Goal: Contribute content: Contribute content

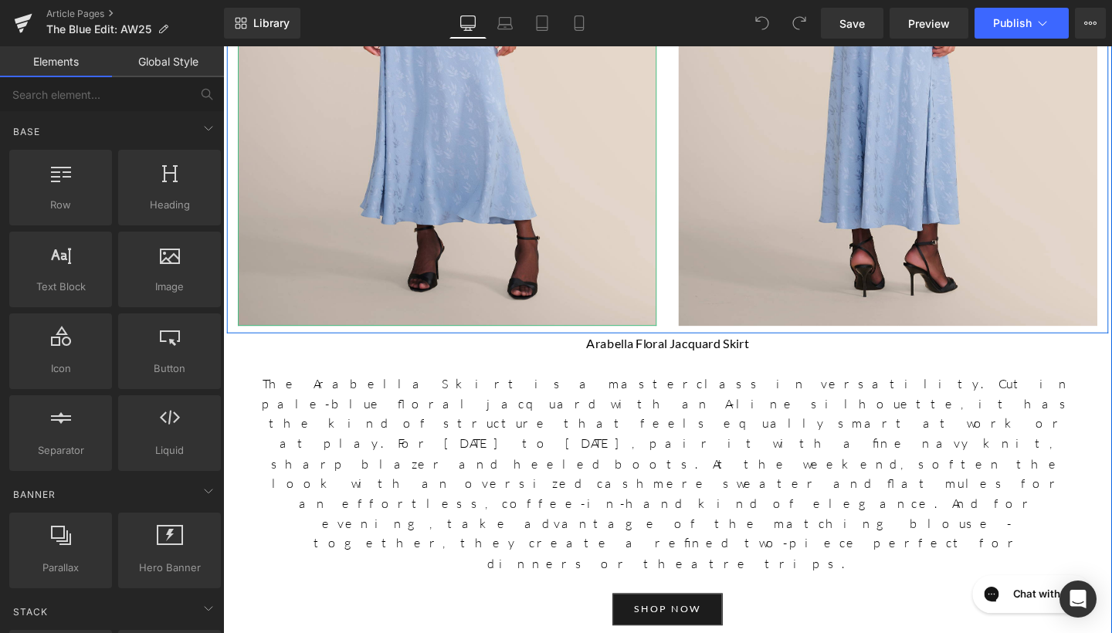
scroll to position [2987, 0]
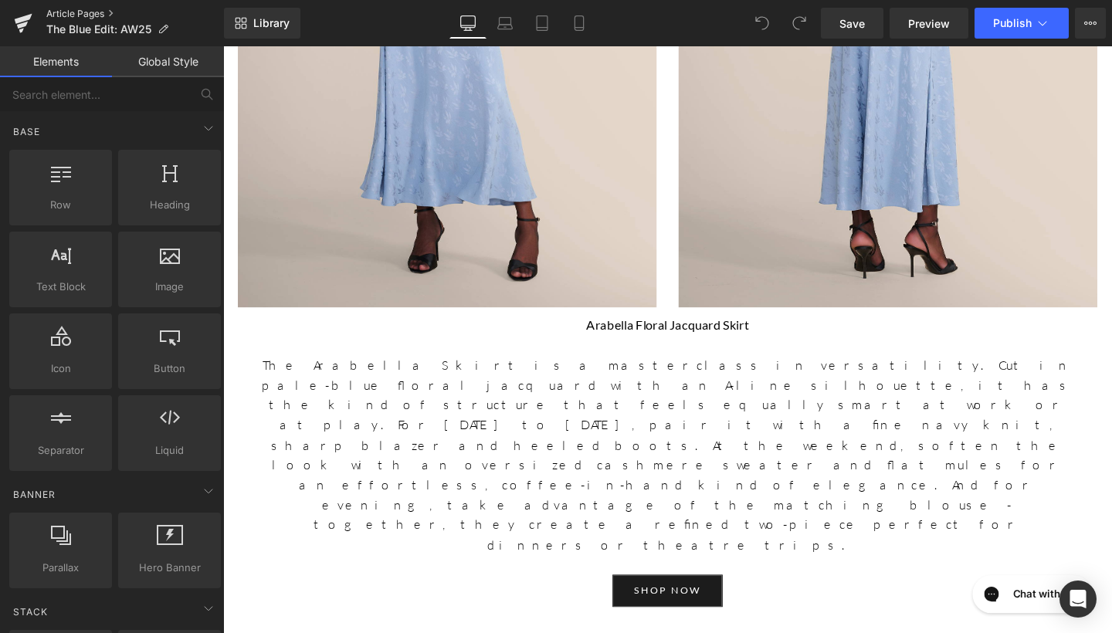
click at [96, 13] on link "Article Pages" at bounding box center [135, 14] width 178 height 12
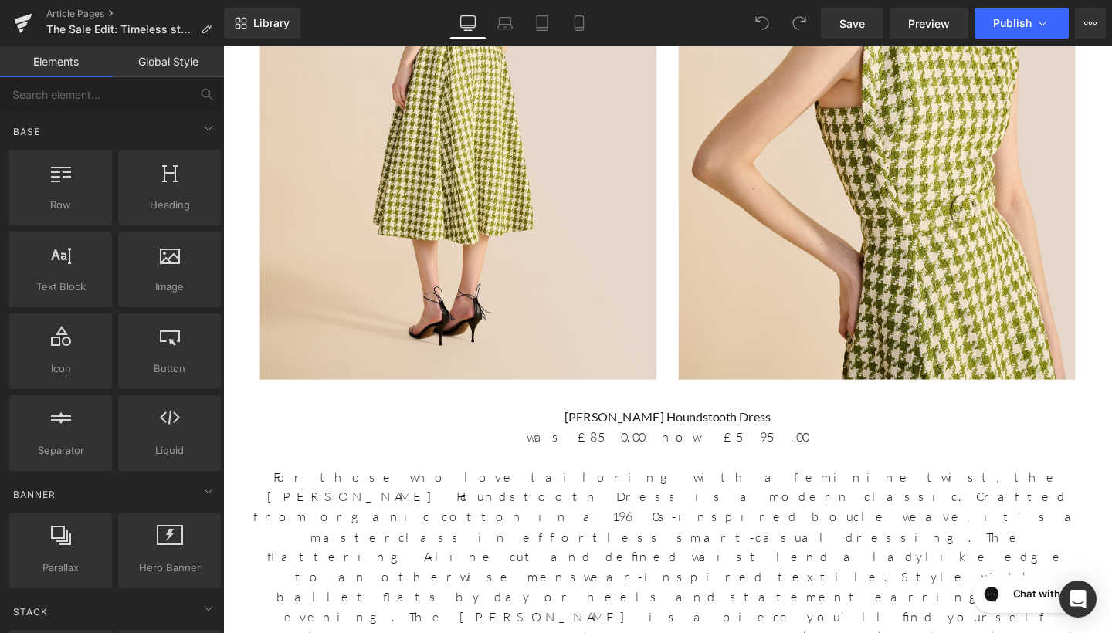
scroll to position [2184, 0]
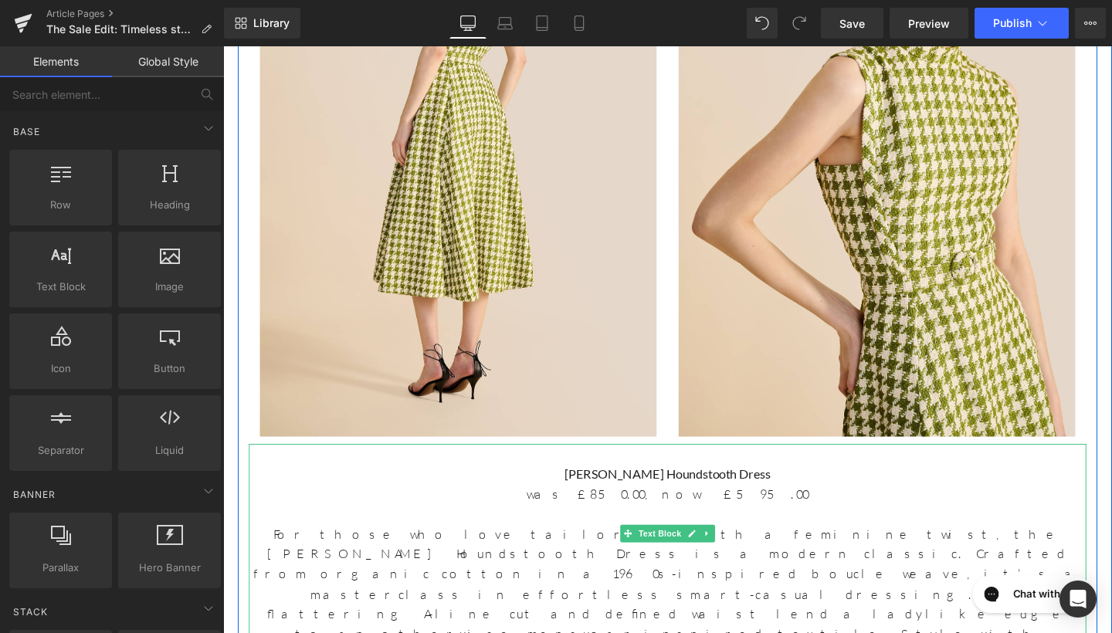
scroll to position [2032, 0]
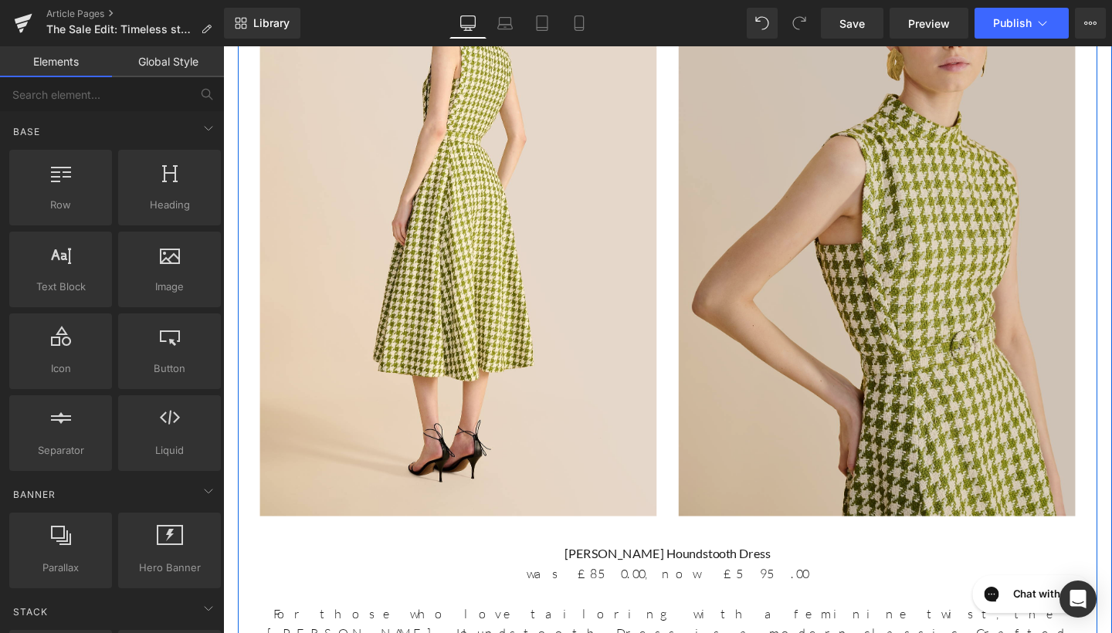
click at [878, 161] on img at bounding box center [910, 228] width 417 height 626
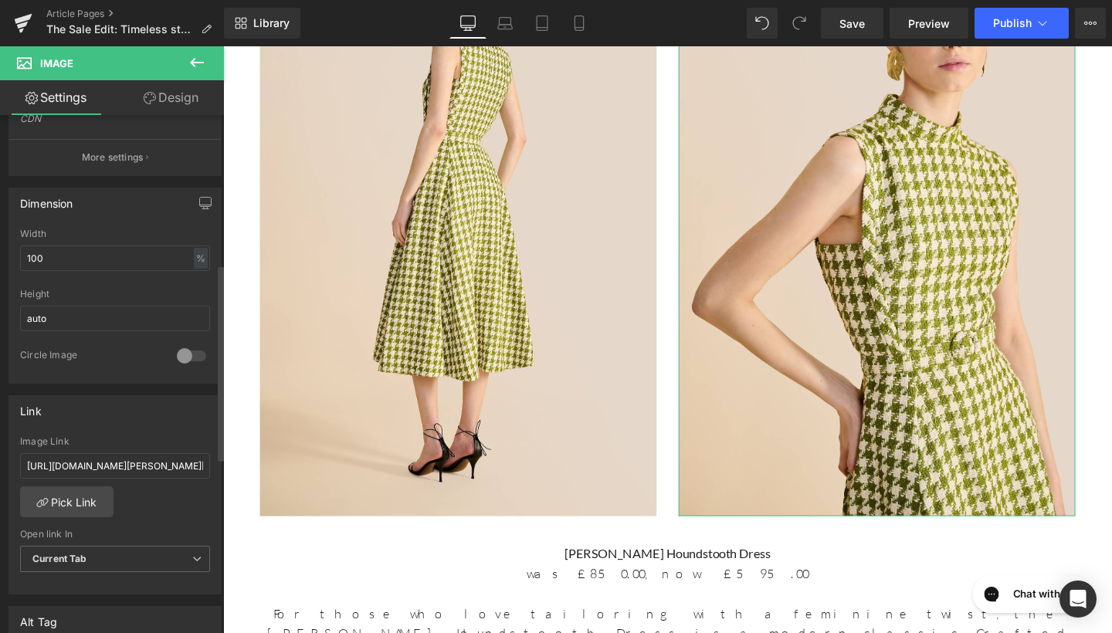
scroll to position [417, 0]
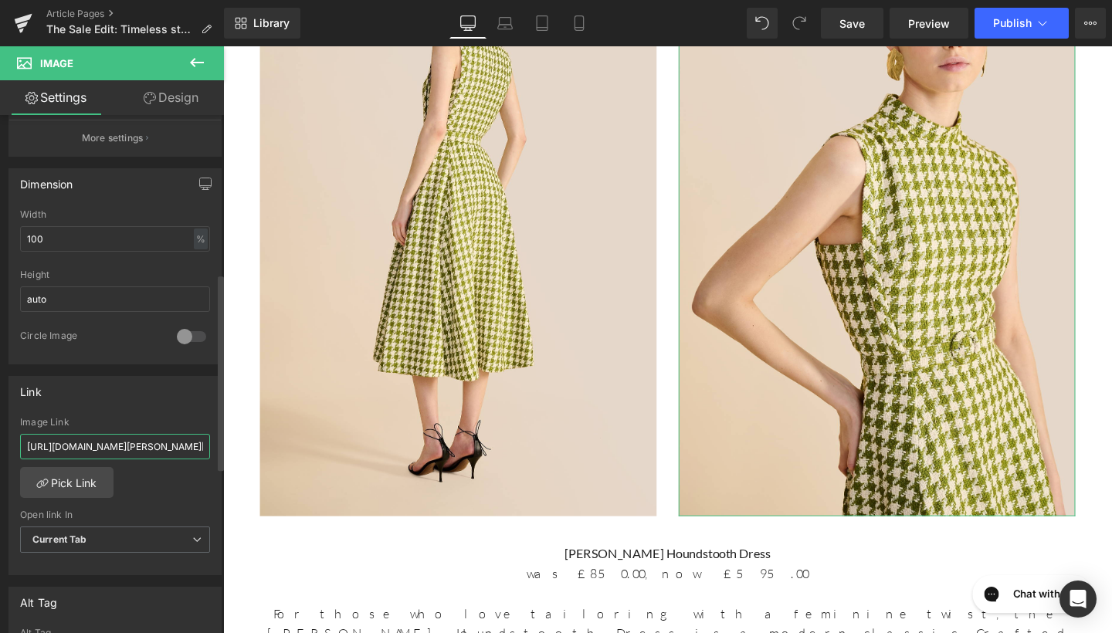
drag, startPoint x: 25, startPoint y: 443, endPoint x: 205, endPoint y: 455, distance: 179.6
click at [205, 455] on div "https://www.beulahlondon.com/products/orin-houndstooth-green-white-dress?_pos=1…" at bounding box center [115, 496] width 212 height 158
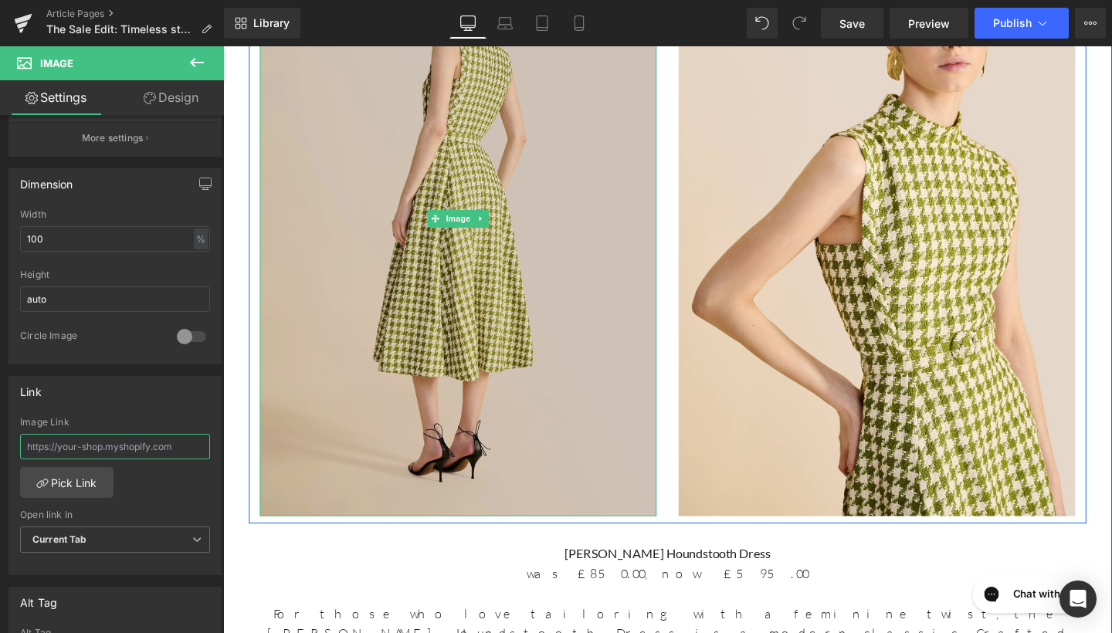
click at [396, 290] on img at bounding box center [470, 228] width 417 height 626
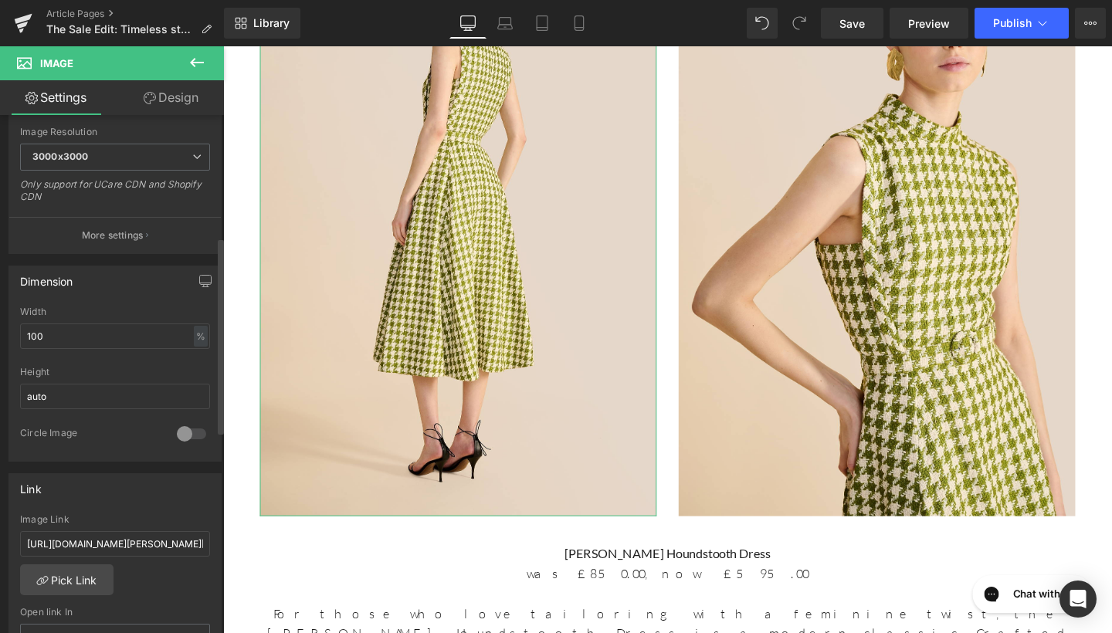
scroll to position [321, 0]
click at [843, 12] on link "Save" at bounding box center [852, 23] width 63 height 31
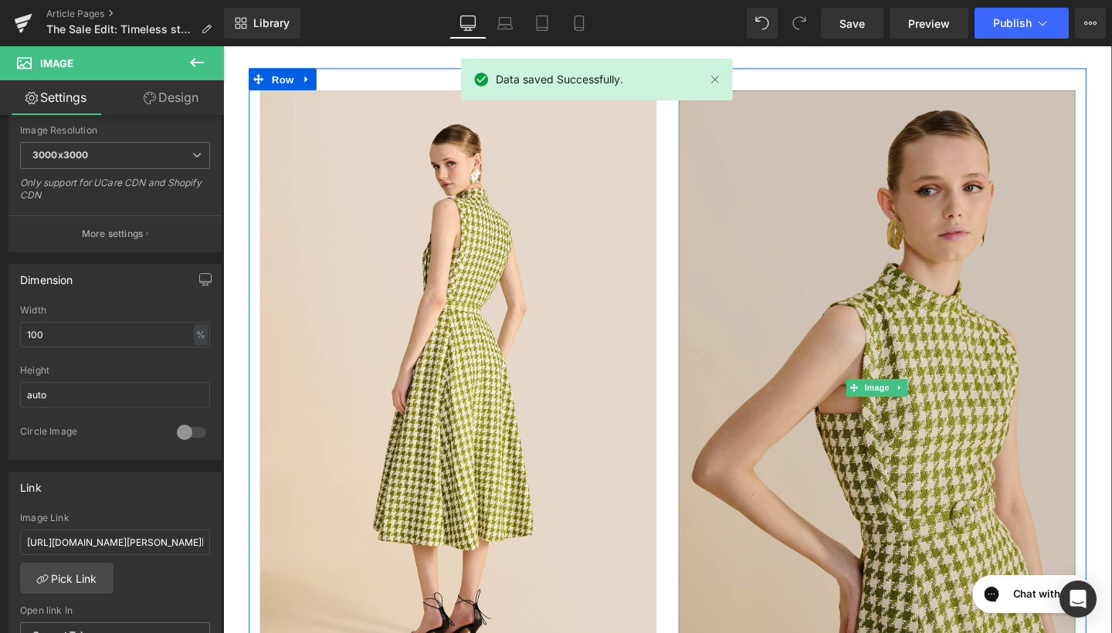
scroll to position [1846, 0]
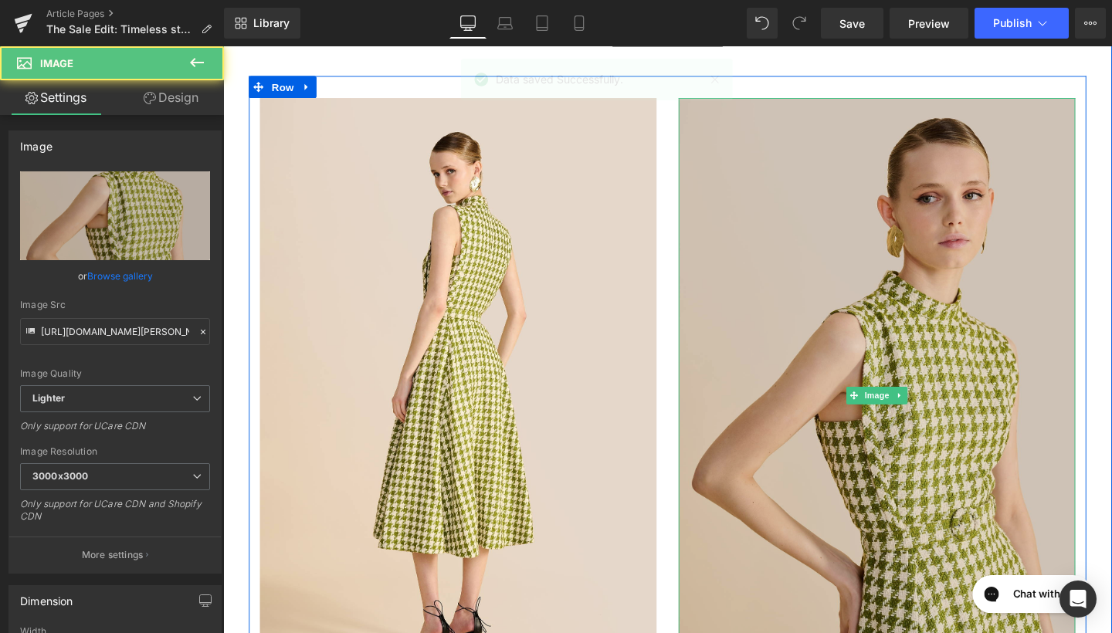
click at [767, 212] on img at bounding box center [910, 413] width 417 height 626
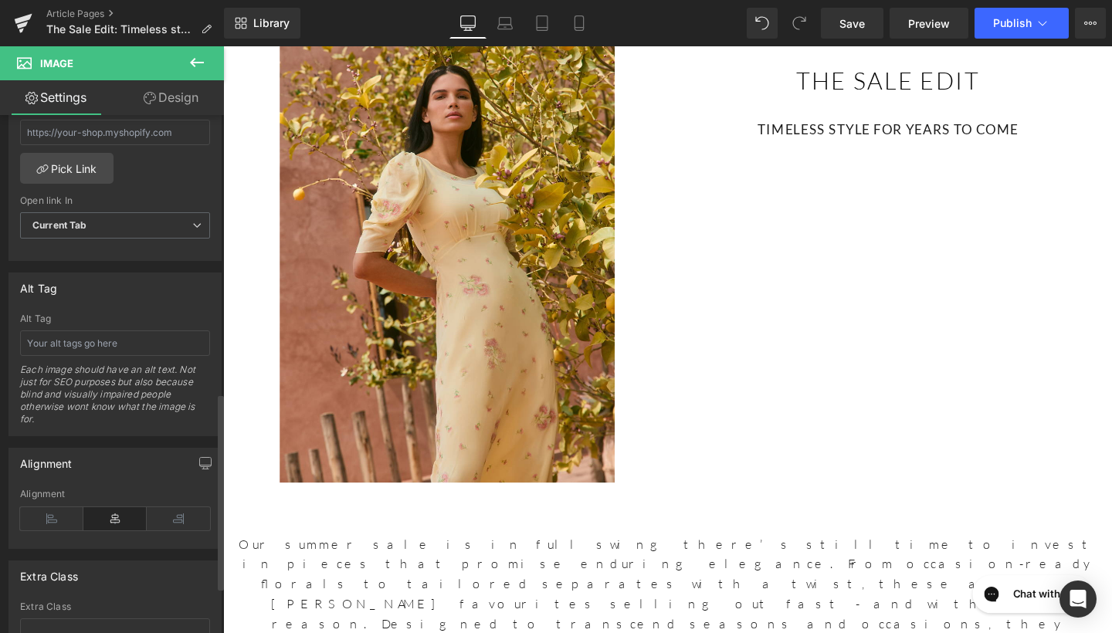
scroll to position [742, 0]
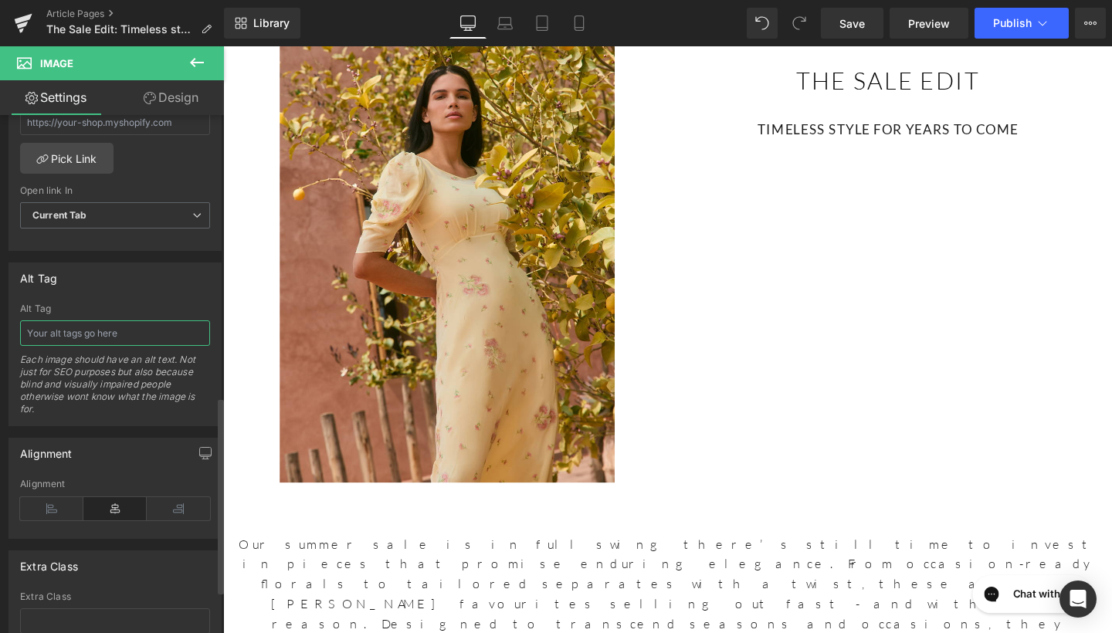
click at [104, 326] on input "text" at bounding box center [115, 333] width 190 height 25
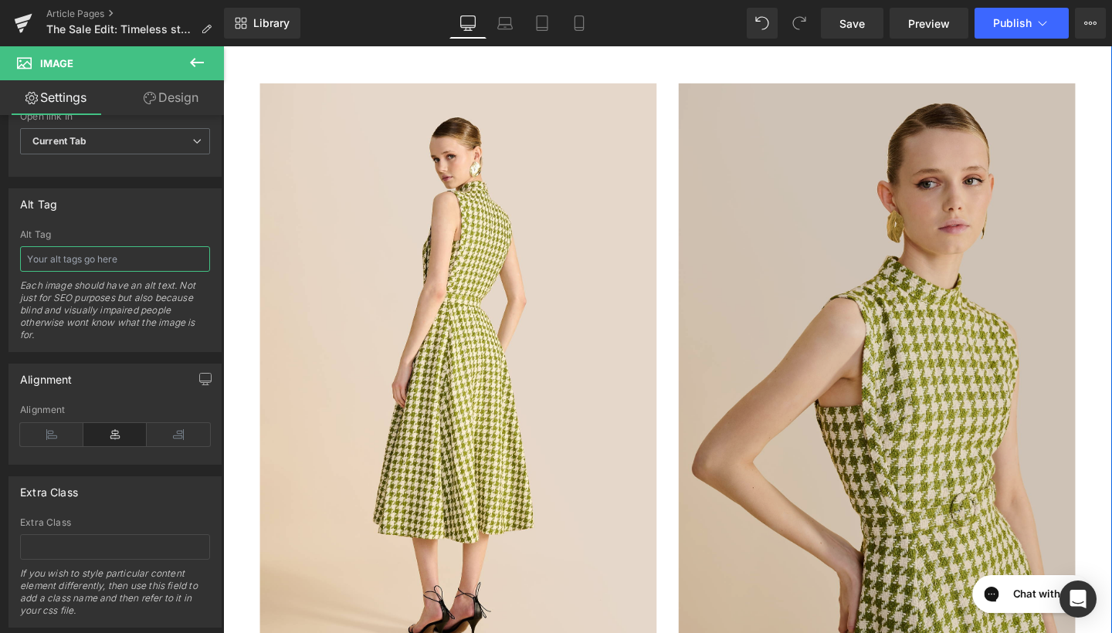
scroll to position [1872, 0]
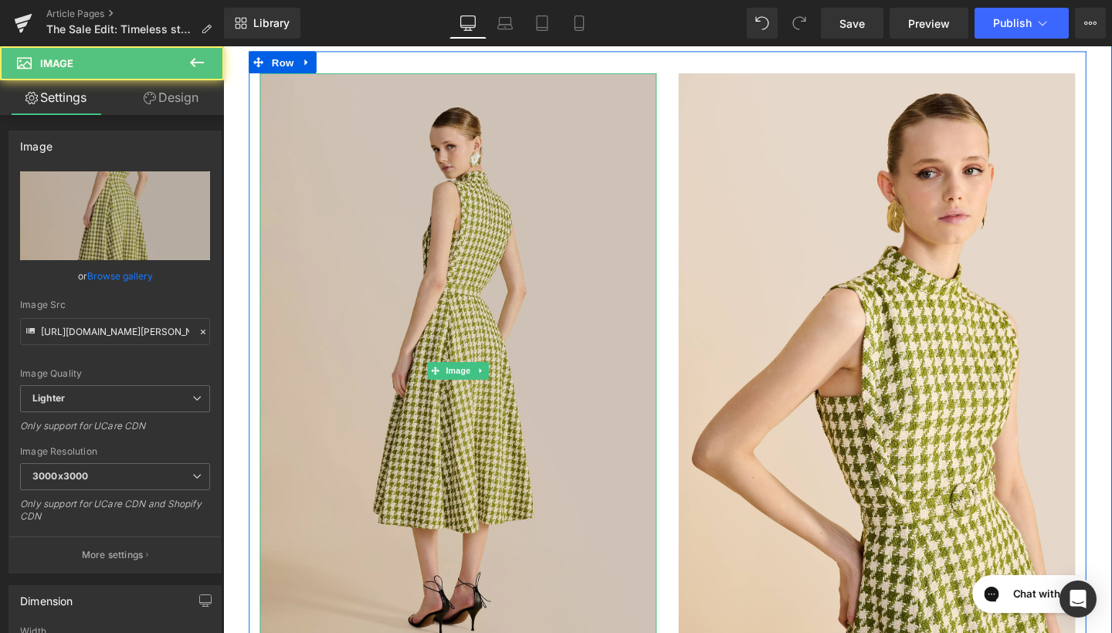
click at [465, 195] on img at bounding box center [470, 388] width 417 height 626
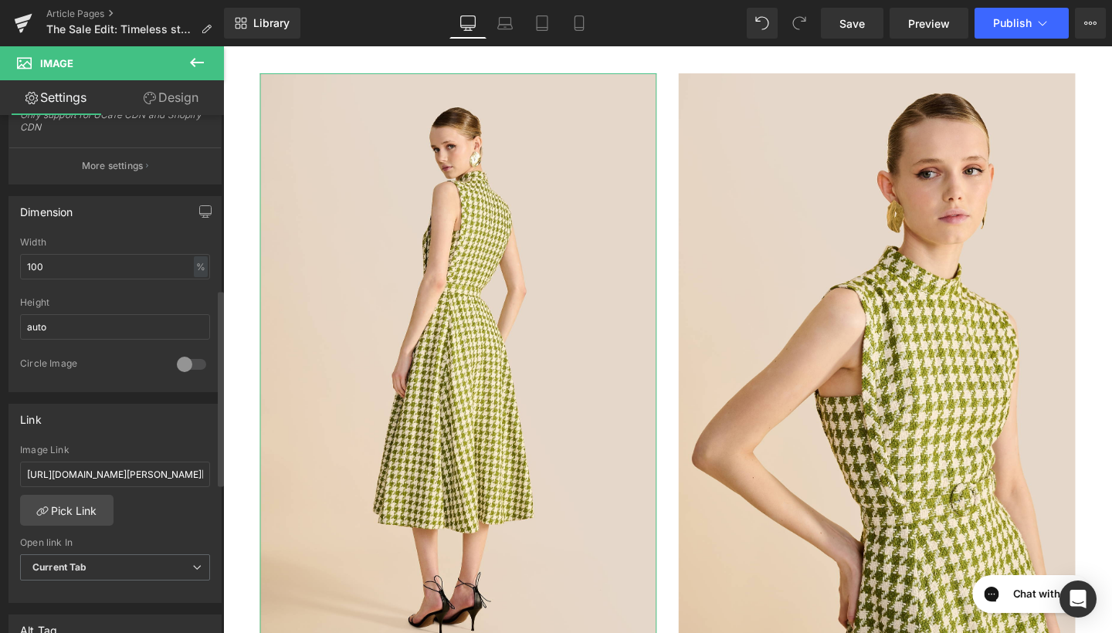
scroll to position [477, 0]
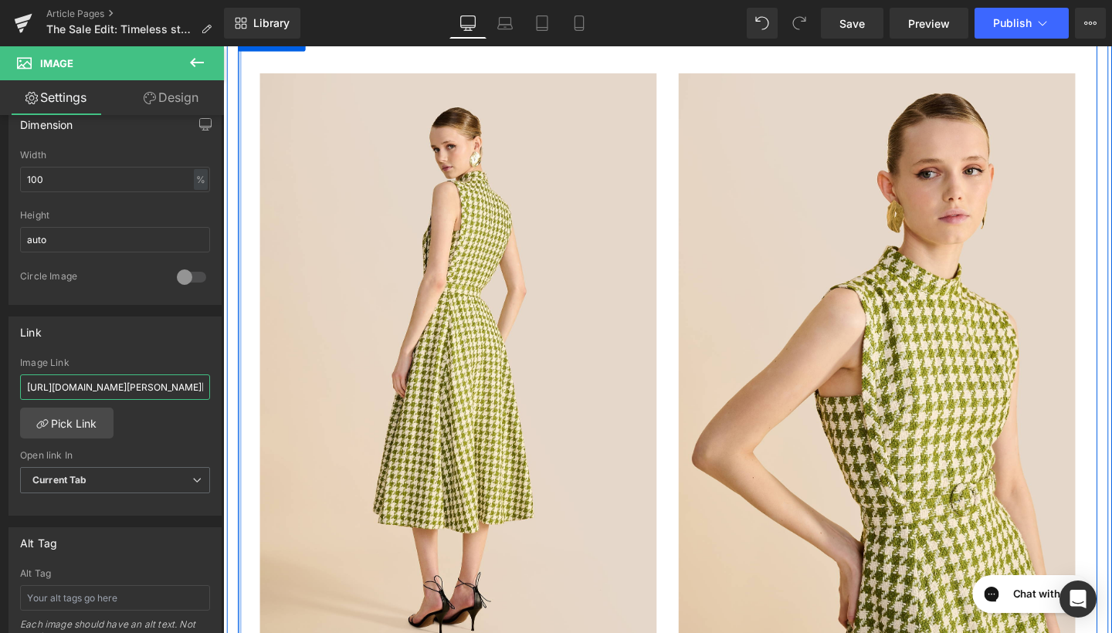
drag, startPoint x: 249, startPoint y: 435, endPoint x: 238, endPoint y: 413, distance: 24.9
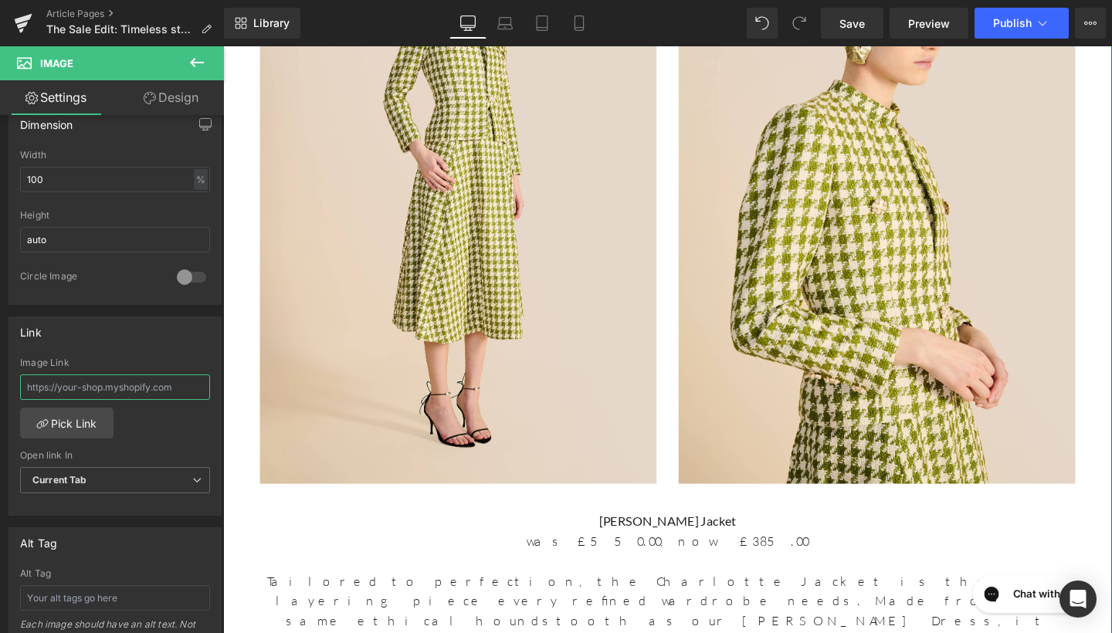
scroll to position [3131, 0]
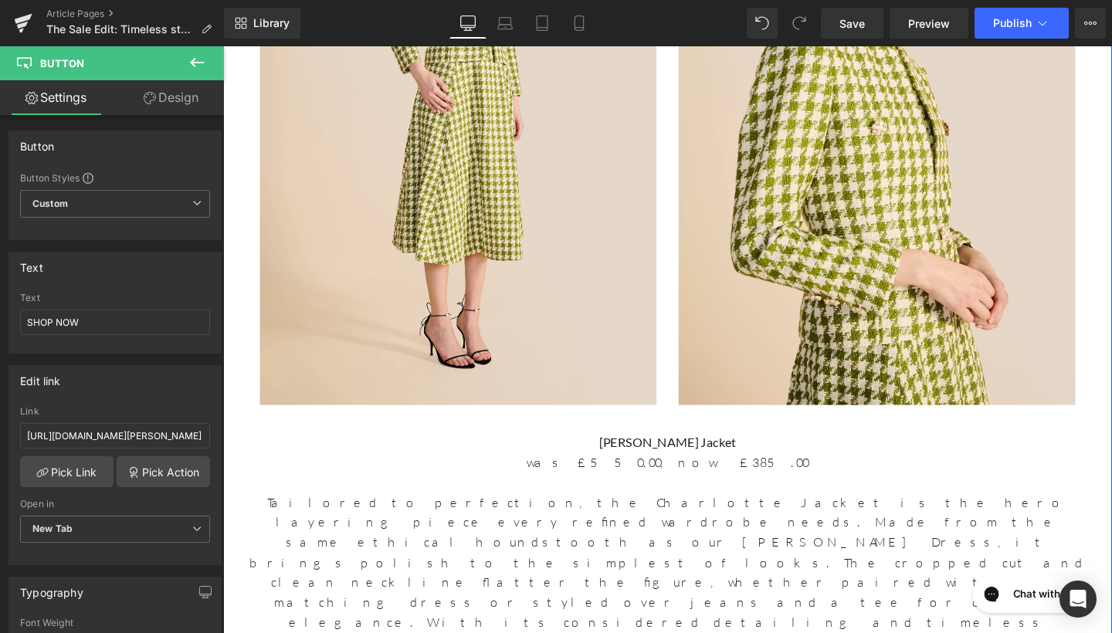
drag, startPoint x: 895, startPoint y: 542, endPoint x: 694, endPoint y: 521, distance: 201.9
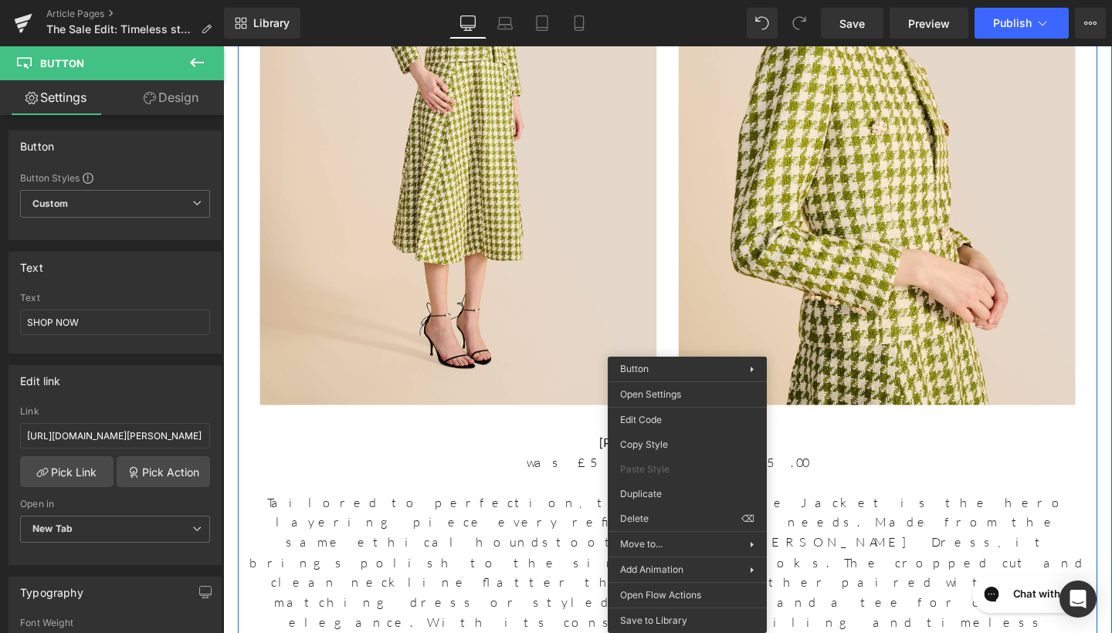
drag, startPoint x: 882, startPoint y: 569, endPoint x: 681, endPoint y: 546, distance: 202.1
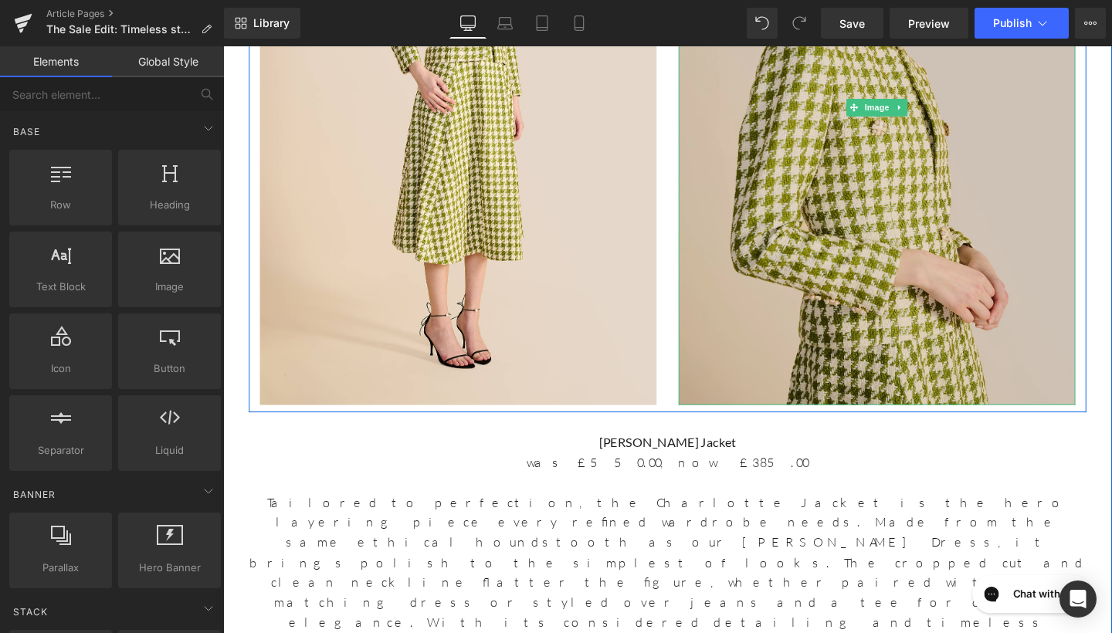
scroll to position [2798, 0]
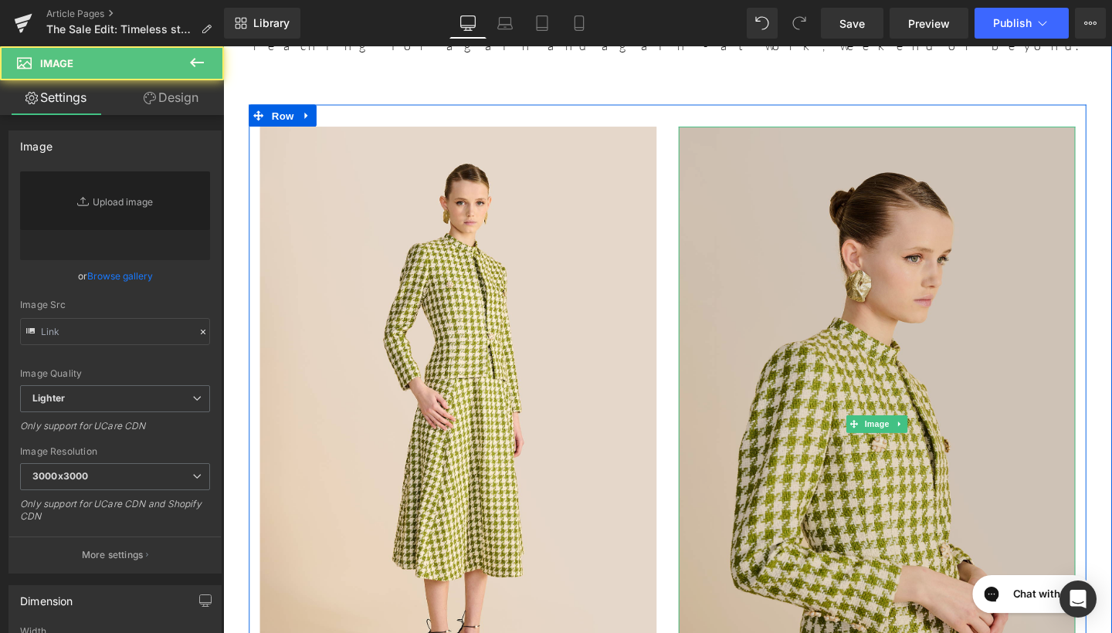
type input "https://ucarecdn.com/f493a8d1-46ab-4304-9ba3-dce6abbaecb2/-/format/auto/-/previ…"
click at [844, 233] on img at bounding box center [910, 444] width 417 height 626
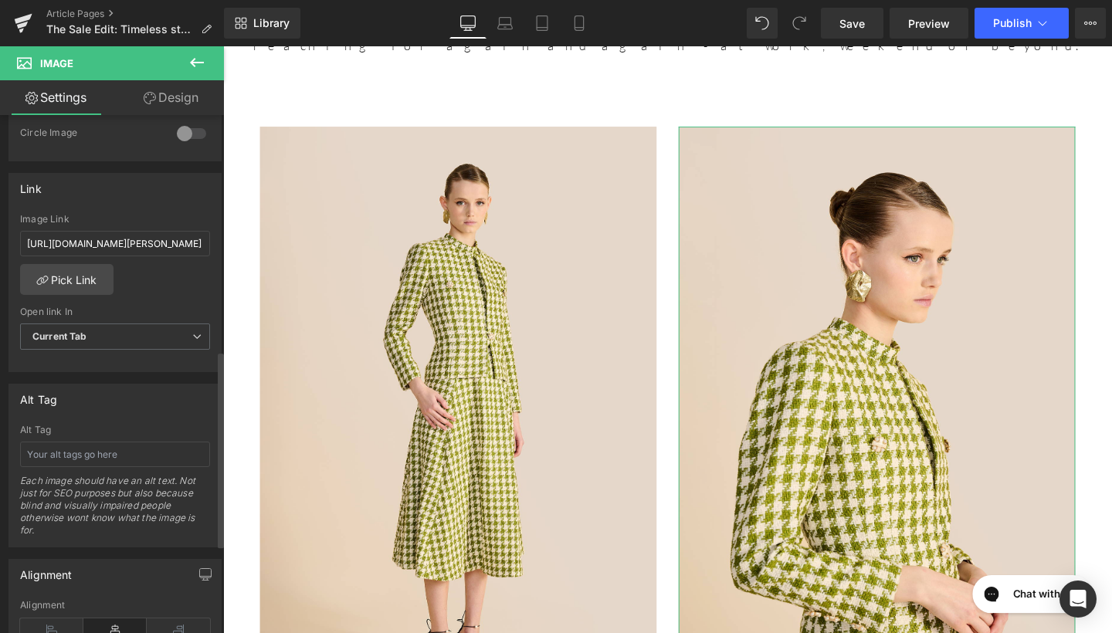
scroll to position [481, 0]
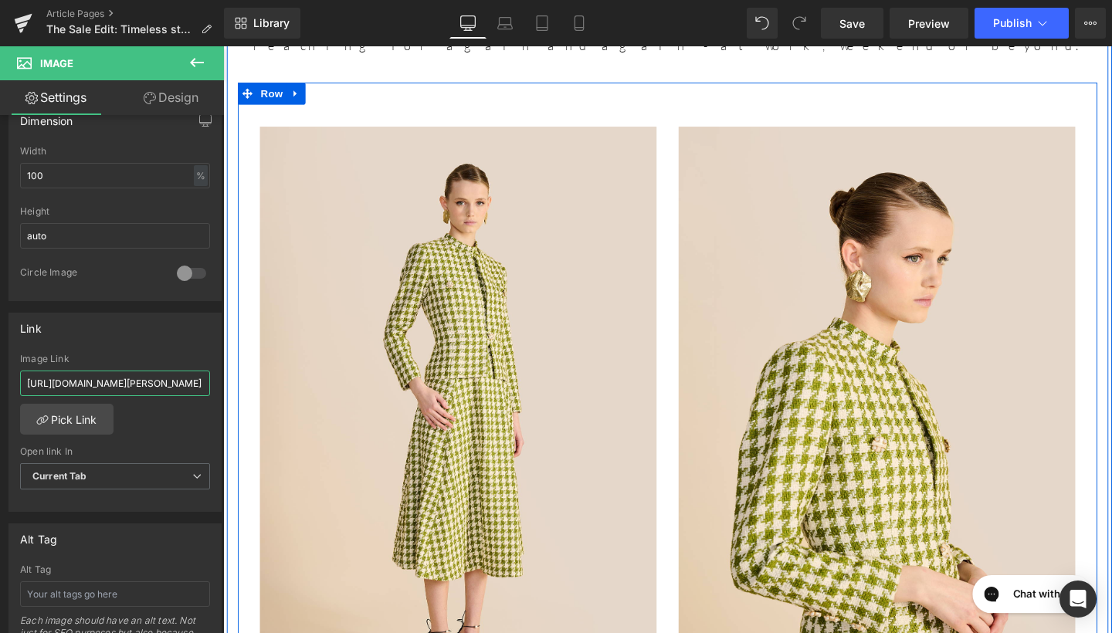
drag, startPoint x: 251, startPoint y: 428, endPoint x: 242, endPoint y: 399, distance: 30.8
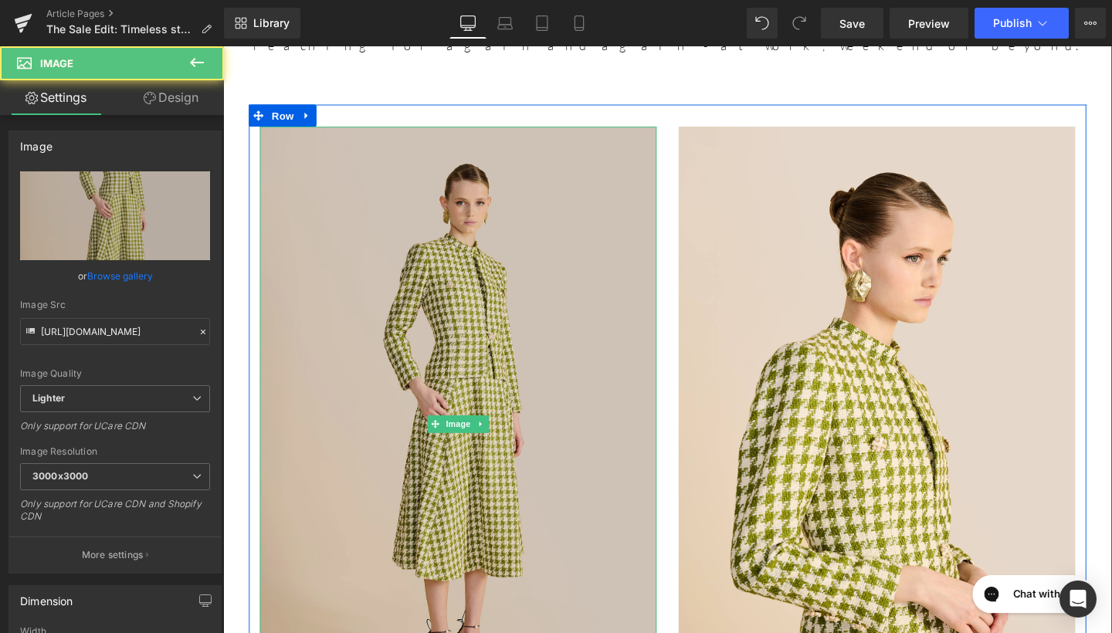
click at [287, 328] on img at bounding box center [470, 444] width 417 height 626
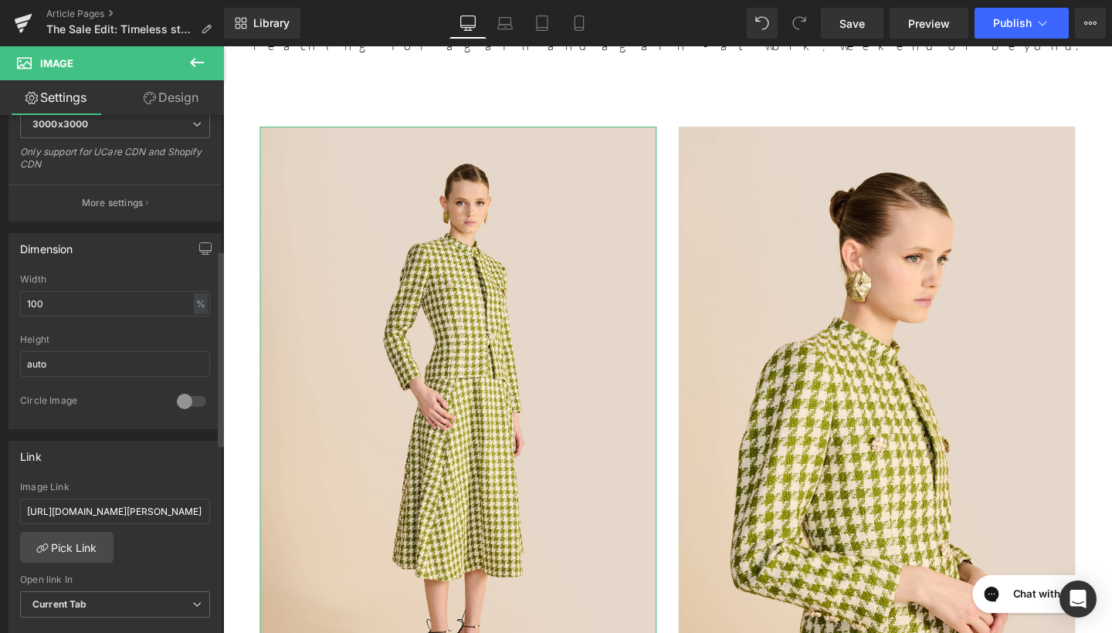
scroll to position [355, 0]
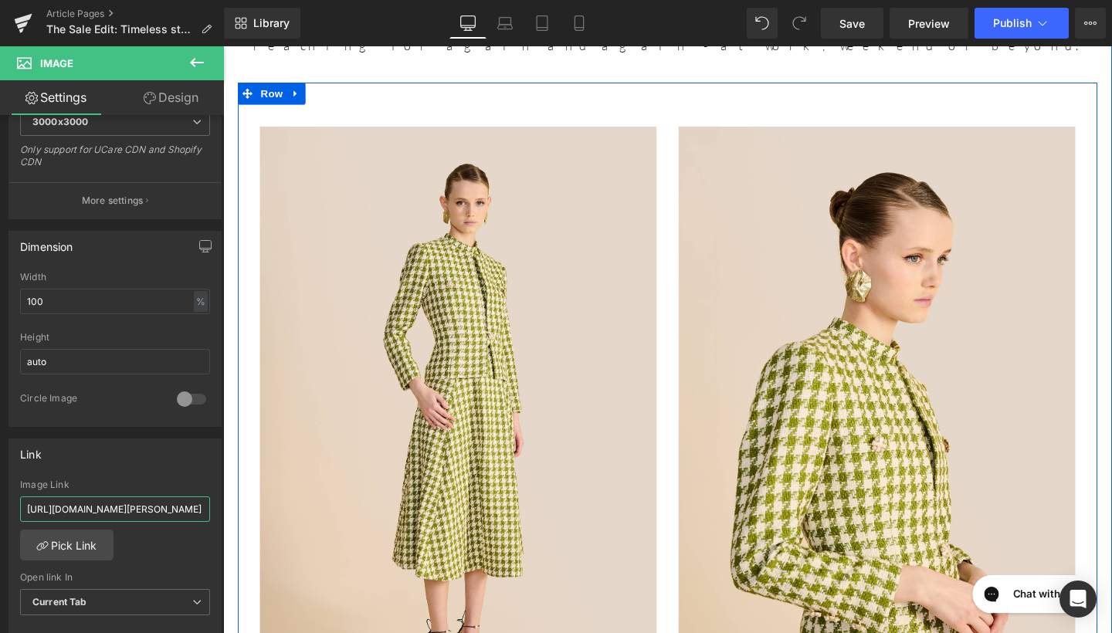
drag, startPoint x: 250, startPoint y: 552, endPoint x: 287, endPoint y: 529, distance: 44.4
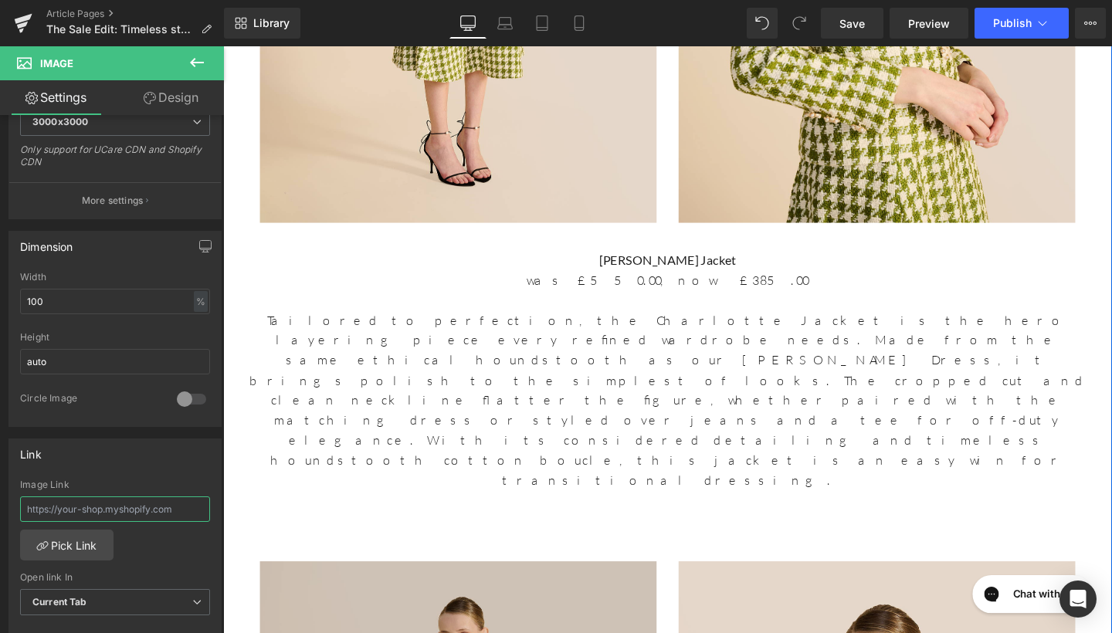
scroll to position [3493, 0]
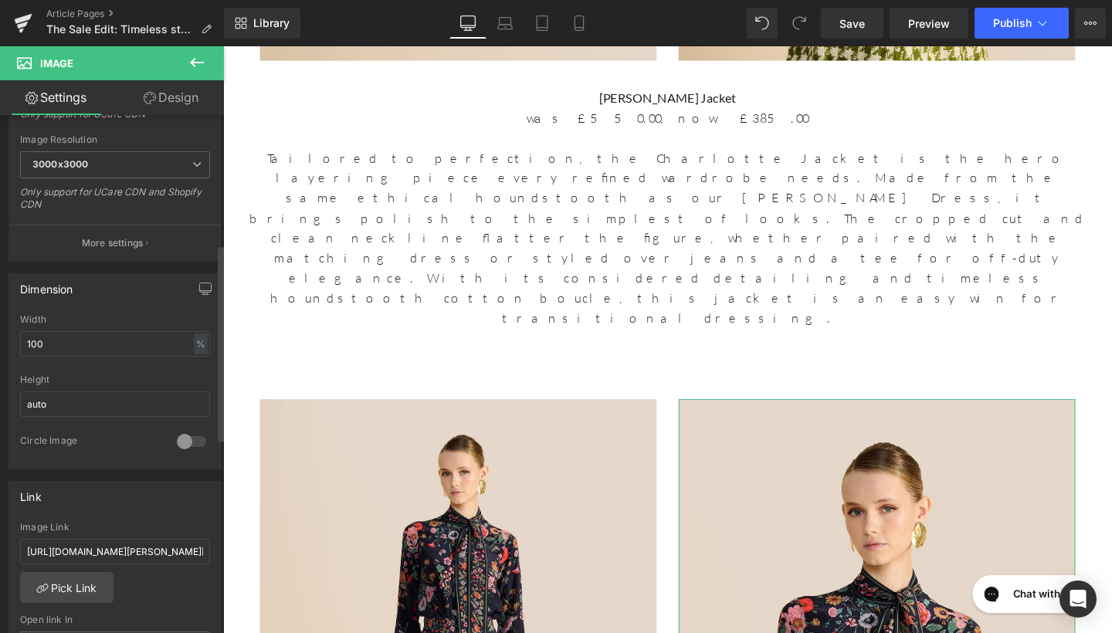
scroll to position [389, 0]
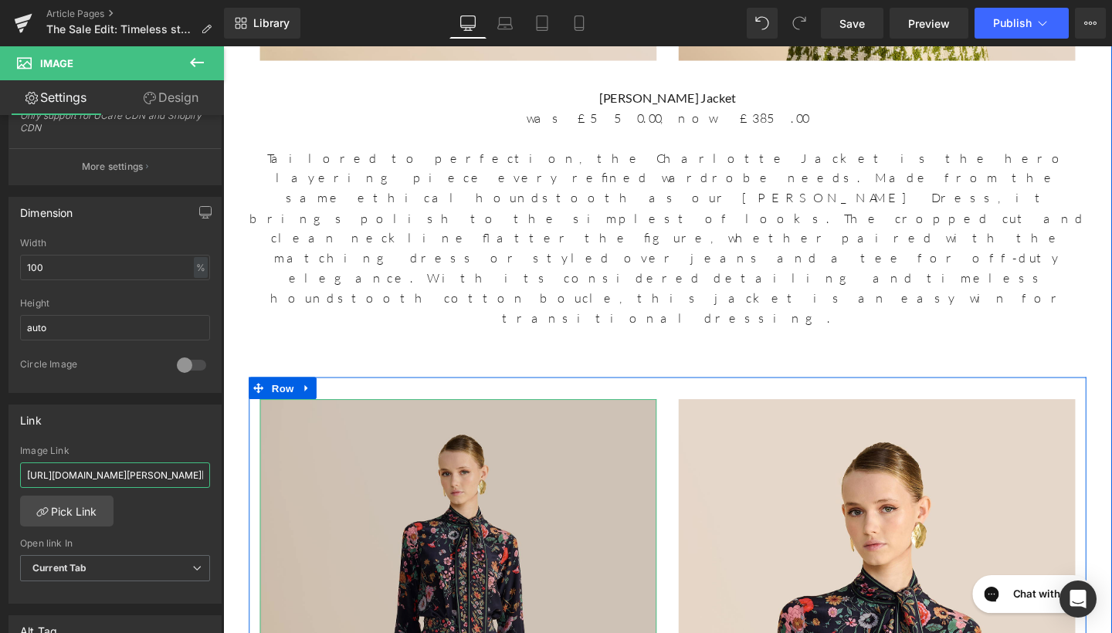
drag, startPoint x: 250, startPoint y: 520, endPoint x: 278, endPoint y: 495, distance: 37.2
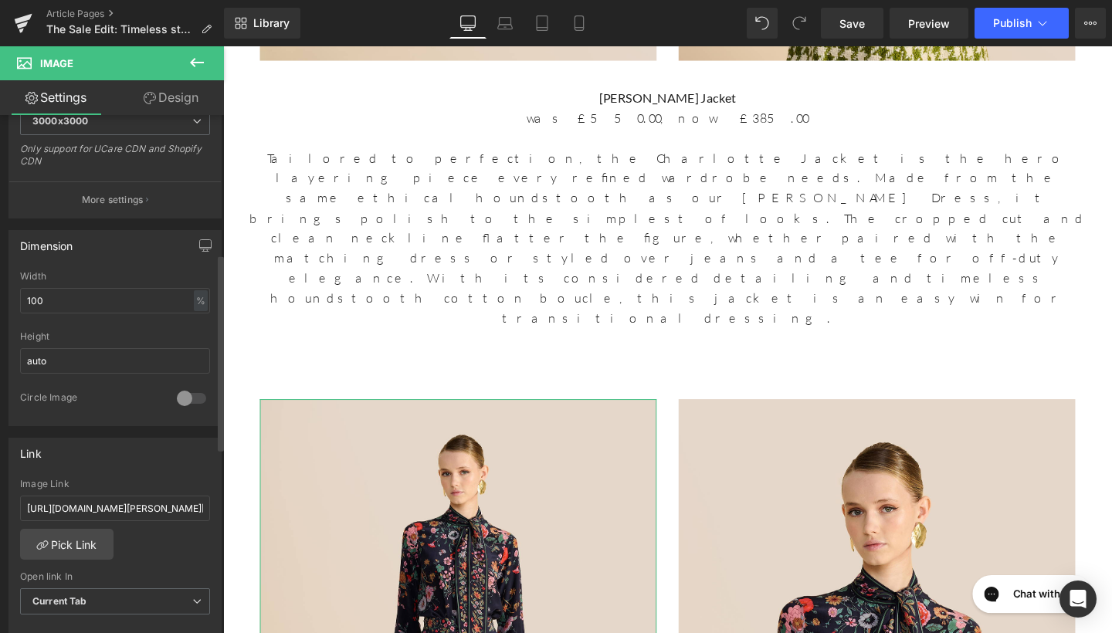
scroll to position [365, 0]
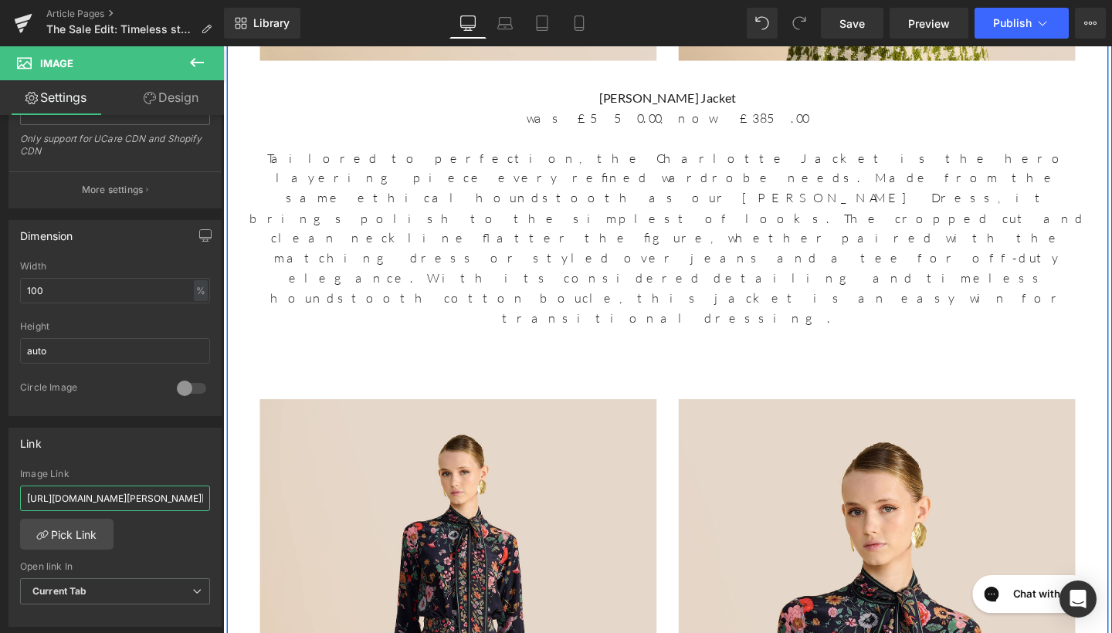
drag, startPoint x: 252, startPoint y: 544, endPoint x: 229, endPoint y: 521, distance: 32.2
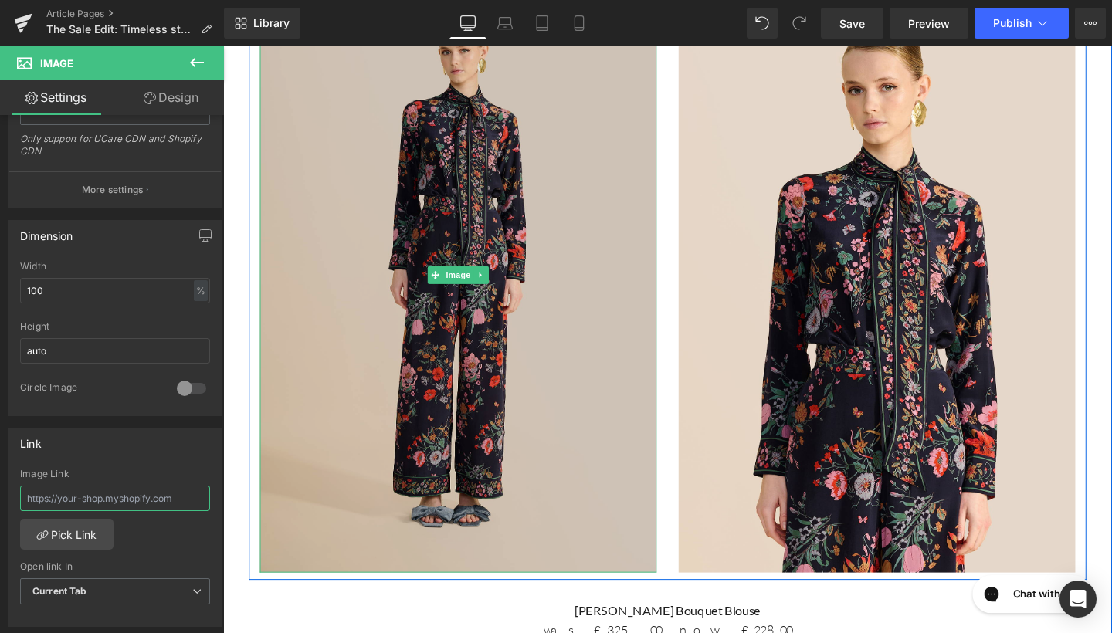
scroll to position [4069, 0]
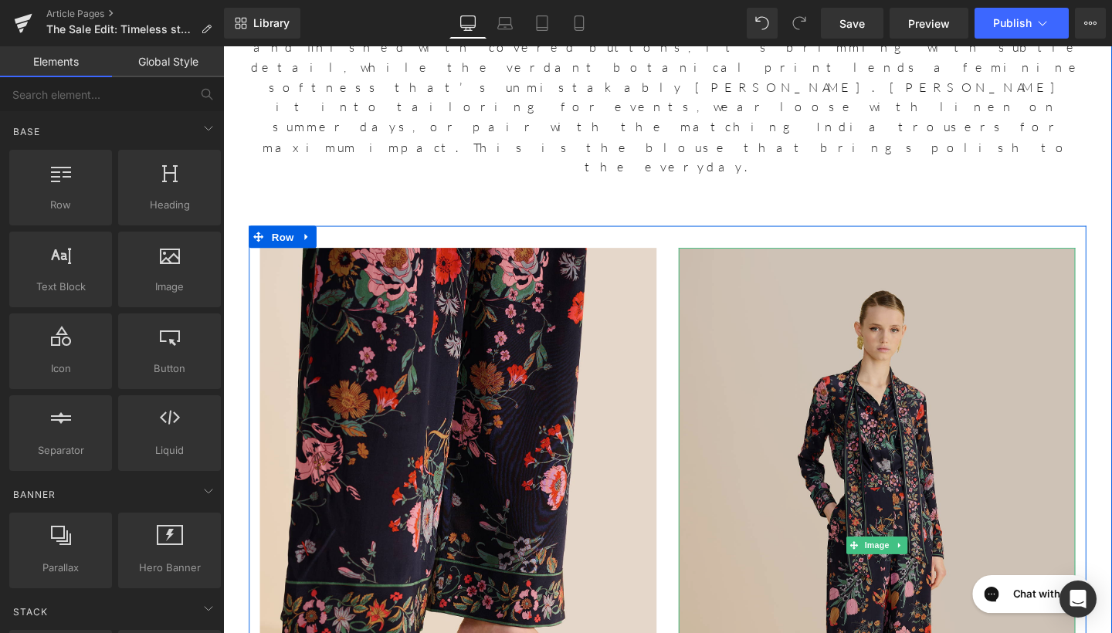
scroll to position [4702, 0]
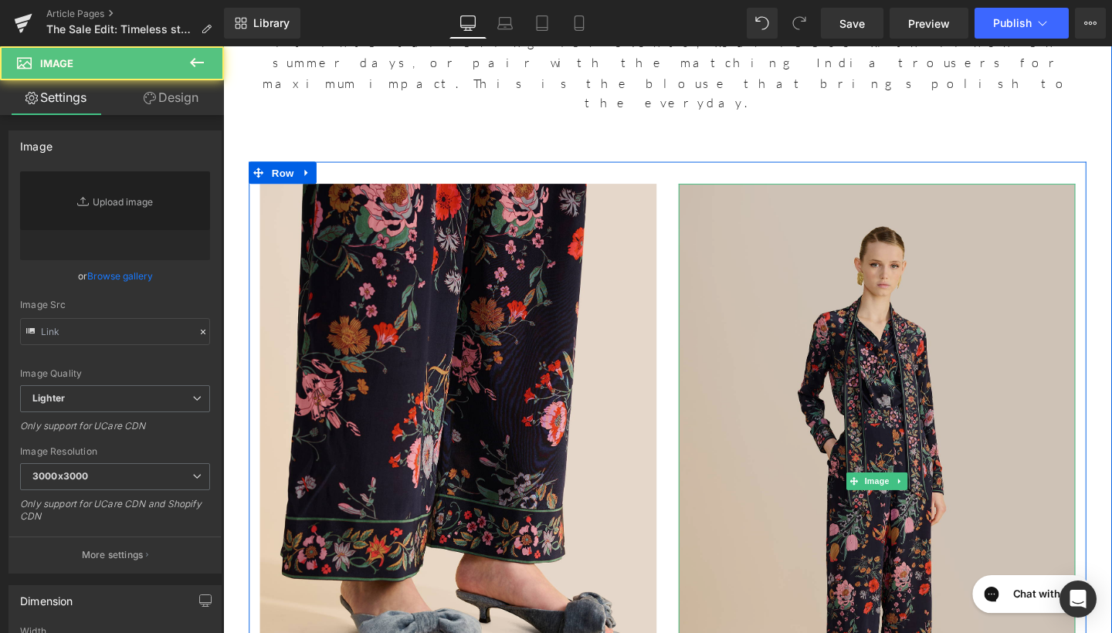
type input "https://ucarecdn.com/3bff623f-d157-4fc7-a81b-ba6516f9d9c2/-/format/auto/-/previ…"
click at [780, 191] on img at bounding box center [910, 504] width 417 height 626
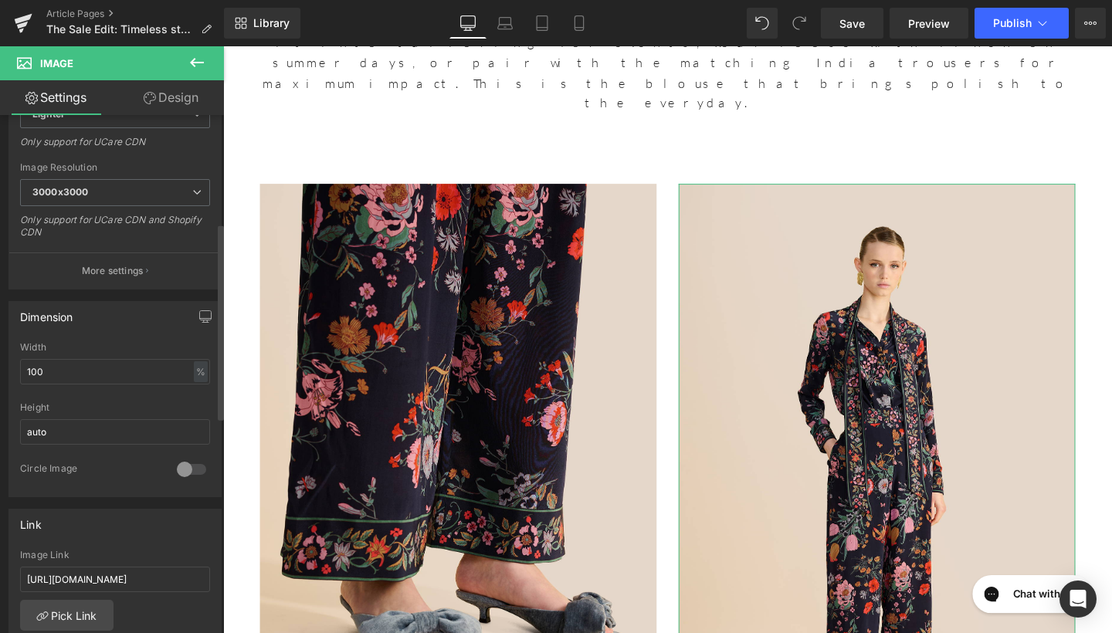
scroll to position [377, 0]
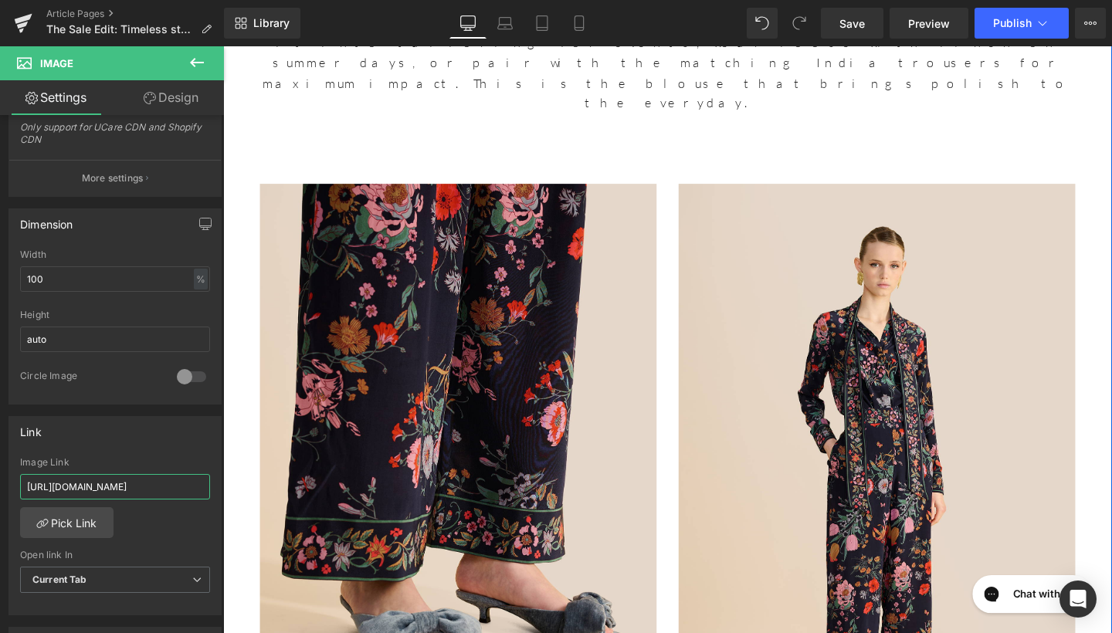
drag, startPoint x: 250, startPoint y: 535, endPoint x: 283, endPoint y: 503, distance: 45.9
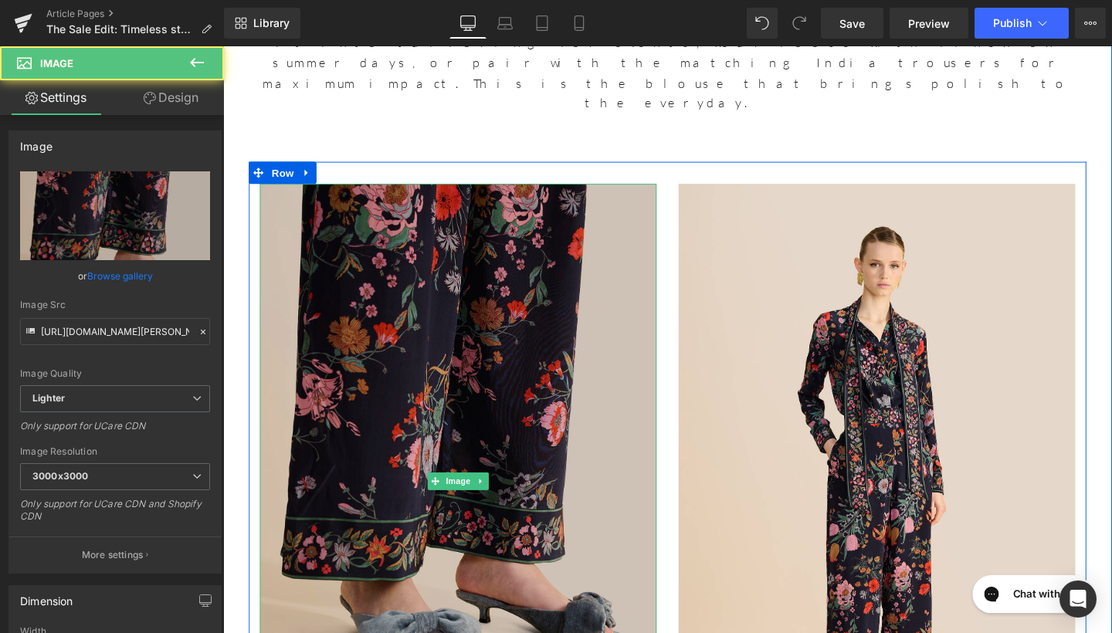
click at [373, 191] on img at bounding box center [470, 504] width 417 height 626
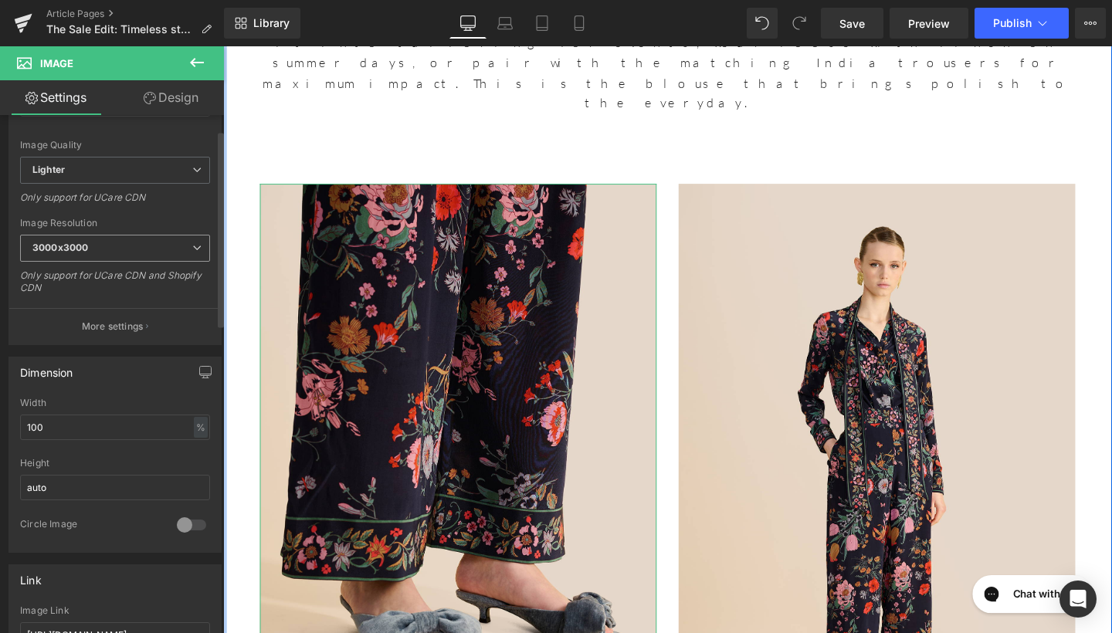
scroll to position [285, 0]
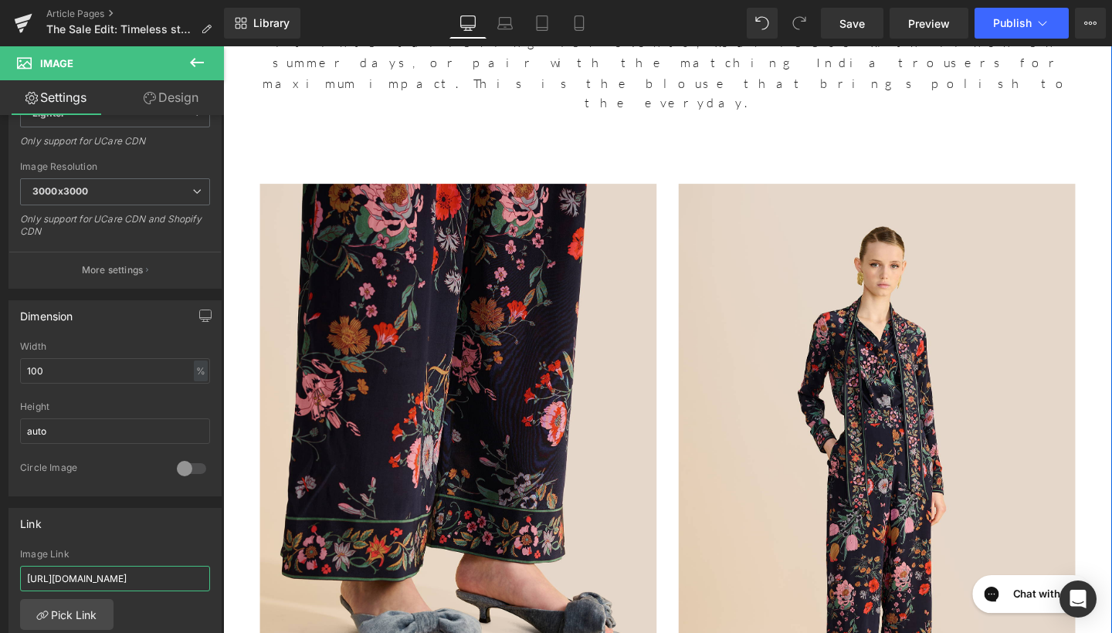
drag, startPoint x: 250, startPoint y: 622, endPoint x: 262, endPoint y: 583, distance: 40.6
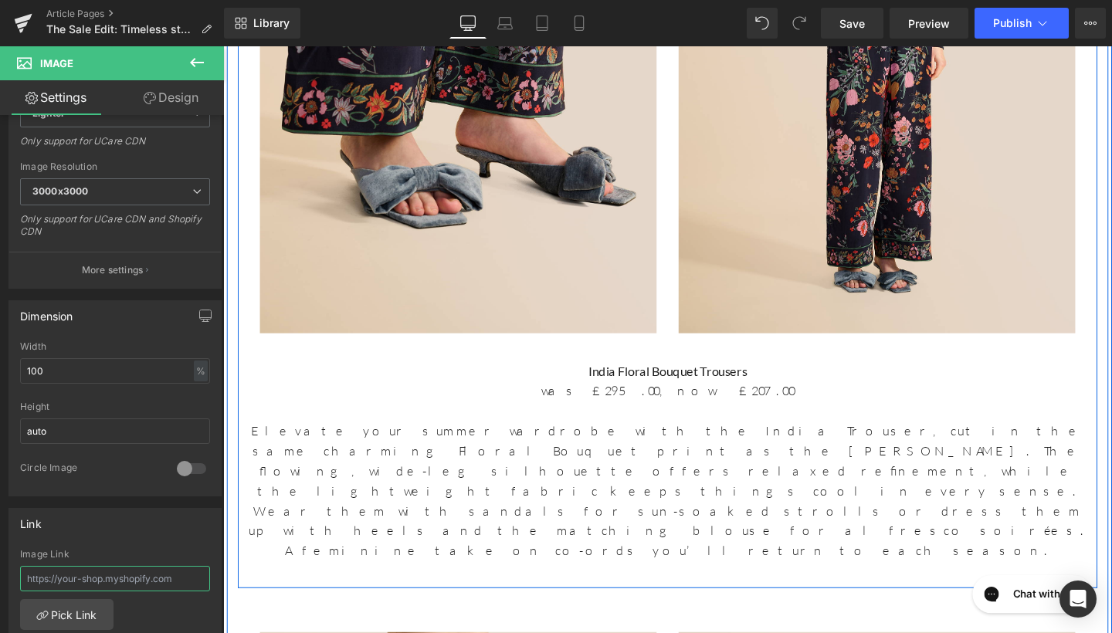
scroll to position [5235, 0]
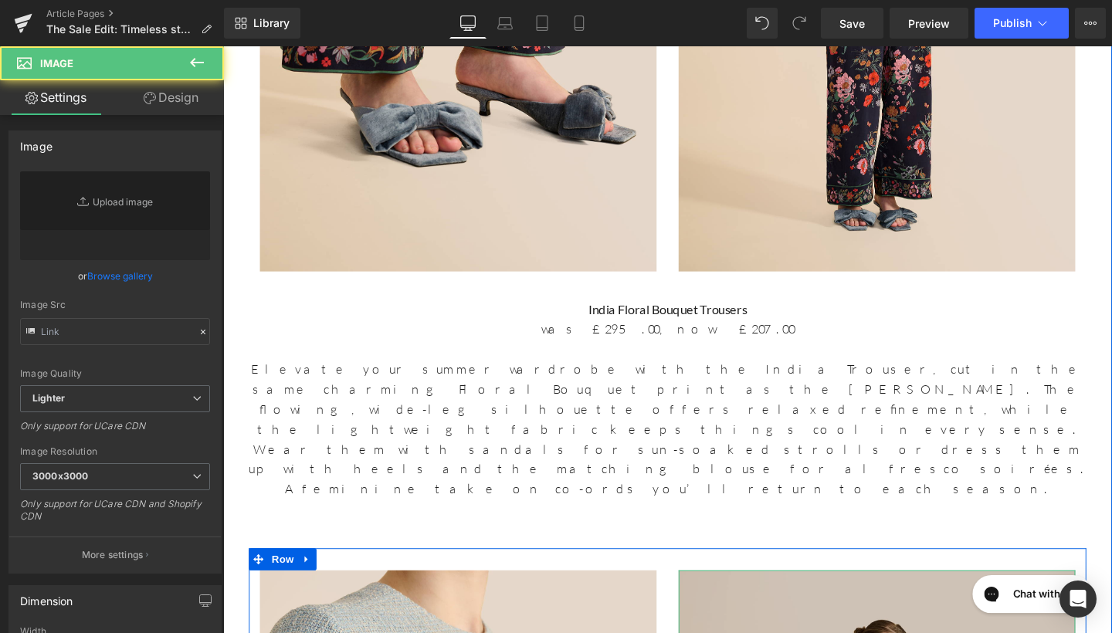
type input "https://ucarecdn.com/66ab6d8c-a084-43f6-aea9-759b76ae2af2/-/format/auto/-/previ…"
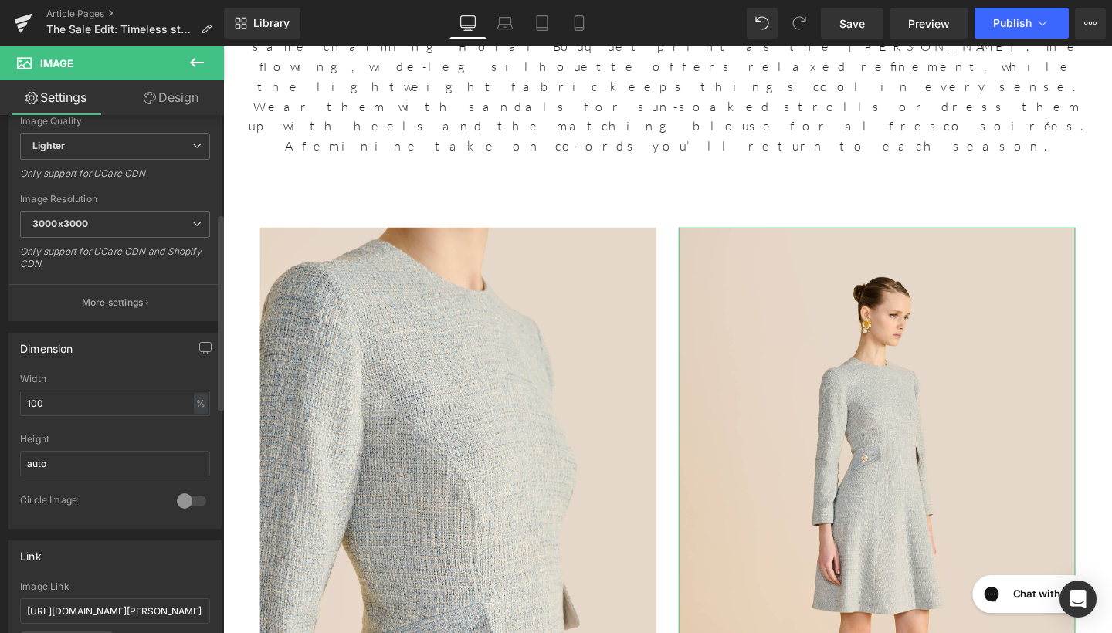
scroll to position [259, 0]
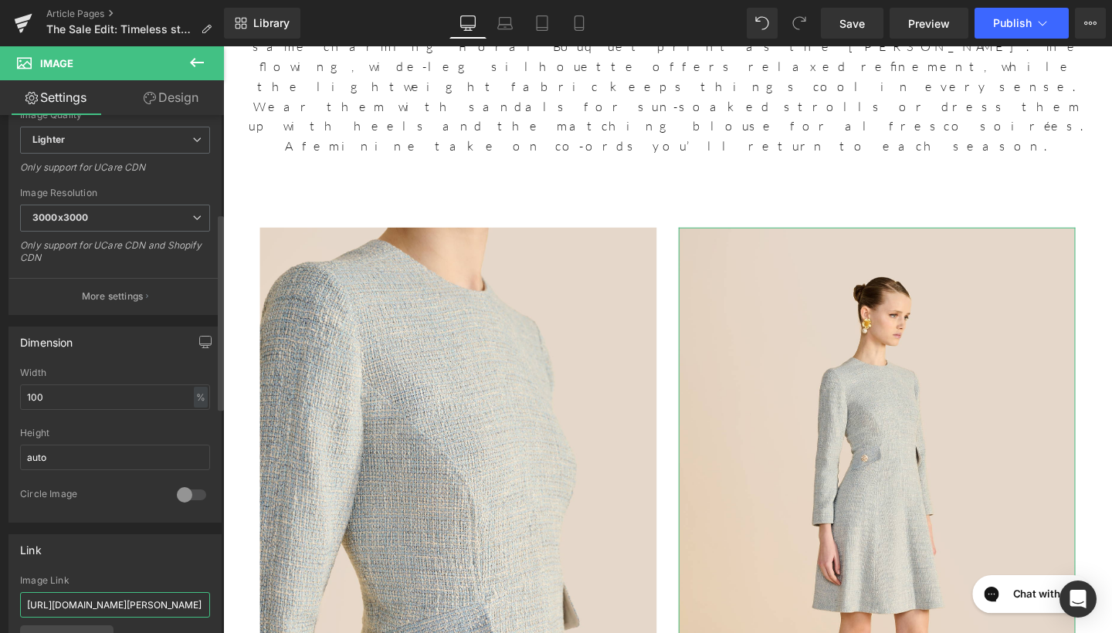
drag, startPoint x: 27, startPoint y: 603, endPoint x: 209, endPoint y: 603, distance: 181.6
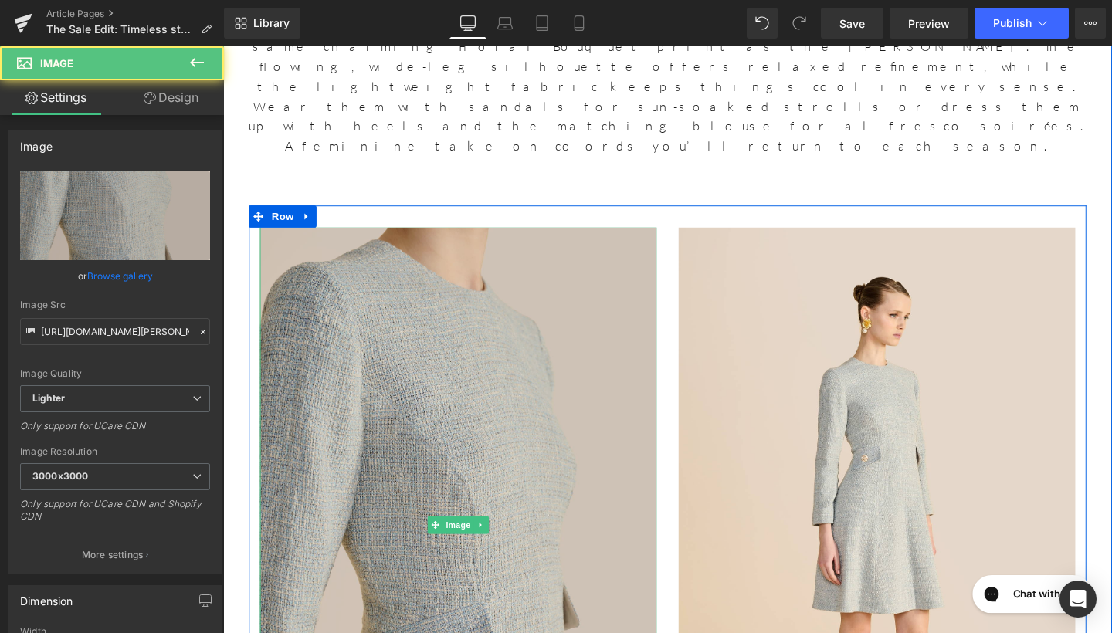
click at [490, 237] on img at bounding box center [470, 550] width 417 height 626
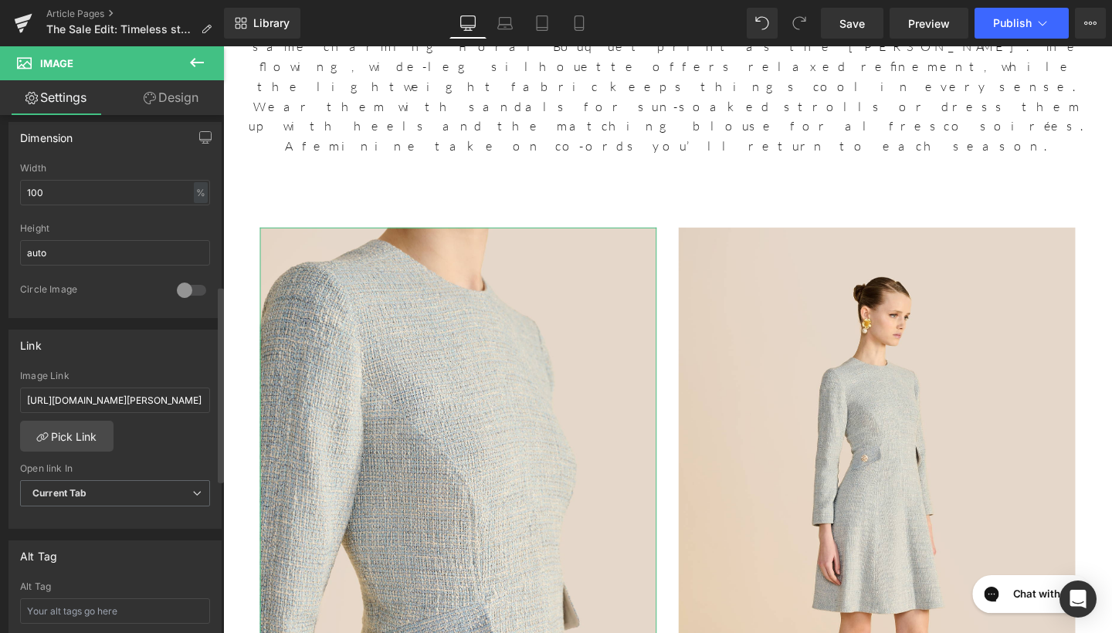
scroll to position [547, 0]
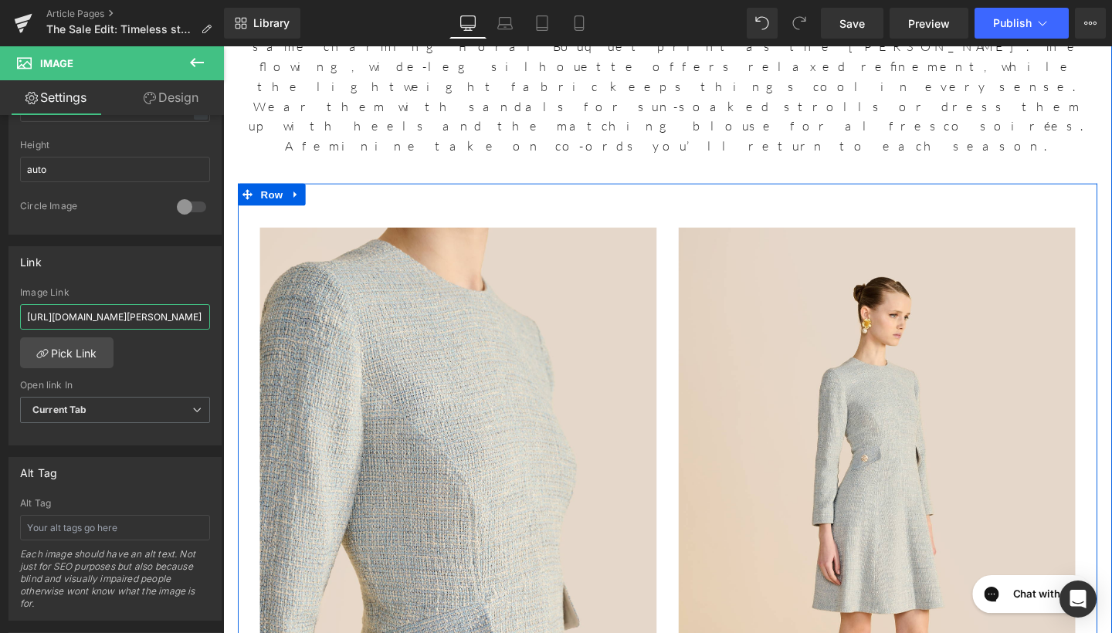
drag, startPoint x: 246, startPoint y: 360, endPoint x: 253, endPoint y: 327, distance: 33.9
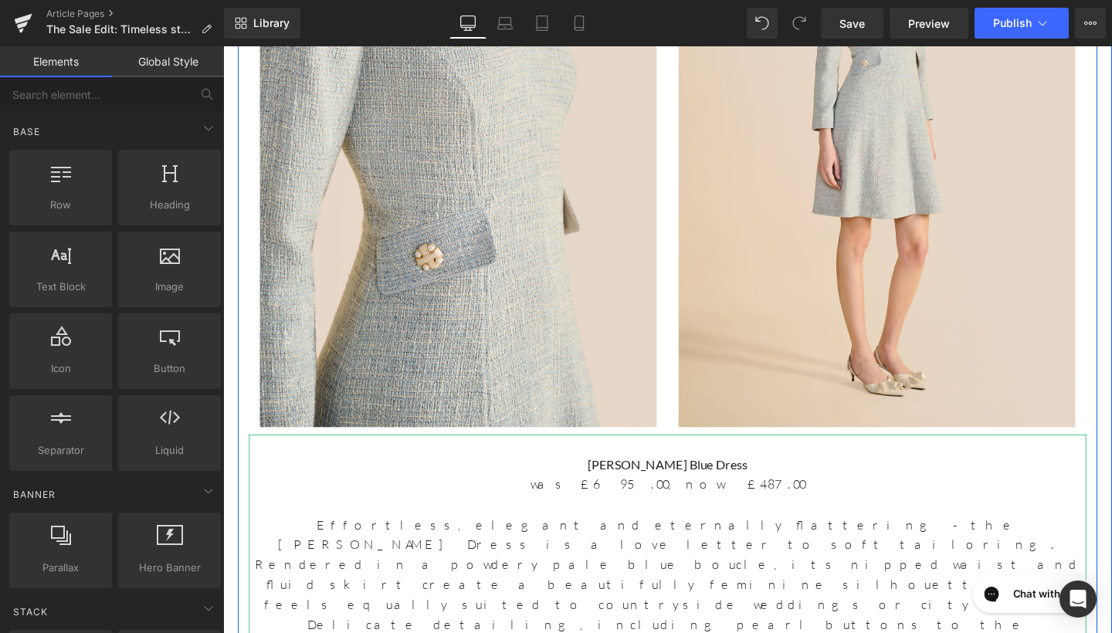
scroll to position [6176, 0]
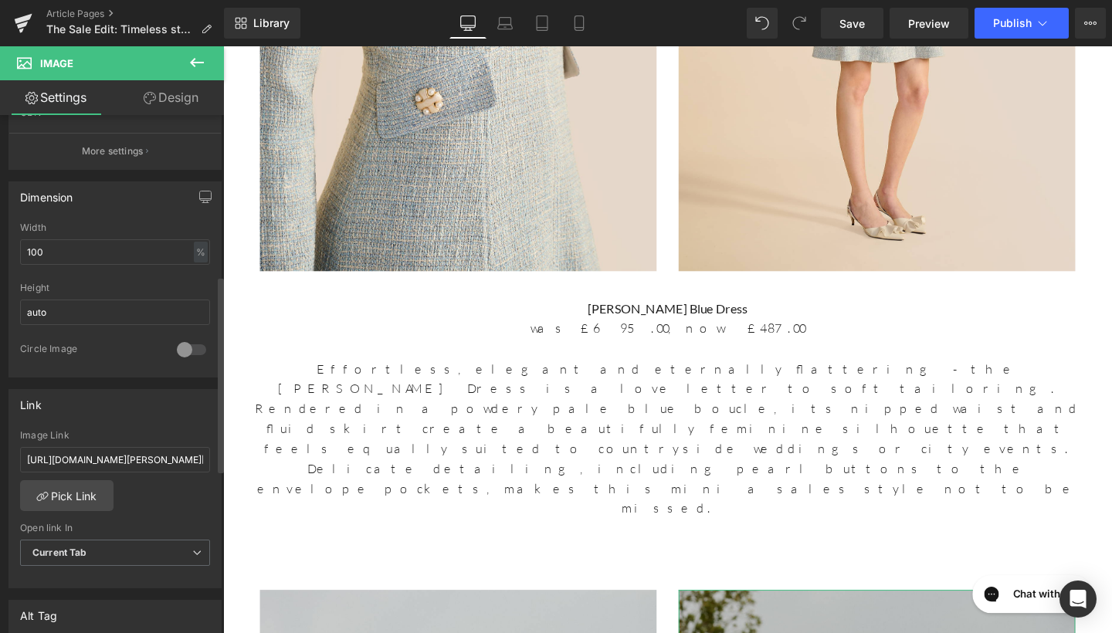
scroll to position [522, 0]
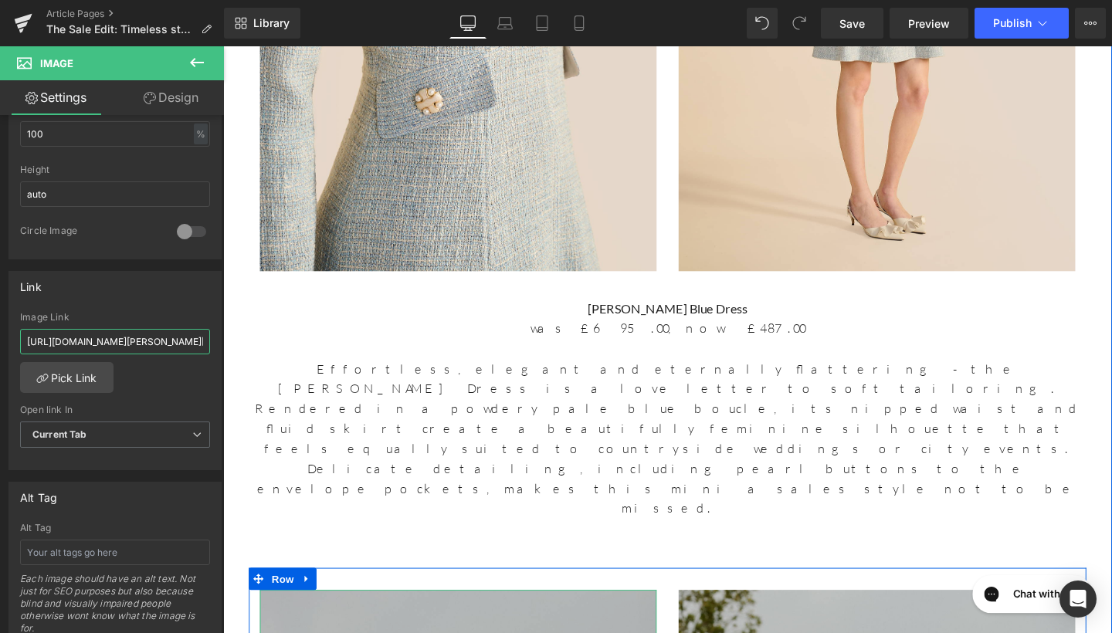
drag, startPoint x: 250, startPoint y: 386, endPoint x: 356, endPoint y: 358, distance: 110.2
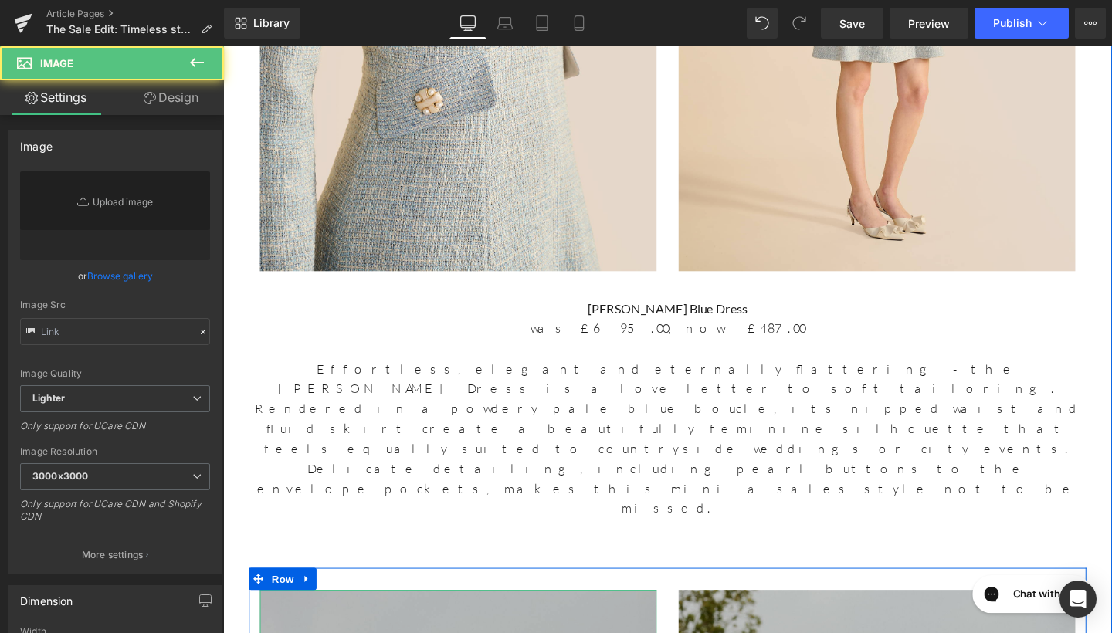
type input "https://ucarecdn.com/1cf9aafe-3e7f-4221-b3a0-0443a14ea7b1/-/format/auto/-/previ…"
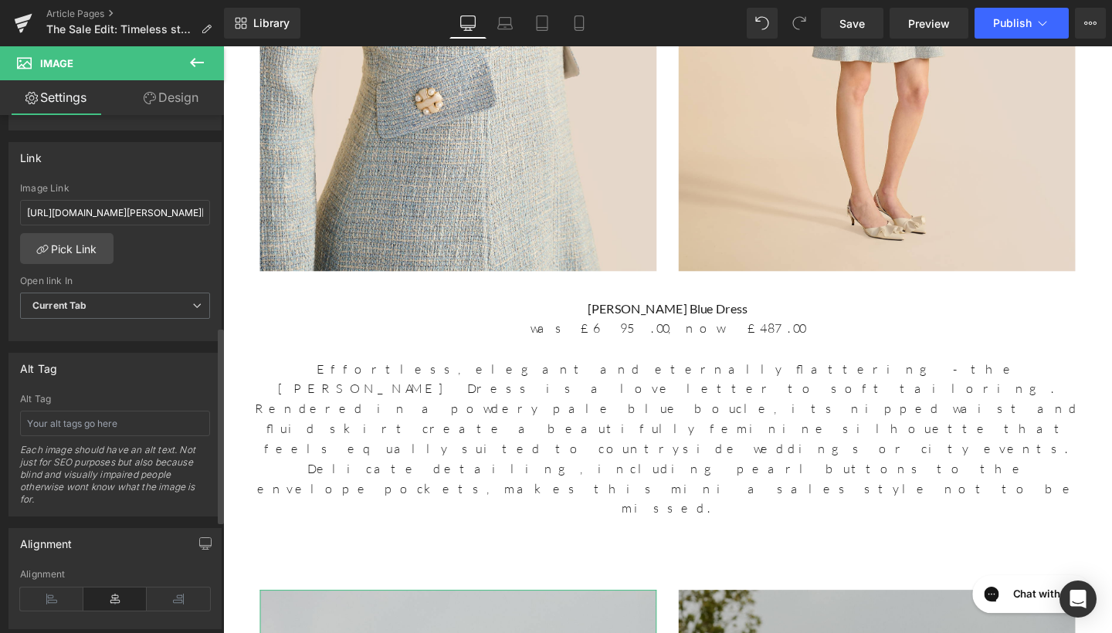
scroll to position [691, 0]
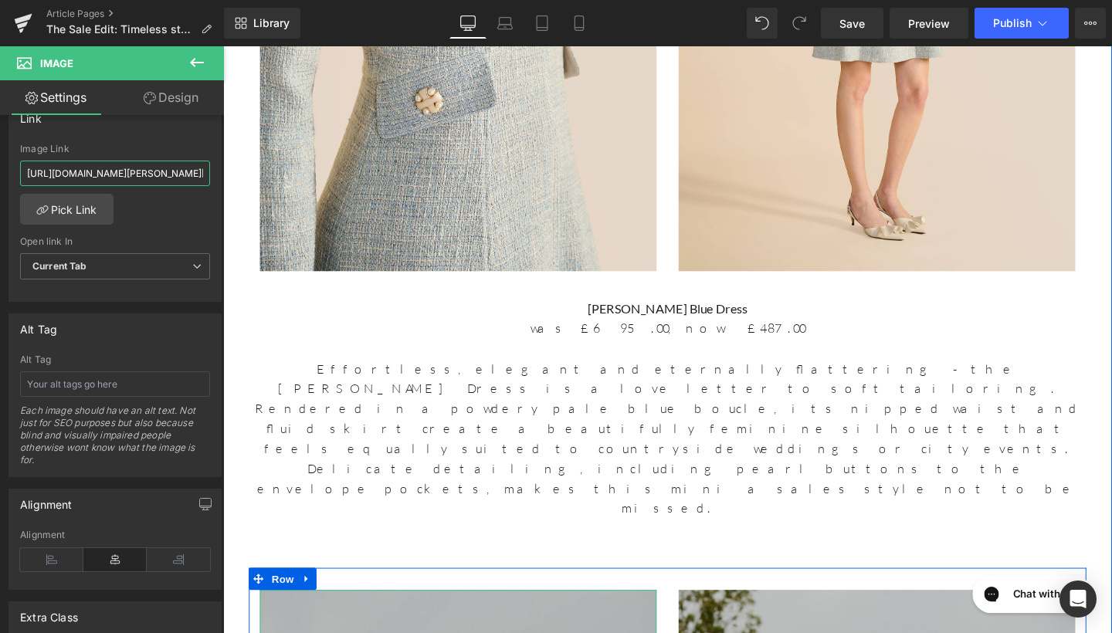
drag, startPoint x: 250, startPoint y: 216, endPoint x: 296, endPoint y: 171, distance: 64.5
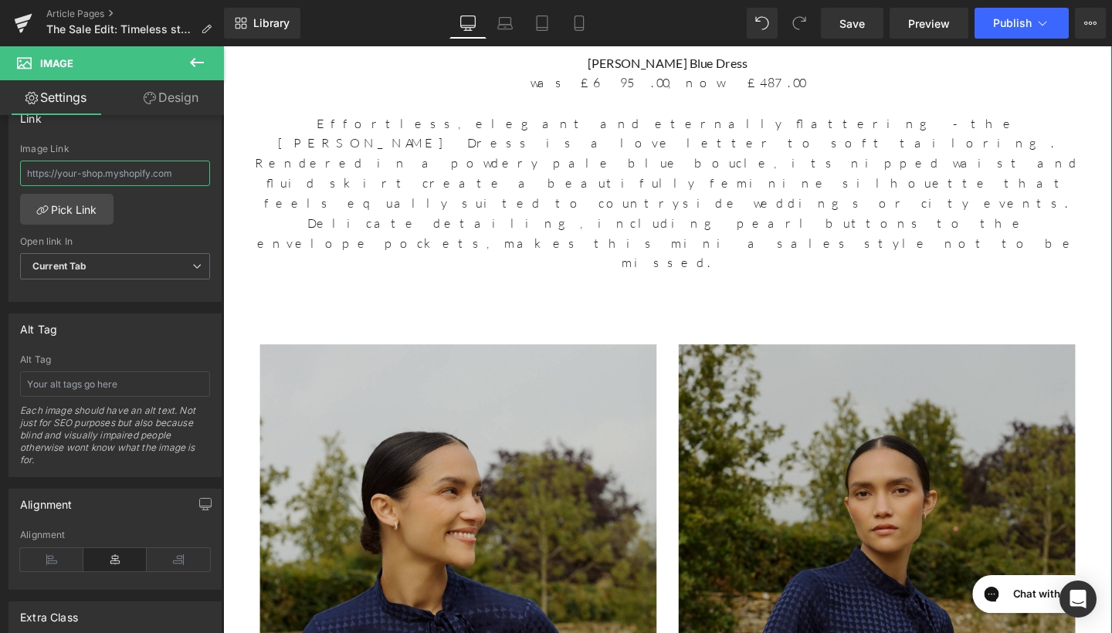
scroll to position [6466, 0]
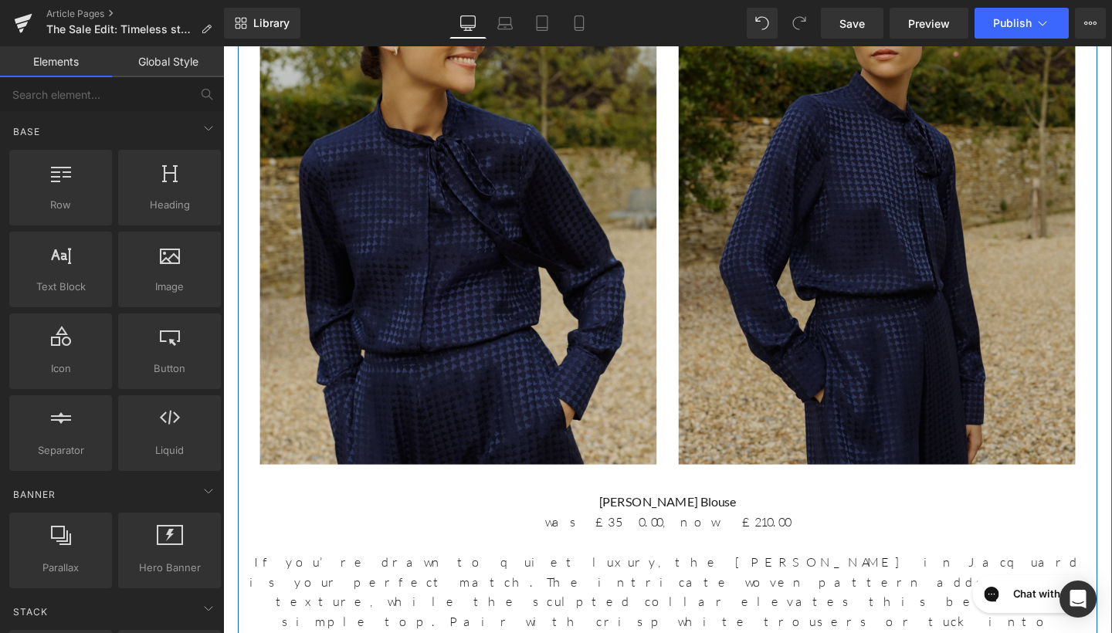
scroll to position [6976, 0]
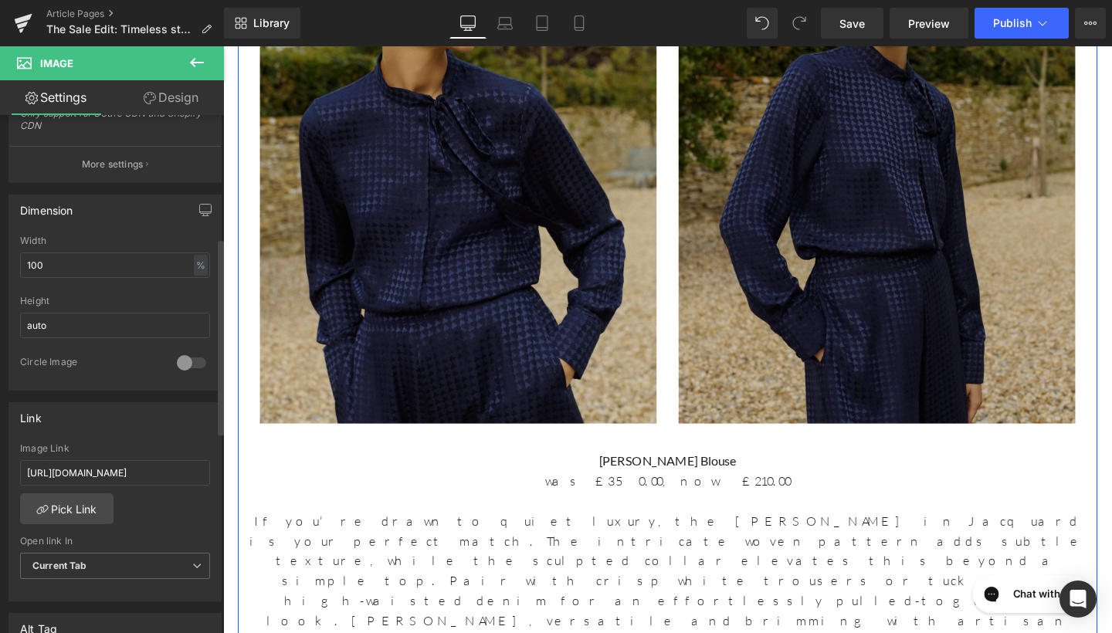
scroll to position [406, 0]
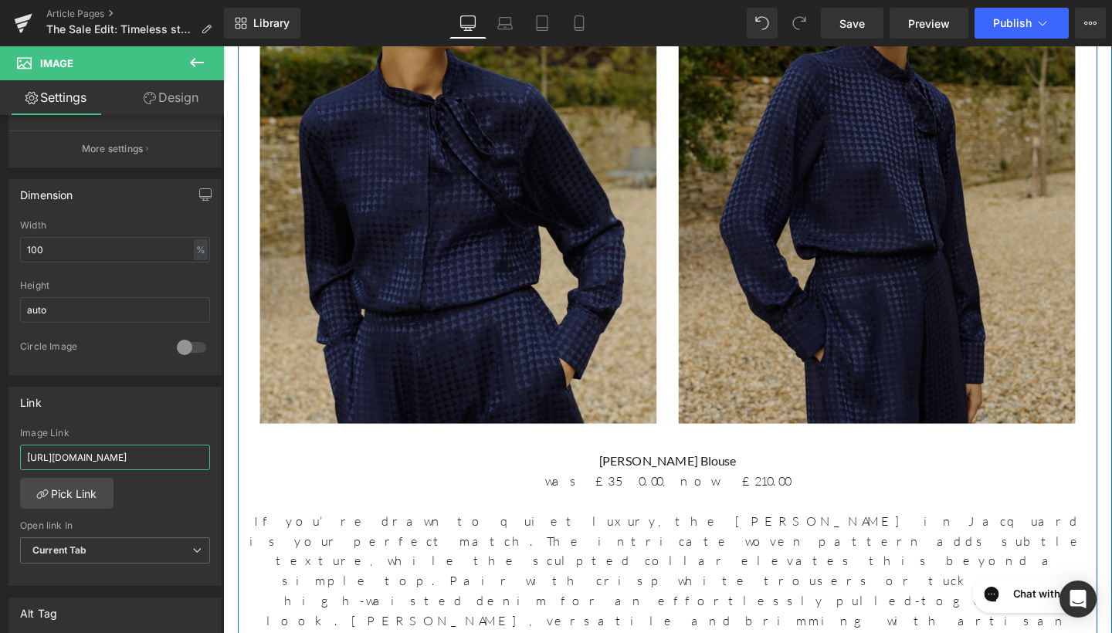
drag, startPoint x: 249, startPoint y: 503, endPoint x: 264, endPoint y: 494, distance: 18.0
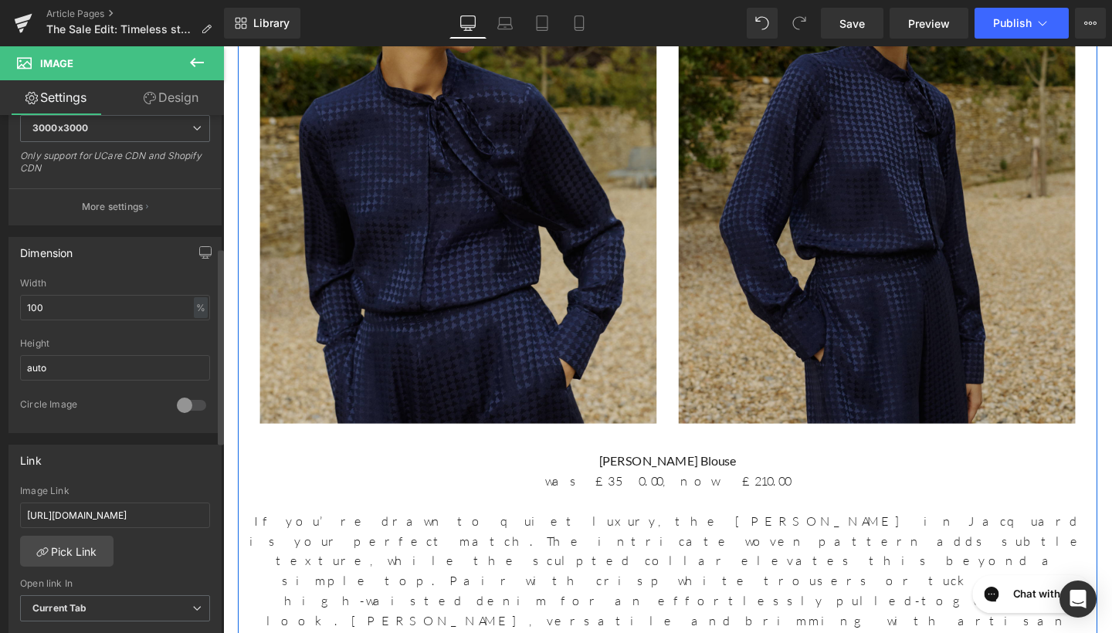
scroll to position [425, 0]
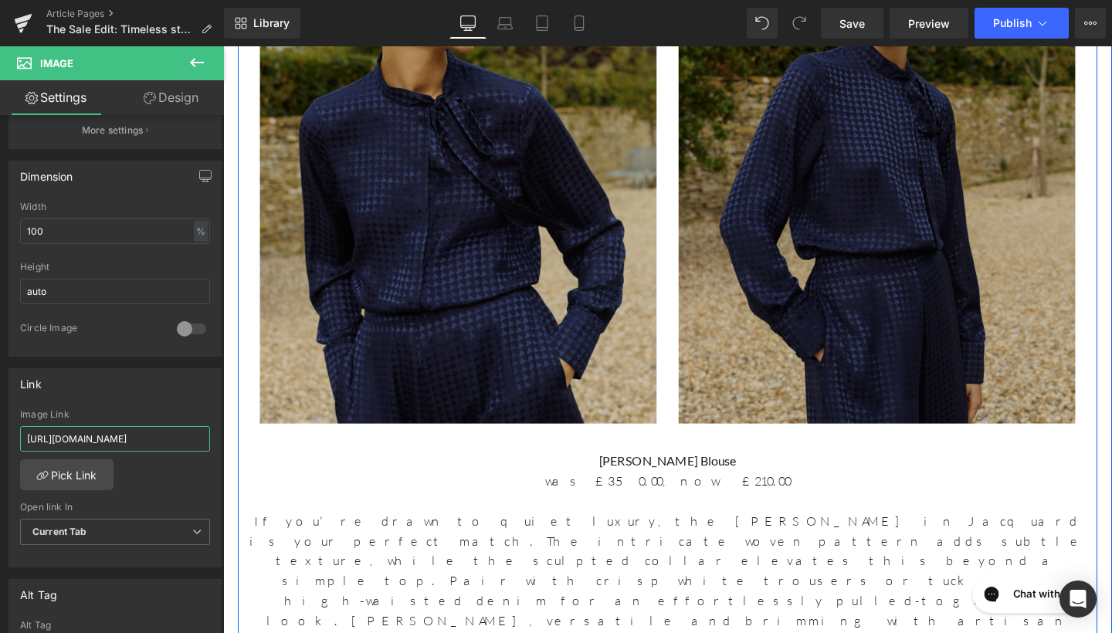
drag, startPoint x: 251, startPoint y: 481, endPoint x: 250, endPoint y: 455, distance: 26.3
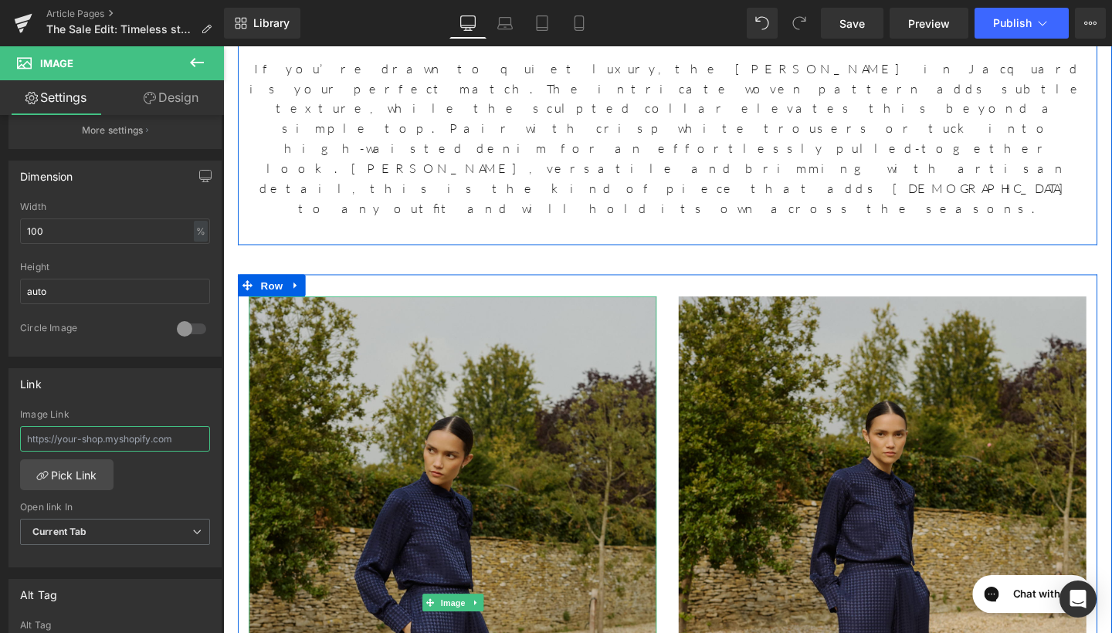
scroll to position [7474, 0]
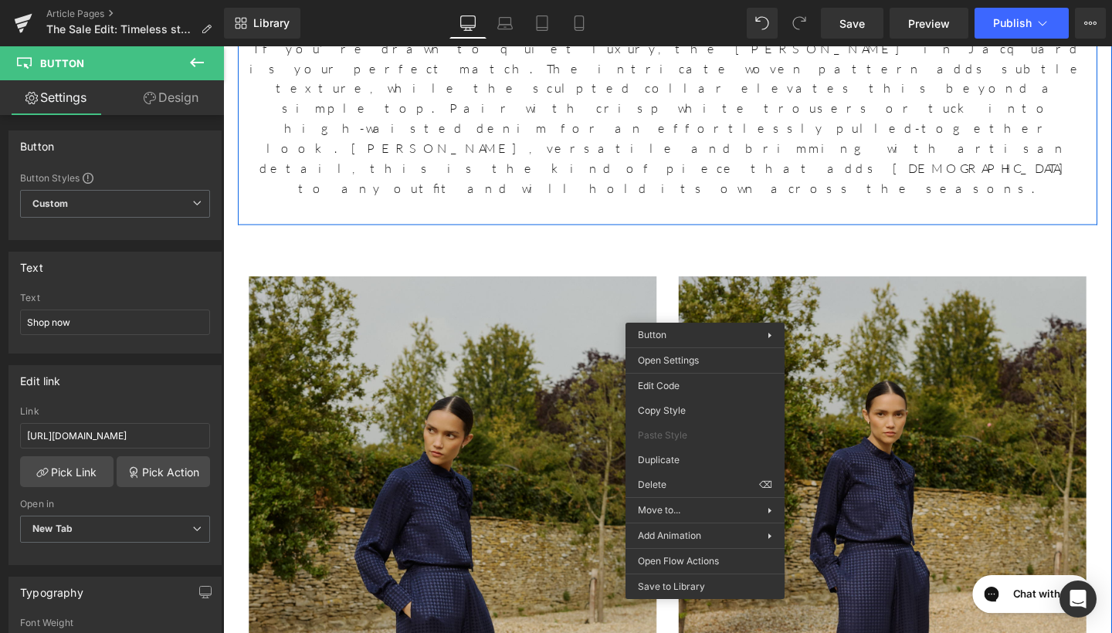
drag, startPoint x: 882, startPoint y: 530, endPoint x: 681, endPoint y: 506, distance: 202.3
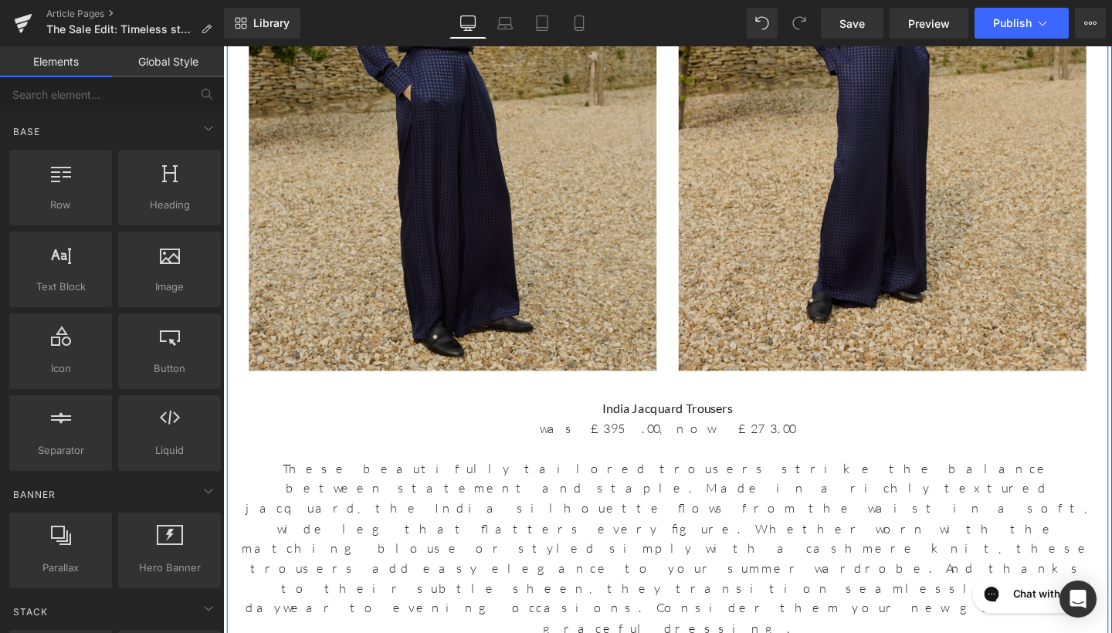
scroll to position [8103, 0]
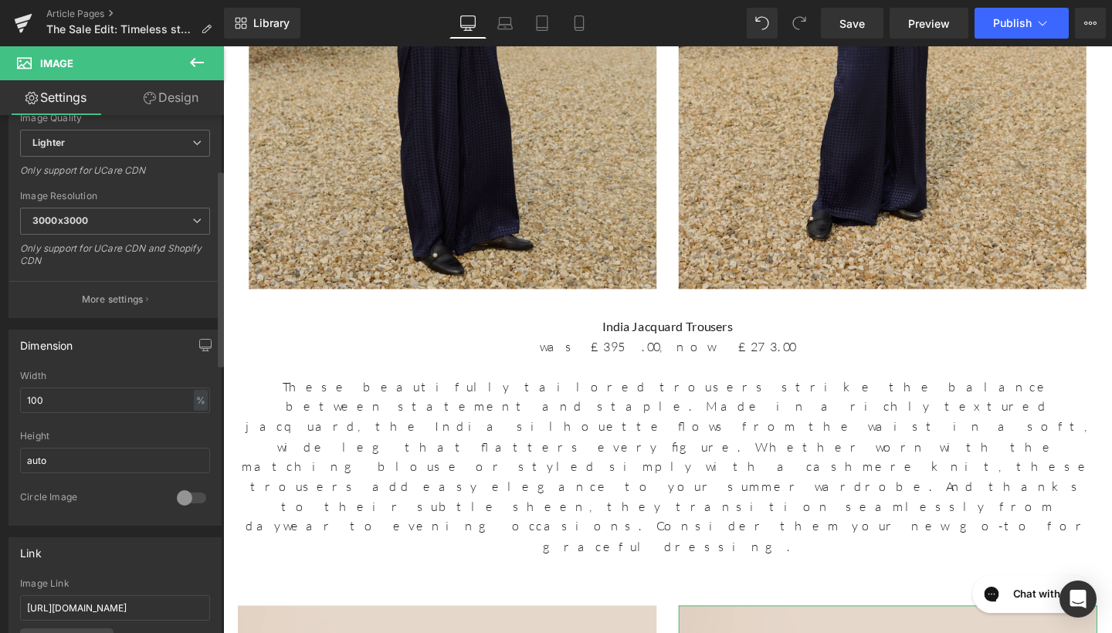
scroll to position [355, 0]
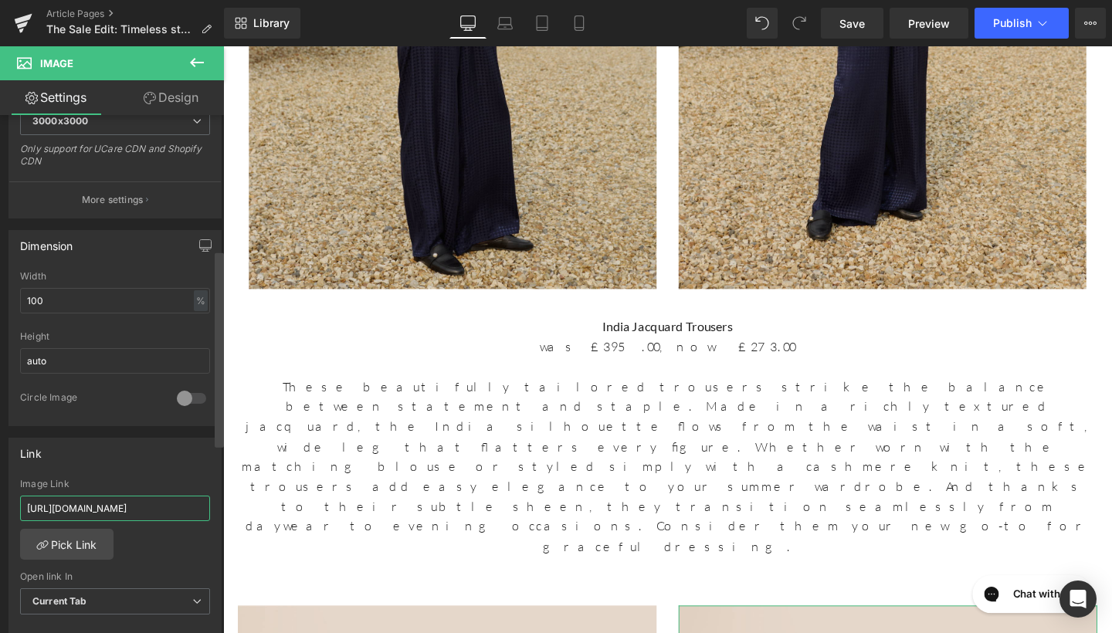
drag, startPoint x: 27, startPoint y: 506, endPoint x: 218, endPoint y: 507, distance: 190.8
click at [218, 507] on div "Image https://ucarecdn.com/550cb450-48b8-4649-9704-12080d21bd0d/-/format/auto/-…" at bounding box center [112, 377] width 224 height 525
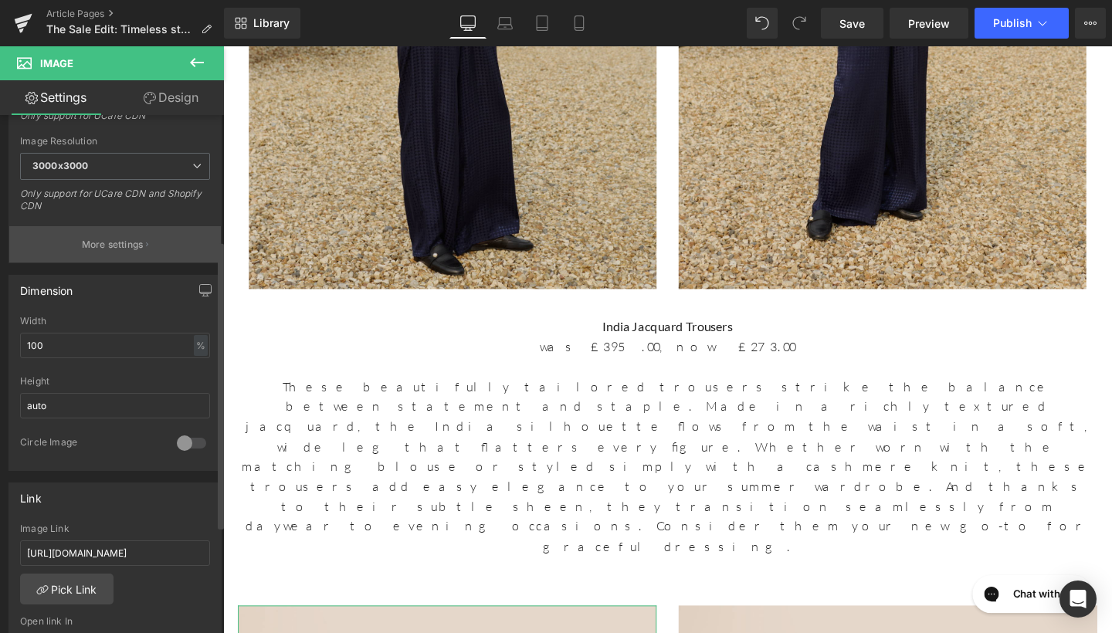
scroll to position [481, 0]
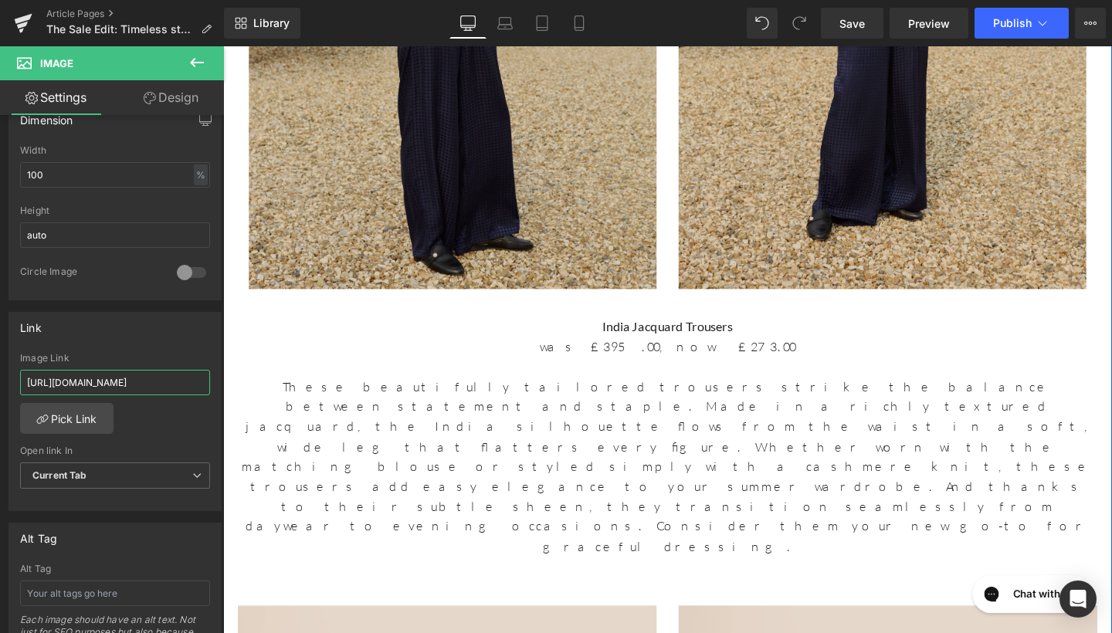
drag, startPoint x: 249, startPoint y: 423, endPoint x: 238, endPoint y: 406, distance: 19.5
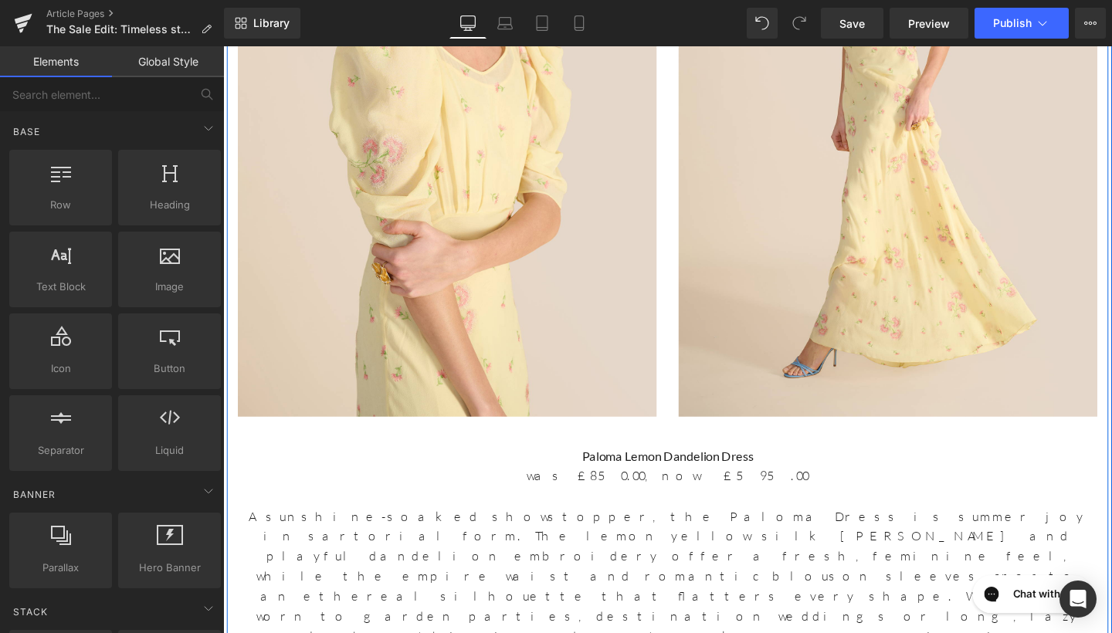
scroll to position [9043, 0]
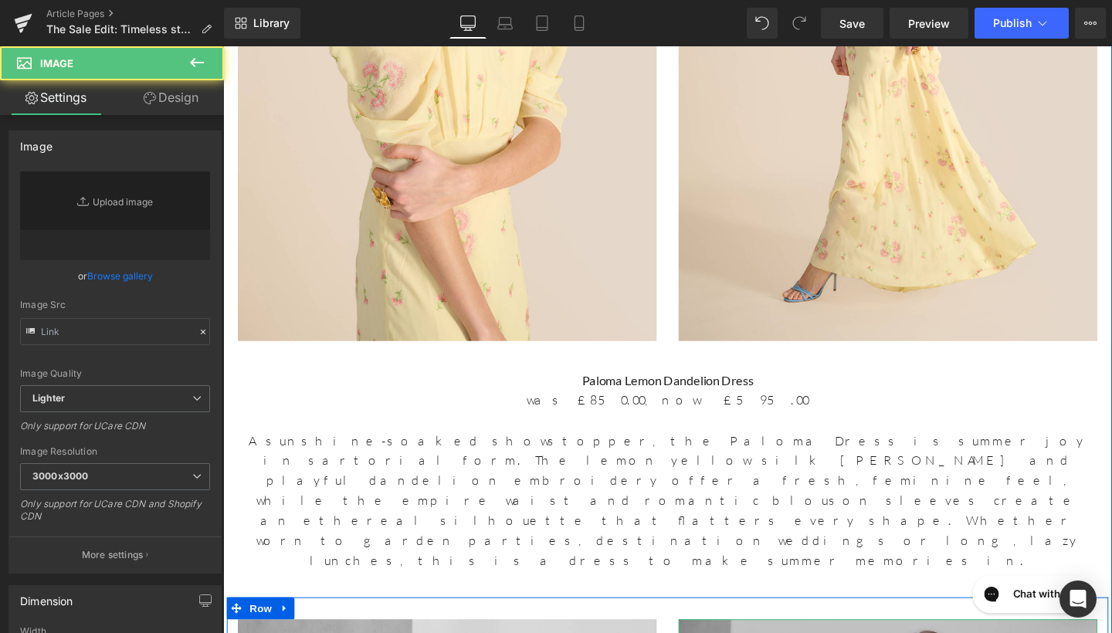
type input "https://ucarecdn.com/5def5e93-bebe-4e96-9931-aae980379090/-/format/auto/-/previ…"
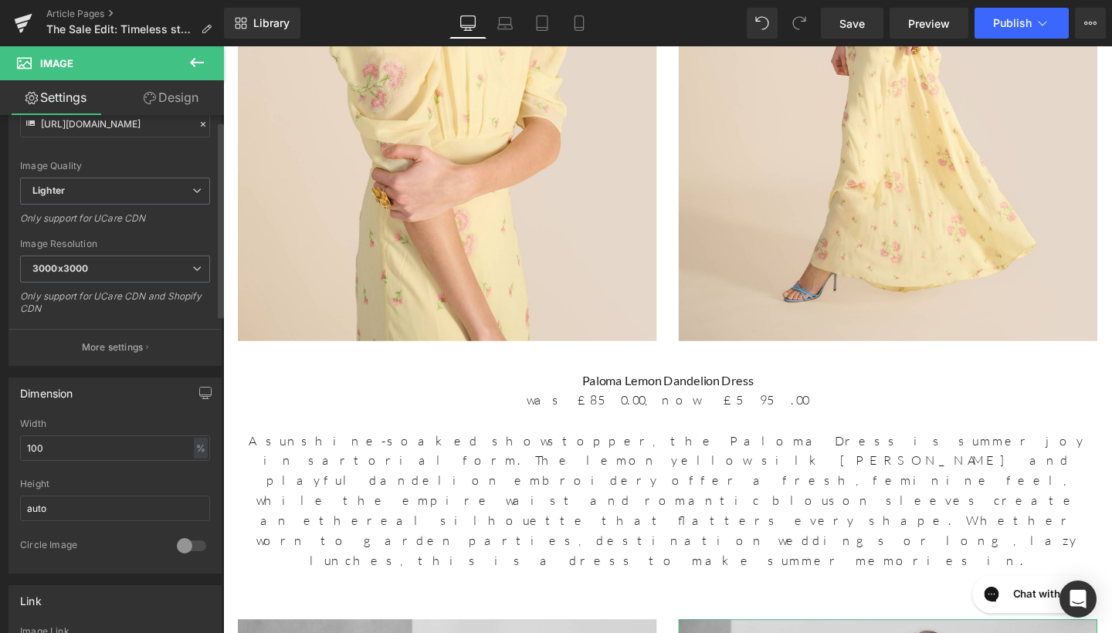
scroll to position [304, 0]
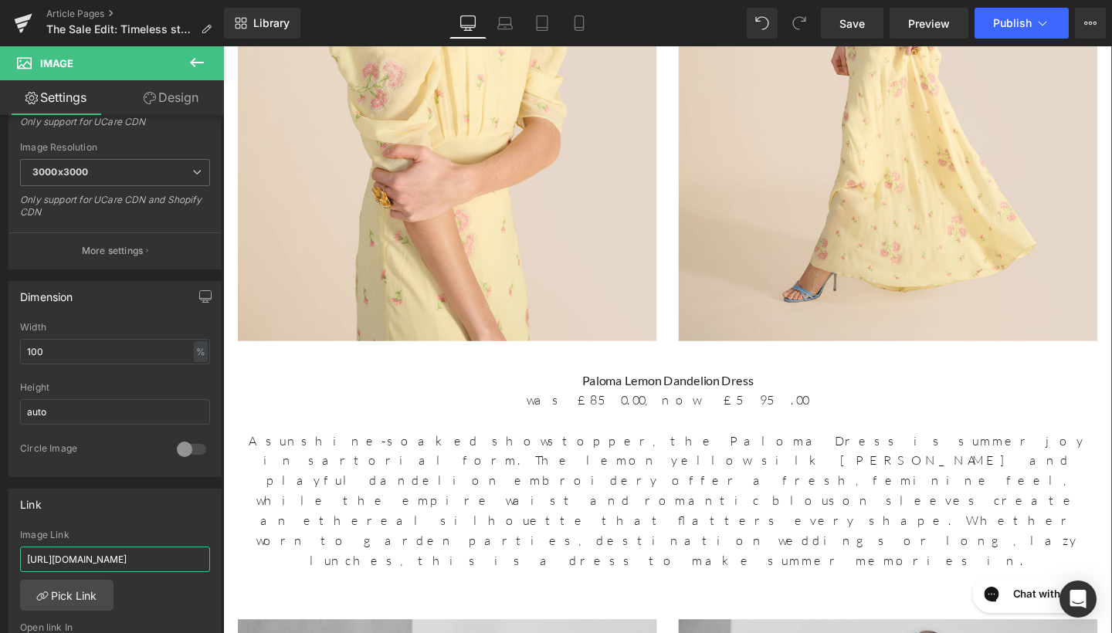
drag, startPoint x: 250, startPoint y: 603, endPoint x: 256, endPoint y: 583, distance: 21.0
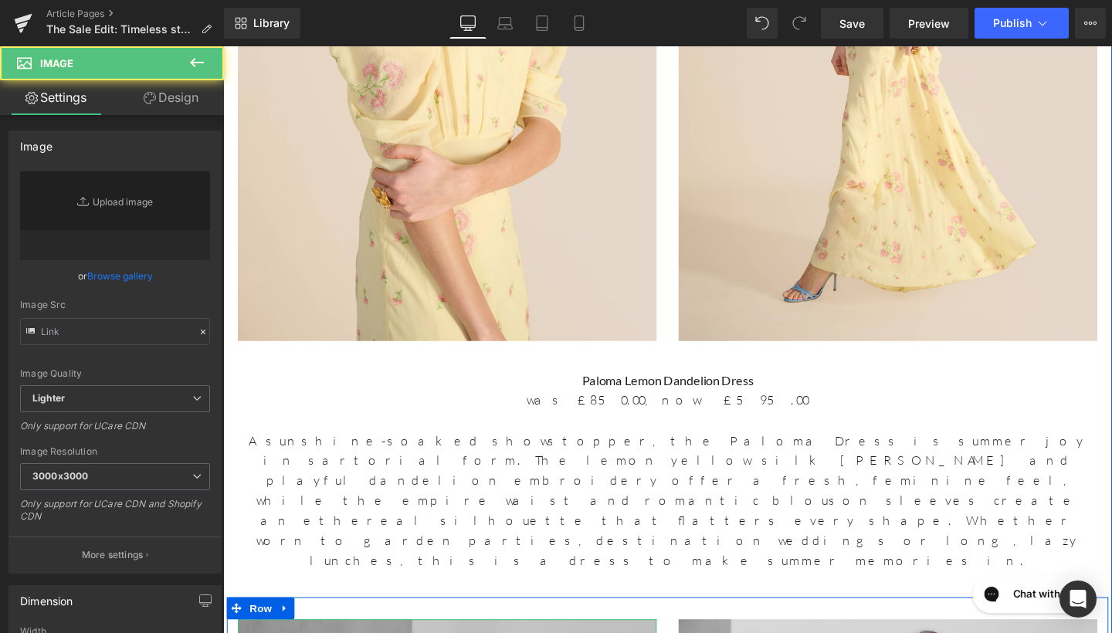
type input "https://ucarecdn.com/d5cd7ea5-25f7-4949-9175-ce96bb58a184/-/format/auto/-/previ…"
drag, startPoint x: 552, startPoint y: 146, endPoint x: 328, endPoint y: 370, distance: 316.3
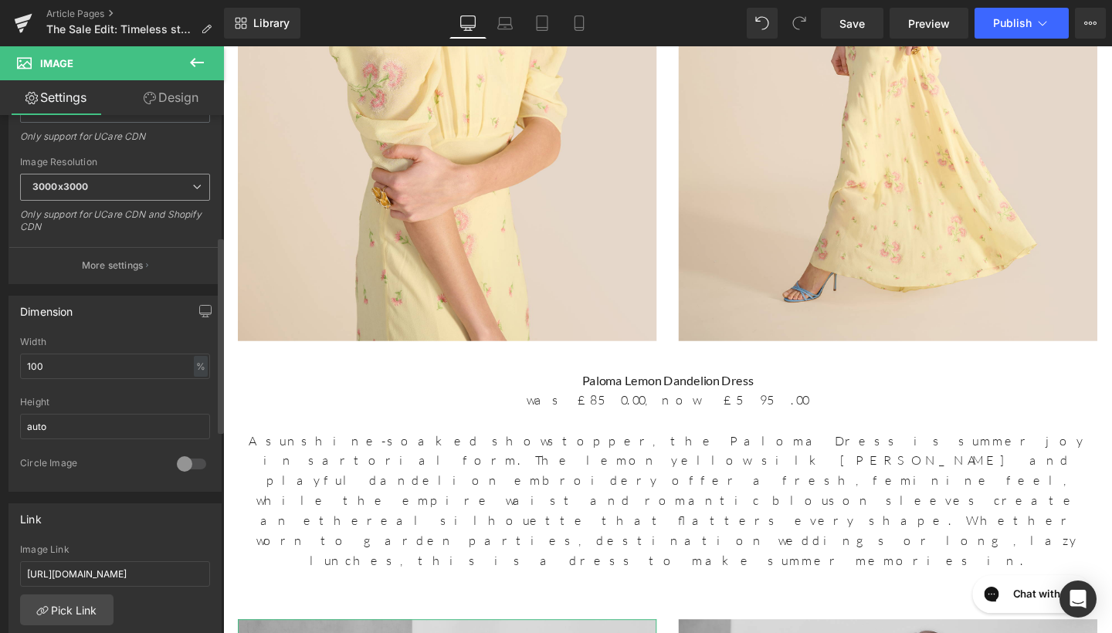
scroll to position [319, 0]
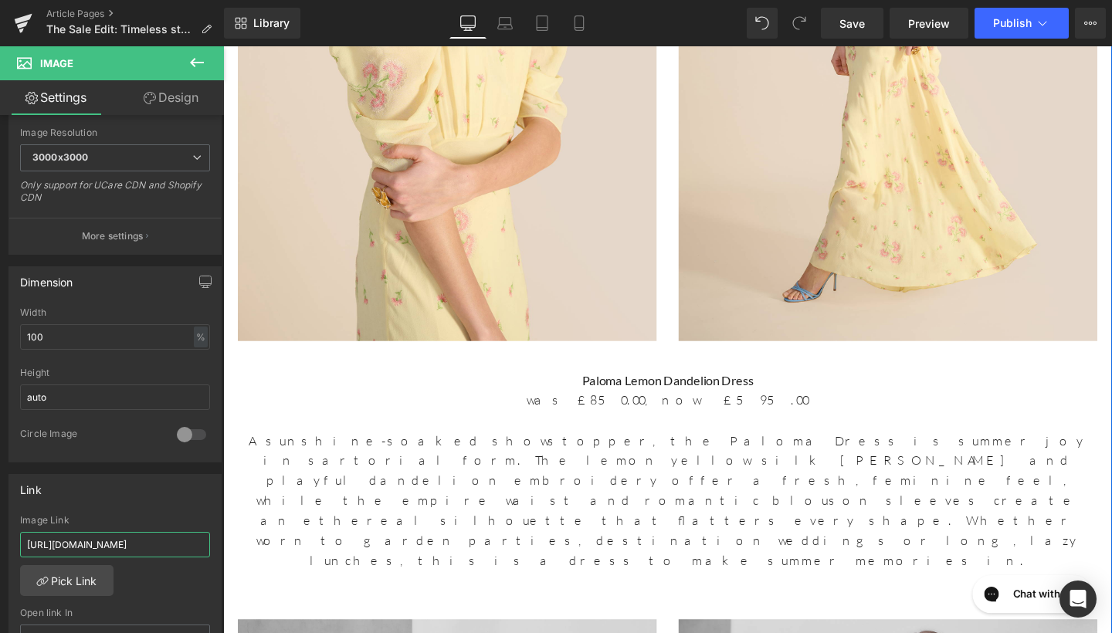
drag, startPoint x: 247, startPoint y: 588, endPoint x: 293, endPoint y: 552, distance: 58.3
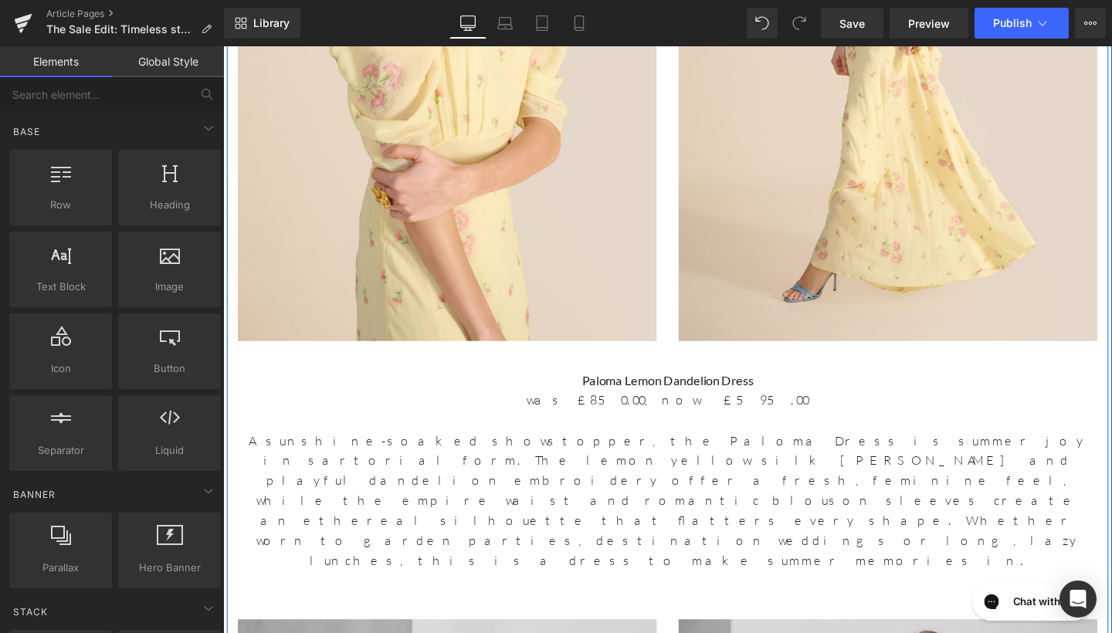
drag, startPoint x: 802, startPoint y: 569, endPoint x: 597, endPoint y: 547, distance: 205.9
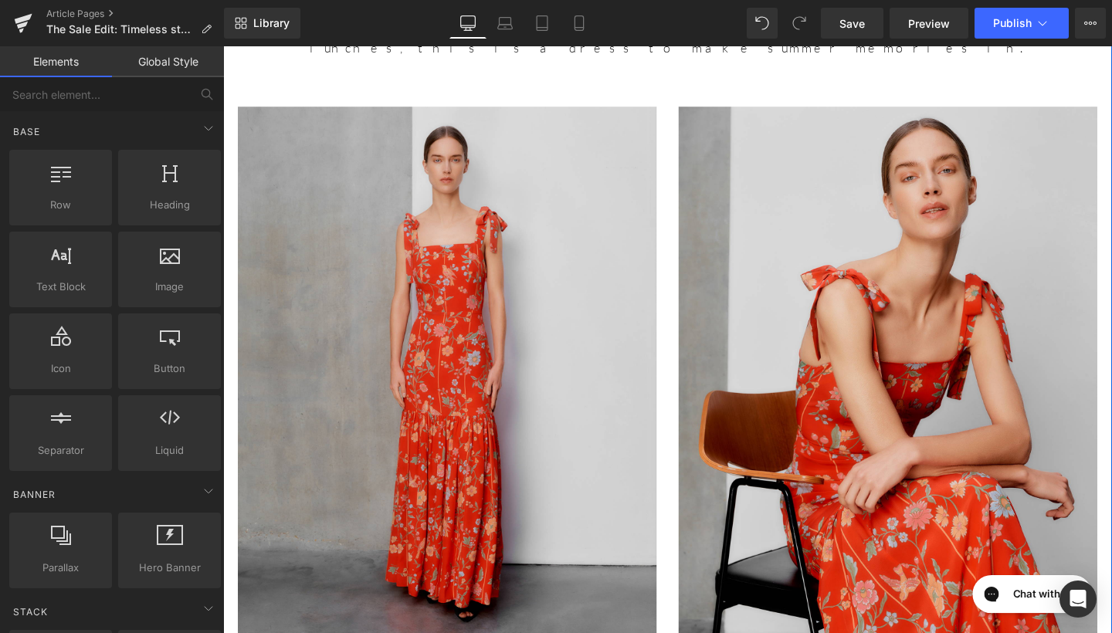
scroll to position [9580, 0]
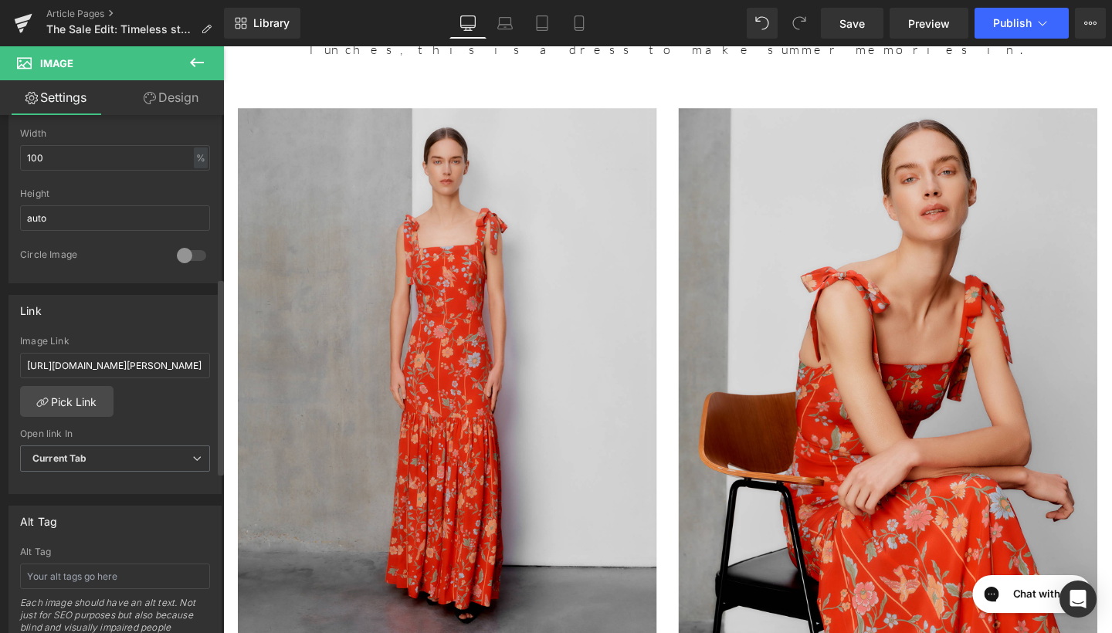
scroll to position [579, 0]
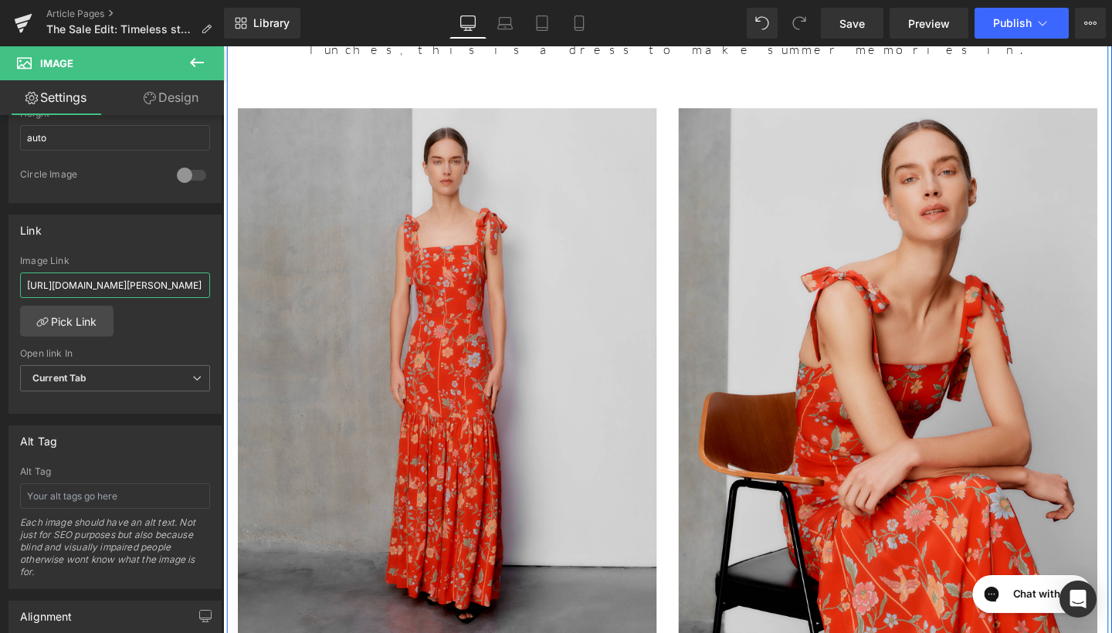
drag, startPoint x: 251, startPoint y: 328, endPoint x: 233, endPoint y: 294, distance: 38.4
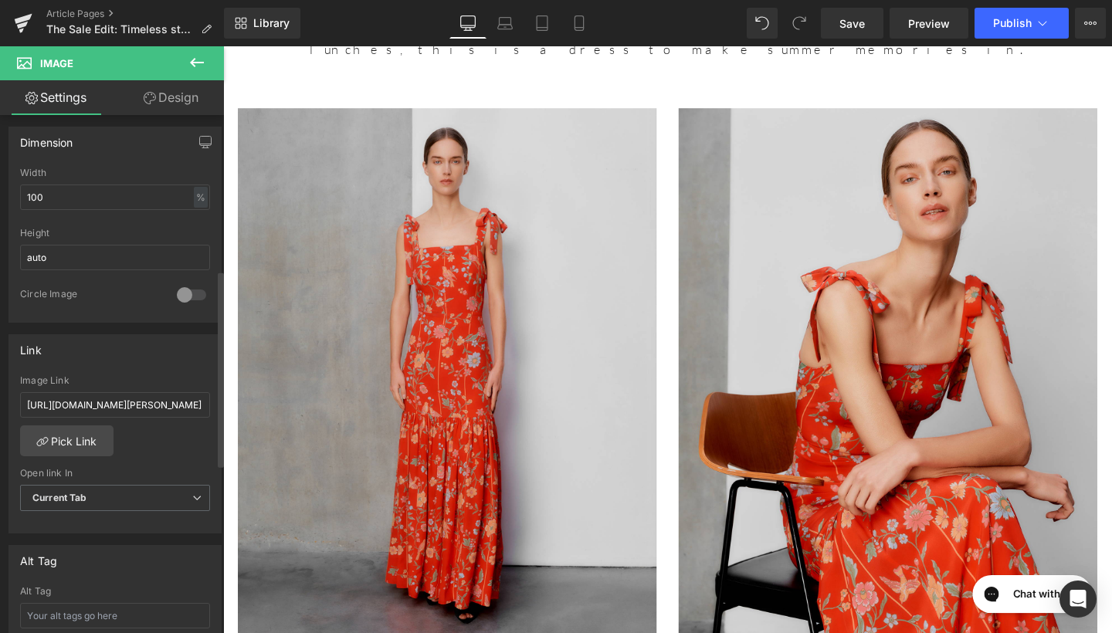
scroll to position [509, 0]
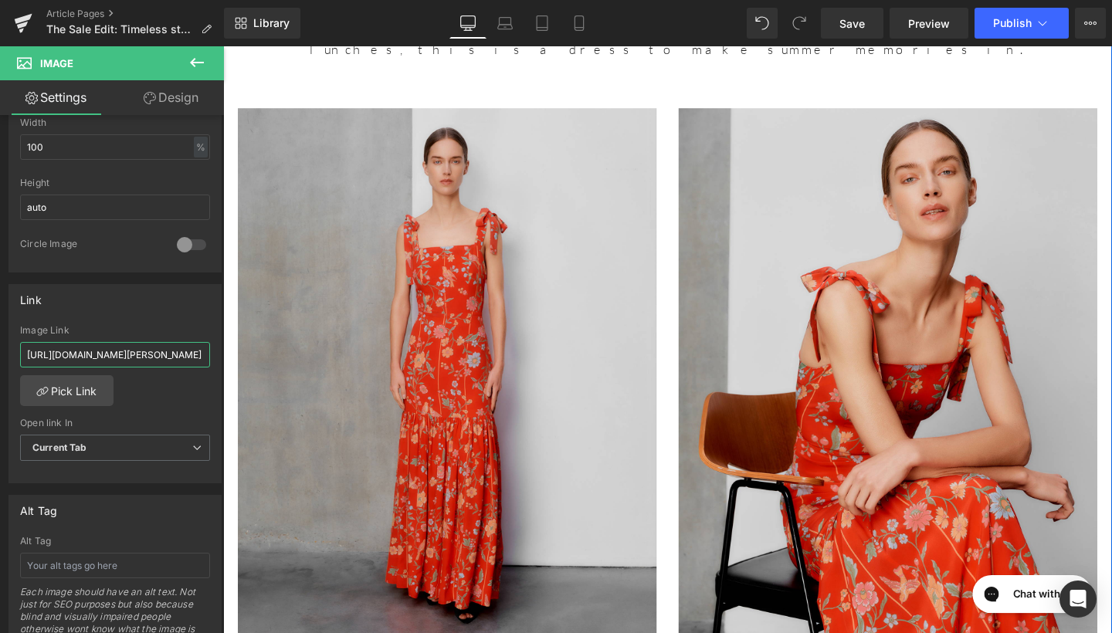
drag, startPoint x: 248, startPoint y: 398, endPoint x: 322, endPoint y: 377, distance: 77.0
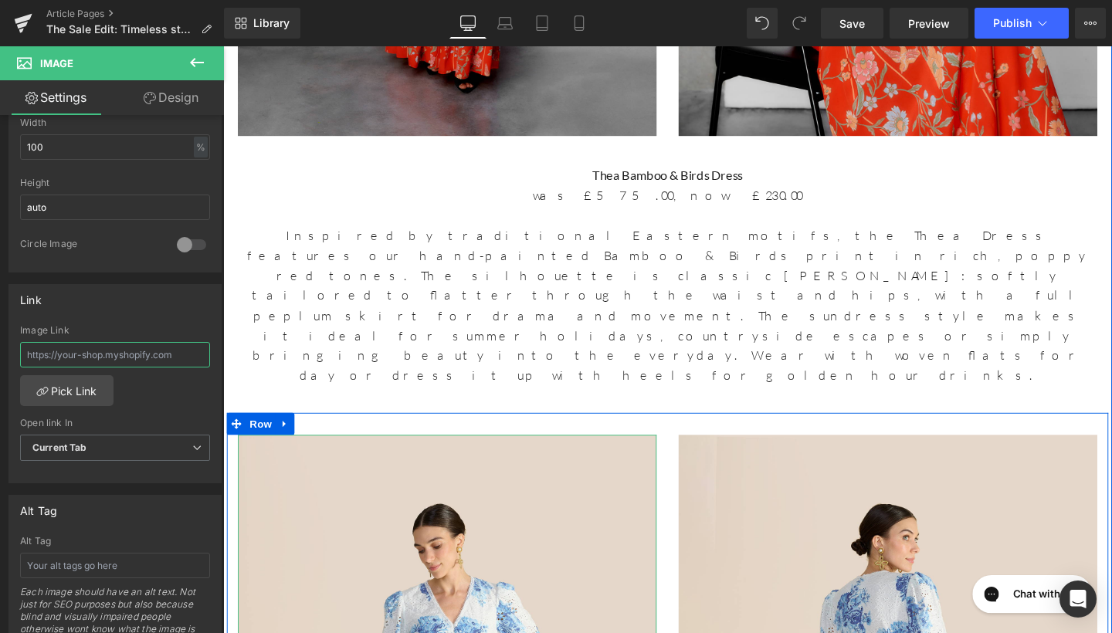
scroll to position [10150, 0]
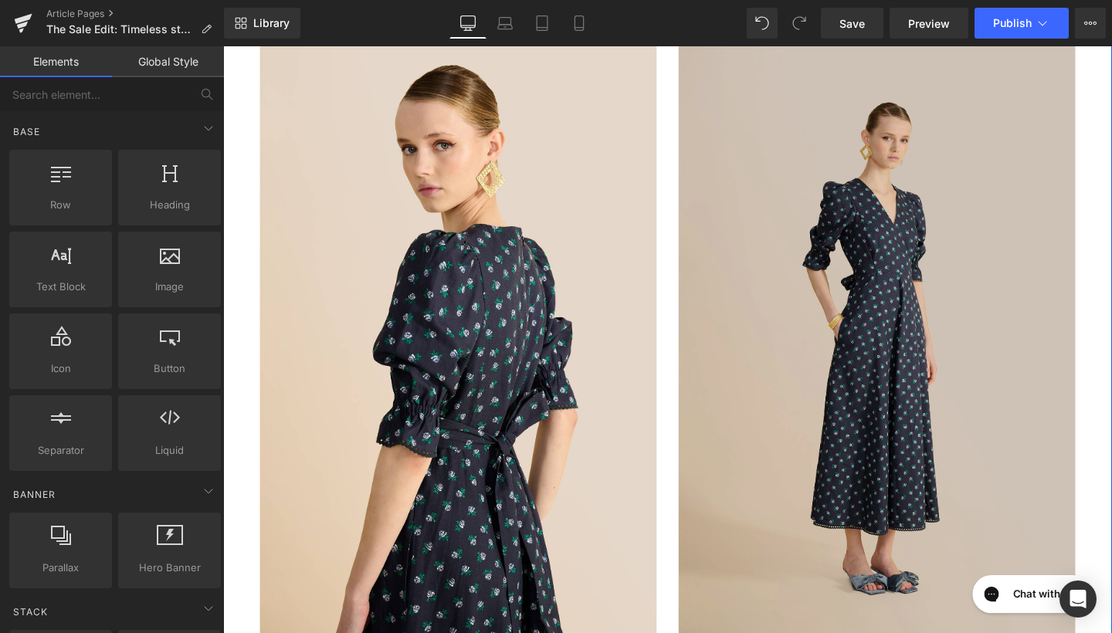
scroll to position [967, 0]
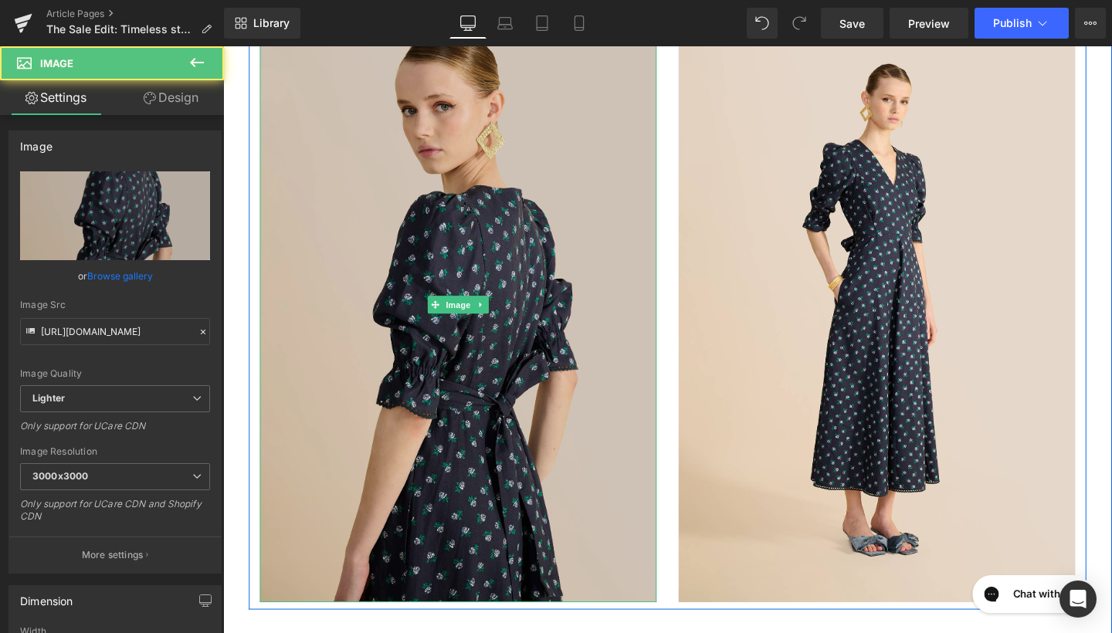
click at [606, 298] on img at bounding box center [470, 318] width 417 height 626
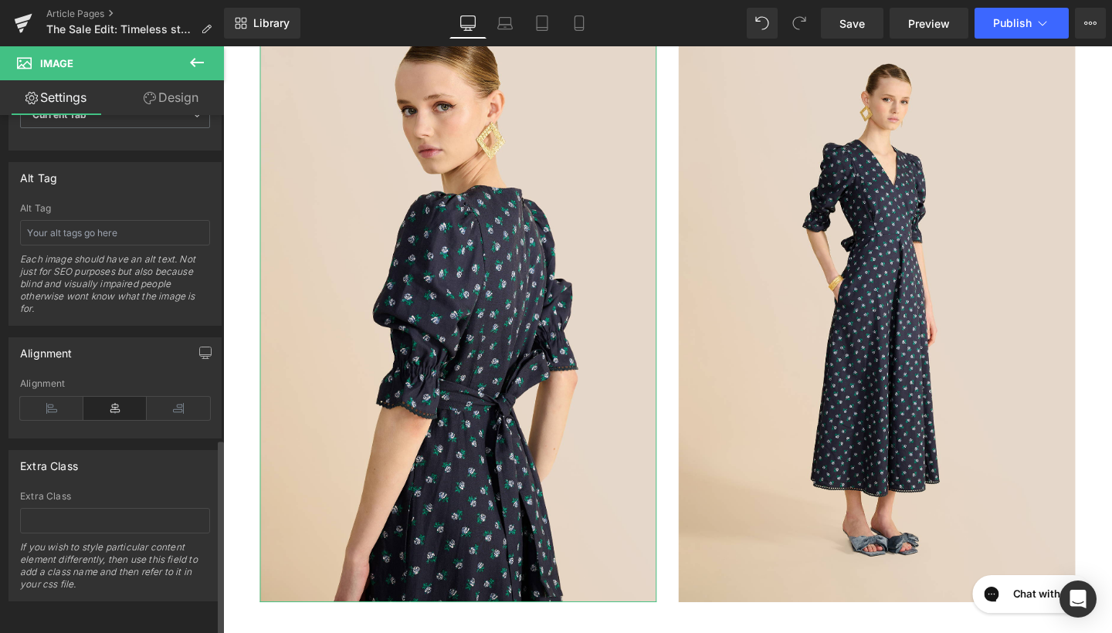
scroll to position [853, 0]
click at [122, 224] on input "text" at bounding box center [115, 232] width 190 height 25
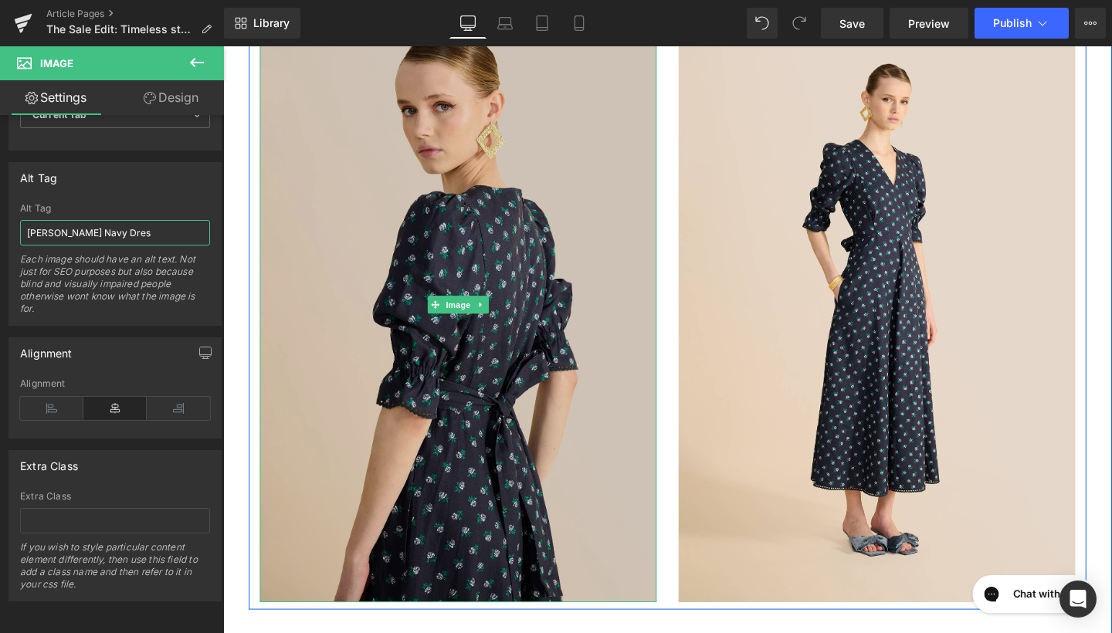
type input "Flora Bud Navy Dress"
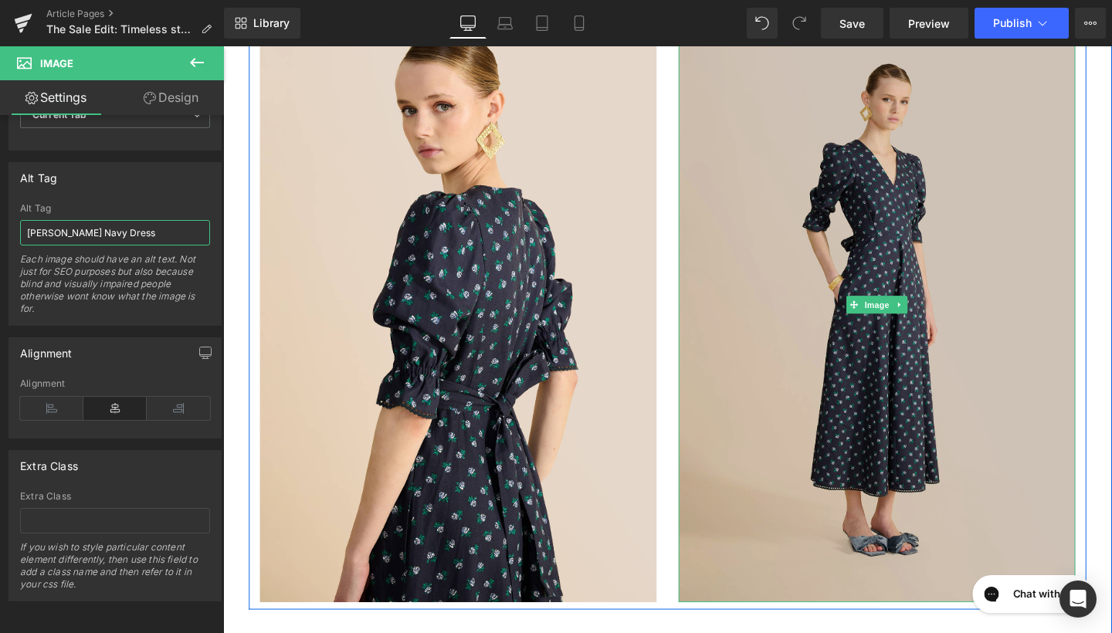
click at [821, 243] on img at bounding box center [910, 318] width 417 height 626
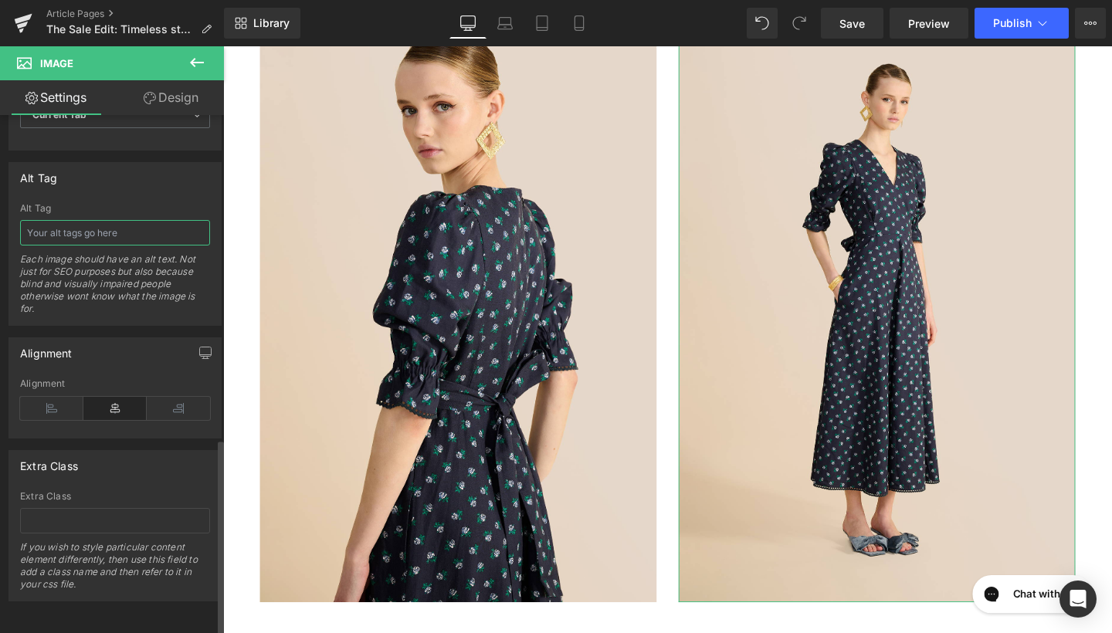
click at [162, 220] on input "text" at bounding box center [115, 232] width 190 height 25
type input "Flora Bud Navy Dress"
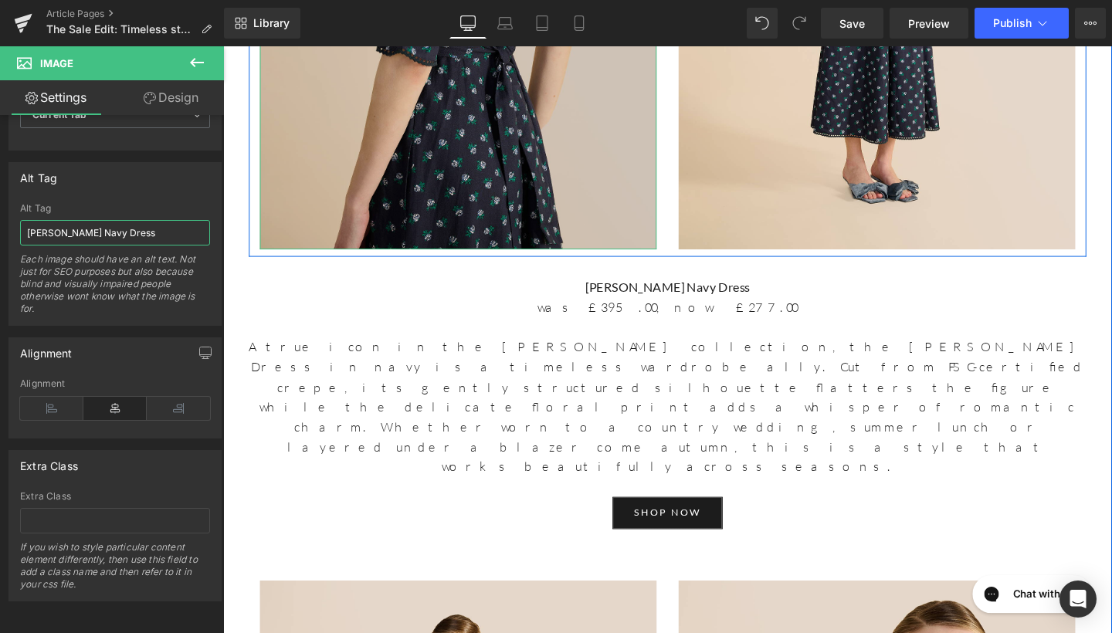
scroll to position [1403, 0]
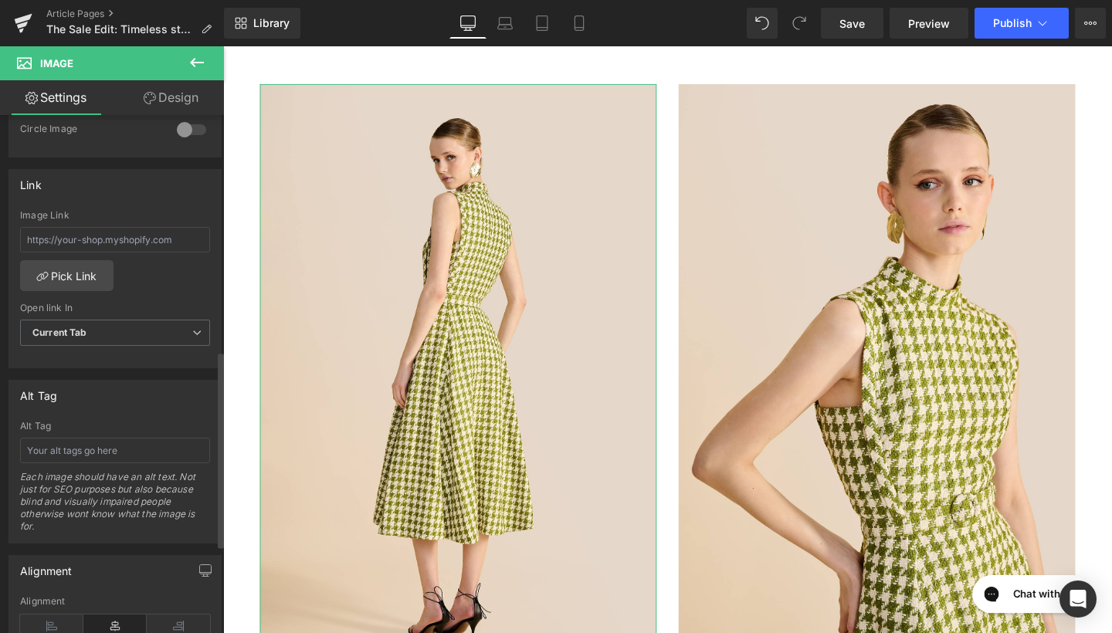
scroll to position [621, 0]
click at [107, 452] on input "text" at bounding box center [115, 453] width 190 height 25
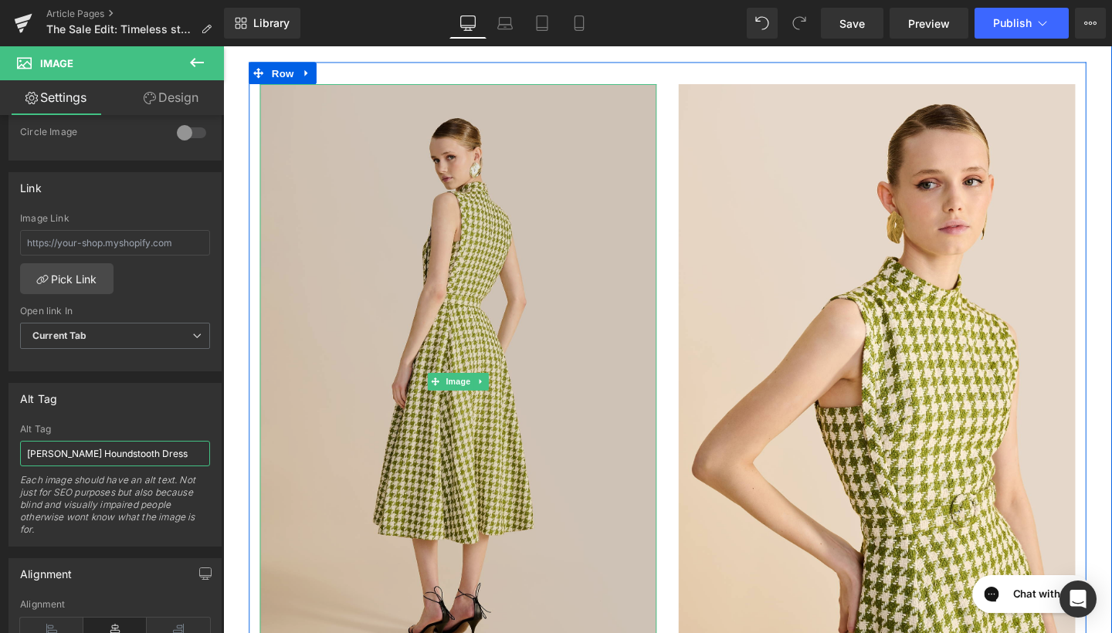
type input "Orin Houndstooth Dress"
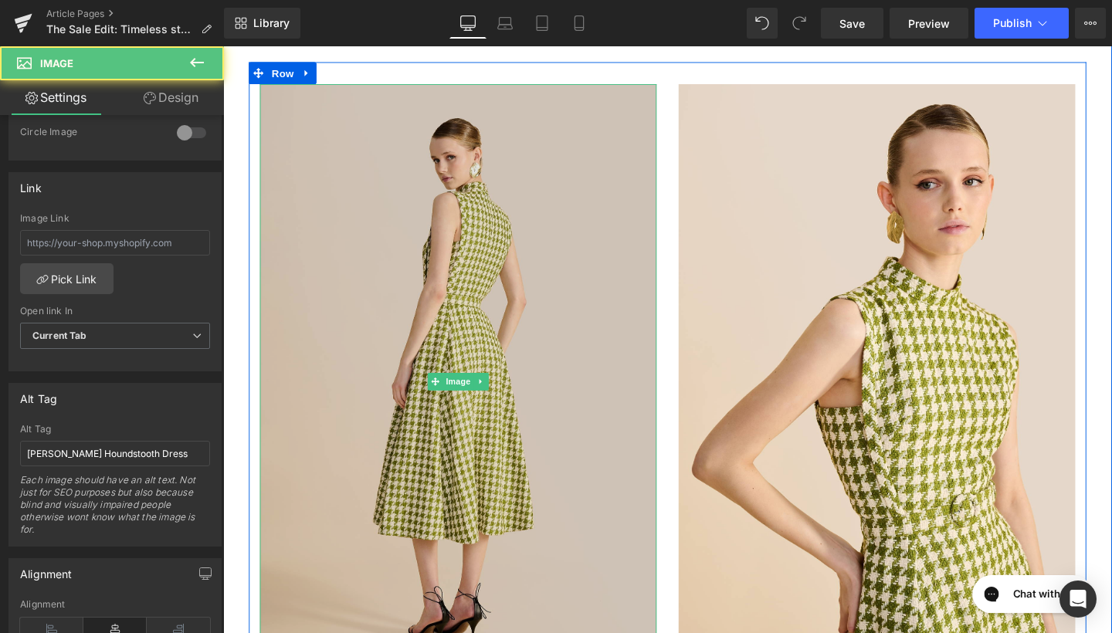
click at [665, 424] on img at bounding box center [470, 400] width 417 height 626
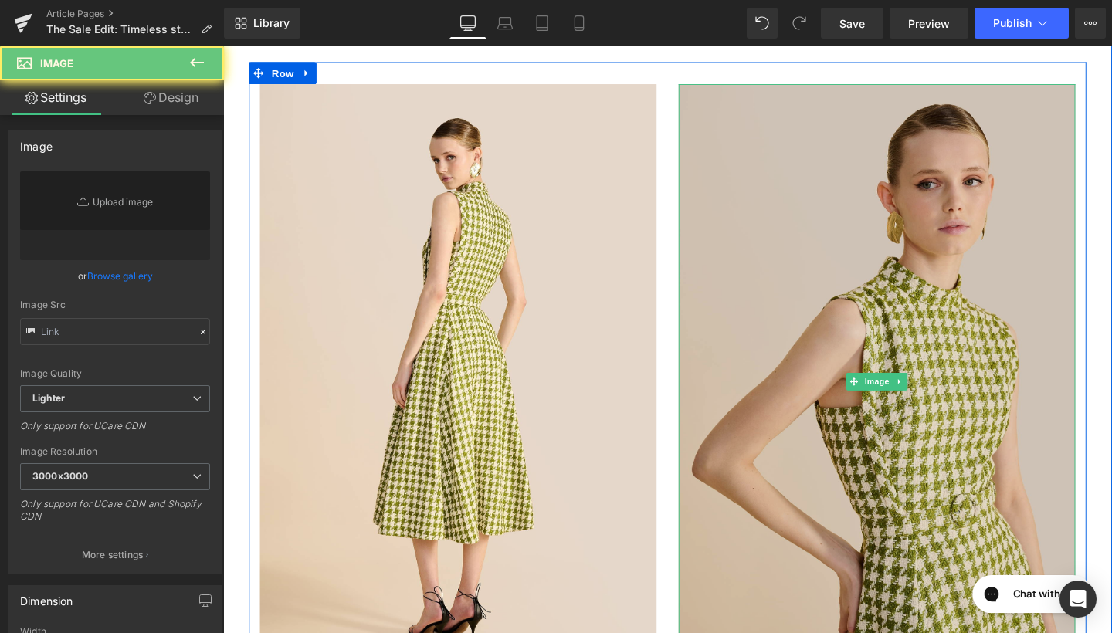
type input "https://ucarecdn.com/e478064a-42c7-4ef5-8638-e951e7d68745/-/format/auto/-/previ…"
click at [745, 390] on img at bounding box center [910, 400] width 417 height 626
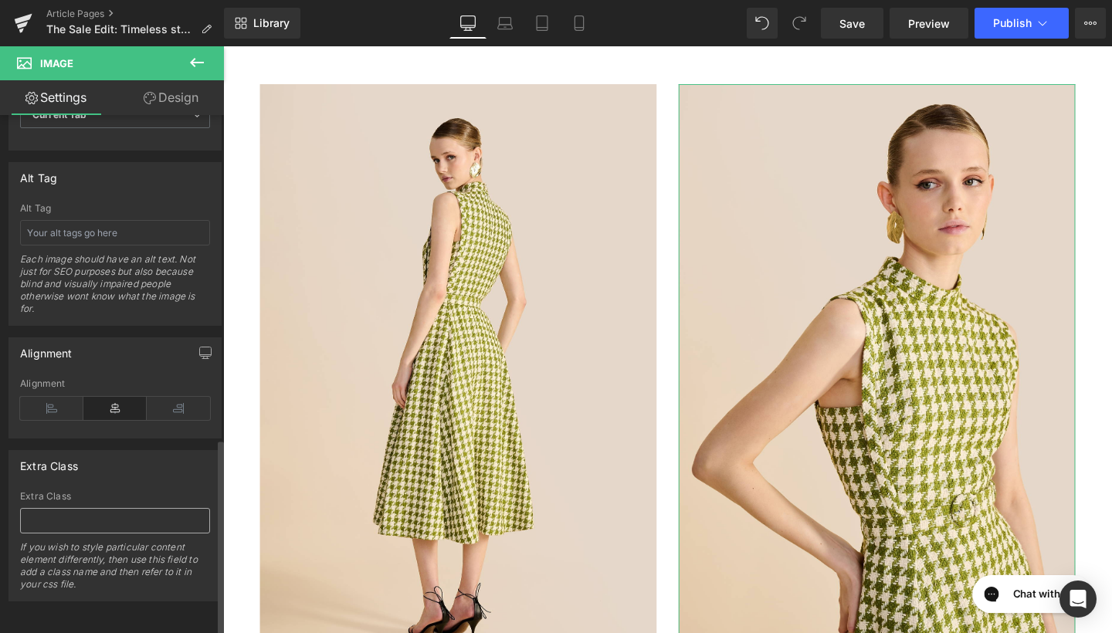
scroll to position [853, 0]
click at [131, 223] on input "text" at bounding box center [115, 232] width 190 height 25
type input "Orin Houndstooth Dress"
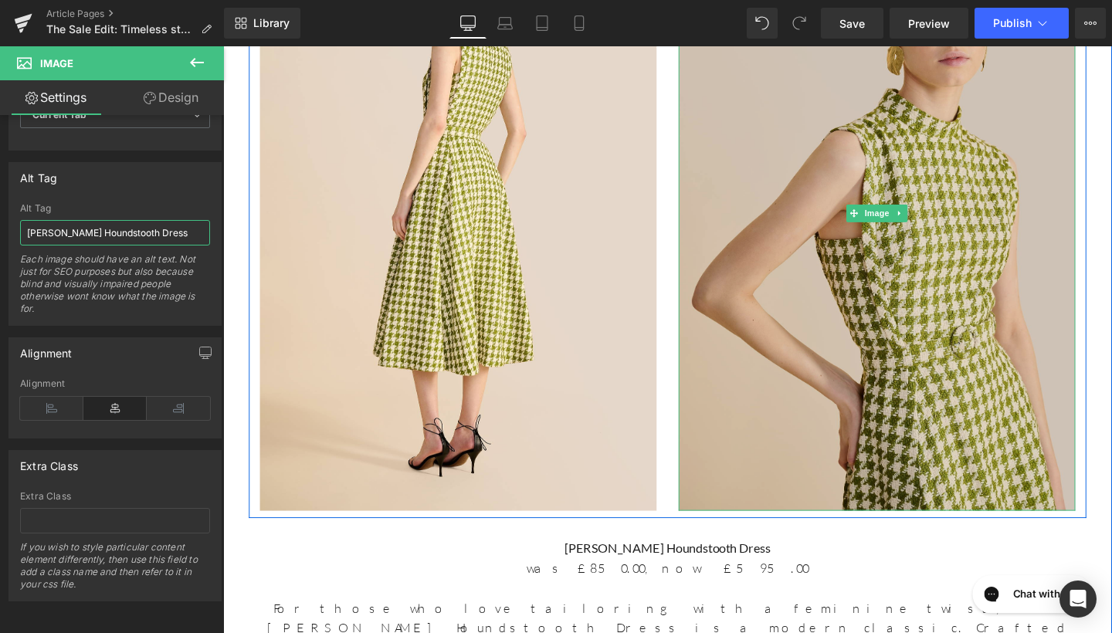
scroll to position [2356, 0]
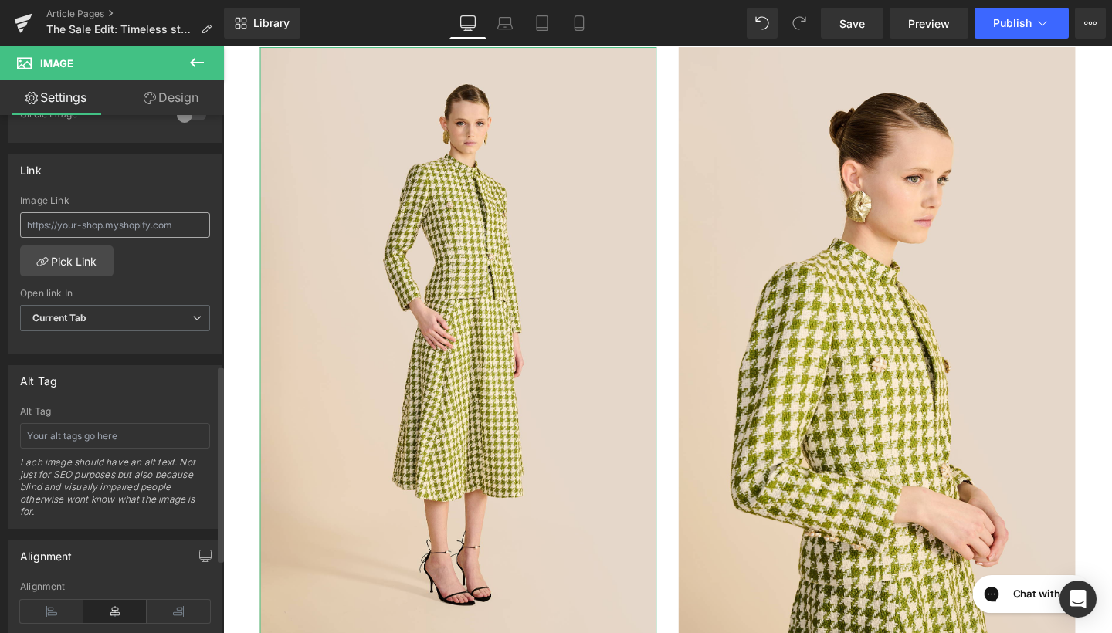
scroll to position [747, 0]
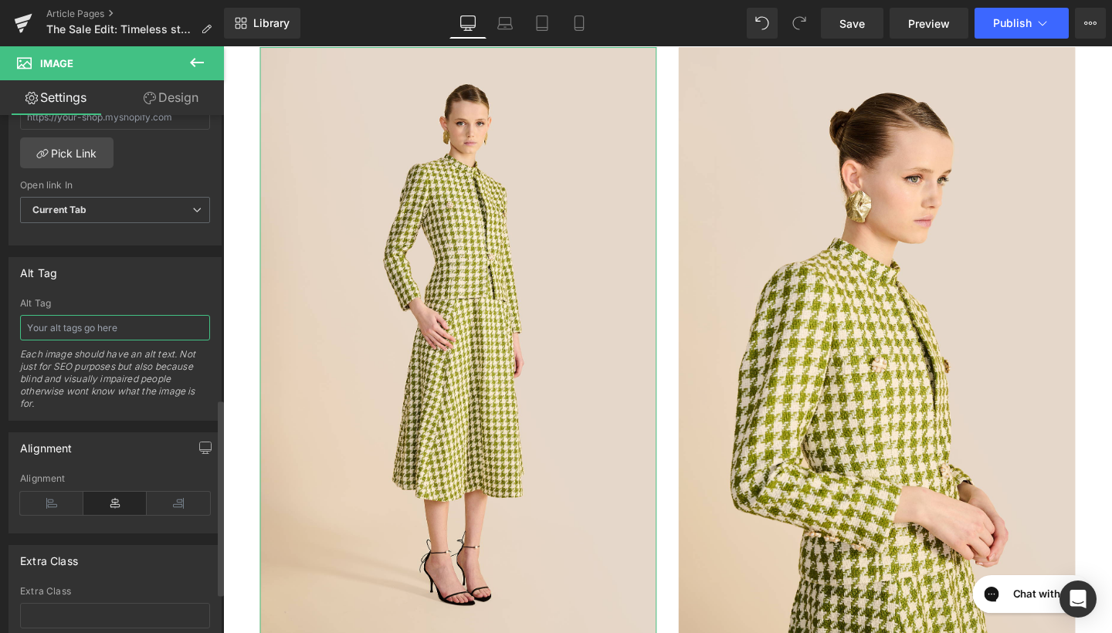
click at [123, 333] on input "text" at bounding box center [115, 327] width 190 height 25
type input "Charlotte Houndstooth Jacket"
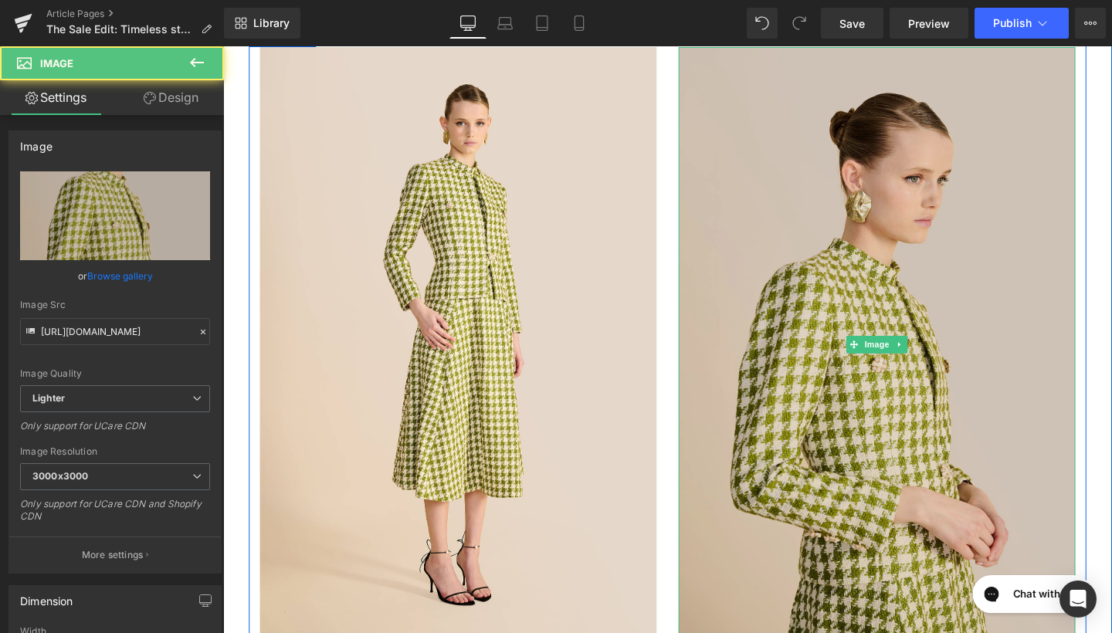
click at [737, 262] on img at bounding box center [910, 360] width 417 height 626
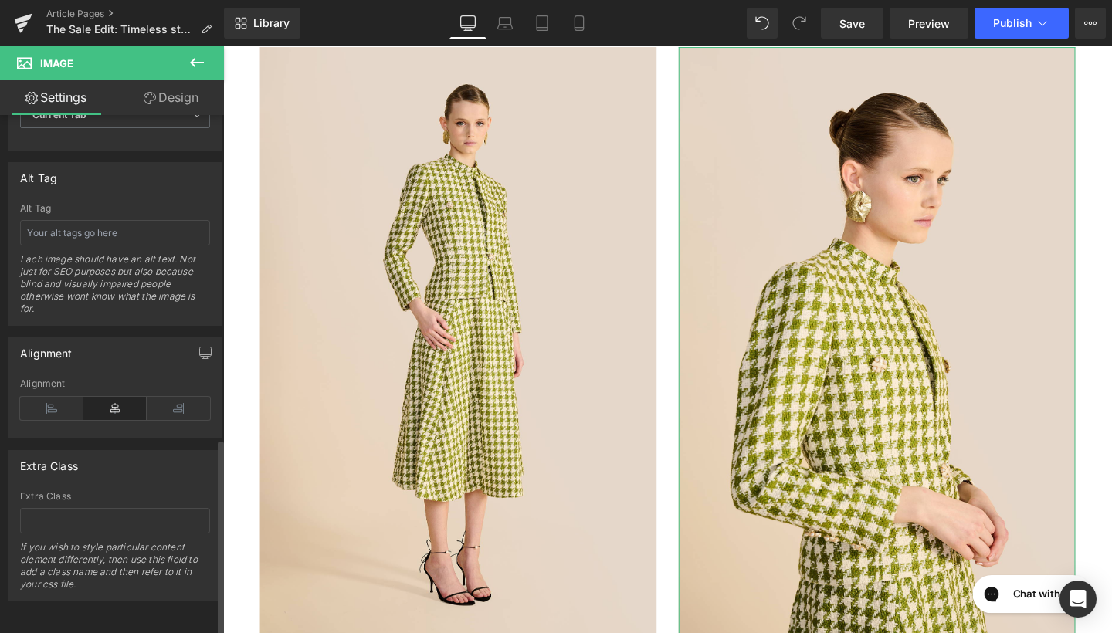
scroll to position [853, 0]
click at [106, 220] on input "text" at bounding box center [115, 232] width 190 height 25
type input "Charlotte Houndstooth Jacket"
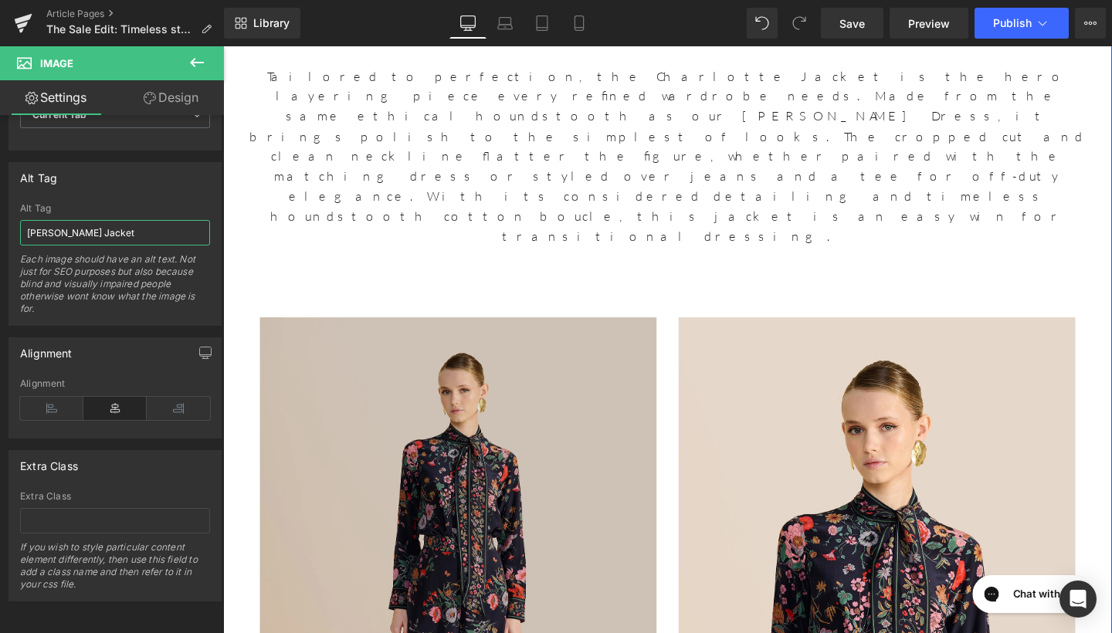
scroll to position [3602, 0]
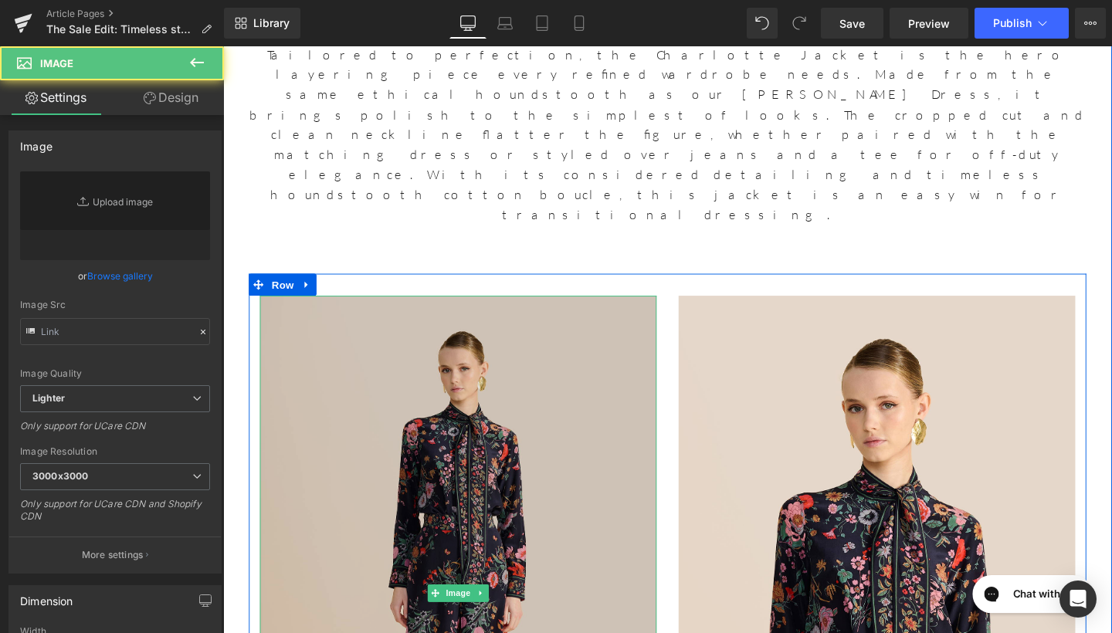
type input "https://ucarecdn.com/8a97e981-16b2-40cb-96d6-a98e39058ee6/-/format/auto/-/previ…"
click at [519, 364] on img at bounding box center [470, 622] width 417 height 626
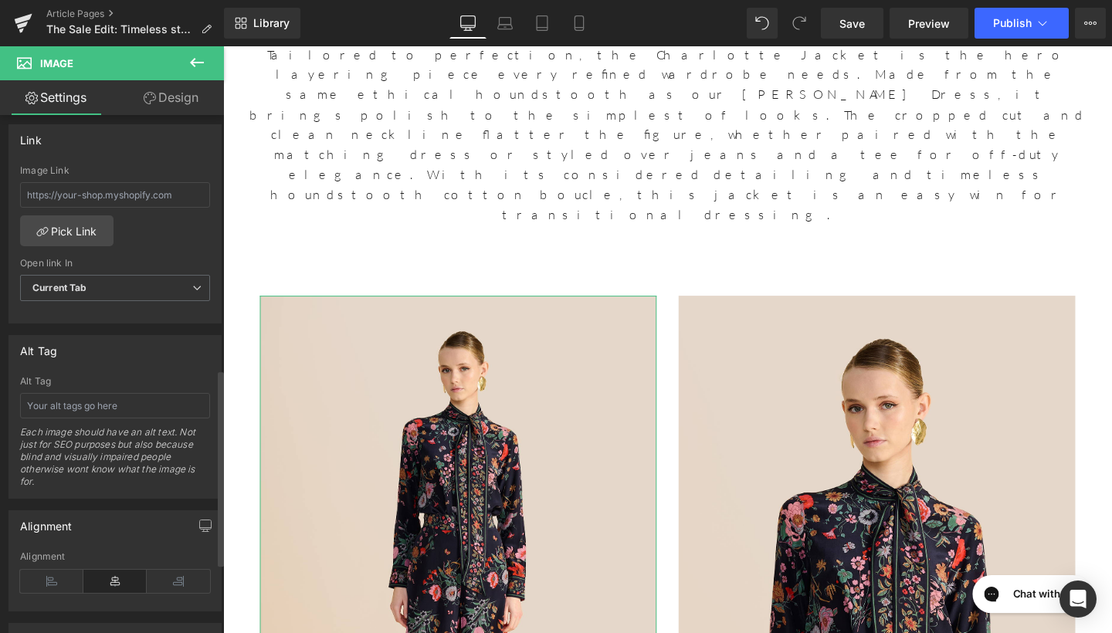
scroll to position [734, 0]
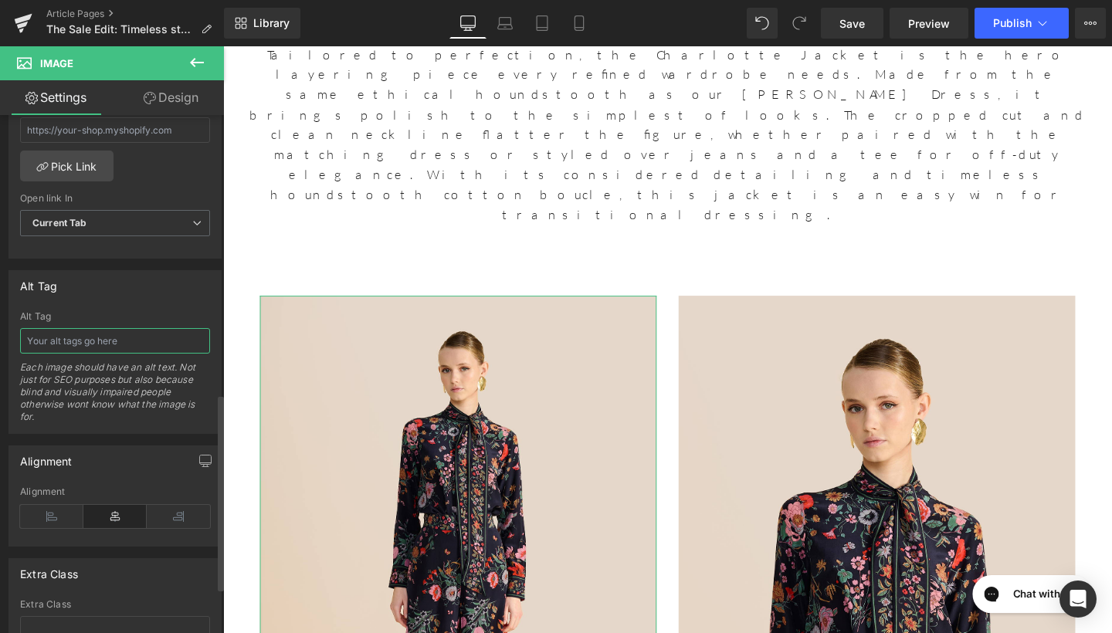
click at [127, 352] on input "text" at bounding box center [115, 340] width 190 height 25
type input "Bonnie Floral Bouquet BLouse"
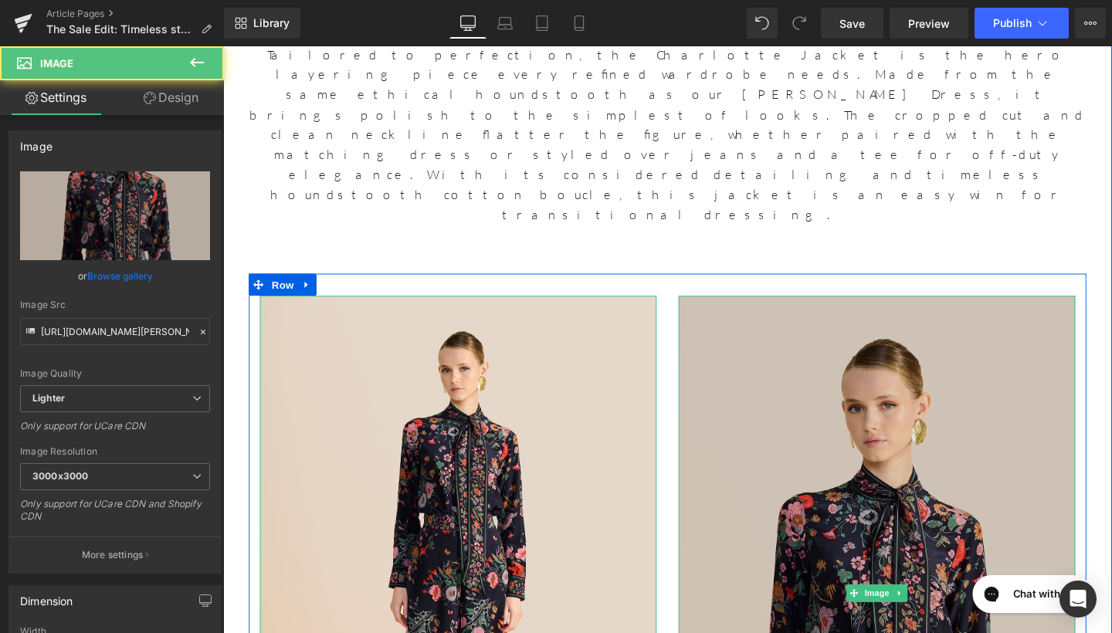
drag, startPoint x: 361, startPoint y: 392, endPoint x: 814, endPoint y: 352, distance: 455.3
click at [814, 352] on img at bounding box center [910, 622] width 417 height 626
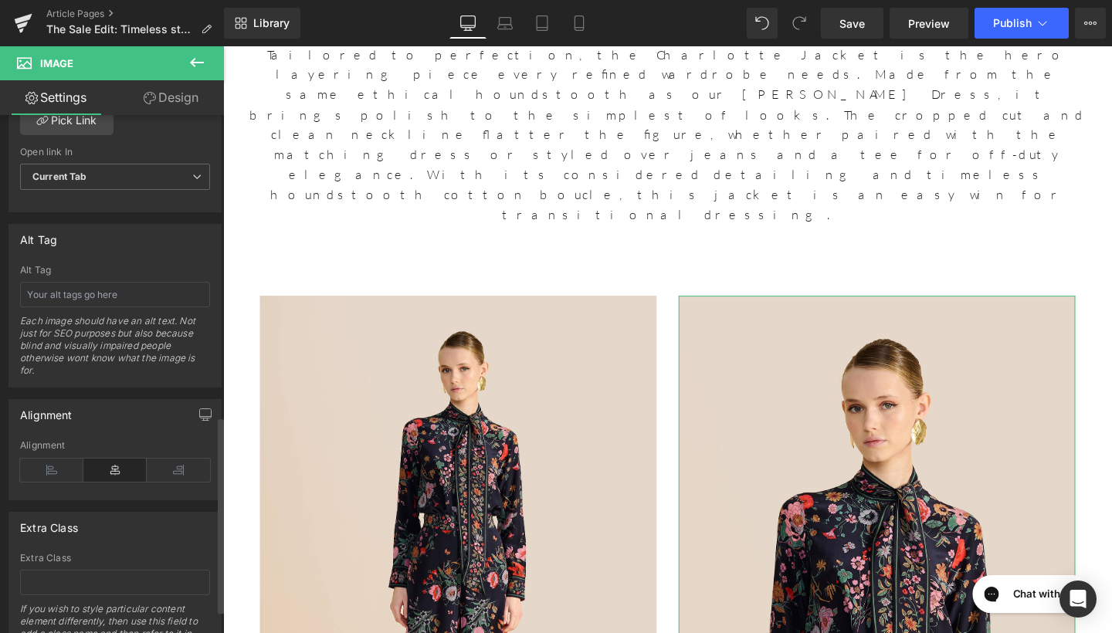
scroll to position [674, 0]
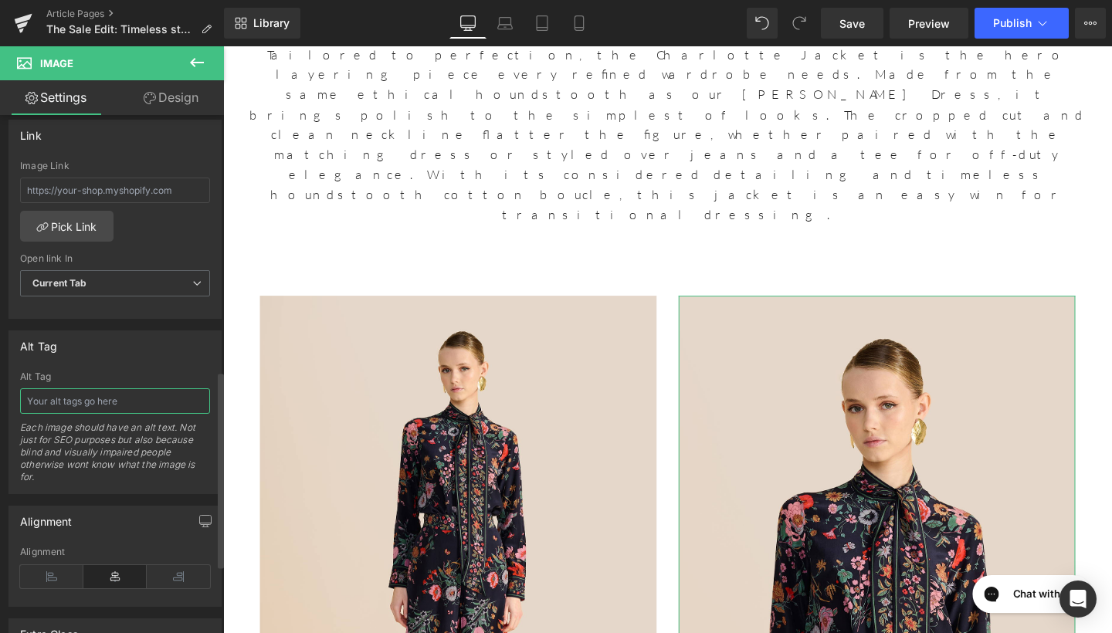
click at [90, 403] on input "text" at bounding box center [115, 401] width 190 height 25
type input "Bonnie Floral Bouquet Blouse"
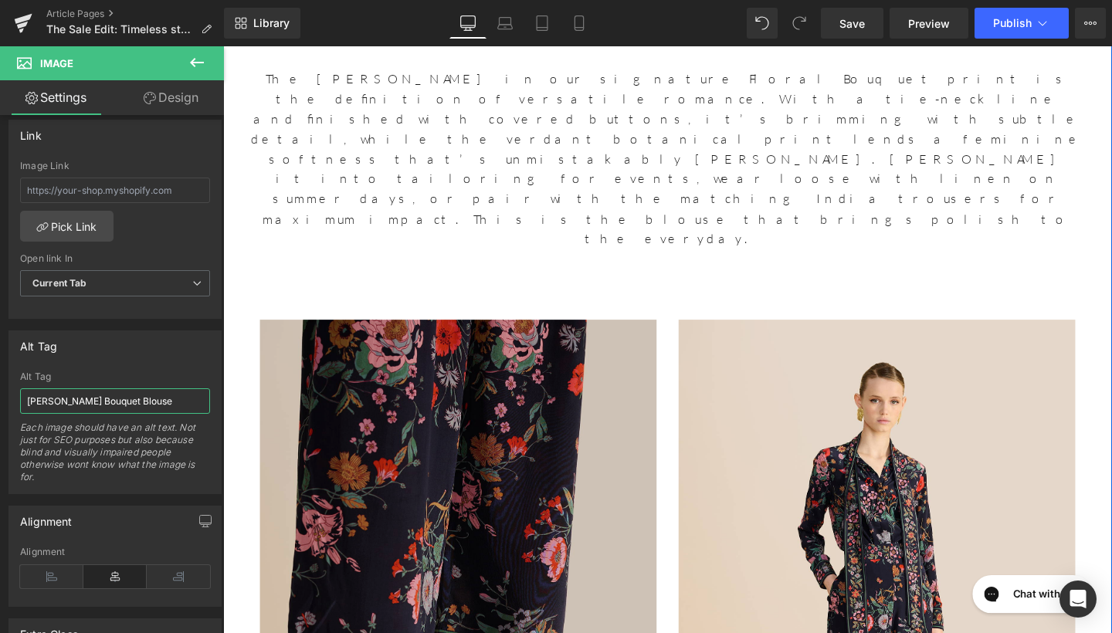
scroll to position [4584, 0]
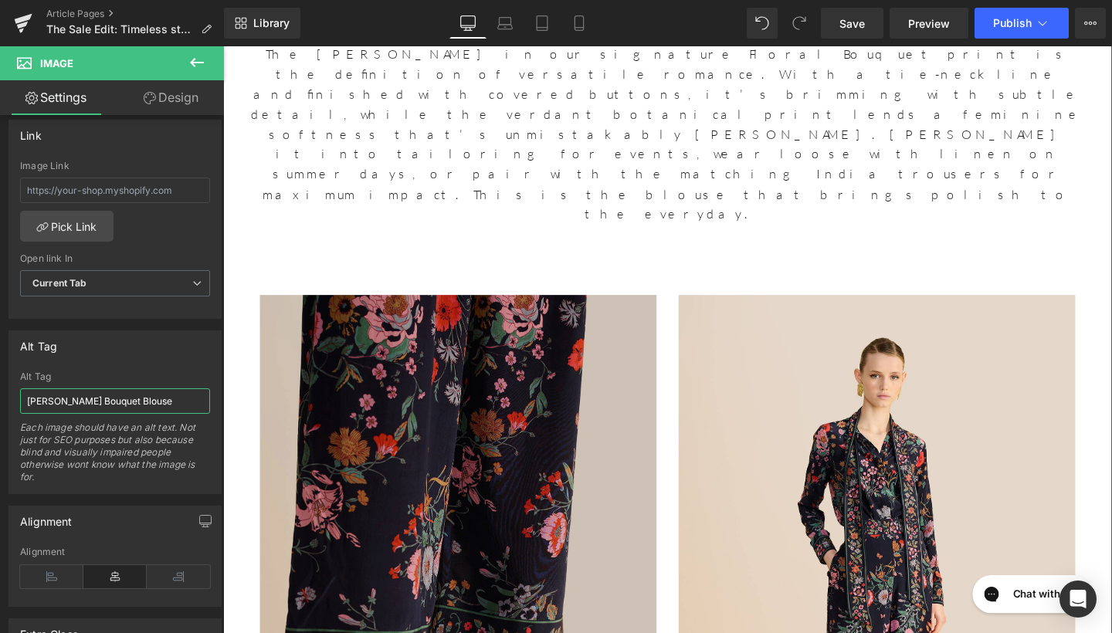
click at [520, 310] on img at bounding box center [470, 621] width 417 height 626
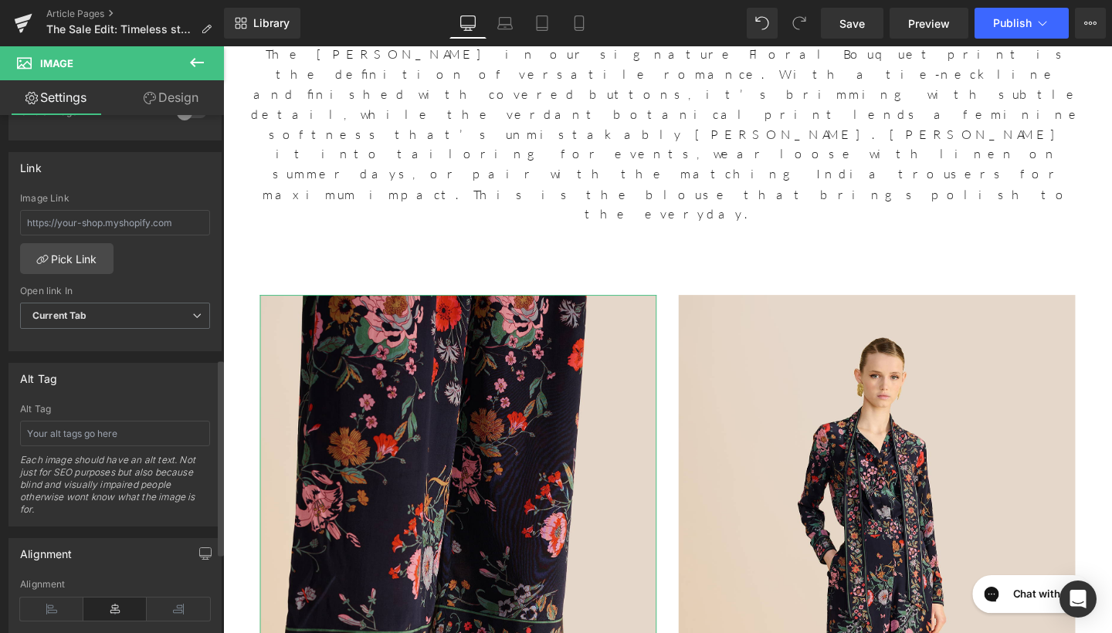
scroll to position [683, 0]
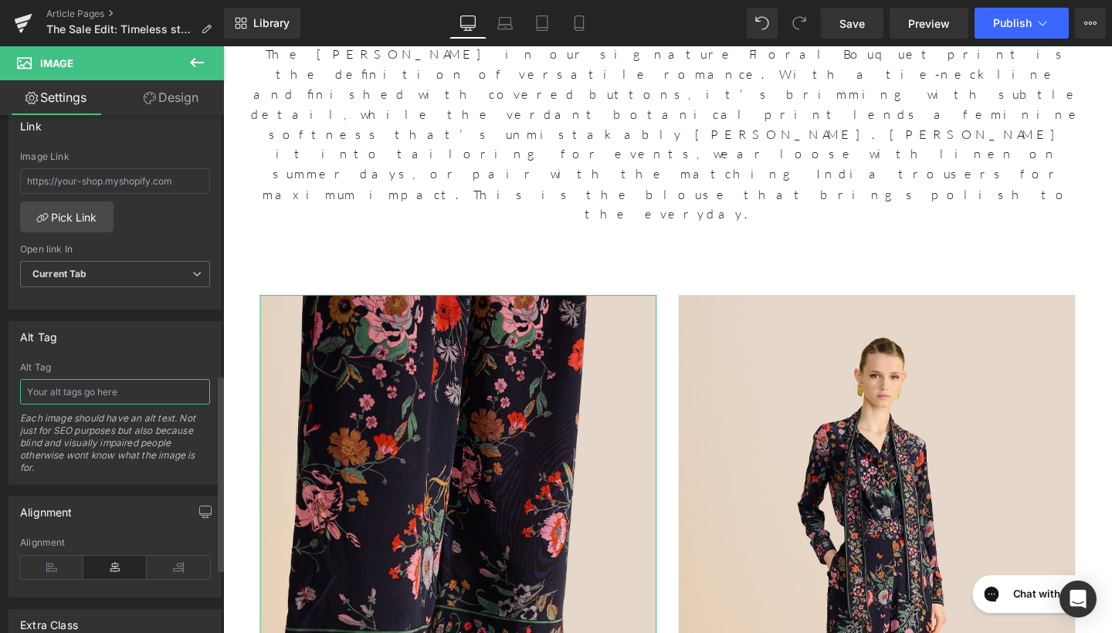
click at [111, 398] on input "text" at bounding box center [115, 391] width 190 height 25
type input "India Floral Bouquet Trousers"
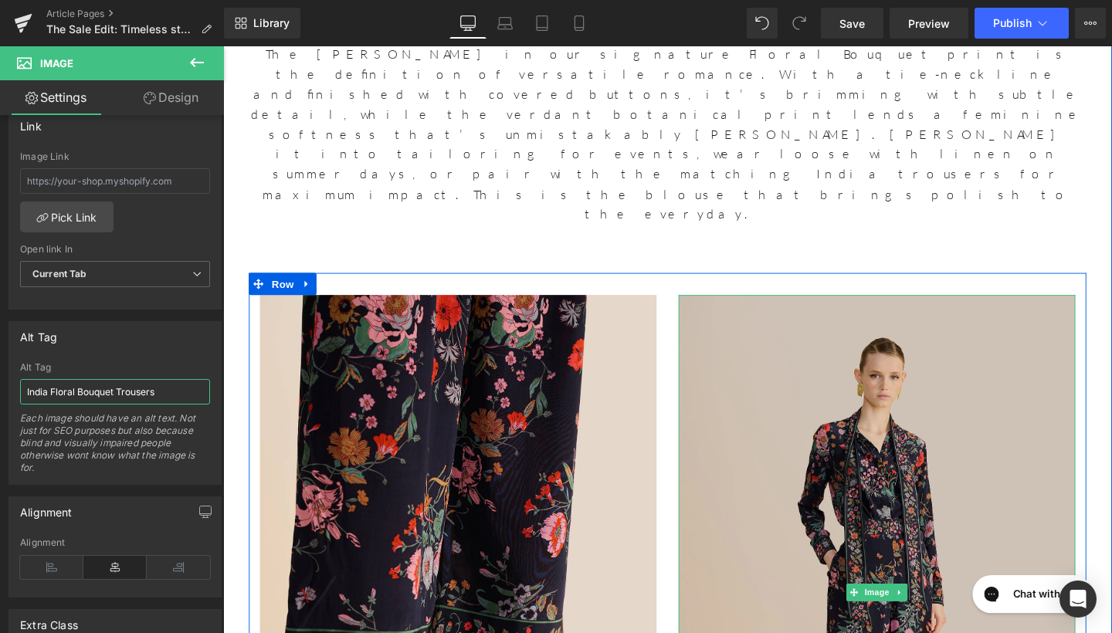
click at [787, 308] on img at bounding box center [910, 621] width 417 height 626
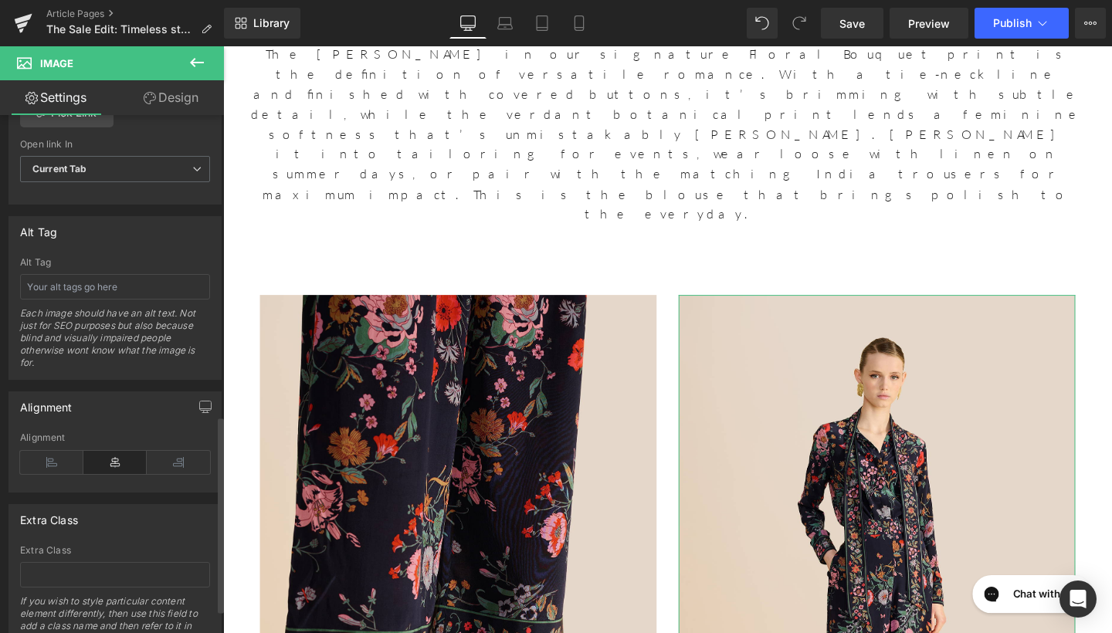
scroll to position [781, 0]
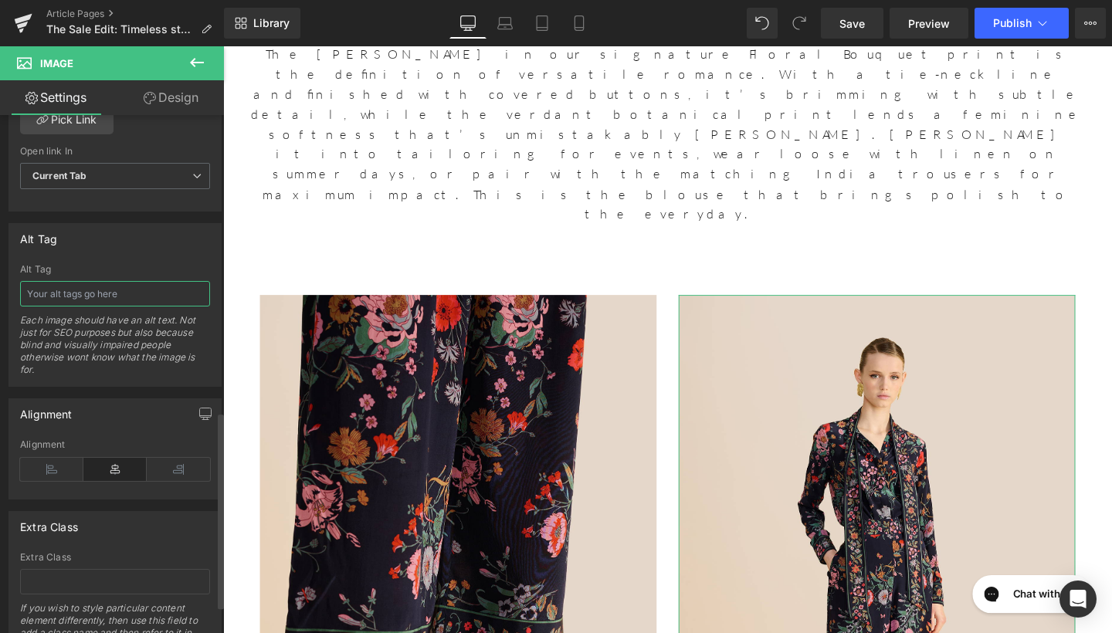
click at [158, 298] on input "text" at bounding box center [115, 293] width 190 height 25
type input "India Floral Bouquet Trousers"
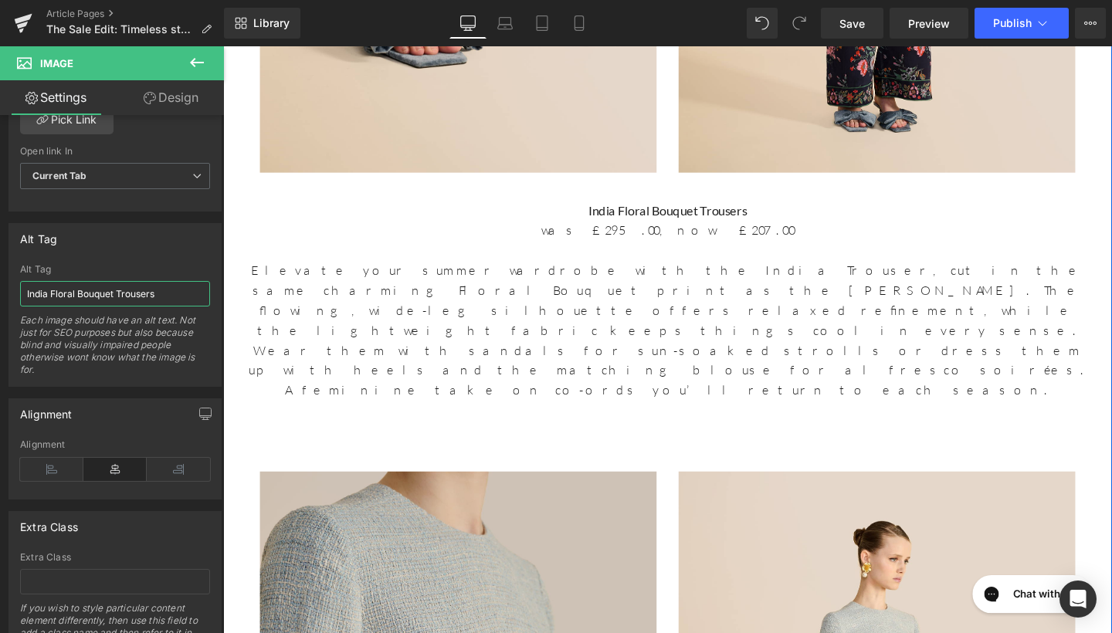
scroll to position [5451, 0]
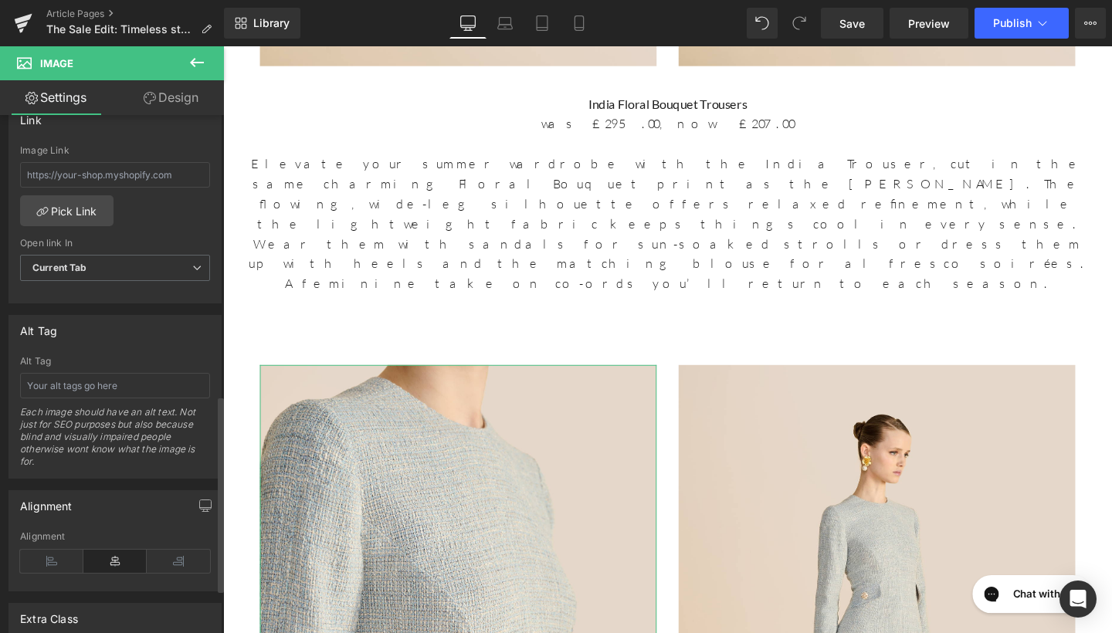
scroll to position [826, 0]
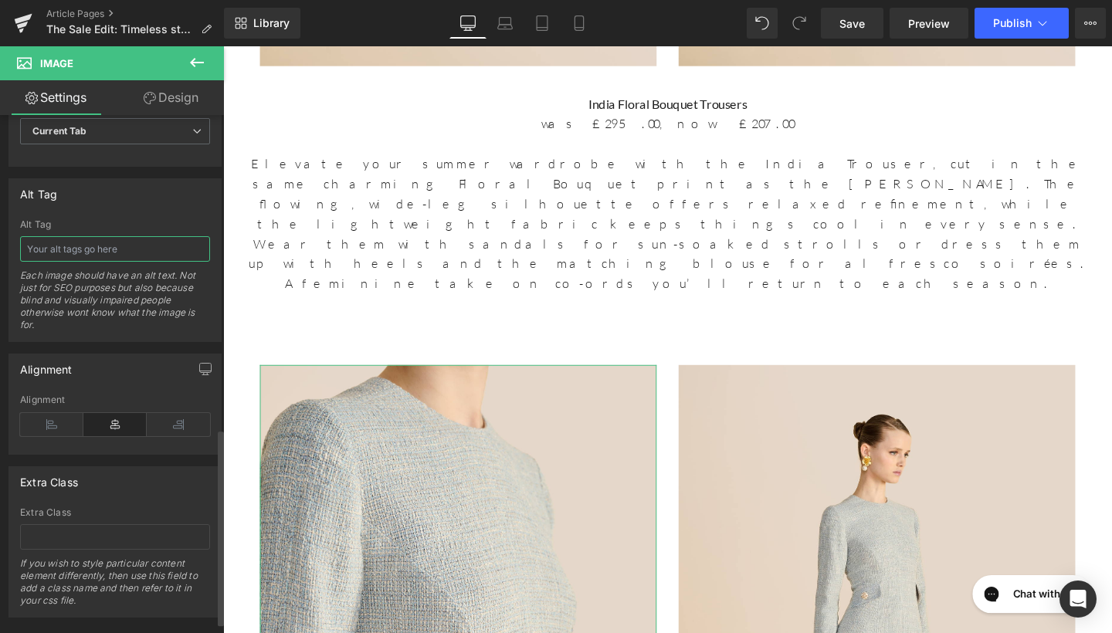
click at [138, 251] on input "text" at bounding box center [115, 248] width 190 height 25
type input "Constance Pale Blue Dress"
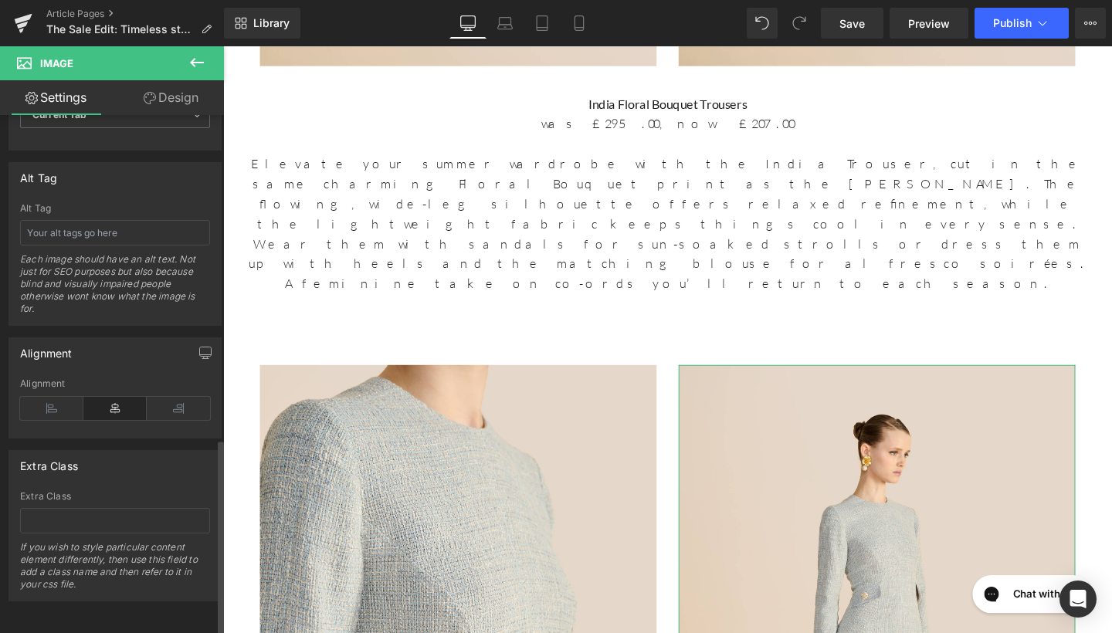
scroll to position [853, 0]
click at [144, 220] on input "text" at bounding box center [115, 232] width 190 height 25
type input "Constance Pale Blue Dress"
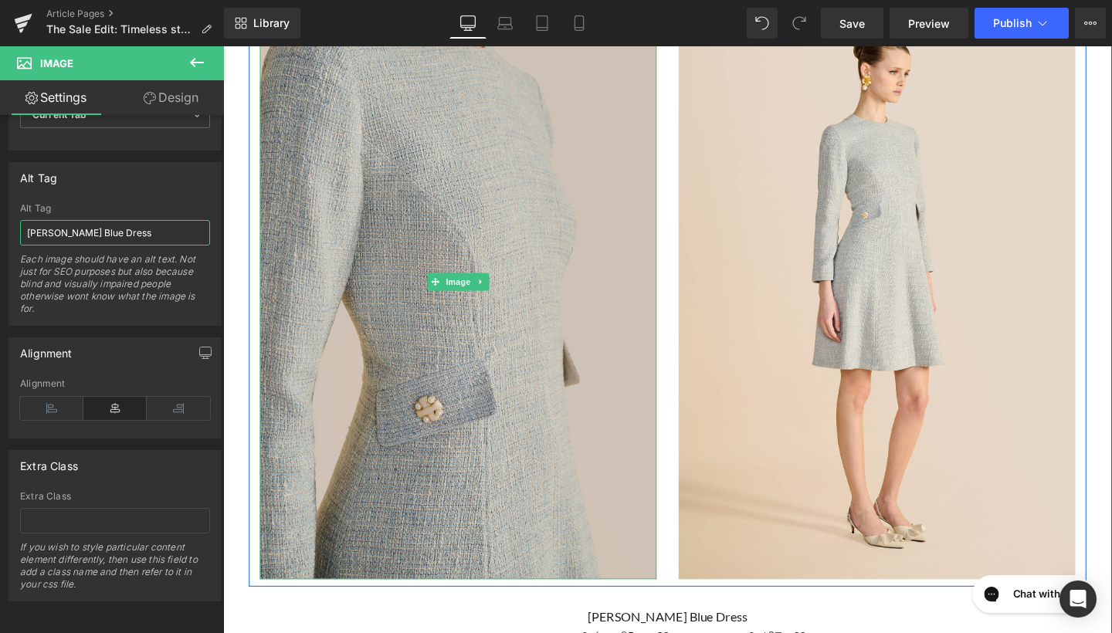
scroll to position [5941, 0]
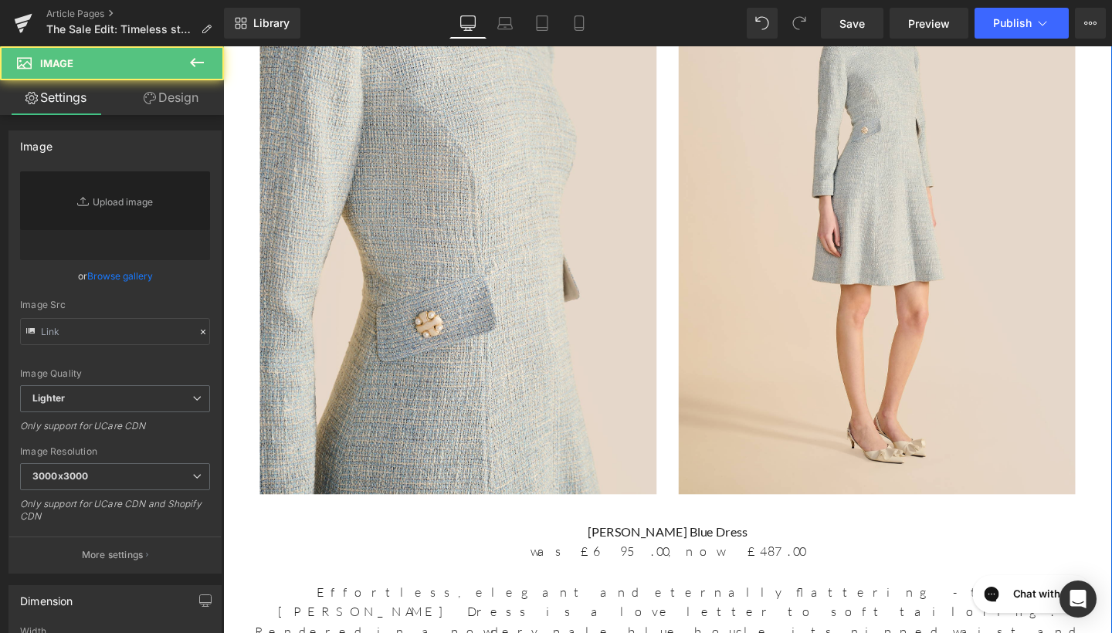
type input "https://ucarecdn.com/1cf9aafe-3e7f-4221-b3a0-0443a14ea7b1/-/format/auto/-/previ…"
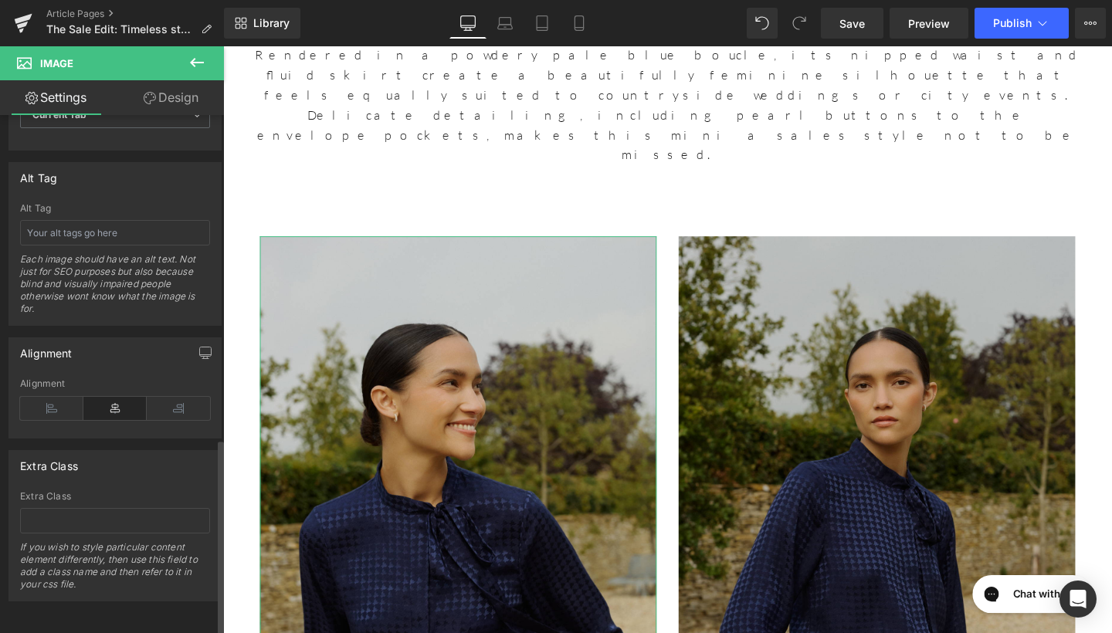
scroll to position [853, 0]
click at [158, 226] on input "text" at bounding box center [115, 232] width 190 height 25
type input "Bonnie Jacquard Blouse"
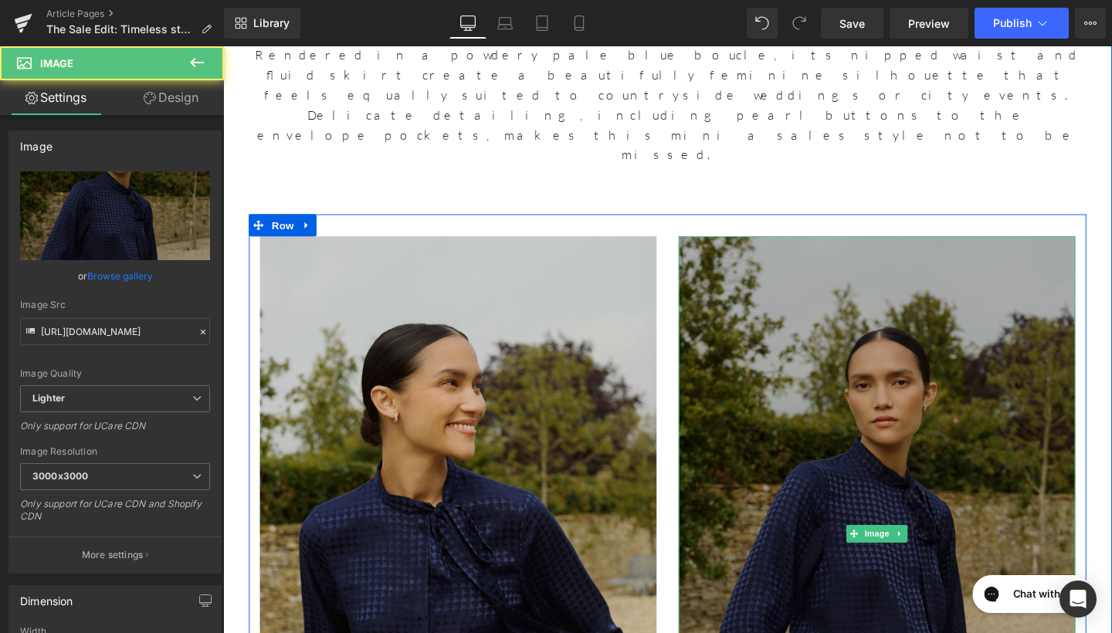
click at [841, 246] on img at bounding box center [910, 559] width 417 height 626
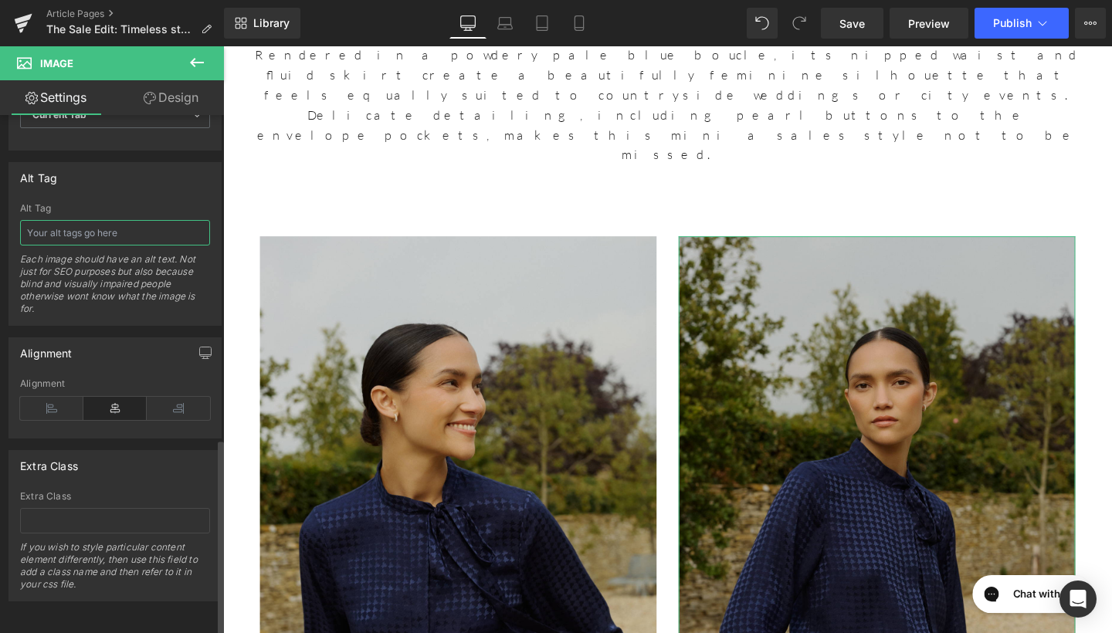
click at [106, 226] on input "text" at bounding box center [115, 232] width 190 height 25
type input "Bonnie Jacquard Blouse"
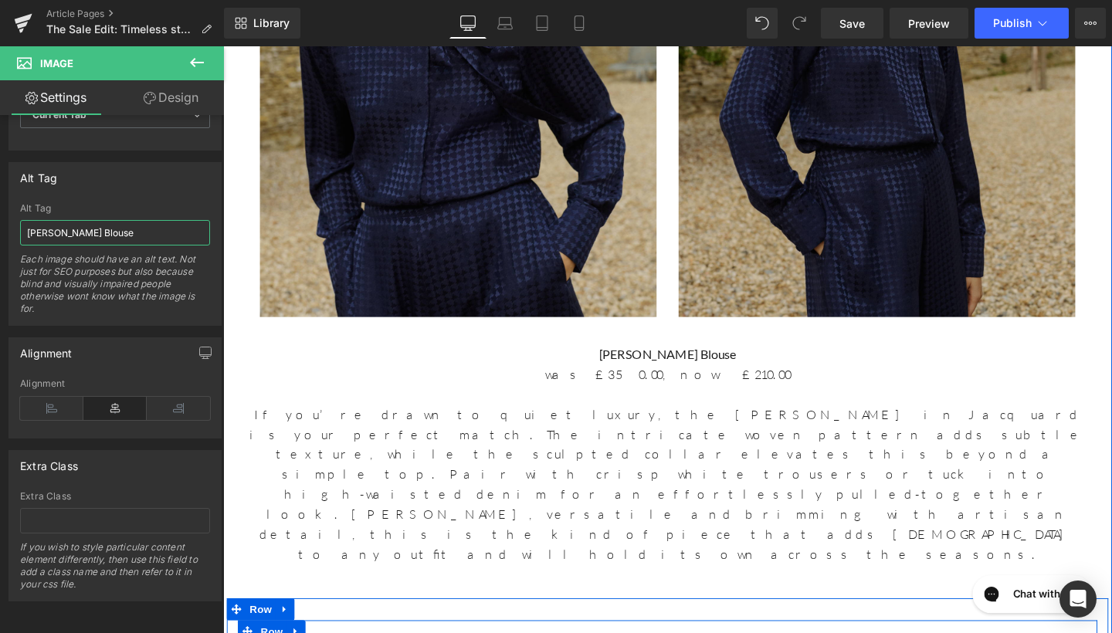
scroll to position [7140, 0]
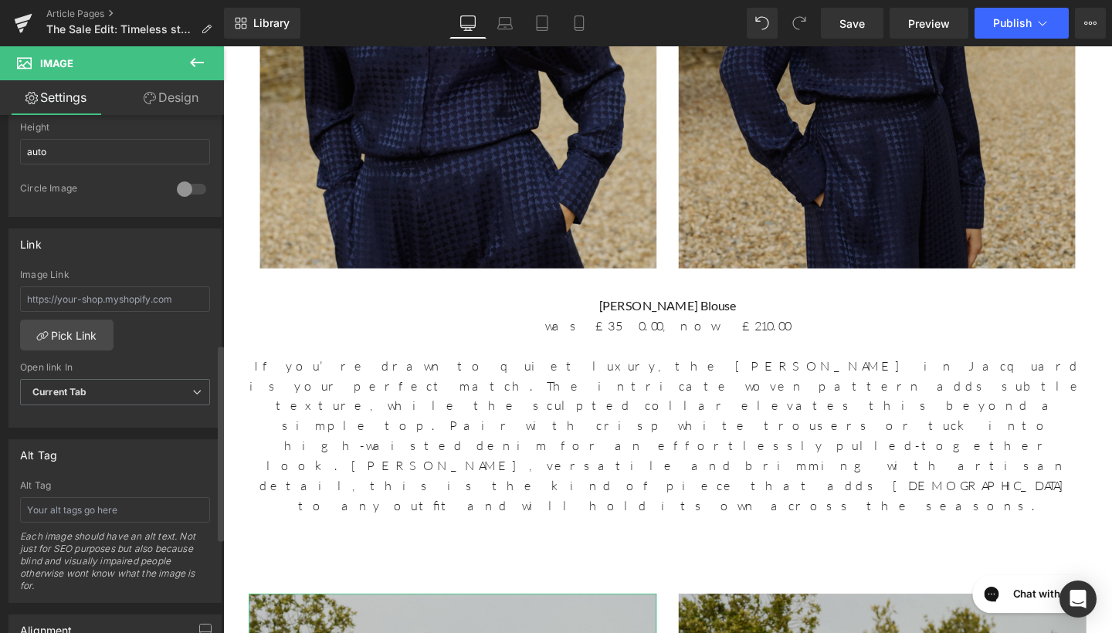
scroll to position [695, 0]
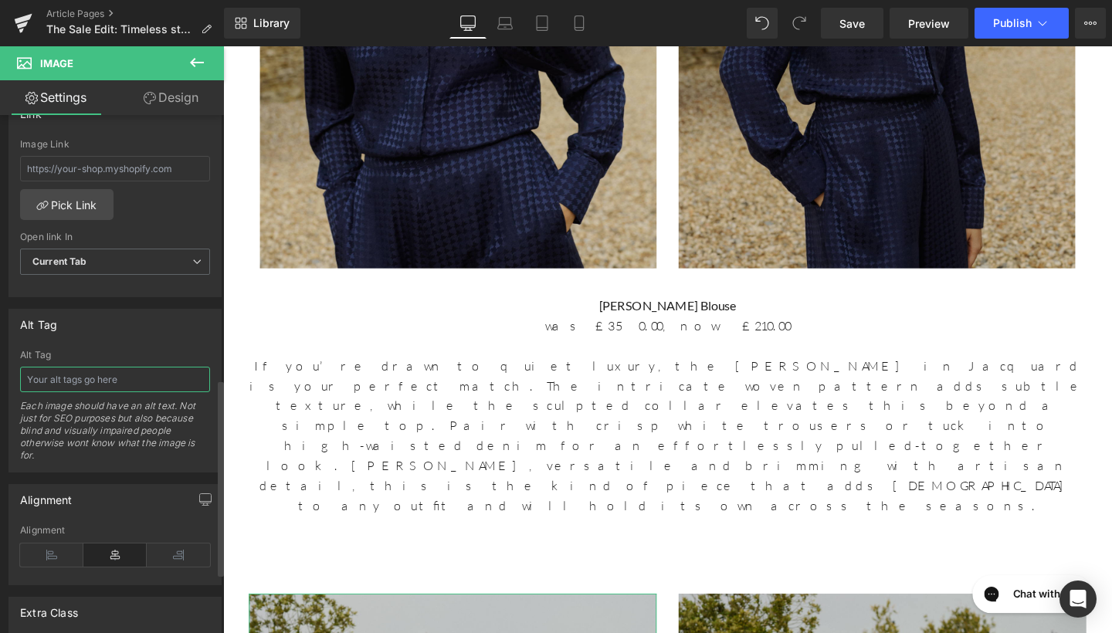
click at [87, 384] on input "text" at bounding box center [115, 379] width 190 height 25
type input "India Jacquard Trousers"
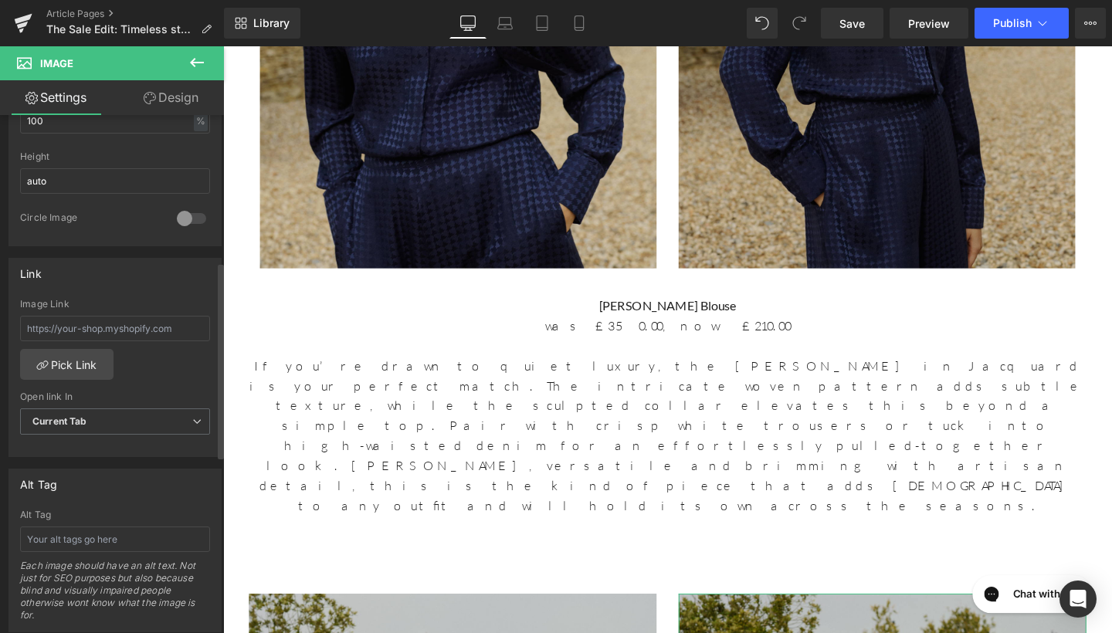
scroll to position [559, 0]
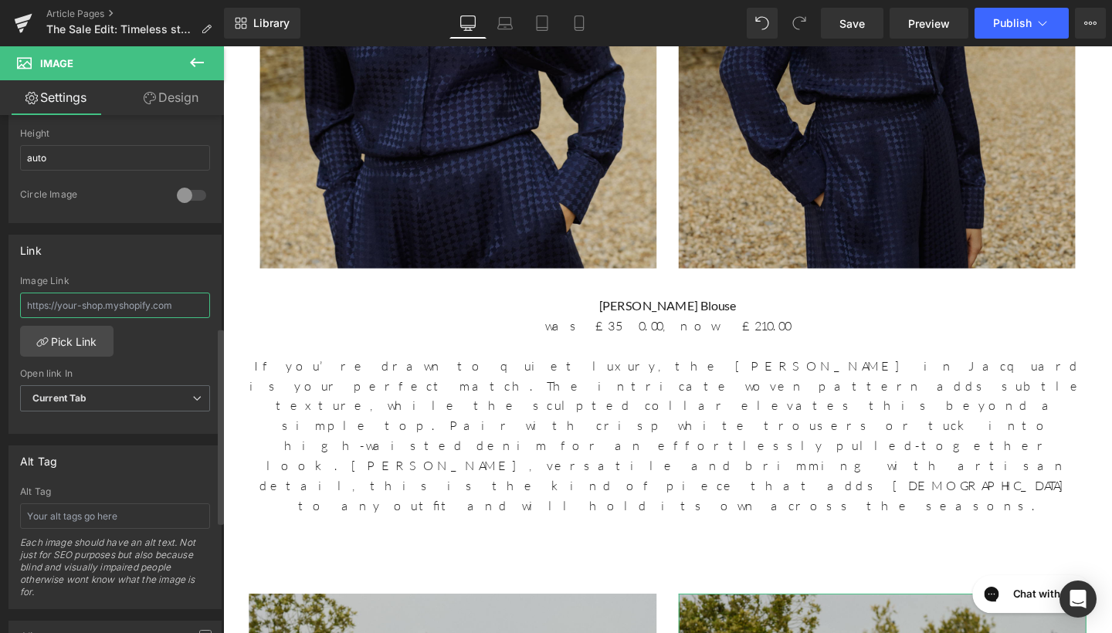
click at [113, 303] on input "text" at bounding box center [115, 305] width 190 height 25
click at [106, 509] on input "text" at bounding box center [115, 516] width 190 height 25
type input "India Jacquard Trousers"
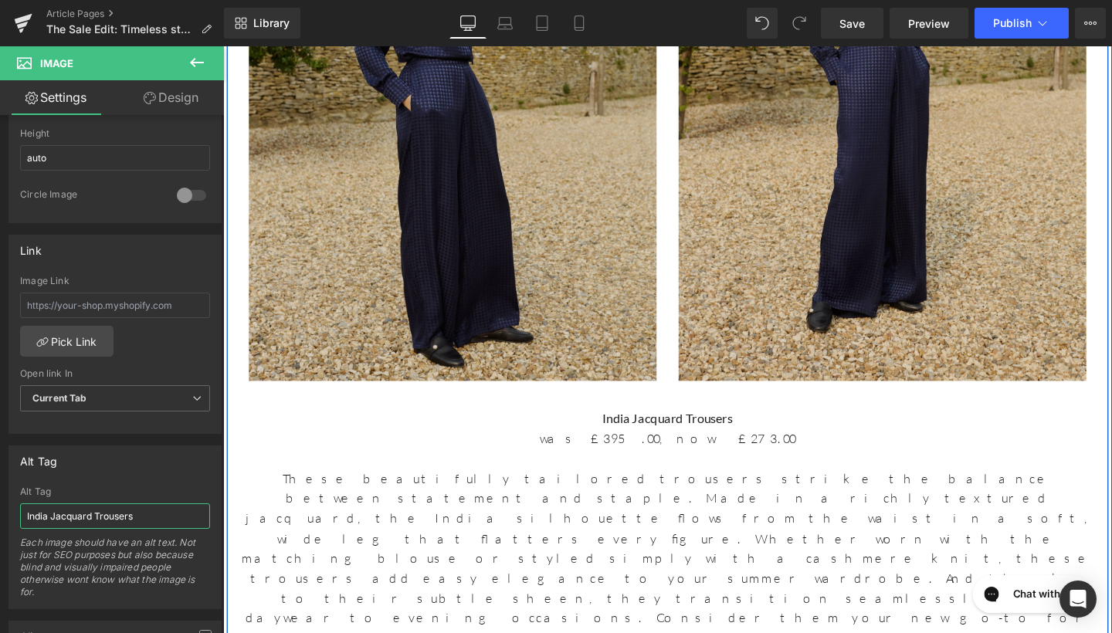
scroll to position [8008, 0]
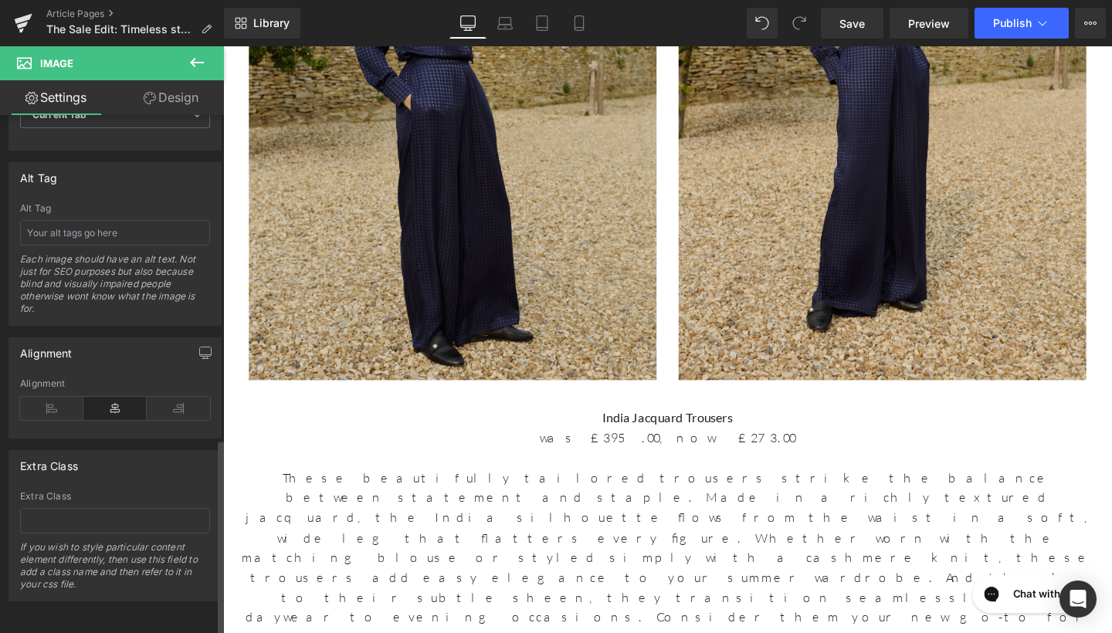
scroll to position [853, 0]
click at [130, 220] on input "text" at bounding box center [115, 232] width 190 height 25
type input "Paloma Lemon Dandelion Dress"
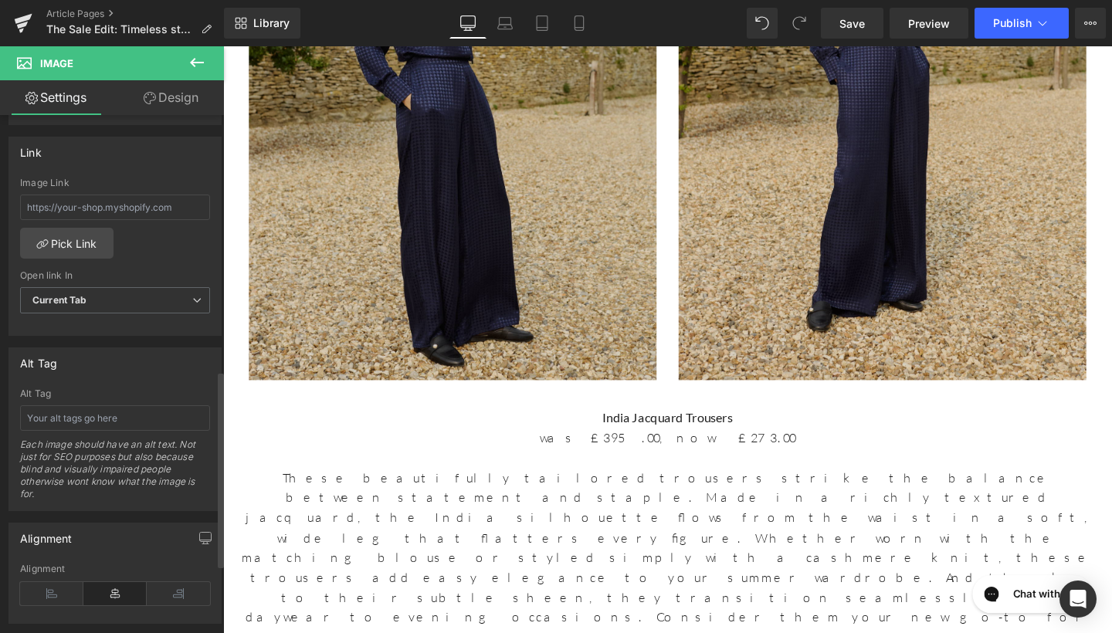
scroll to position [701, 0]
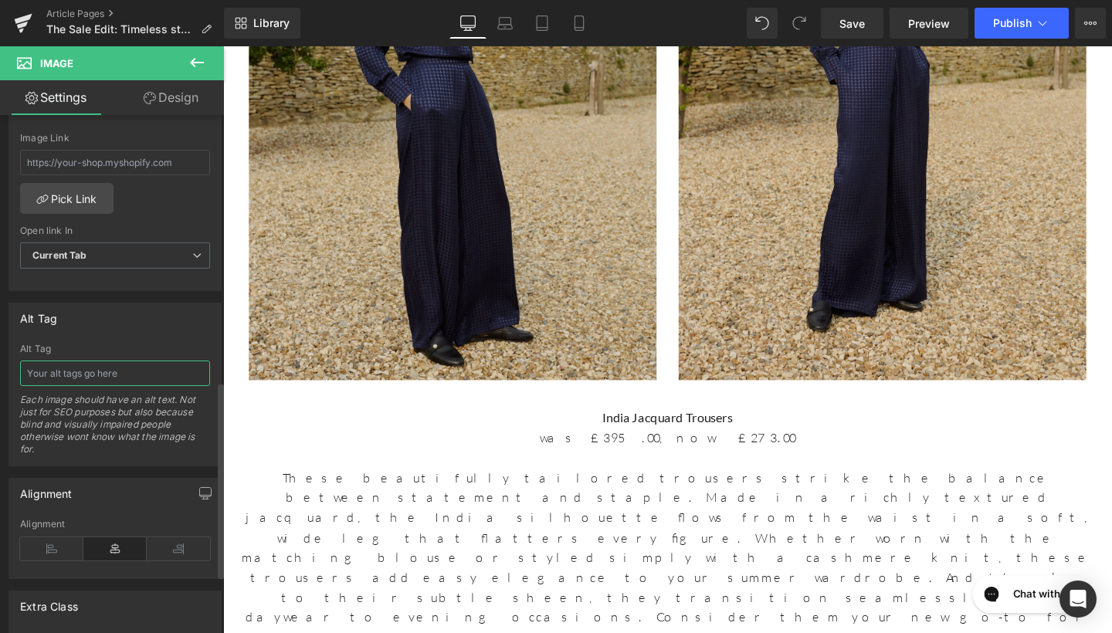
click at [114, 376] on input "text" at bounding box center [115, 373] width 190 height 25
type input "Paloma Lemon Dandelion Dress"
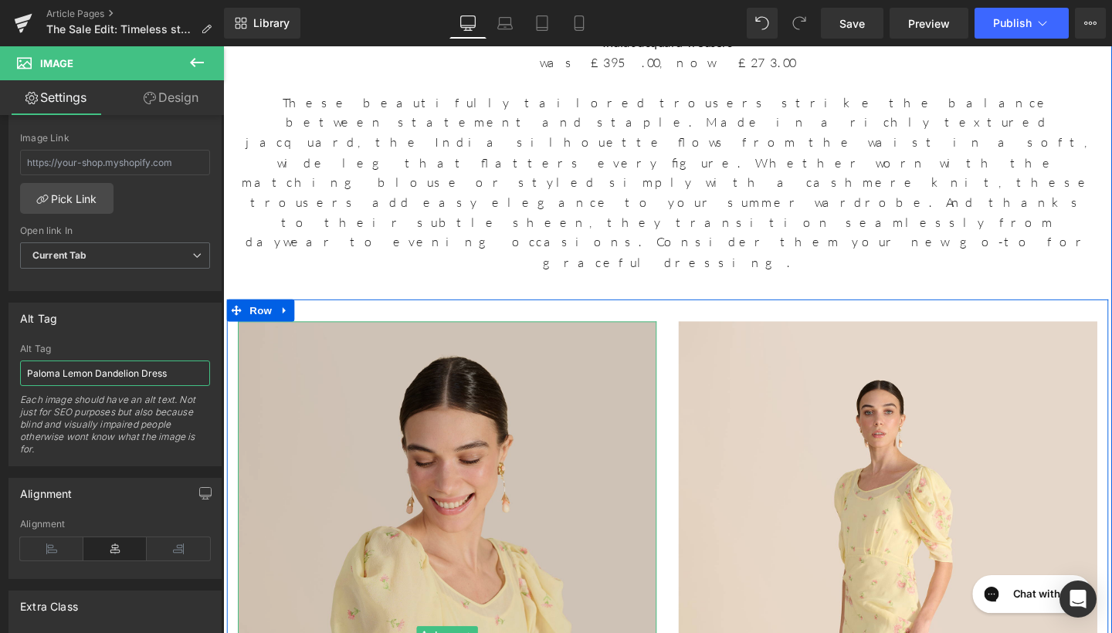
scroll to position [8469, 0]
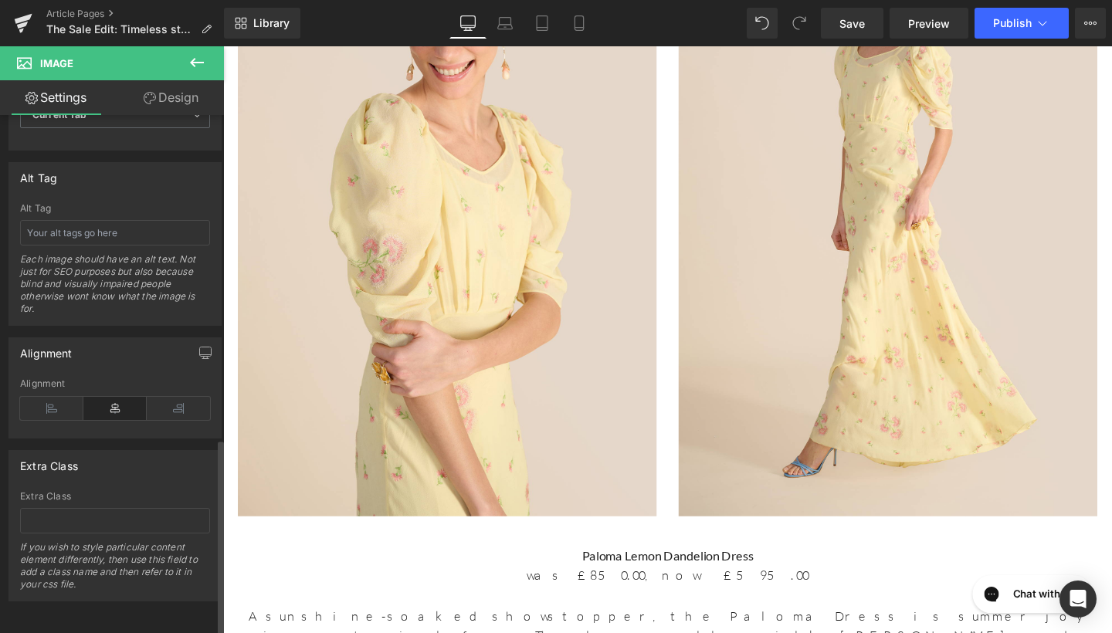
scroll to position [853, 0]
click at [125, 222] on input "text" at bounding box center [115, 232] width 190 height 25
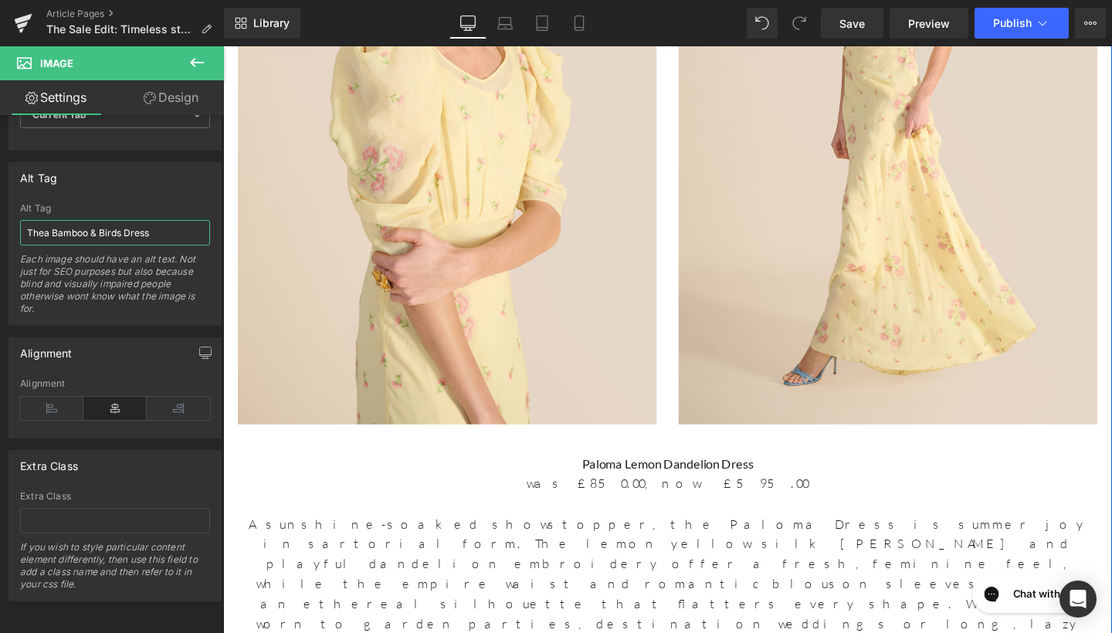
scroll to position [8946, 0]
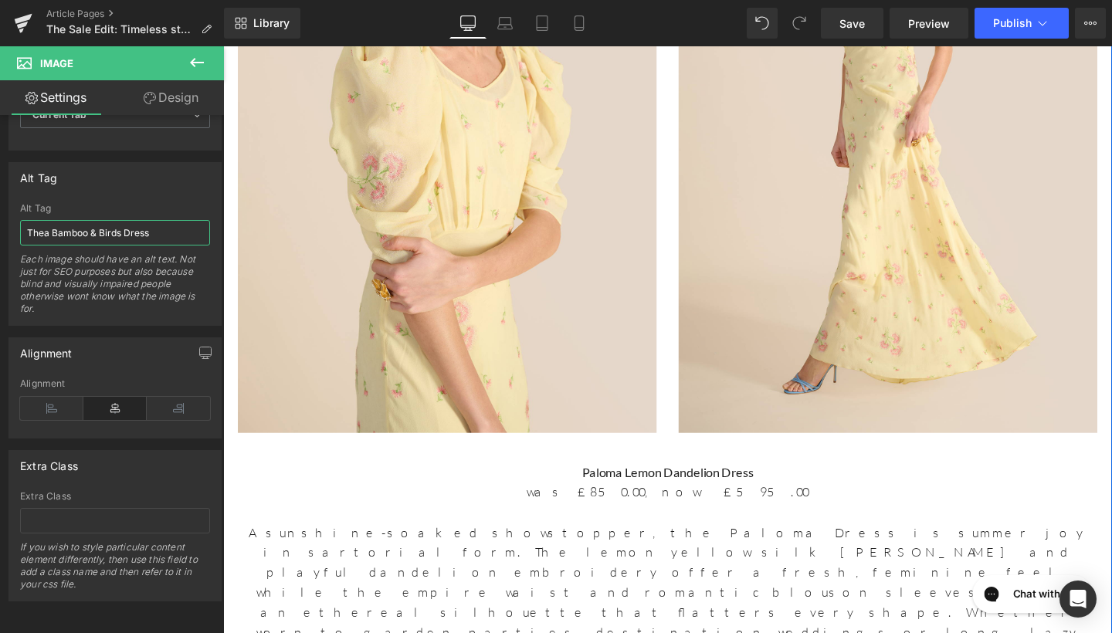
type input "Thea Bamboo & Birds Dress"
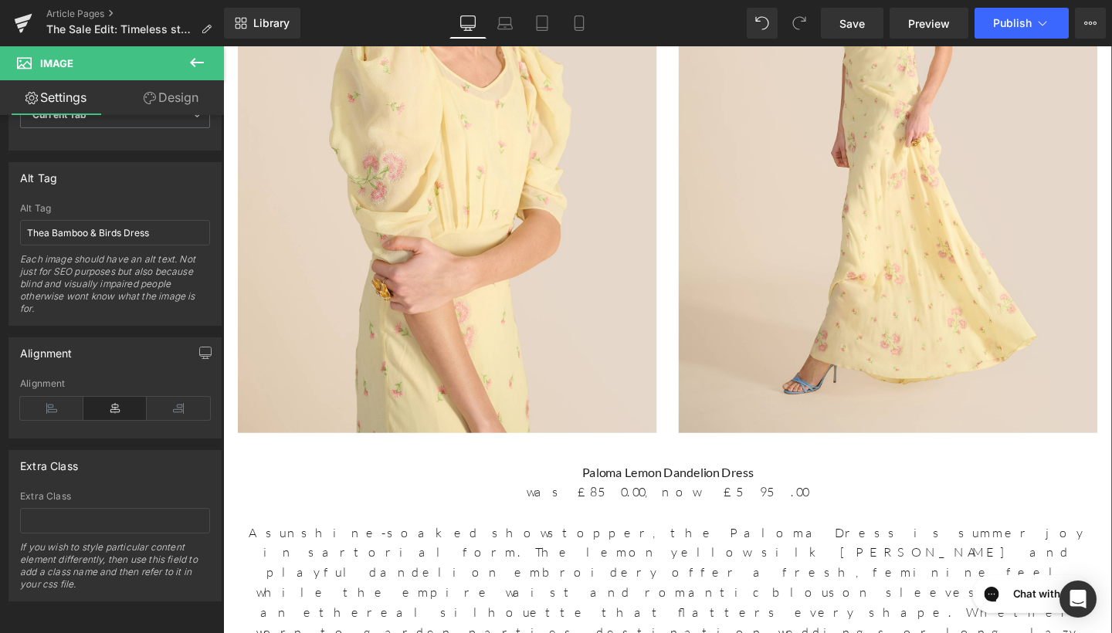
click at [129, 226] on input "text" at bounding box center [115, 232] width 190 height 25
type input "Thea Bamboo & Birds Dress"
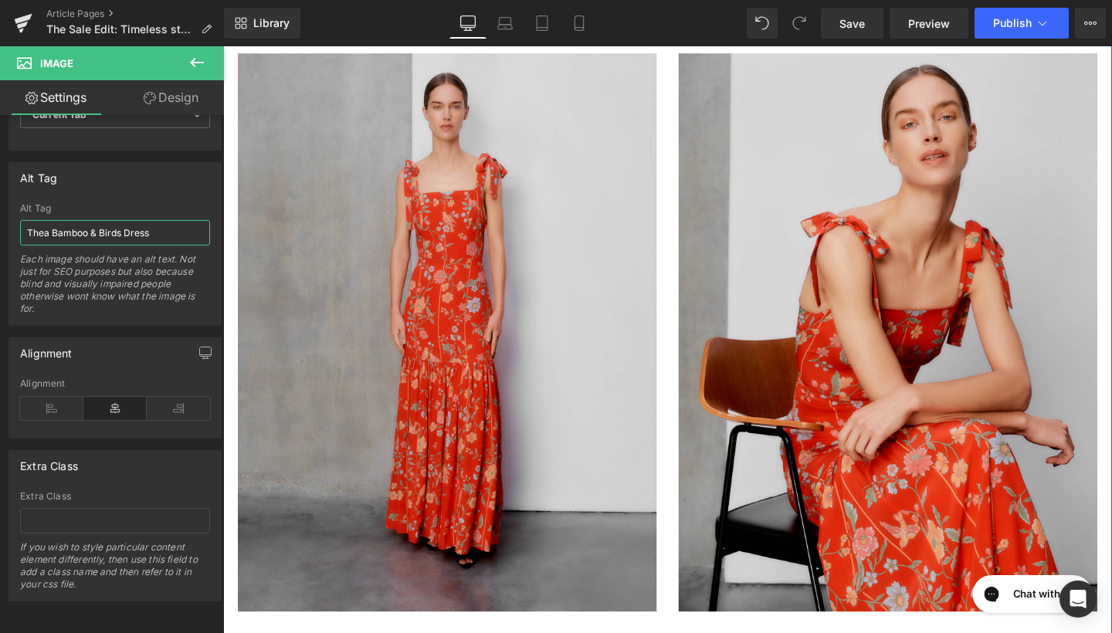
scroll to position [9641, 0]
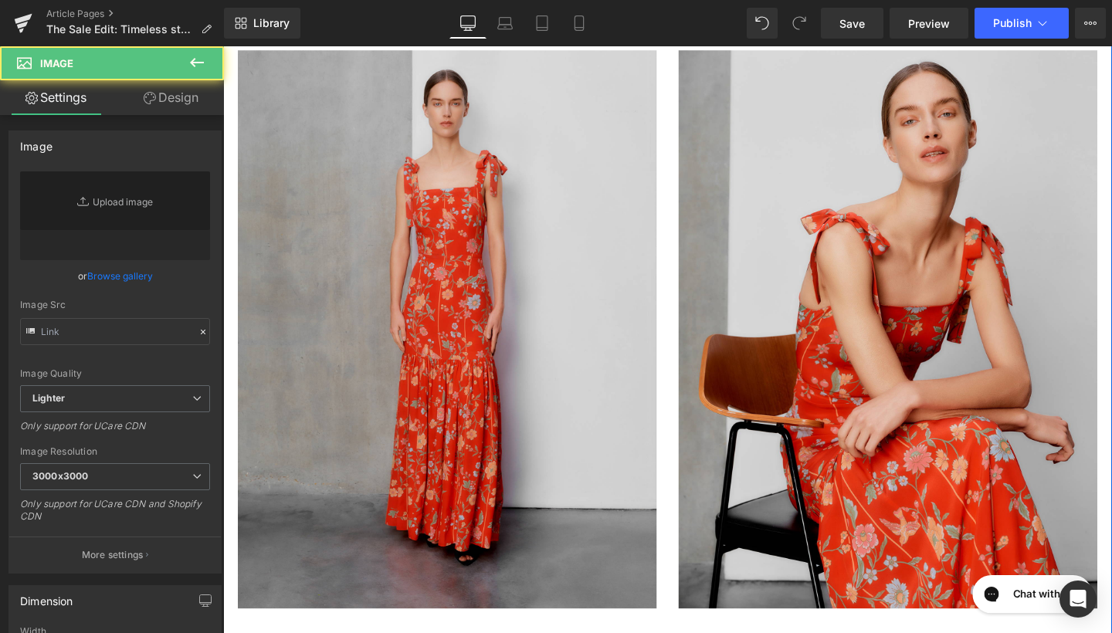
type input "https://ucarecdn.com/f365beac-0a47-4903-a248-cde04e815fe9/-/format/auto/-/previ…"
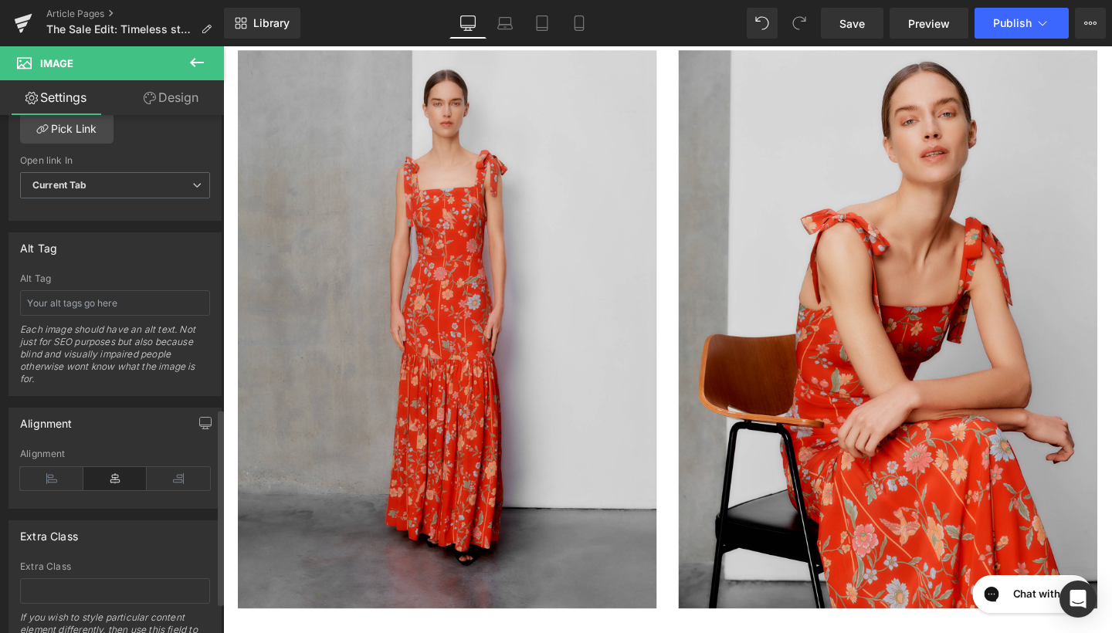
scroll to position [798, 0]
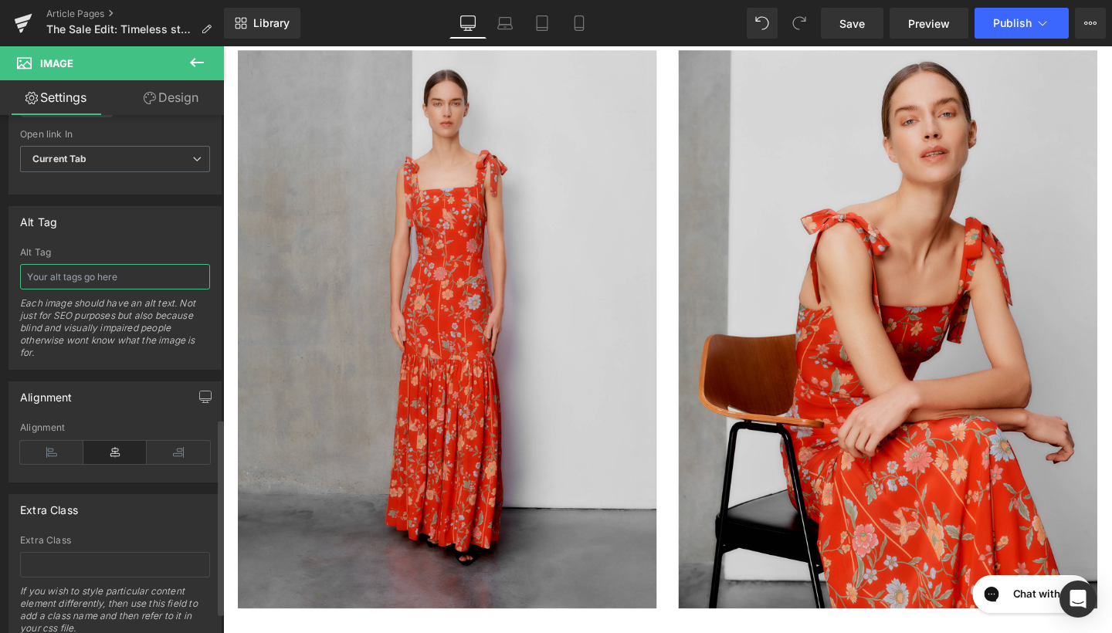
click at [112, 266] on input "text" at bounding box center [115, 276] width 190 height 25
type input "Celeste Garden Floral Dress"
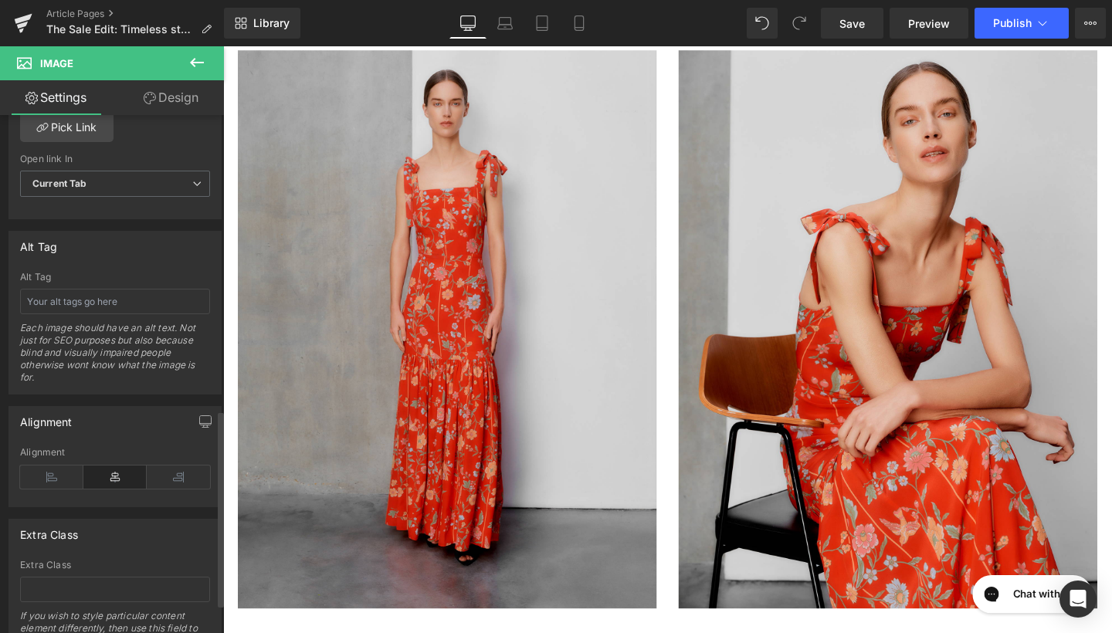
scroll to position [776, 0]
click at [148, 304] on input "text" at bounding box center [115, 298] width 190 height 25
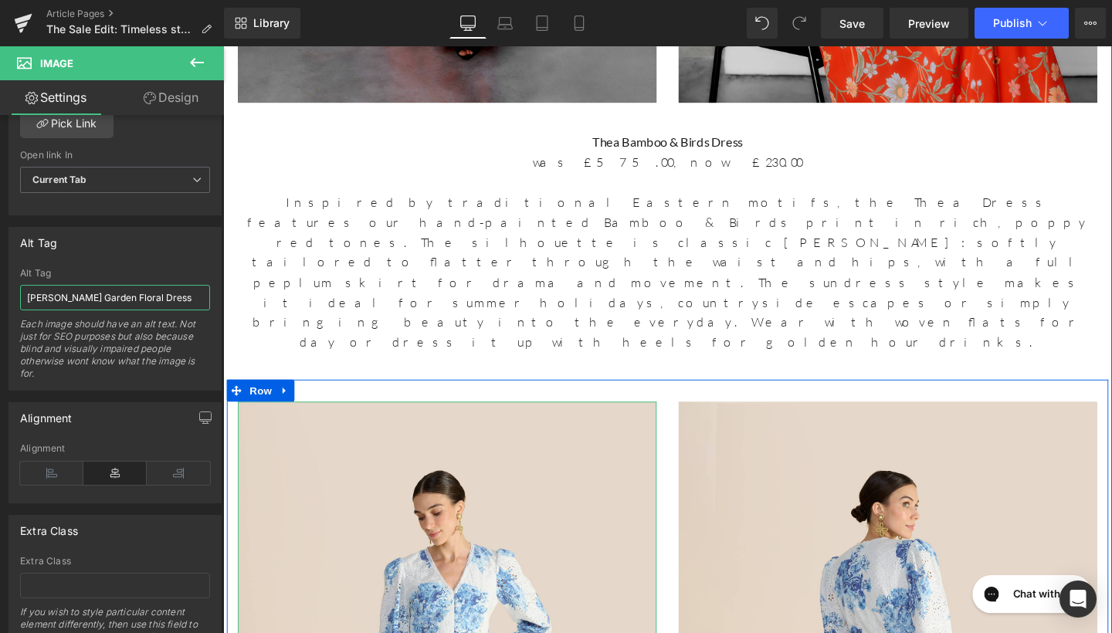
scroll to position [10214, 0]
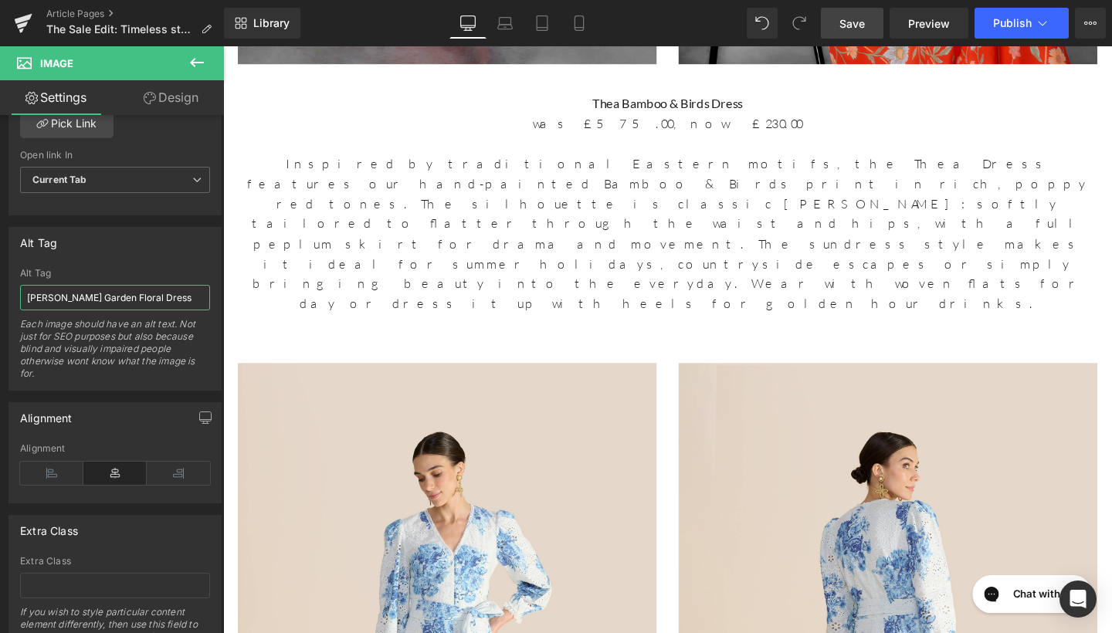
type input "Celeste Garden Floral Dress"
click at [881, 18] on link "Save" at bounding box center [852, 23] width 63 height 31
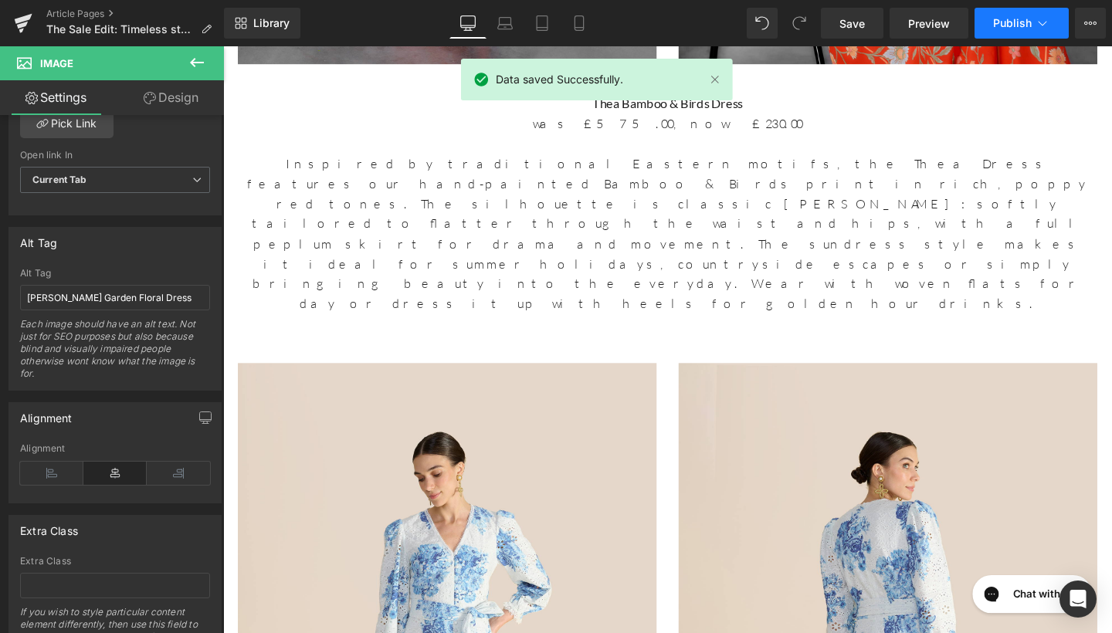
click at [1025, 22] on span "Publish" at bounding box center [1013, 23] width 39 height 12
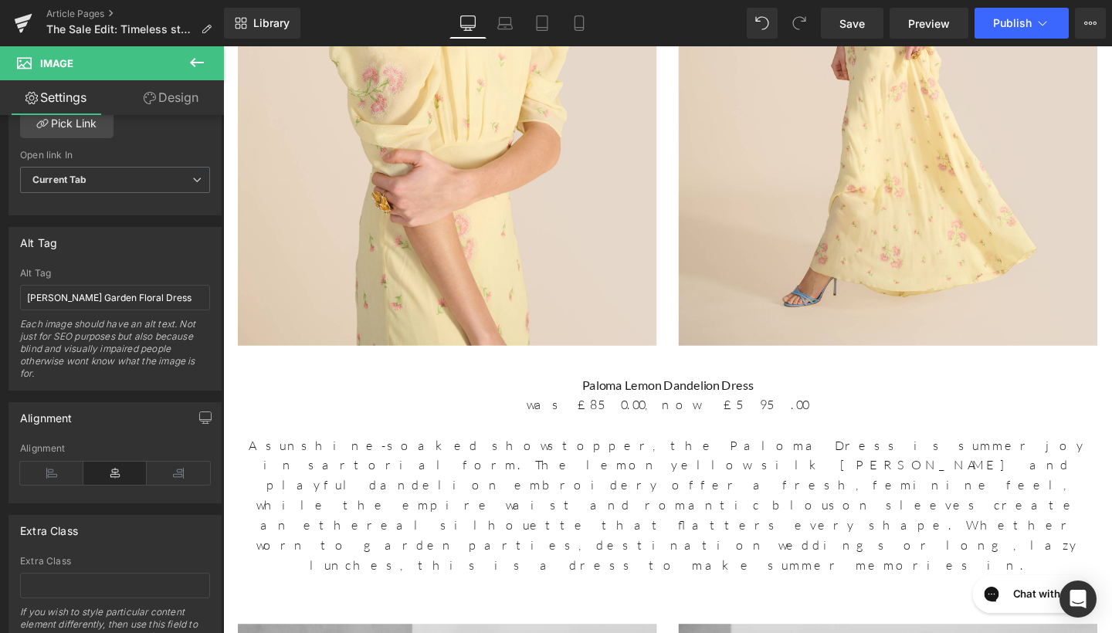
scroll to position [9023, 0]
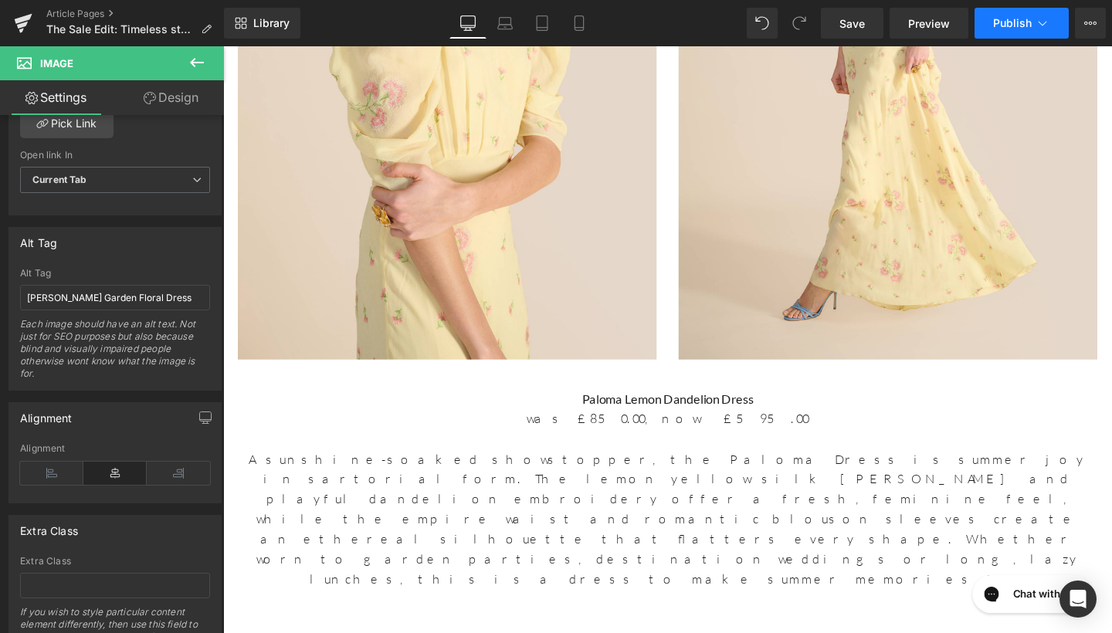
click at [1022, 28] on span "Publish" at bounding box center [1013, 23] width 39 height 12
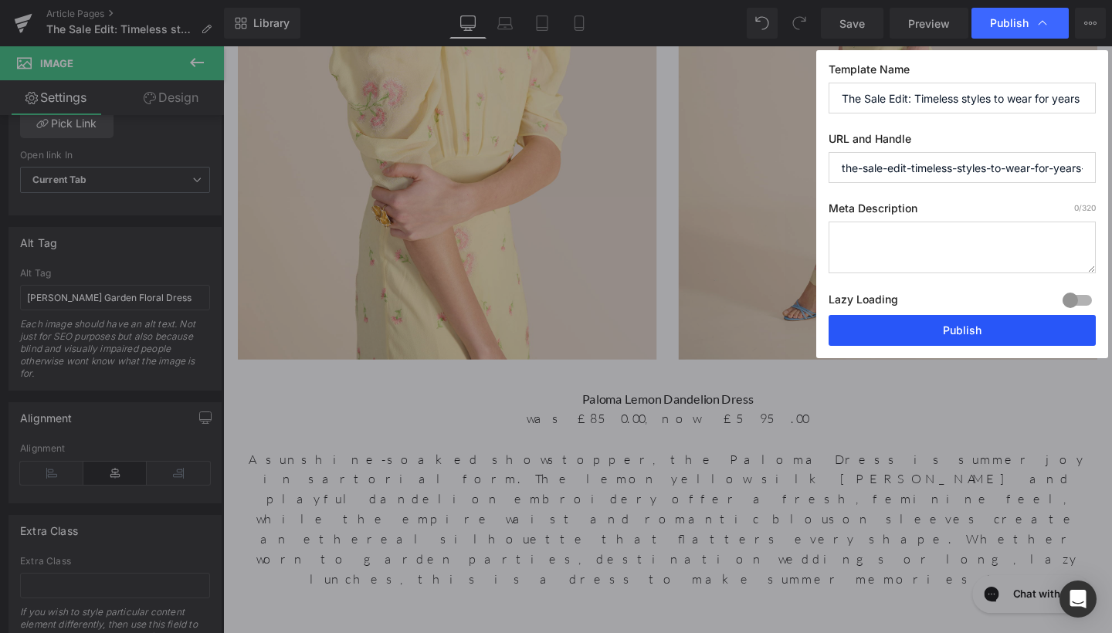
click at [970, 325] on button "Publish" at bounding box center [962, 330] width 267 height 31
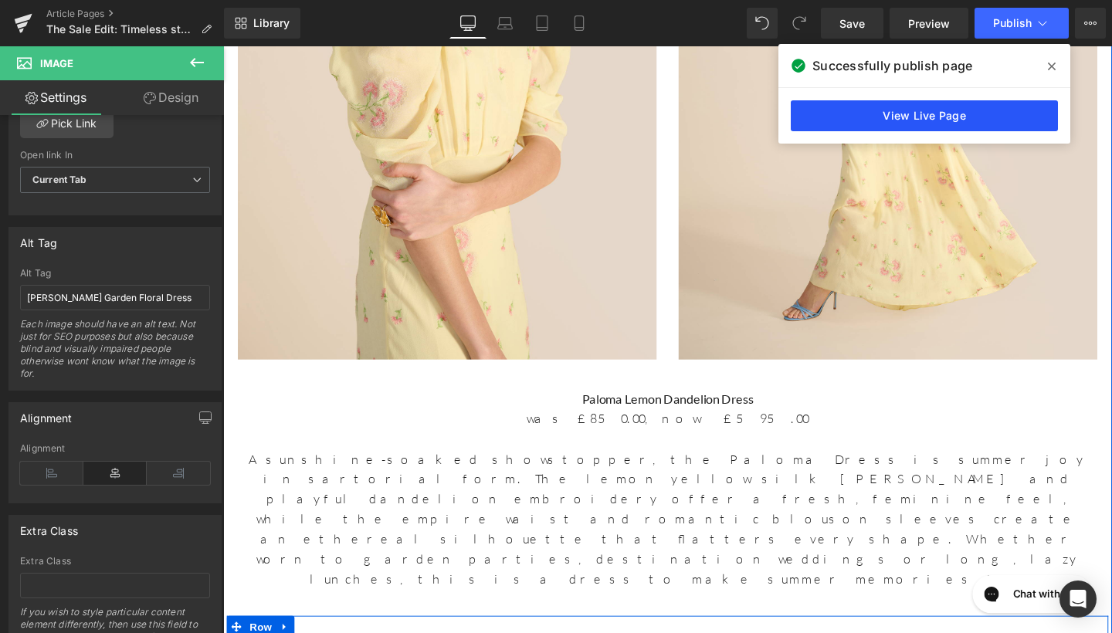
click at [987, 117] on link "View Live Page" at bounding box center [924, 115] width 267 height 31
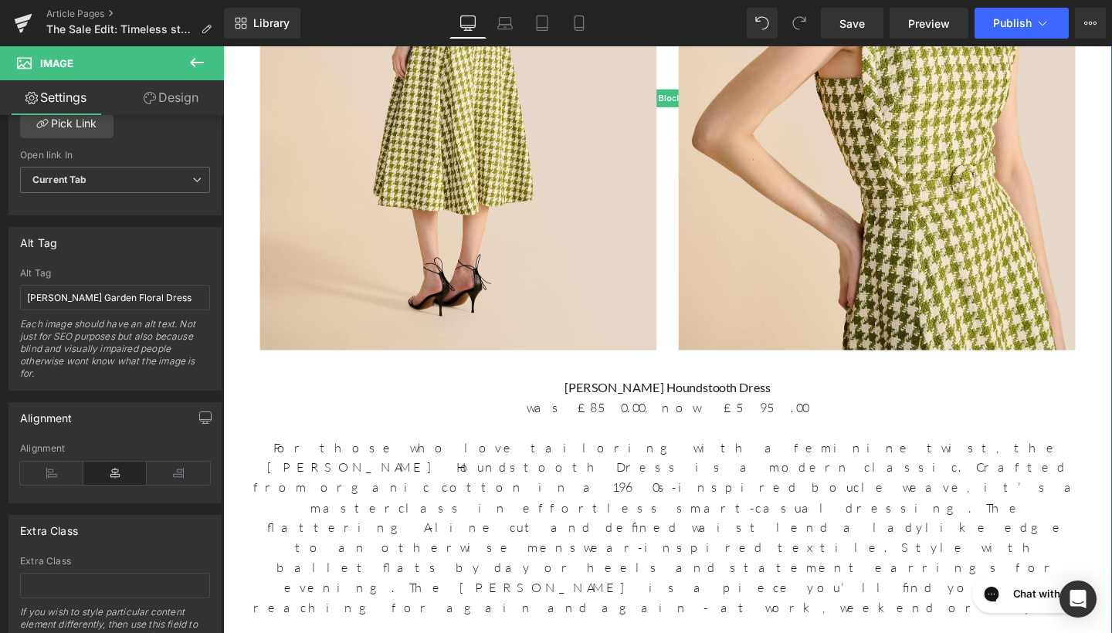
scroll to position [2220, 0]
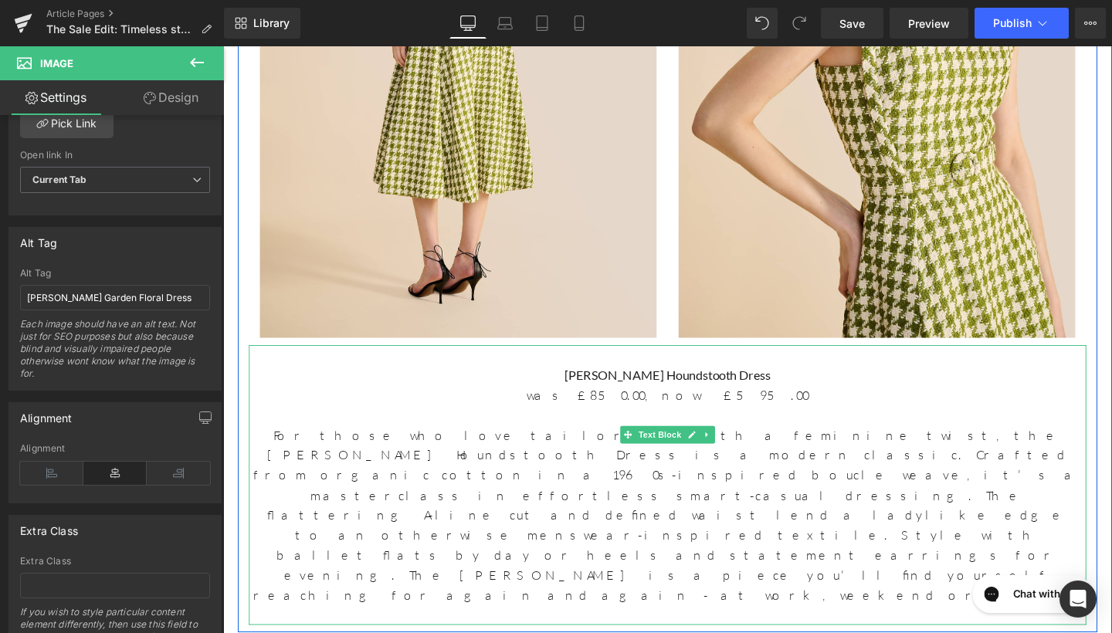
click at [735, 403] on p "was £850.00, now £595.00" at bounding box center [690, 413] width 881 height 21
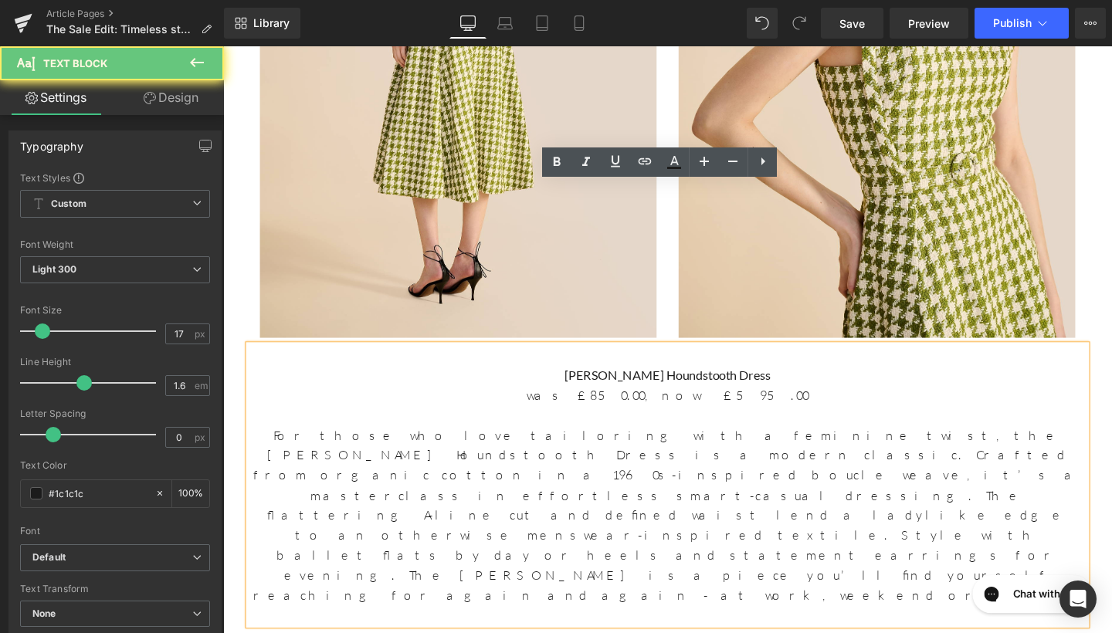
click at [769, 403] on p "was £850.00, now £595.00" at bounding box center [690, 413] width 881 height 21
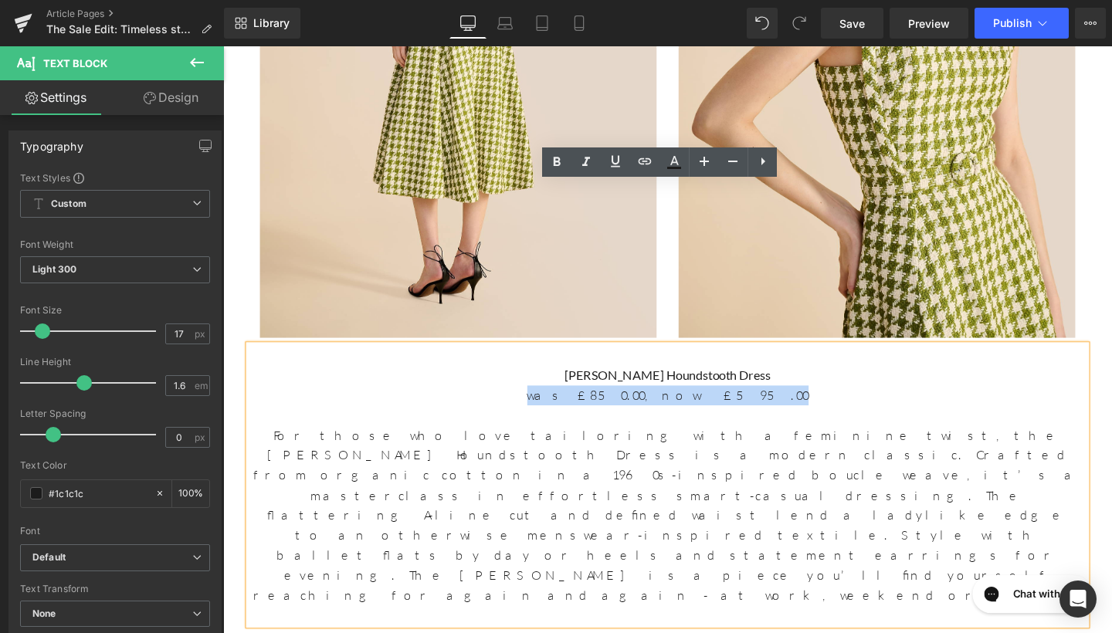
drag, startPoint x: 783, startPoint y: 243, endPoint x: 524, endPoint y: 243, distance: 258.8
click at [524, 403] on p "was £850.00, now £595.00" at bounding box center [690, 413] width 881 height 21
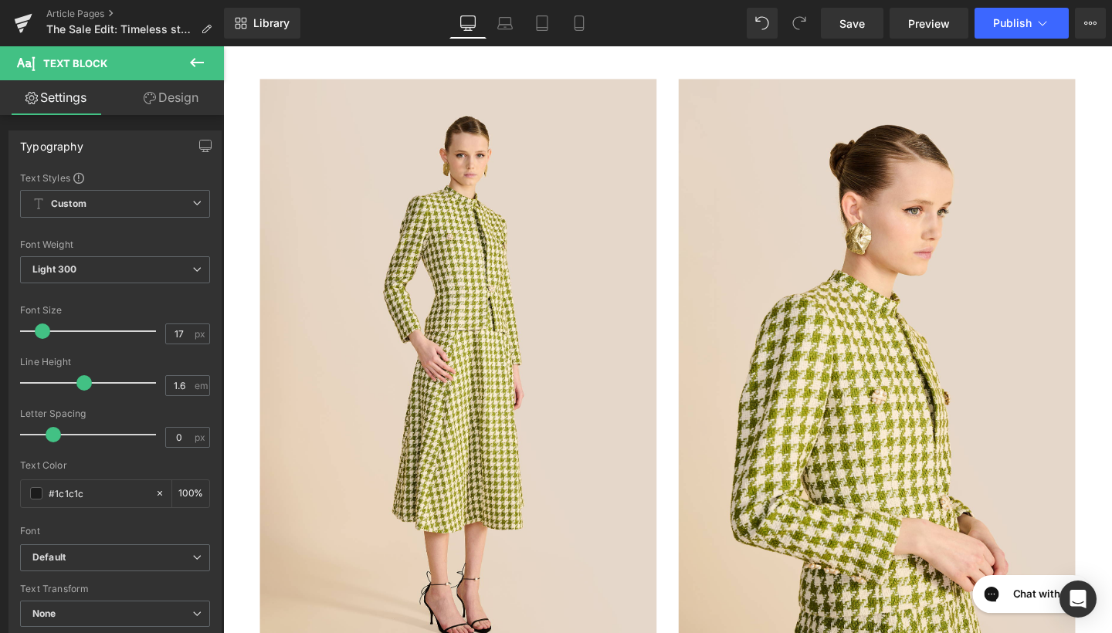
scroll to position [2837, 0]
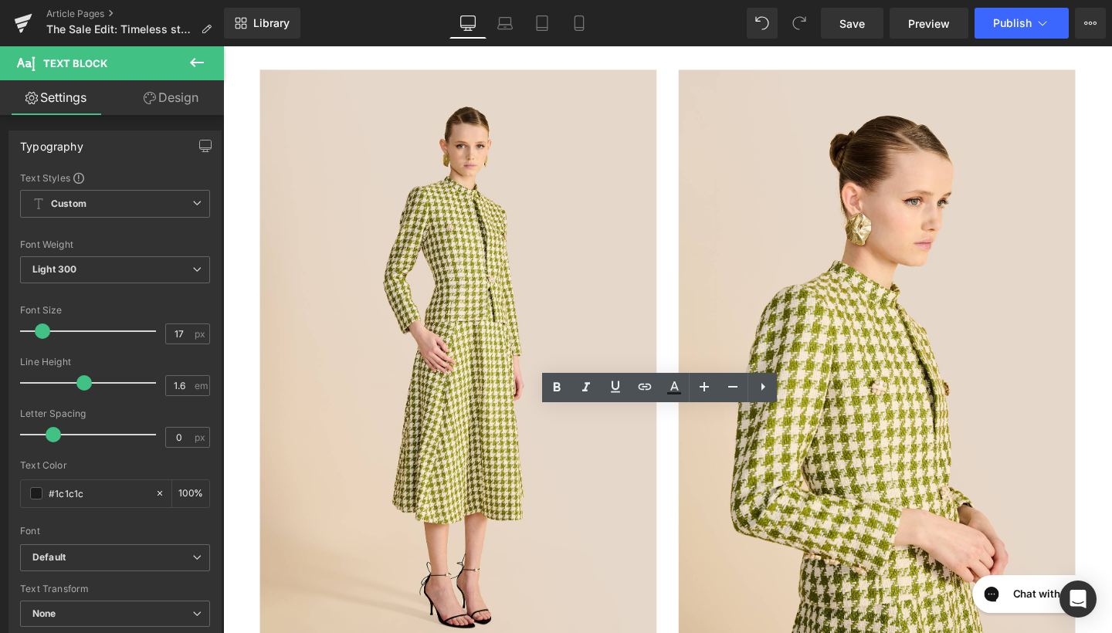
drag, startPoint x: 776, startPoint y: 480, endPoint x: 512, endPoint y: 460, distance: 264.2
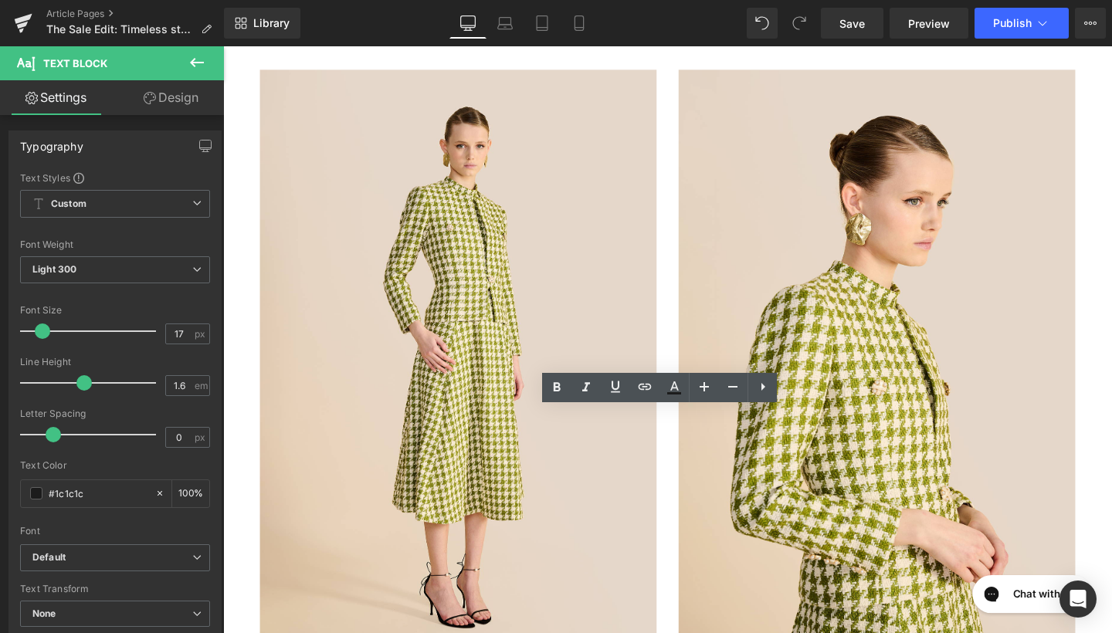
drag, startPoint x: 773, startPoint y: 481, endPoint x: 604, endPoint y: 480, distance: 168.4
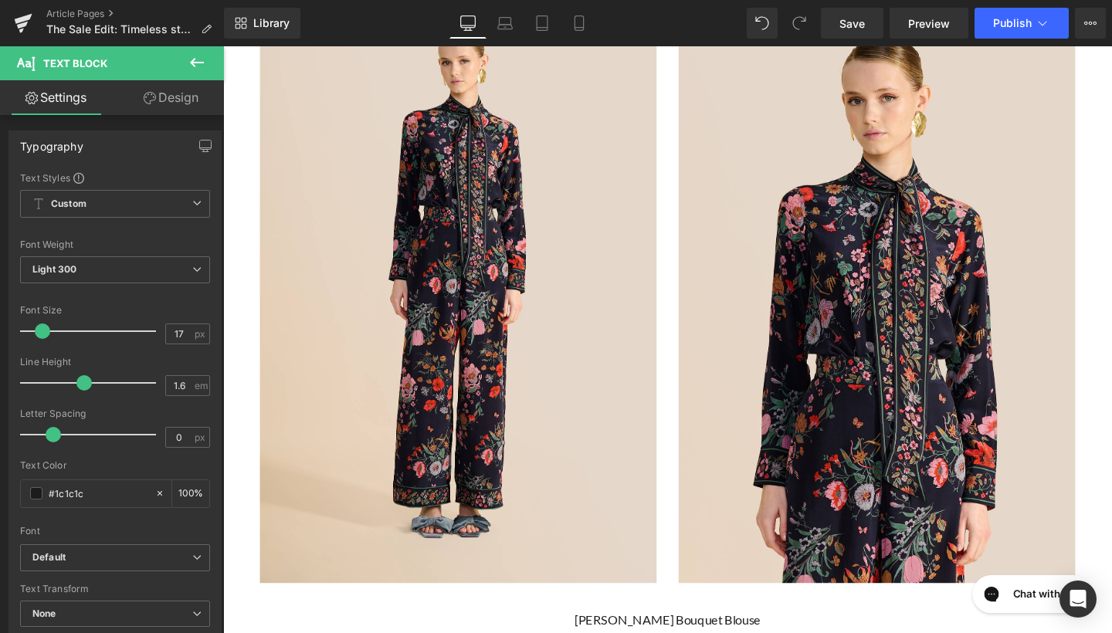
scroll to position [3935, 0]
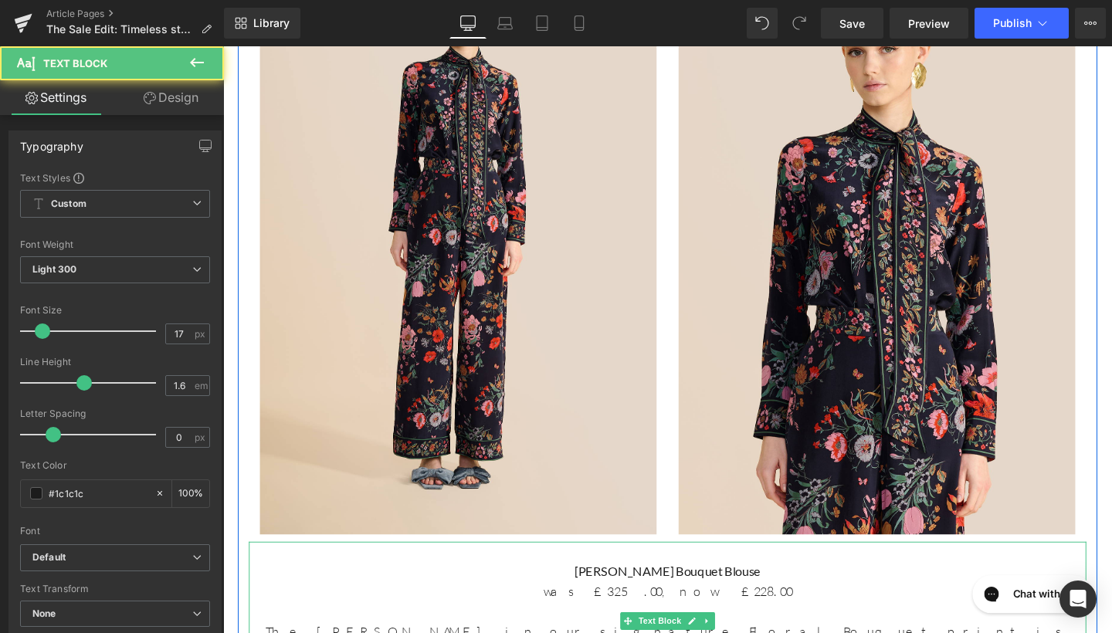
click at [778, 631] on div at bounding box center [690, 641] width 881 height 21
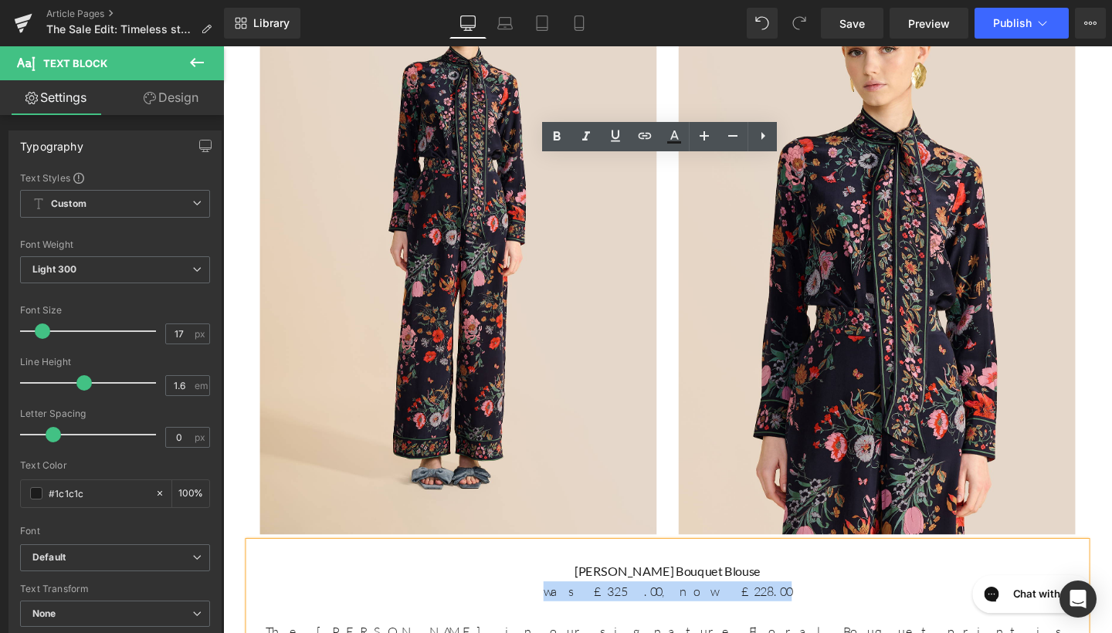
drag, startPoint x: 769, startPoint y: 217, endPoint x: 583, endPoint y: 215, distance: 187.0
click at [583, 610] on p "was £325.00, now £228.00" at bounding box center [690, 620] width 881 height 21
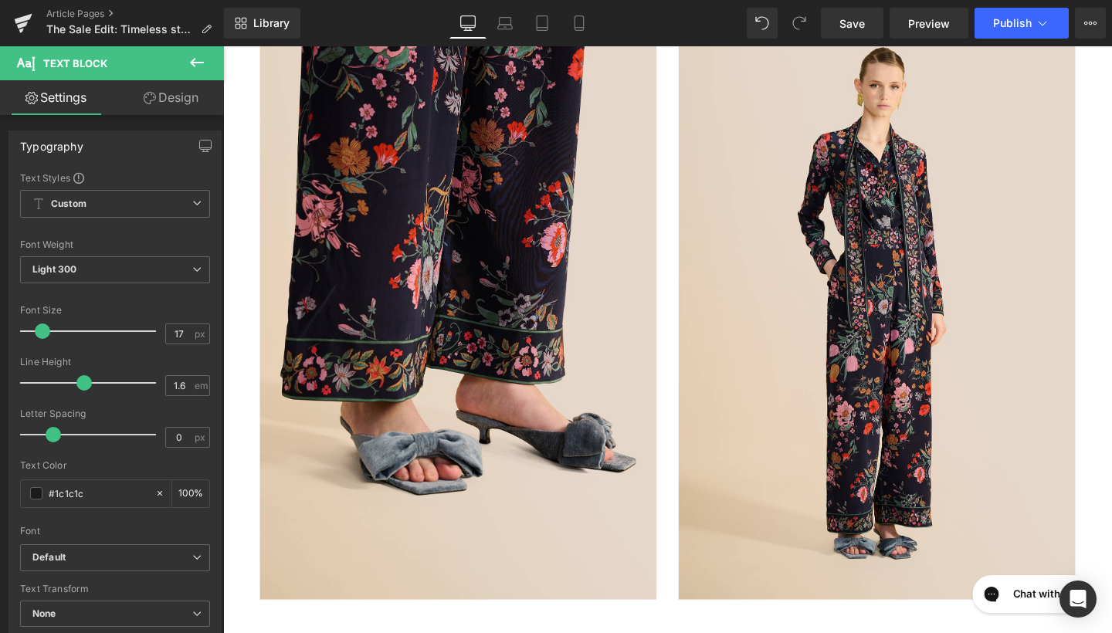
scroll to position [4900, 0]
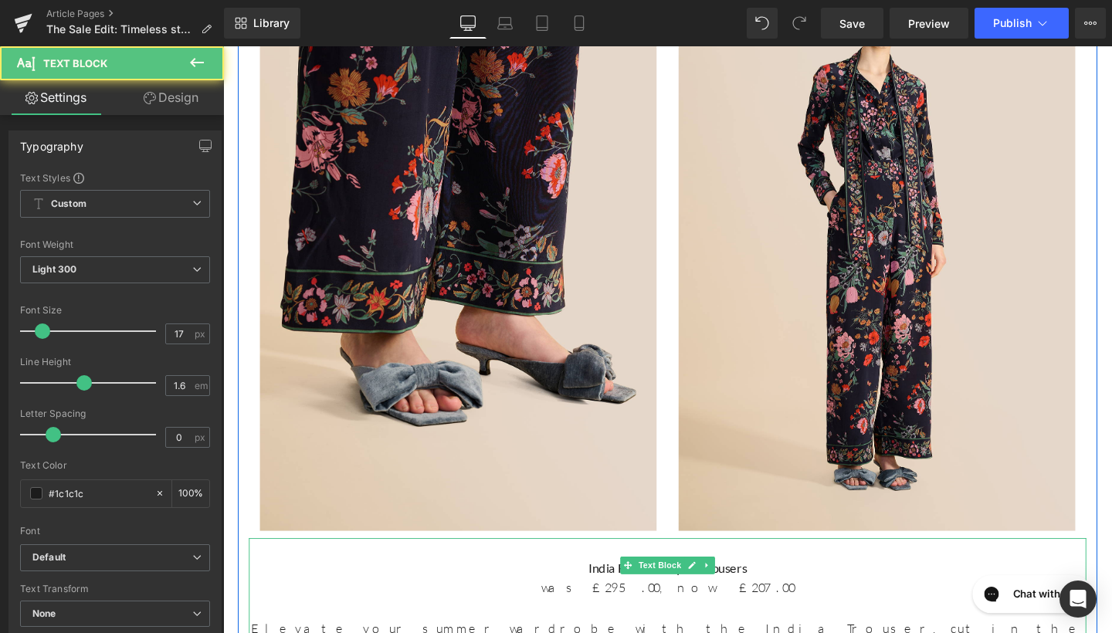
click at [773, 585] on p "India Floral Bouquet Trousers" at bounding box center [690, 595] width 881 height 21
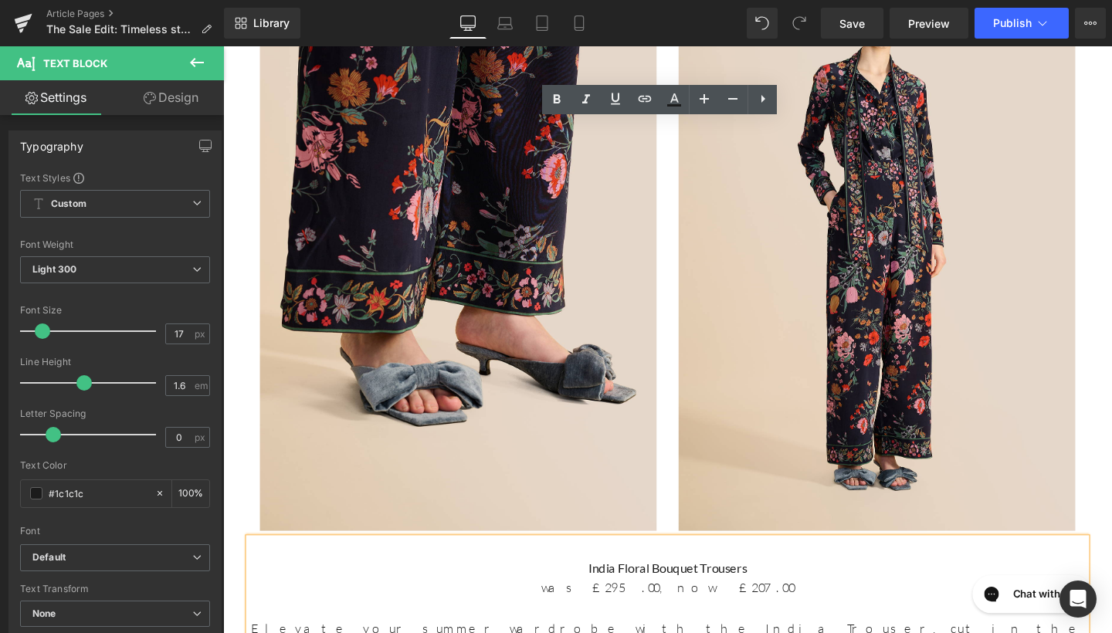
click at [766, 606] on p "was £295.00, now £207.00" at bounding box center [690, 616] width 881 height 21
click at [826, 606] on p "was £295.00, now £207.00" at bounding box center [690, 616] width 881 height 21
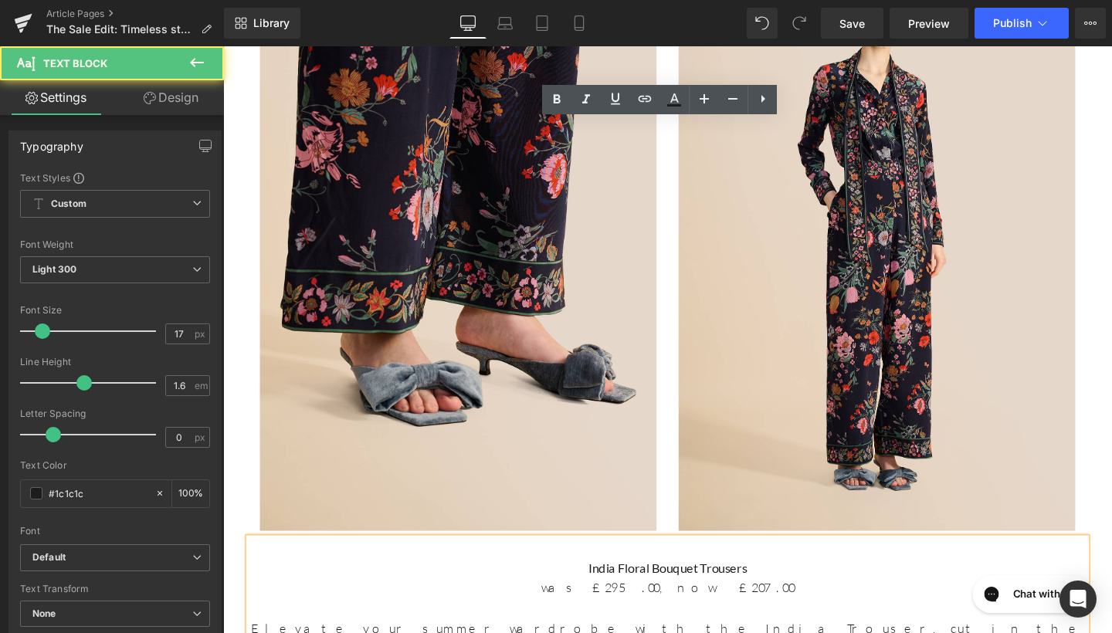
click at [820, 606] on p "was £295.00, now £207.00" at bounding box center [690, 616] width 881 height 21
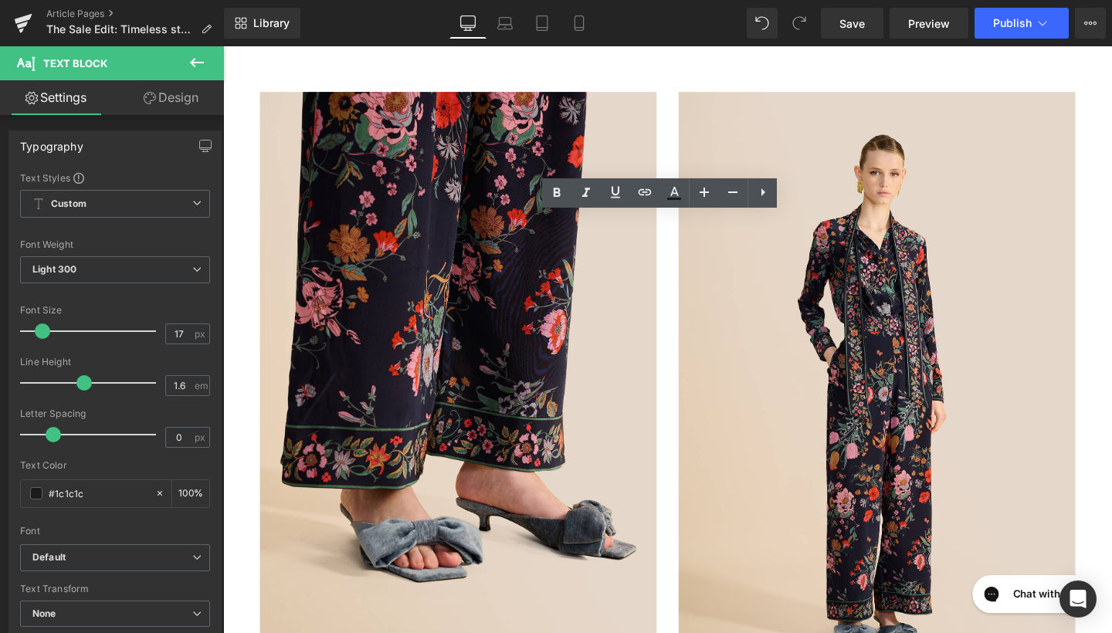
scroll to position [4703, 0]
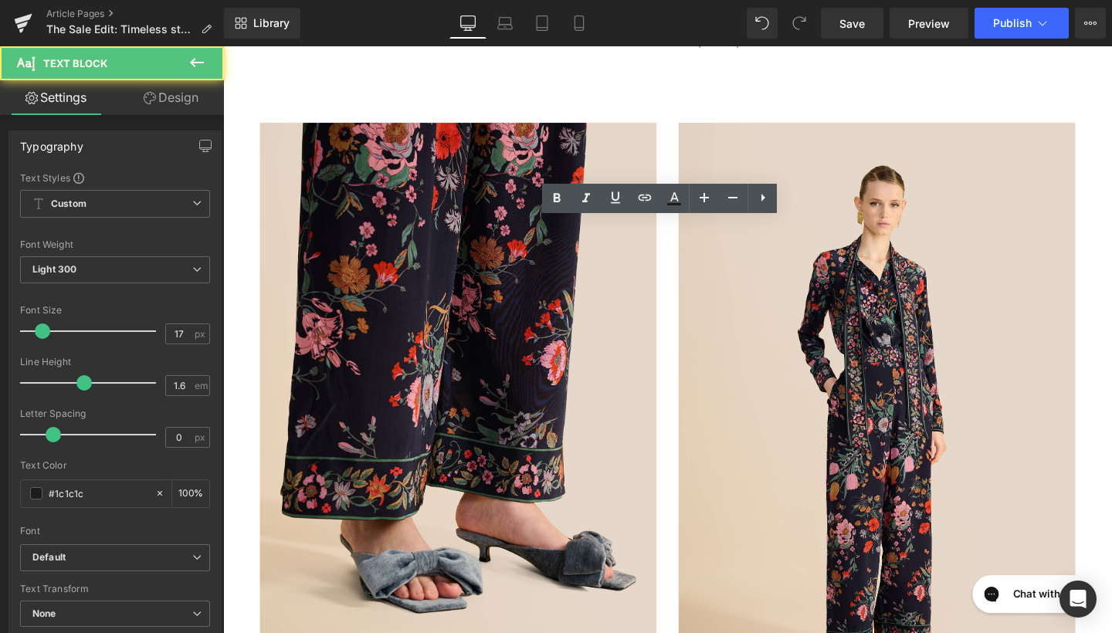
drag, startPoint x: 773, startPoint y: 280, endPoint x: 595, endPoint y: 277, distance: 178.5
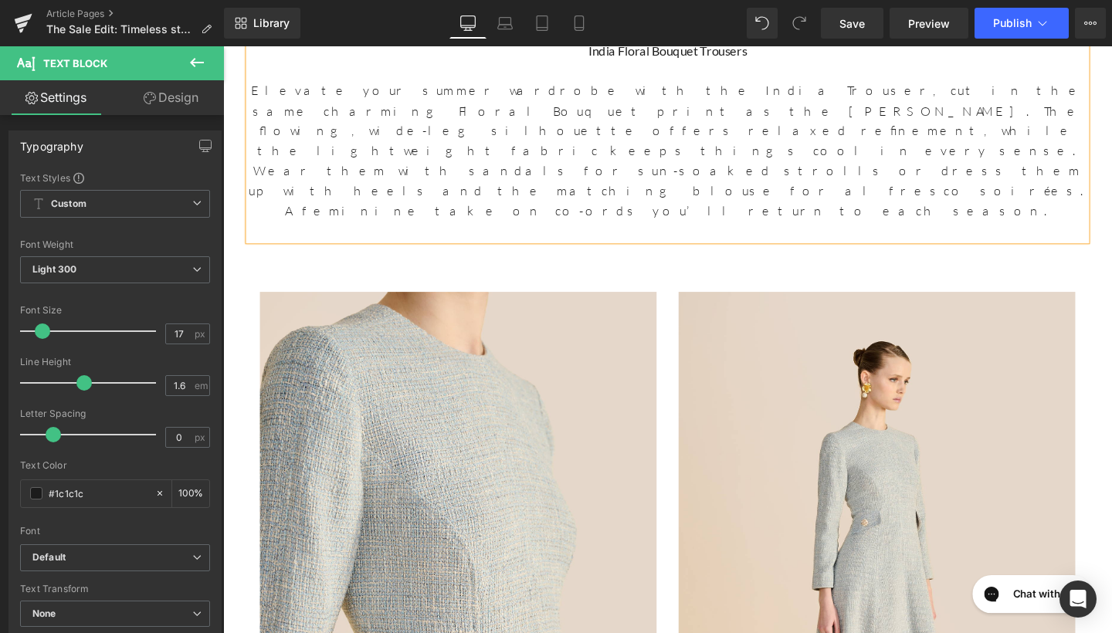
scroll to position [5679, 0]
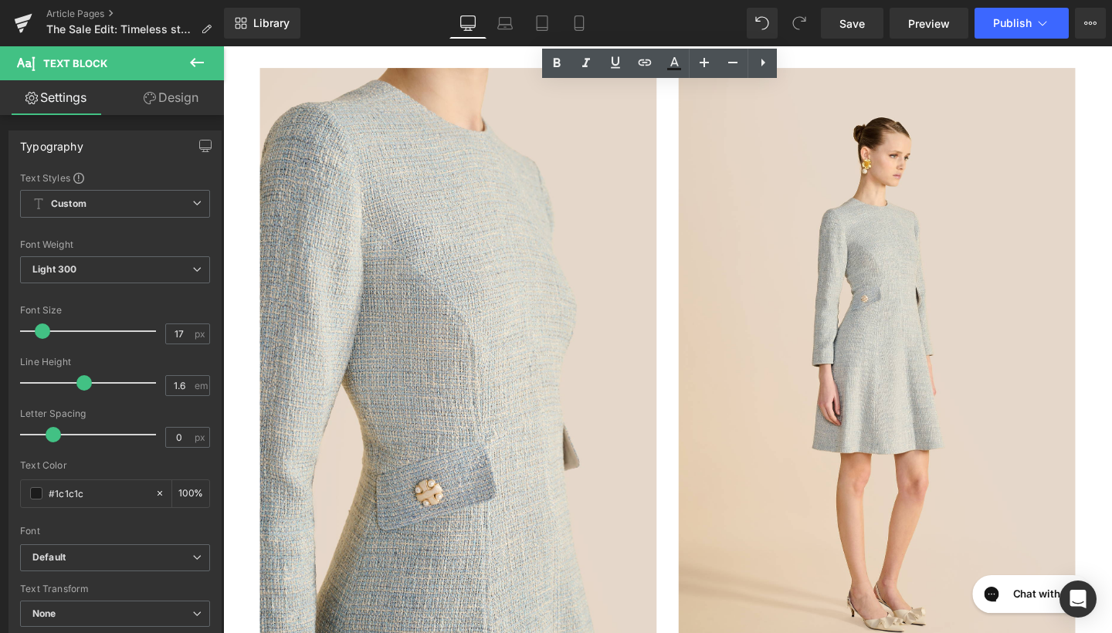
drag, startPoint x: 767, startPoint y: 138, endPoint x: 602, endPoint y: 138, distance: 165.3
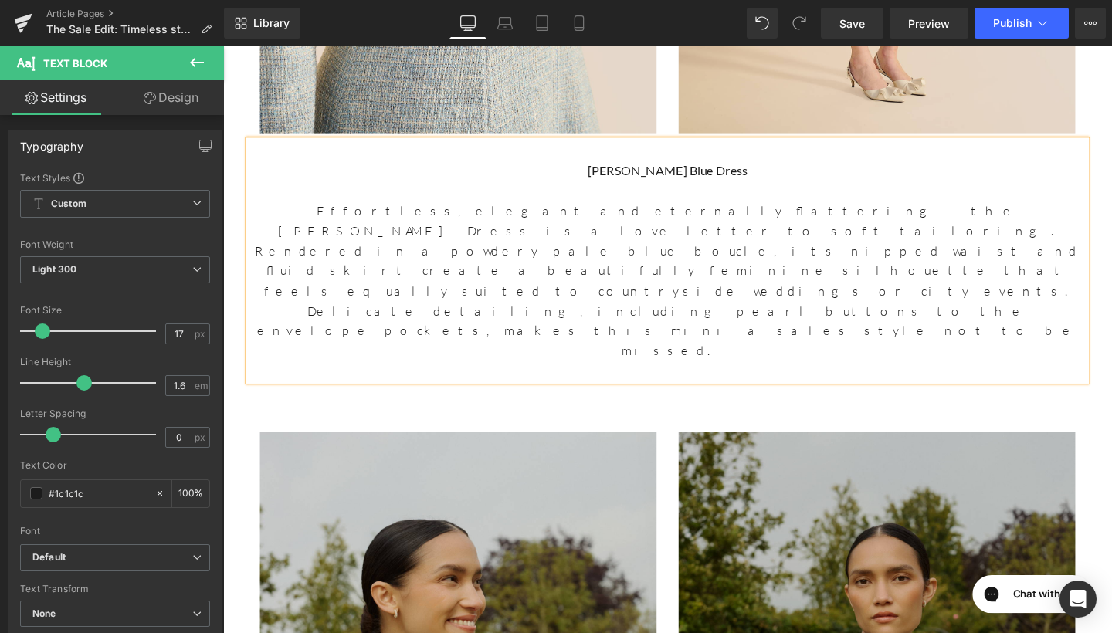
scroll to position [6323, 0]
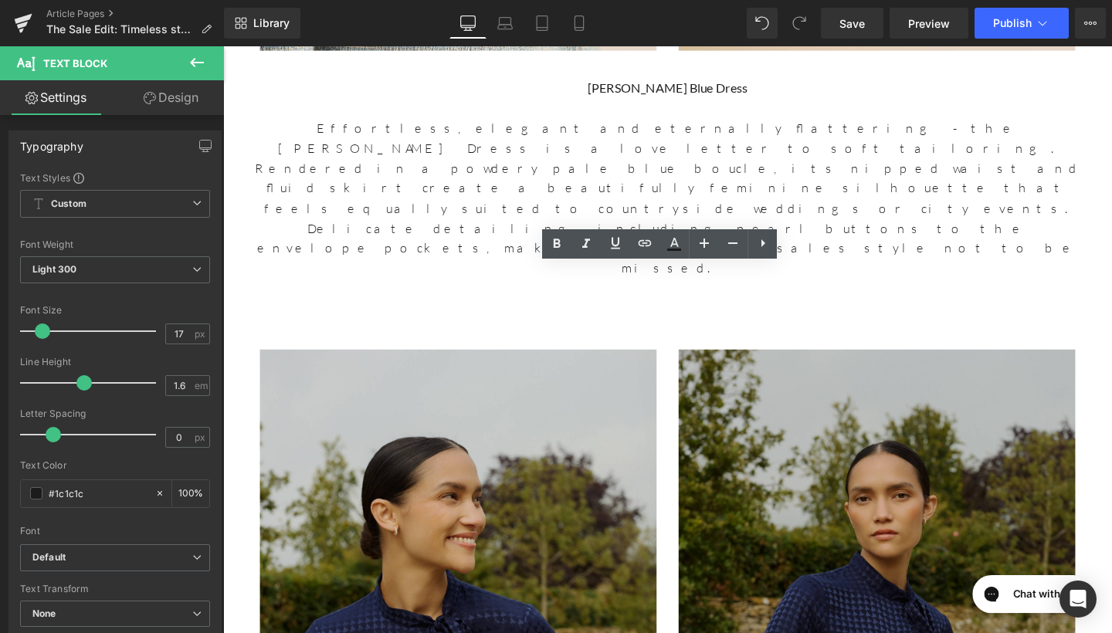
drag, startPoint x: 774, startPoint y: 328, endPoint x: 551, endPoint y: 297, distance: 225.4
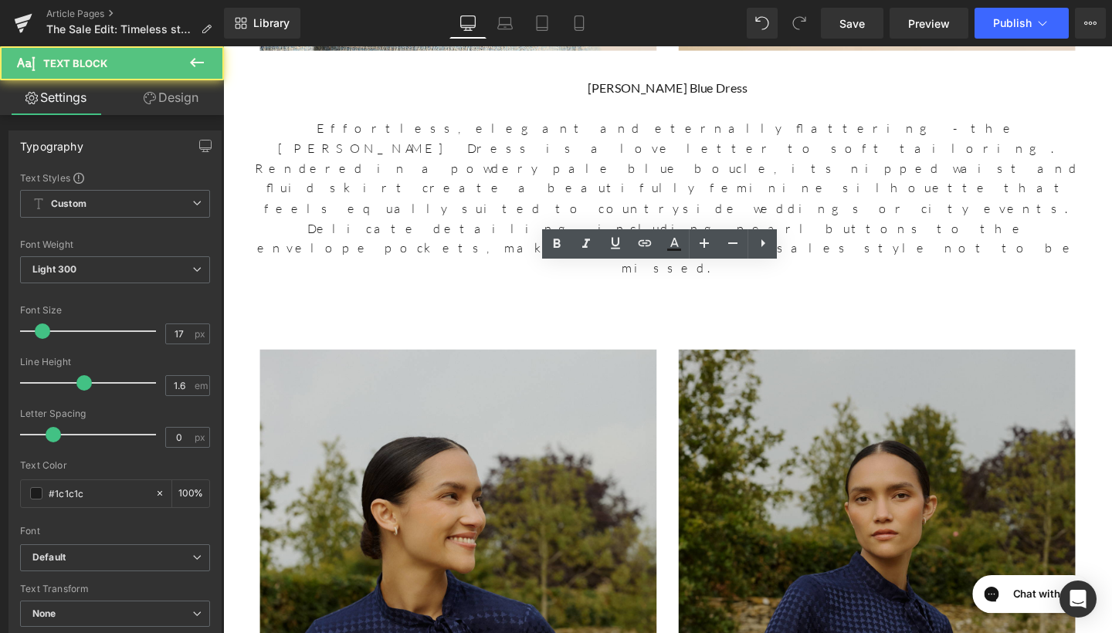
drag, startPoint x: 792, startPoint y: 328, endPoint x: 589, endPoint y: 327, distance: 203.2
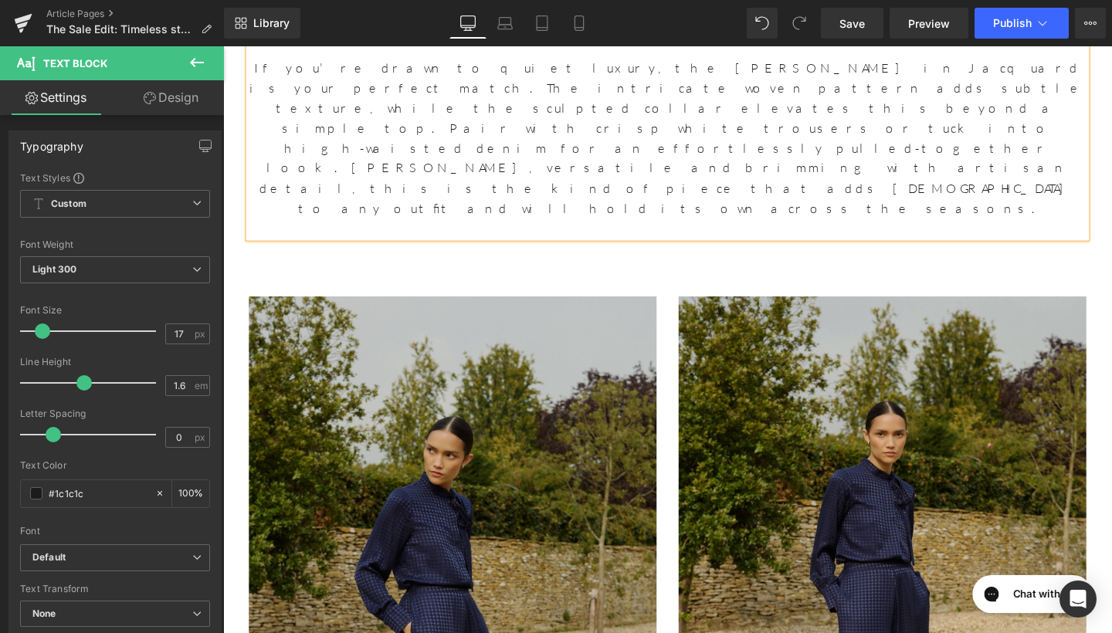
scroll to position [7335, 0]
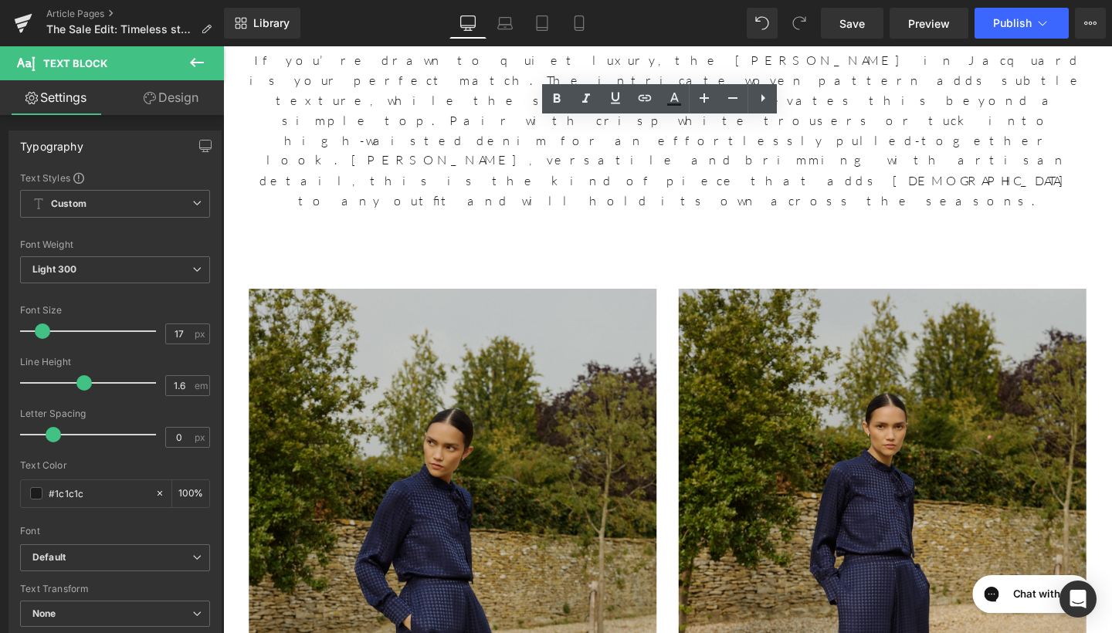
drag, startPoint x: 800, startPoint y: 173, endPoint x: 563, endPoint y: 161, distance: 236.7
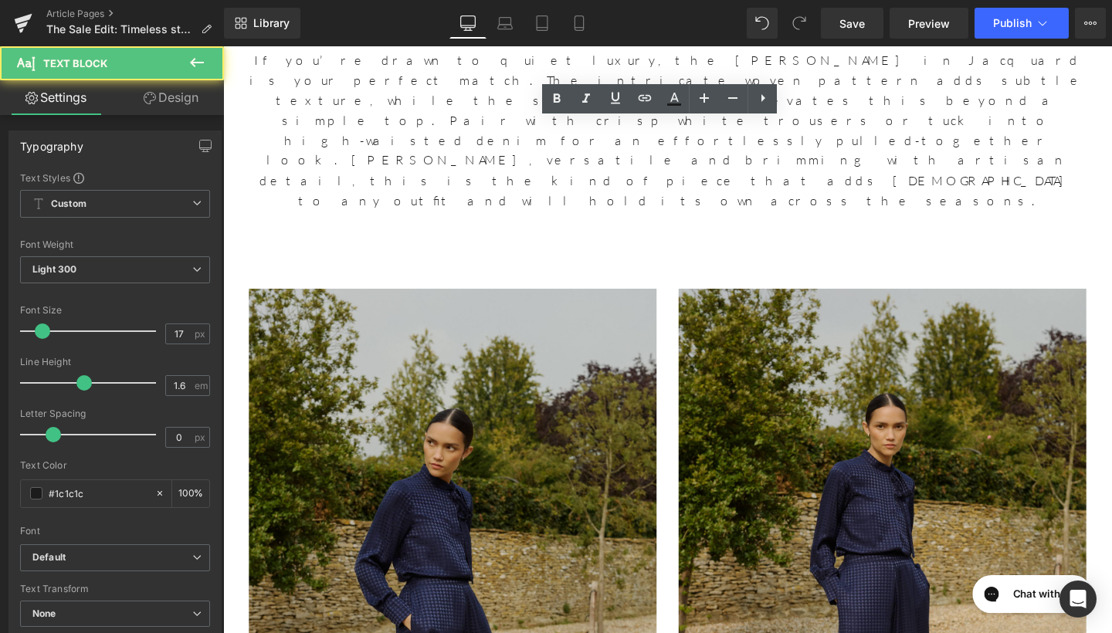
drag, startPoint x: 794, startPoint y: 177, endPoint x: 540, endPoint y: 178, distance: 254.2
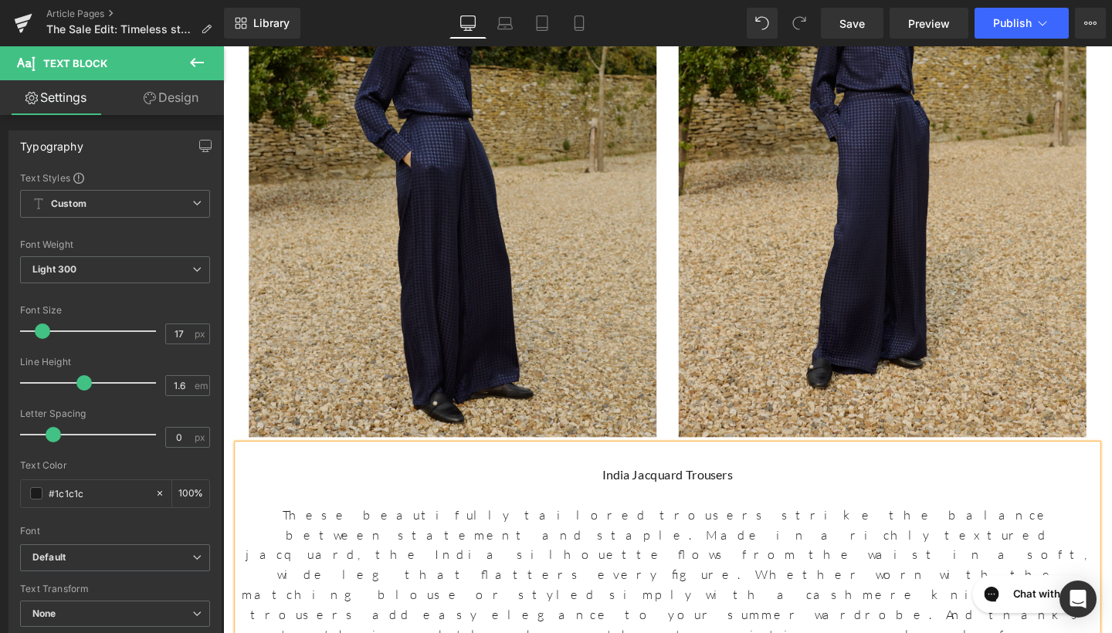
scroll to position [7948, 0]
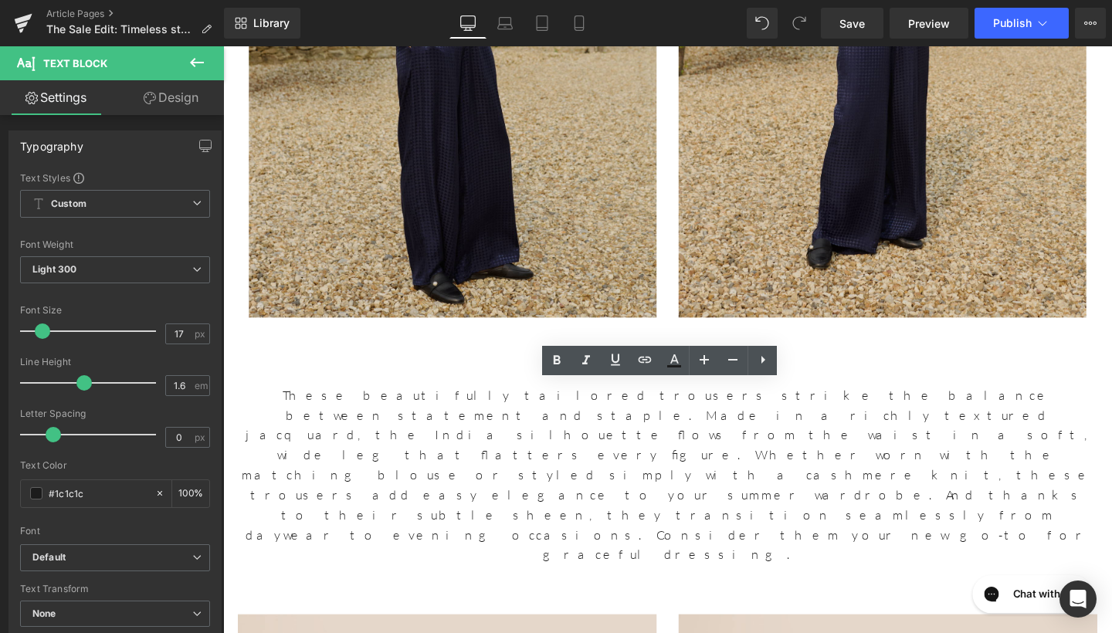
drag, startPoint x: 773, startPoint y: 429, endPoint x: 575, endPoint y: 426, distance: 198.6
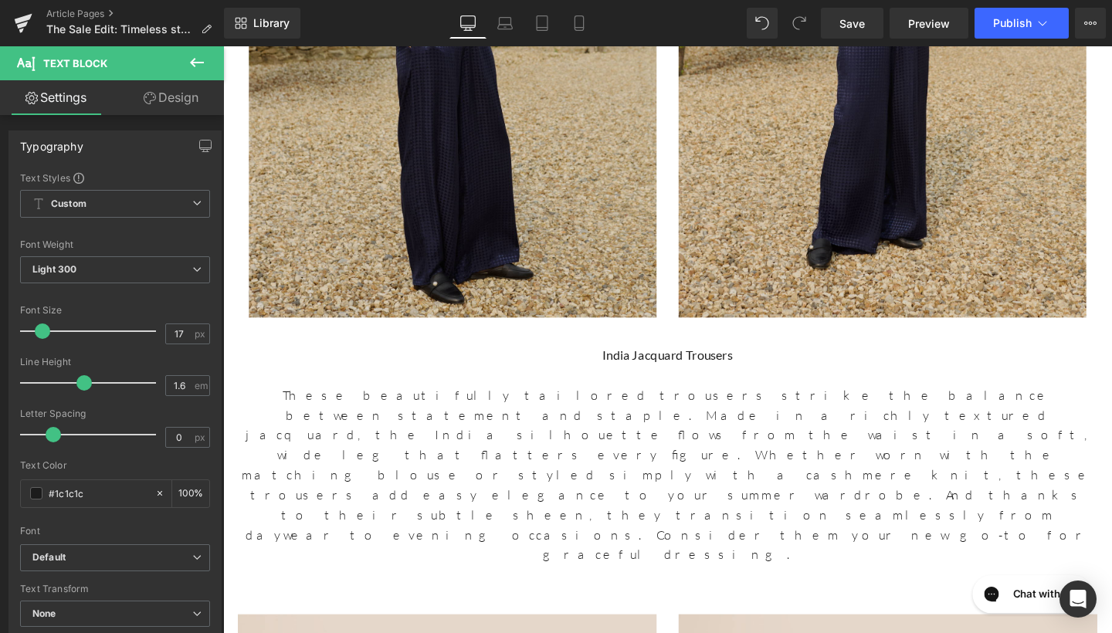
scroll to position [8673, 0]
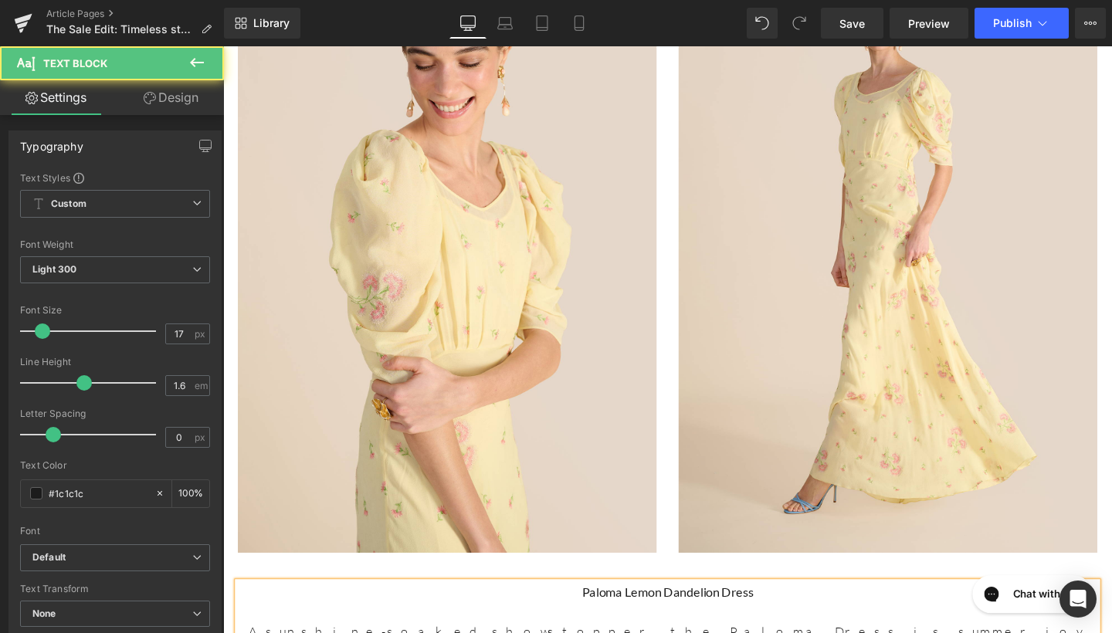
drag, startPoint x: 784, startPoint y: 474, endPoint x: 776, endPoint y: 475, distance: 7.8
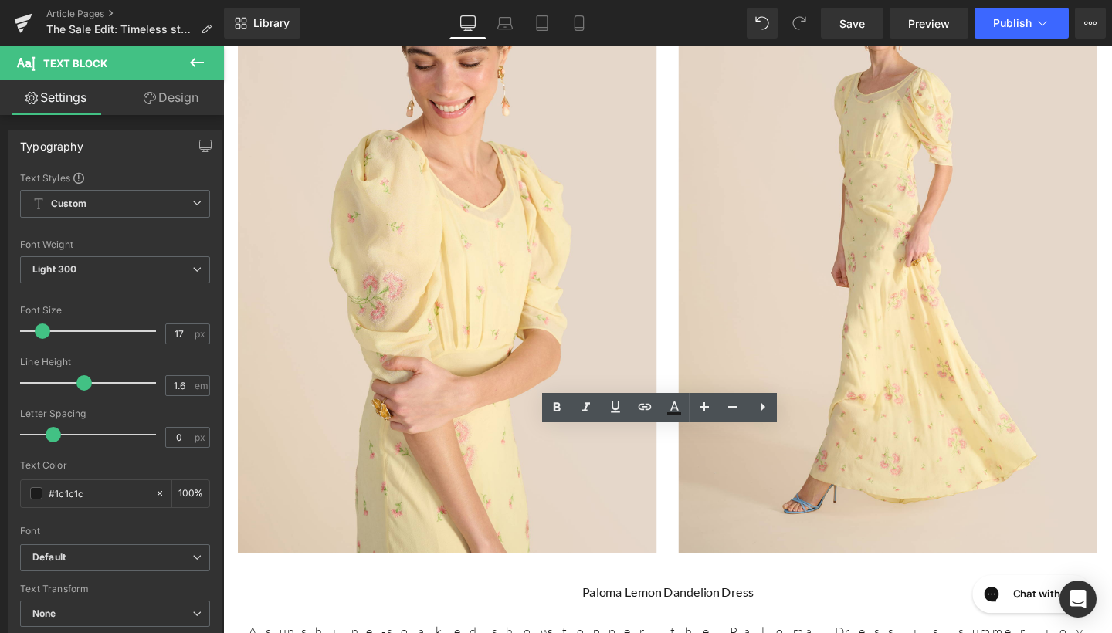
drag, startPoint x: 775, startPoint y: 479, endPoint x: 545, endPoint y: 467, distance: 229.7
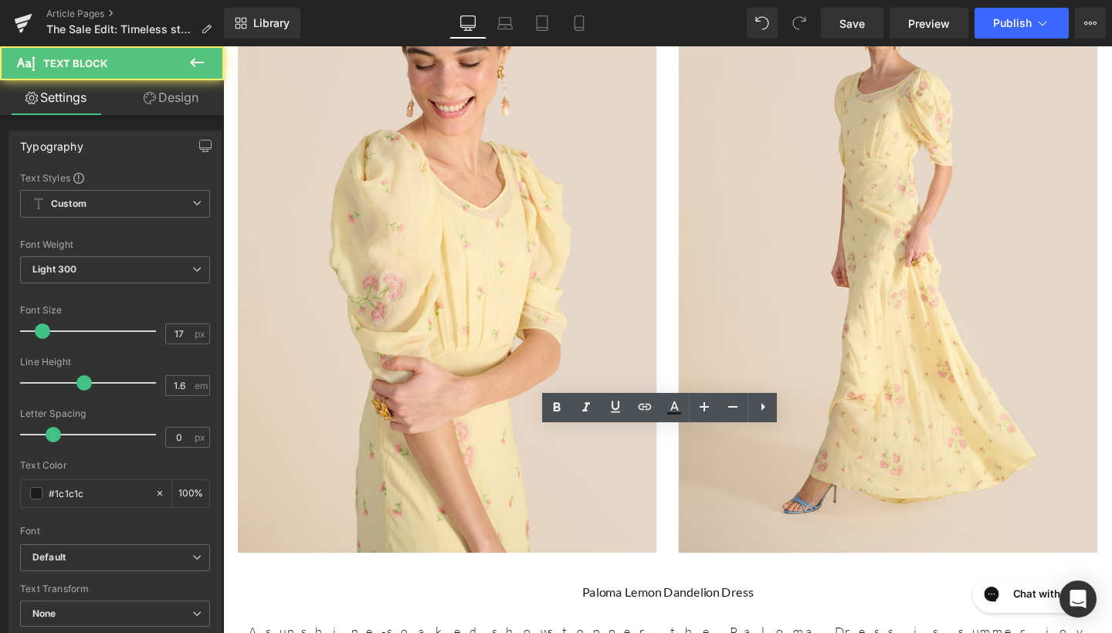
drag, startPoint x: 799, startPoint y: 483, endPoint x: 590, endPoint y: 478, distance: 208.6
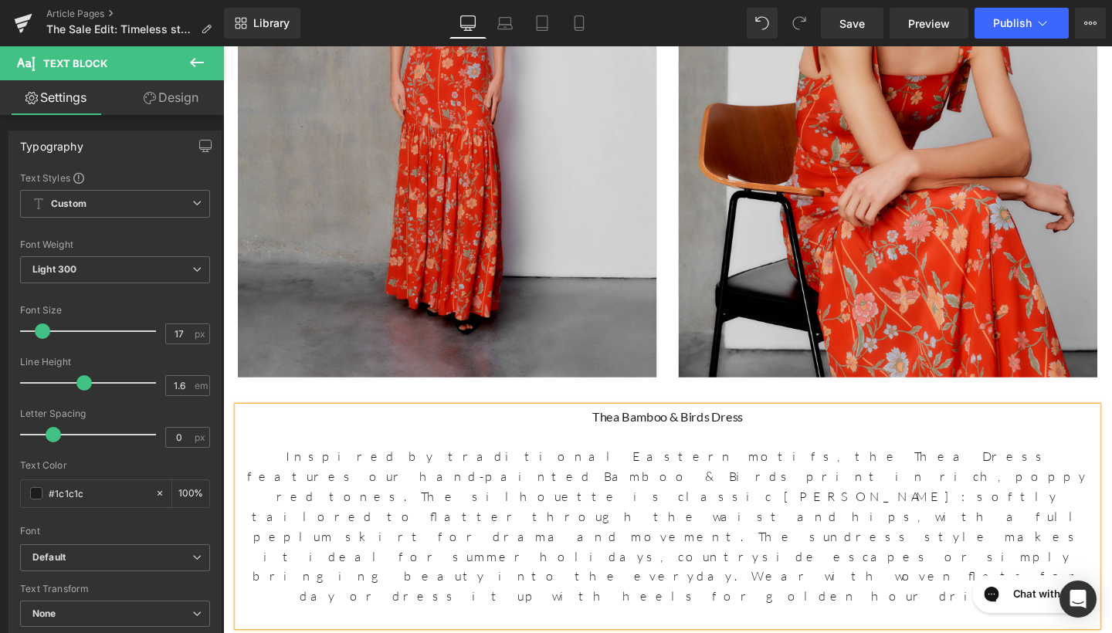
scroll to position [9783, 0]
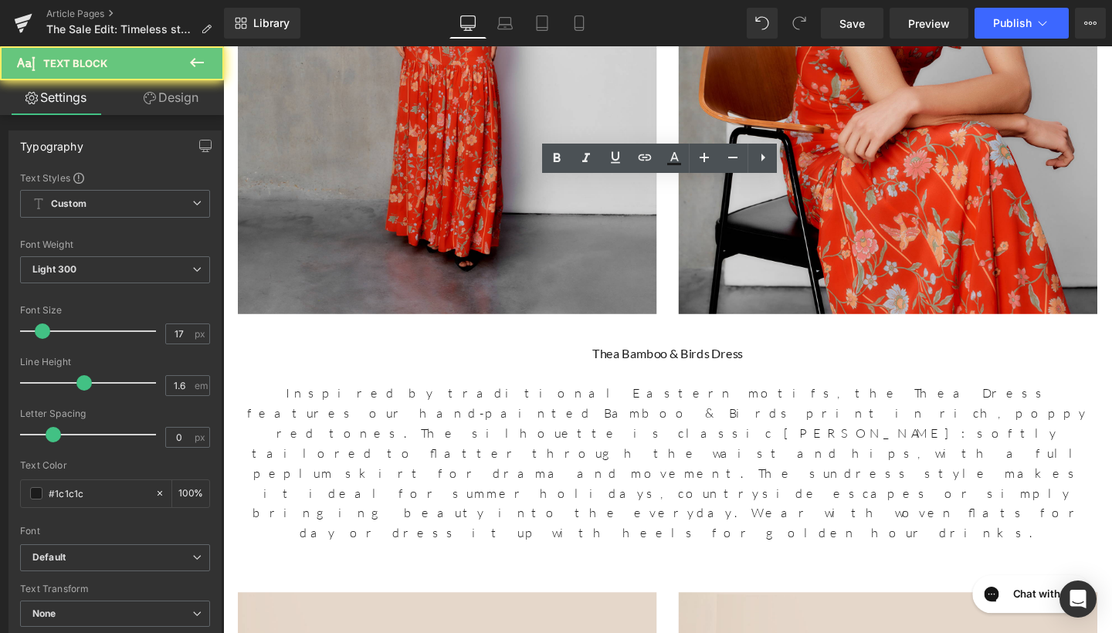
drag, startPoint x: 795, startPoint y: 239, endPoint x: 485, endPoint y: 221, distance: 310.3
drag, startPoint x: 775, startPoint y: 250, endPoint x: 560, endPoint y: 246, distance: 214.8
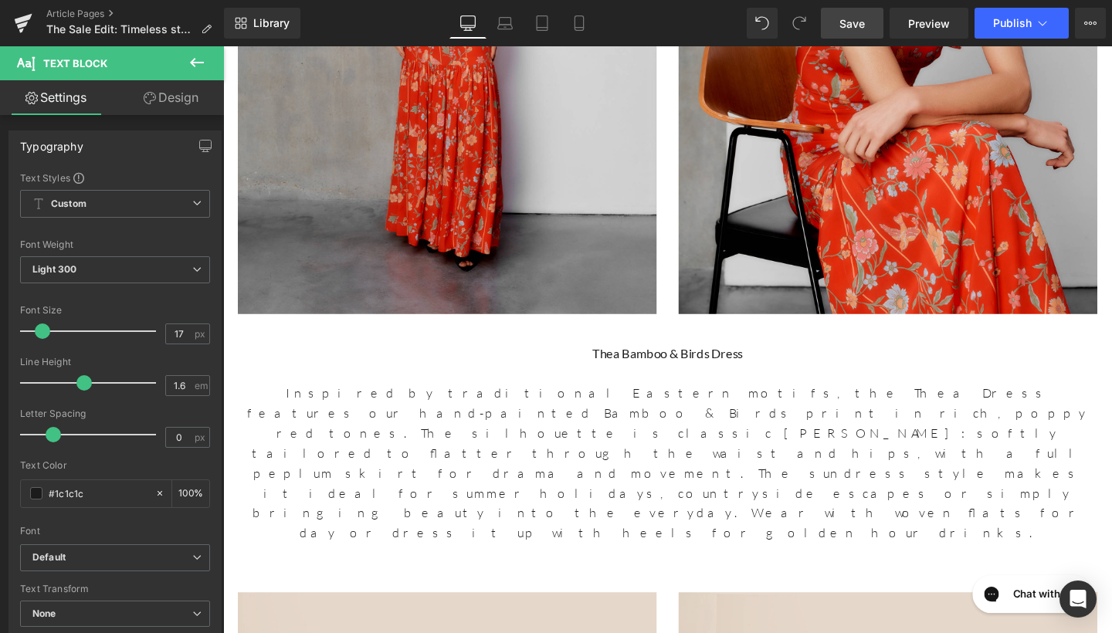
click at [858, 14] on link "Save" at bounding box center [852, 23] width 63 height 31
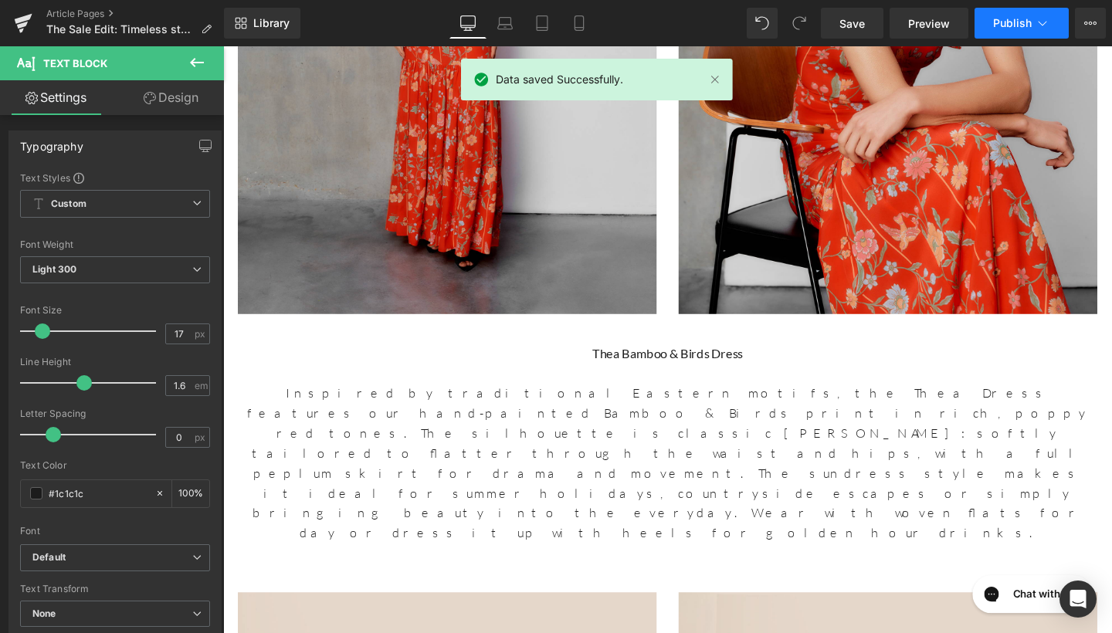
click at [1011, 25] on span "Publish" at bounding box center [1013, 23] width 39 height 12
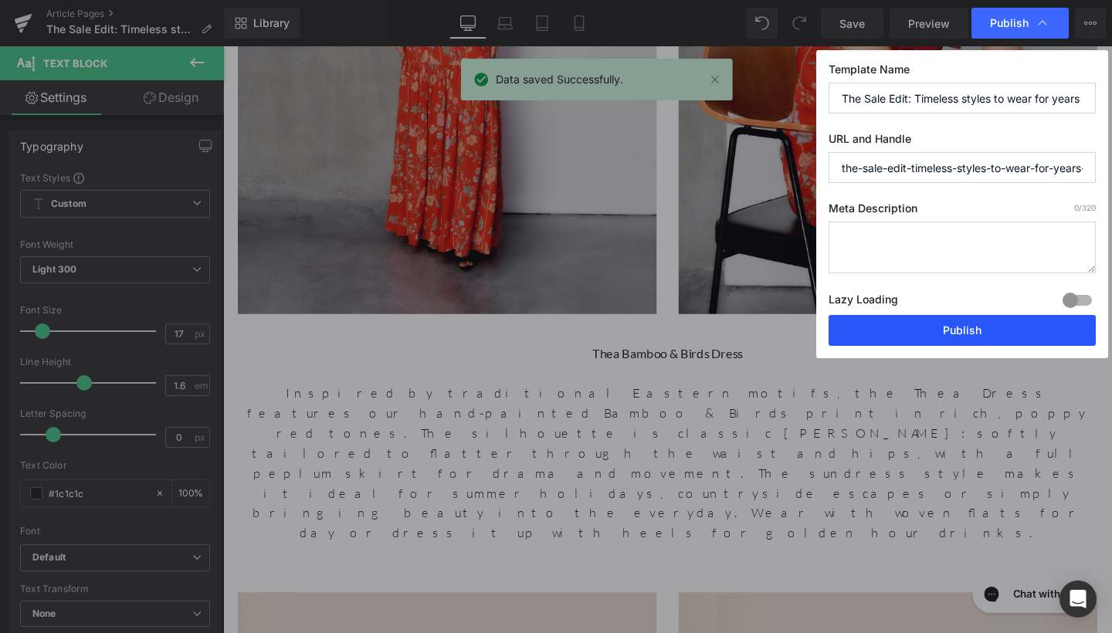
click at [964, 335] on button "Publish" at bounding box center [962, 330] width 267 height 31
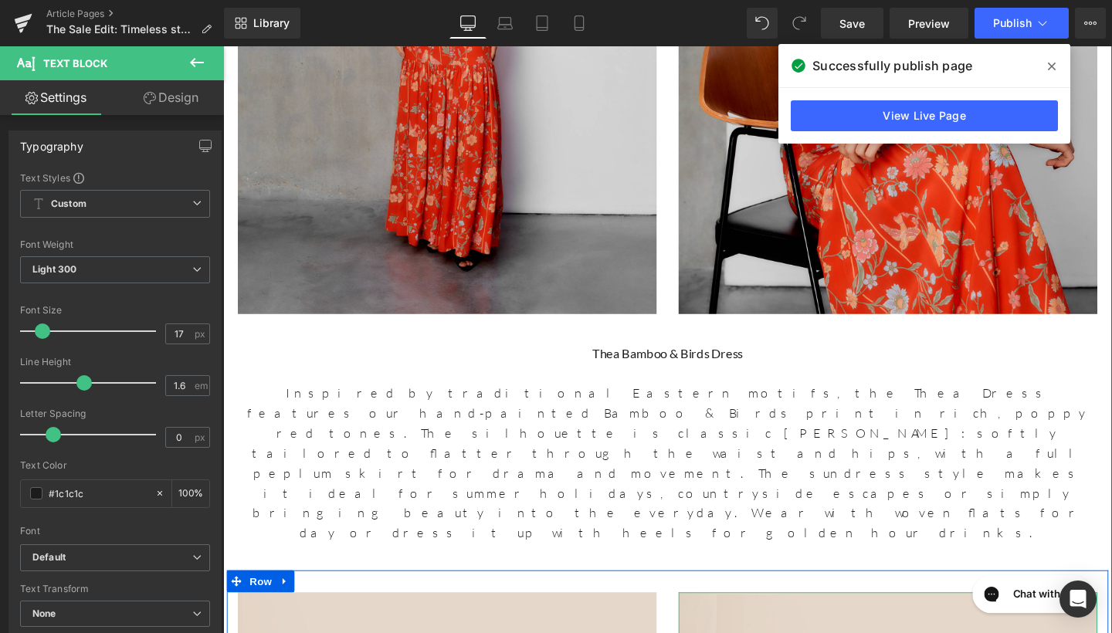
click at [1048, 62] on icon at bounding box center [1052, 66] width 8 height 12
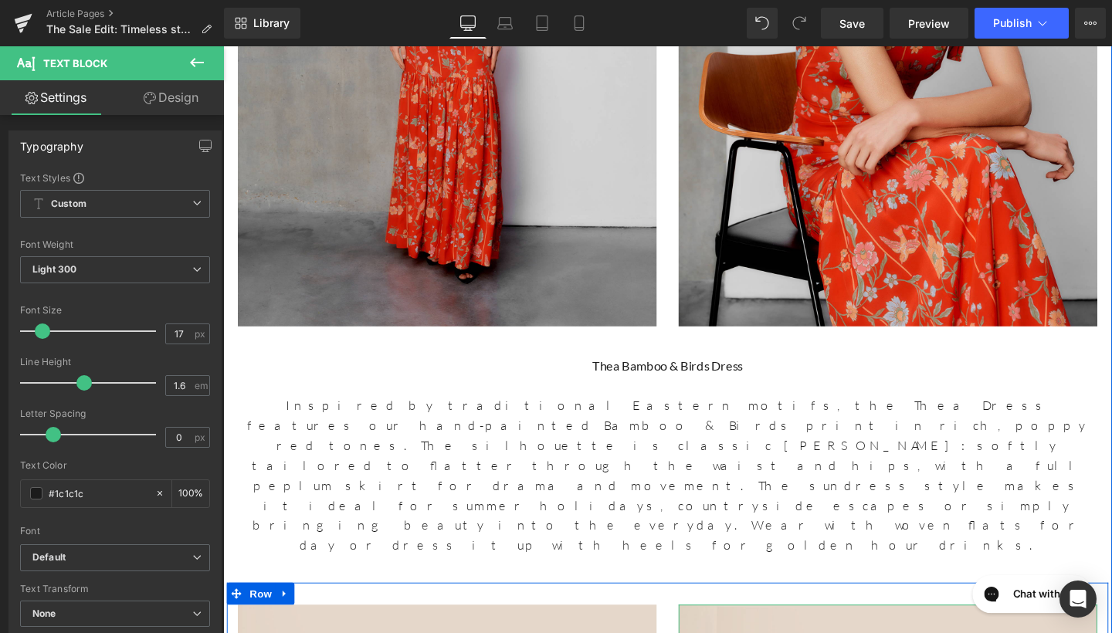
scroll to position [9777, 0]
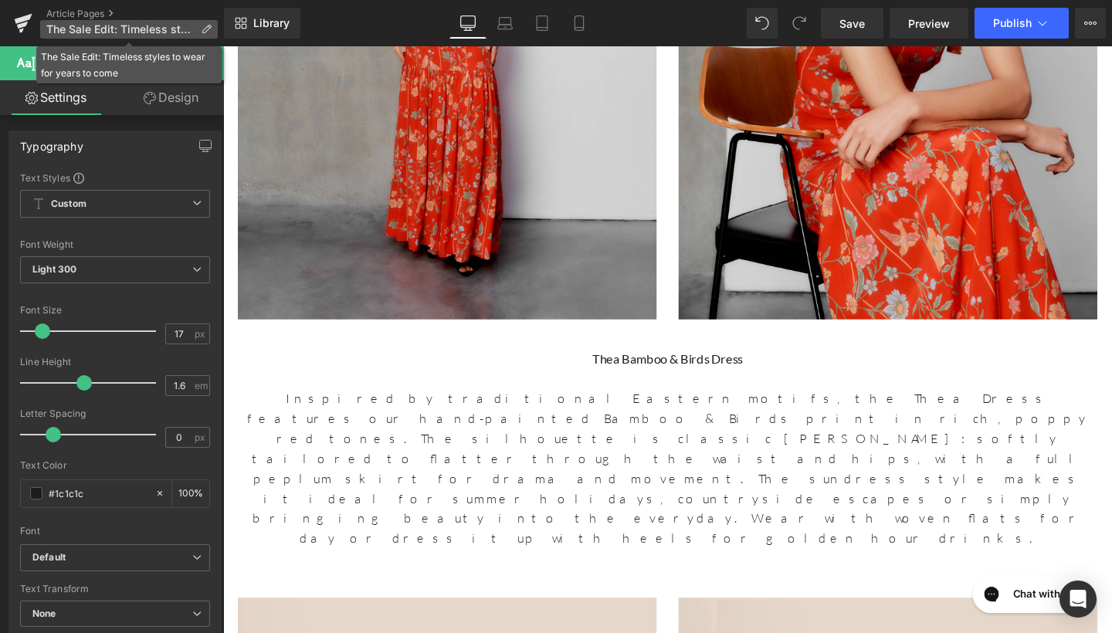
click at [125, 29] on span "The Sale Edit: Timeless styles to wear for years to come" at bounding box center [120, 29] width 148 height 12
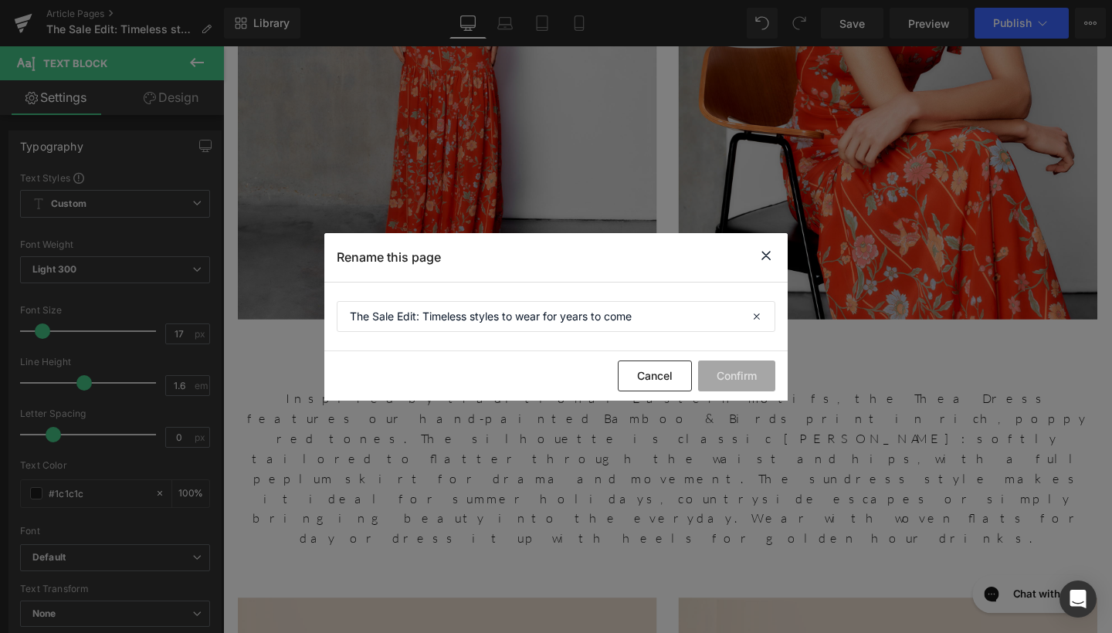
click at [772, 259] on icon at bounding box center [766, 255] width 19 height 19
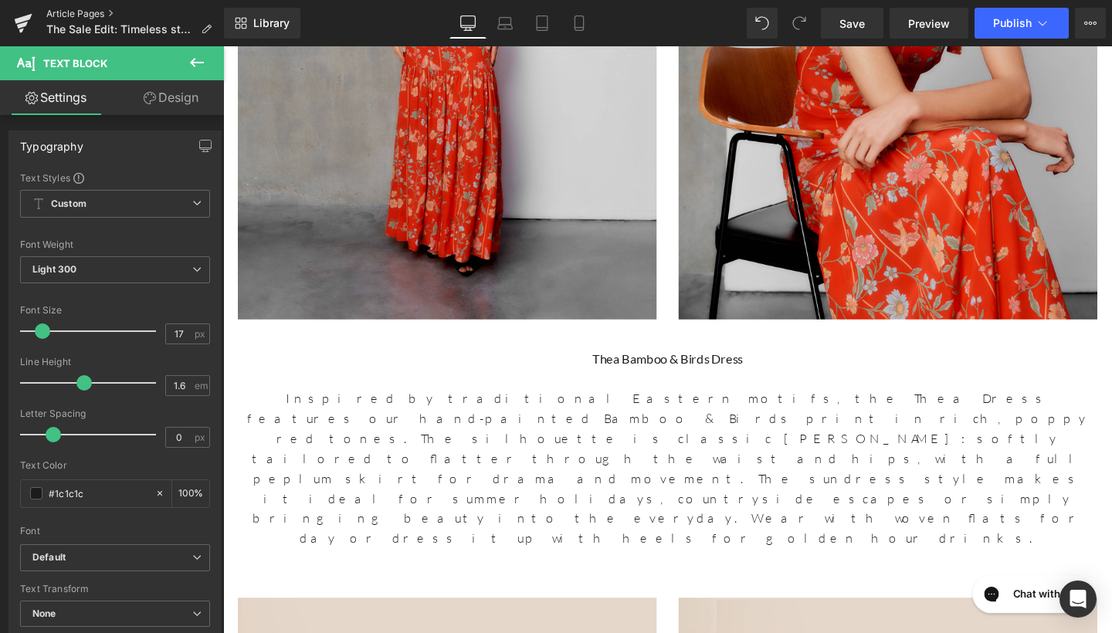
click at [88, 12] on link "Article Pages" at bounding box center [135, 14] width 178 height 12
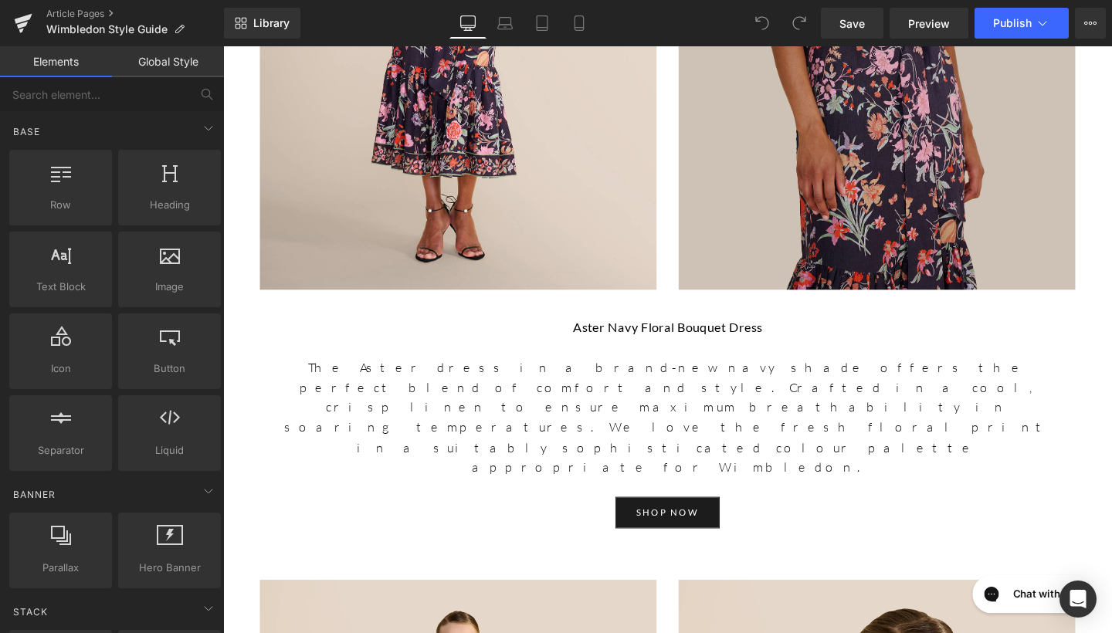
scroll to position [3648, 0]
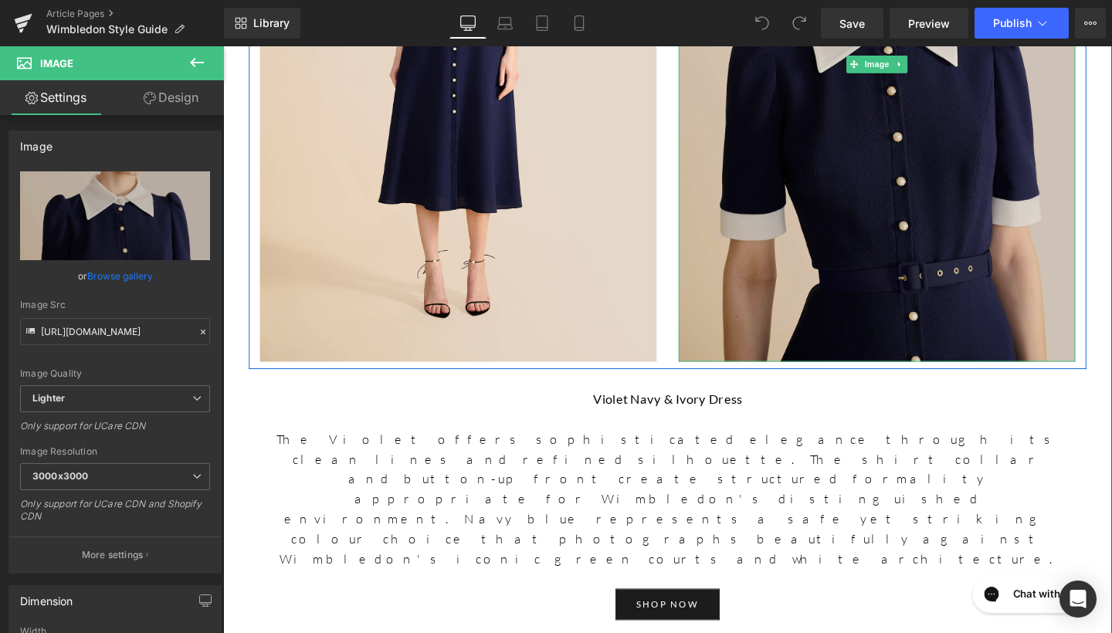
scroll to position [4587, 0]
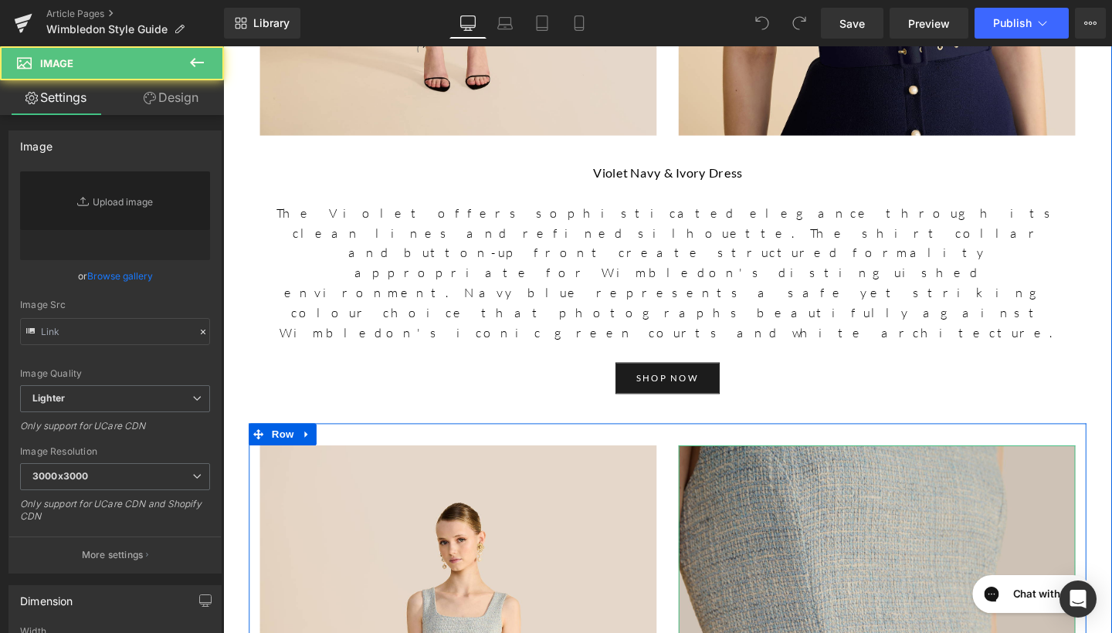
type input "https://ucarecdn.com/6e032a06-f5ca-4a5f-b0f0-efa5eeec05a3/-/format/auto/-/previ…"
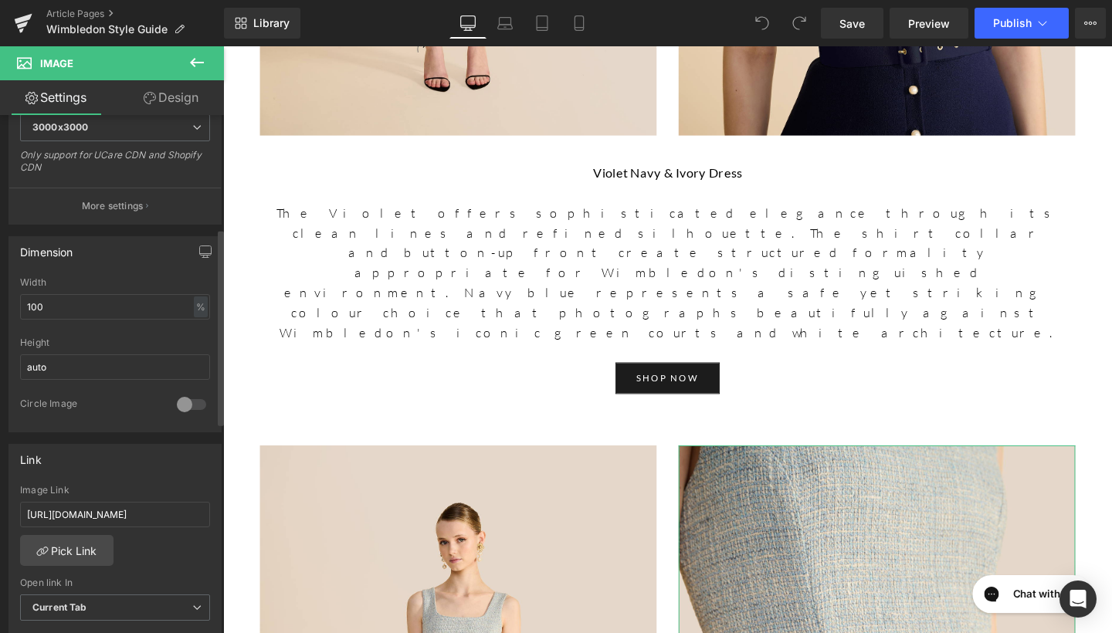
scroll to position [519, 0]
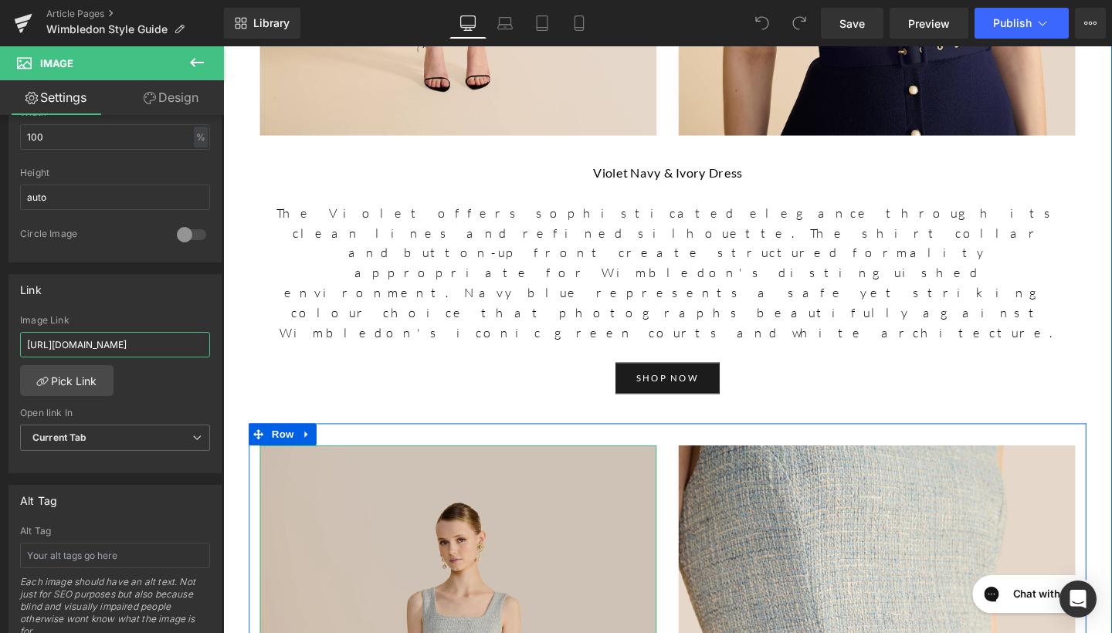
drag, startPoint x: 249, startPoint y: 395, endPoint x: 292, endPoint y: 341, distance: 69.3
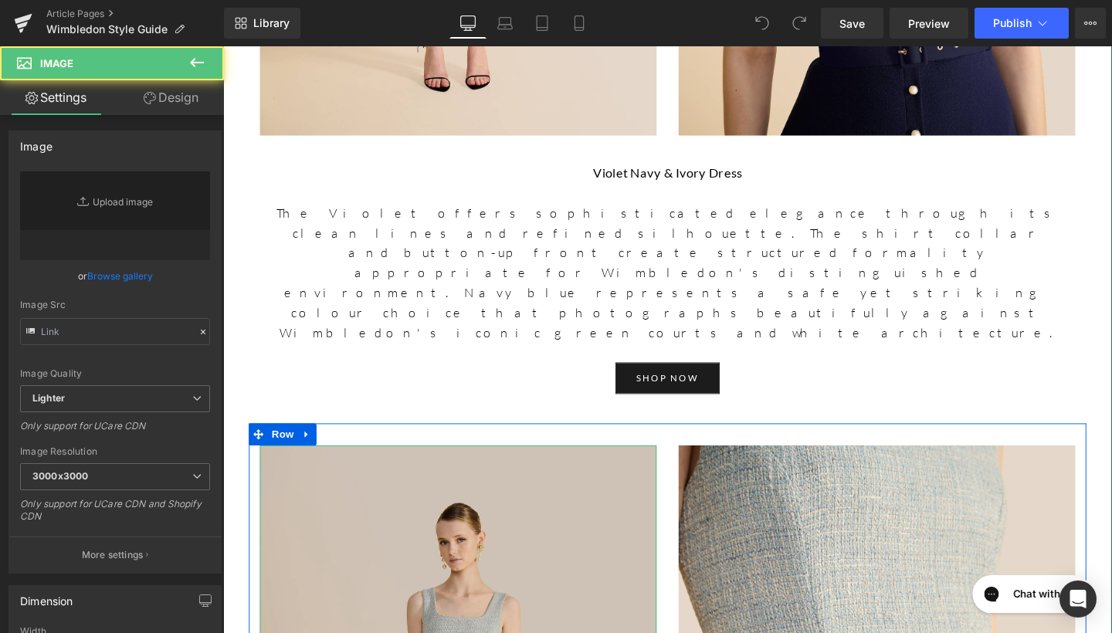
type input "https://ucarecdn.com/af804ee4-4085-4bd2-9619-a11e87d3c486/-/format/auto/-/previ…"
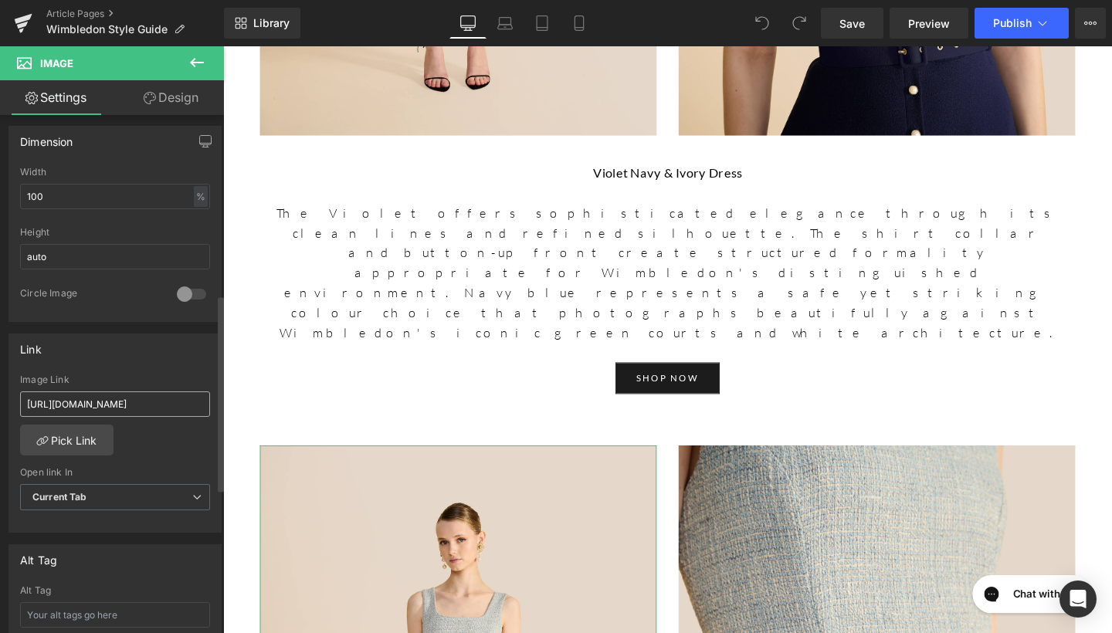
scroll to position [473, 0]
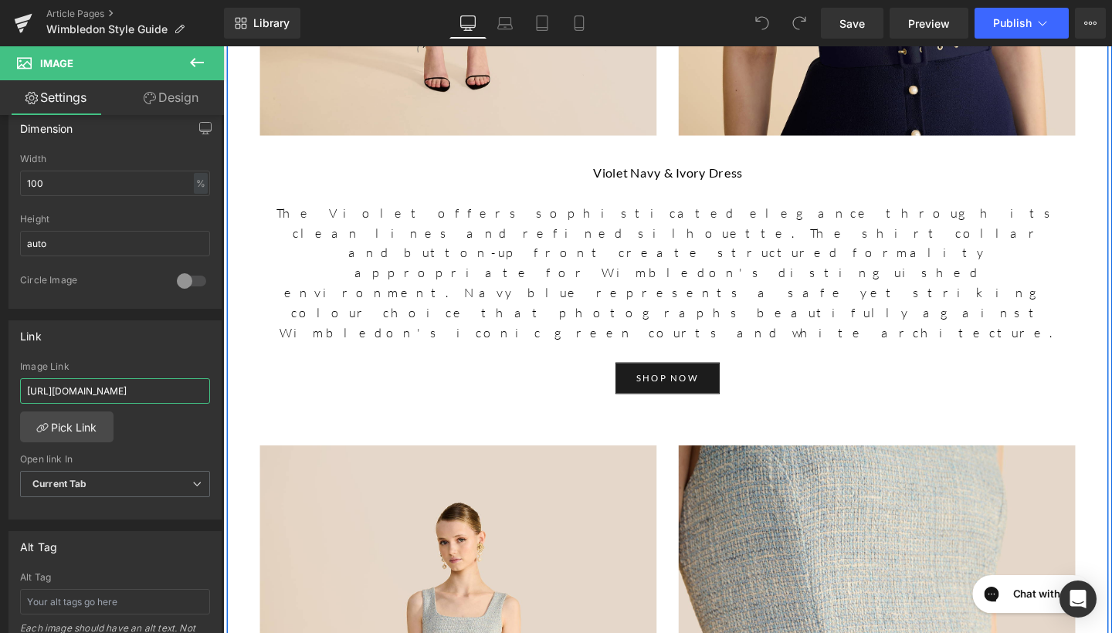
drag, startPoint x: 247, startPoint y: 437, endPoint x: 229, endPoint y: 411, distance: 32.2
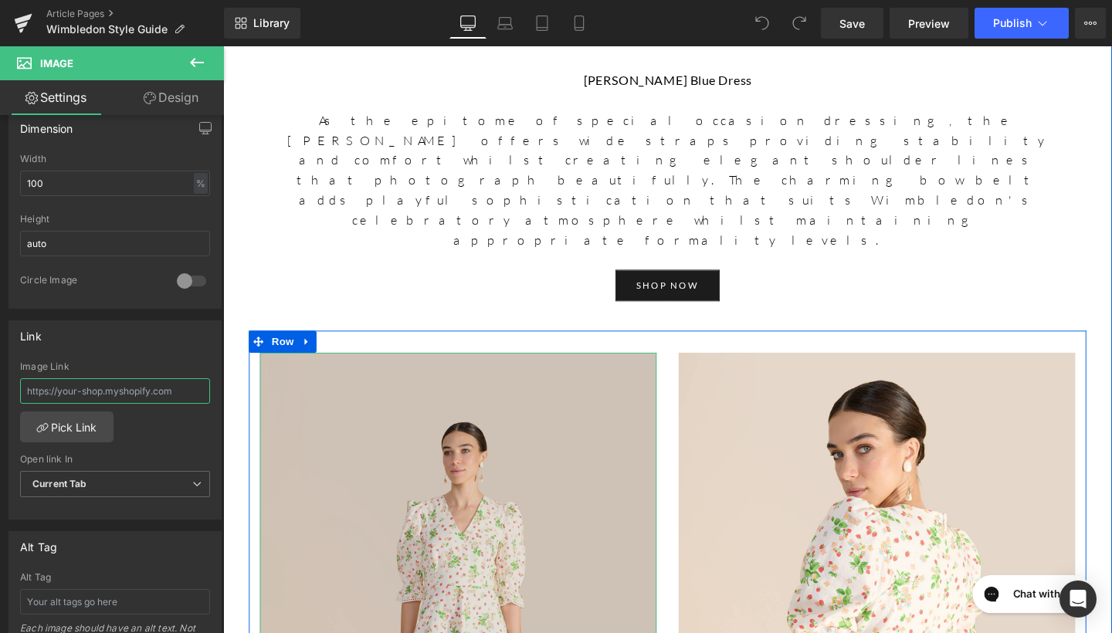
scroll to position [4923, 0]
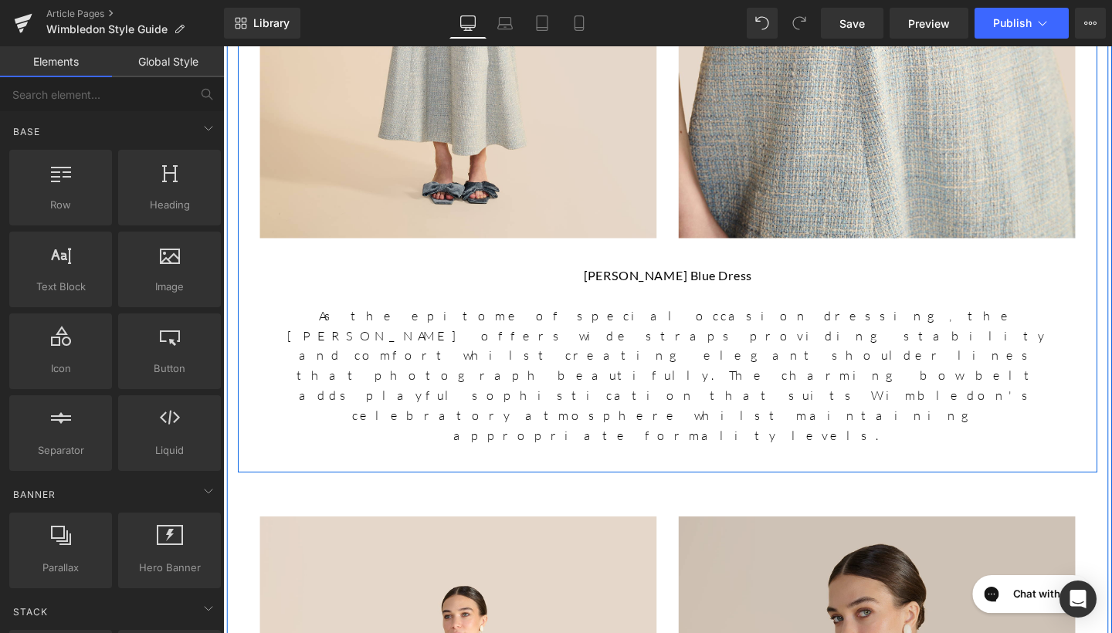
scroll to position [5420, 0]
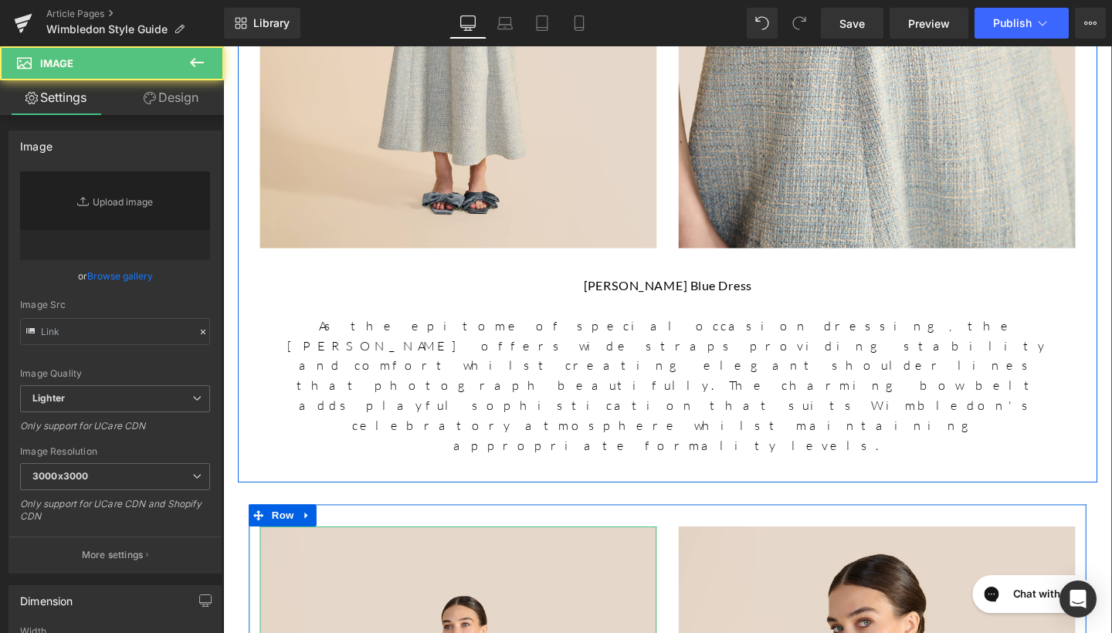
type input "https://ucarecdn.com/b219d2e4-3389-4c37-b09e-7bf92bb6c176/-/format/auto/-/previ…"
drag, startPoint x: 621, startPoint y: 225, endPoint x: 228, endPoint y: 277, distance: 396.7
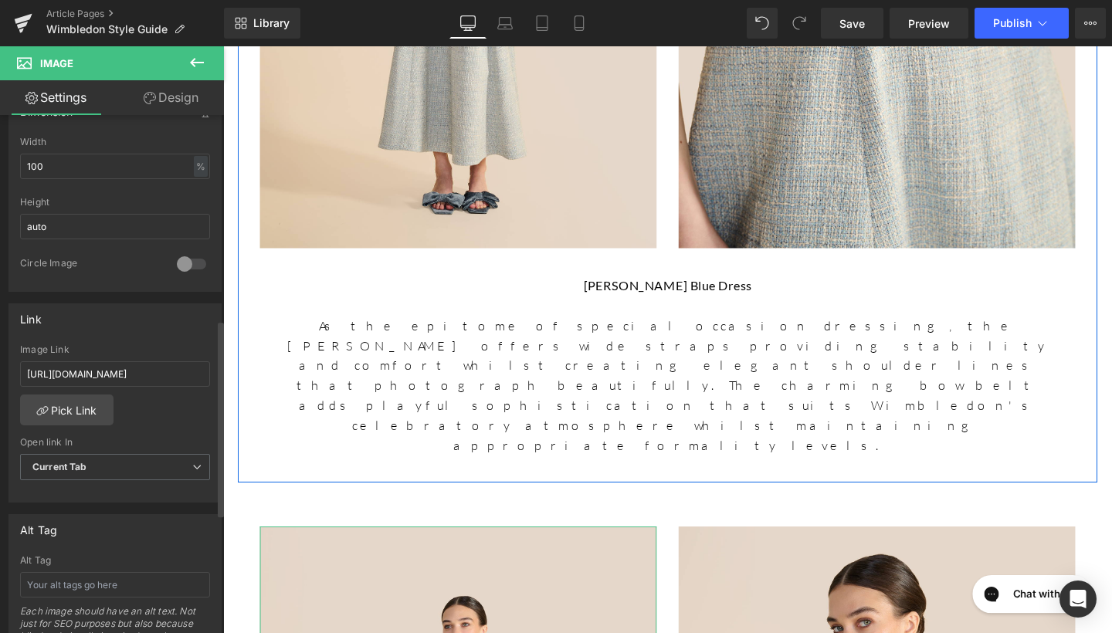
scroll to position [560, 0]
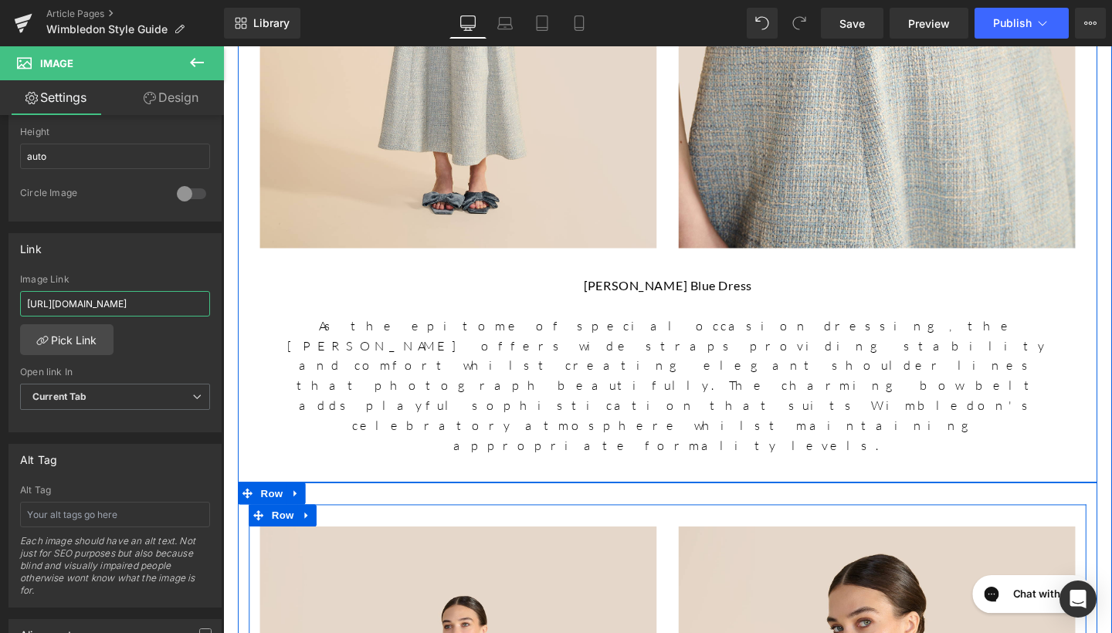
drag, startPoint x: 246, startPoint y: 348, endPoint x: 254, endPoint y: 314, distance: 34.9
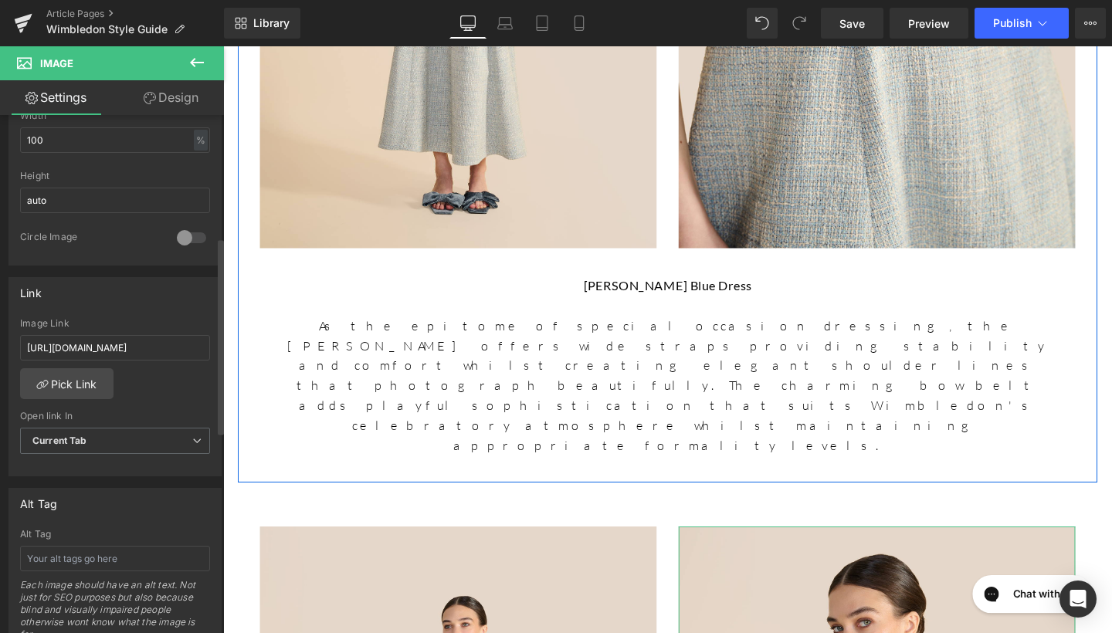
scroll to position [550, 0]
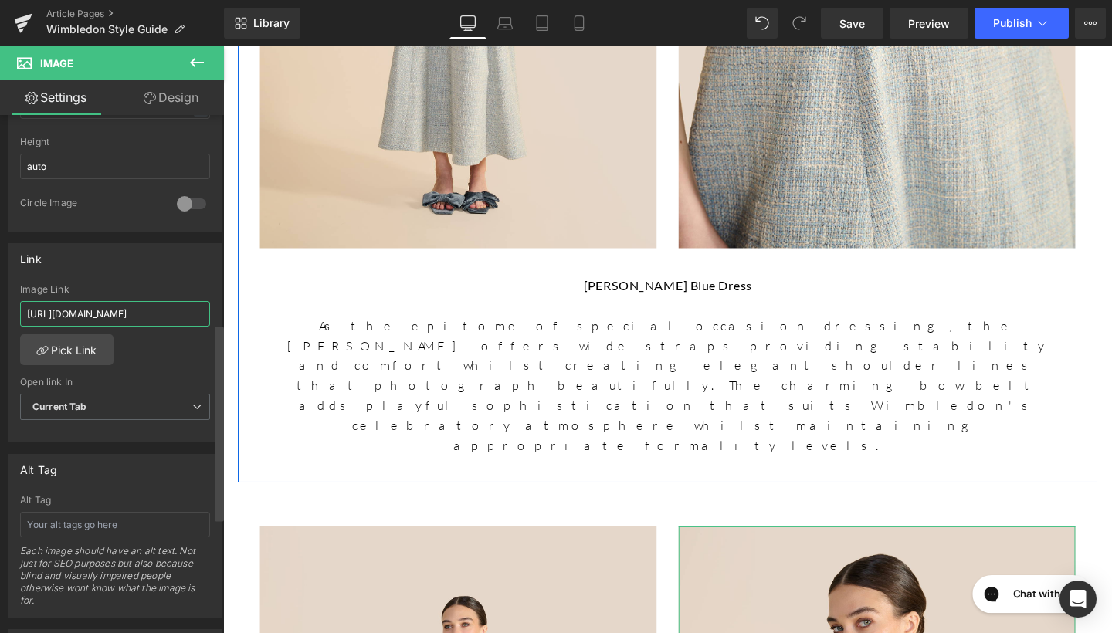
drag, startPoint x: 25, startPoint y: 313, endPoint x: 220, endPoint y: 317, distance: 195.5
click at [220, 317] on div "Image https://ucarecdn.com/f63d3481-4138-4304-9732-ae4f31c4e58e/-/format/auto/-…" at bounding box center [112, 377] width 224 height 525
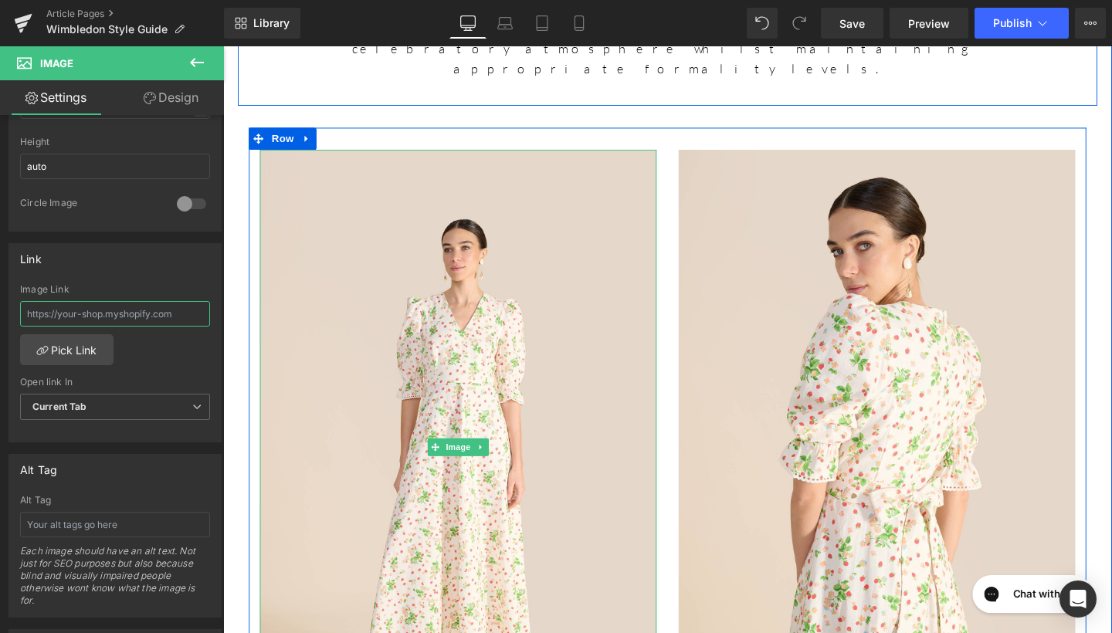
scroll to position [5983, 0]
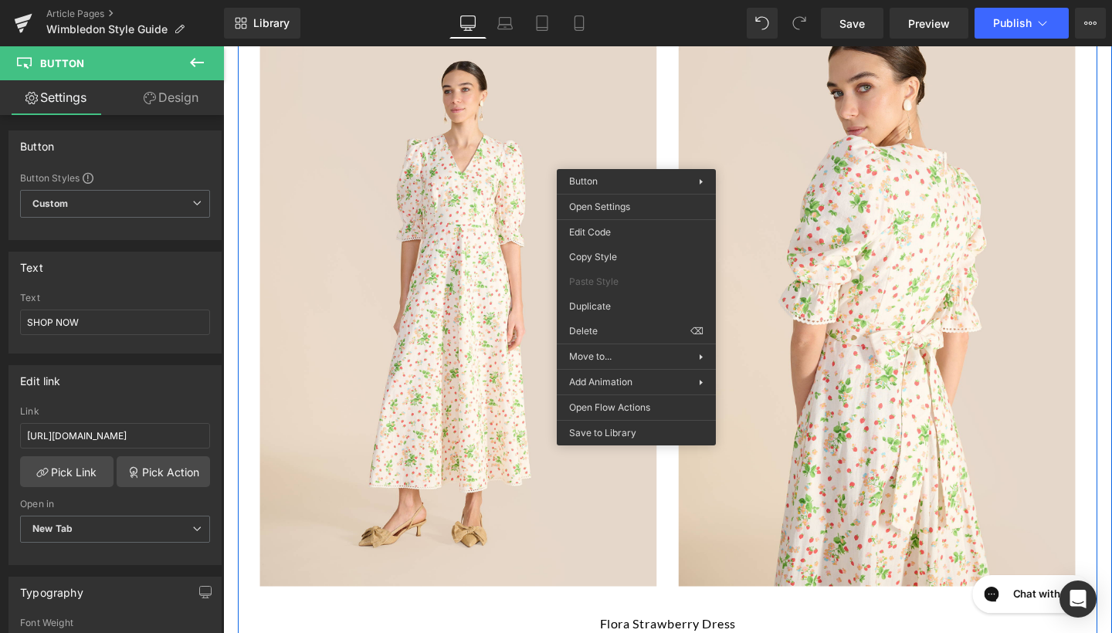
drag, startPoint x: 803, startPoint y: 383, endPoint x: 599, endPoint y: 352, distance: 207.2
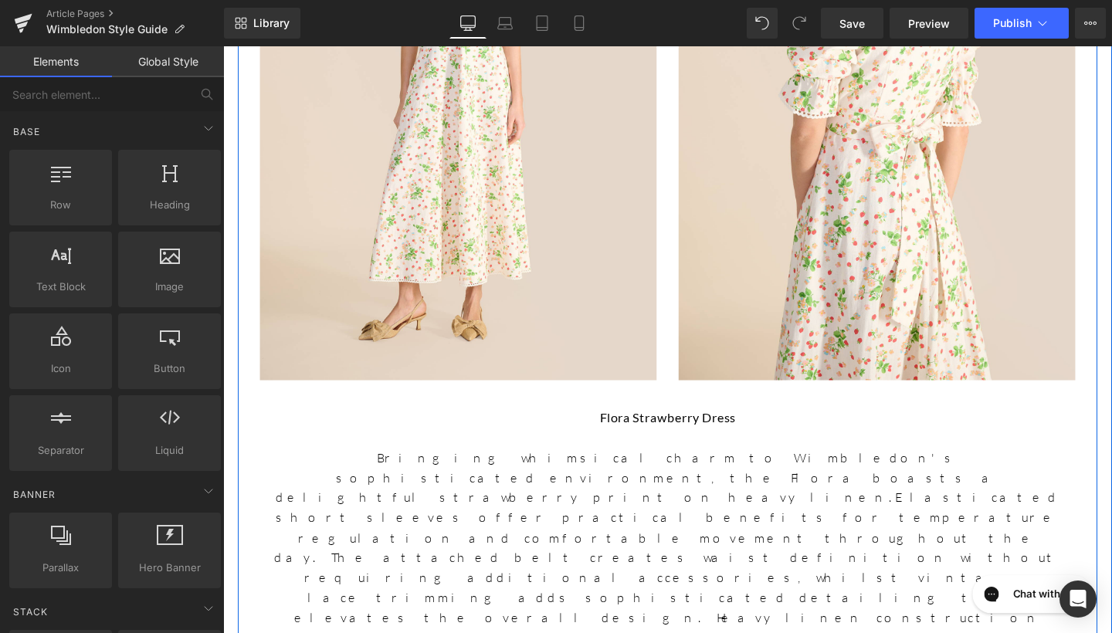
scroll to position [6263, 0]
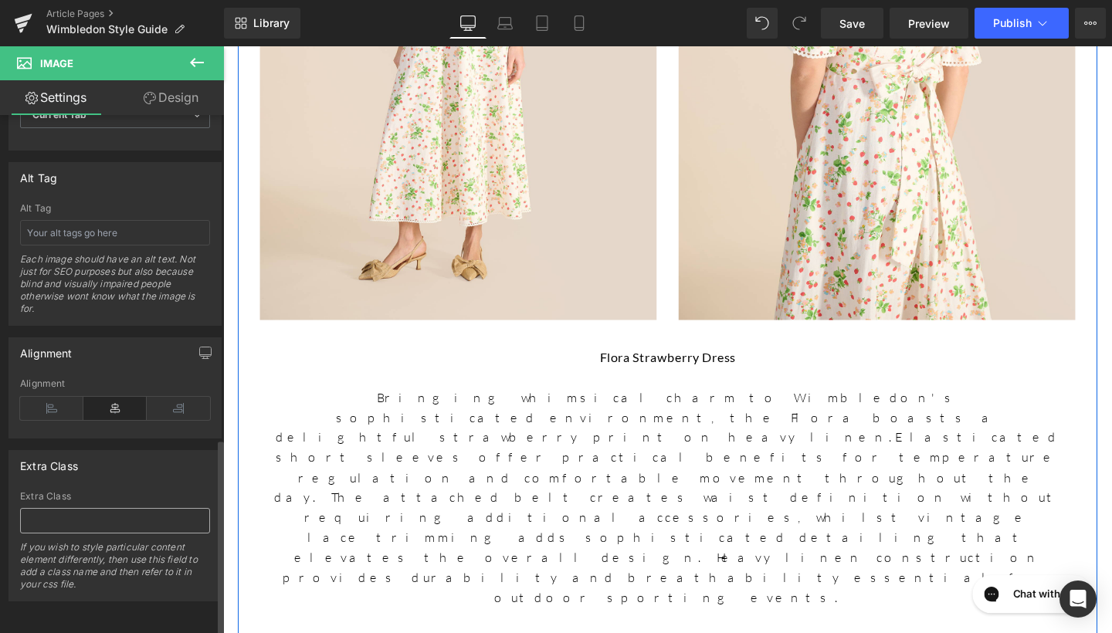
scroll to position [853, 0]
click at [127, 220] on input "text" at bounding box center [115, 232] width 190 height 25
type input "Sienna Floral Bouquet Dress"
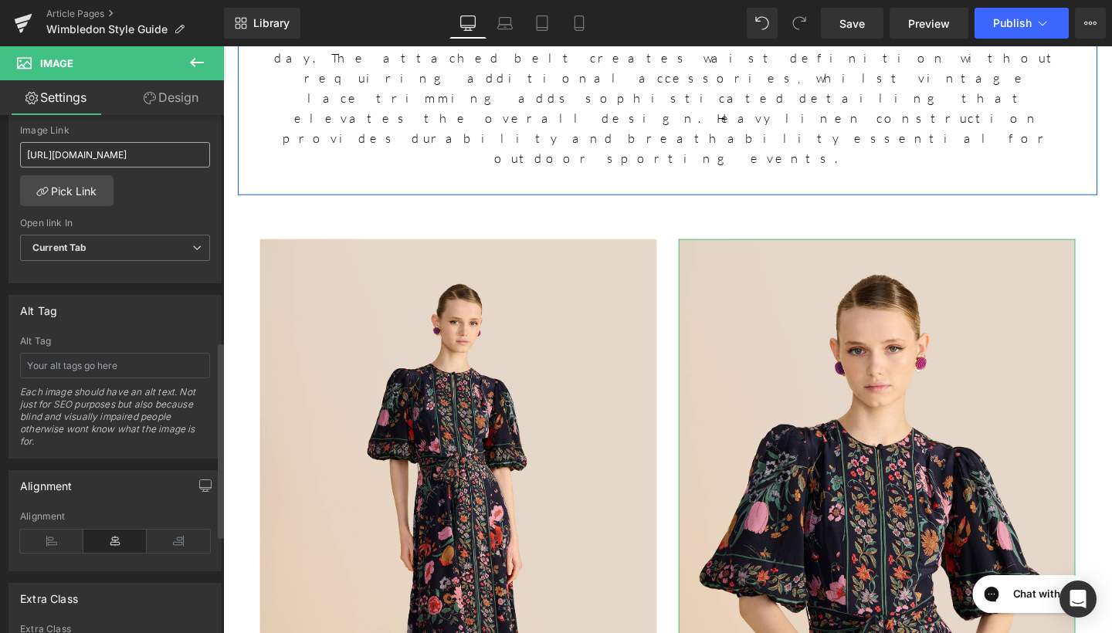
scroll to position [742, 0]
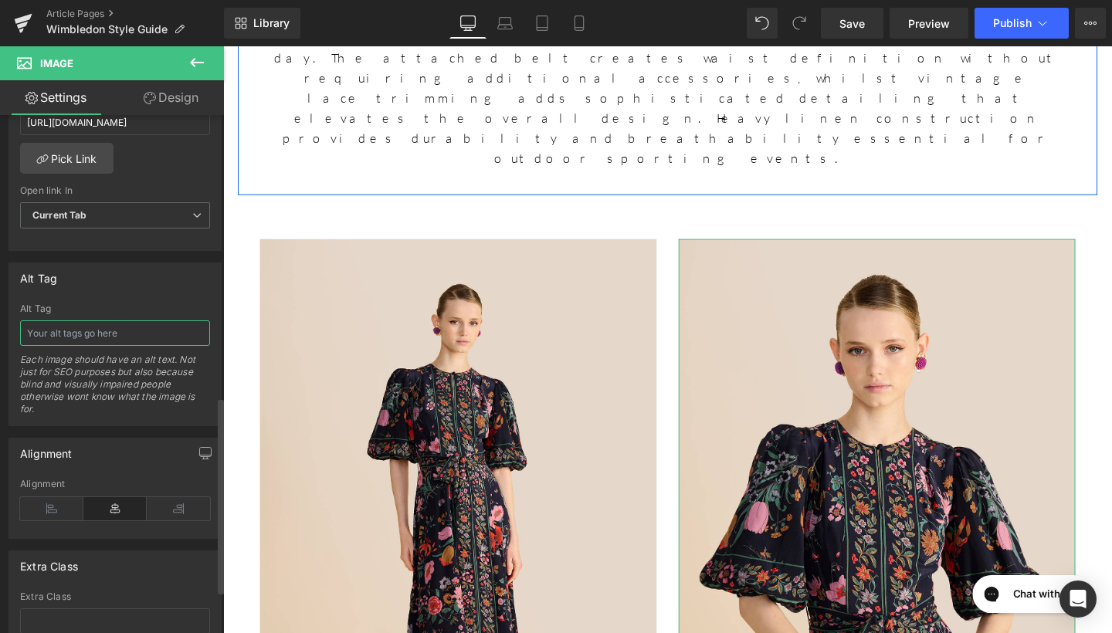
click at [115, 330] on input "text" at bounding box center [115, 333] width 190 height 25
type input "Sienna Floral Bouquet Dress"
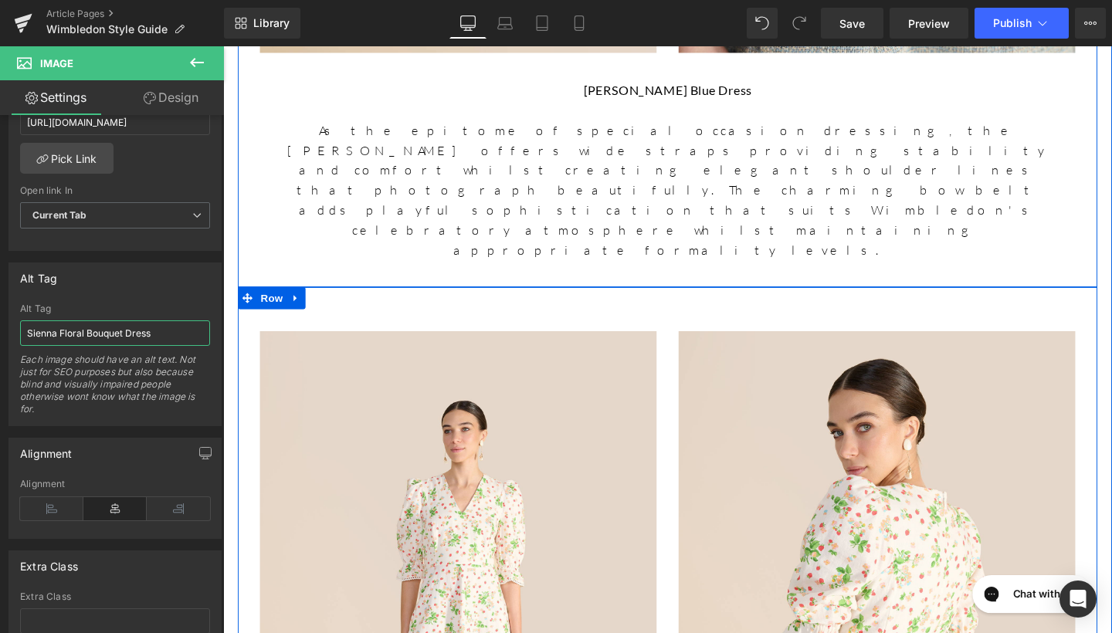
scroll to position [5560, 0]
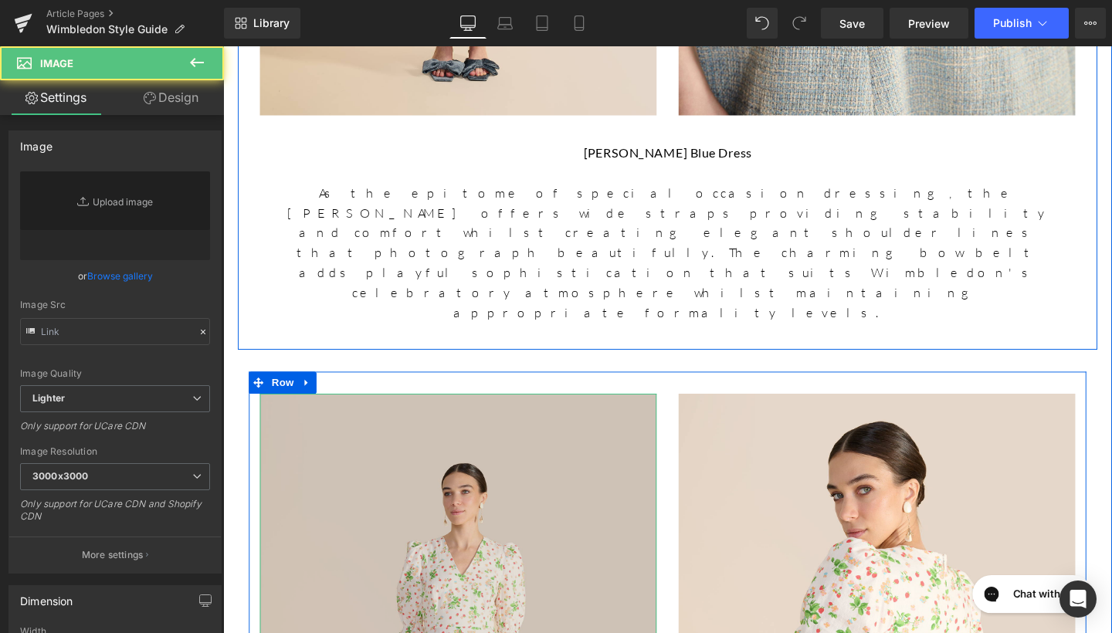
type input "https://ucarecdn.com/b219d2e4-3389-4c37-b09e-7bf92bb6c176/-/format/auto/-/previ…"
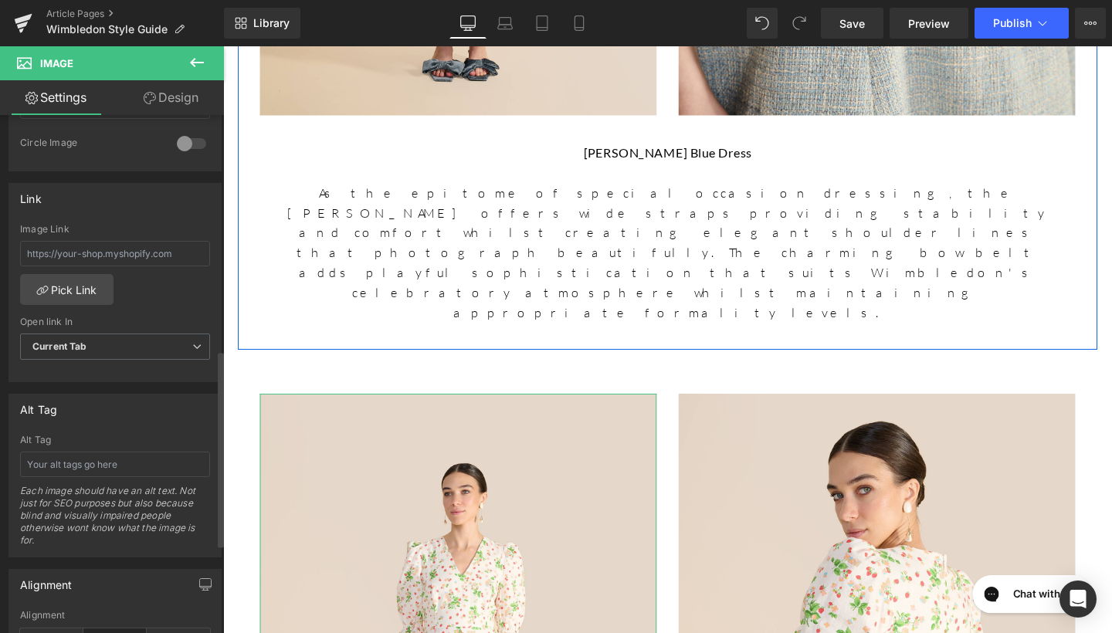
scroll to position [619, 0]
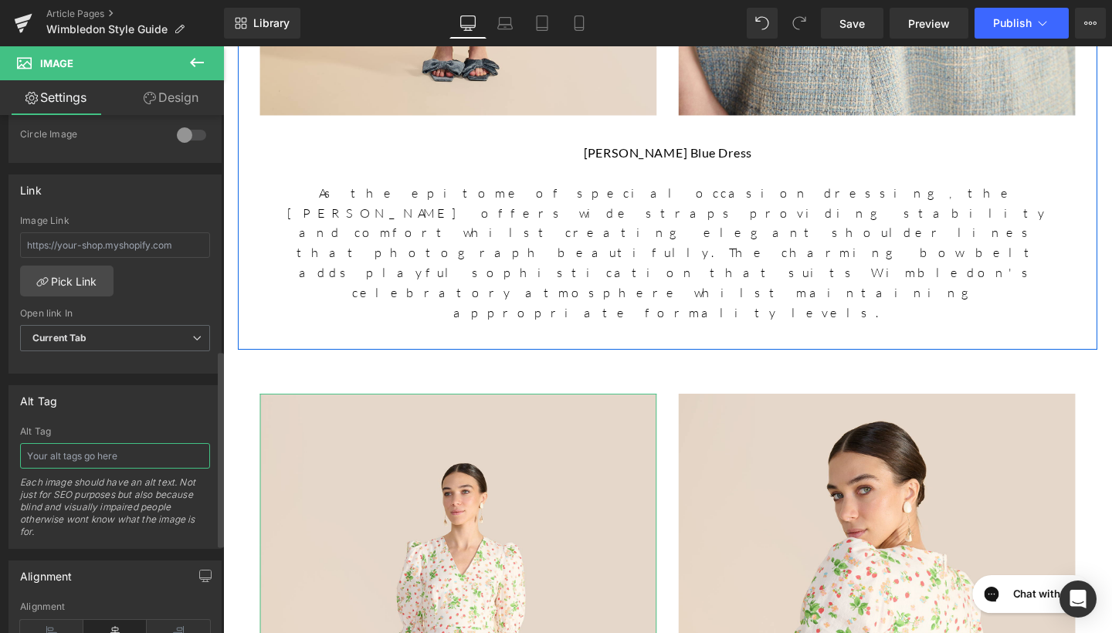
click at [84, 457] on input "text" at bounding box center [115, 455] width 190 height 25
type input "Flora Strawberry Dress"
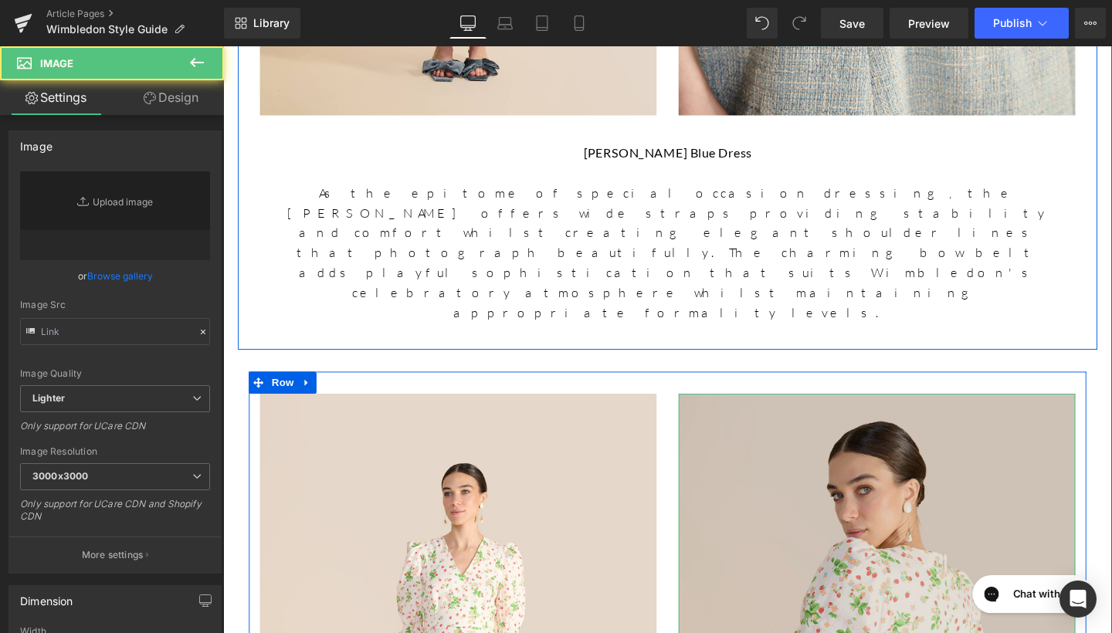
type input "https://ucarecdn.com/f63d3481-4138-4304-9732-ae4f31c4e58e/-/format/auto/-/previ…"
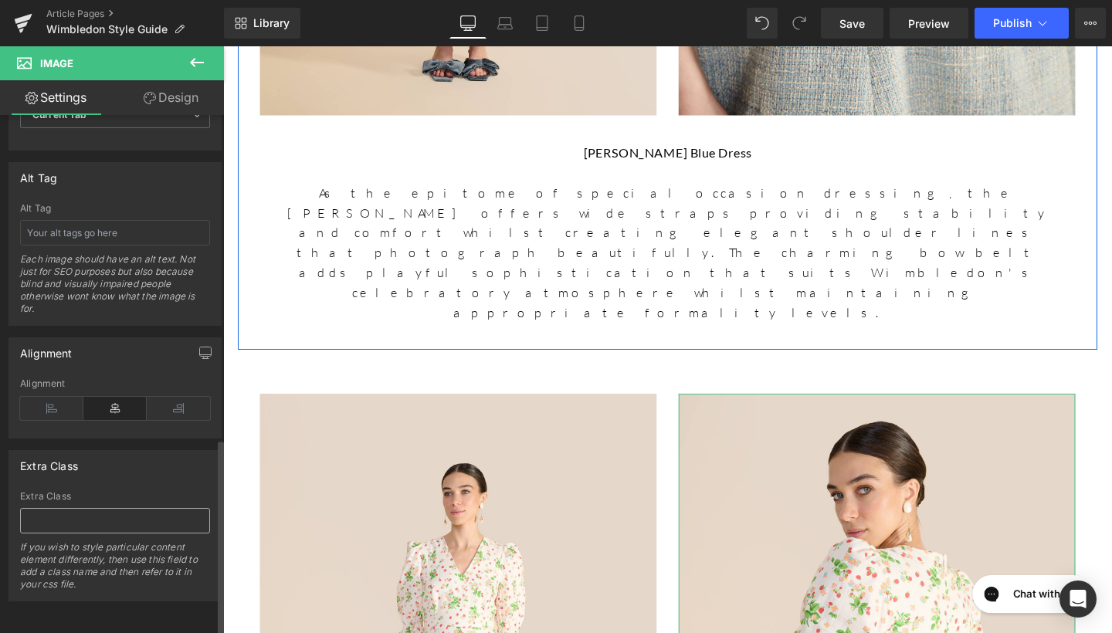
scroll to position [853, 0]
click at [110, 509] on input "text" at bounding box center [115, 520] width 190 height 25
click at [87, 220] on input "text" at bounding box center [115, 232] width 190 height 25
type input "Flora Strawberry Dress"
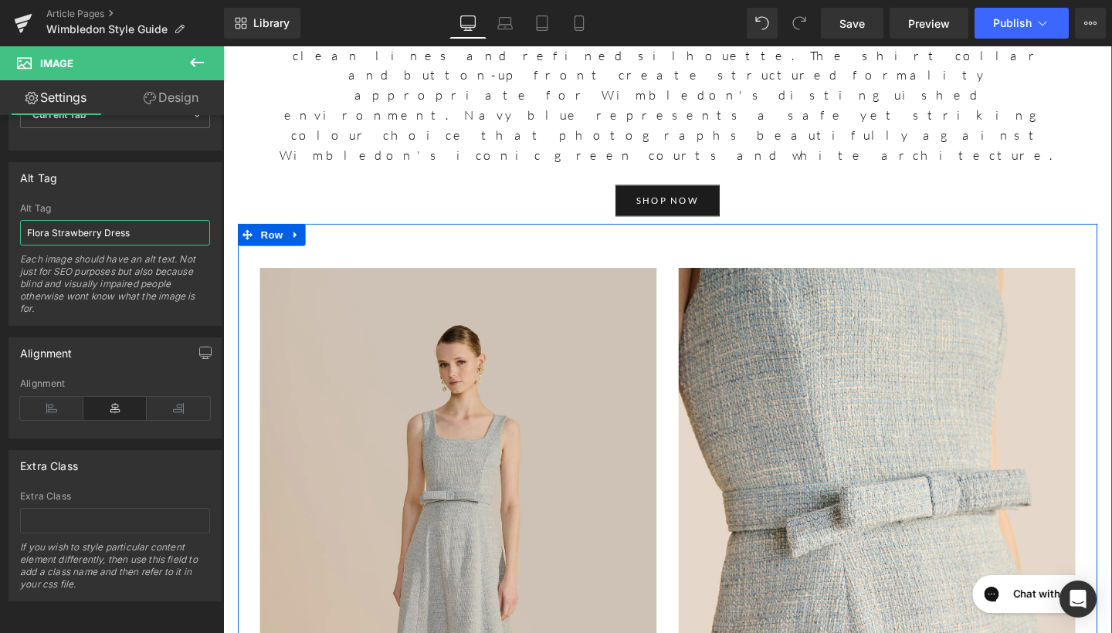
scroll to position [4767, 0]
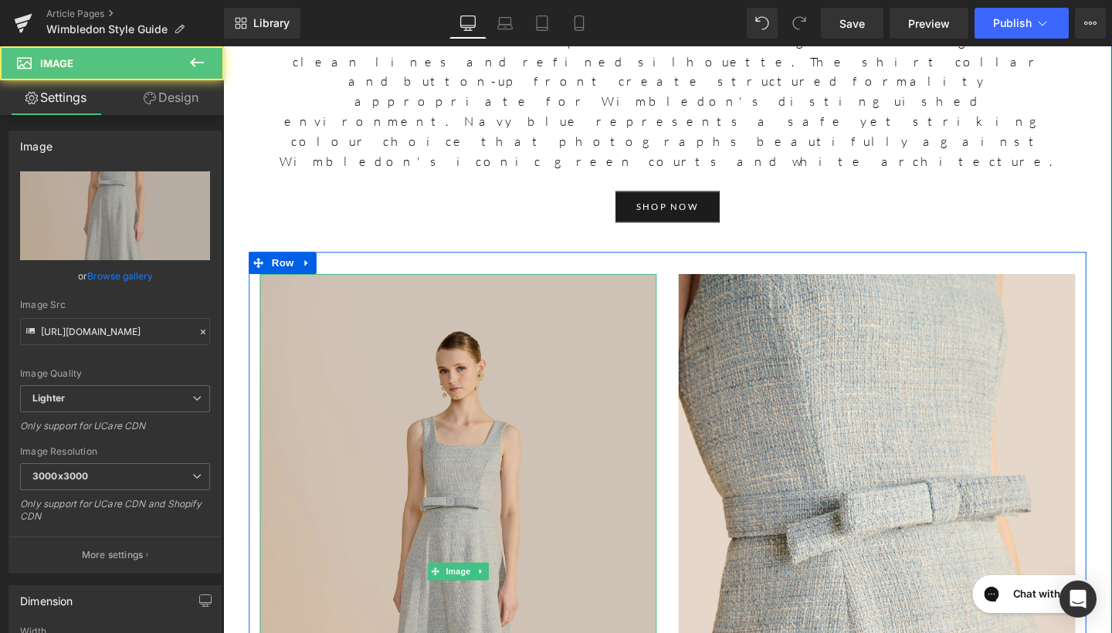
click at [423, 286] on img at bounding box center [470, 599] width 417 height 626
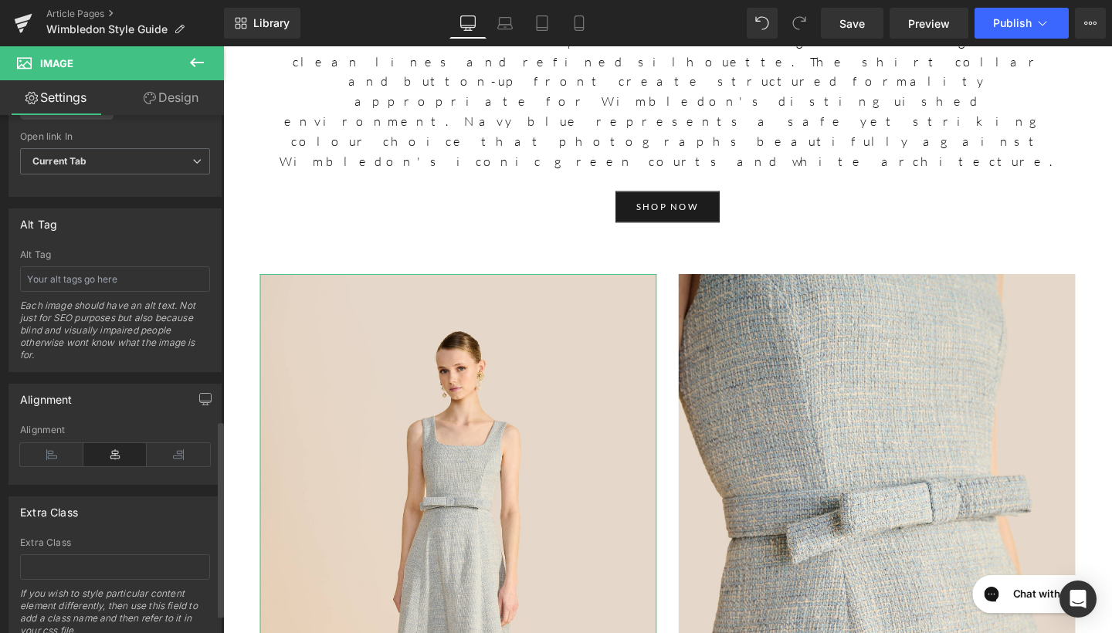
scroll to position [803, 0]
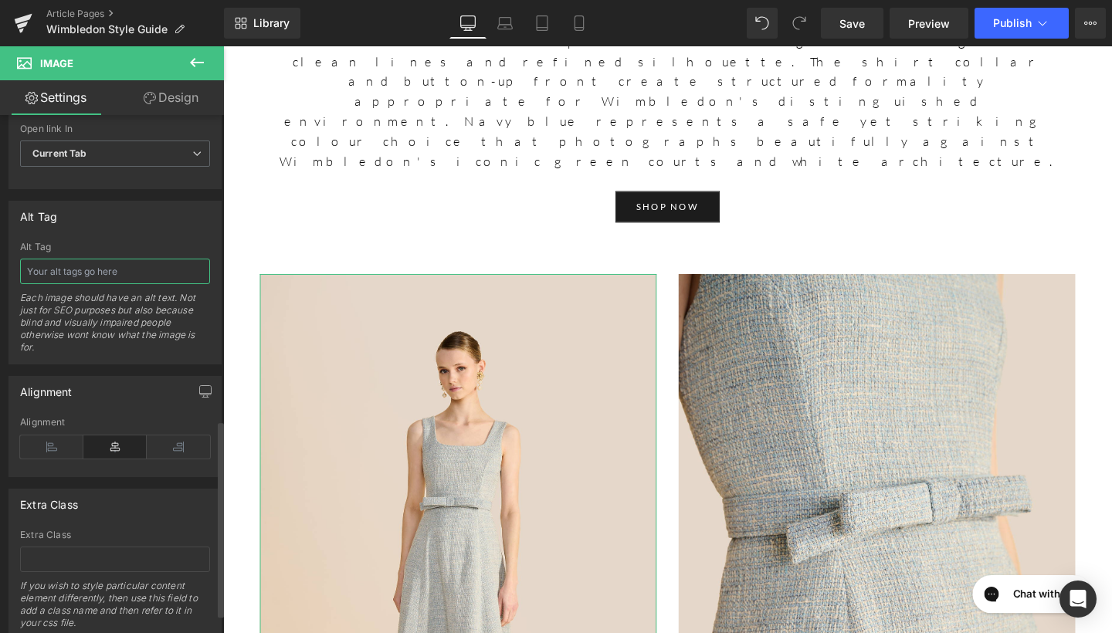
click at [99, 277] on input "text" at bounding box center [115, 271] width 190 height 25
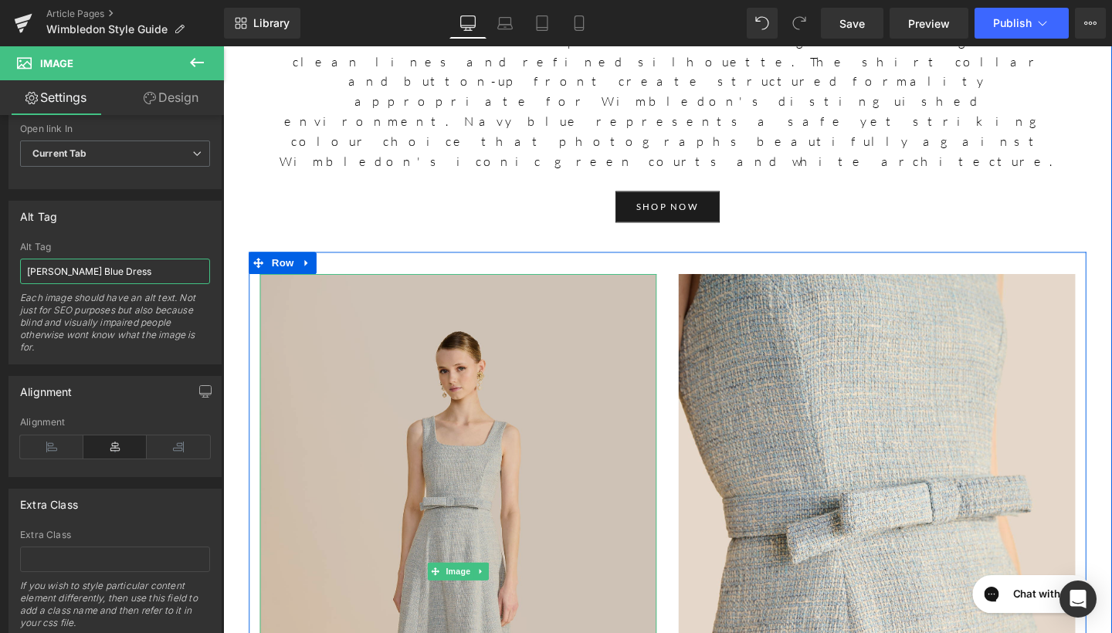
type input "Juliet Pale Blue Dress"
click at [545, 286] on img at bounding box center [470, 599] width 417 height 626
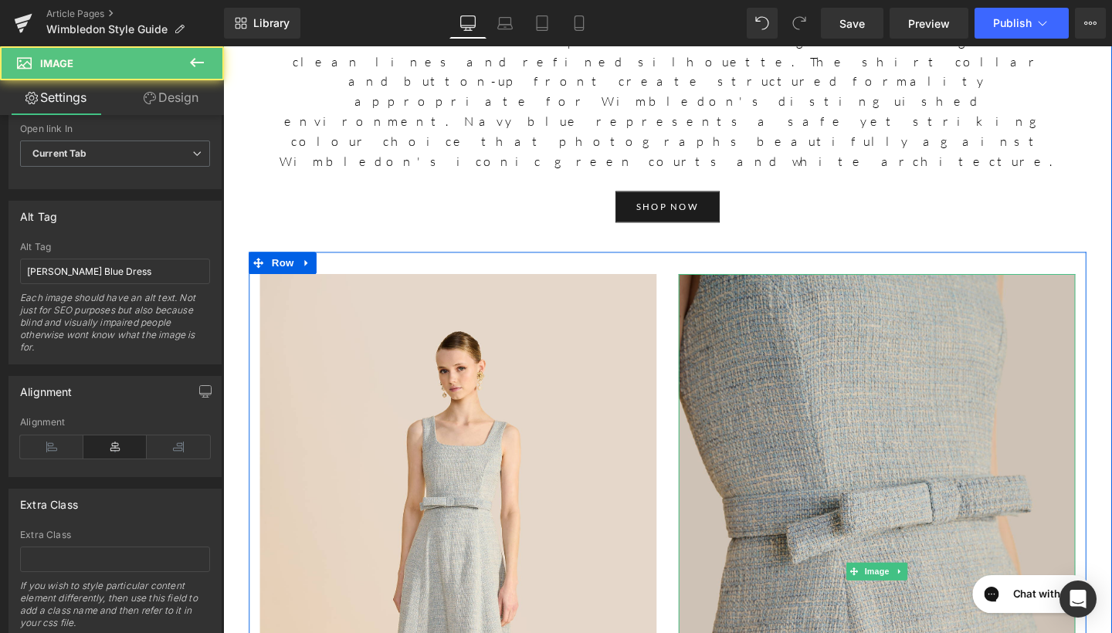
click at [702, 286] on div at bounding box center [704, 599] width 4 height 626
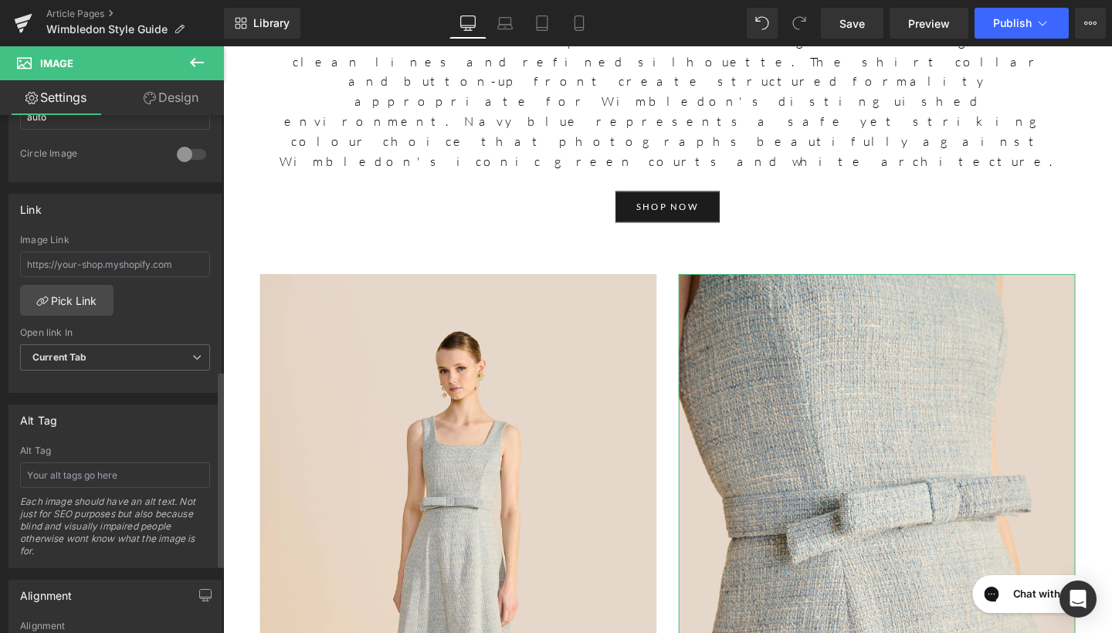
scroll to position [686, 0]
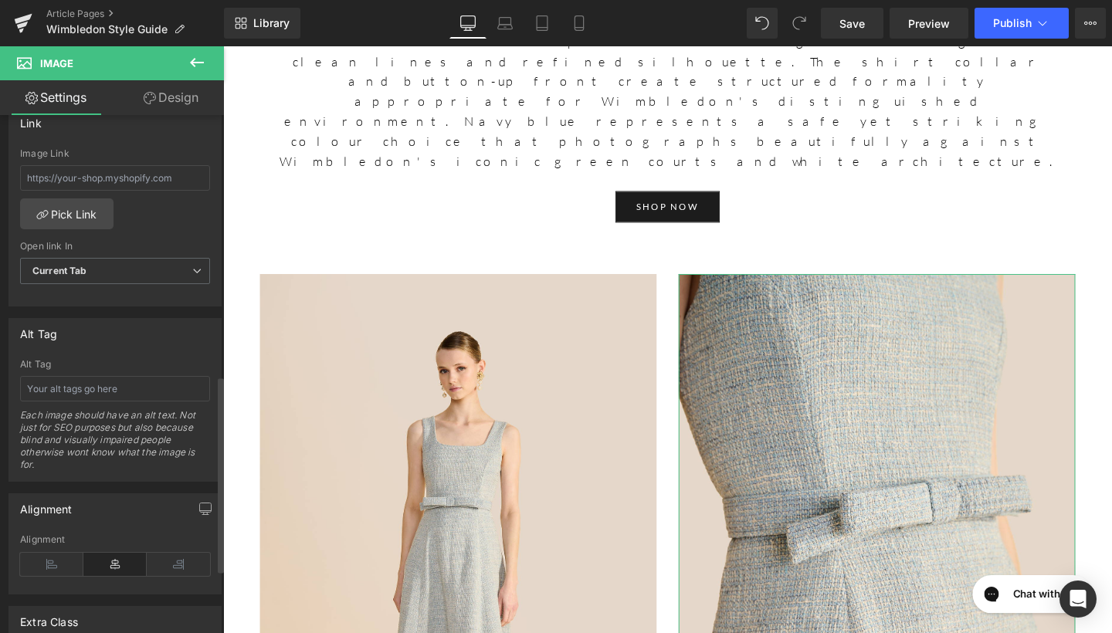
click at [93, 404] on div "Alt Tag Each image should have an alt text. Not just for SEO purposes but also …" at bounding box center [115, 420] width 190 height 122
click at [99, 393] on input "text" at bounding box center [115, 388] width 190 height 25
type input "Juliet Pale Blue Dress"
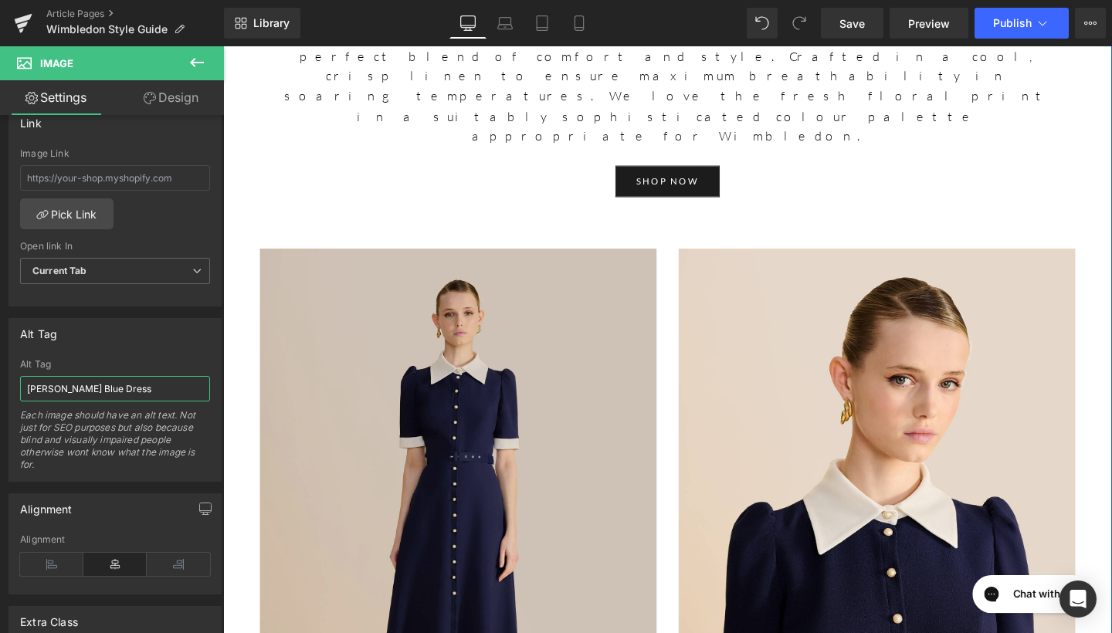
scroll to position [3820, 0]
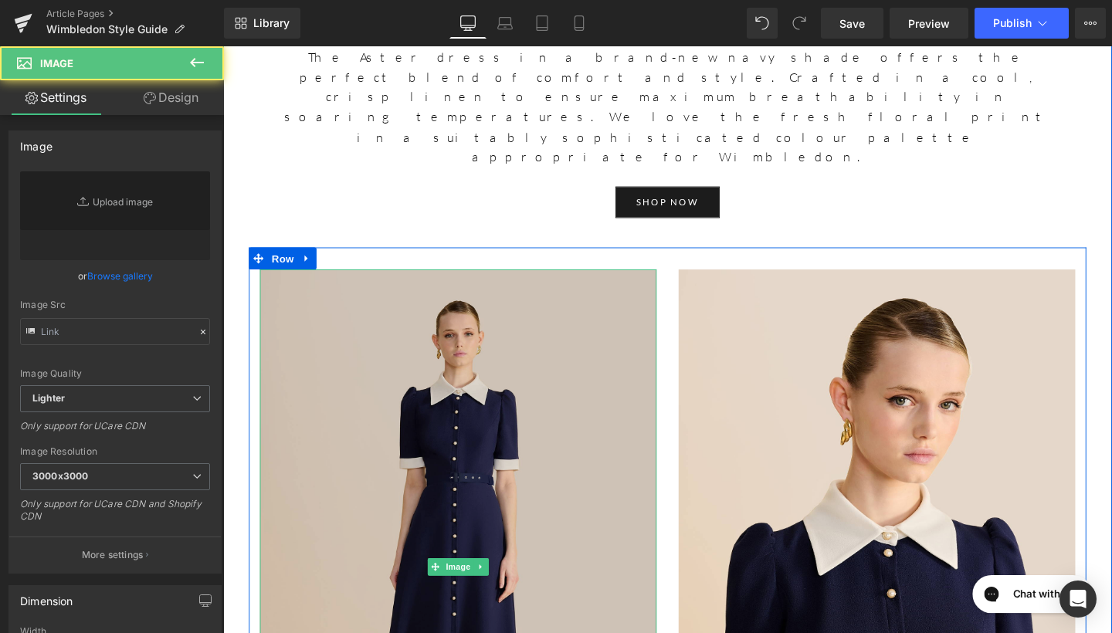
click at [591, 281] on img at bounding box center [470, 594] width 417 height 626
type input "https://ucarecdn.com/1426f92d-0cf5-4a6b-b670-7ae5710e55c1/-/format/auto/-/previ…"
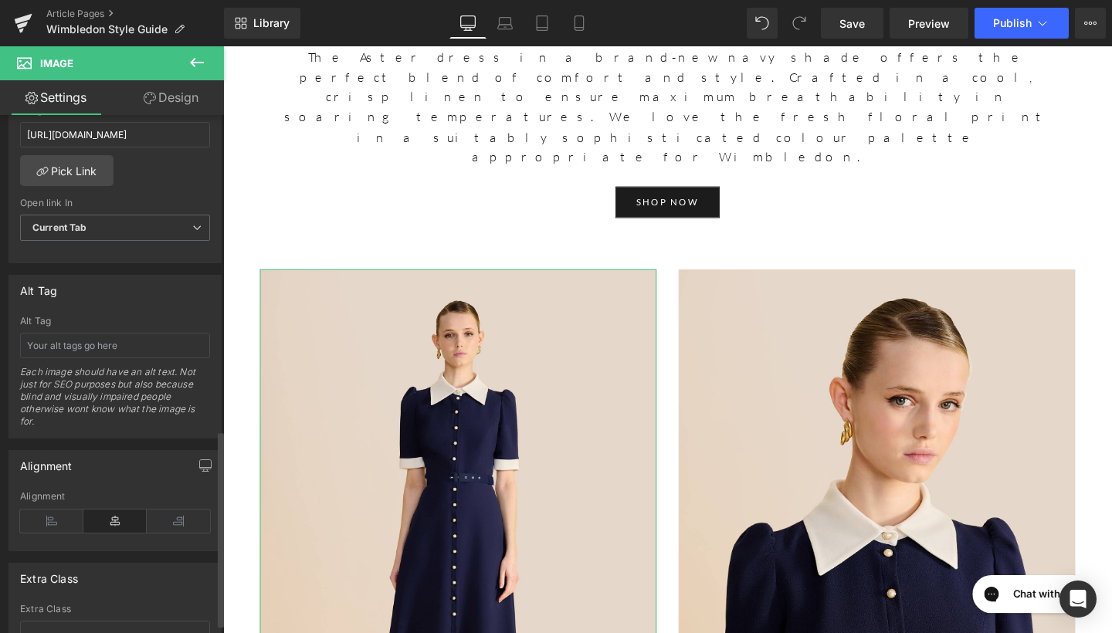
scroll to position [696, 0]
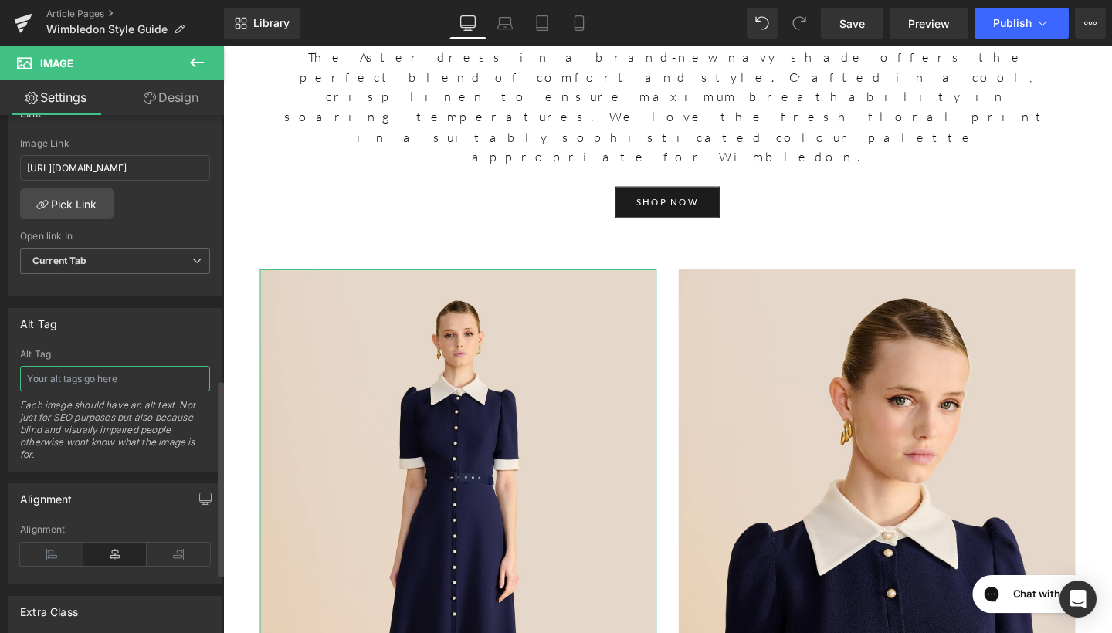
click at [148, 384] on input "text" at bounding box center [115, 378] width 190 height 25
type input "Violet Navy & Ivory Dress"
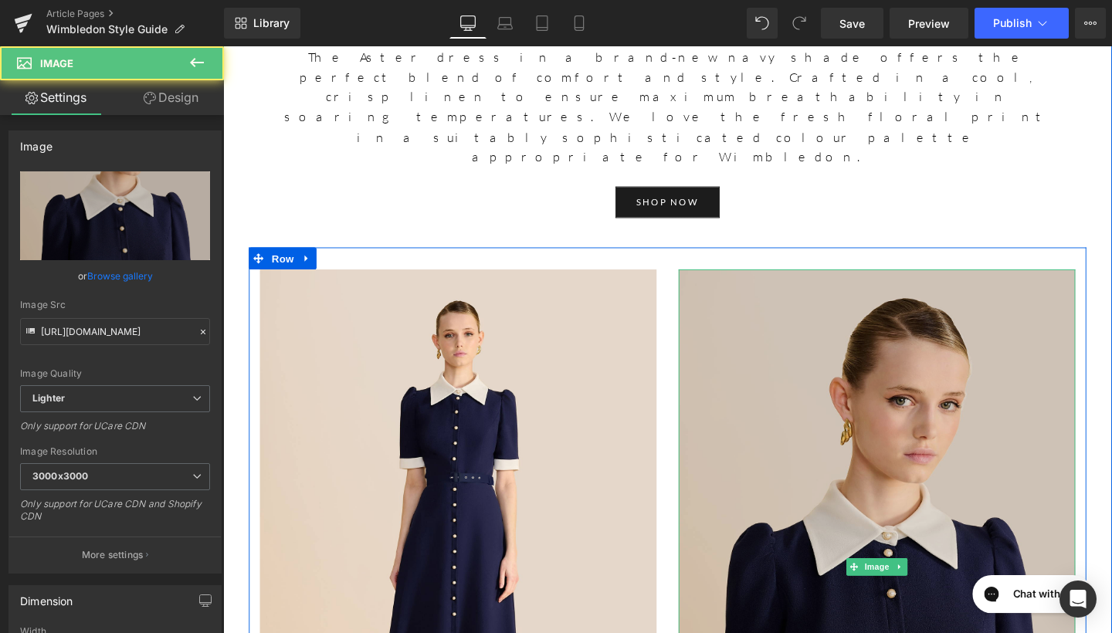
click at [781, 331] on img at bounding box center [910, 594] width 417 height 626
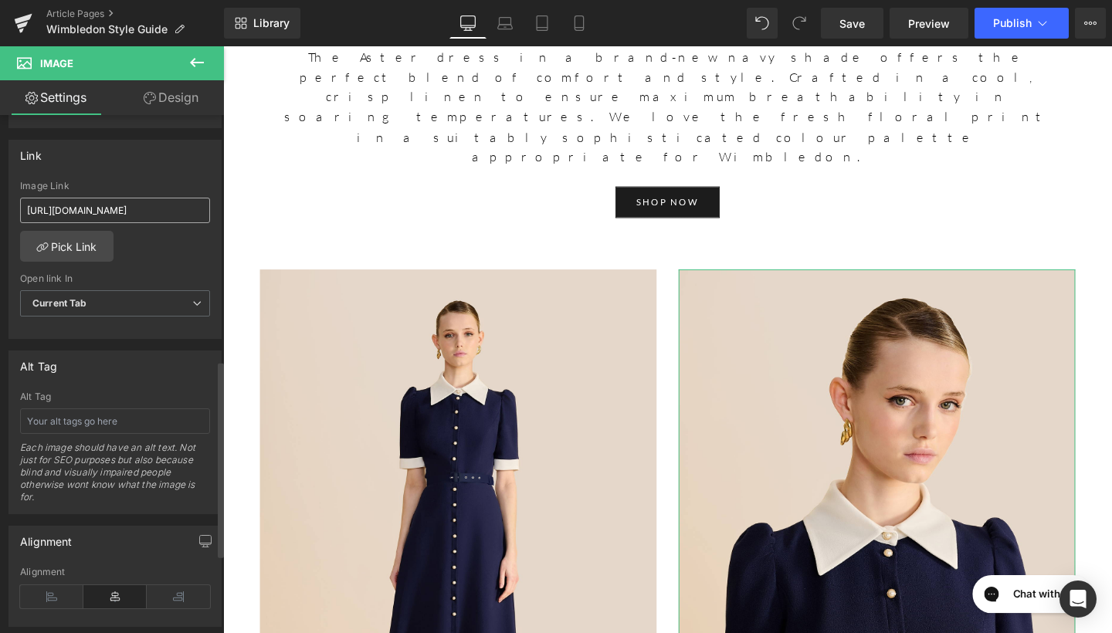
scroll to position [667, 0]
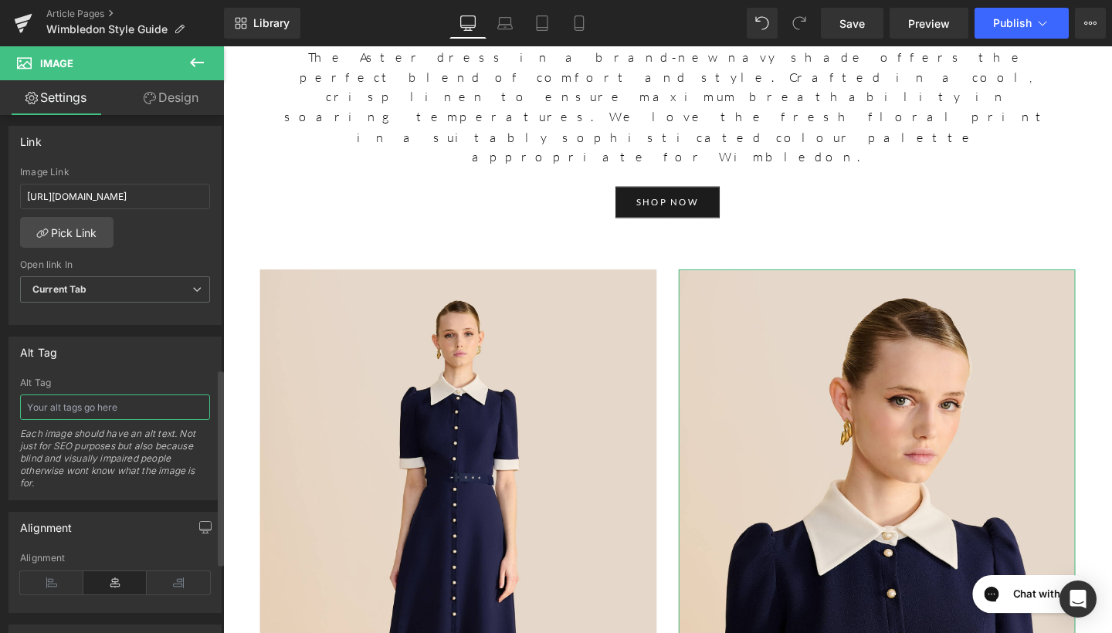
click at [100, 404] on input "text" at bounding box center [115, 407] width 190 height 25
type input "Violet Navy & Ivory Dress"
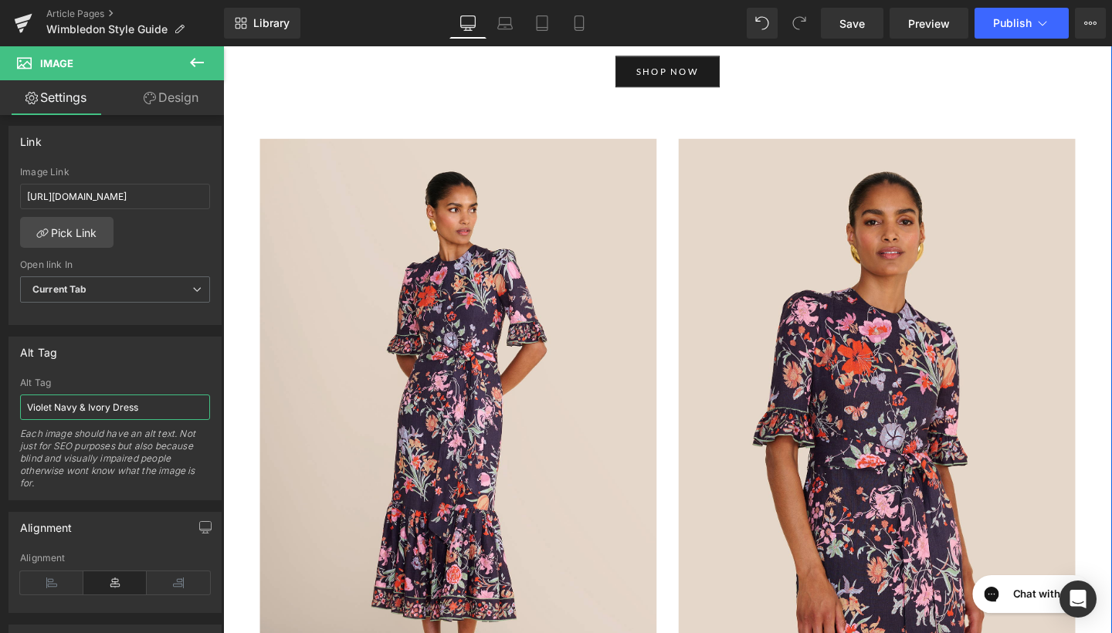
scroll to position [2954, 0]
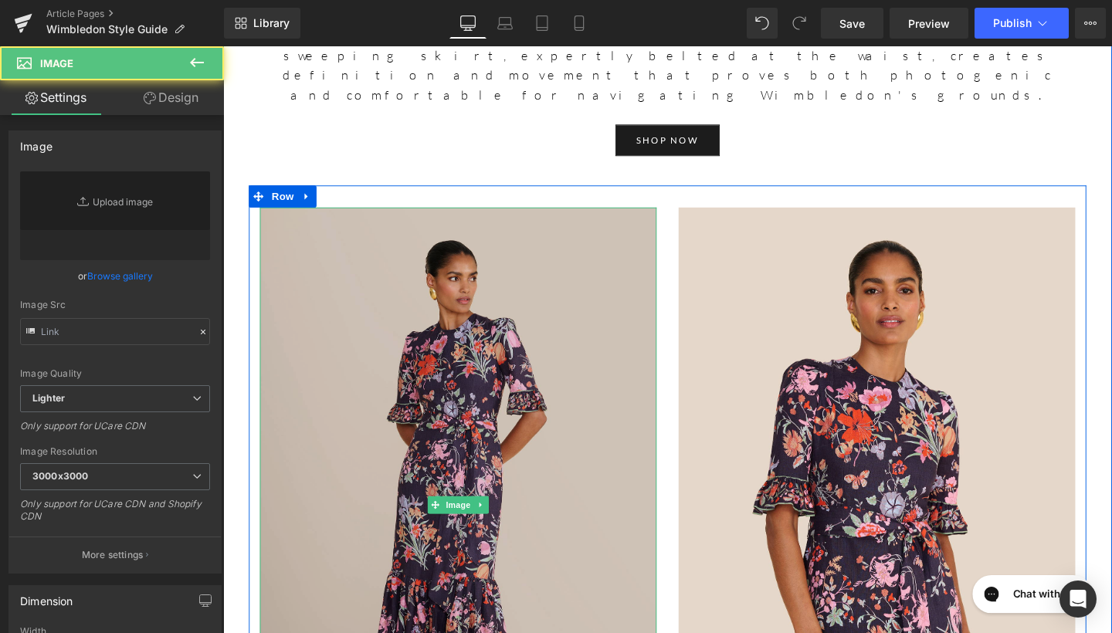
click at [503, 317] on img at bounding box center [470, 529] width 417 height 626
type input "https://ucarecdn.com/98f58375-713a-45f2-a738-ead759c71a4e/-/format/auto/-/previ…"
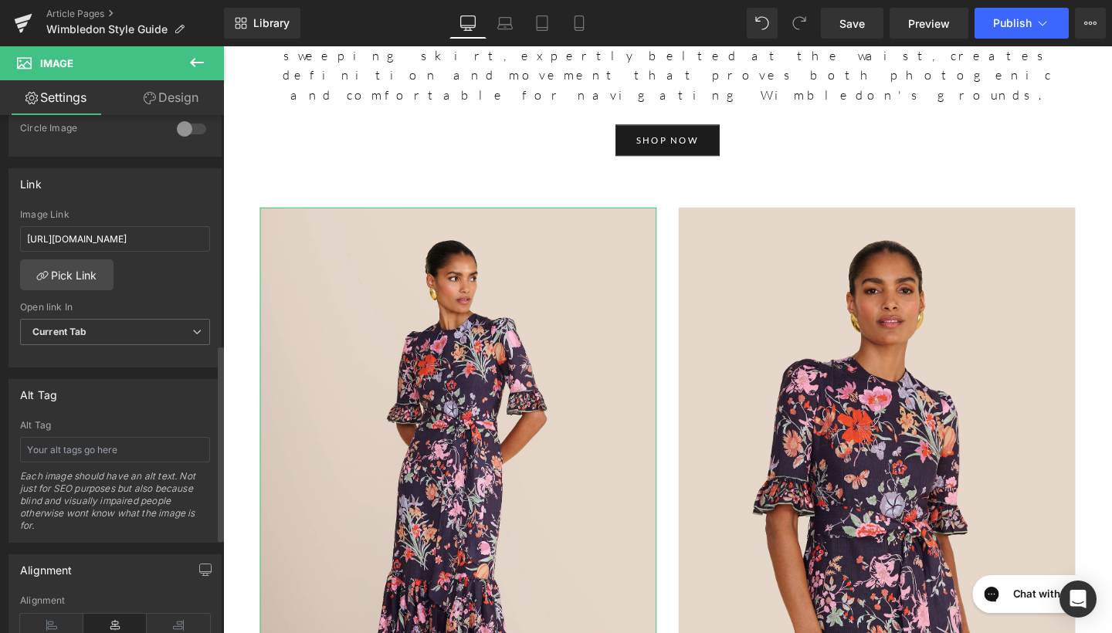
scroll to position [672, 0]
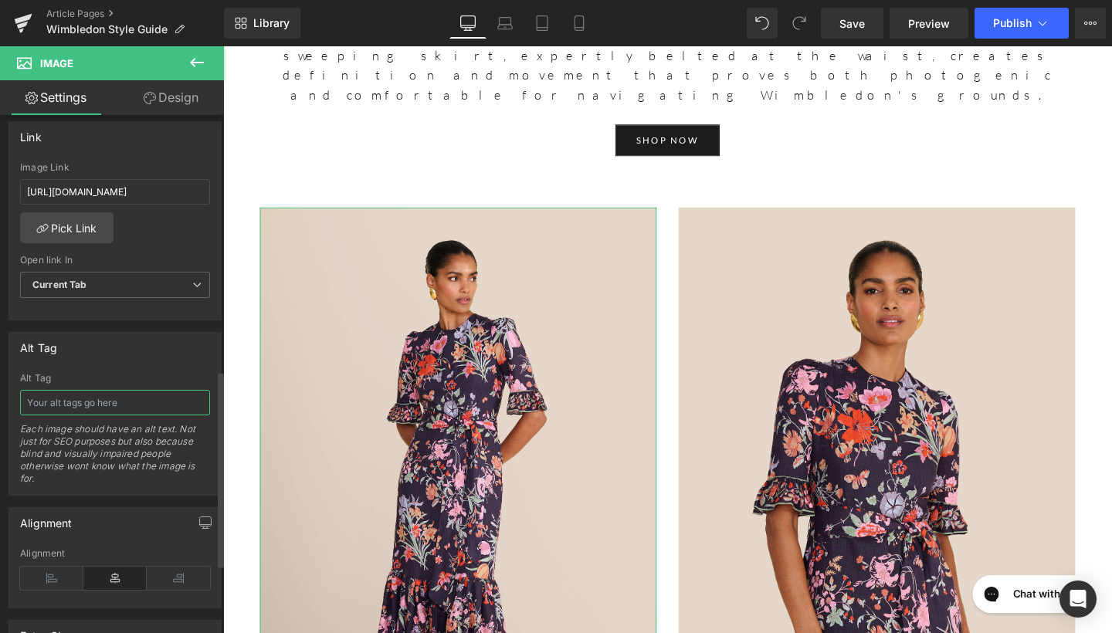
click at [113, 399] on input "text" at bounding box center [115, 402] width 190 height 25
type input "Aster Navy Floral Bouquet Dress"
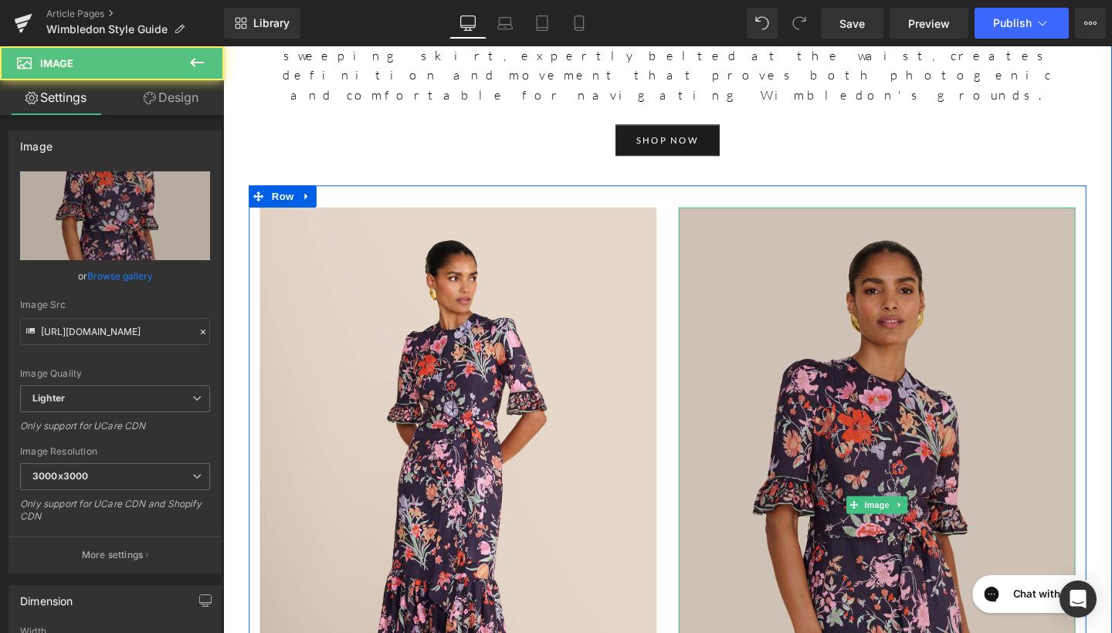
click at [808, 406] on img at bounding box center [910, 529] width 417 height 626
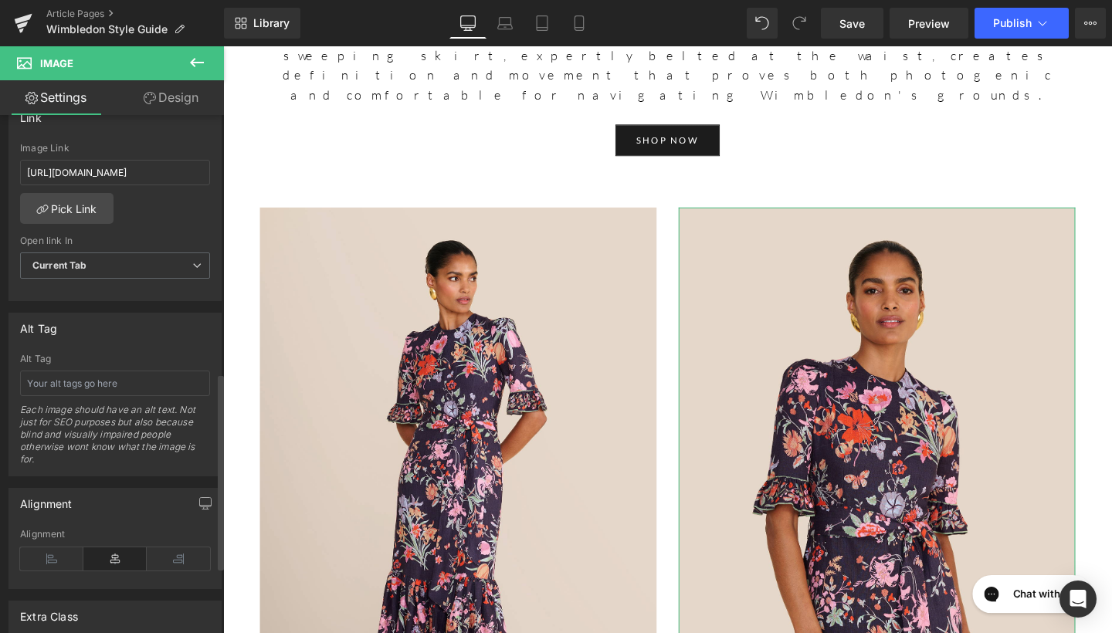
scroll to position [749, 0]
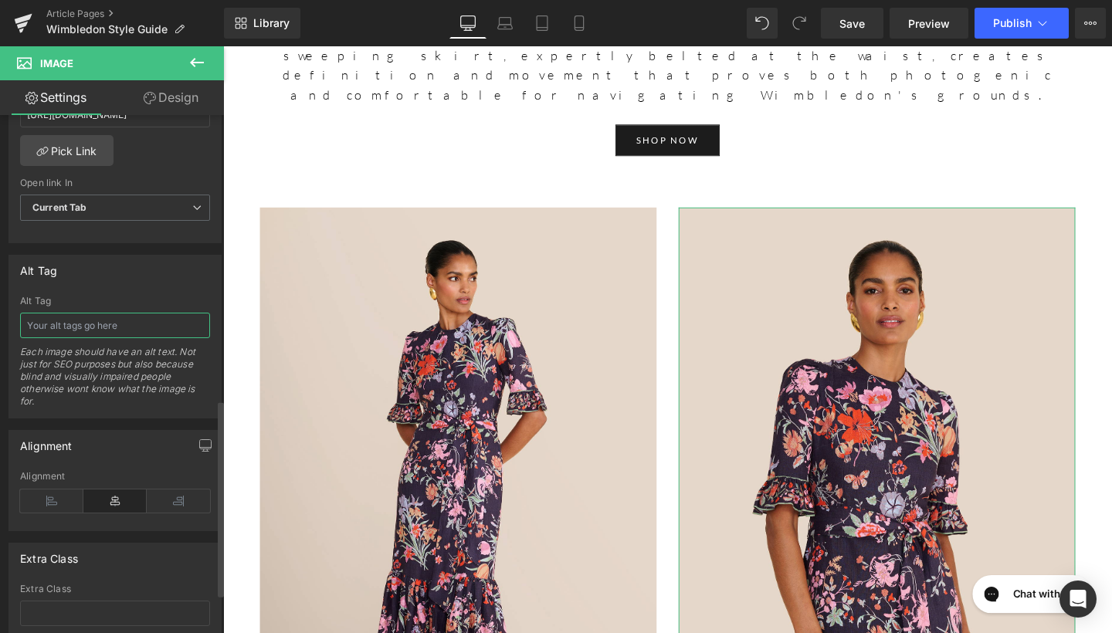
click at [90, 332] on input "text" at bounding box center [115, 325] width 190 height 25
type input "Aster Navy Floral Bouquet Dress"
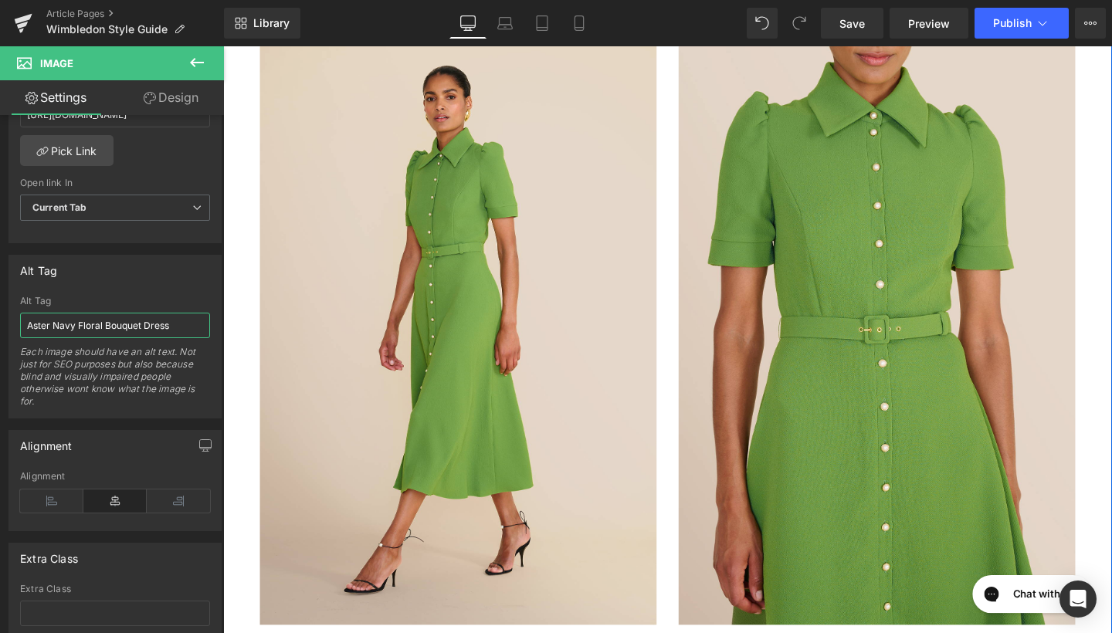
scroll to position [2068, 0]
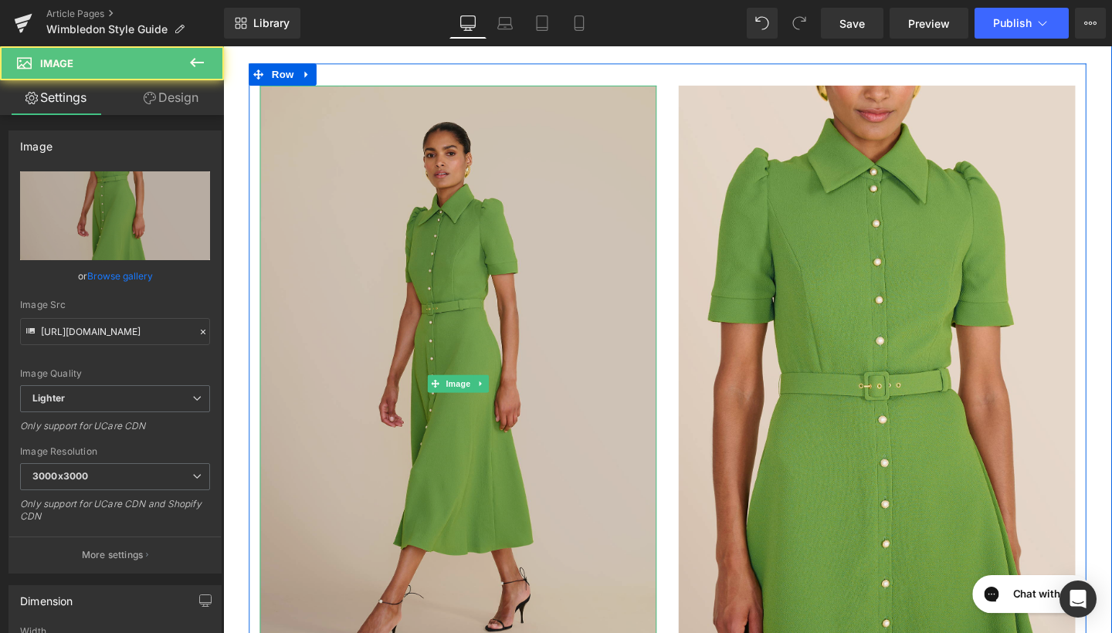
click at [367, 206] on img at bounding box center [470, 400] width 417 height 626
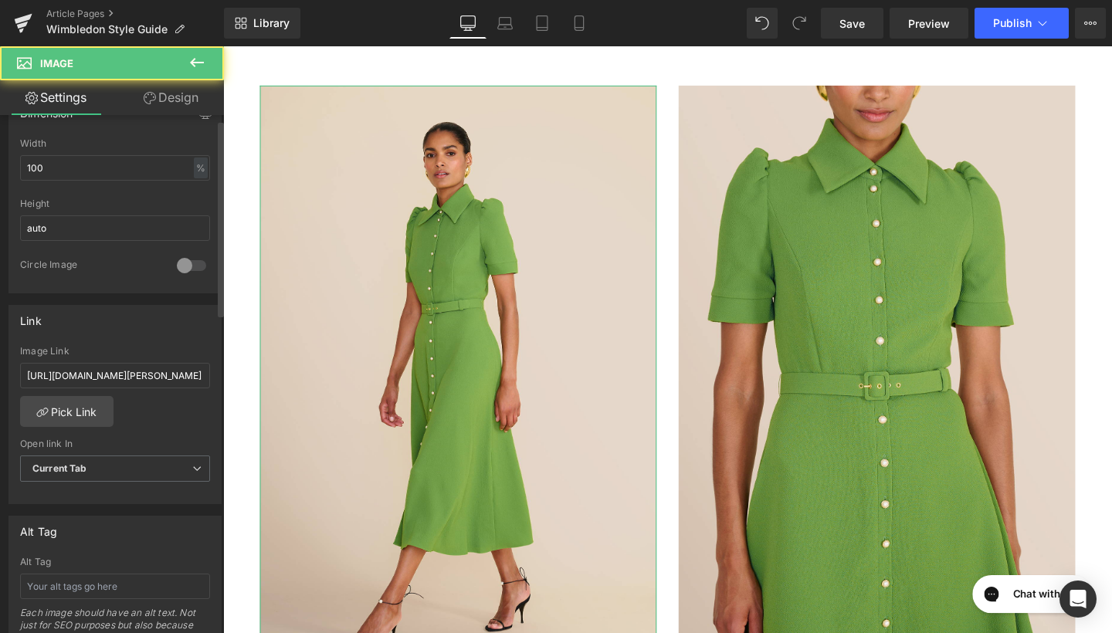
scroll to position [652, 0]
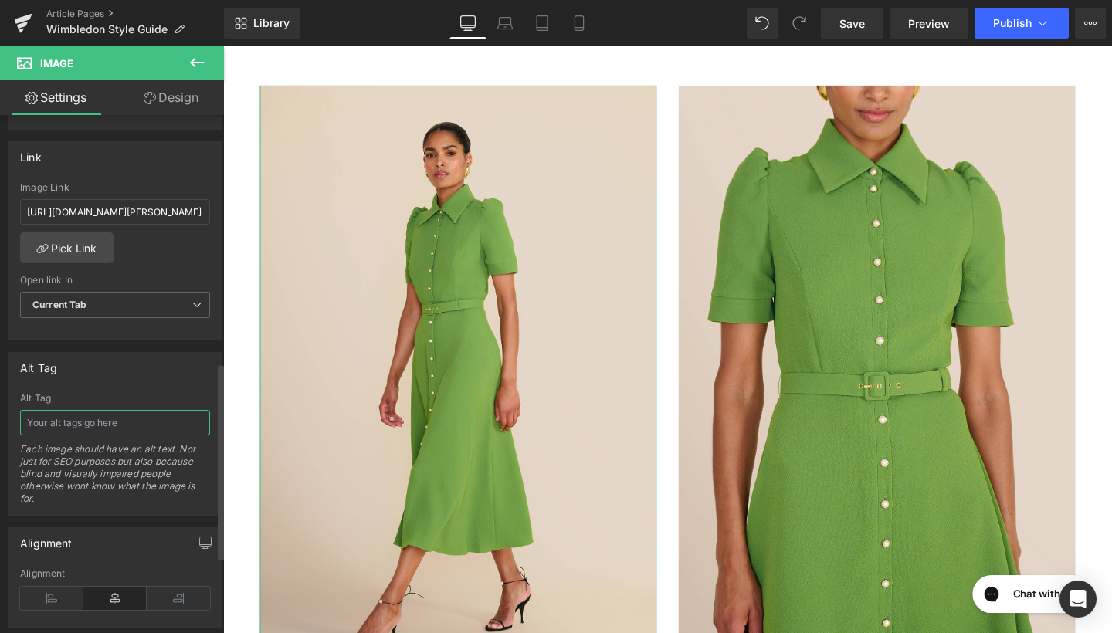
click at [89, 417] on input "text" at bounding box center [115, 422] width 190 height 25
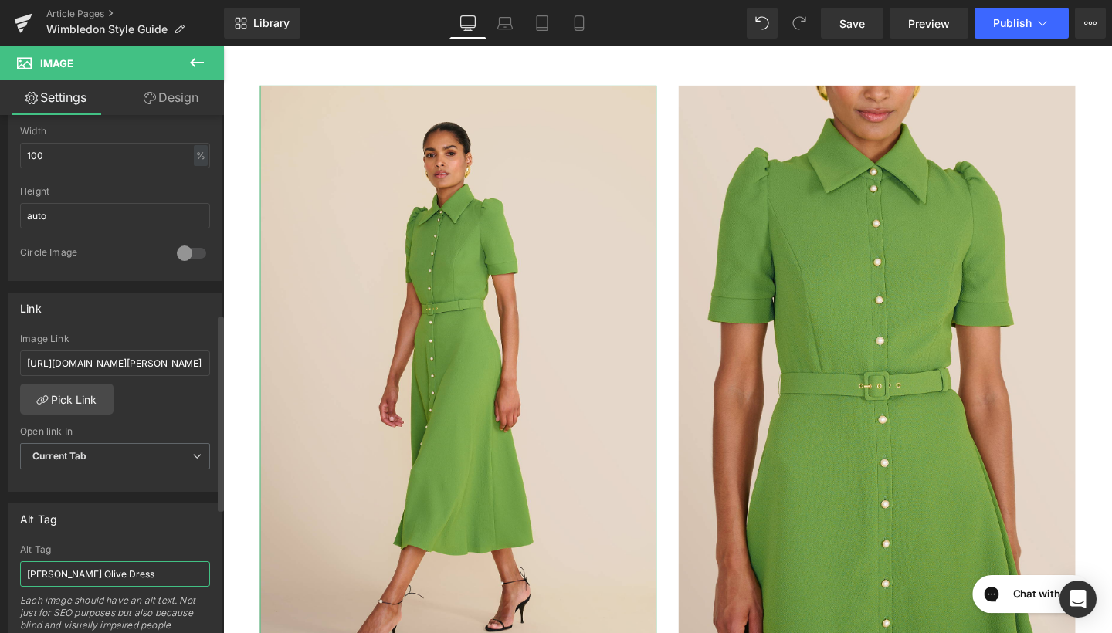
scroll to position [439, 0]
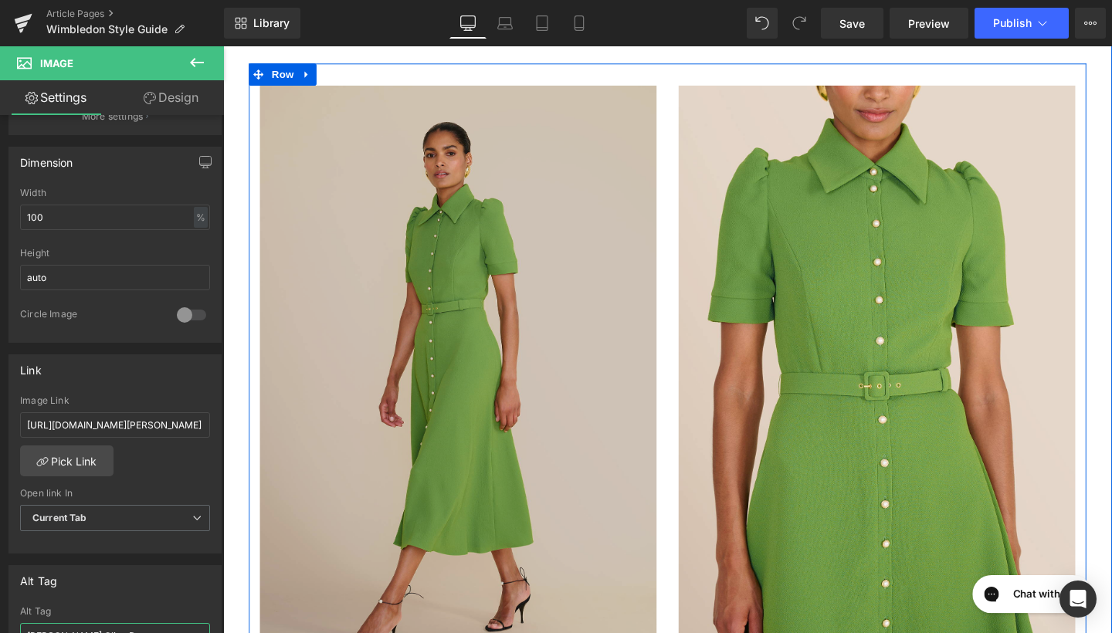
type input "Violet Bright Olive Dress"
click at [590, 381] on img at bounding box center [470, 400] width 417 height 626
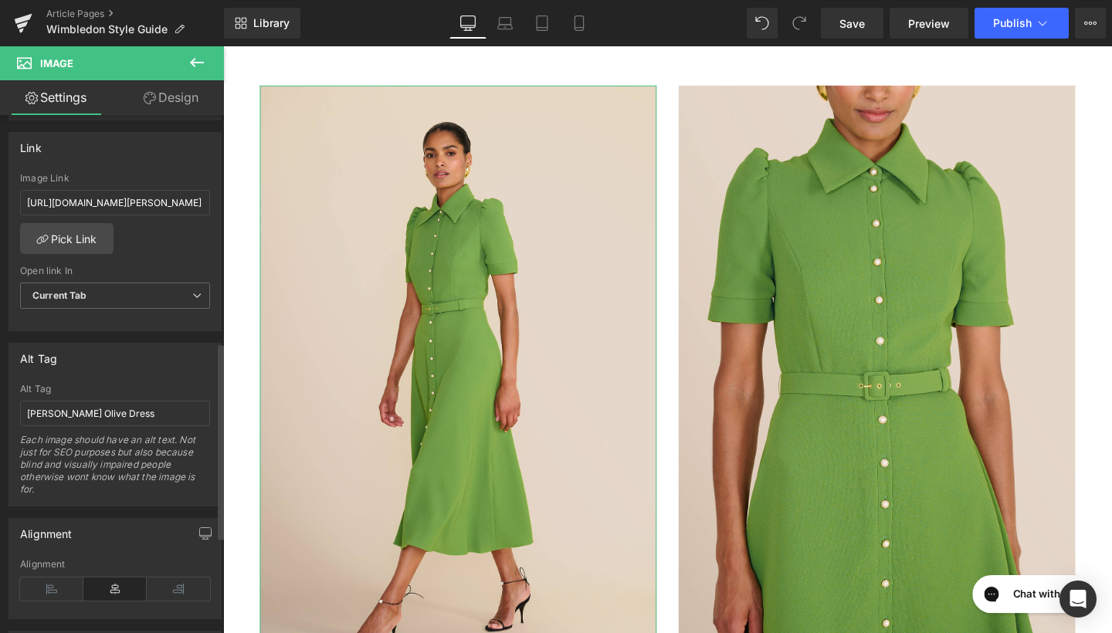
scroll to position [773, 0]
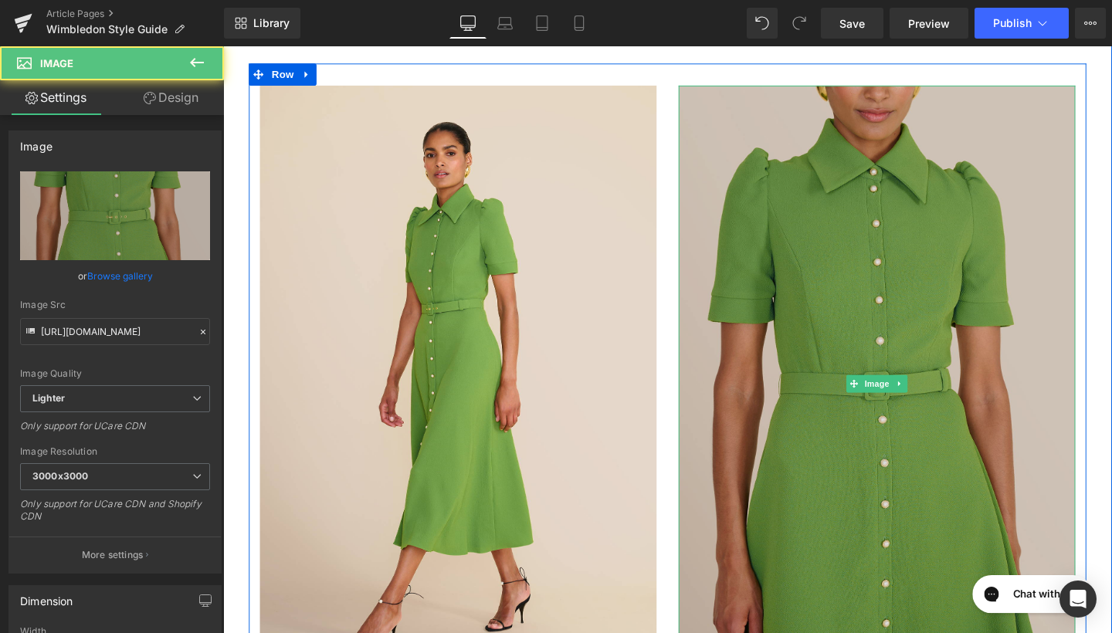
click at [831, 338] on img at bounding box center [910, 400] width 417 height 626
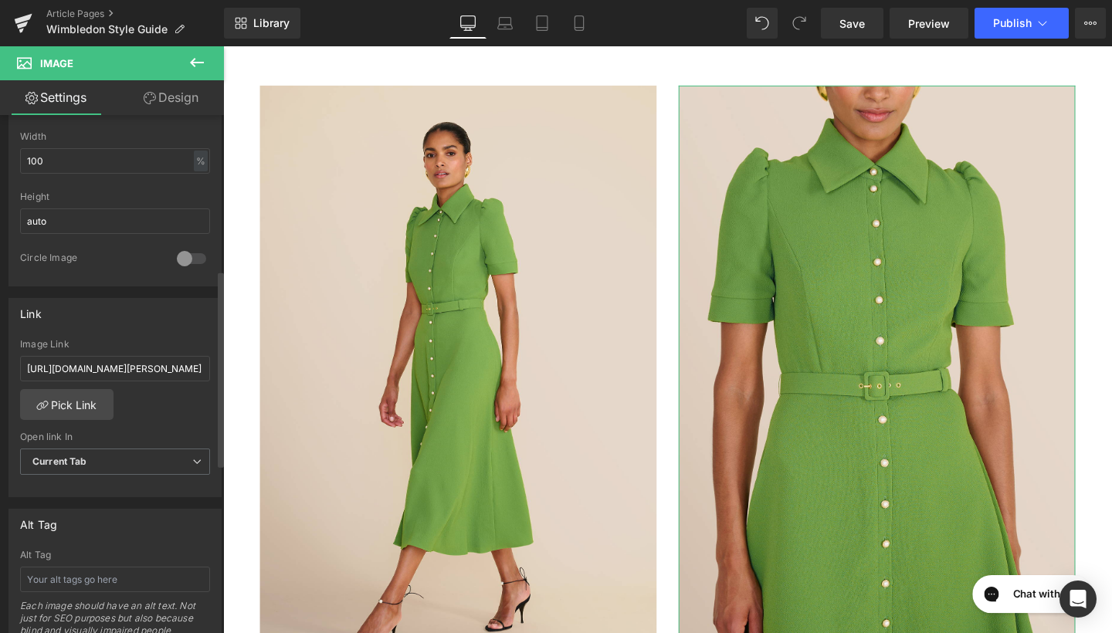
scroll to position [512, 0]
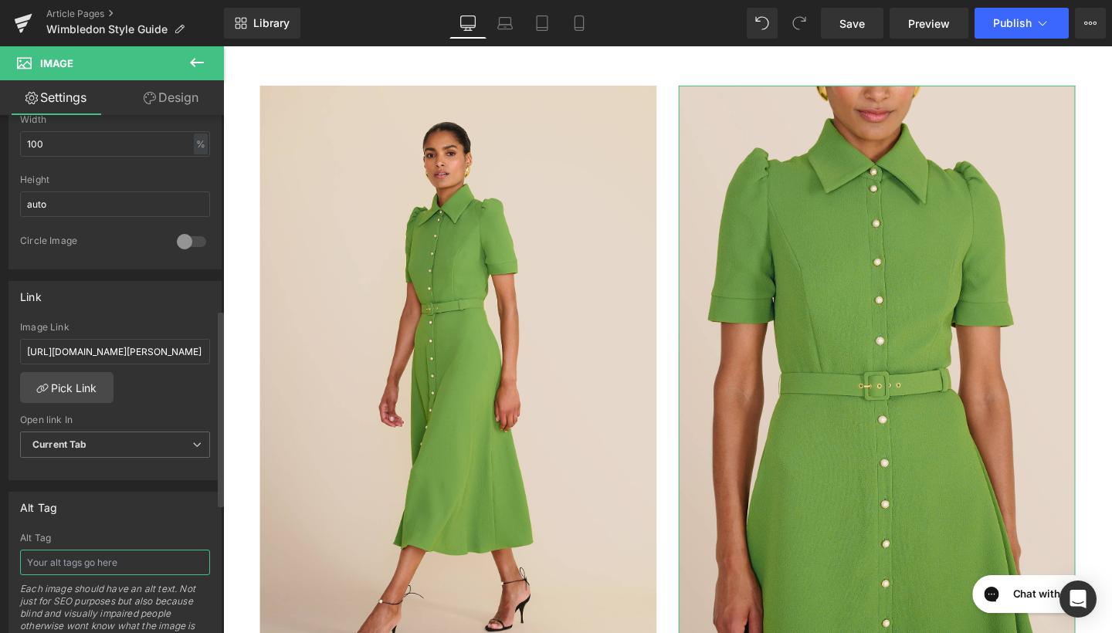
click at [86, 557] on input "text" at bounding box center [115, 562] width 190 height 25
type input "Violet Bright Olive Dress"
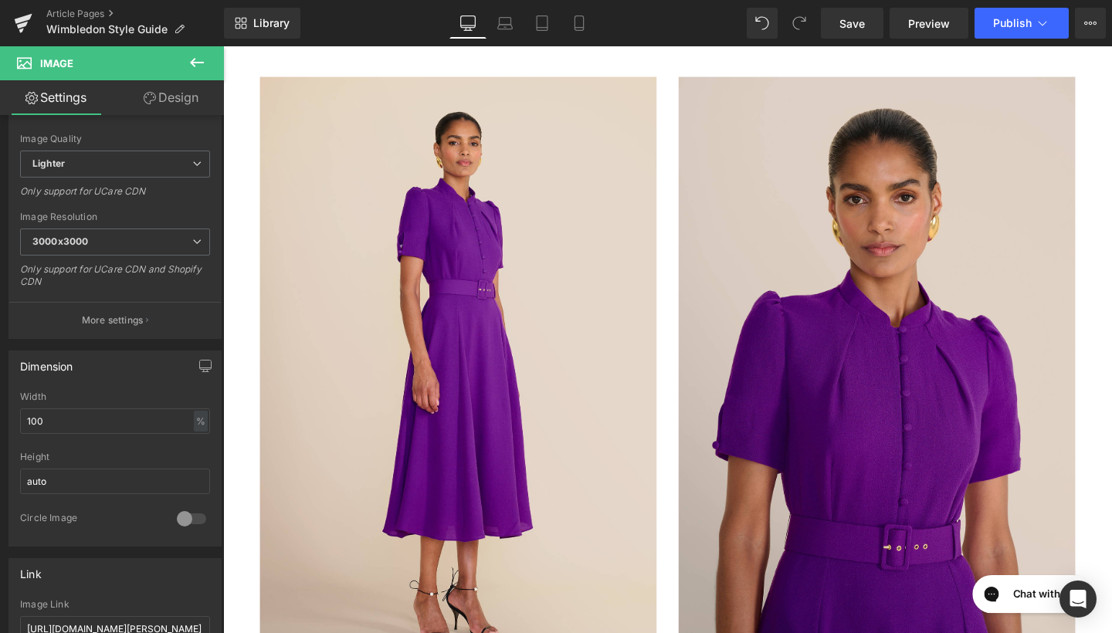
scroll to position [1121, 0]
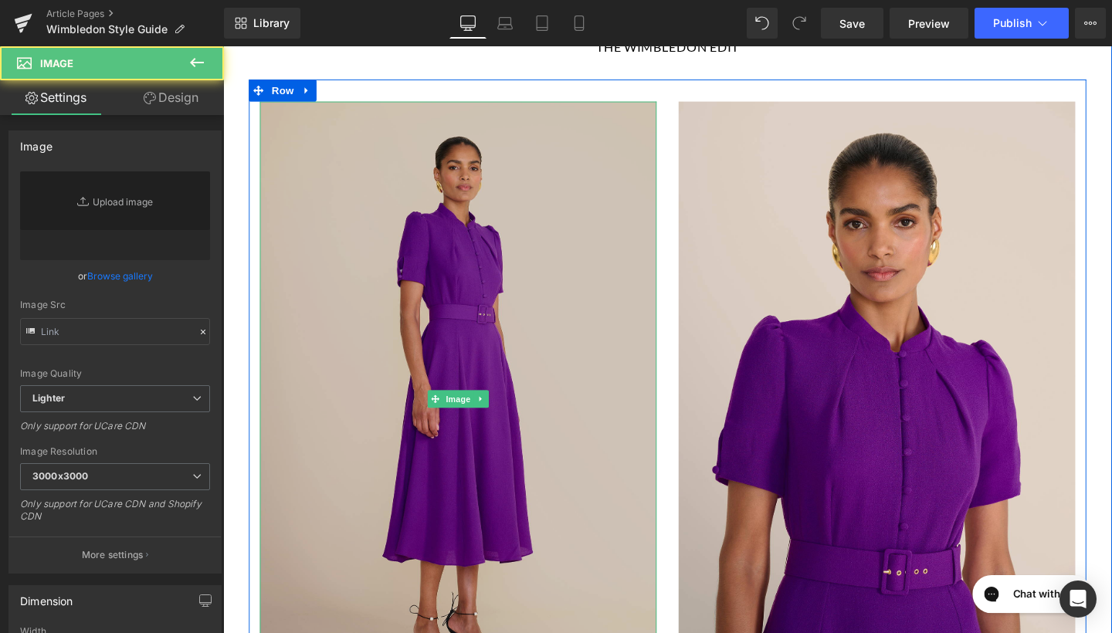
type input "https://ucarecdn.com/d952fd99-d48b-48b0-af4c-9e5bf77131e8/-/format/auto/-/previ…"
click at [492, 433] on img at bounding box center [470, 417] width 417 height 626
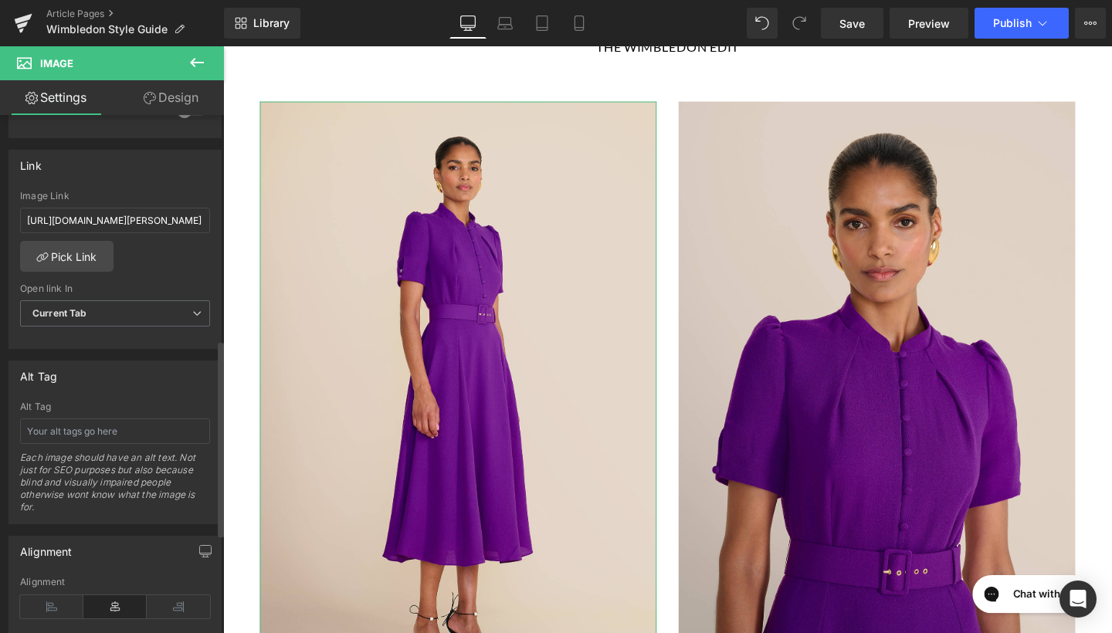
scroll to position [725, 0]
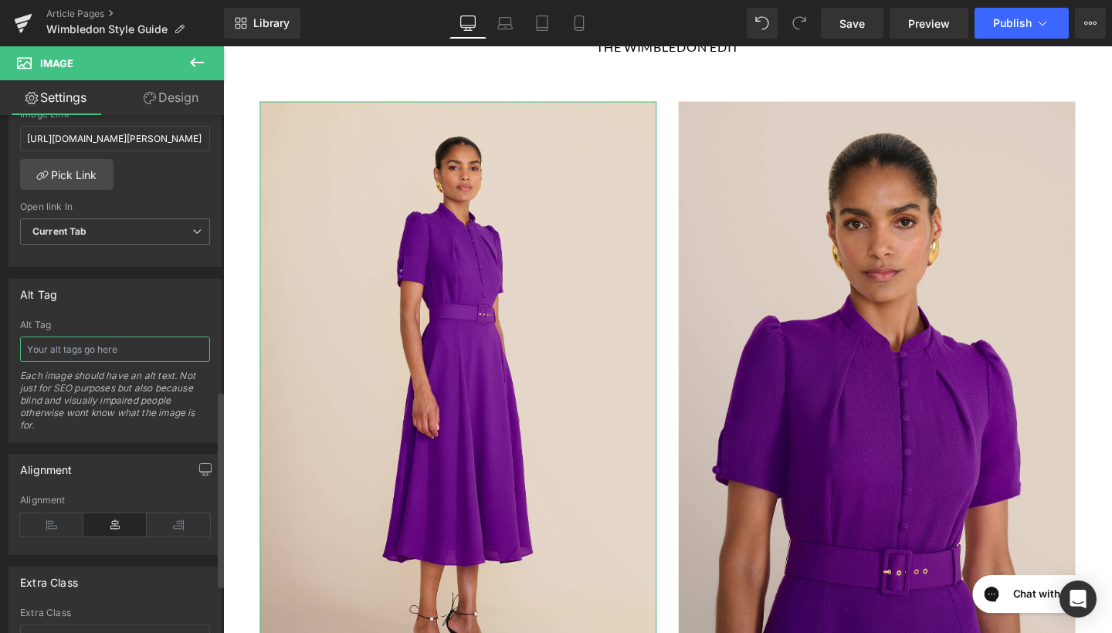
click at [103, 339] on input "text" at bounding box center [115, 349] width 190 height 25
type input "Ahana Bright Purple Dress"
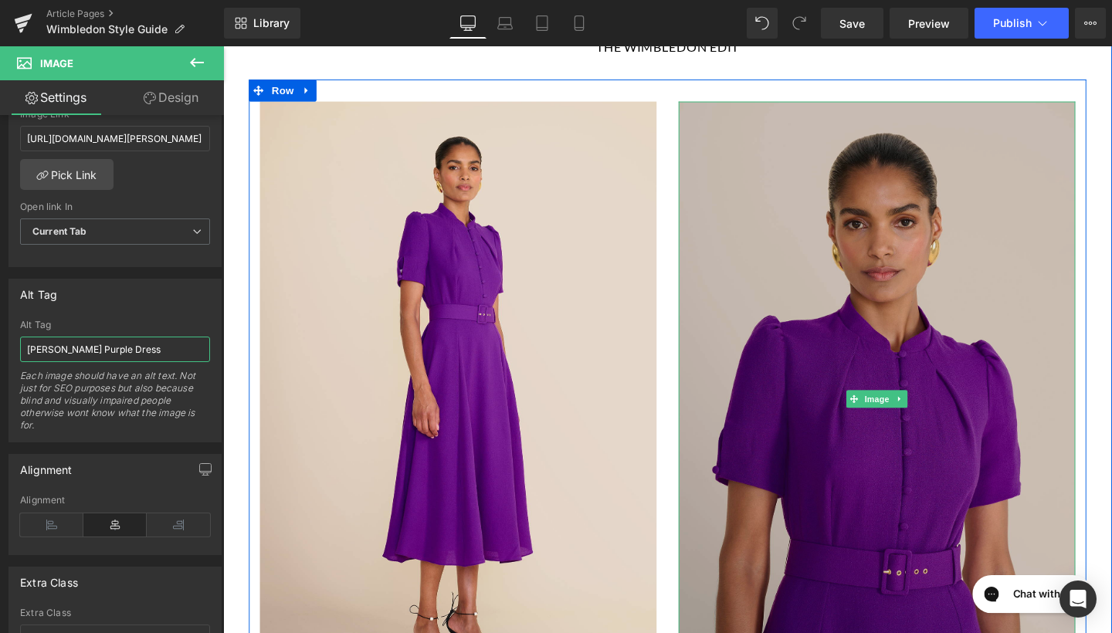
click at [822, 334] on img at bounding box center [910, 417] width 417 height 626
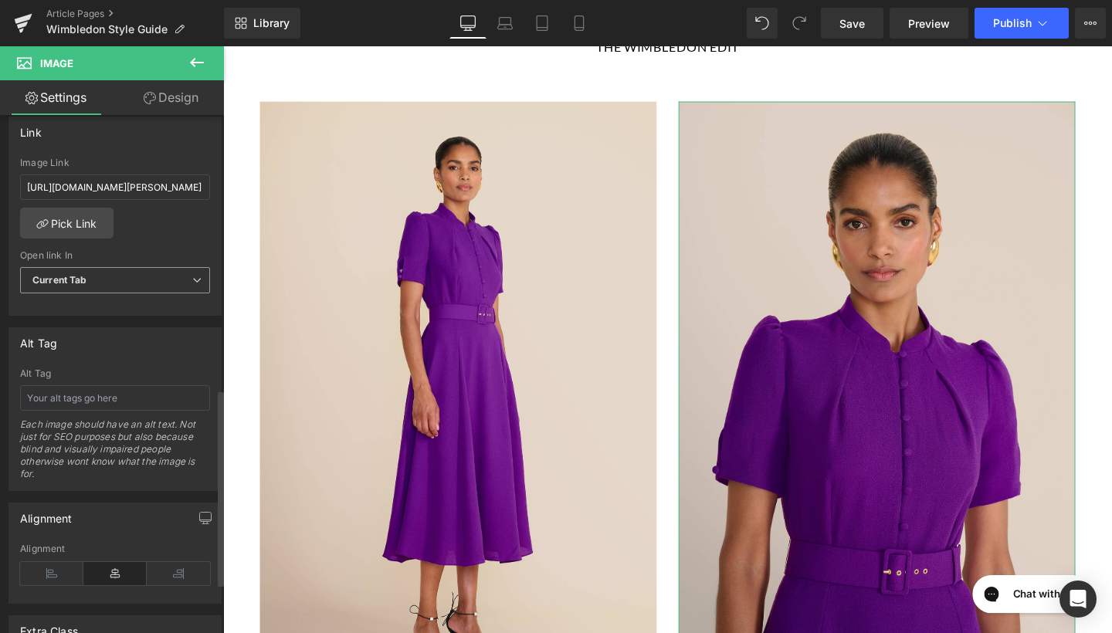
scroll to position [730, 0]
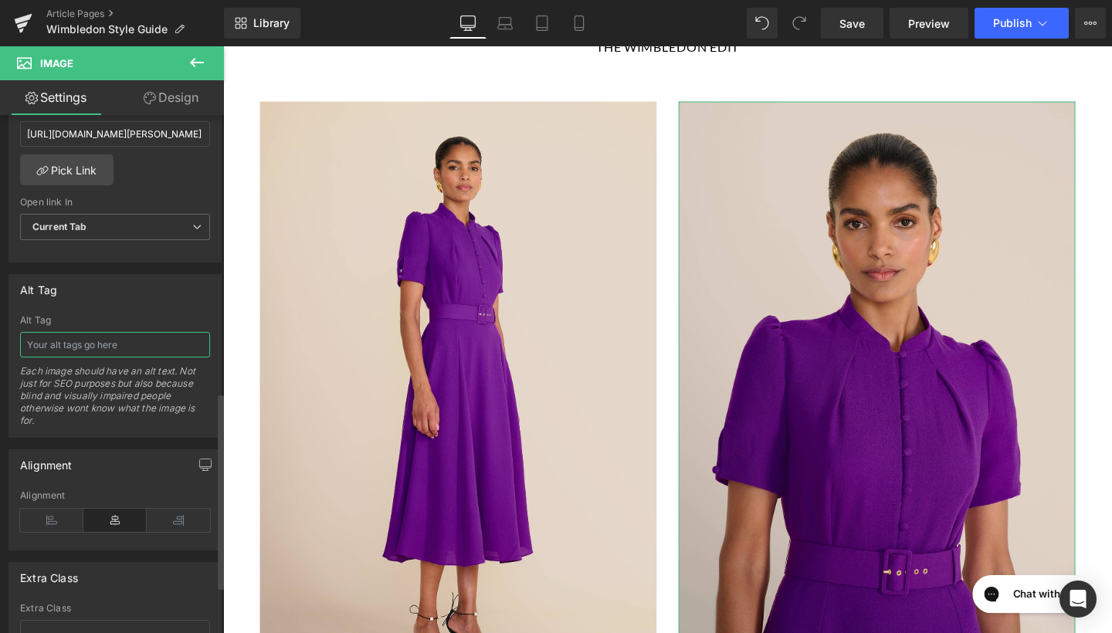
click at [138, 351] on input "text" at bounding box center [115, 344] width 190 height 25
type input "Ahana Bright Purple Dress"
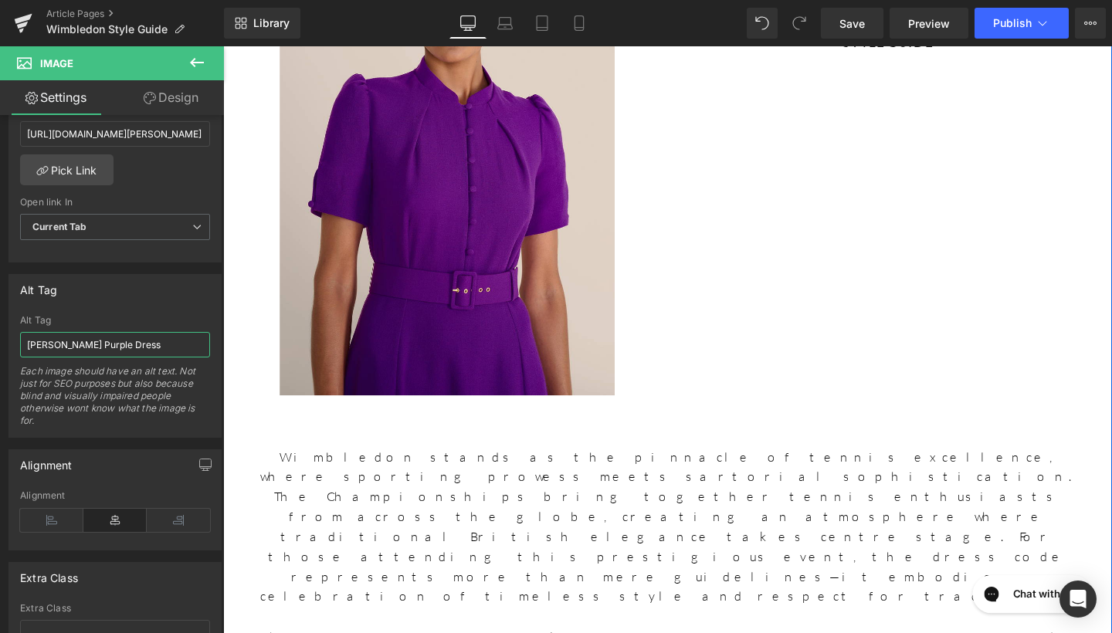
scroll to position [253, 0]
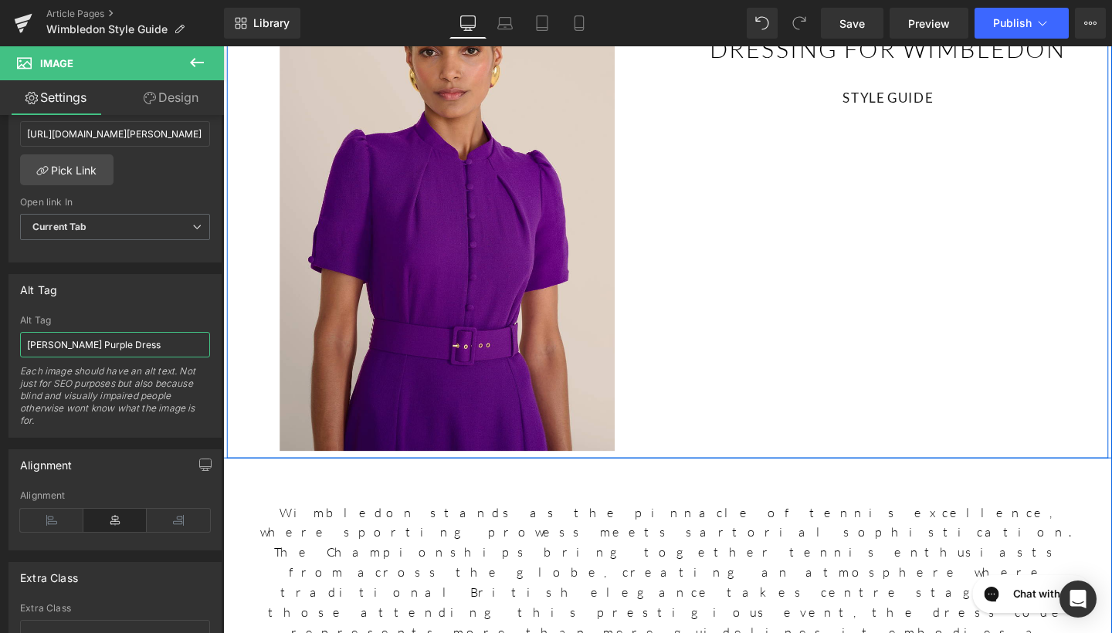
click at [758, 242] on div "Image Text Block DRESSING FOR WIMBLEDON Heading STYLE GUIDE Text Block Row" at bounding box center [690, 199] width 927 height 559
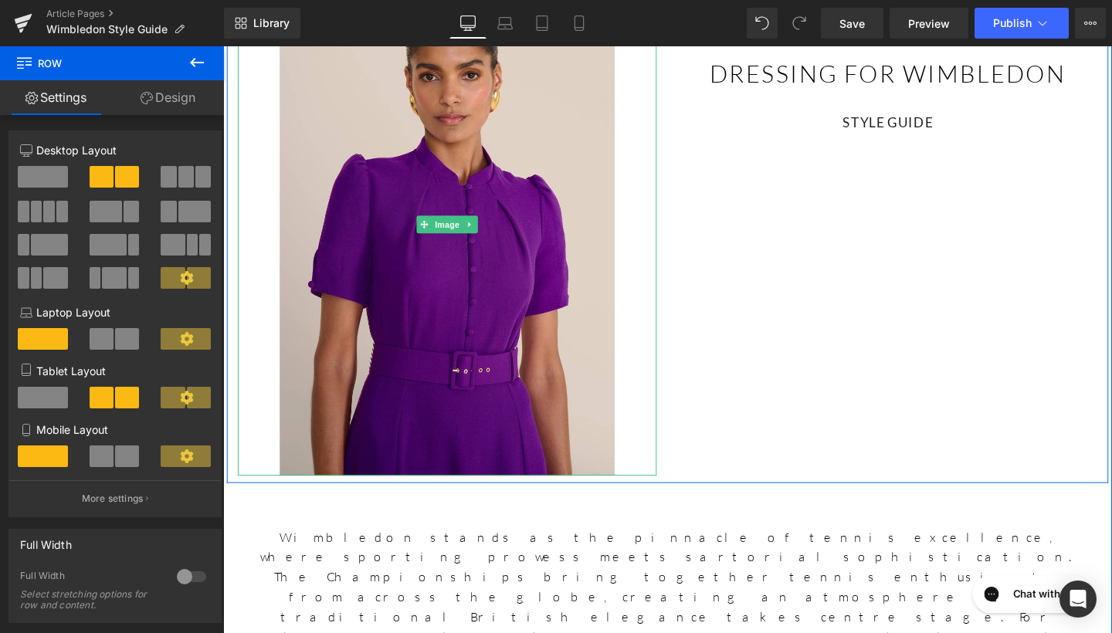
scroll to position [222, 0]
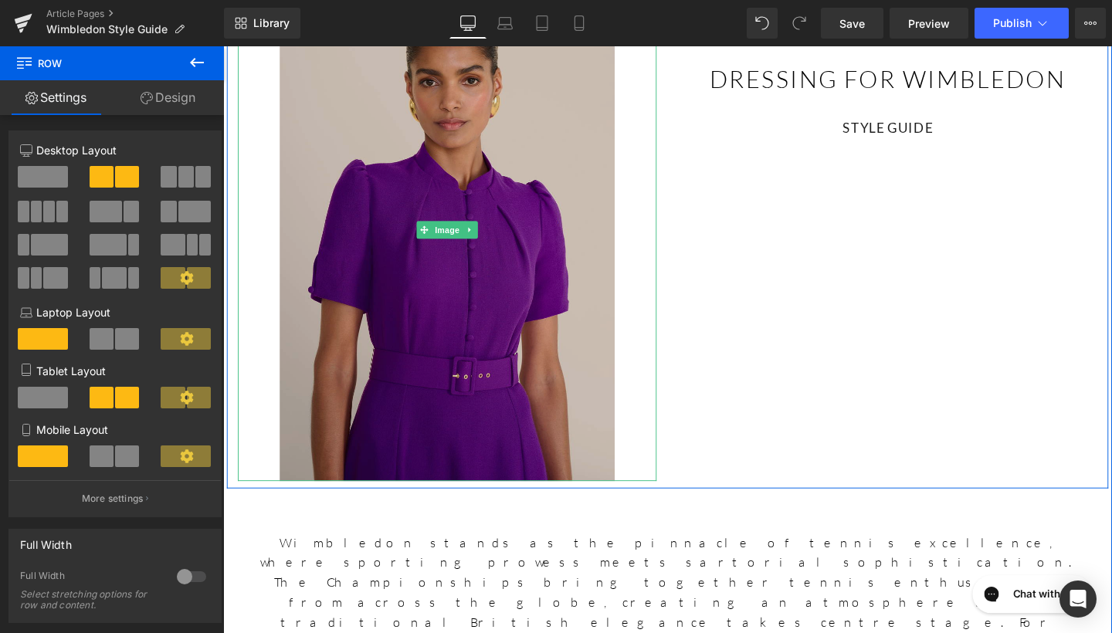
click at [571, 275] on img at bounding box center [459, 239] width 352 height 528
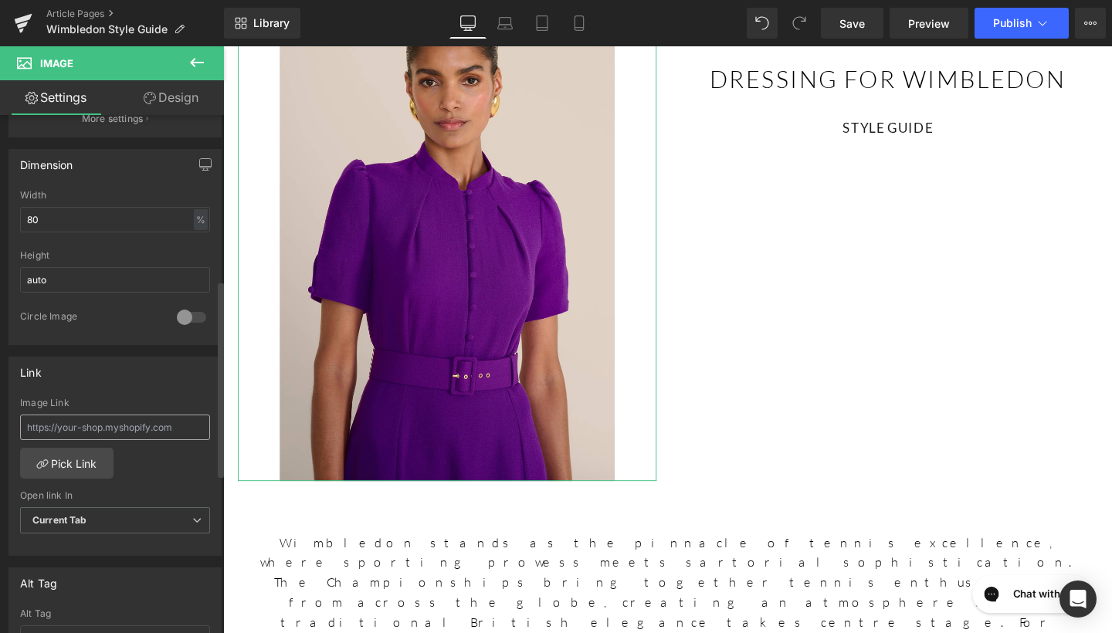
scroll to position [437, 0]
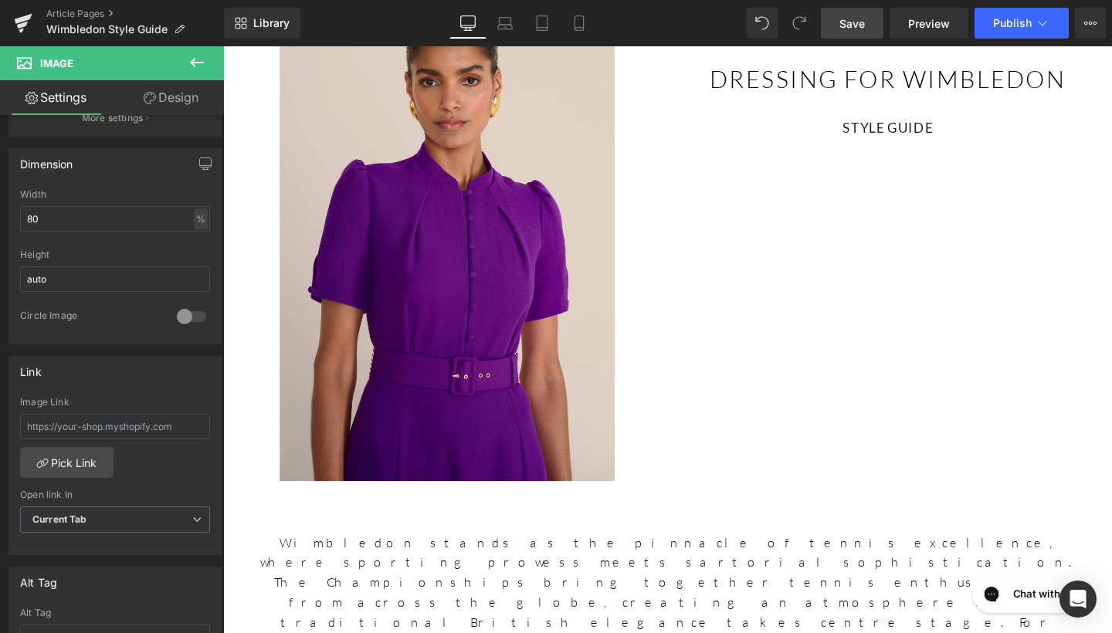
click at [868, 25] on link "Save" at bounding box center [852, 23] width 63 height 31
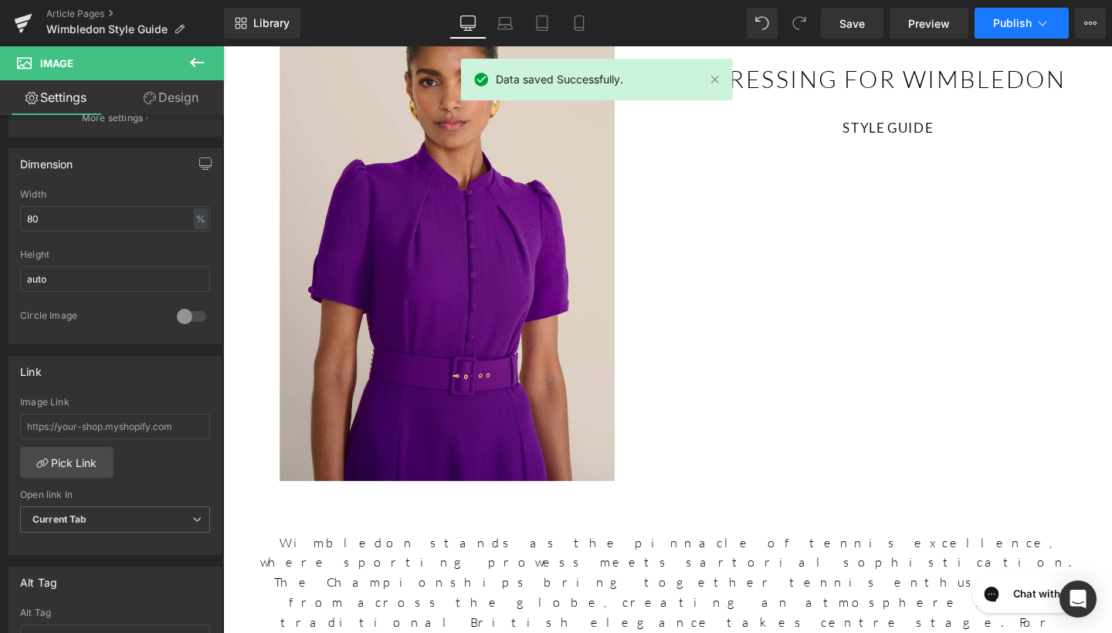
click at [985, 20] on button "Publish" at bounding box center [1022, 23] width 94 height 31
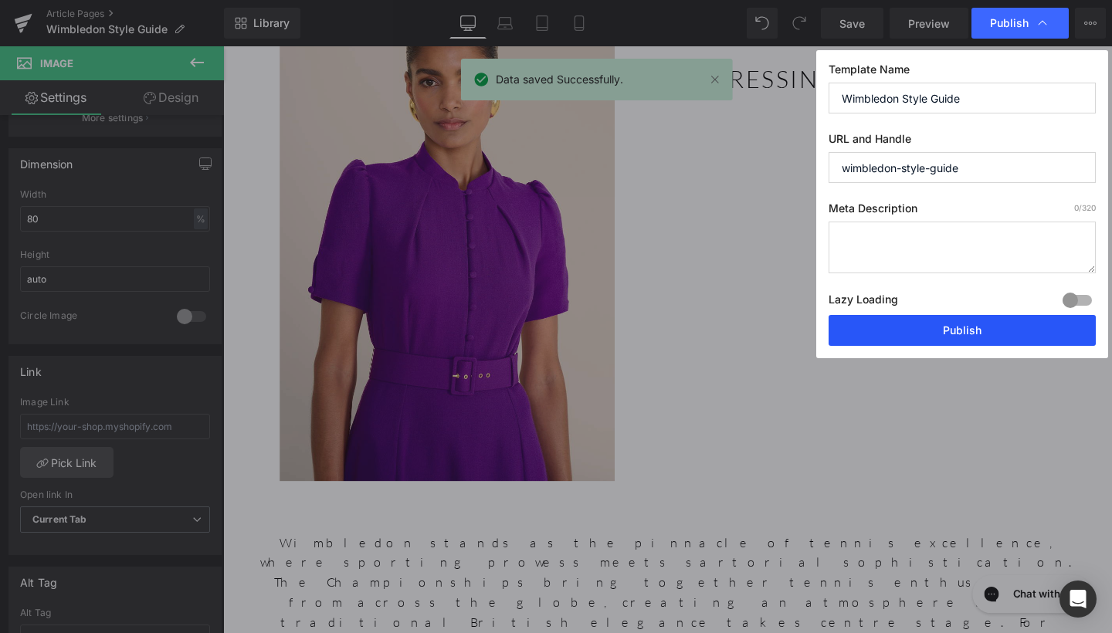
click at [1015, 332] on button "Publish" at bounding box center [962, 330] width 267 height 31
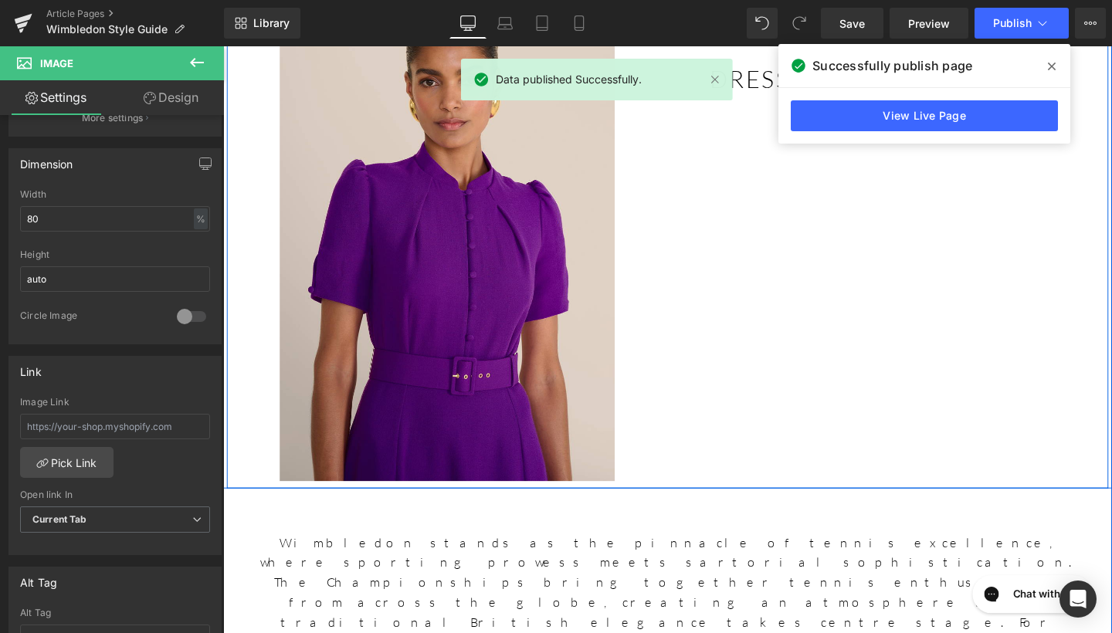
click at [1046, 66] on span at bounding box center [1052, 66] width 25 height 25
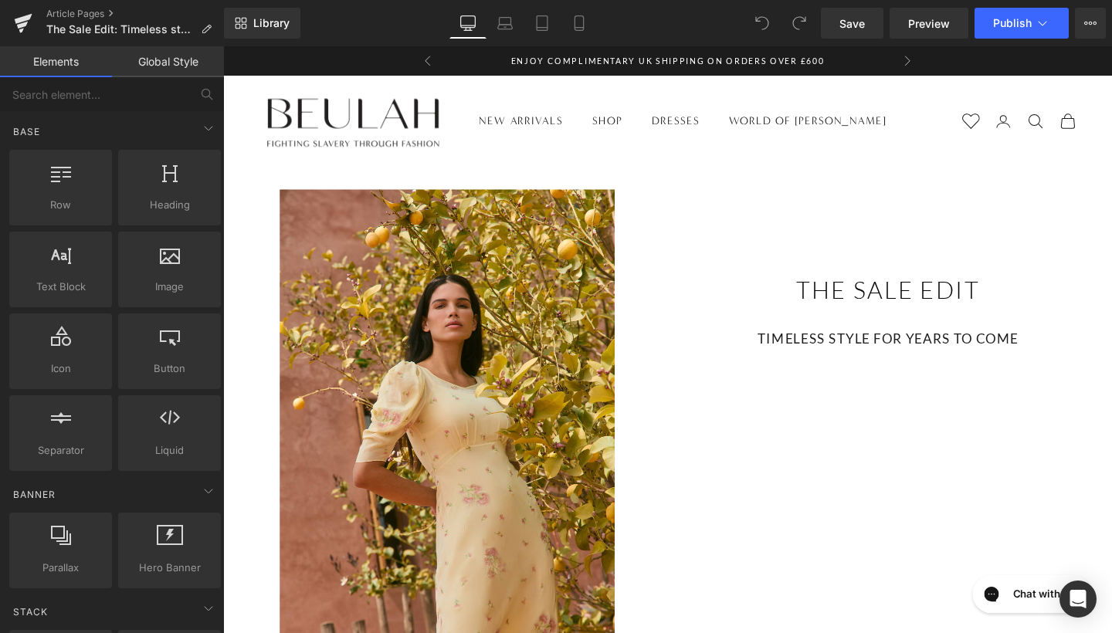
scroll to position [8, 0]
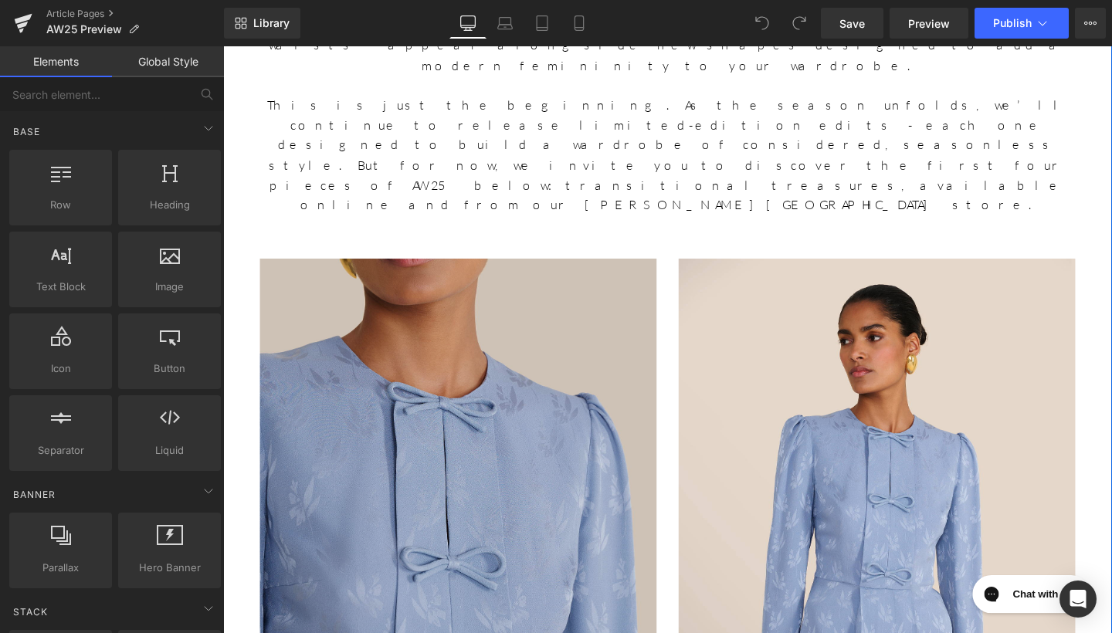
scroll to position [1330, 0]
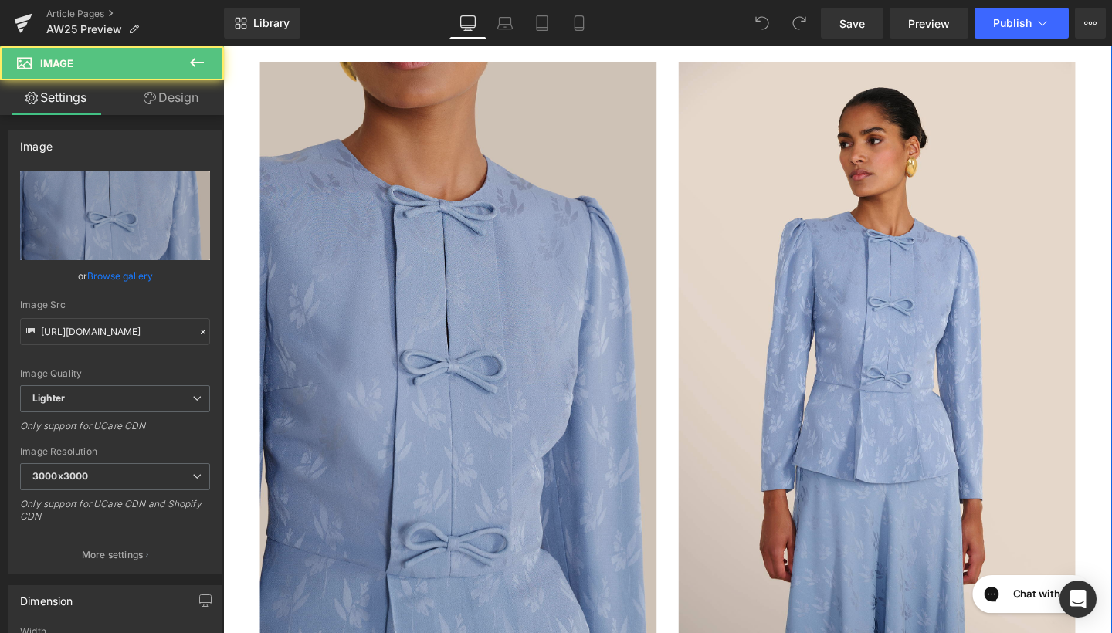
click at [533, 314] on img at bounding box center [470, 376] width 417 height 626
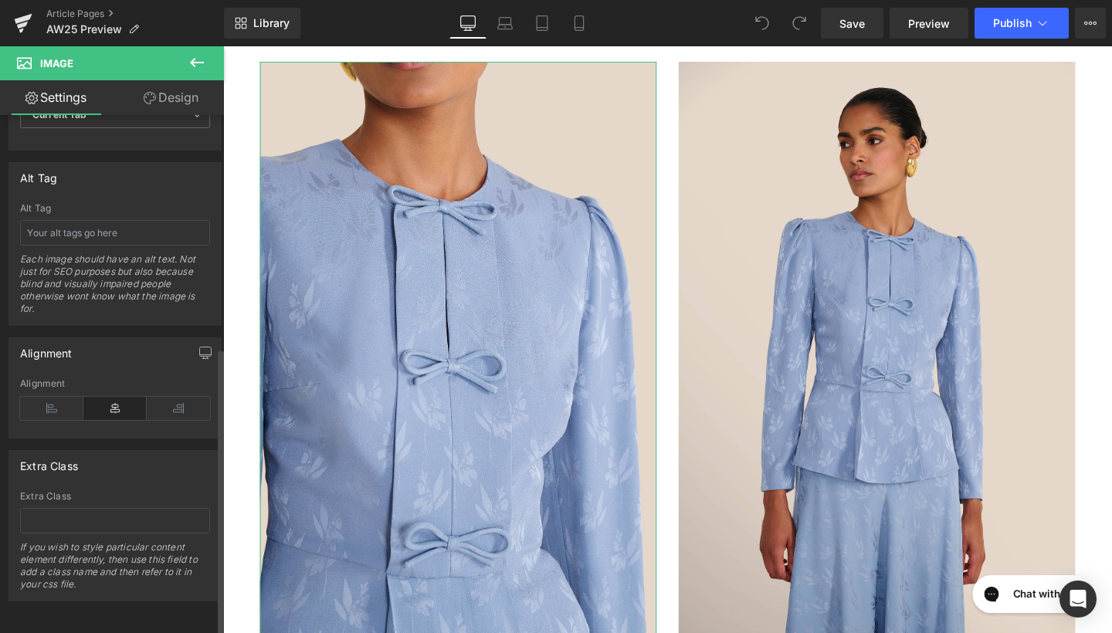
scroll to position [853, 0]
click at [131, 220] on input "text" at bounding box center [115, 232] width 190 height 25
click at [131, 220] on input "Serena Floral" at bounding box center [115, 232] width 190 height 25
click at [114, 220] on input "Serena Floral" at bounding box center [115, 232] width 190 height 25
type input "Serena Floral Jacquard Blouse"
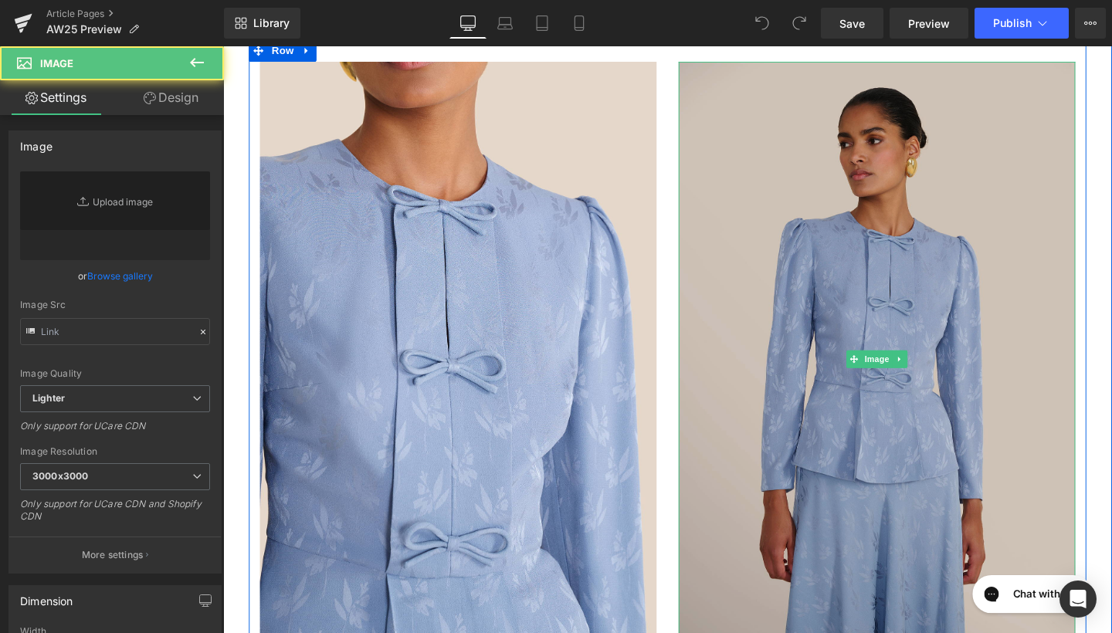
type input "https://ucarecdn.com/602c8e72-9df1-453a-a29d-35ea4fee10cb/-/format/auto/-/previ…"
click at [844, 202] on img at bounding box center [910, 376] width 417 height 626
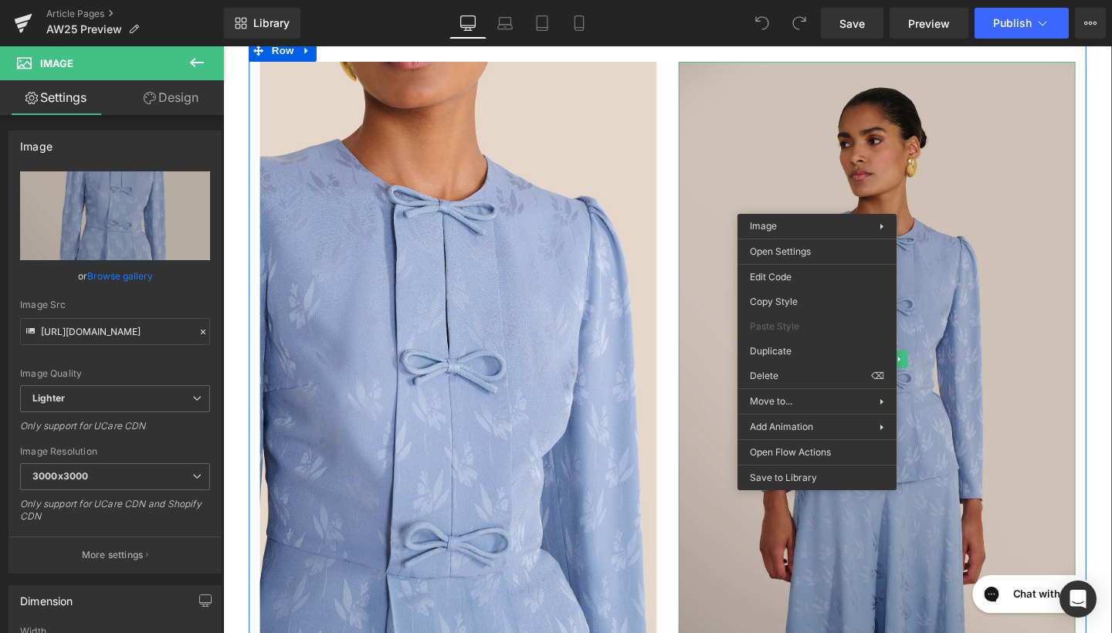
click at [737, 216] on img at bounding box center [910, 376] width 417 height 626
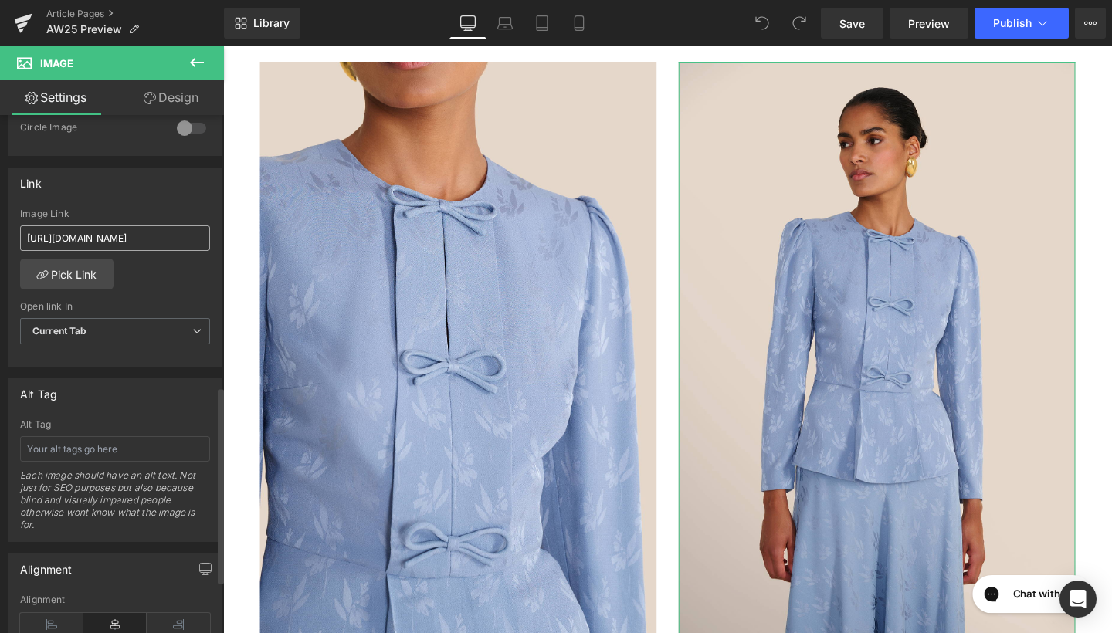
scroll to position [715, 0]
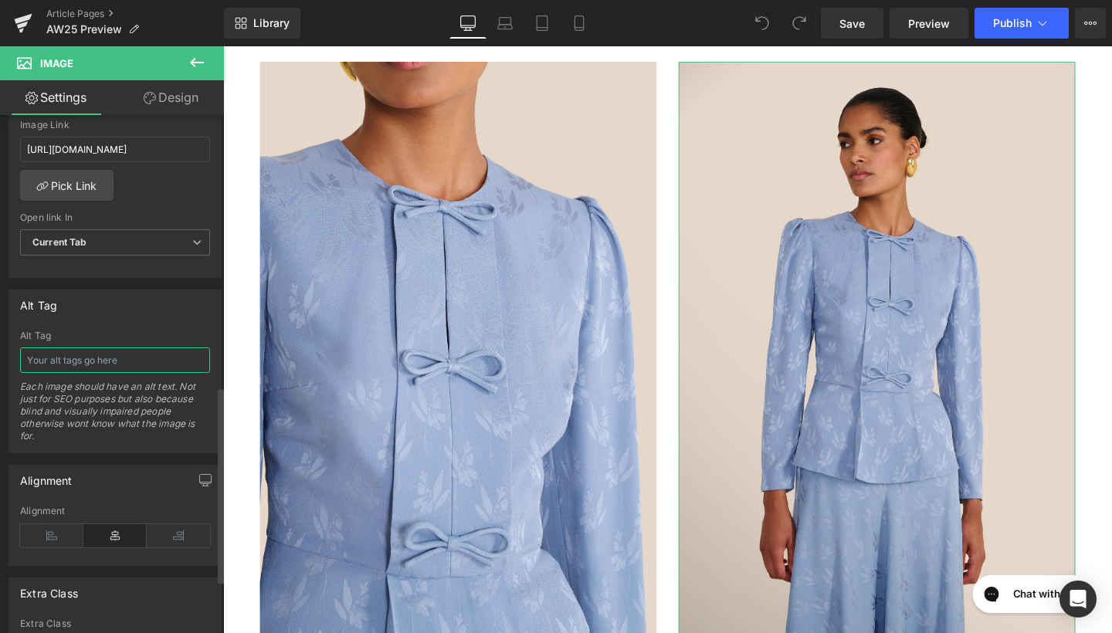
click at [117, 367] on input "text" at bounding box center [115, 360] width 190 height 25
type input "Serena Floral Jacquard Blouse"
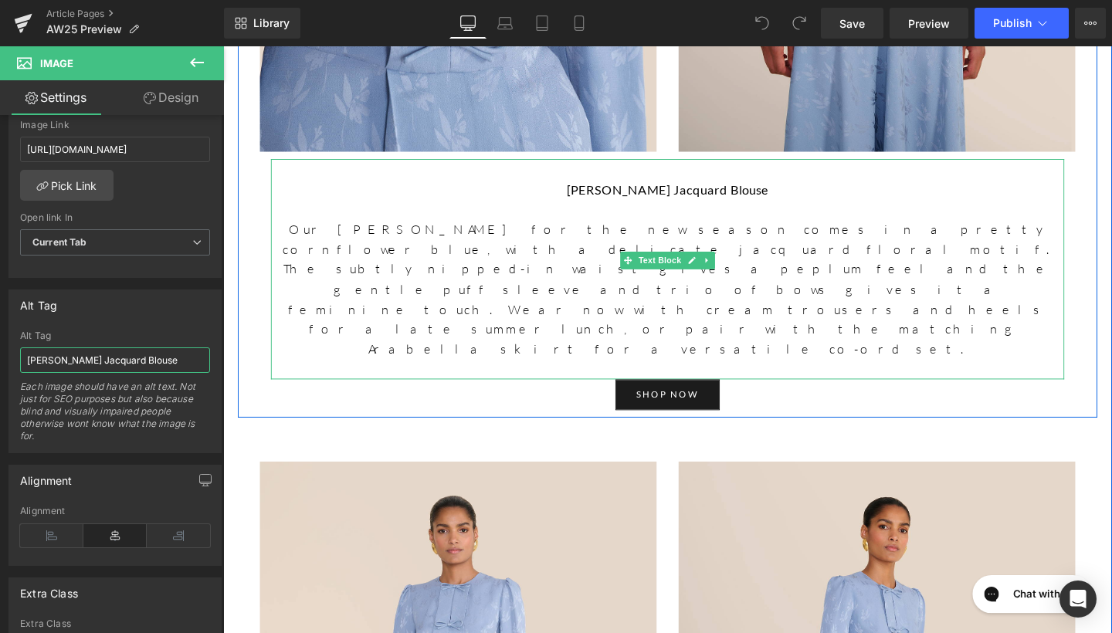
scroll to position [1880, 0]
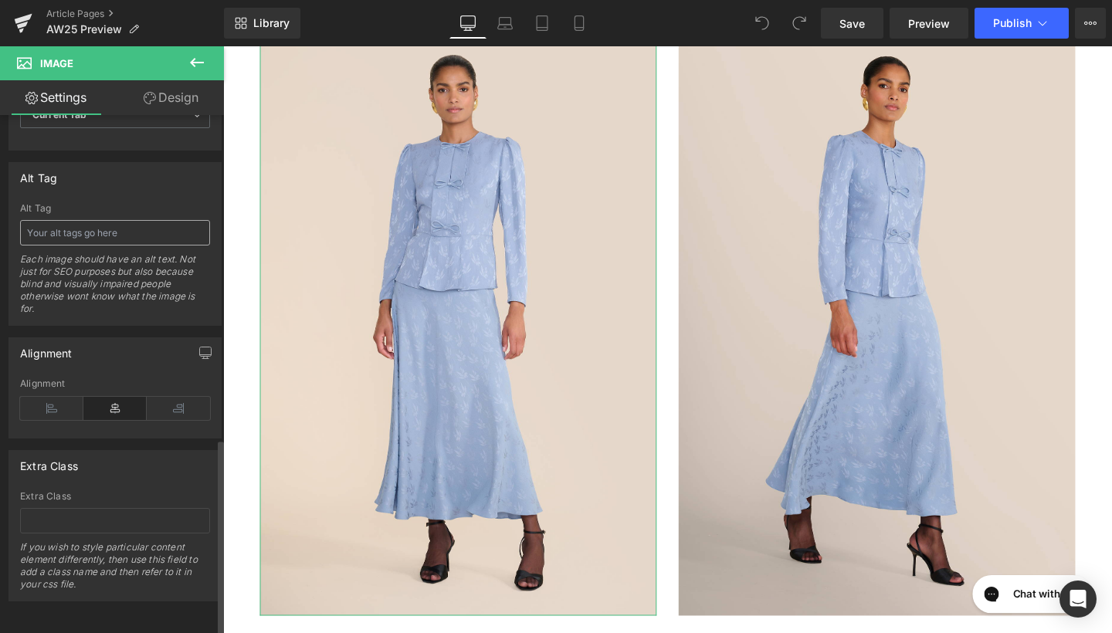
scroll to position [853, 0]
click at [121, 220] on input "text" at bounding box center [115, 232] width 190 height 25
type input "Arabella Floral Jacquard Skirt"
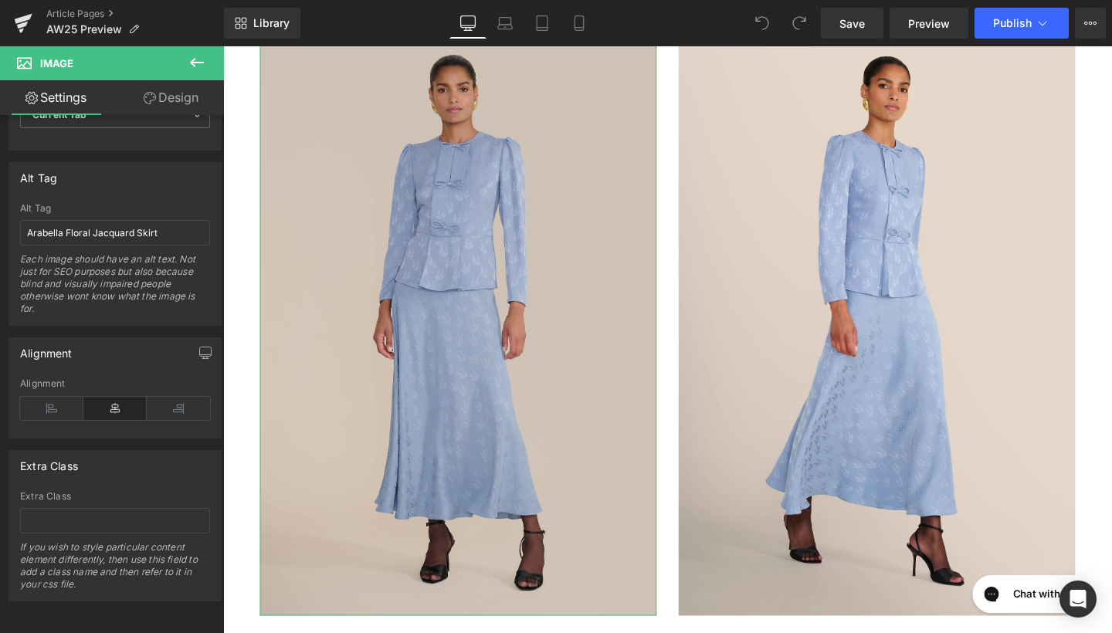
drag, startPoint x: 405, startPoint y: 274, endPoint x: 368, endPoint y: 219, distance: 66.9
click at [368, 219] on img at bounding box center [470, 332] width 417 height 626
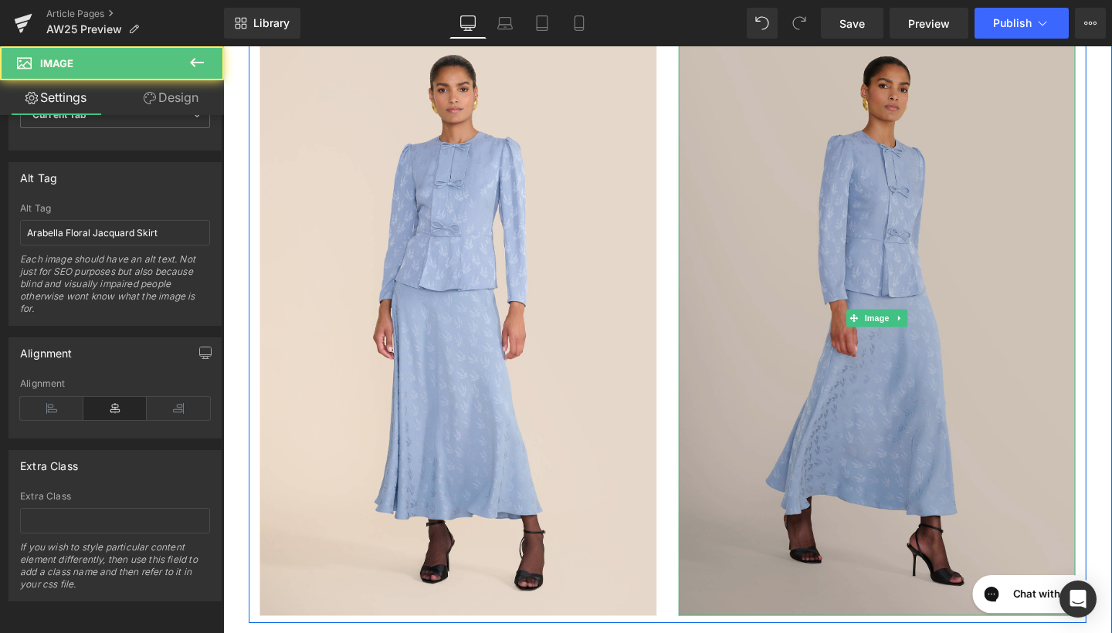
click at [826, 226] on img at bounding box center [910, 332] width 417 height 626
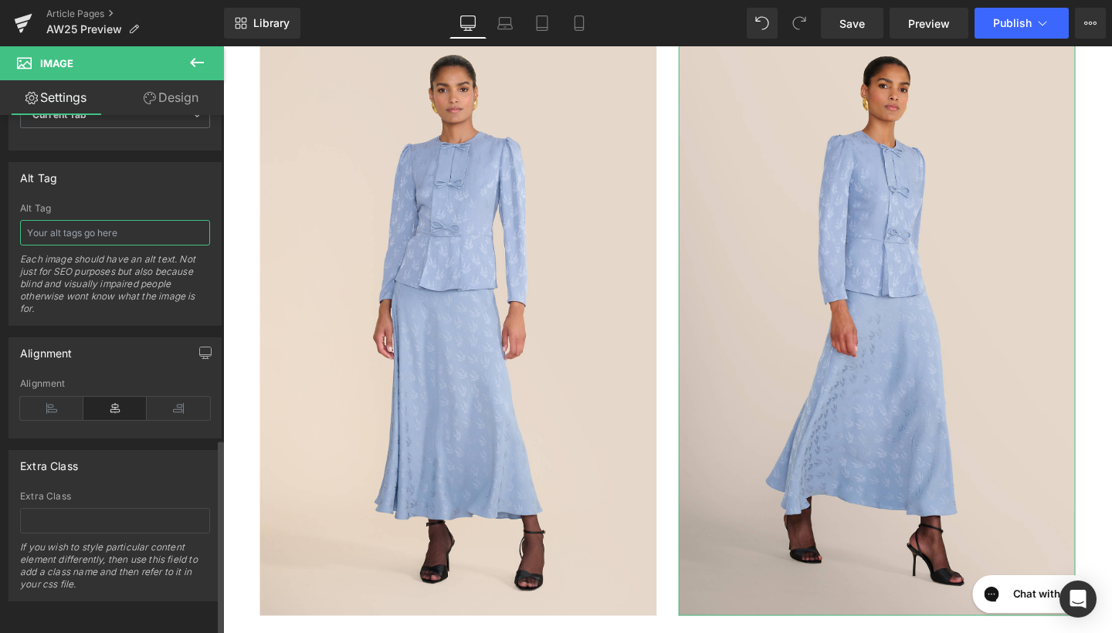
click at [130, 222] on input "text" at bounding box center [115, 232] width 190 height 25
type input "F"
click at [62, 222] on input "Arabaella FlorL" at bounding box center [115, 232] width 190 height 25
click at [54, 222] on input "Arabaella FlorL" at bounding box center [115, 232] width 190 height 25
click at [102, 220] on input "Arabella FlorL" at bounding box center [115, 232] width 190 height 25
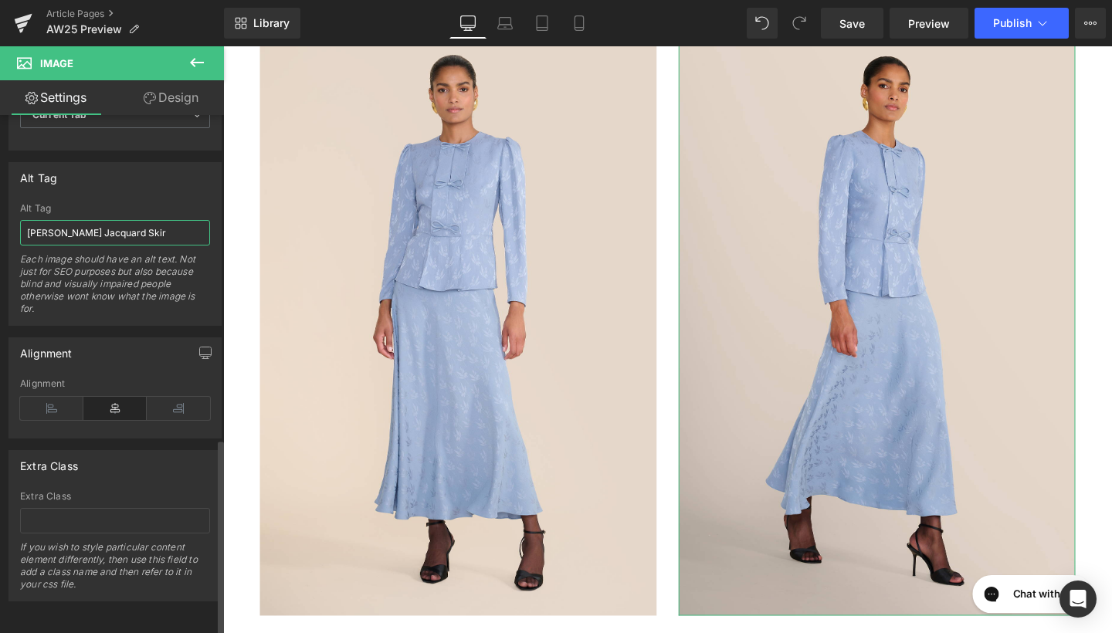
type input "Arabella Flora Jacquard Skirt"
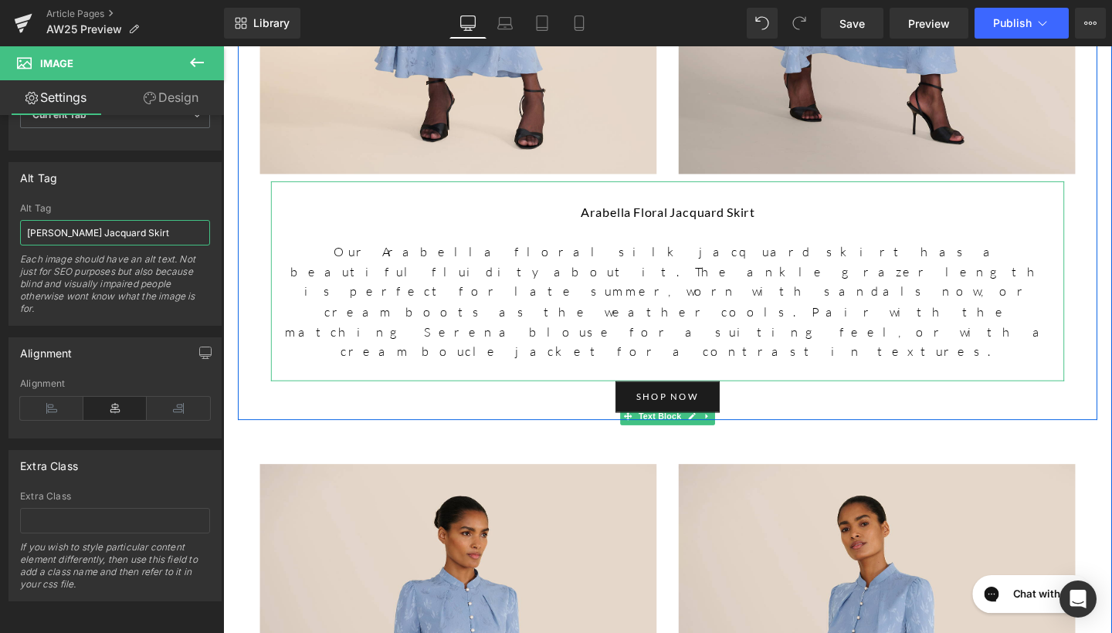
scroll to position [2802, 0]
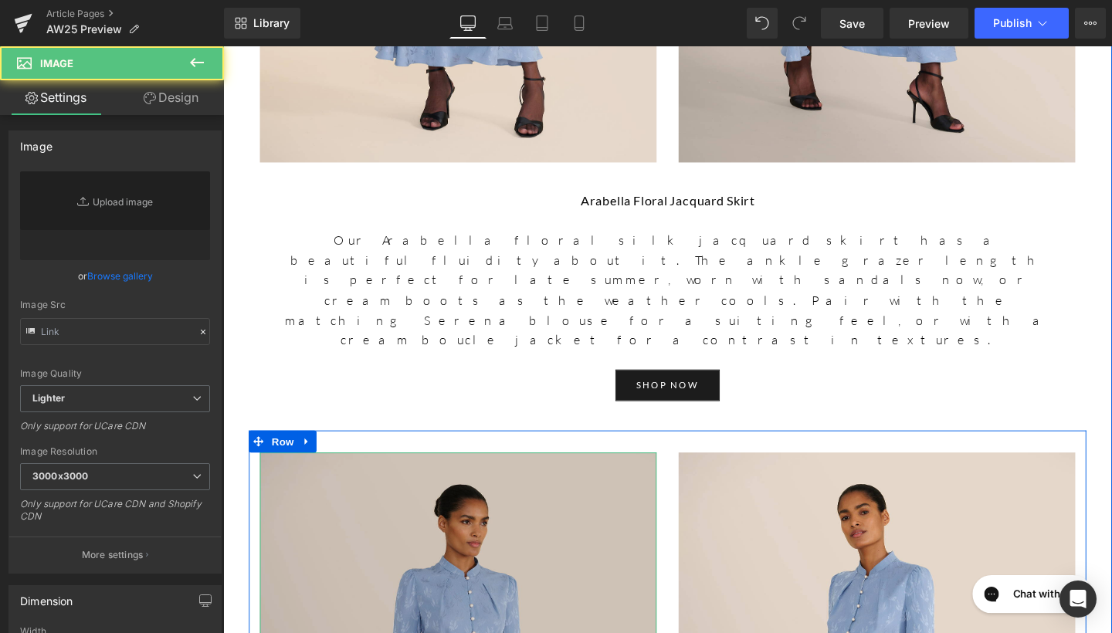
type input "https://ucarecdn.com/6e265c83-8665-4e57-8b5c-597a943c394c/-/format/auto/-/previ…"
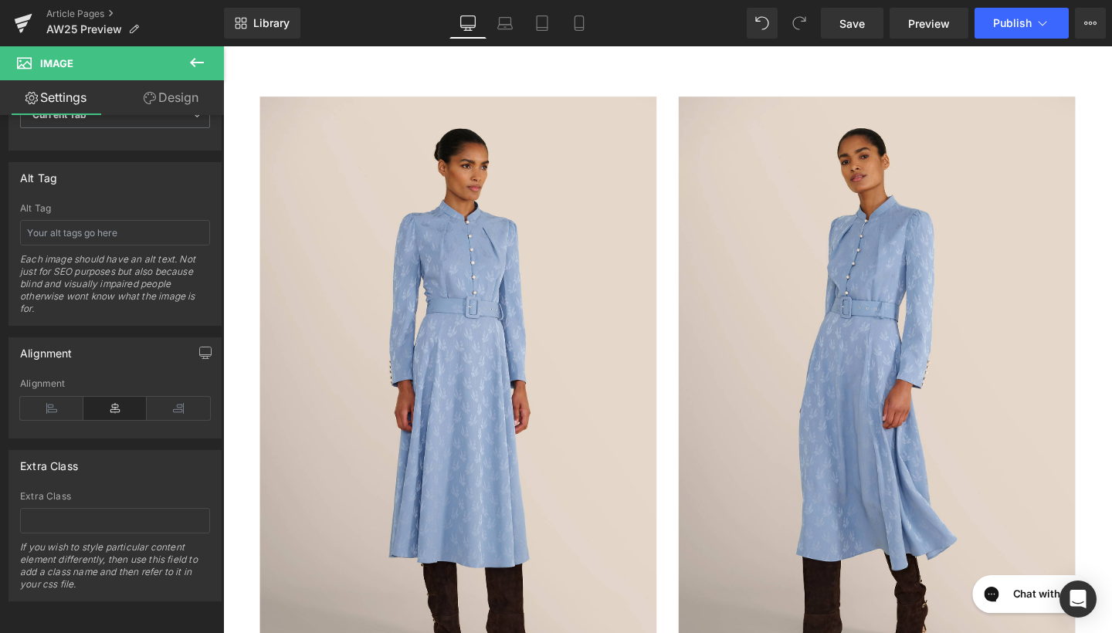
scroll to position [3279, 0]
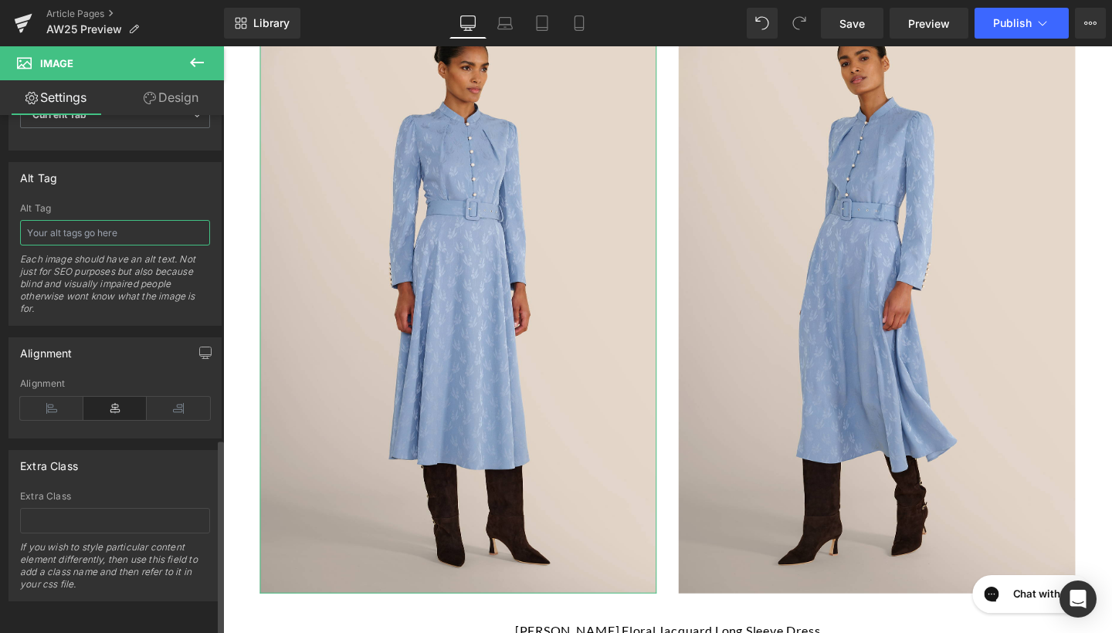
click at [131, 229] on input "text" at bounding box center [115, 232] width 190 height 25
type input "Ahana Floral Jacquard Long Sleeve Dress"
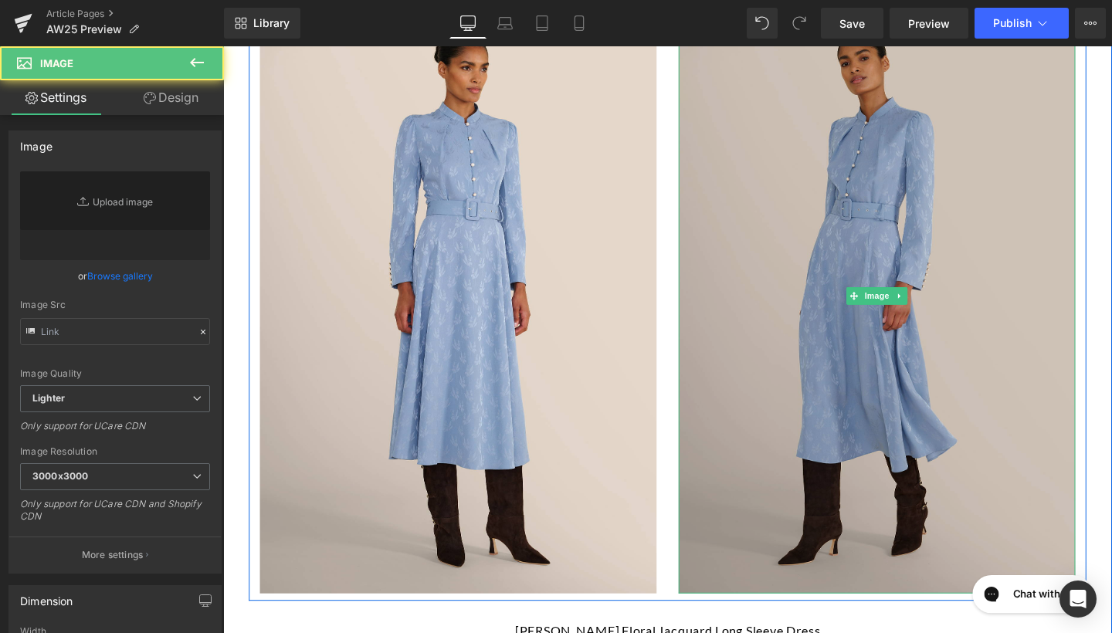
type input "https://ucarecdn.com/7d433de5-b4d4-4243-a0d1-6d21a39b1bda/-/format/auto/-/previ…"
click at [774, 129] on img at bounding box center [910, 309] width 417 height 626
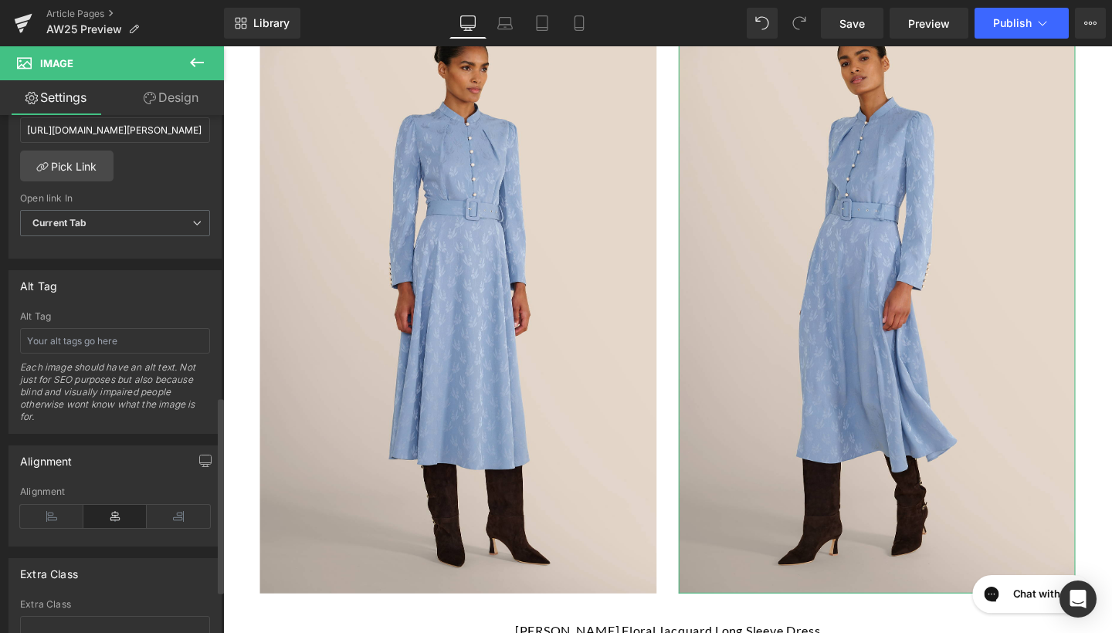
scroll to position [746, 0]
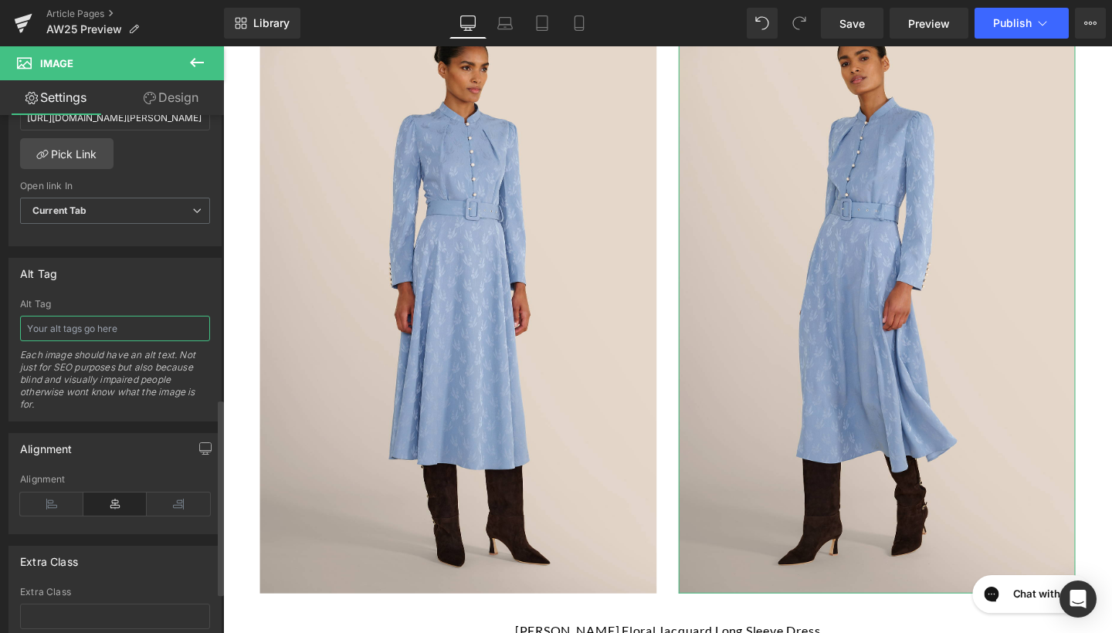
click at [123, 332] on input "text" at bounding box center [115, 328] width 190 height 25
type input "Ahana Floral Jacquard Long Sleeve Dress"
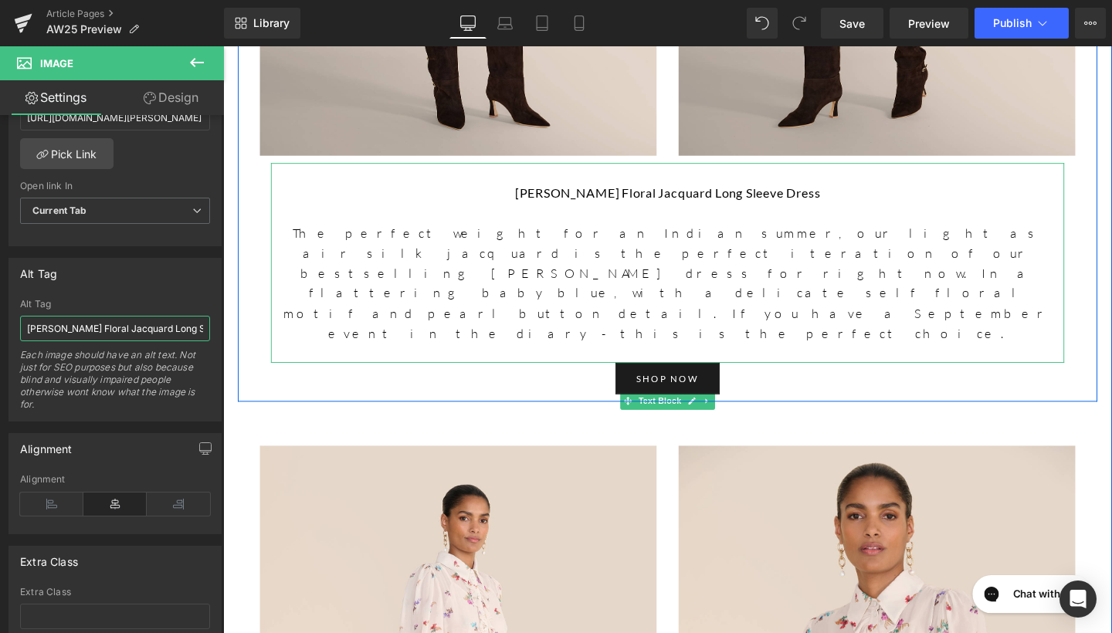
scroll to position [3876, 0]
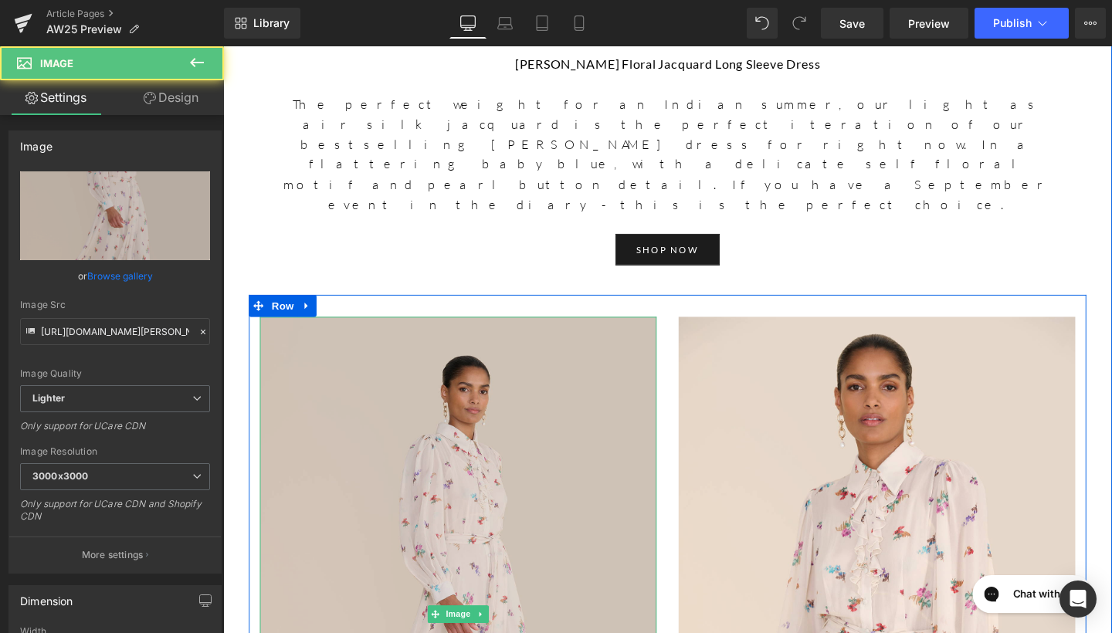
click at [499, 345] on img at bounding box center [470, 644] width 417 height 626
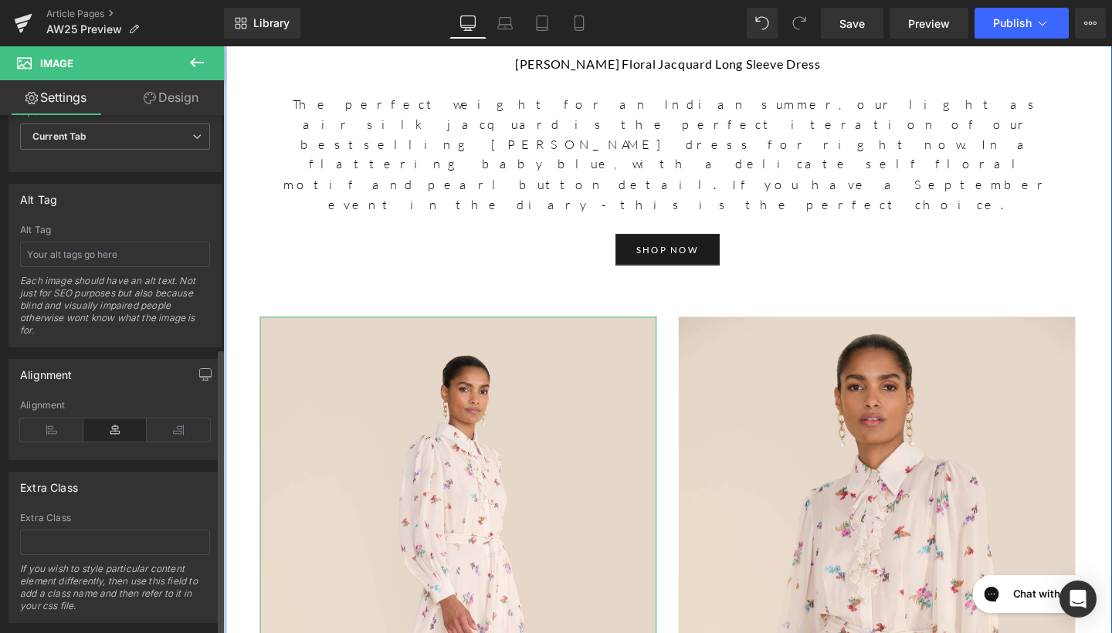
scroll to position [833, 0]
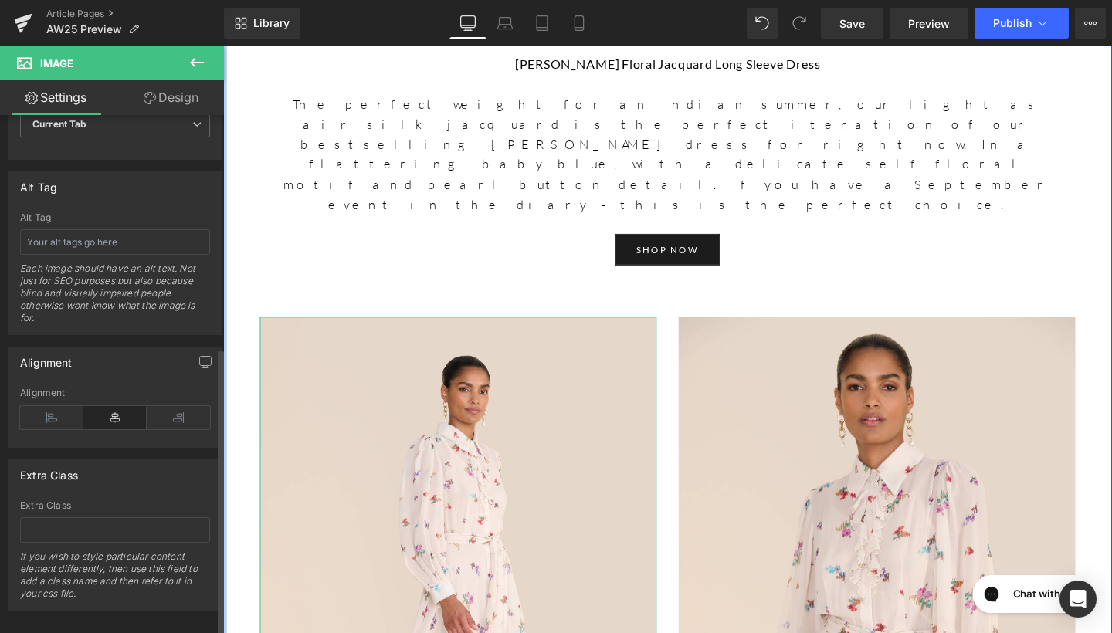
click at [144, 254] on div "Alt Tag Each image should have an alt text. Not just for SEO purposes but also …" at bounding box center [115, 273] width 190 height 122
click at [148, 233] on input "text" at bounding box center [115, 241] width 190 height 25
type input "Robin Watercolour Shirt Dress"
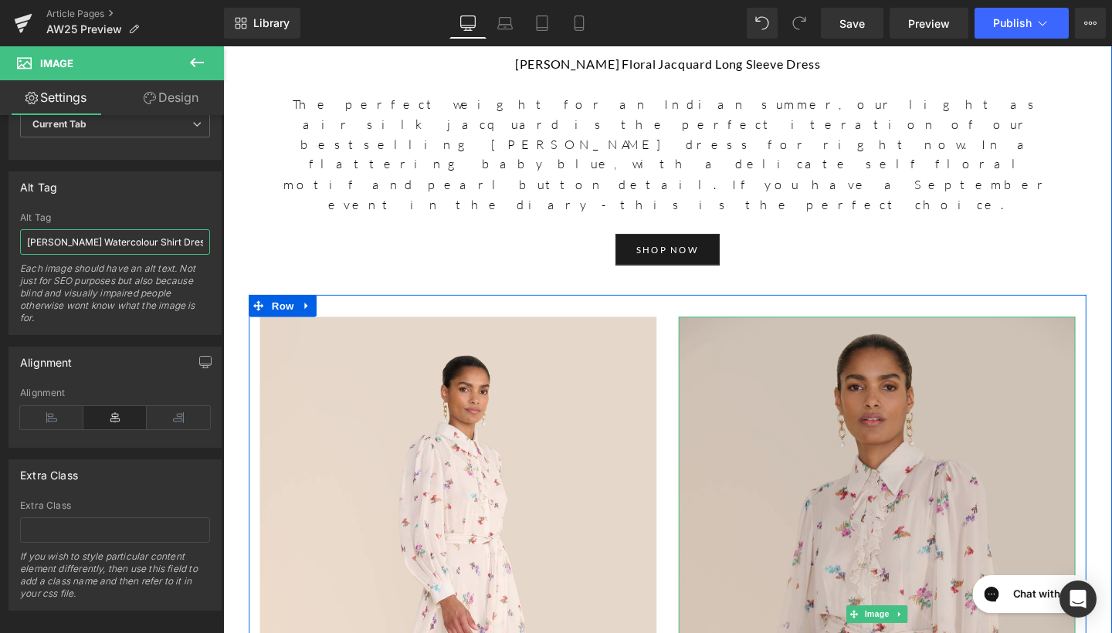
click at [733, 331] on img at bounding box center [910, 644] width 417 height 626
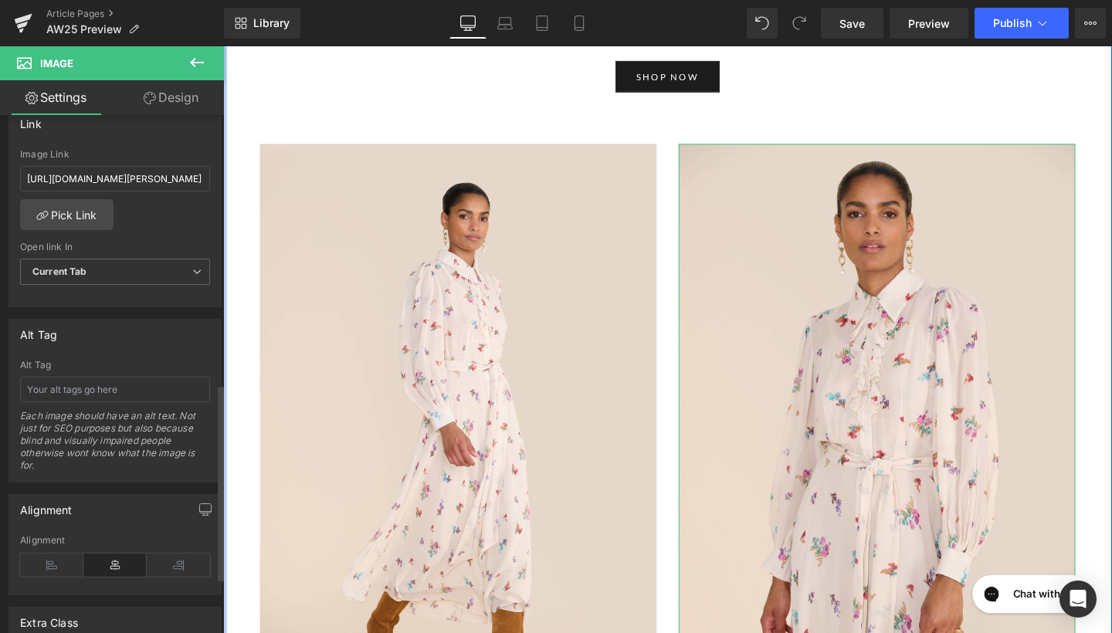
scroll to position [715, 0]
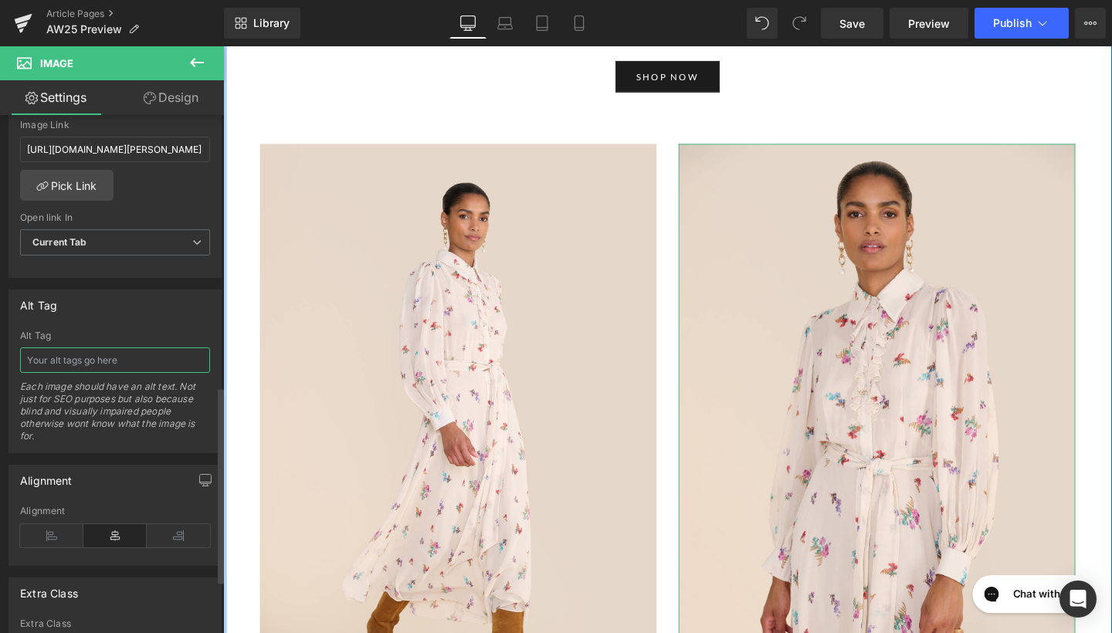
click at [155, 364] on input "text" at bounding box center [115, 360] width 190 height 25
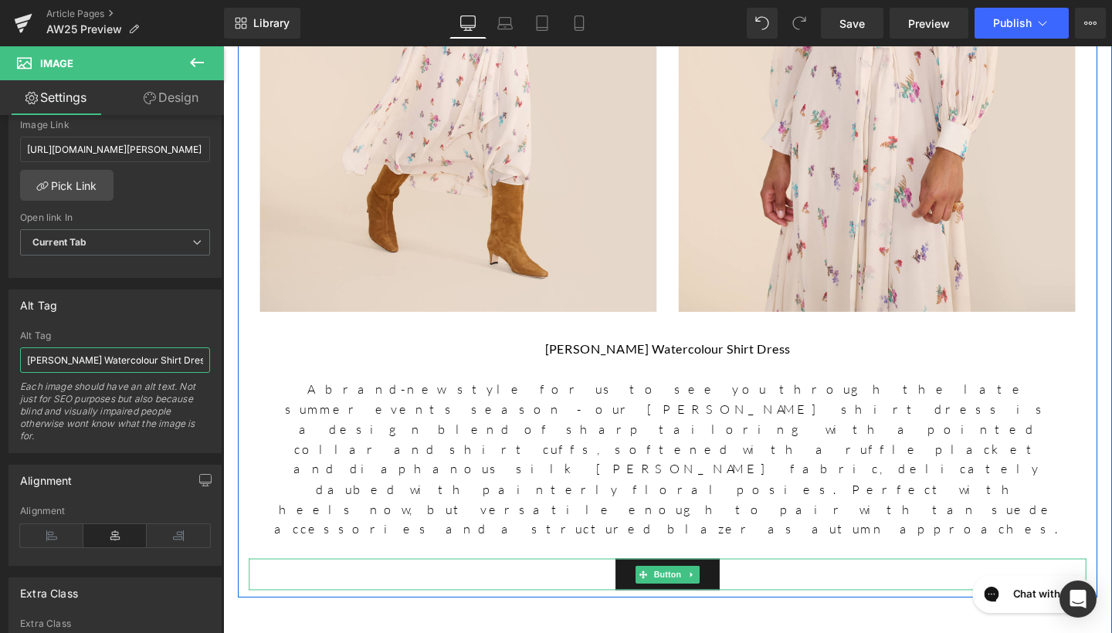
scroll to position [4508, 0]
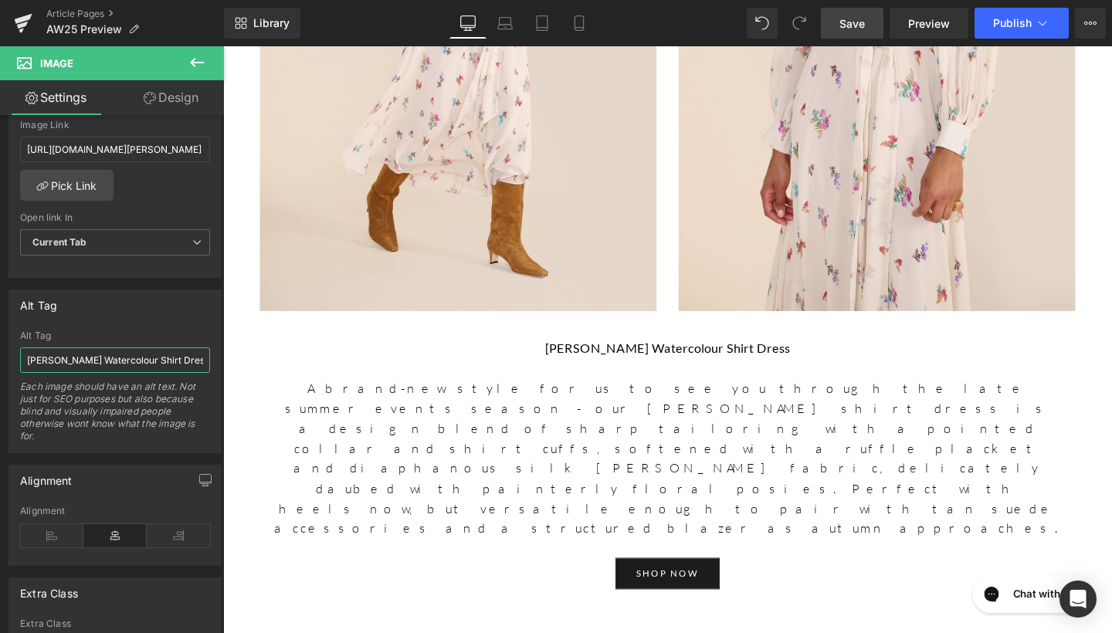
type input "Robin Watercolour Shirt Dress"
click at [872, 25] on link "Save" at bounding box center [852, 23] width 63 height 31
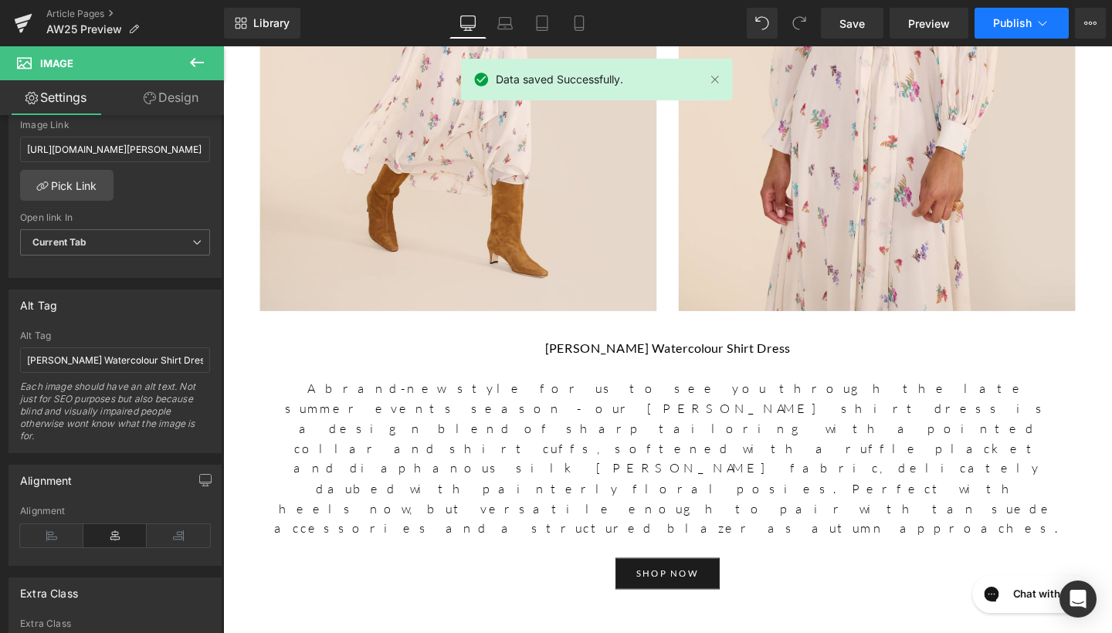
click at [1011, 20] on span "Publish" at bounding box center [1013, 23] width 39 height 12
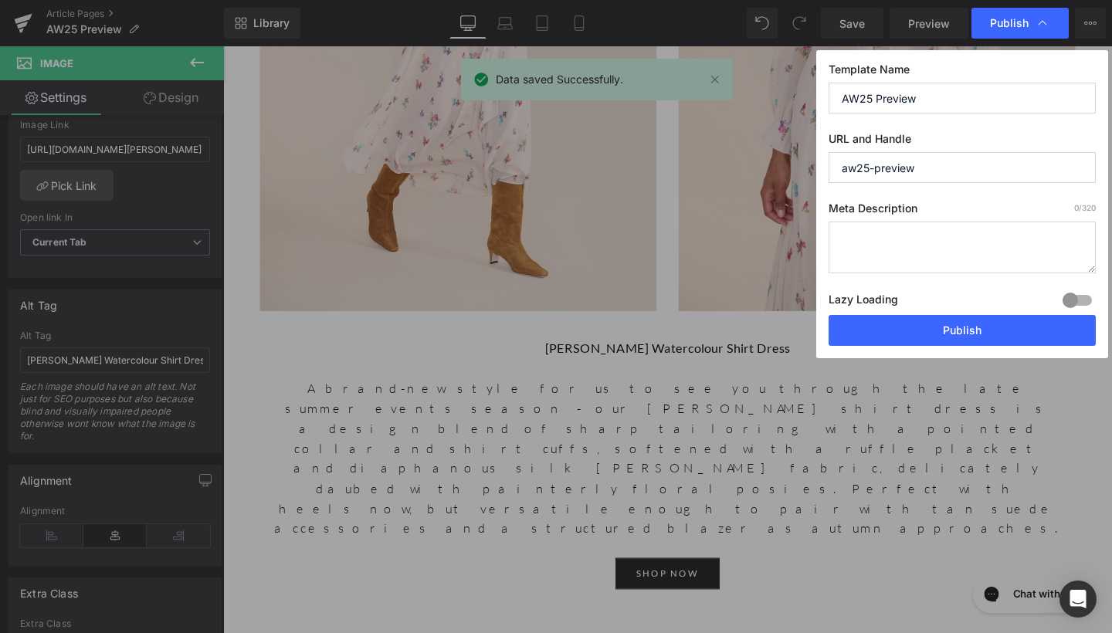
click at [971, 311] on div "Lazy Loading Build Upgrade plan to unlock" at bounding box center [962, 302] width 267 height 25
click at [971, 313] on div "Lazy Loading Build Upgrade plan to unlock" at bounding box center [962, 302] width 267 height 25
click at [969, 318] on button "Publish" at bounding box center [962, 330] width 267 height 31
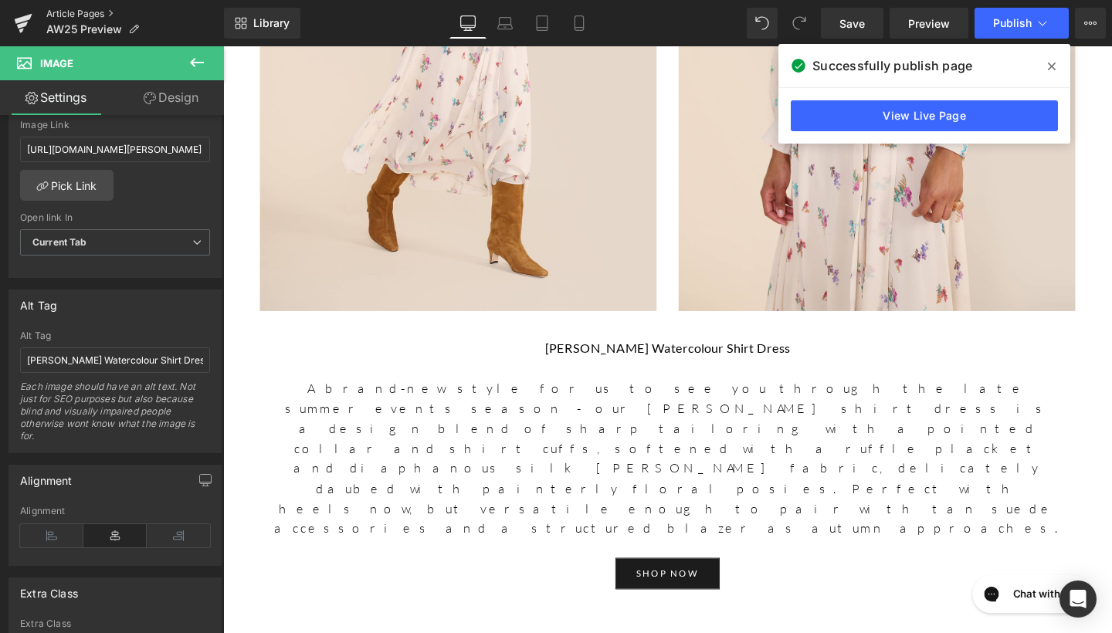
click at [87, 13] on link "Article Pages" at bounding box center [135, 14] width 178 height 12
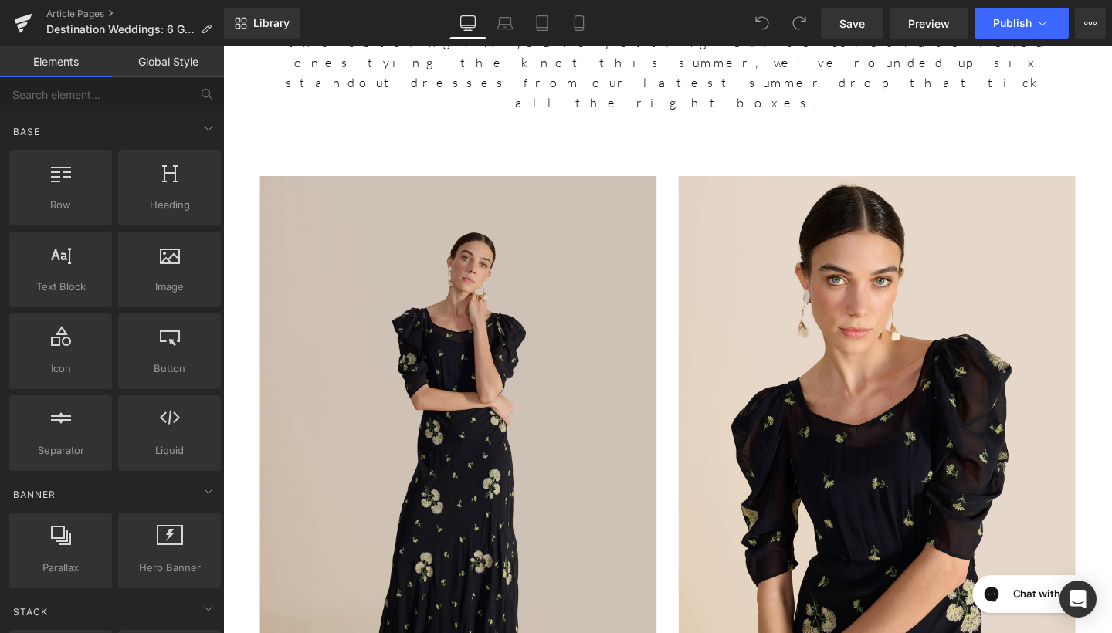
scroll to position [1068, 0]
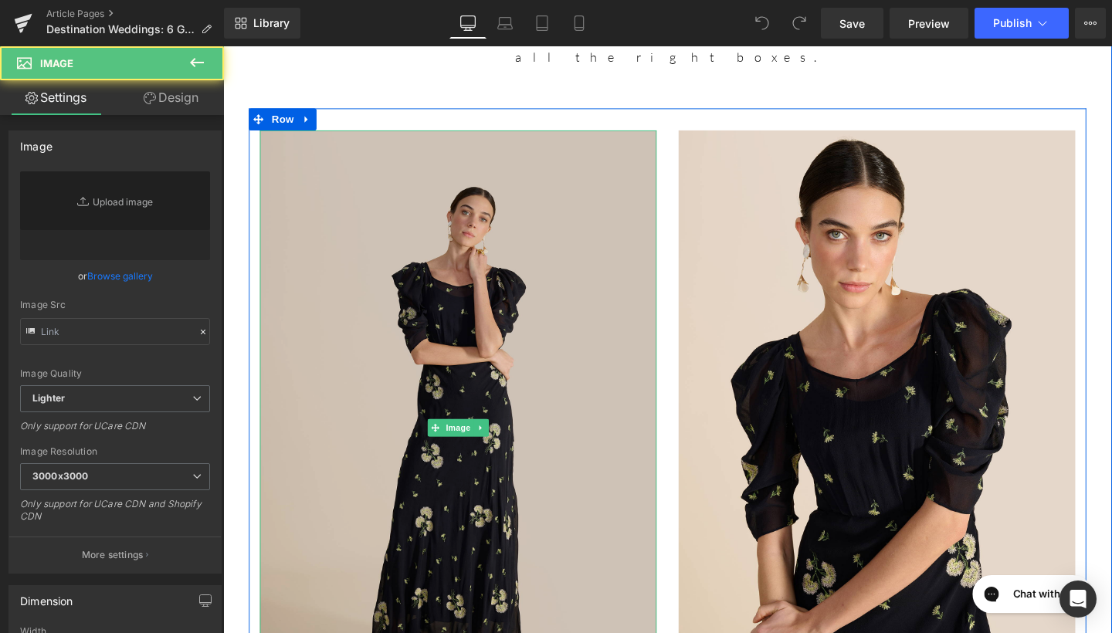
click at [527, 372] on img at bounding box center [470, 448] width 417 height 626
type input "[URL][DOMAIN_NAME]"
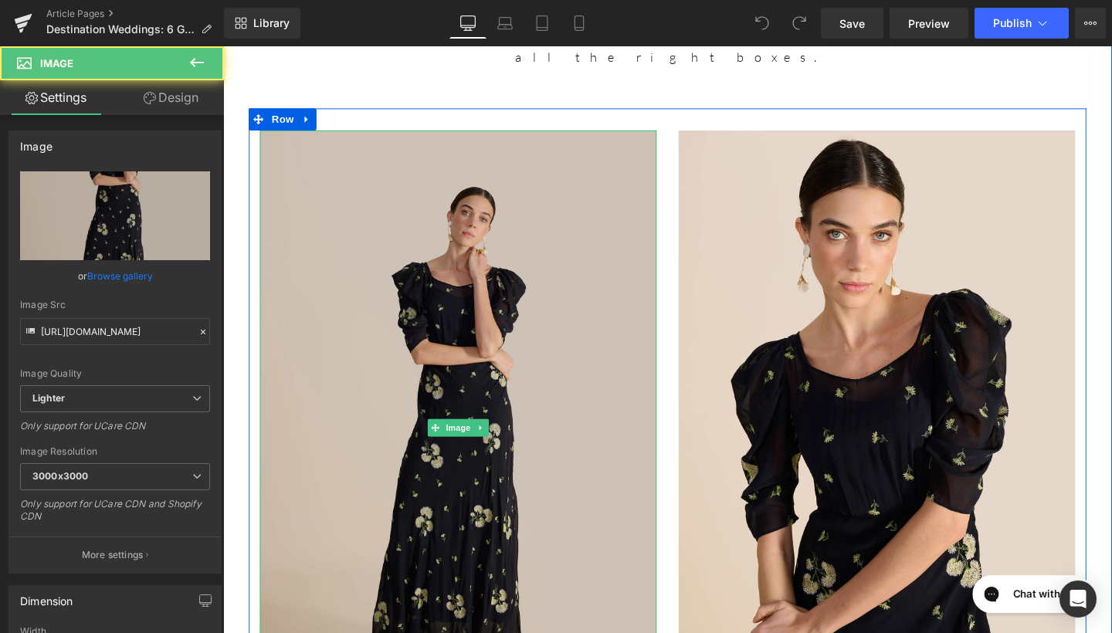
click at [542, 184] on img at bounding box center [470, 448] width 417 height 626
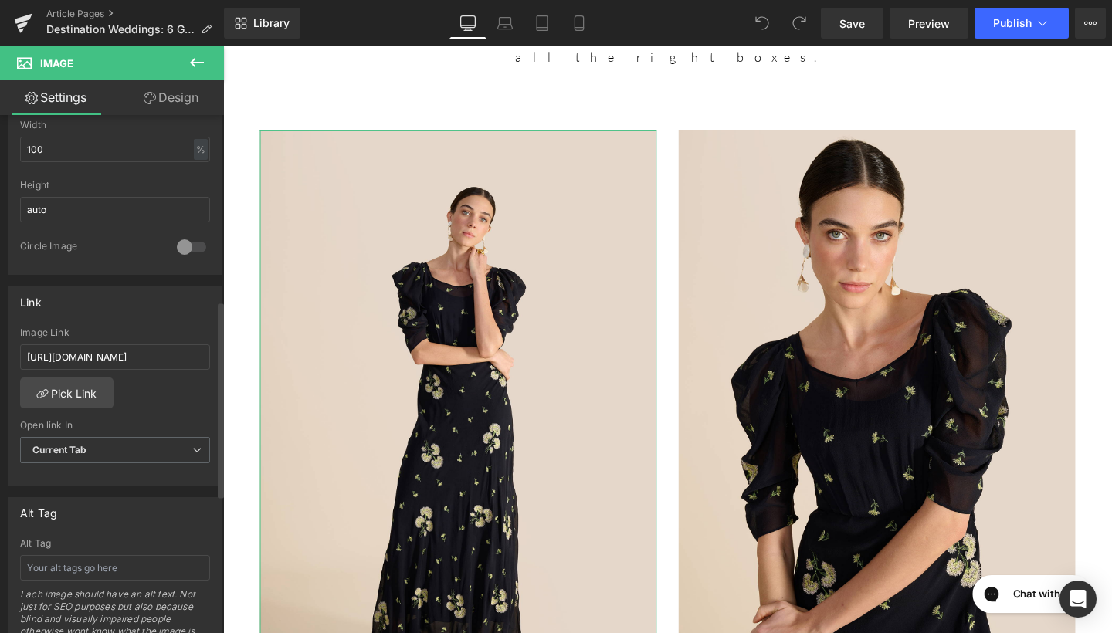
scroll to position [521, 0]
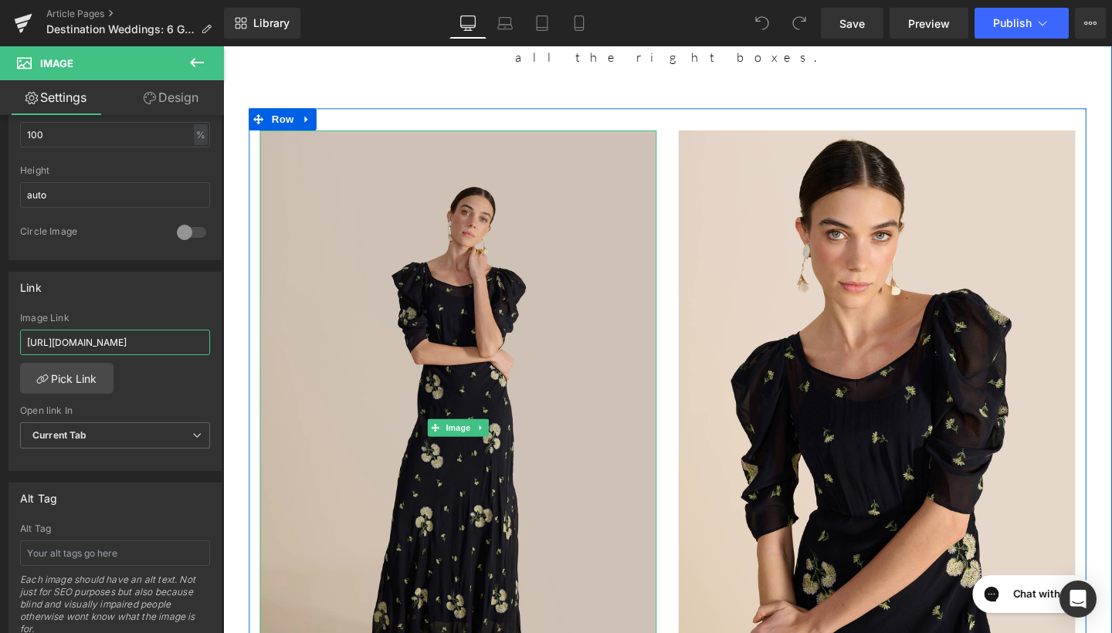
drag, startPoint x: 246, startPoint y: 389, endPoint x: 273, endPoint y: 365, distance: 35.5
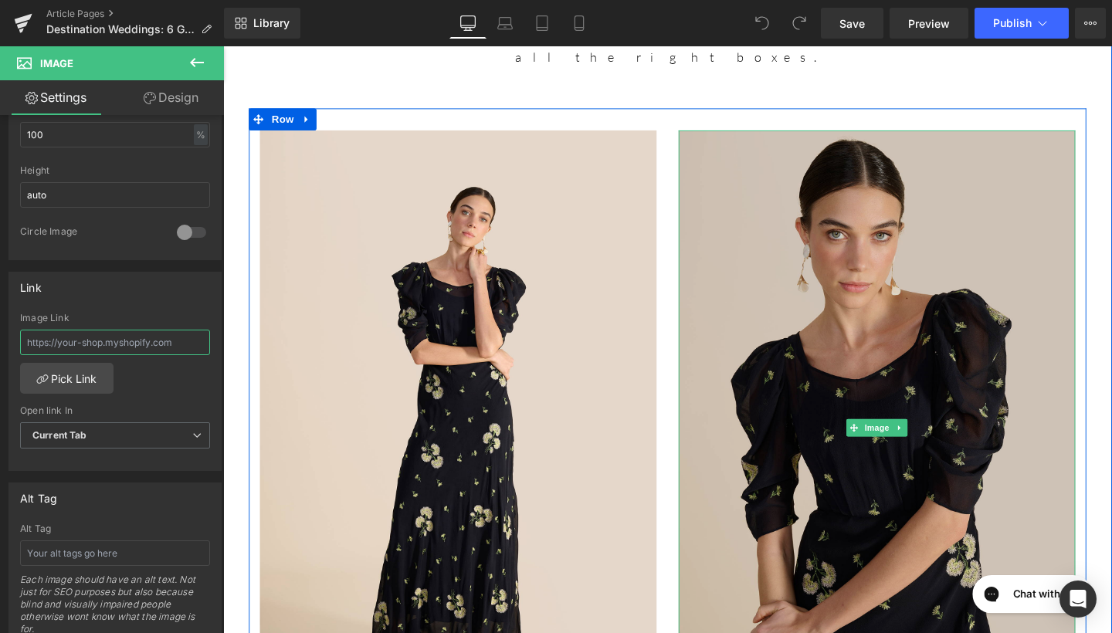
click at [1035, 246] on img at bounding box center [910, 448] width 417 height 626
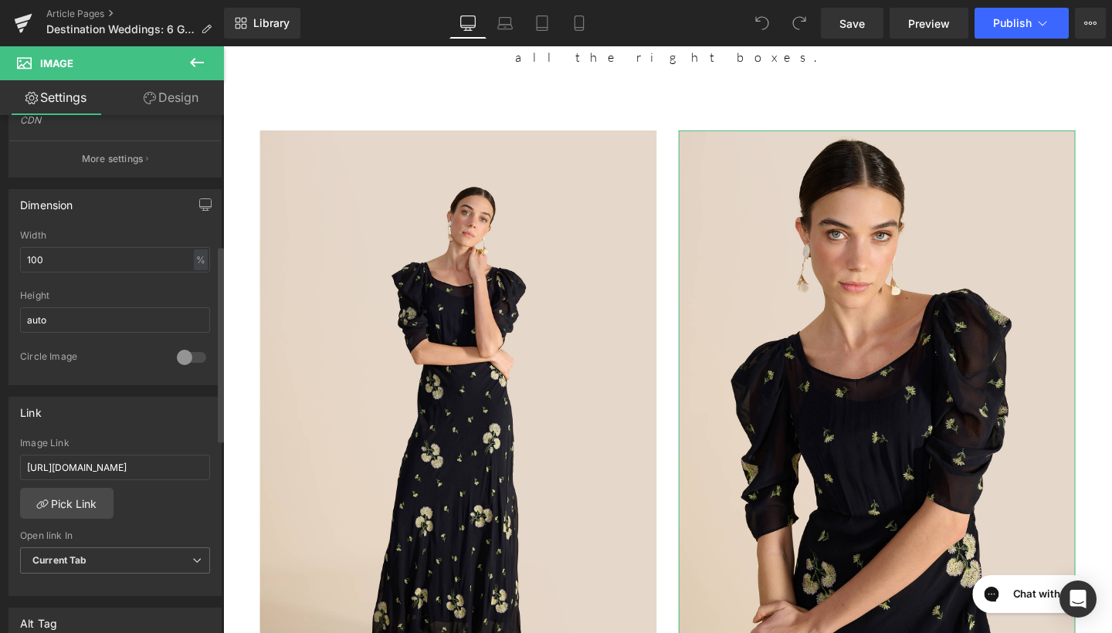
scroll to position [465, 0]
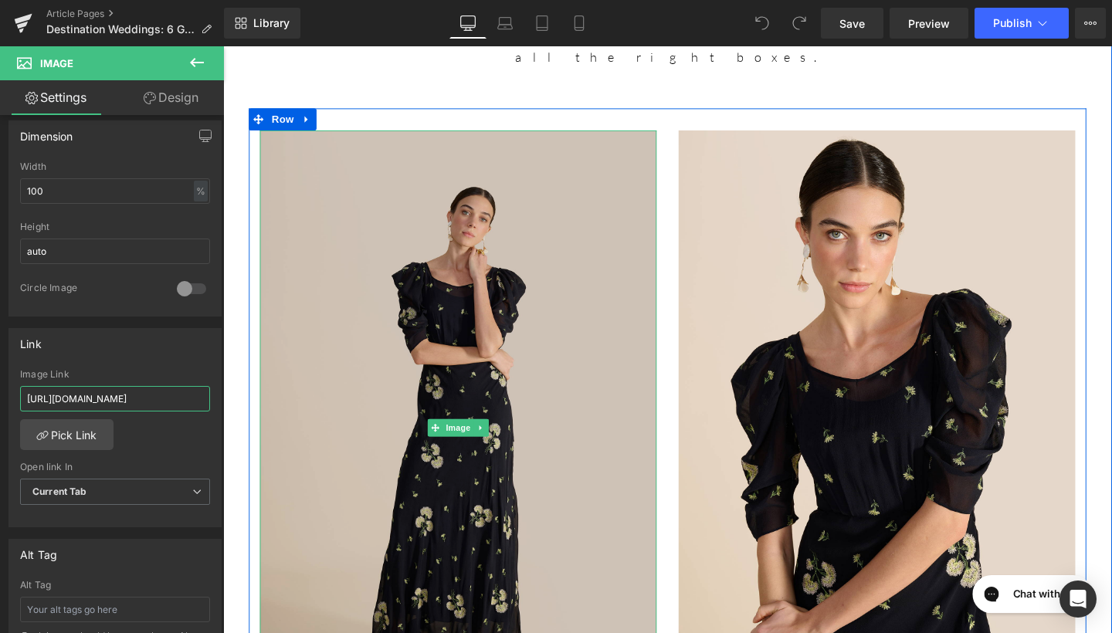
drag, startPoint x: 249, startPoint y: 449, endPoint x: 270, endPoint y: 421, distance: 34.8
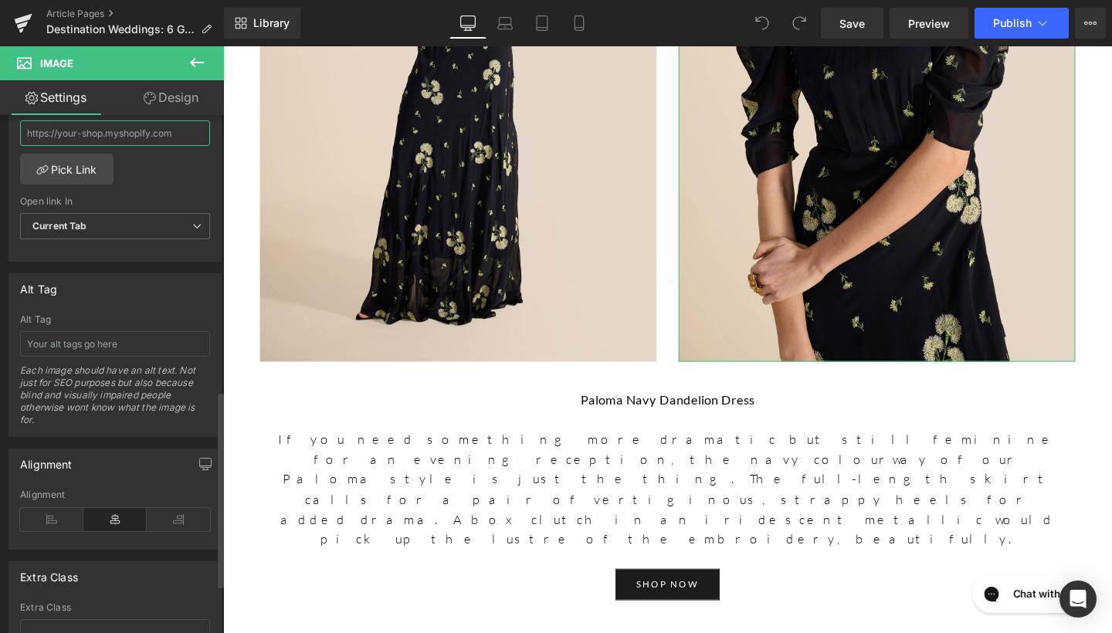
scroll to position [752, 0]
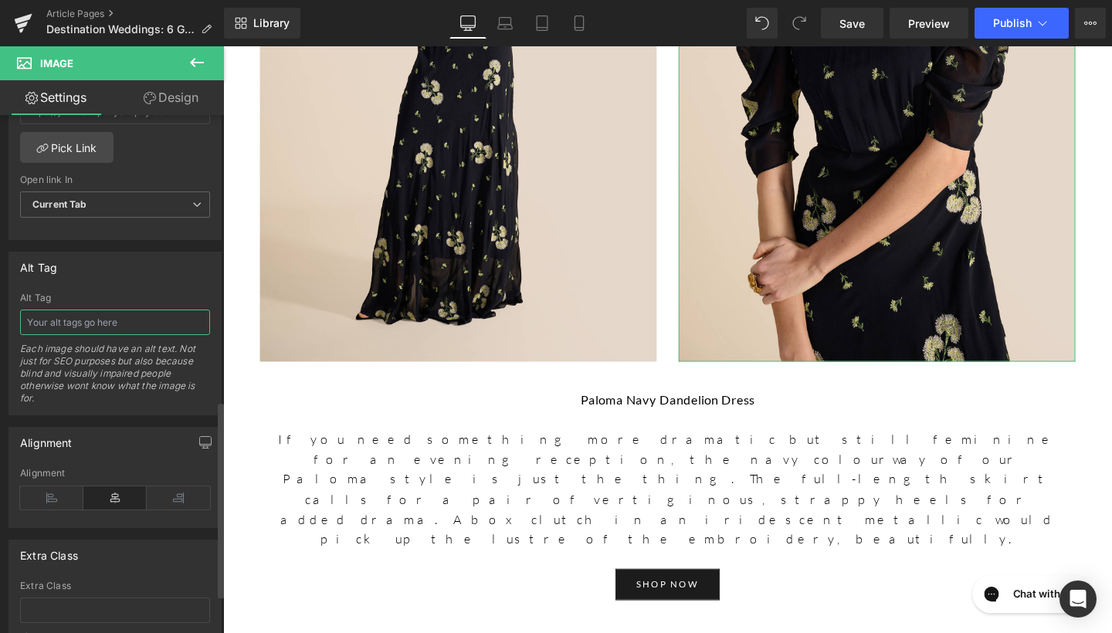
click at [67, 319] on input "text" at bounding box center [115, 322] width 190 height 25
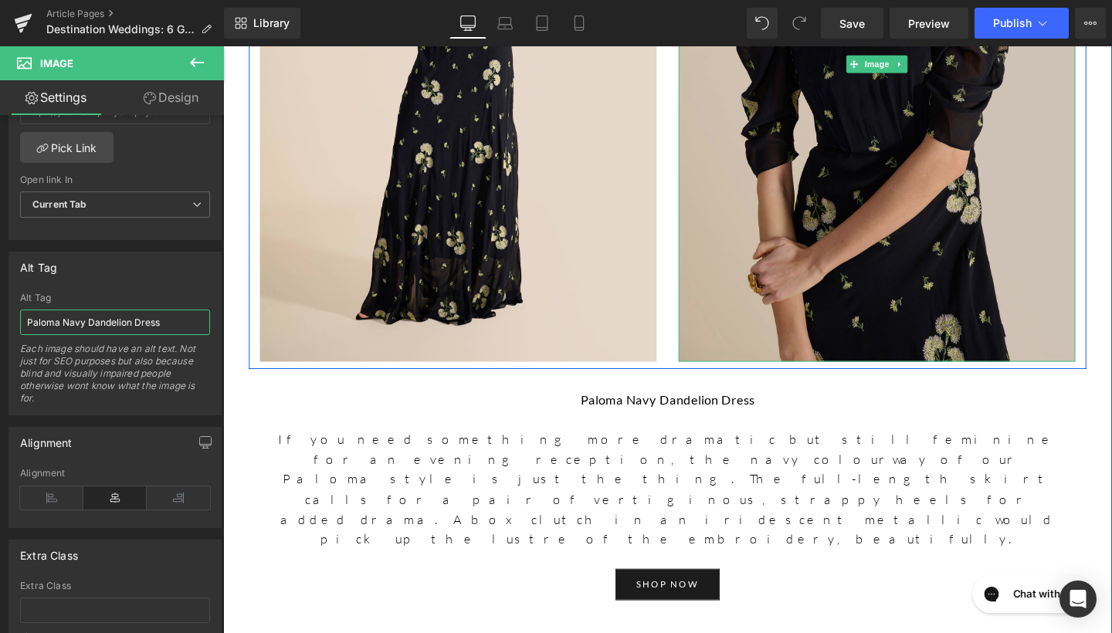
type input "Paloma Navy Dandelion Dress"
click at [769, 120] on img at bounding box center [910, 65] width 417 height 626
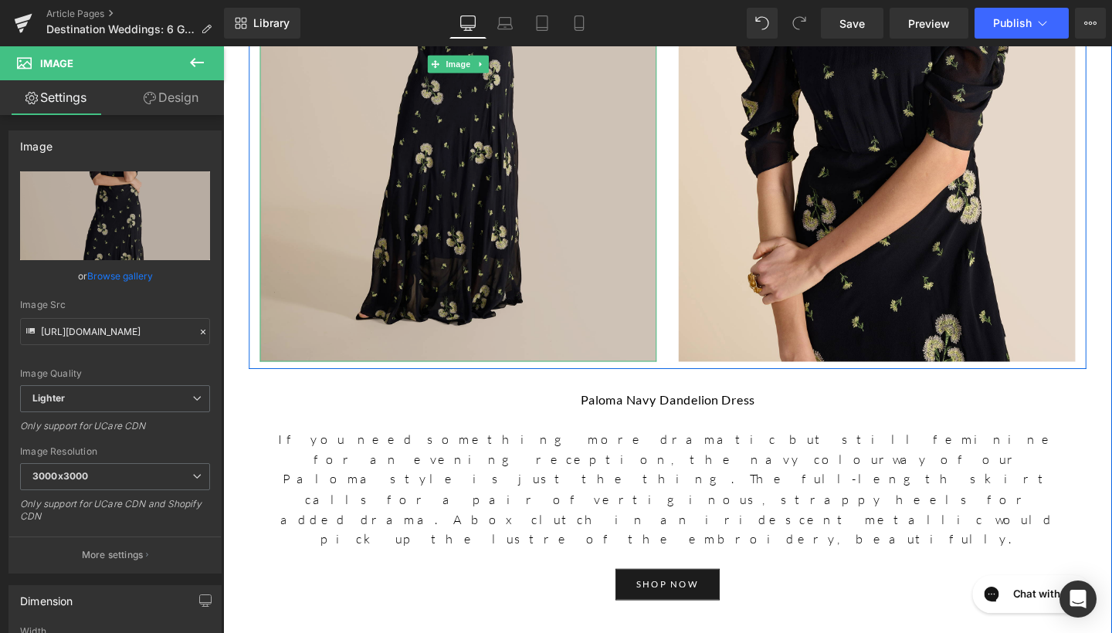
click at [633, 114] on img at bounding box center [470, 65] width 417 height 626
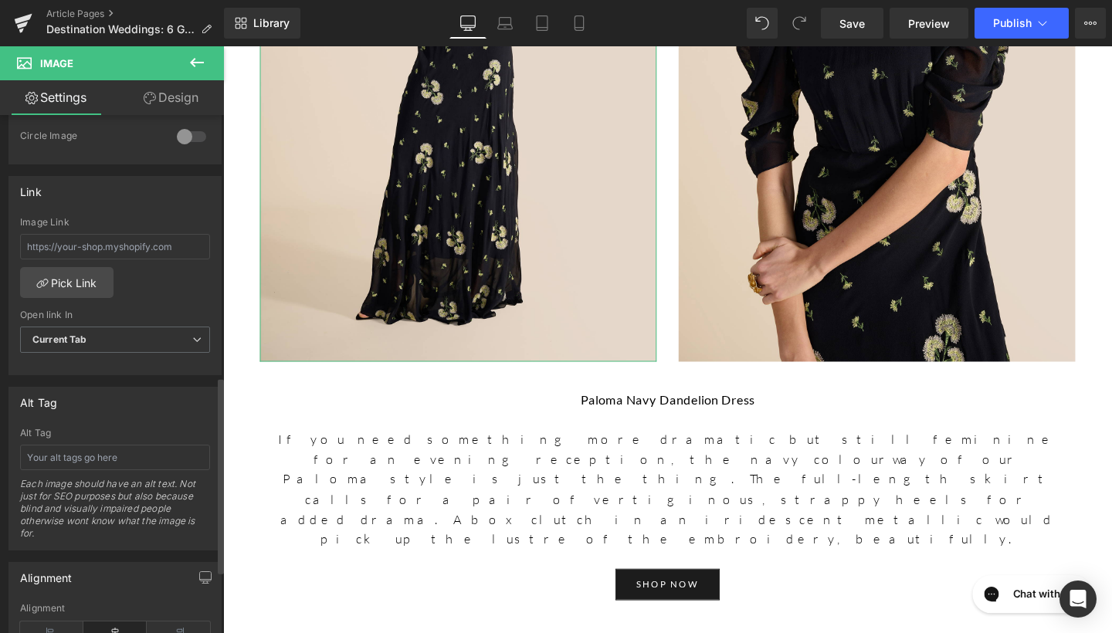
scroll to position [688, 0]
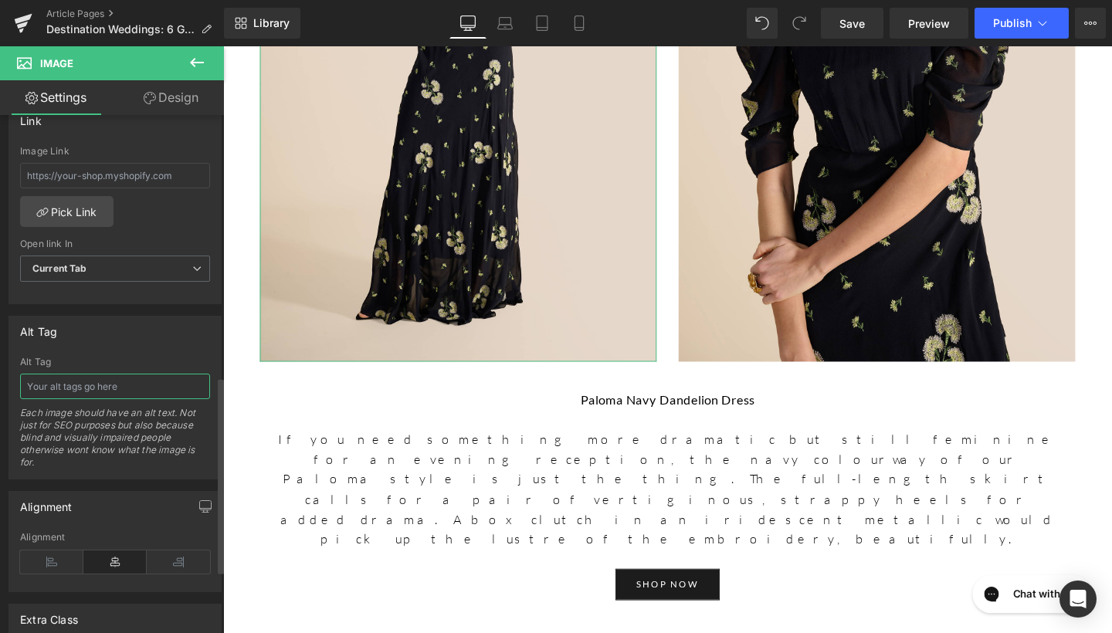
click at [82, 395] on input "text" at bounding box center [115, 386] width 190 height 25
click at [59, 386] on input "Paloma Dandelion Dress" at bounding box center [115, 386] width 190 height 25
type input "Paloma Navy Dandelion Dress"
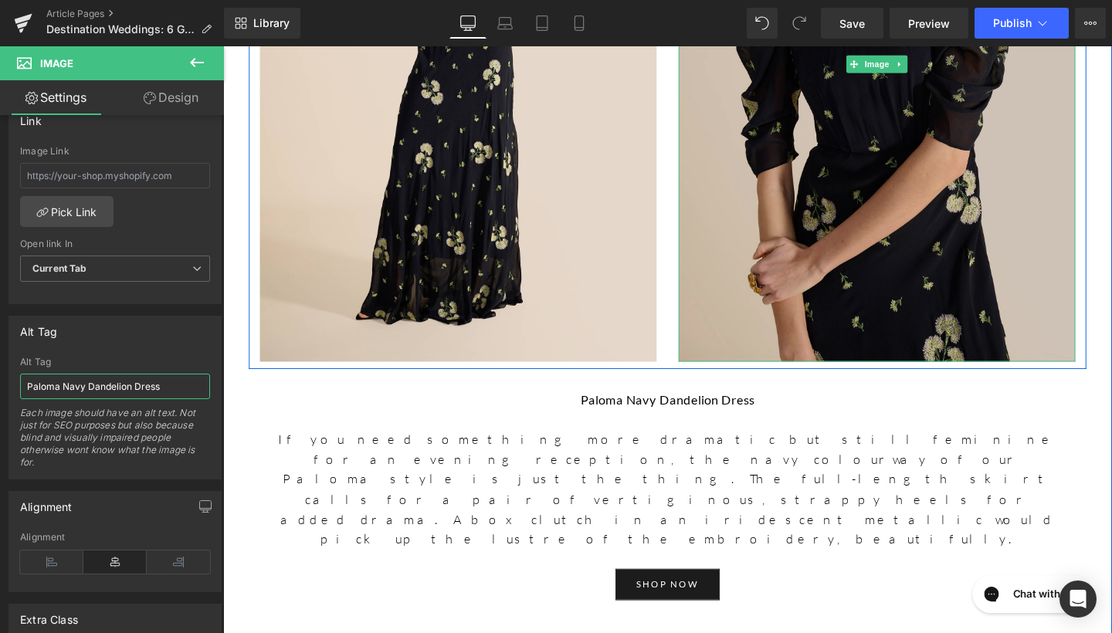
click at [790, 82] on img at bounding box center [910, 65] width 417 height 626
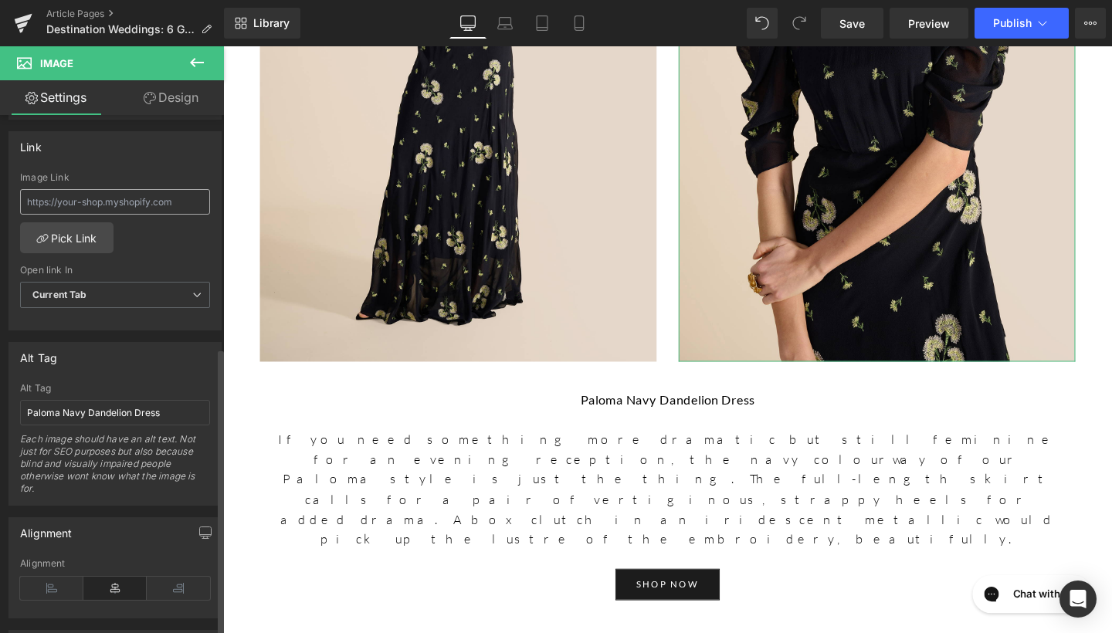
scroll to position [698, 0]
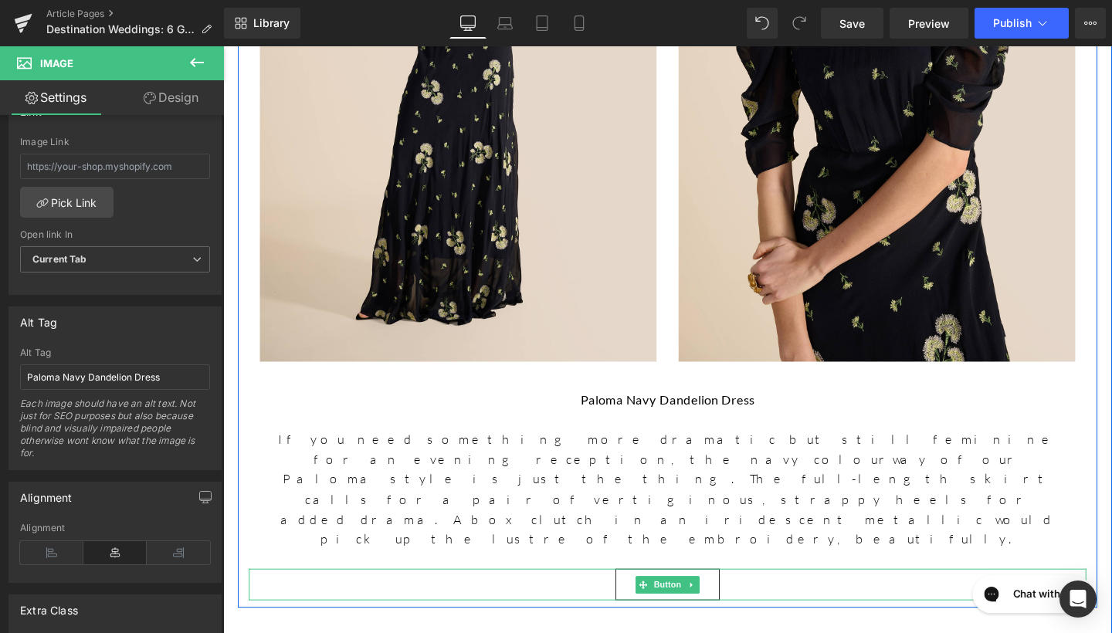
click at [725, 596] on link "SHOP NOW" at bounding box center [691, 612] width 110 height 33
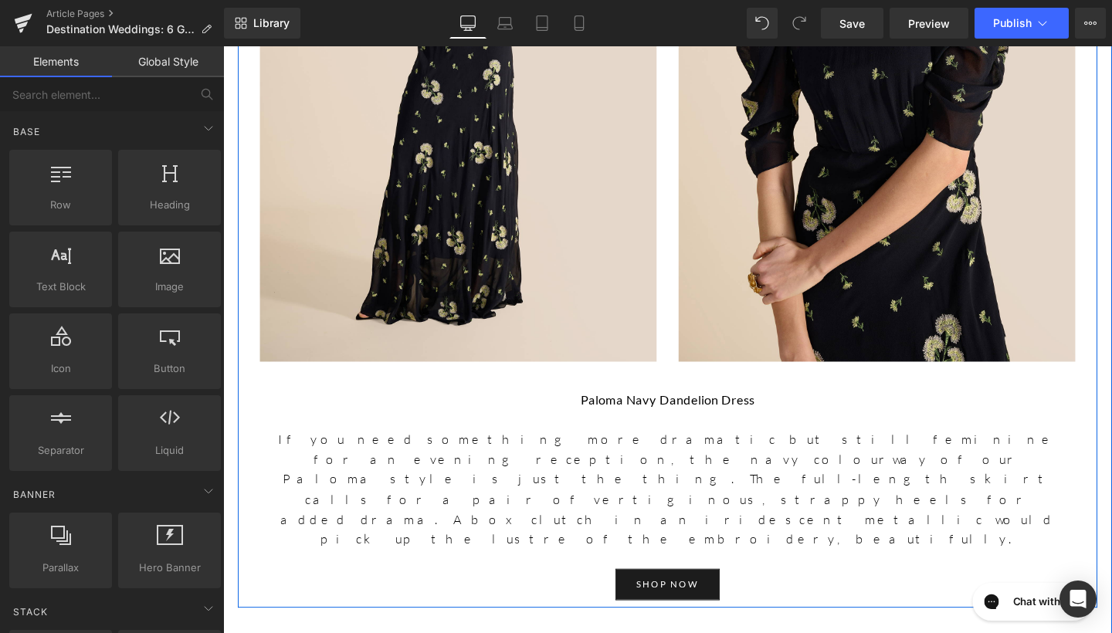
drag, startPoint x: 868, startPoint y: 560, endPoint x: 666, endPoint y: 533, distance: 203.4
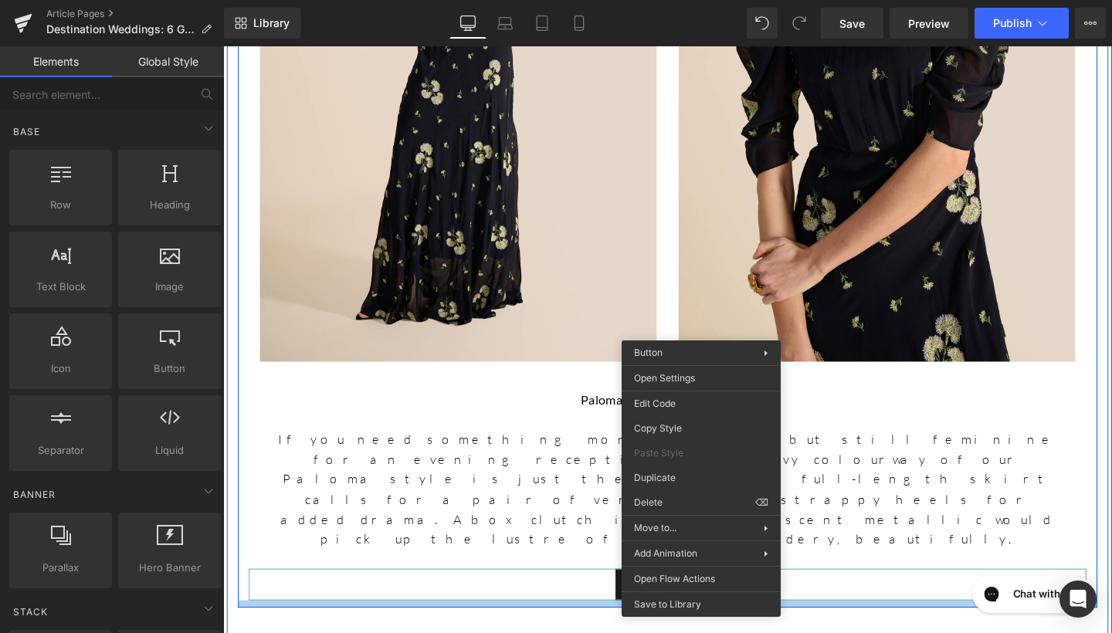
drag, startPoint x: 875, startPoint y: 547, endPoint x: 673, endPoint y: 524, distance: 203.0
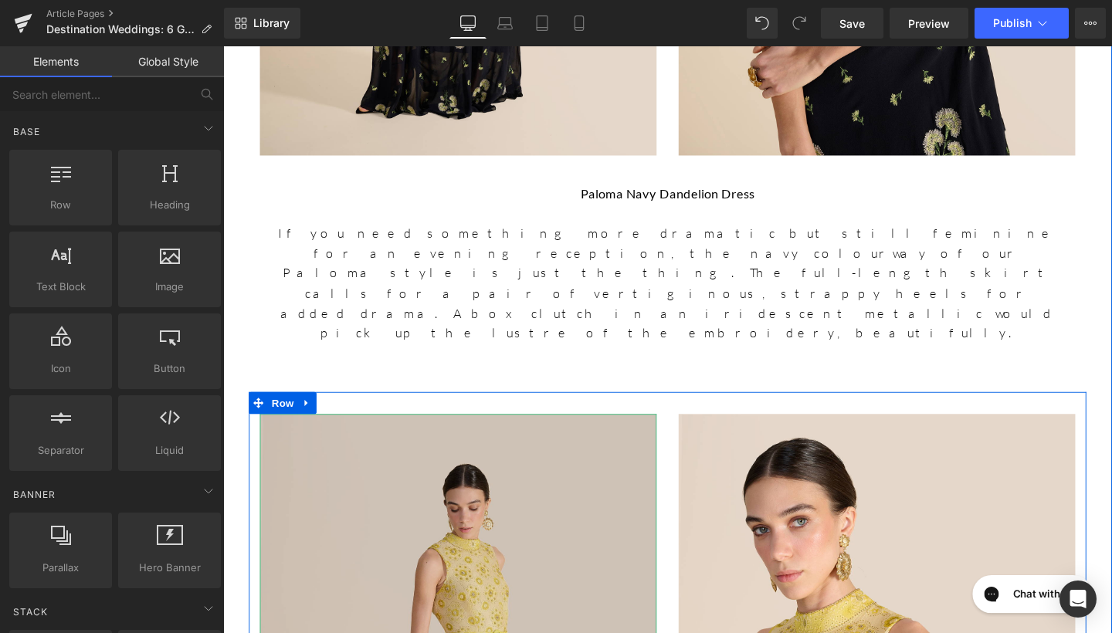
scroll to position [1757, 0]
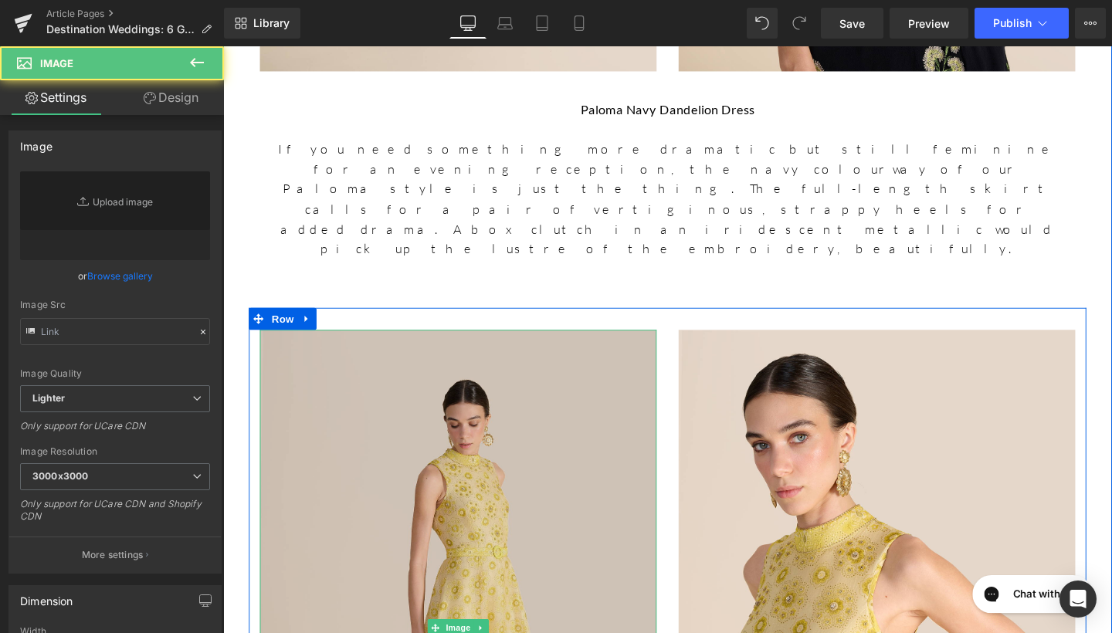
type input "[URL][DOMAIN_NAME][PERSON_NAME]"
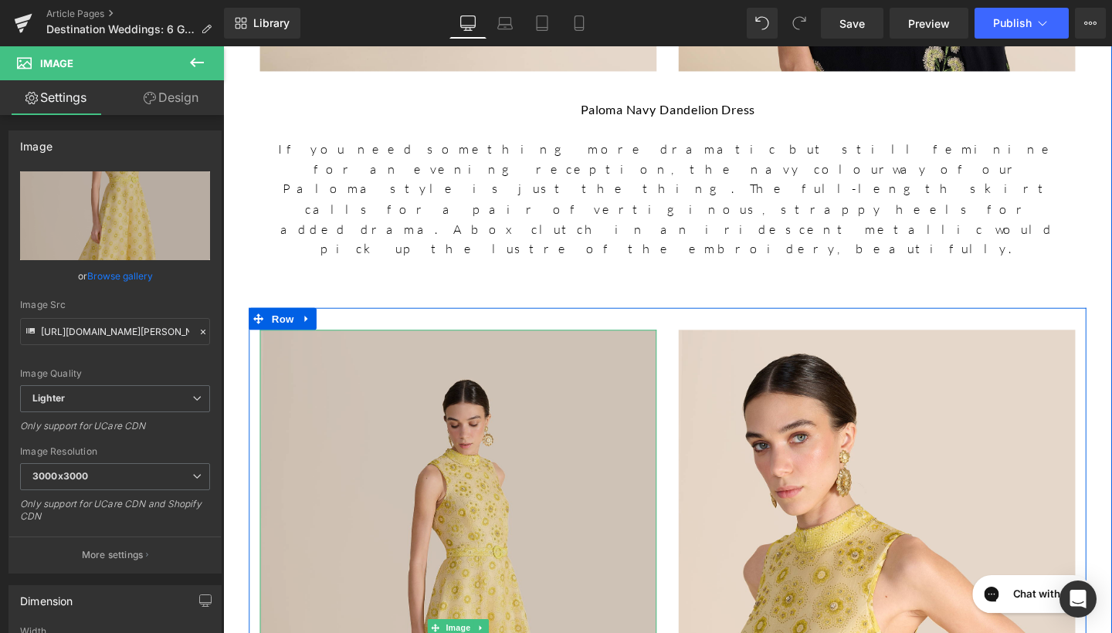
scroll to position [2102, 0]
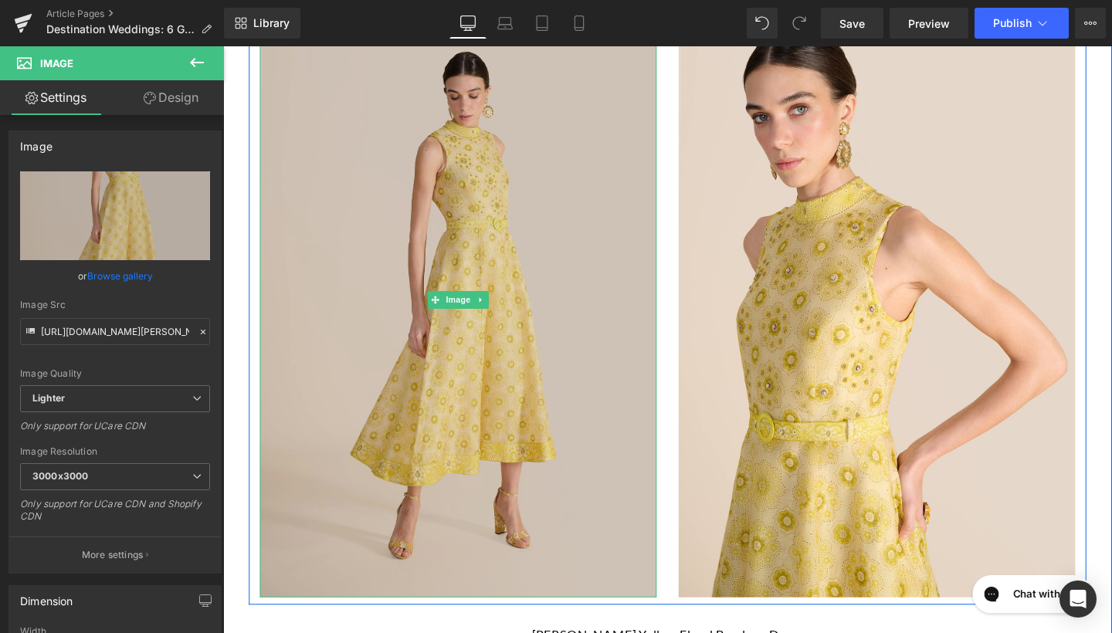
click at [464, 280] on img at bounding box center [470, 312] width 417 height 626
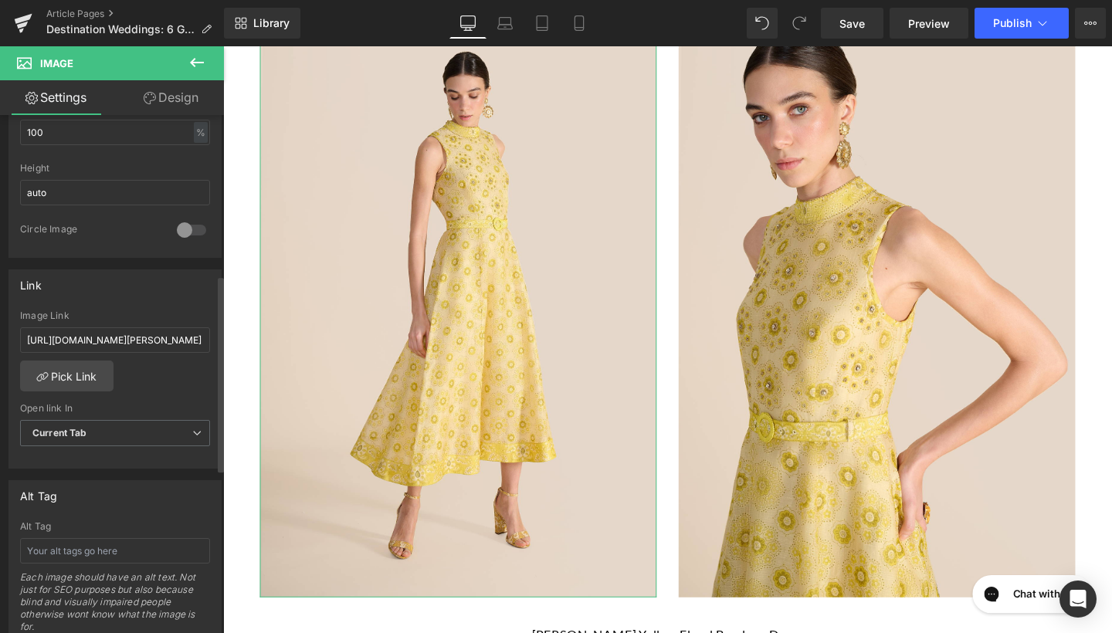
scroll to position [570, 0]
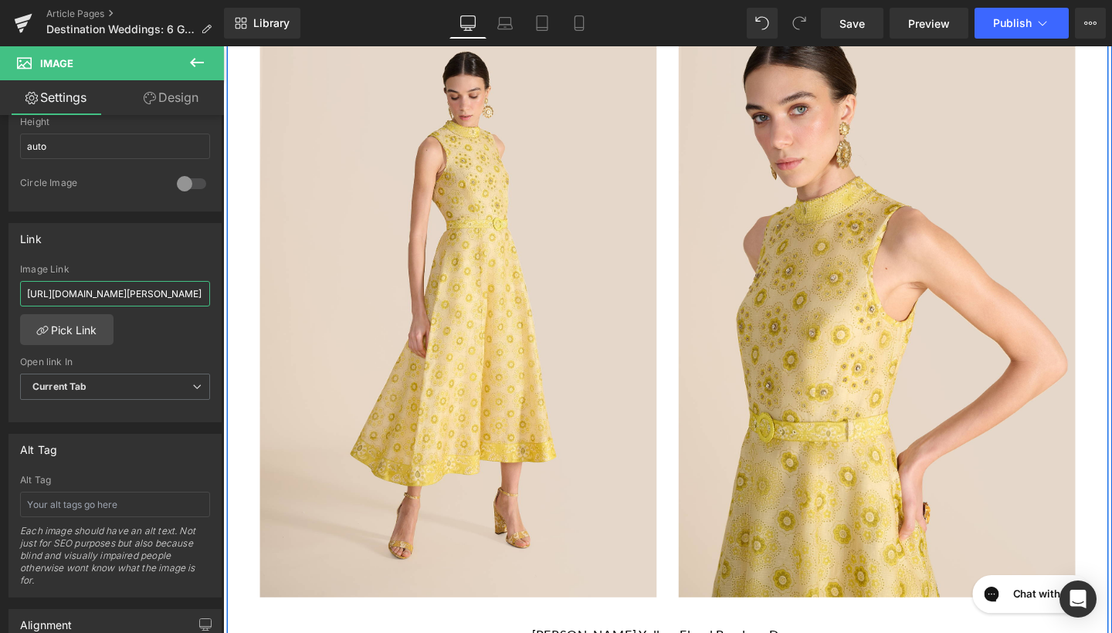
drag, startPoint x: 251, startPoint y: 338, endPoint x: 230, endPoint y: 303, distance: 41.2
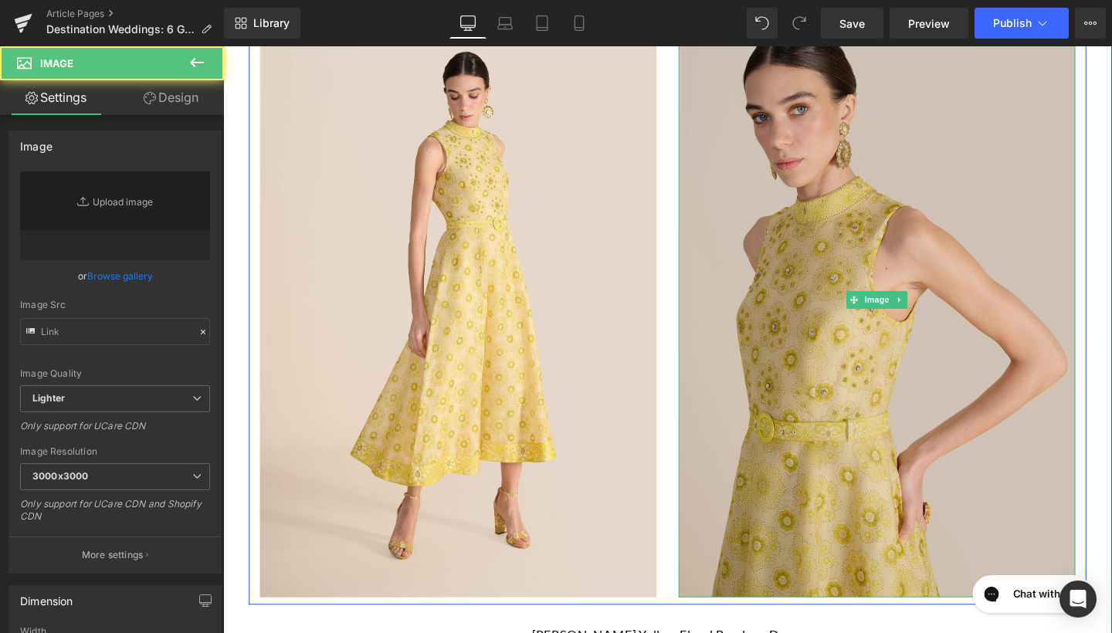
type input "[URL][DOMAIN_NAME][PERSON_NAME]"
click at [829, 159] on img at bounding box center [910, 312] width 417 height 626
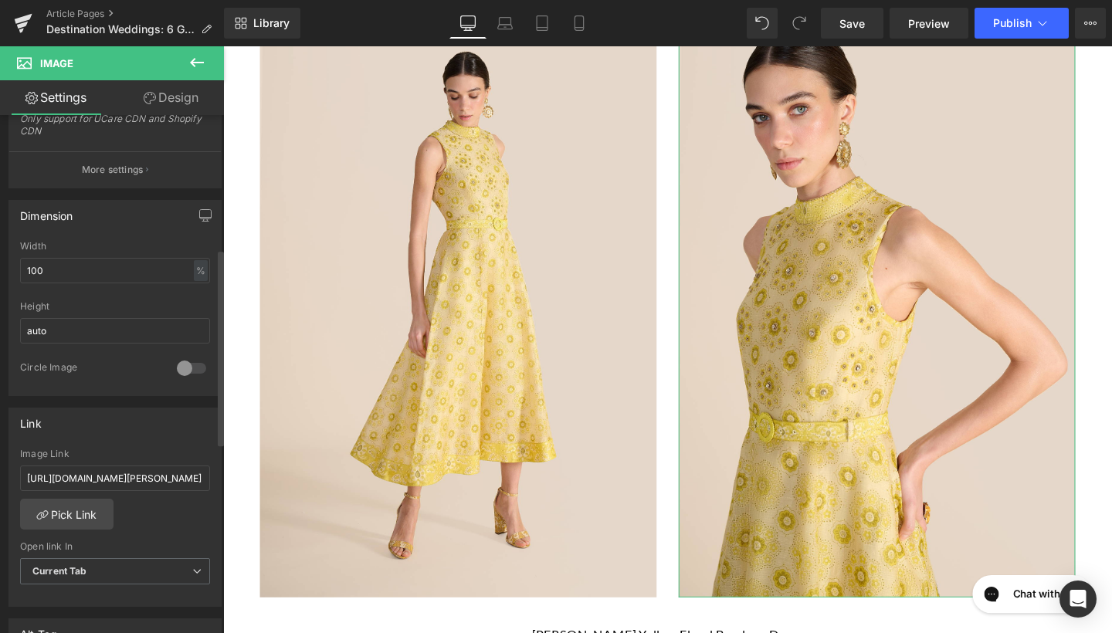
scroll to position [421, 0]
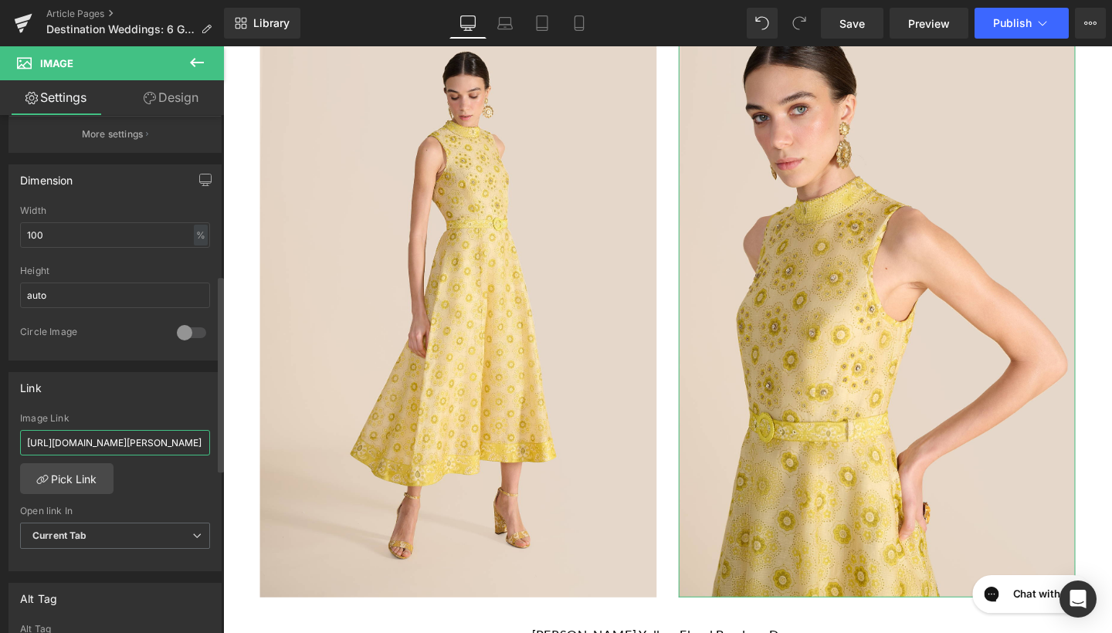
drag, startPoint x: 23, startPoint y: 443, endPoint x: 217, endPoint y: 435, distance: 194.1
click at [217, 436] on div "Link [URL][DOMAIN_NAME][PERSON_NAME] Image Link [URL][DOMAIN_NAME][PERSON_NAME]…" at bounding box center [115, 467] width 231 height 212
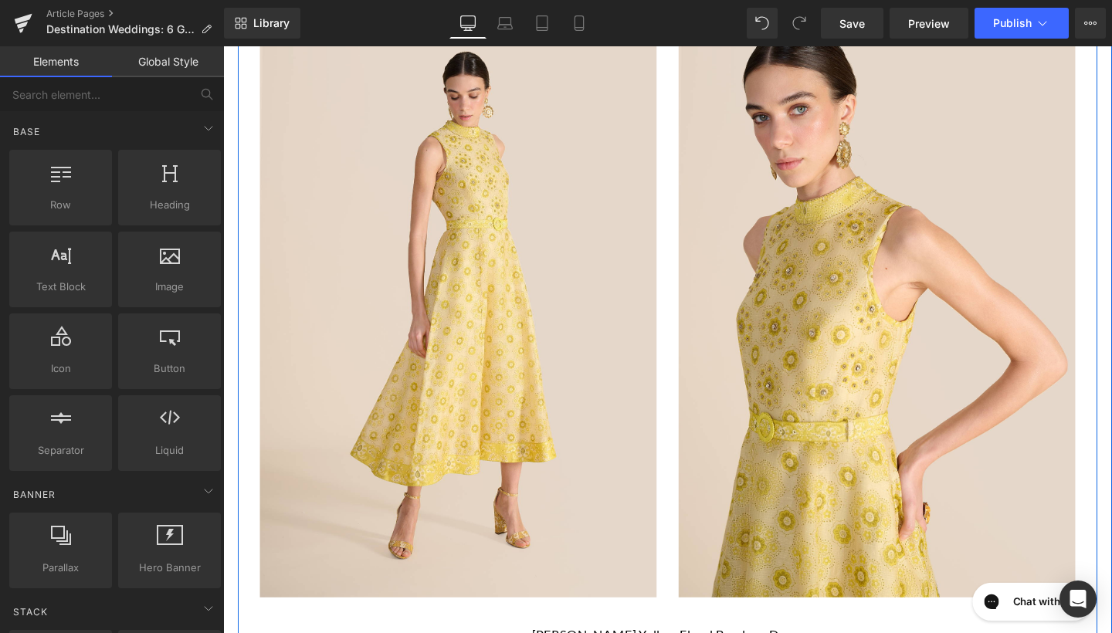
drag, startPoint x: 893, startPoint y: 563, endPoint x: 693, endPoint y: 541, distance: 201.3
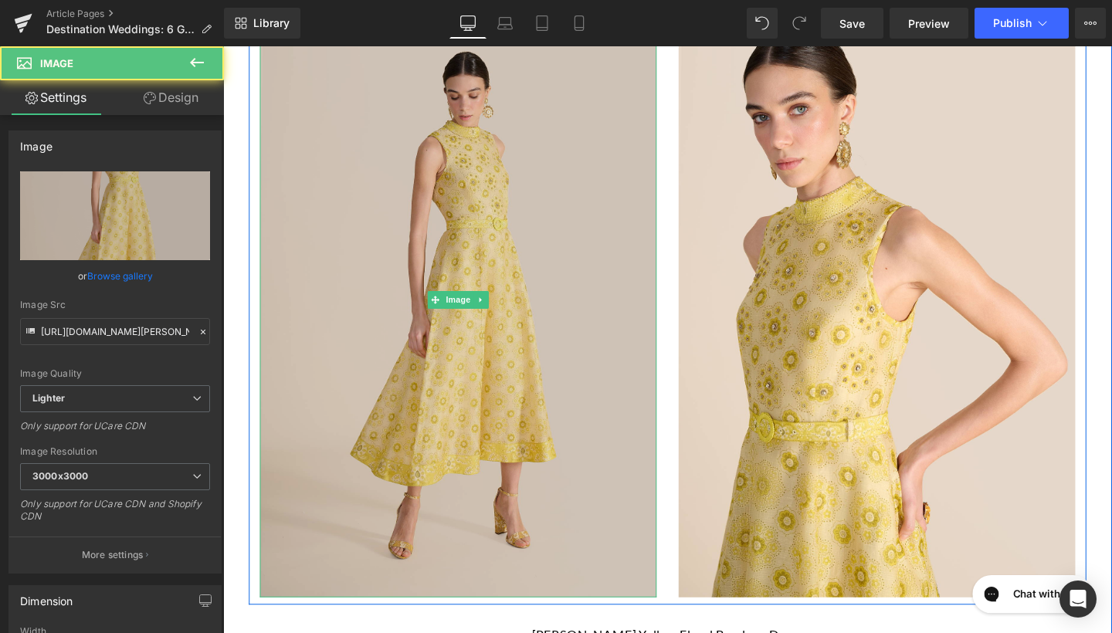
click at [515, 251] on img at bounding box center [470, 312] width 417 height 626
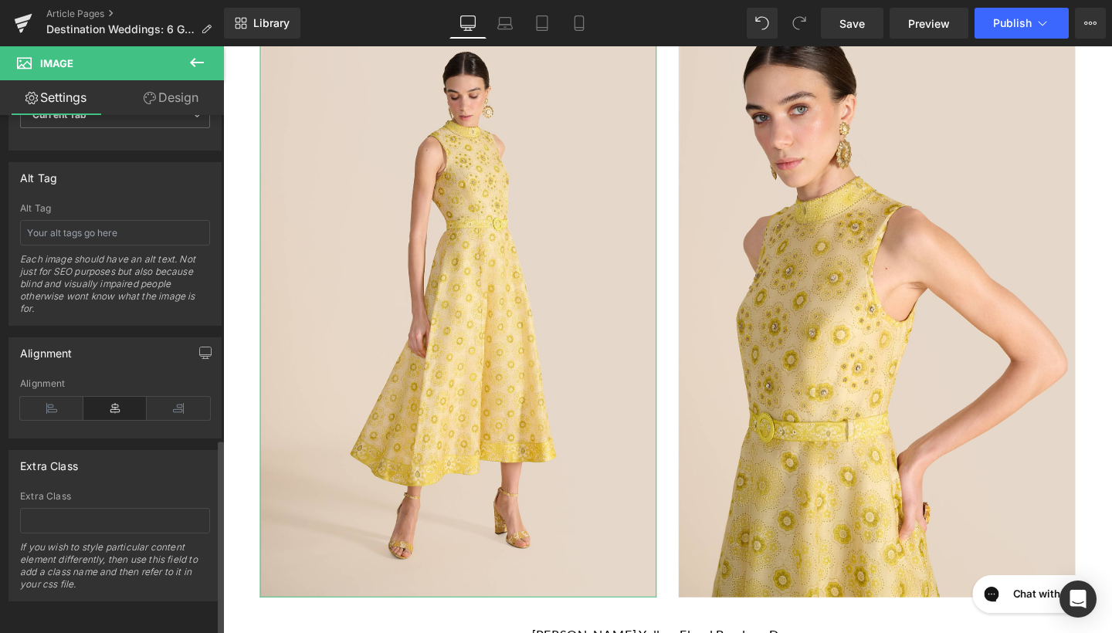
scroll to position [853, 0]
click at [110, 220] on input "text" at bounding box center [115, 232] width 190 height 25
type input "[PERSON_NAME] Yellow Floral Bandana Dress"
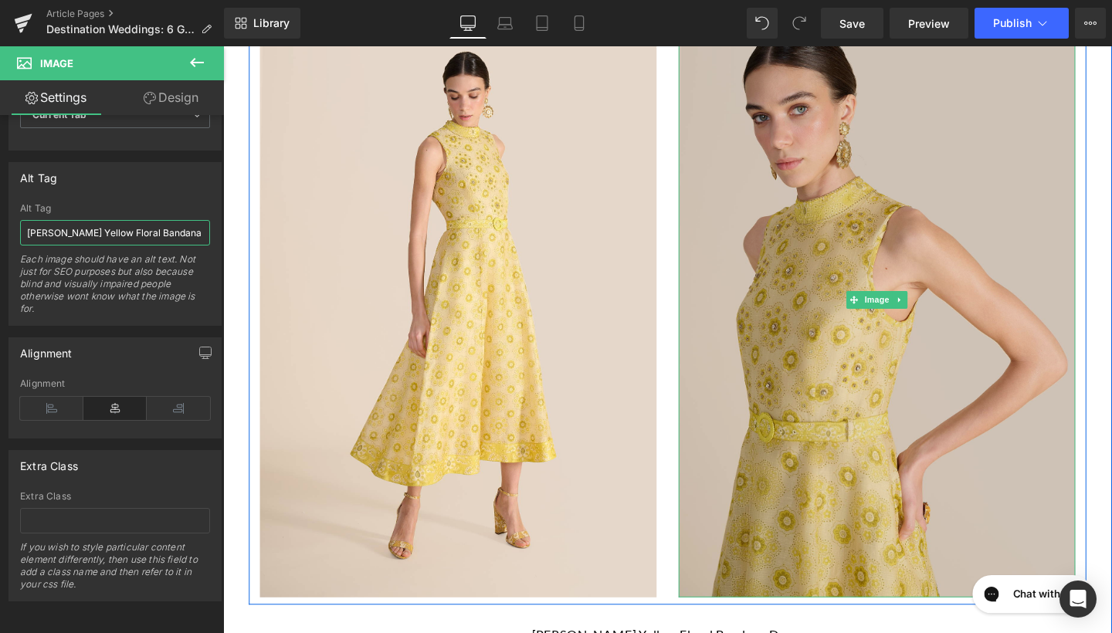
click at [796, 220] on img at bounding box center [910, 312] width 417 height 626
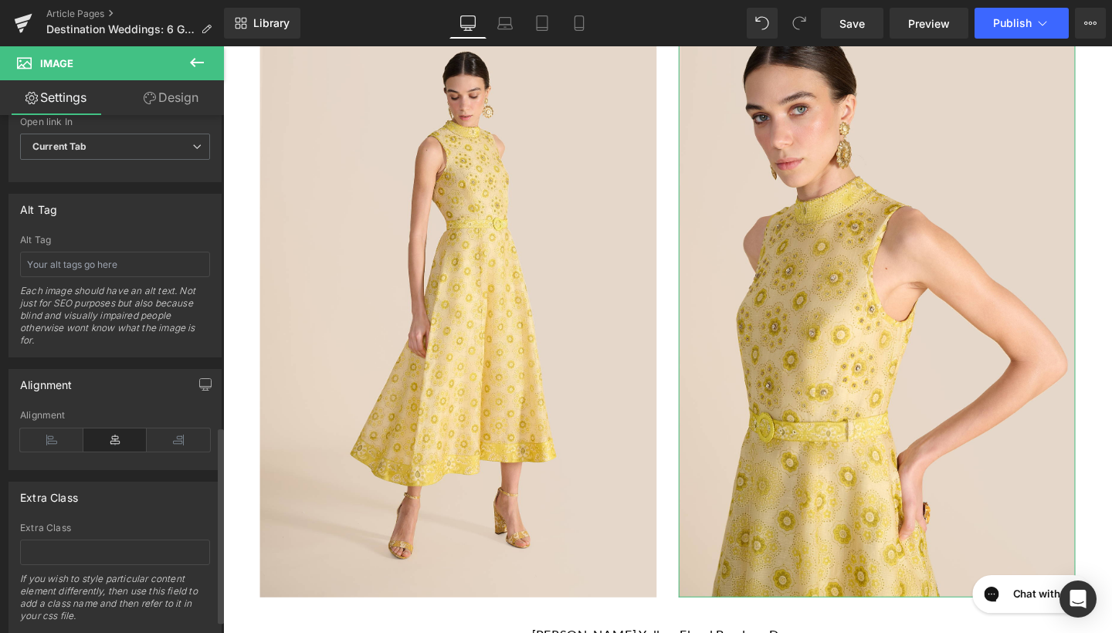
scroll to position [820, 0]
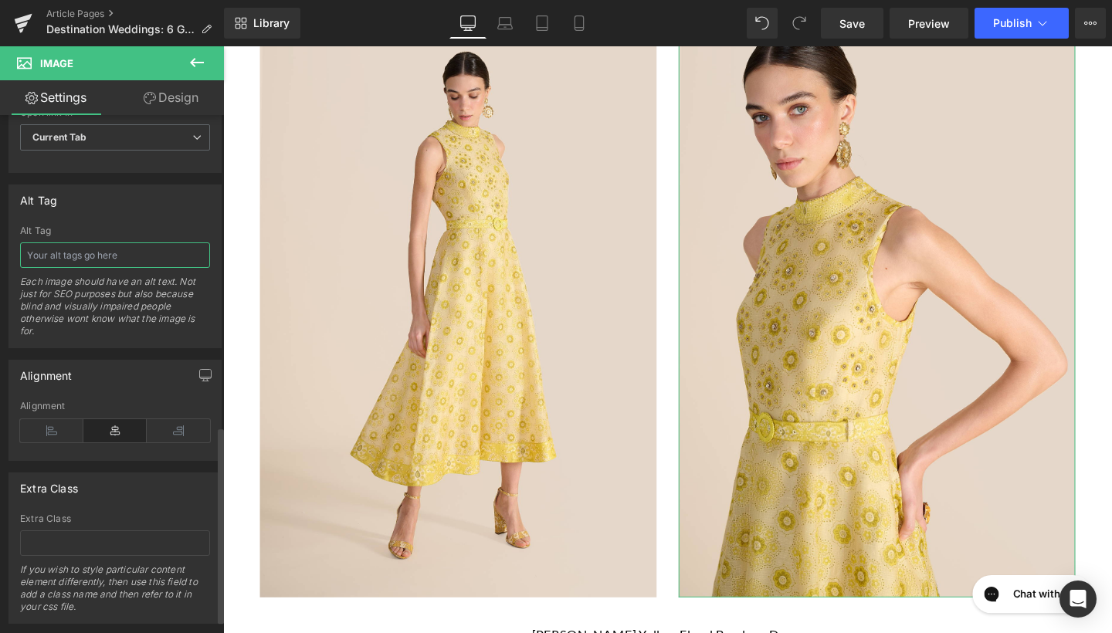
click at [127, 264] on input "text" at bounding box center [115, 255] width 190 height 25
type input "[PERSON_NAME] Yellow Floral Bandana Dress"
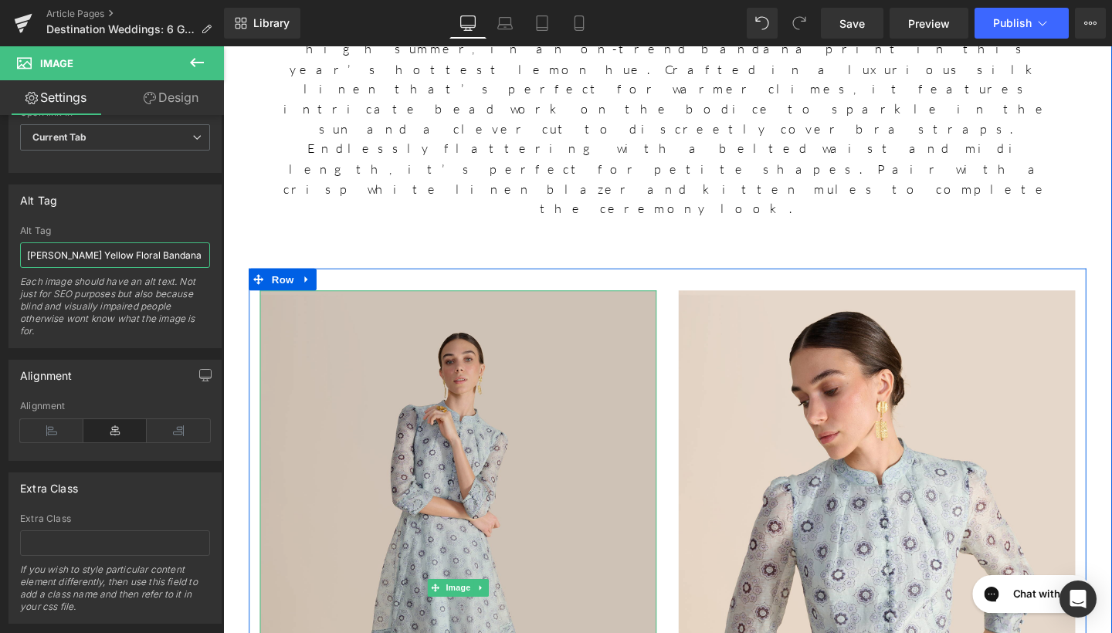
scroll to position [2897, 0]
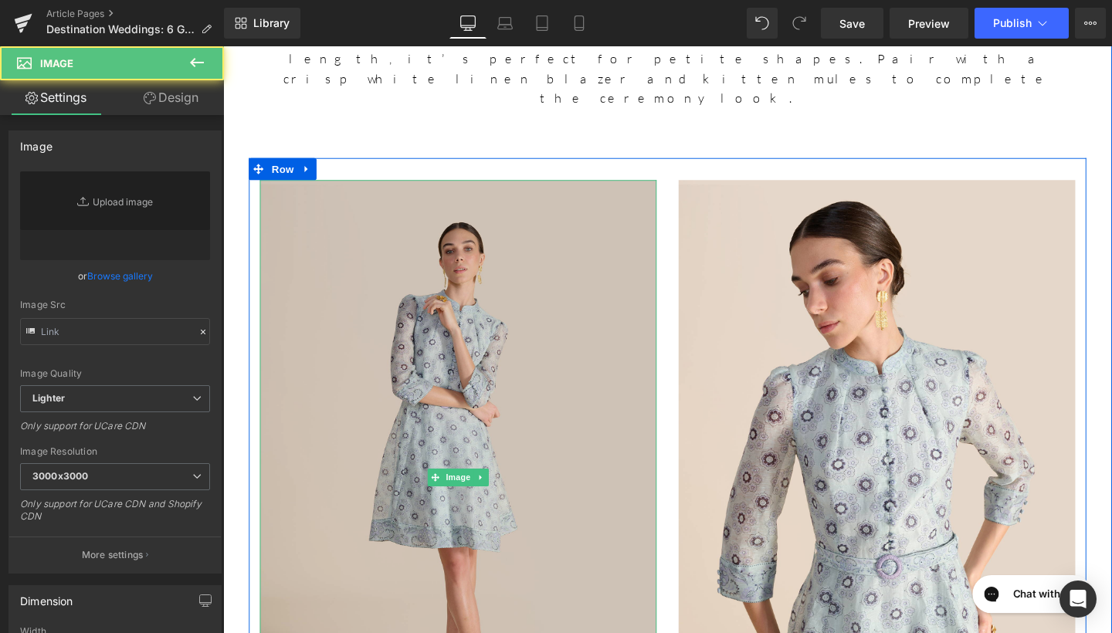
type input "[URL][DOMAIN_NAME]"
click at [488, 260] on img at bounding box center [470, 500] width 417 height 626
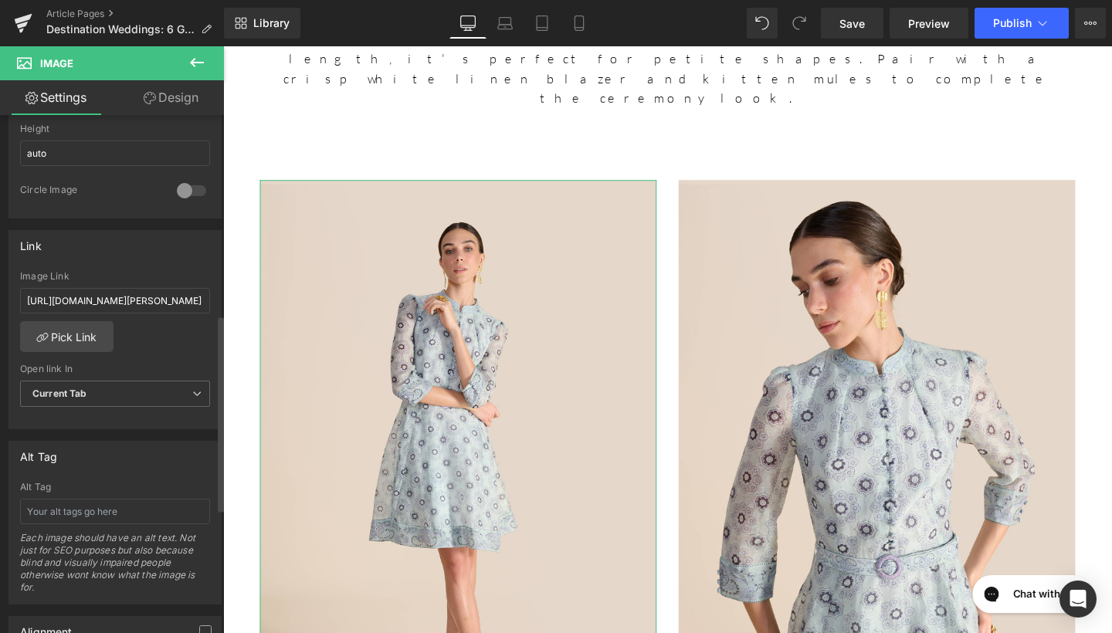
scroll to position [643, 0]
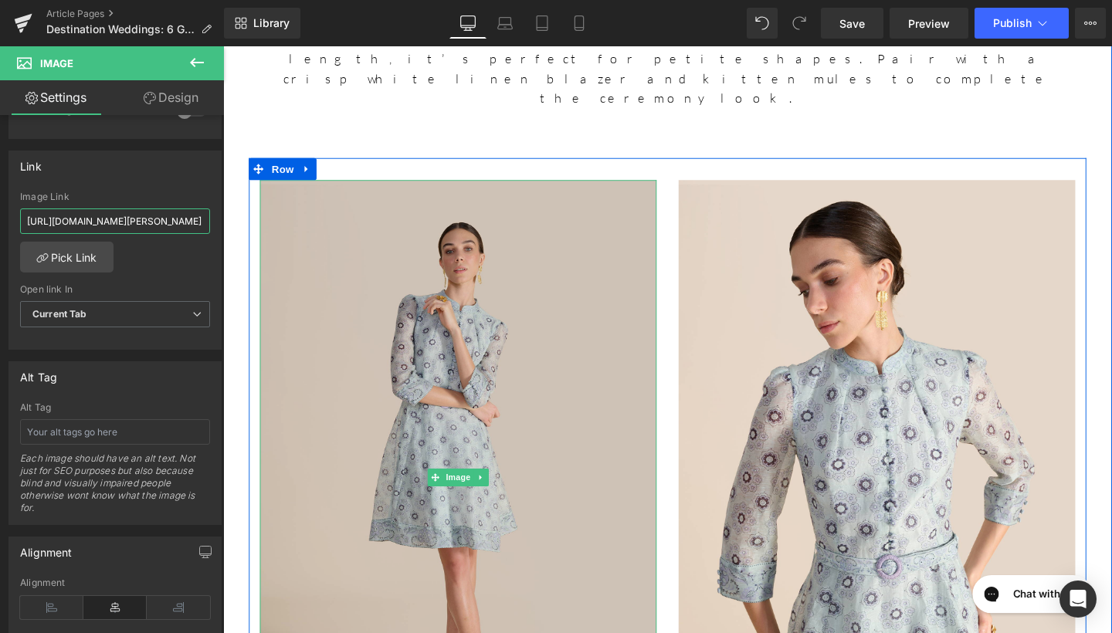
drag, startPoint x: 249, startPoint y: 265, endPoint x: 278, endPoint y: 232, distance: 44.3
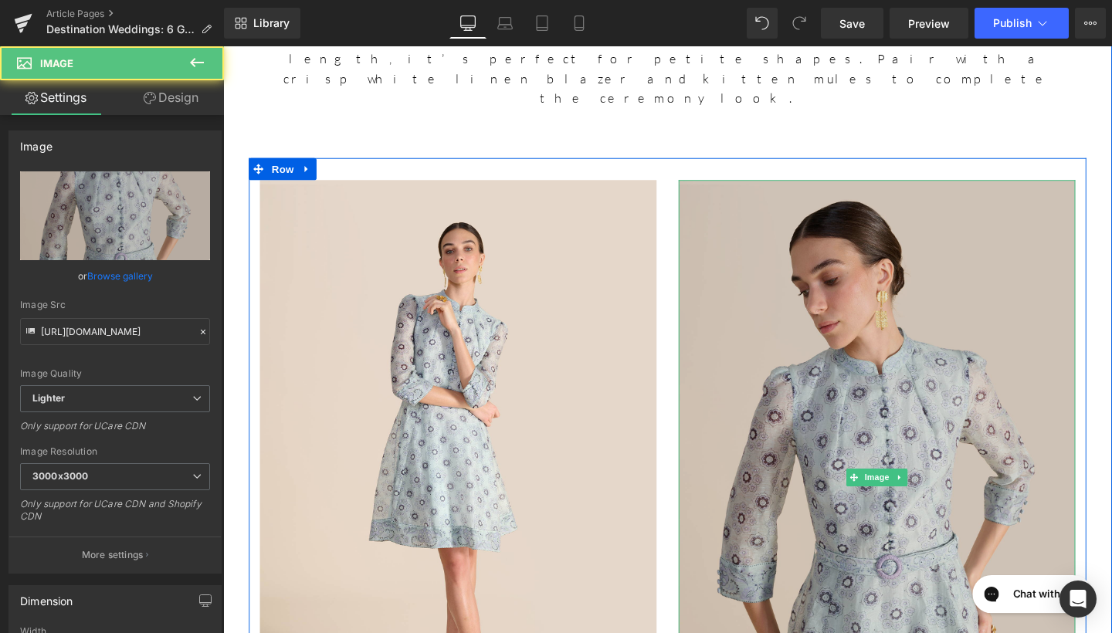
click at [1019, 187] on img at bounding box center [910, 500] width 417 height 626
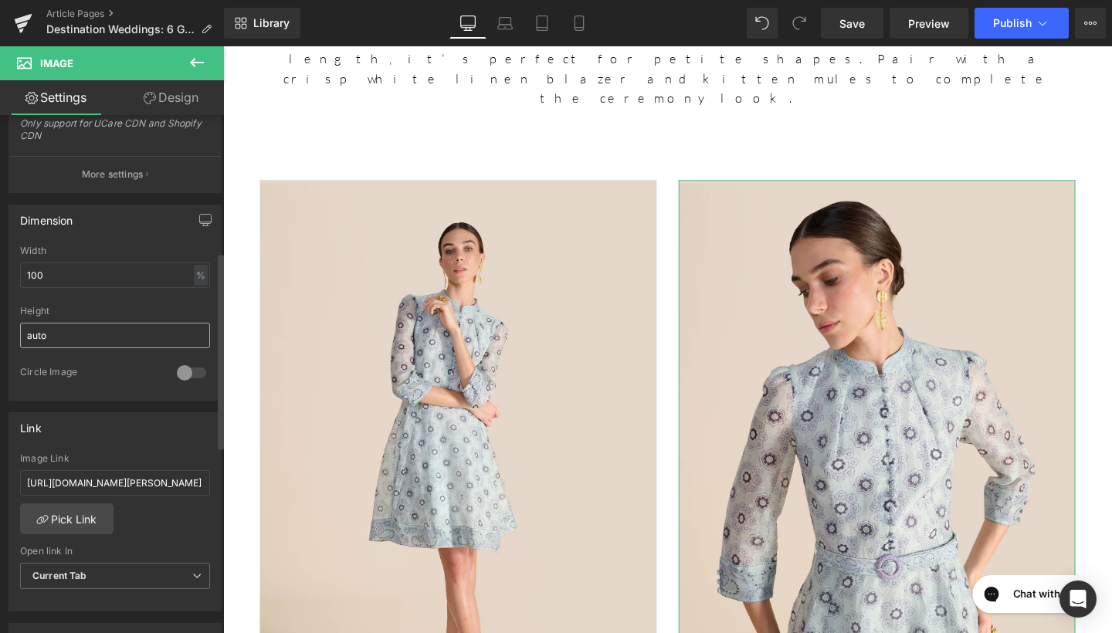
scroll to position [427, 0]
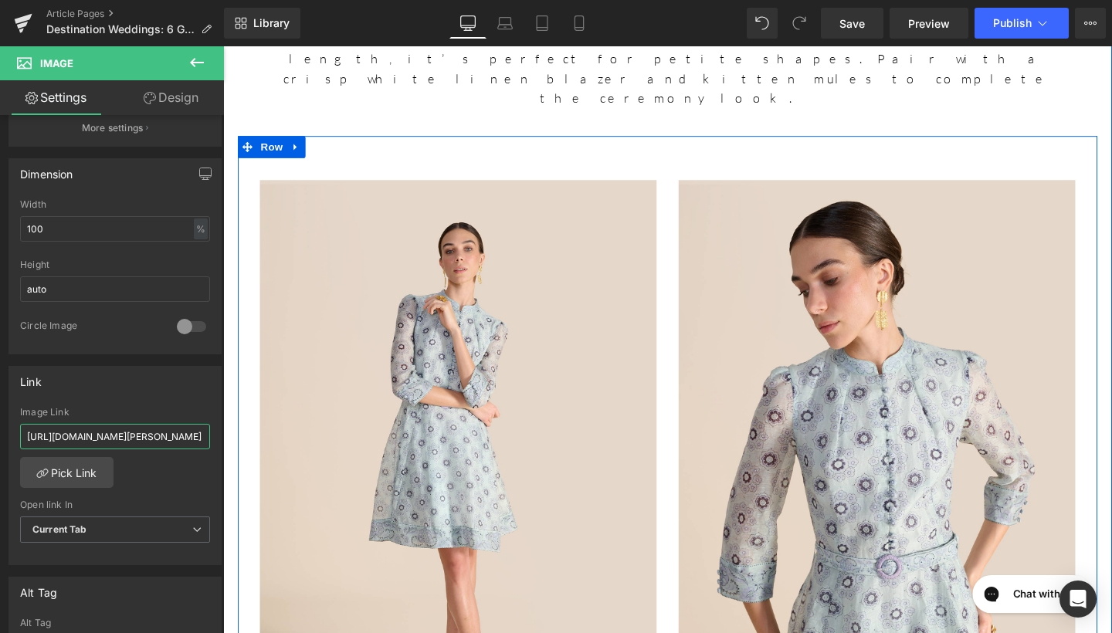
drag, startPoint x: 253, startPoint y: 478, endPoint x: 273, endPoint y: 453, distance: 31.9
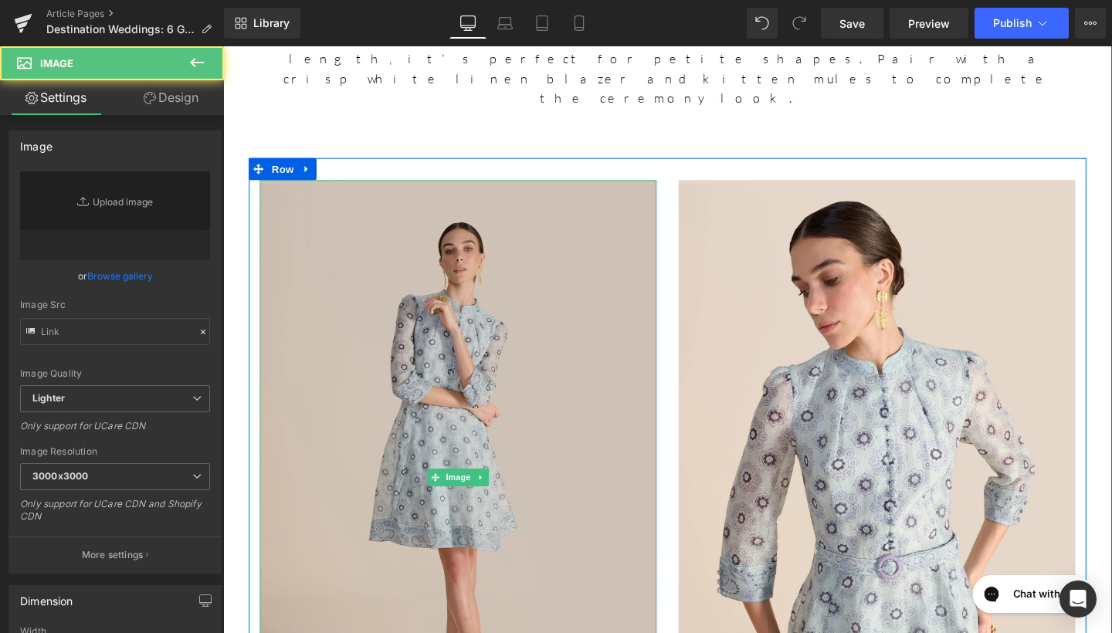
type input "[URL][DOMAIN_NAME]"
click at [606, 325] on img at bounding box center [470, 500] width 417 height 626
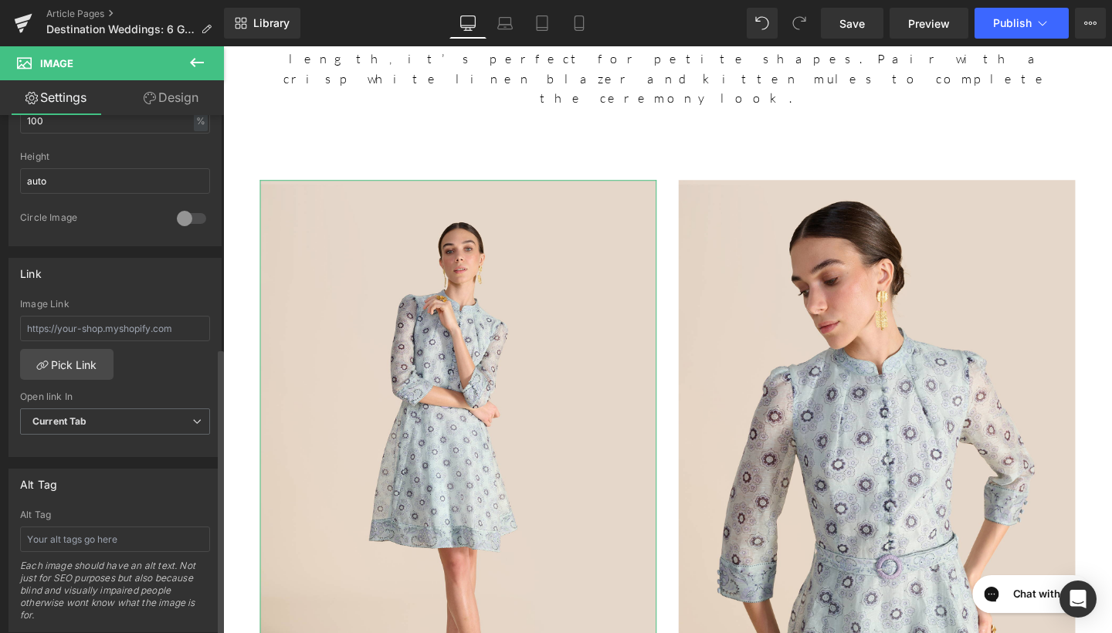
scroll to position [563, 0]
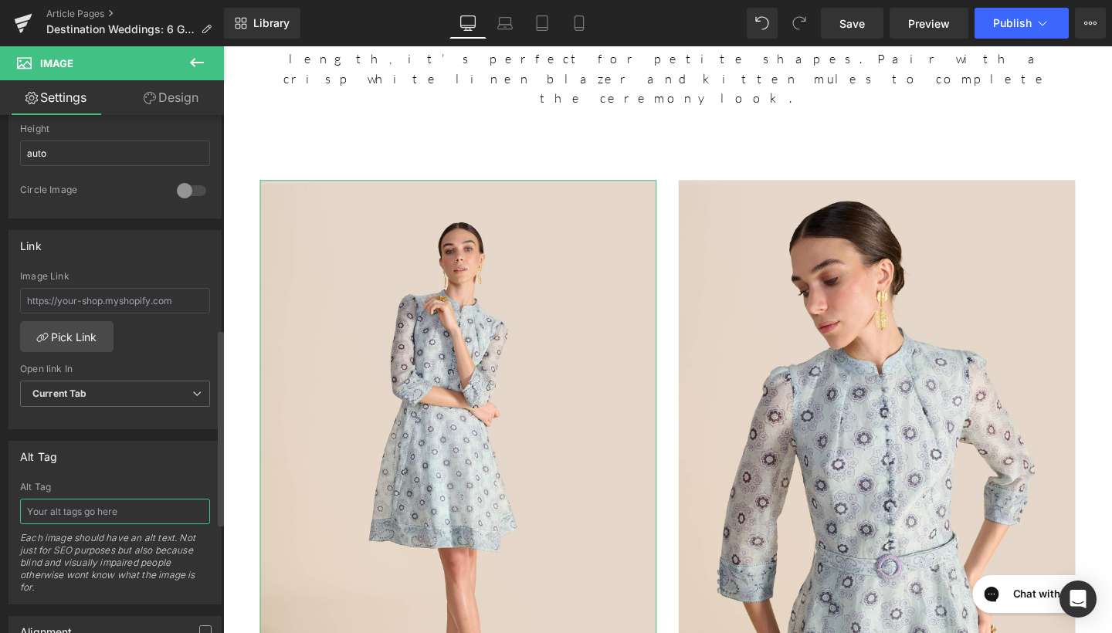
click at [93, 521] on input "text" at bounding box center [115, 511] width 190 height 25
type input "Josie Blue Floral Bandana Dress"
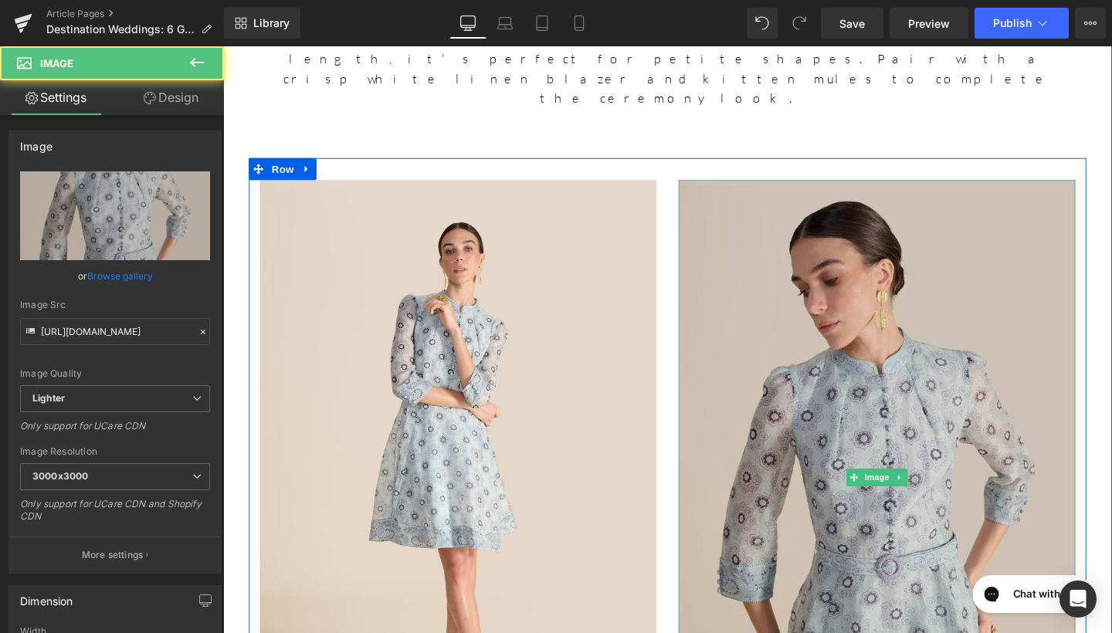
click at [970, 288] on img at bounding box center [910, 500] width 417 height 626
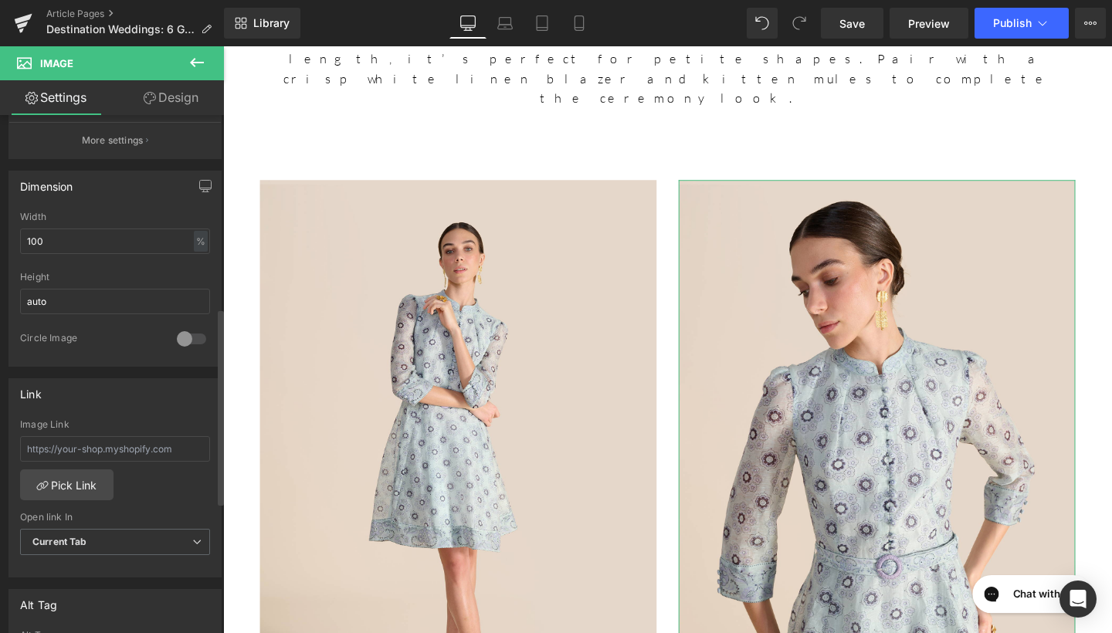
scroll to position [679, 0]
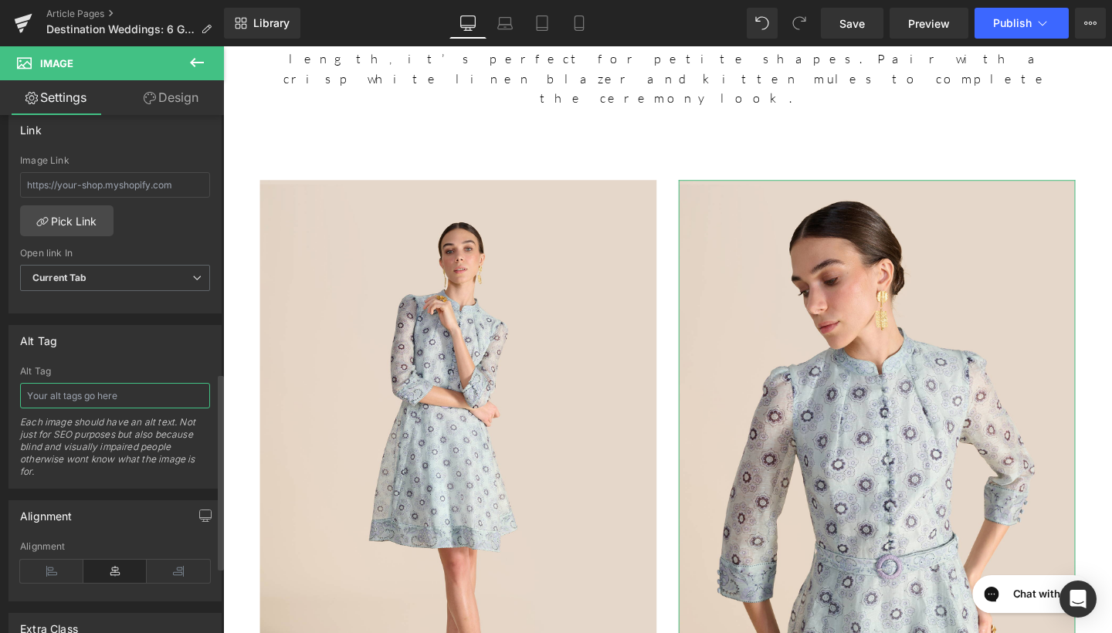
click at [119, 403] on input "text" at bounding box center [115, 395] width 190 height 25
type input "Josie Blue Floral Bandana Dress"
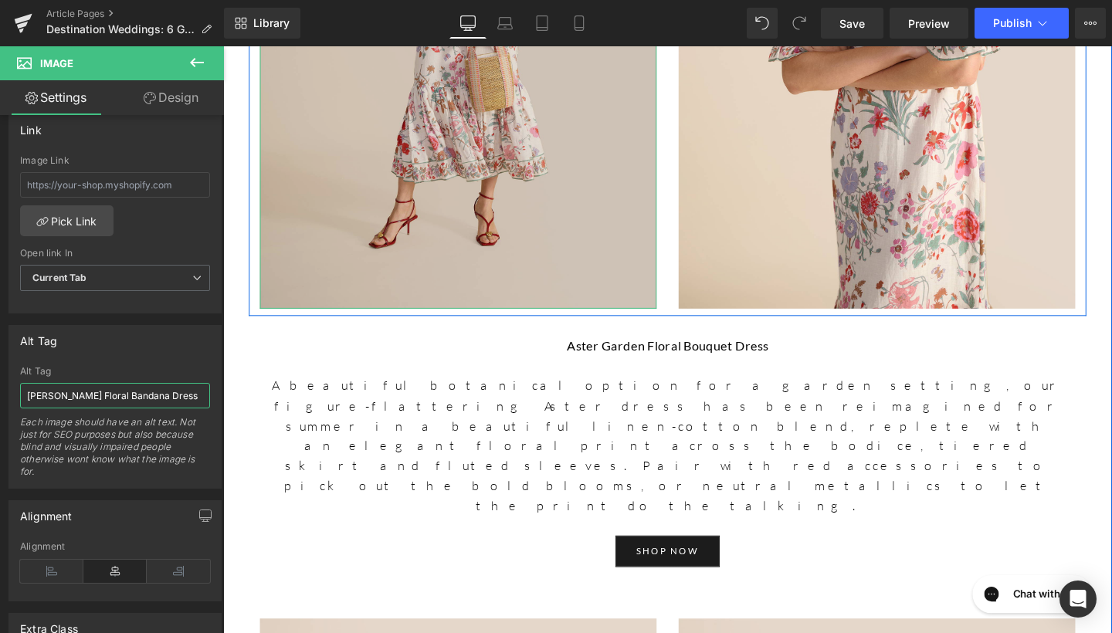
scroll to position [4432, 0]
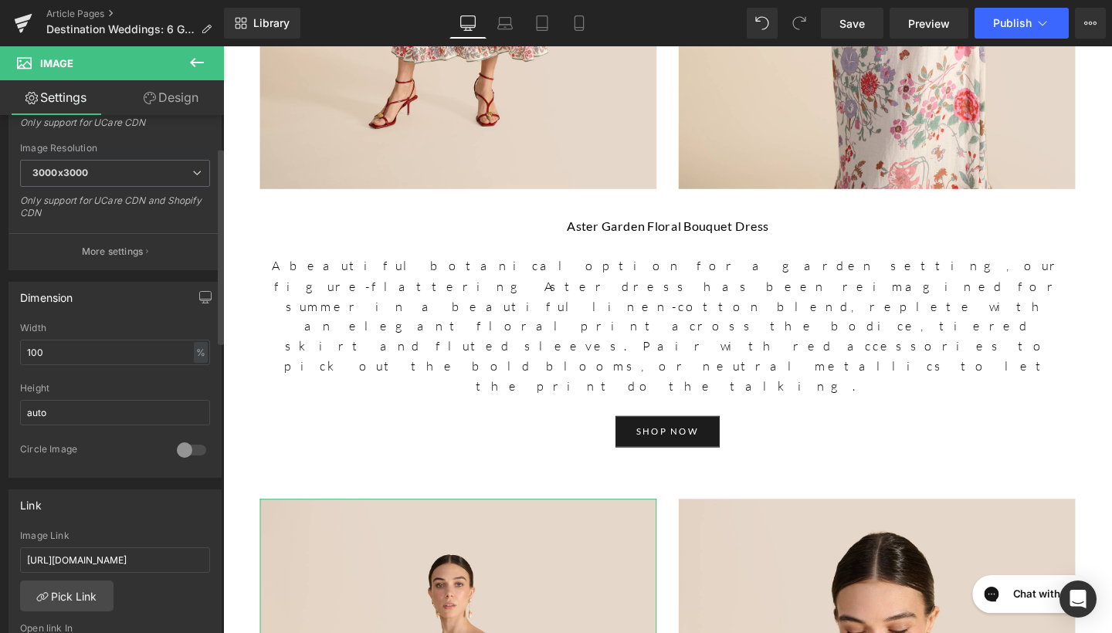
scroll to position [352, 0]
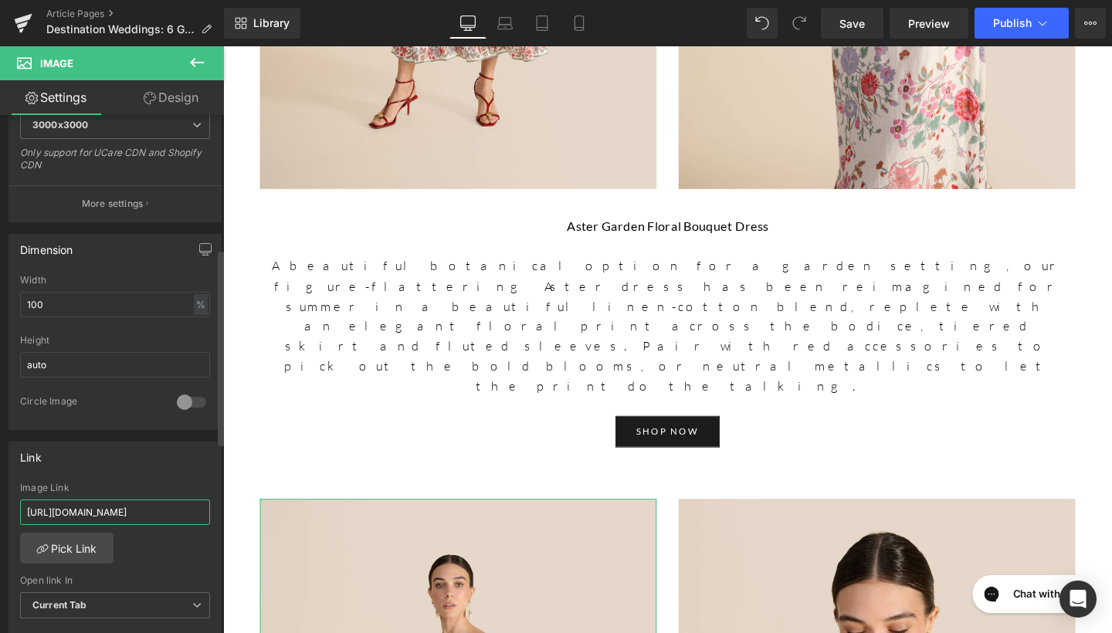
drag, startPoint x: 23, startPoint y: 517, endPoint x: 160, endPoint y: 502, distance: 137.5
click at [160, 502] on input "https://www.beulahlondon.com/products/paloma-lemon-dandelion-dress" at bounding box center [115, 512] width 190 height 25
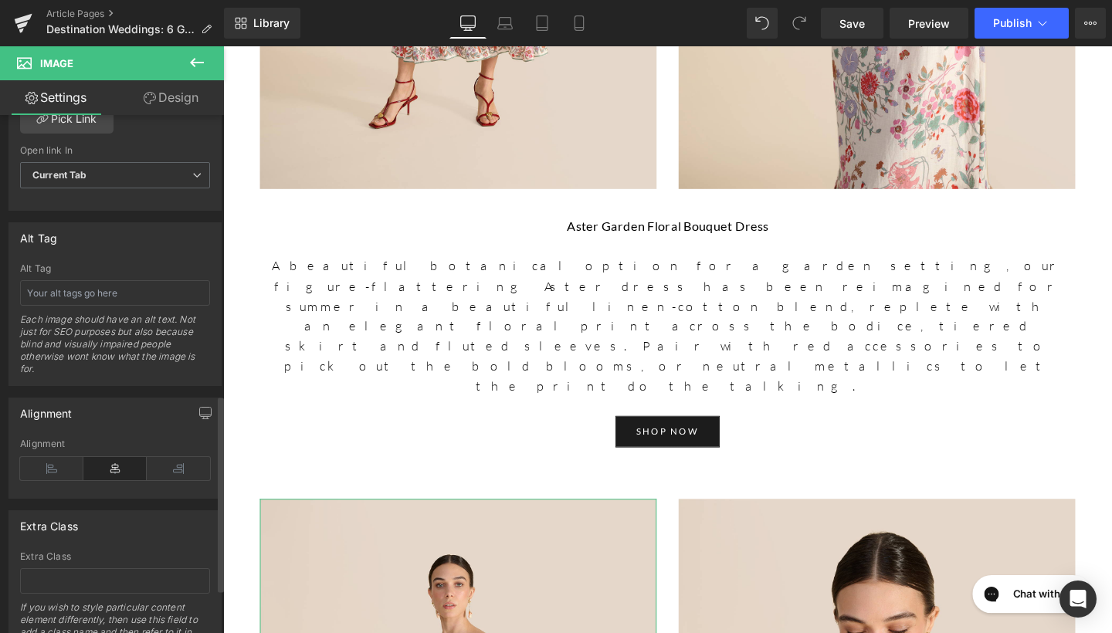
scroll to position [826, 0]
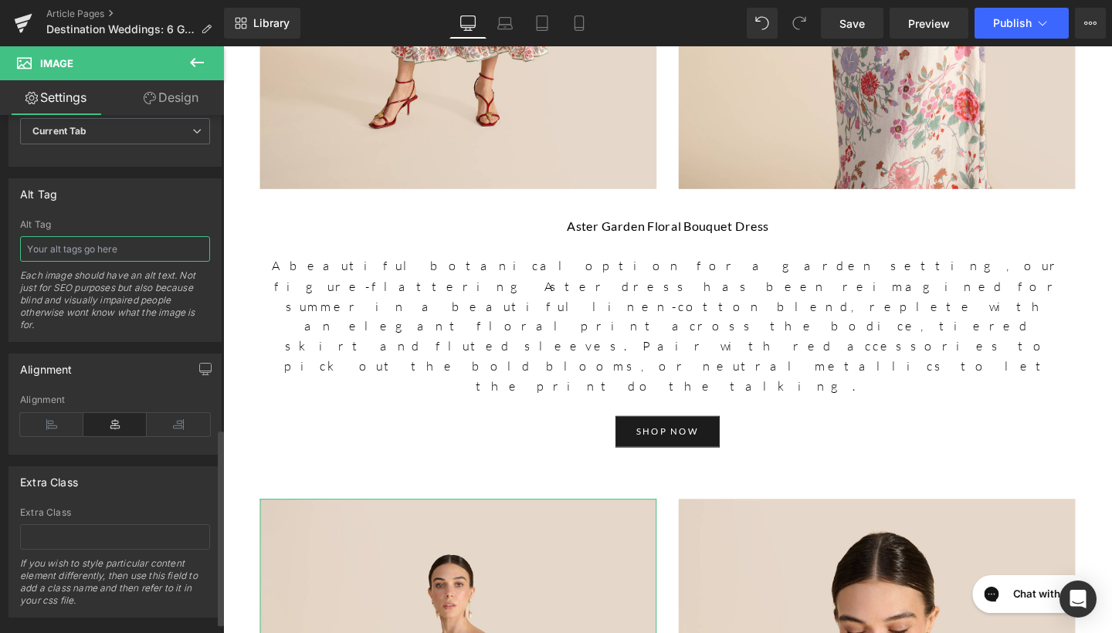
click at [125, 241] on input "text" at bounding box center [115, 248] width 190 height 25
type input "Paloma Lemon Dandelion Dress"
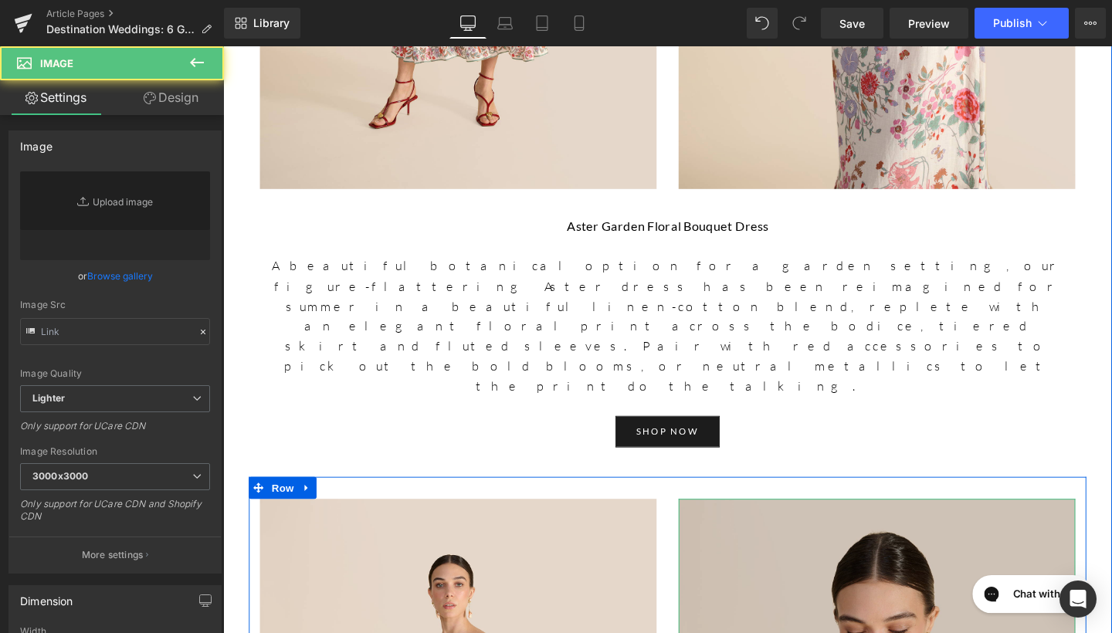
type input "https://ucarecdn.com/f3921ff8-5e04-4034-826c-fdd82f80cd68/-/format/auto/-/previ…"
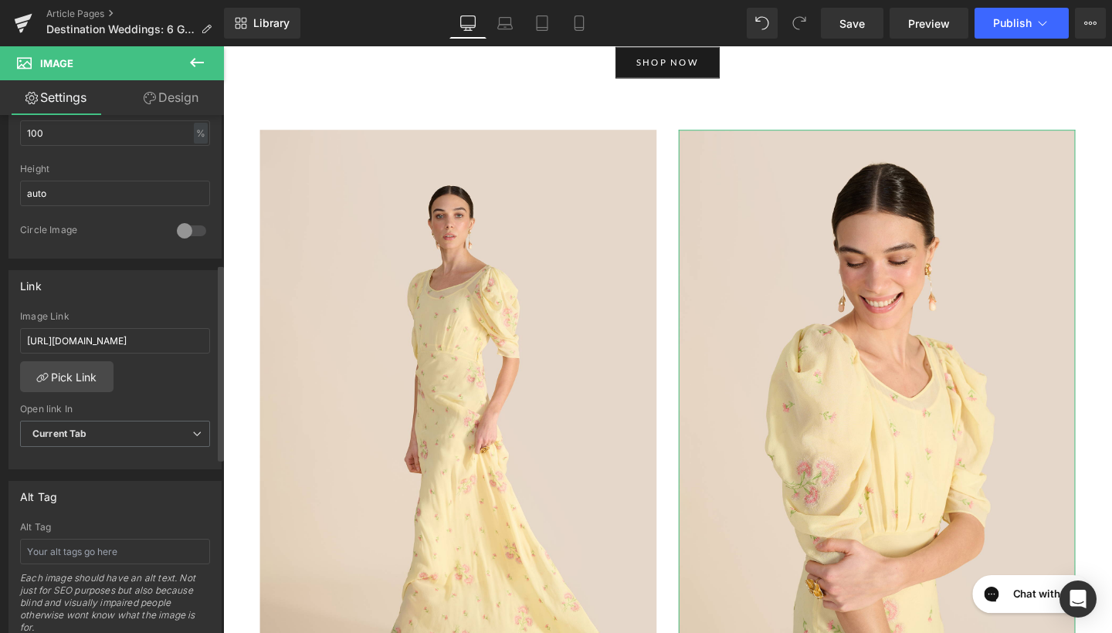
scroll to position [572, 0]
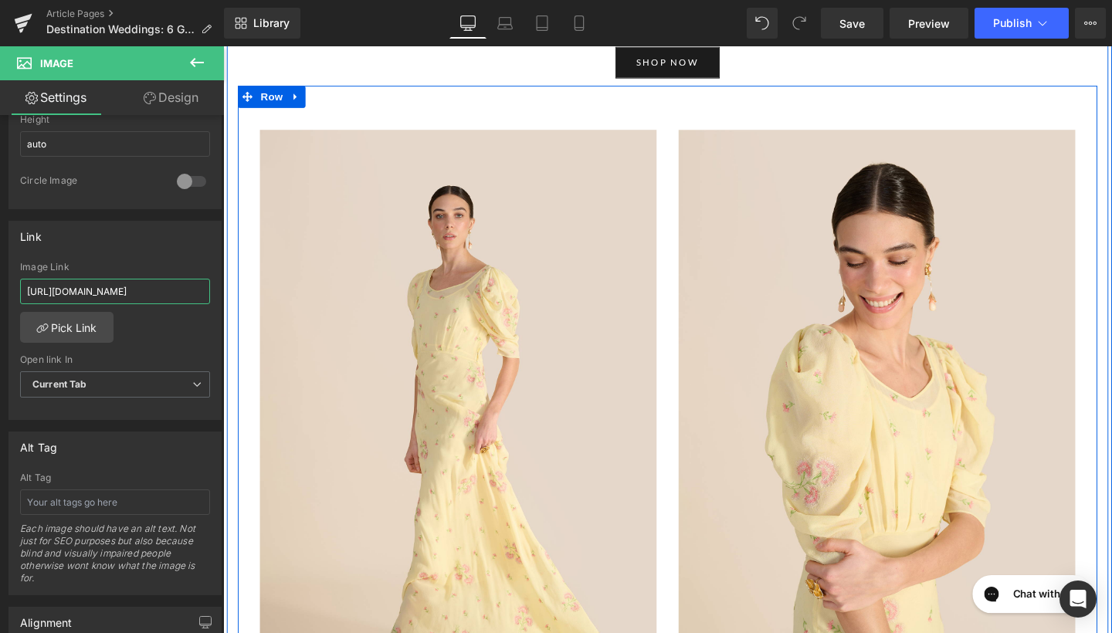
drag, startPoint x: 250, startPoint y: 335, endPoint x: 264, endPoint y: 302, distance: 35.6
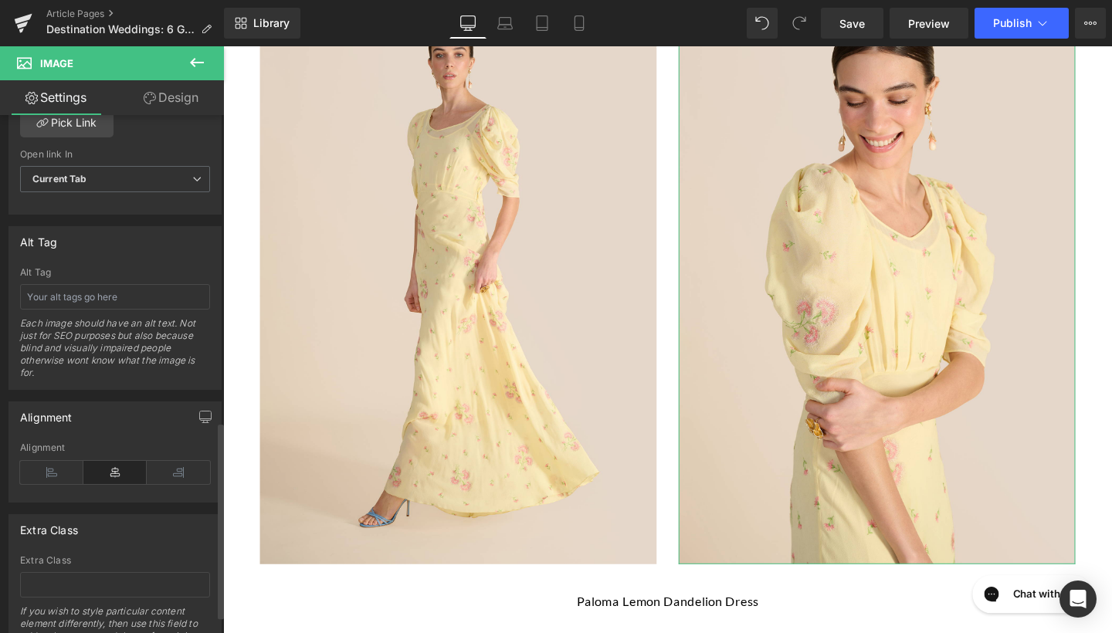
scroll to position [831, 0]
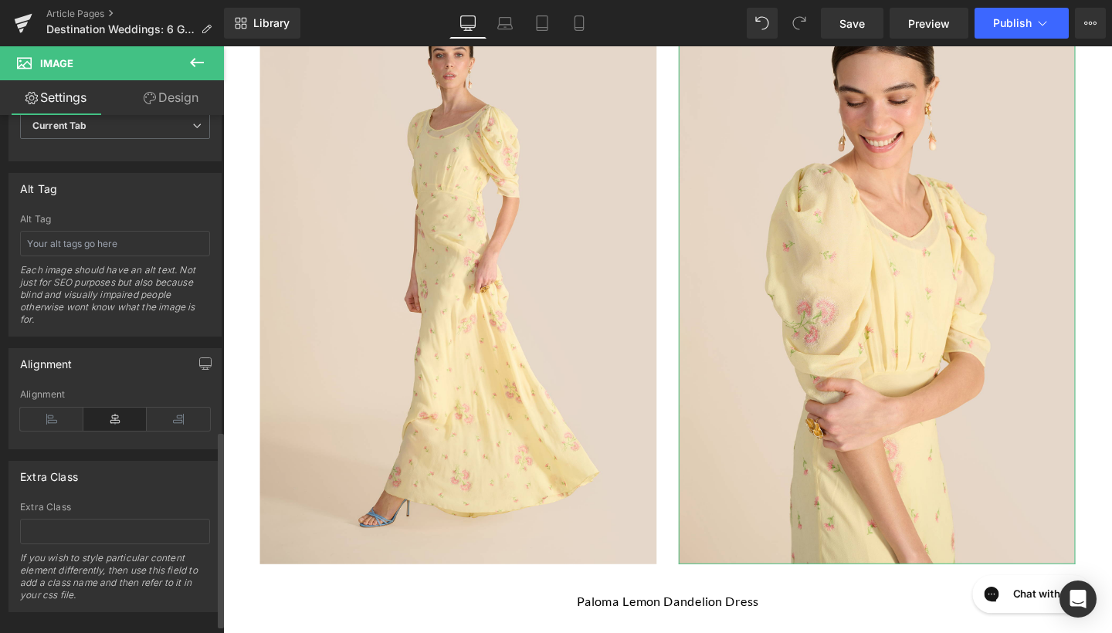
click at [141, 256] on div "Alt Tag Each image should have an alt text. Not just for SEO purposes but also …" at bounding box center [115, 275] width 190 height 122
click at [141, 243] on input "text" at bounding box center [115, 243] width 190 height 25
type input "Paloma Lemon Dandelion Dress"
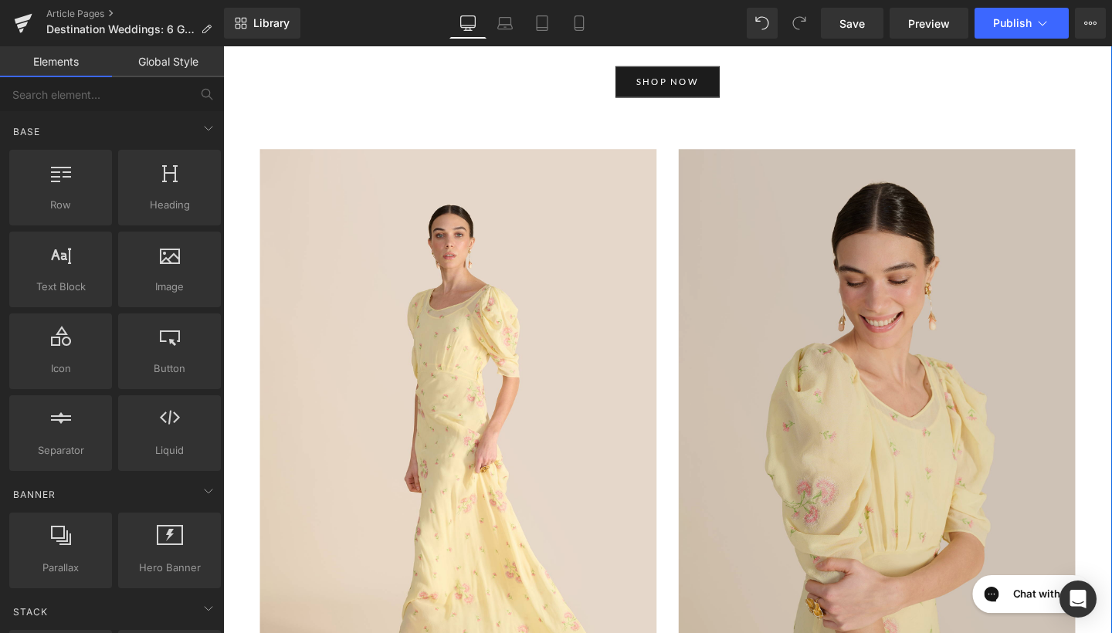
scroll to position [4796, 0]
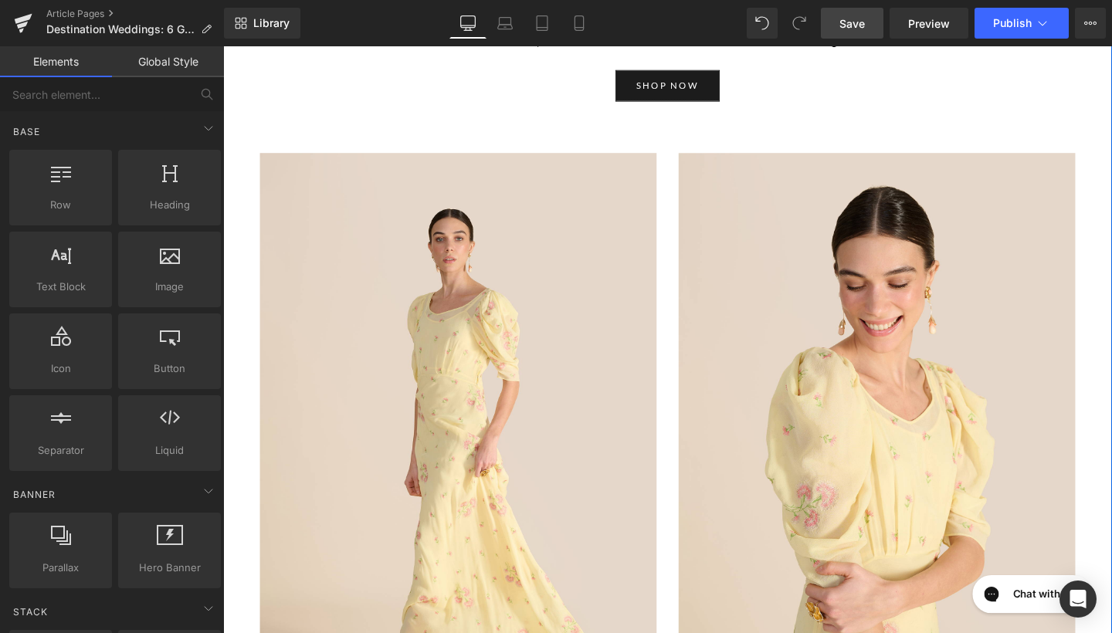
click at [842, 34] on link "Save" at bounding box center [852, 23] width 63 height 31
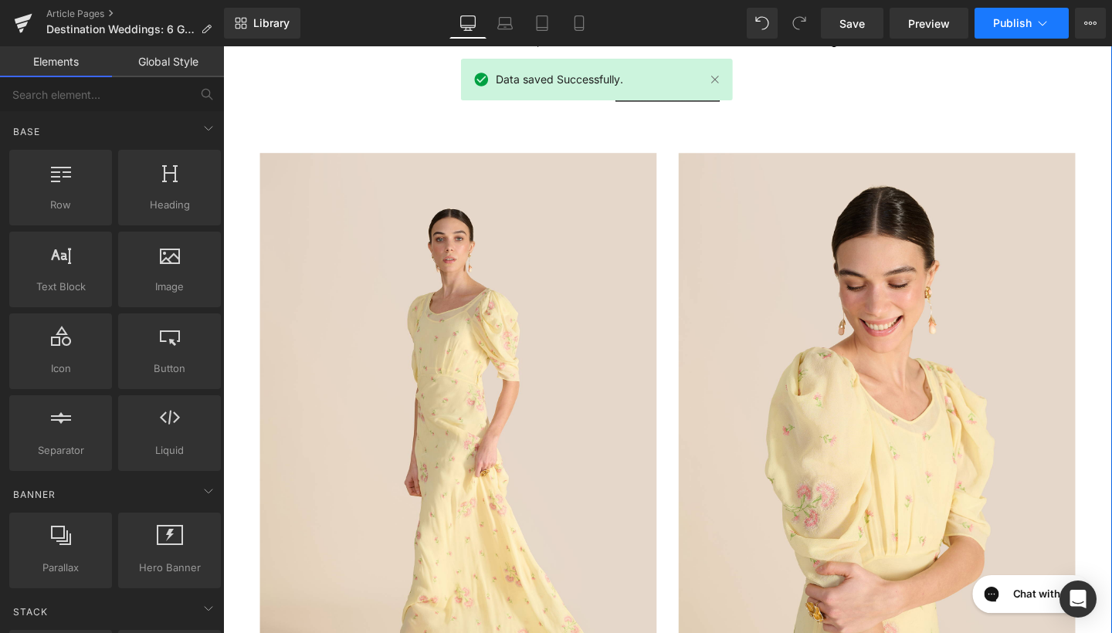
click at [1004, 15] on button "Publish" at bounding box center [1022, 23] width 94 height 31
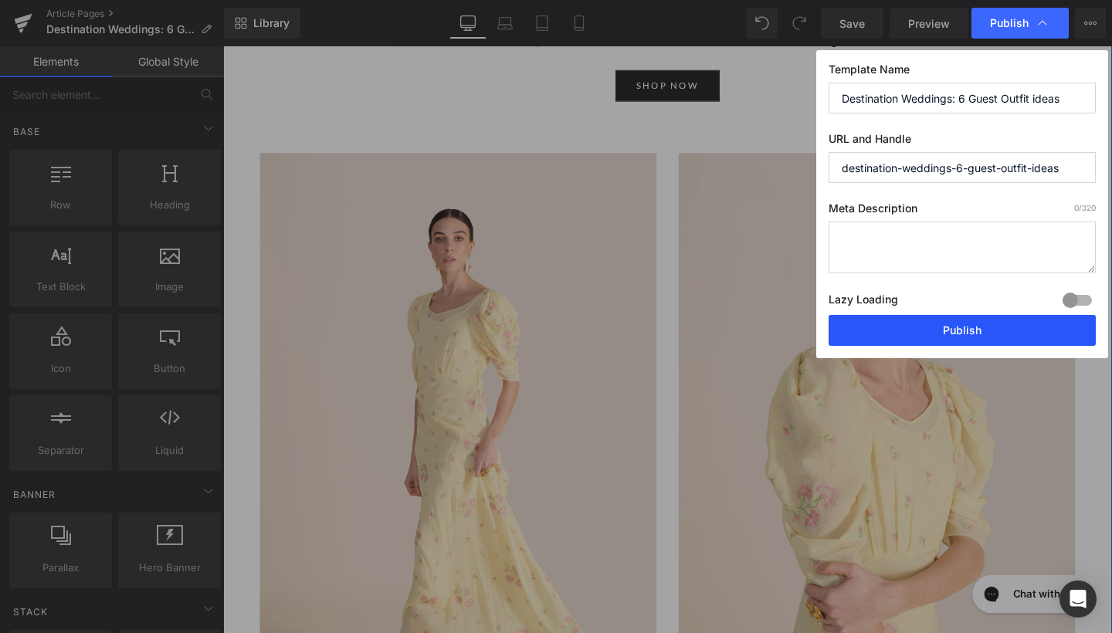
click at [935, 324] on button "Publish" at bounding box center [962, 330] width 267 height 31
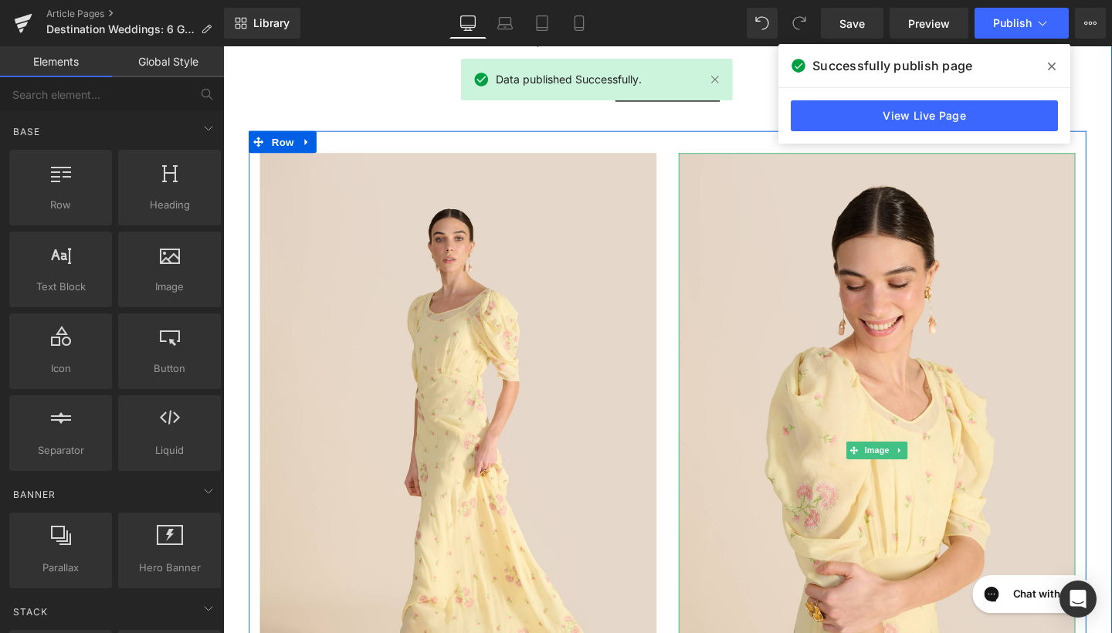
click at [1052, 72] on icon at bounding box center [1052, 66] width 8 height 12
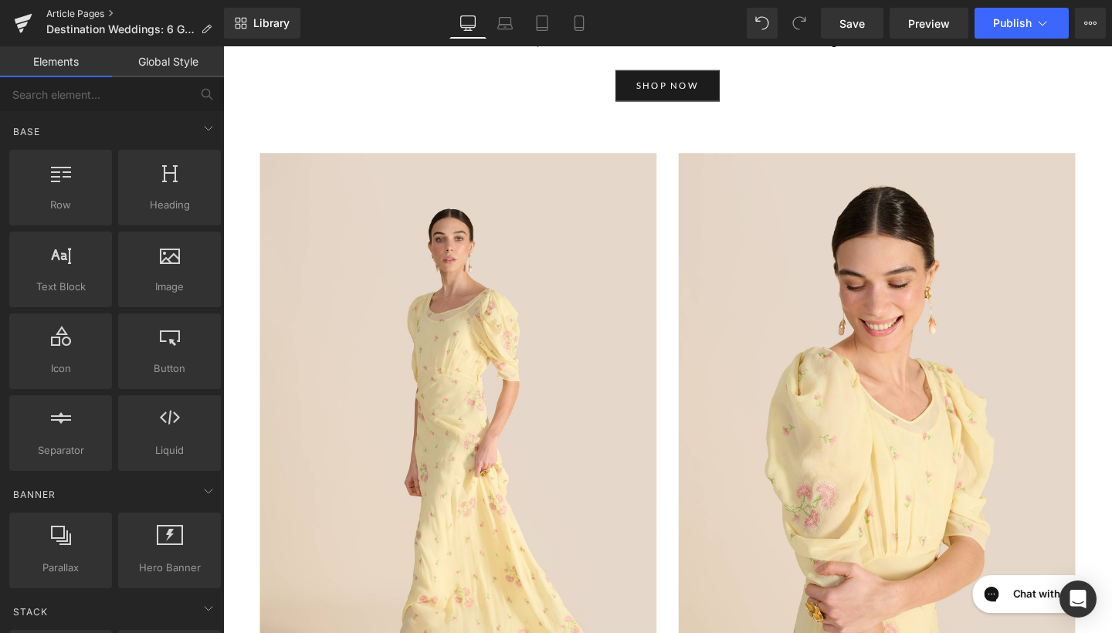
click at [101, 8] on link "Article Pages" at bounding box center [135, 14] width 178 height 12
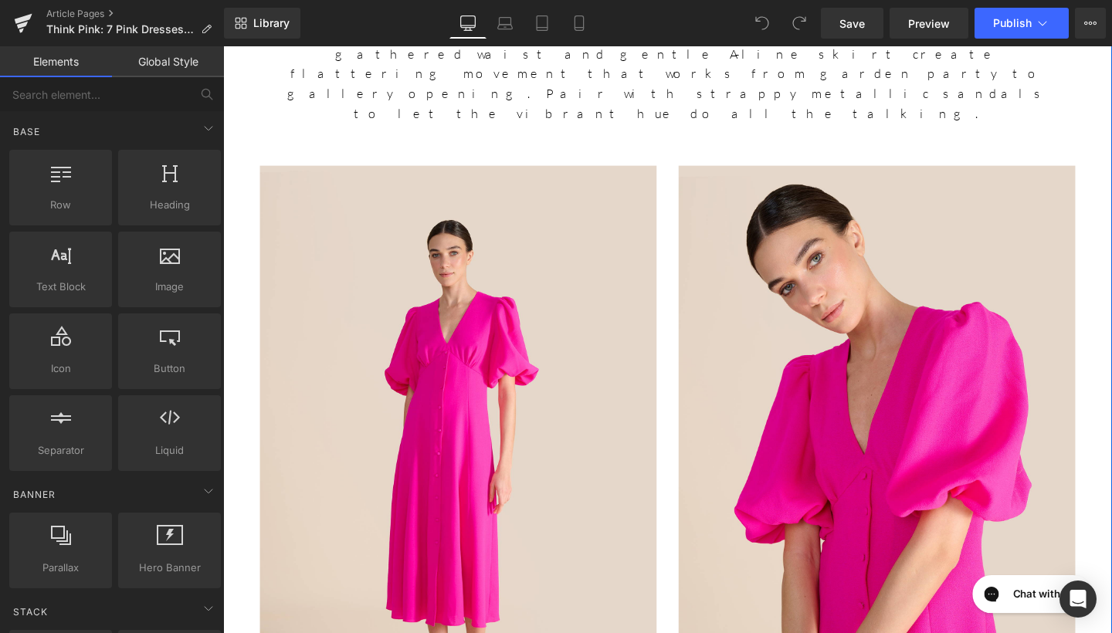
scroll to position [1156, 0]
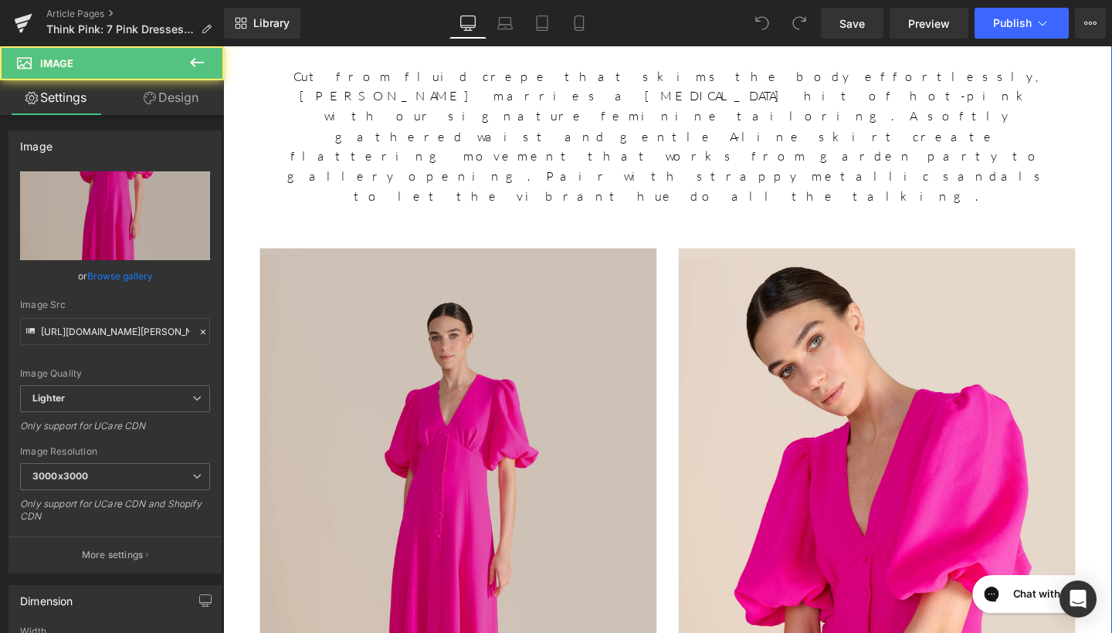
click at [532, 462] on img at bounding box center [470, 572] width 417 height 626
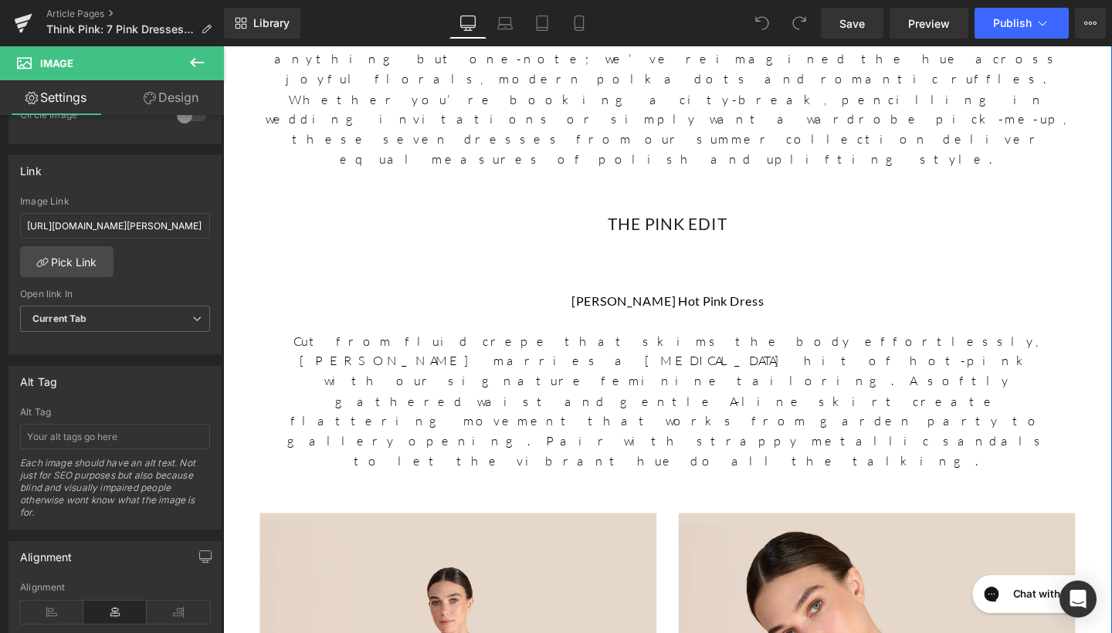
scroll to position [887, 0]
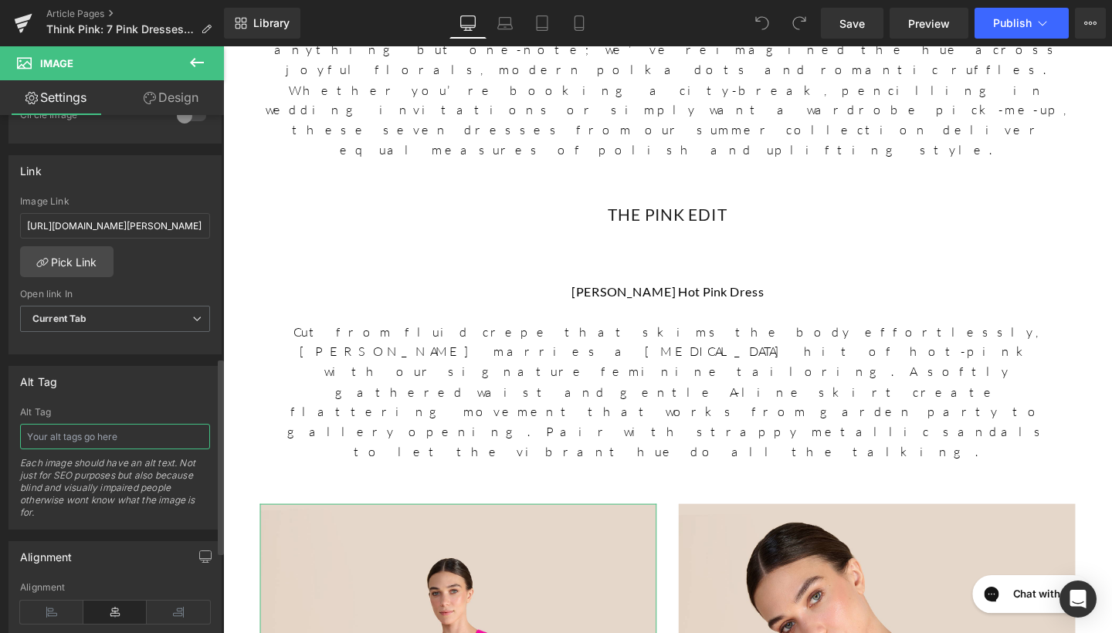
click at [139, 437] on input "text" at bounding box center [115, 436] width 190 height 25
type input "[PERSON_NAME] Hot Pink Dress"
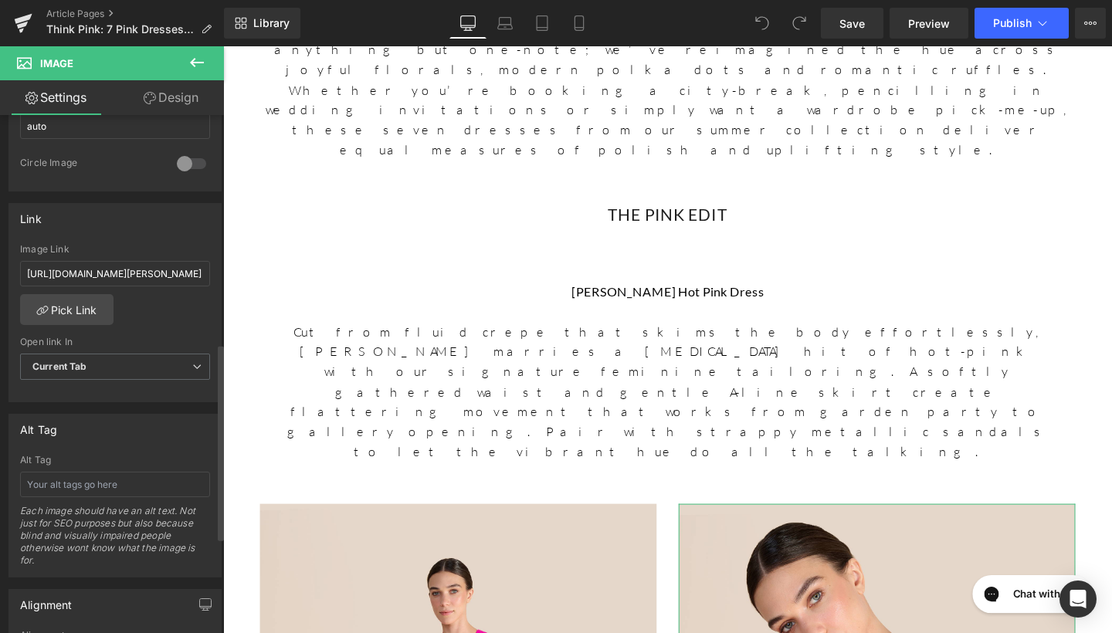
scroll to position [601, 0]
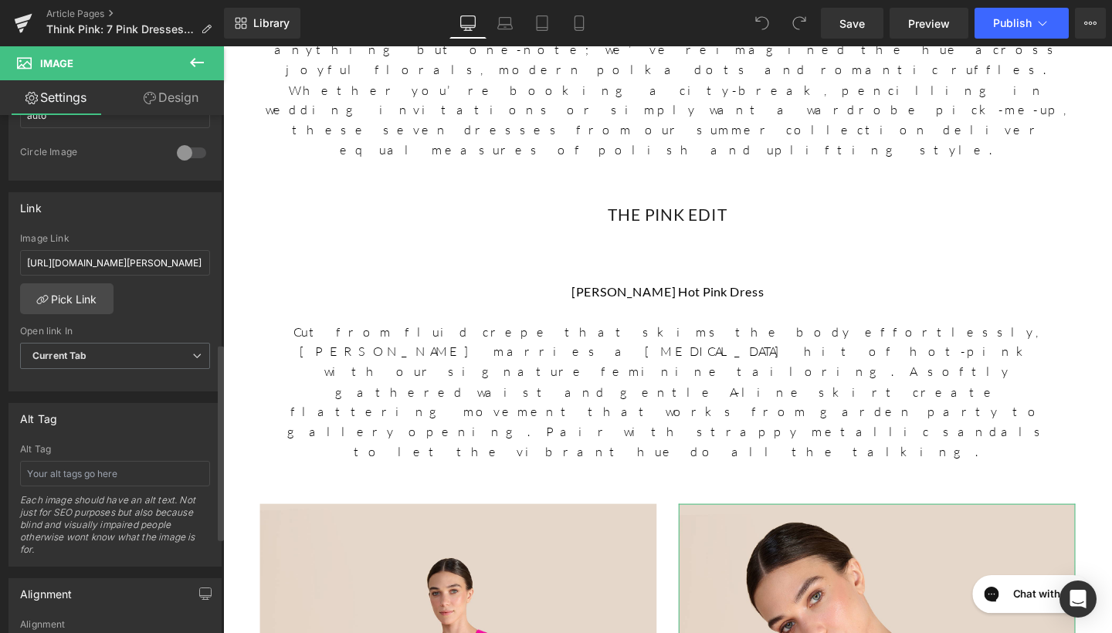
click at [104, 486] on div "Alt Tag Each image should have an alt text. Not just for SEO purposes but also …" at bounding box center [115, 505] width 190 height 122
click at [108, 473] on input "text" at bounding box center [115, 473] width 190 height 25
type input "[PERSON_NAME] Hot Pink Dress"
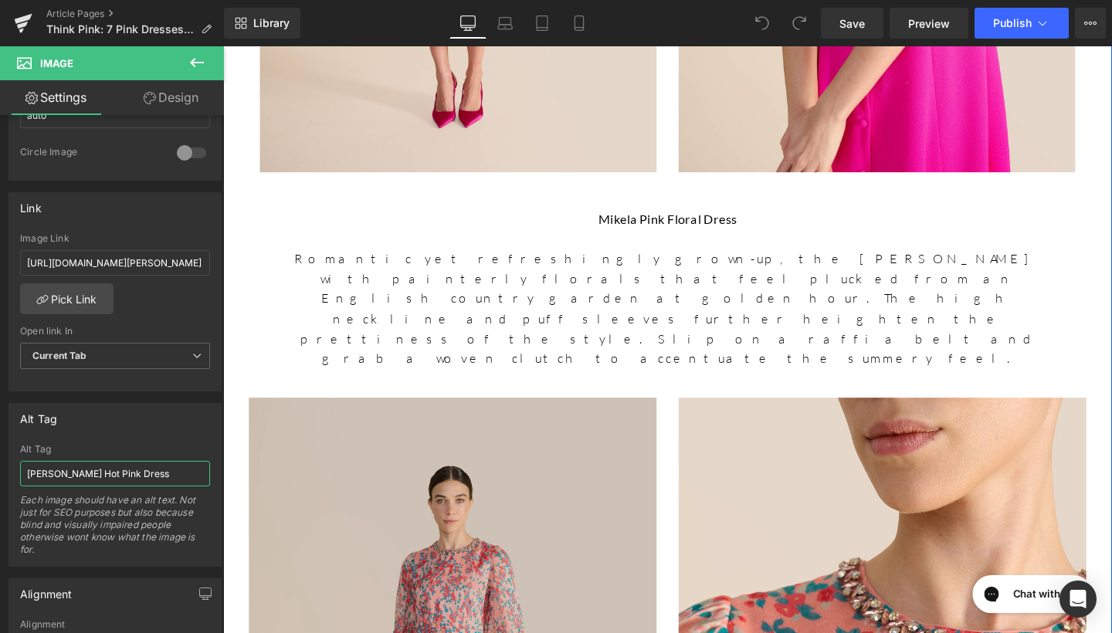
scroll to position [1885, 0]
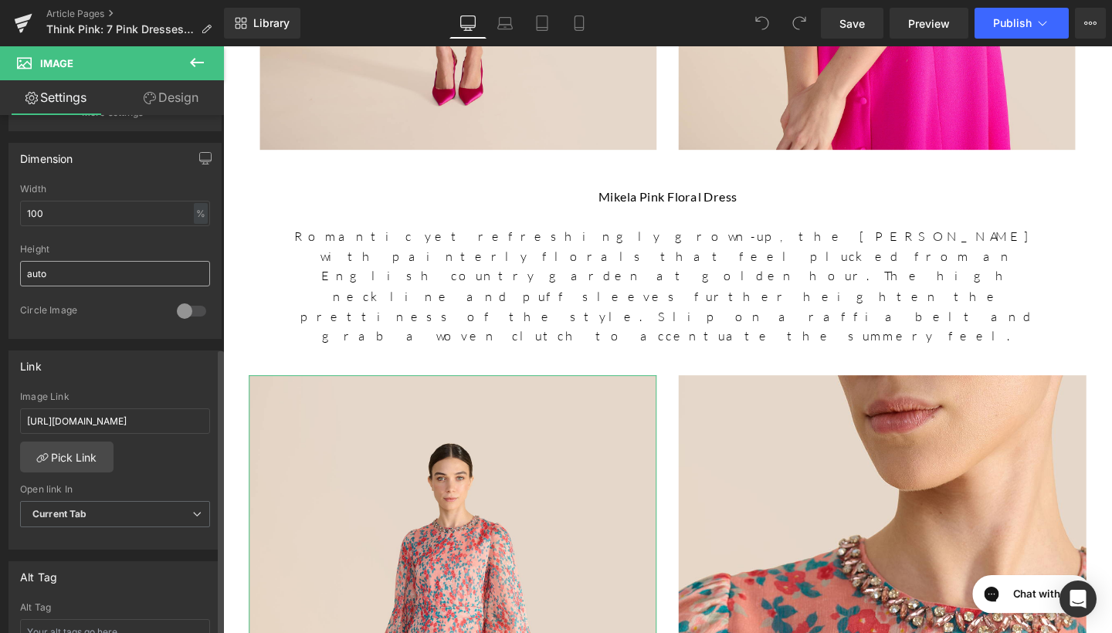
scroll to position [570, 0]
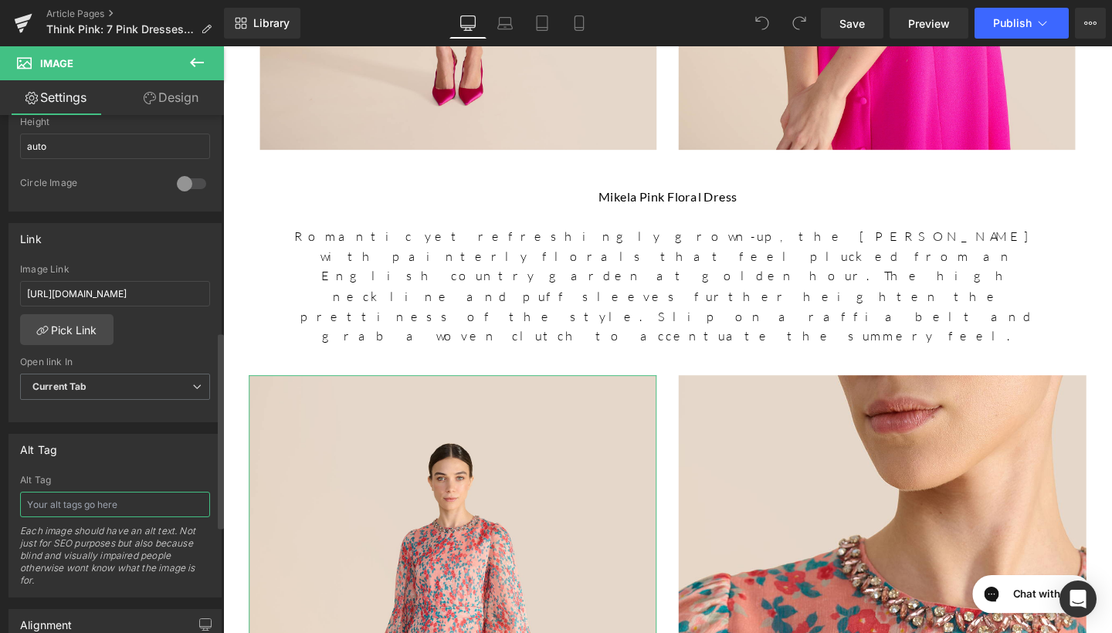
click at [94, 492] on input "text" at bounding box center [115, 504] width 190 height 25
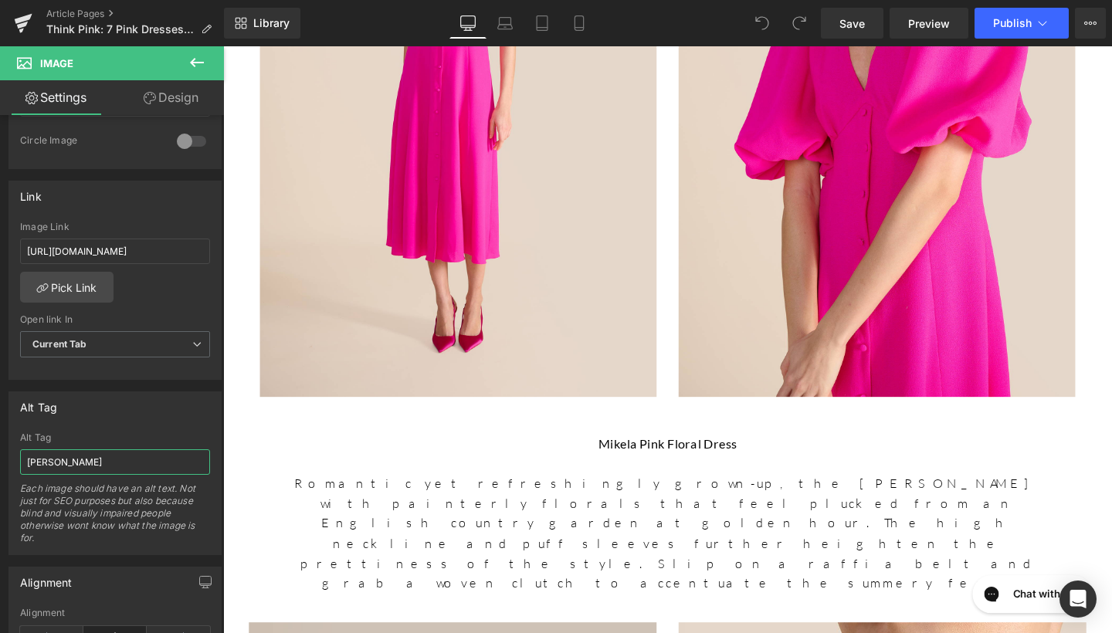
scroll to position [1626, 0]
type input "Mikela Pink Floral Dress"
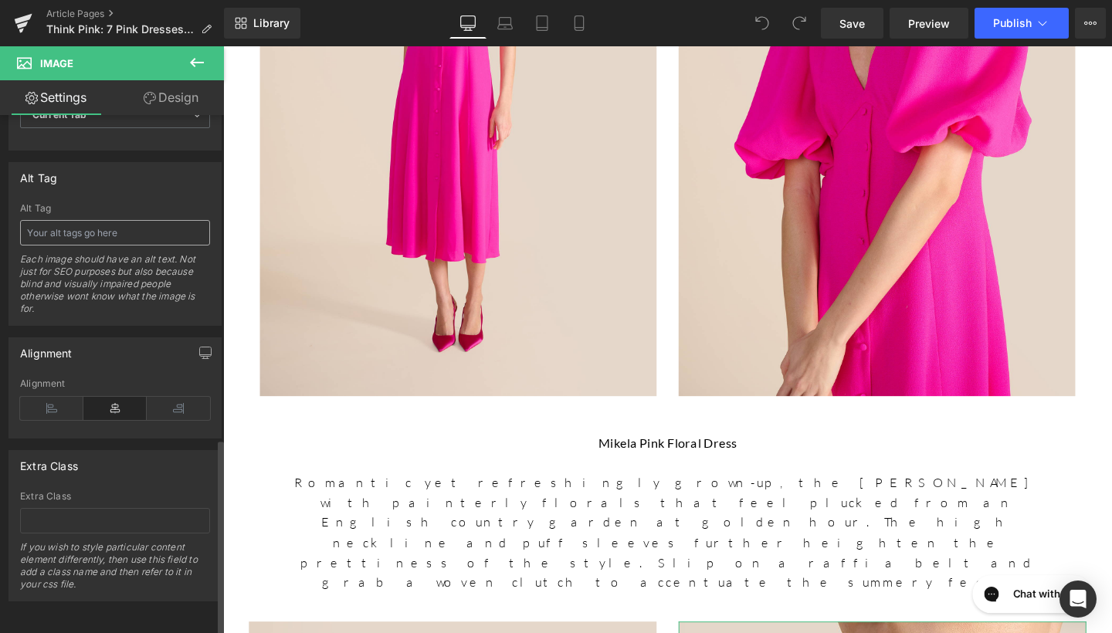
scroll to position [853, 0]
click at [130, 229] on input "text" at bounding box center [115, 232] width 190 height 25
type input "Mikela Pink Floral Dress"
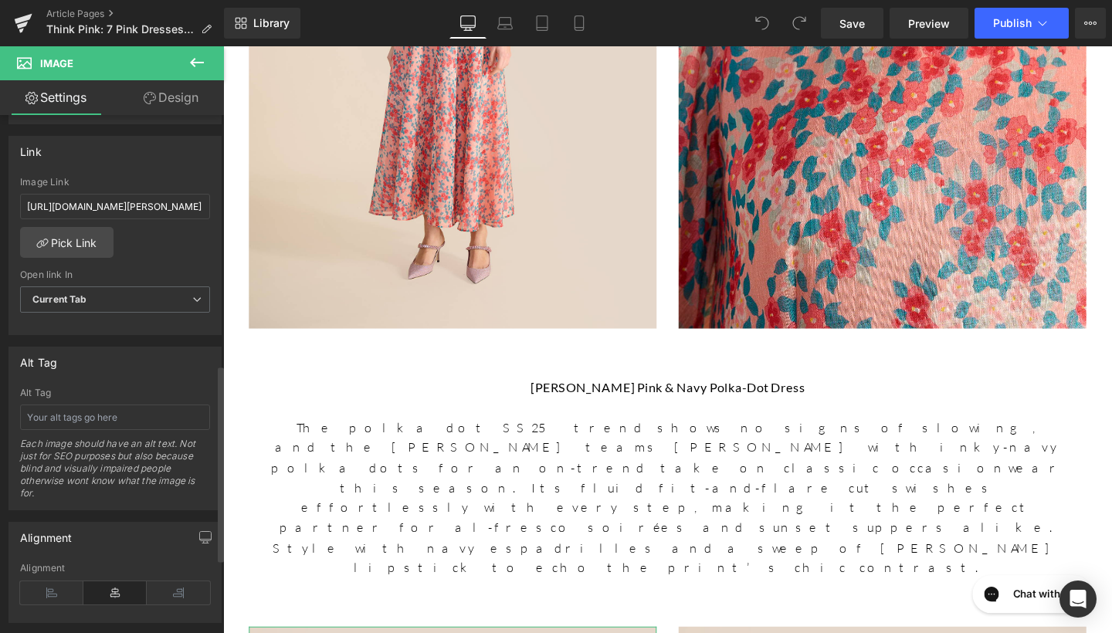
scroll to position [703, 0]
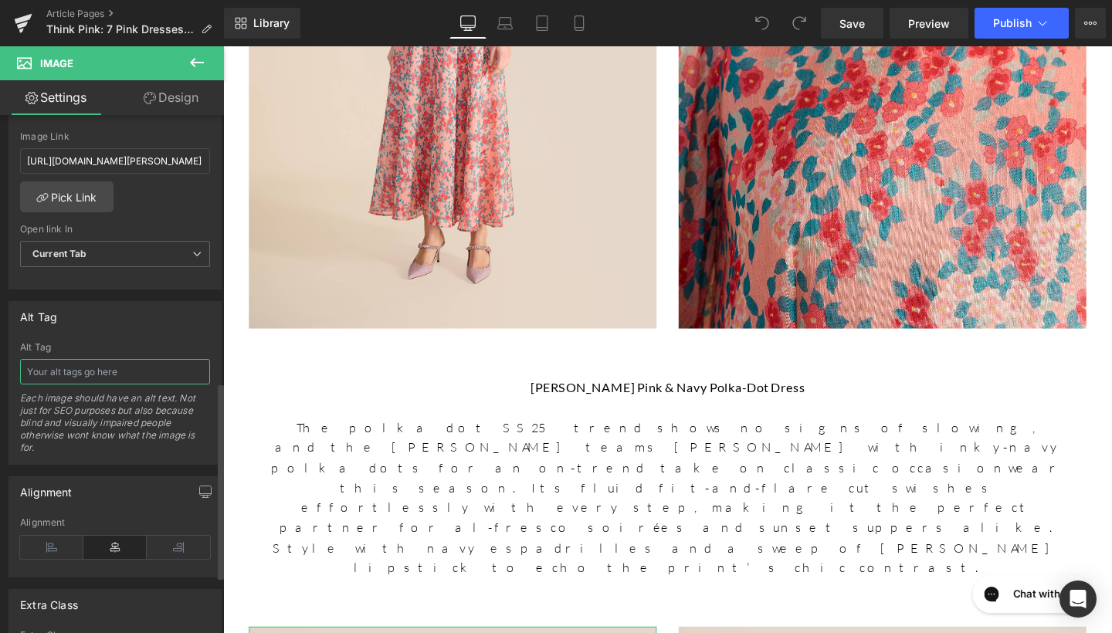
click at [93, 372] on input "text" at bounding box center [115, 371] width 190 height 25
type input "H"
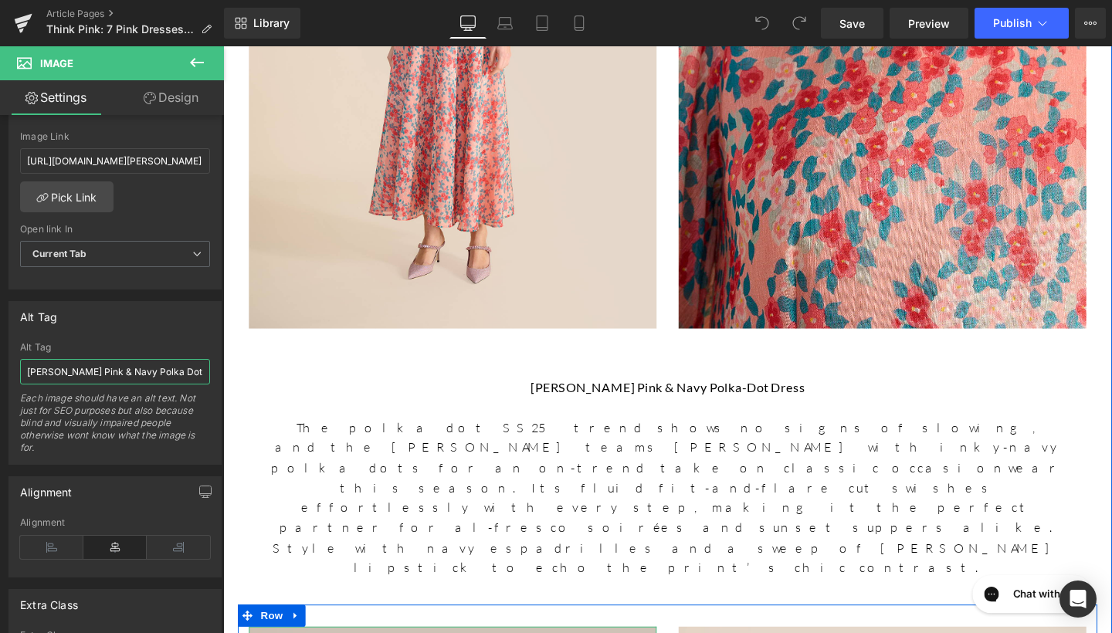
type input "[PERSON_NAME] Pink & Navy Polka Dot Dress"
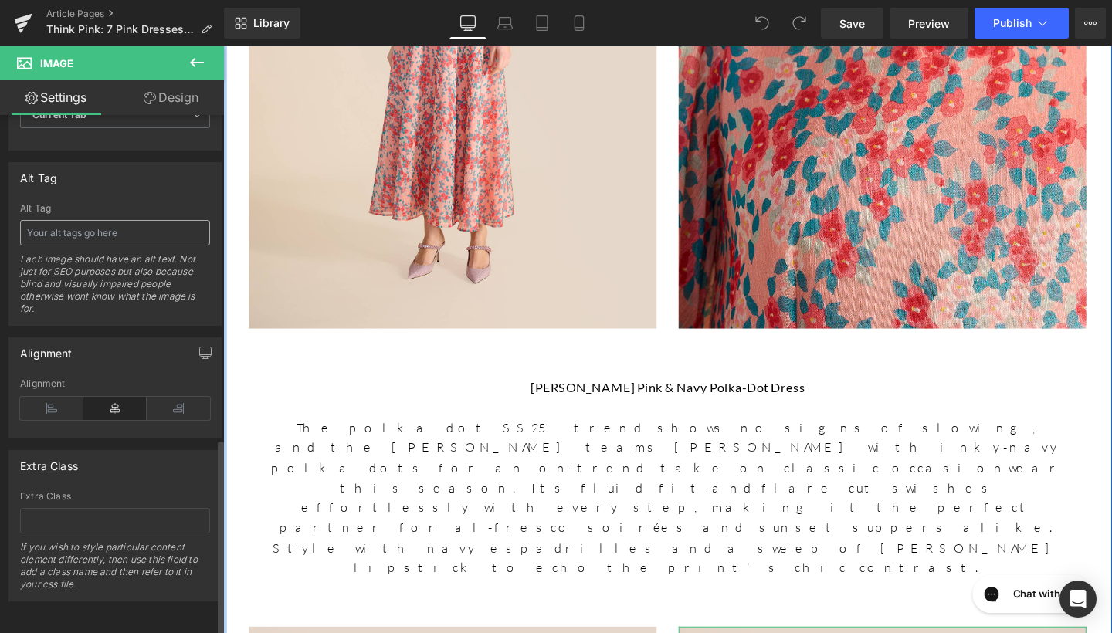
scroll to position [853, 0]
click at [145, 220] on input "text" at bounding box center [115, 232] width 190 height 25
type input "Ahana Pink & Navy Polka Dot Dress"
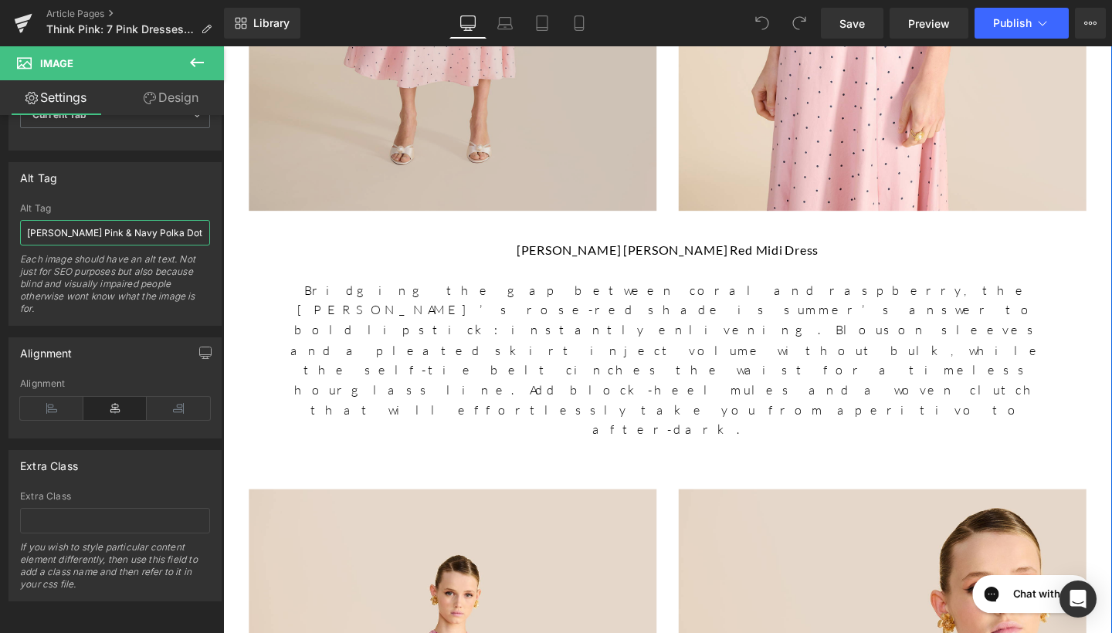
scroll to position [3718, 0]
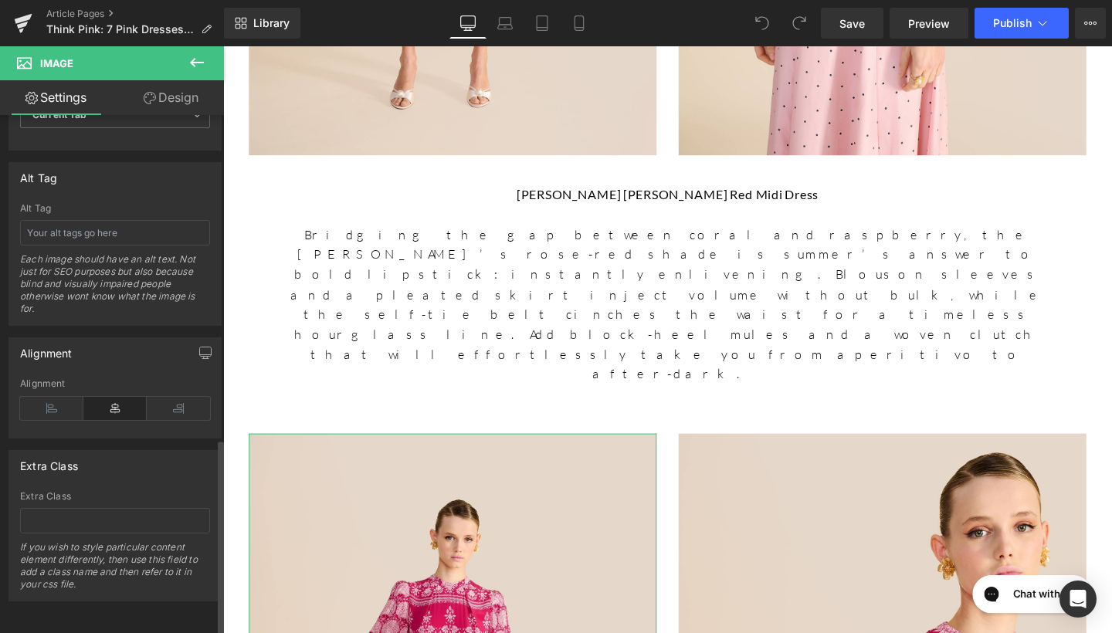
scroll to position [853, 0]
click at [115, 220] on input "text" at bounding box center [115, 232] width 190 height 25
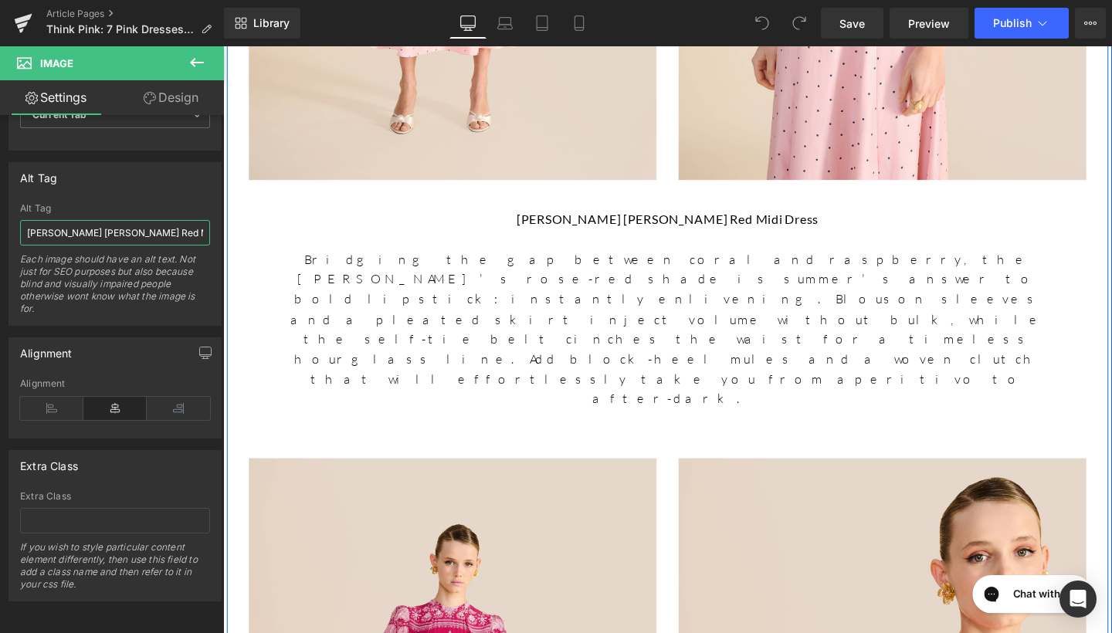
scroll to position [3683, 0]
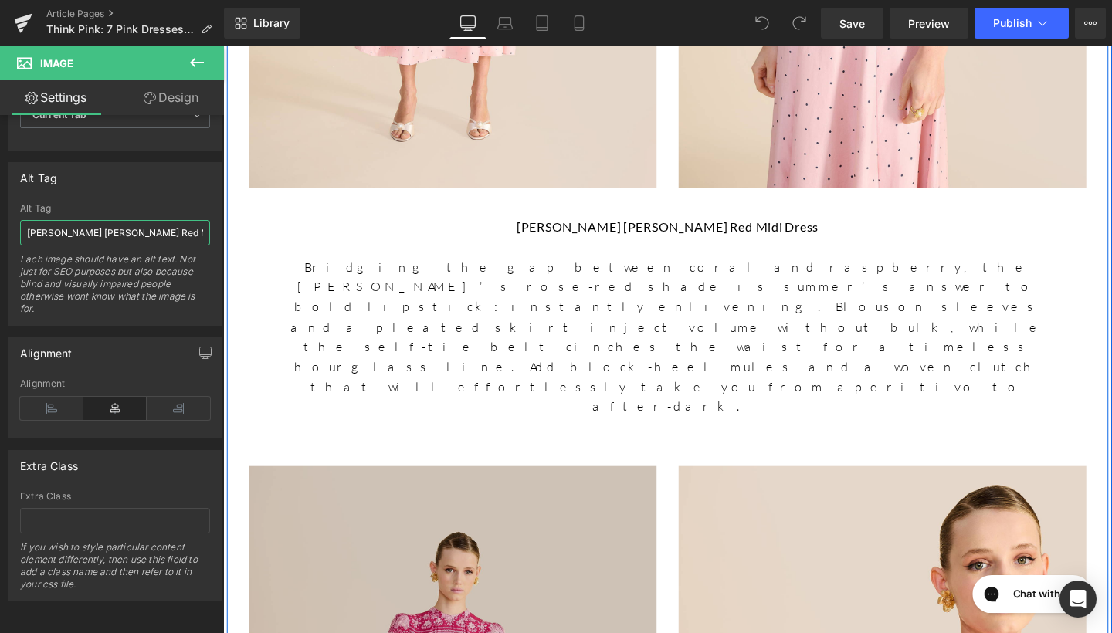
type input "Sonia Blouson Rose Red Midi Dress"
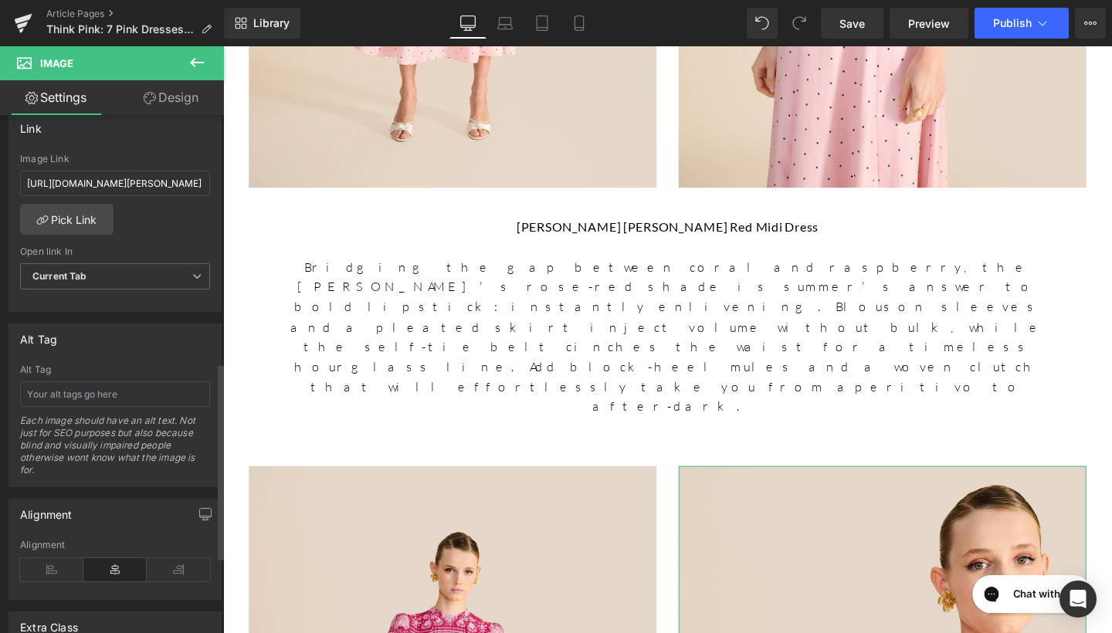
scroll to position [723, 0]
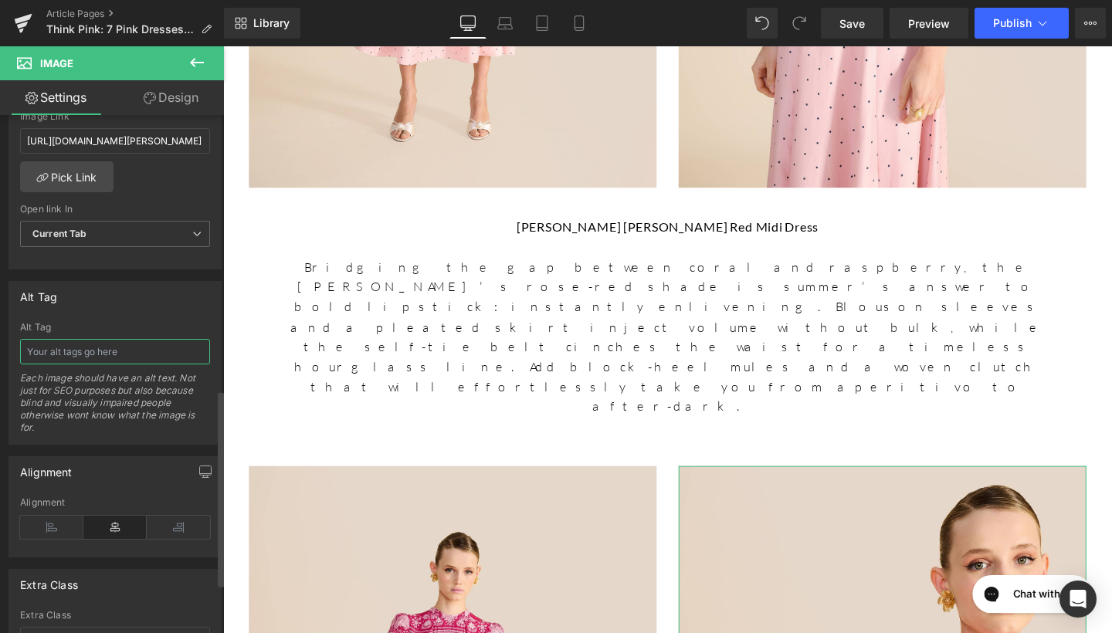
click at [124, 348] on input "text" at bounding box center [115, 351] width 190 height 25
type input "[PERSON_NAME] [PERSON_NAME] Red Midi Dress"
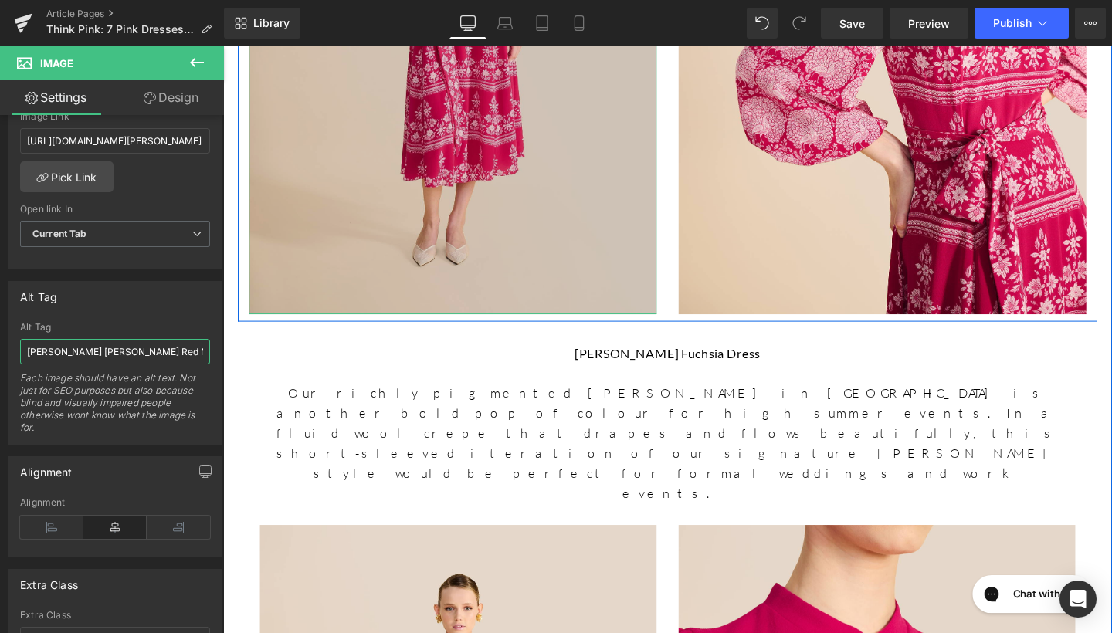
scroll to position [4567, 0]
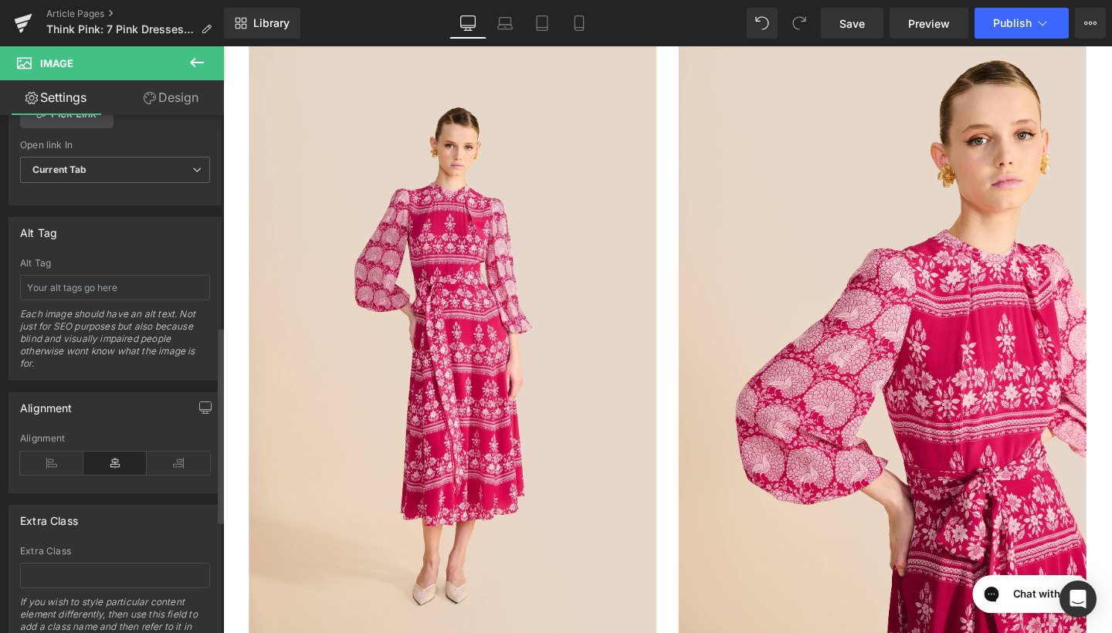
scroll to position [853, 0]
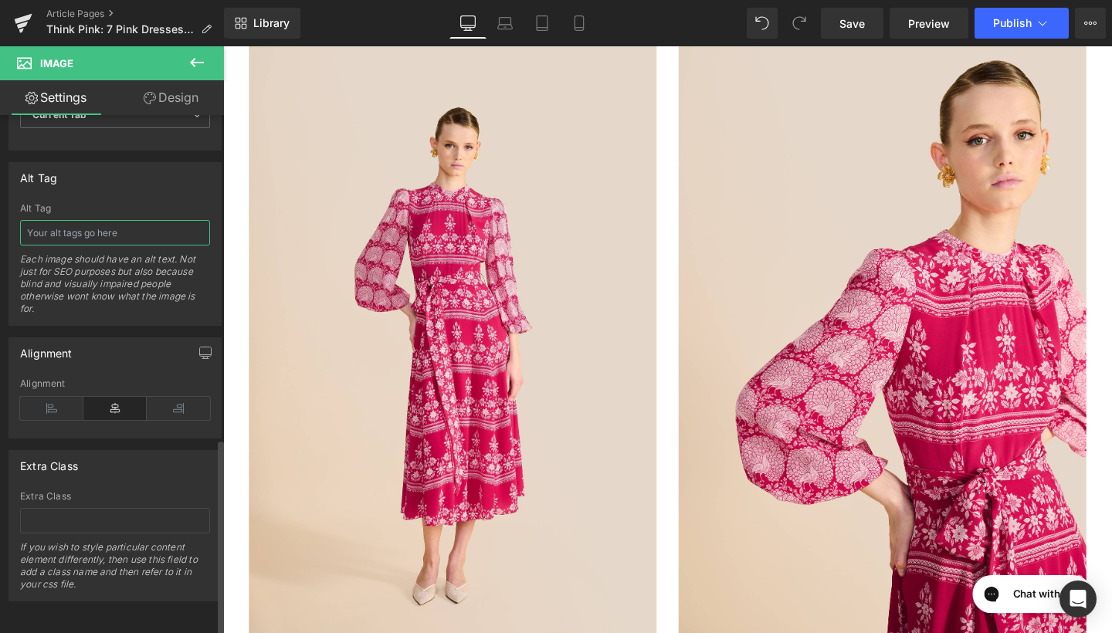
click at [121, 232] on input "text" at bounding box center [115, 232] width 190 height 25
type input "Ahana Fuchsia Dress"
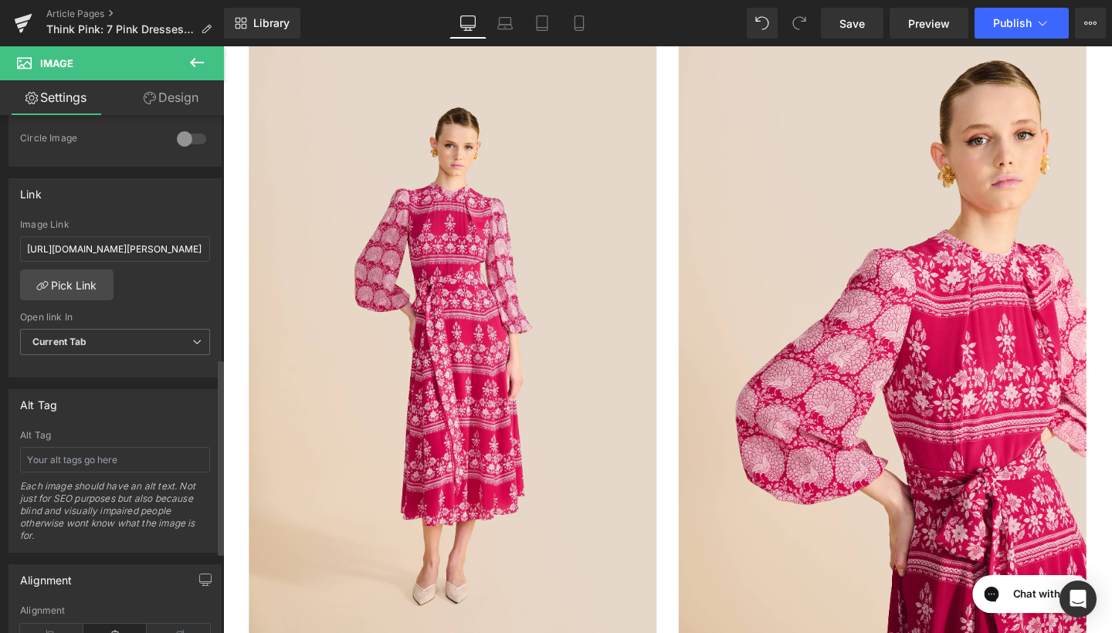
scroll to position [640, 0]
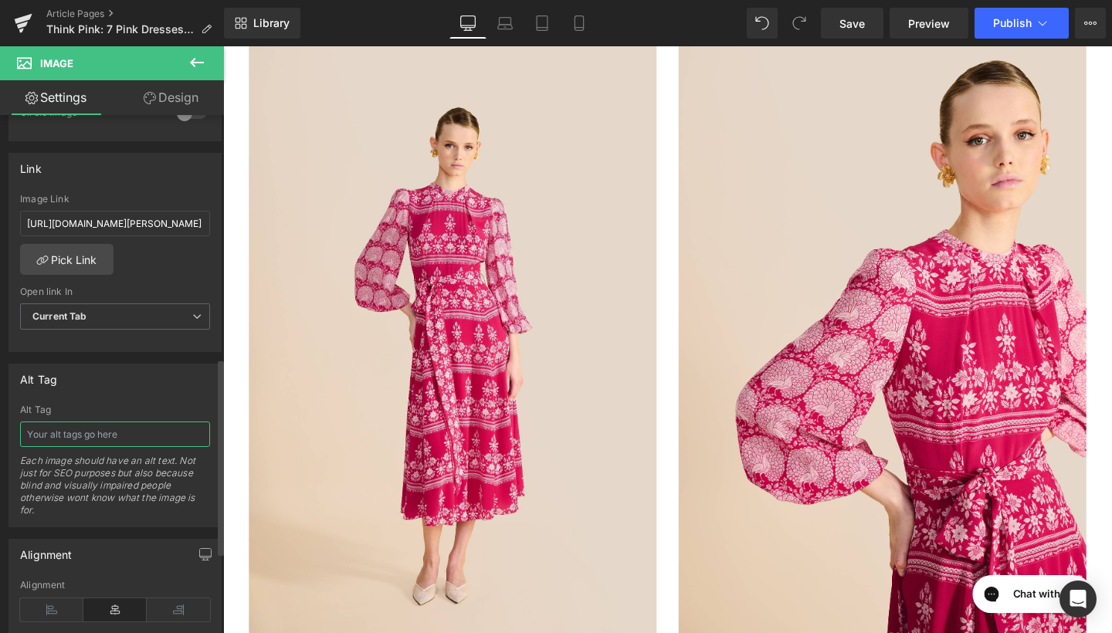
click at [108, 428] on input "text" at bounding box center [115, 434] width 190 height 25
type input "Ahana Fuchsia Dress"
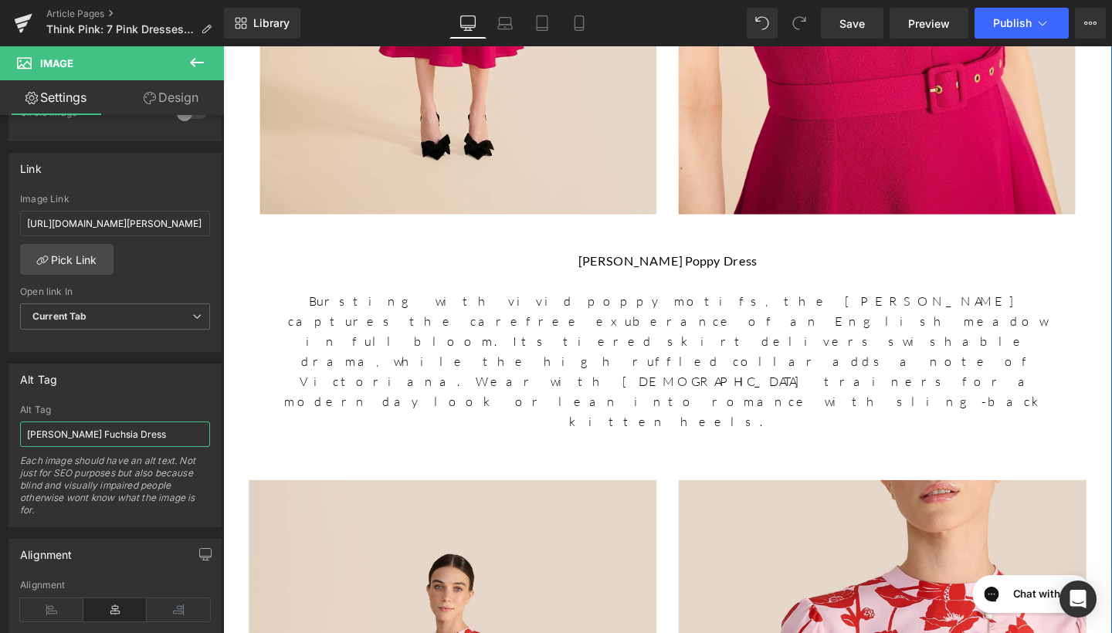
scroll to position [5392, 0]
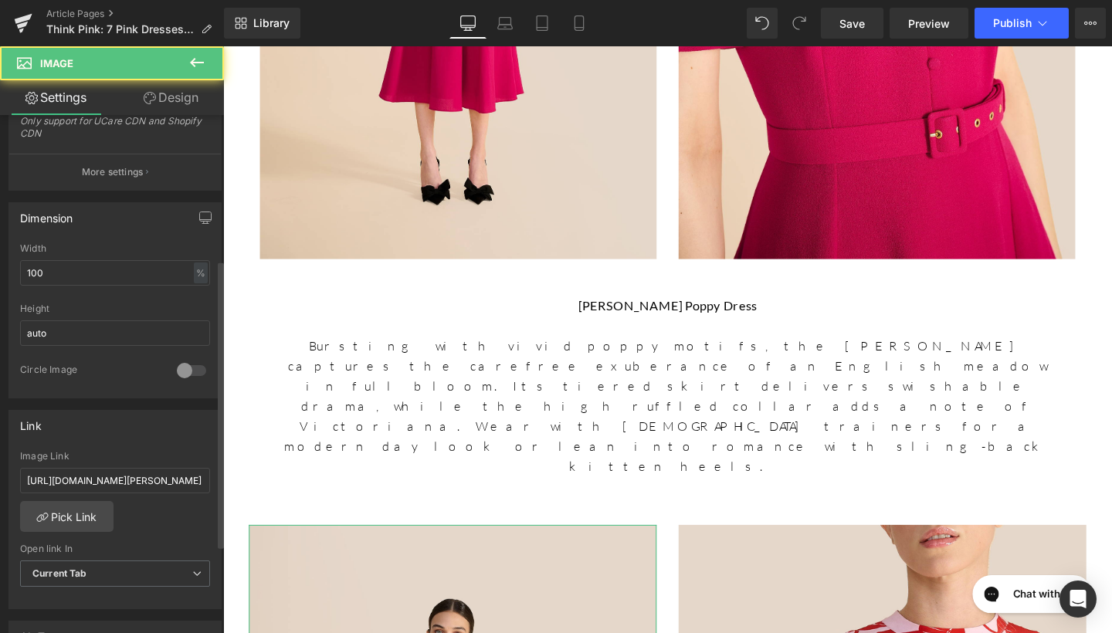
scroll to position [390, 0]
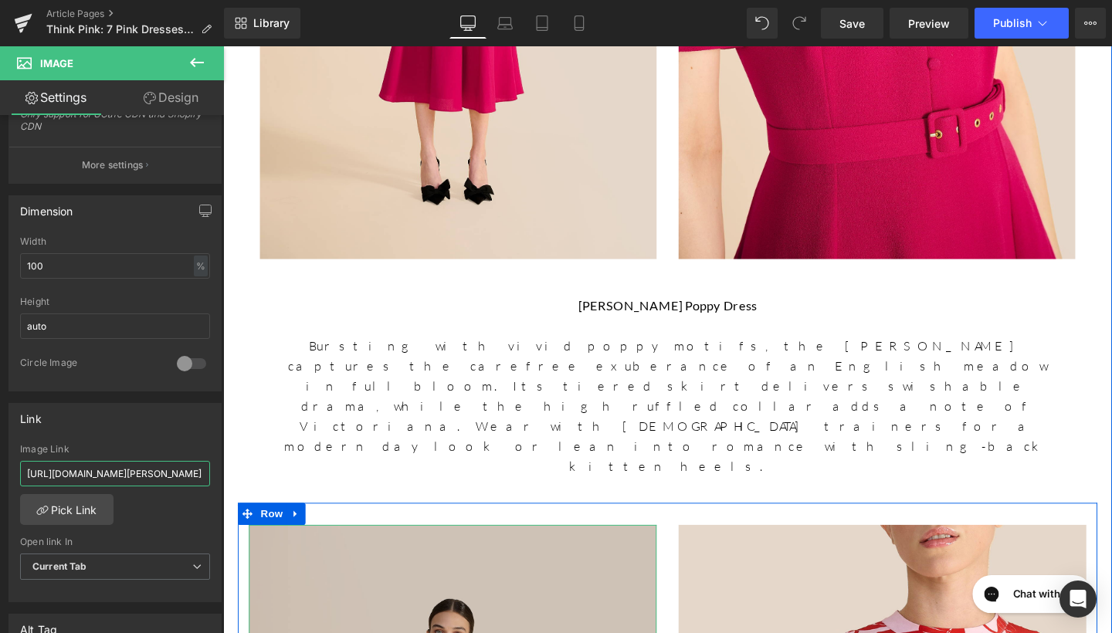
drag, startPoint x: 251, startPoint y: 523, endPoint x: 295, endPoint y: 493, distance: 53.4
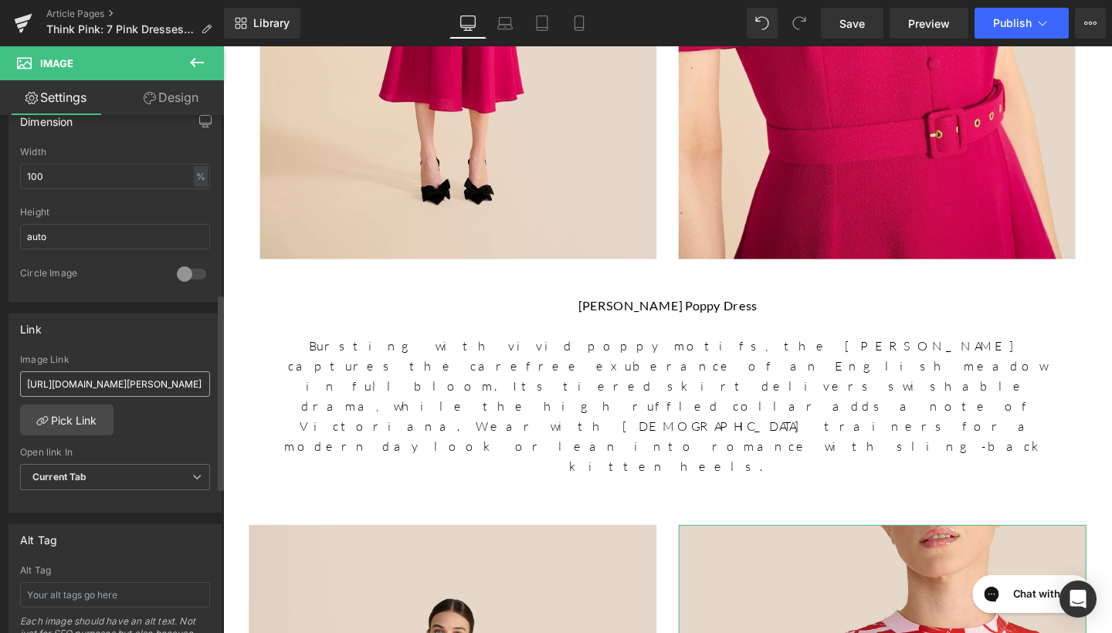
scroll to position [490, 0]
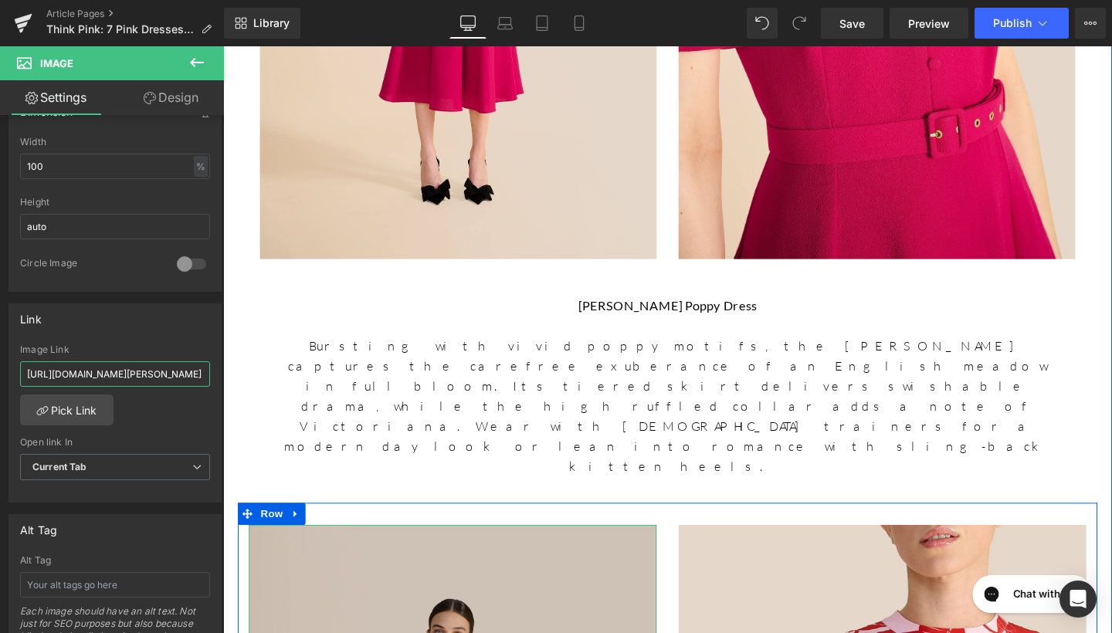
drag, startPoint x: 250, startPoint y: 418, endPoint x: 277, endPoint y: 388, distance: 40.0
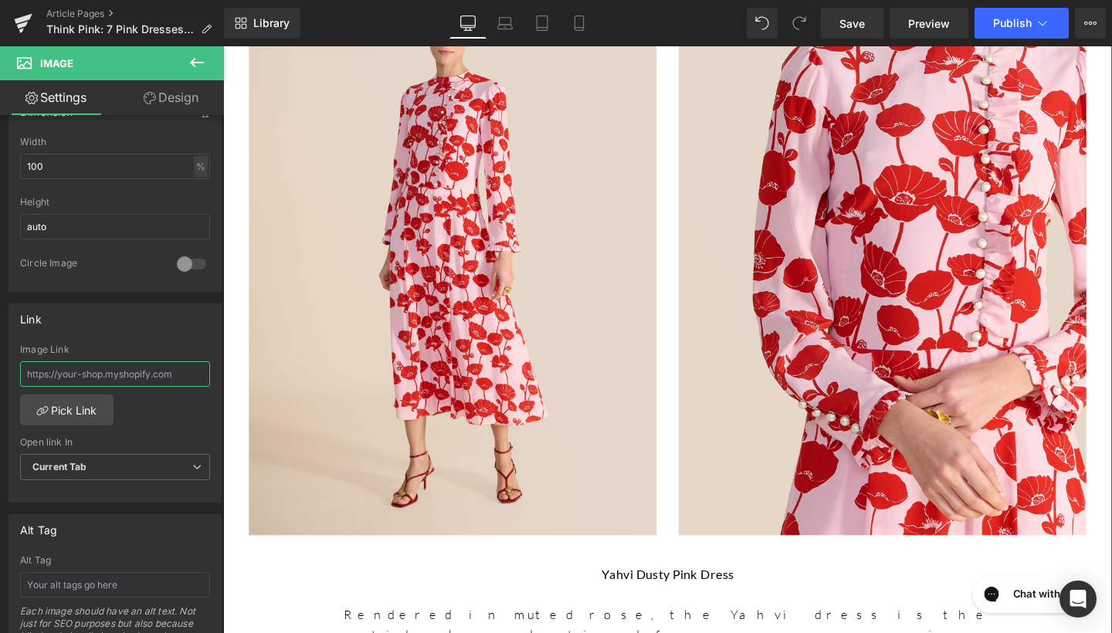
scroll to position [6082, 0]
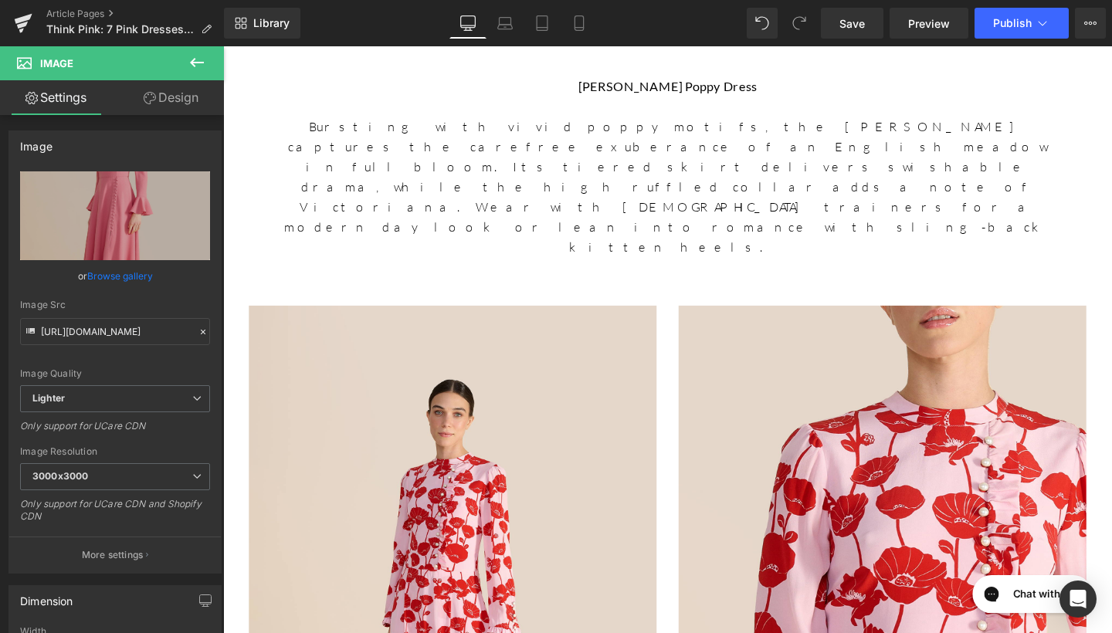
scroll to position [5500, 0]
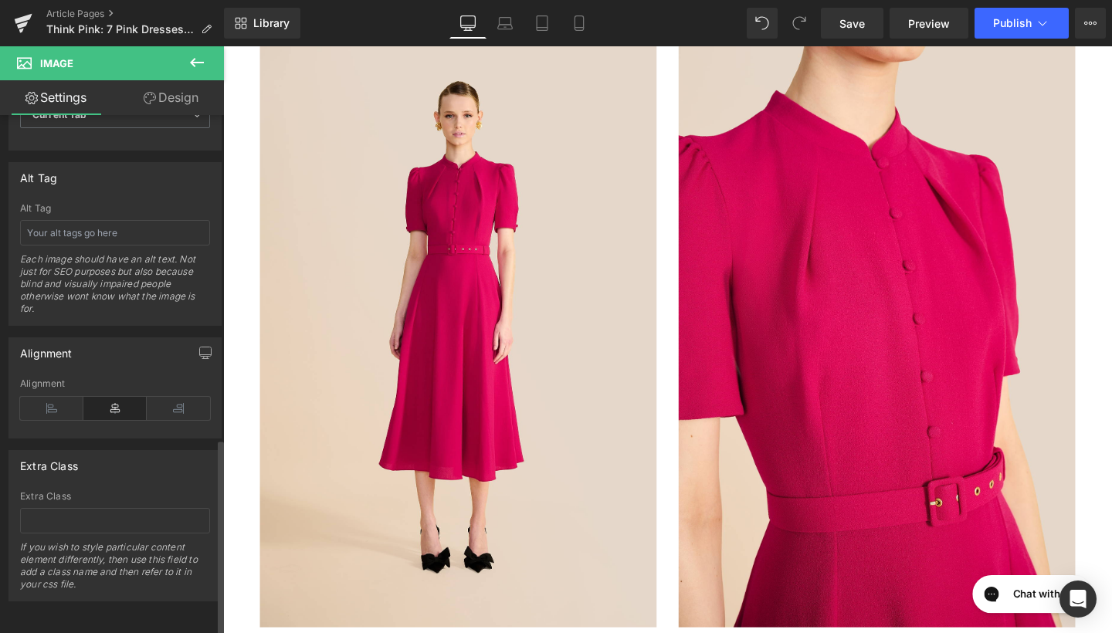
scroll to position [853, 0]
click at [114, 235] on div "Alt Tag Each image should have an alt text. Not just for SEO purposes but also …" at bounding box center [115, 264] width 190 height 122
click at [118, 226] on input "text" at bounding box center [115, 232] width 190 height 25
type input "[PERSON_NAME] Poppy Dress"
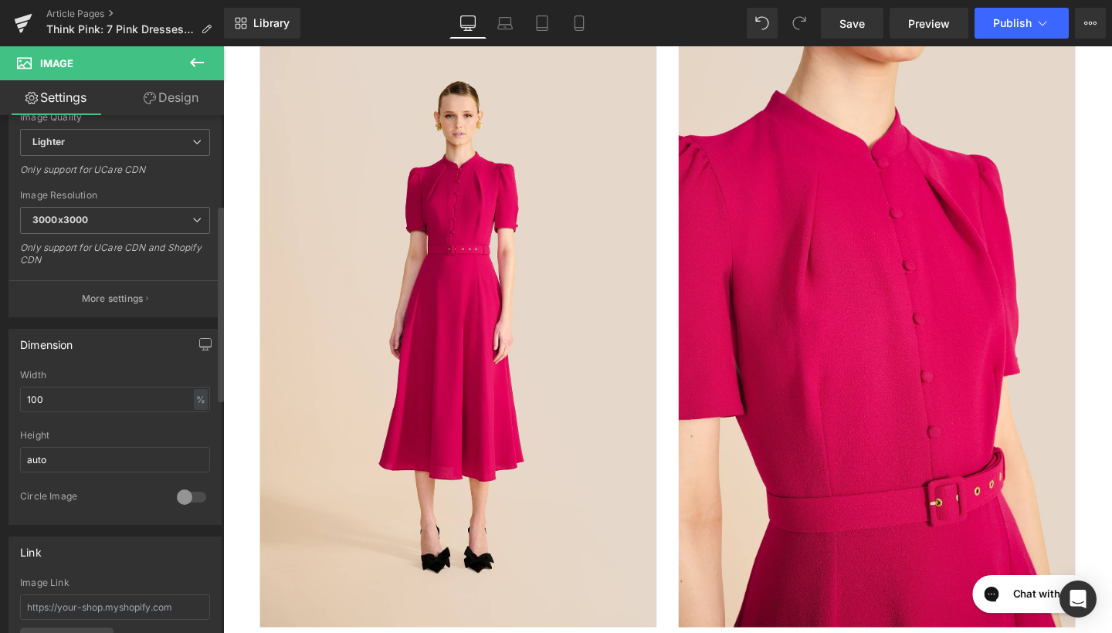
scroll to position [406, 0]
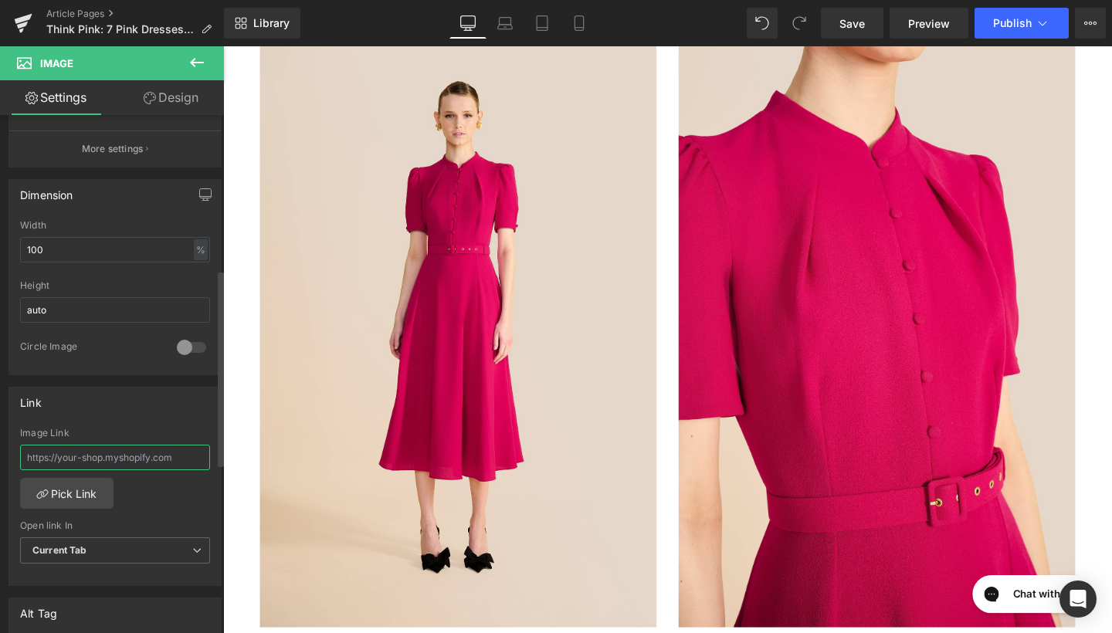
click at [105, 460] on input "text" at bounding box center [115, 457] width 190 height 25
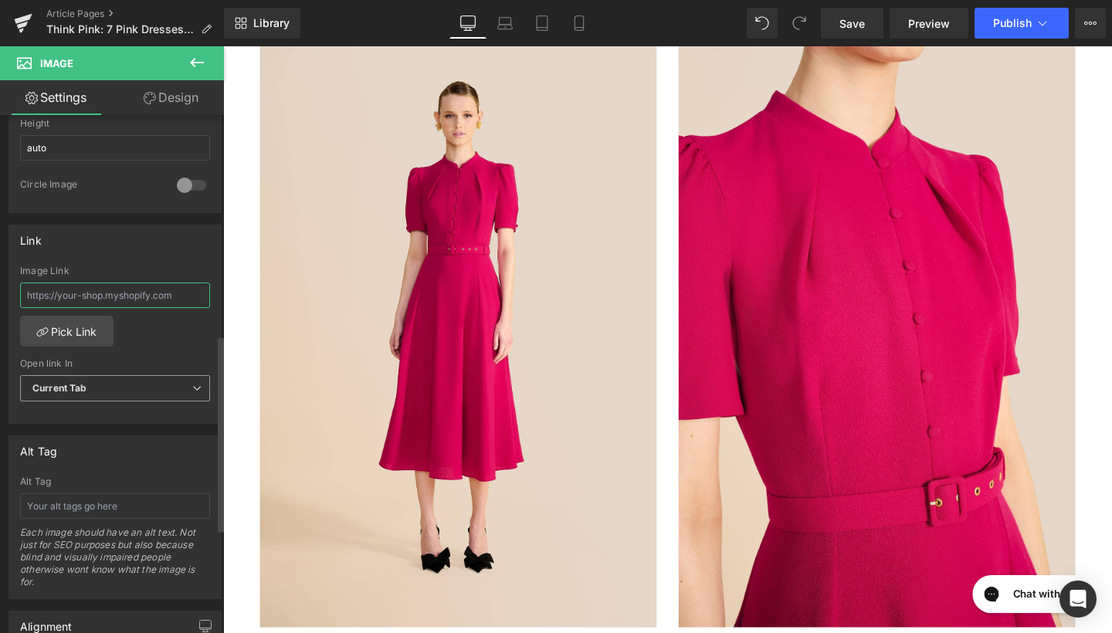
scroll to position [613, 0]
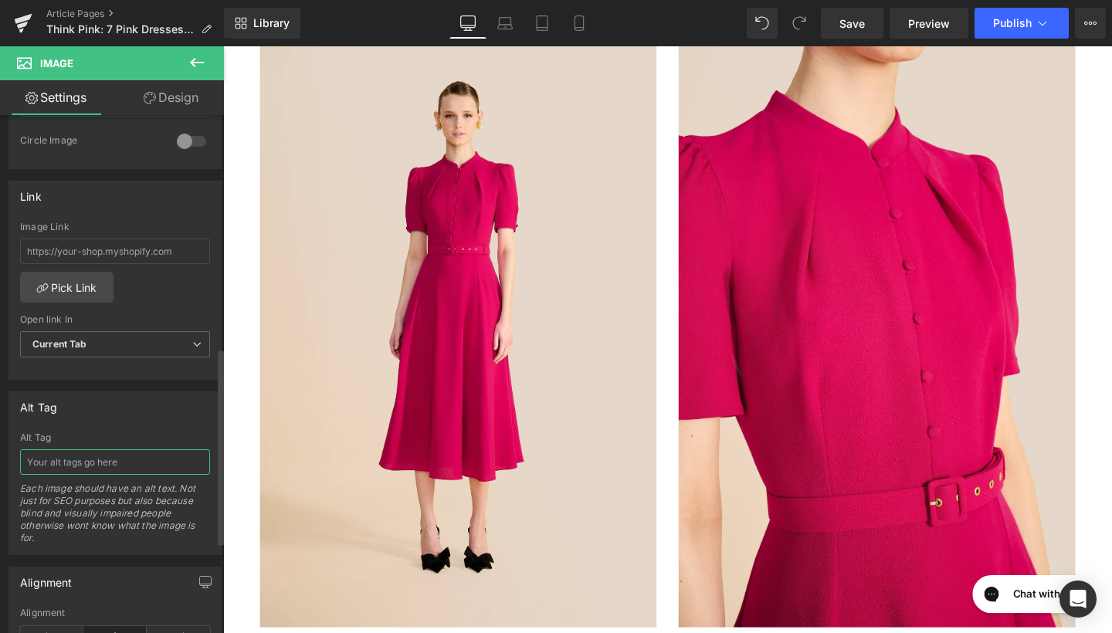
click at [99, 463] on input "text" at bounding box center [115, 462] width 190 height 25
type input "[PERSON_NAME] Poppy Dress"
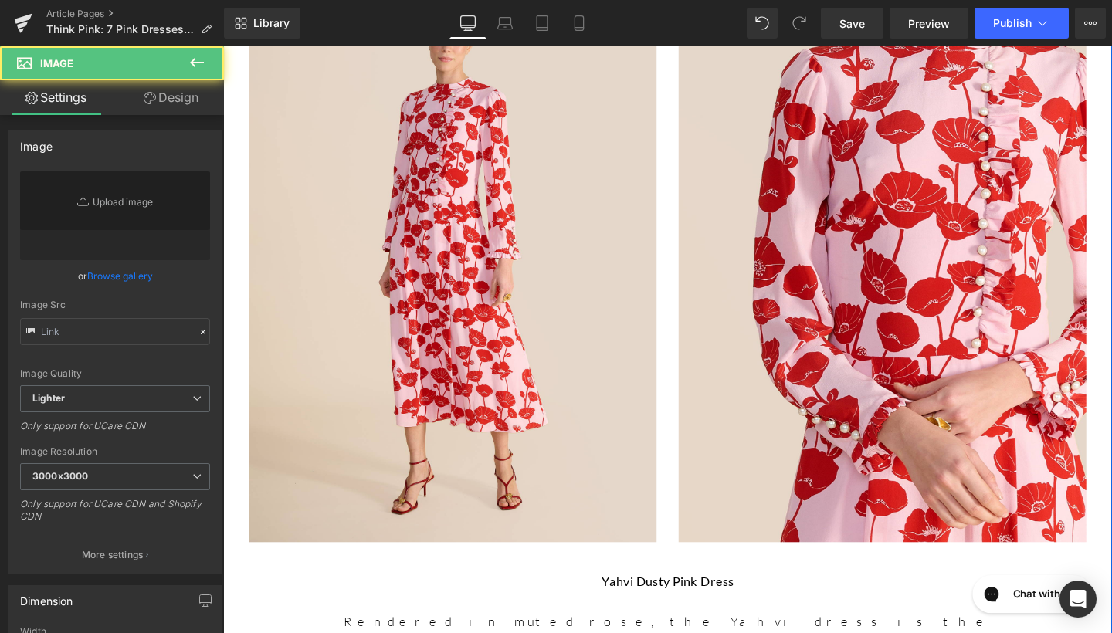
type input "https://ucarecdn.com/2b3d9aa2-0f34-4754-bc38-5dfb6022368a/-/format/auto/-/previ…"
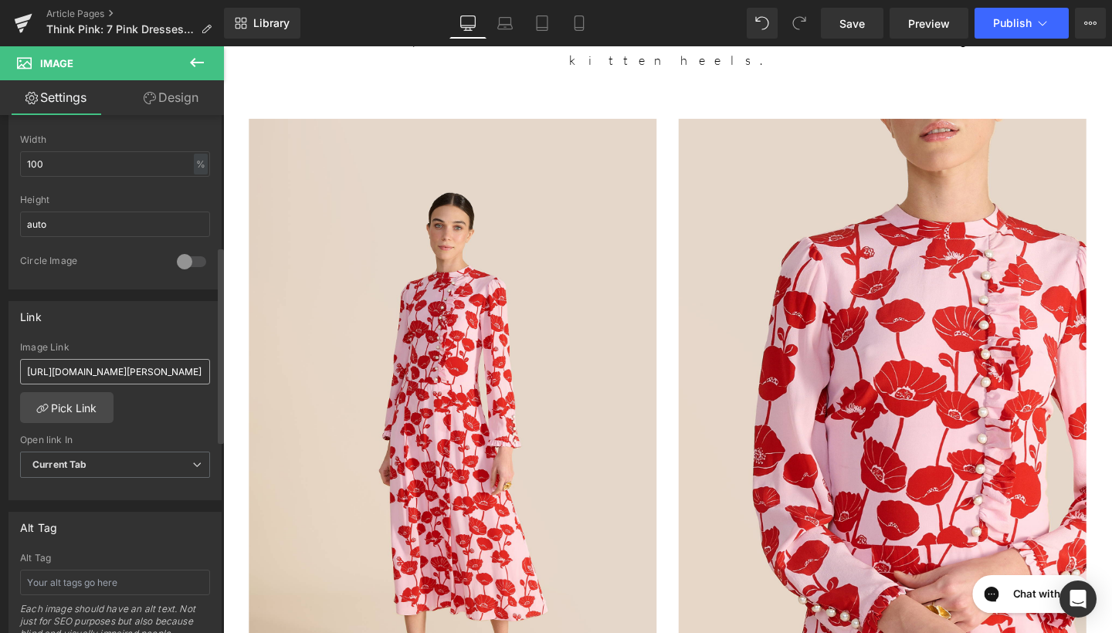
scroll to position [538, 0]
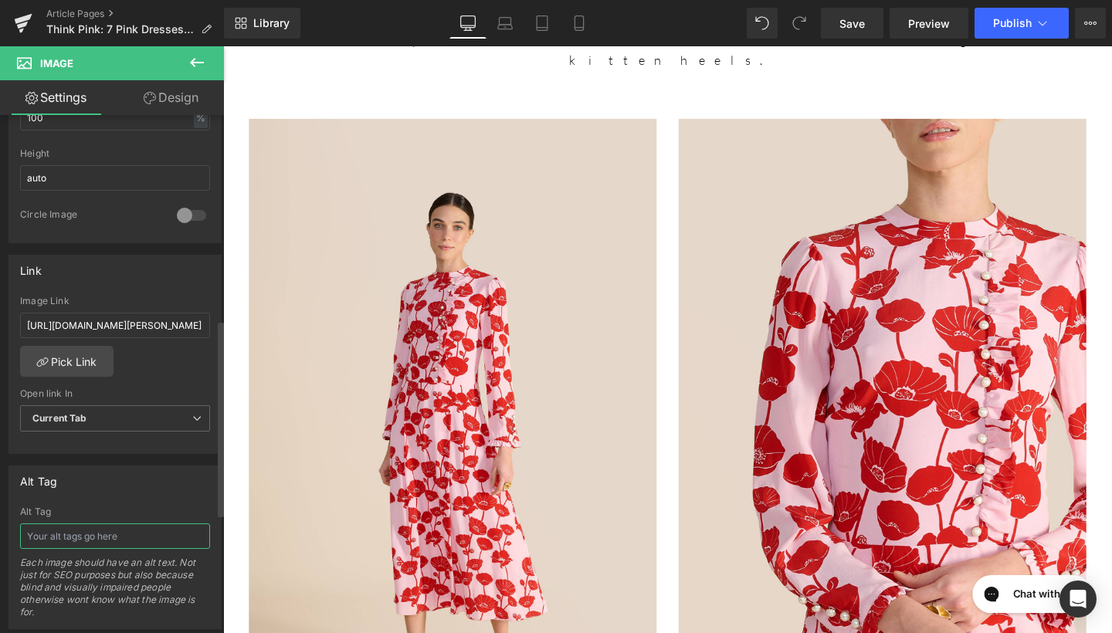
click at [75, 547] on input "text" at bounding box center [115, 536] width 190 height 25
type input "Yahvi Dusty Pink Dress"
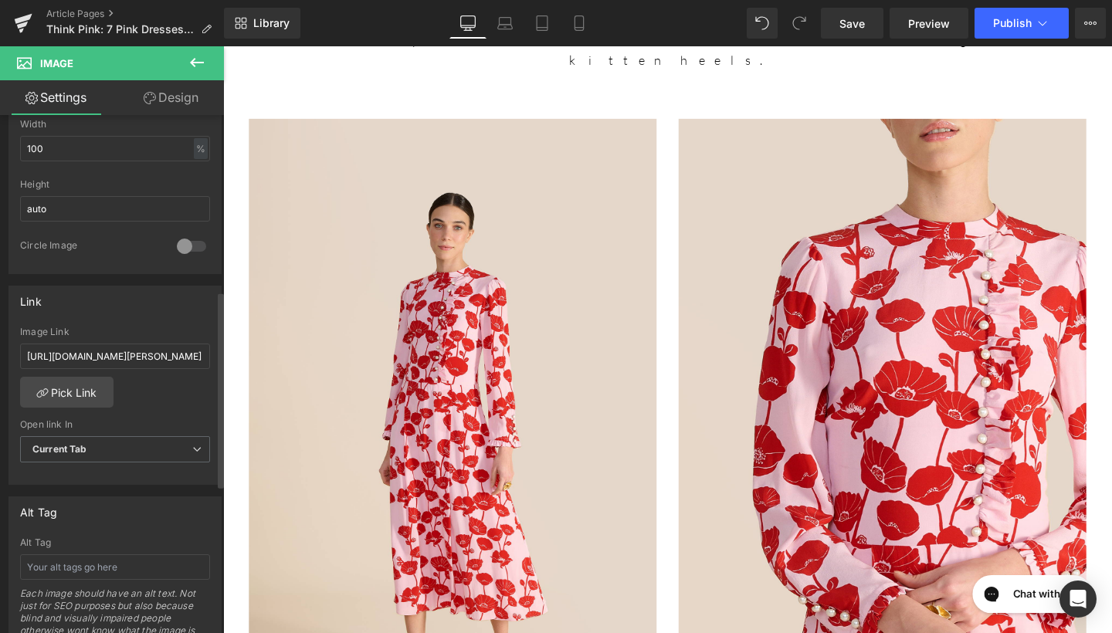
scroll to position [567, 0]
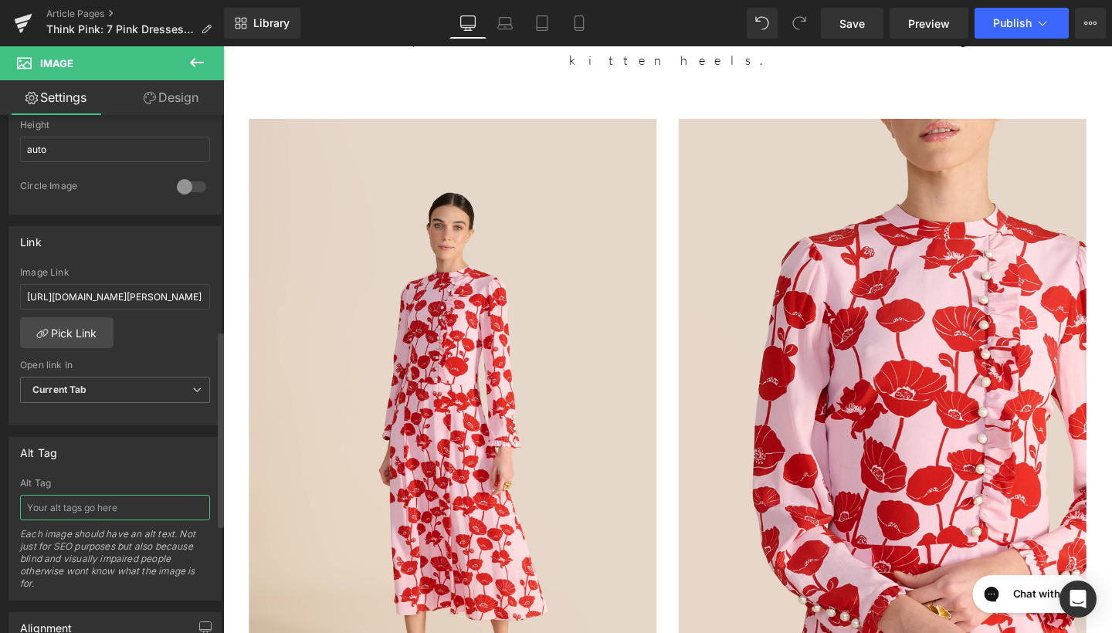
click at [78, 516] on input "text" at bounding box center [115, 507] width 190 height 25
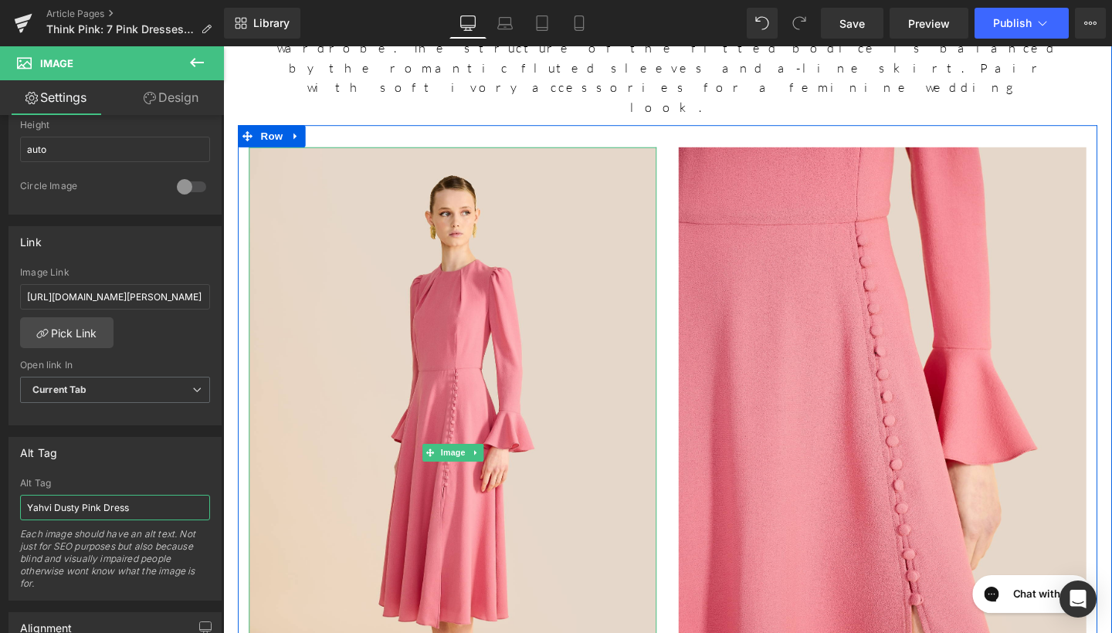
scroll to position [6667, 0]
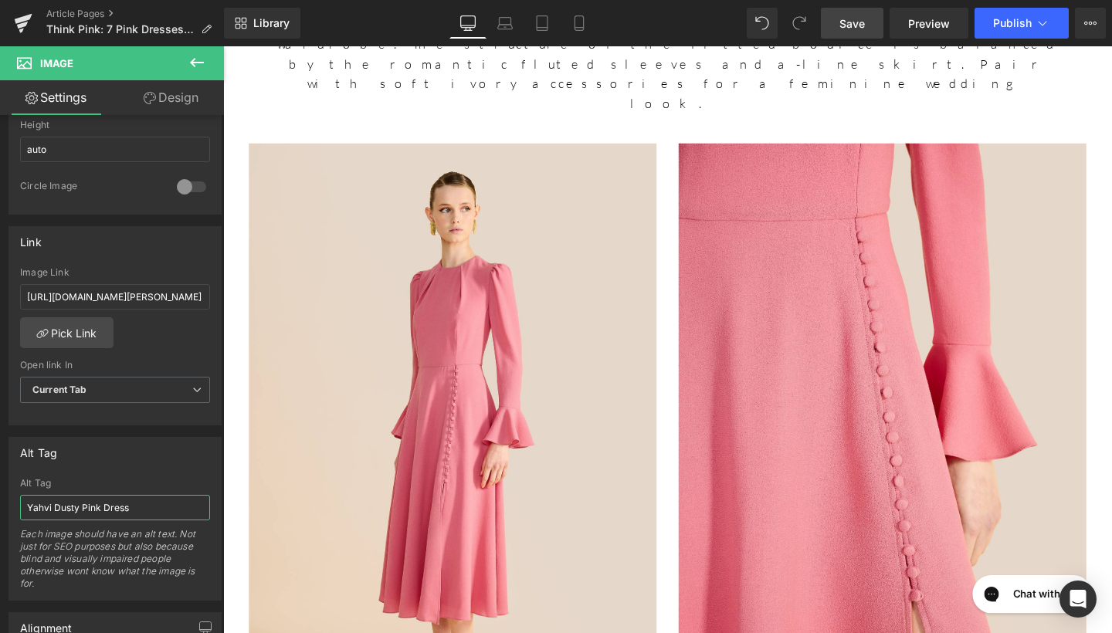
type input "Yahvi Dusty Pink Dress"
click at [853, 26] on span "Save" at bounding box center [852, 23] width 25 height 16
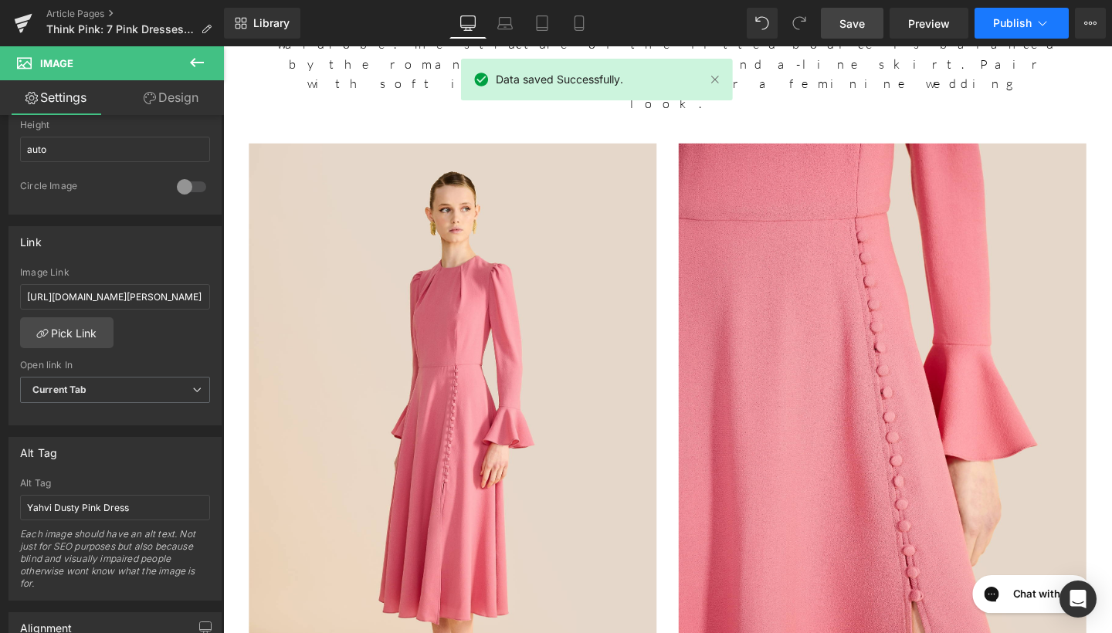
click at [994, 20] on span "Publish" at bounding box center [1013, 23] width 39 height 12
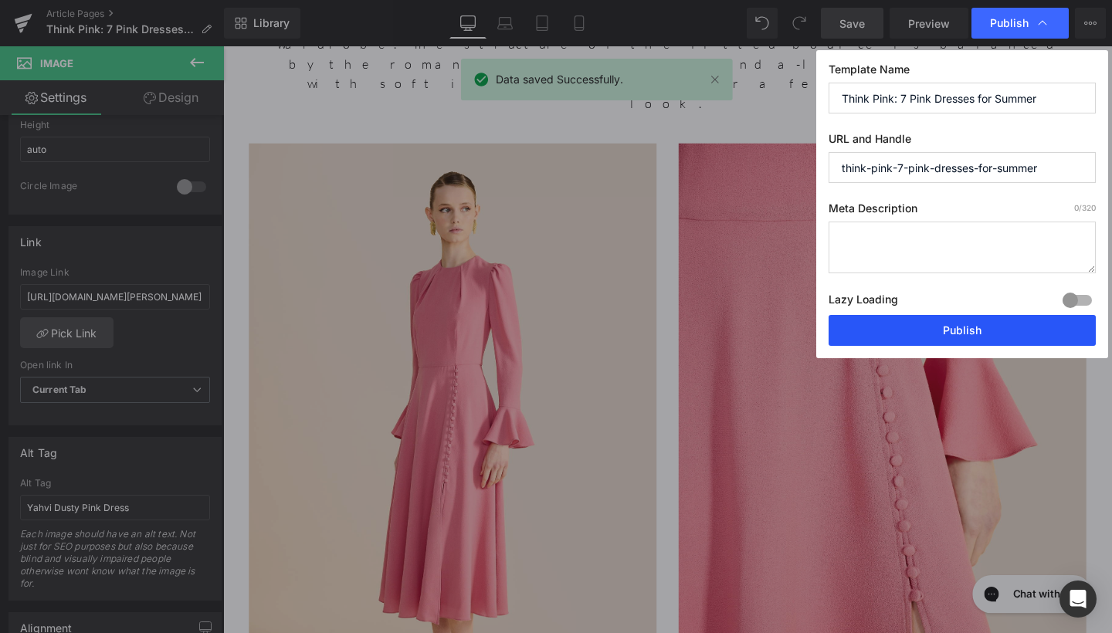
click at [885, 326] on button "Publish" at bounding box center [962, 330] width 267 height 31
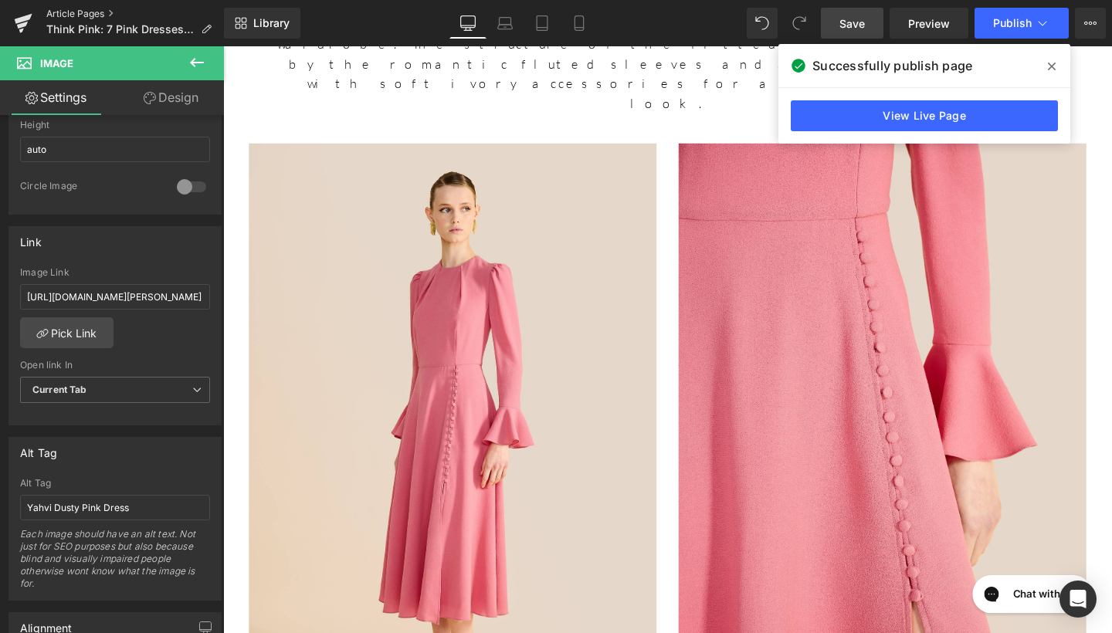
click at [86, 8] on link "Article Pages" at bounding box center [135, 14] width 178 height 12
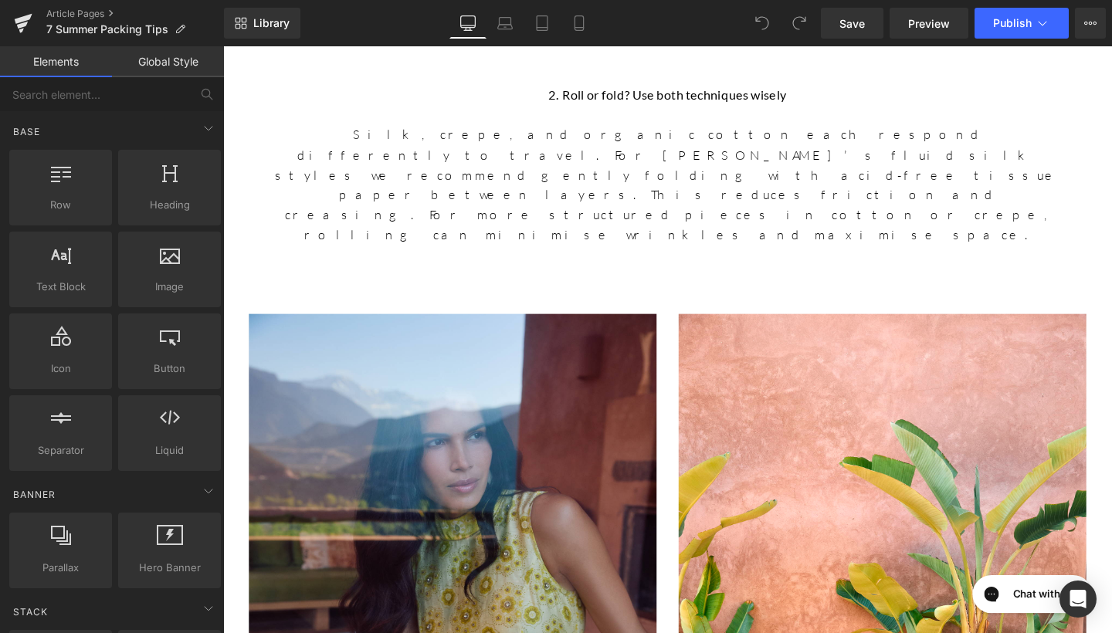
scroll to position [1303, 0]
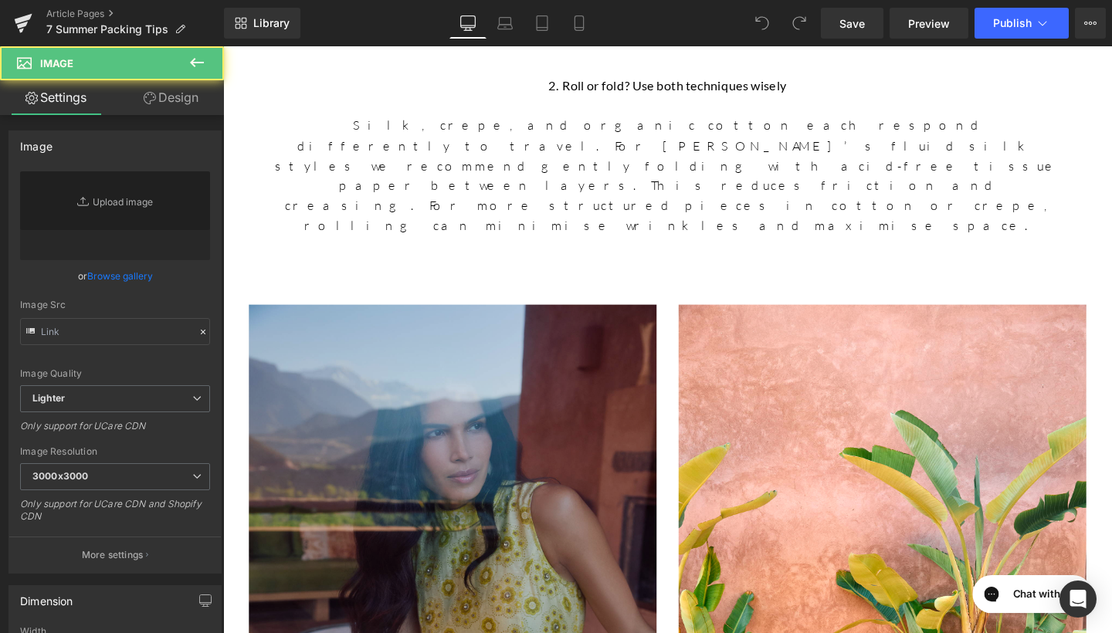
click at [471, 318] on img at bounding box center [464, 640] width 429 height 644
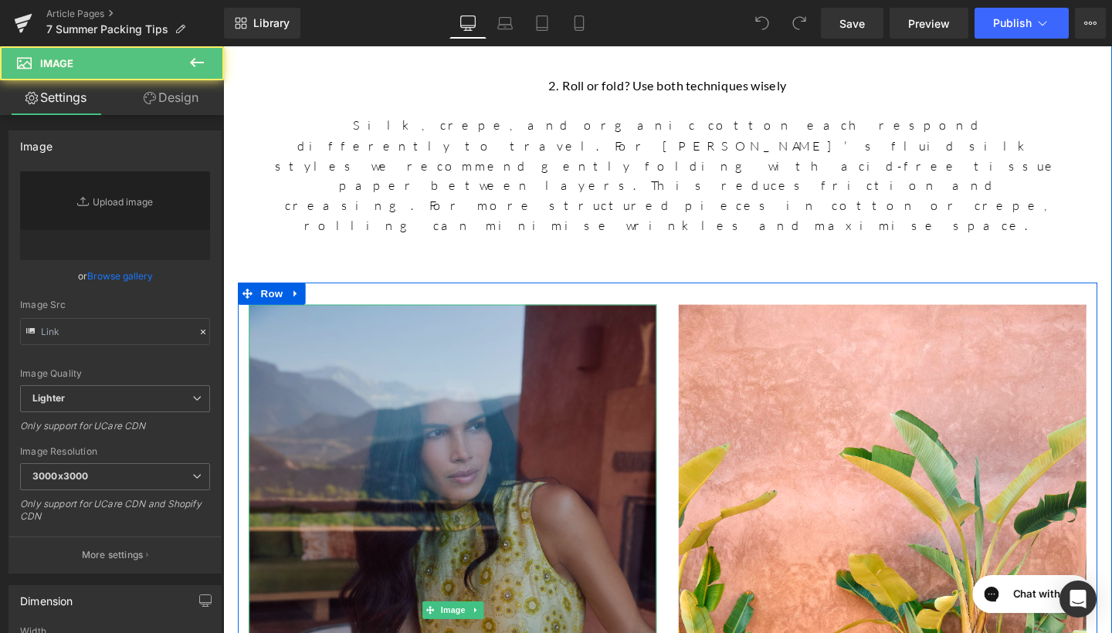
type input "https://ucarecdn.com/4ba4d989-7e3b-4c8c-8b75-3ea28a923926/-/format/auto/-/previ…"
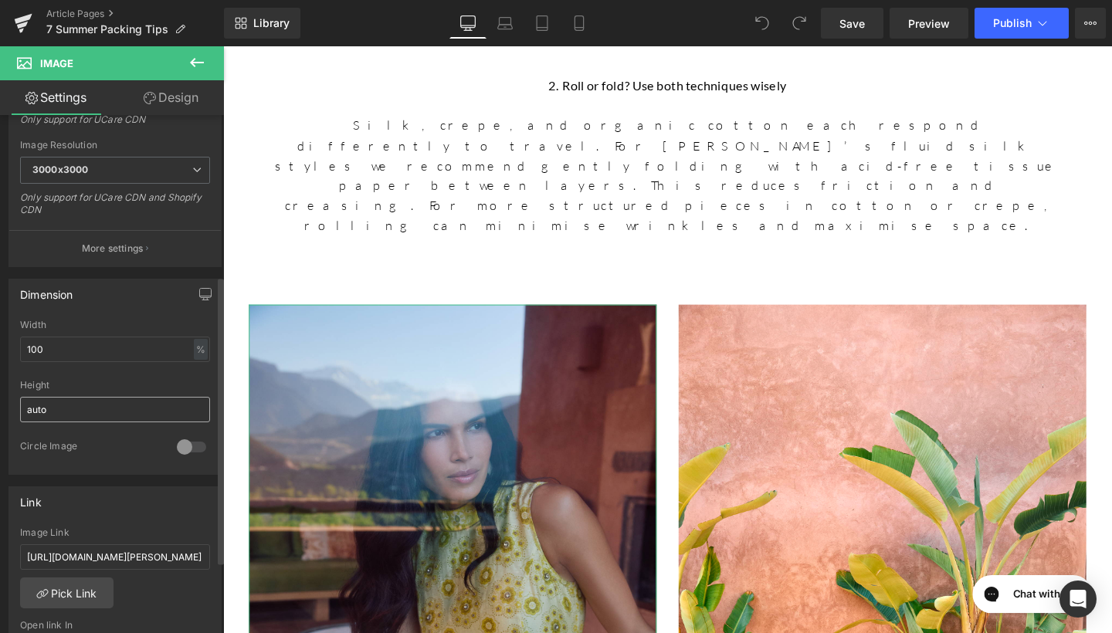
scroll to position [311, 0]
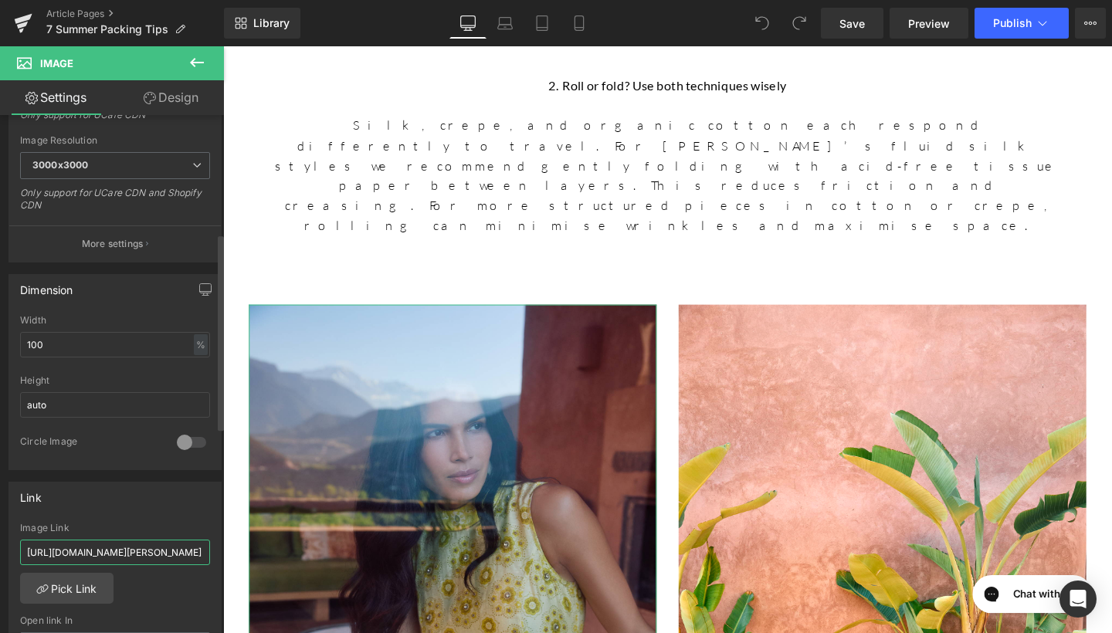
drag, startPoint x: 28, startPoint y: 551, endPoint x: 203, endPoint y: 553, distance: 175.4
click at [203, 553] on input "https://www.beulahlondon.com/products/ophelia-lemon-floral-bandana-dress" at bounding box center [115, 552] width 190 height 25
click at [42, 545] on input "https://www.beulahlondon.com/products/ophelia-lemon-floral-bandana-dress" at bounding box center [115, 552] width 190 height 25
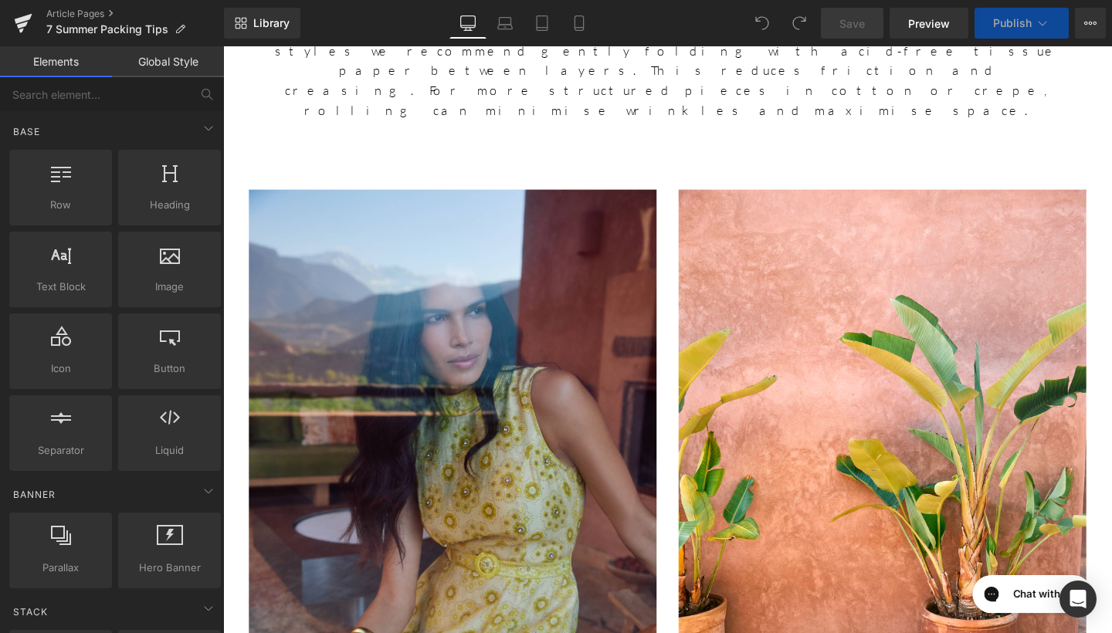
scroll to position [1435, 0]
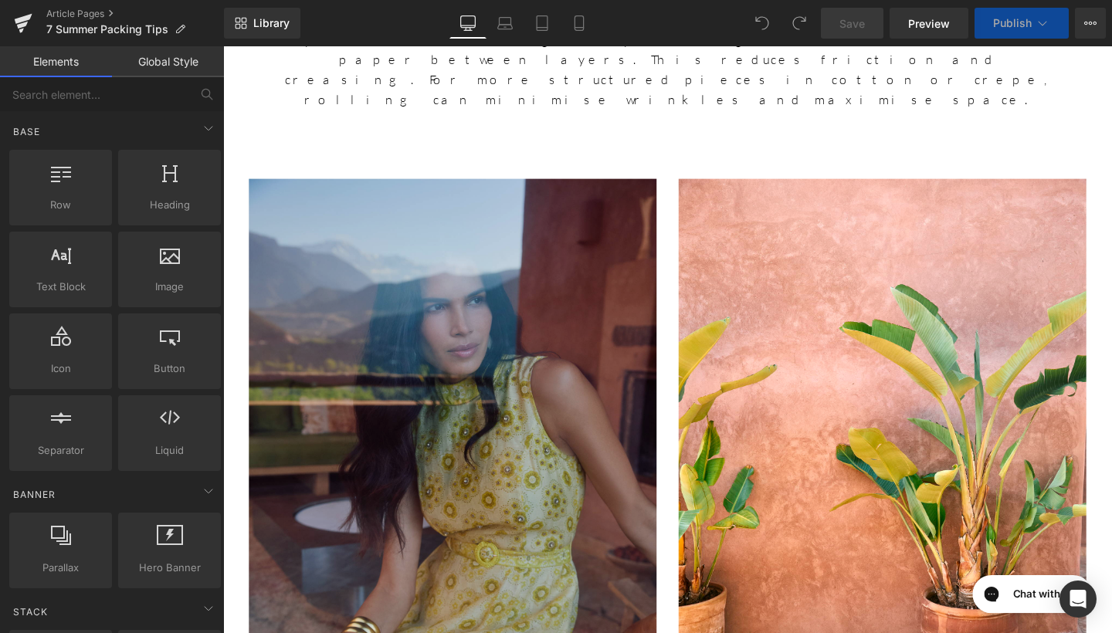
click at [591, 398] on img at bounding box center [464, 507] width 429 height 644
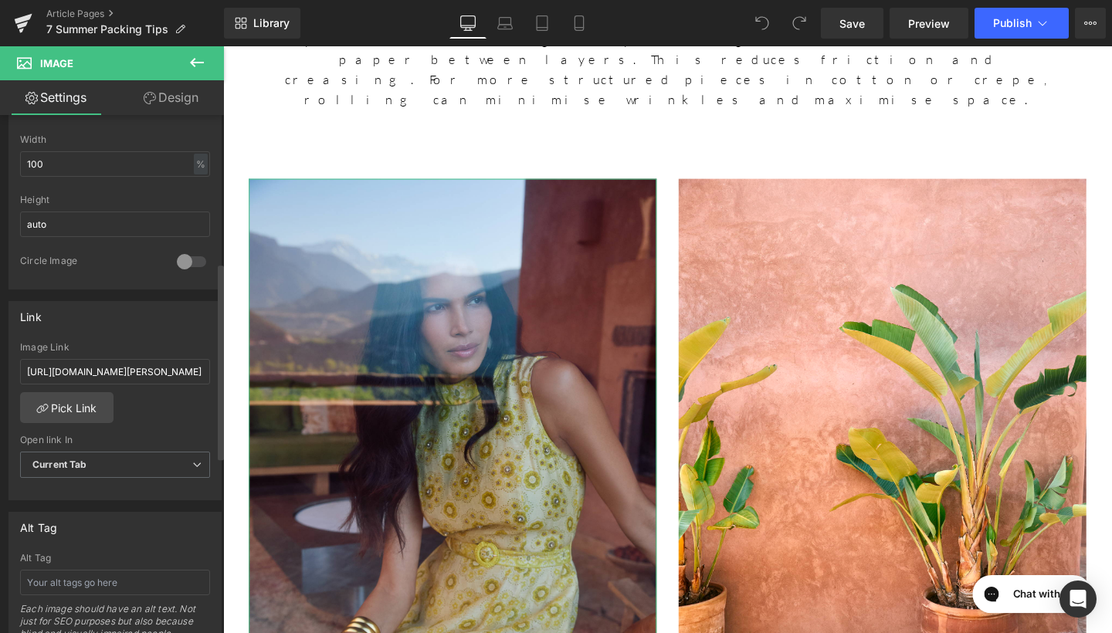
scroll to position [521, 0]
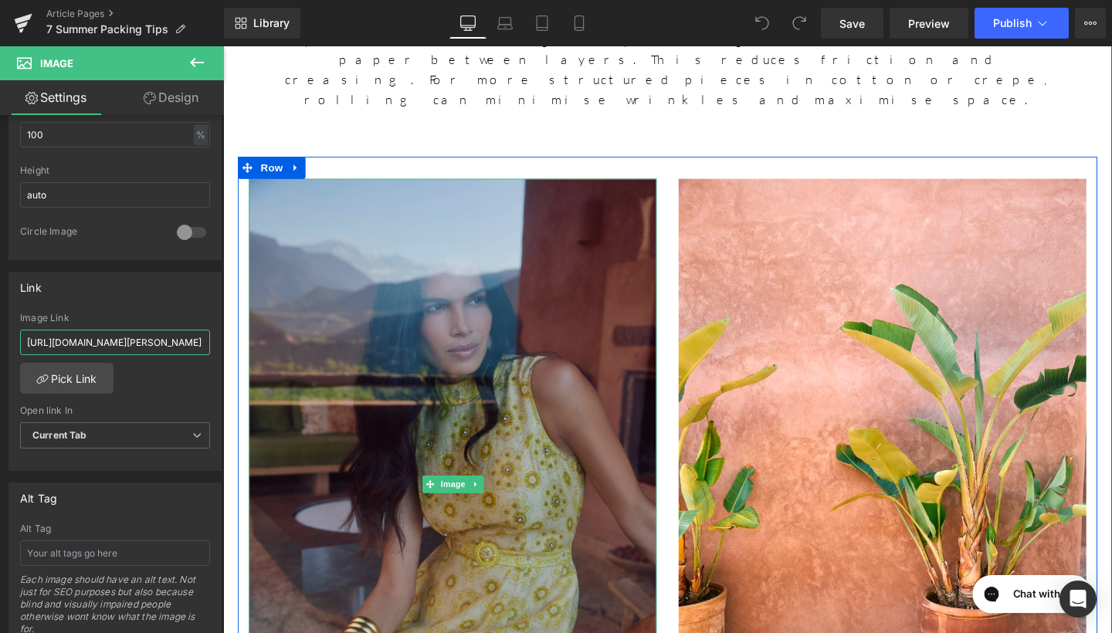
drag, startPoint x: 248, startPoint y: 388, endPoint x: 250, endPoint y: 372, distance: 16.3
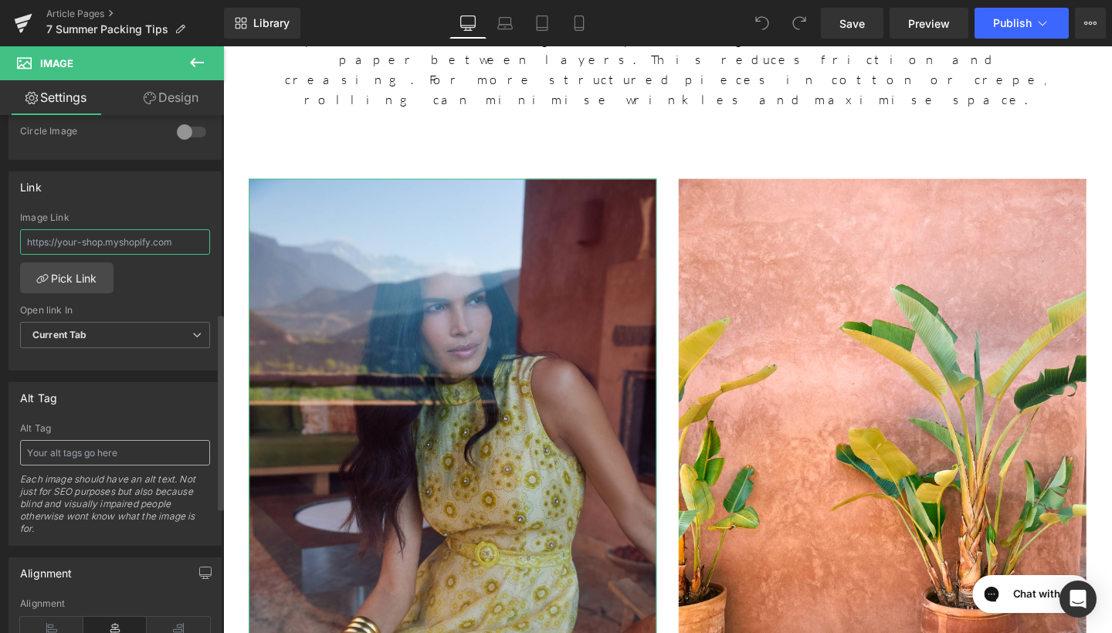
scroll to position [633, 0]
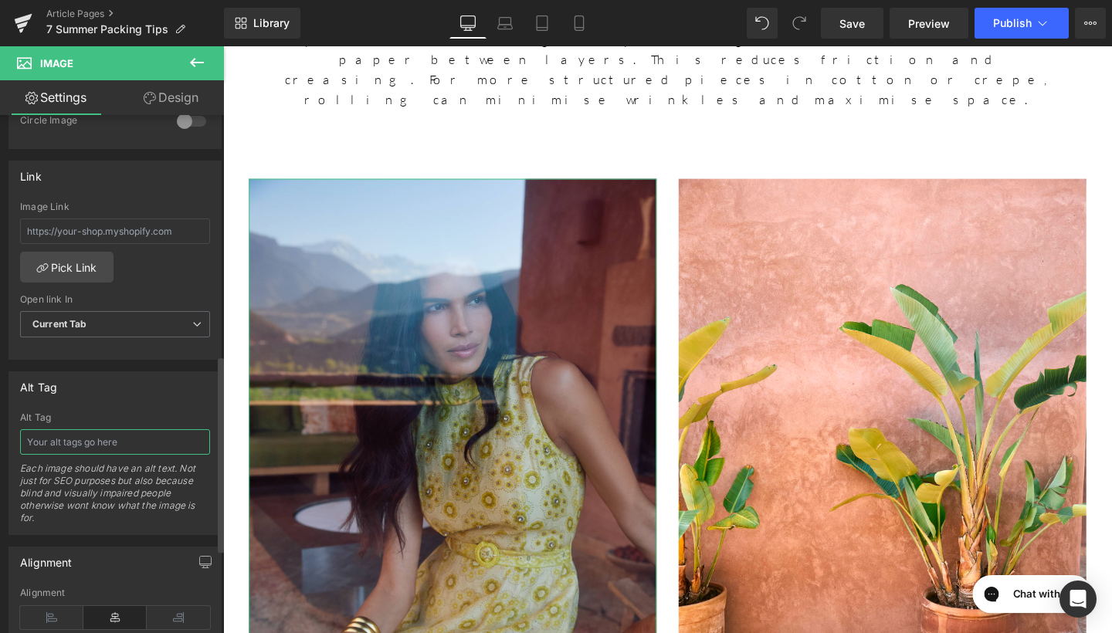
click at [73, 450] on input "text" at bounding box center [115, 442] width 190 height 25
type input "[PERSON_NAME] Floral Bandana Dress"
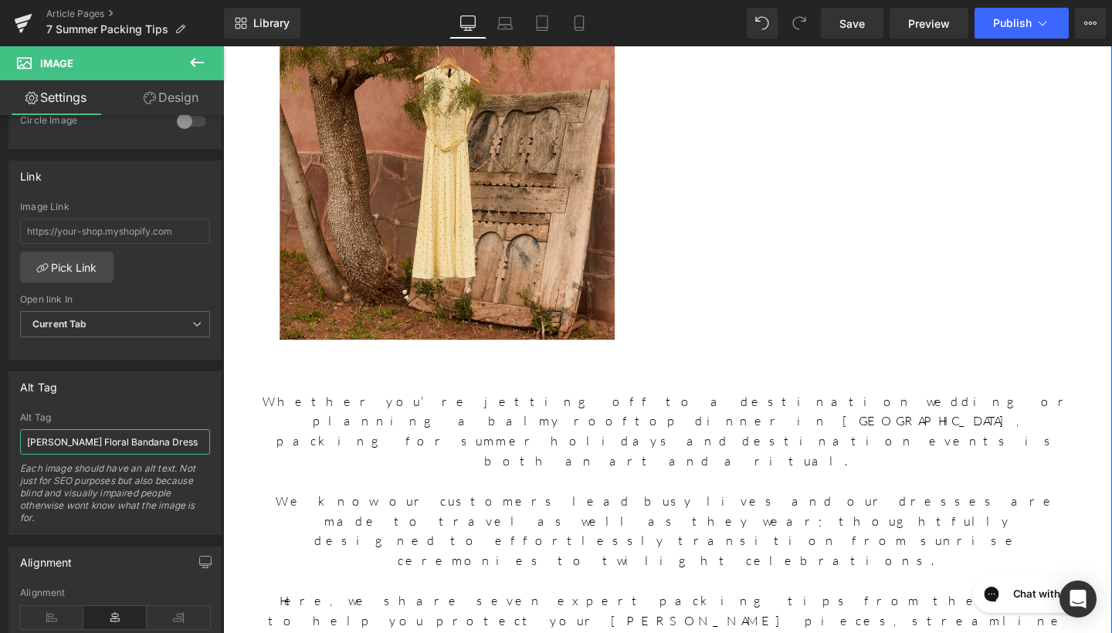
scroll to position [352, 0]
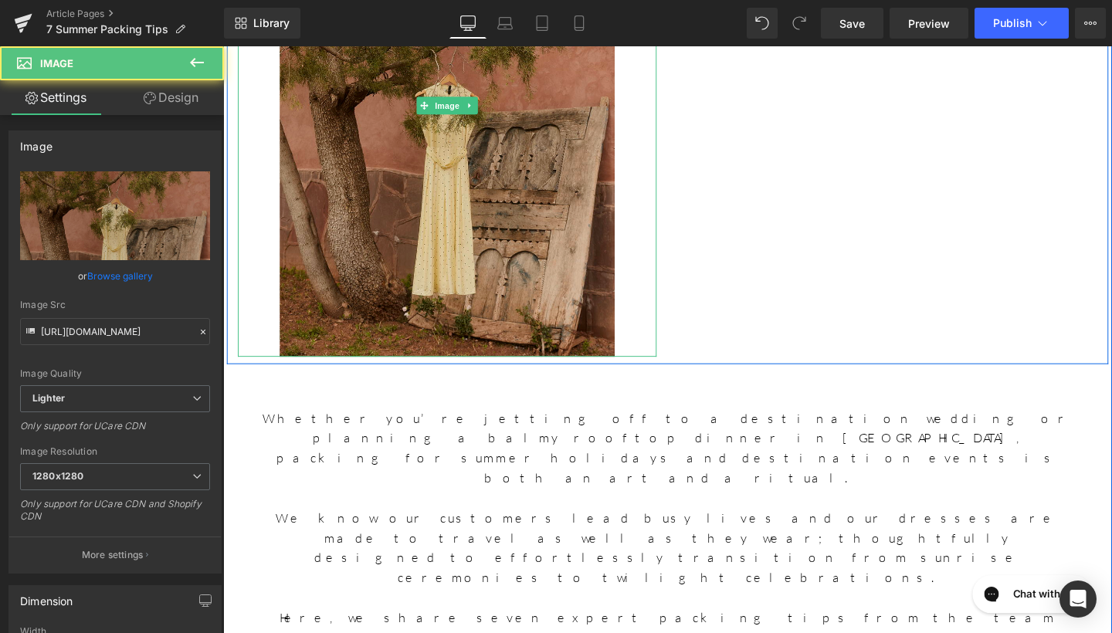
click at [432, 268] on img at bounding box center [459, 109] width 352 height 528
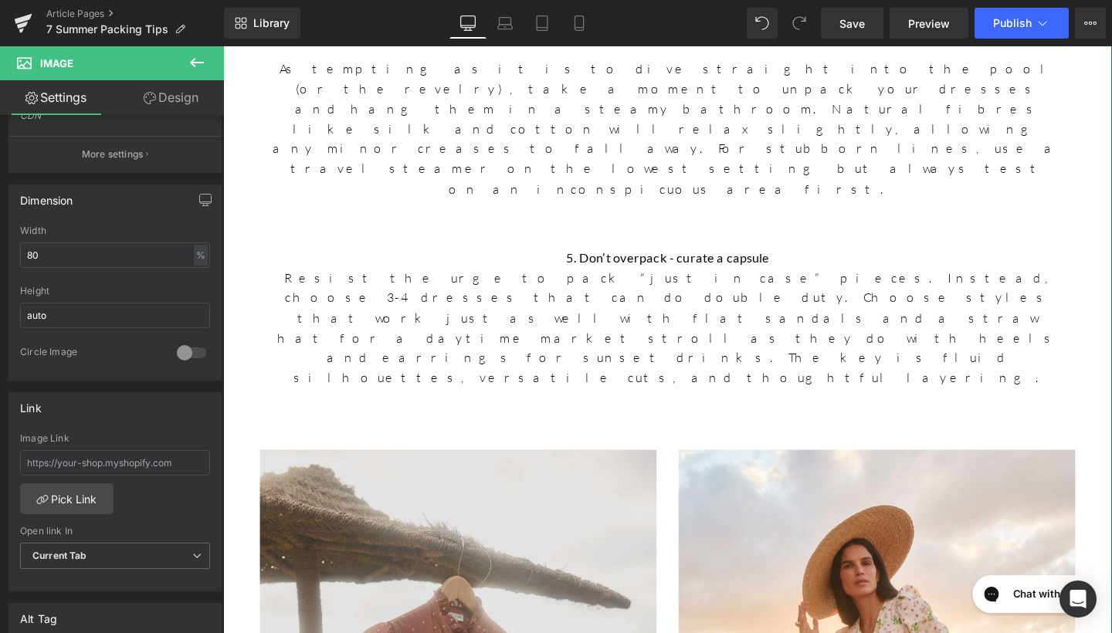
scroll to position [2573, 0]
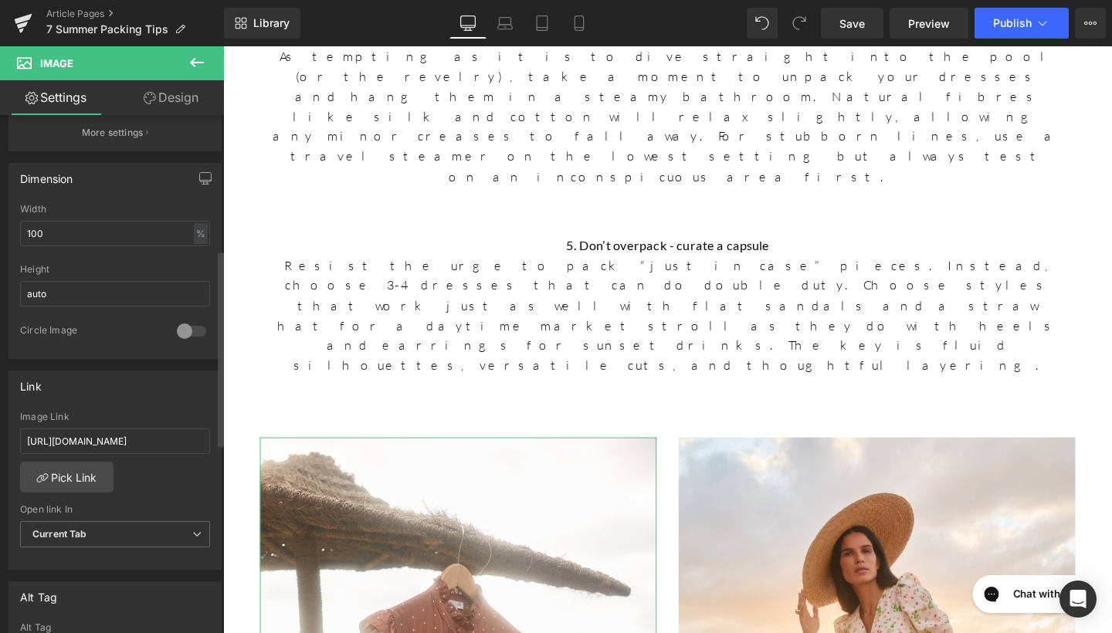
scroll to position [552, 0]
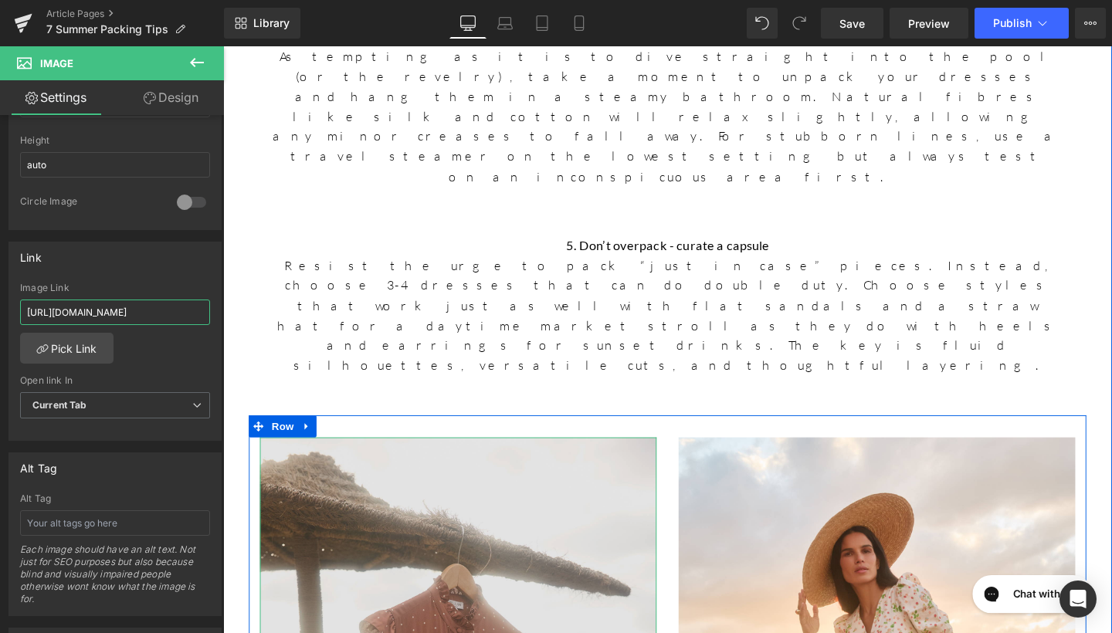
drag, startPoint x: 251, startPoint y: 361, endPoint x: 285, endPoint y: 332, distance: 44.4
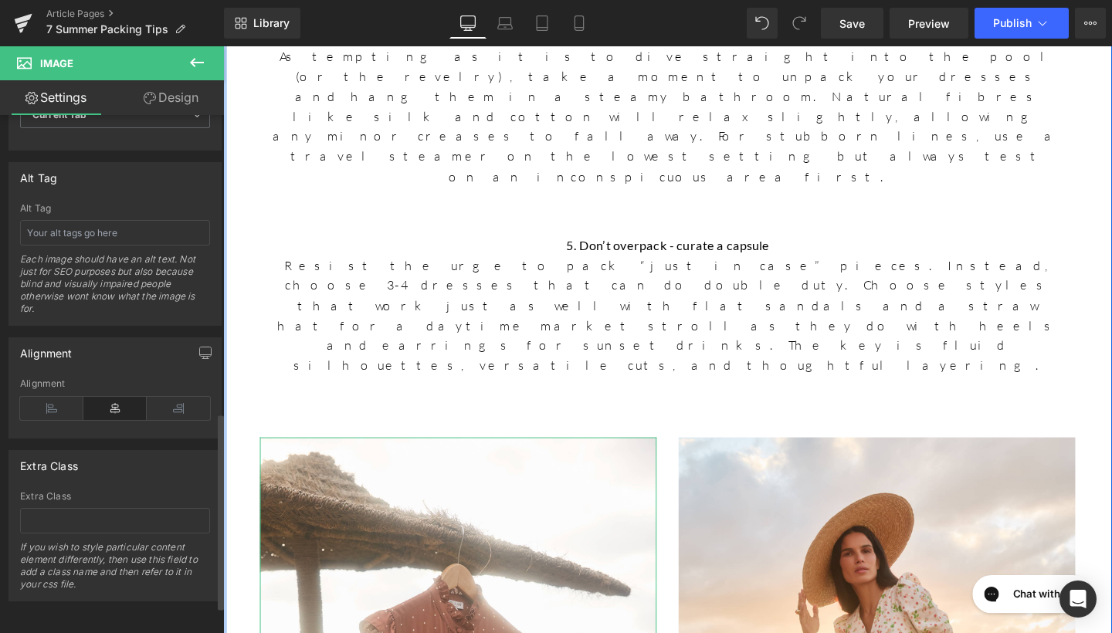
scroll to position [783, 0]
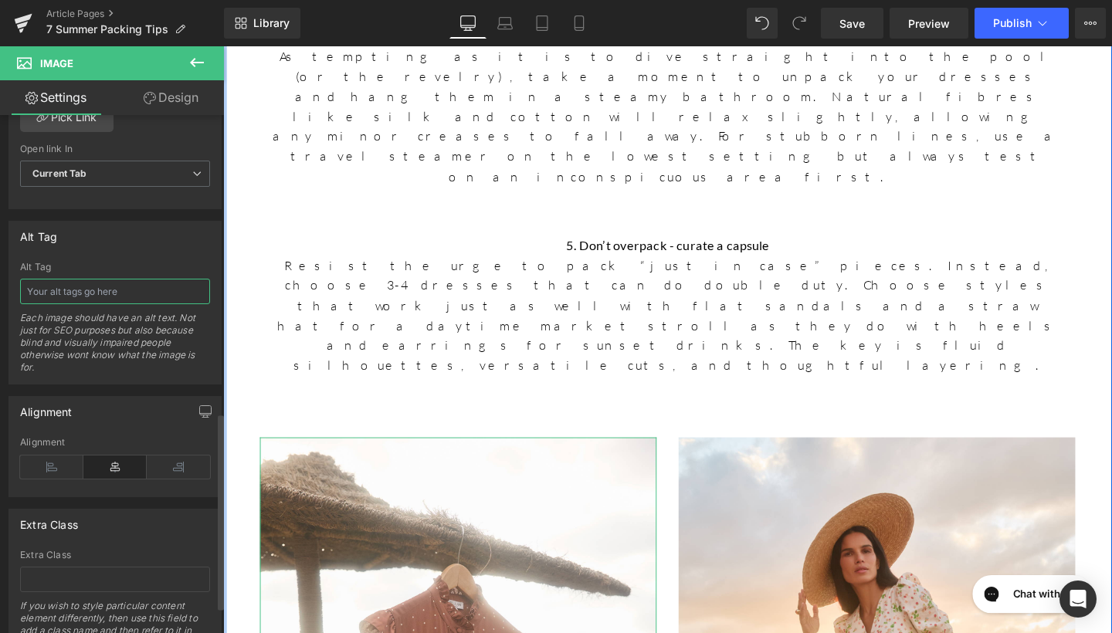
click at [131, 299] on input "text" at bounding box center [115, 291] width 190 height 25
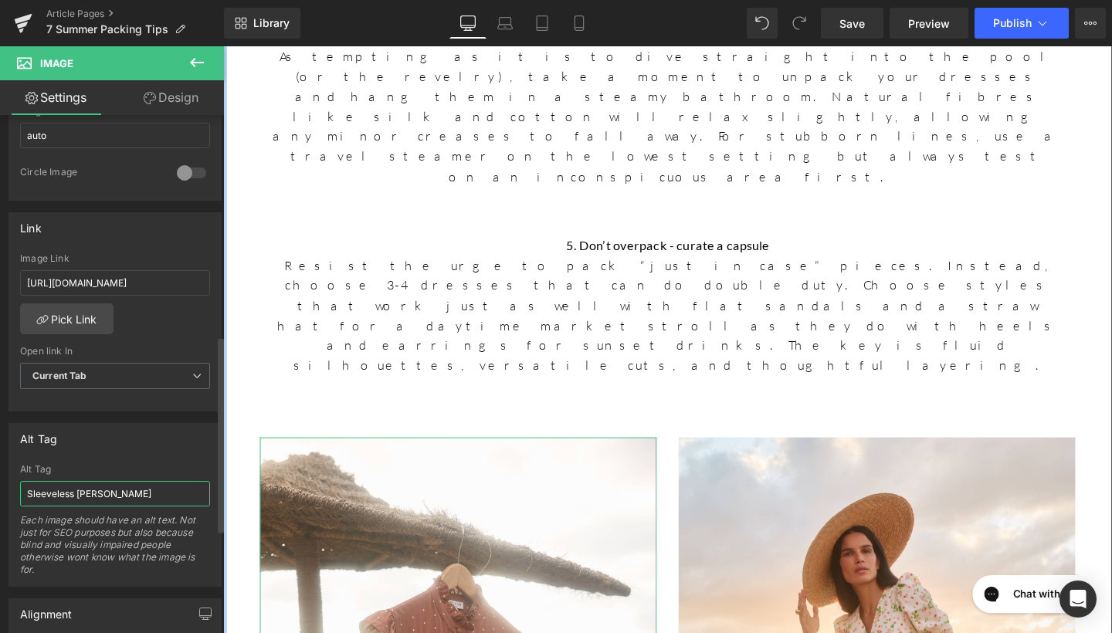
scroll to position [523, 0]
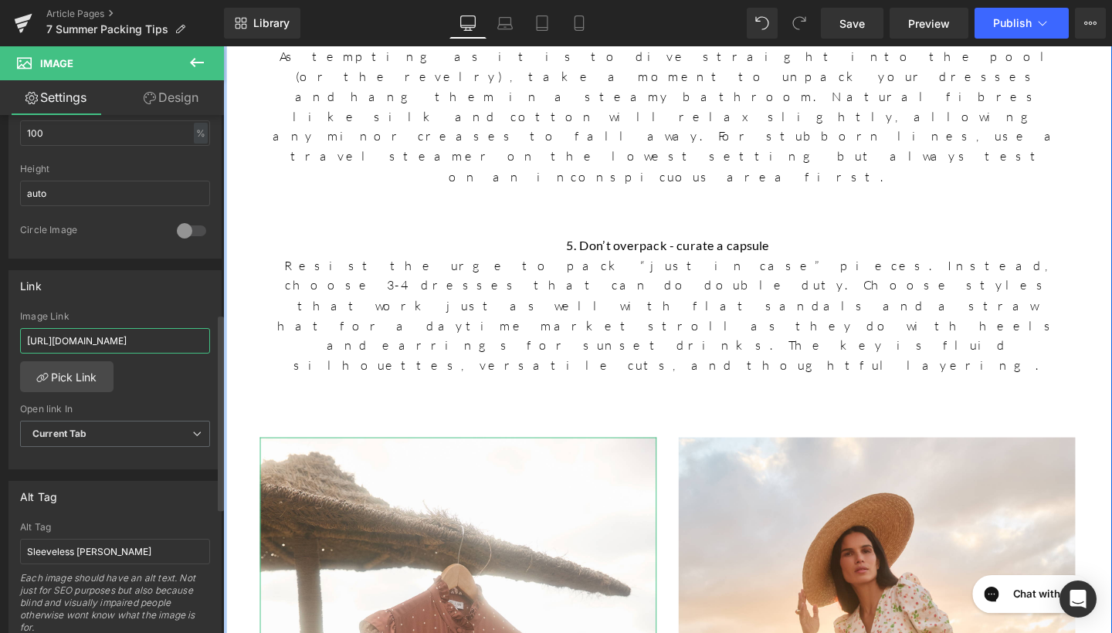
drag, startPoint x: 126, startPoint y: 340, endPoint x: 216, endPoint y: 342, distance: 90.4
click at [216, 342] on div "Link https://www.beulahlondon.com/products/sleeveless-darsha-toffee-polka-dress…" at bounding box center [115, 365] width 231 height 212
click at [134, 561] on input "Sleeveless Darsha" at bounding box center [115, 551] width 190 height 25
type input "Sleeveless Darsha Toffee Polka Dress"
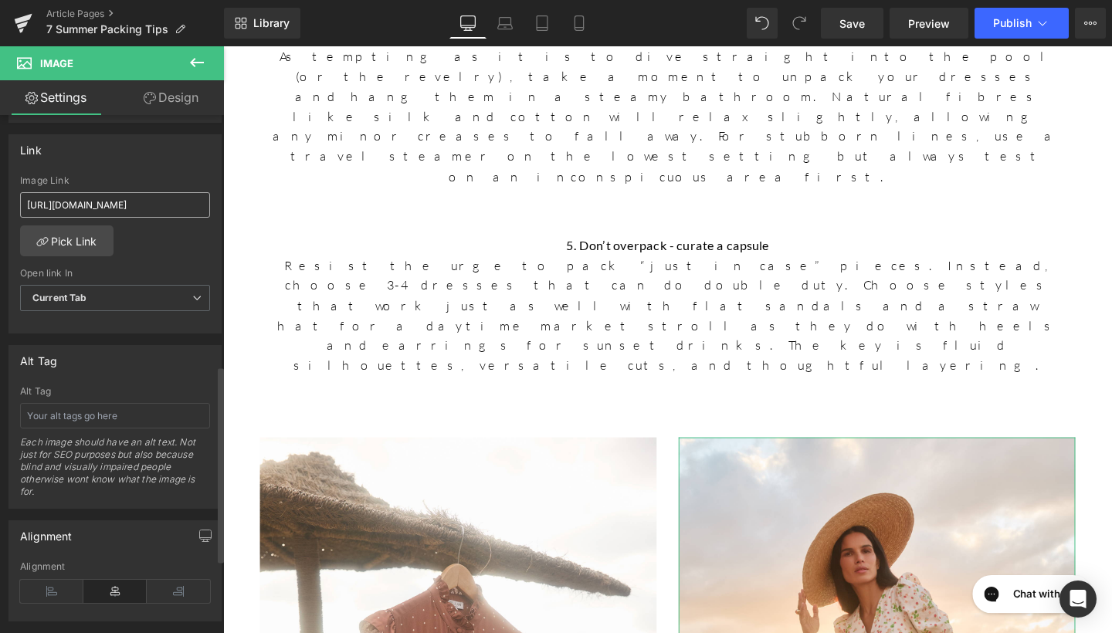
scroll to position [661, 0]
drag, startPoint x: 28, startPoint y: 200, endPoint x: 215, endPoint y: 204, distance: 187.0
click at [215, 204] on div "Link https://www.beulahlondon.com/products/flora-strawberry-dress Image Link ht…" at bounding box center [114, 233] width 213 height 200
click at [73, 419] on input "text" at bounding box center [115, 414] width 190 height 25
type input "Flora Strawberry Dress"
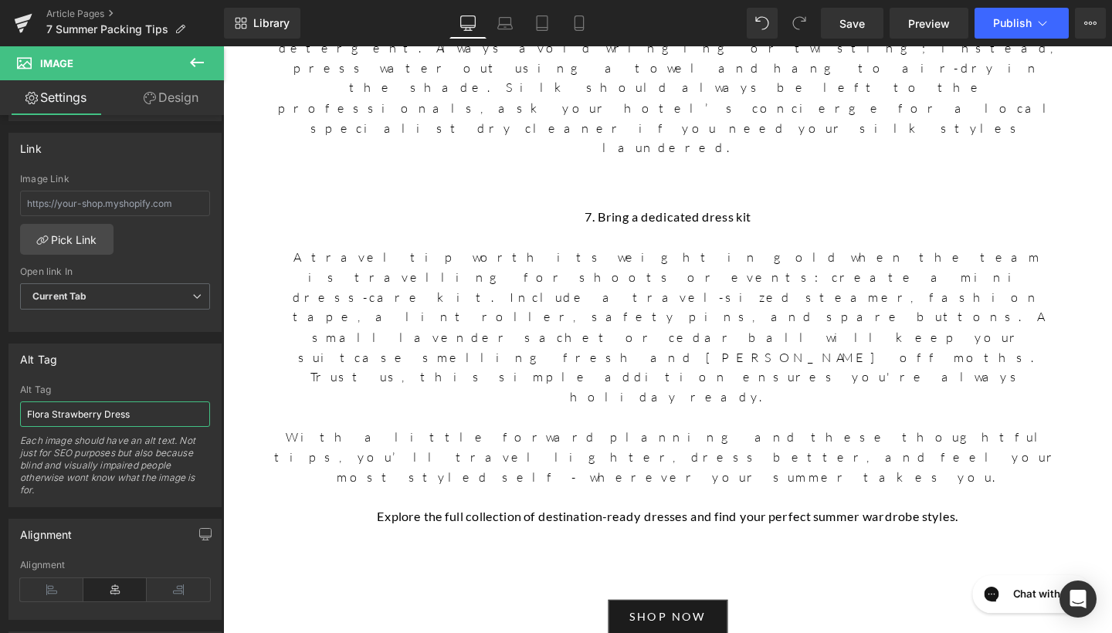
scroll to position [3765, 0]
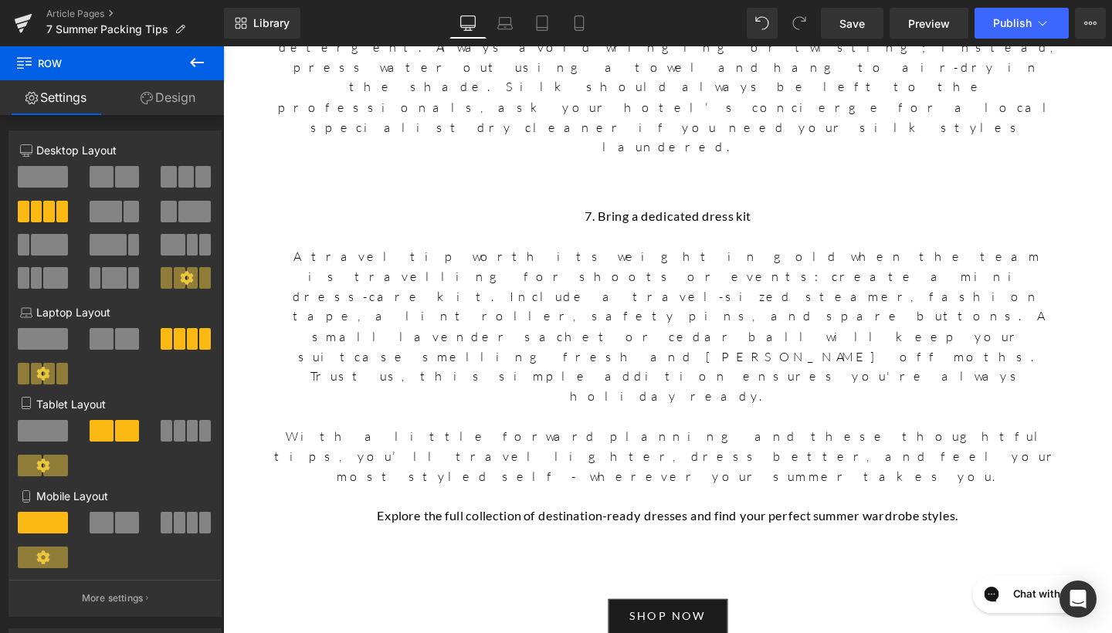
click at [856, 40] on div "Library Desktop Desktop Laptop Tablet Mobile Save Preview Publish Scheduled Vie…" at bounding box center [668, 23] width 888 height 46
click at [858, 25] on span "Save" at bounding box center [852, 23] width 25 height 16
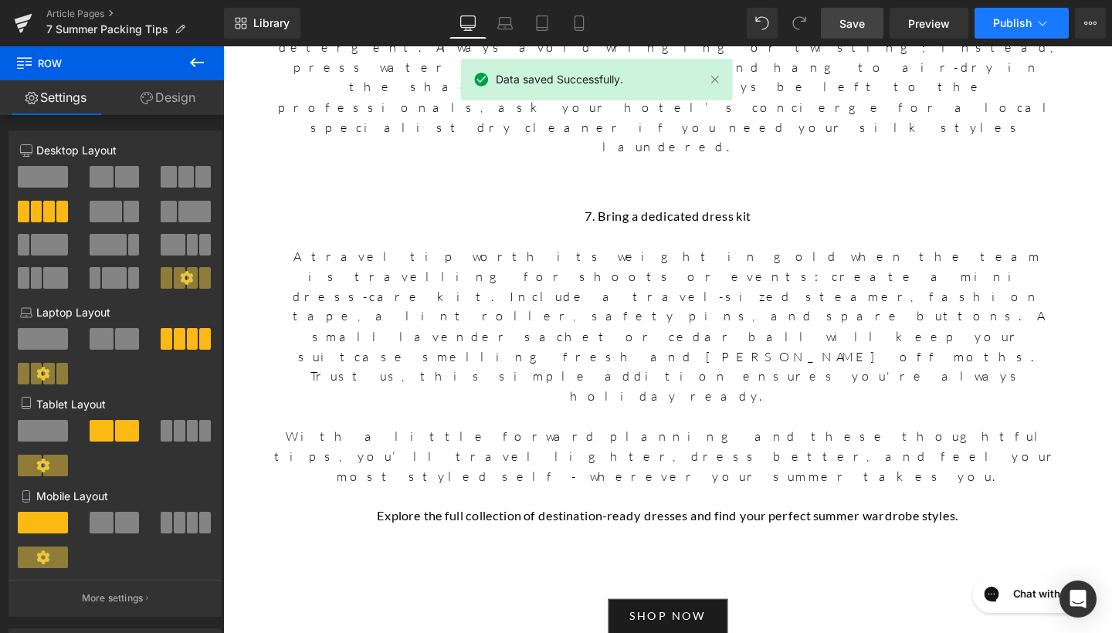
click at [1016, 22] on span "Publish" at bounding box center [1013, 23] width 39 height 12
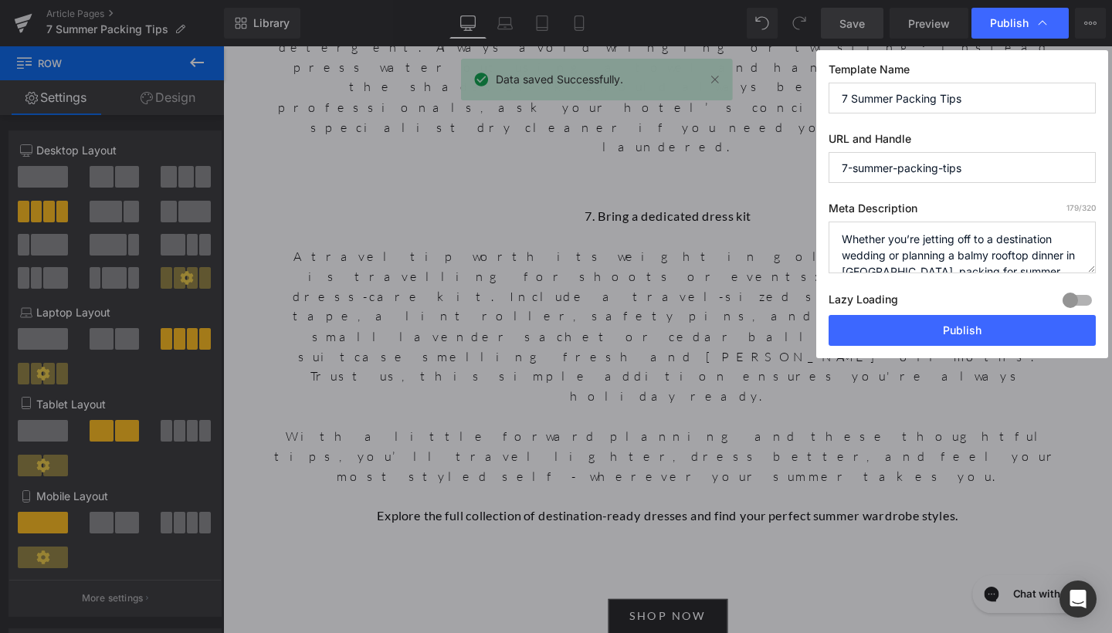
click at [927, 352] on div "Template Name 7 Summer Packing Tips URL and Handle 7-summer-packing-tips Meta D…" at bounding box center [963, 204] width 292 height 308
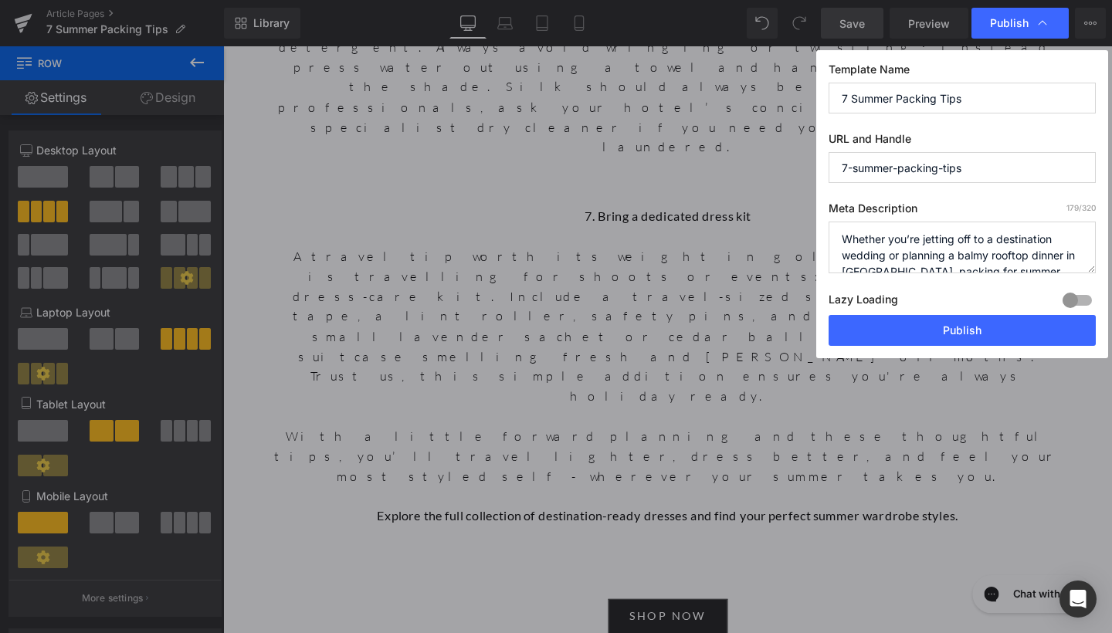
click at [938, 310] on div "Lazy Loading Build Upgrade plan to unlock" at bounding box center [962, 302] width 267 height 25
click at [939, 318] on button "Publish" at bounding box center [962, 330] width 267 height 31
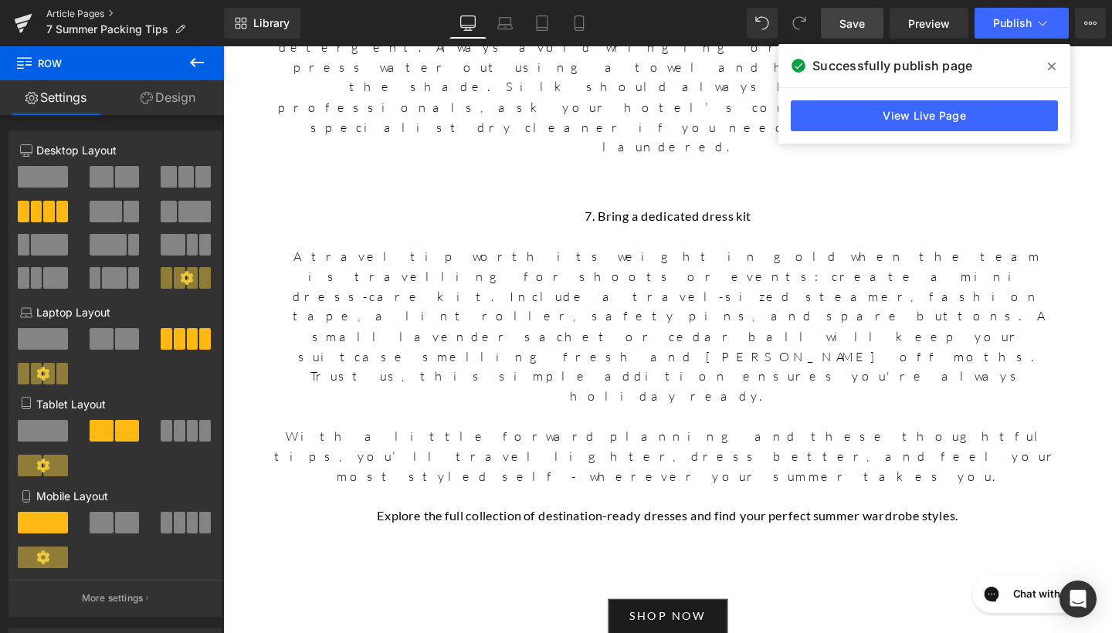
click at [94, 13] on link "Article Pages" at bounding box center [135, 14] width 178 height 12
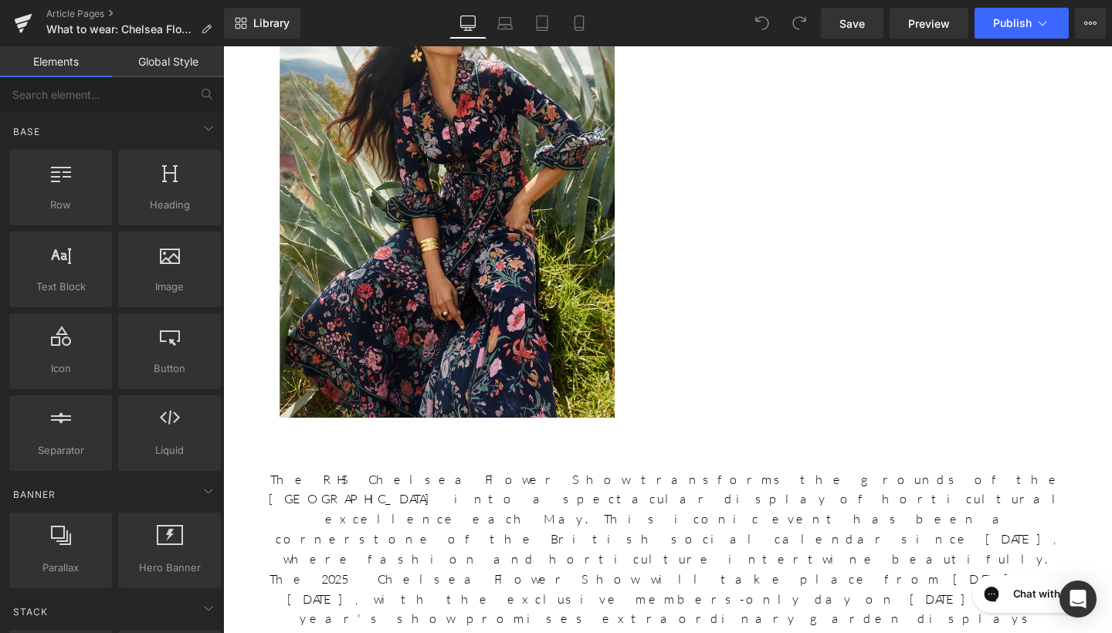
scroll to position [287, 0]
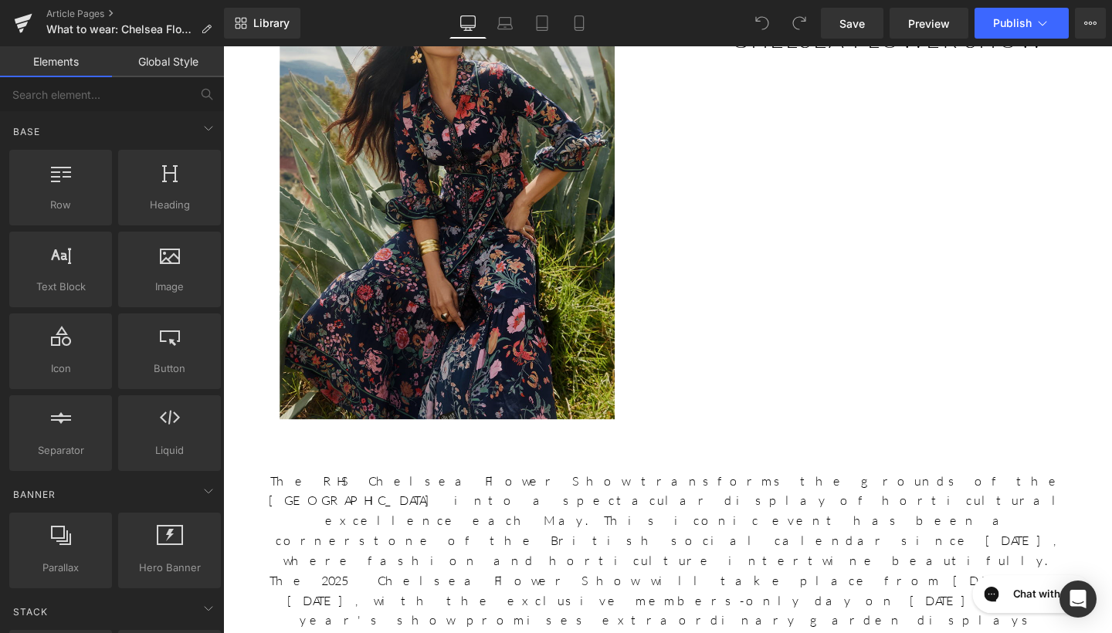
click at [521, 307] on img at bounding box center [459, 174] width 352 height 528
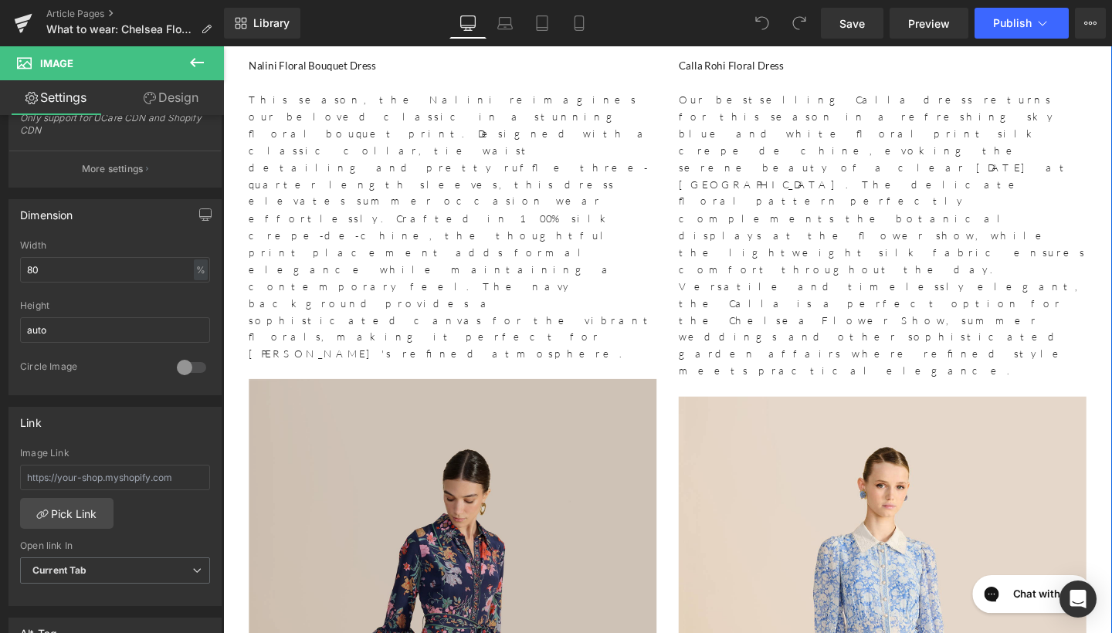
scroll to position [1476, 0]
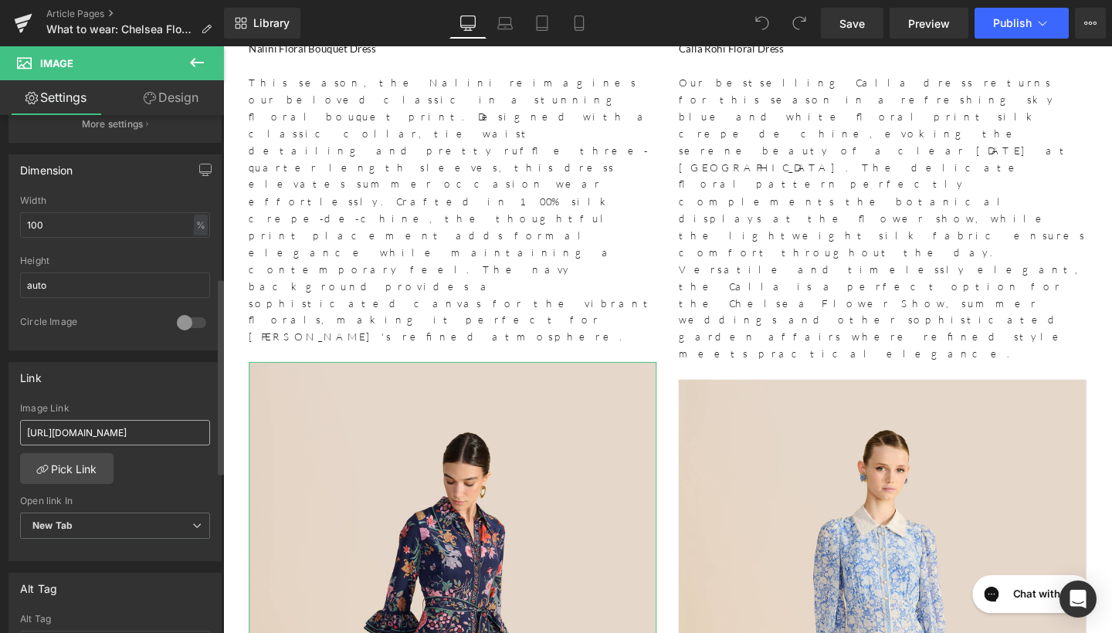
scroll to position [435, 0]
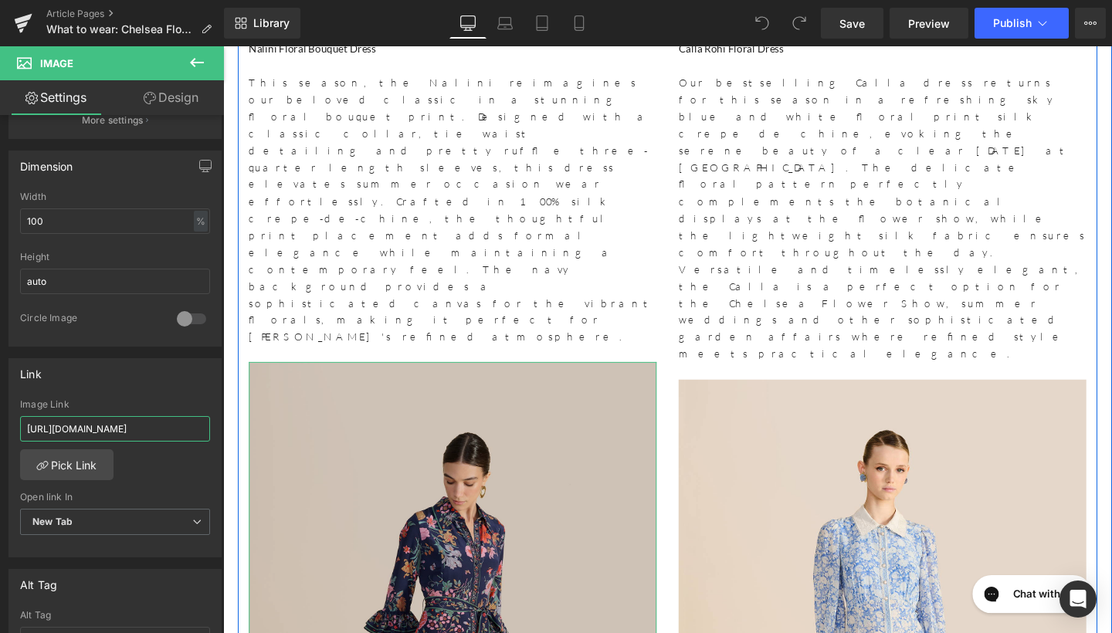
drag, startPoint x: 248, startPoint y: 475, endPoint x: 252, endPoint y: 450, distance: 25.8
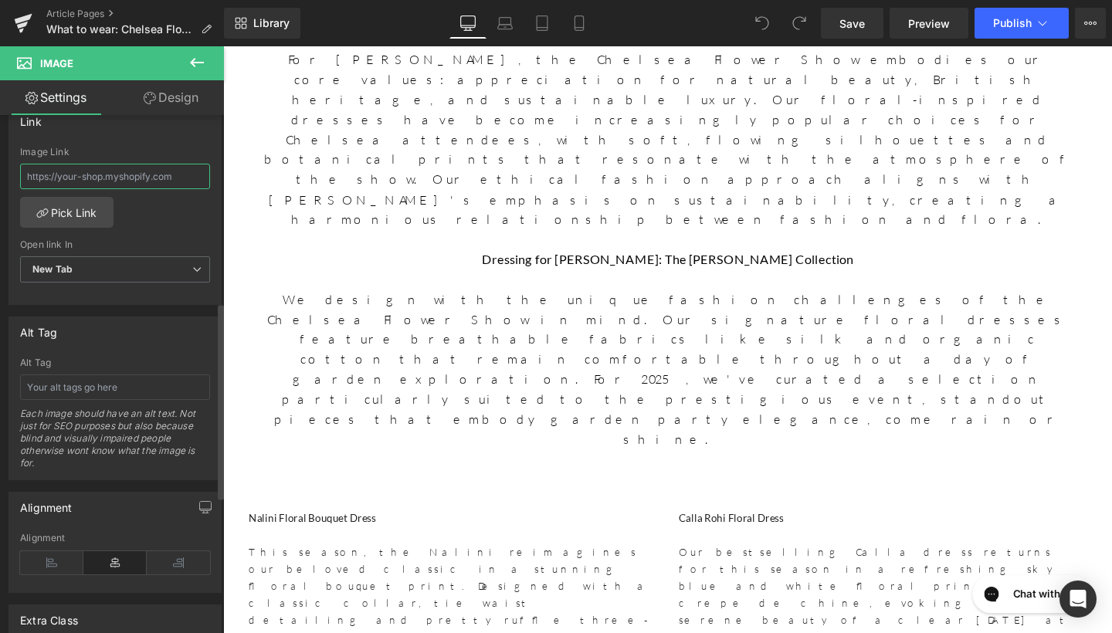
scroll to position [737, 0]
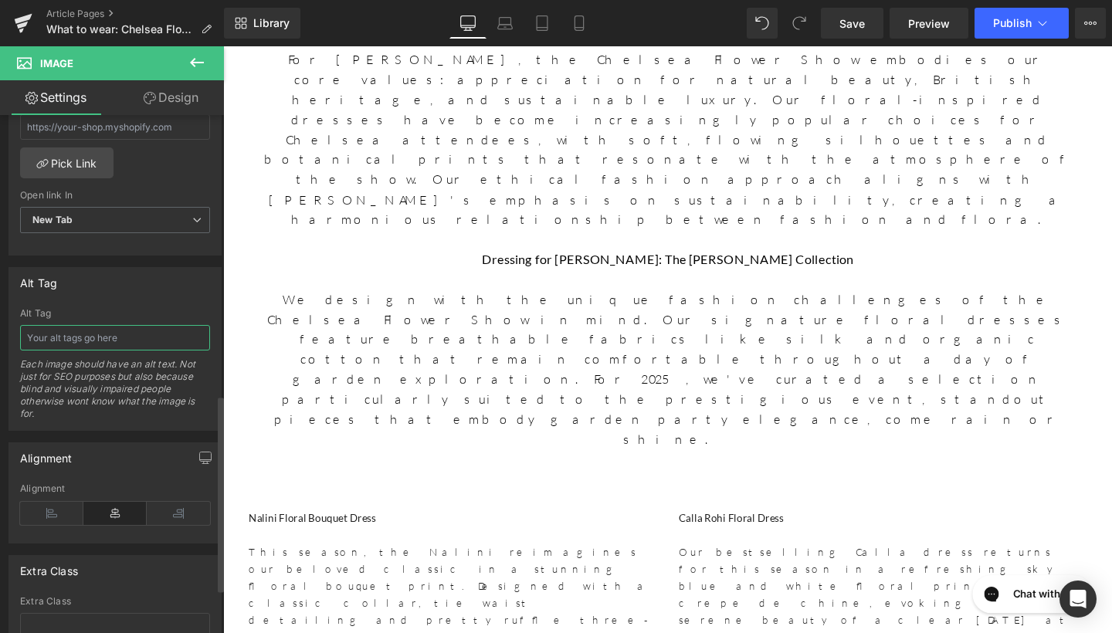
click at [110, 340] on input "text" at bounding box center [115, 337] width 190 height 25
type input "Nalini Floral Bouquet Dress"
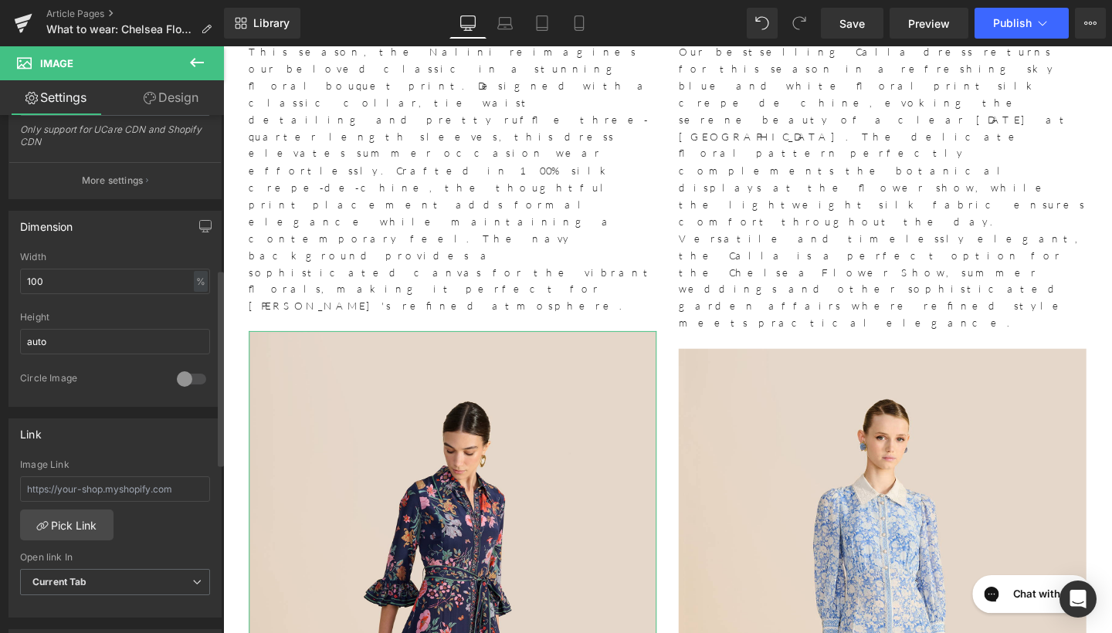
scroll to position [406, 0]
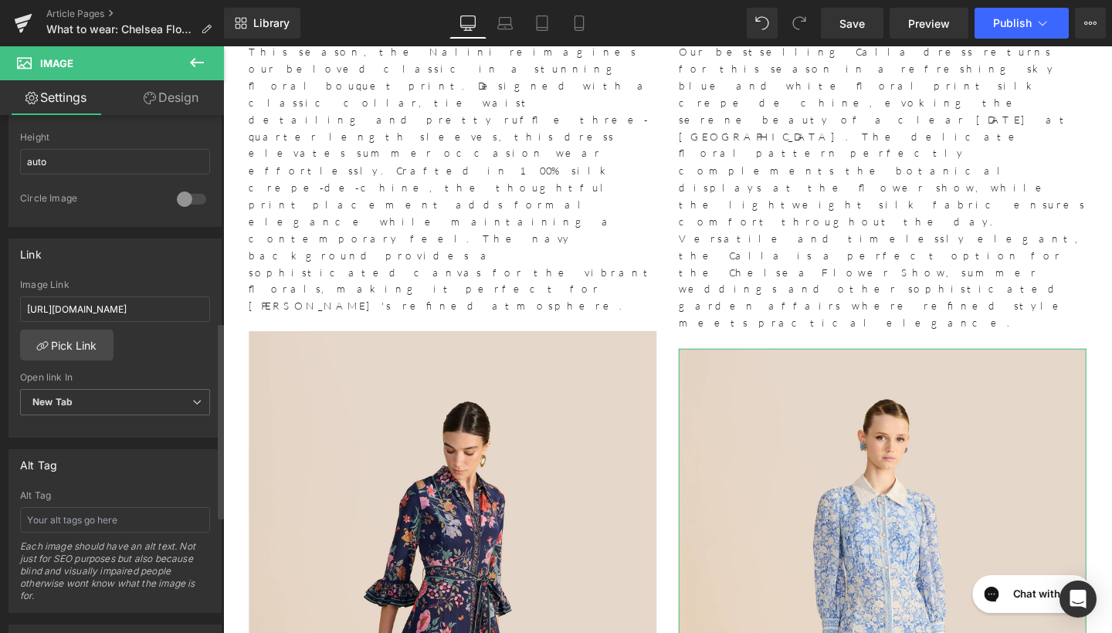
scroll to position [580, 0]
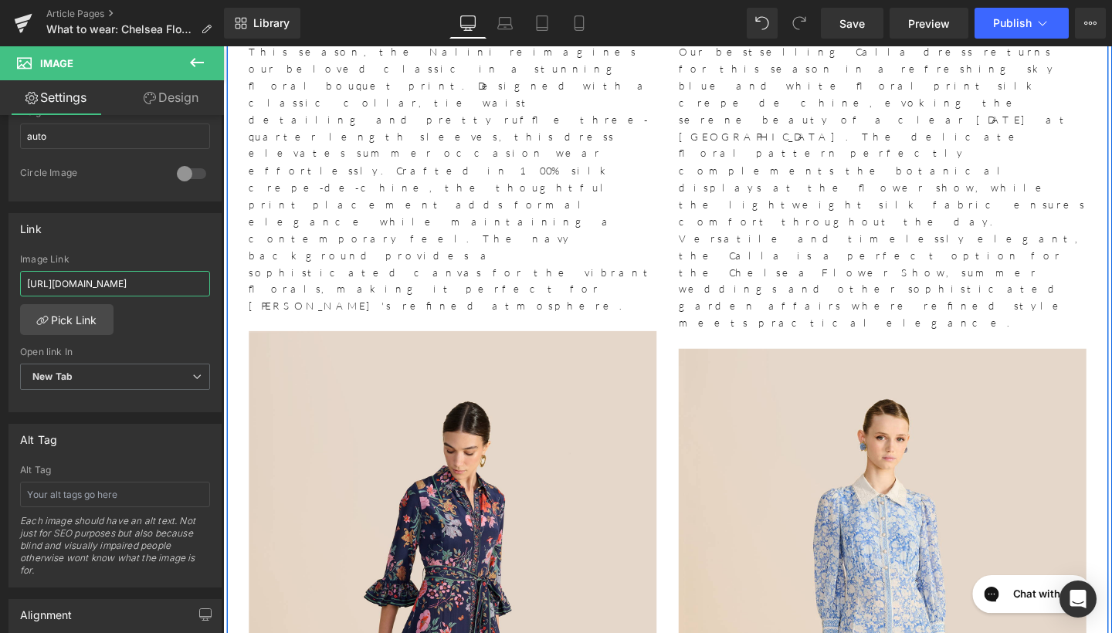
drag, startPoint x: 250, startPoint y: 333, endPoint x: 235, endPoint y: 288, distance: 47.4
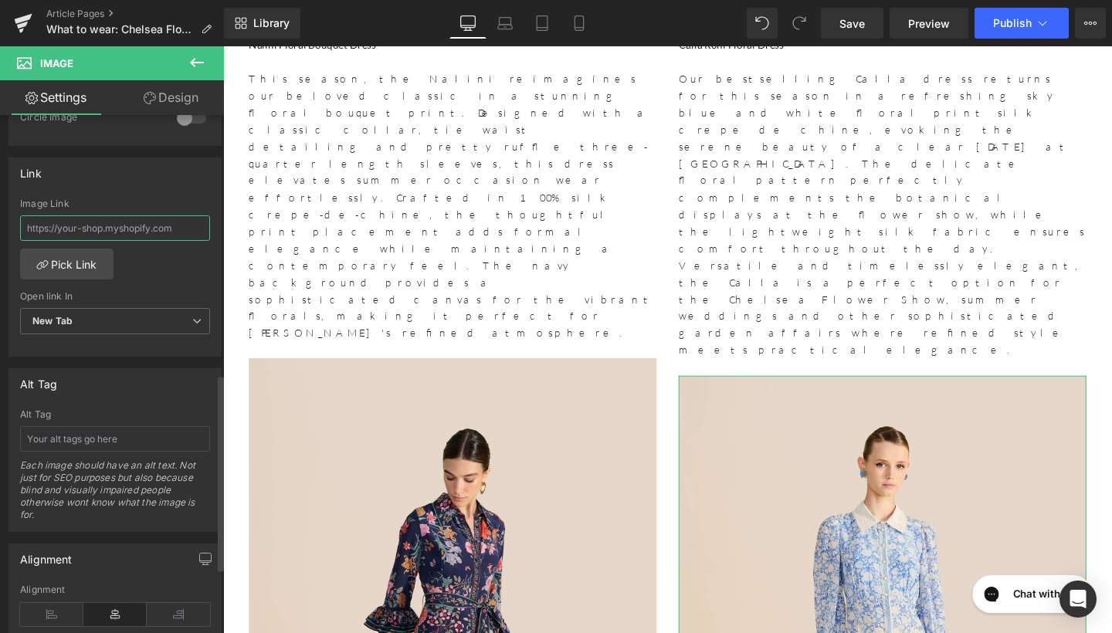
scroll to position [690, 0]
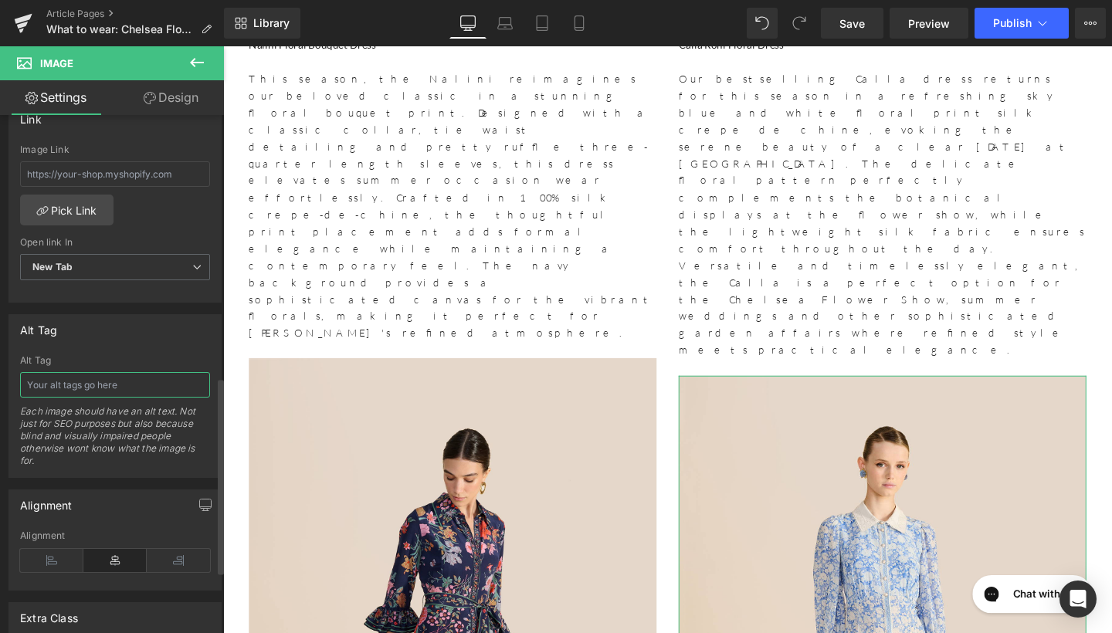
click at [105, 379] on input "text" at bounding box center [115, 384] width 190 height 25
type input "Calla Rohi Floral Dress"
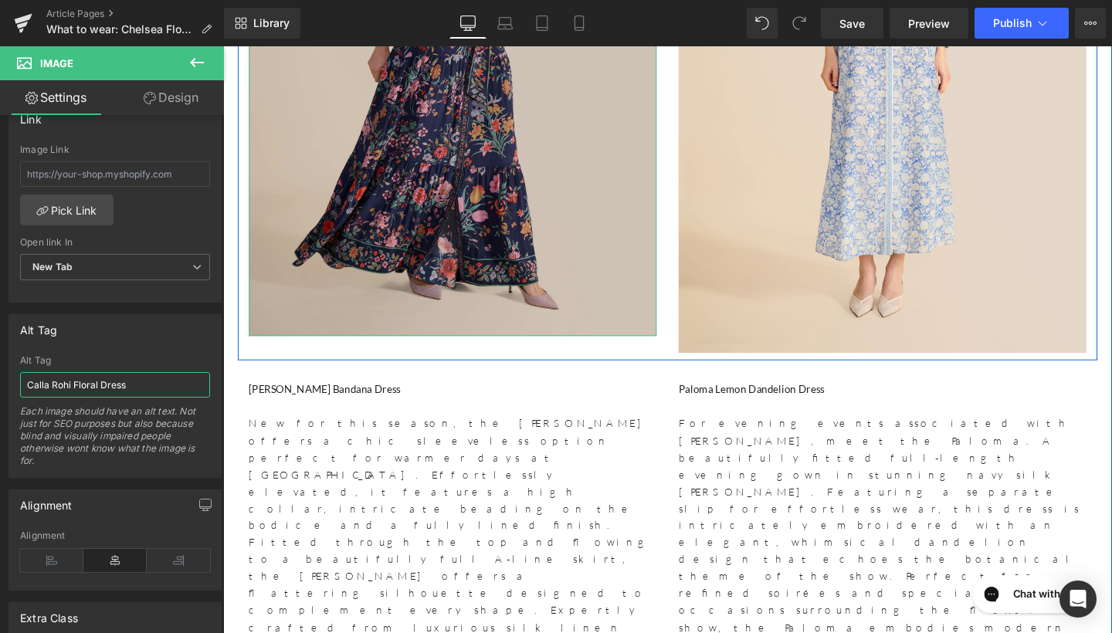
scroll to position [2184, 0]
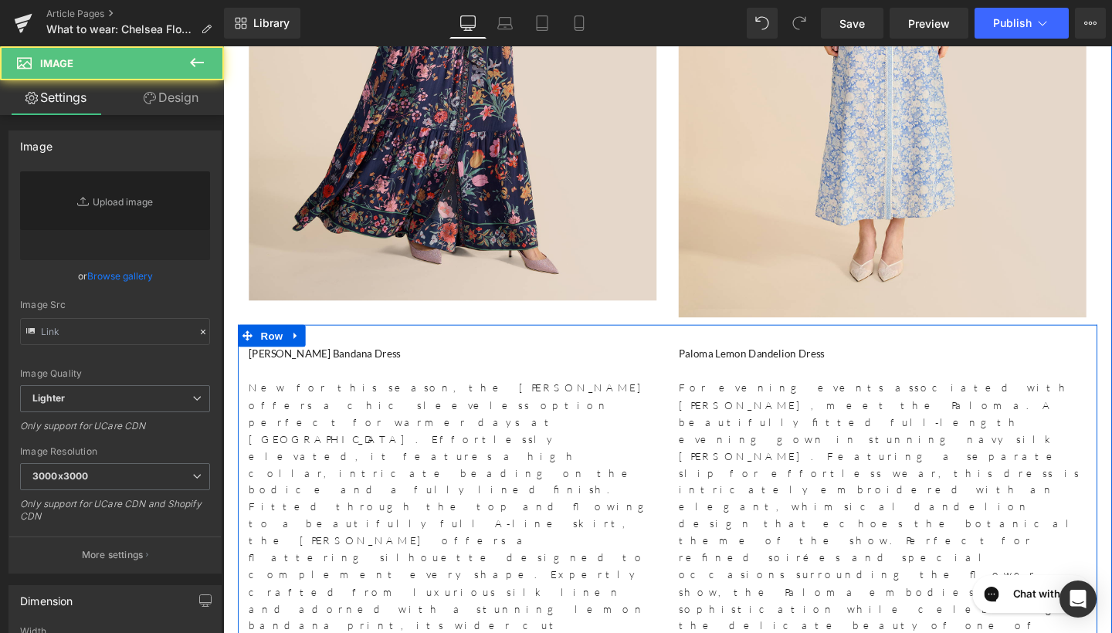
type input "[URL][DOMAIN_NAME][PERSON_NAME]"
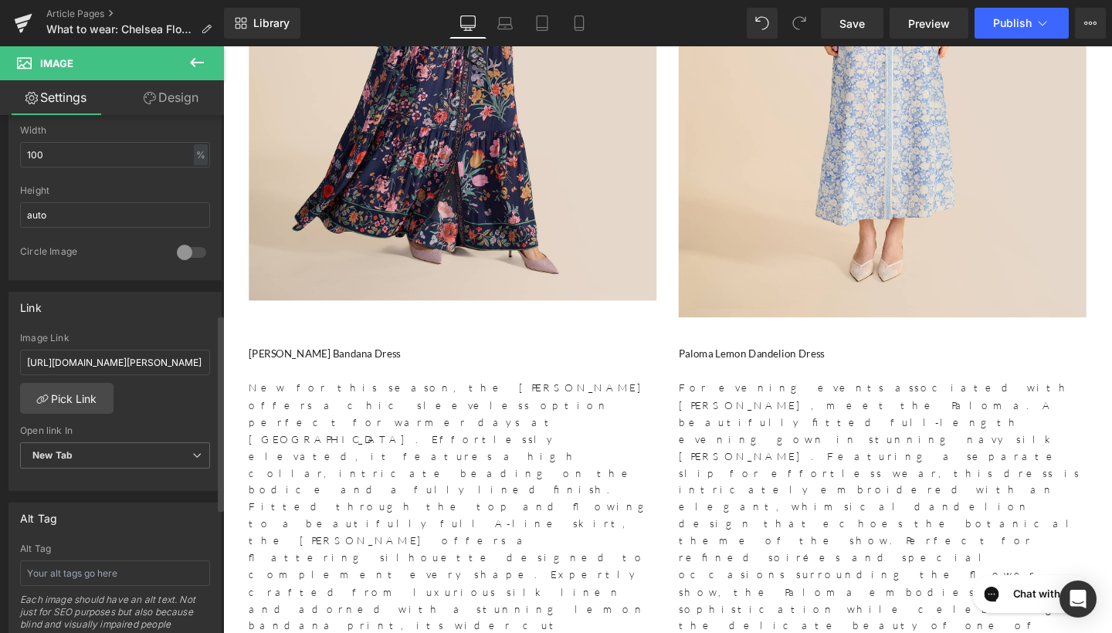
scroll to position [525, 0]
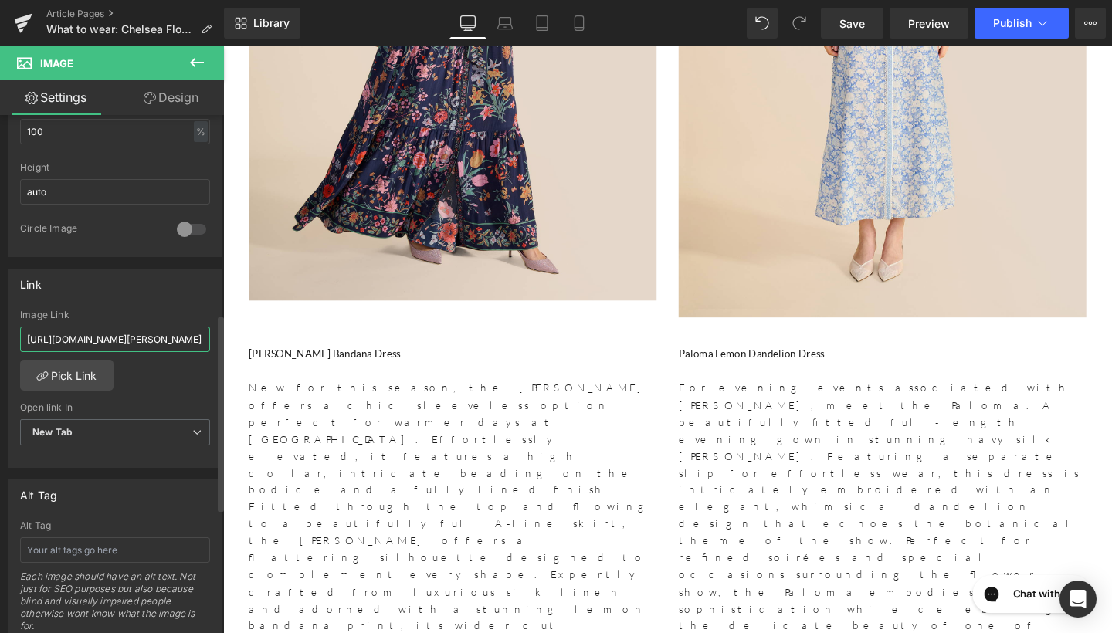
drag, startPoint x: 25, startPoint y: 337, endPoint x: 216, endPoint y: 341, distance: 190.1
click at [216, 341] on div "Link [URL][DOMAIN_NAME][PERSON_NAME] Image Link [URL][DOMAIN_NAME][PERSON_NAME]…" at bounding box center [115, 363] width 231 height 212
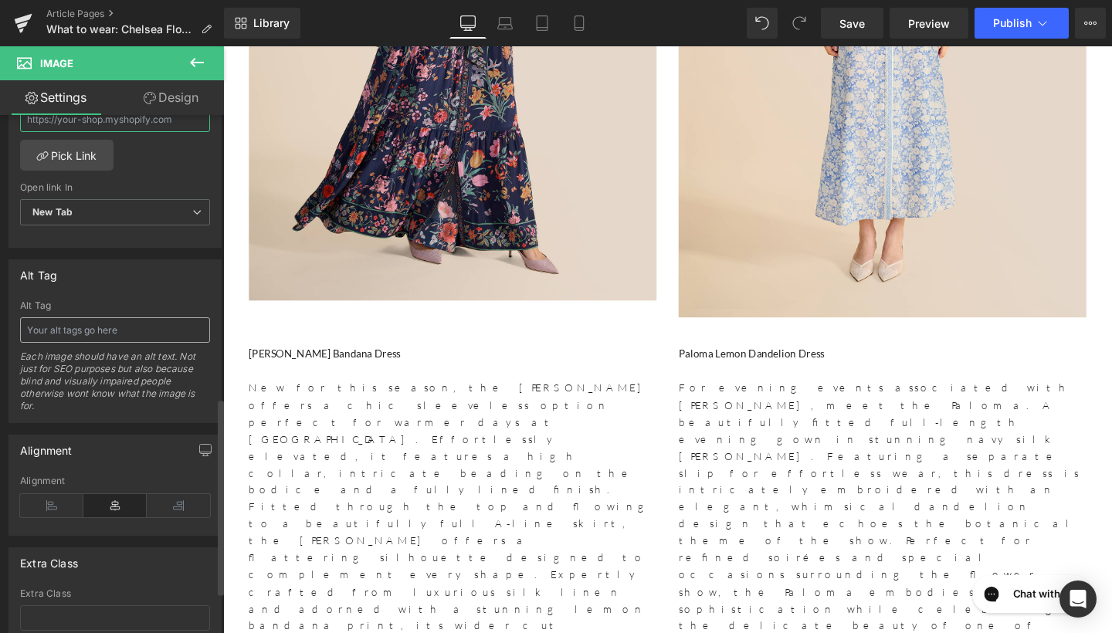
scroll to position [740, 0]
click at [126, 327] on input "text" at bounding box center [115, 334] width 190 height 25
type input "Ophelia Lemon Floral Bandana Dress"
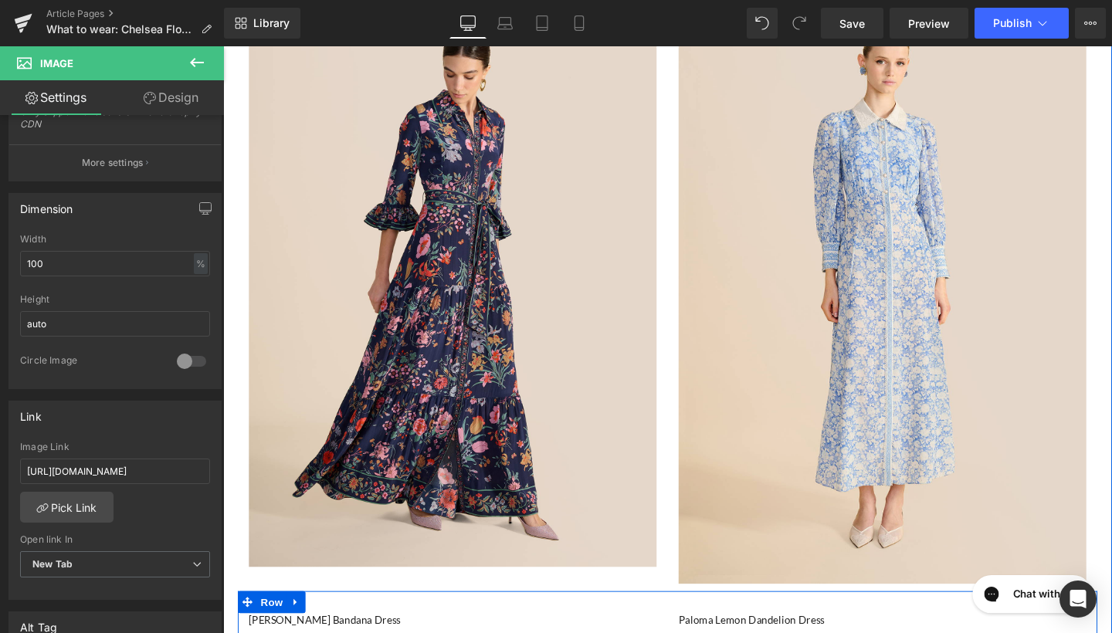
scroll to position [1900, 0]
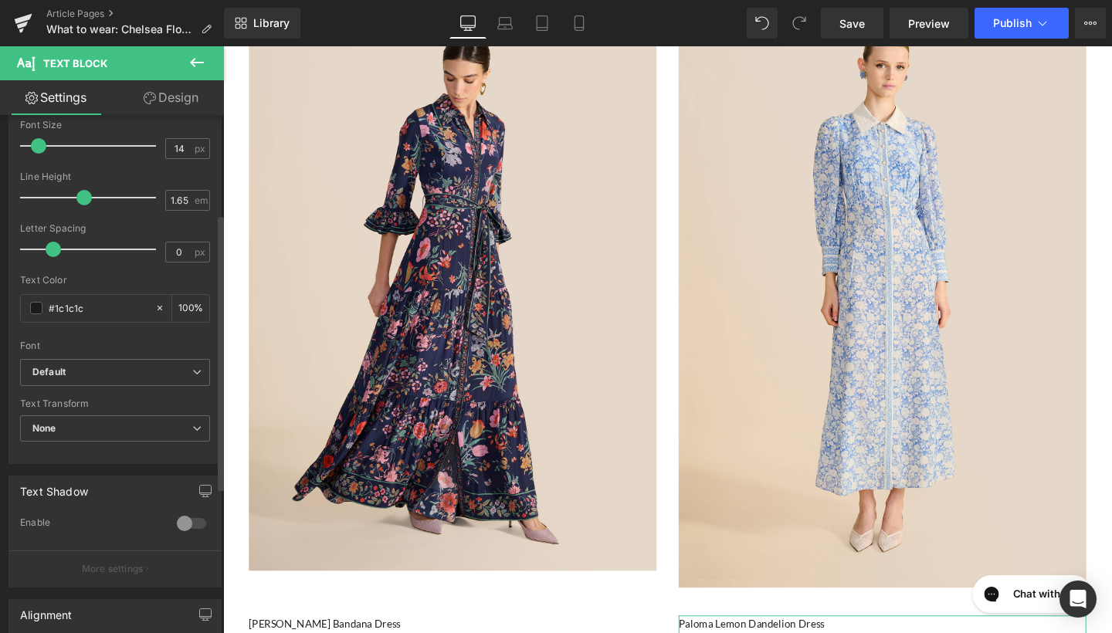
scroll to position [185, 0]
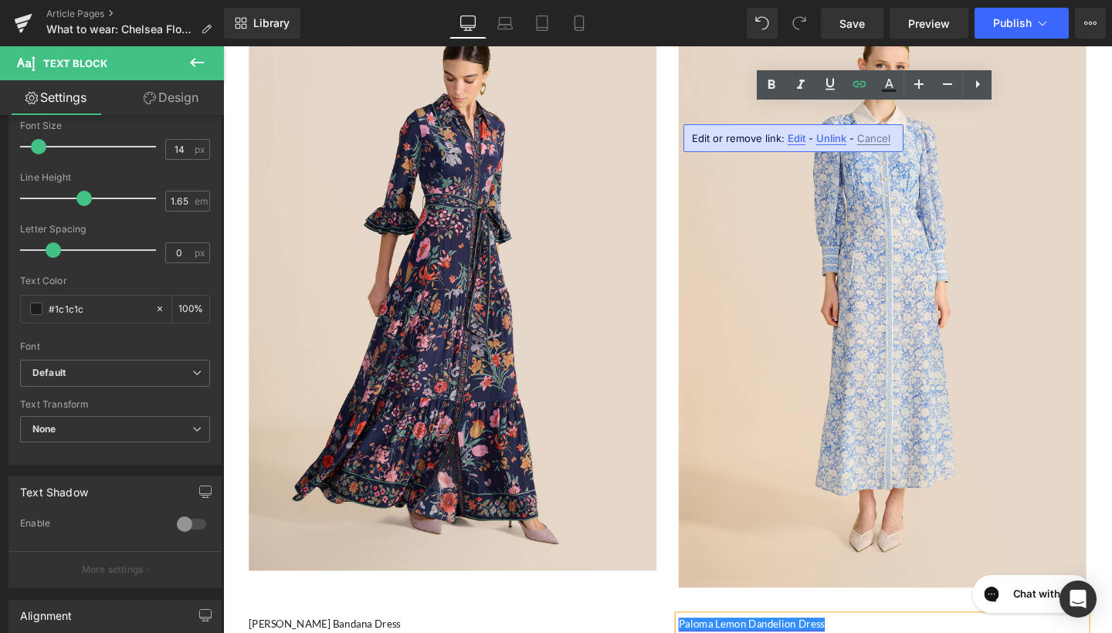
scroll to position [1869, 0]
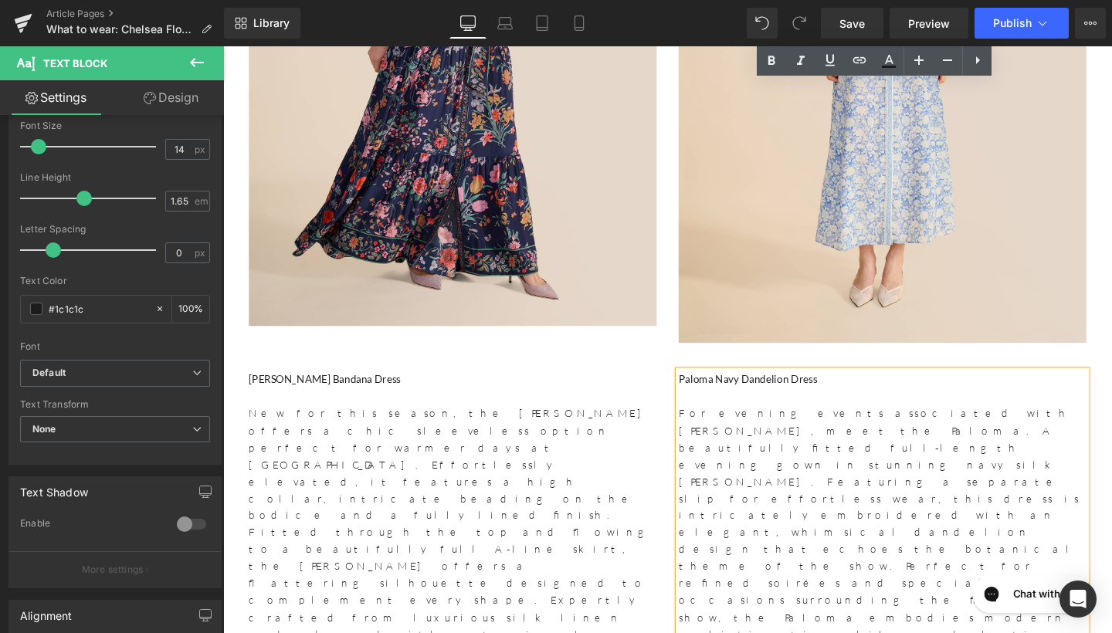
scroll to position [2206, 0]
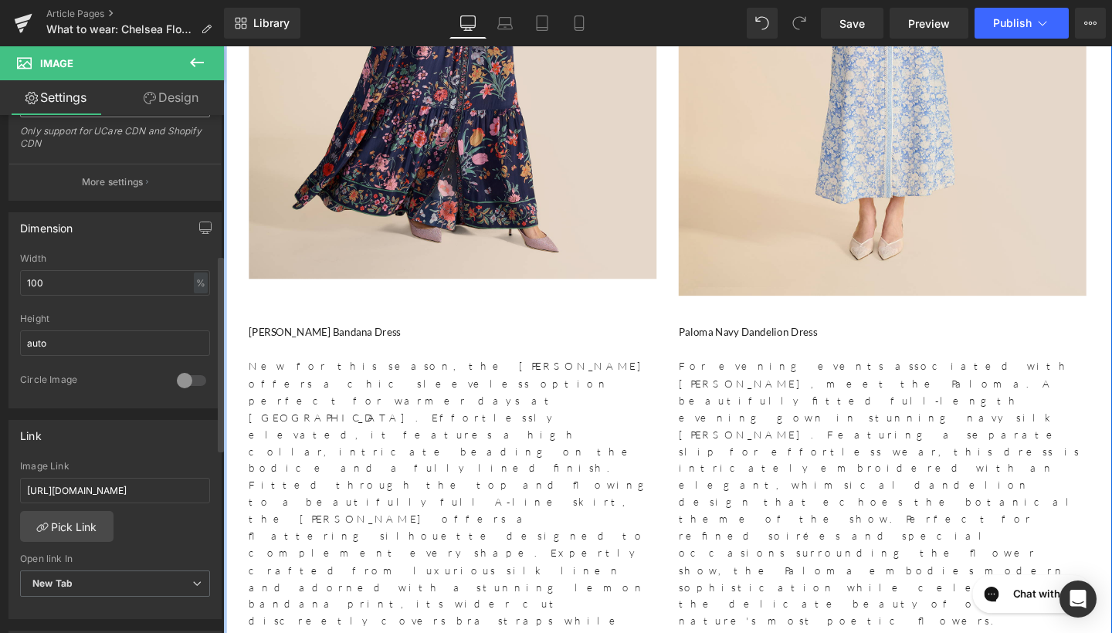
scroll to position [398, 0]
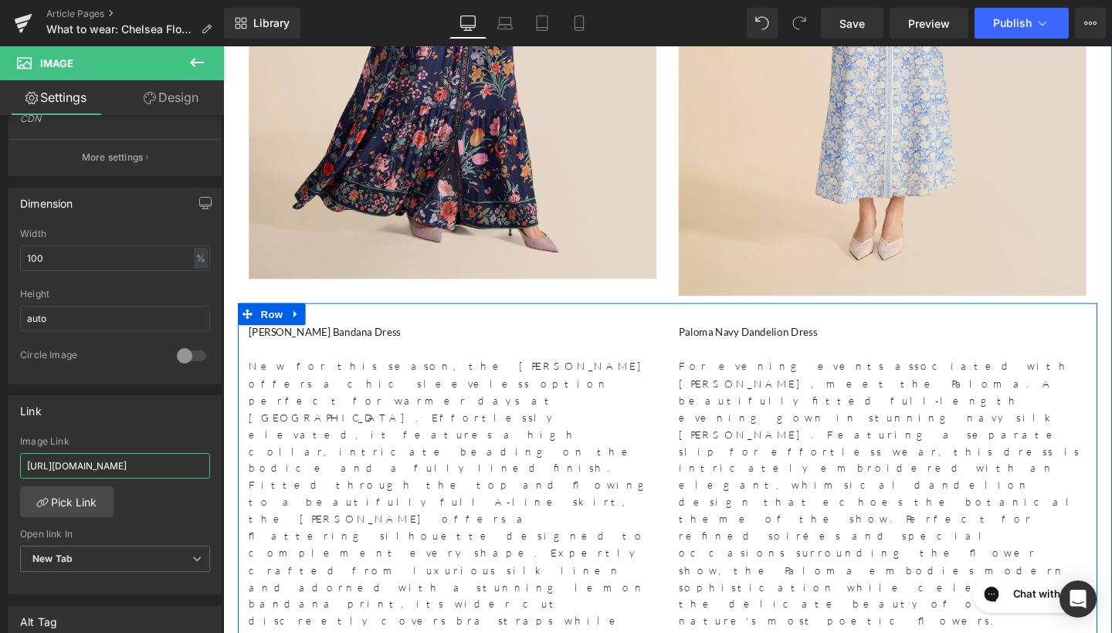
drag, startPoint x: 246, startPoint y: 511, endPoint x: 270, endPoint y: 483, distance: 37.3
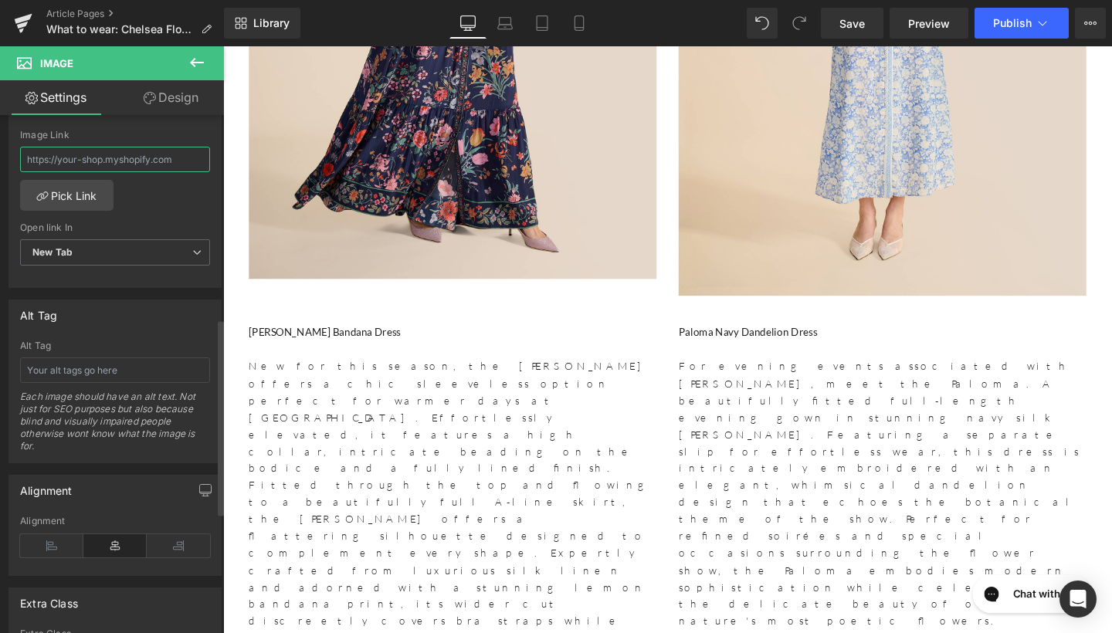
scroll to position [722, 0]
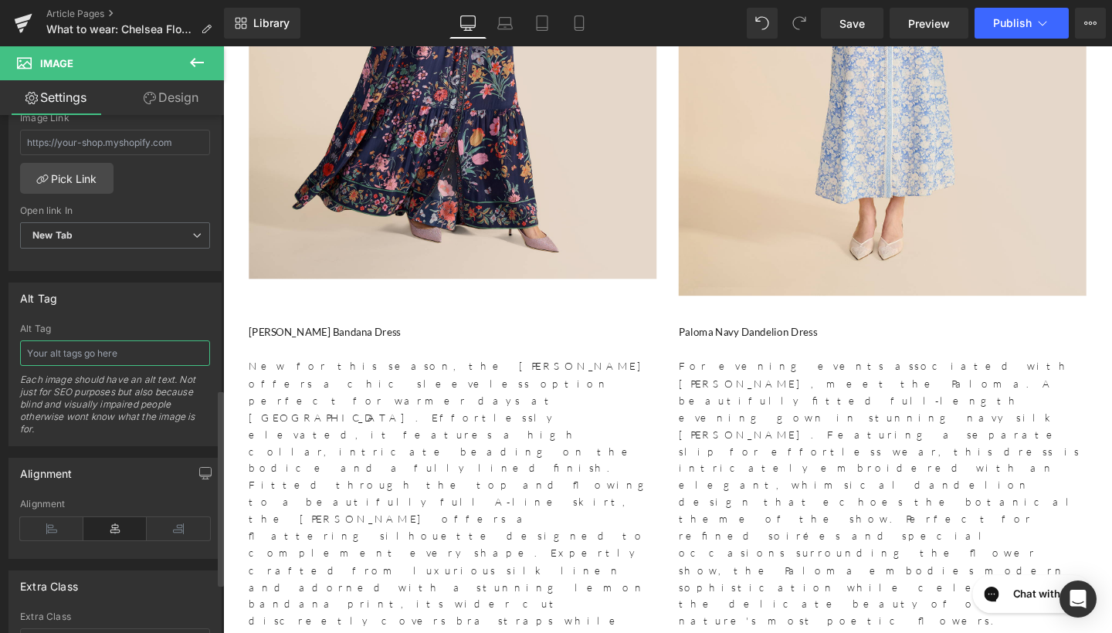
click at [95, 358] on input "text" at bounding box center [115, 353] width 190 height 25
type input "Paloma Navy Dandelion DRess"
drag, startPoint x: 318, startPoint y: 404, endPoint x: 277, endPoint y: 399, distance: 42.1
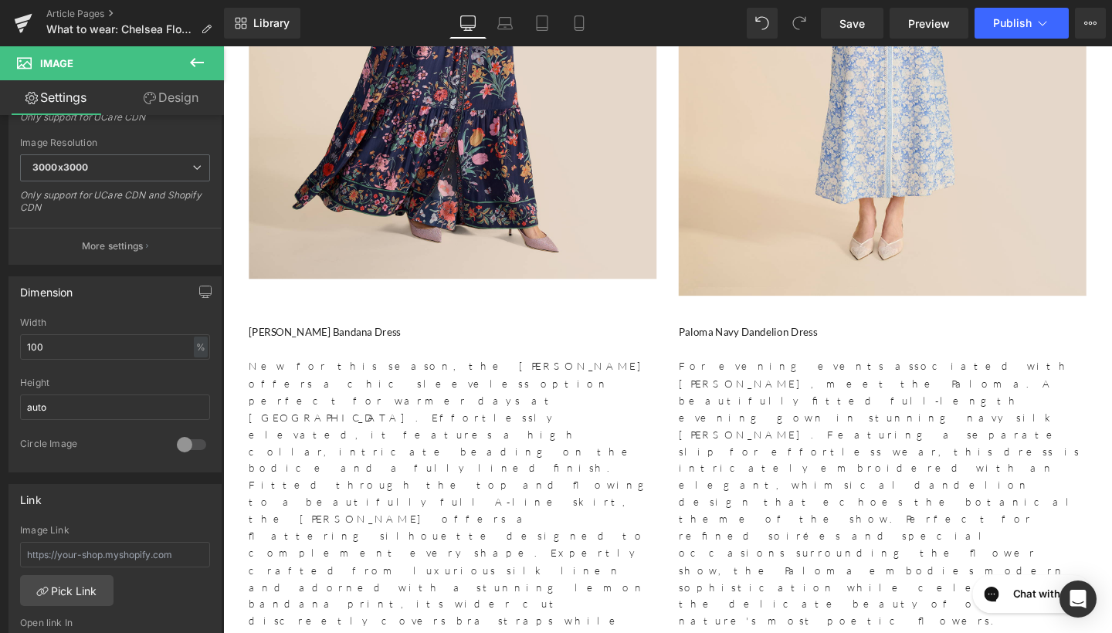
scroll to position [330, 0]
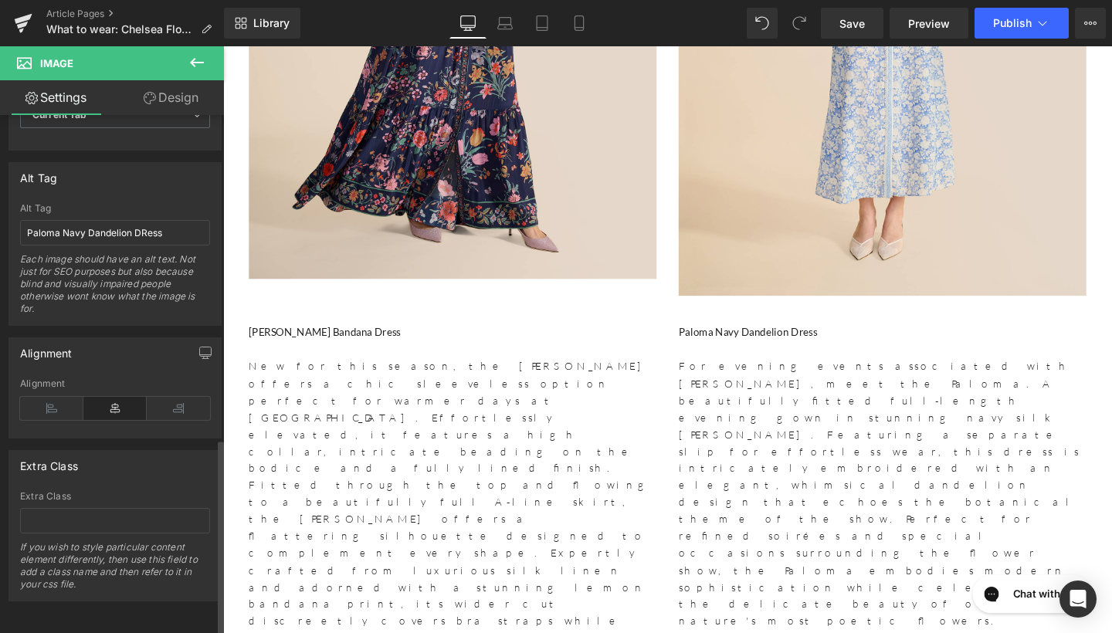
scroll to position [853, 0]
click at [145, 220] on input "Paloma Navy Dandelion DRess" at bounding box center [115, 232] width 190 height 25
type input "Paloma Navy Dandelion Dress"
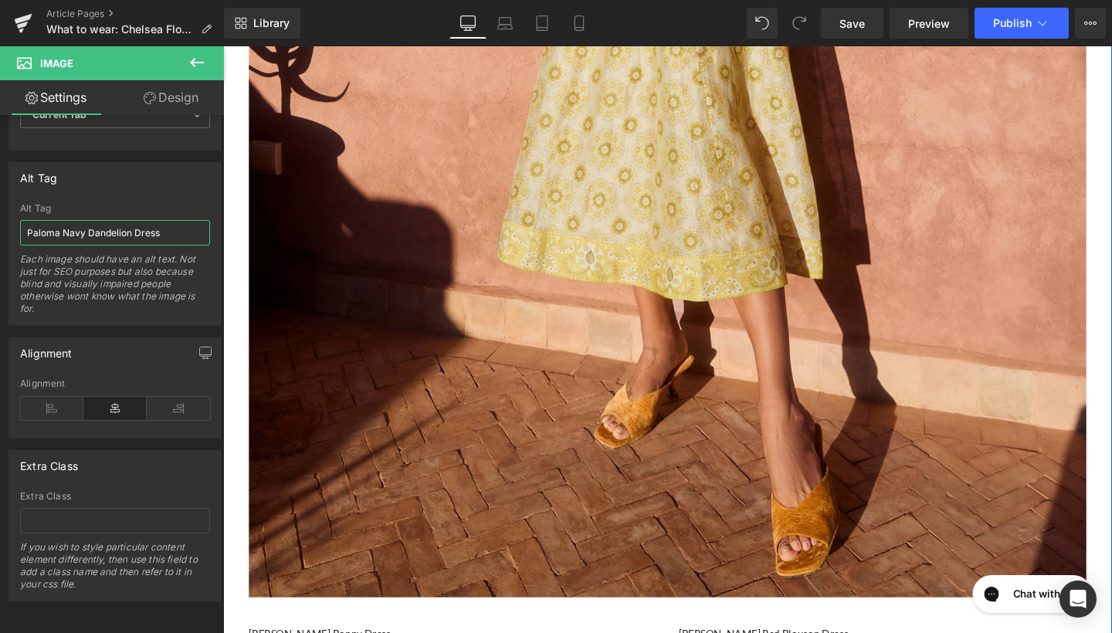
scroll to position [4300, 0]
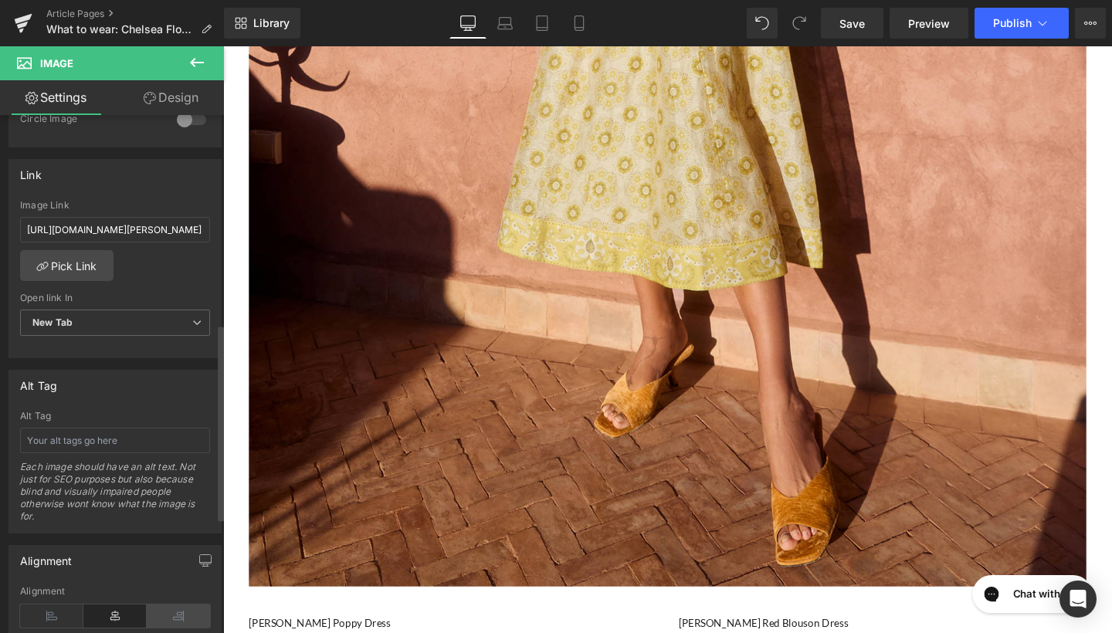
scroll to position [505, 0]
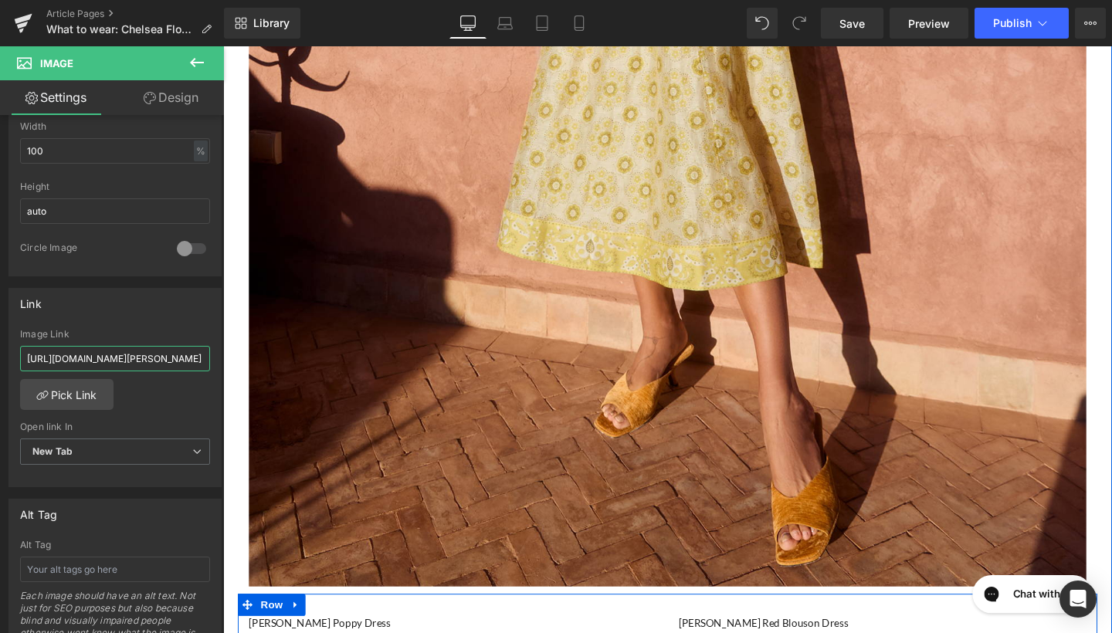
drag, startPoint x: 250, startPoint y: 408, endPoint x: 280, endPoint y: 382, distance: 40.0
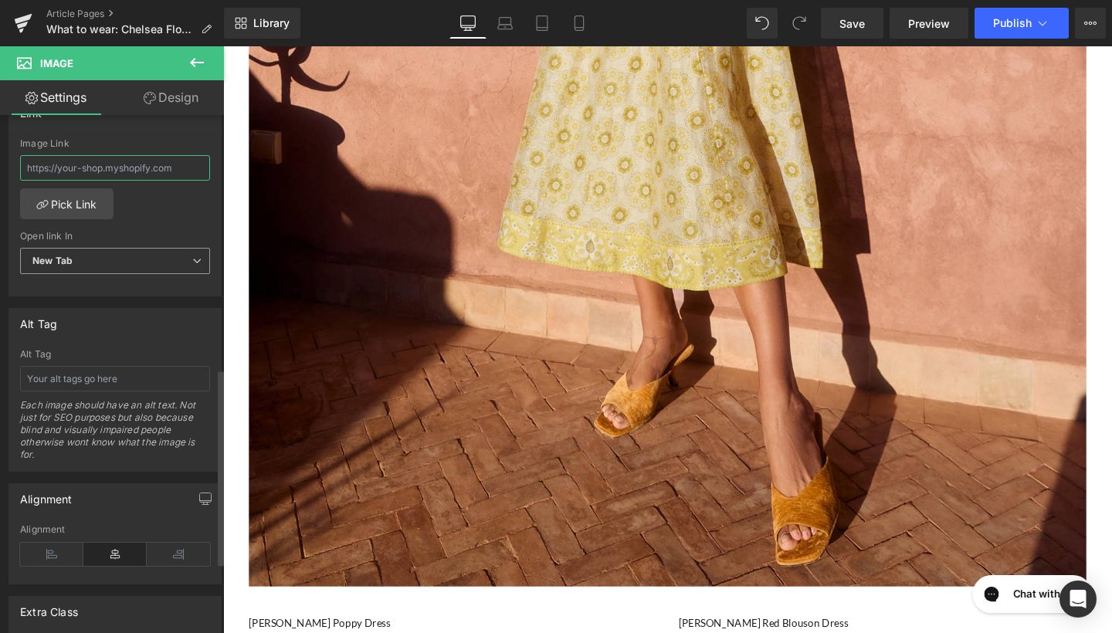
scroll to position [740, 0]
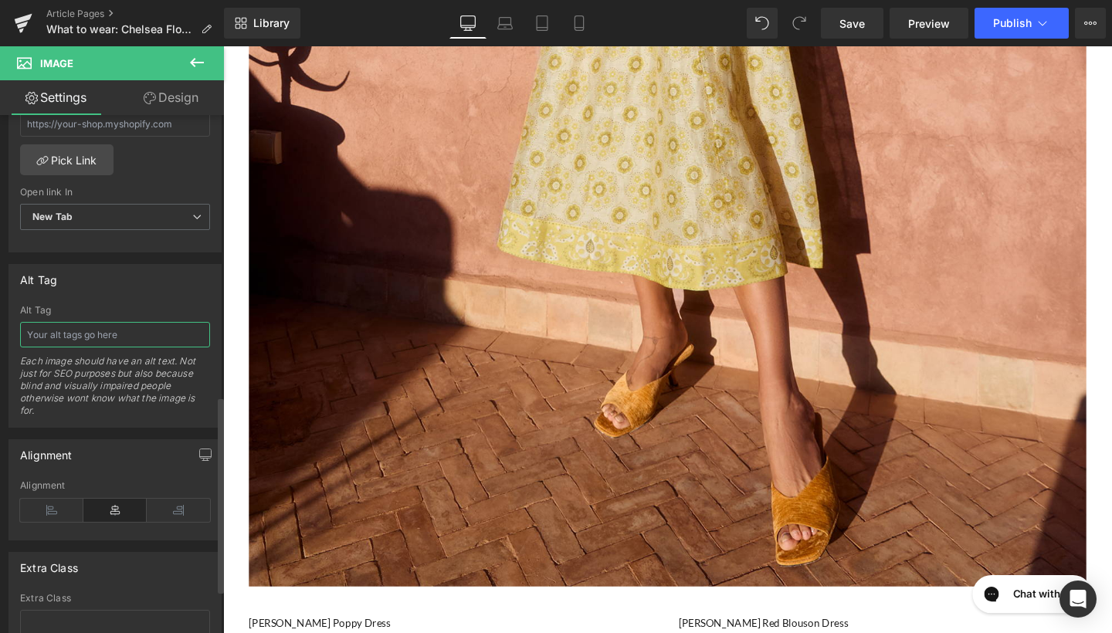
click at [130, 336] on input "text" at bounding box center [115, 334] width 190 height 25
type input "Christina Pink Poppy Dress"
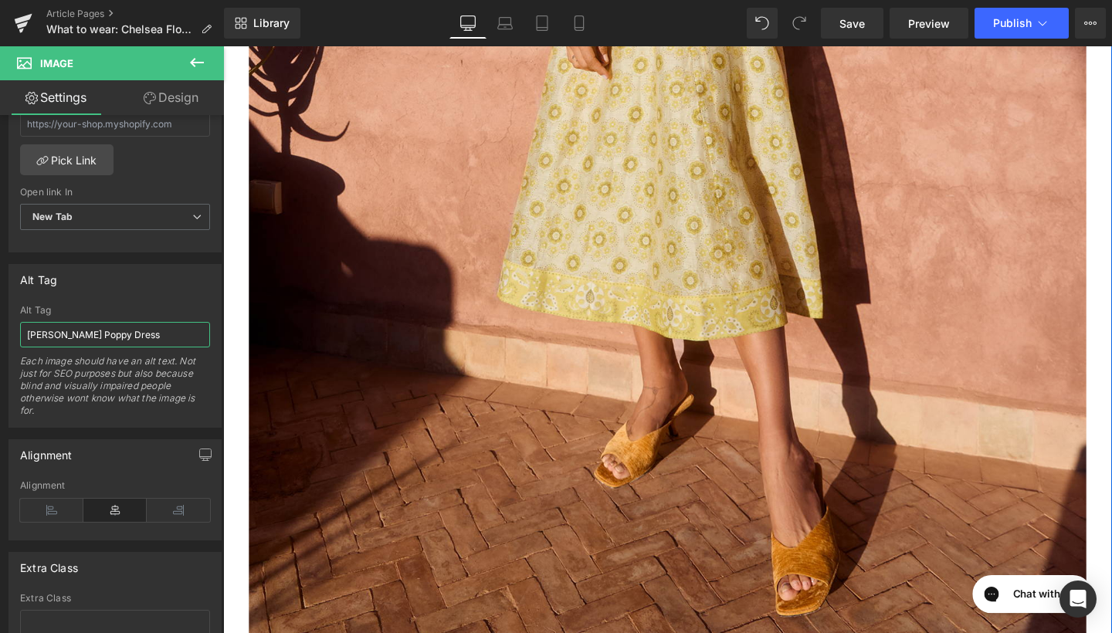
scroll to position [4249, 0]
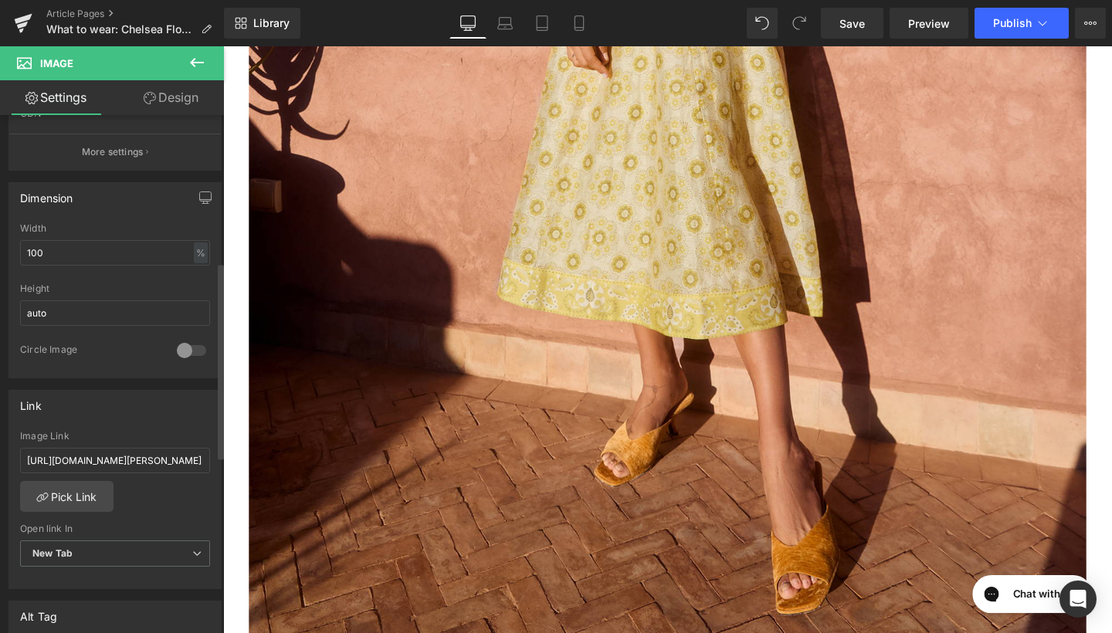
scroll to position [474, 0]
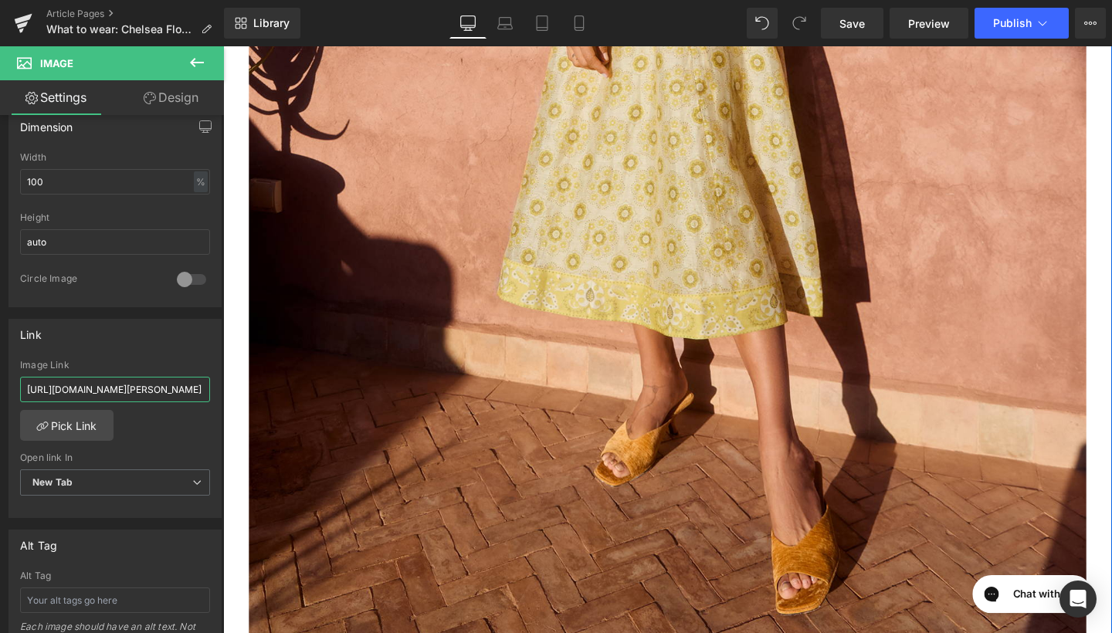
drag, startPoint x: 247, startPoint y: 435, endPoint x: 280, endPoint y: 409, distance: 41.3
click at [126, 507] on div at bounding box center [115, 509] width 190 height 10
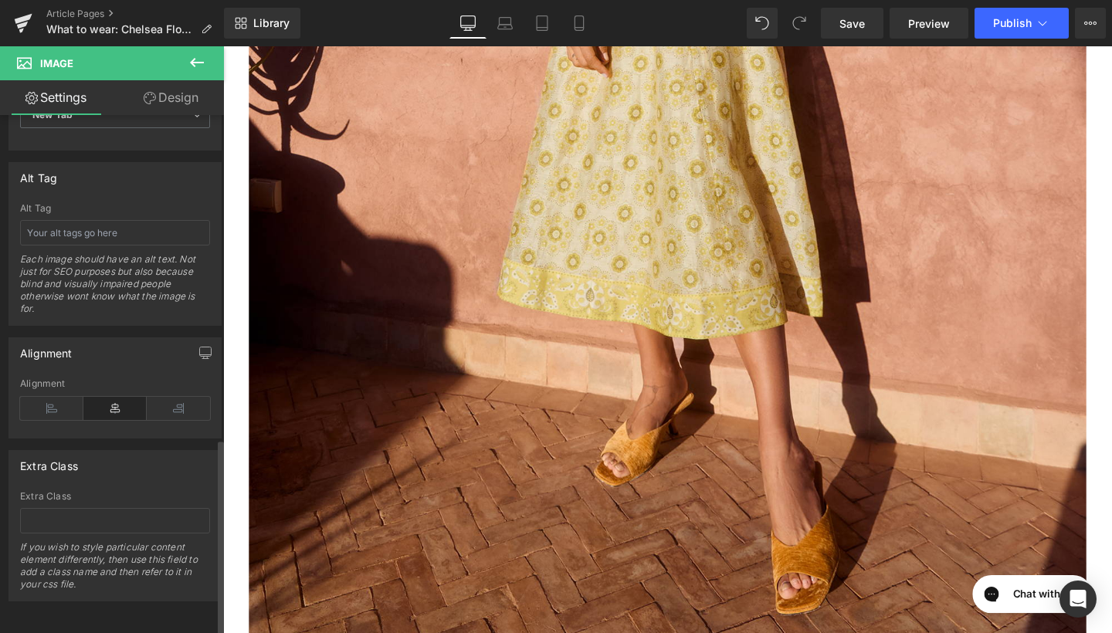
scroll to position [853, 0]
click at [121, 220] on input "text" at bounding box center [115, 232] width 190 height 25
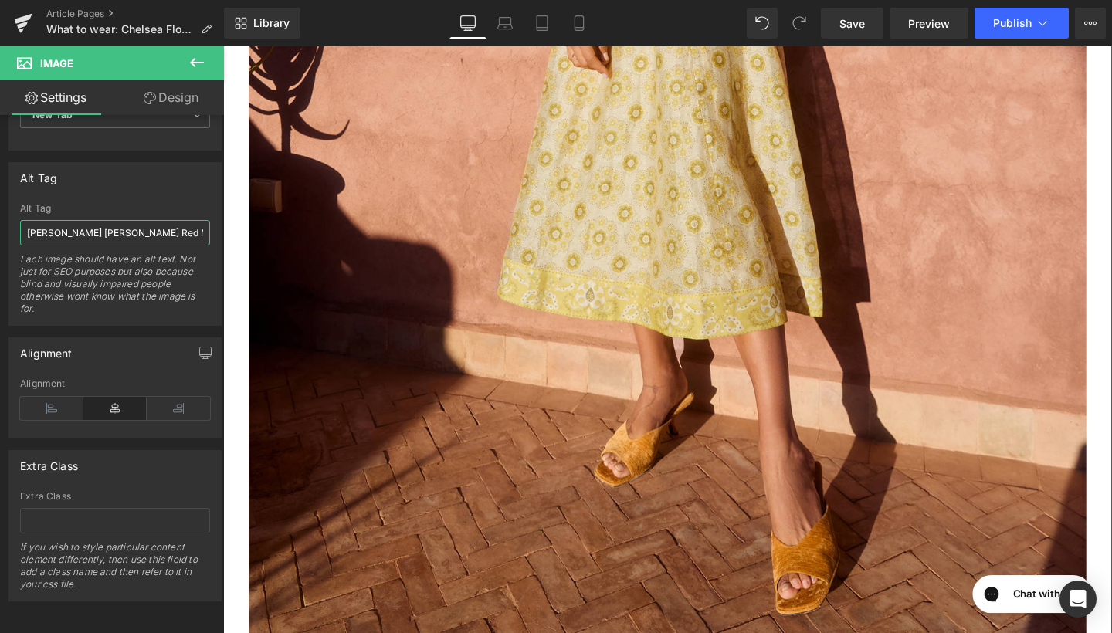
type input "Sonia Blouson Rose Red Midi Dress"
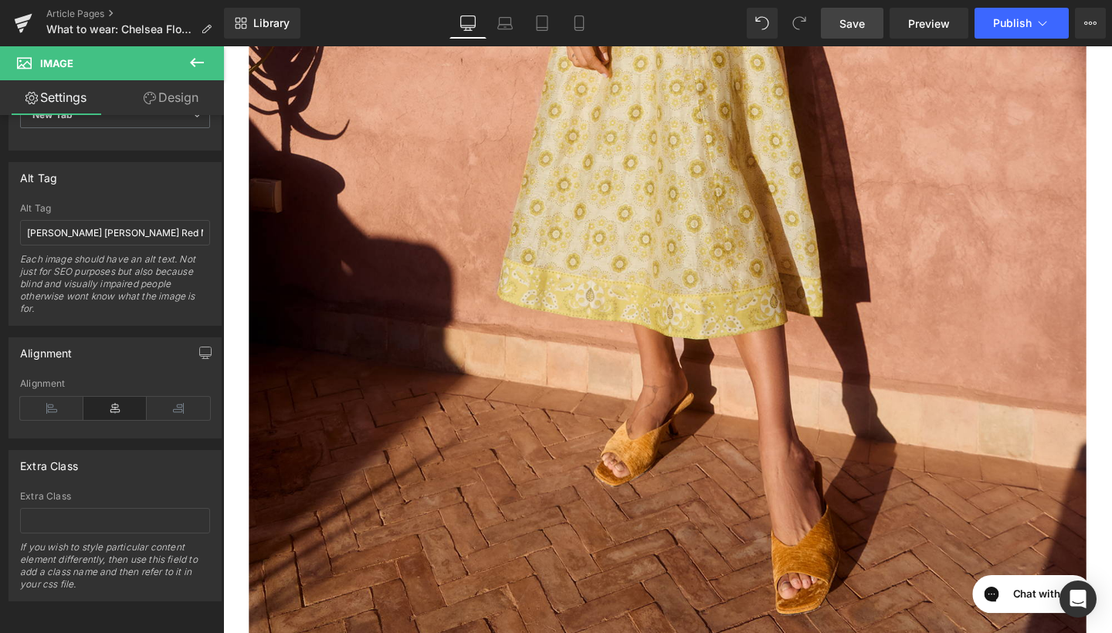
click at [871, 20] on link "Save" at bounding box center [852, 23] width 63 height 31
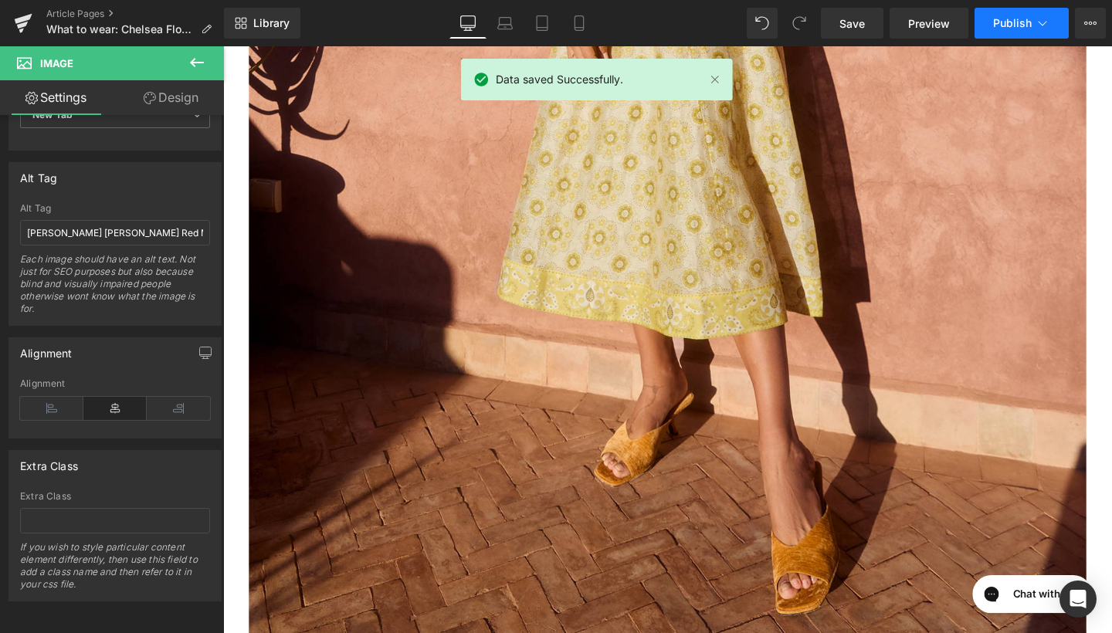
click at [1012, 27] on span "Publish" at bounding box center [1013, 23] width 39 height 12
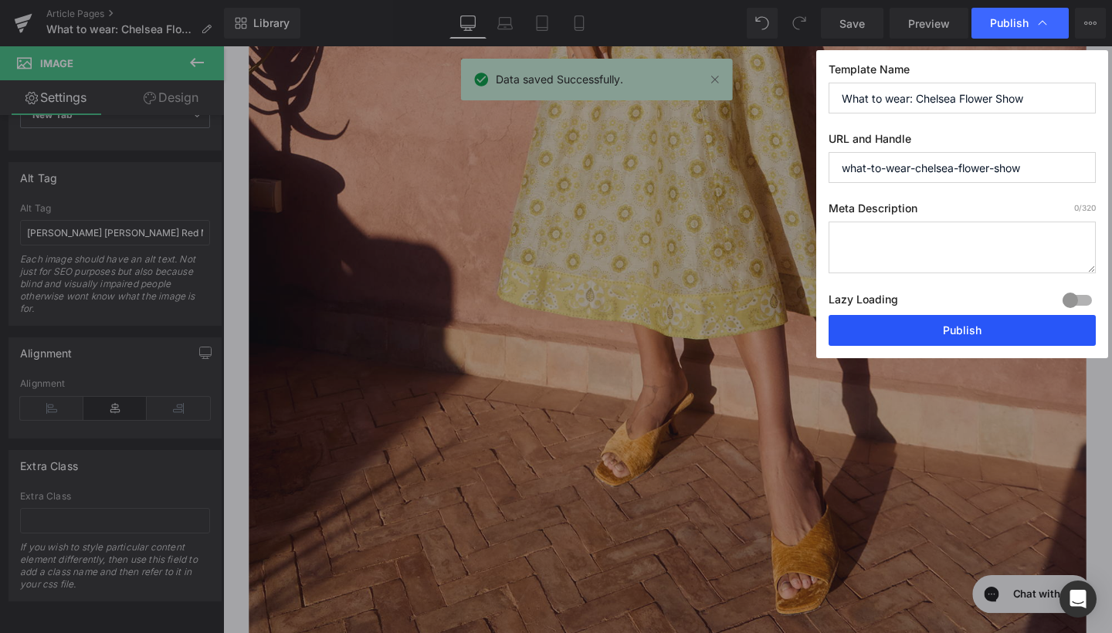
click at [977, 332] on button "Publish" at bounding box center [962, 330] width 267 height 31
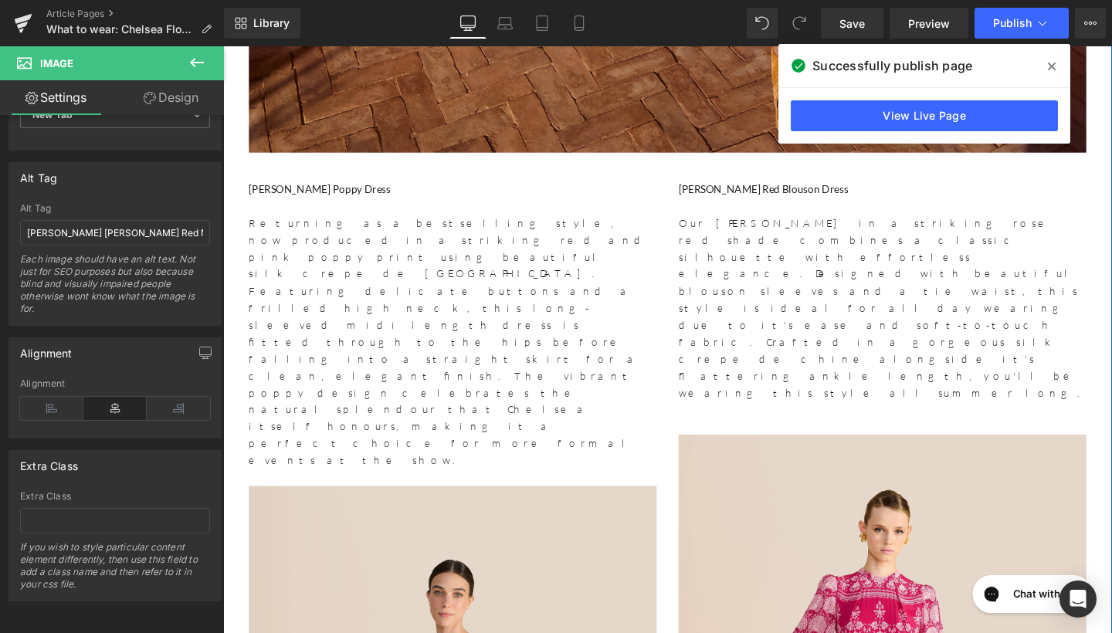
scroll to position [4776, 0]
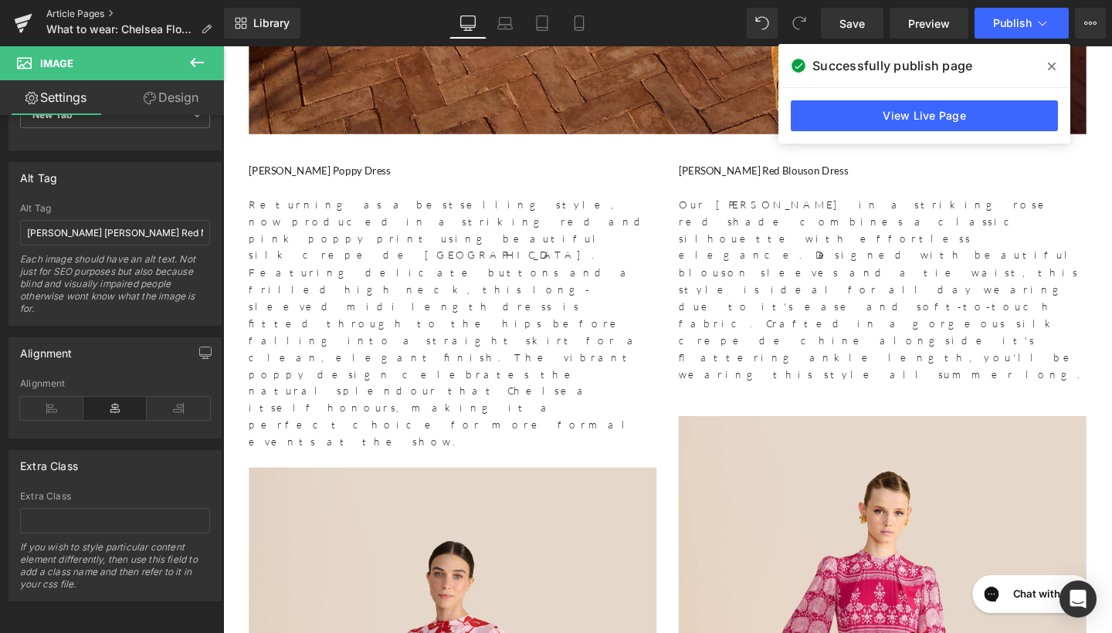
click at [97, 12] on link "Article Pages" at bounding box center [135, 14] width 178 height 12
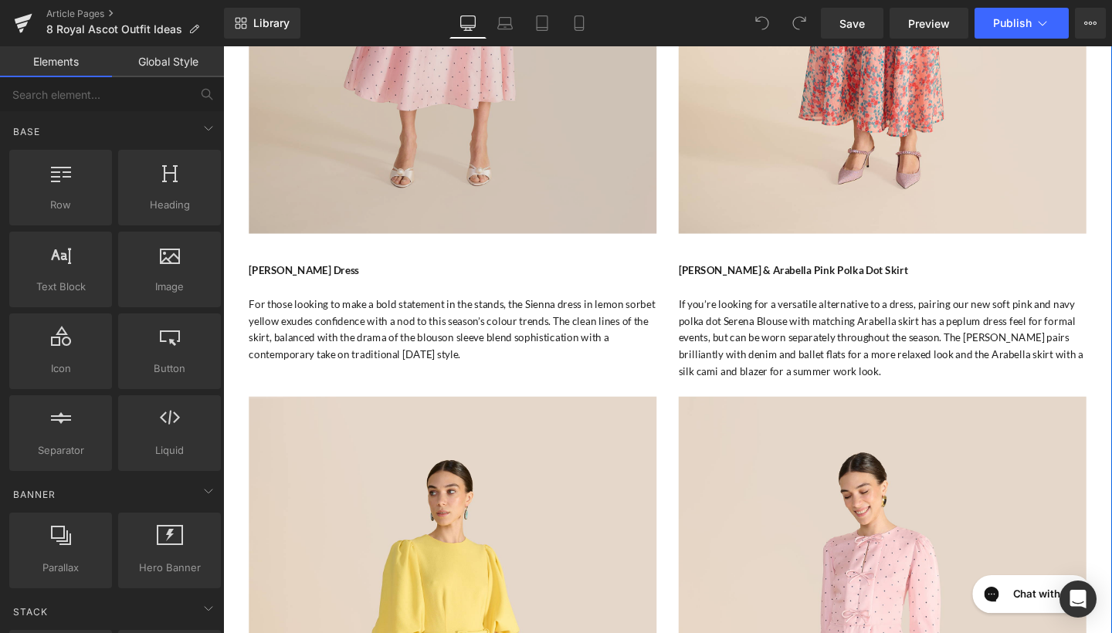
scroll to position [2457, 0]
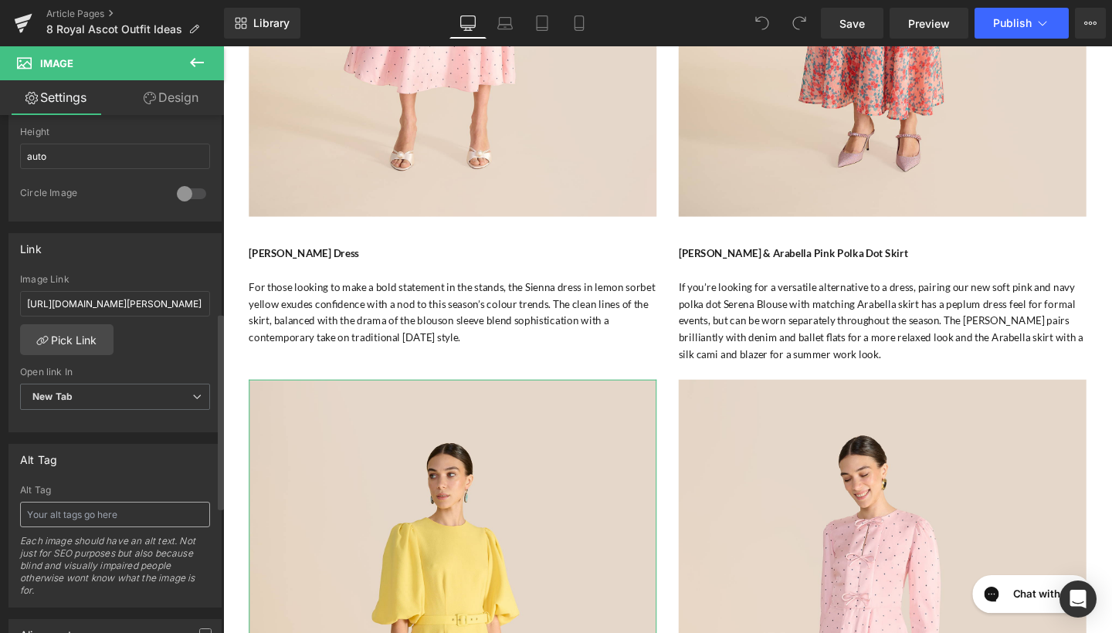
scroll to position [520, 0]
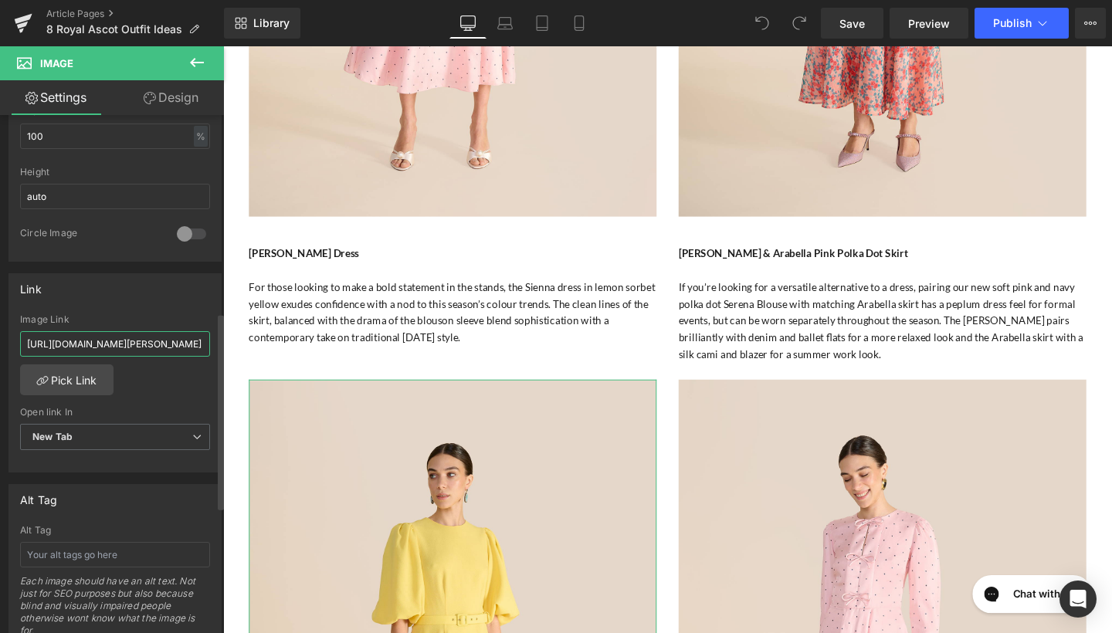
drag, startPoint x: 26, startPoint y: 344, endPoint x: 204, endPoint y: 343, distance: 177.7
click at [204, 343] on div "https://www.beulahlondon.com/products/ahana-pale-blue-short-sleeve-dress Image …" at bounding box center [115, 393] width 212 height 158
paste input "https://www.beulahlondon.com/products/sienna-lemon-dress?_pos=1&_psq=lemon&_ss=…"
type input "https://www.beulahlondon.com/products/sienna-lemon-dress?_pos=1&_psq=lemon&_ss=…"
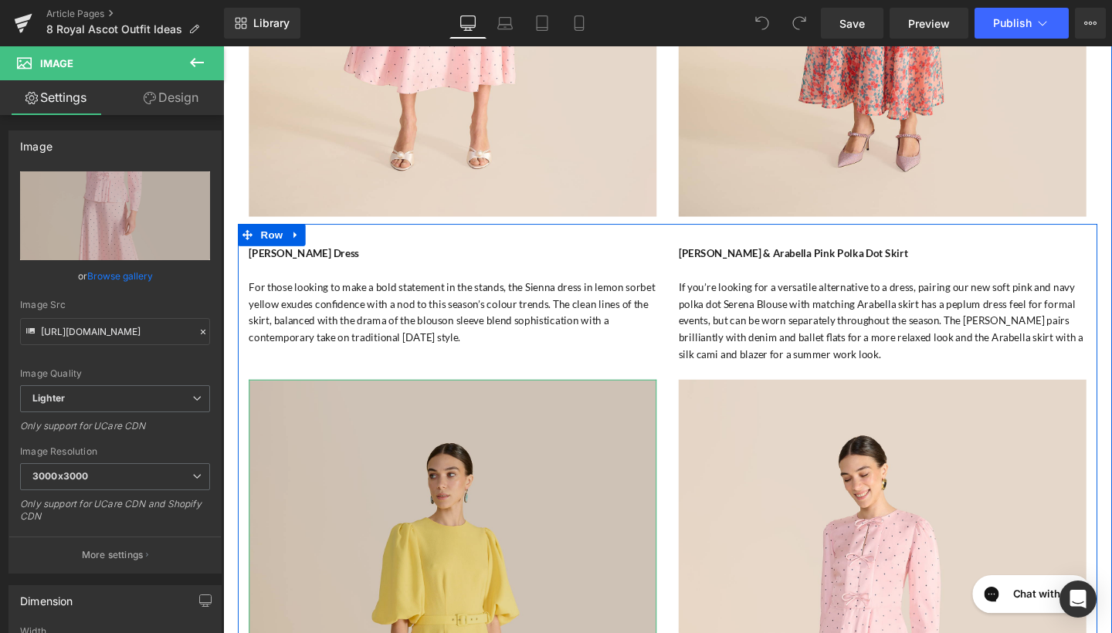
scroll to position [2834, 0]
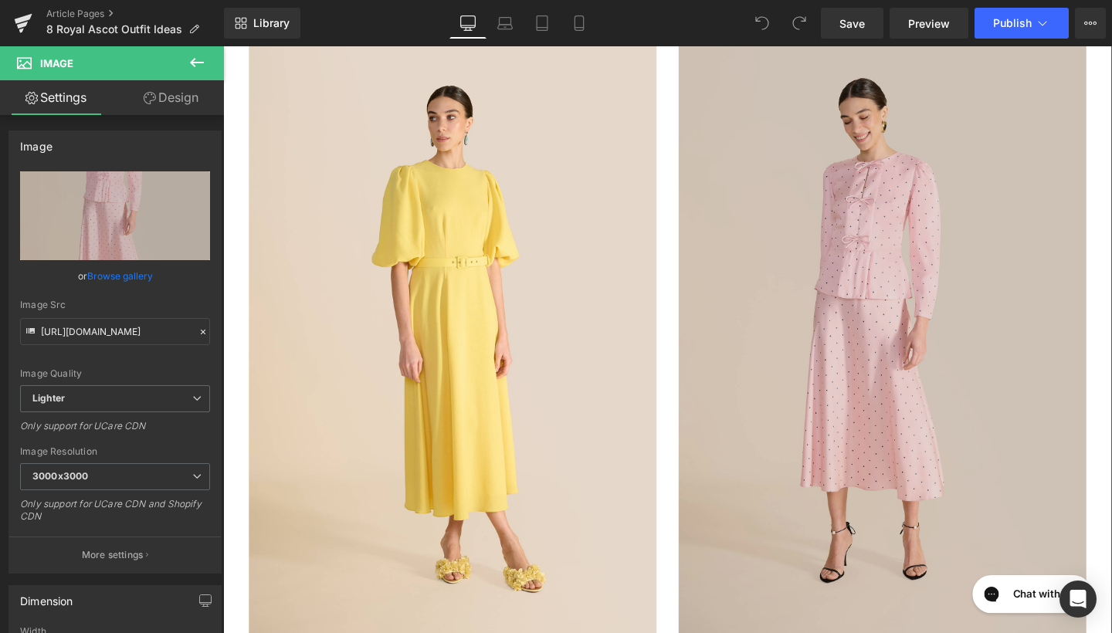
click at [898, 81] on img at bounding box center [916, 343] width 429 height 644
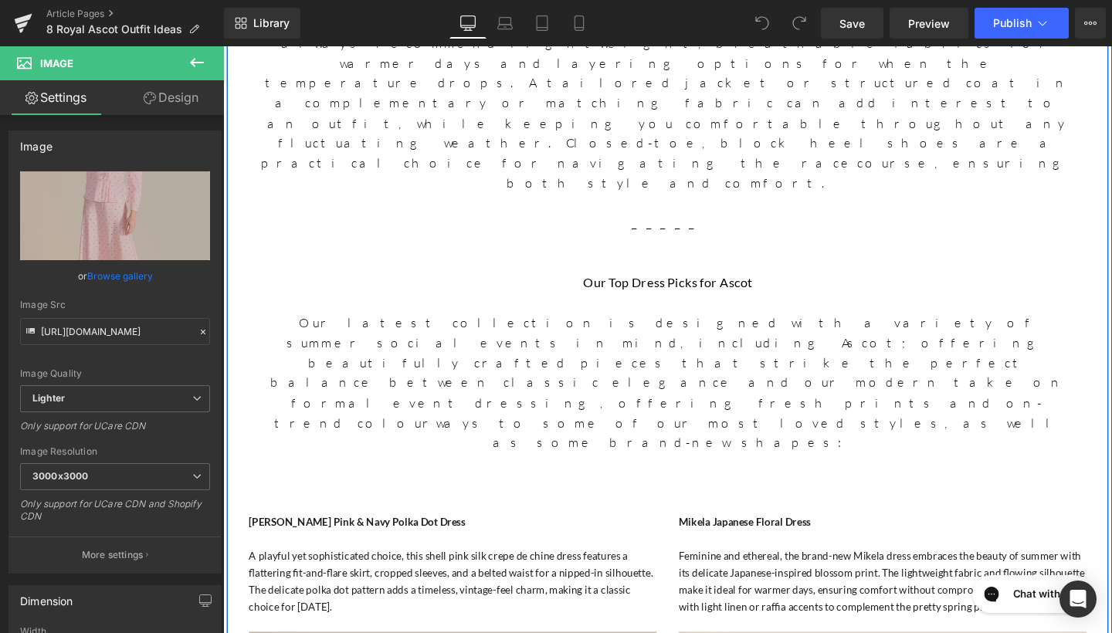
scroll to position [1581, 0]
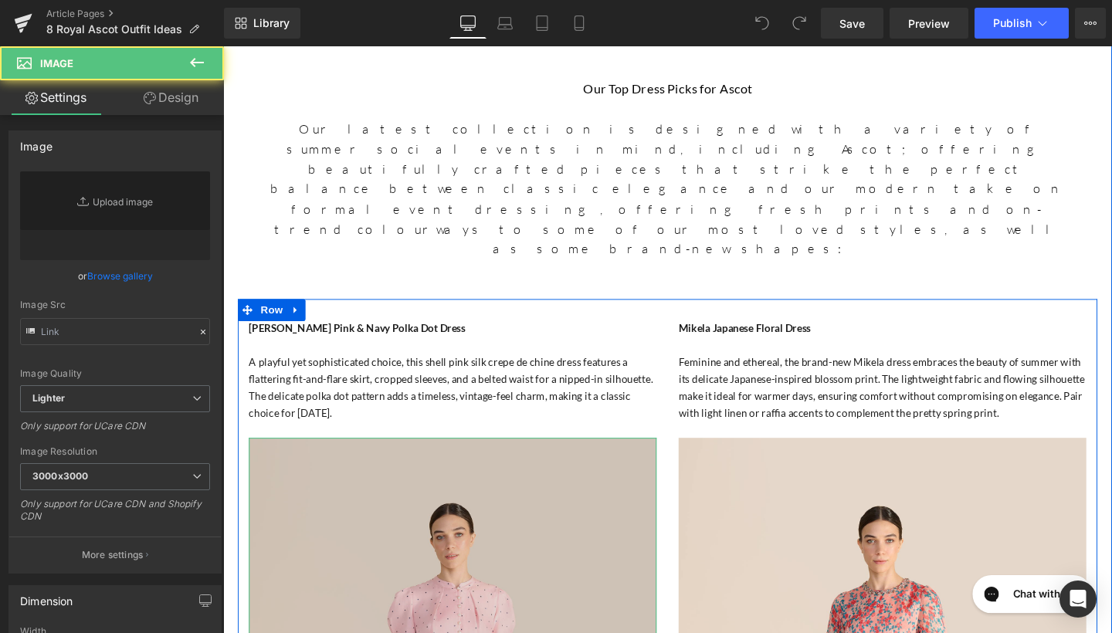
type input "https://ucarecdn.com/2e4d60e6-ca06-44cd-b8b4-8bbb2d37ceb4/-/format/auto/-/previ…"
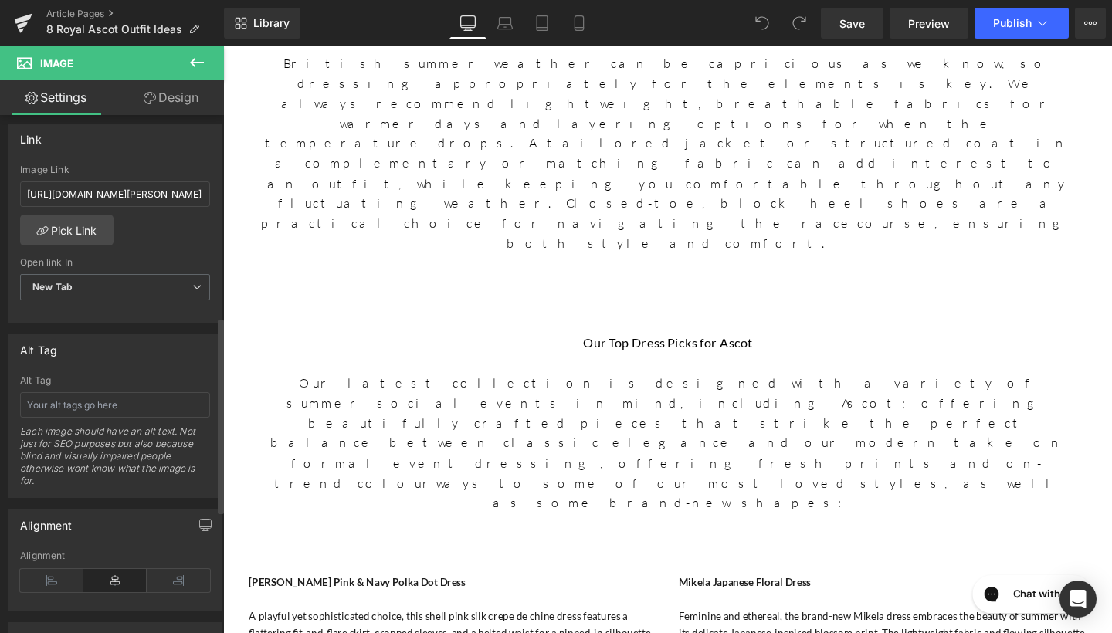
scroll to position [717, 0]
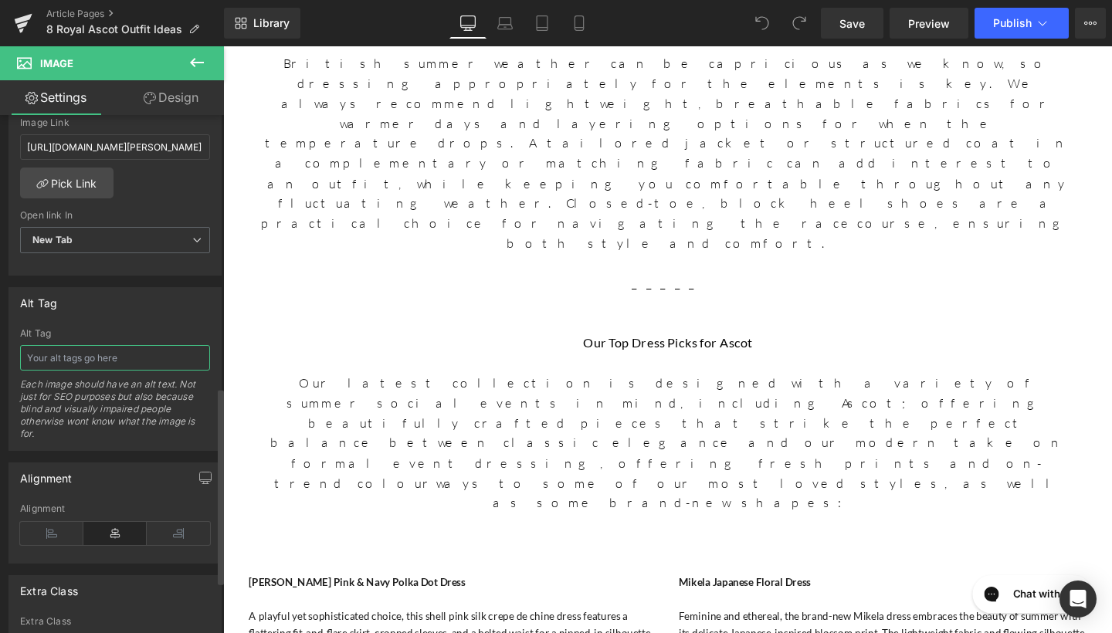
click at [117, 362] on input "text" at bounding box center [115, 357] width 190 height 25
type input "Ahana Pink & Navy Polka Dot Dress"
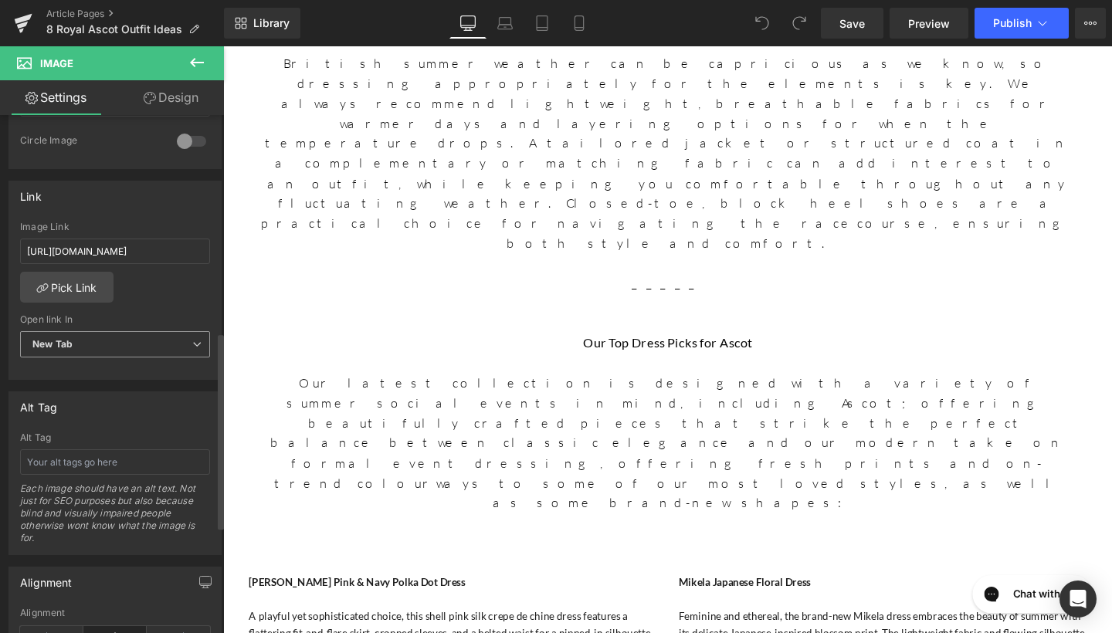
scroll to position [628, 0]
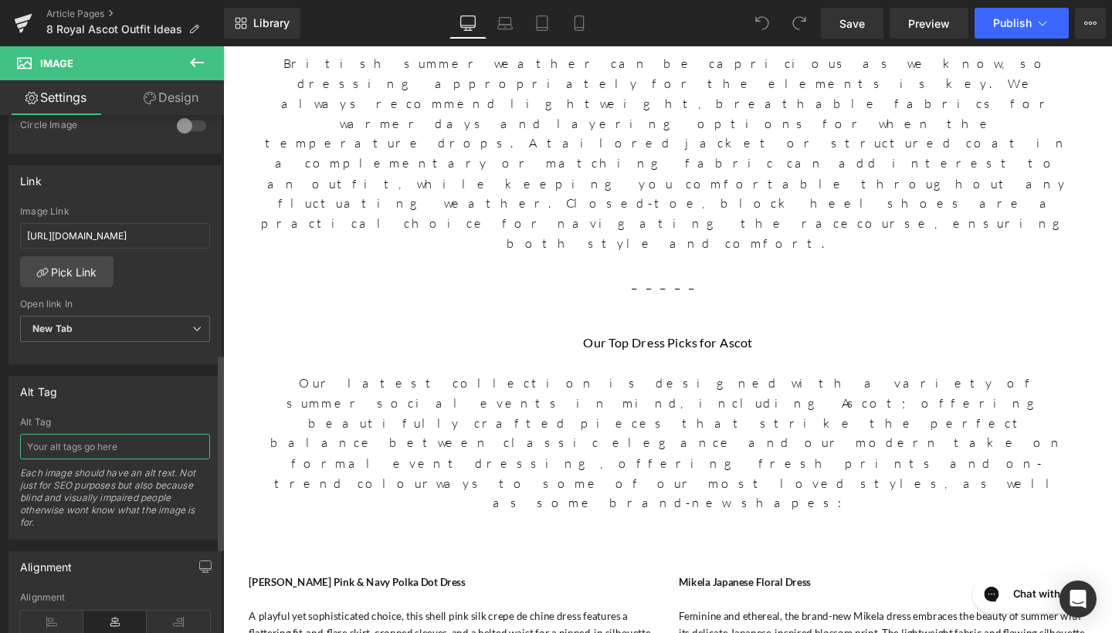
click at [116, 449] on input "text" at bounding box center [115, 446] width 190 height 25
type input "Mikela Japanese Floral Dress"
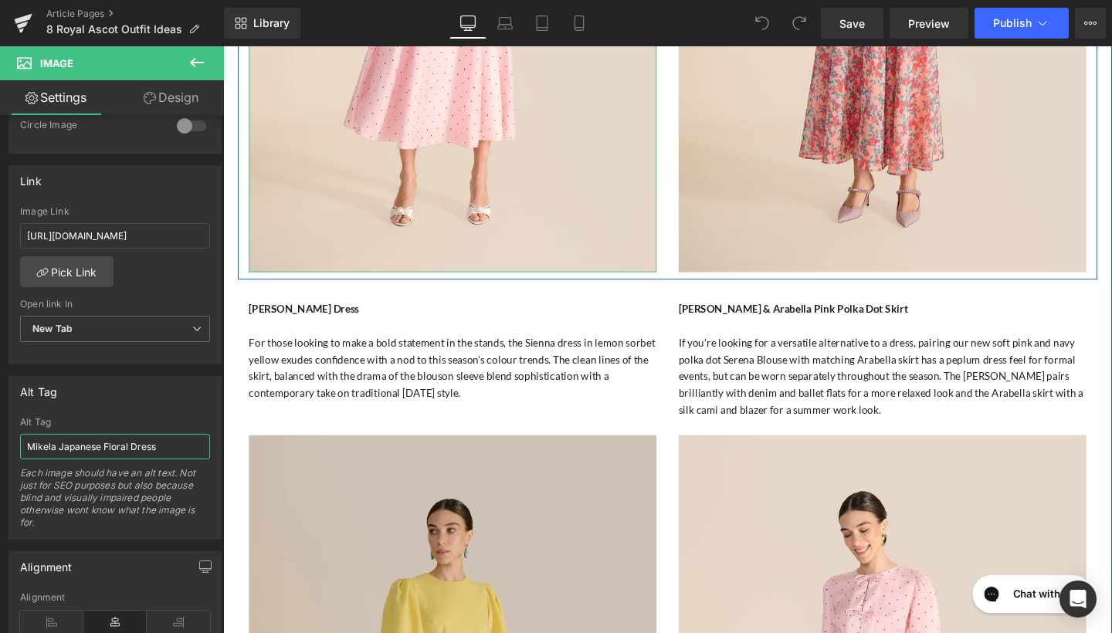
scroll to position [2464, 0]
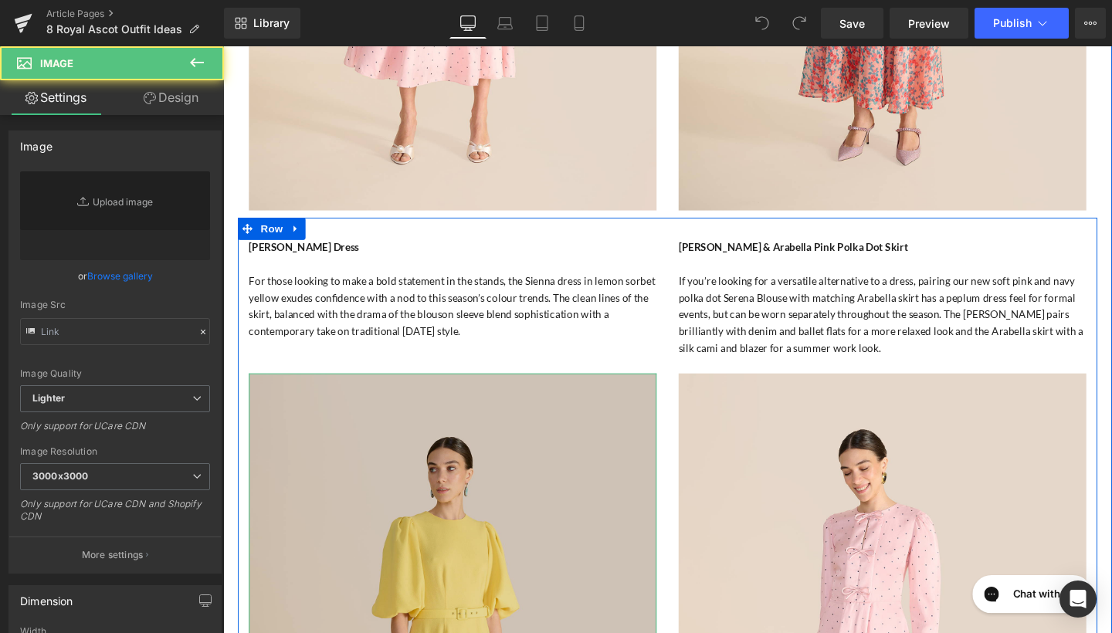
type input "https://ucarecdn.com/836150f5-2b39-4aa2-9839-8a805a09b974/-/format/auto/-/previ…"
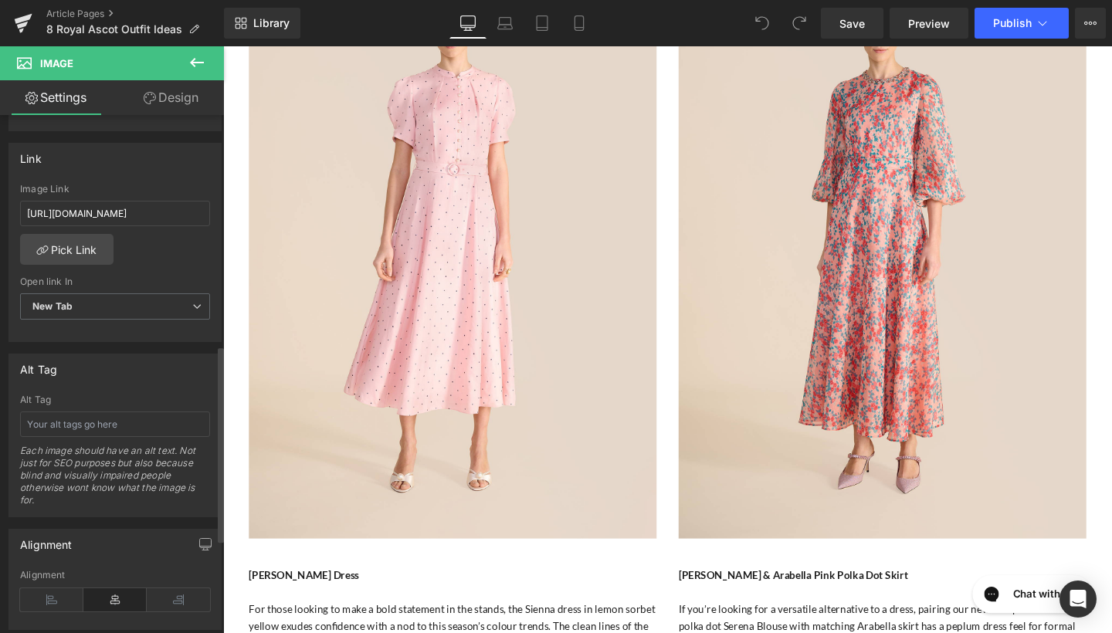
scroll to position [711, 0]
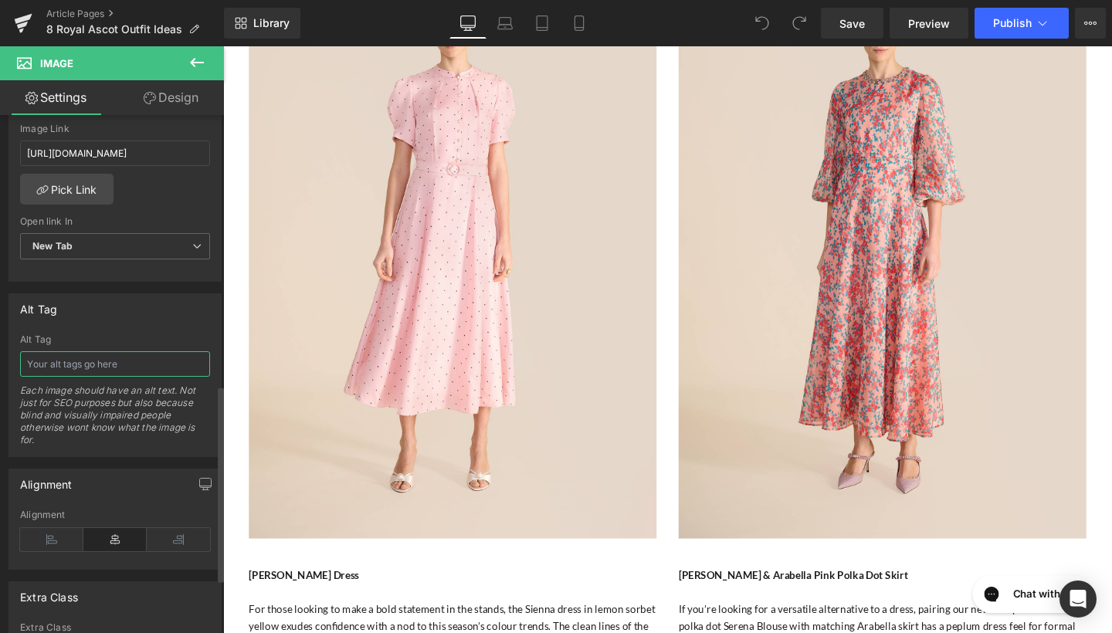
click at [86, 366] on input "text" at bounding box center [115, 364] width 190 height 25
type input "Sienna Lemon Dress"
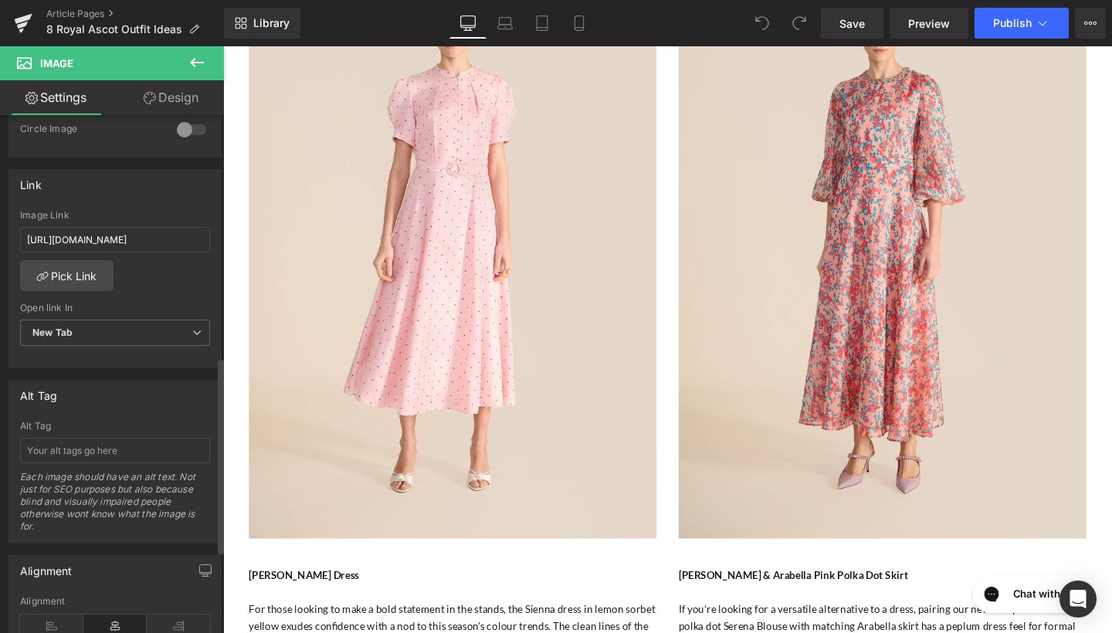
scroll to position [637, 0]
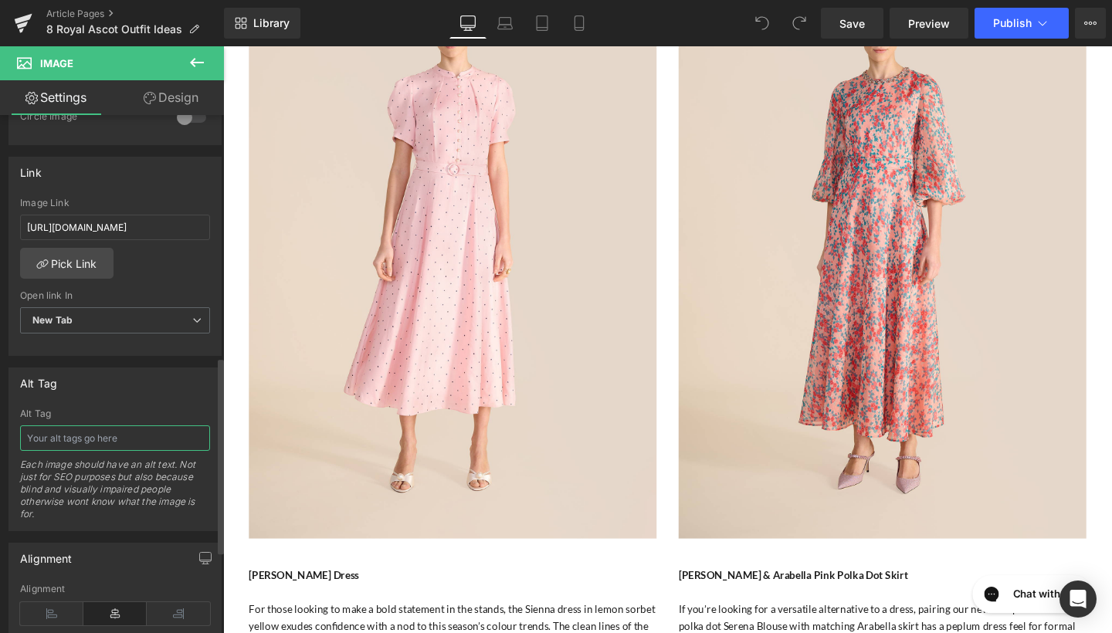
click at [104, 435] on input "text" at bounding box center [115, 438] width 190 height 25
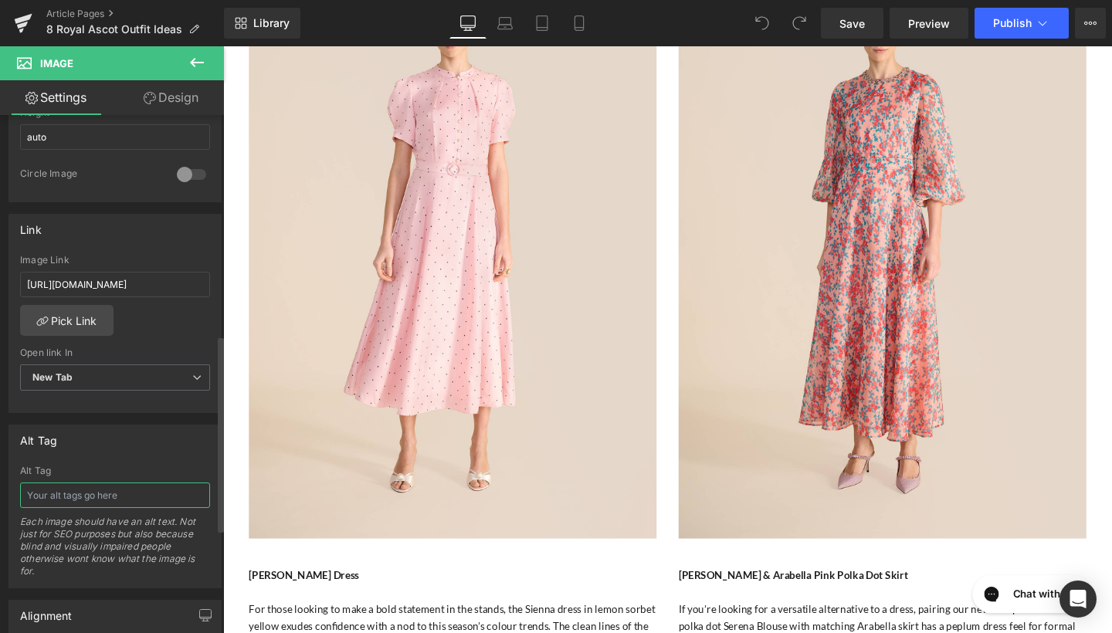
scroll to position [479, 0]
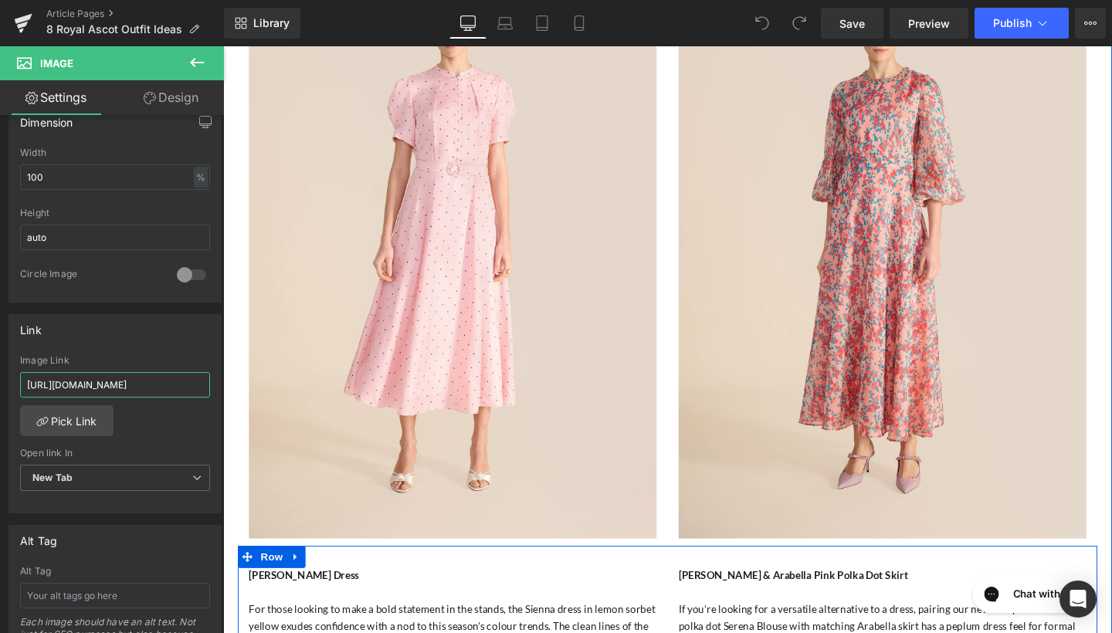
drag, startPoint x: 246, startPoint y: 426, endPoint x: 282, endPoint y: 397, distance: 46.1
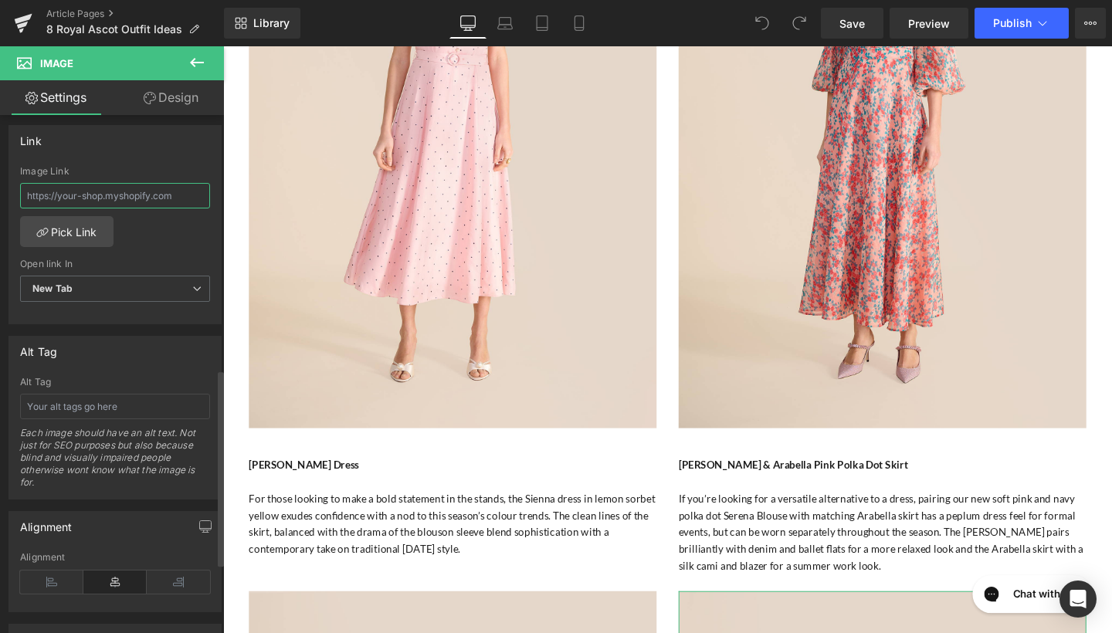
scroll to position [674, 0]
click at [113, 404] on input "text" at bounding box center [115, 401] width 190 height 25
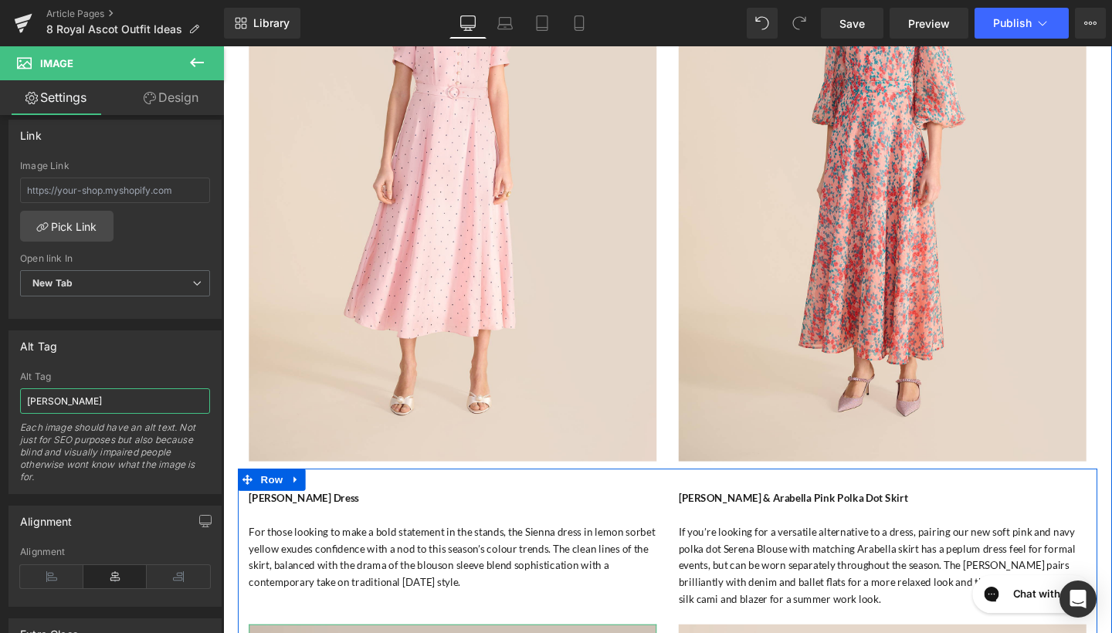
scroll to position [2101, 0]
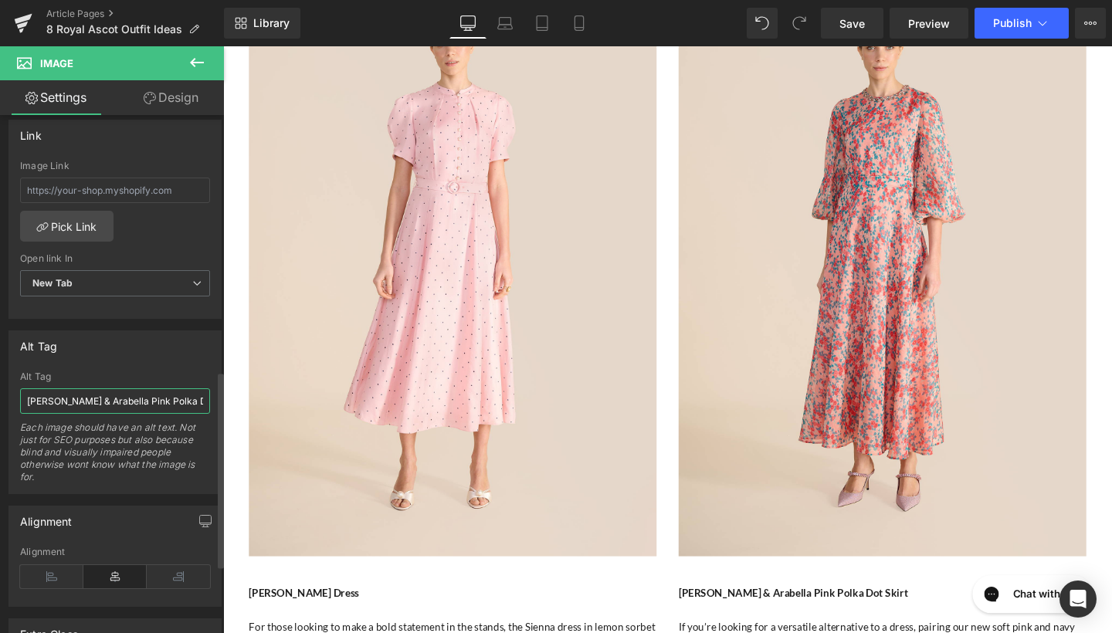
type input "Serena Blouse & Arabella Pink Polka Dot Skirt"
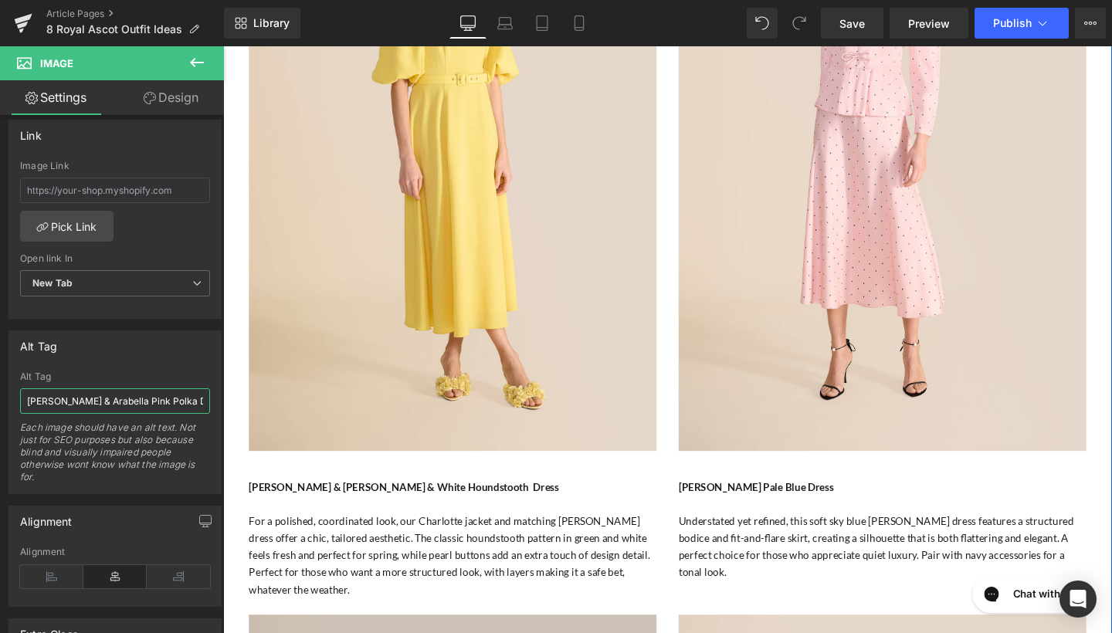
scroll to position [3127, 0]
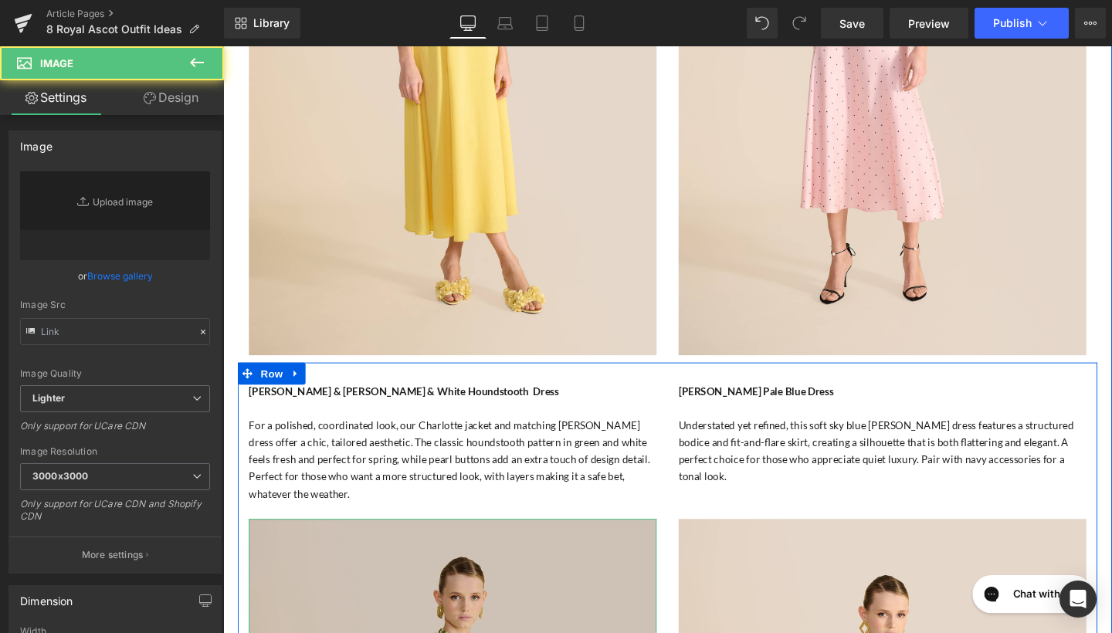
type input "https://ucarecdn.com/15204284-e9ec-461d-bc48-945ded3f2029/-/format/auto/-/previ…"
drag, startPoint x: 490, startPoint y: 358, endPoint x: 436, endPoint y: 504, distance: 154.7
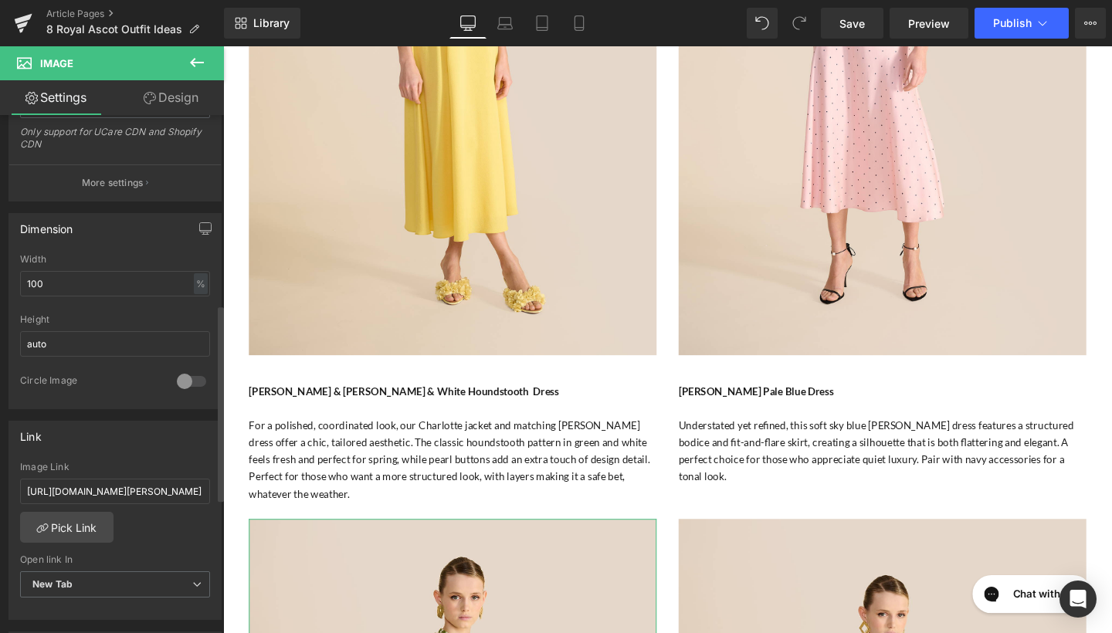
scroll to position [667, 0]
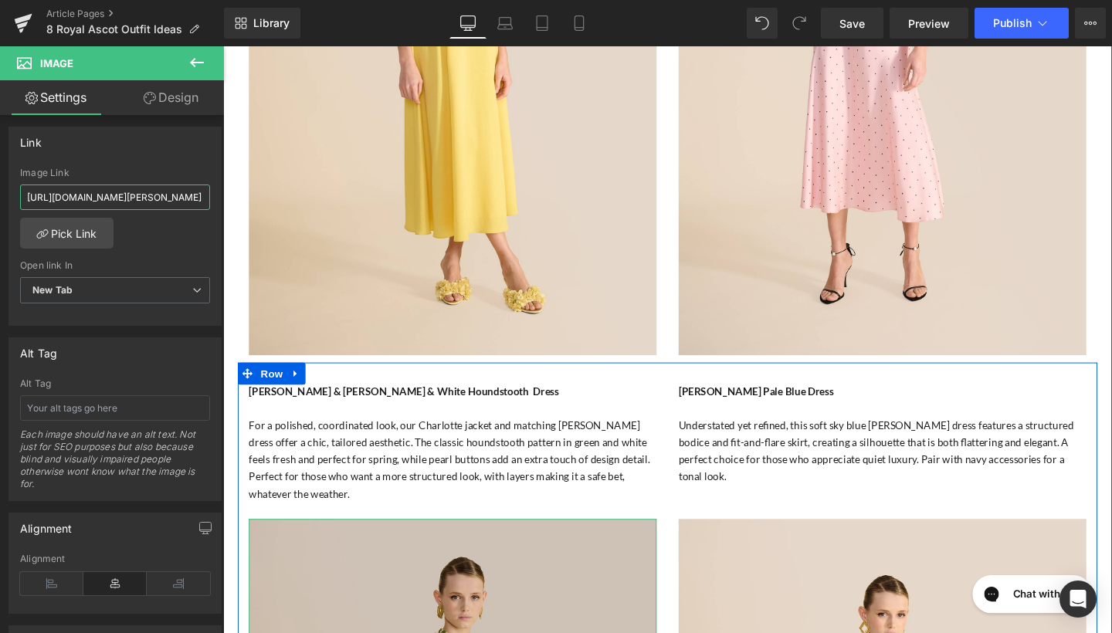
drag, startPoint x: 248, startPoint y: 247, endPoint x: 291, endPoint y: 207, distance: 59.0
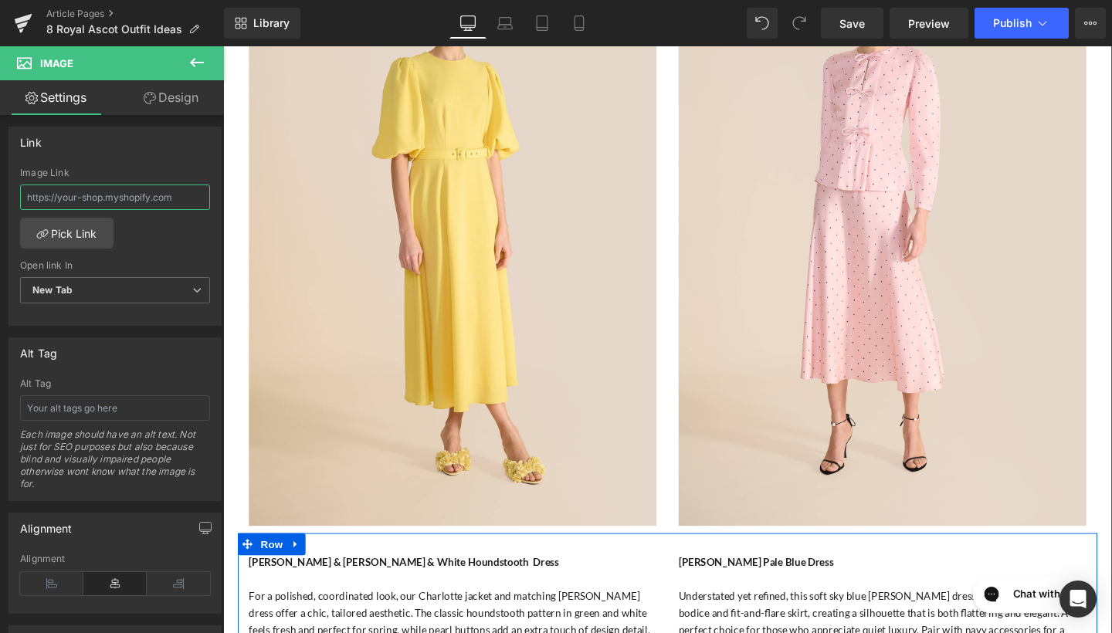
scroll to position [2993, 0]
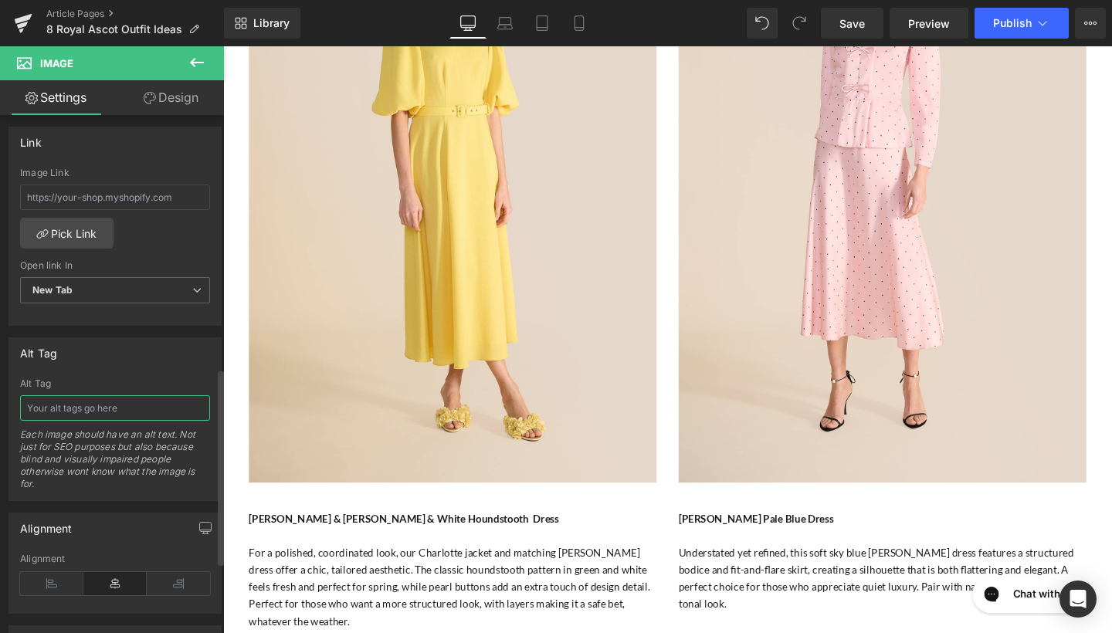
click at [128, 403] on input "text" at bounding box center [115, 408] width 190 height 25
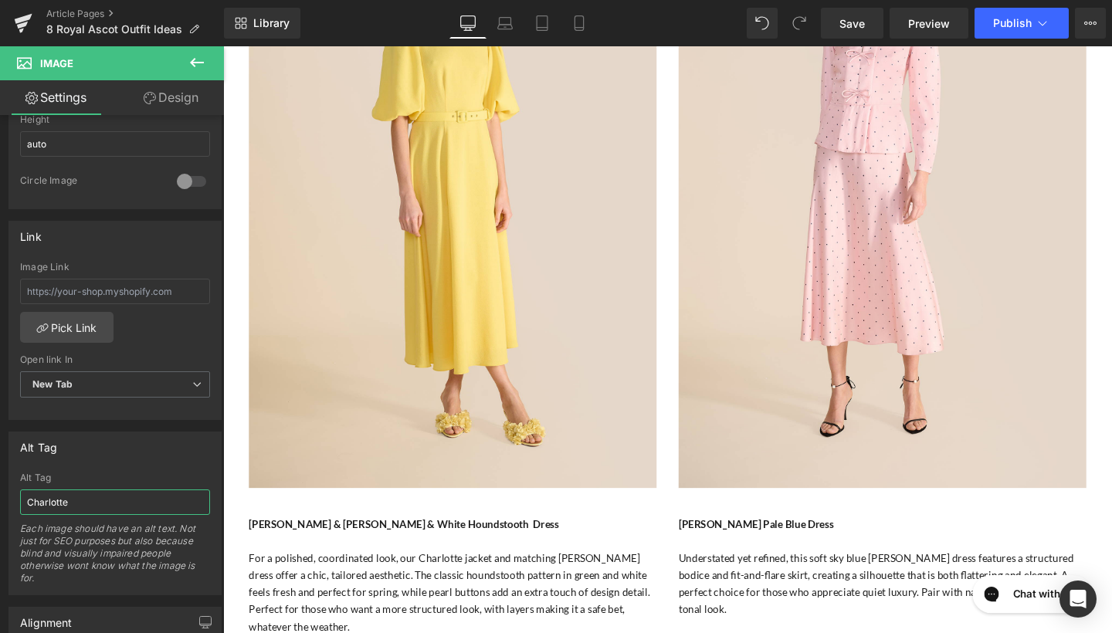
scroll to position [2936, 0]
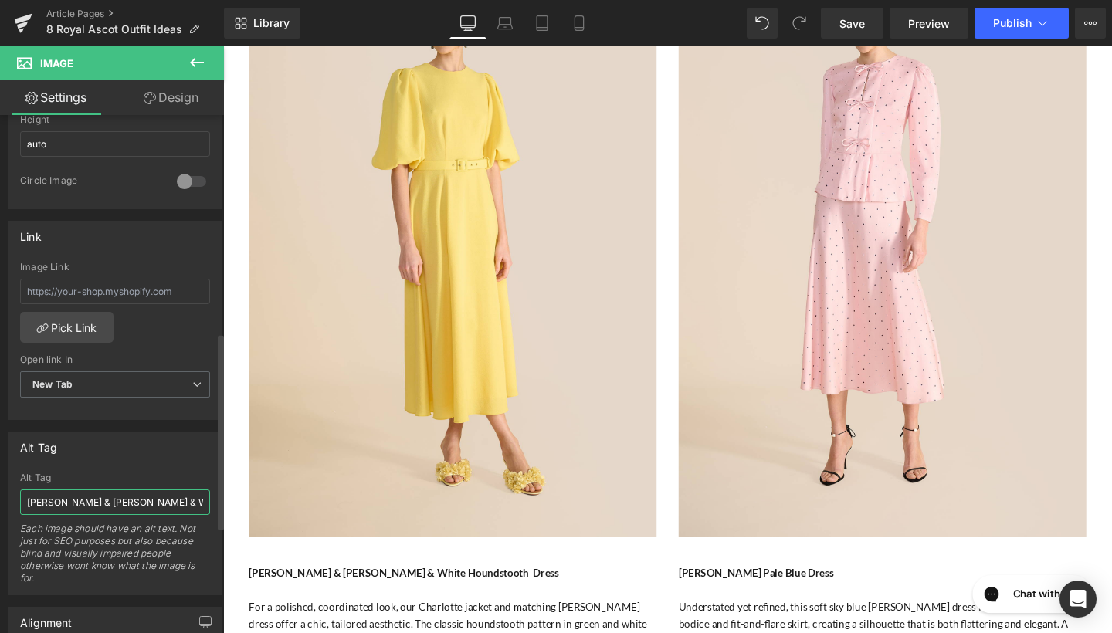
type input "Charlotte Jacket & Orin Green & White Houndstooth Dress"
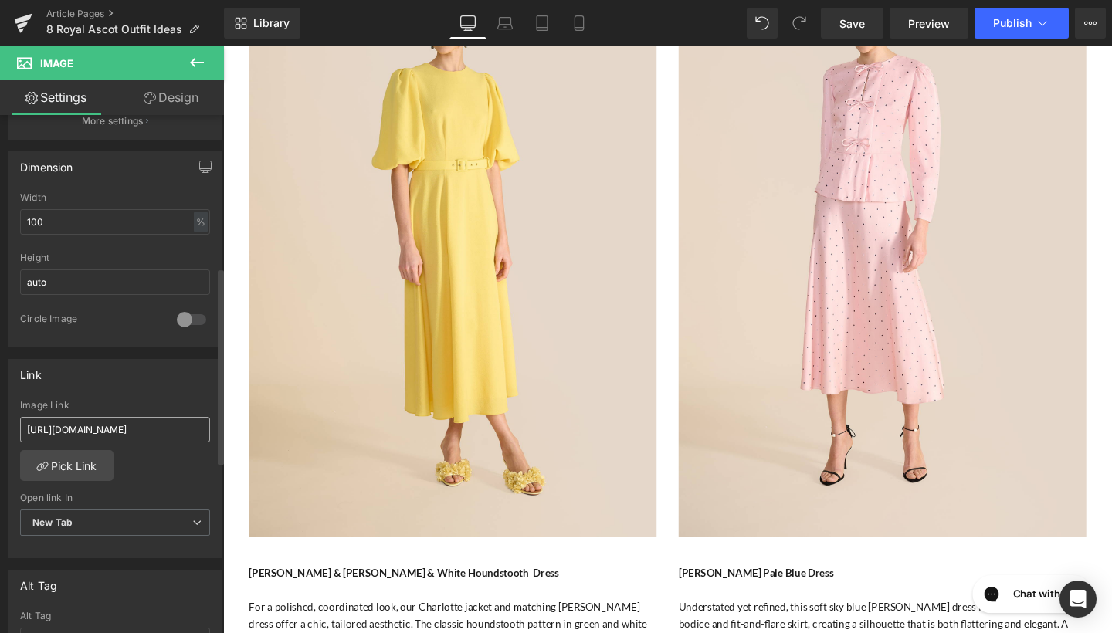
scroll to position [468, 0]
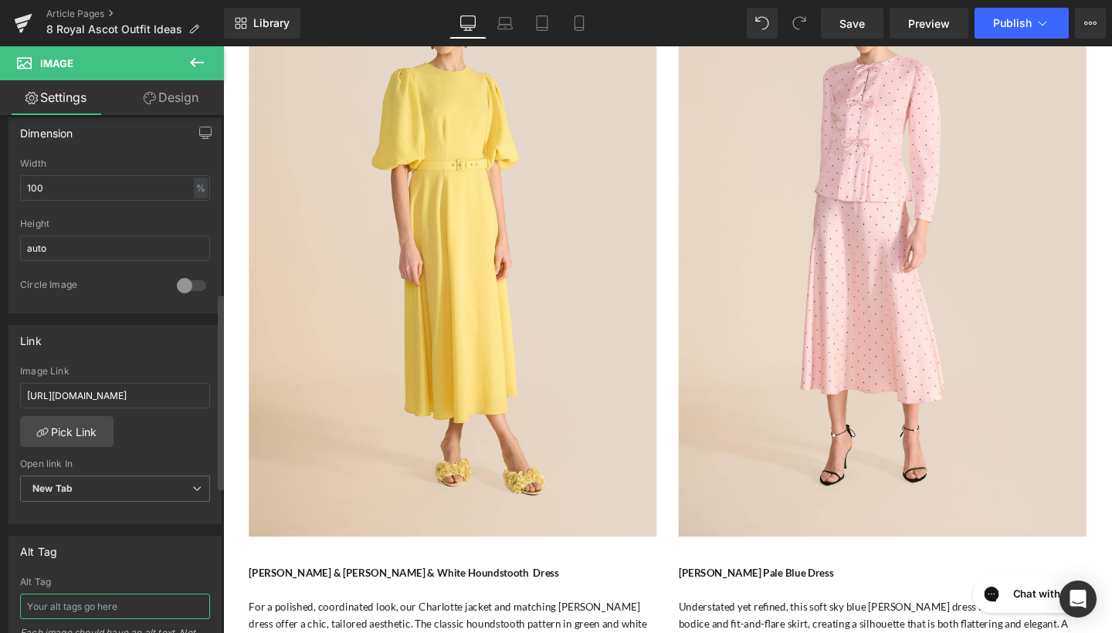
click at [65, 606] on input "text" at bounding box center [115, 606] width 190 height 25
type input "Ahana Pale Blue Dress"
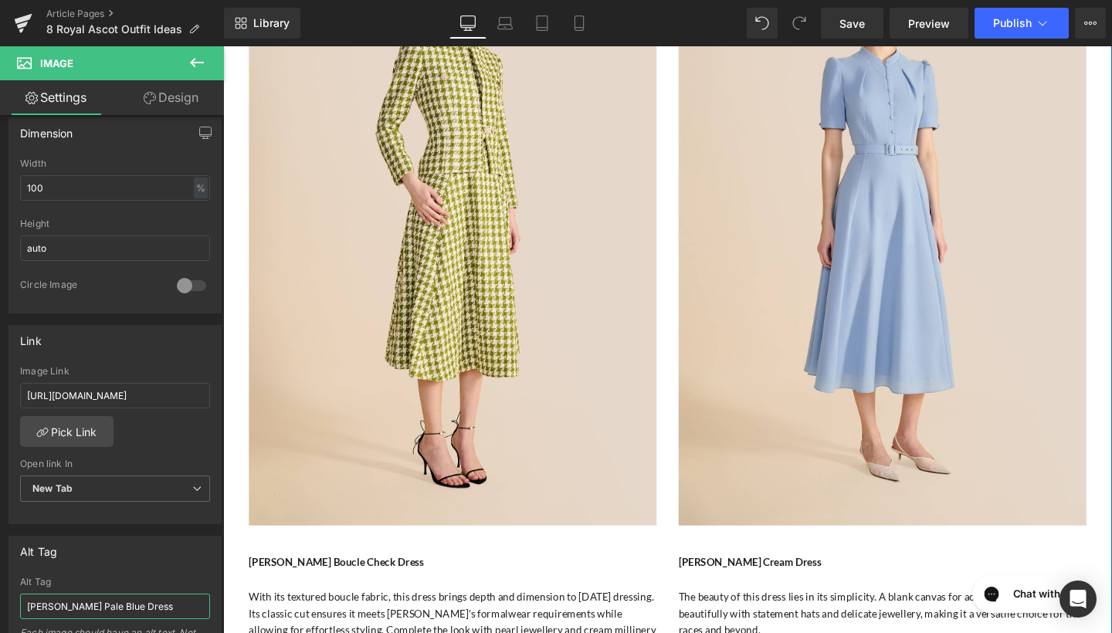
scroll to position [3779, 0]
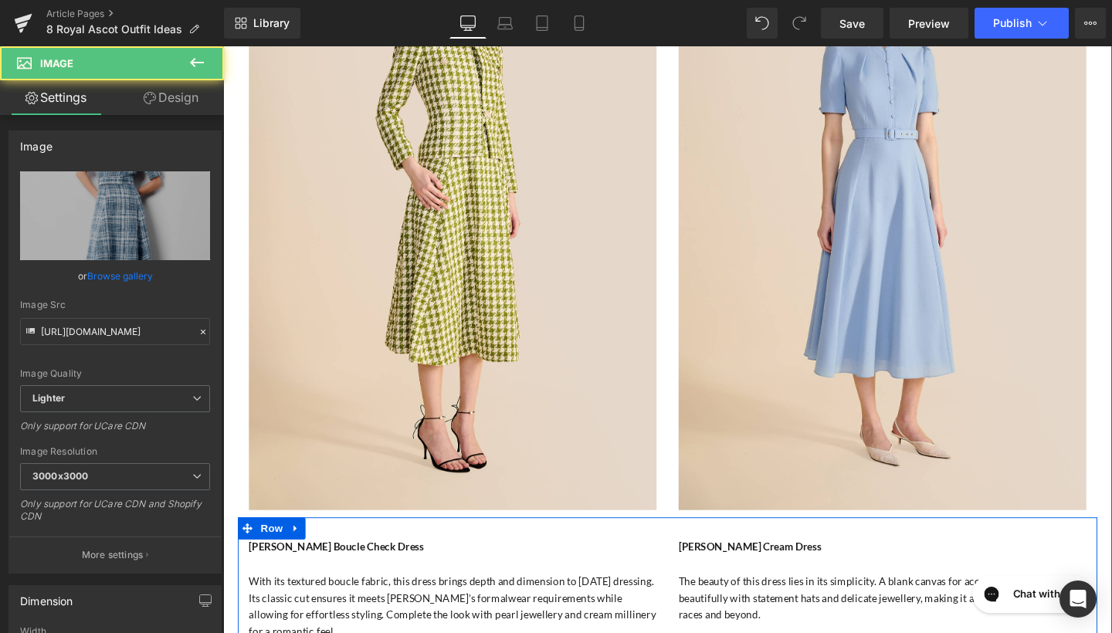
drag, startPoint x: 436, startPoint y: 460, endPoint x: 409, endPoint y: 498, distance: 46.4
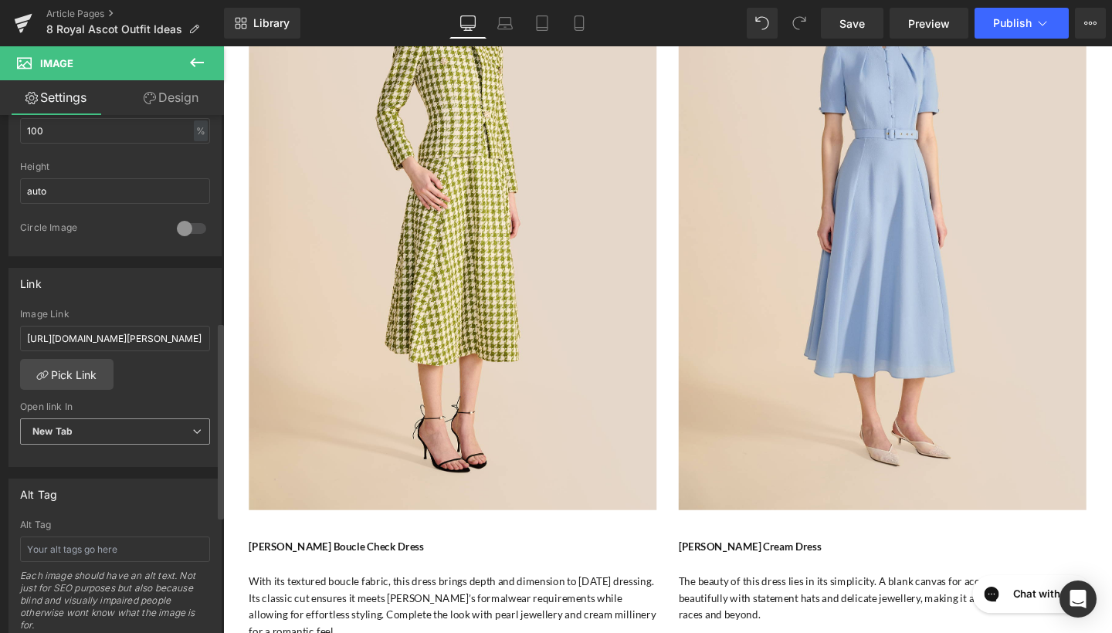
scroll to position [545, 0]
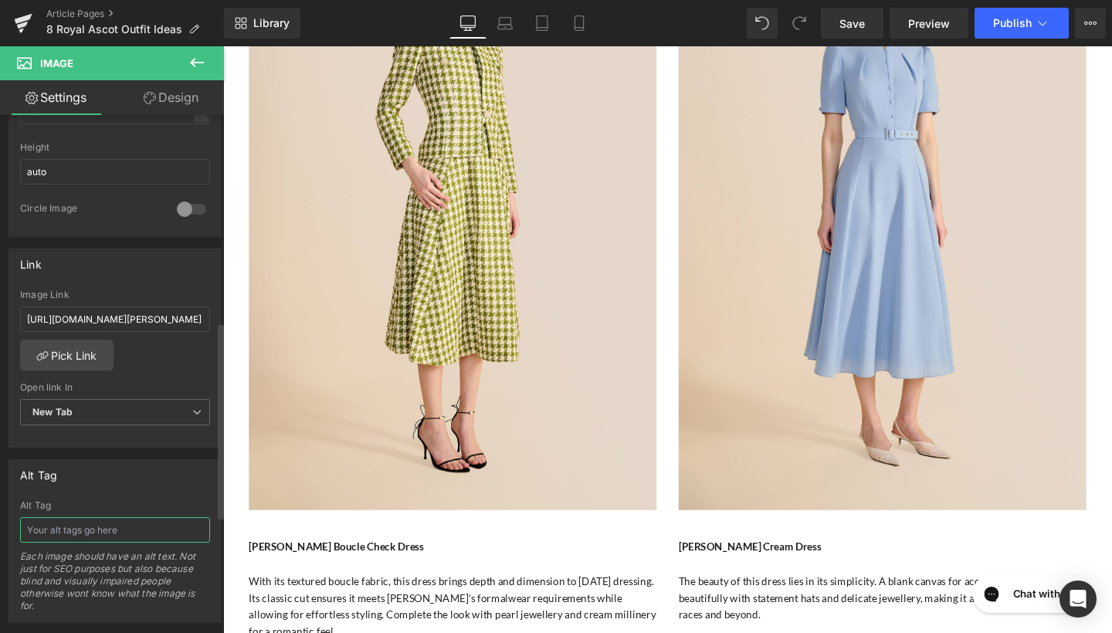
click at [80, 519] on input "text" at bounding box center [115, 530] width 190 height 25
click at [97, 530] on input "Ahana Boucle check Dress" at bounding box center [115, 530] width 190 height 25
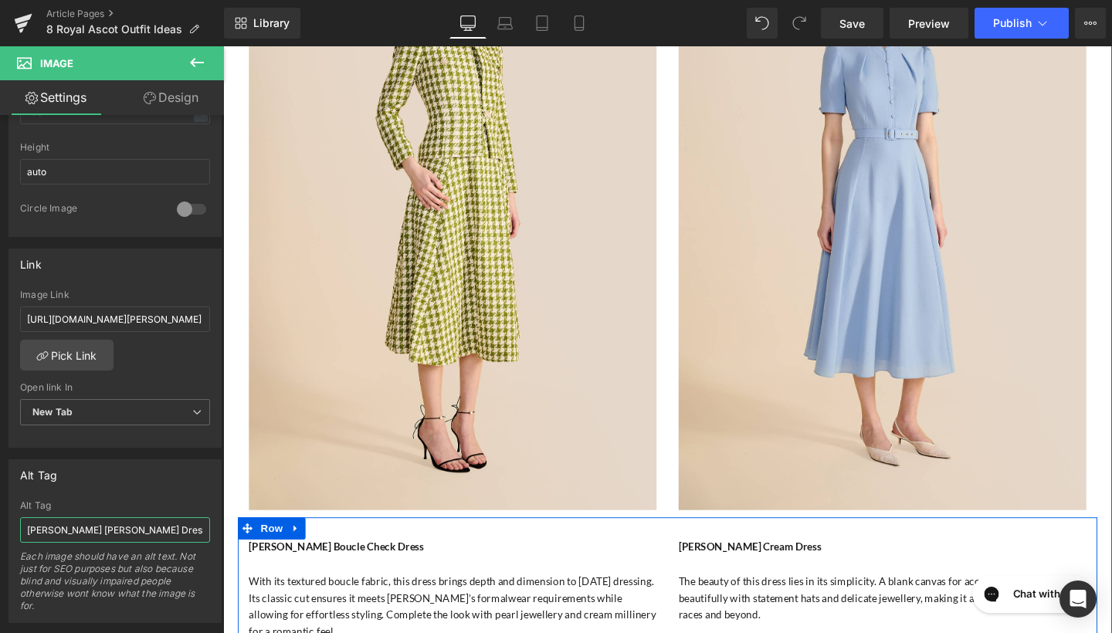
type input "Ahana Boucle Check Dress"
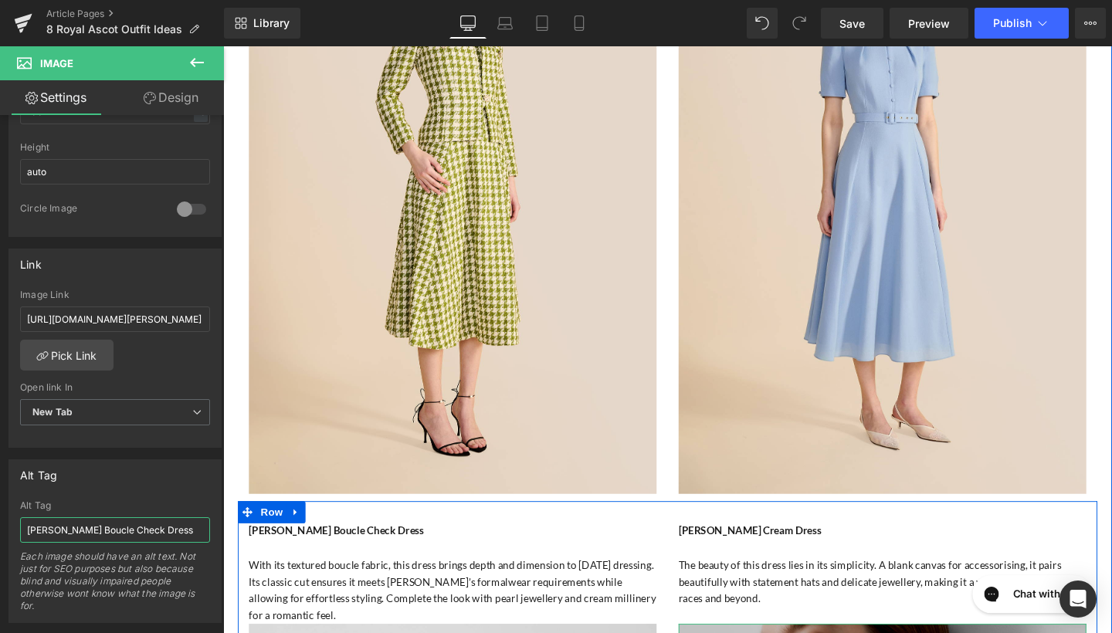
scroll to position [3777, 0]
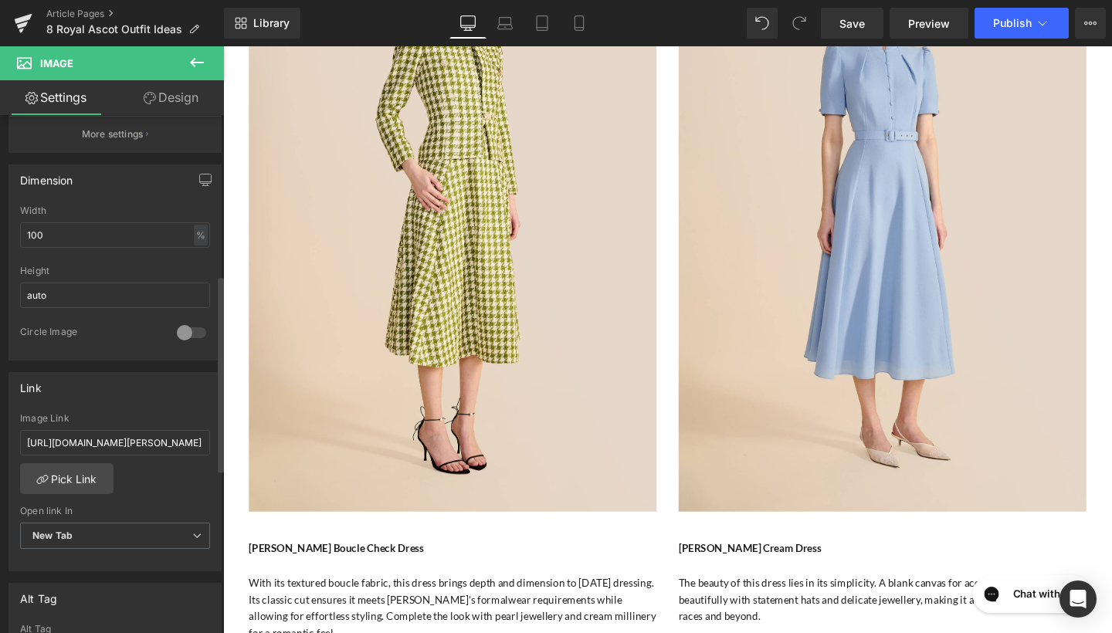
scroll to position [521, 0]
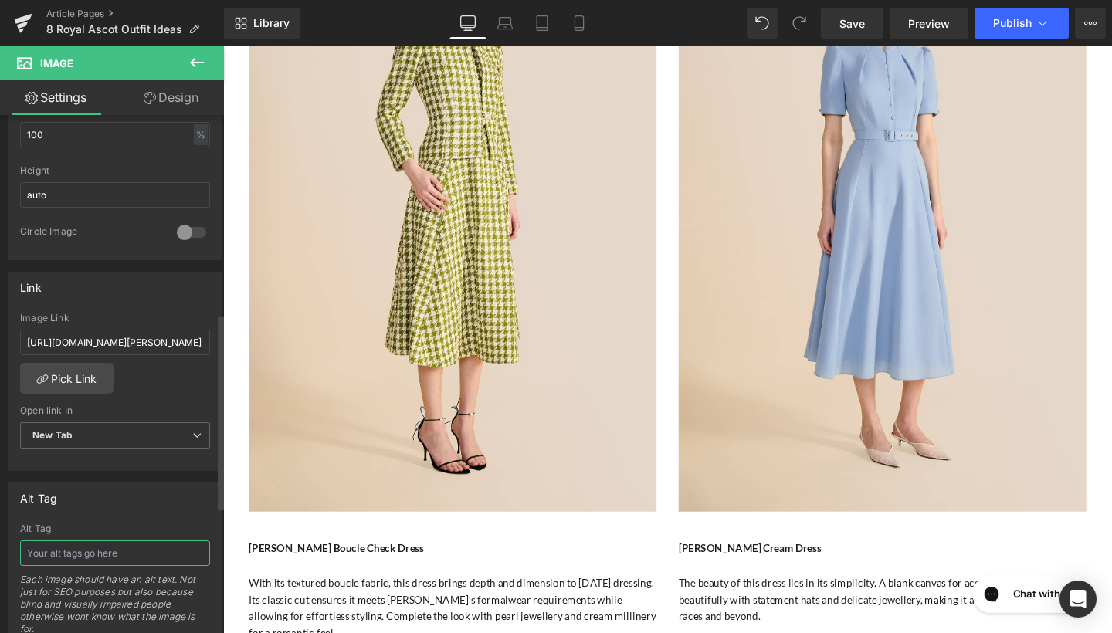
click at [114, 562] on input "text" at bounding box center [115, 553] width 190 height 25
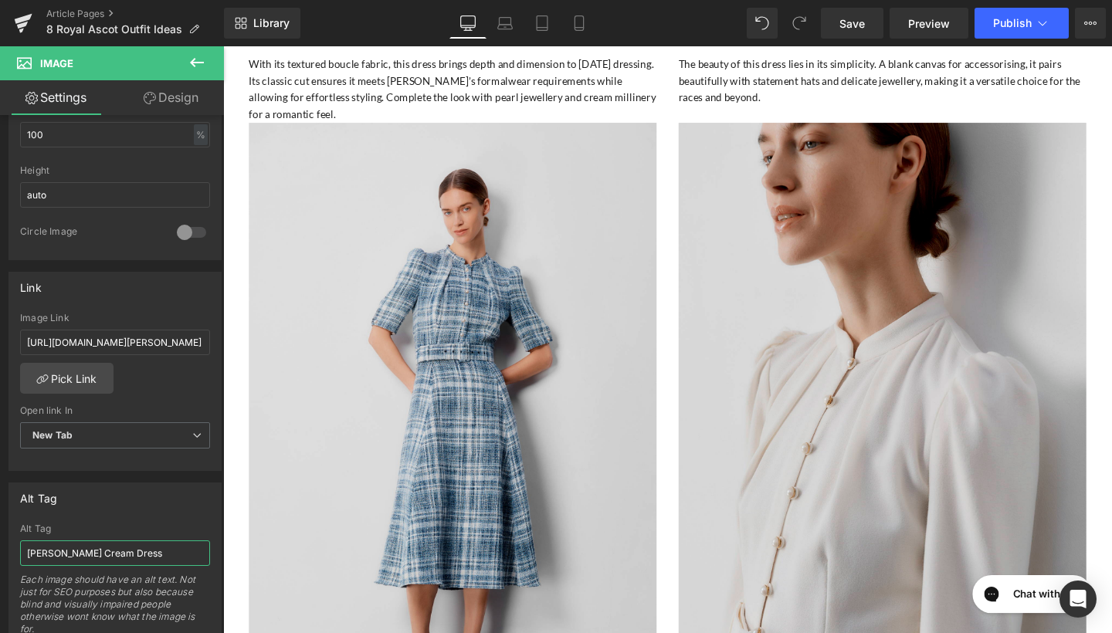
scroll to position [4217, 0]
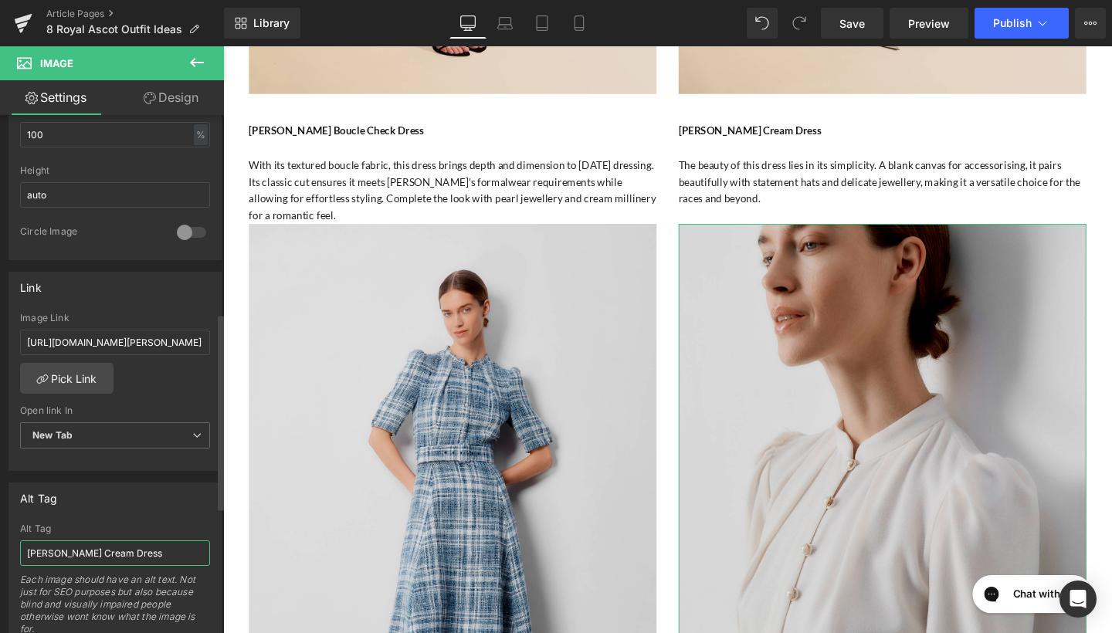
click at [90, 554] on input "Ahana Cream Dress" at bounding box center [115, 553] width 190 height 25
type input "Ahana Cream Long Sleeve Dress"
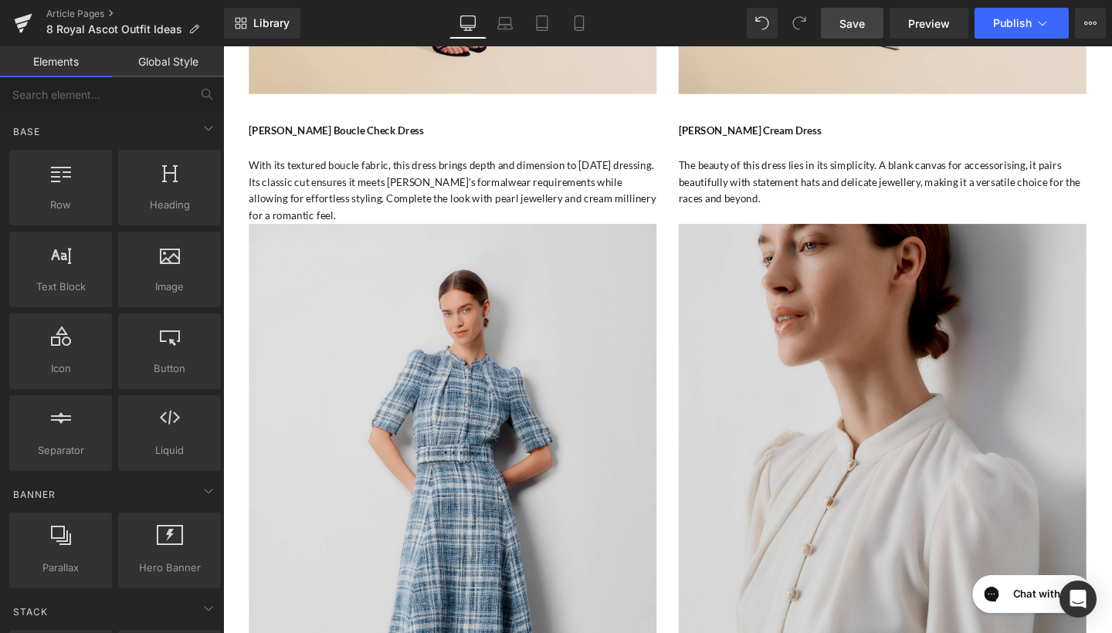
click at [867, 8] on link "Save" at bounding box center [852, 23] width 63 height 31
click at [1015, 15] on button "Publish" at bounding box center [1022, 23] width 94 height 31
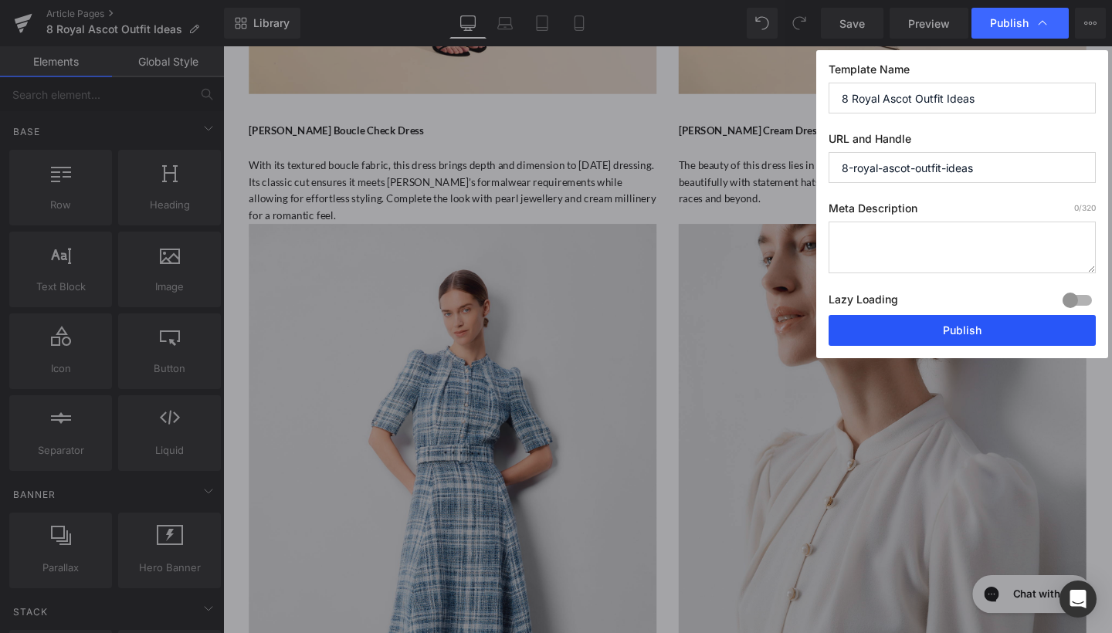
click at [977, 338] on button "Publish" at bounding box center [962, 330] width 267 height 31
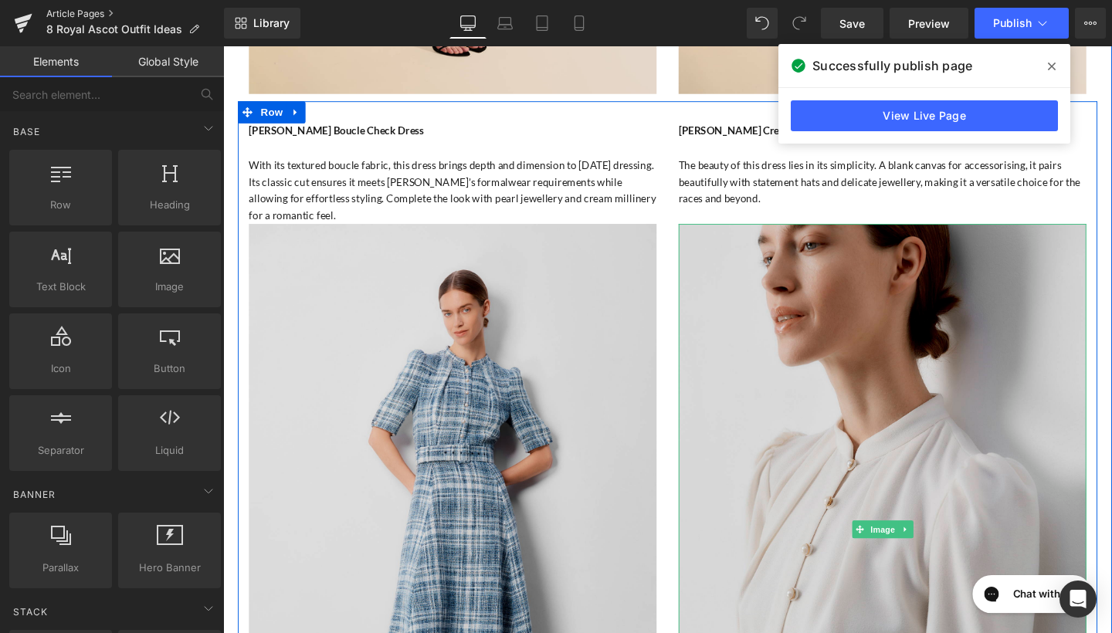
click at [80, 15] on link "Article Pages" at bounding box center [135, 14] width 178 height 12
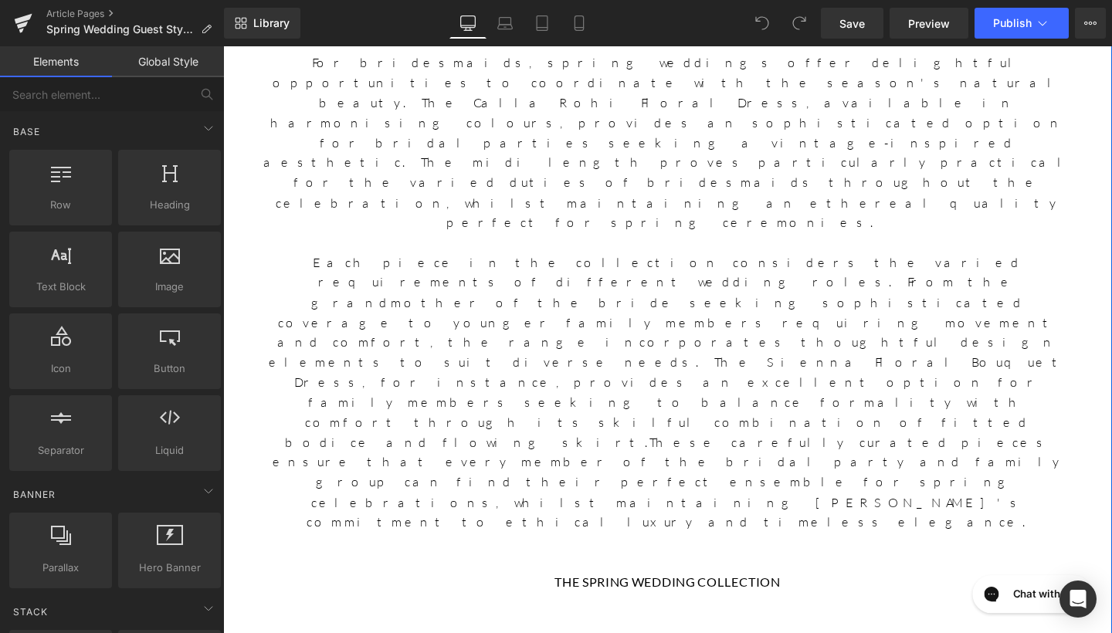
scroll to position [1507, 0]
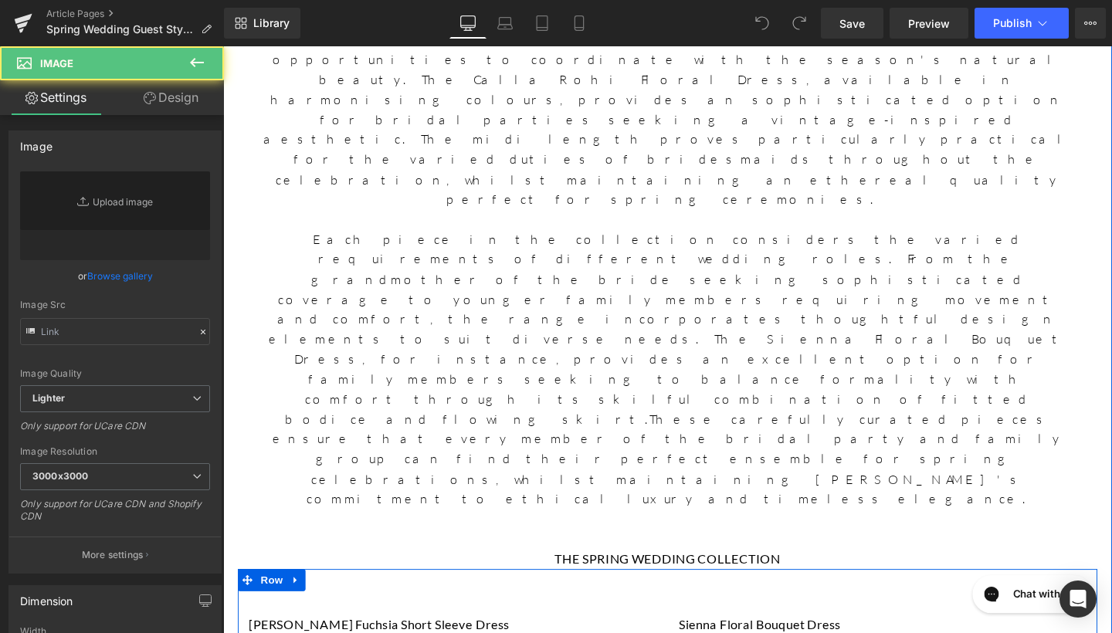
type input "[URL][DOMAIN_NAME][PERSON_NAME]"
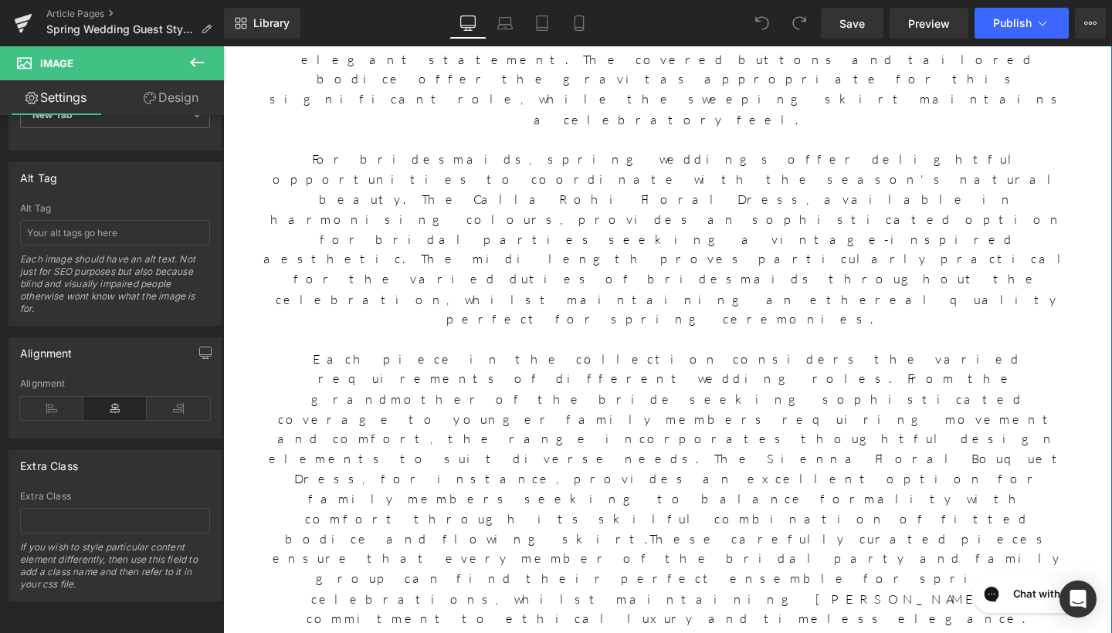
scroll to position [1380, 0]
click at [101, 225] on input "text" at bounding box center [115, 232] width 190 height 25
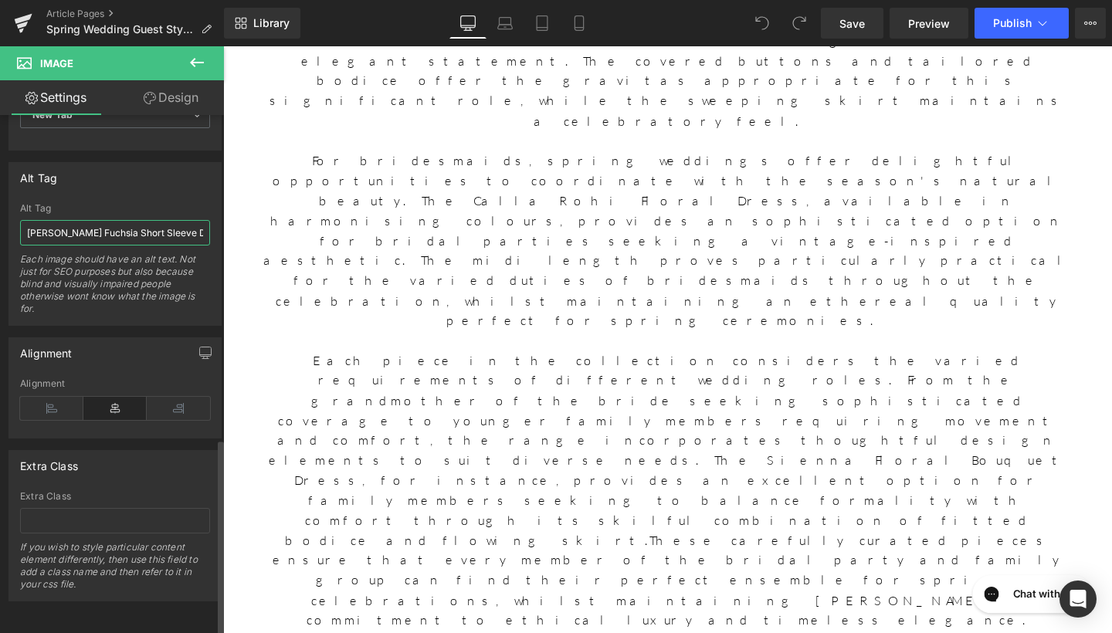
type input "[PERSON_NAME] Fuchsia Short Sleeve Dress"
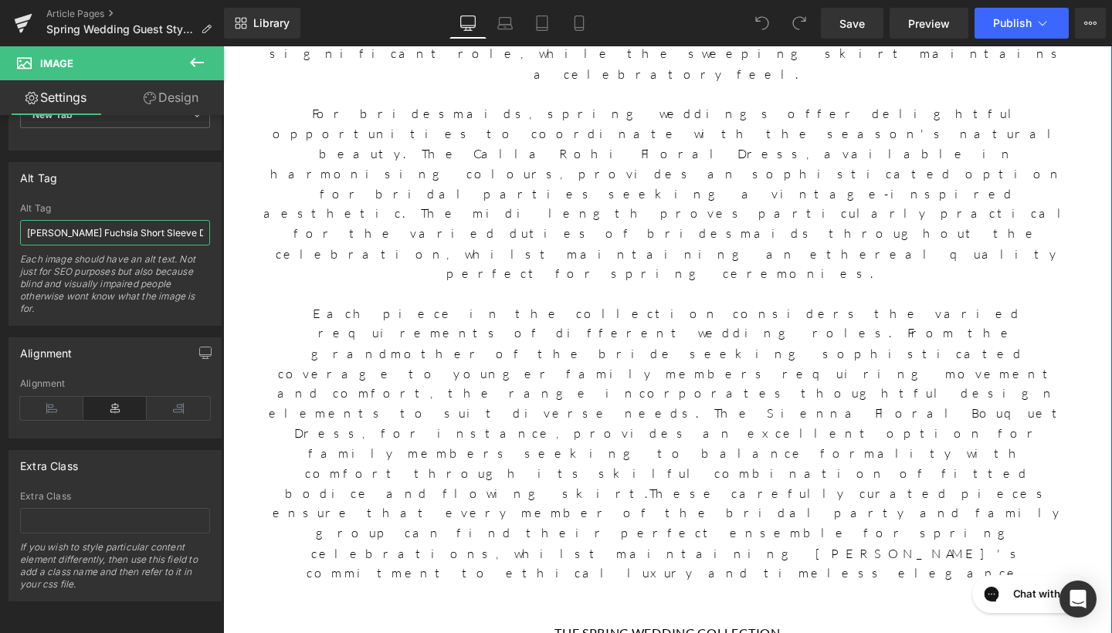
scroll to position [1422, 0]
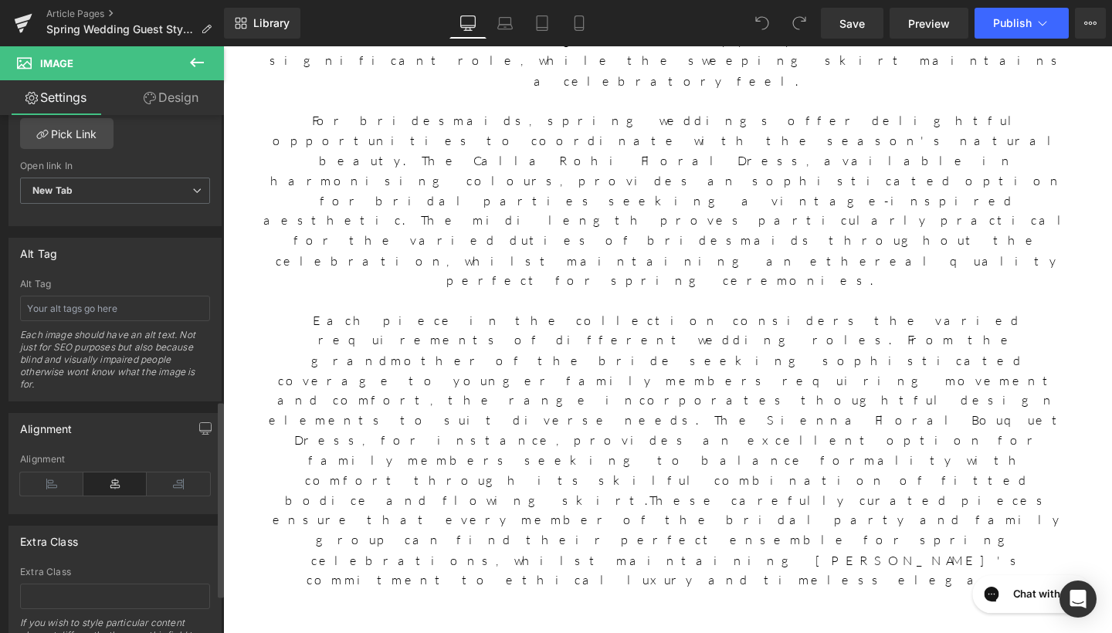
scroll to position [778, 0]
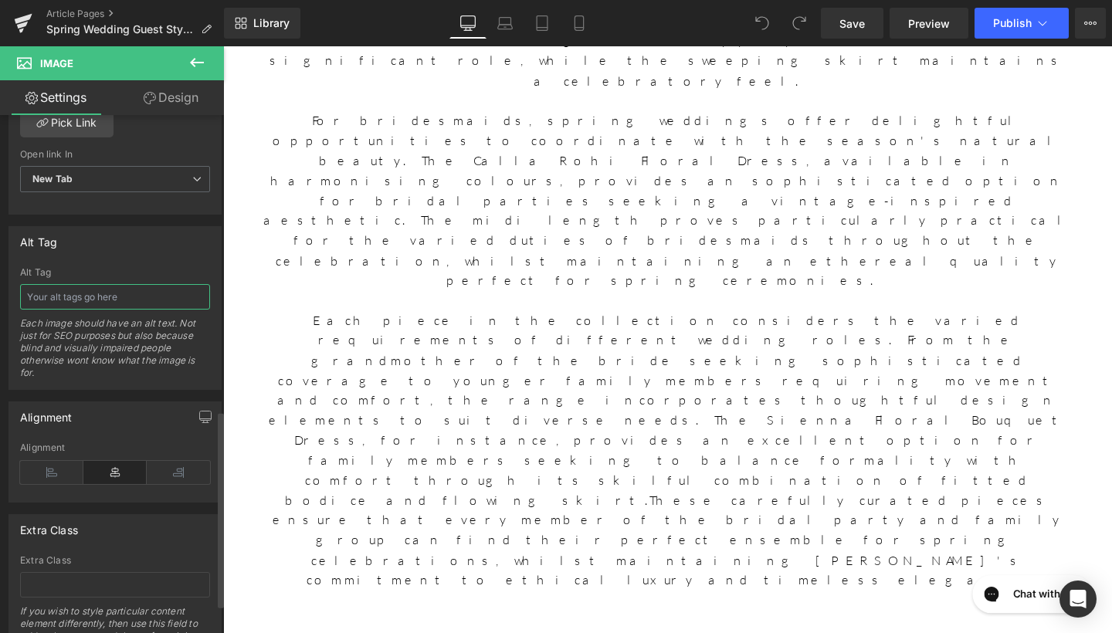
click at [100, 297] on input "text" at bounding box center [115, 296] width 190 height 25
type input "Sienna Floral Bouquet Dress"
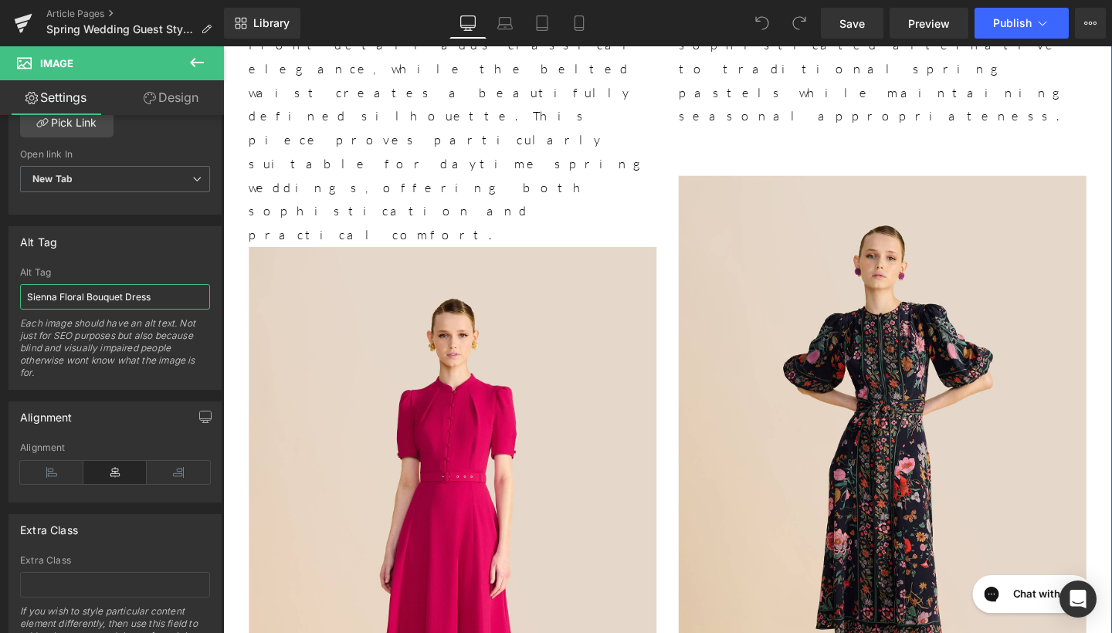
scroll to position [2546, 0]
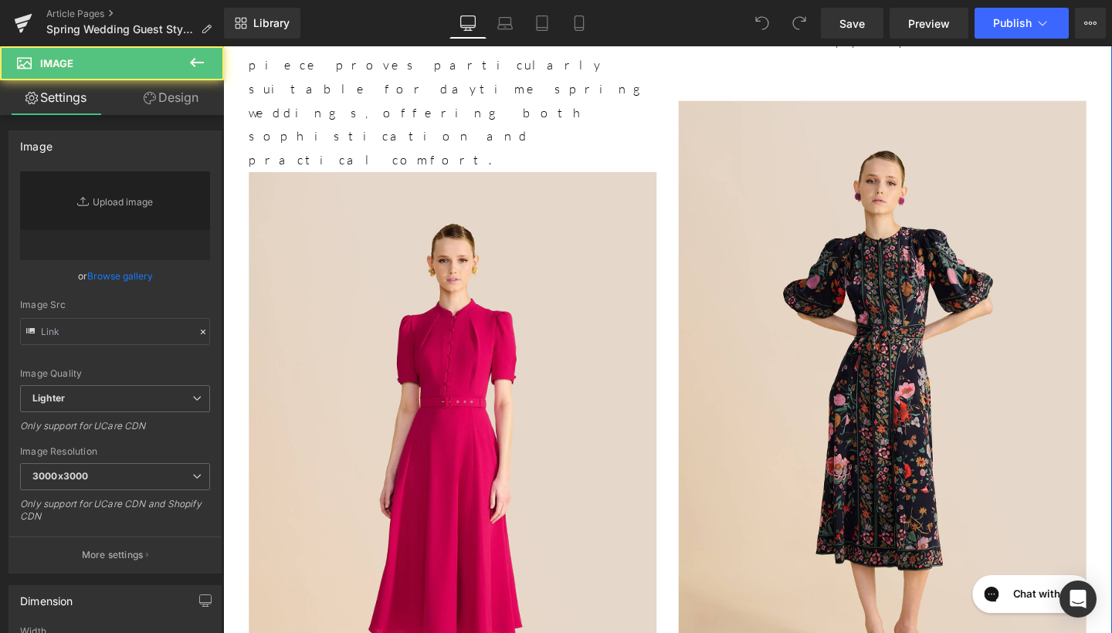
type input "[URL][DOMAIN_NAME]"
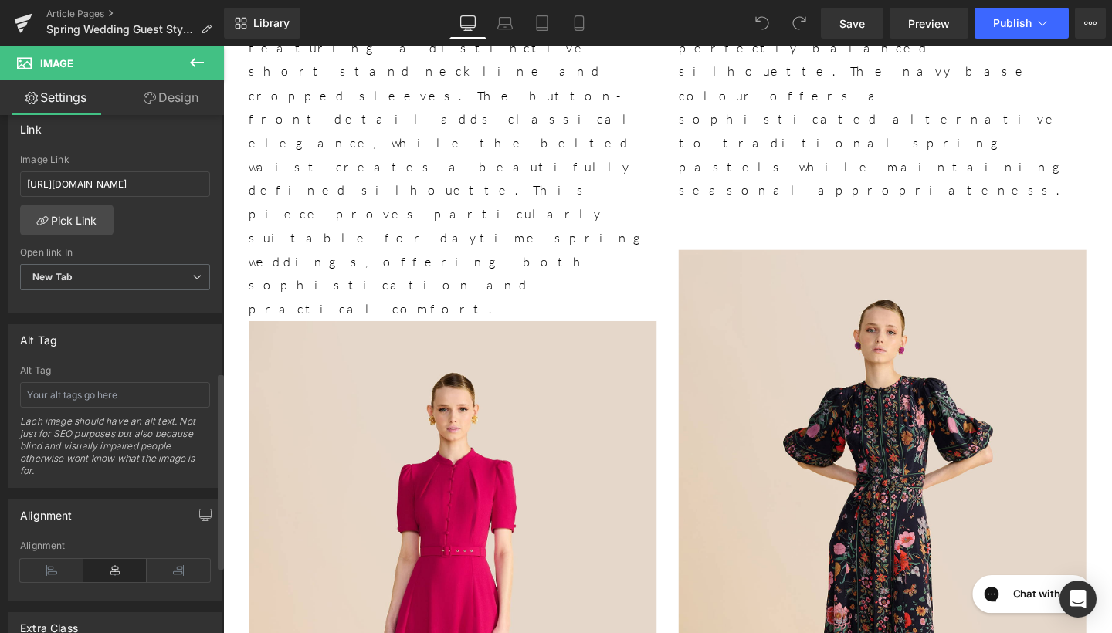
scroll to position [687, 0]
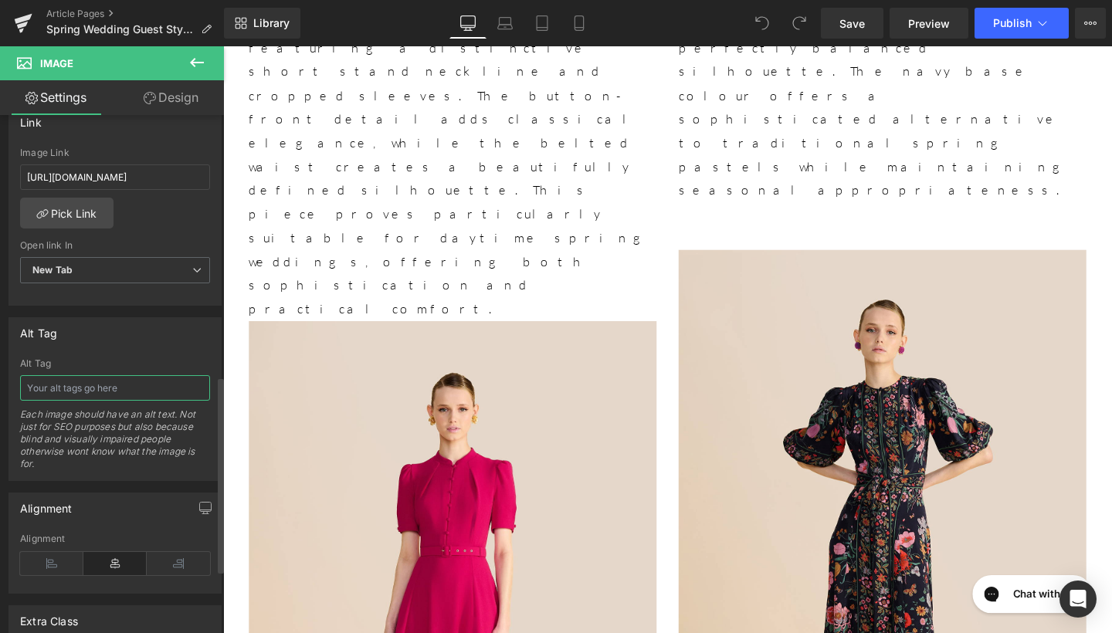
click at [110, 395] on input "text" at bounding box center [115, 387] width 190 height 25
type input "Yahvi Pale Blue Dress"
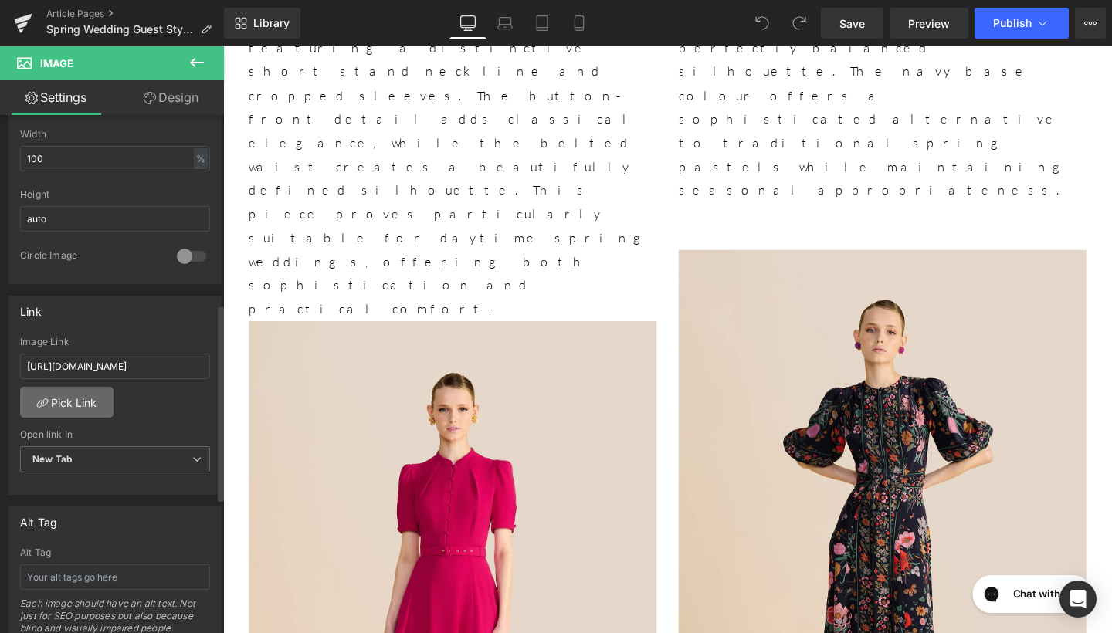
scroll to position [498, 0]
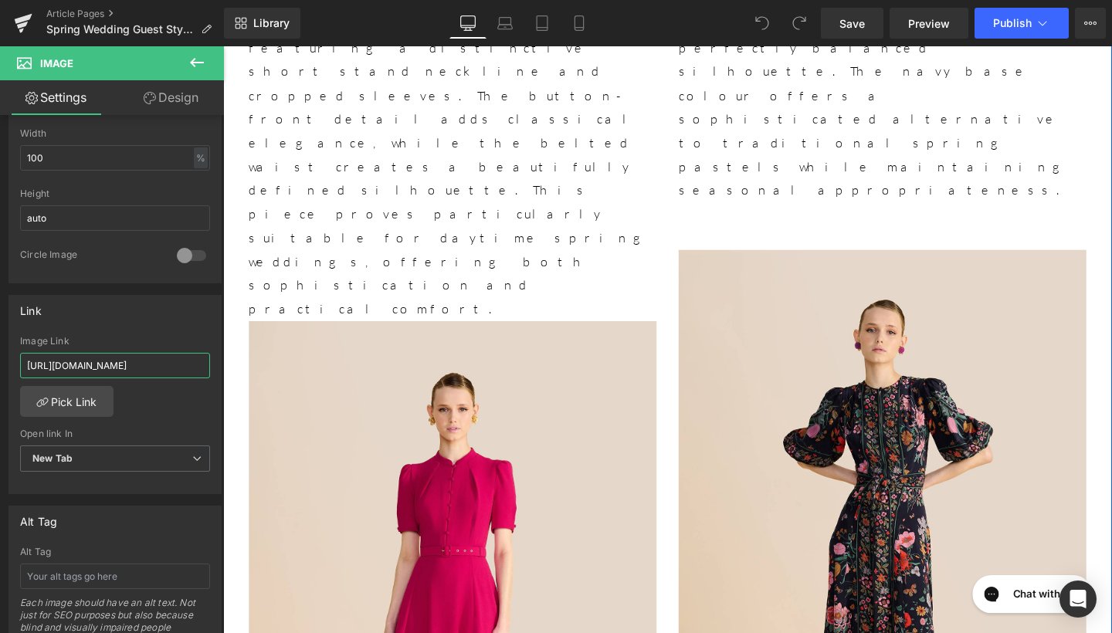
drag, startPoint x: 247, startPoint y: 412, endPoint x: 307, endPoint y: 364, distance: 76.4
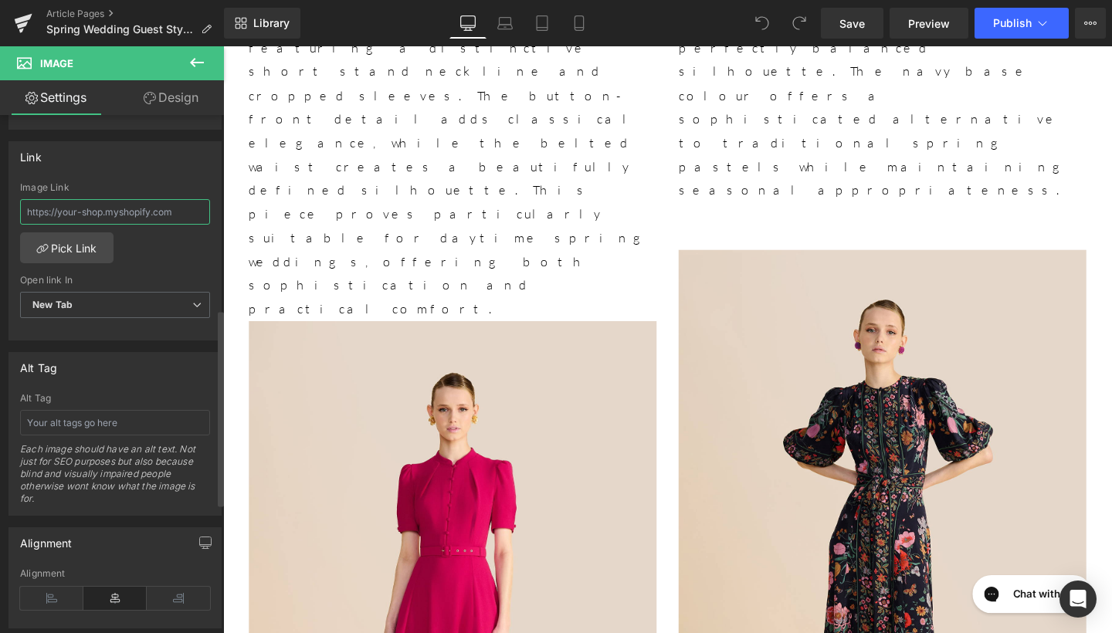
scroll to position [775, 0]
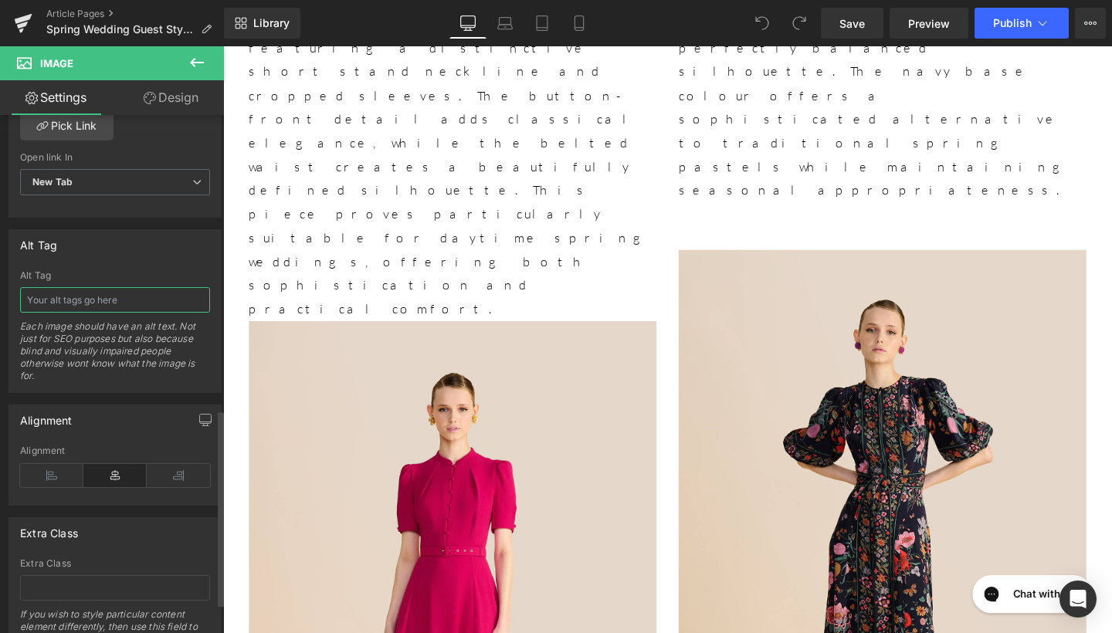
click at [104, 294] on input "text" at bounding box center [115, 299] width 190 height 25
click at [99, 300] on input "Calla [PERSON_NAME] Dress" at bounding box center [115, 299] width 190 height 25
type input "Calla Rohi Floral Dress"
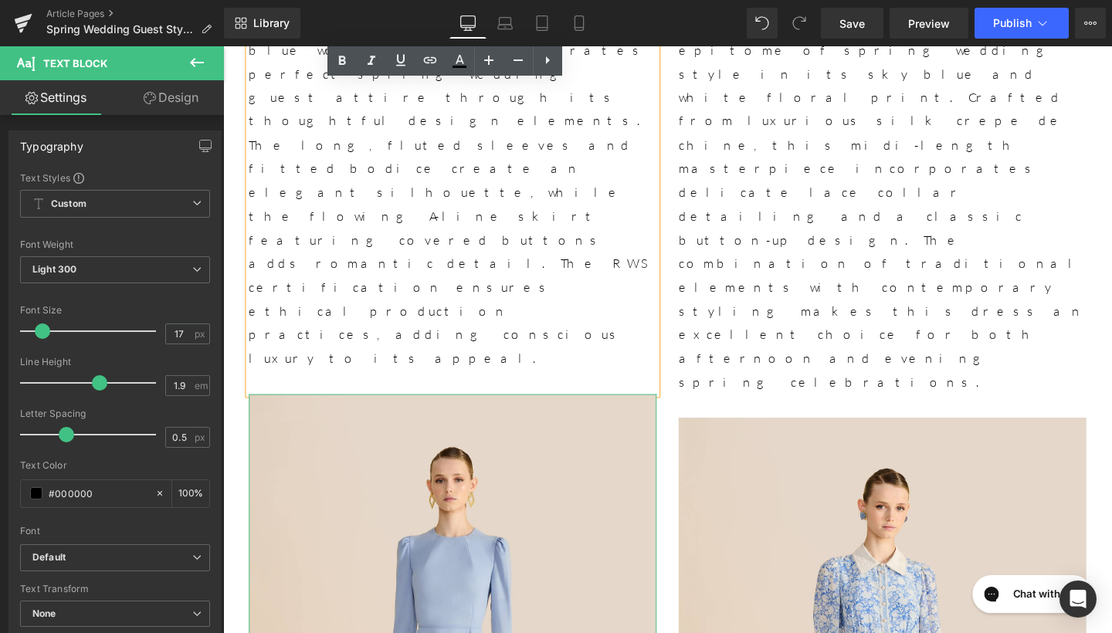
scroll to position [3459, 0]
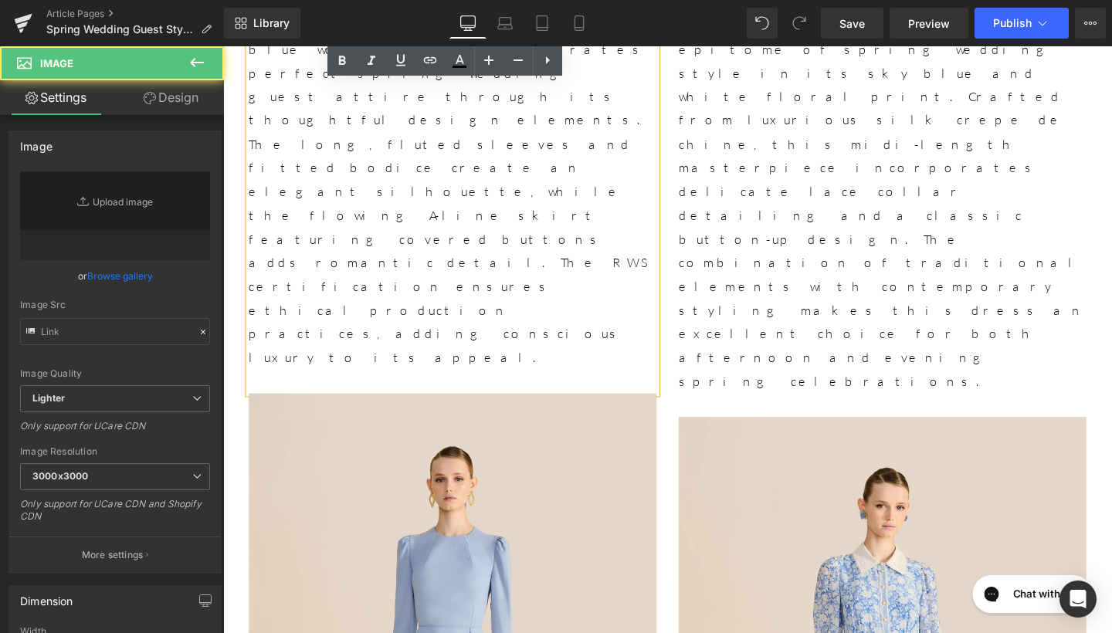
type input "[URL][DOMAIN_NAME][PERSON_NAME]"
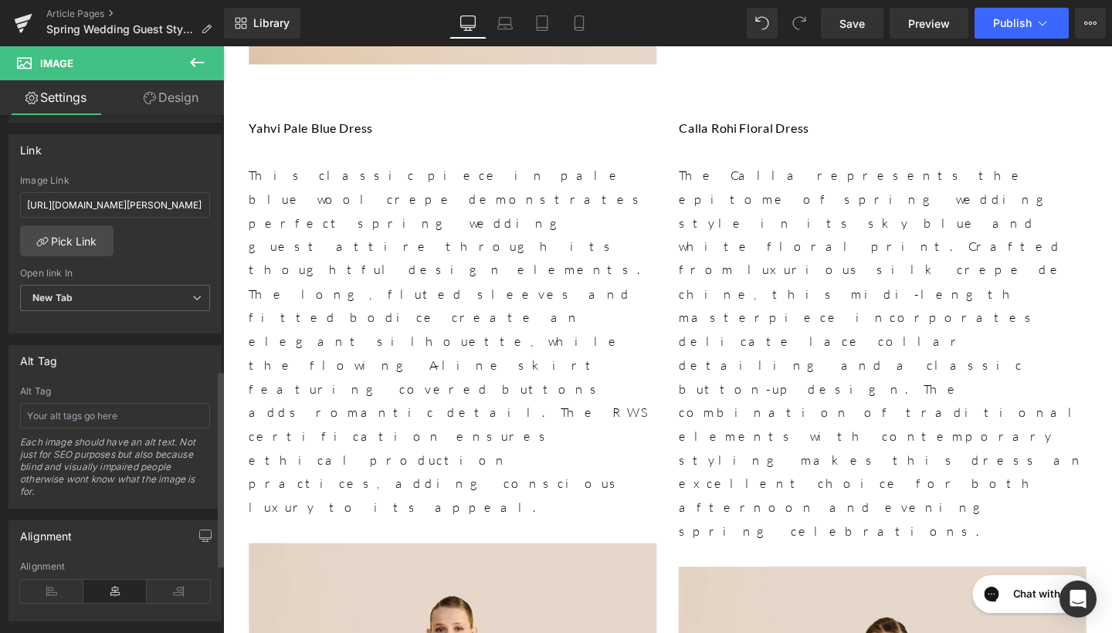
scroll to position [680, 0]
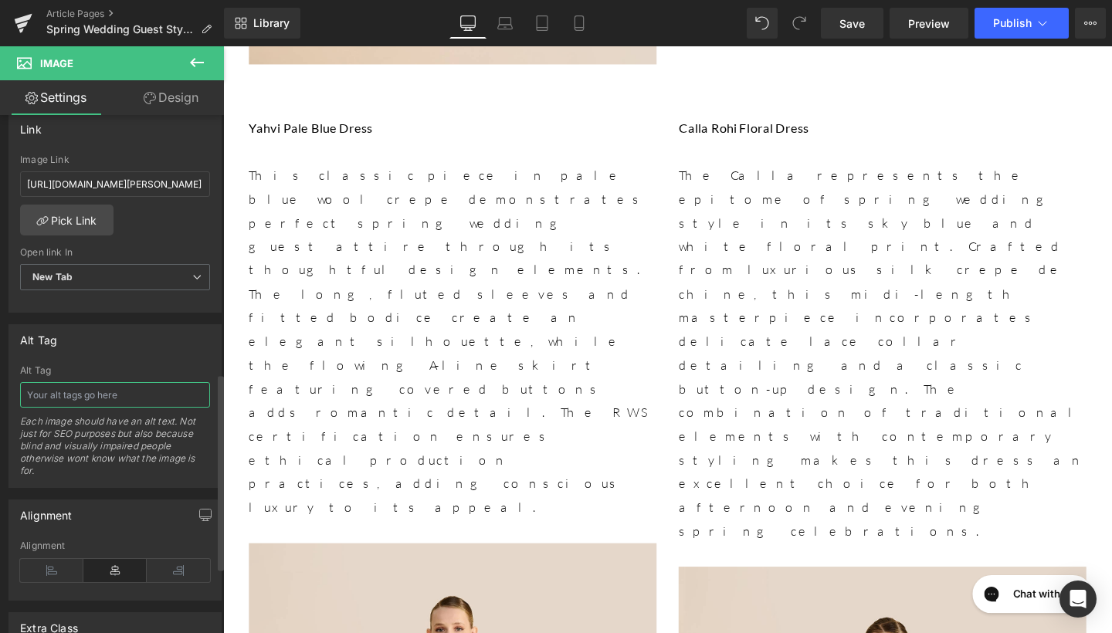
click at [100, 402] on input "text" at bounding box center [115, 394] width 190 height 25
type input "[PERSON_NAME] Purple Long Sleeve Dress"
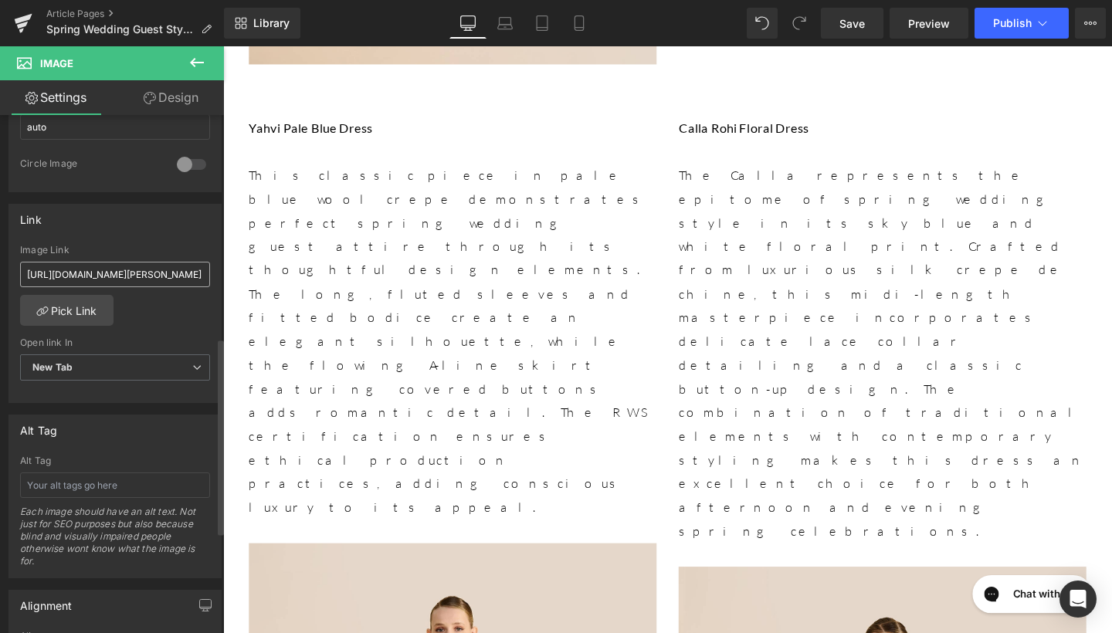
scroll to position [599, 0]
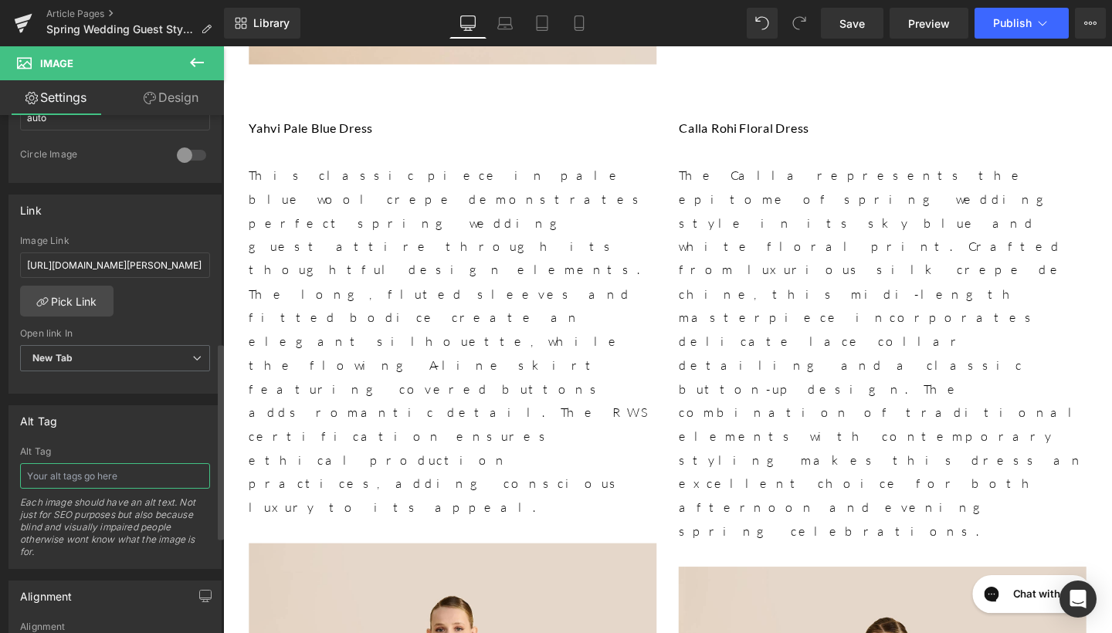
click at [98, 484] on input "text" at bounding box center [115, 476] width 190 height 25
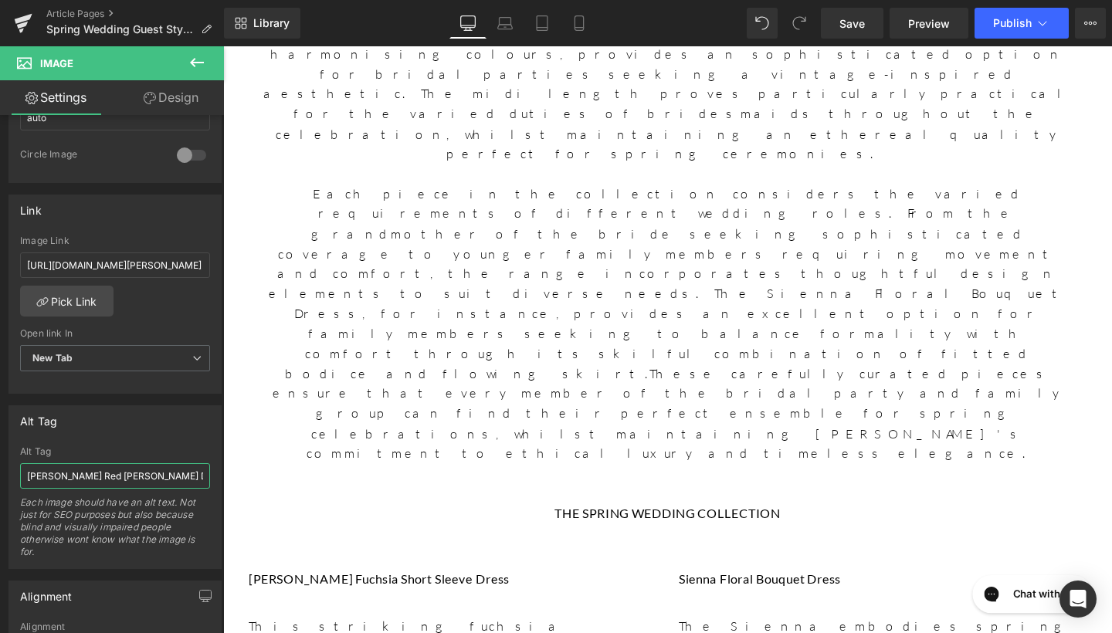
scroll to position [1485, 0]
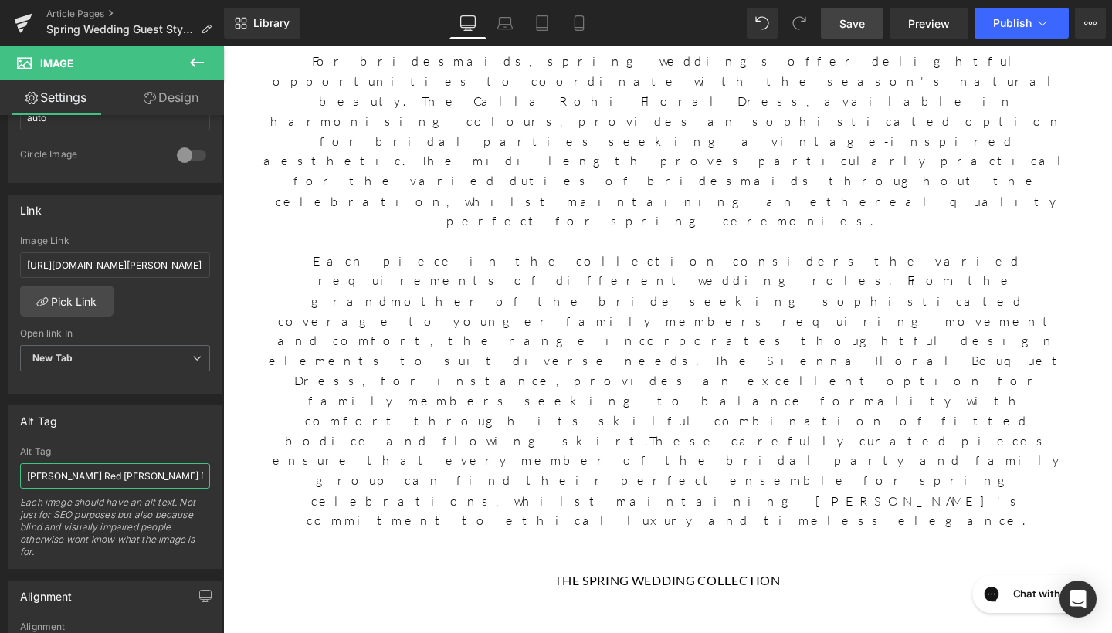
type input "[PERSON_NAME] Red [PERSON_NAME] Dress"
click at [866, 13] on link "Save" at bounding box center [852, 23] width 63 height 31
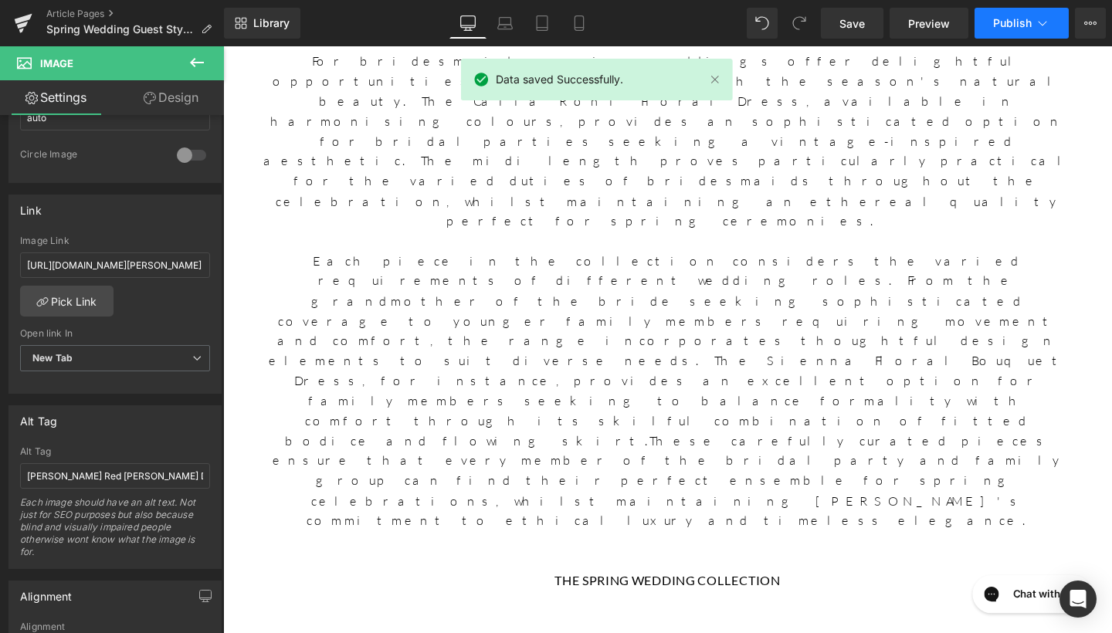
click at [988, 32] on button "Publish" at bounding box center [1022, 23] width 94 height 31
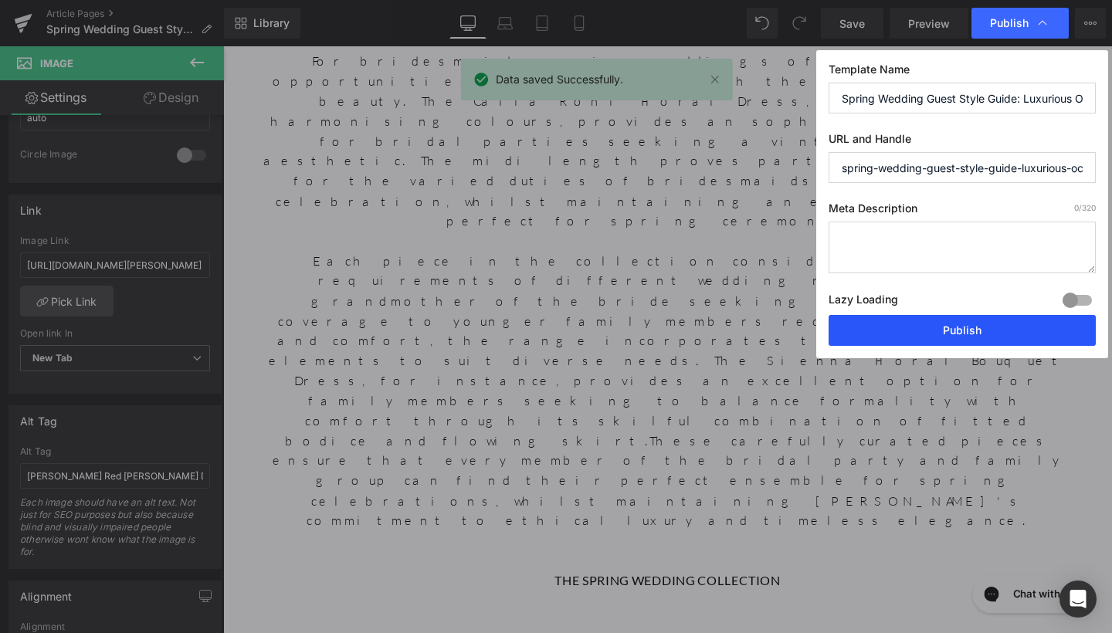
drag, startPoint x: 944, startPoint y: 332, endPoint x: 758, endPoint y: 303, distance: 188.5
click at [944, 332] on button "Publish" at bounding box center [962, 330] width 267 height 31
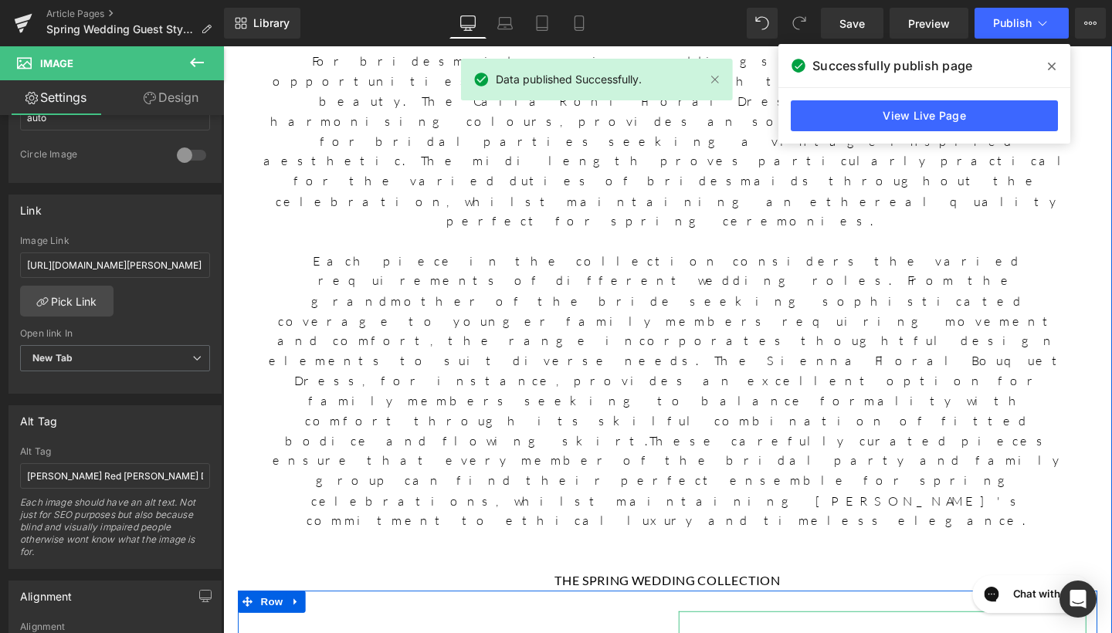
click at [1055, 76] on span at bounding box center [1052, 66] width 25 height 25
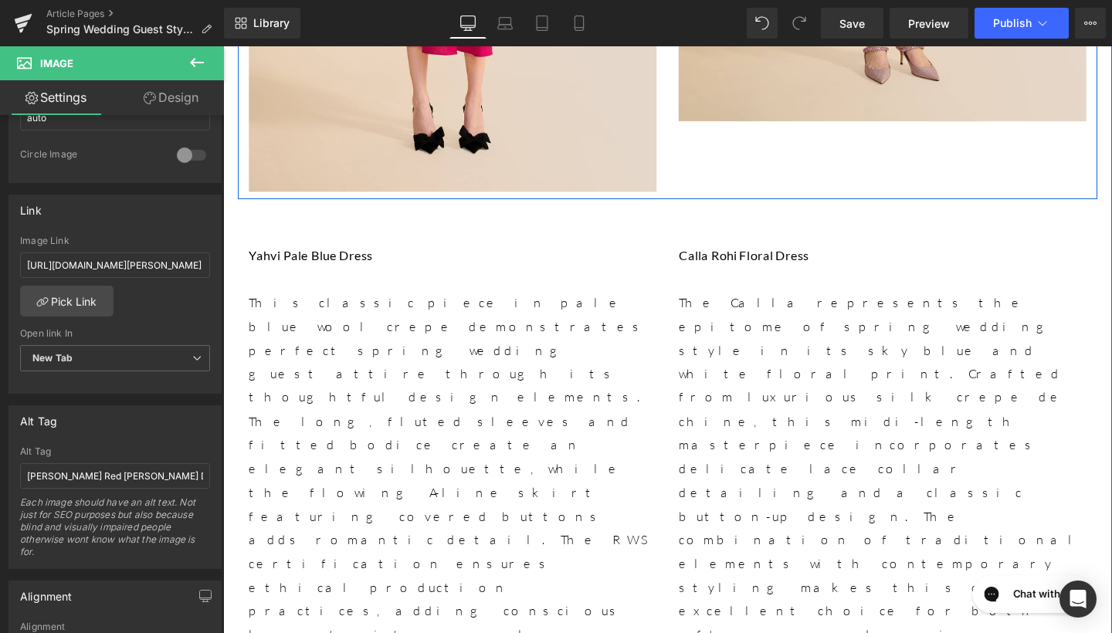
scroll to position [3181, 0]
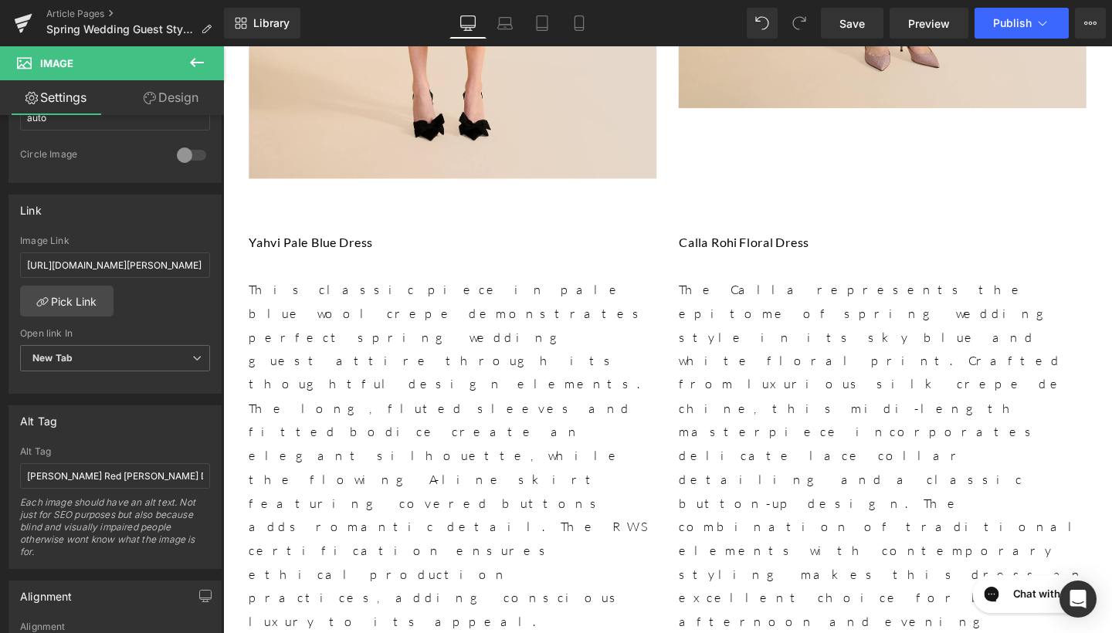
click at [1016, 5] on div "Library Desktop Desktop Laptop Tablet Mobile Save Preview Publish Scheduled Vie…" at bounding box center [668, 23] width 888 height 46
click at [1014, 19] on span "Publish" at bounding box center [1013, 23] width 39 height 12
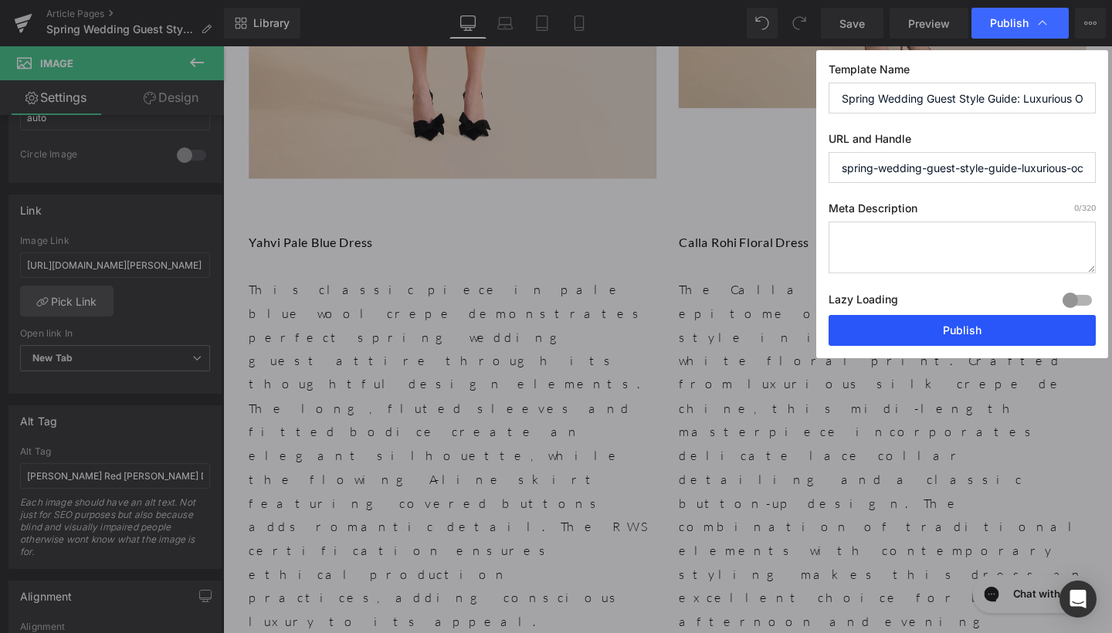
click at [950, 328] on button "Publish" at bounding box center [962, 330] width 267 height 31
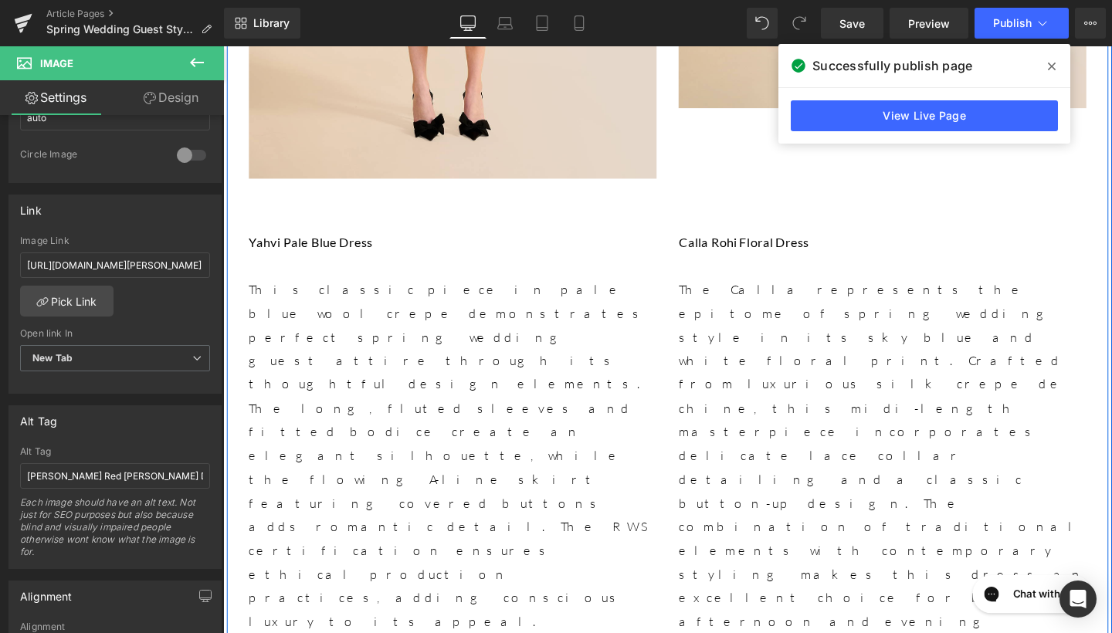
scroll to position [3198, 0]
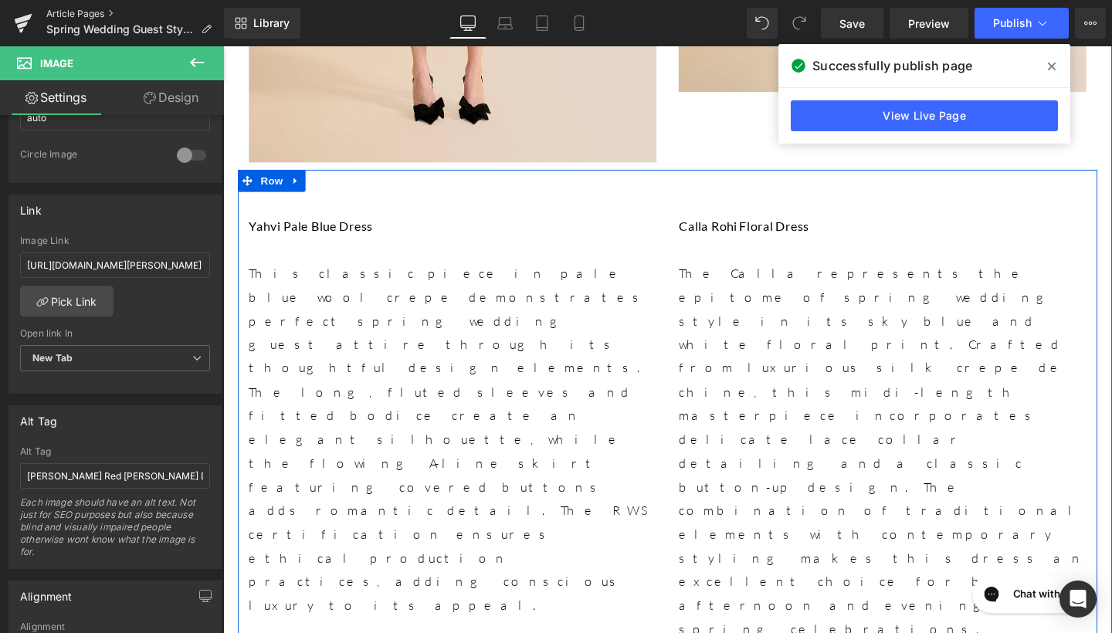
click at [96, 17] on link "Article Pages" at bounding box center [135, 14] width 178 height 12
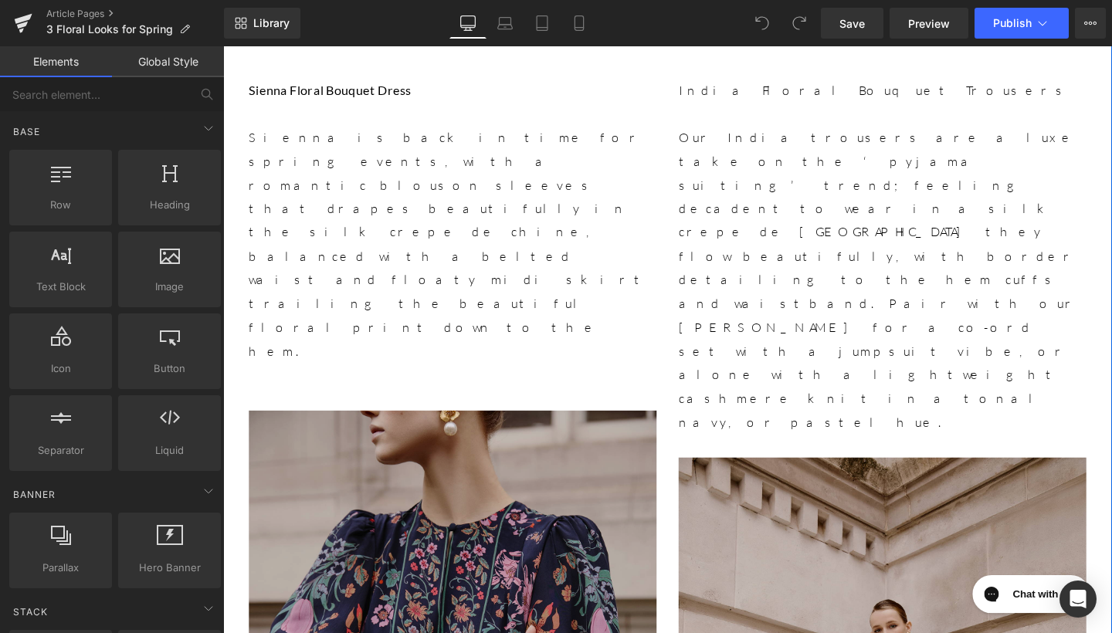
scroll to position [1498, 0]
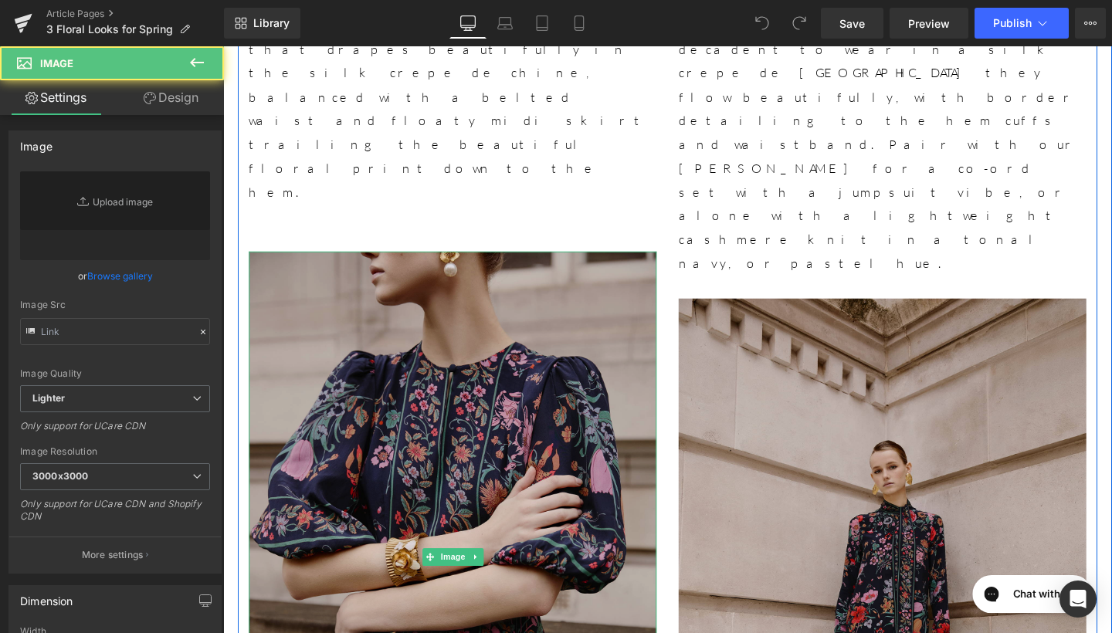
click at [517, 375] on img at bounding box center [464, 584] width 429 height 644
type input "https://ucarecdn.com/d92cb723-2082-42a2-82dc-02eebc1e79c1/-/format/auto/-/previ…"
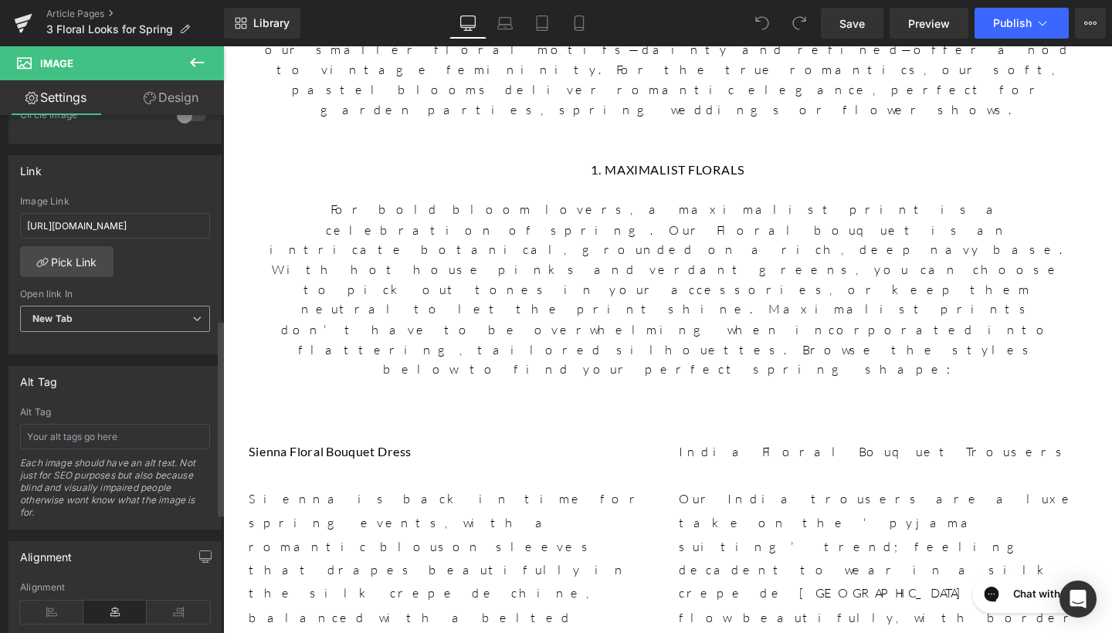
scroll to position [713, 0]
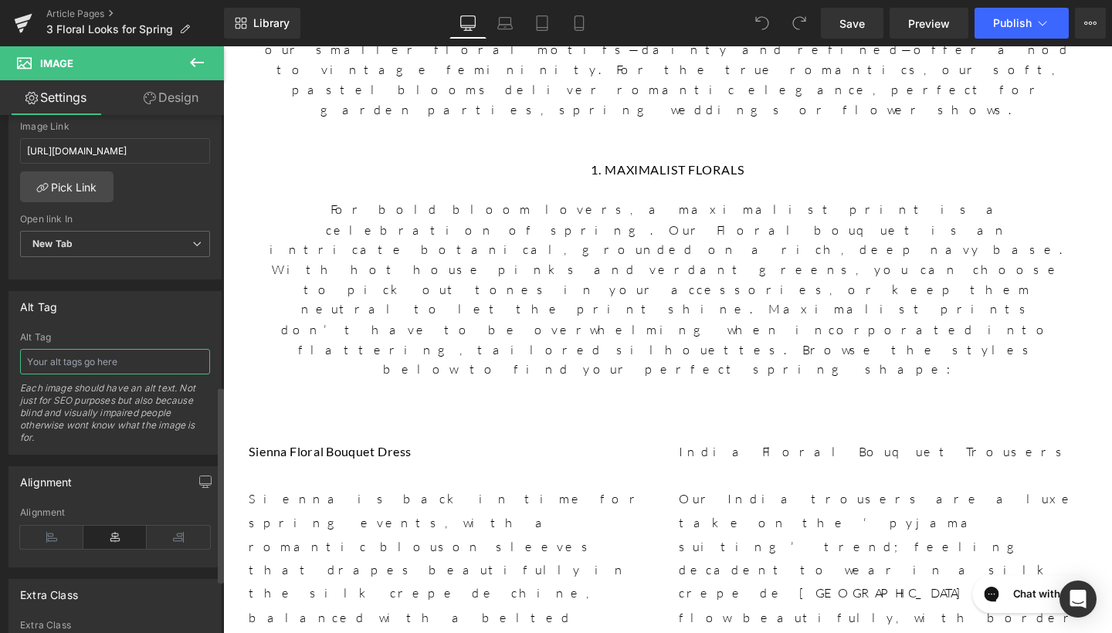
click at [120, 358] on input "text" at bounding box center [115, 361] width 190 height 25
type input "Sienna Floral Bouquet Dress"
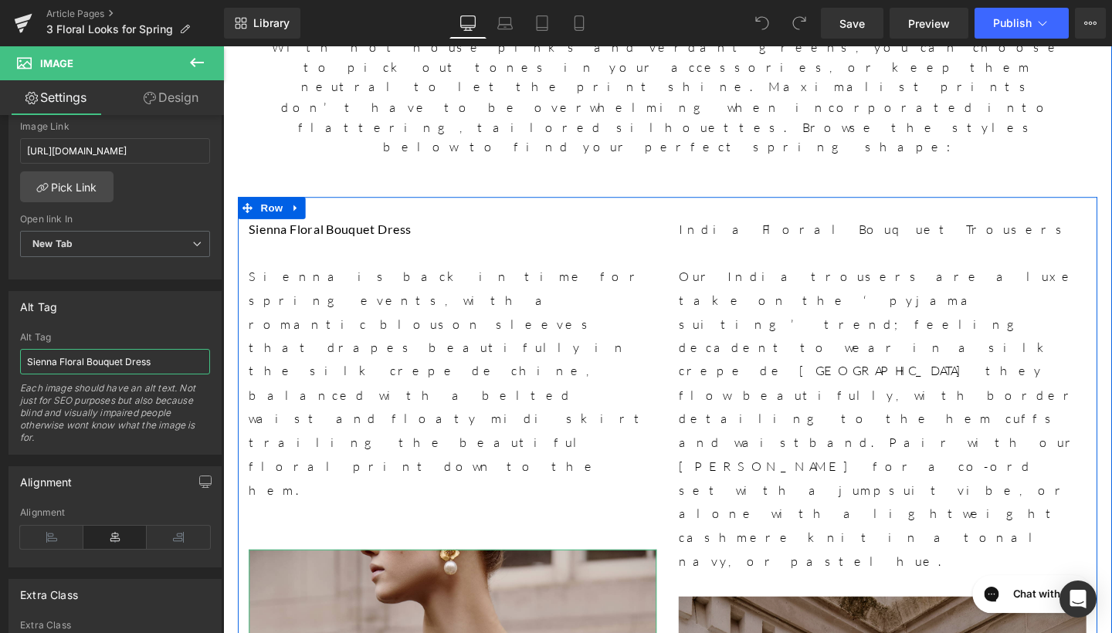
scroll to position [1258, 0]
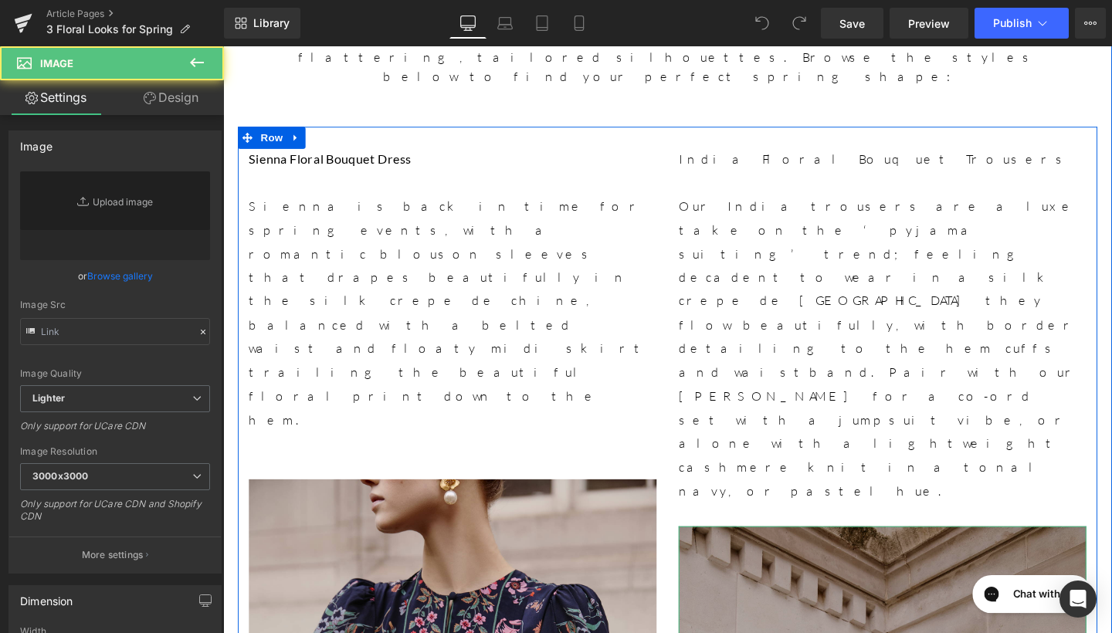
type input "https://ucarecdn.com/30a34049-9bd0-4f5a-b8cc-1231aa3e4f0d/-/format/auto/-/previ…"
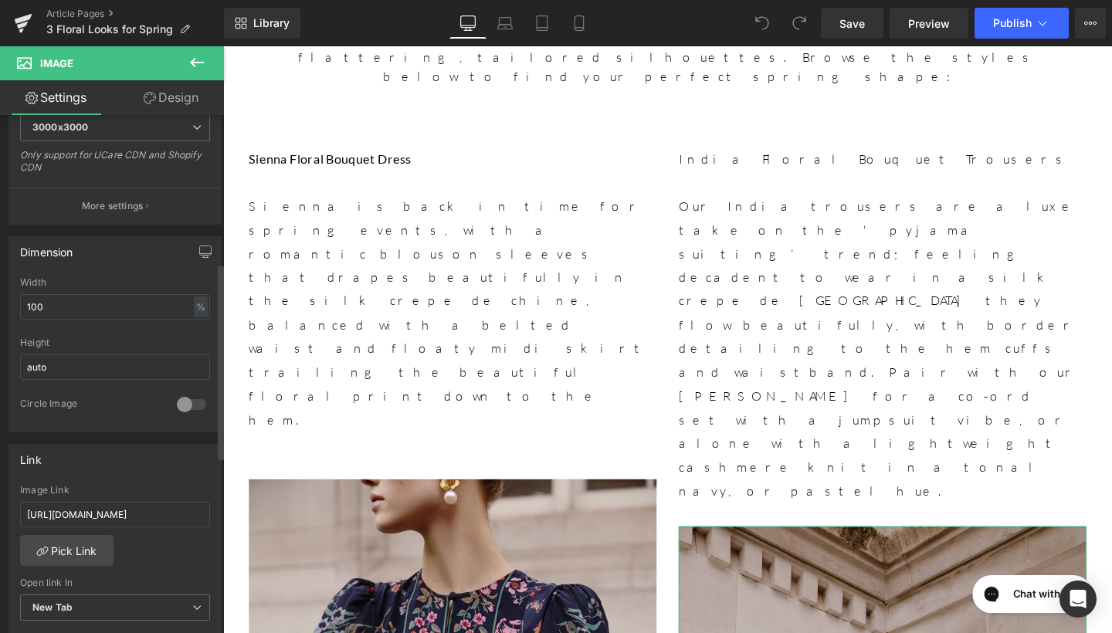
scroll to position [389, 0]
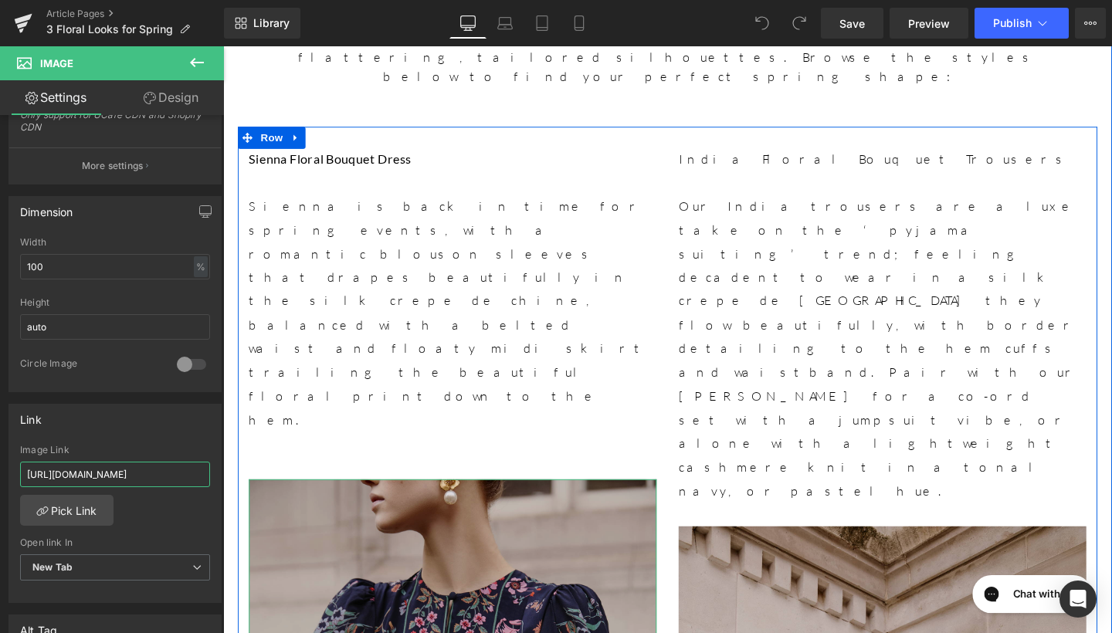
drag, startPoint x: 245, startPoint y: 518, endPoint x: 324, endPoint y: 487, distance: 85.4
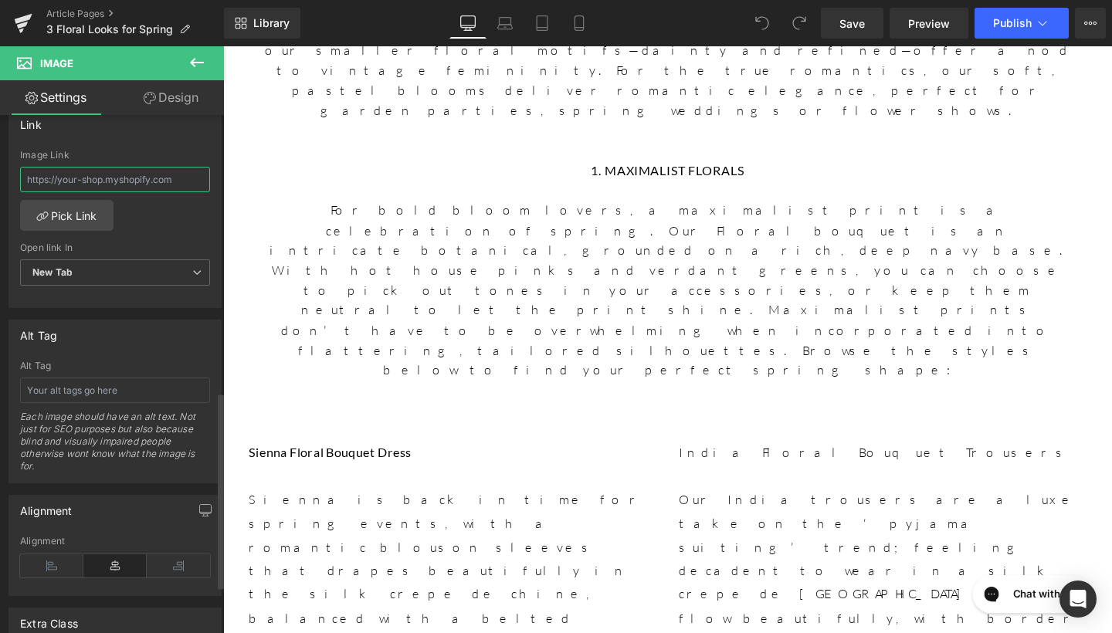
scroll to position [729, 0]
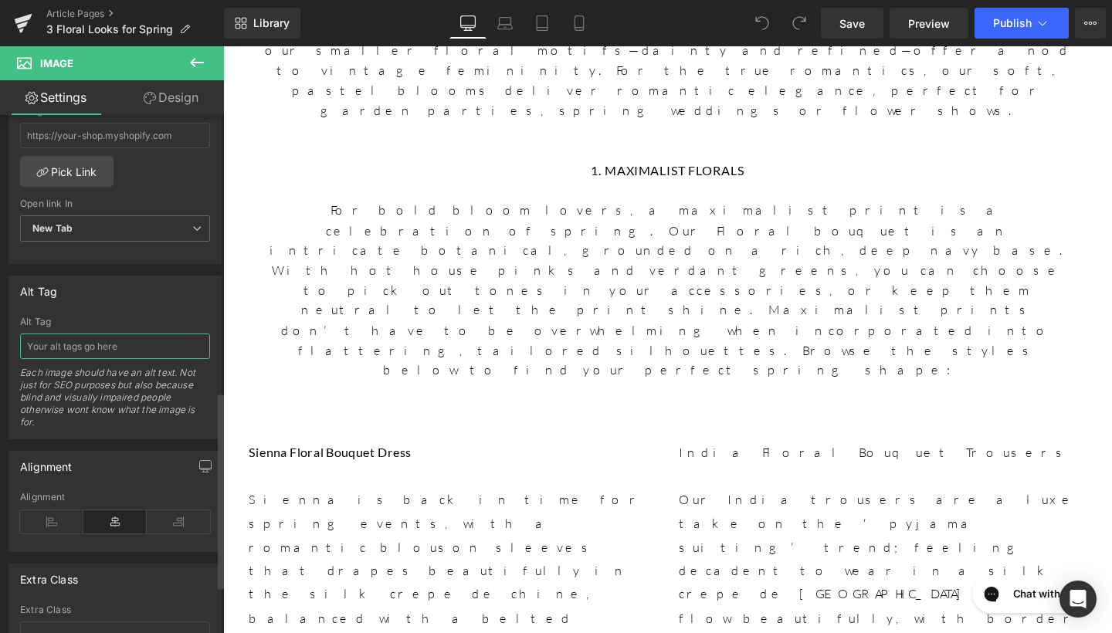
click at [136, 357] on input "text" at bounding box center [115, 346] width 190 height 25
type input "India Floral Bouquet Trousers"
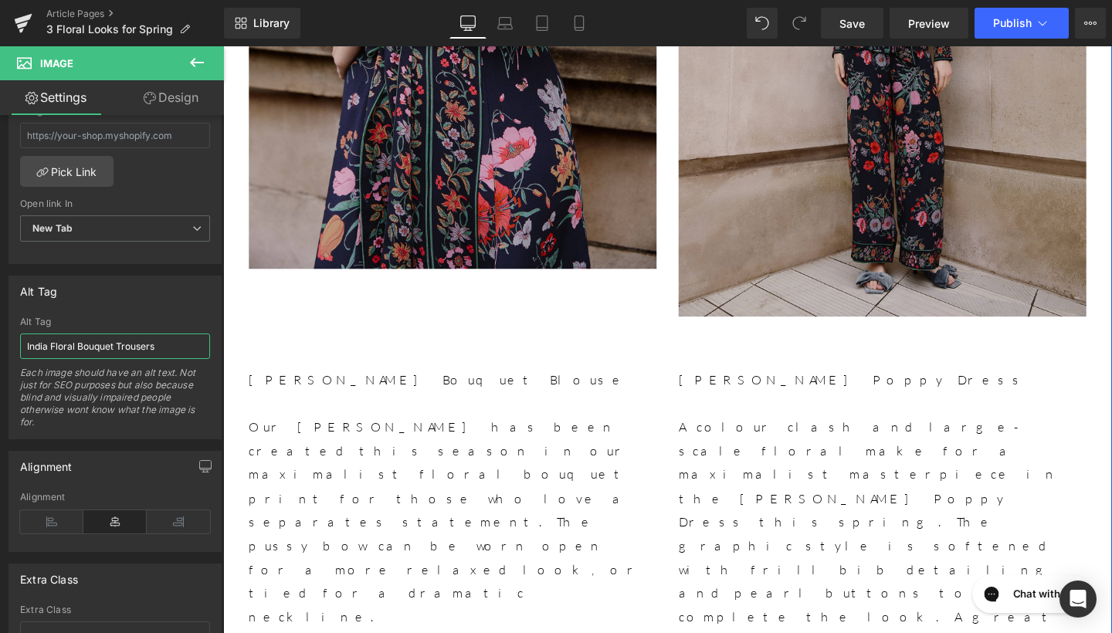
scroll to position [2189, 0]
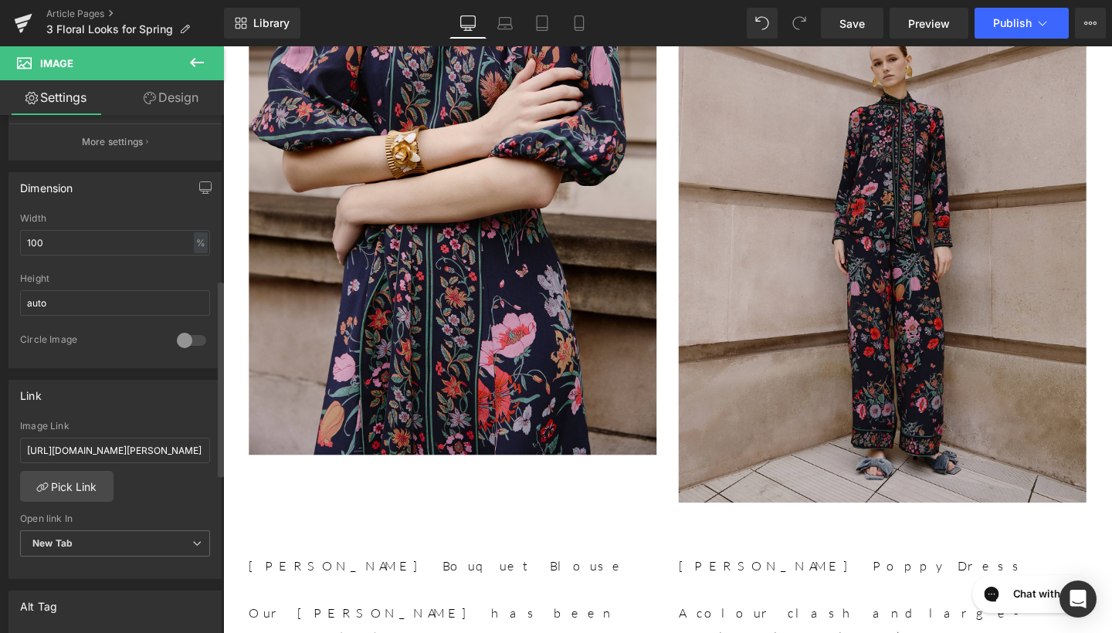
scroll to position [453, 0]
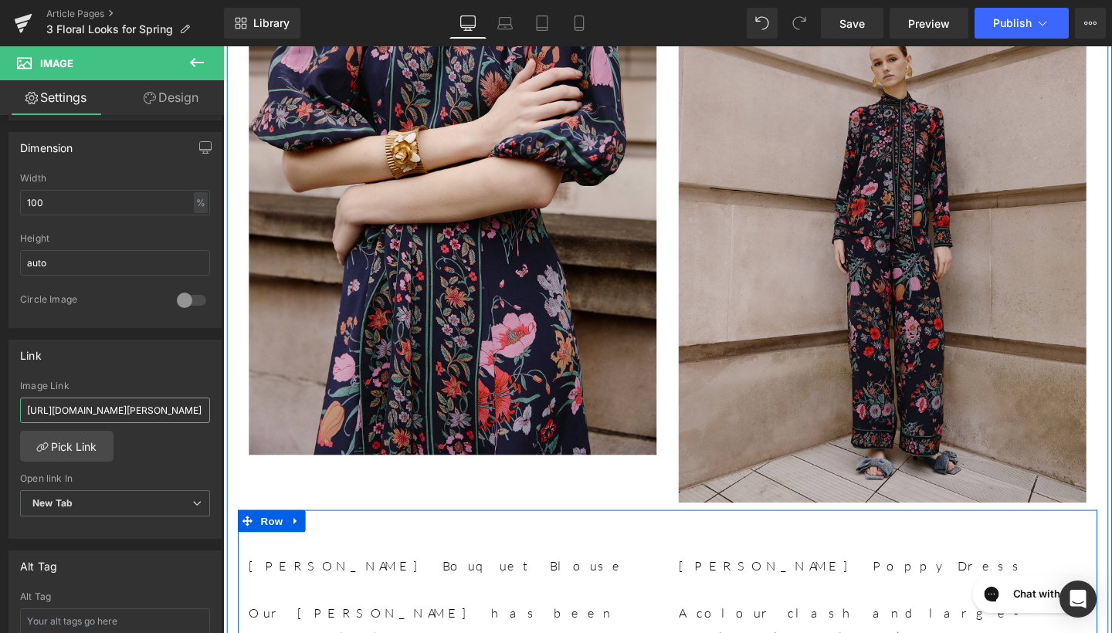
drag, startPoint x: 247, startPoint y: 455, endPoint x: 245, endPoint y: 429, distance: 26.4
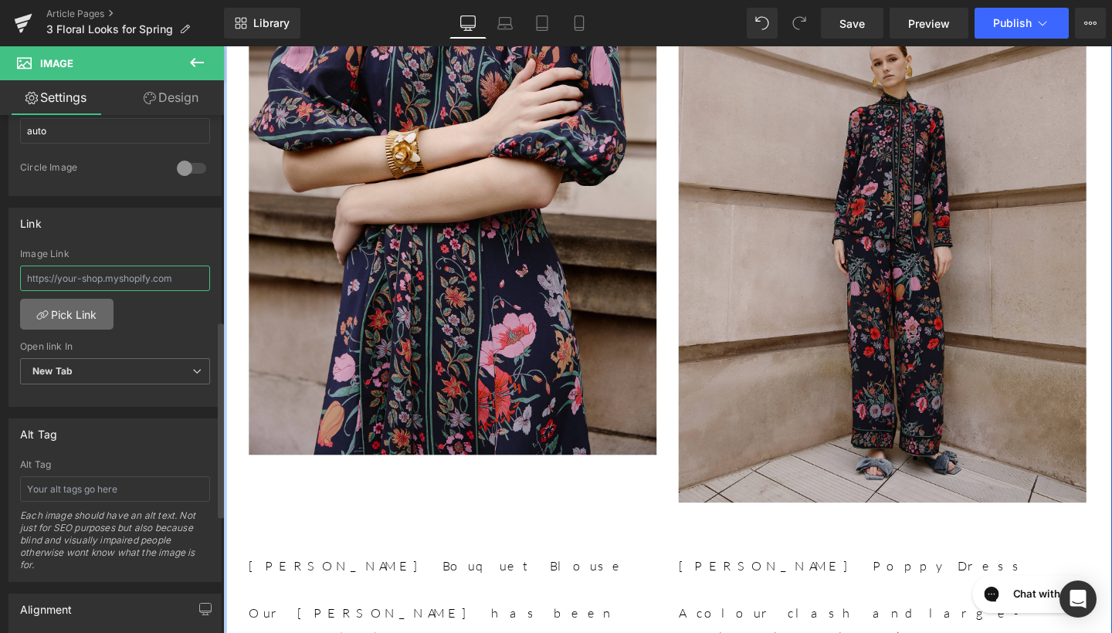
scroll to position [654, 0]
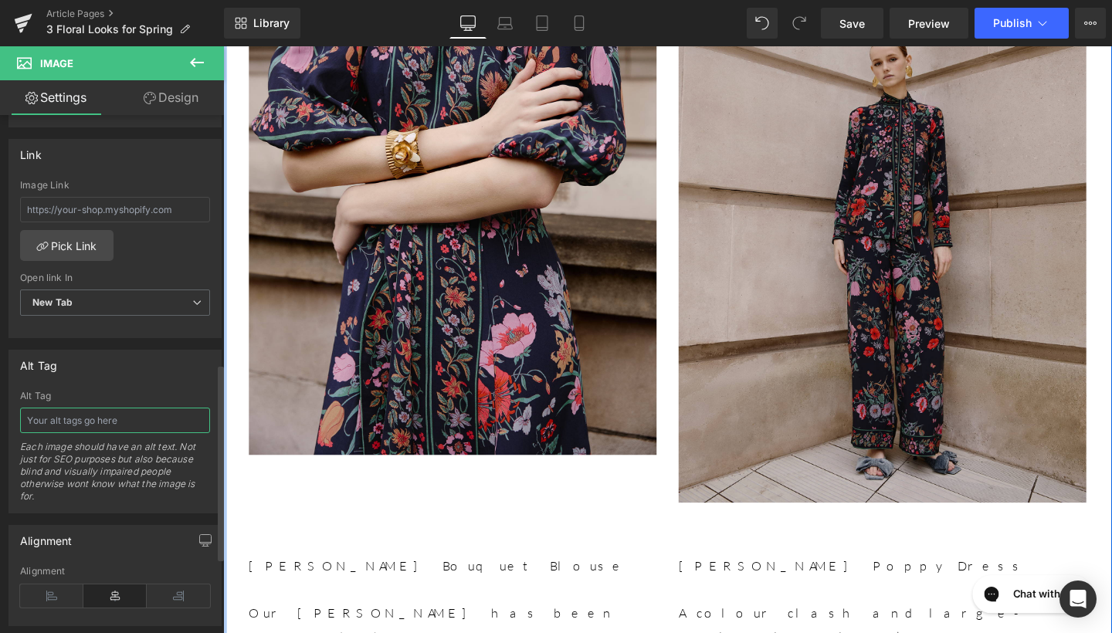
click at [93, 412] on input "text" at bounding box center [115, 420] width 190 height 25
type input "Bonnie Floral Bouquet Blouse"
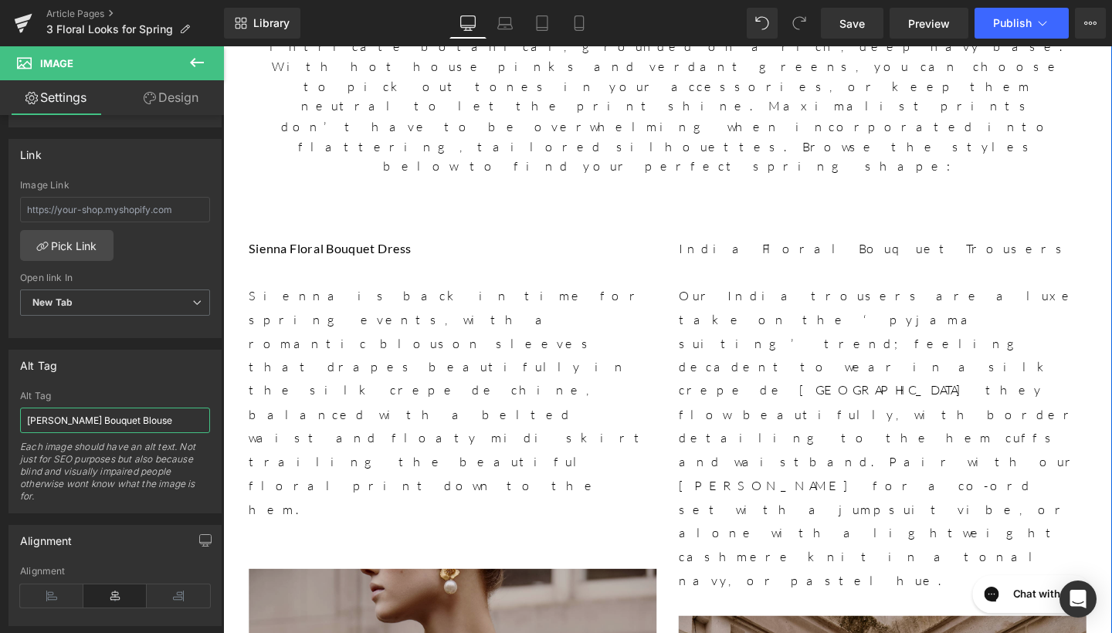
scroll to position [1167, 0]
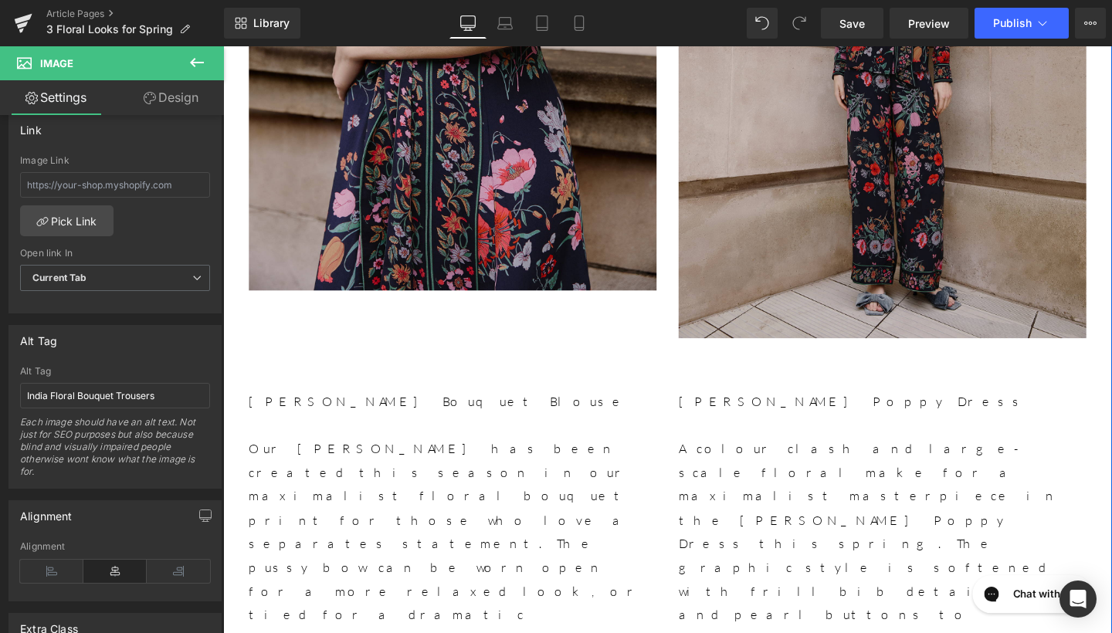
scroll to position [2157, 0]
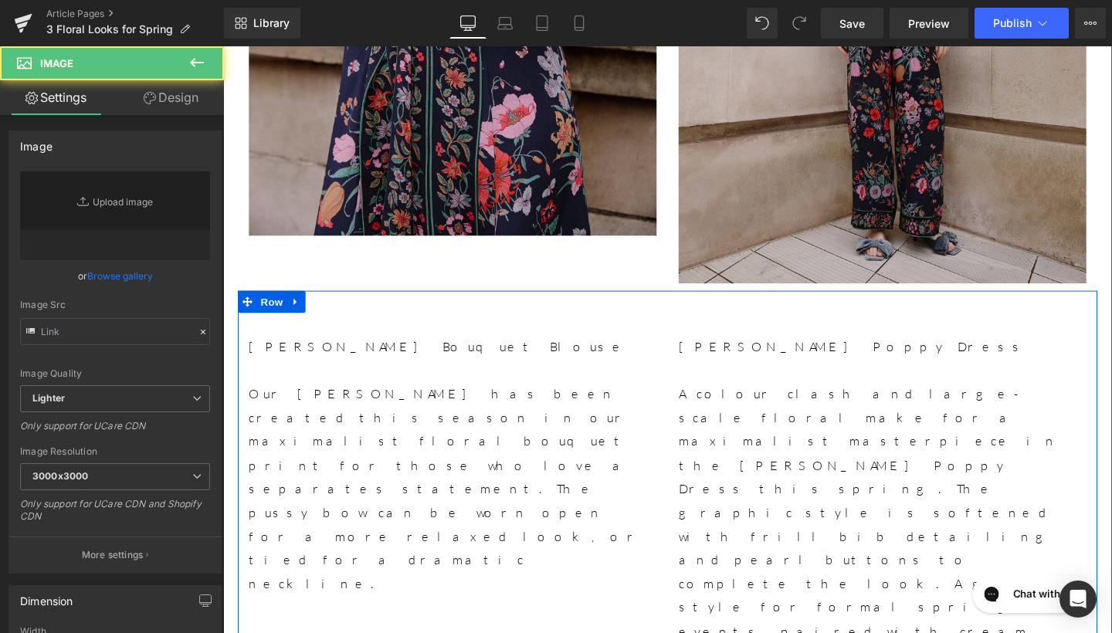
type input "https://ucarecdn.com/13c560cf-6ec9-4429-94bd-b9c8e0361294/-/format/auto/-/previ…"
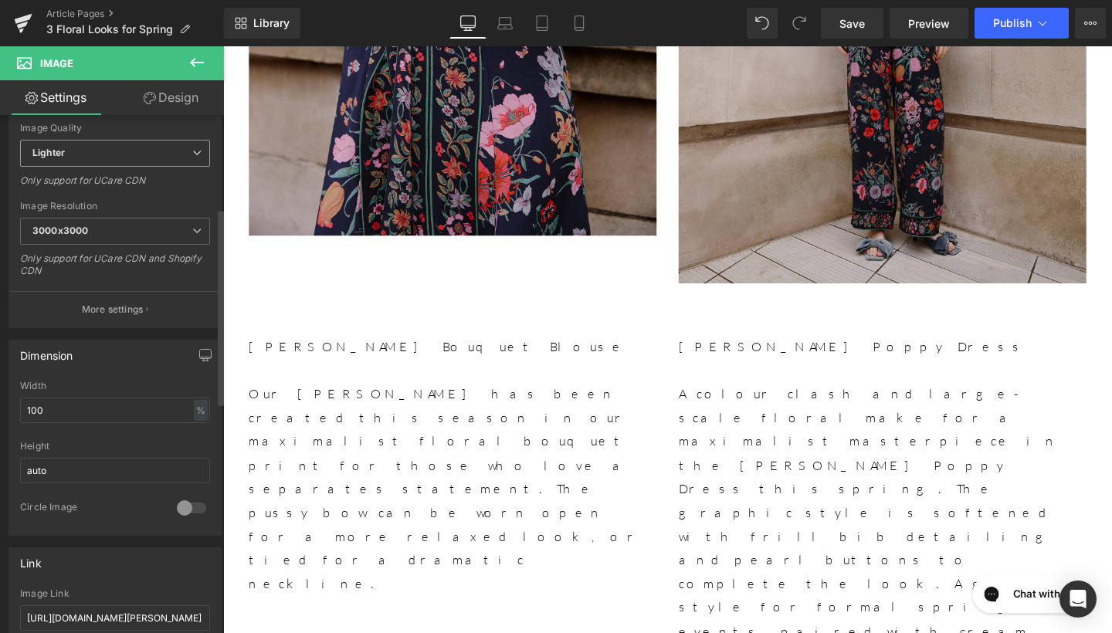
scroll to position [304, 0]
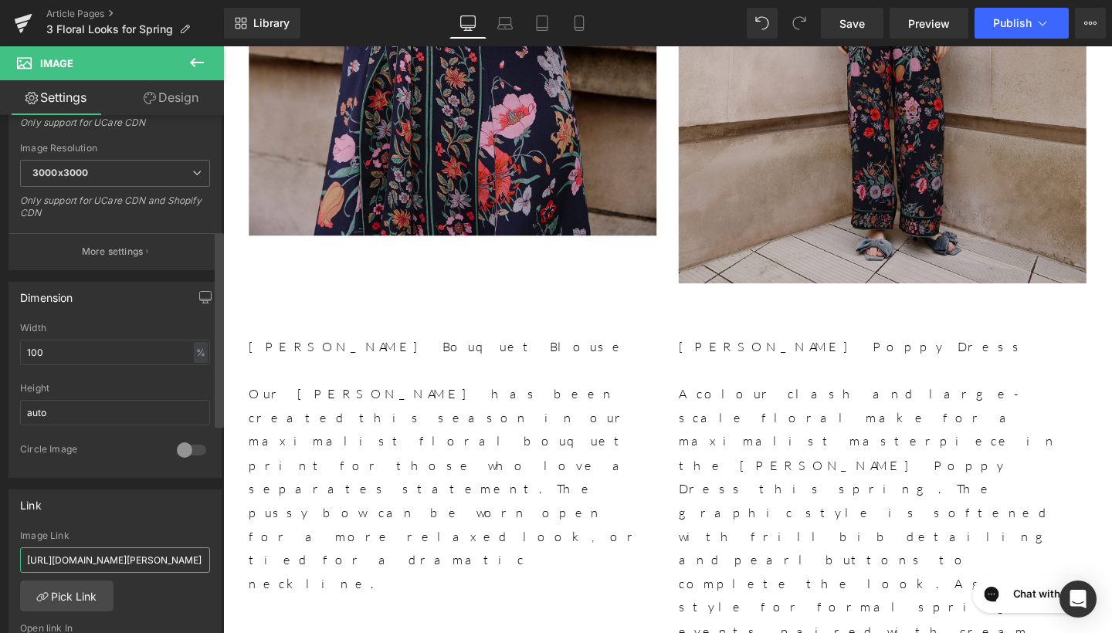
drag, startPoint x: 27, startPoint y: 559, endPoint x: 222, endPoint y: 562, distance: 194.7
click at [222, 562] on div "Image https://ucarecdn.com/13c560cf-6ec9-4429-94bd-b9c8e0361294/-/format/auto/-…" at bounding box center [112, 377] width 224 height 525
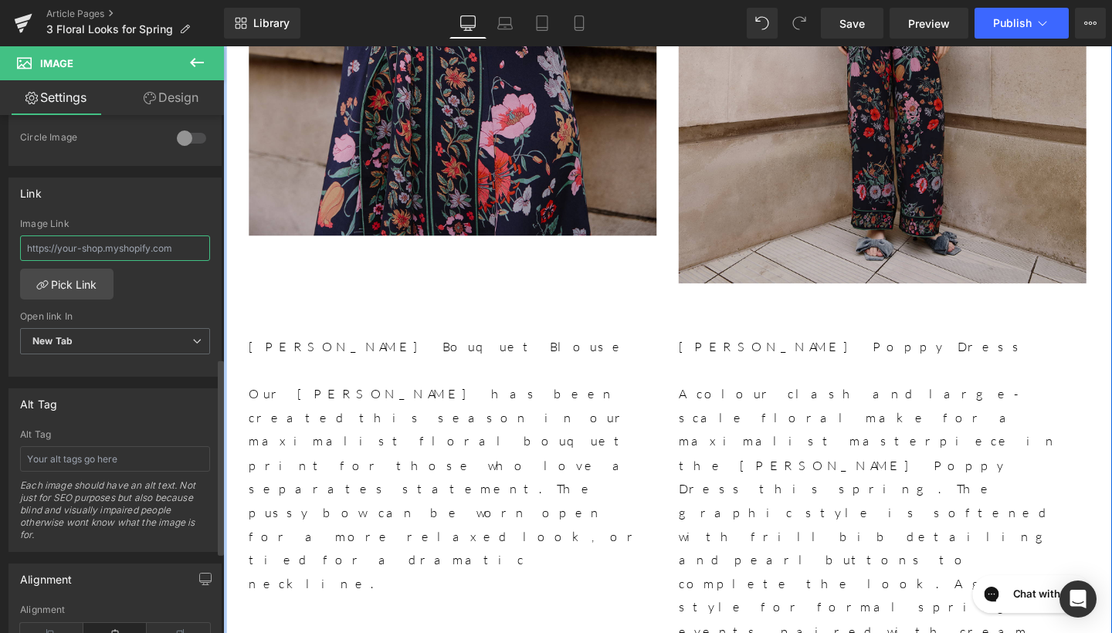
scroll to position [756, 0]
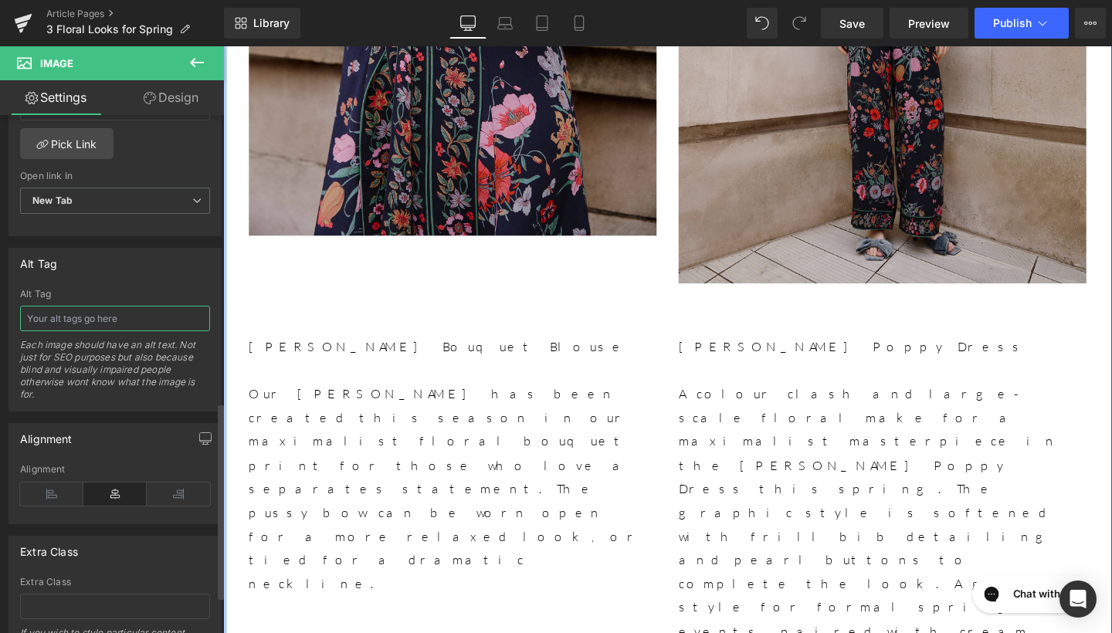
click at [121, 311] on input "text" at bounding box center [115, 318] width 190 height 25
type input "Christina Pink Poppy Dress"
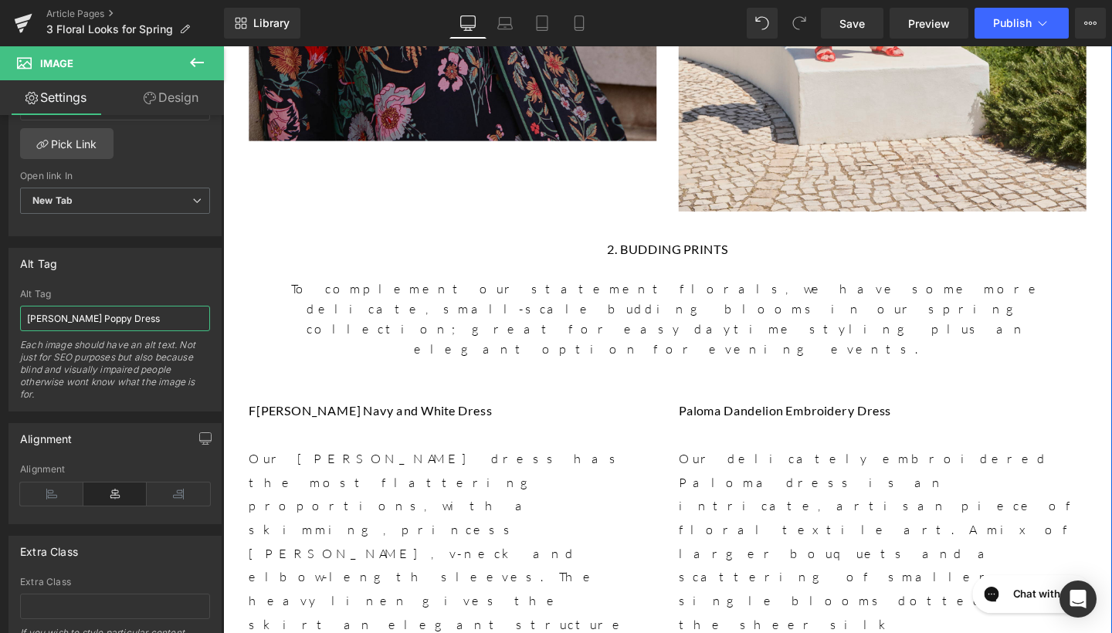
scroll to position [3341, 0]
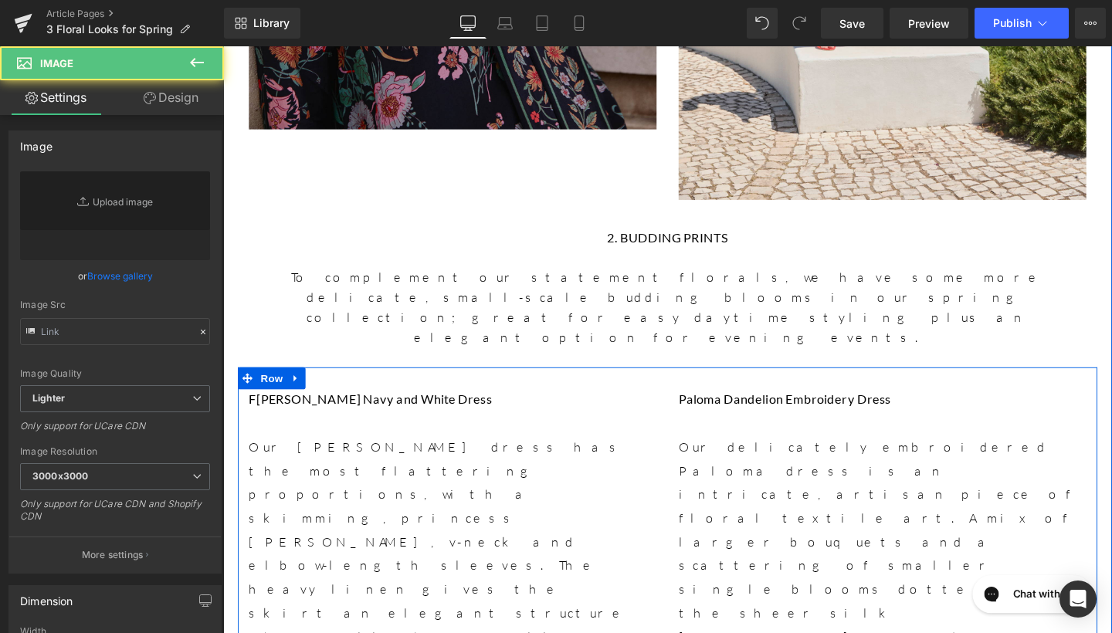
type input "https://ucarecdn.com/47cbbbc4-3355-4869-aef9-0335261c7300/-/format/auto/-/previ…"
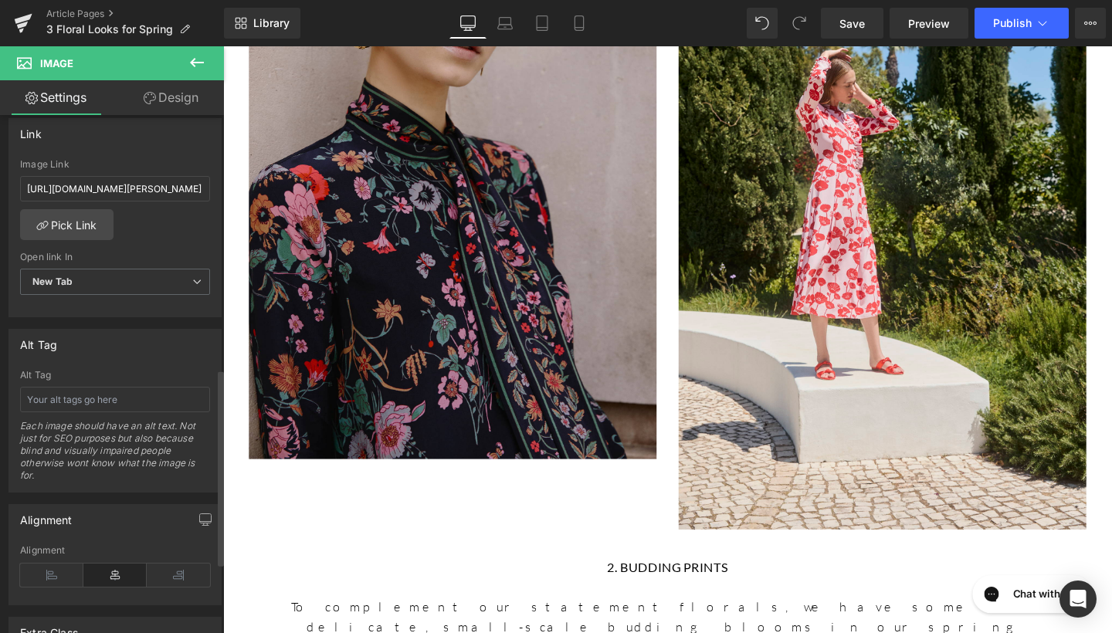
scroll to position [680, 0]
click at [134, 399] on input "text" at bounding box center [115, 394] width 190 height 25
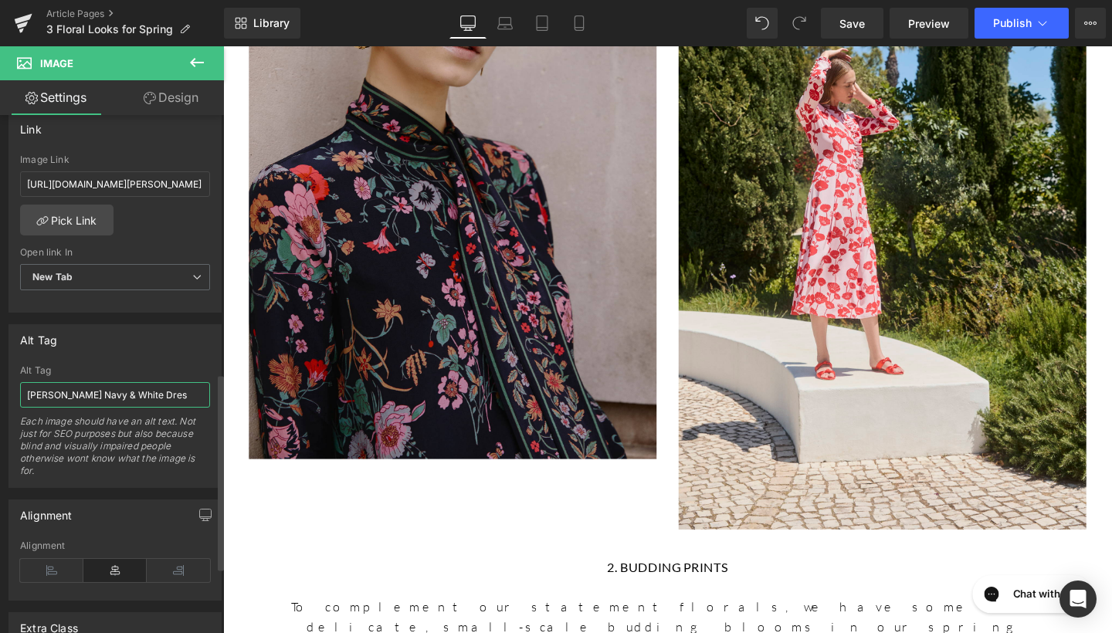
type input "Flora Bud Navy & White Dress"
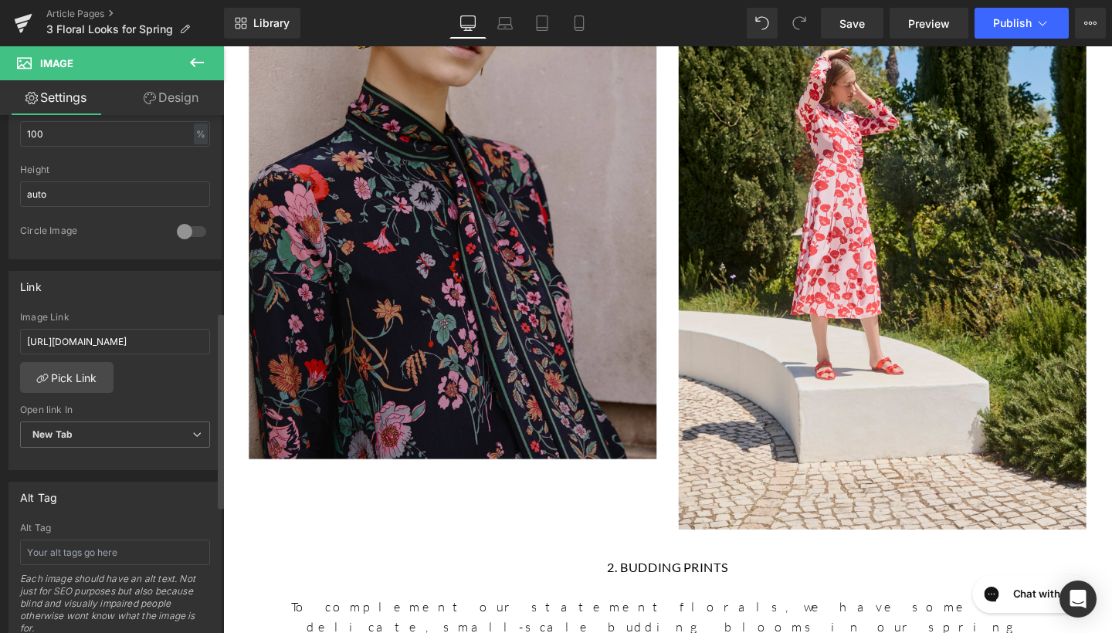
scroll to position [529, 0]
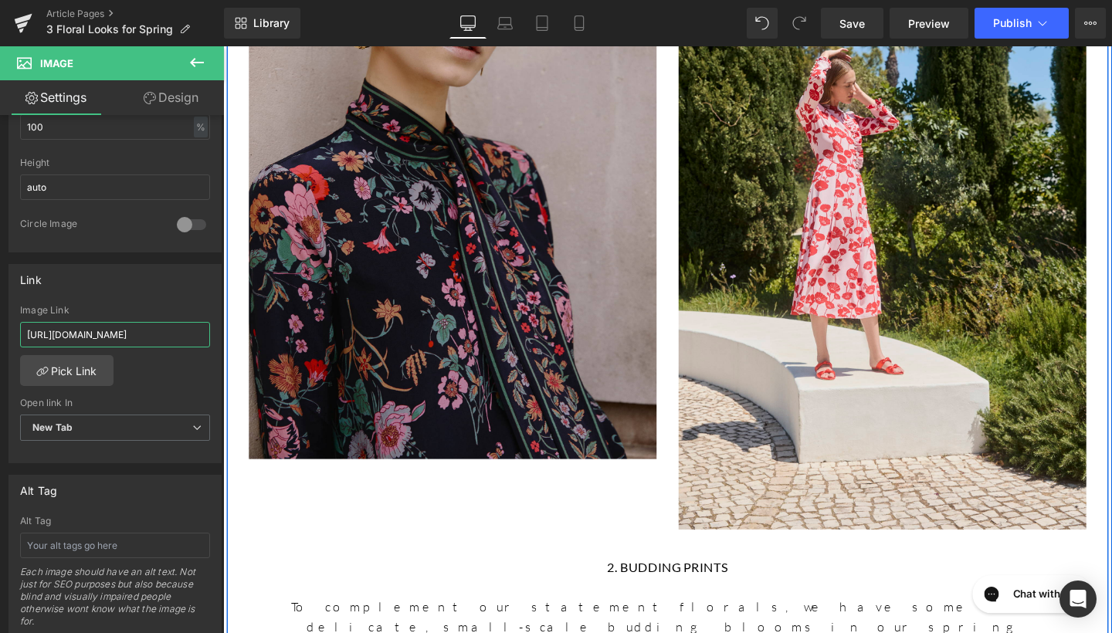
drag, startPoint x: 248, startPoint y: 379, endPoint x: 235, endPoint y: 370, distance: 15.6
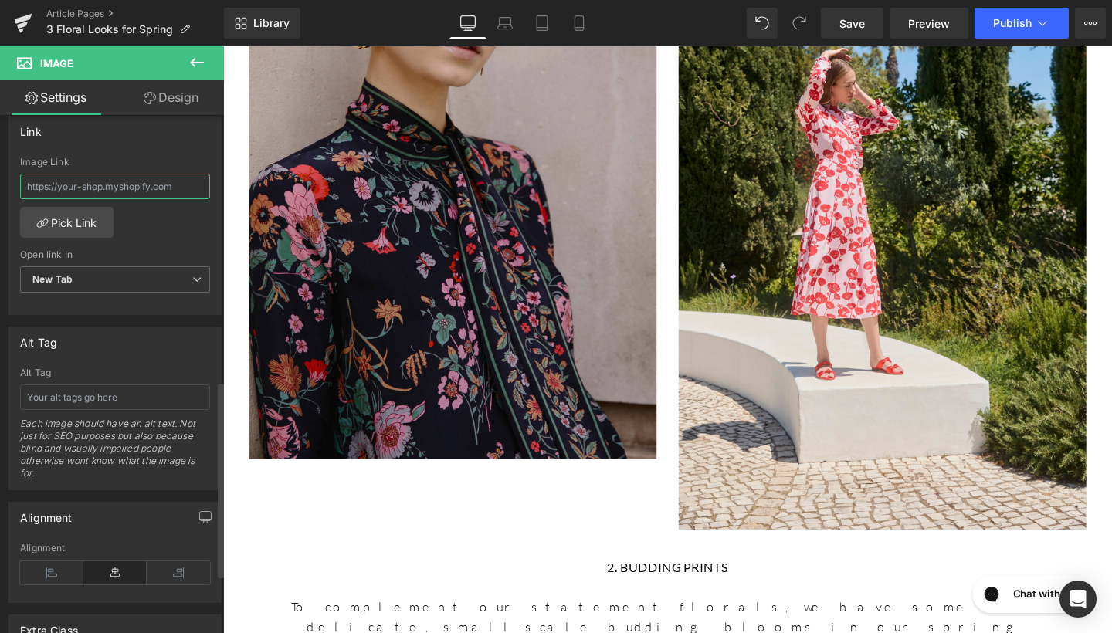
scroll to position [726, 0]
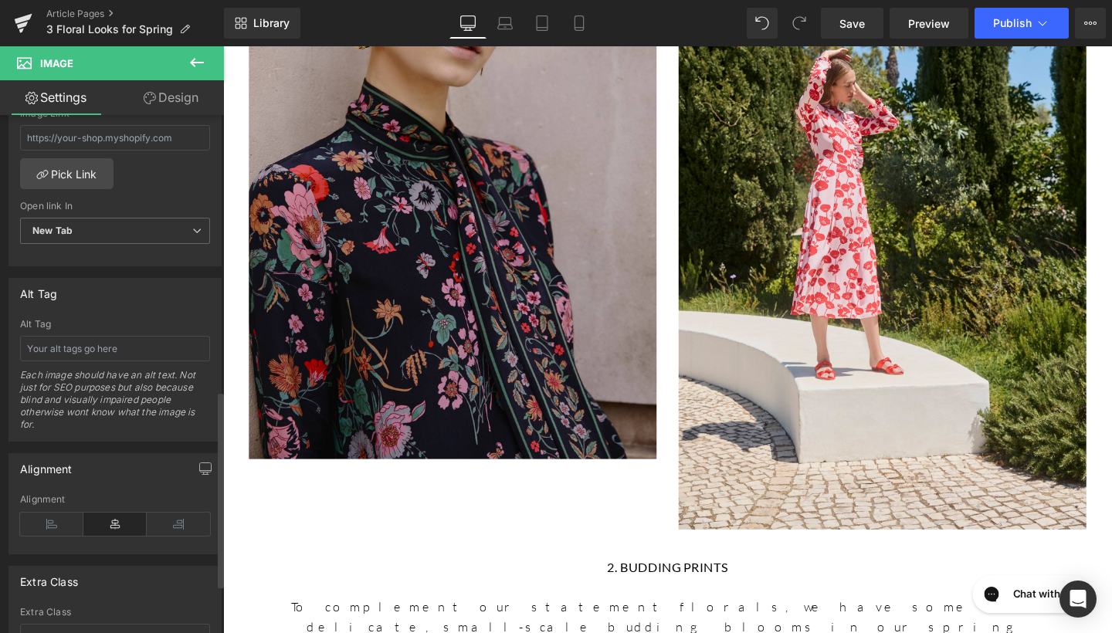
click at [126, 360] on div "Alt Tag Each image should have an alt text. Not just for SEO purposes but also …" at bounding box center [115, 380] width 190 height 122
click at [127, 341] on input "text" at bounding box center [115, 348] width 190 height 25
type input "Paloma Dandelion Embroidery Dress"
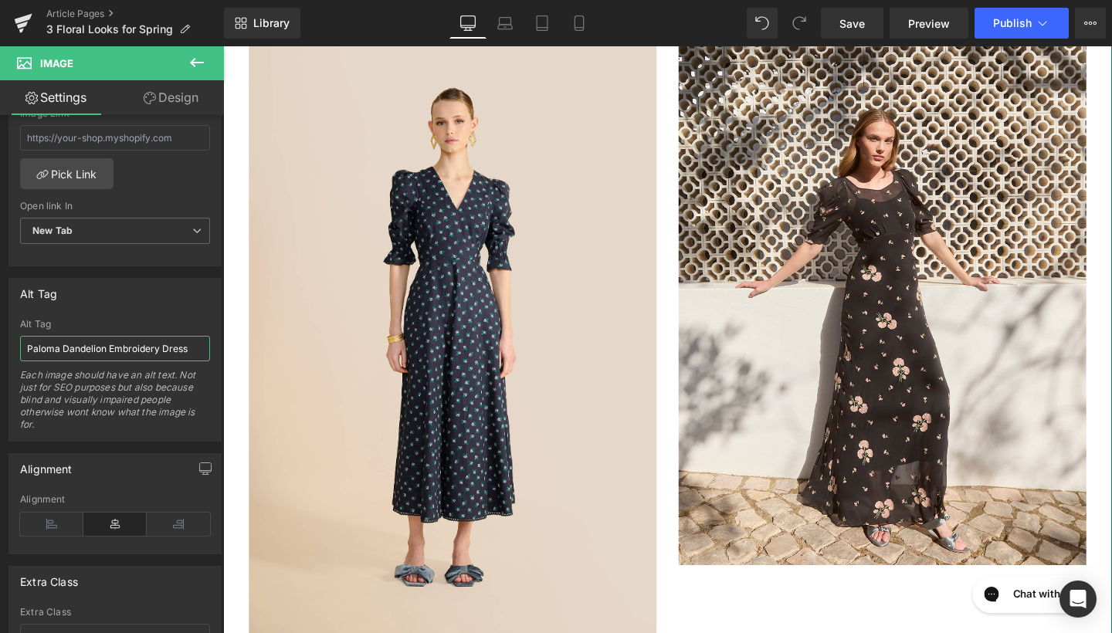
scroll to position [4254, 0]
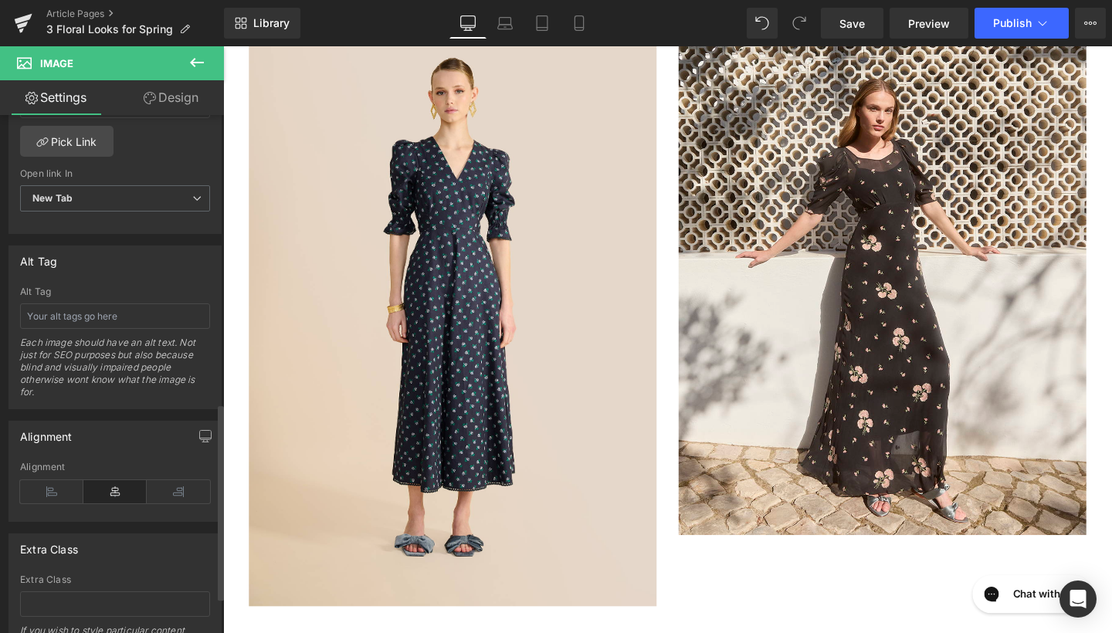
scroll to position [775, 0]
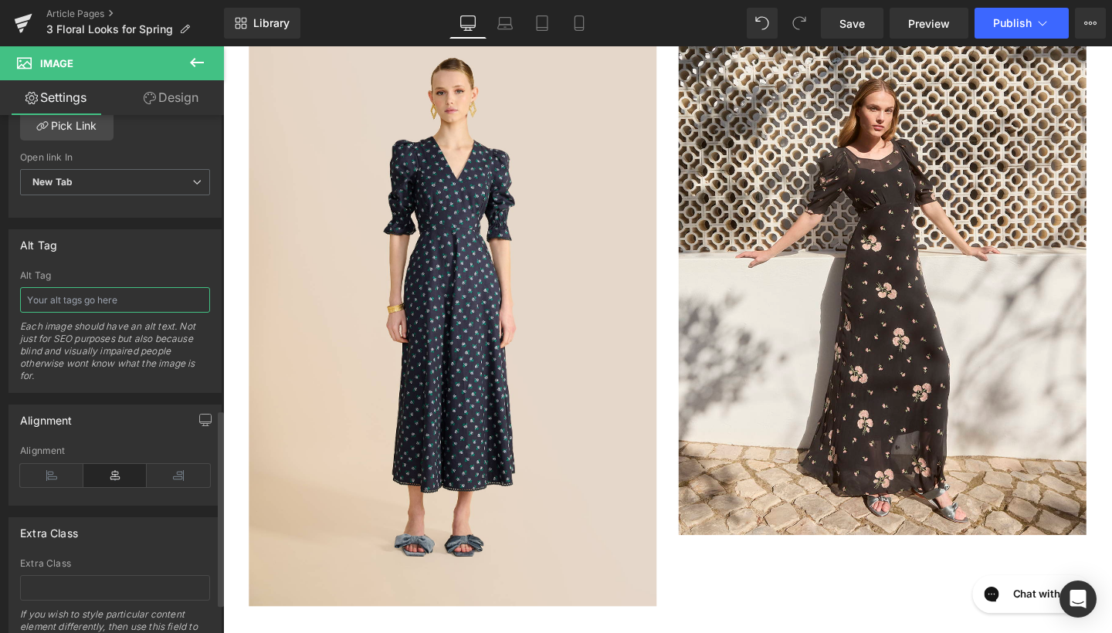
click at [144, 297] on input "text" at bounding box center [115, 299] width 190 height 25
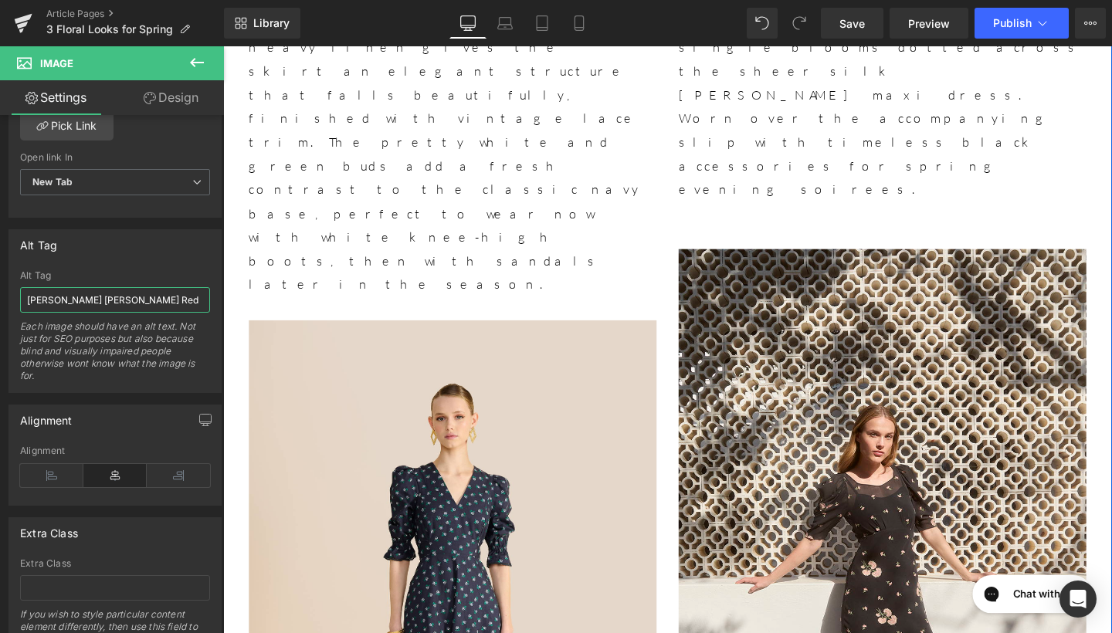
scroll to position [3908, 0]
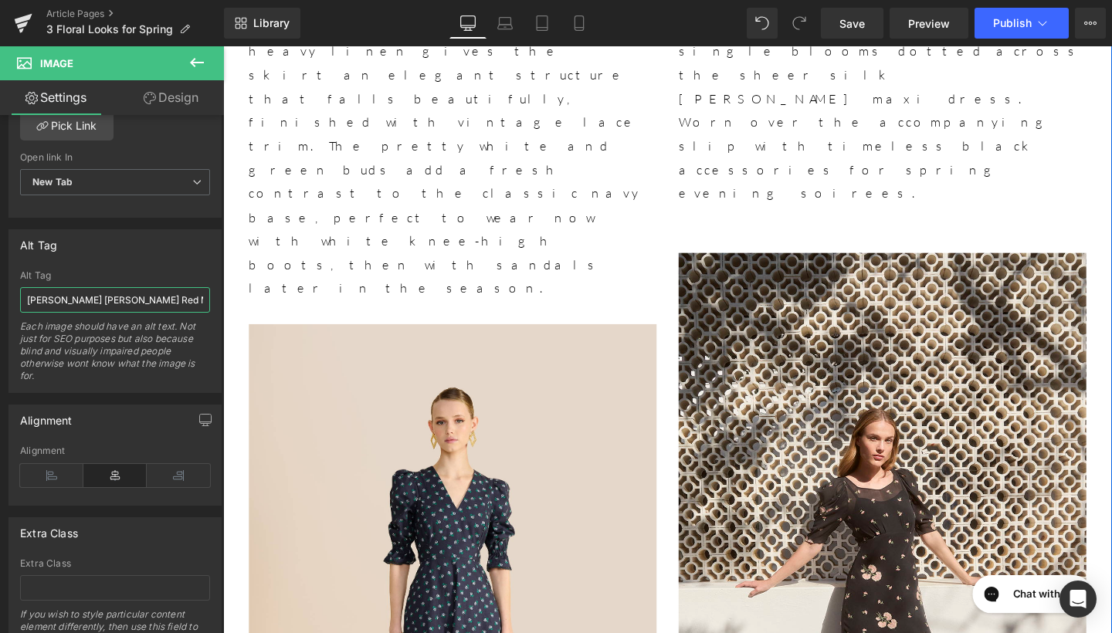
type input "Sonia Blouson Rose Red Midi Dress"
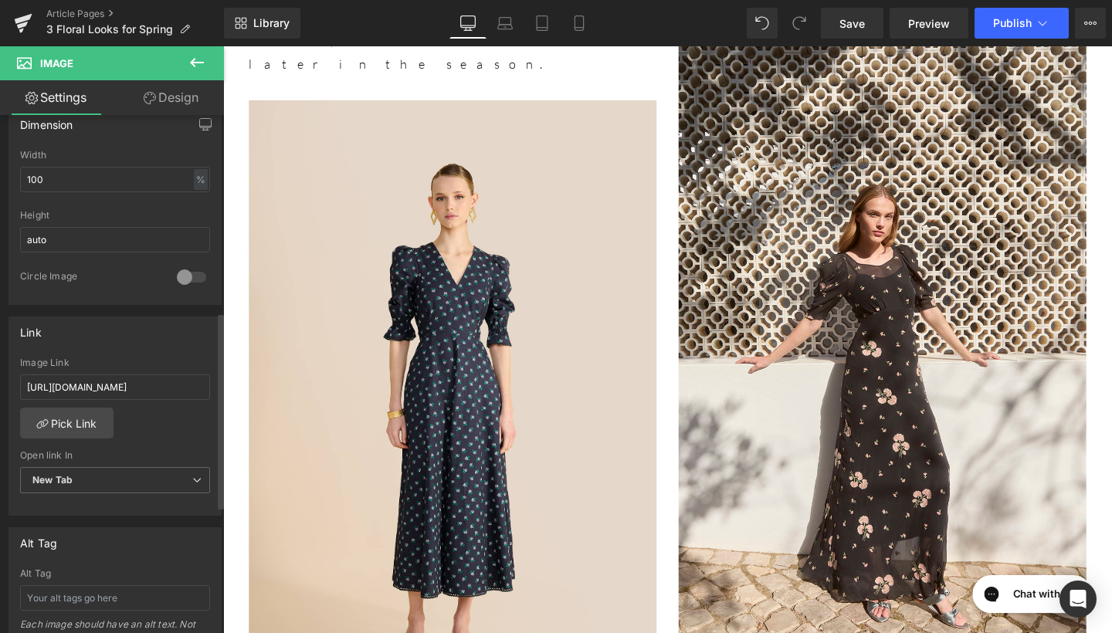
scroll to position [518, 0]
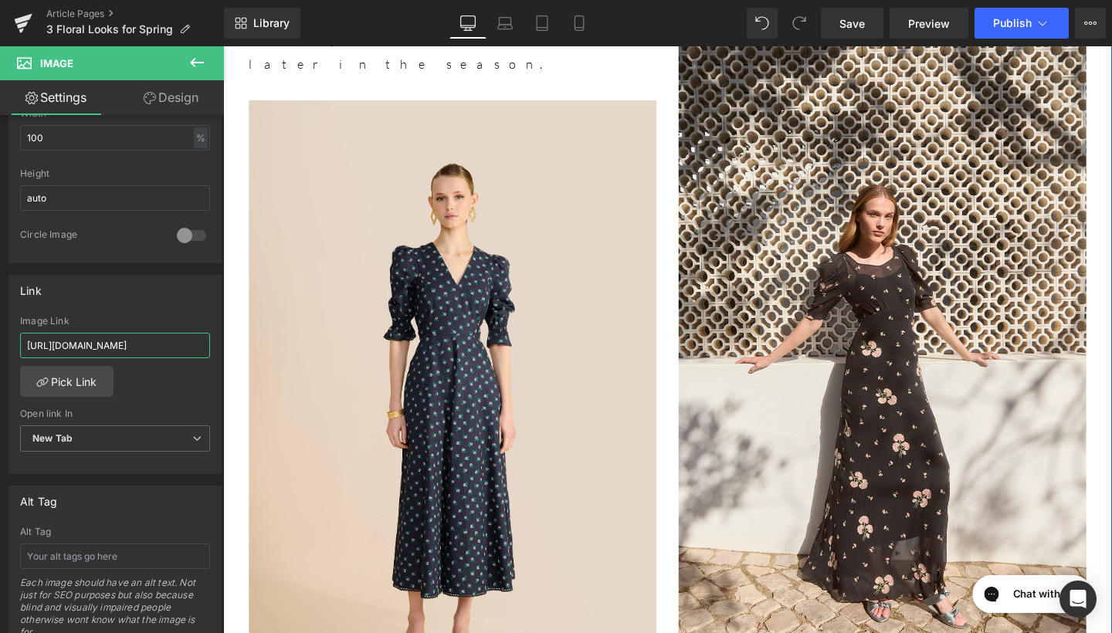
drag, startPoint x: 250, startPoint y: 382, endPoint x: 296, endPoint y: 340, distance: 61.8
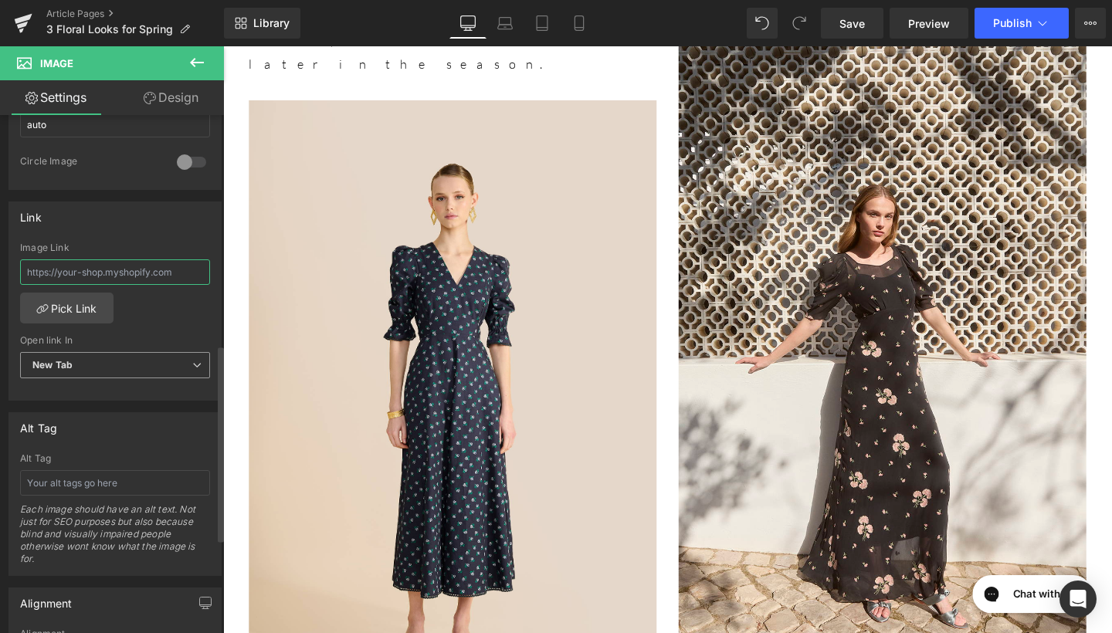
scroll to position [641, 0]
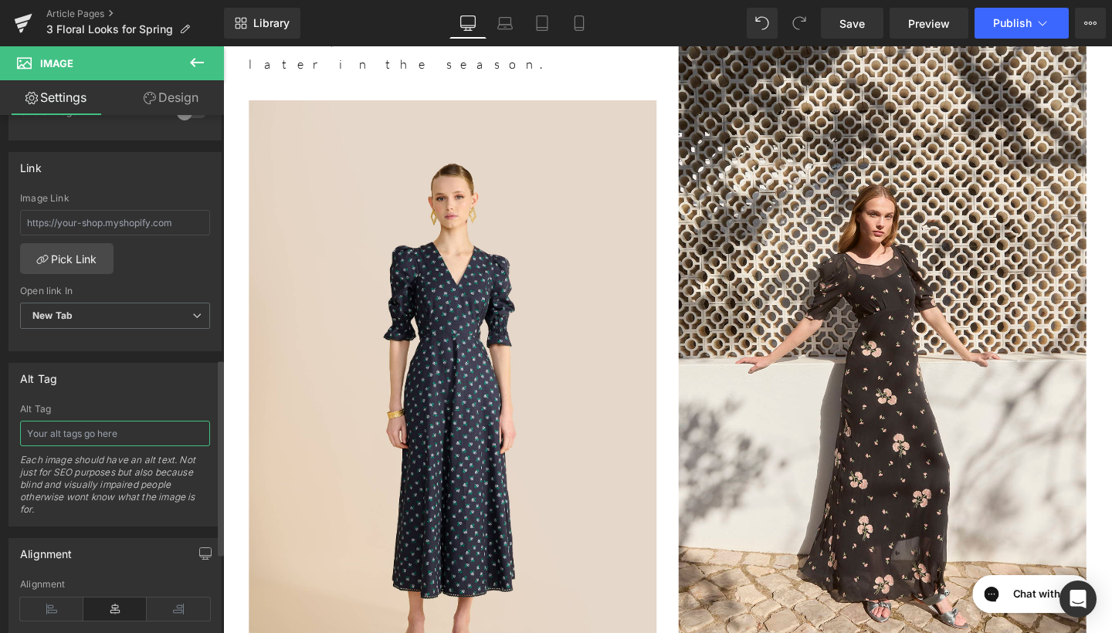
click at [137, 424] on input "text" at bounding box center [115, 433] width 190 height 25
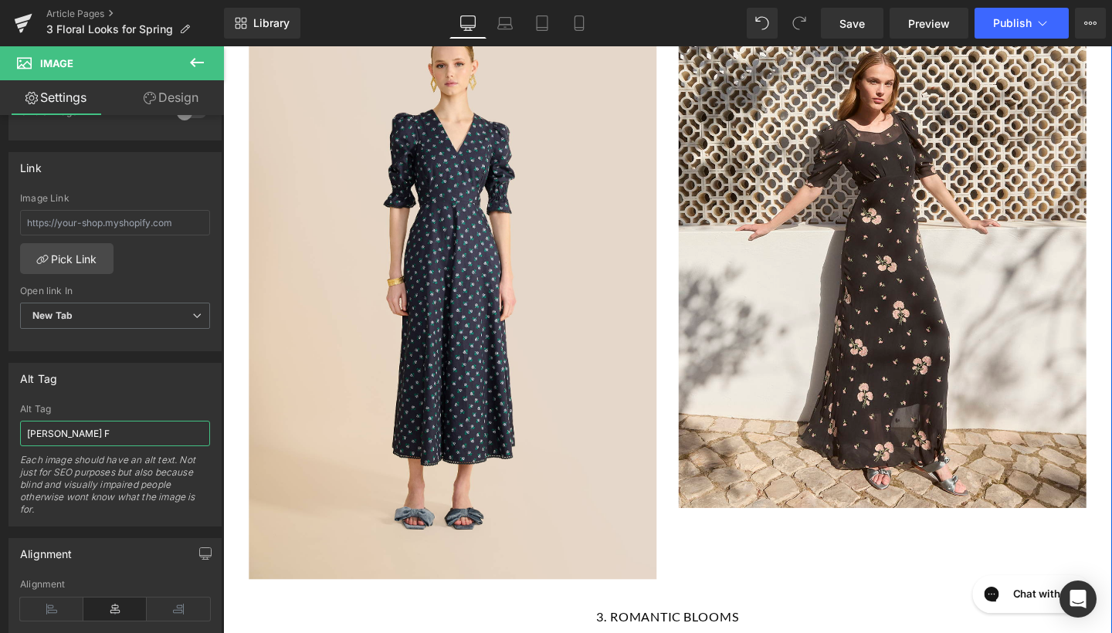
scroll to position [4284, 0]
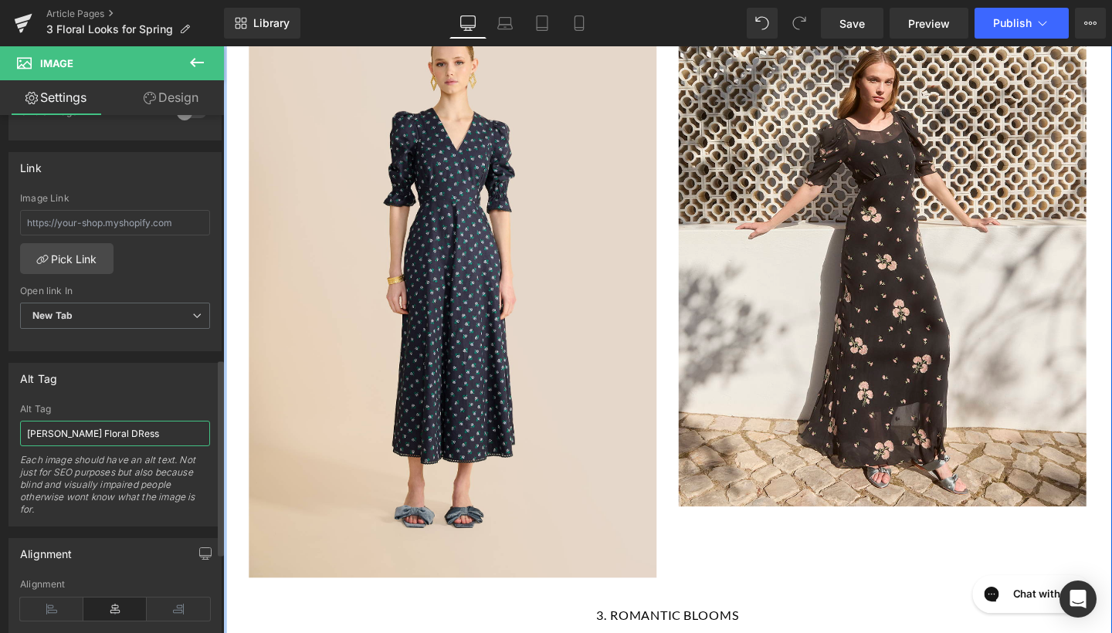
click at [112, 430] on input "Calla Rohi Floral DRess" at bounding box center [115, 433] width 190 height 25
type input "Calla Rohi Floral Dress"
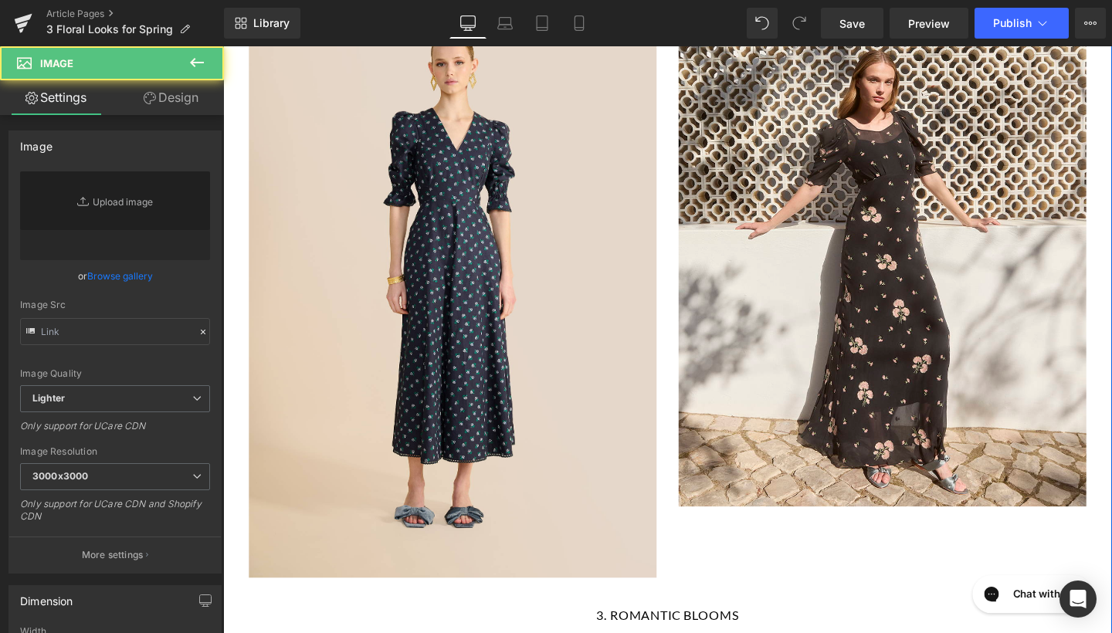
type input "https://ucarecdn.com/423c24ef-6a15-4e26-9f6f-148ef917a48c/-/format/auto/-/previ…"
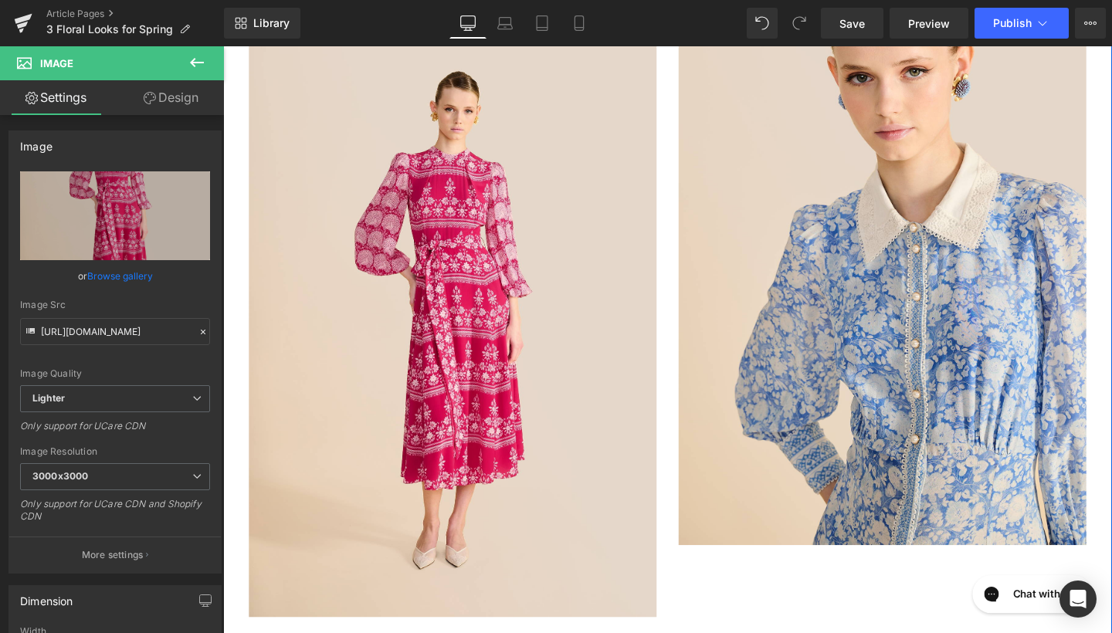
scroll to position [5568, 0]
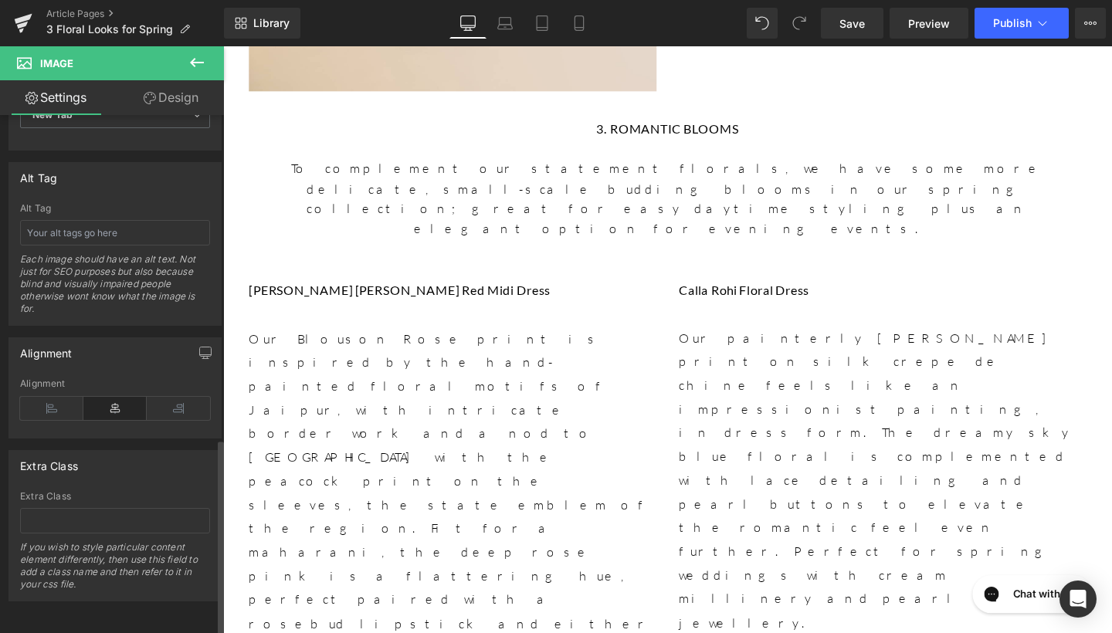
scroll to position [853, 0]
click at [130, 229] on input "text" at bounding box center [115, 232] width 190 height 25
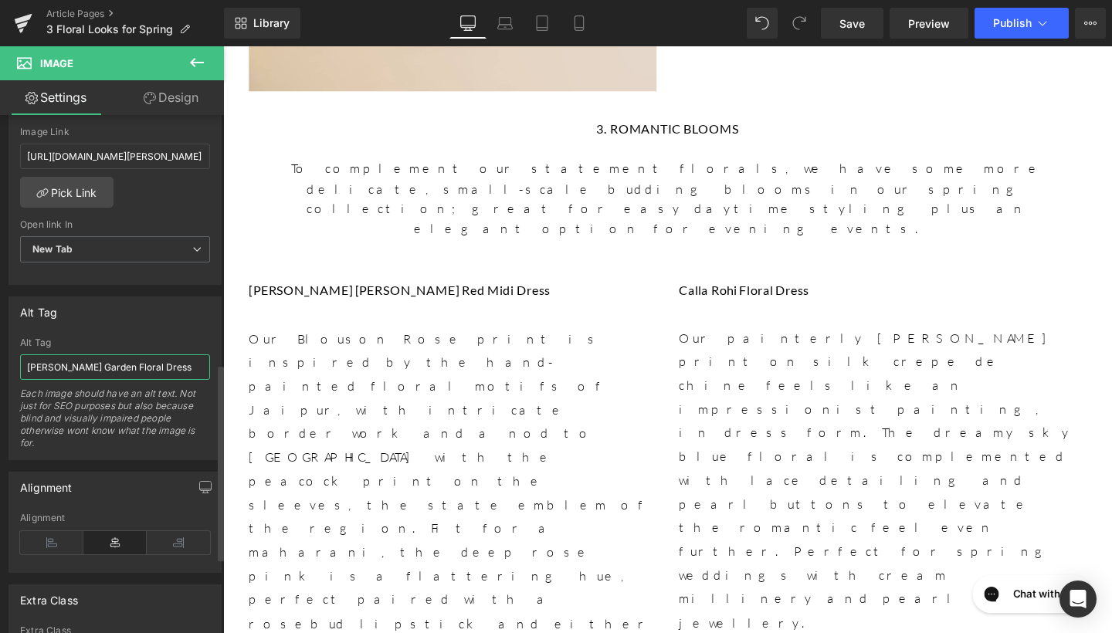
scroll to position [603, 0]
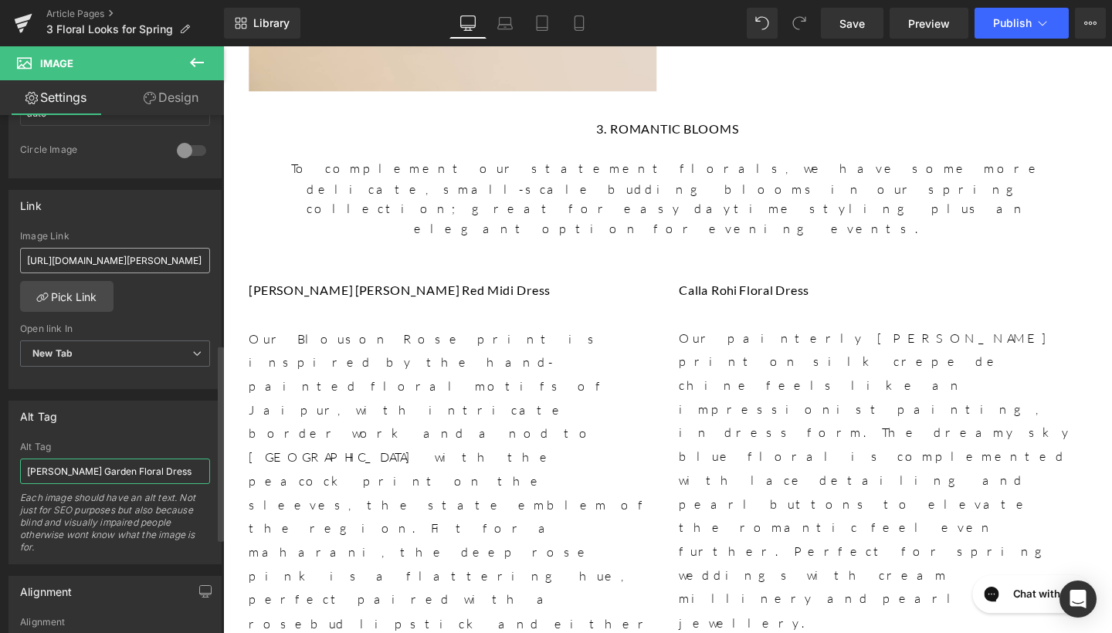
type input "Celeste Garden Floral Dress"
drag, startPoint x: 246, startPoint y: 304, endPoint x: 401, endPoint y: 283, distance: 156.7
click at [867, 18] on link "Save" at bounding box center [852, 23] width 63 height 31
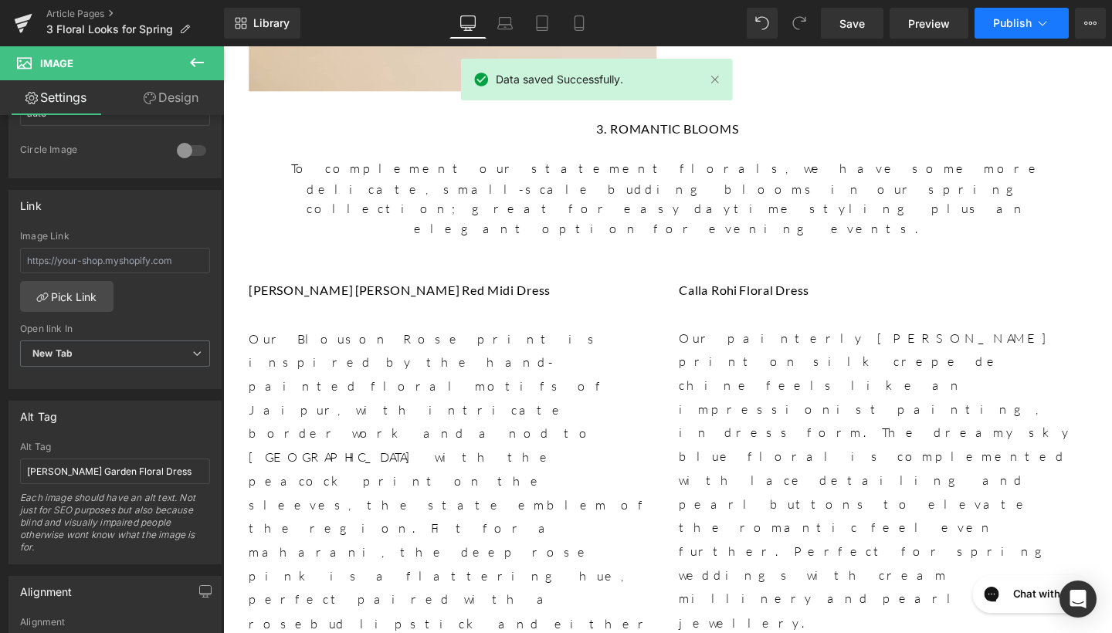
click at [1009, 29] on button "Publish" at bounding box center [1022, 23] width 94 height 31
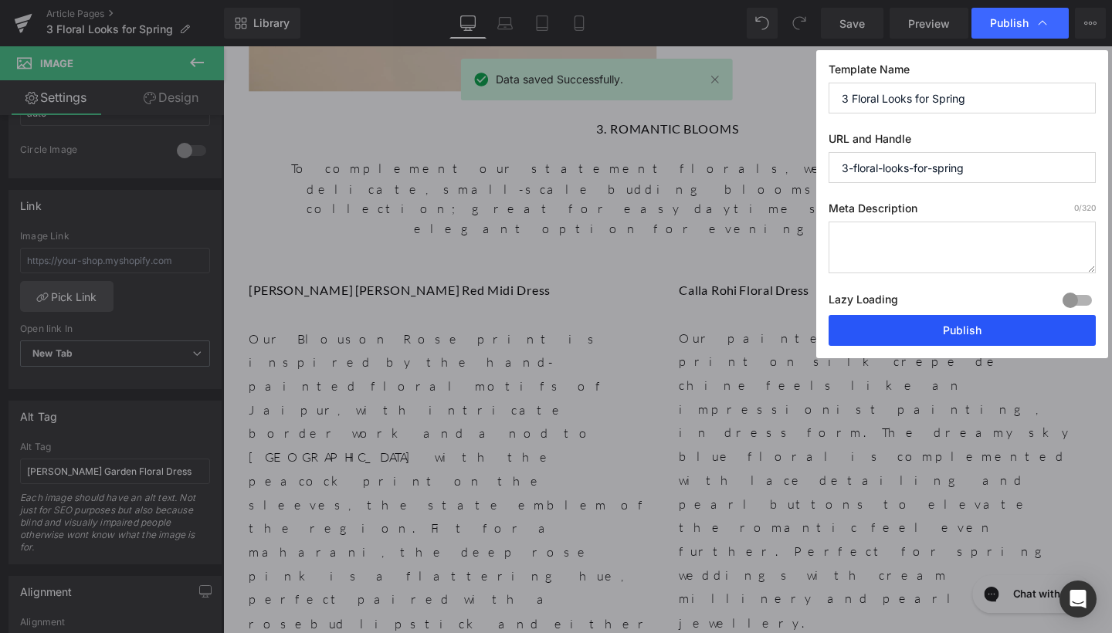
click at [922, 334] on button "Publish" at bounding box center [962, 330] width 267 height 31
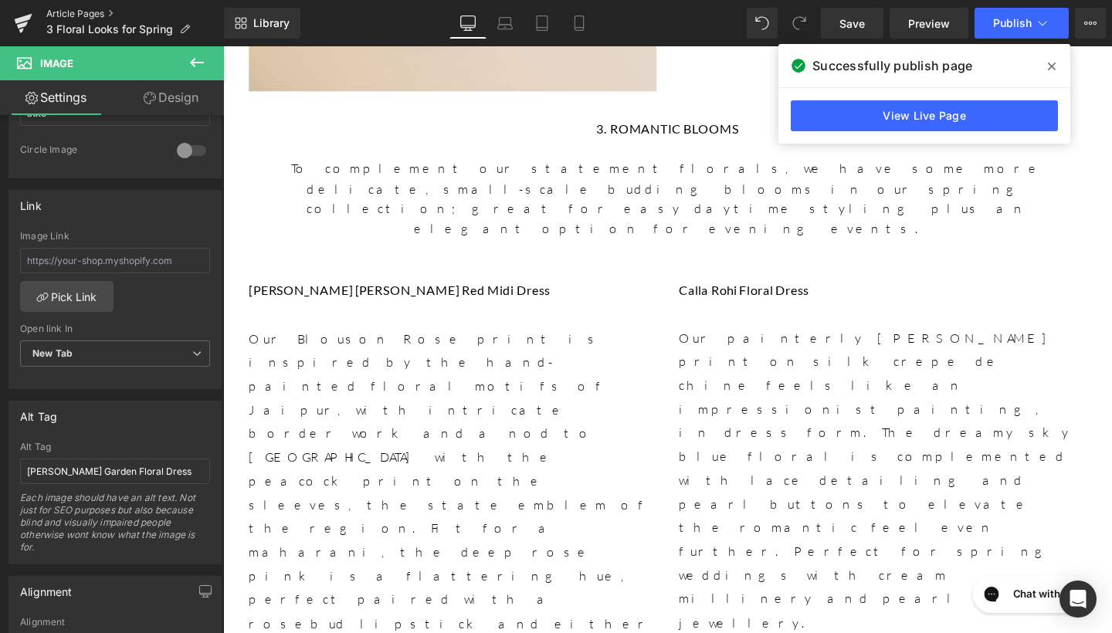
click at [87, 11] on link "Article Pages" at bounding box center [135, 14] width 178 height 12
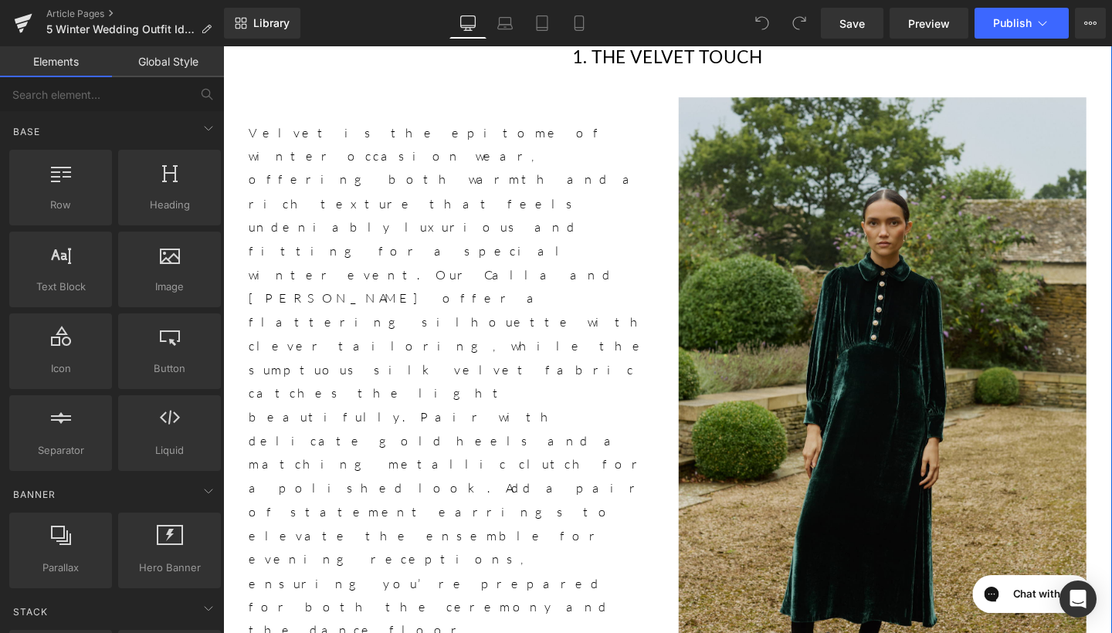
scroll to position [1130, 0]
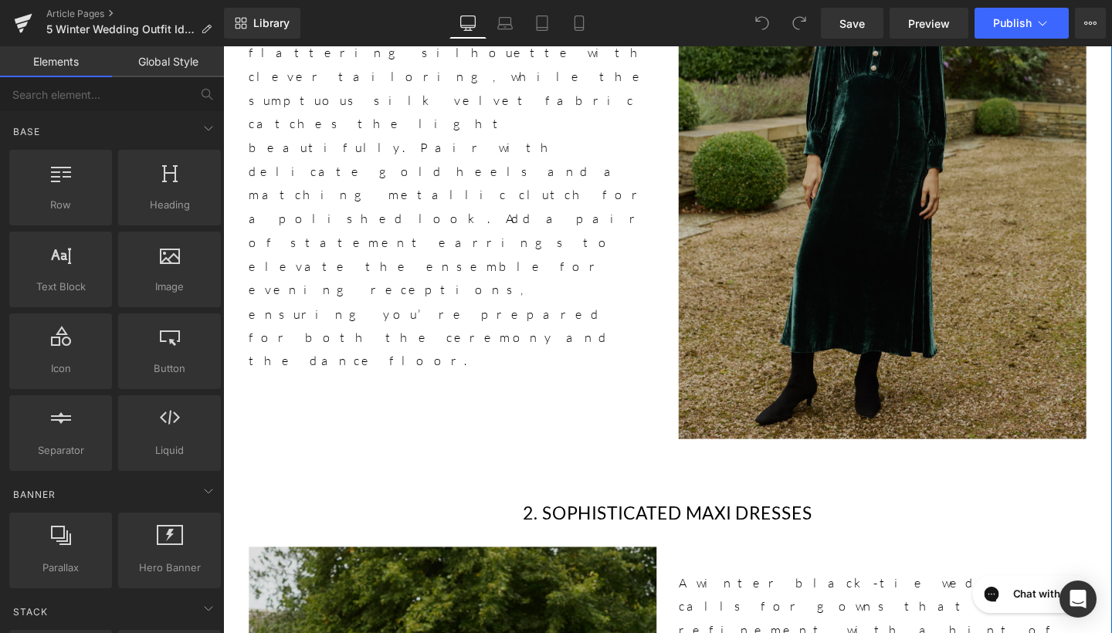
click at [869, 177] on img at bounding box center [916, 139] width 429 height 644
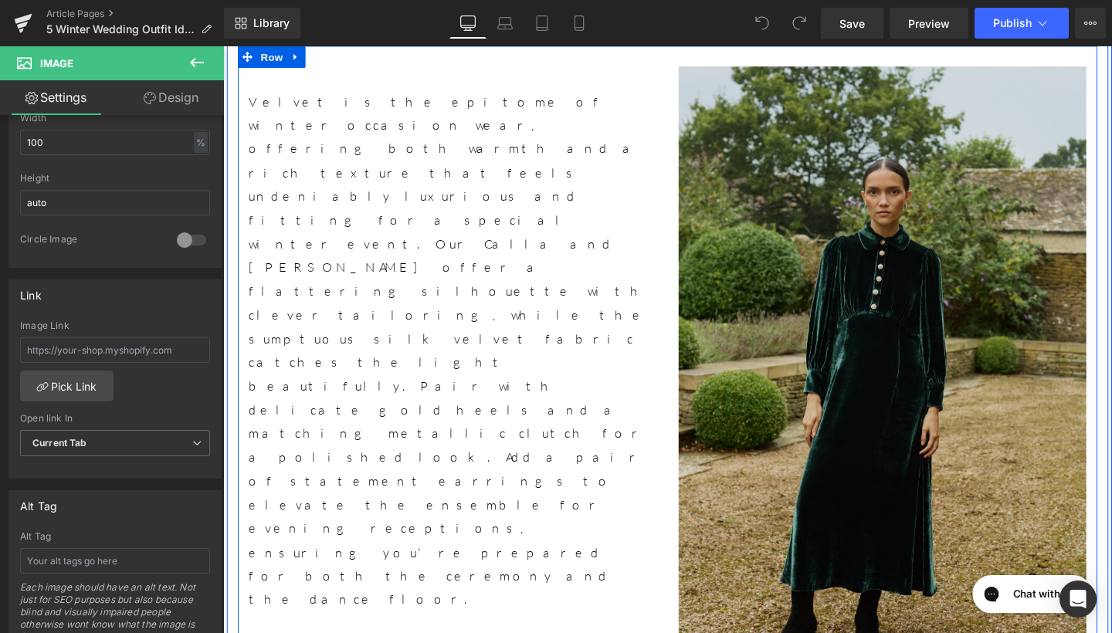
scroll to position [851, 0]
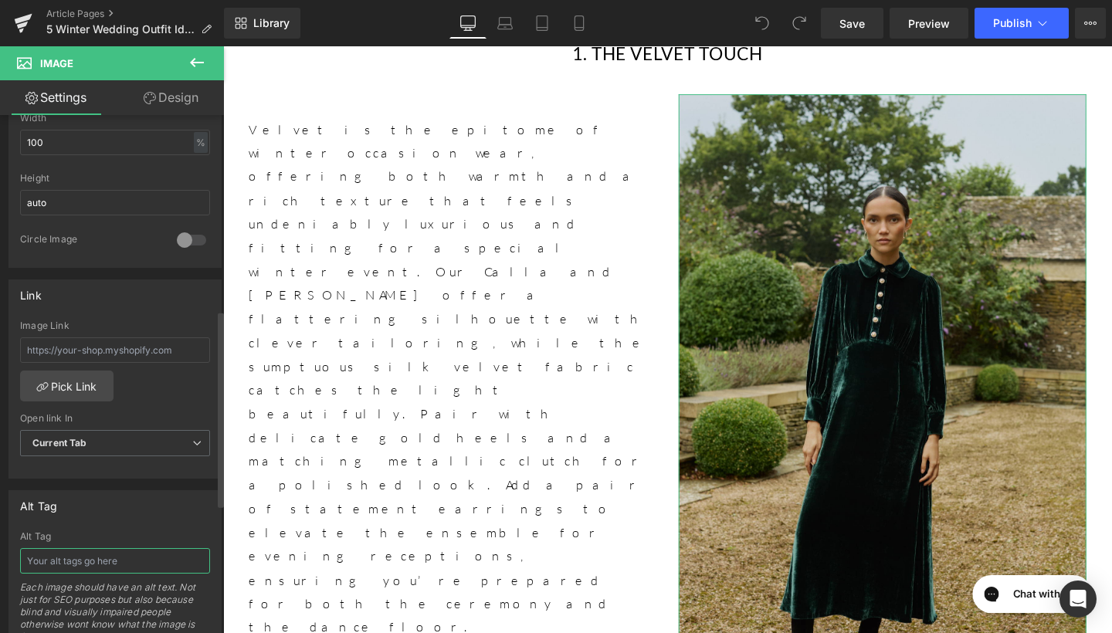
click at [96, 562] on input "text" at bounding box center [115, 561] width 190 height 25
type input "Calla Velvet Evergreen Dress"
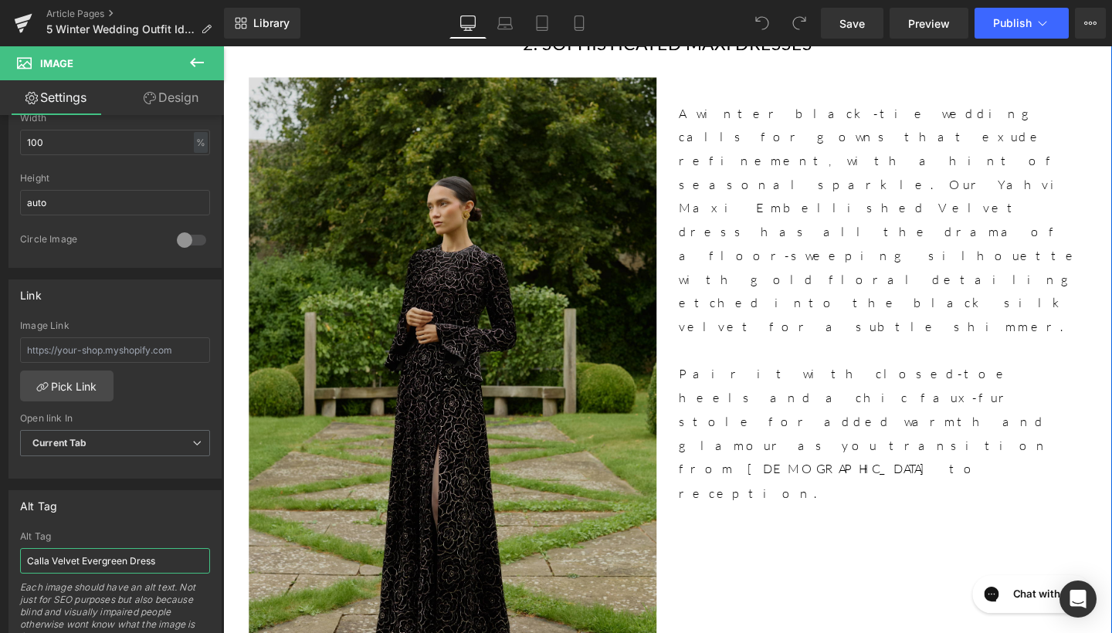
scroll to position [1741, 0]
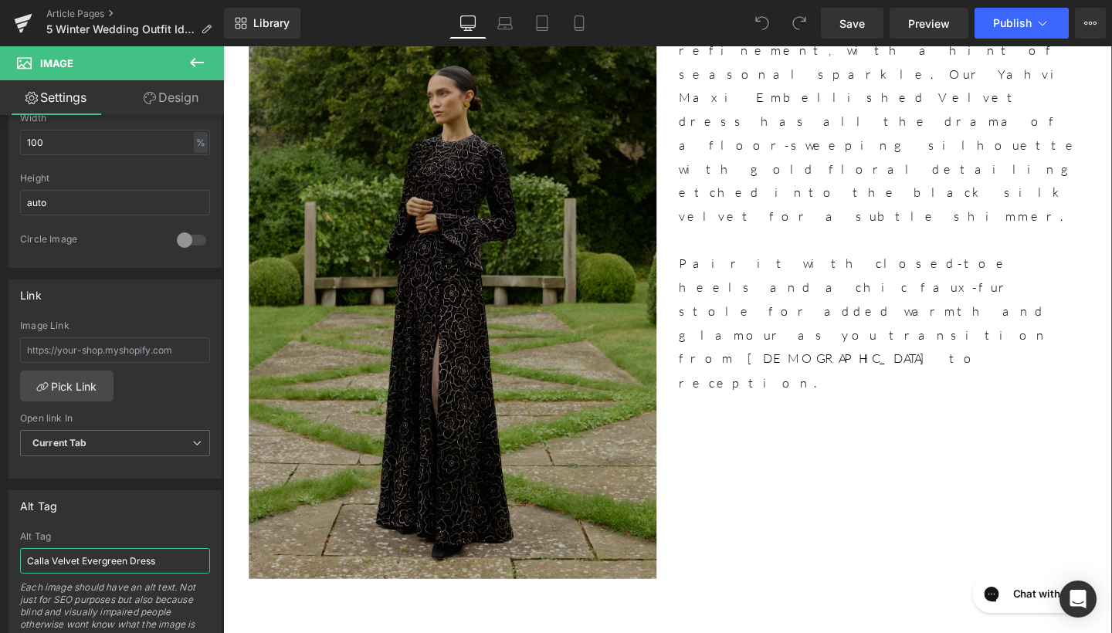
click at [480, 389] on img at bounding box center [464, 285] width 429 height 644
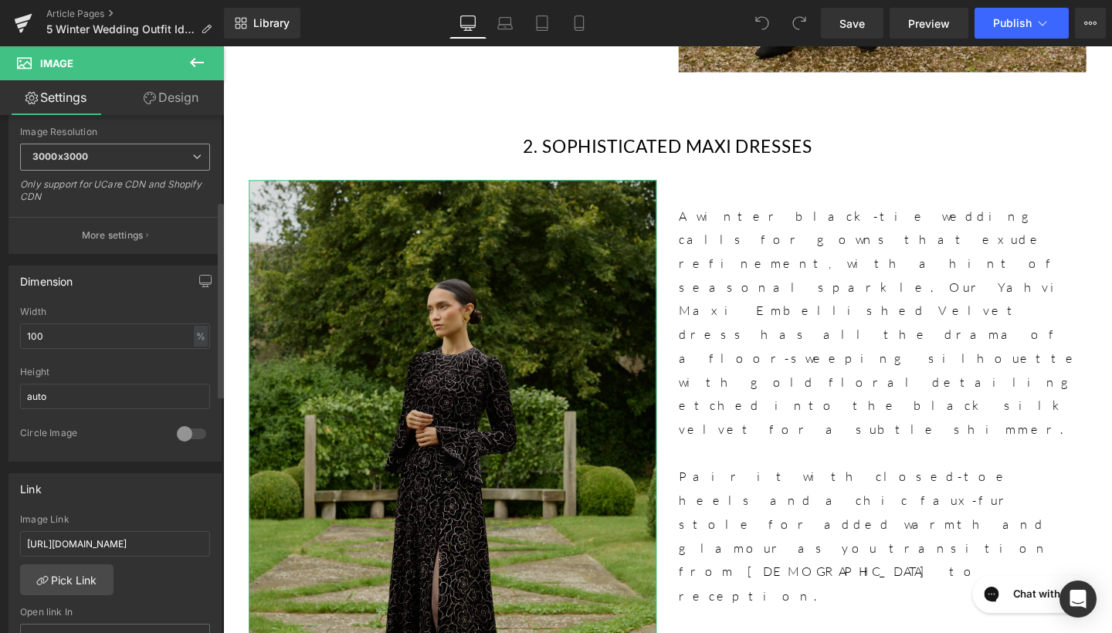
scroll to position [355, 0]
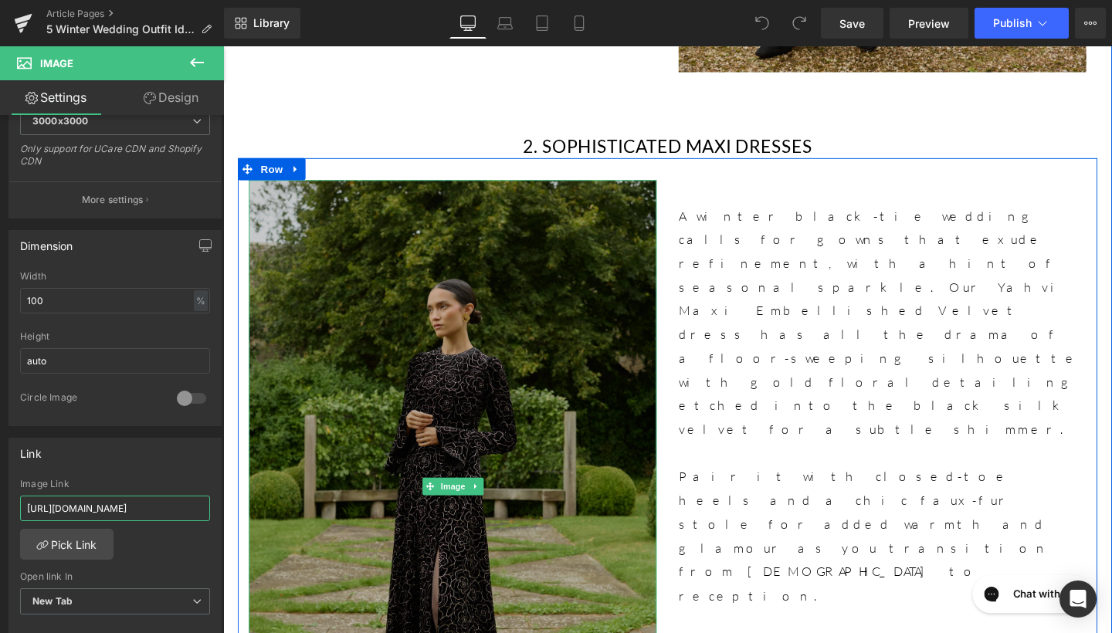
drag, startPoint x: 250, startPoint y: 554, endPoint x: 328, endPoint y: 518, distance: 86.1
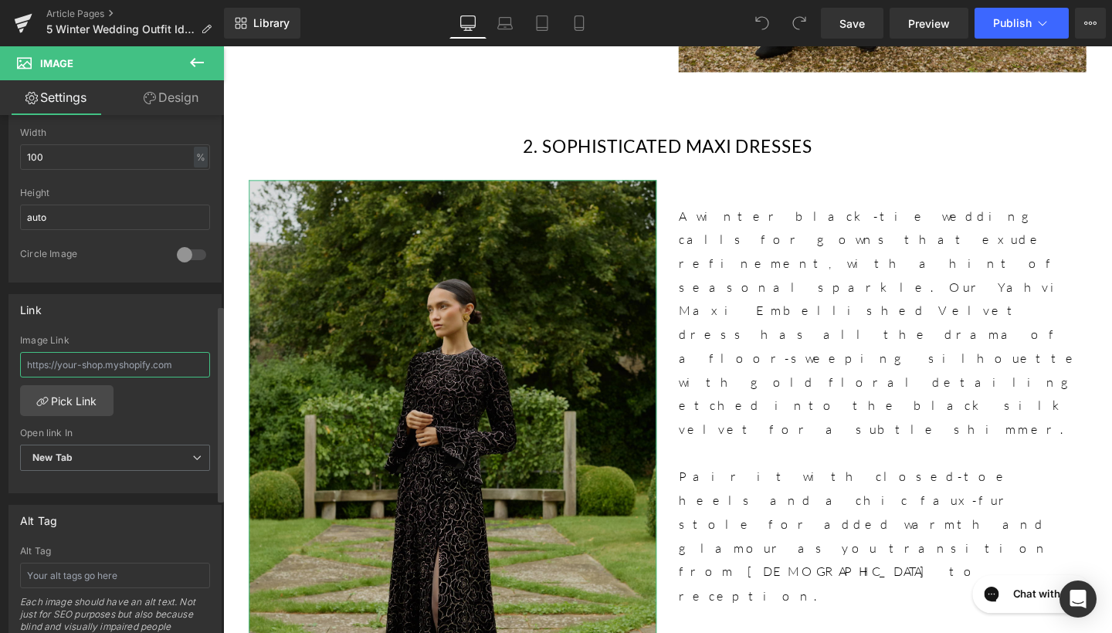
scroll to position [503, 0]
click at [83, 563] on input "text" at bounding box center [115, 571] width 190 height 25
type input "Yahvi Maxi Embellished Velvet Dress"
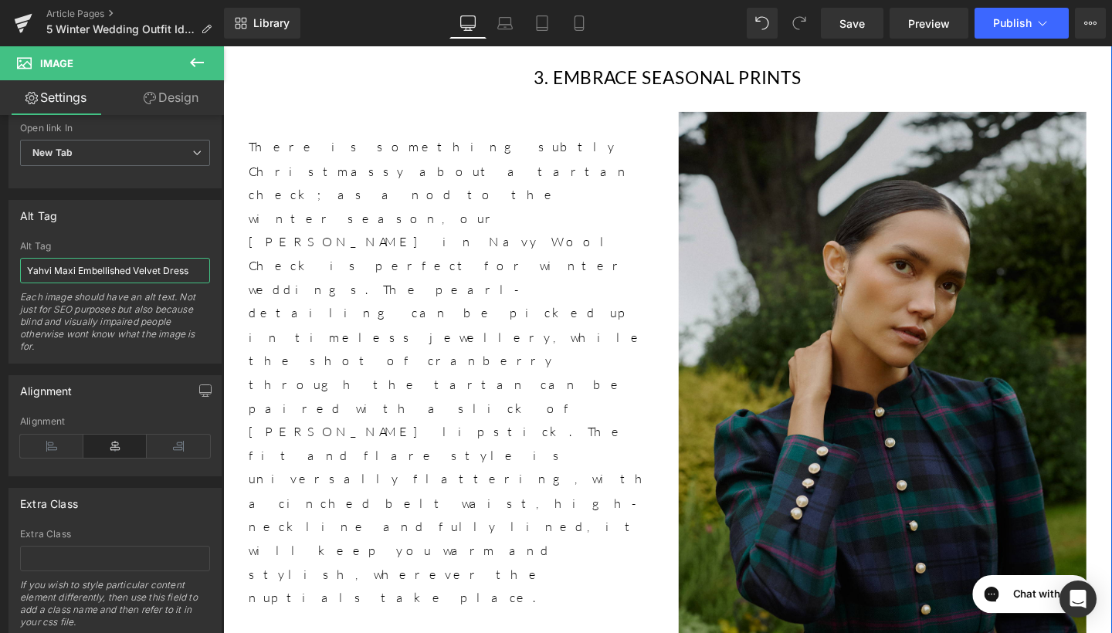
scroll to position [2348, 0]
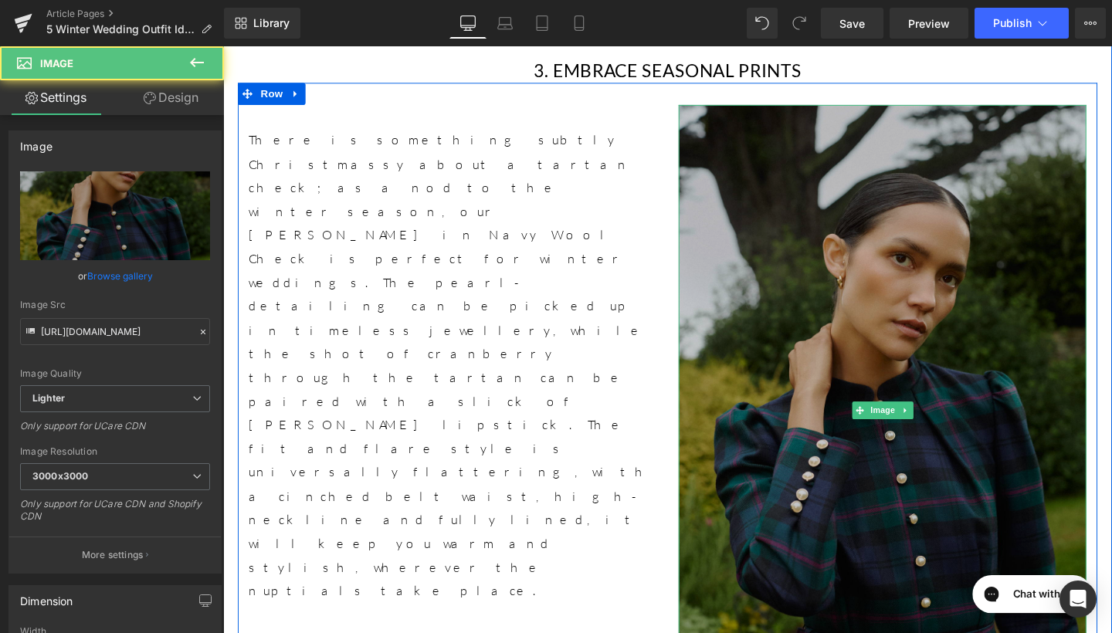
drag, startPoint x: 829, startPoint y: 318, endPoint x: 735, endPoint y: 332, distance: 94.5
click at [829, 318] on img at bounding box center [916, 430] width 429 height 644
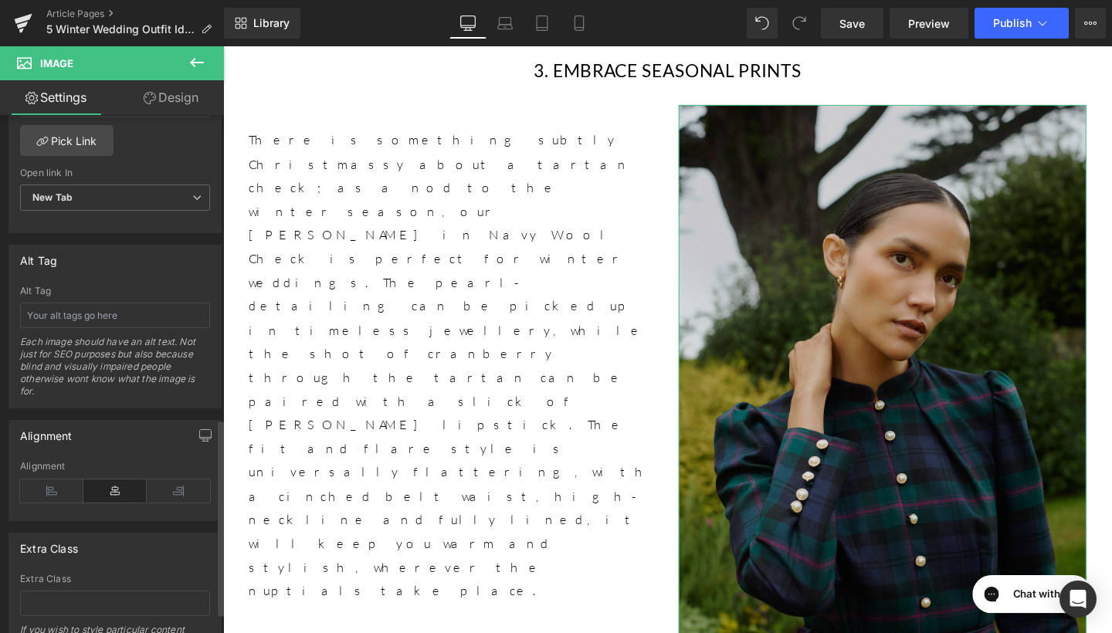
scroll to position [805, 0]
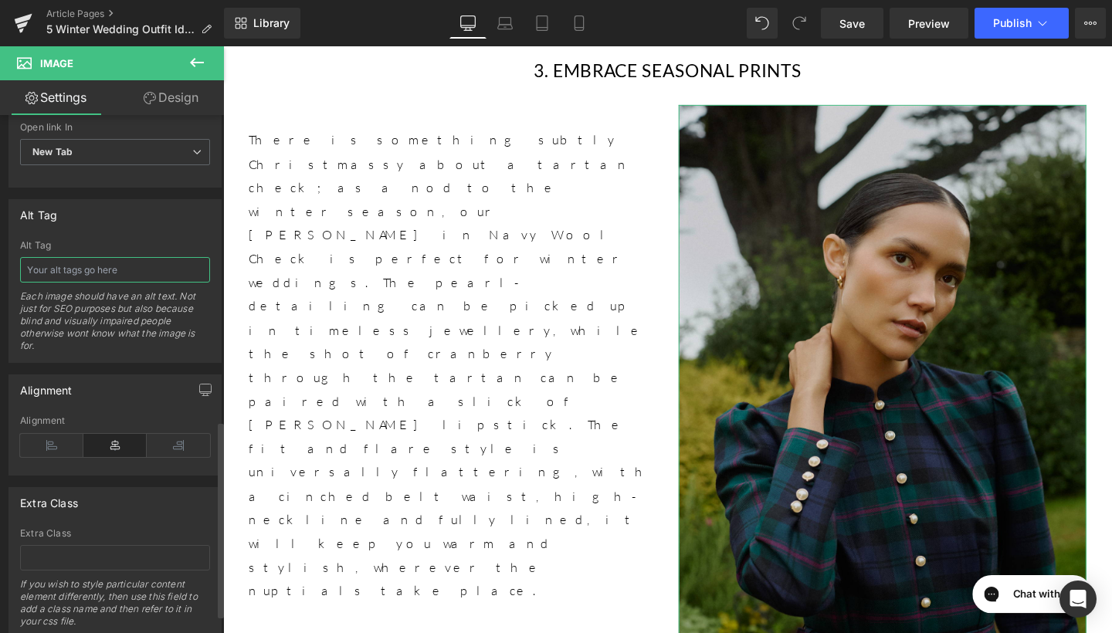
click at [107, 269] on input "text" at bounding box center [115, 269] width 190 height 25
type input "Ahana Tartan Dress"
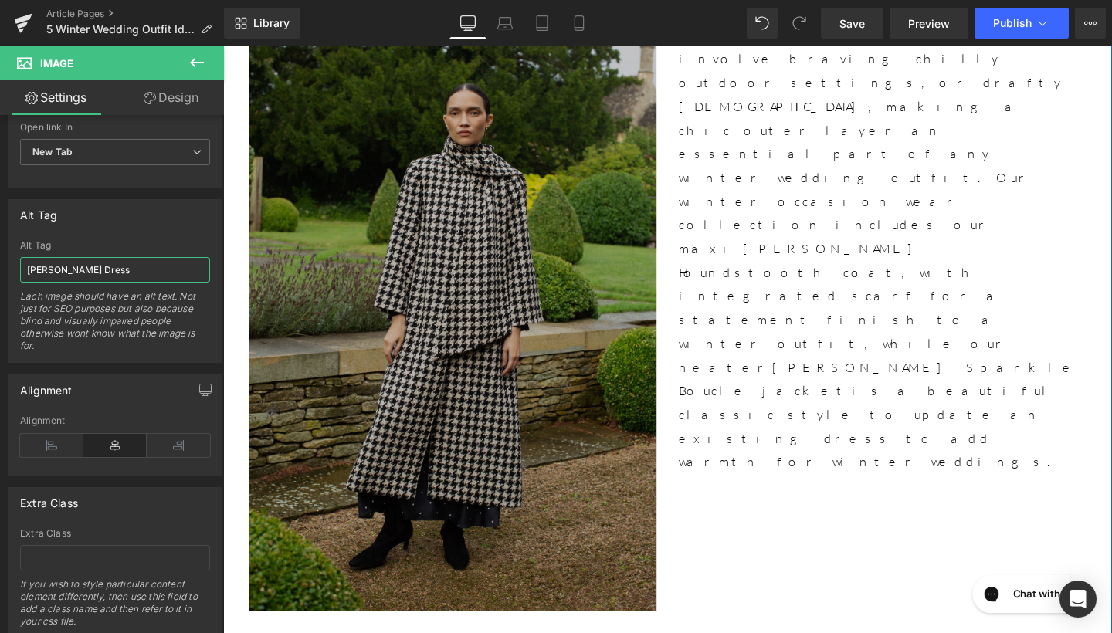
scroll to position [3277, 0]
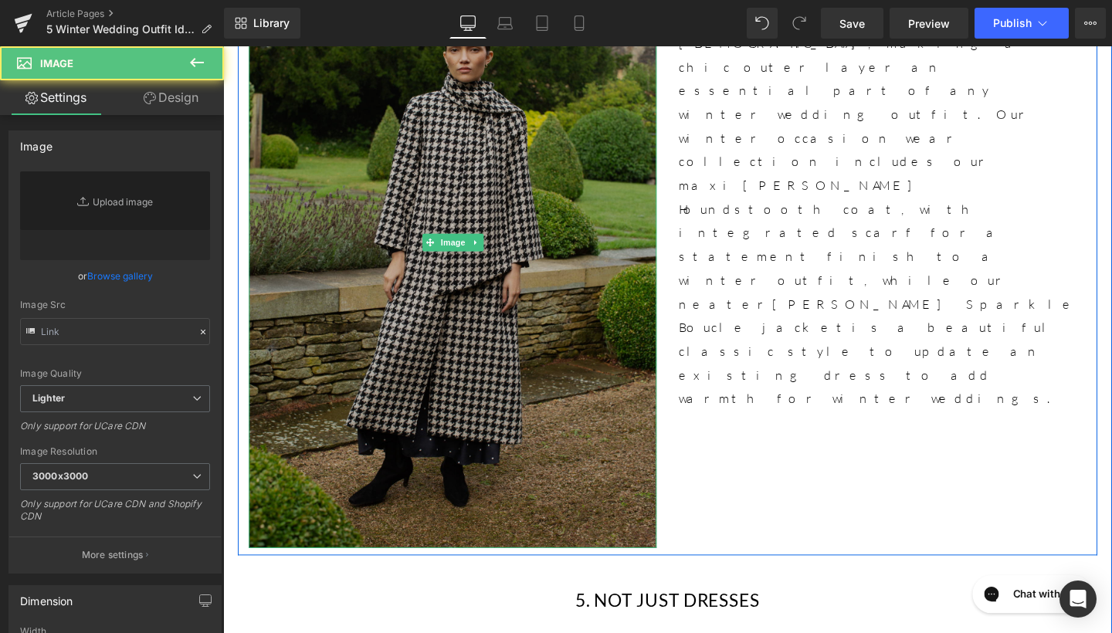
type input "https://ucarecdn.com/c628bd5d-c865-4885-a467-40abce7dd9ed/-/format/auto/-/previ…"
click at [587, 305] on img at bounding box center [464, 252] width 429 height 644
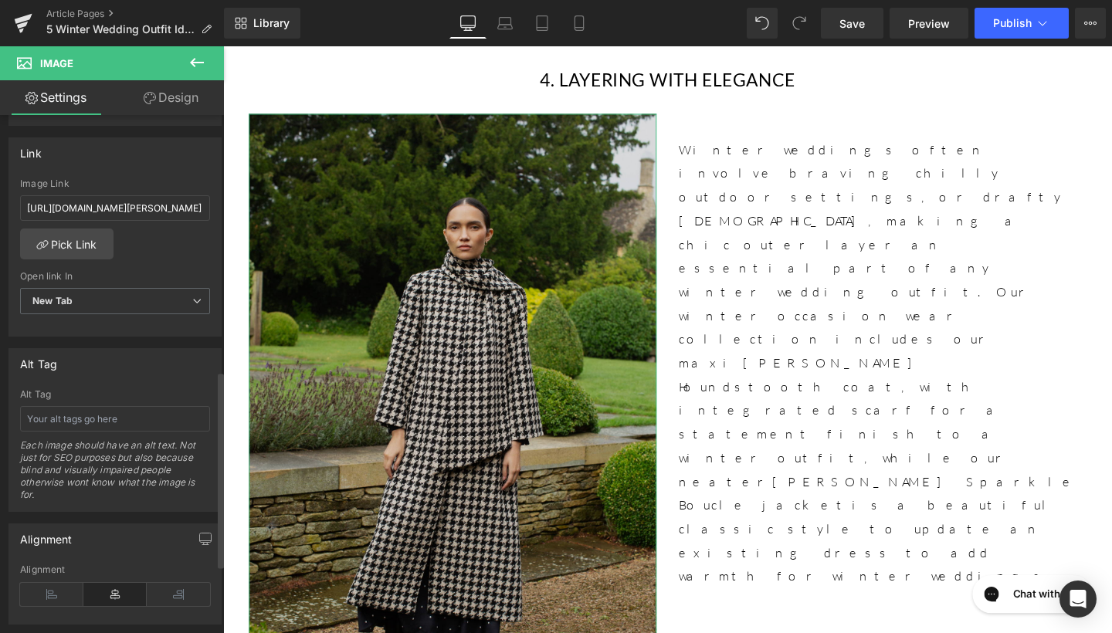
scroll to position [674, 0]
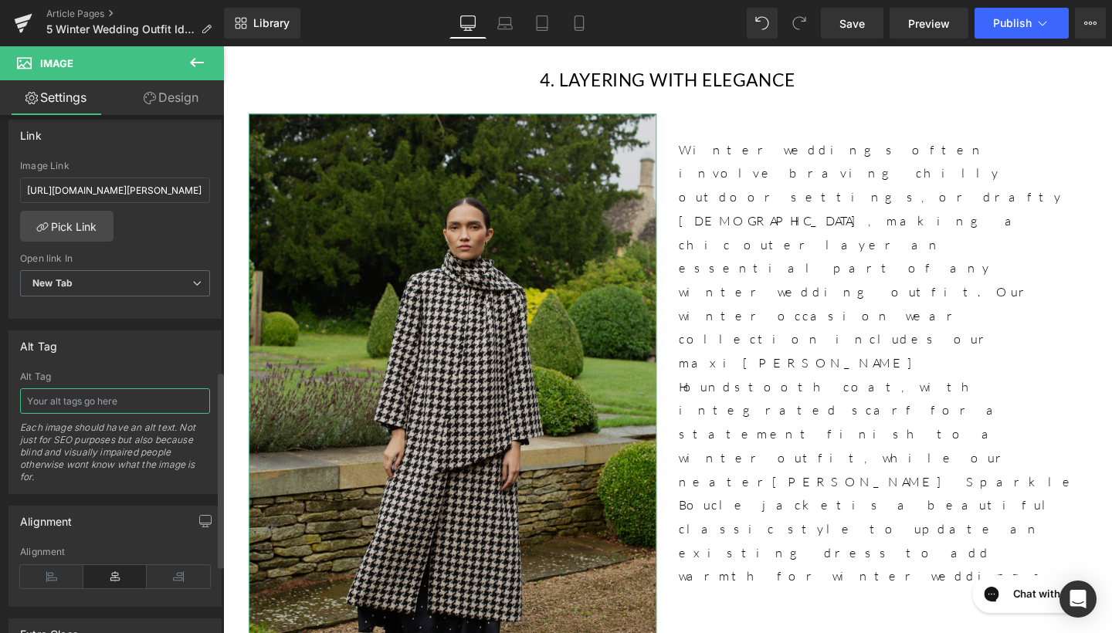
click at [103, 391] on input "text" at bounding box center [115, 401] width 190 height 25
type input "[PERSON_NAME] Houndstooth Coat"
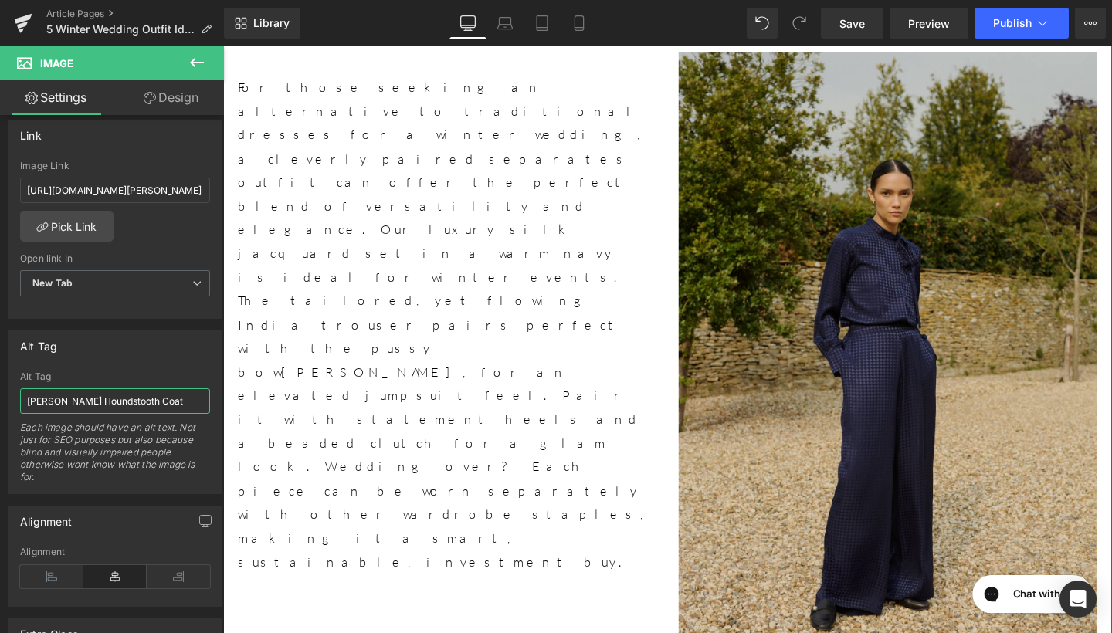
scroll to position [3966, 0]
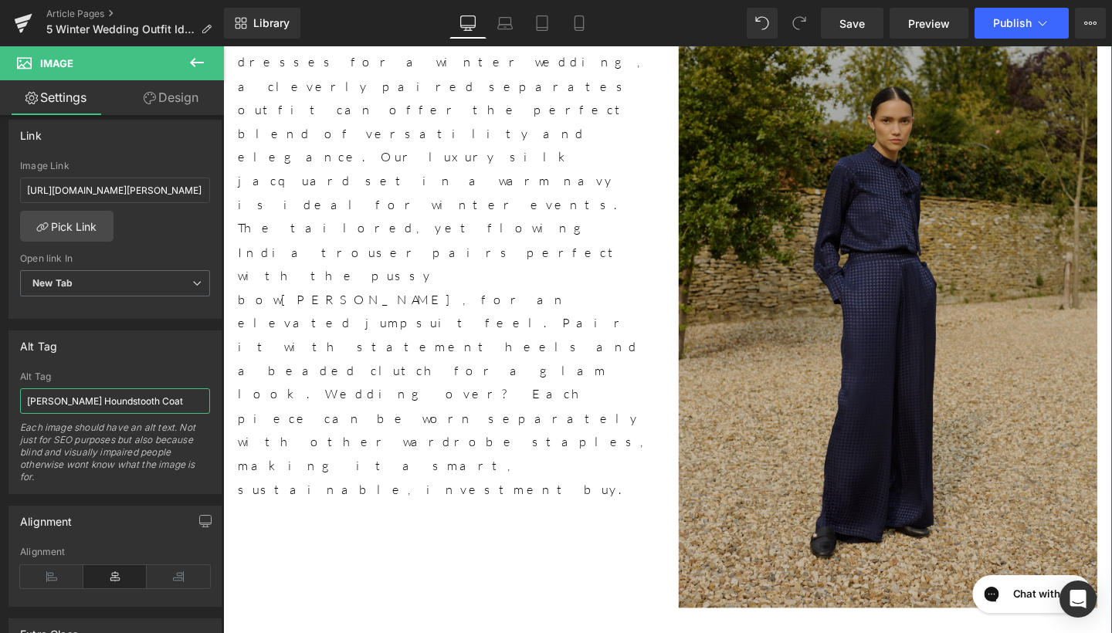
click at [767, 314] on img at bounding box center [922, 306] width 440 height 661
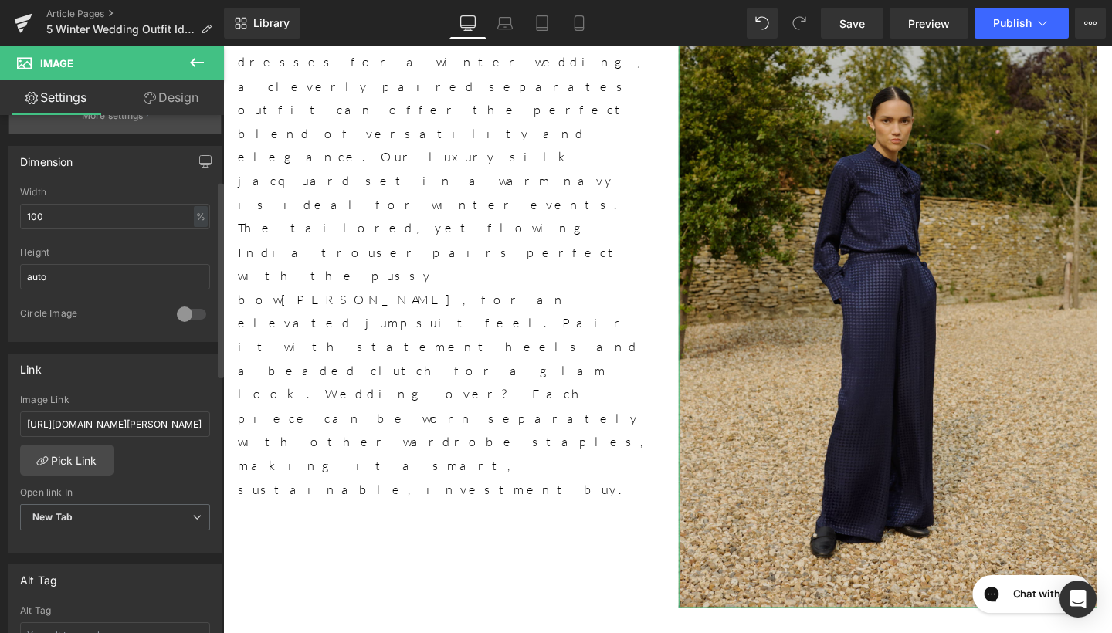
scroll to position [495, 0]
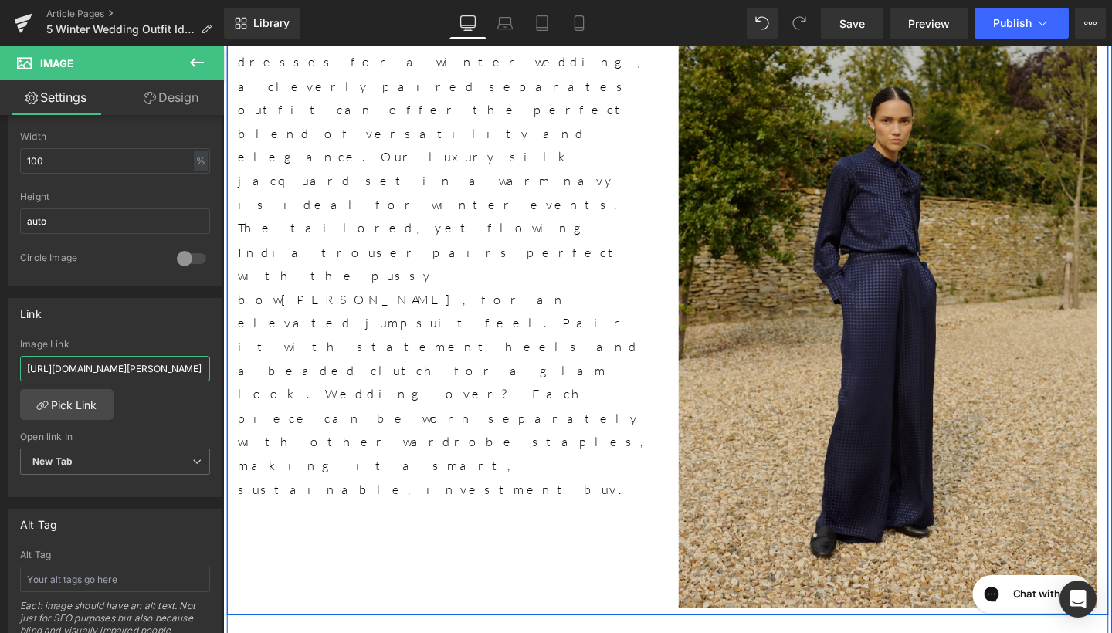
drag, startPoint x: 247, startPoint y: 409, endPoint x: 263, endPoint y: 366, distance: 46.2
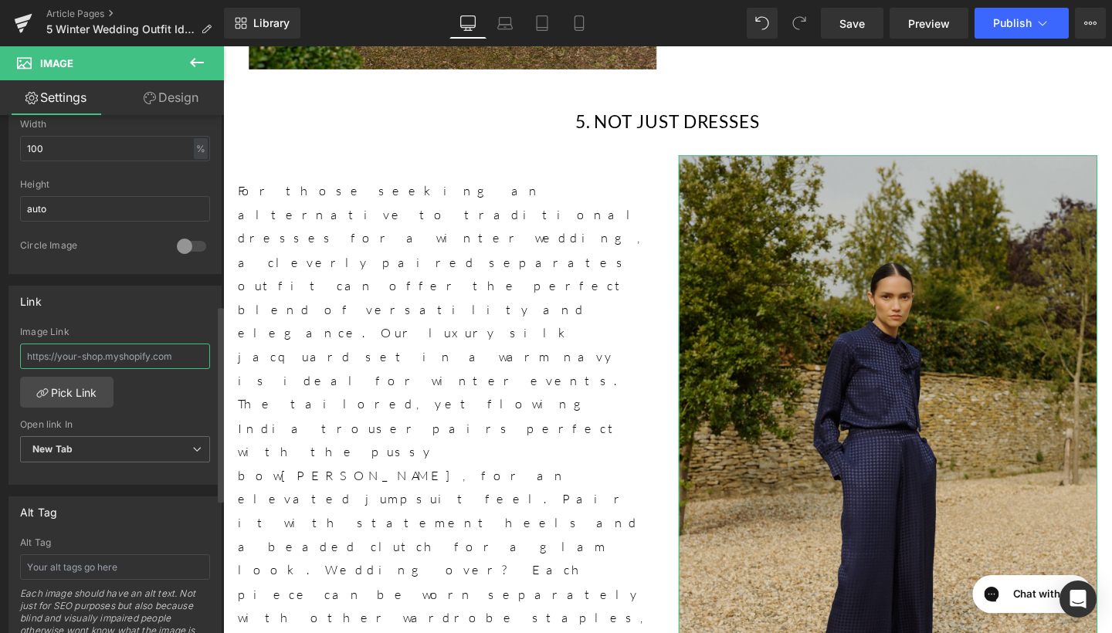
scroll to position [511, 0]
type input "I"
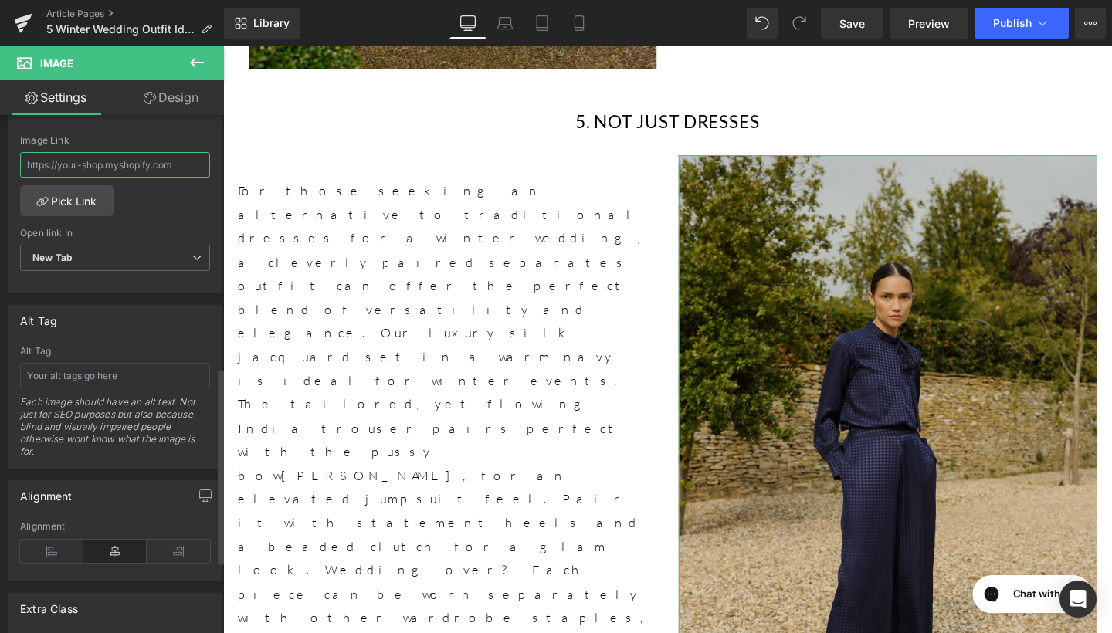
scroll to position [742, 0]
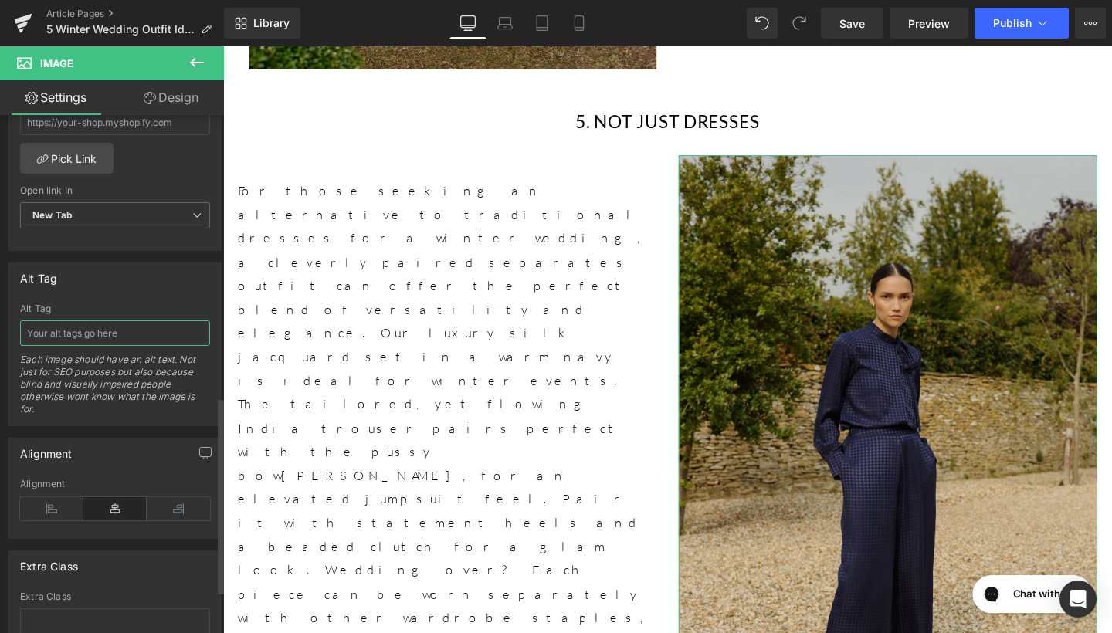
click at [122, 338] on input "text" at bounding box center [115, 333] width 190 height 25
click at [165, 329] on input "India Trousers & Bonnie Blouse in Navy J" at bounding box center [115, 333] width 190 height 25
type input "India Trousers & Bonnie Blouse in a Navy Jacquard"
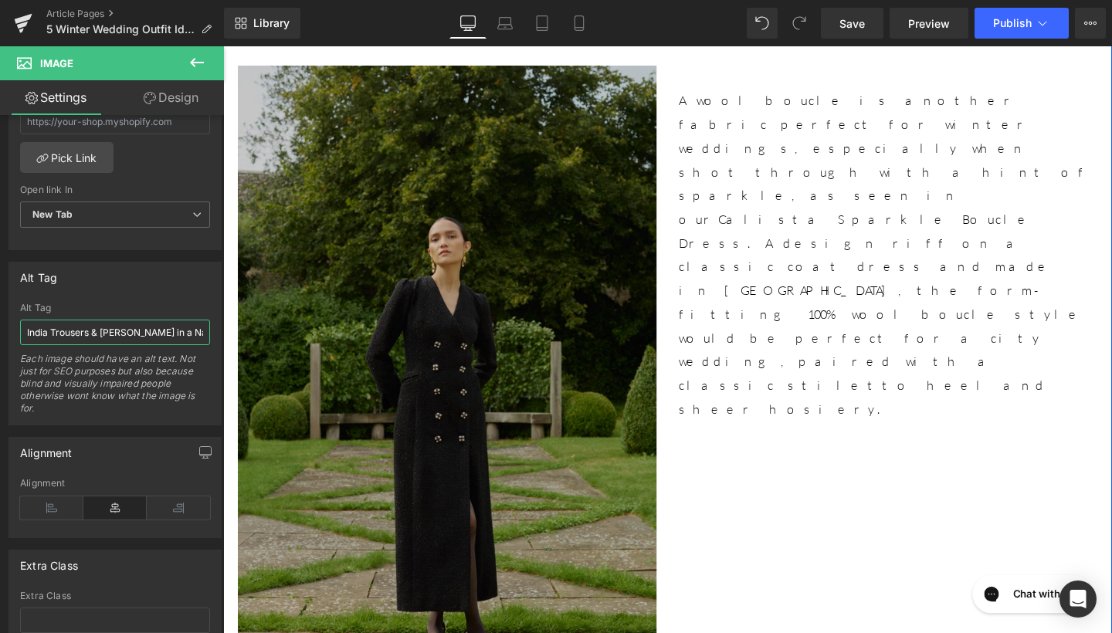
scroll to position [4656, 0]
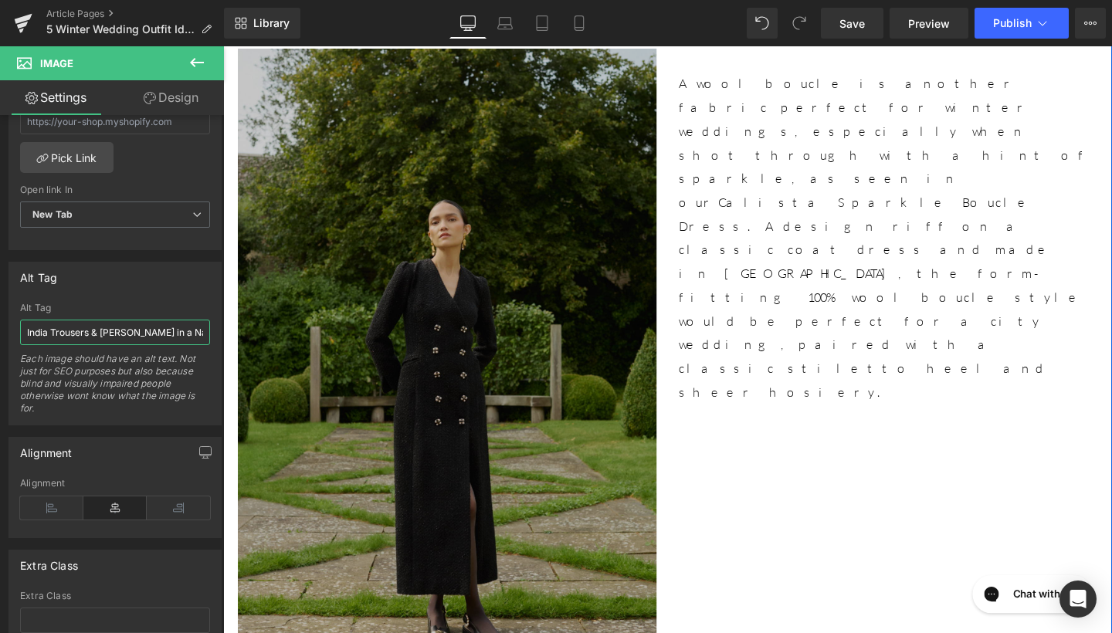
click at [443, 346] on img at bounding box center [459, 379] width 440 height 661
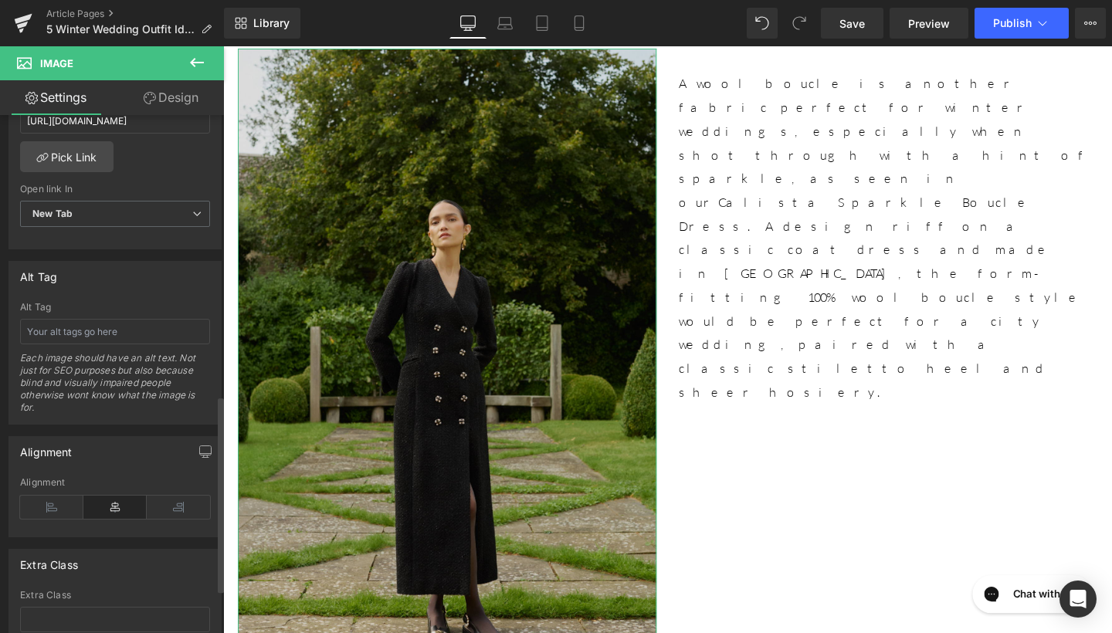
scroll to position [752, 0]
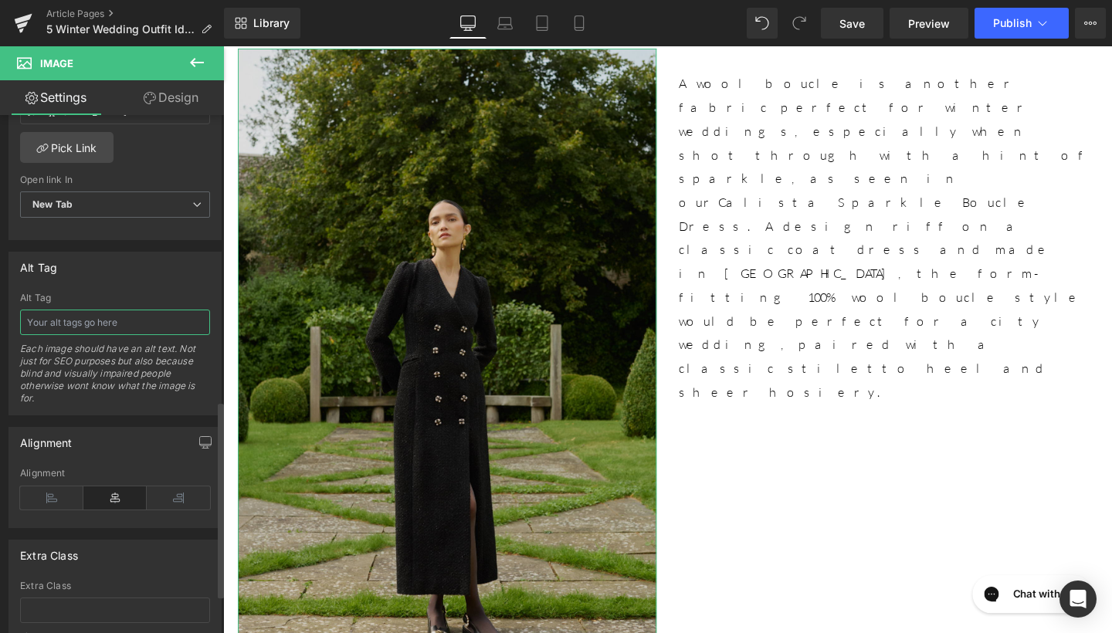
click at [129, 327] on input "text" at bounding box center [115, 322] width 190 height 25
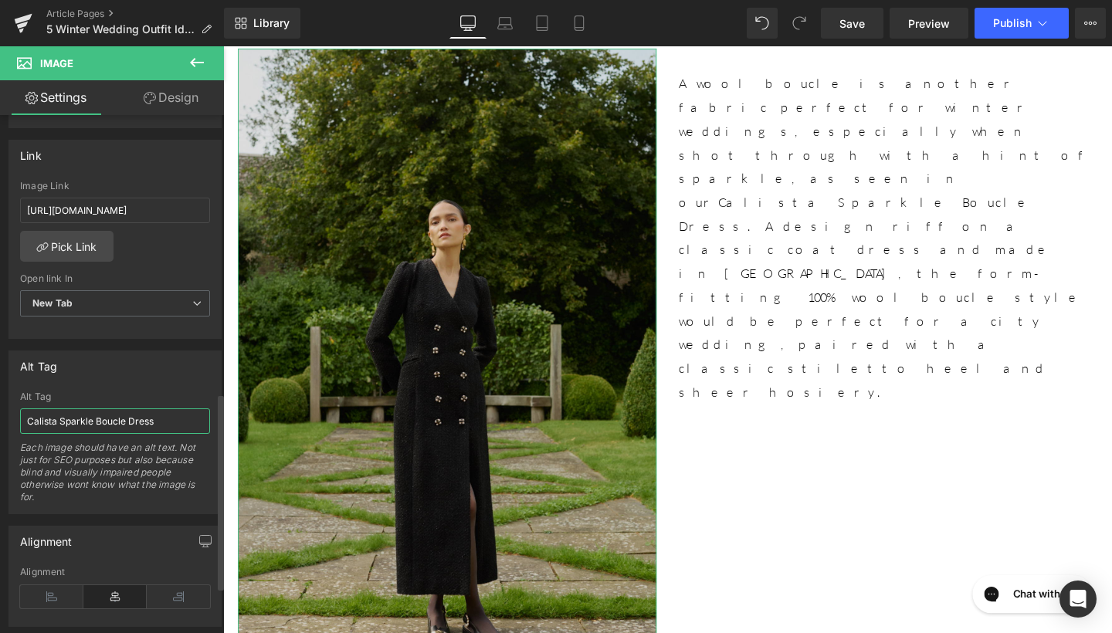
scroll to position [623, 0]
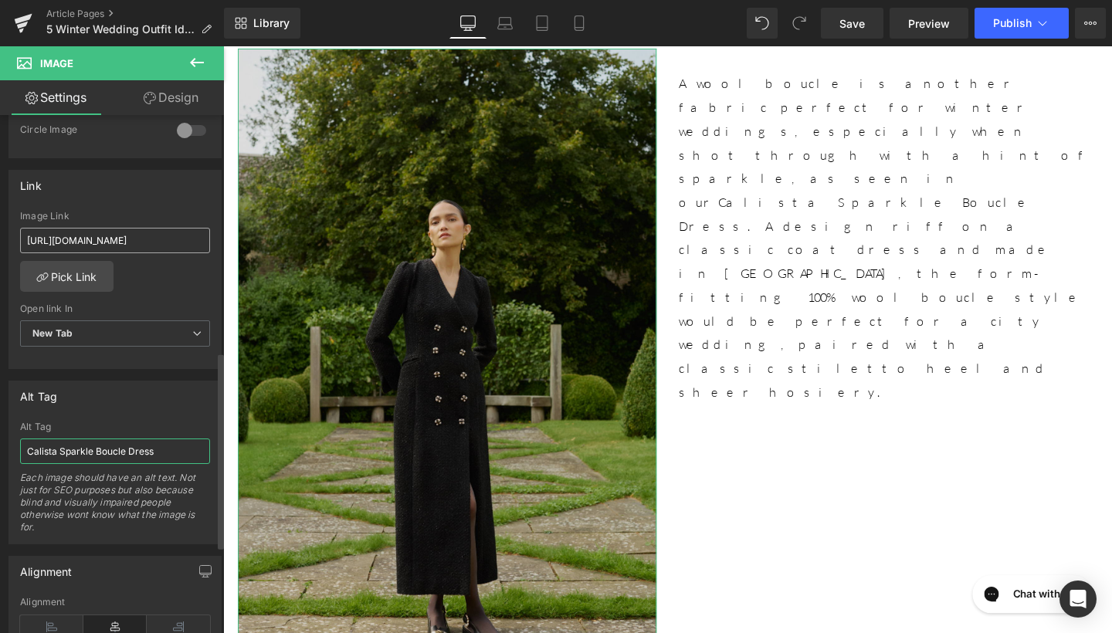
type input "Calista Sparkle Boucle Dress"
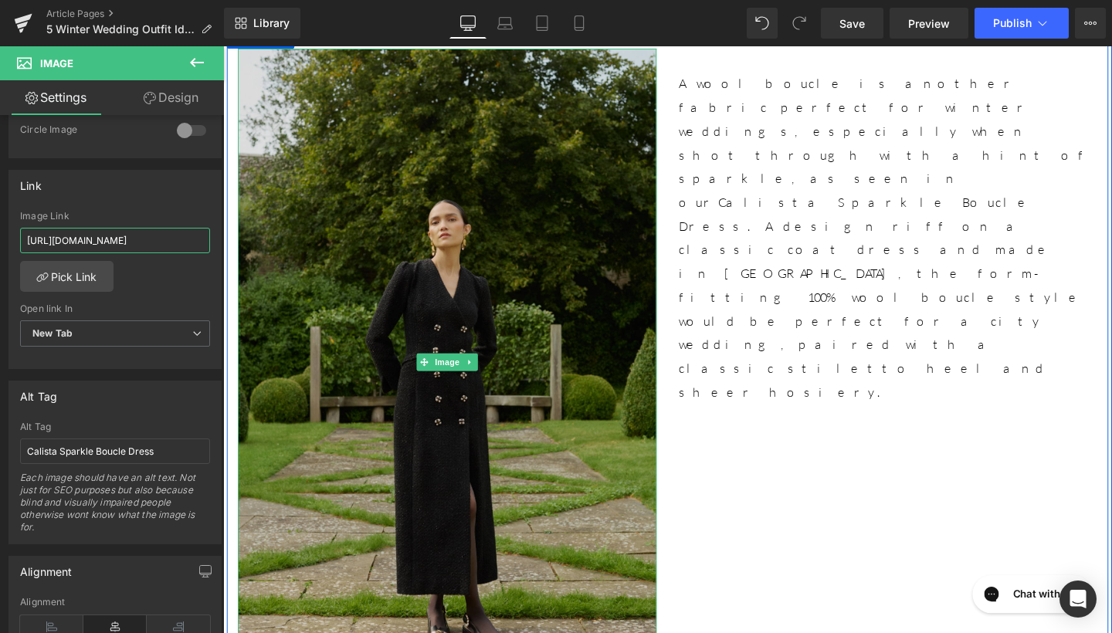
drag, startPoint x: 250, startPoint y: 285, endPoint x: 239, endPoint y: 238, distance: 48.5
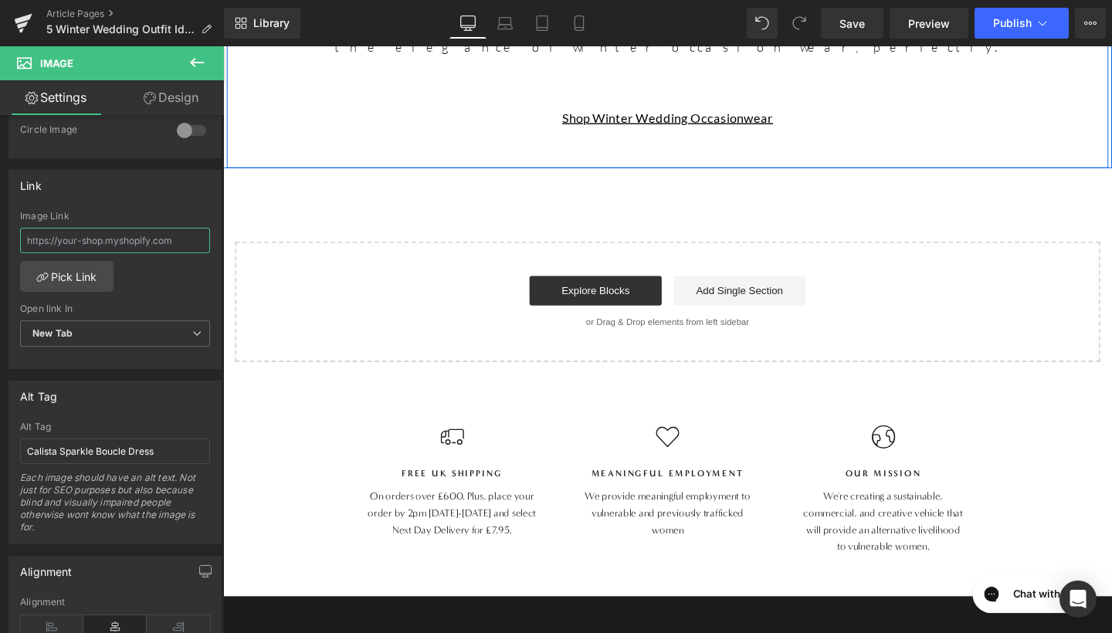
scroll to position [5581, 0]
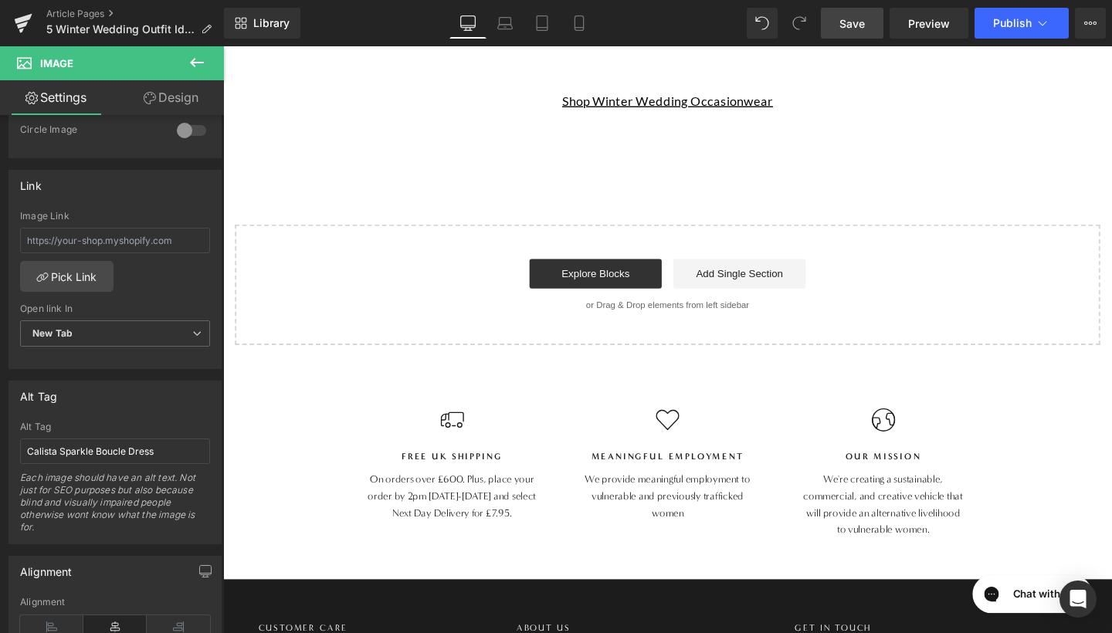
click at [864, 15] on span "Save" at bounding box center [852, 23] width 25 height 16
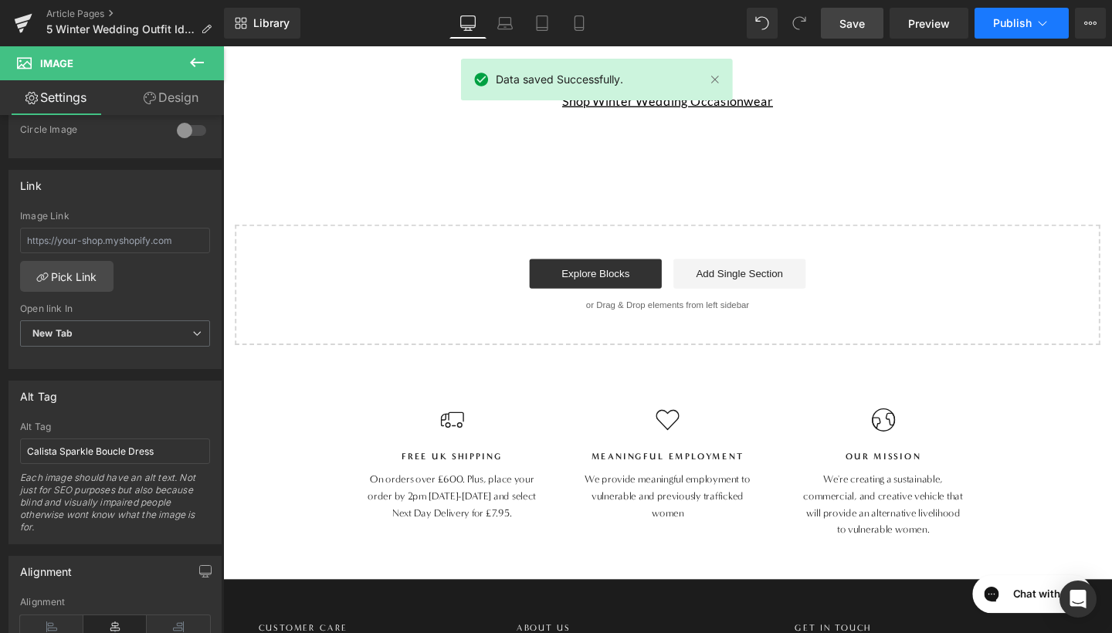
click at [1031, 25] on span "Publish" at bounding box center [1013, 23] width 39 height 12
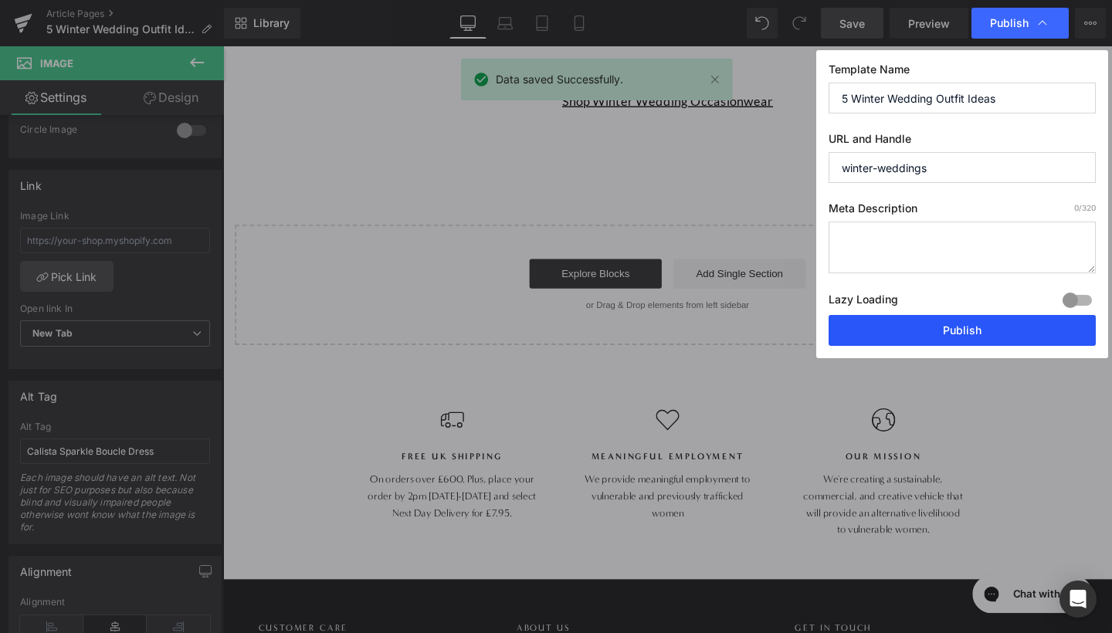
click at [920, 333] on button "Publish" at bounding box center [962, 330] width 267 height 31
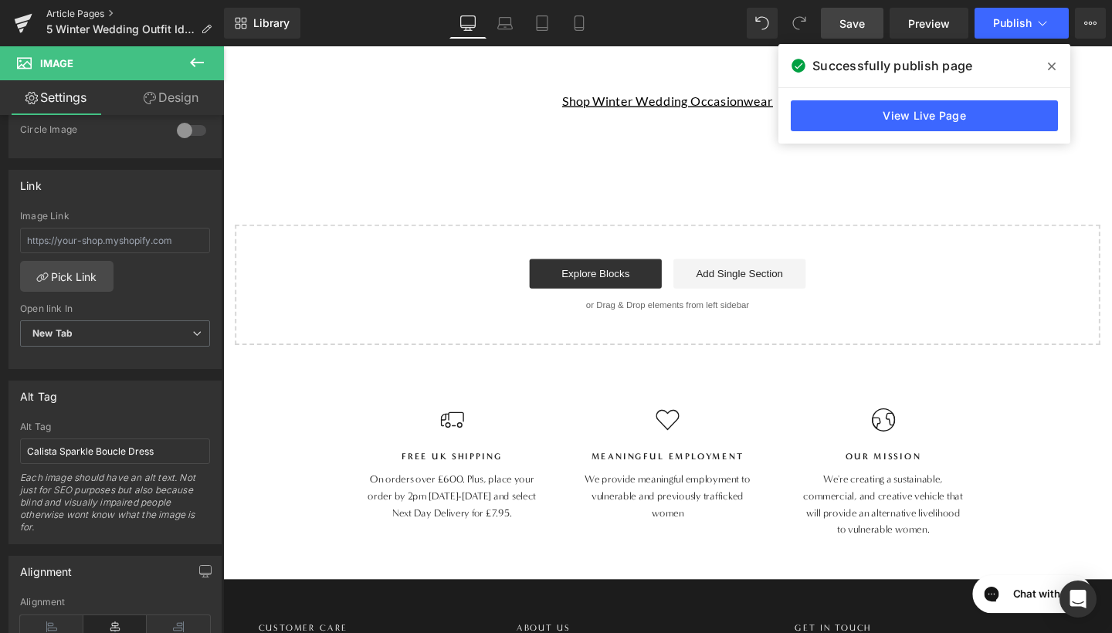
click at [90, 8] on link "Article Pages" at bounding box center [135, 14] width 178 height 12
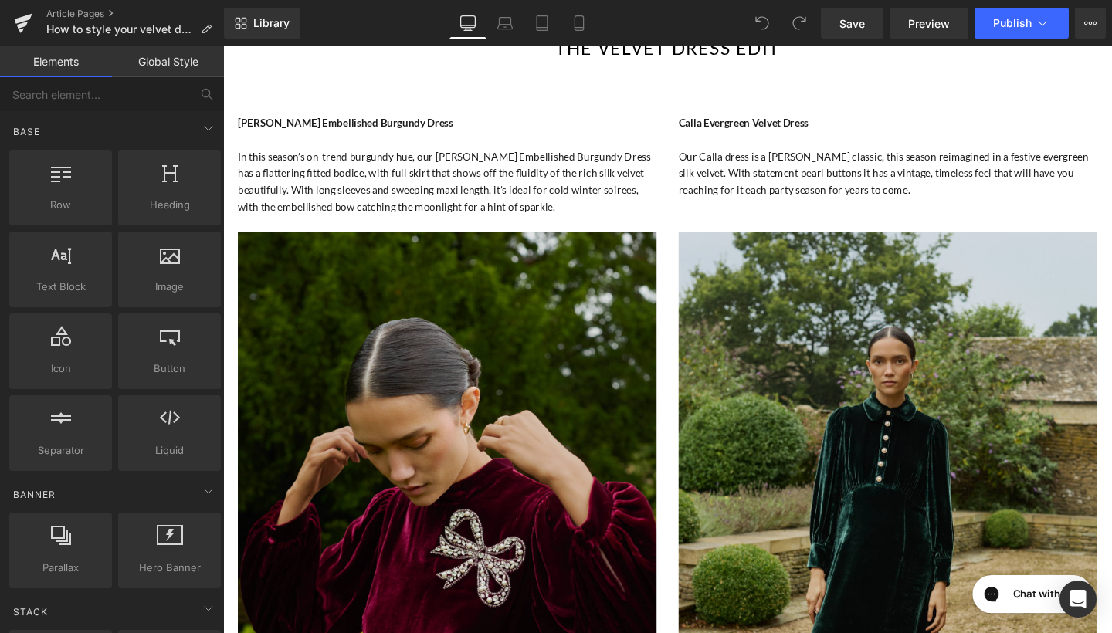
scroll to position [976, 0]
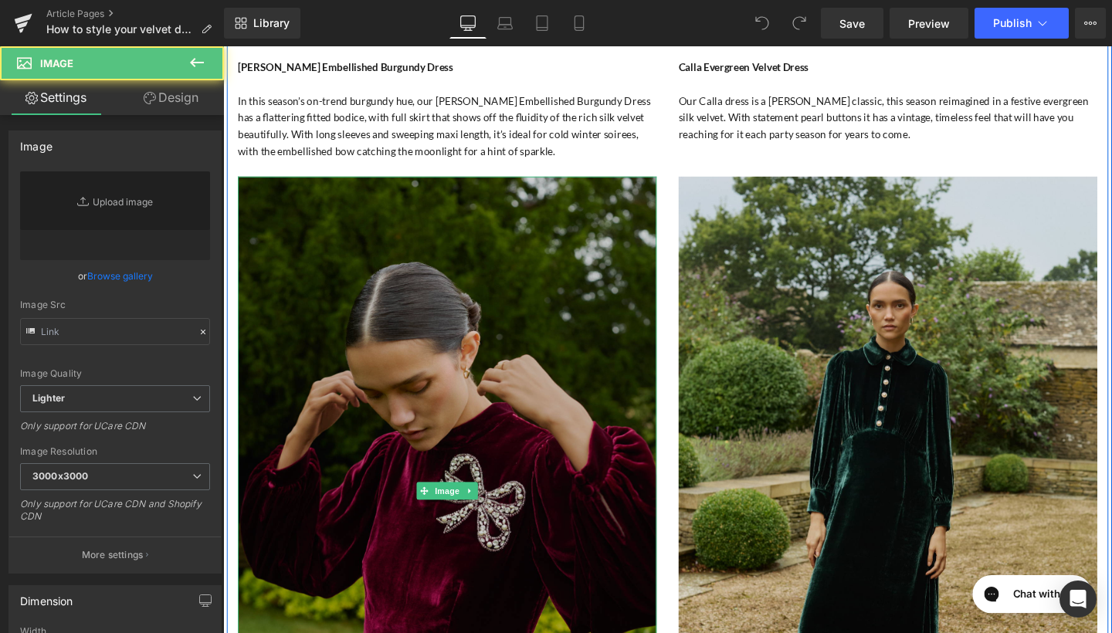
type input "[URL][DOMAIN_NAME]"
click at [388, 414] on img at bounding box center [459, 513] width 440 height 661
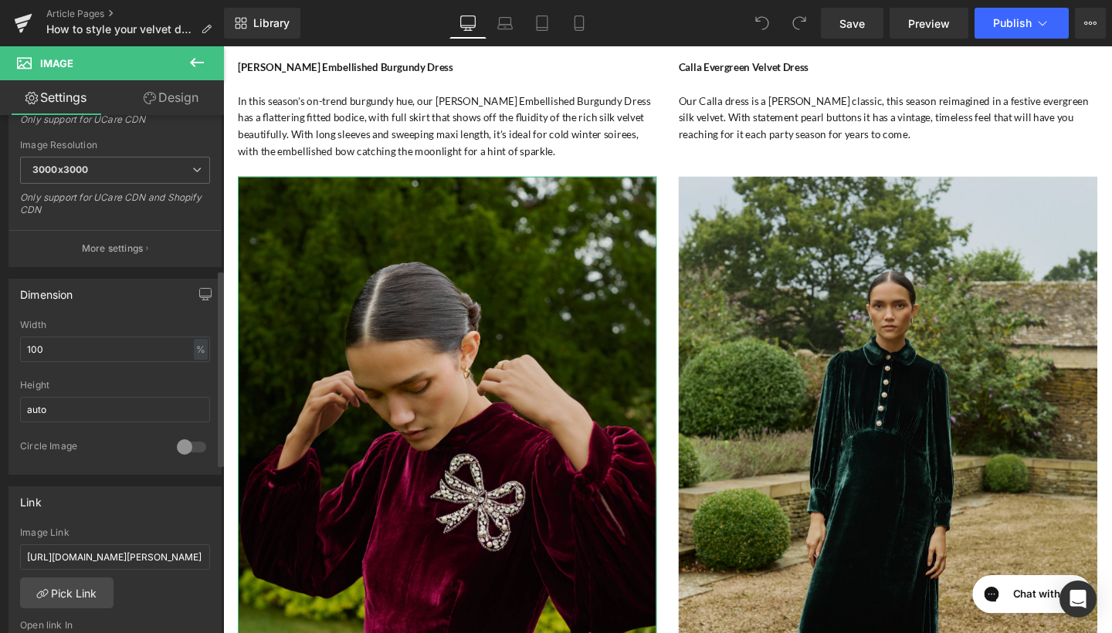
scroll to position [448, 0]
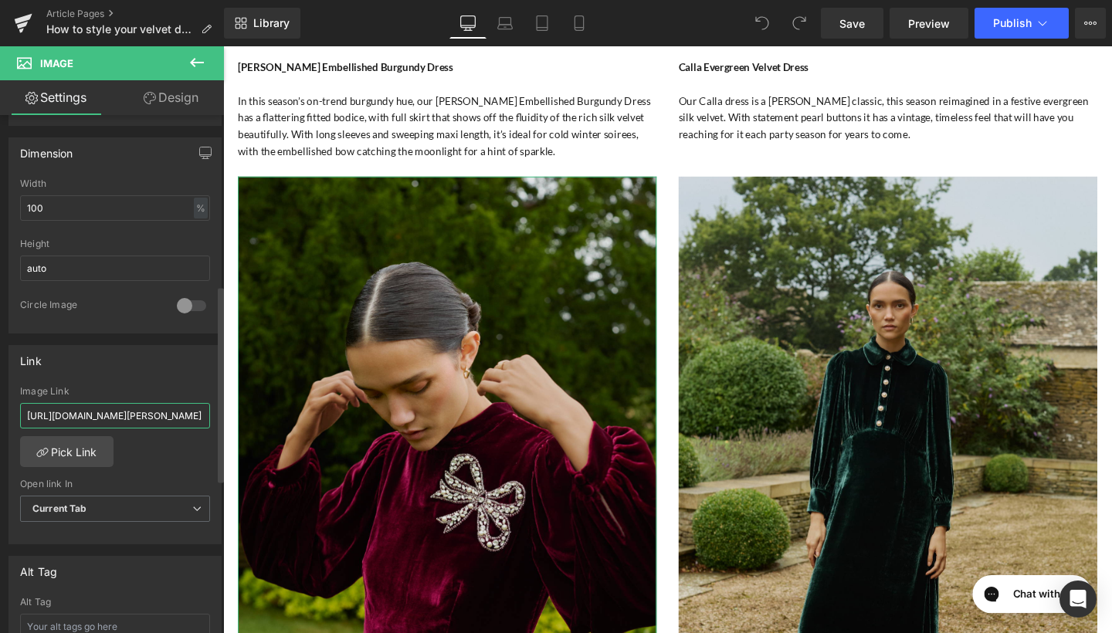
drag, startPoint x: 22, startPoint y: 417, endPoint x: 199, endPoint y: 417, distance: 176.9
click at [200, 418] on input "[URL][DOMAIN_NAME][PERSON_NAME]" at bounding box center [115, 415] width 190 height 25
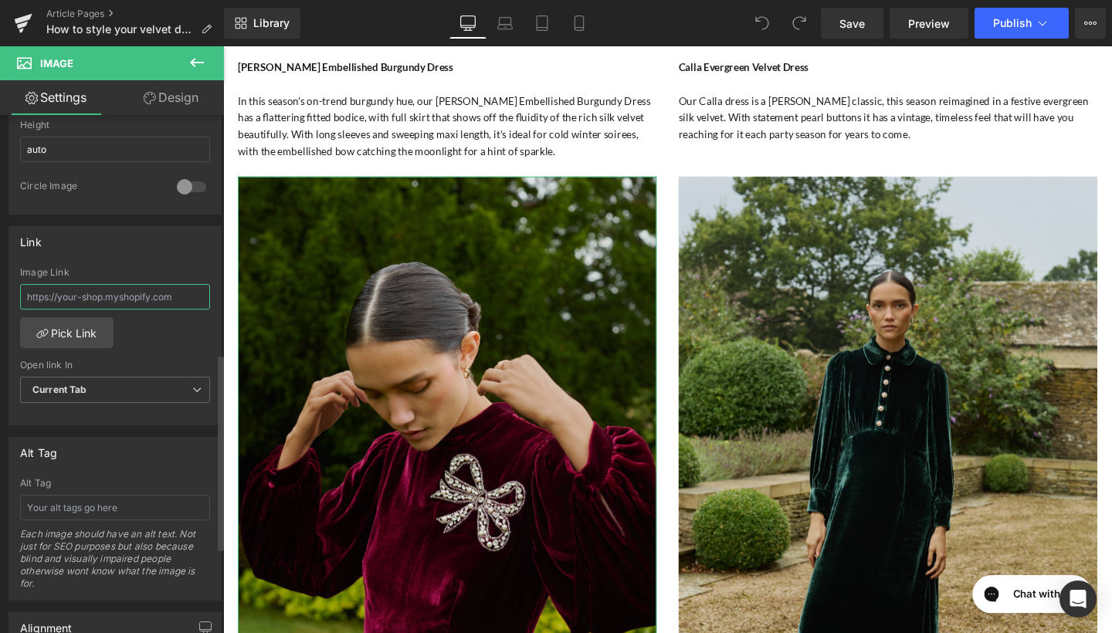
scroll to position [658, 0]
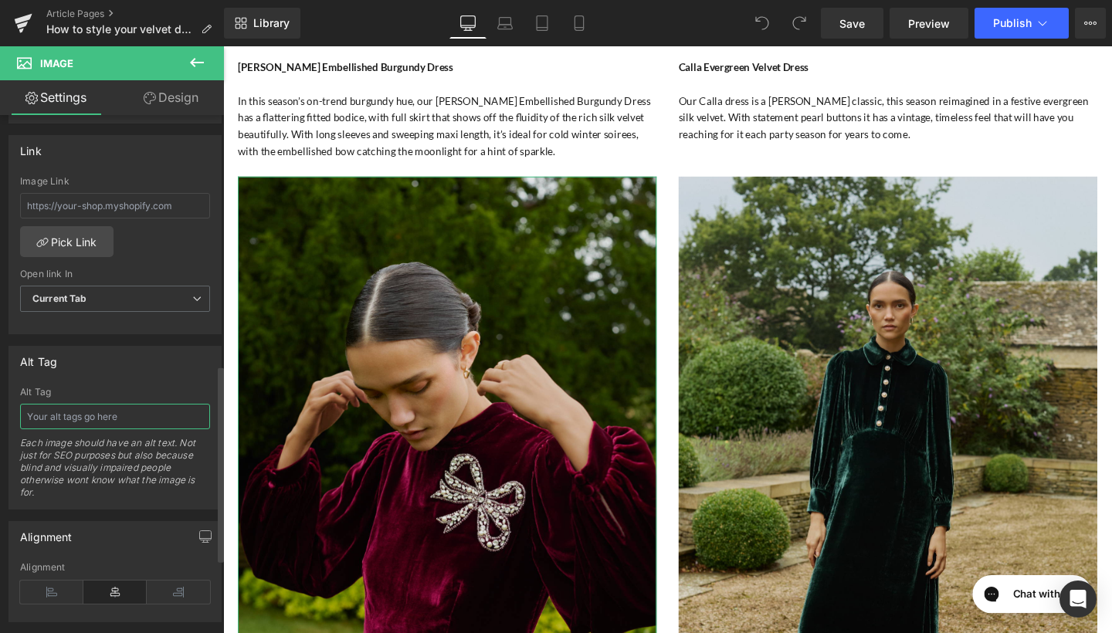
click at [76, 418] on input "text" at bounding box center [115, 416] width 190 height 25
type input "[PERSON_NAME] Embellished Burgundy Dress"
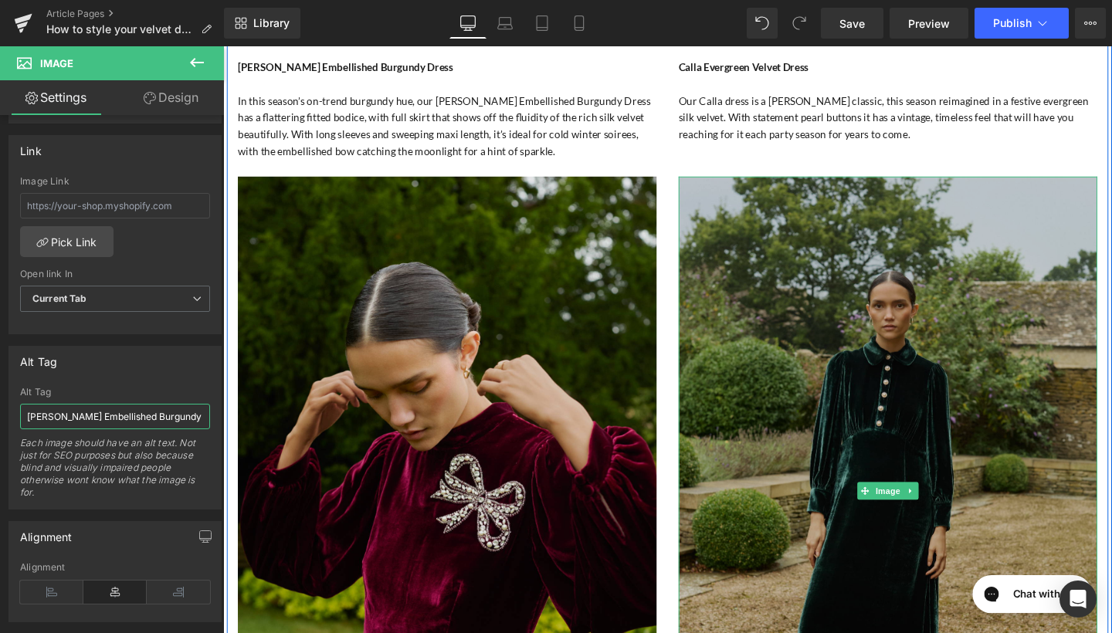
click at [785, 365] on img at bounding box center [922, 513] width 440 height 661
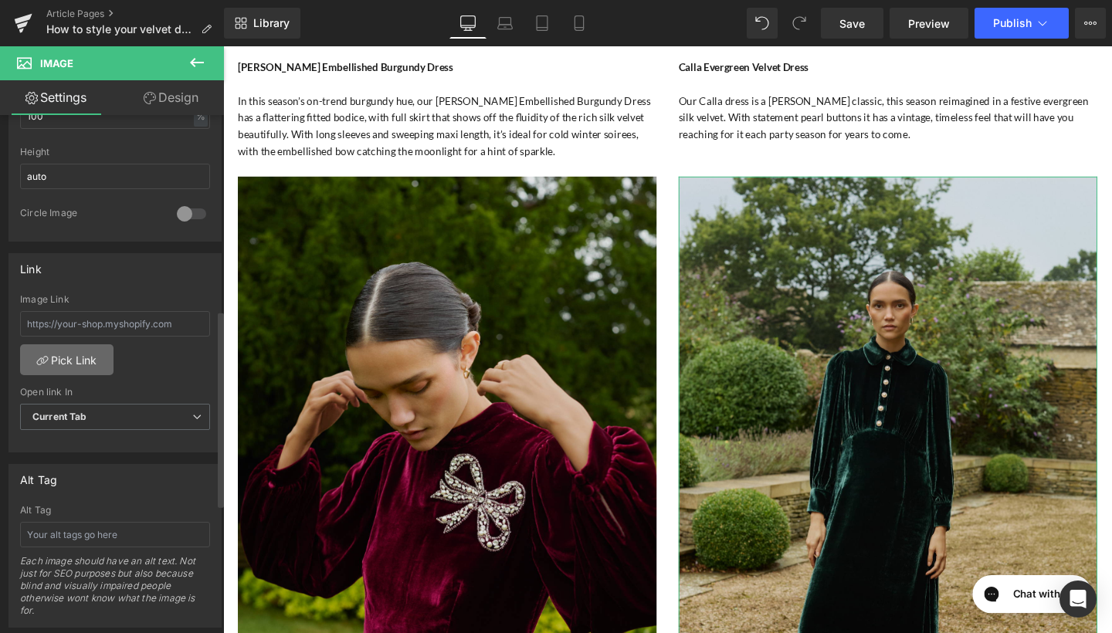
scroll to position [606, 0]
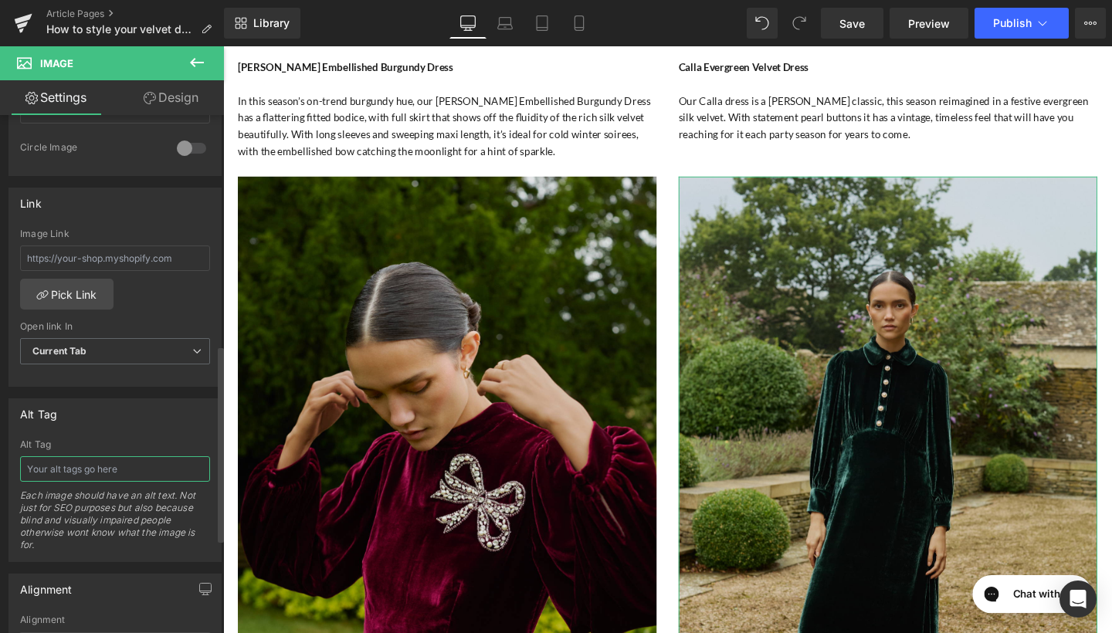
click at [69, 472] on input "text" at bounding box center [115, 469] width 190 height 25
type input "Calla Evergreen Velvet Dress"
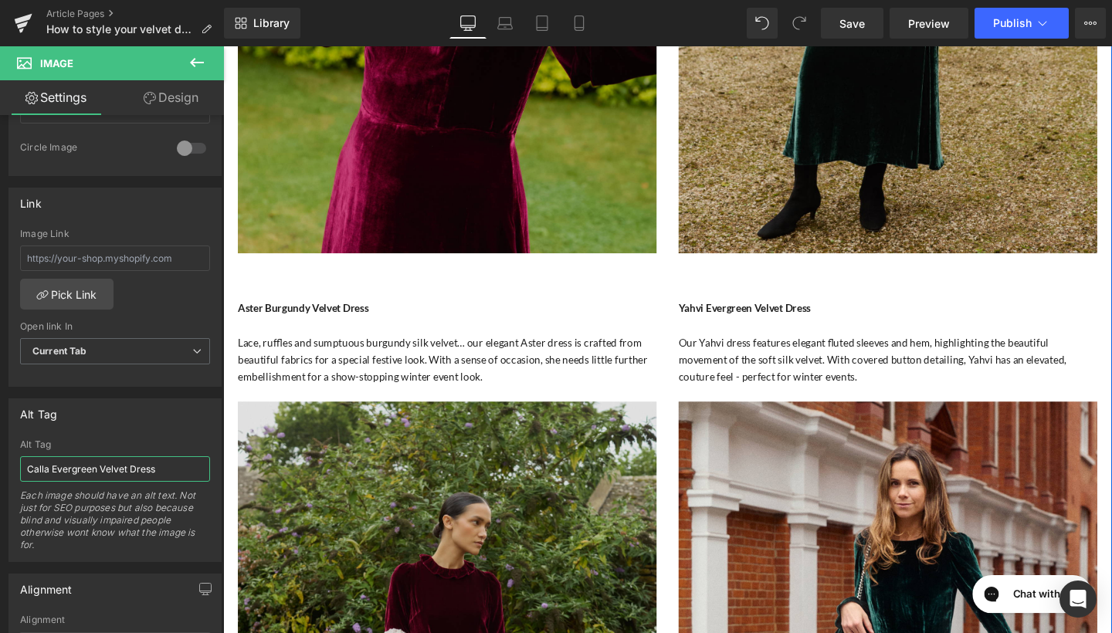
scroll to position [1625, 0]
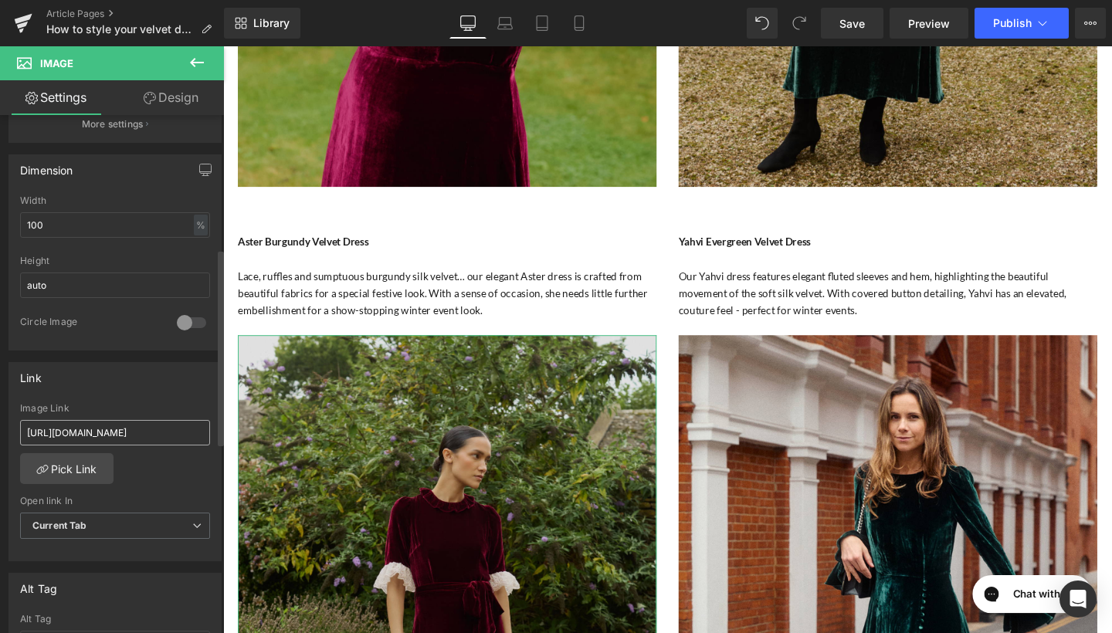
scroll to position [501, 0]
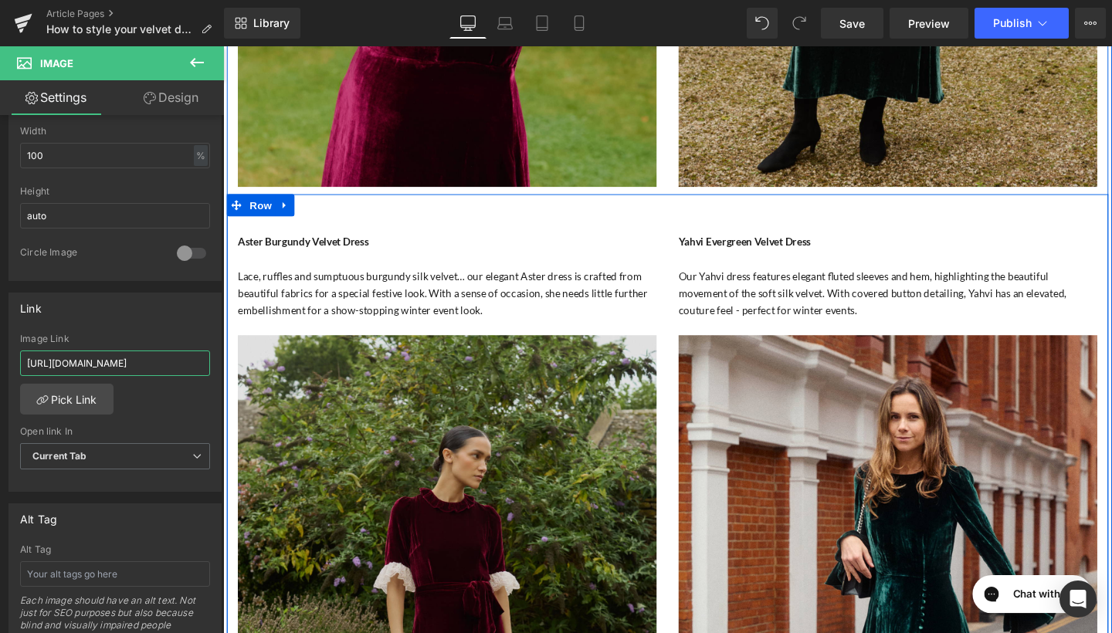
drag, startPoint x: 250, startPoint y: 409, endPoint x: 232, endPoint y: 380, distance: 34.3
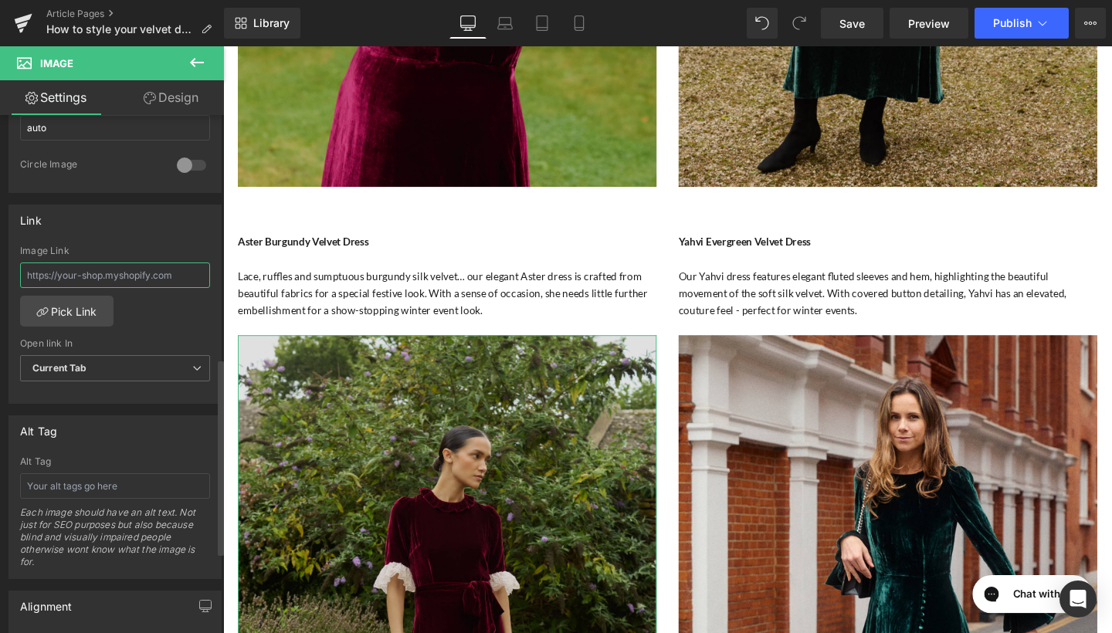
scroll to position [640, 0]
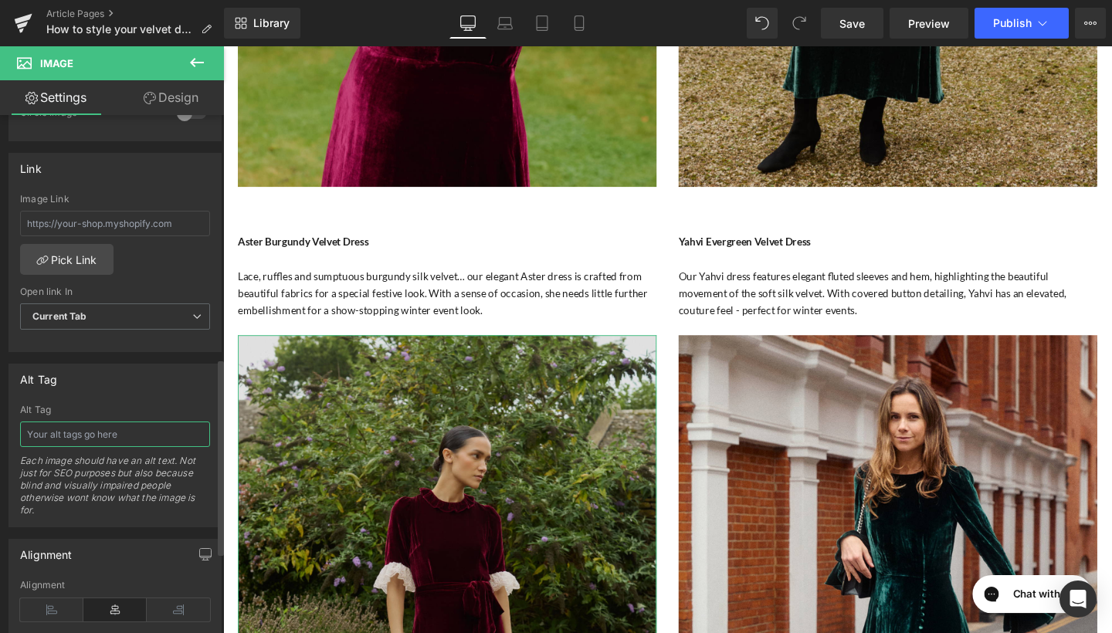
click at [118, 439] on input "text" at bounding box center [115, 434] width 190 height 25
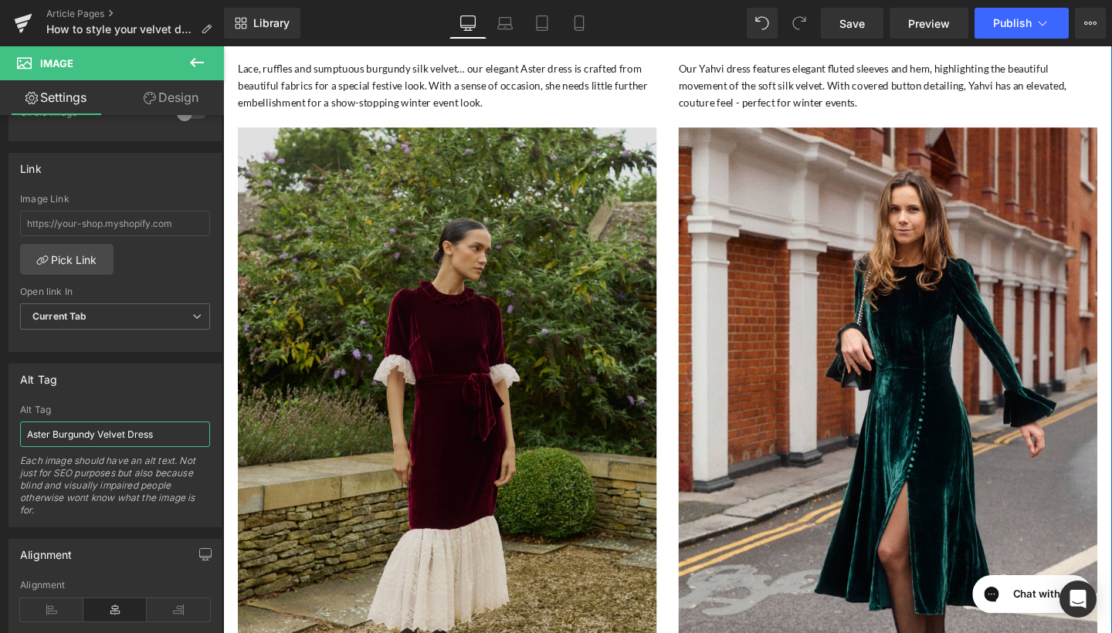
scroll to position [1938, 0]
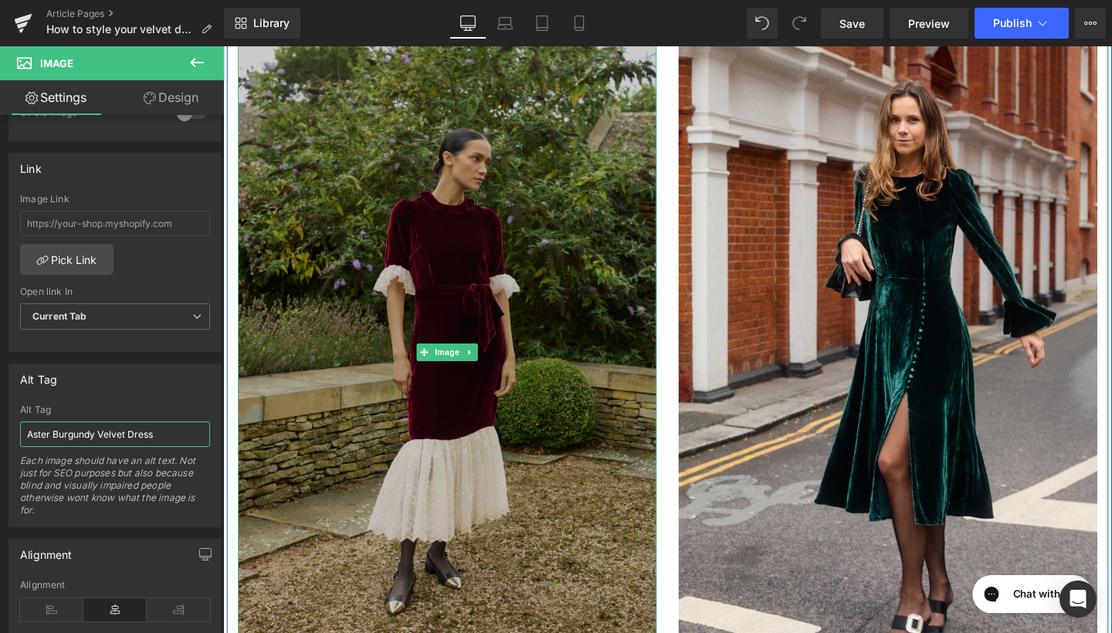
type input "Aster Burgundy Velvet Dress"
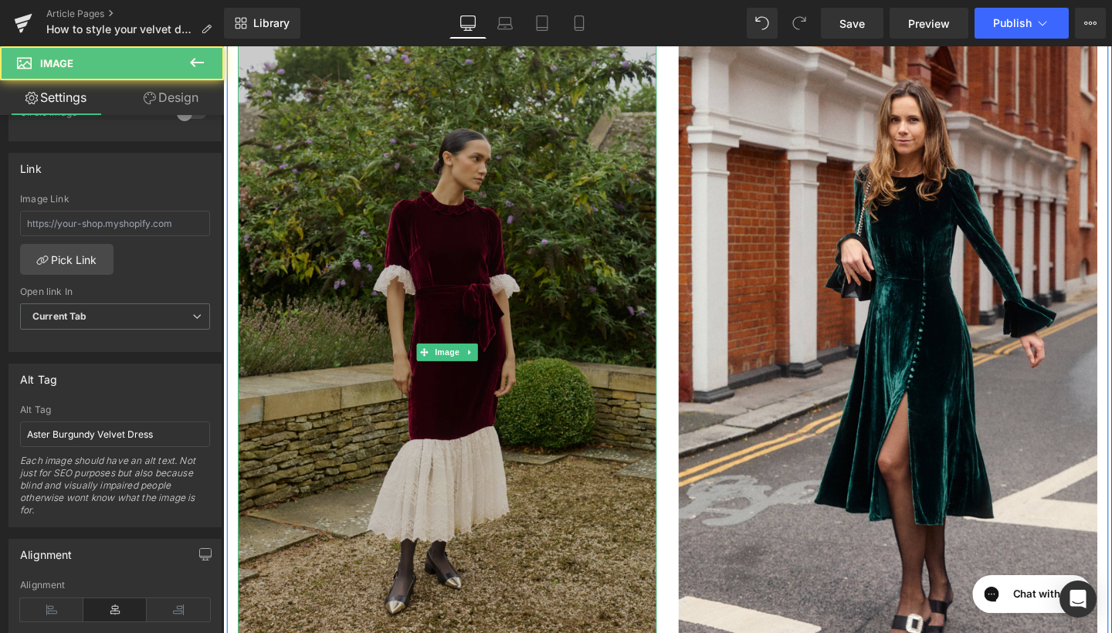
click at [598, 226] on img at bounding box center [459, 368] width 440 height 661
click at [574, 243] on img at bounding box center [459, 368] width 440 height 661
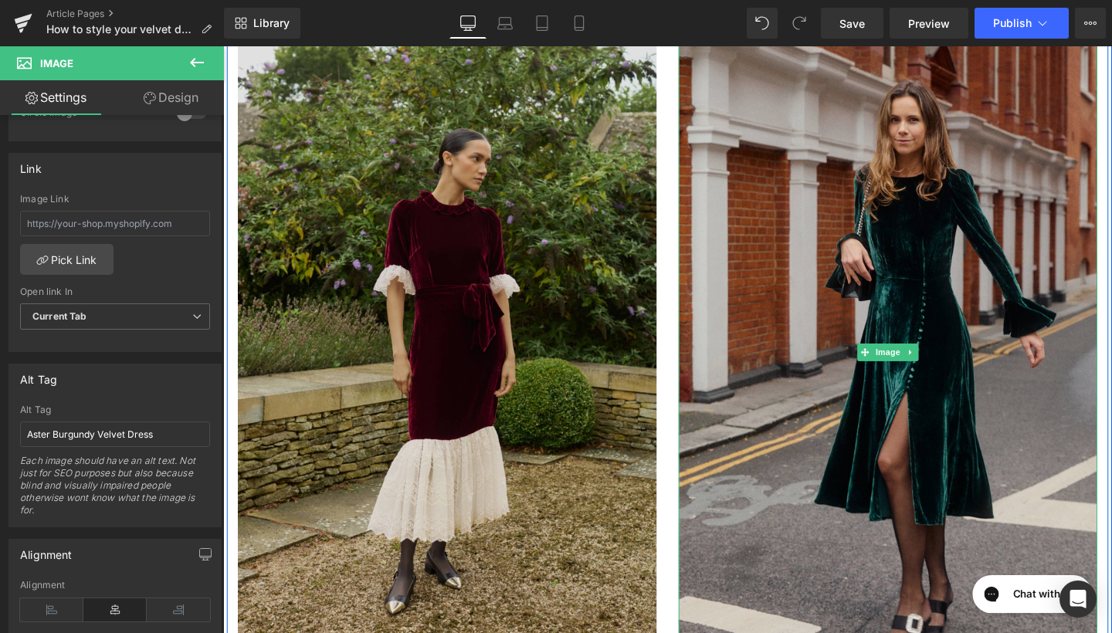
click at [920, 268] on img at bounding box center [922, 368] width 440 height 661
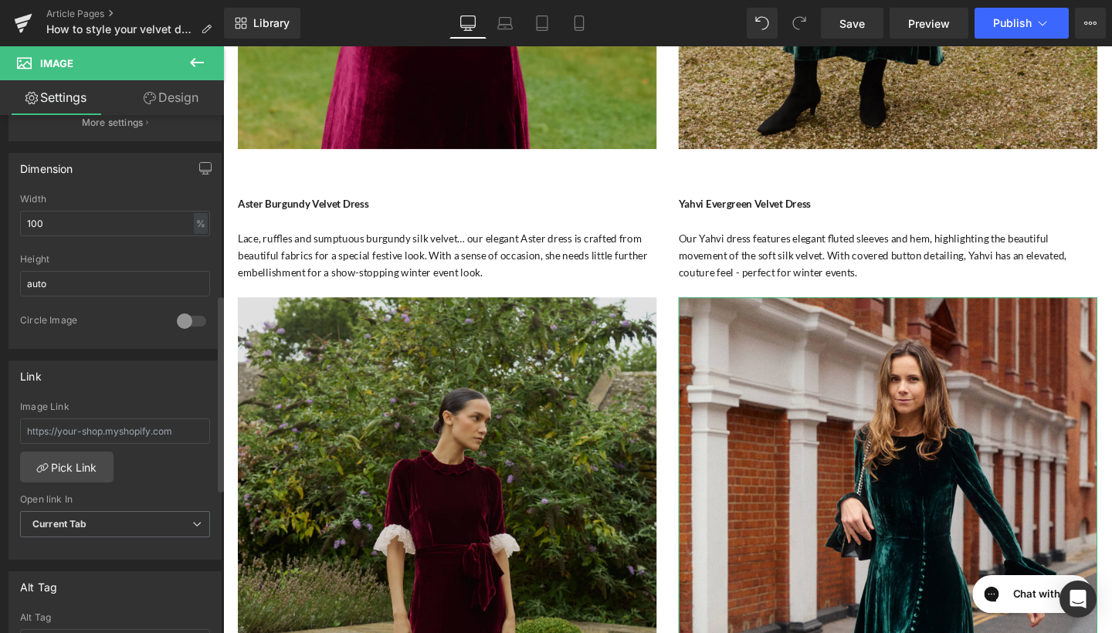
scroll to position [488, 0]
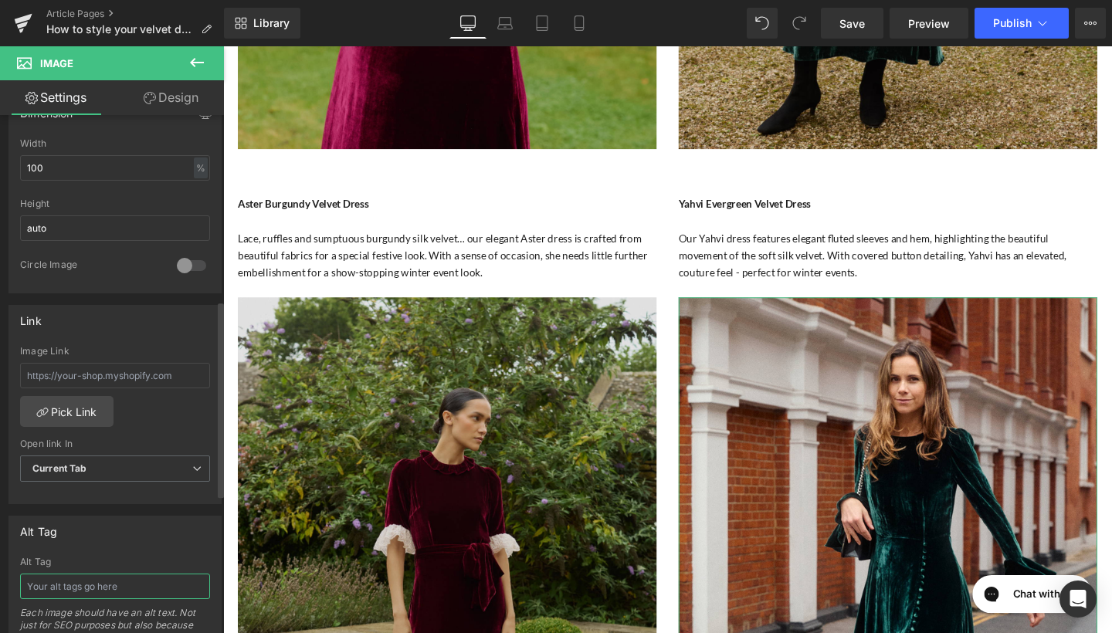
click at [83, 579] on input "text" at bounding box center [115, 586] width 190 height 25
type input "Yahvi Evergreen Velvet Dress"
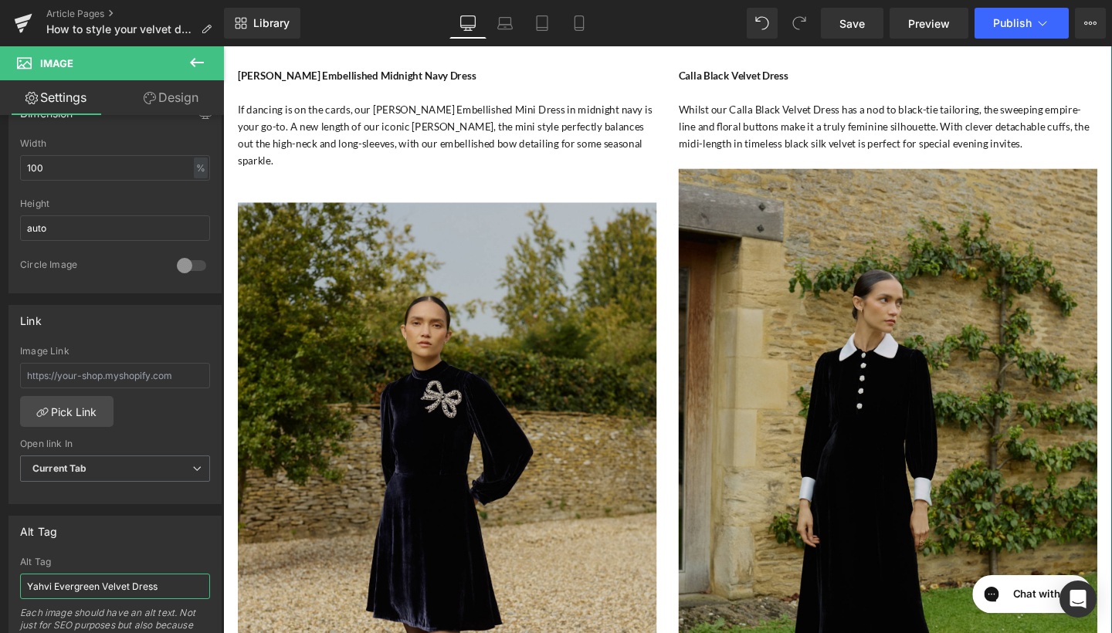
scroll to position [2669, 0]
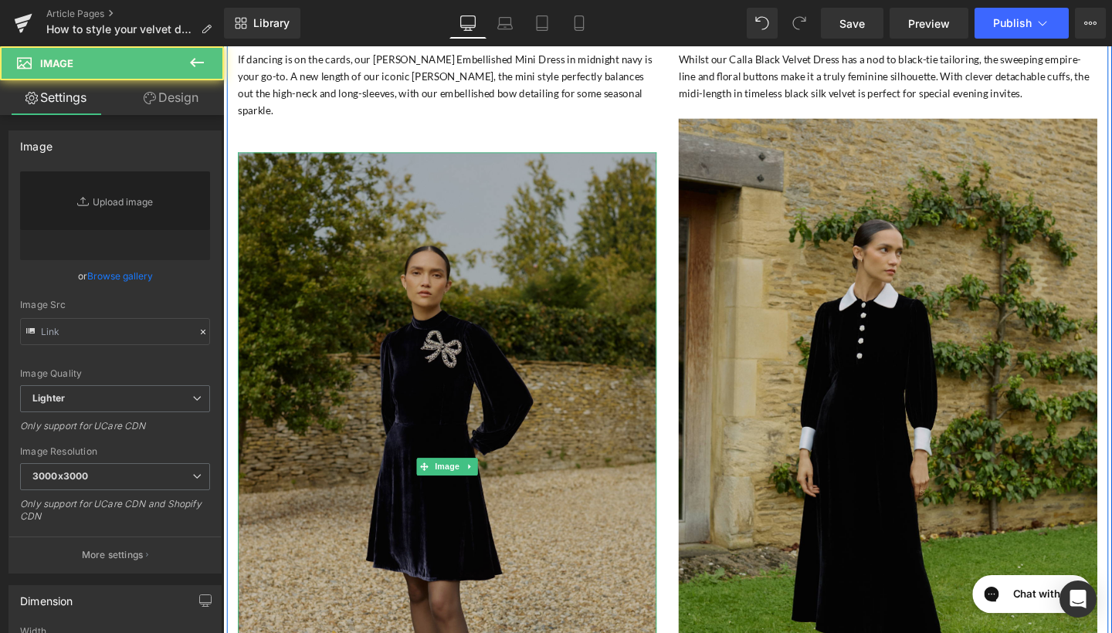
type input "https://ucarecdn.com/b5858c24-5ab6-449f-9d0d-59e2195c8799/-/format/auto/-/previ…"
click at [420, 453] on img at bounding box center [459, 488] width 440 height 661
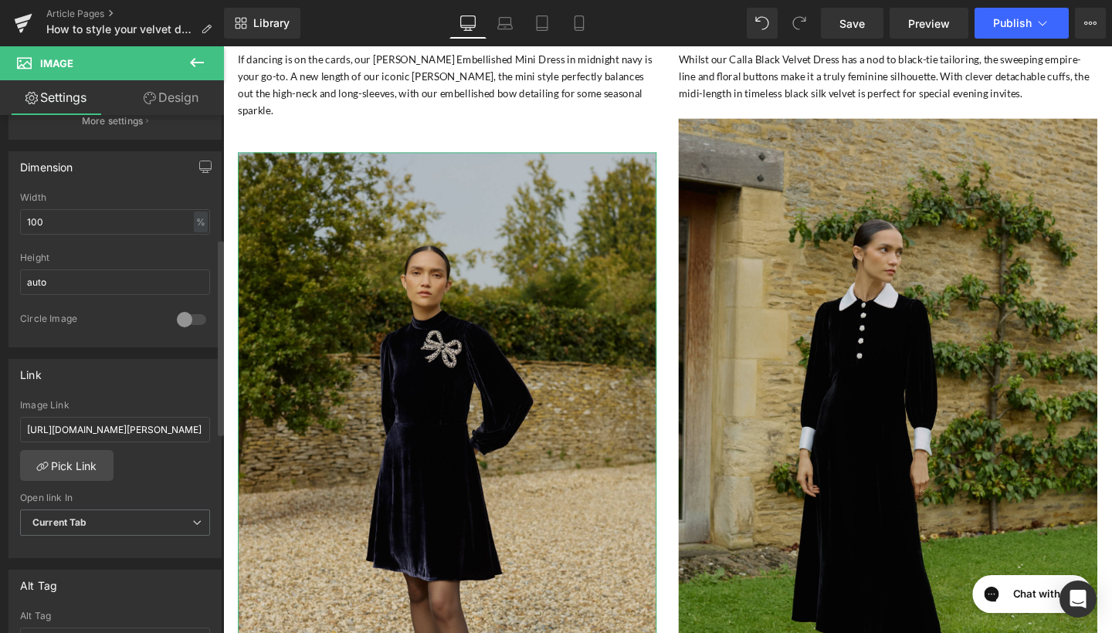
scroll to position [487, 0]
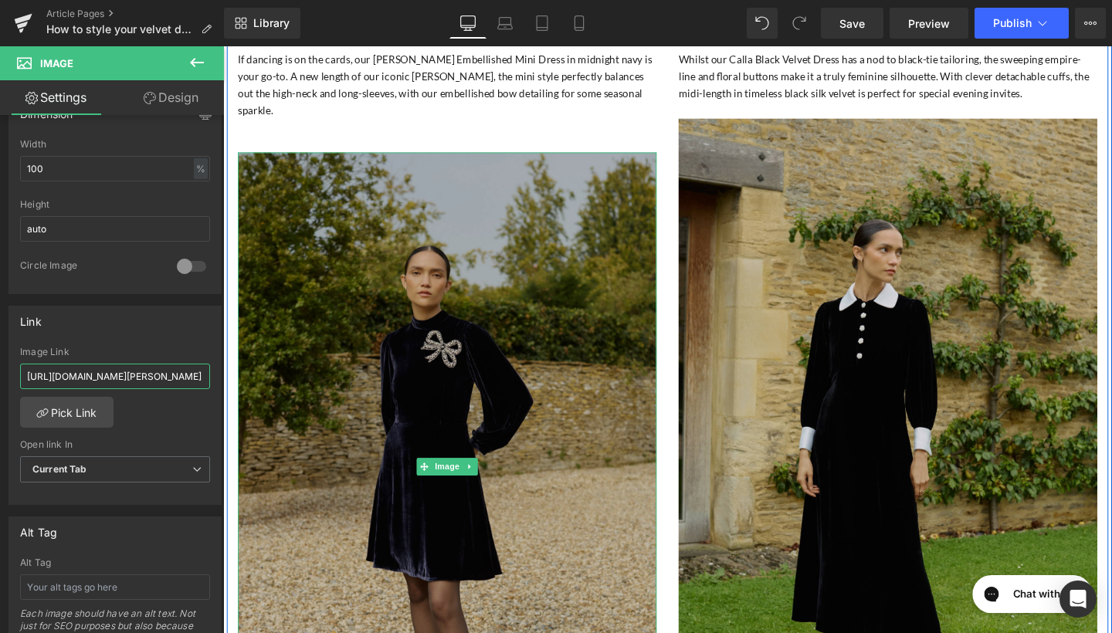
drag, startPoint x: 249, startPoint y: 426, endPoint x: 252, endPoint y: 376, distance: 49.5
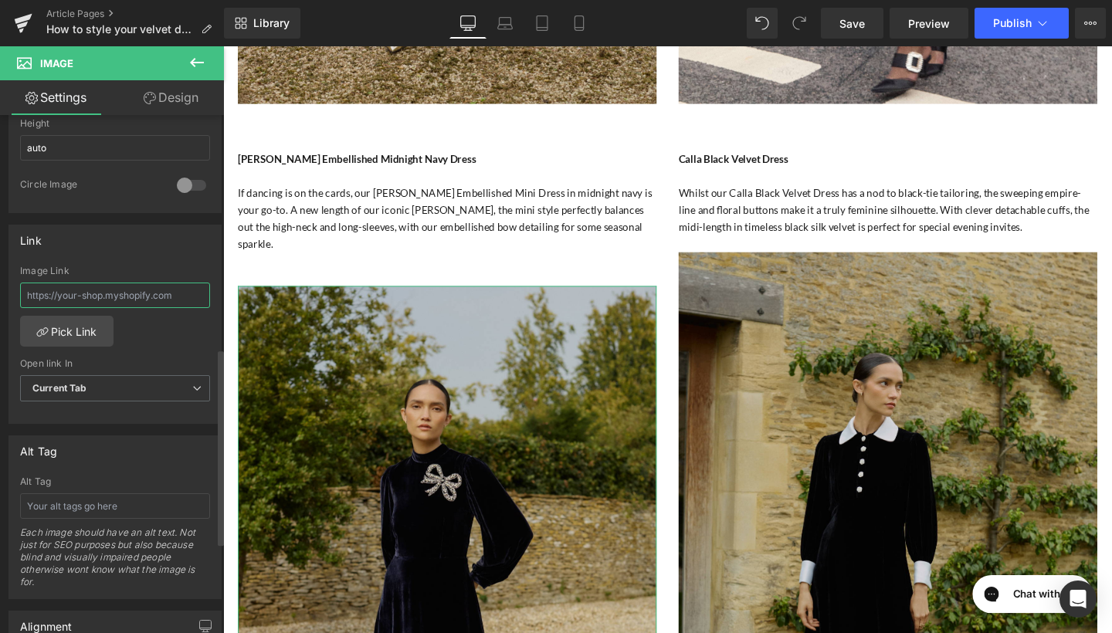
scroll to position [645, 0]
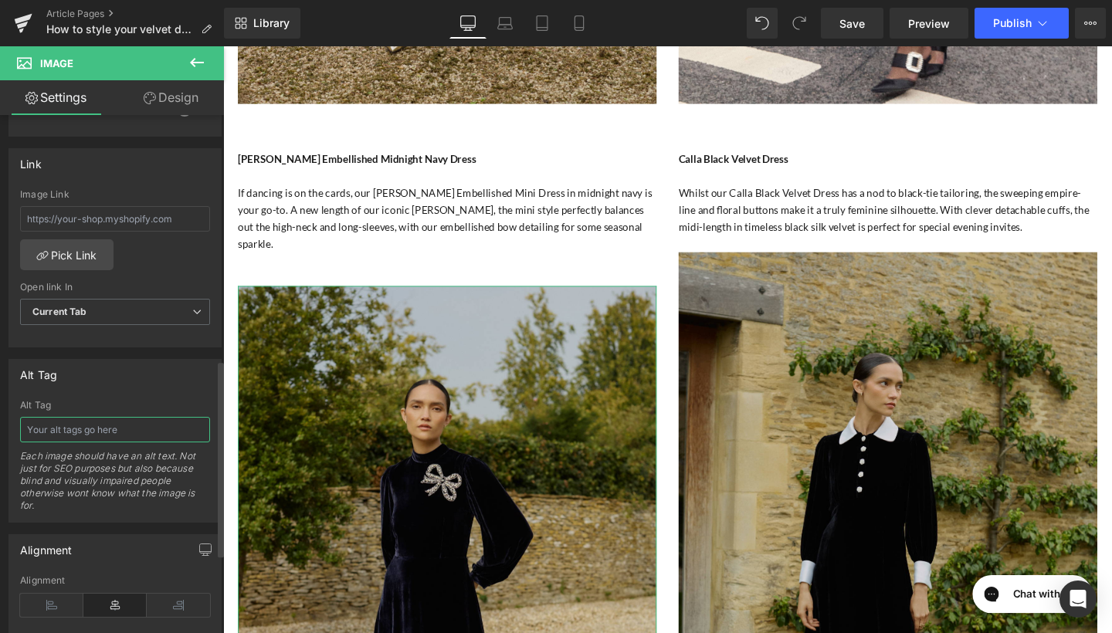
click at [115, 422] on input "text" at bounding box center [115, 429] width 190 height 25
type input "Sonia Embellished Midnight Navy Dress"
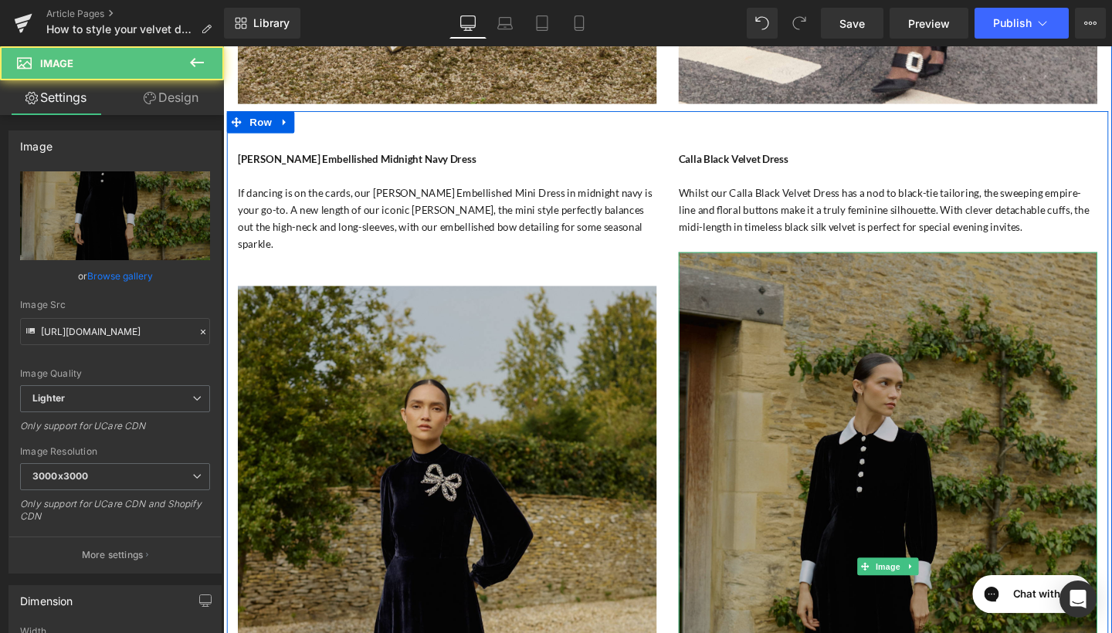
click at [785, 332] on img at bounding box center [922, 593] width 440 height 661
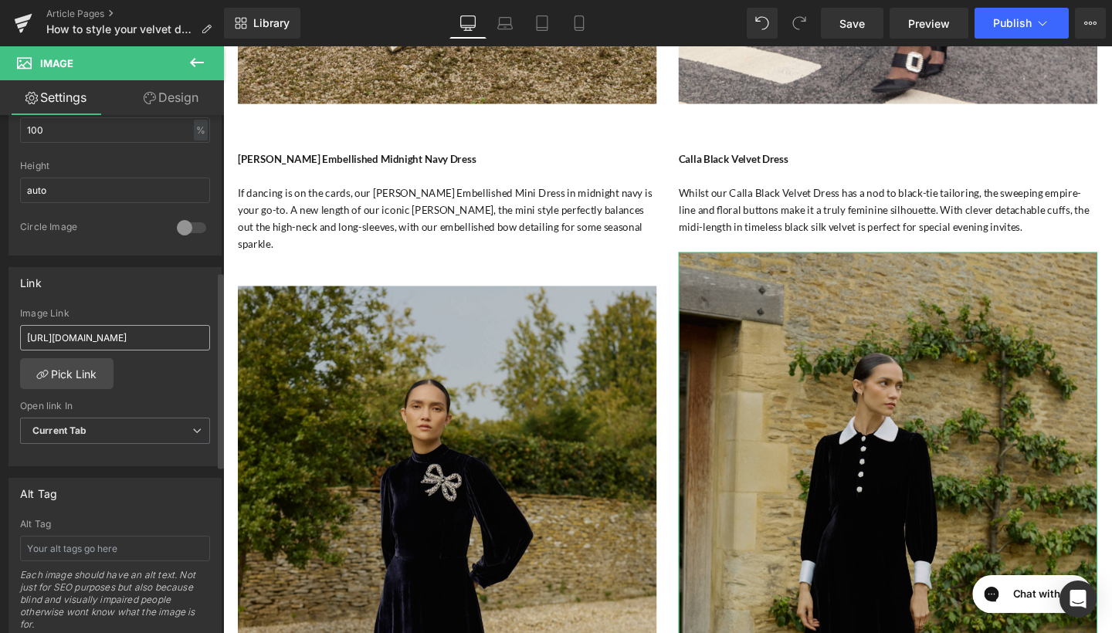
scroll to position [657, 0]
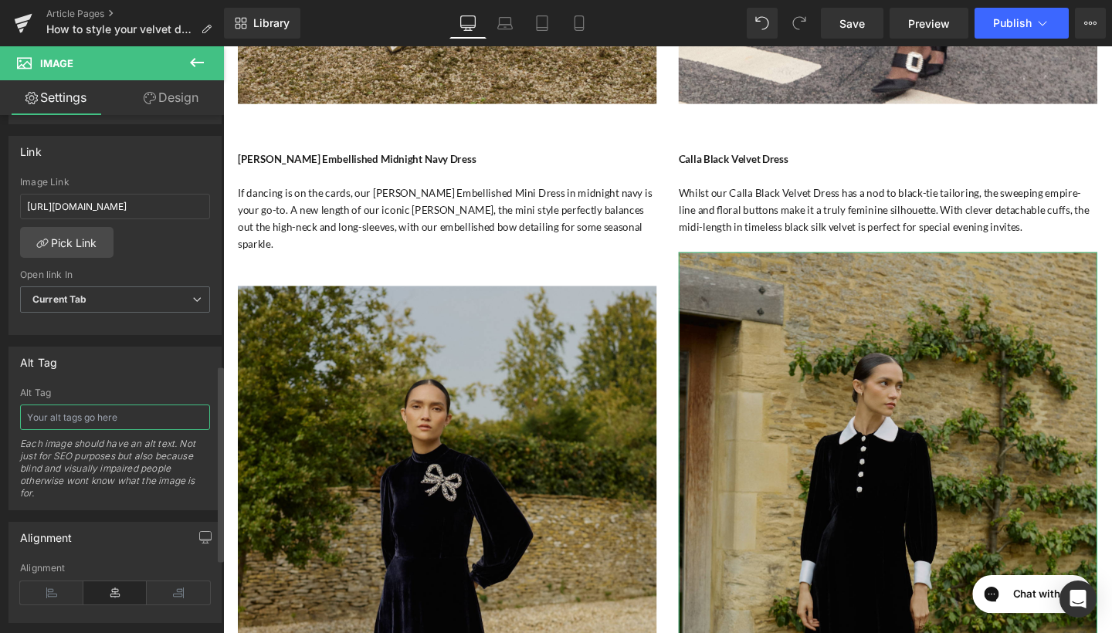
click at [109, 415] on input "text" at bounding box center [115, 417] width 190 height 25
type input "Calla Black Velvet Dress"
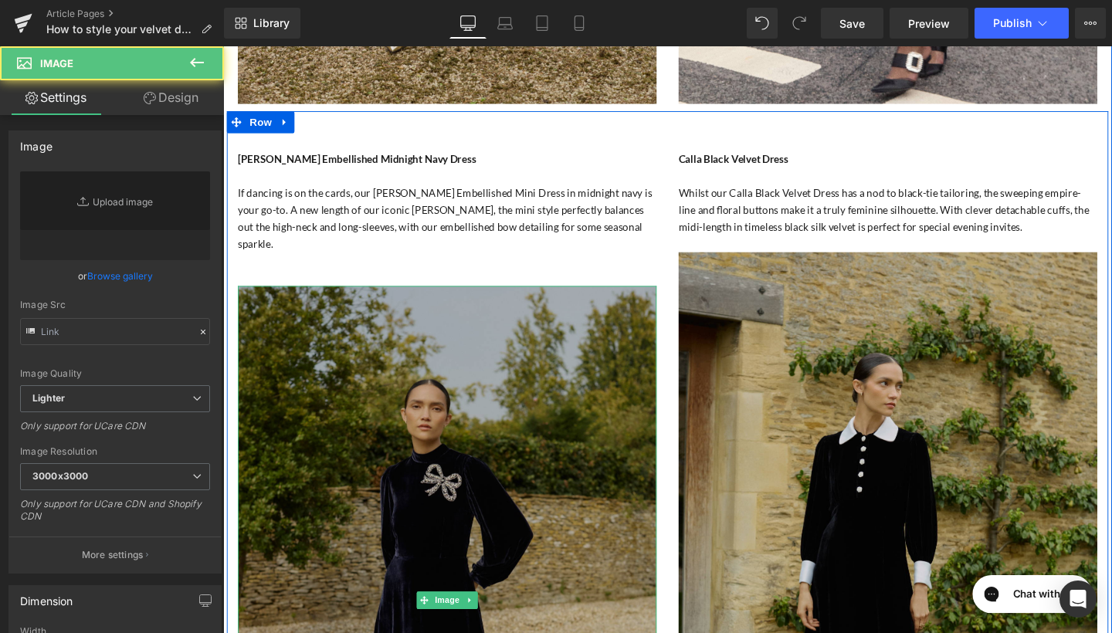
type input "https://ucarecdn.com/b5858c24-5ab6-449f-9d0d-59e2195c8799/-/format/auto/-/previ…"
click at [407, 386] on img at bounding box center [459, 628] width 440 height 661
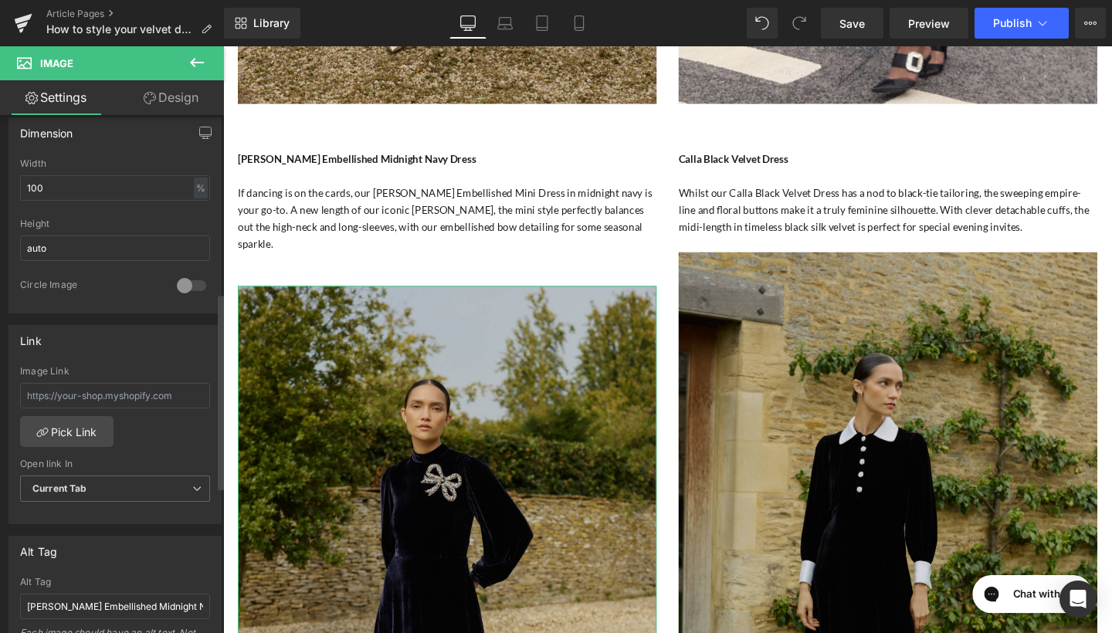
scroll to position [471, 0]
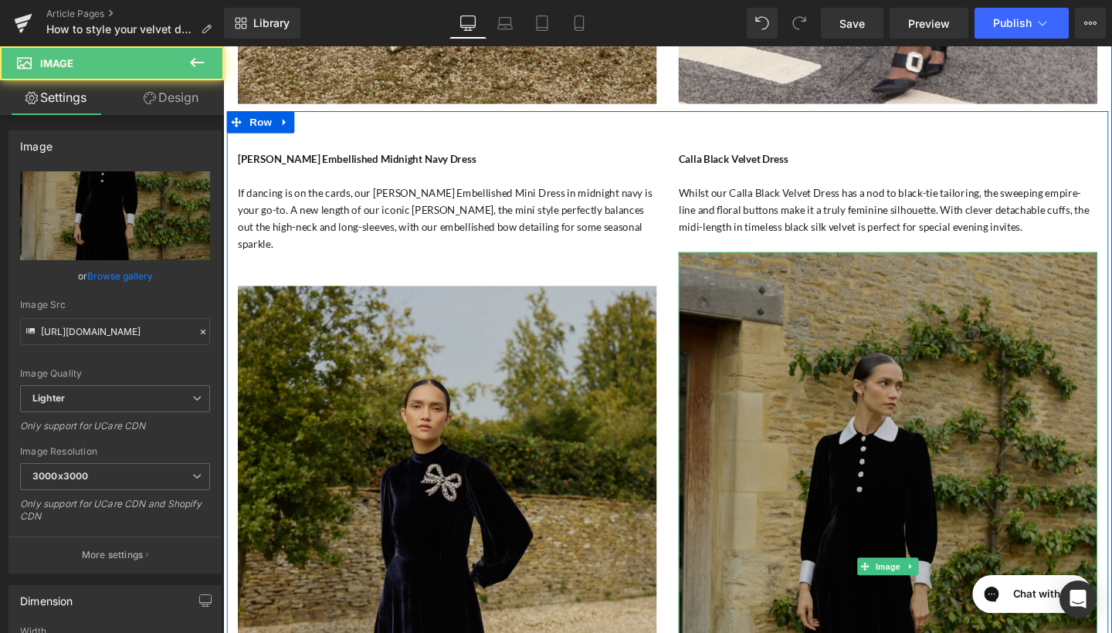
click at [858, 411] on img at bounding box center [922, 593] width 440 height 661
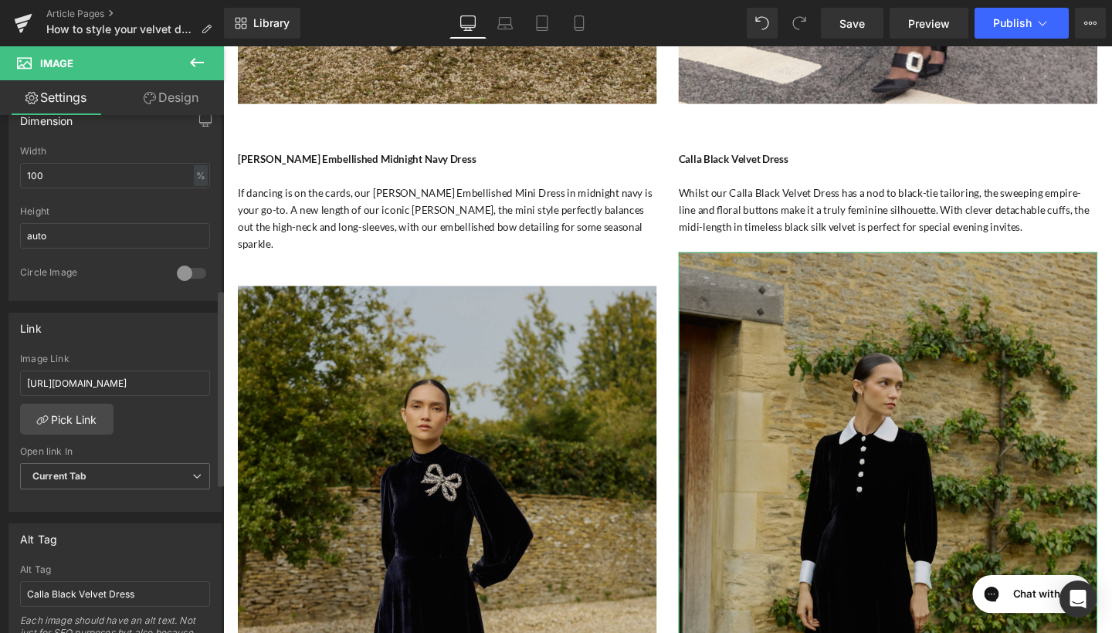
scroll to position [497, 0]
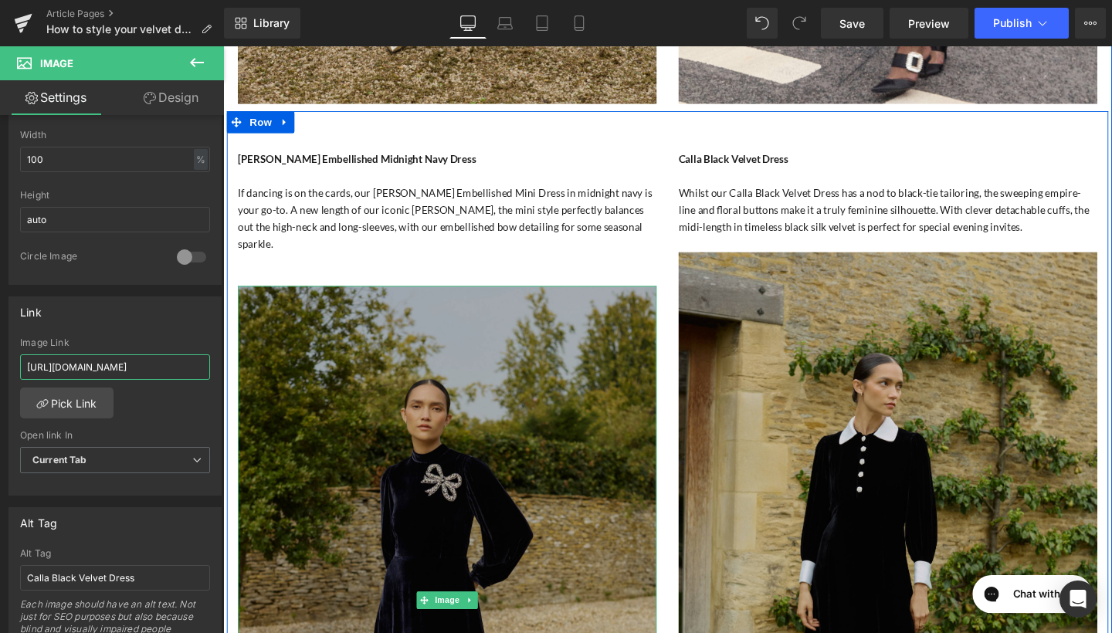
drag, startPoint x: 251, startPoint y: 415, endPoint x: 282, endPoint y: 392, distance: 38.6
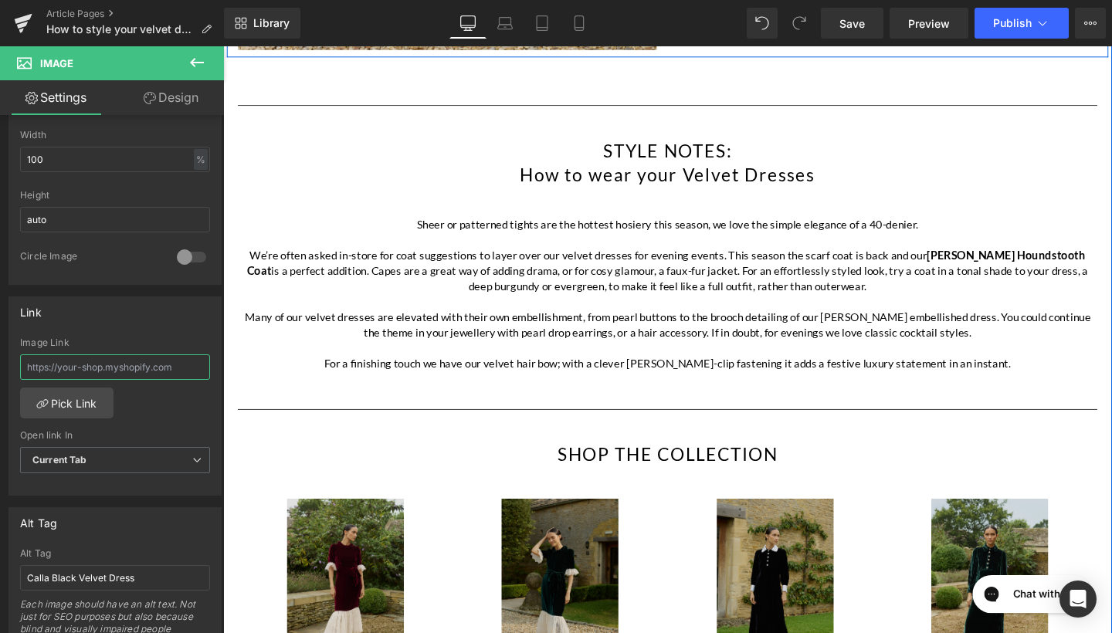
scroll to position [3461, 0]
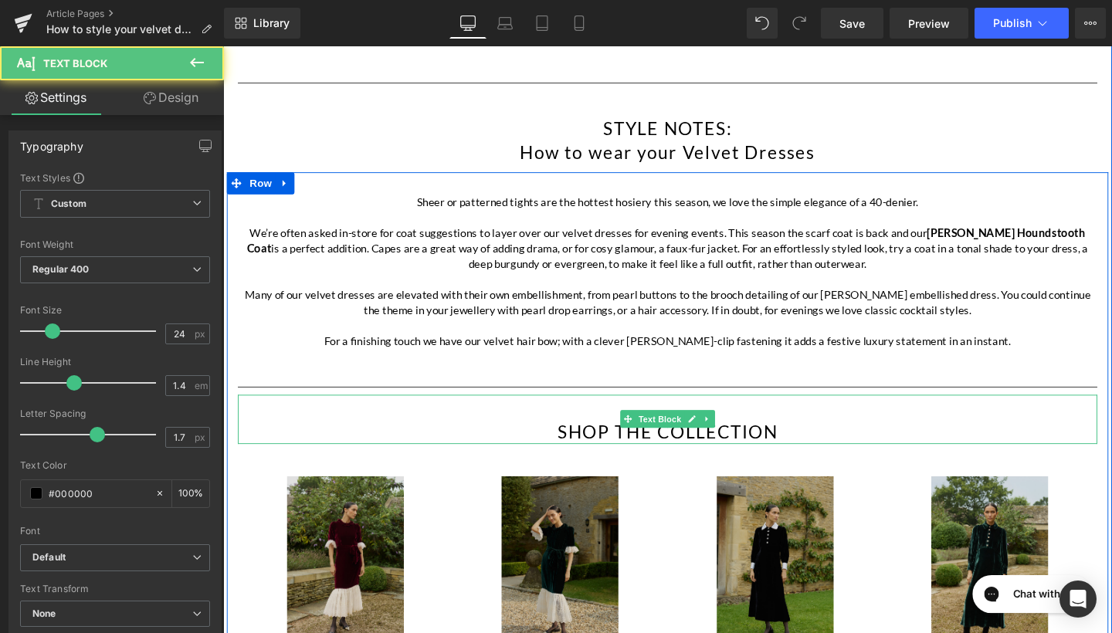
click at [450, 440] on p "SHOP THE COLLECTION" at bounding box center [691, 453] width 904 height 26
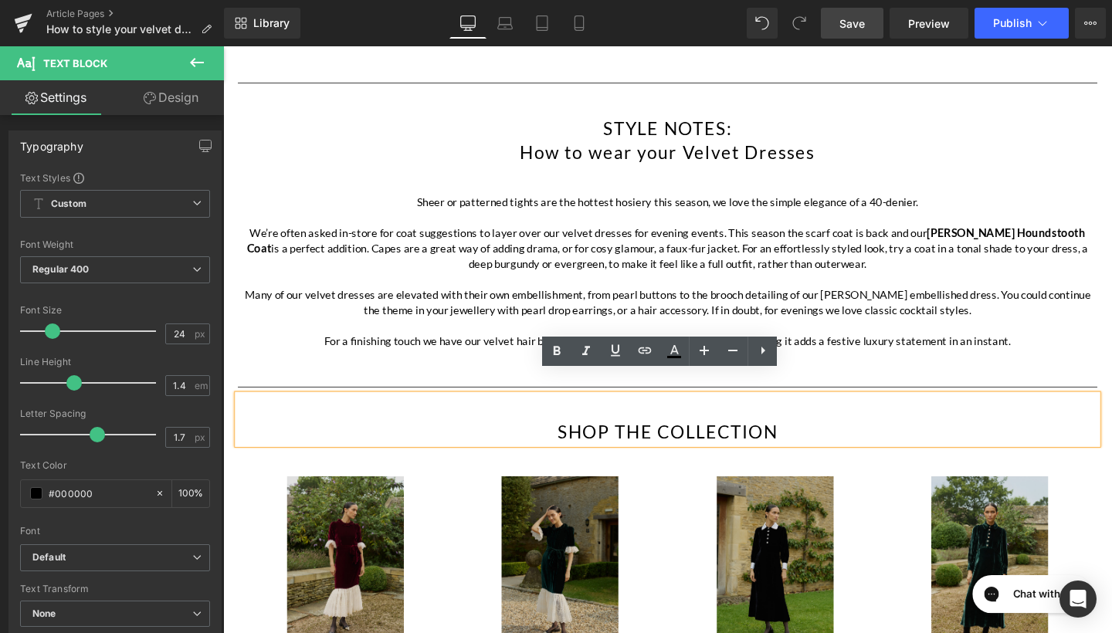
click at [851, 15] on span "Save" at bounding box center [852, 23] width 25 height 16
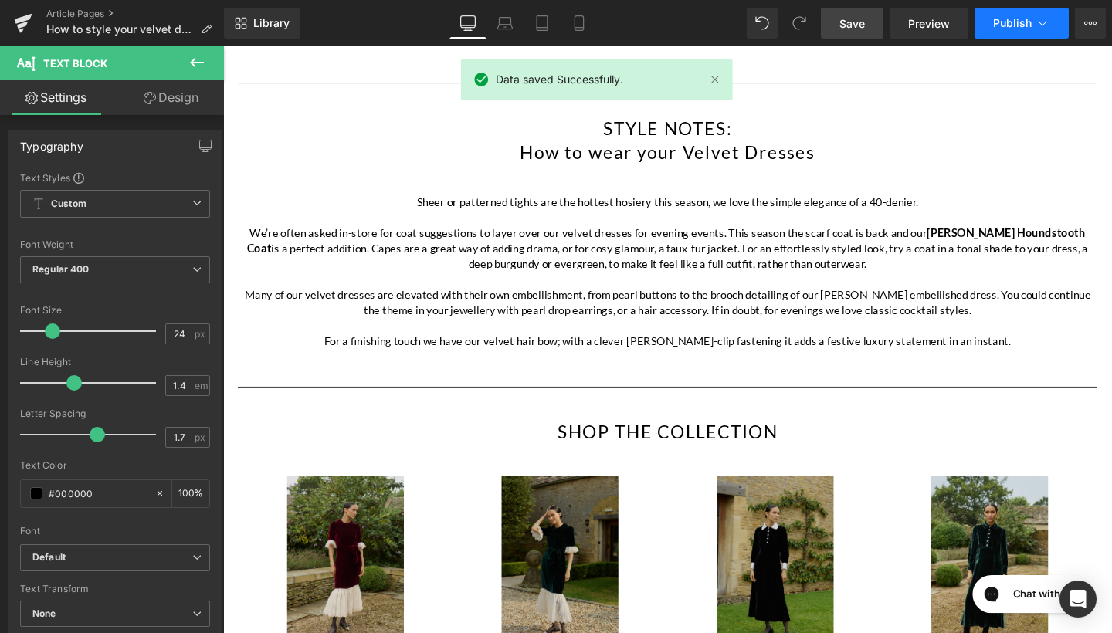
click at [1017, 26] on span "Publish" at bounding box center [1013, 23] width 39 height 12
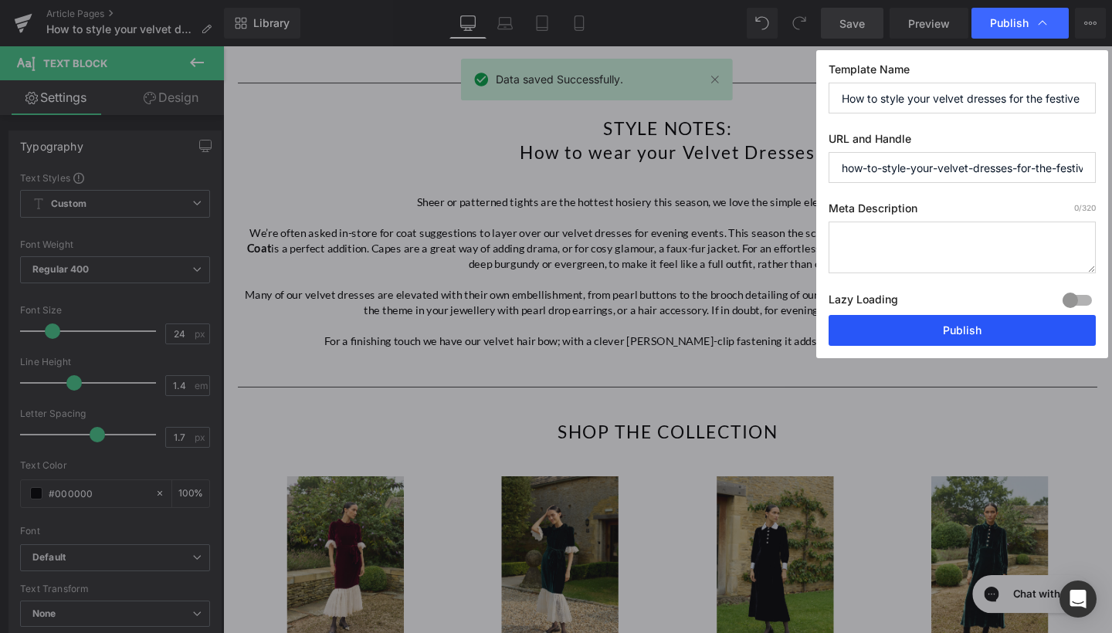
click at [949, 334] on button "Publish" at bounding box center [962, 330] width 267 height 31
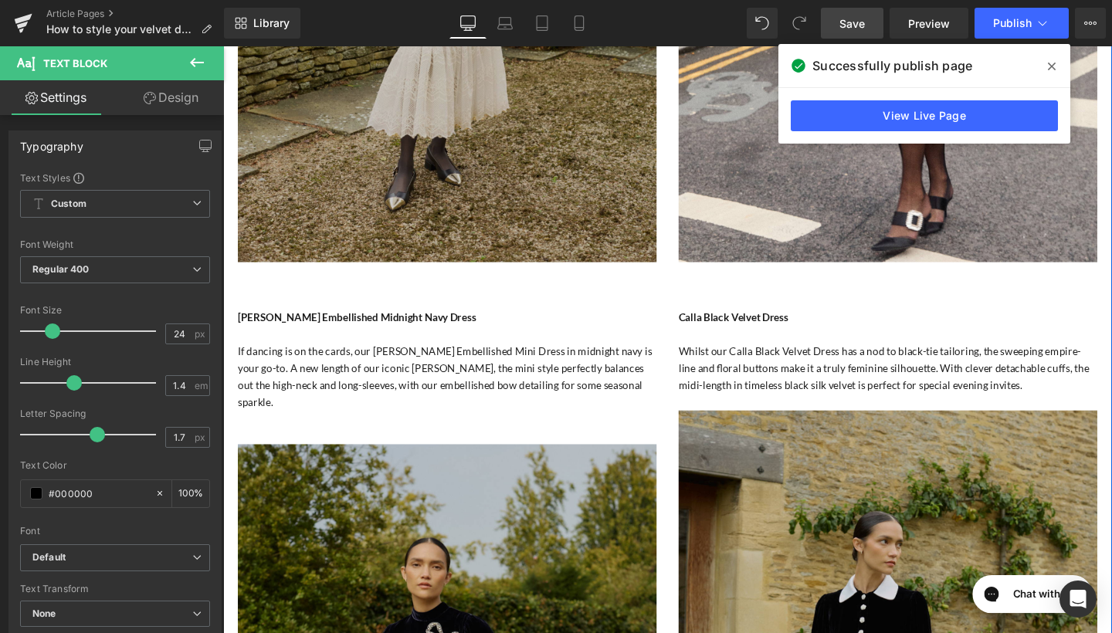
scroll to position [2328, 0]
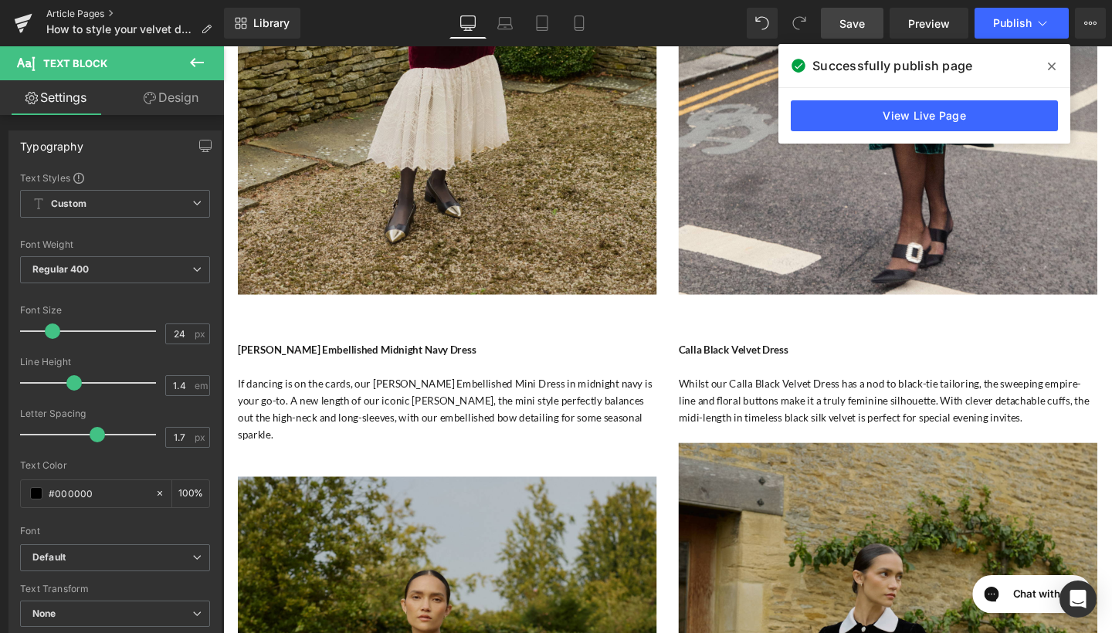
click at [101, 14] on link "Article Pages" at bounding box center [135, 14] width 178 height 12
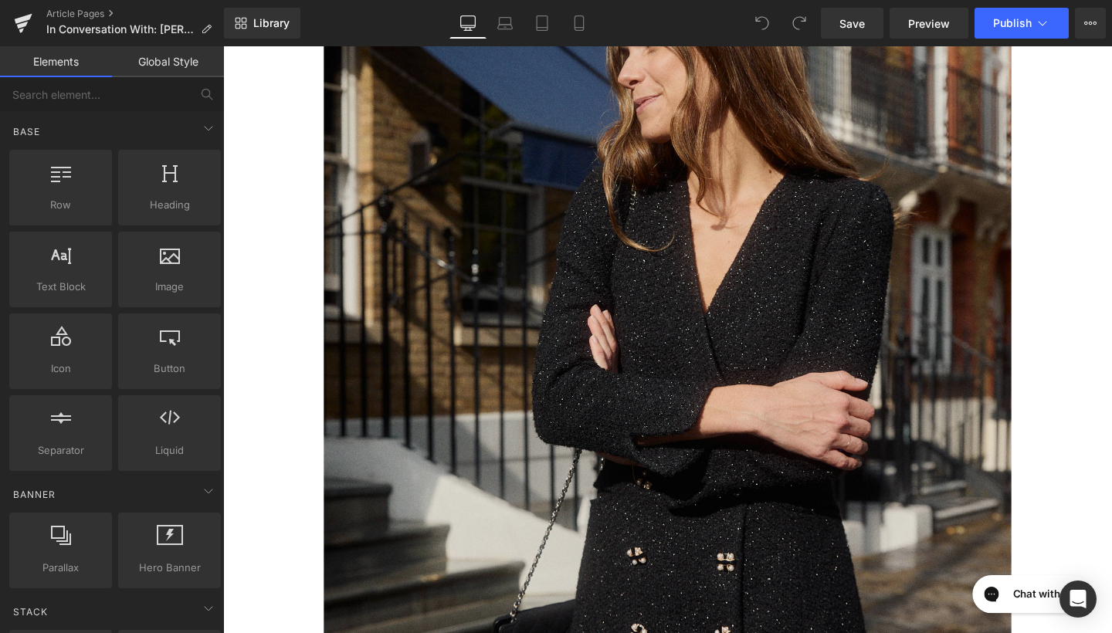
scroll to position [1034, 0]
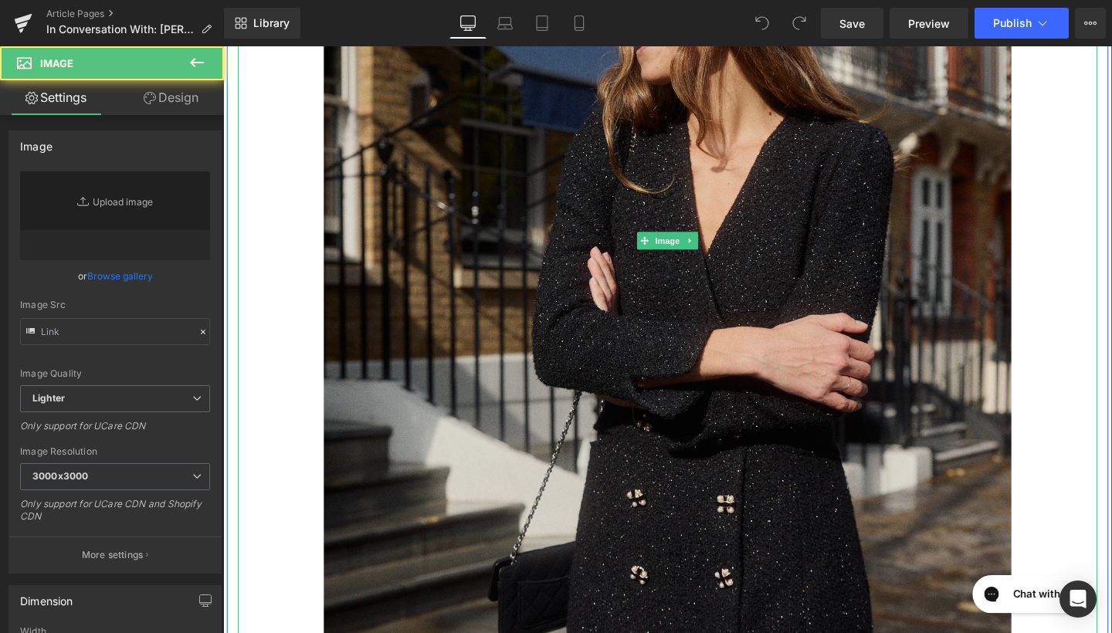
click at [460, 284] on img at bounding box center [690, 251] width 723 height 904
type input "[URL][DOMAIN_NAME][DATE]"
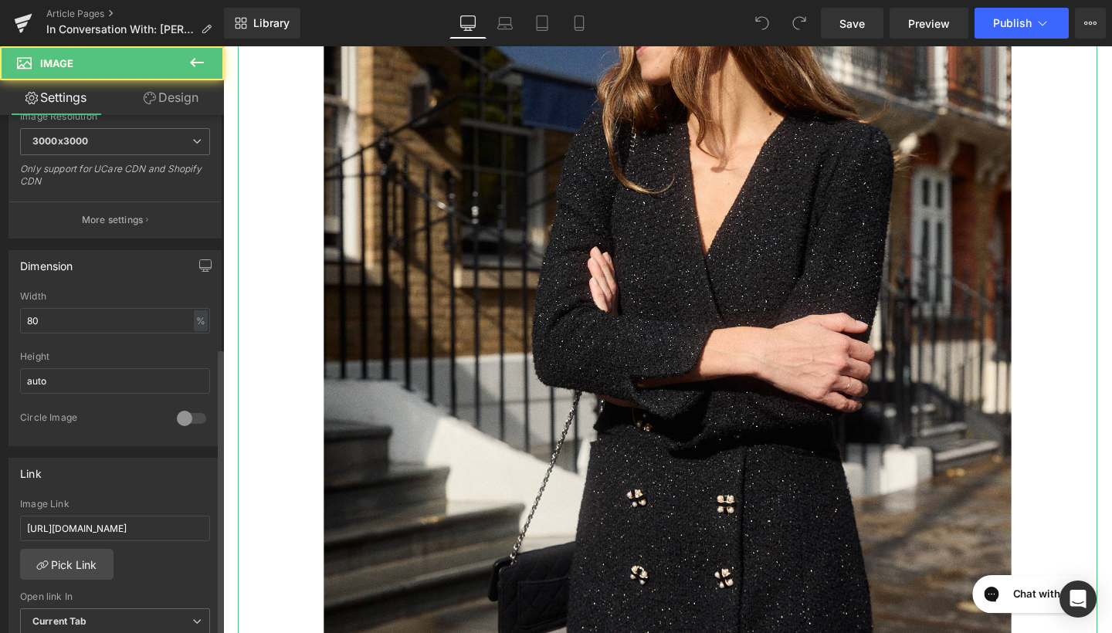
scroll to position [524, 0]
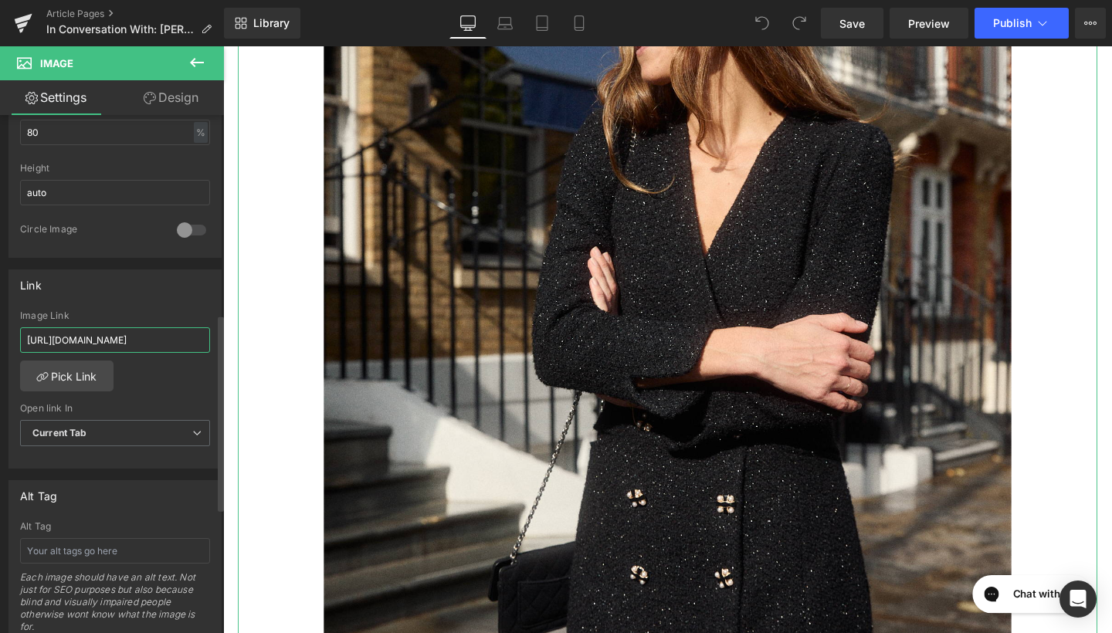
drag, startPoint x: 25, startPoint y: 342, endPoint x: 206, endPoint y: 342, distance: 180.8
click at [206, 342] on div "https://www.beulahlondon.com/collections/new-arrivals/products/calista-sparkle-…" at bounding box center [115, 390] width 212 height 158
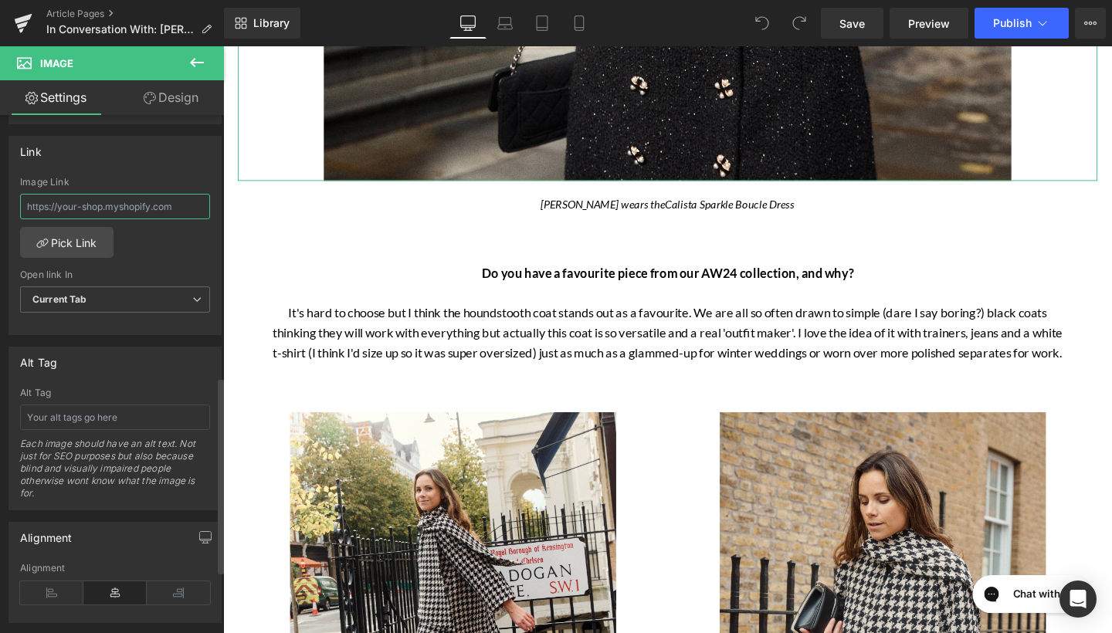
scroll to position [689, 0]
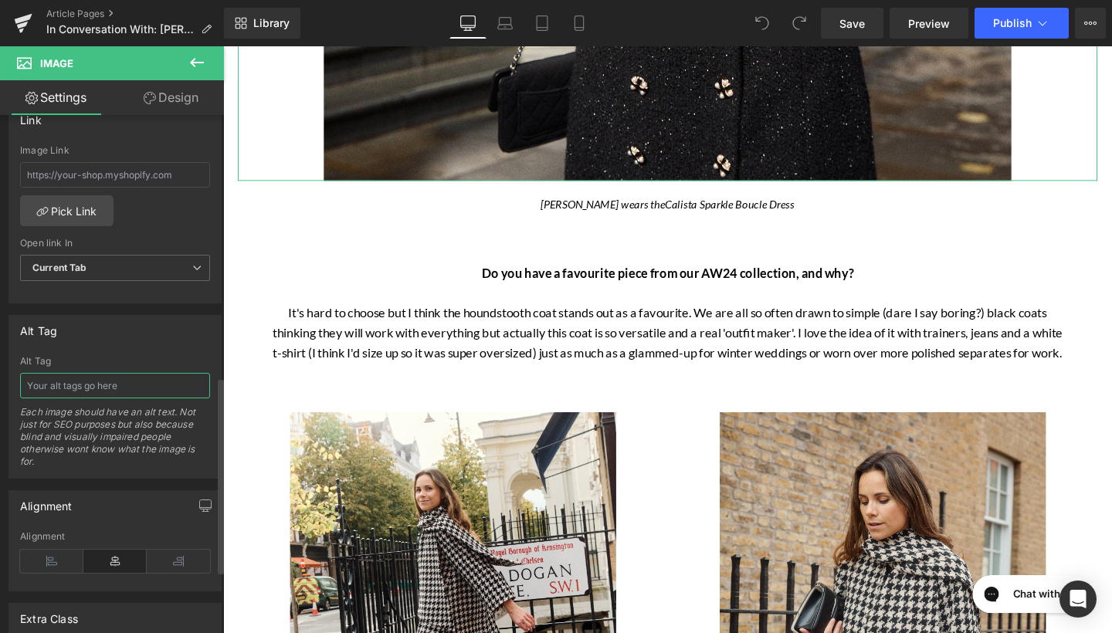
click at [65, 393] on input "text" at bounding box center [115, 385] width 190 height 25
type input "Calista Sparkle Boucle Dress"
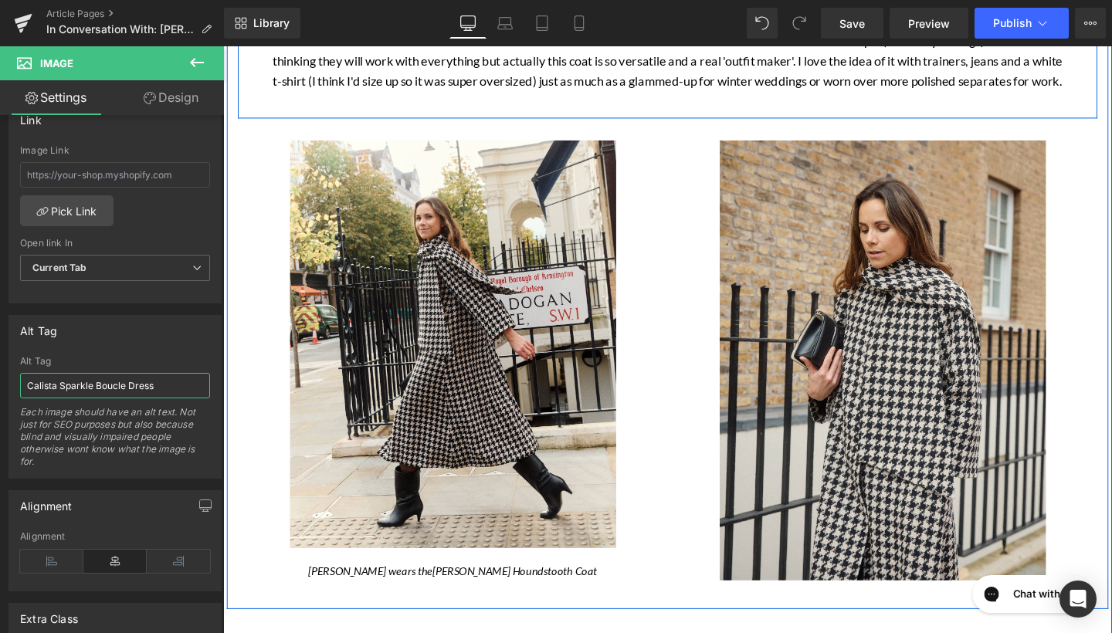
scroll to position [1896, 0]
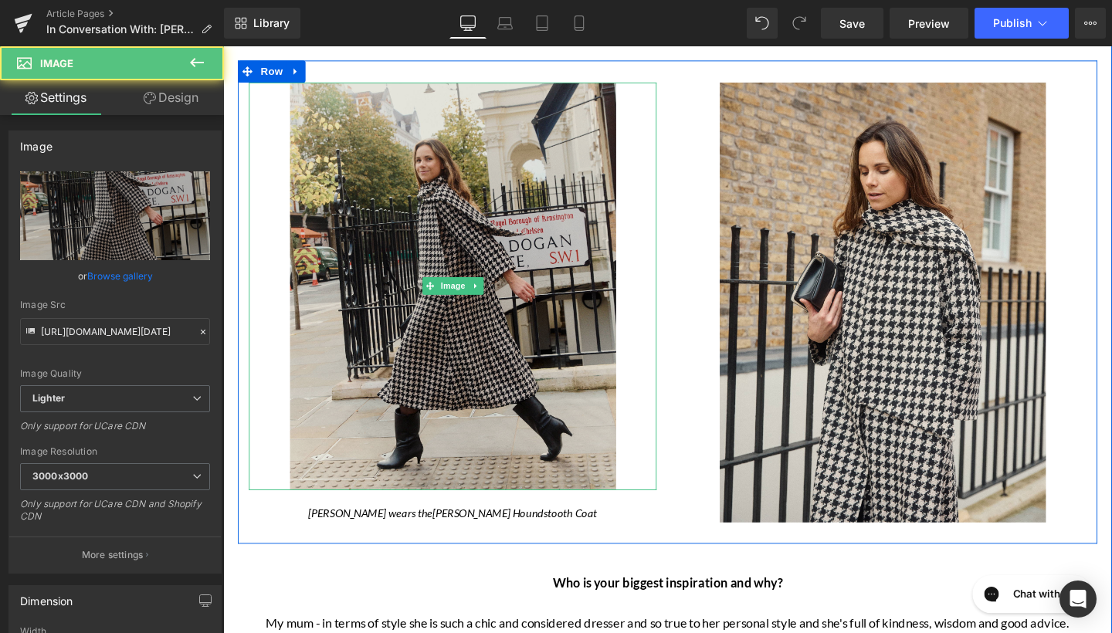
click at [369, 358] on img at bounding box center [465, 298] width 343 height 429
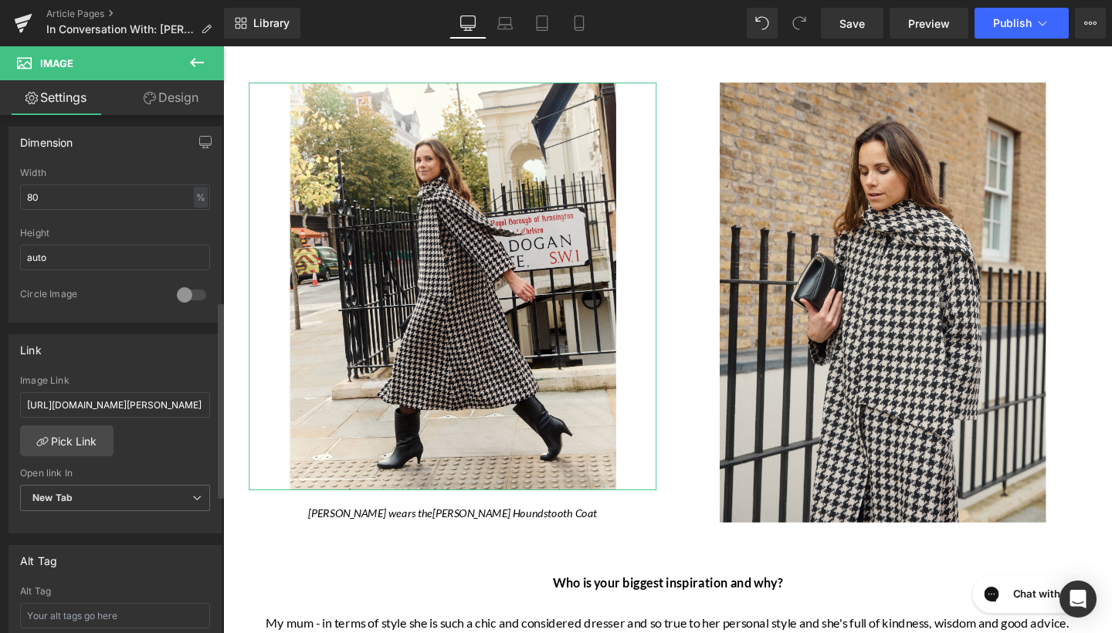
scroll to position [490, 0]
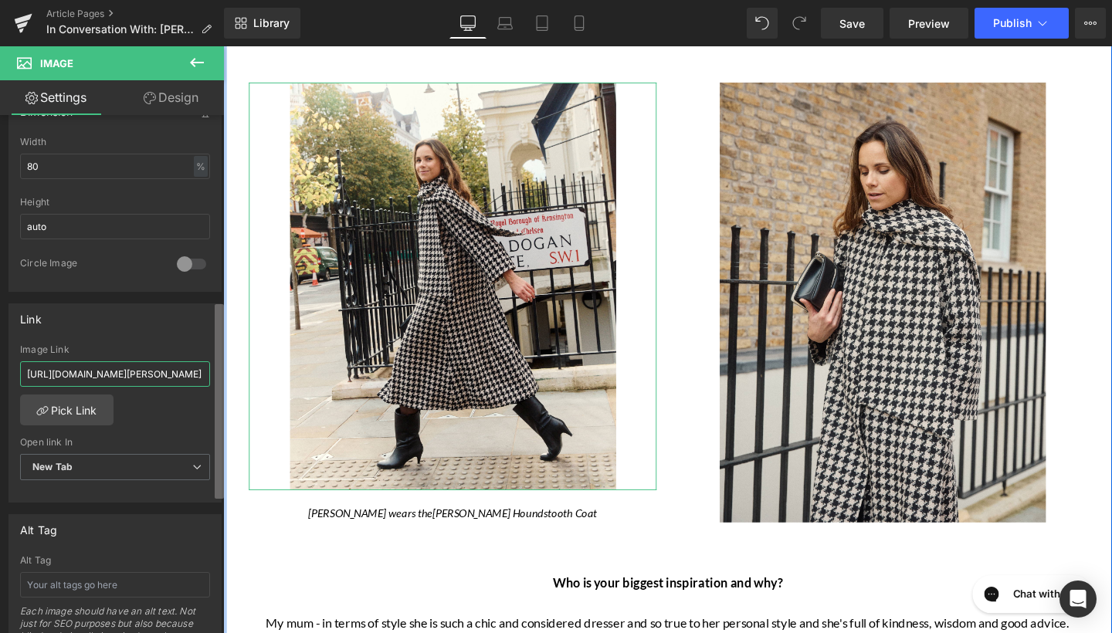
drag, startPoint x: 27, startPoint y: 371, endPoint x: 0, endPoint y: 341, distance: 39.9
click at [222, 371] on div "Image https://ucarecdn.com/ebbf74e7-eb2f-4acf-8411-b841a3f146ae/-/format/auto/-…" at bounding box center [112, 377] width 224 height 525
drag, startPoint x: 200, startPoint y: 375, endPoint x: 25, endPoint y: 375, distance: 174.6
click at [25, 375] on input "https://www.beulahlondon.com/collections/new-arrivals/products/sawyer-houndstoo…" at bounding box center [115, 374] width 190 height 25
click at [88, 580] on input "text" at bounding box center [115, 584] width 190 height 25
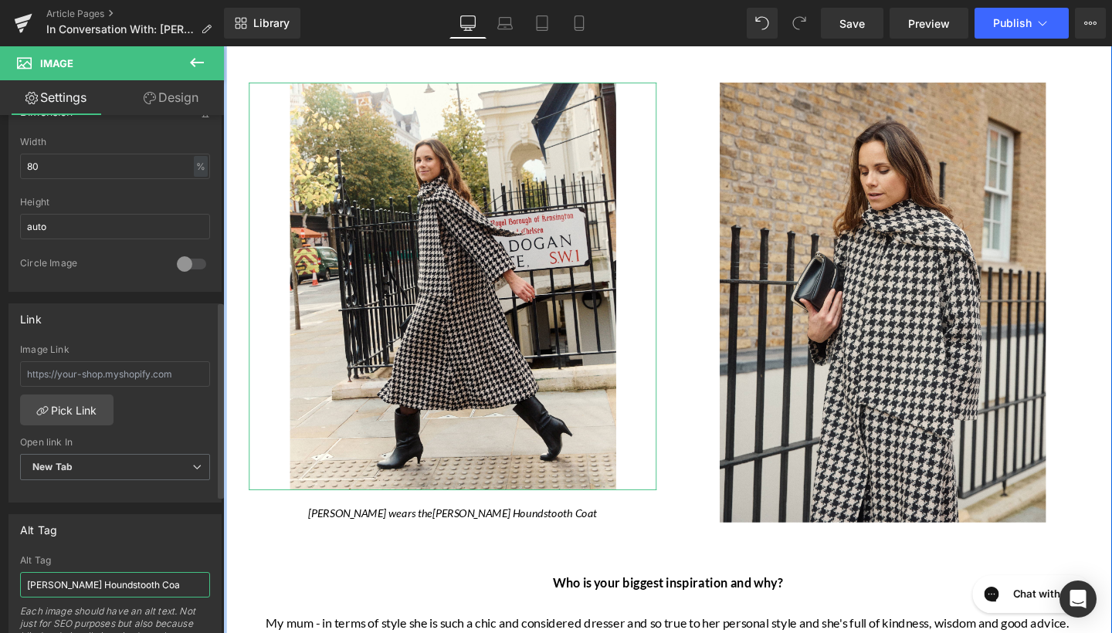
type input "Sawyer Houndstooth Coat"
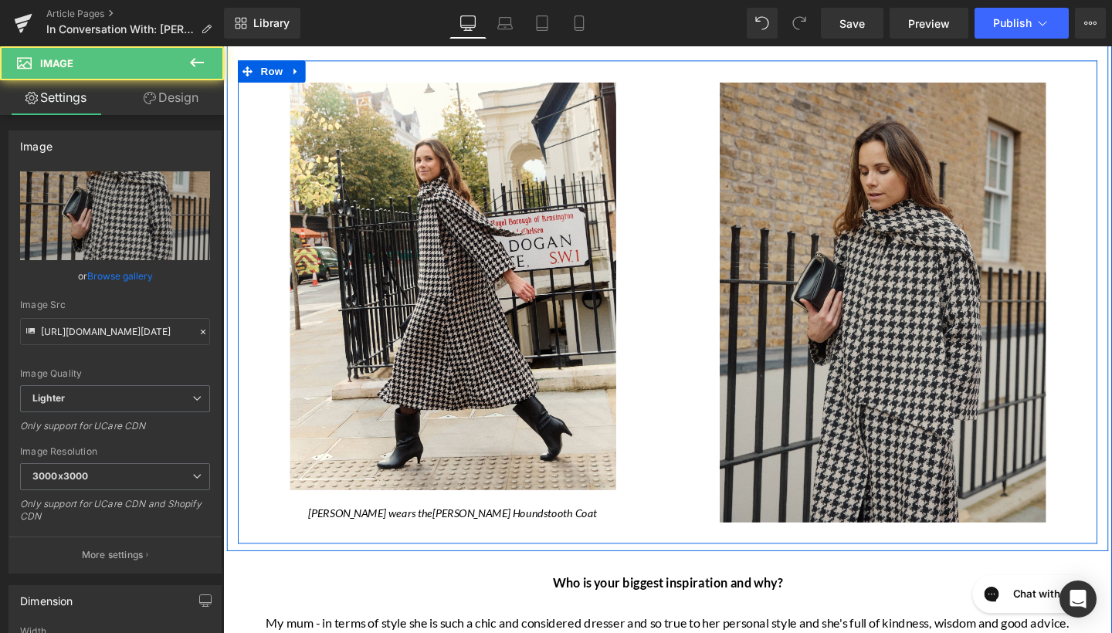
click at [790, 320] on img at bounding box center [917, 316] width 343 height 464
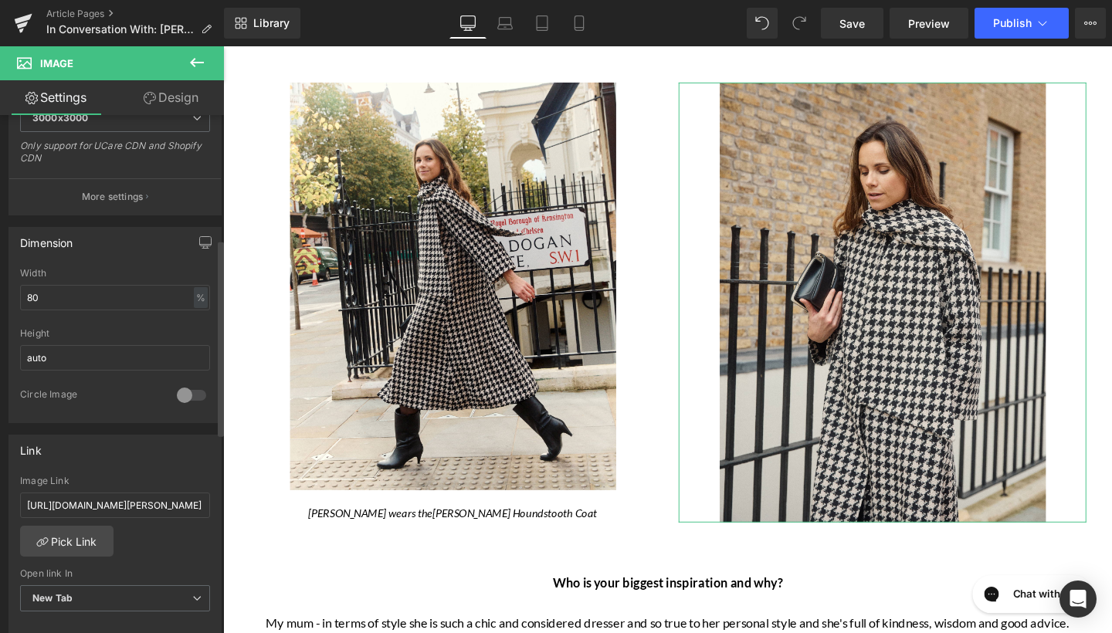
scroll to position [460, 0]
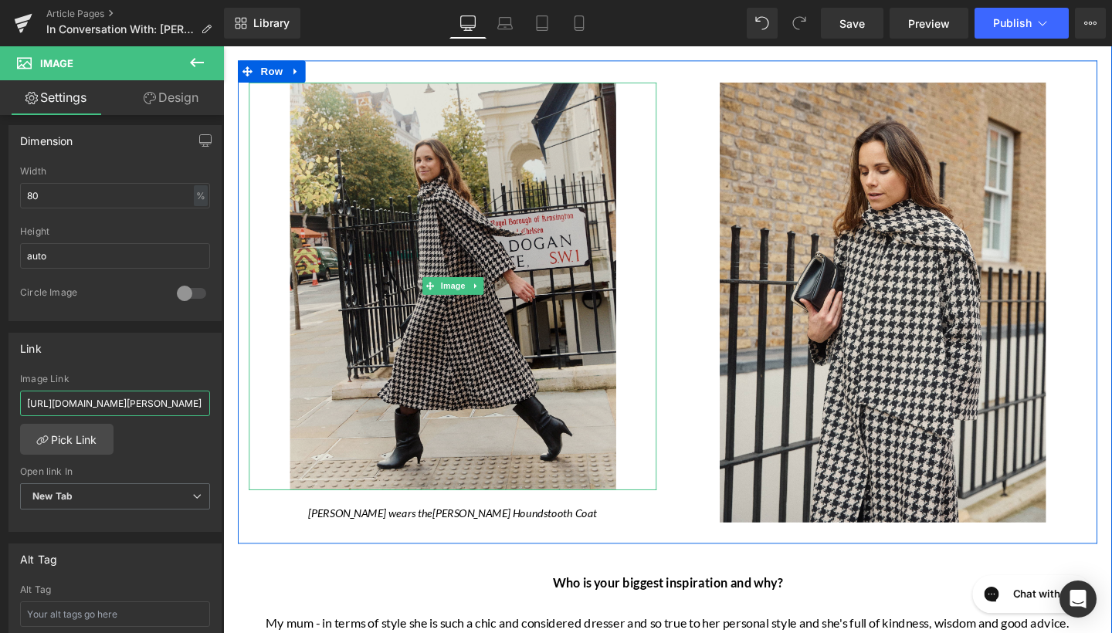
drag, startPoint x: 251, startPoint y: 450, endPoint x: 332, endPoint y: 422, distance: 85.8
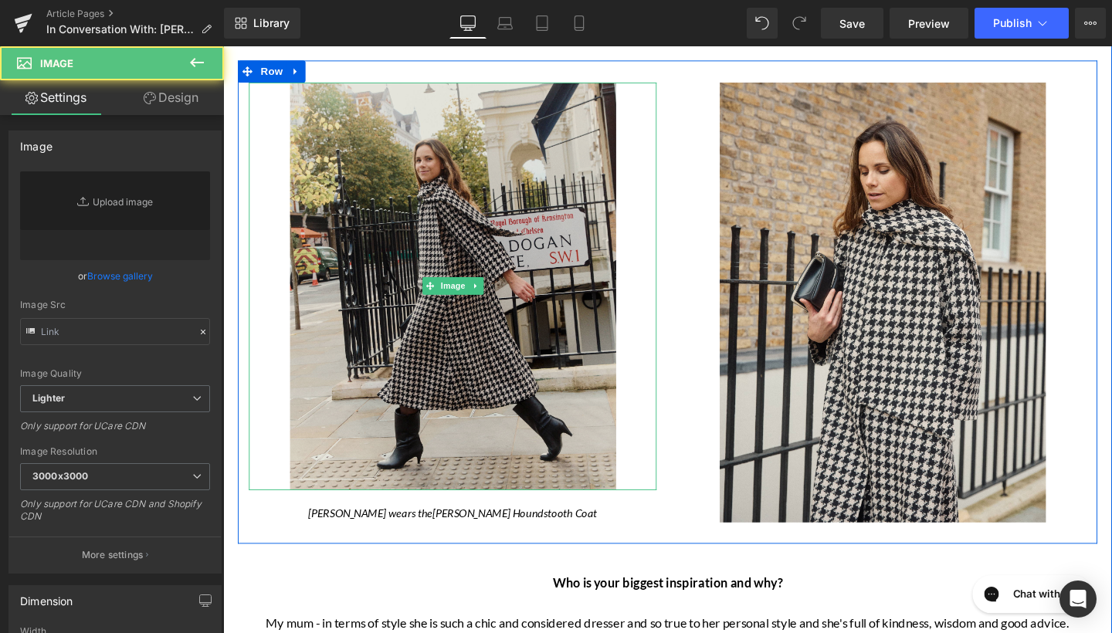
click at [332, 425] on img at bounding box center [465, 298] width 343 height 429
type input "https://ucarecdn.com/ebbf74e7-eb2f-4acf-8411-b841a3f146ae/-/format/auto/-/previ…"
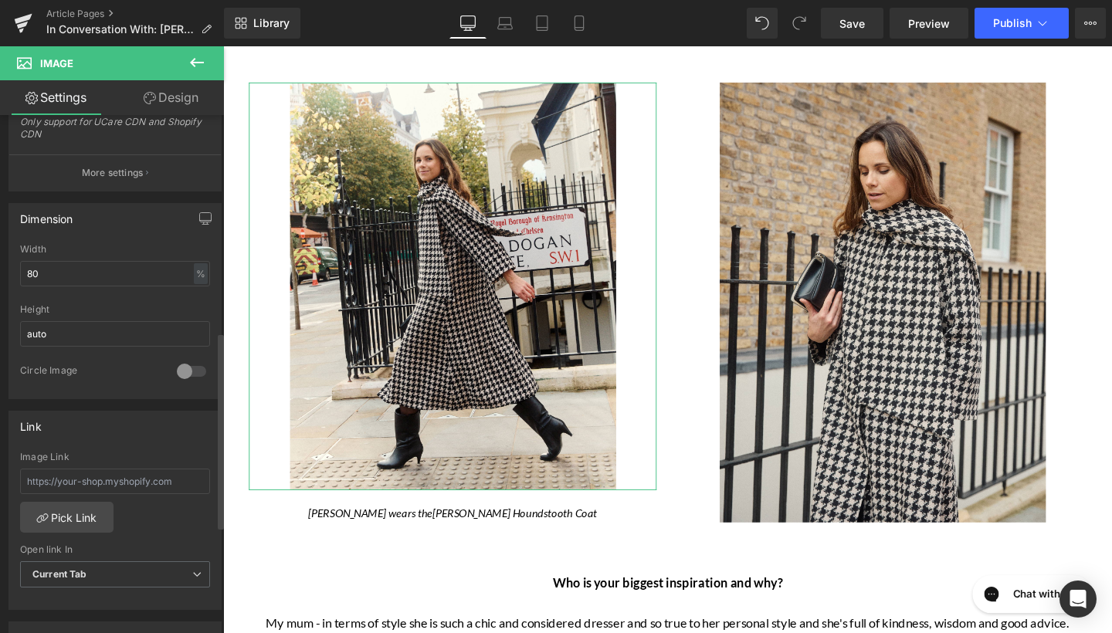
scroll to position [647, 0]
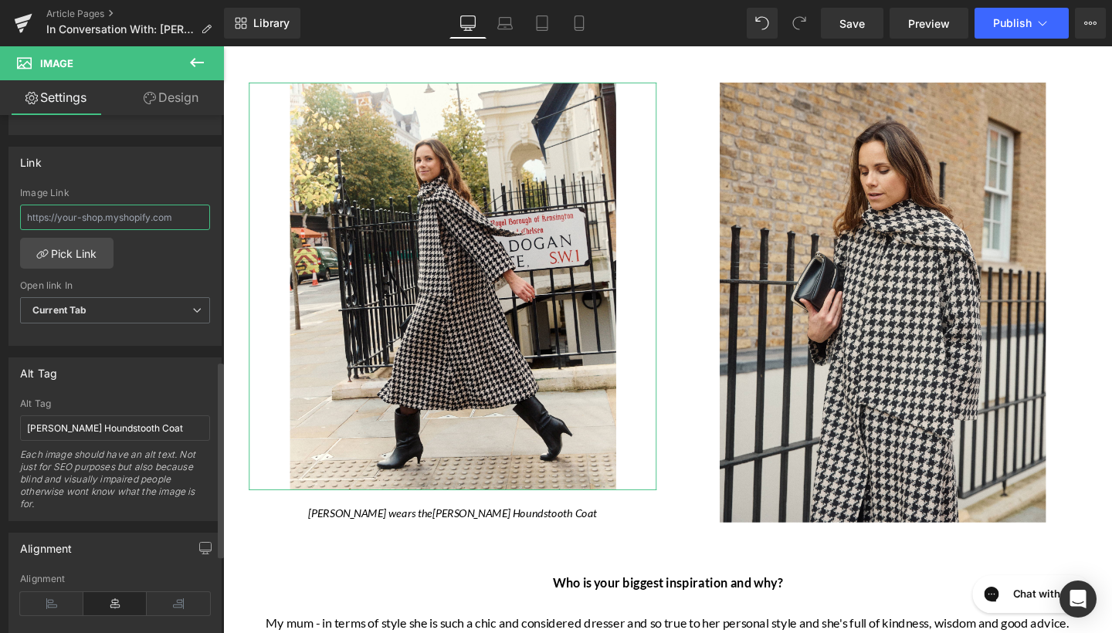
click at [35, 216] on input "text" at bounding box center [115, 217] width 190 height 25
paste input "https://www.beulahlondon.com/collections/new-arrivals/products/sawyer-houndstoo…"
type input "https://www.beulahlondon.com/collections/new-arrivals/products/sawyer-houndstoo…"
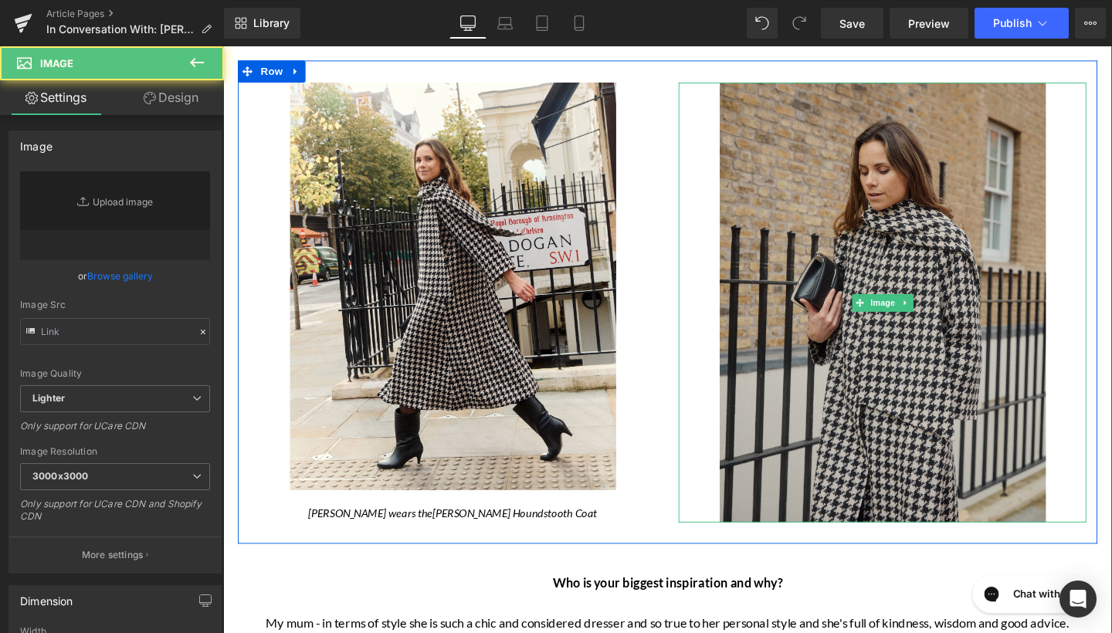
click at [868, 337] on img at bounding box center [917, 316] width 343 height 464
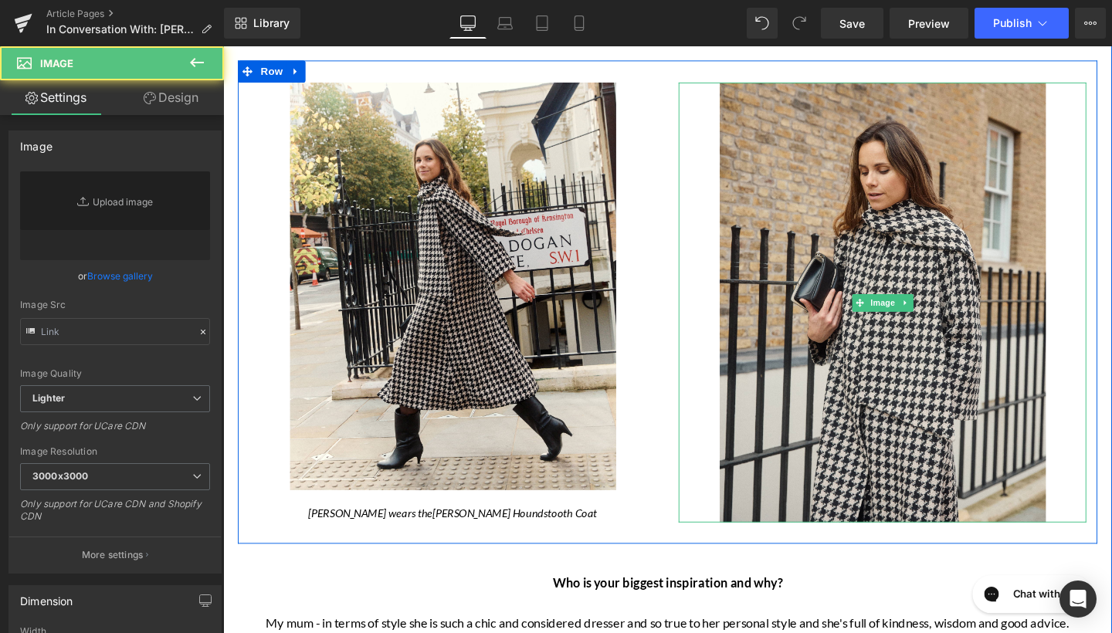
type input "https://ucarecdn.com/27501d83-4d9c-4b7c-a532-dbb2b7f1b98f/-/format/auto/-/previ…"
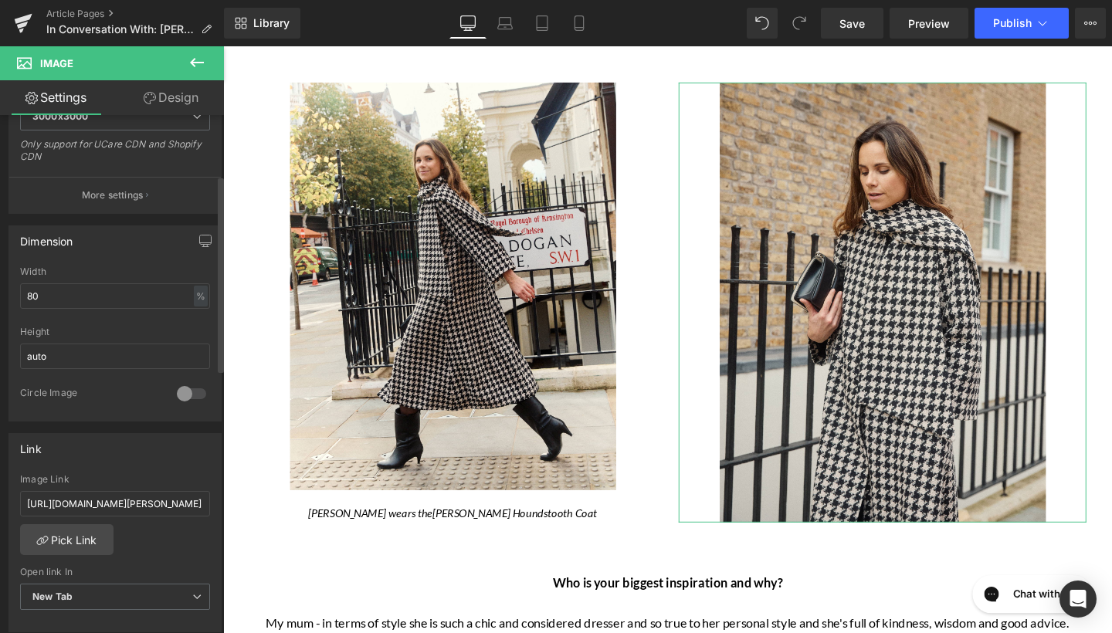
scroll to position [488, 0]
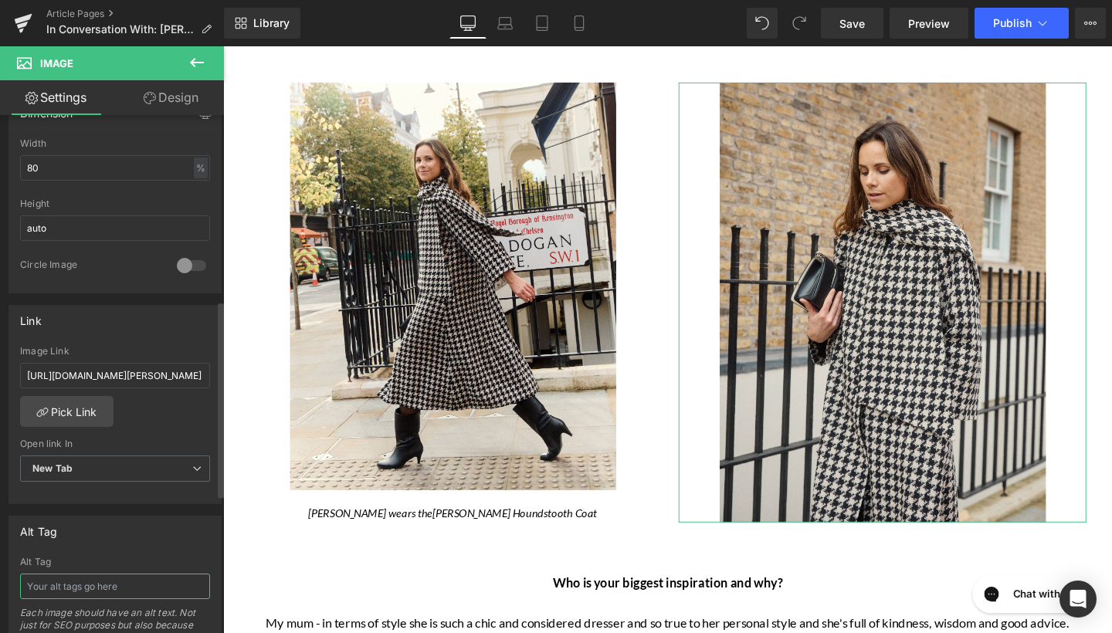
click at [103, 588] on input "text" at bounding box center [115, 586] width 190 height 25
type input "Sawyer Houndstooth Coat"
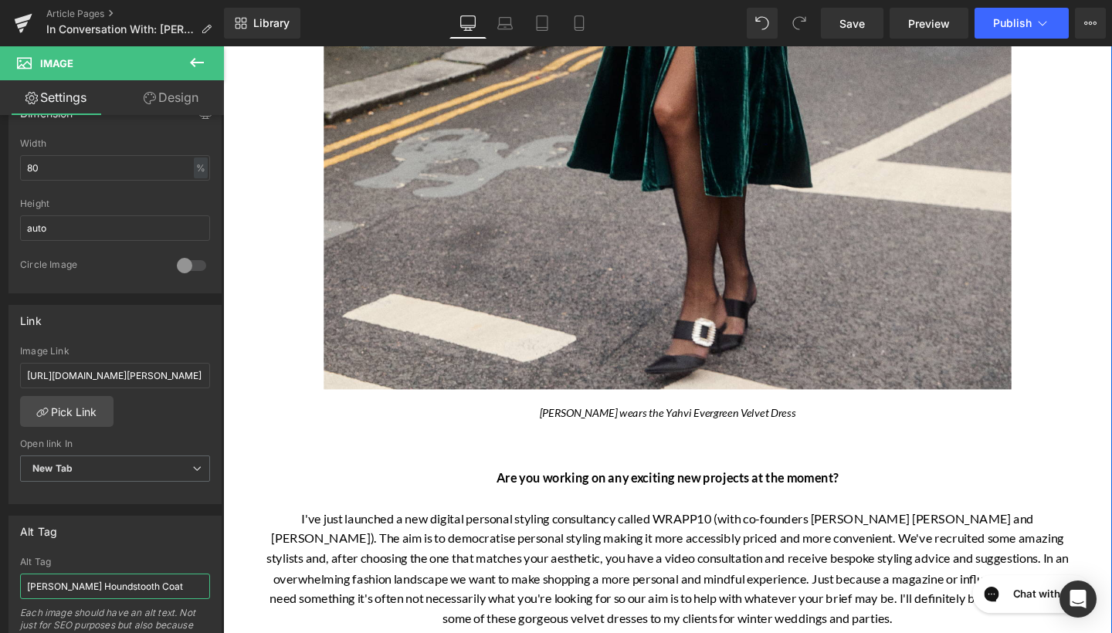
scroll to position [3140, 0]
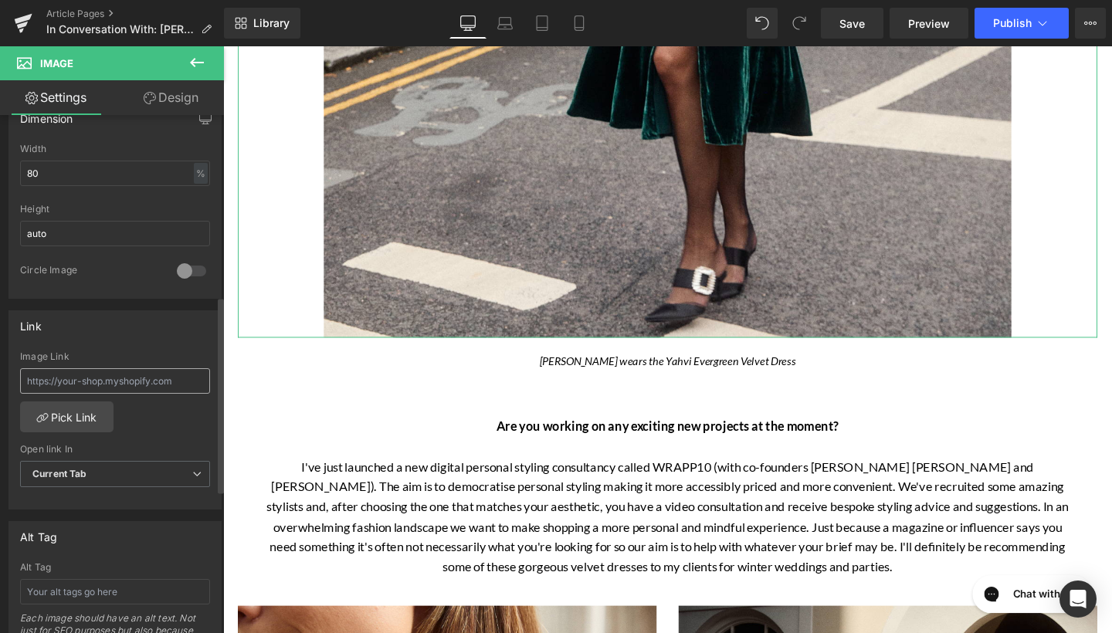
scroll to position [503, 0]
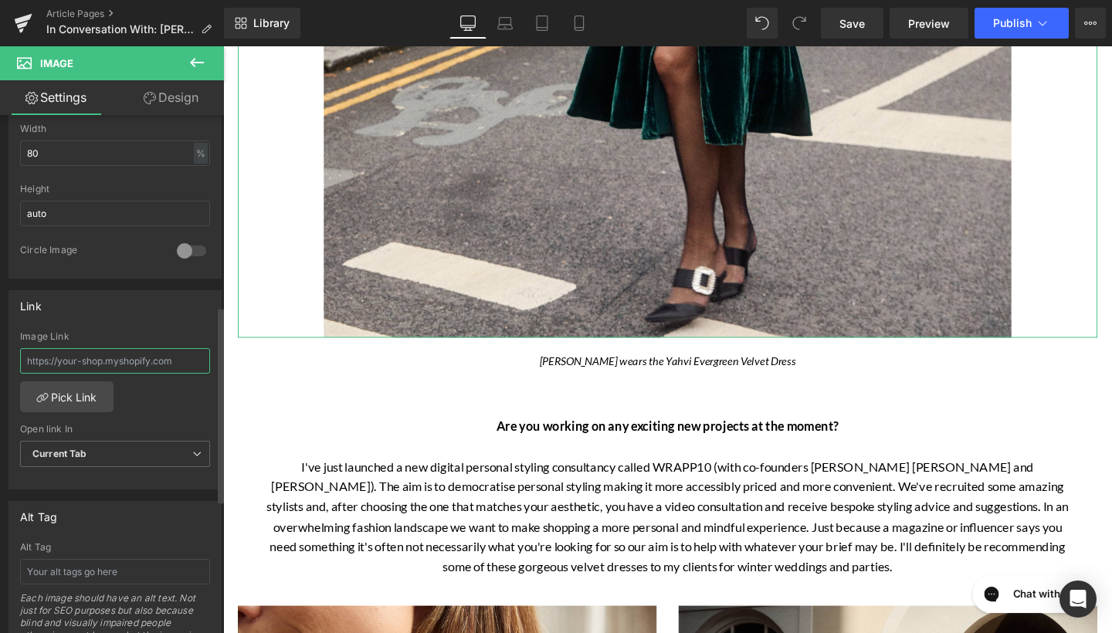
click at [112, 362] on input "text" at bounding box center [115, 360] width 190 height 25
click at [76, 569] on input "text" at bounding box center [115, 571] width 190 height 25
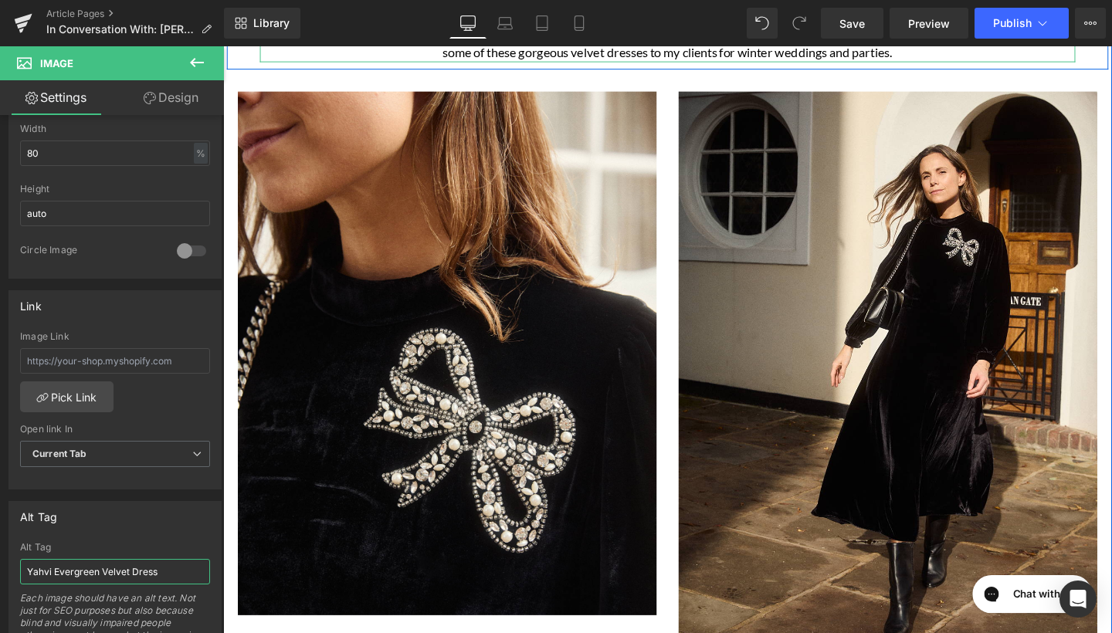
scroll to position [3697, 0]
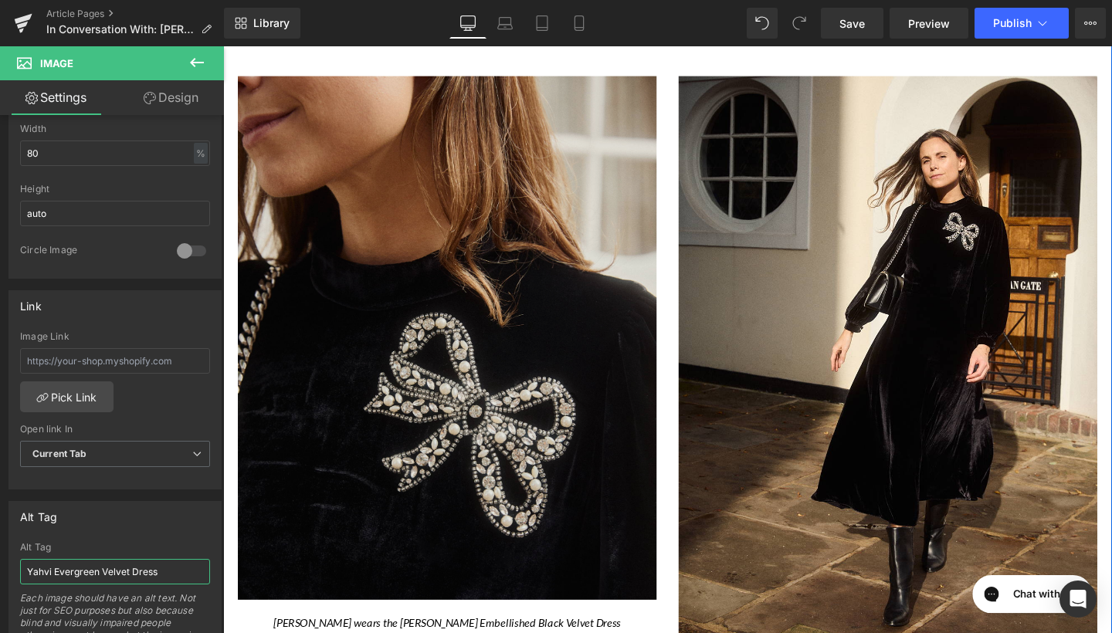
type input "Yahvi Evergreen Velvet Dress"
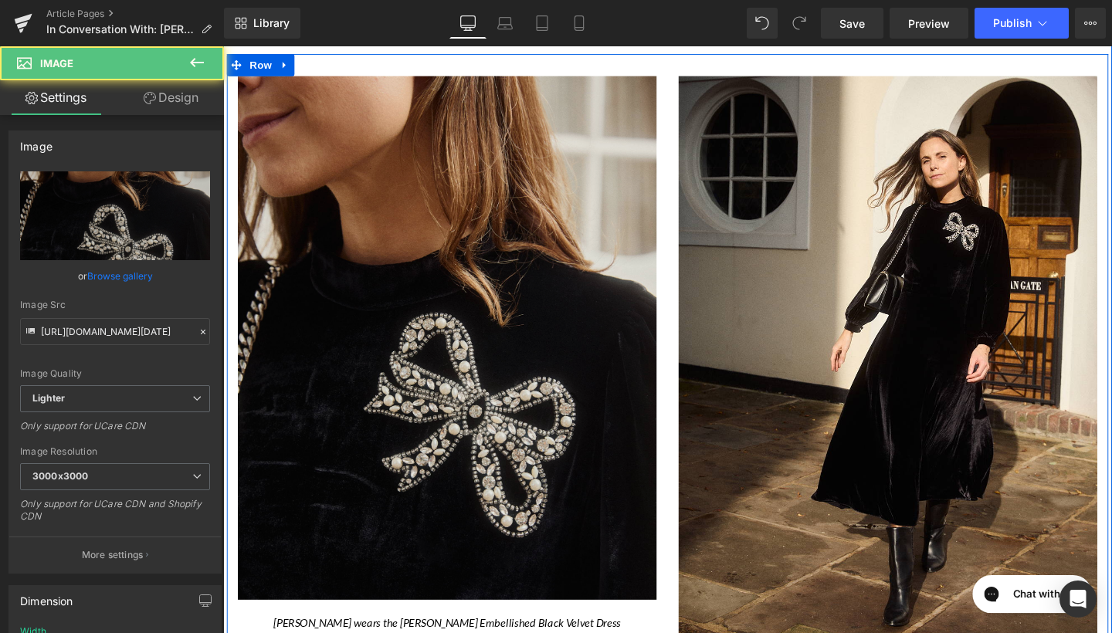
click at [549, 307] on img at bounding box center [459, 353] width 440 height 551
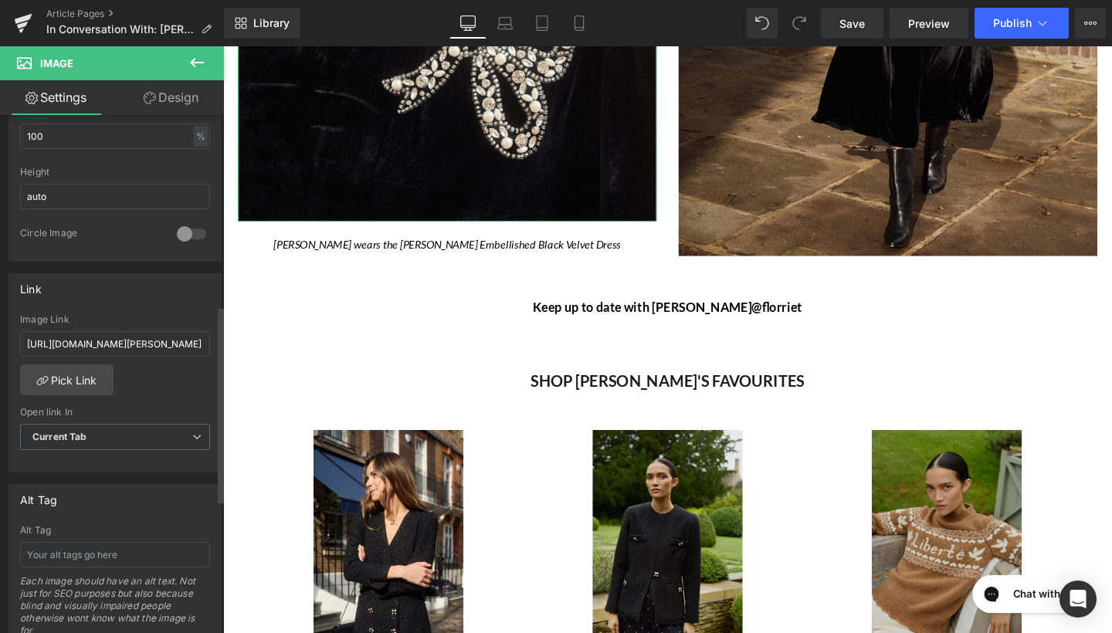
scroll to position [525, 0]
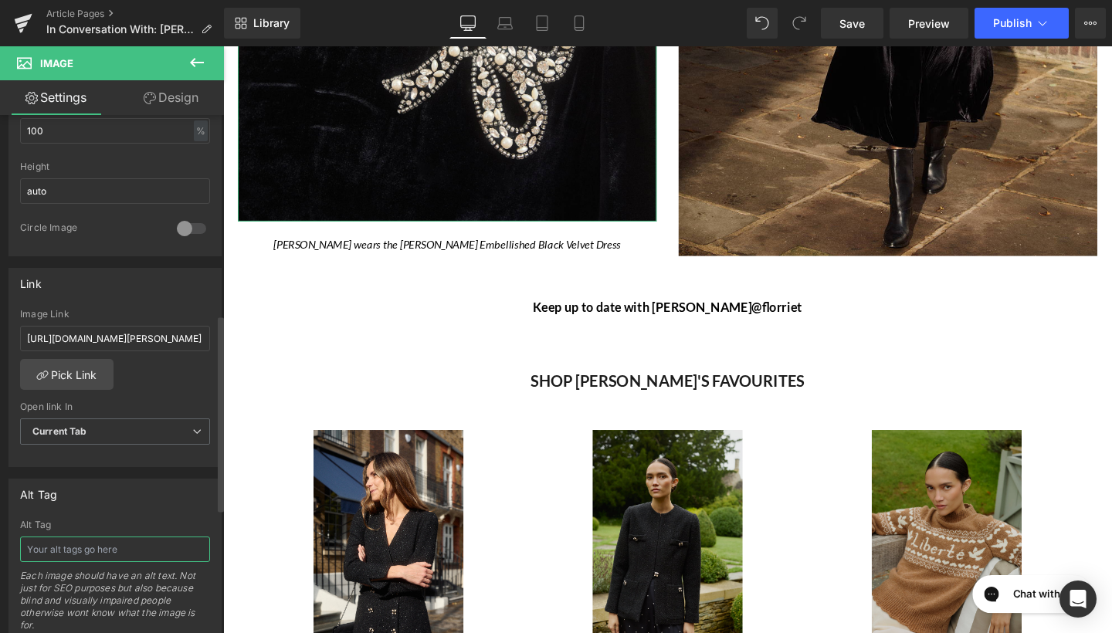
click at [131, 552] on input "text" at bounding box center [115, 549] width 190 height 25
drag, startPoint x: 25, startPoint y: 334, endPoint x: 211, endPoint y: 335, distance: 185.4
click at [211, 335] on div "https://www.beulahlondon.com/products/sonia-embellished-black-dress?_pos=2&_sid…" at bounding box center [115, 388] width 212 height 158
click at [92, 558] on input "text" at bounding box center [115, 549] width 190 height 25
type input "Sonia Embellished Black Velvet Dress"
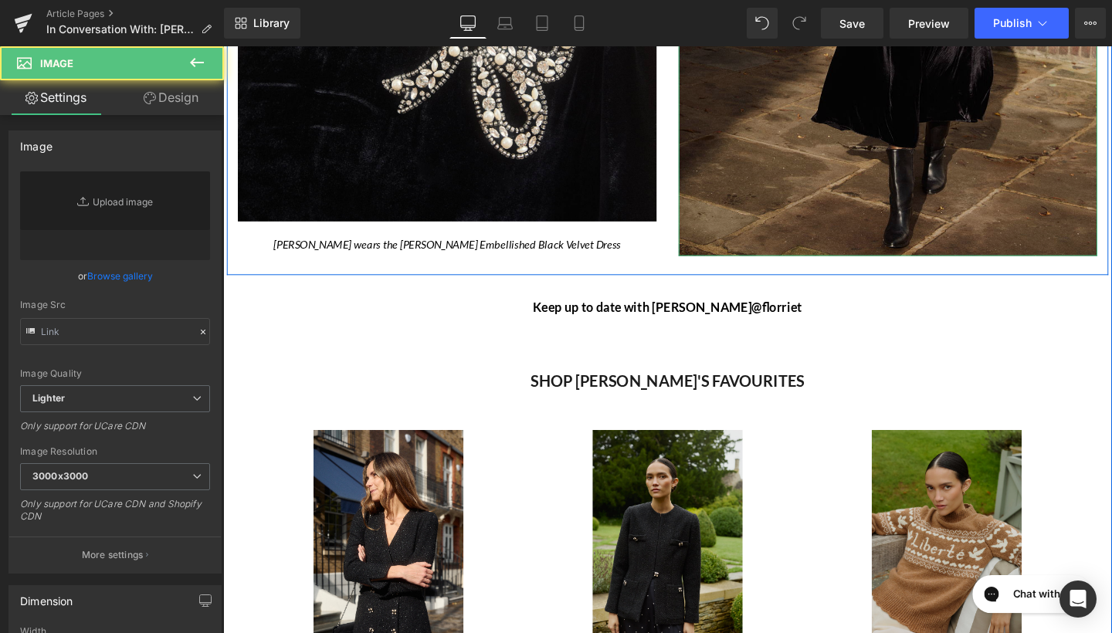
type input "https://ucarecdn.com/769324b4-e31b-4f50-a800-e0a0c93f4b49/-/format/auto/-/previ…"
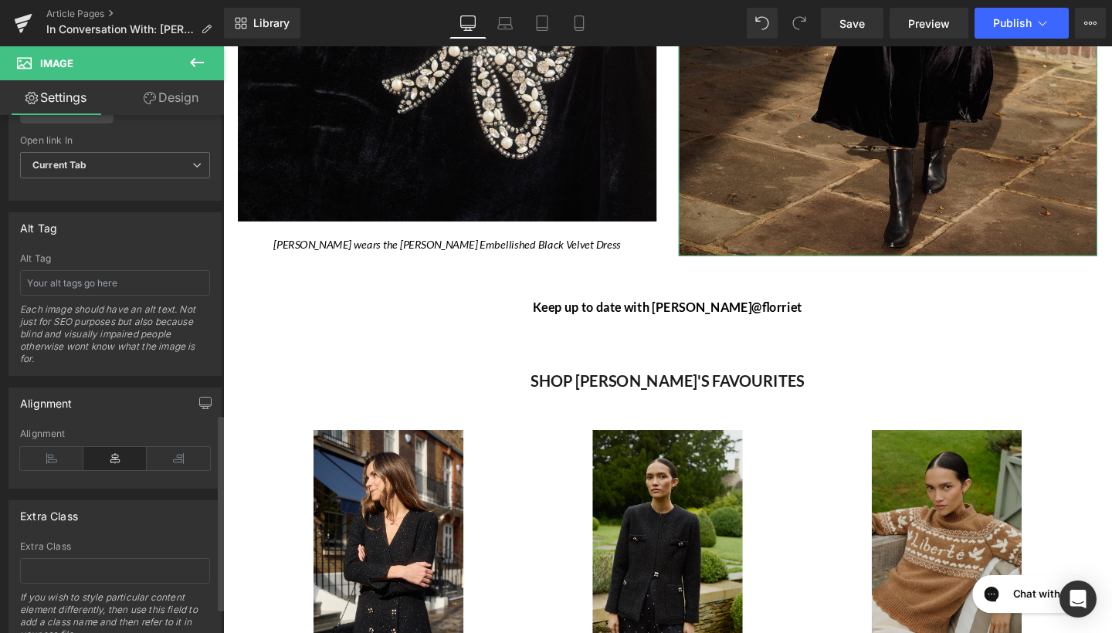
scroll to position [786, 0]
click at [122, 301] on div "Alt Tag Each image should have an alt text. Not just for SEO purposes but also …" at bounding box center [115, 321] width 190 height 122
click at [132, 285] on input "text" at bounding box center [115, 289] width 190 height 25
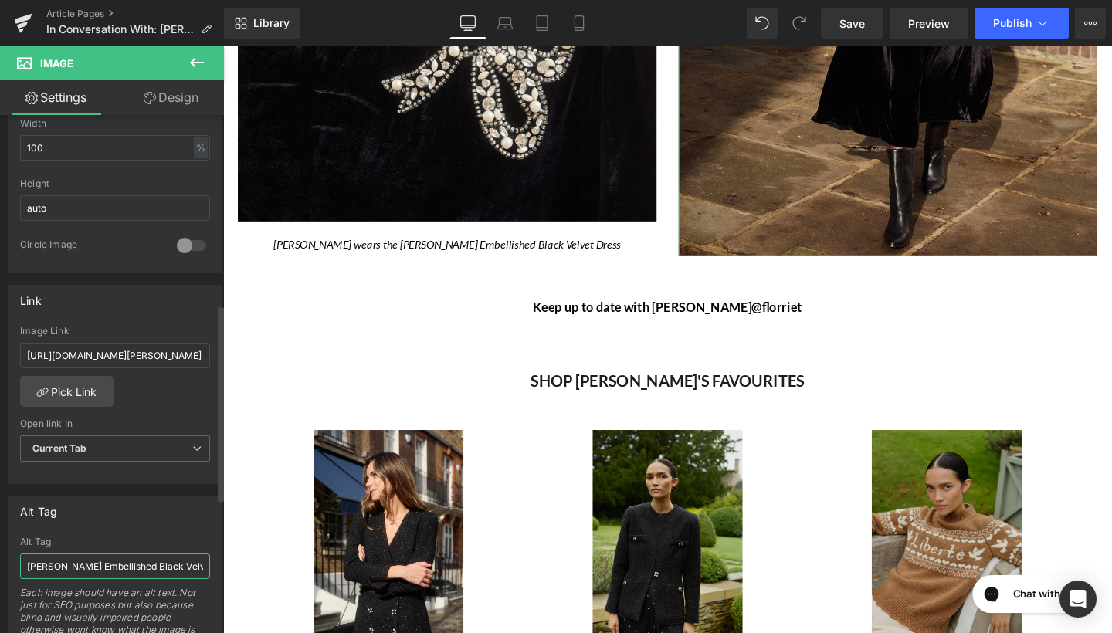
scroll to position [497, 0]
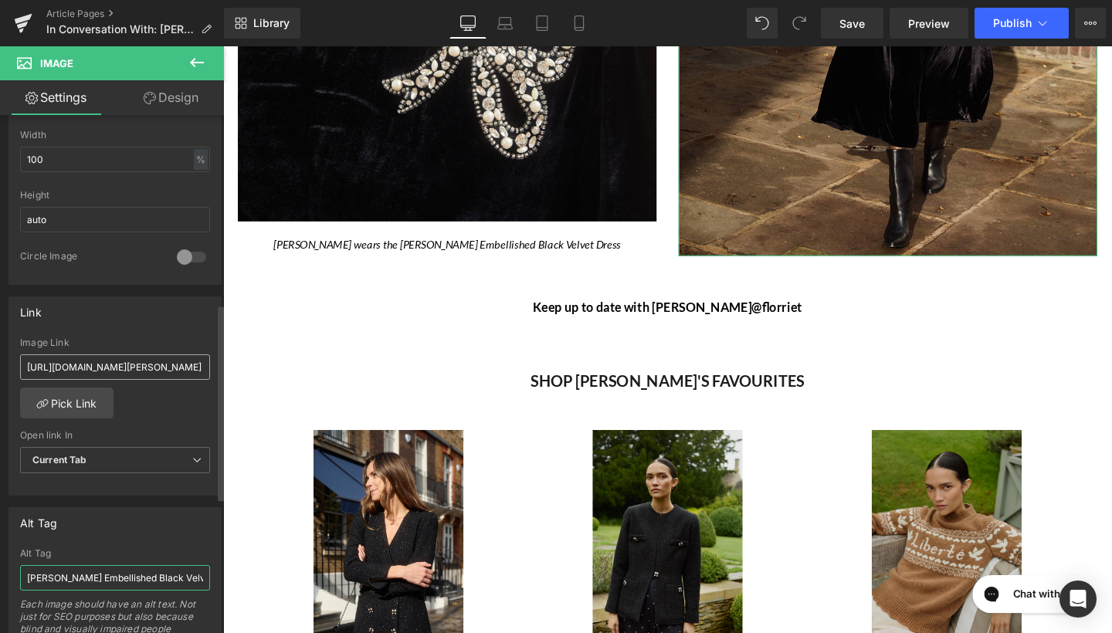
type input "Sonia Embellished Black Velvet Dress"
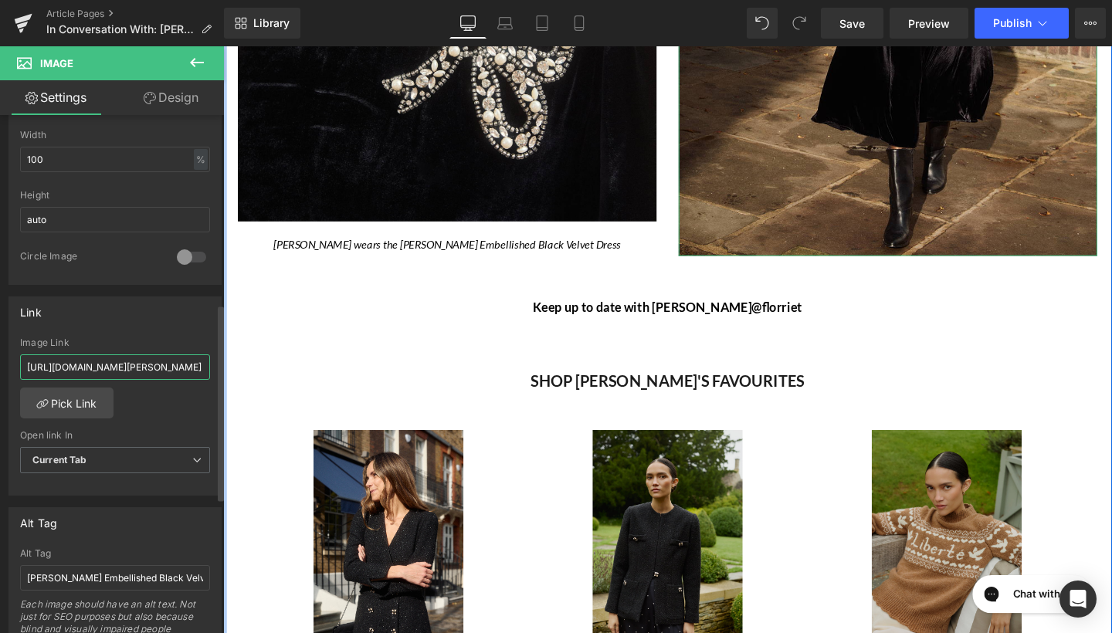
drag, startPoint x: 24, startPoint y: 364, endPoint x: 209, endPoint y: 367, distance: 185.4
click at [209, 367] on div "https://www.beulahlondon.com/products/sonia-embellished-black-dress?_pos=2&_sid…" at bounding box center [115, 417] width 212 height 158
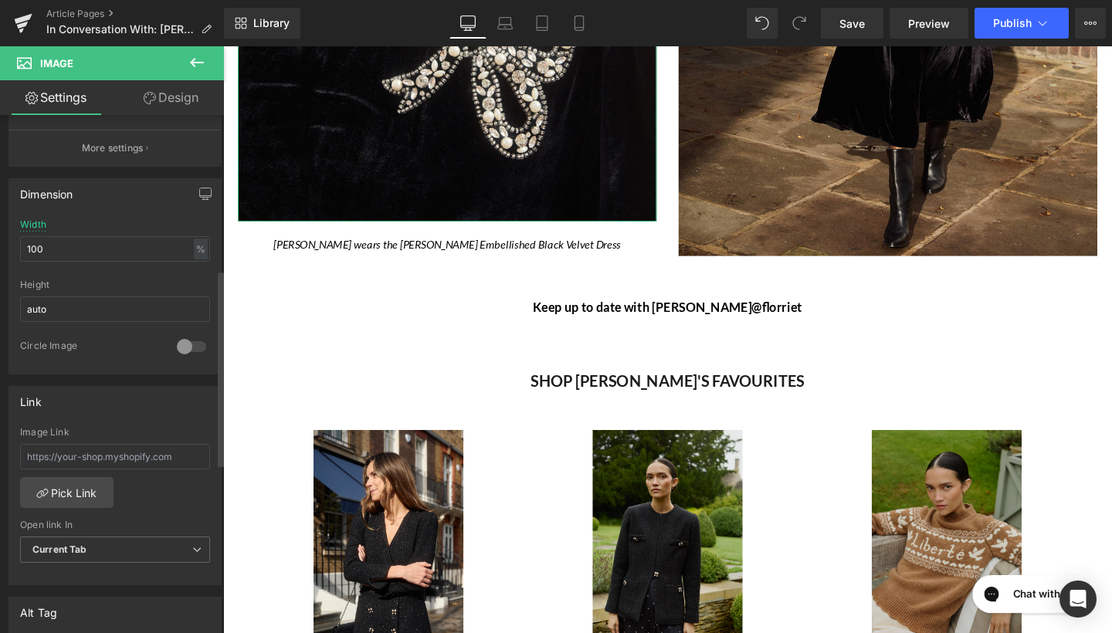
scroll to position [408, 0]
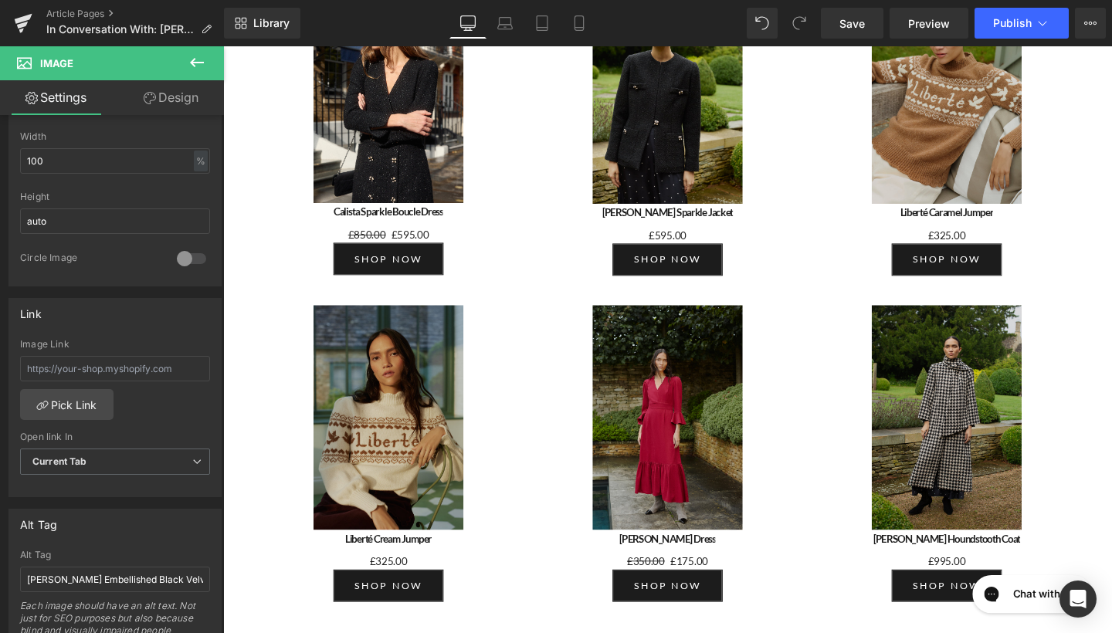
scroll to position [4577, 0]
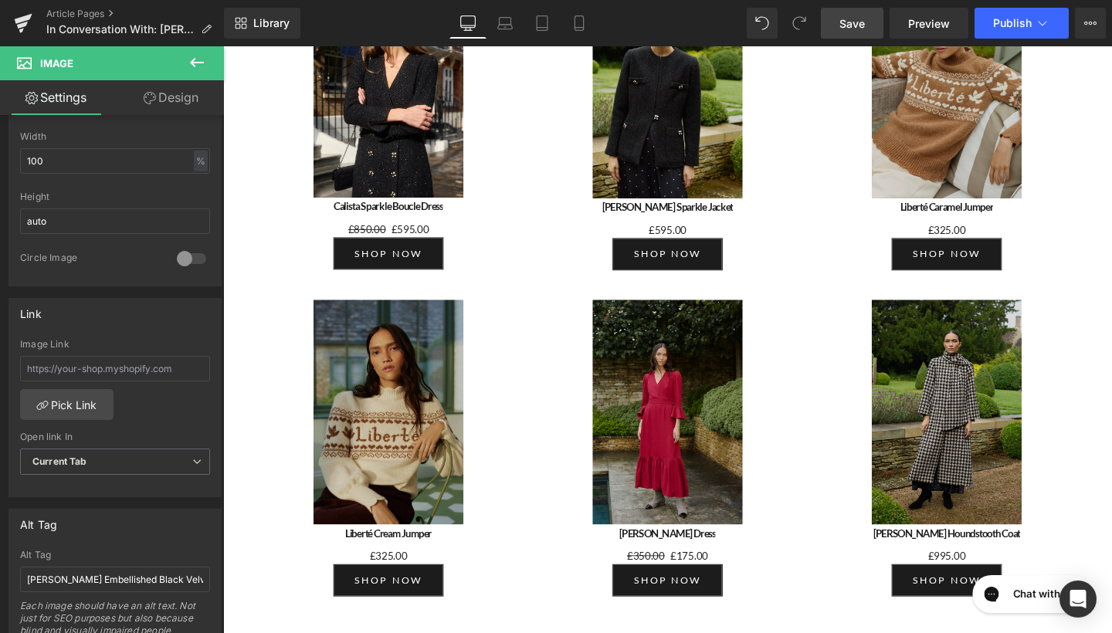
click at [856, 19] on span "Save" at bounding box center [852, 23] width 25 height 16
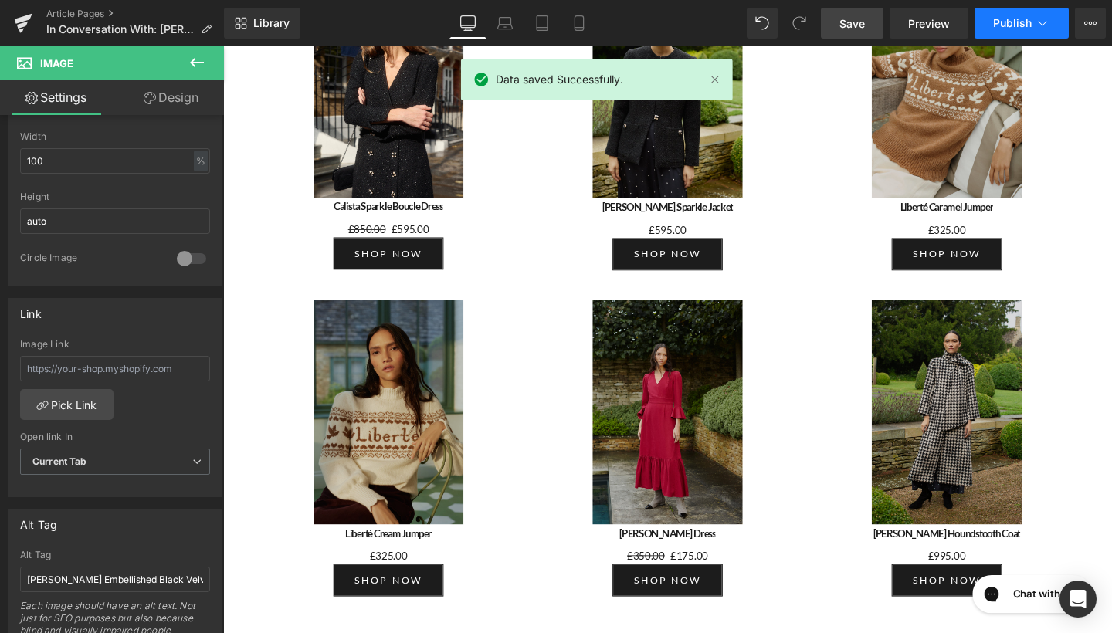
click at [992, 20] on button "Publish" at bounding box center [1022, 23] width 94 height 31
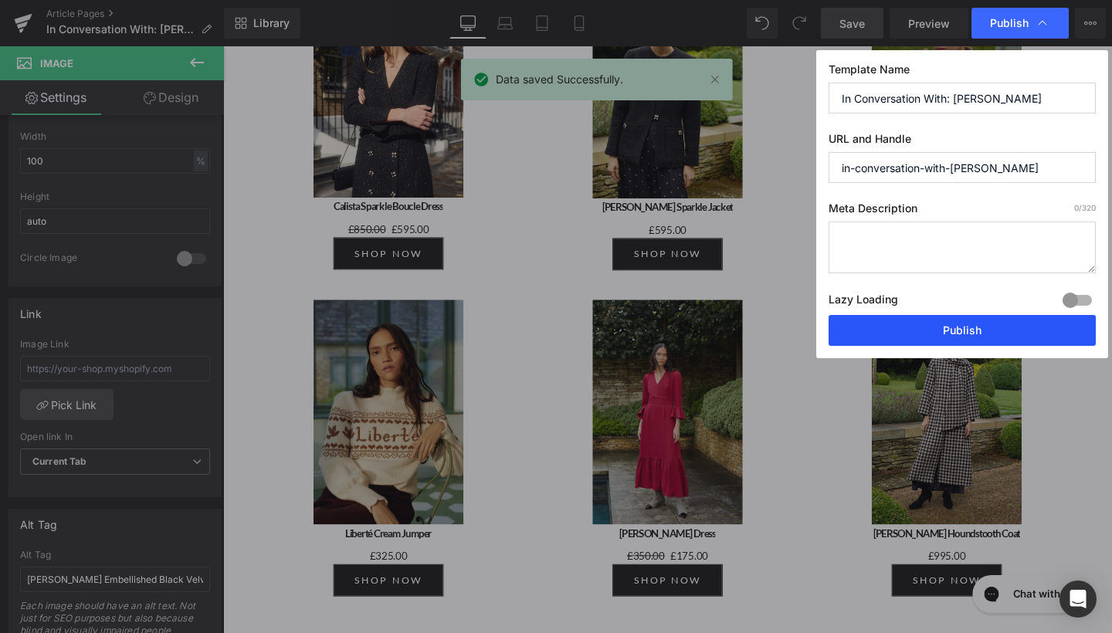
click at [909, 328] on button "Publish" at bounding box center [962, 330] width 267 height 31
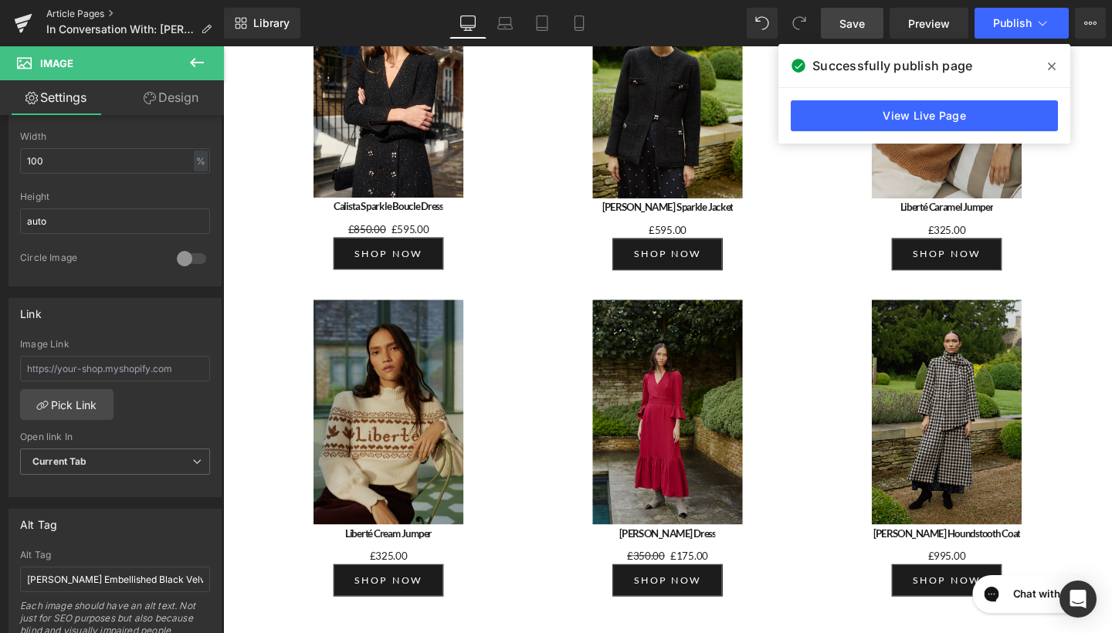
click at [90, 9] on link "Article Pages" at bounding box center [135, 14] width 178 height 12
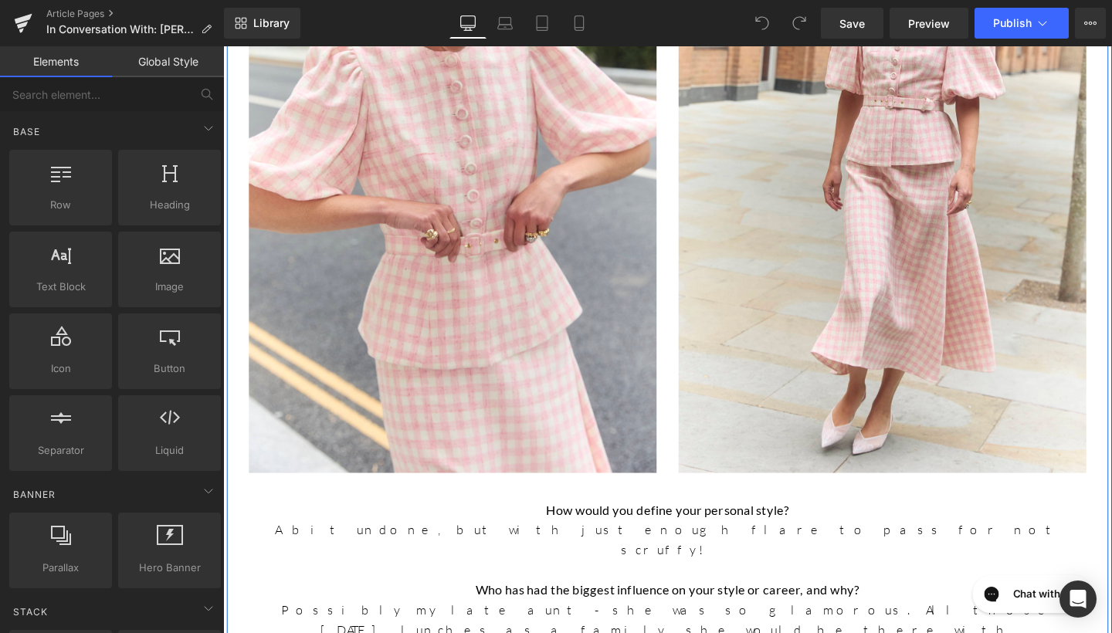
scroll to position [733, 0]
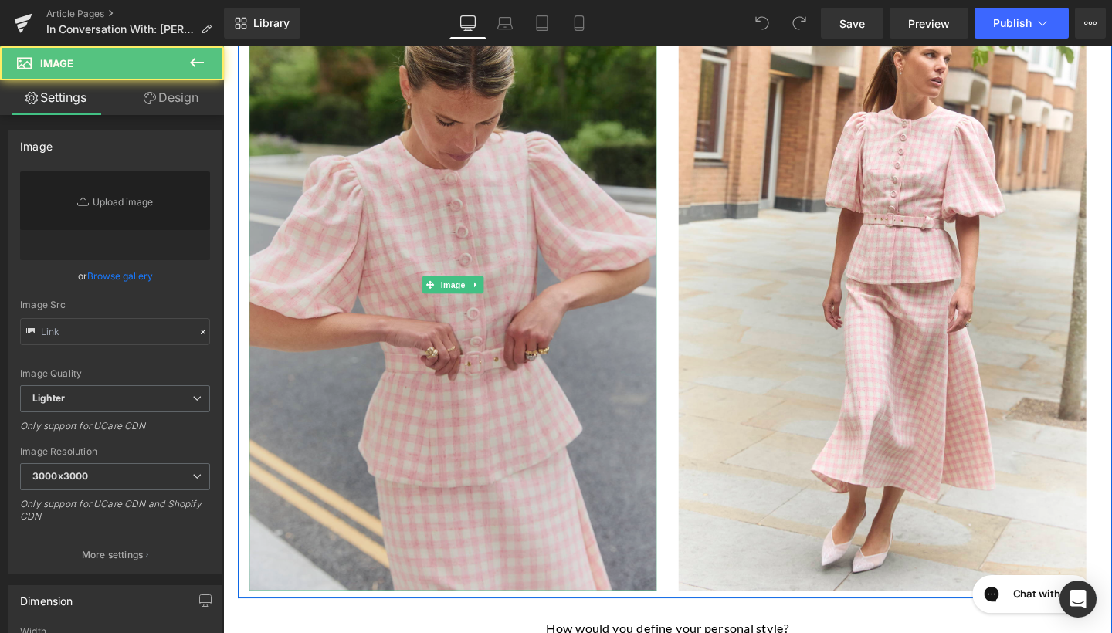
click at [379, 129] on img at bounding box center [464, 298] width 429 height 644
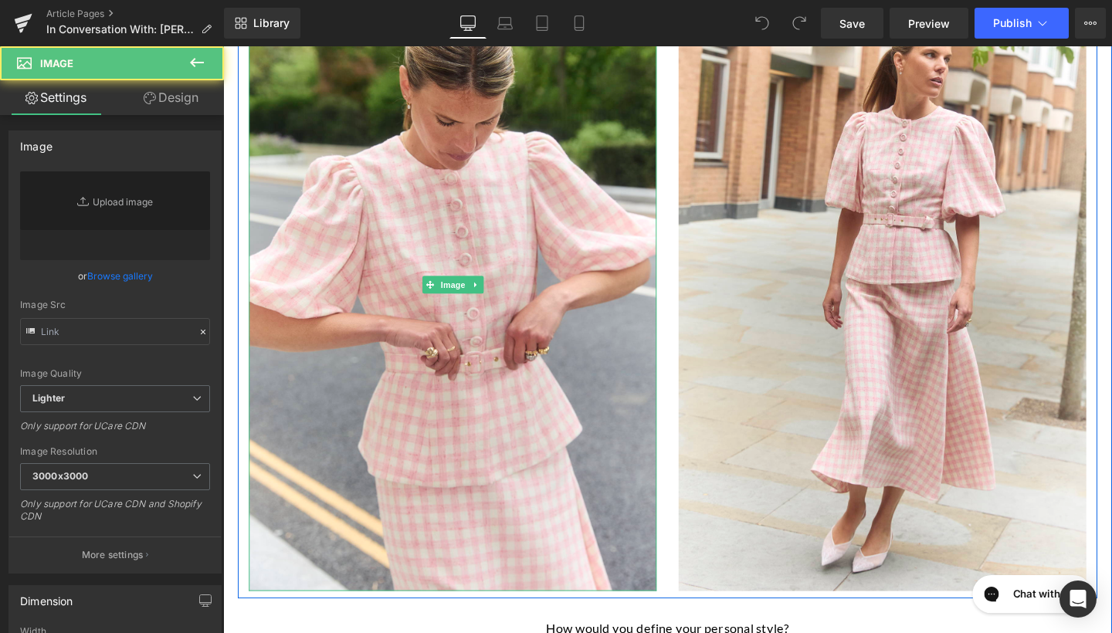
type input "https://ucarecdn.com/d20bcd7e-7248-4d4d-bf2f-3b32142cfd99/-/format/auto/-/previ…"
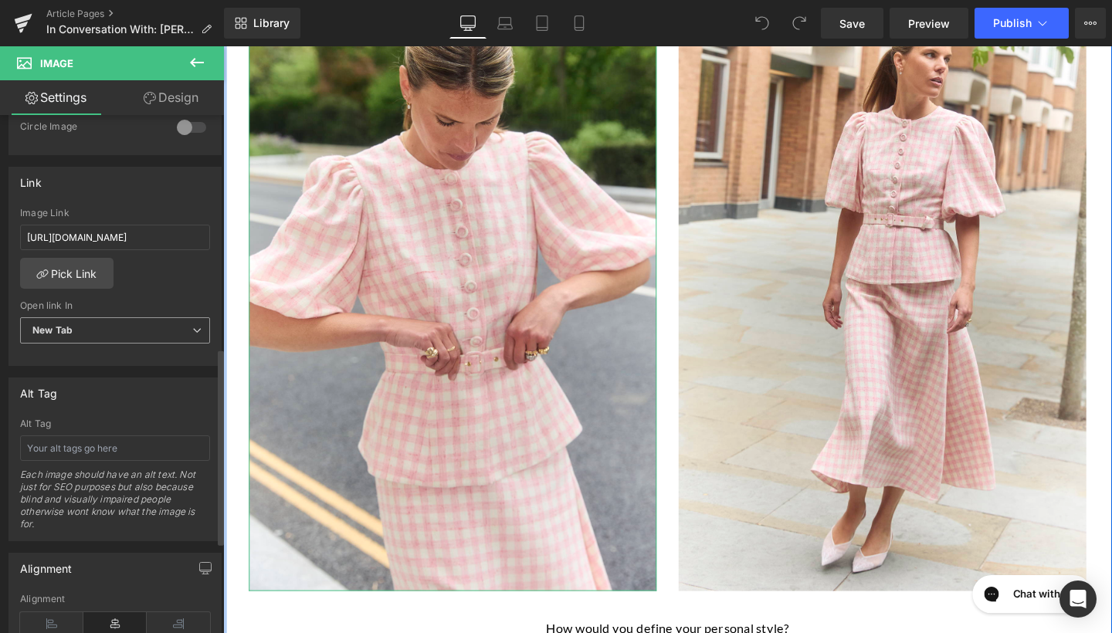
scroll to position [628, 0]
click at [118, 457] on input "text" at bounding box center [115, 446] width 190 height 25
type input "Gabriella Pink & White Tweed Blouse"
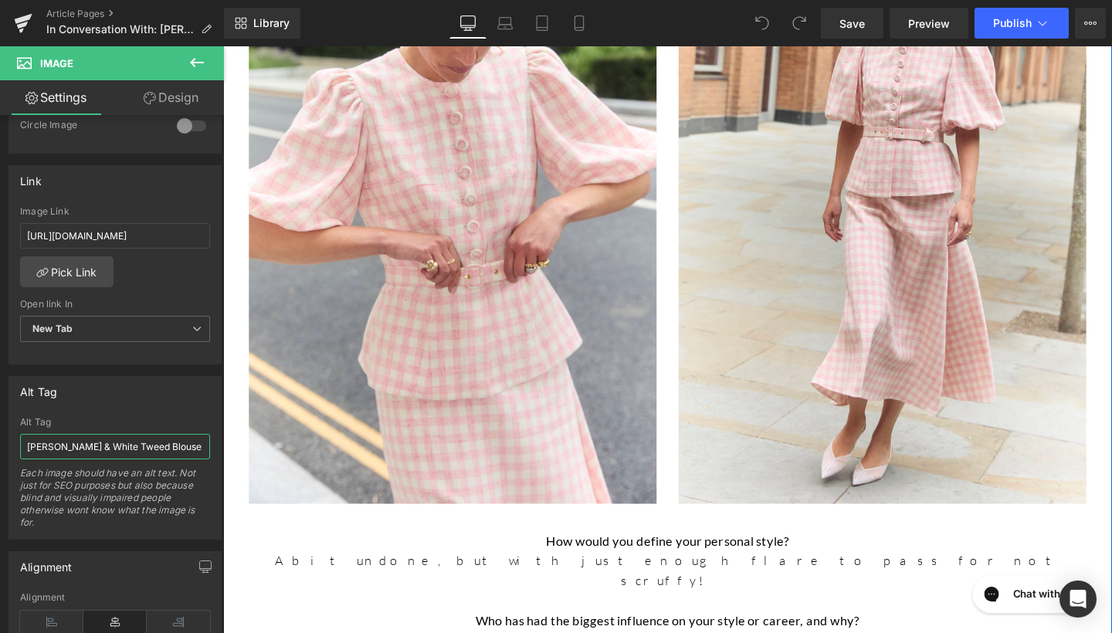
scroll to position [658, 0]
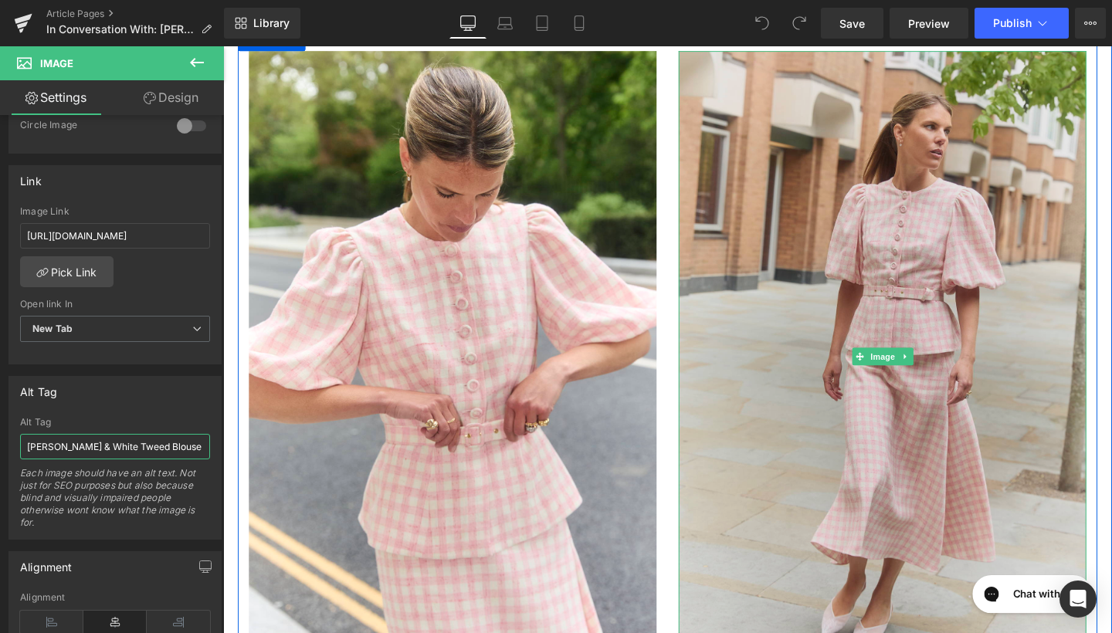
click at [826, 316] on img at bounding box center [916, 373] width 429 height 644
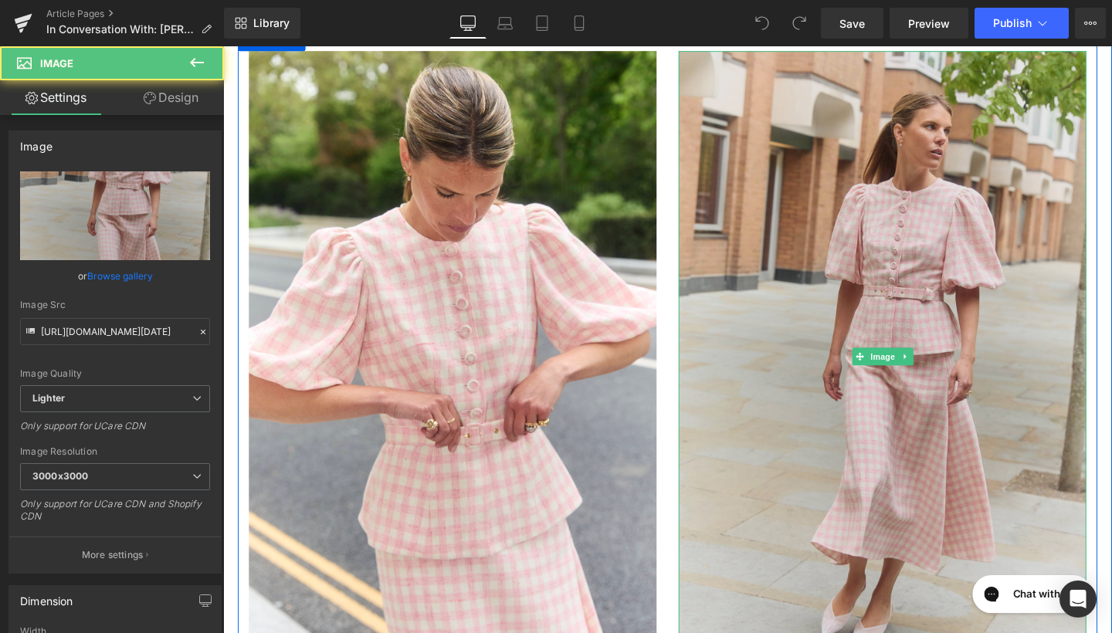
click at [837, 284] on img at bounding box center [916, 373] width 429 height 644
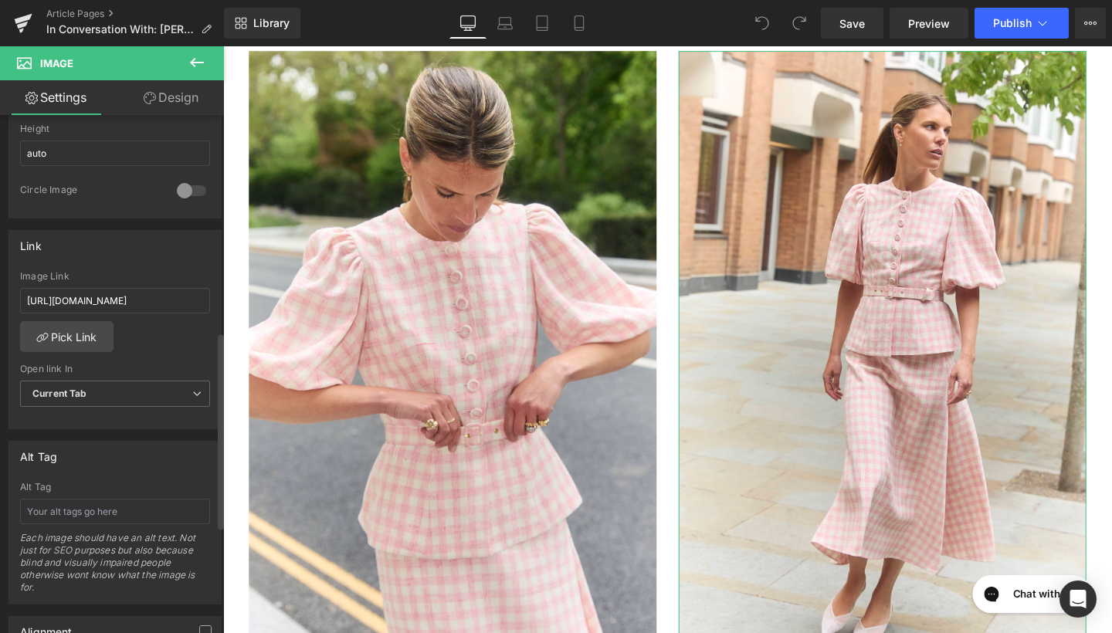
scroll to position [574, 0]
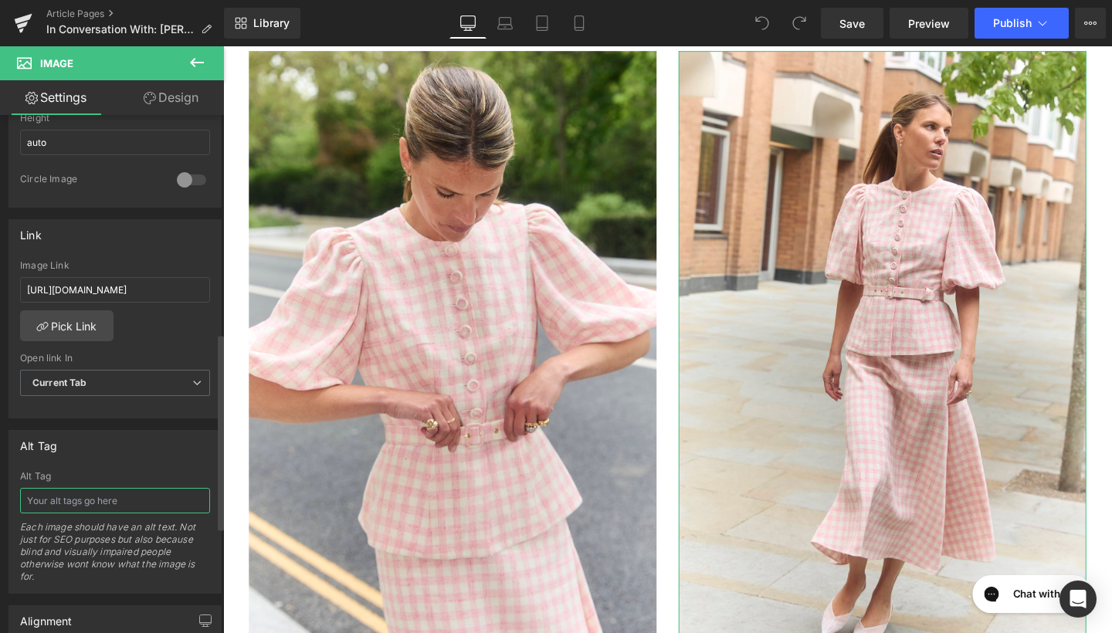
click at [39, 504] on input "text" at bounding box center [115, 500] width 190 height 25
type input "Arabella Pink & White Tweed Blouse"
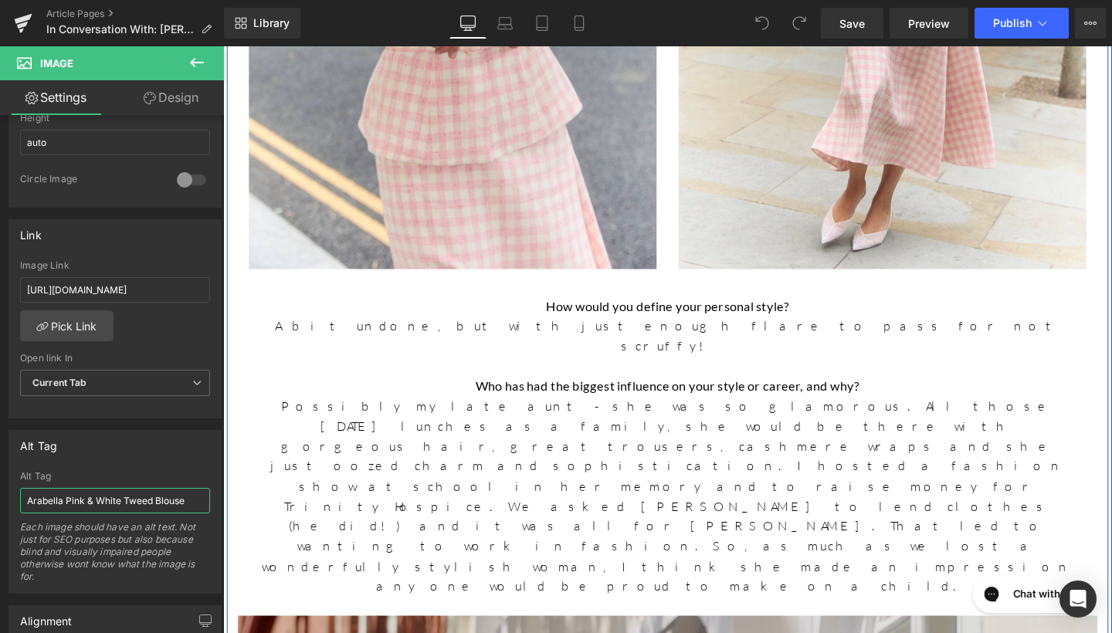
scroll to position [1218, 0]
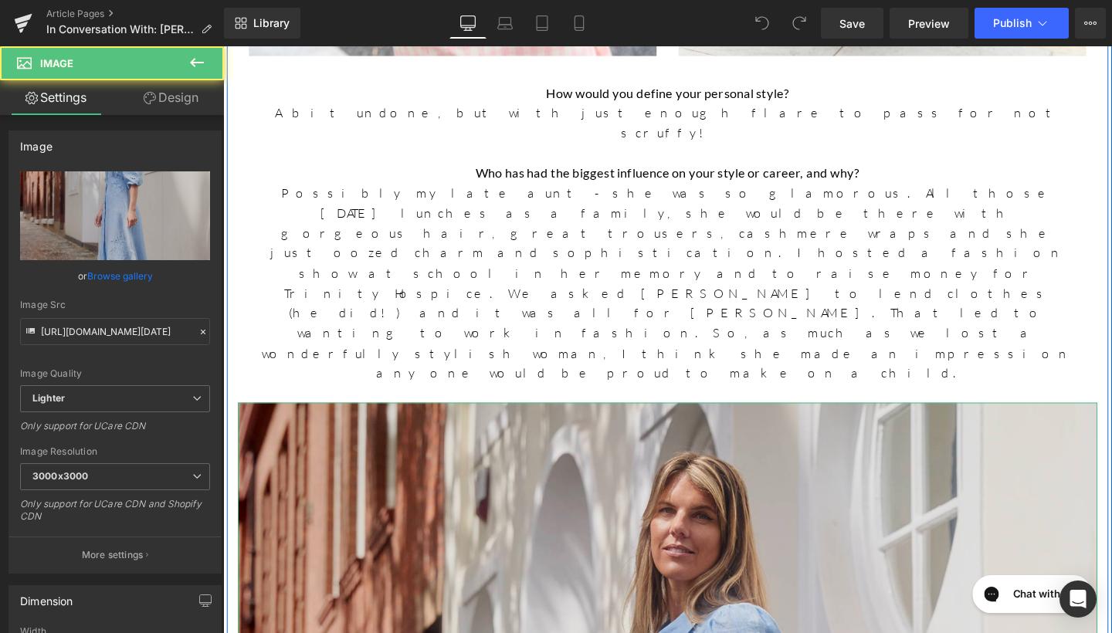
scroll to position [1414, 0]
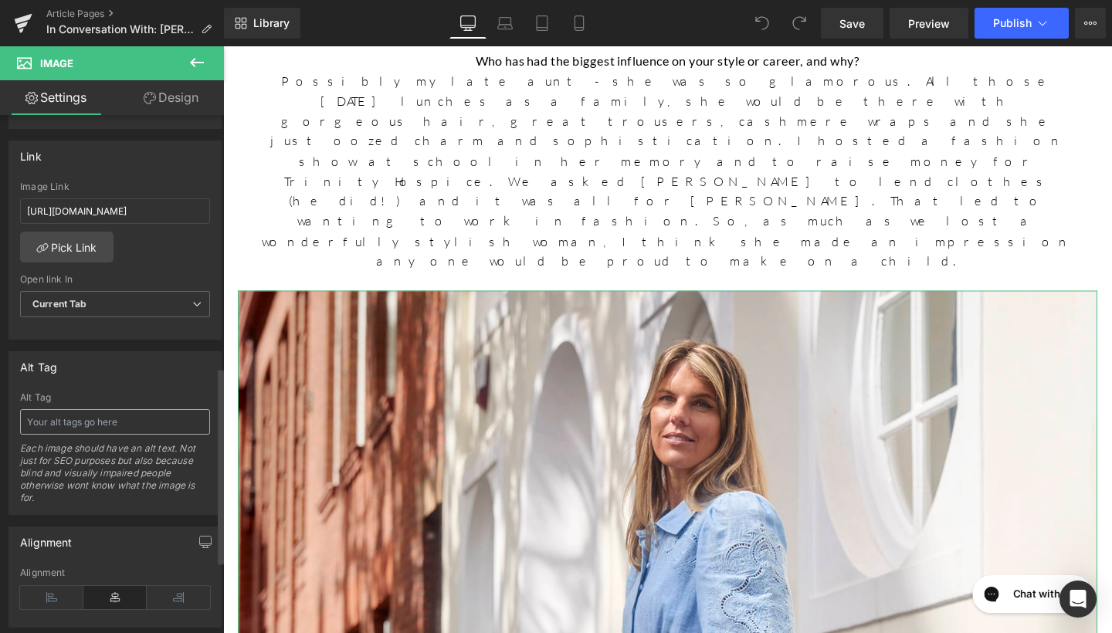
scroll to position [664, 0]
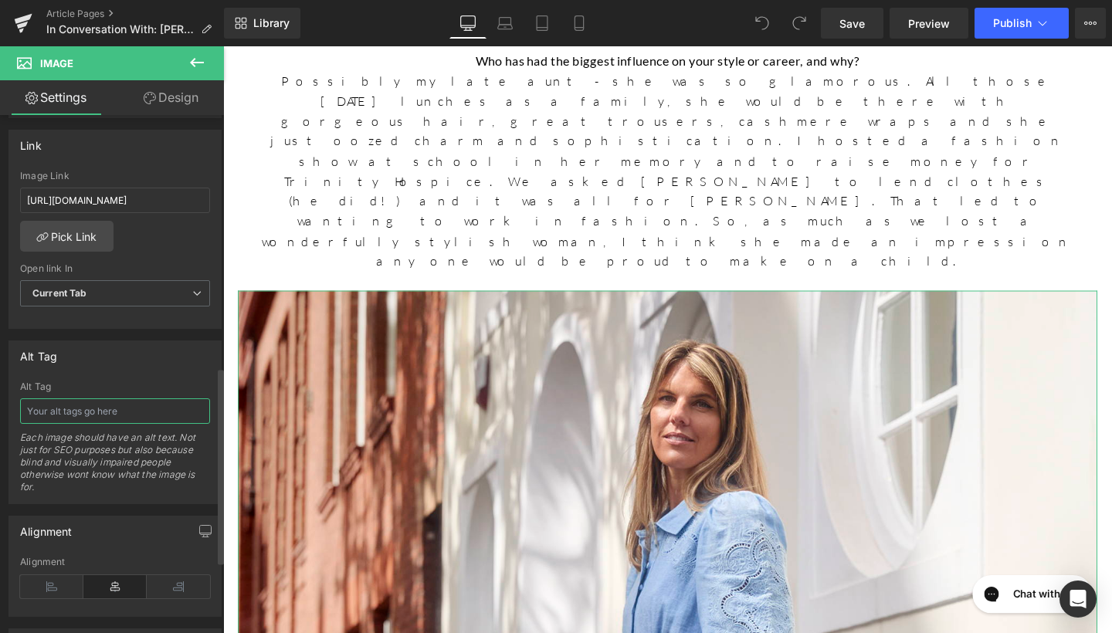
click at [107, 407] on input "text" at bounding box center [115, 411] width 190 height 25
type input "Calla Sky Blue Cutwork Dress"
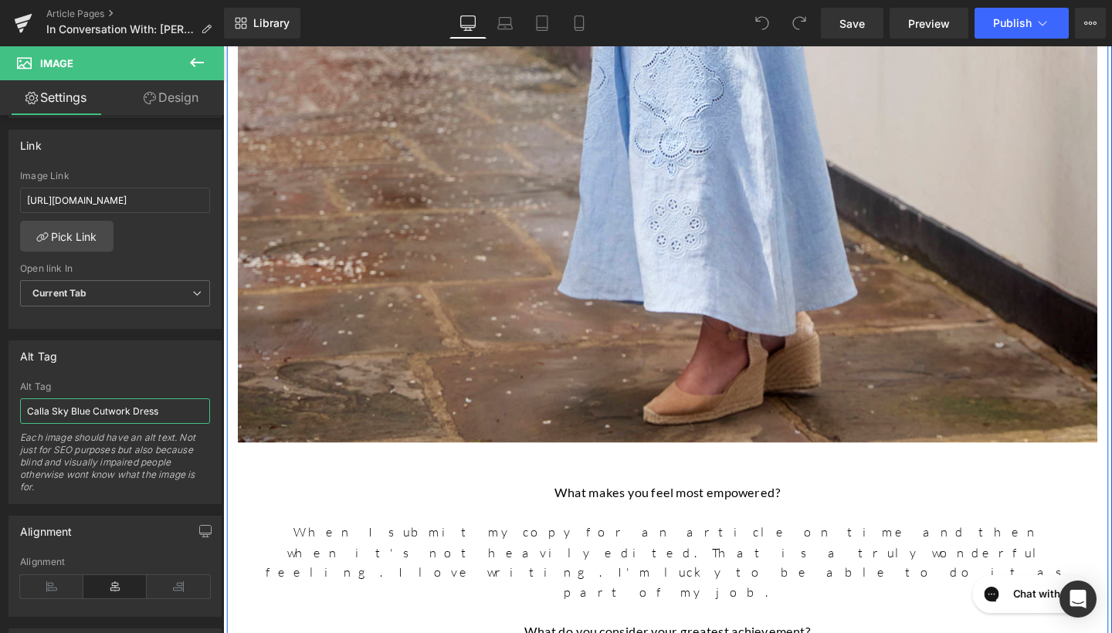
scroll to position [2722, 0]
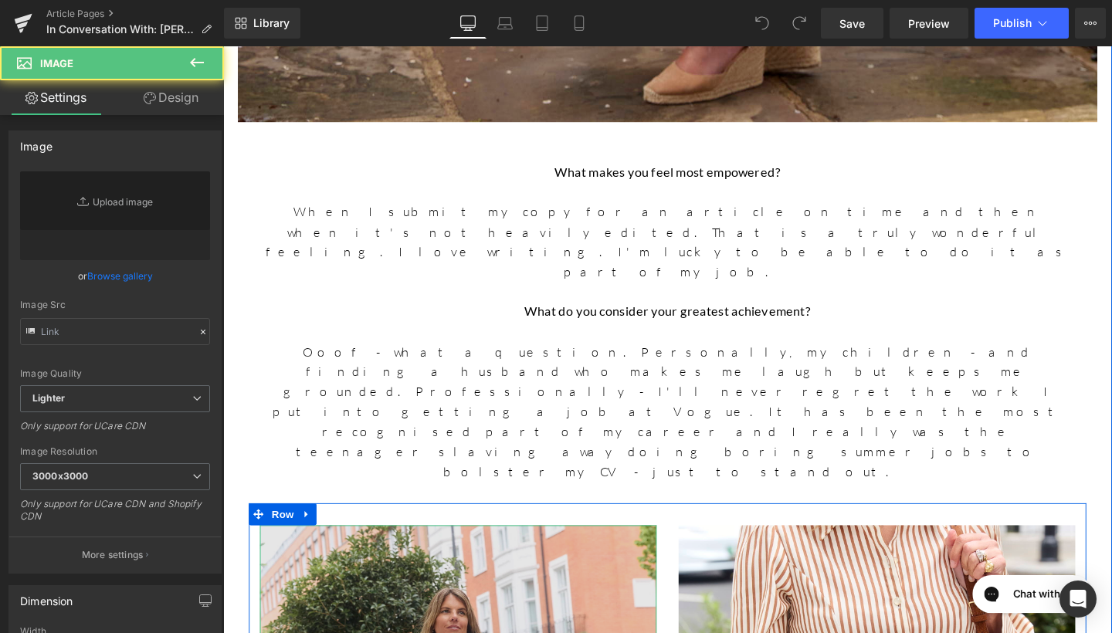
type input "https://ucarecdn.com/91300914-ae54-4f2e-a31d-b4b6456f85ba/-/format/auto/-/previ…"
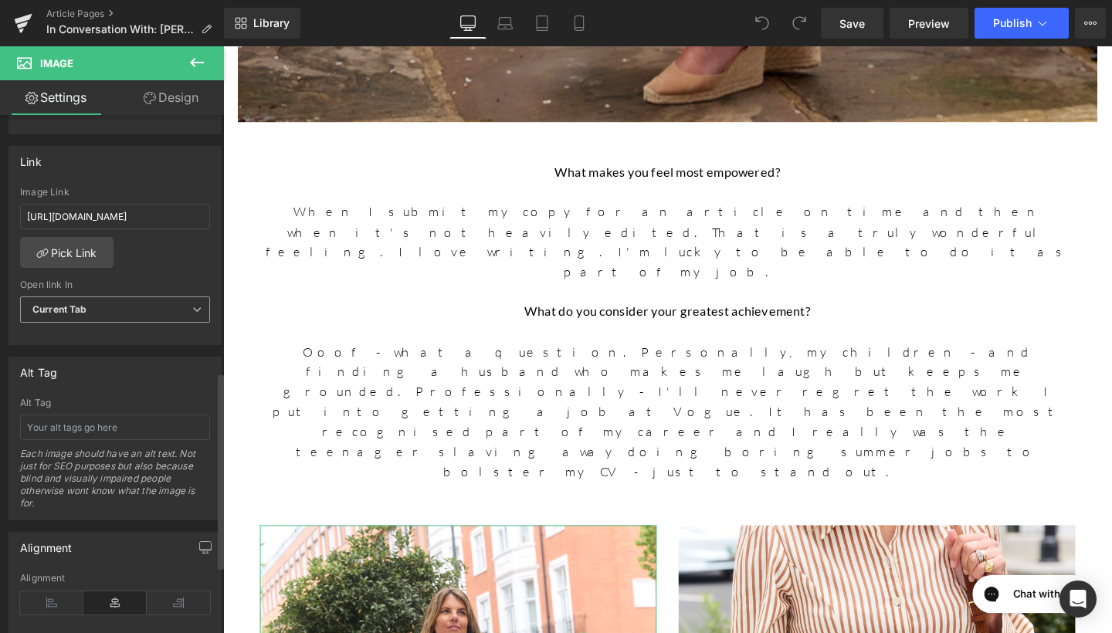
scroll to position [721, 0]
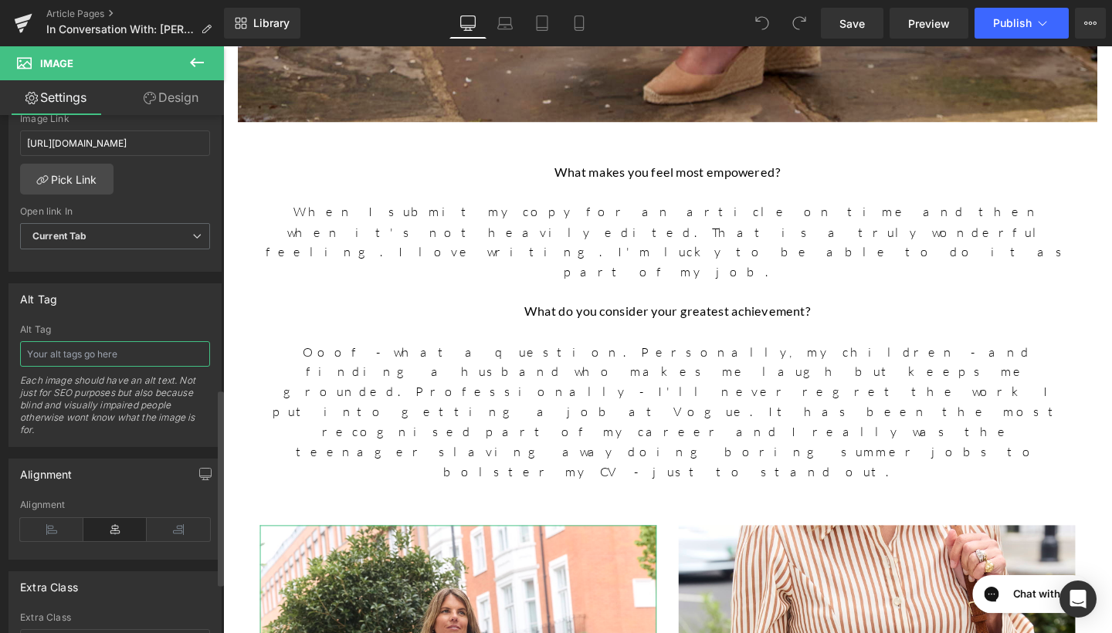
click at [117, 361] on input "text" at bounding box center [115, 353] width 190 height 25
type input "Helena Toffee Stripe Dress"
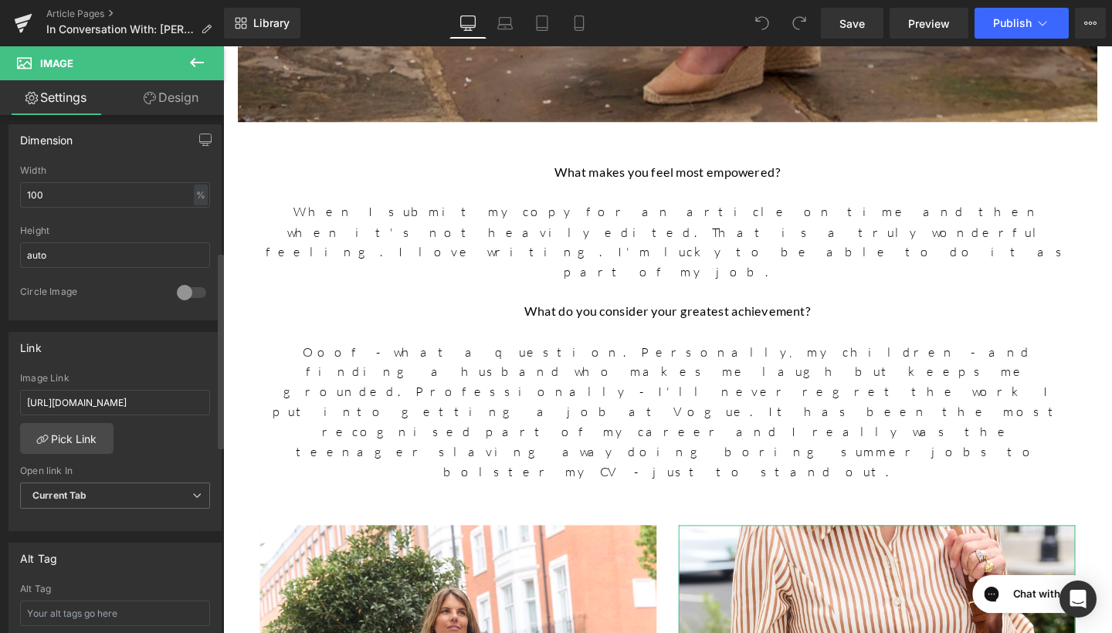
scroll to position [554, 0]
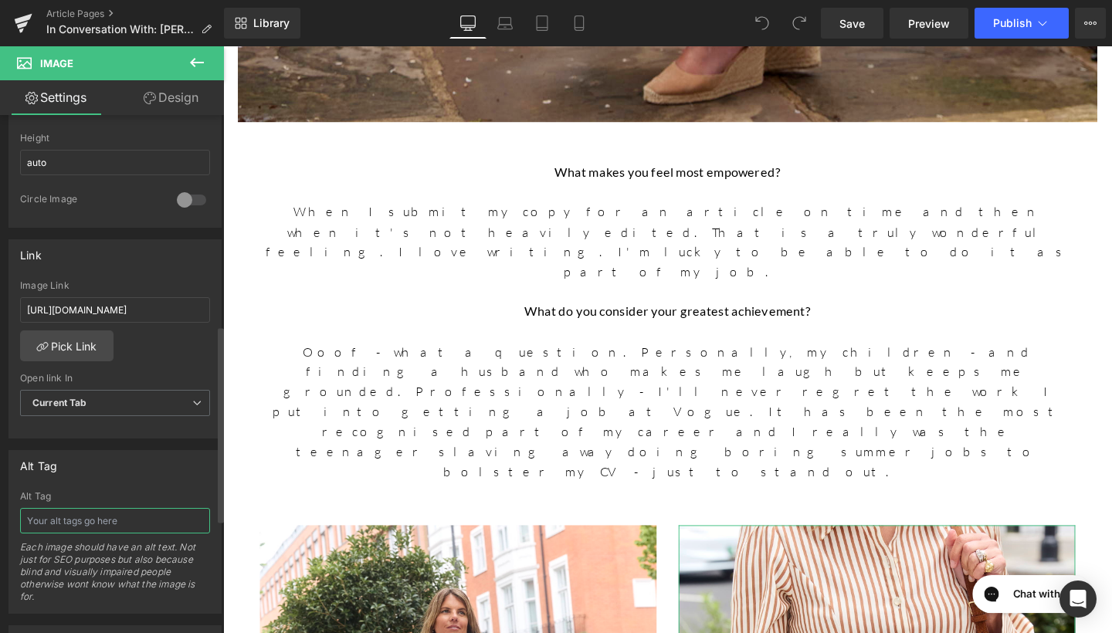
click at [109, 524] on input "text" at bounding box center [115, 520] width 190 height 25
type input "Helena Toffee Stripe Dress"
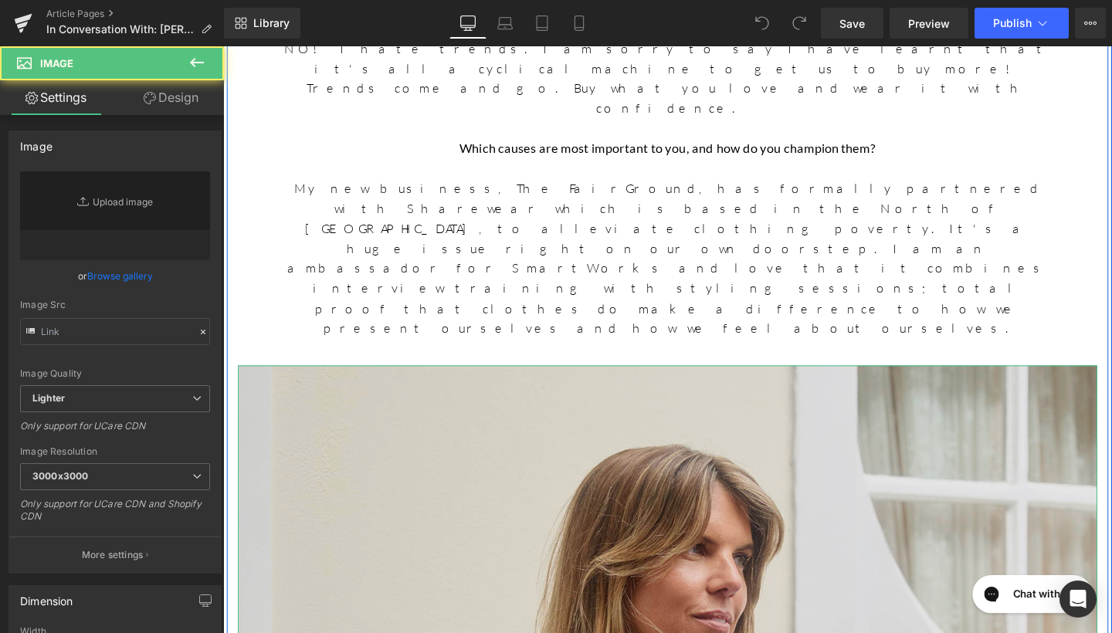
type input "https://ucarecdn.com/0f23cd1d-5879-4af6-930e-085695cfa414/-/format/auto/-/previ…"
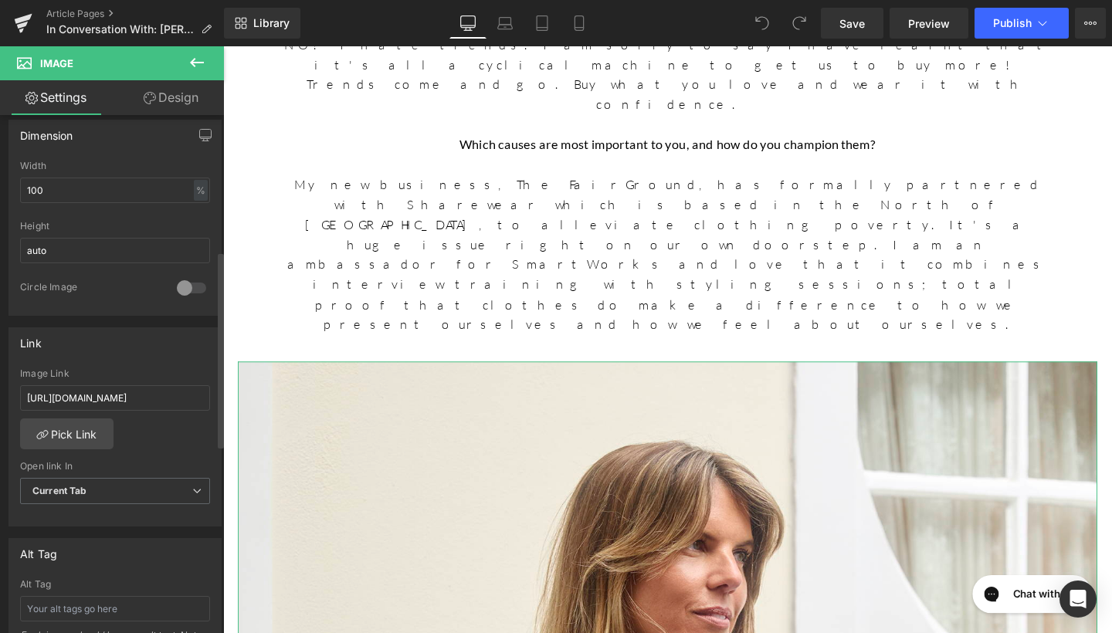
scroll to position [565, 0]
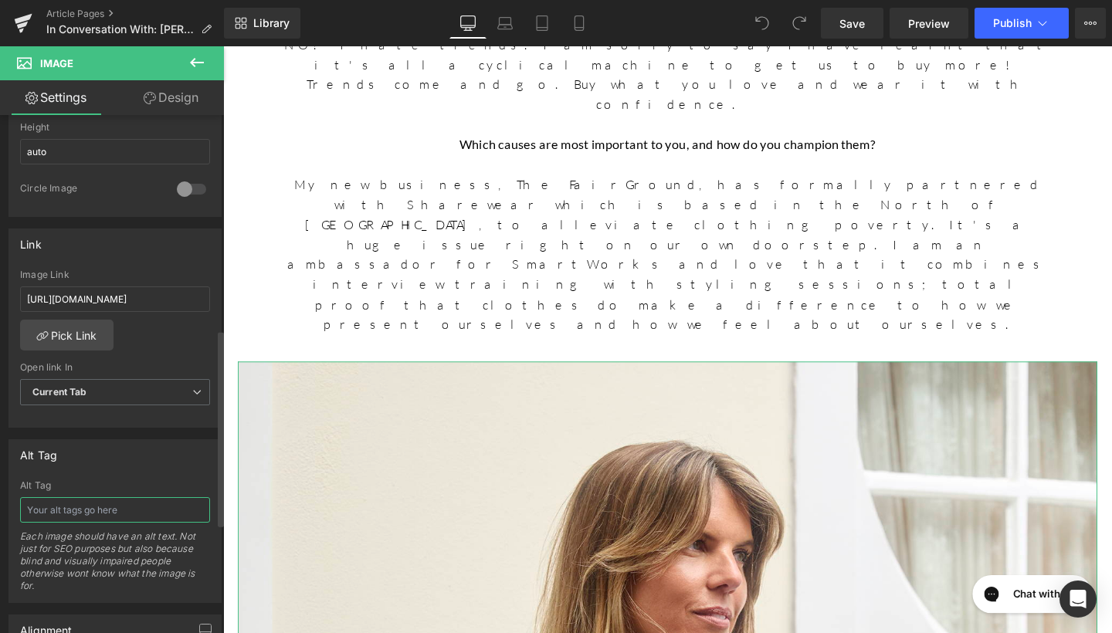
click at [71, 510] on input "text" at bounding box center [115, 510] width 190 height 25
type input "Calla Sky Blue Cutwork Dress"
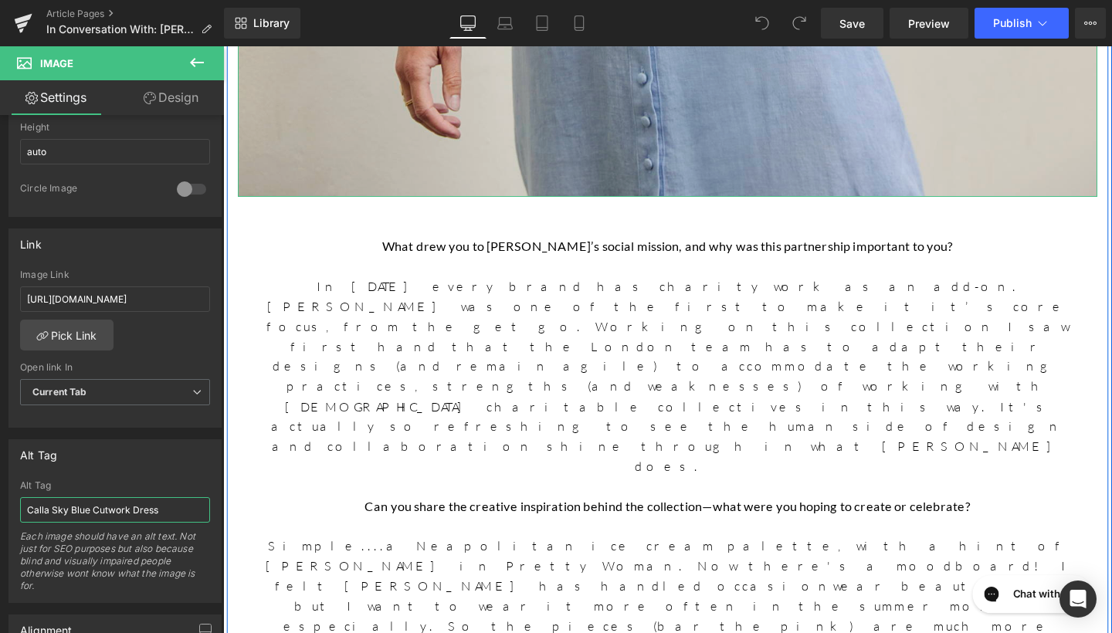
scroll to position [5158, 0]
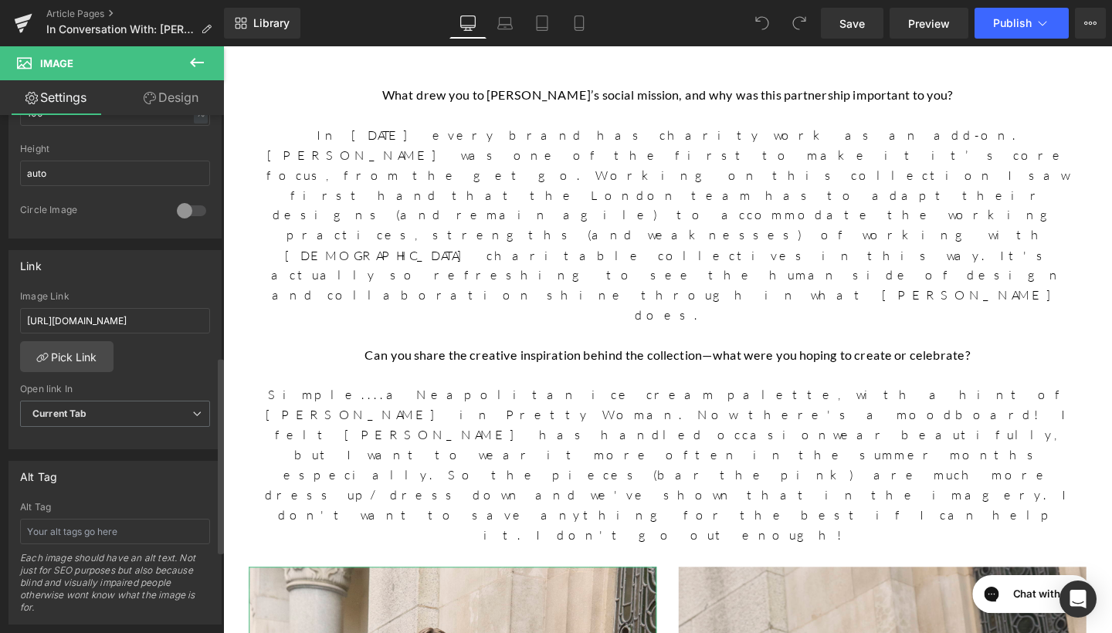
scroll to position [636, 0]
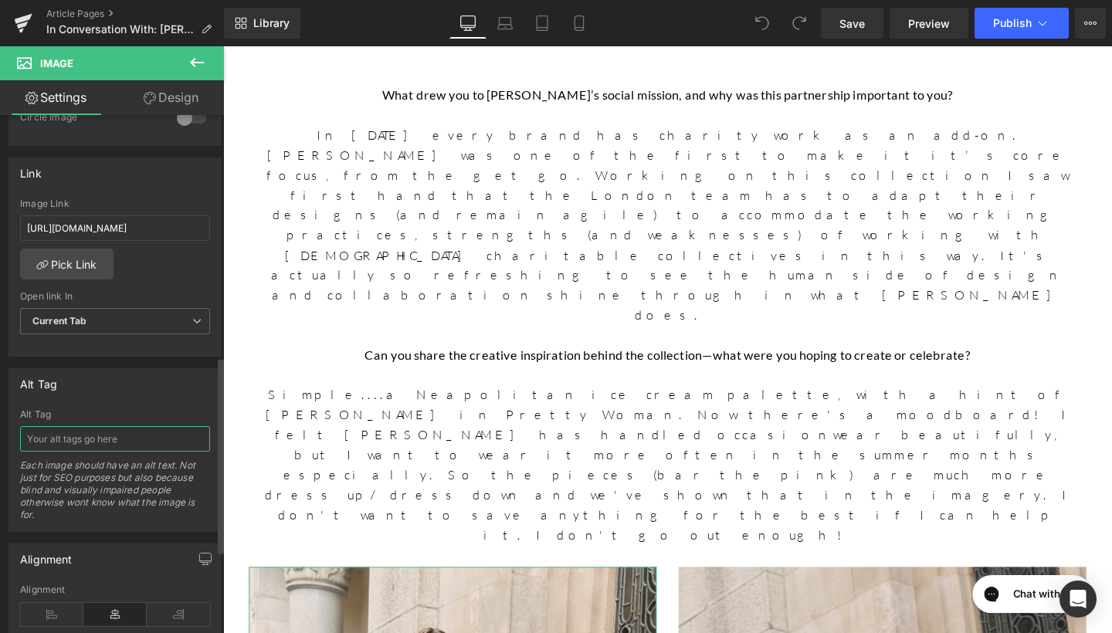
click at [98, 433] on input "text" at bounding box center [115, 438] width 190 height 25
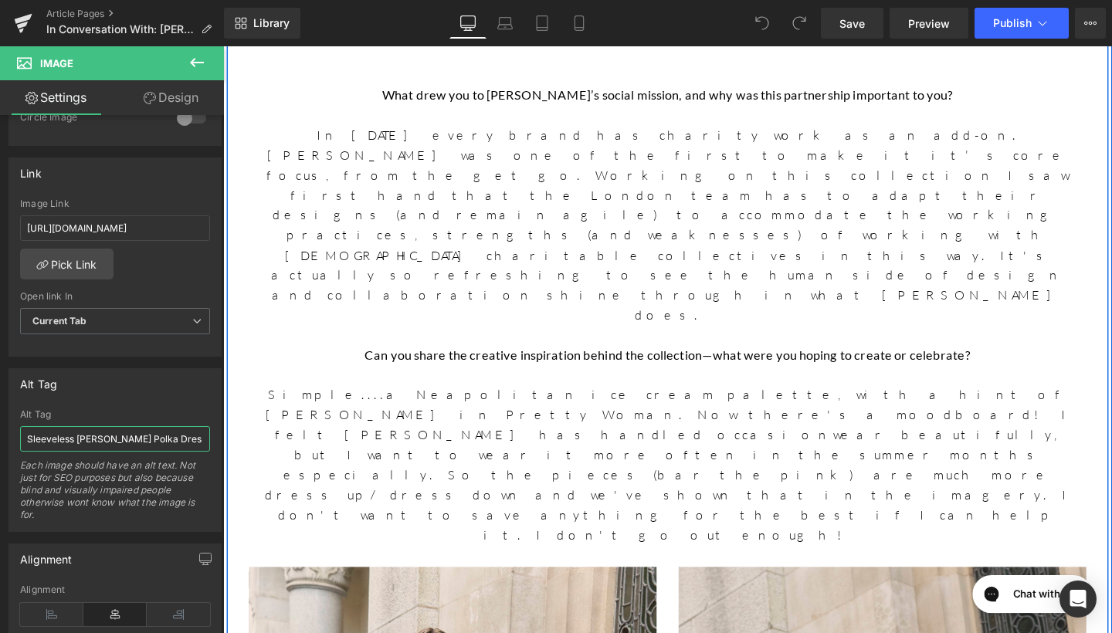
type input "Sleeveless Darsha Toffee Polka Dress"
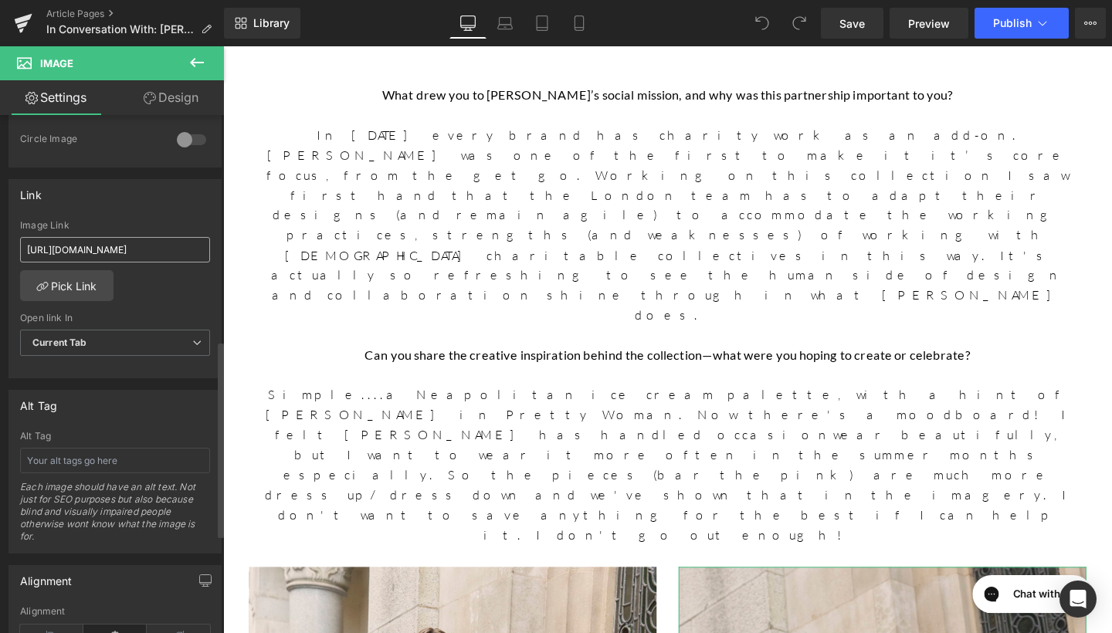
scroll to position [619, 0]
click at [76, 453] on input "text" at bounding box center [115, 455] width 190 height 25
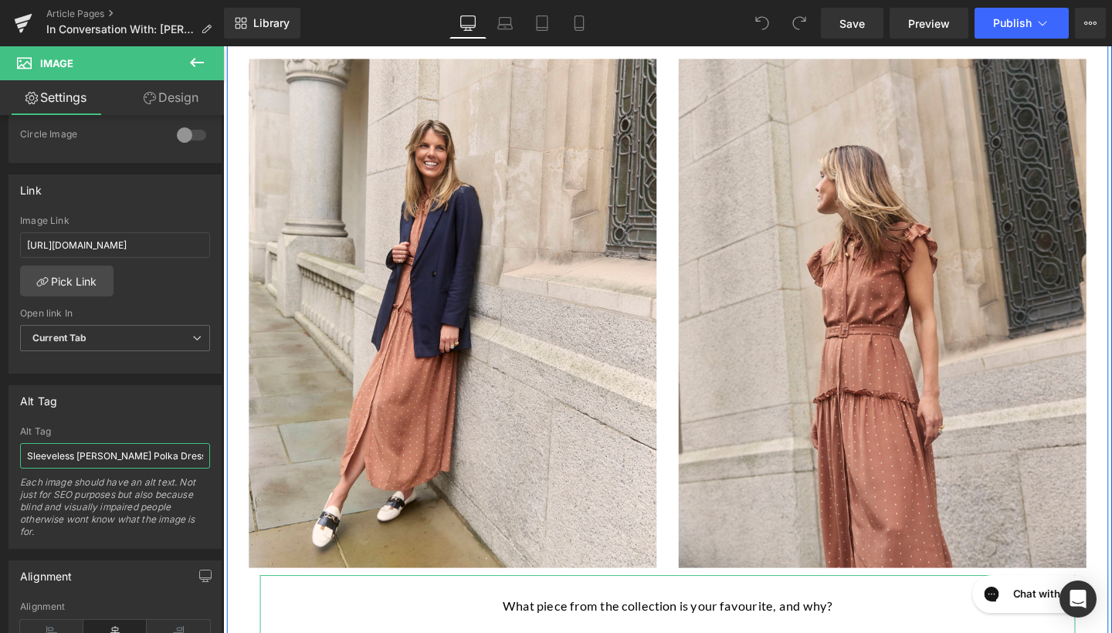
scroll to position [5834, 0]
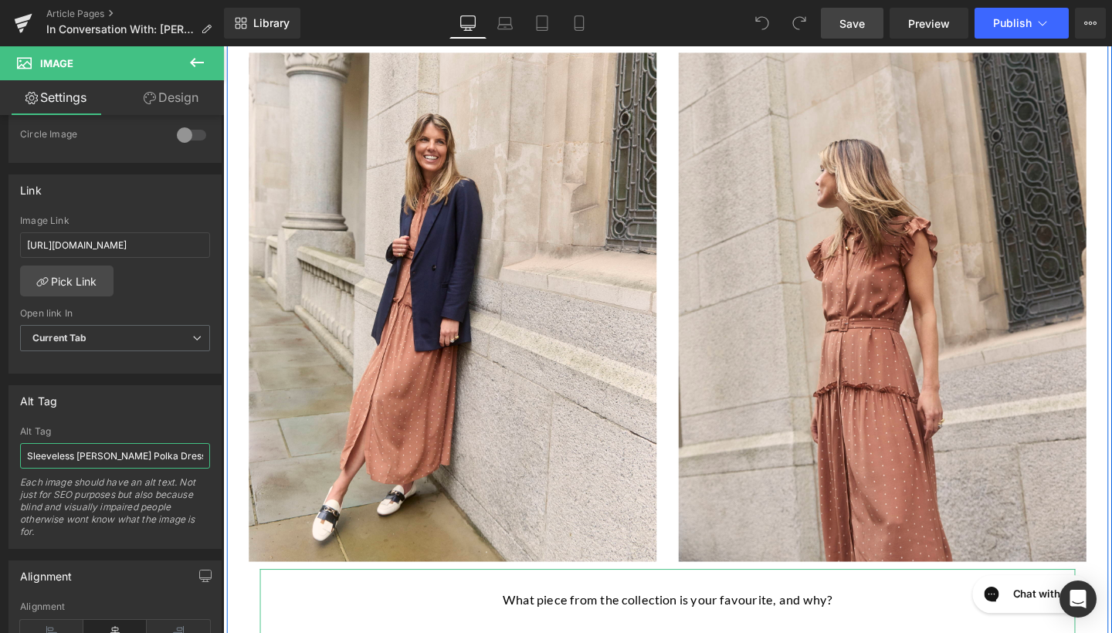
type input "Sleeveless Darsha Toffee Polka Dress"
click at [843, 25] on span "Save" at bounding box center [852, 23] width 25 height 16
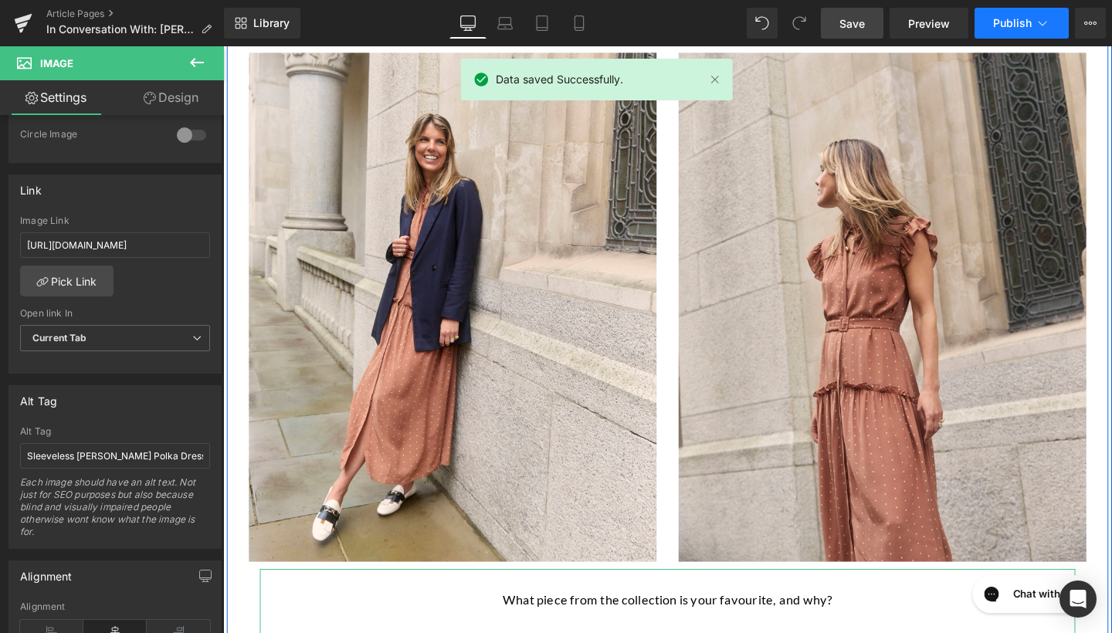
click at [988, 27] on button "Publish" at bounding box center [1022, 23] width 94 height 31
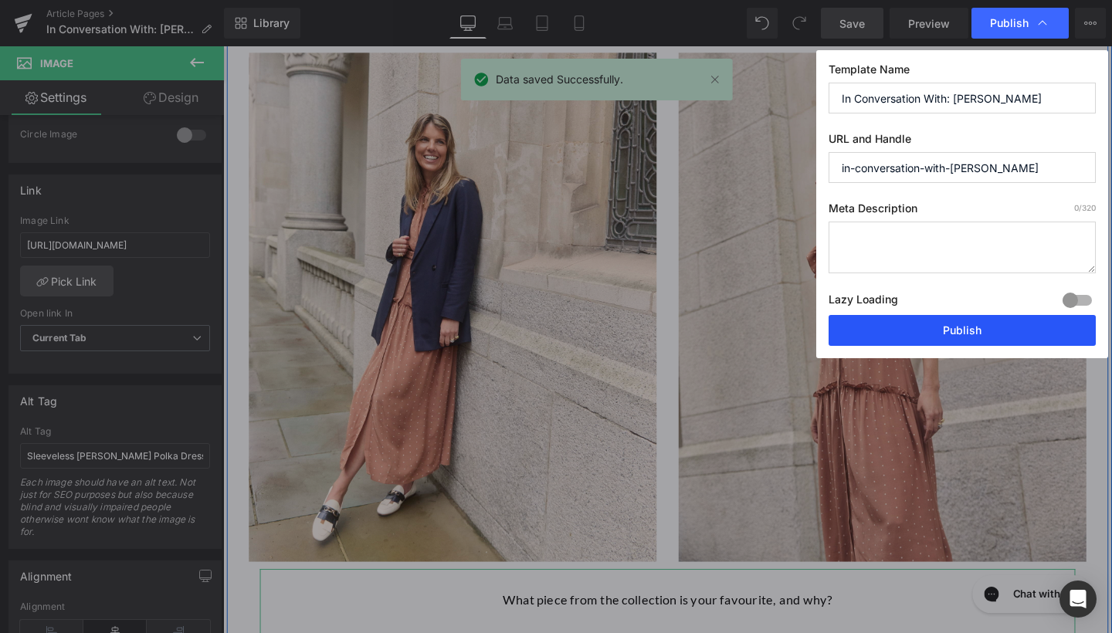
click at [922, 341] on button "Publish" at bounding box center [962, 330] width 267 height 31
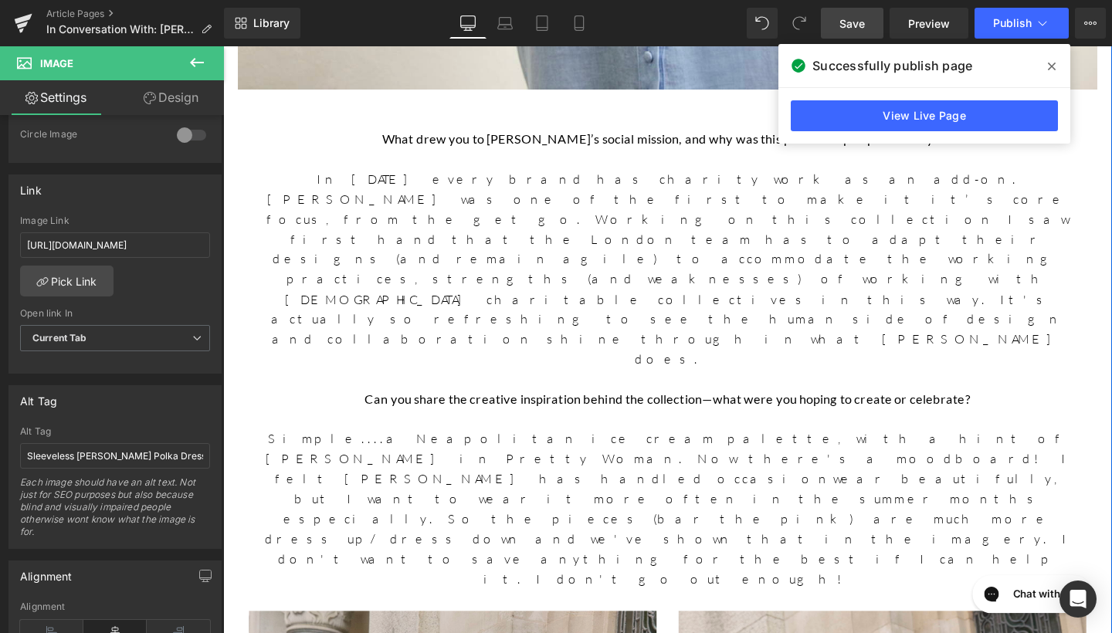
scroll to position [5243, 0]
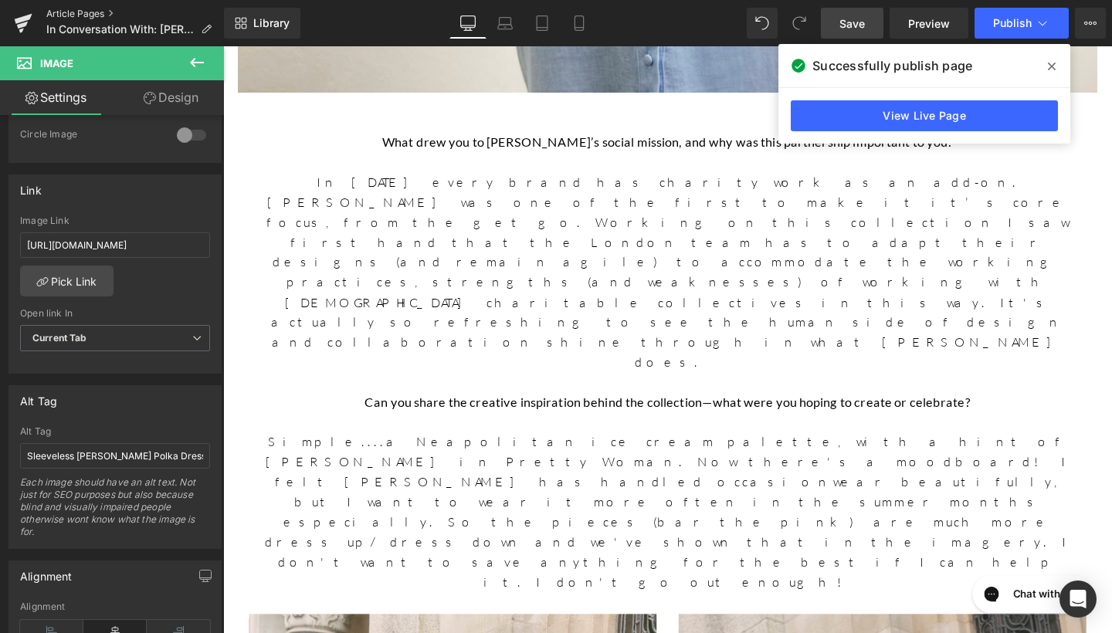
click at [114, 9] on link "Article Pages" at bounding box center [135, 14] width 178 height 12
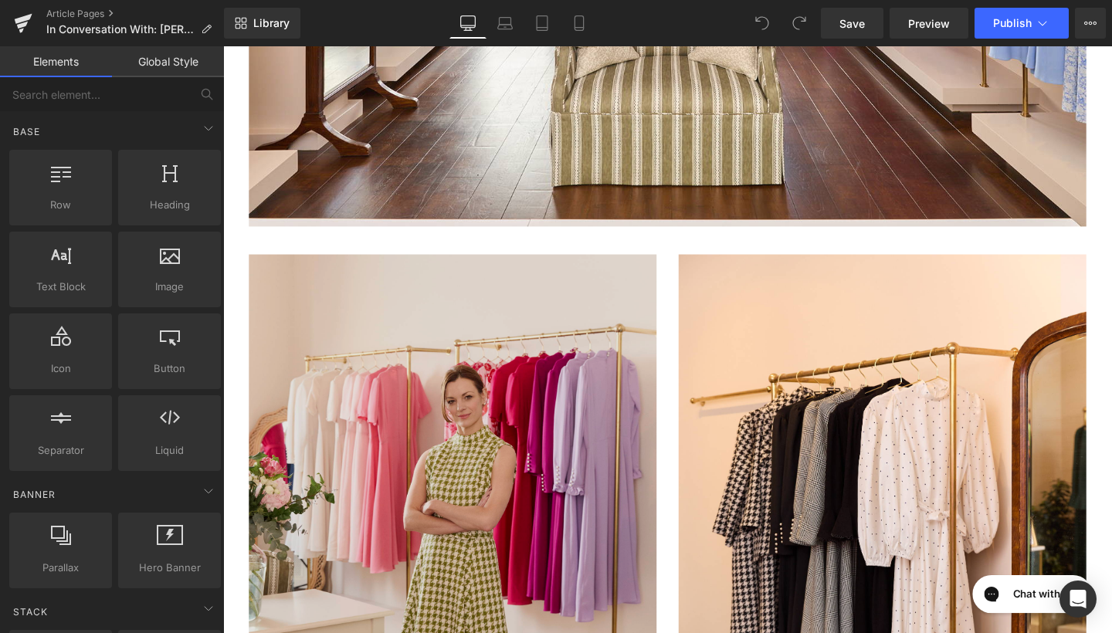
scroll to position [1850, 0]
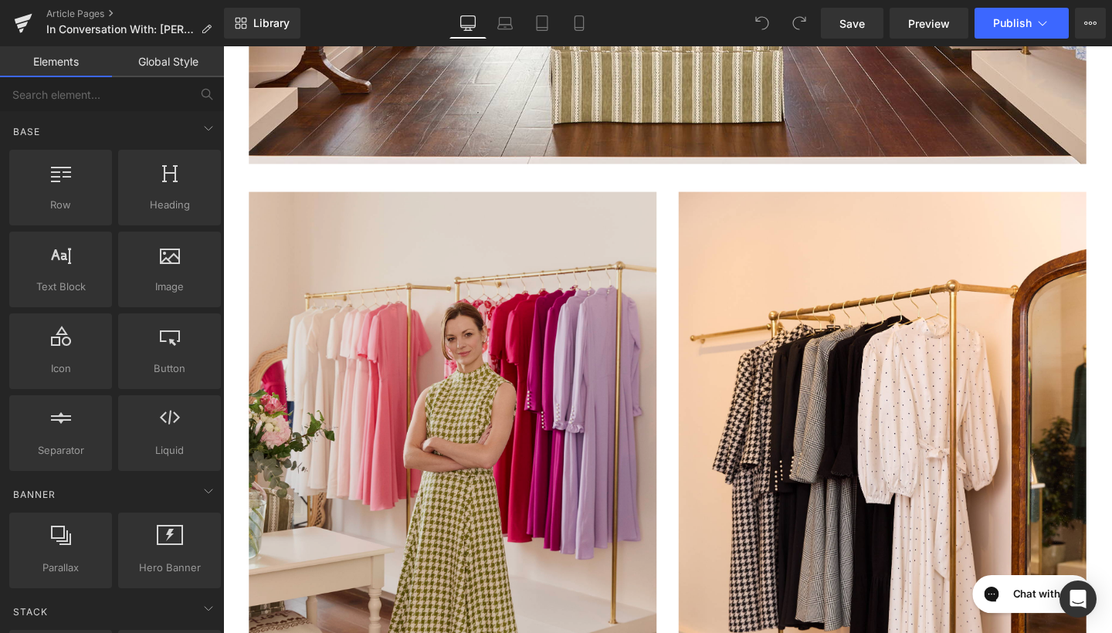
click at [498, 270] on img at bounding box center [464, 521] width 429 height 644
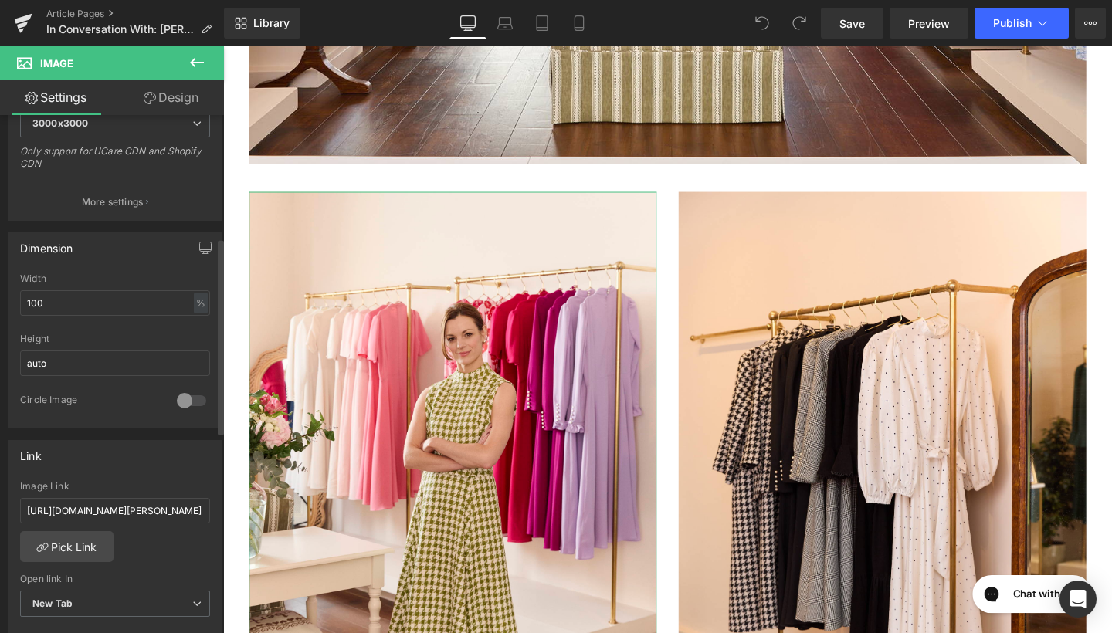
scroll to position [369, 0]
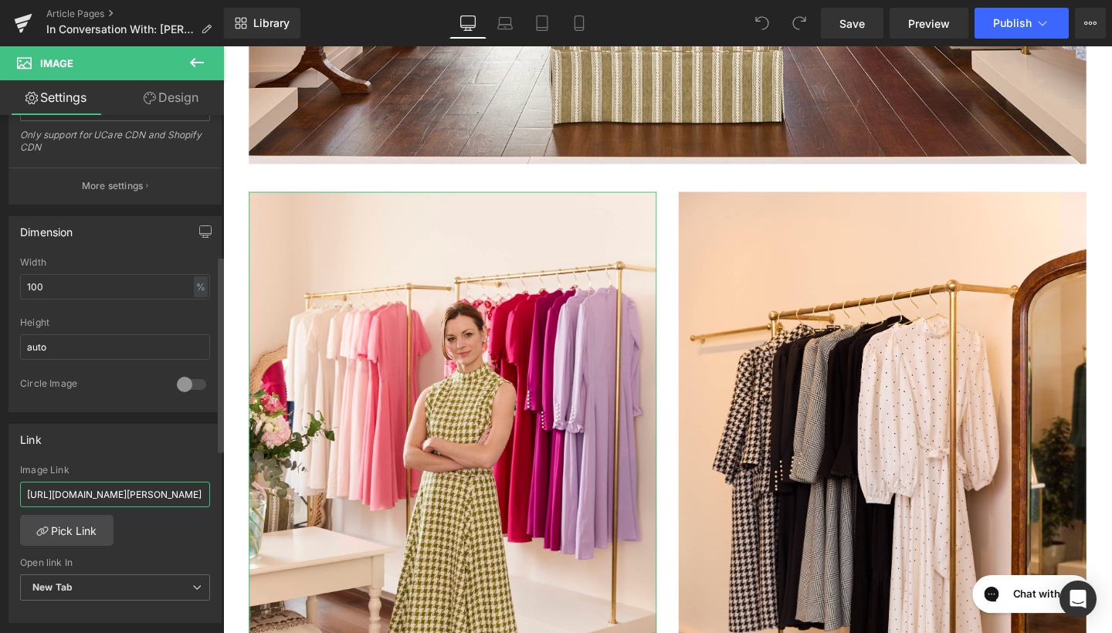
drag, startPoint x: 25, startPoint y: 496, endPoint x: 132, endPoint y: 502, distance: 106.8
click at [132, 502] on input "[URL][DOMAIN_NAME][PERSON_NAME]" at bounding box center [115, 494] width 190 height 25
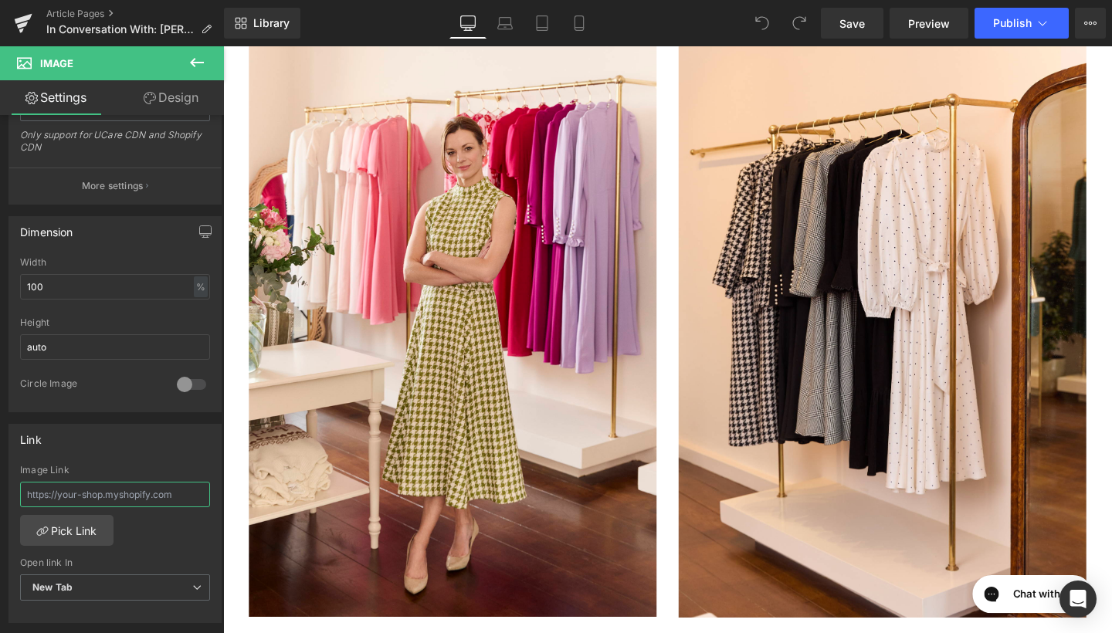
scroll to position [2014, 0]
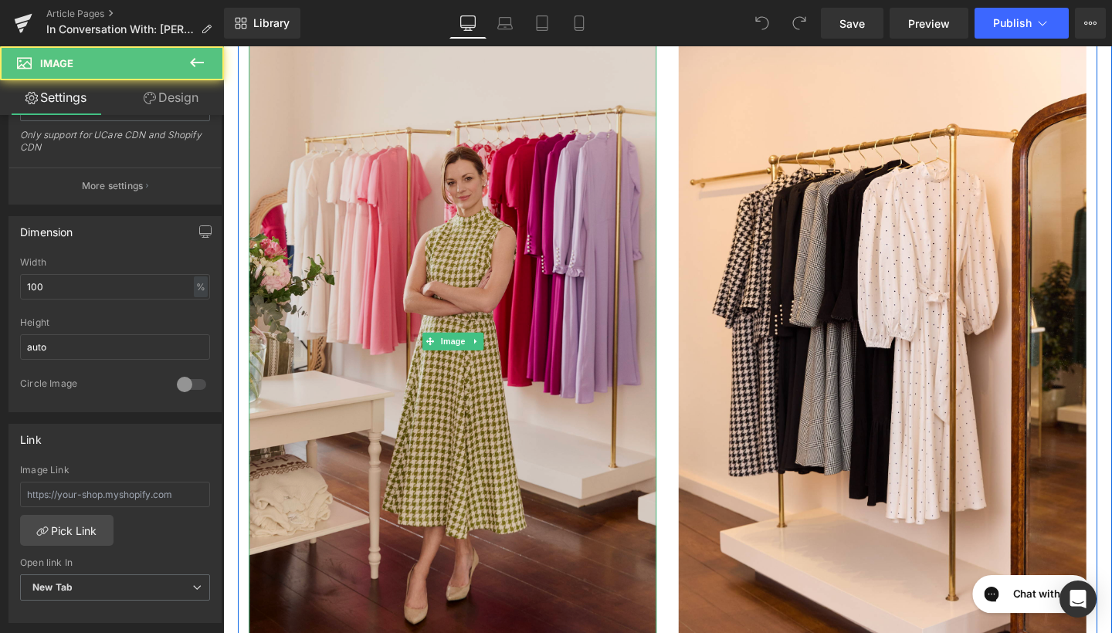
click at [507, 239] on img at bounding box center [464, 358] width 429 height 644
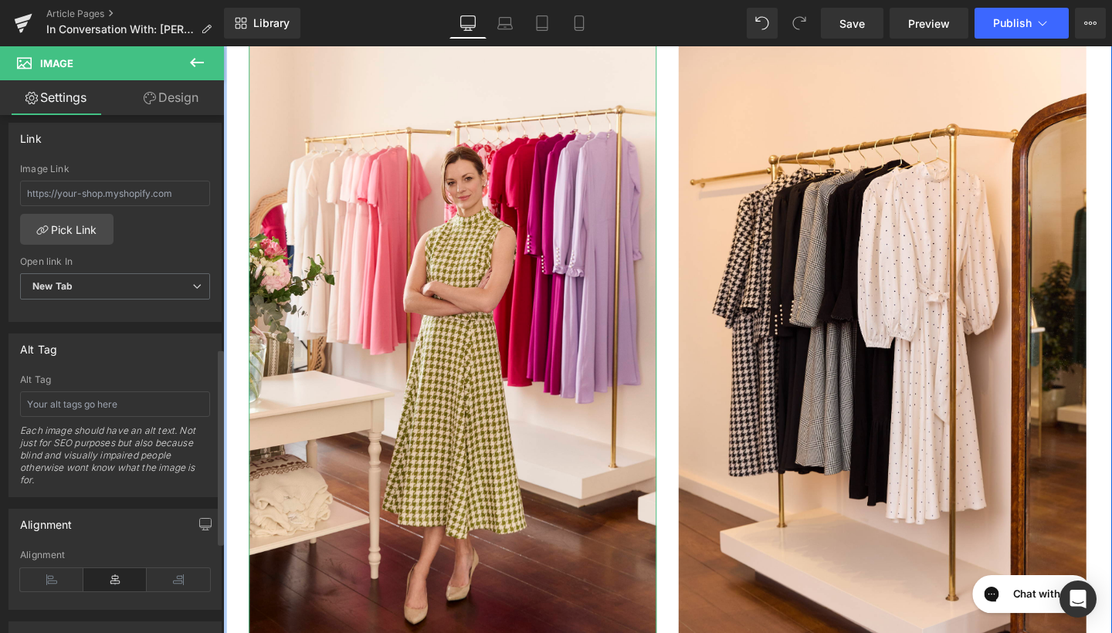
scroll to position [691, 0]
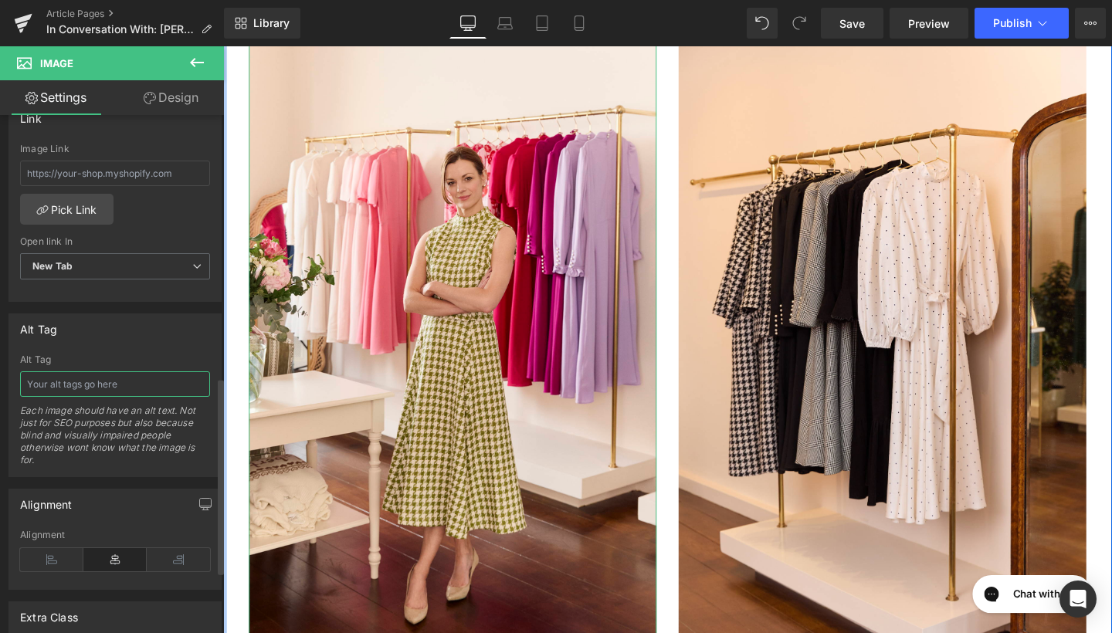
click at [97, 386] on input "text" at bounding box center [115, 384] width 190 height 25
type input "O"
type input "[PERSON_NAME] Houndstooth Dress"
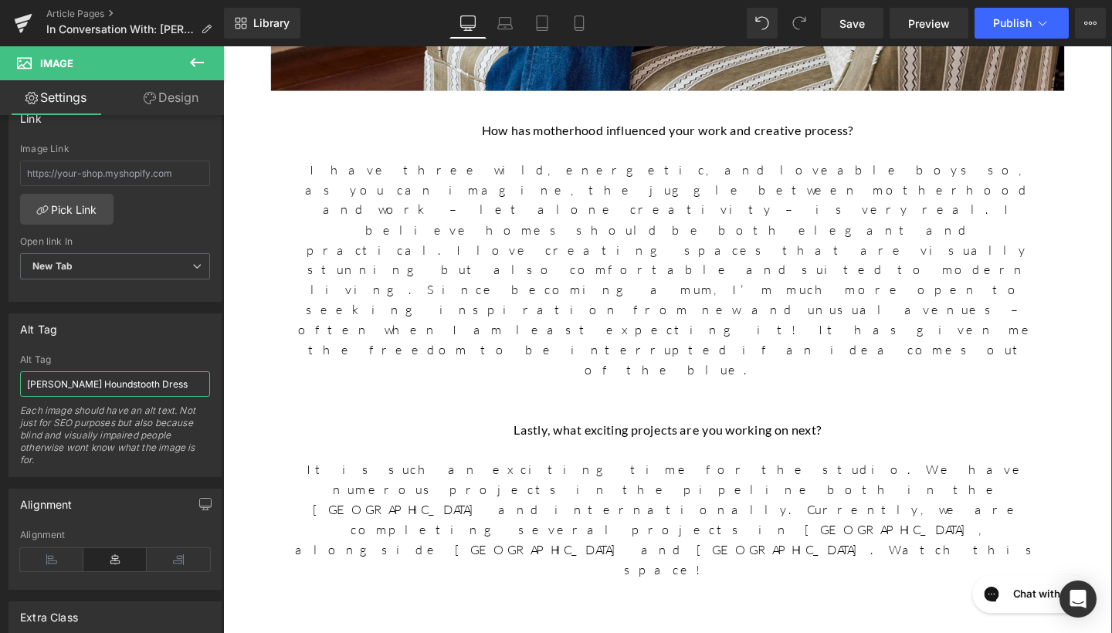
scroll to position [4952, 0]
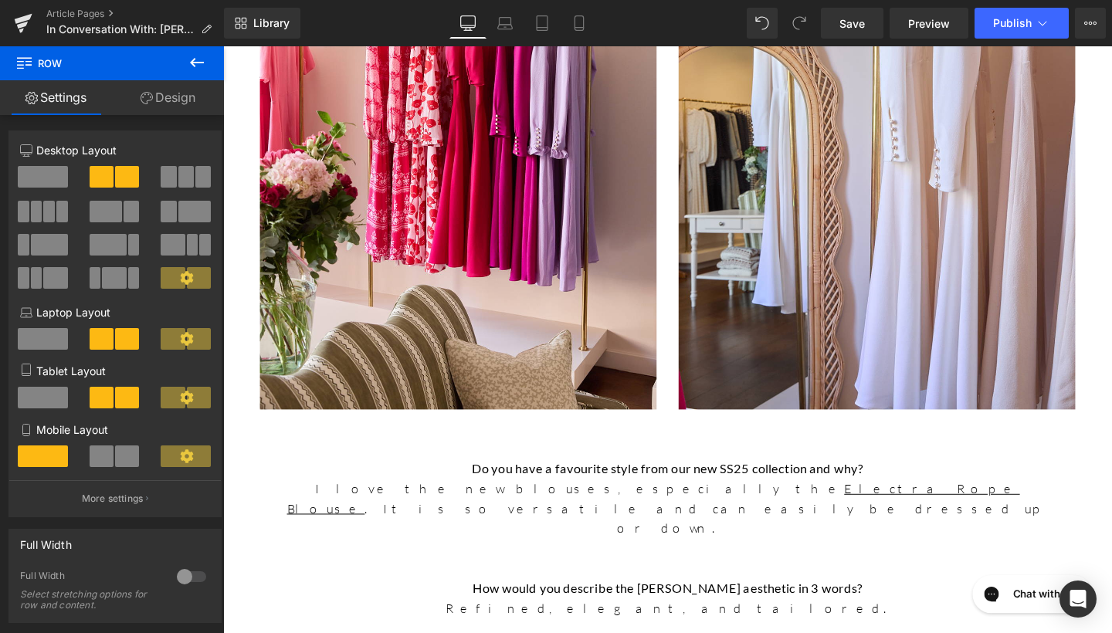
scroll to position [3750, 0]
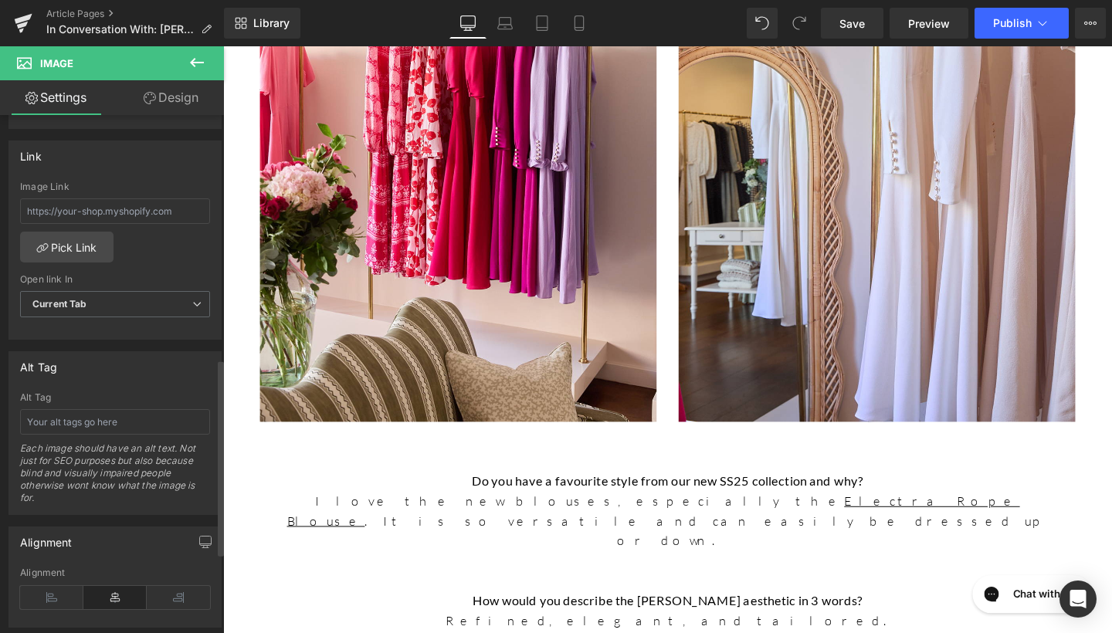
scroll to position [667, 0]
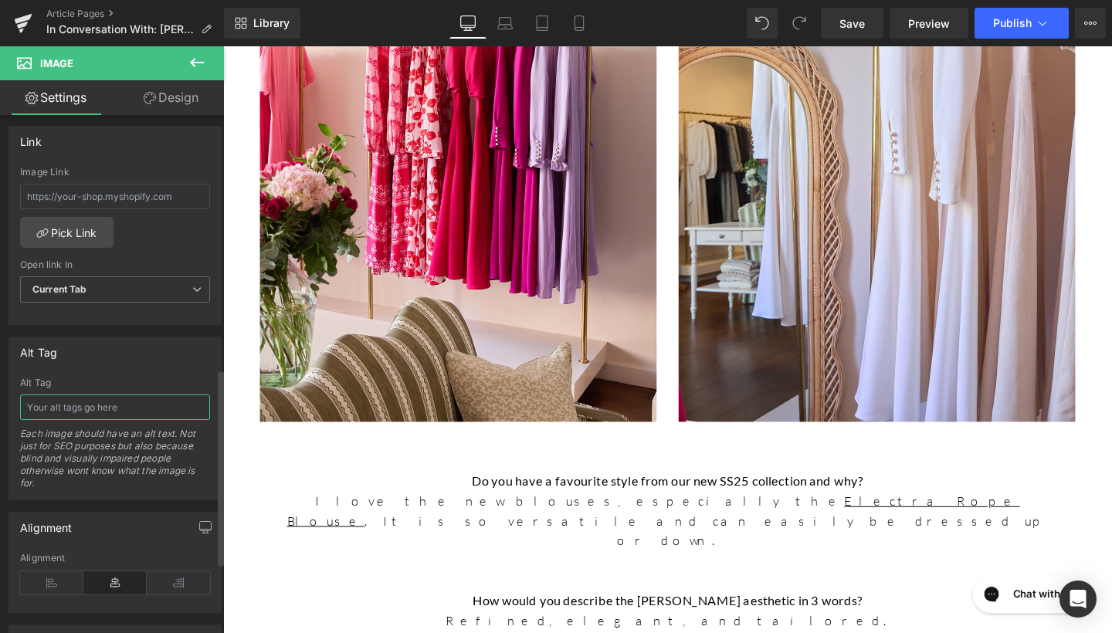
click at [76, 404] on input "text" at bounding box center [115, 407] width 190 height 25
type input "Electra Rope Blouse"
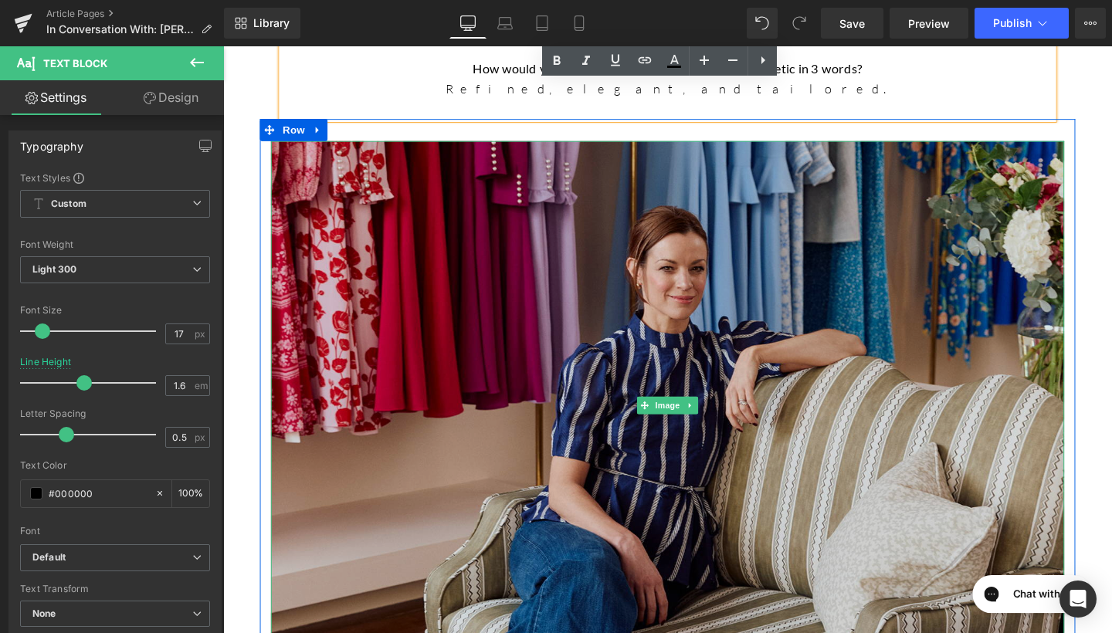
scroll to position [4339, 0]
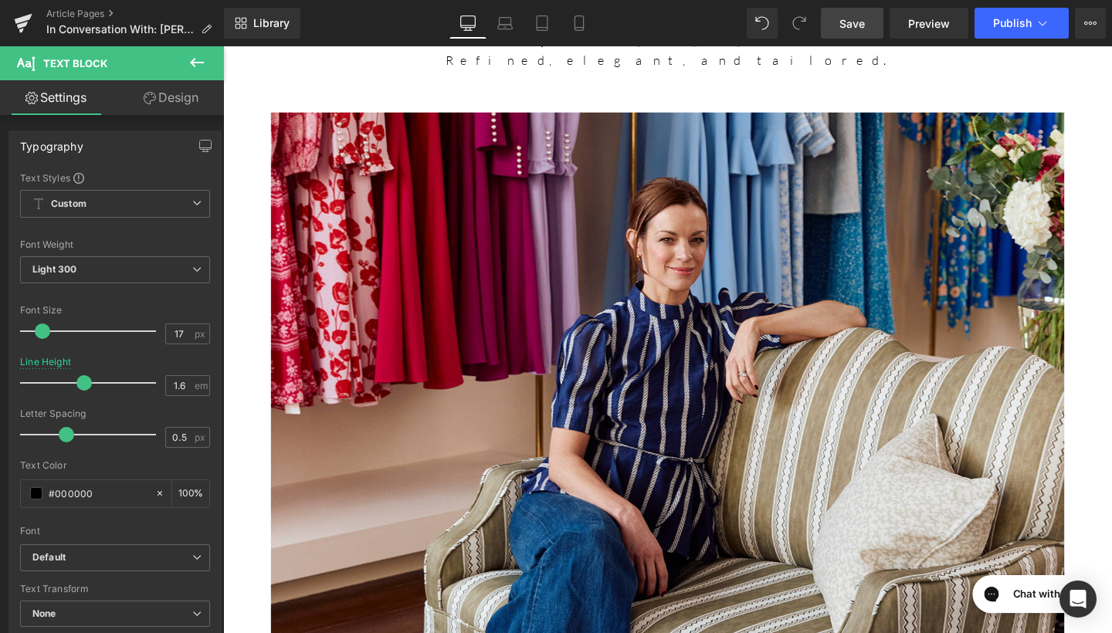
click at [863, 22] on span "Save" at bounding box center [852, 23] width 25 height 16
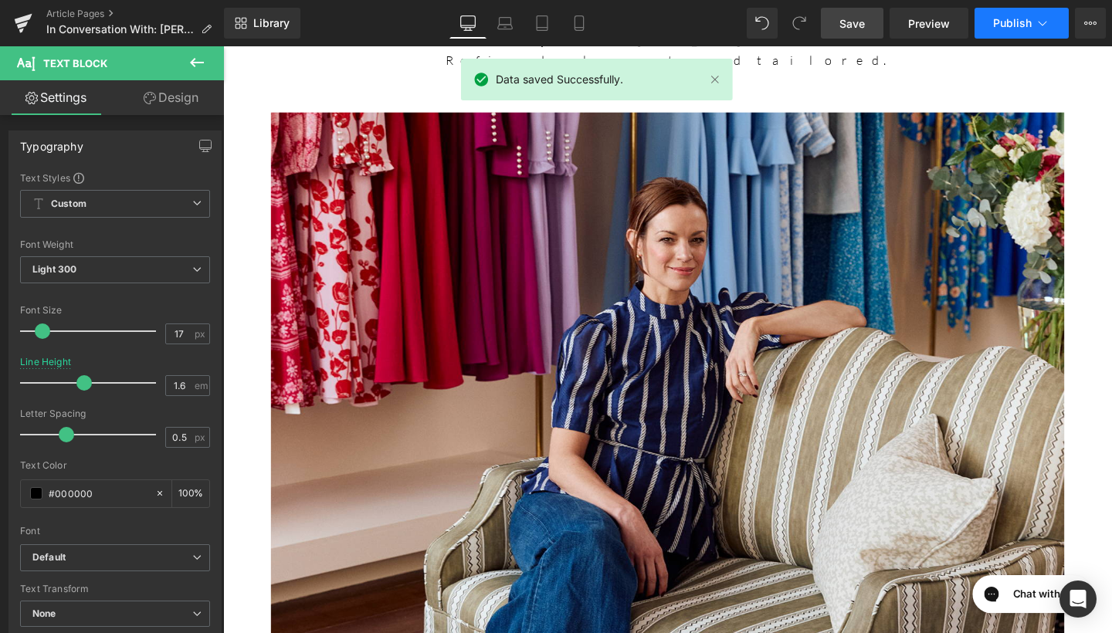
click at [1002, 29] on span "Publish" at bounding box center [1013, 23] width 39 height 12
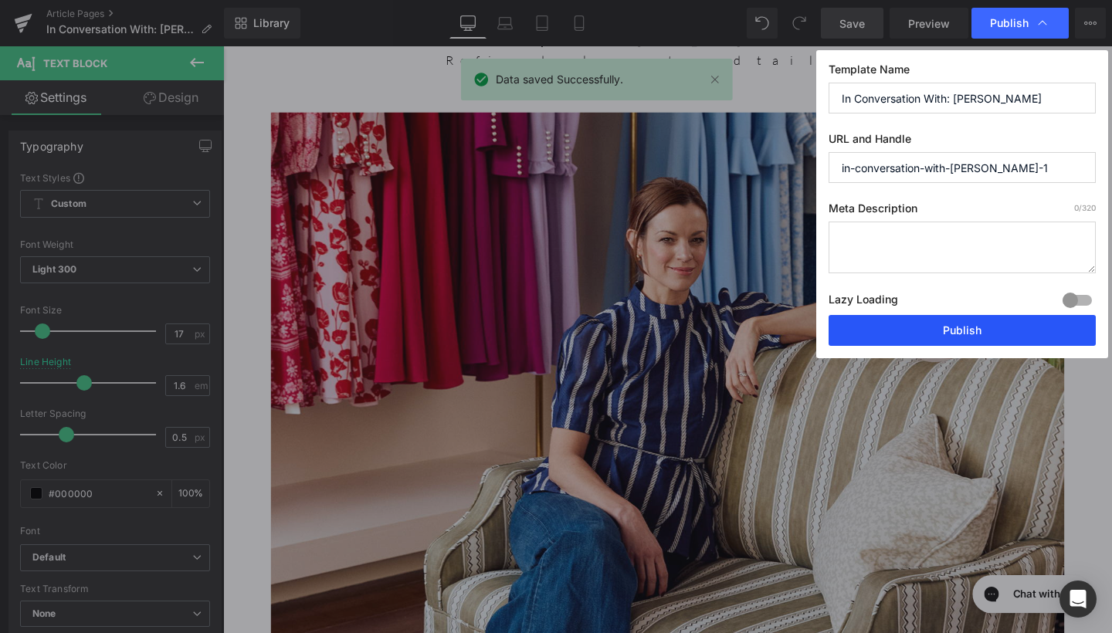
click at [915, 321] on button "Publish" at bounding box center [962, 330] width 267 height 31
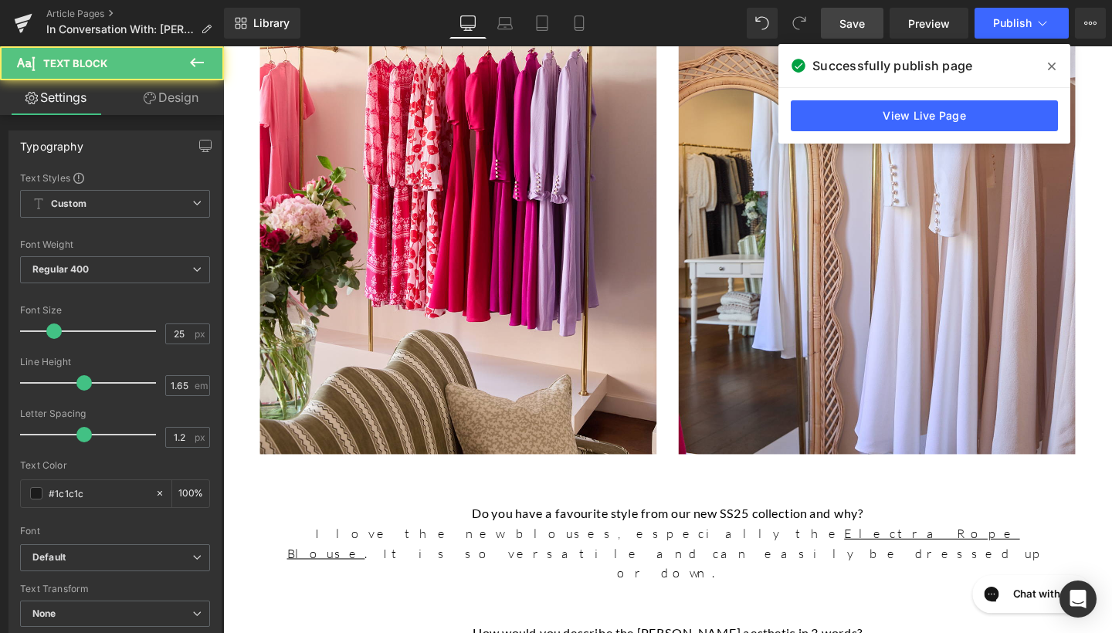
scroll to position [3632, 0]
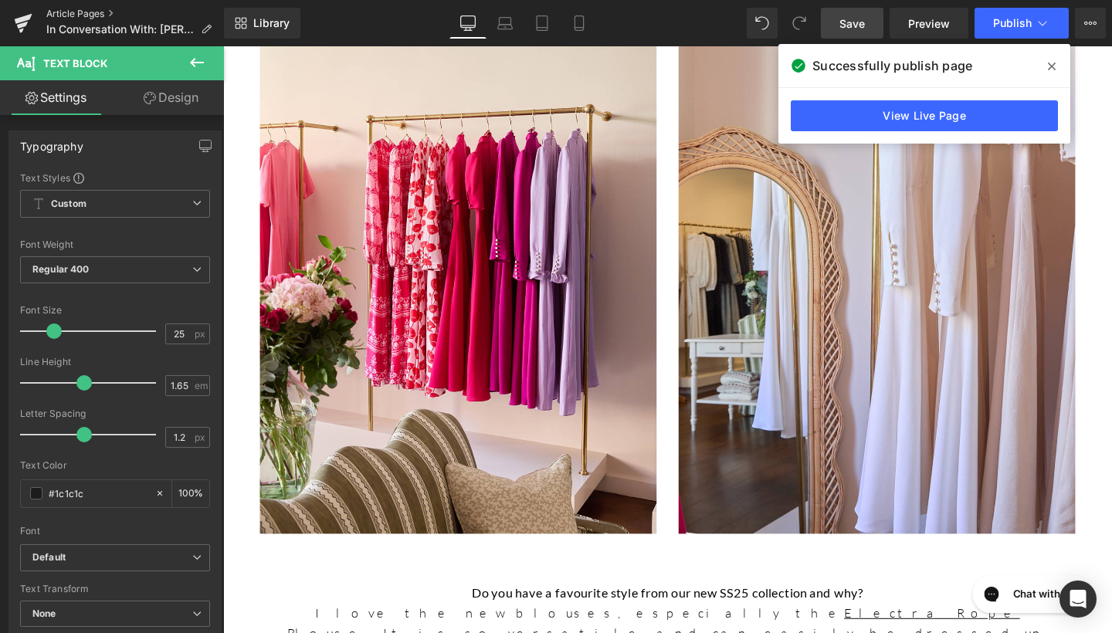
click at [74, 12] on link "Article Pages" at bounding box center [135, 14] width 178 height 12
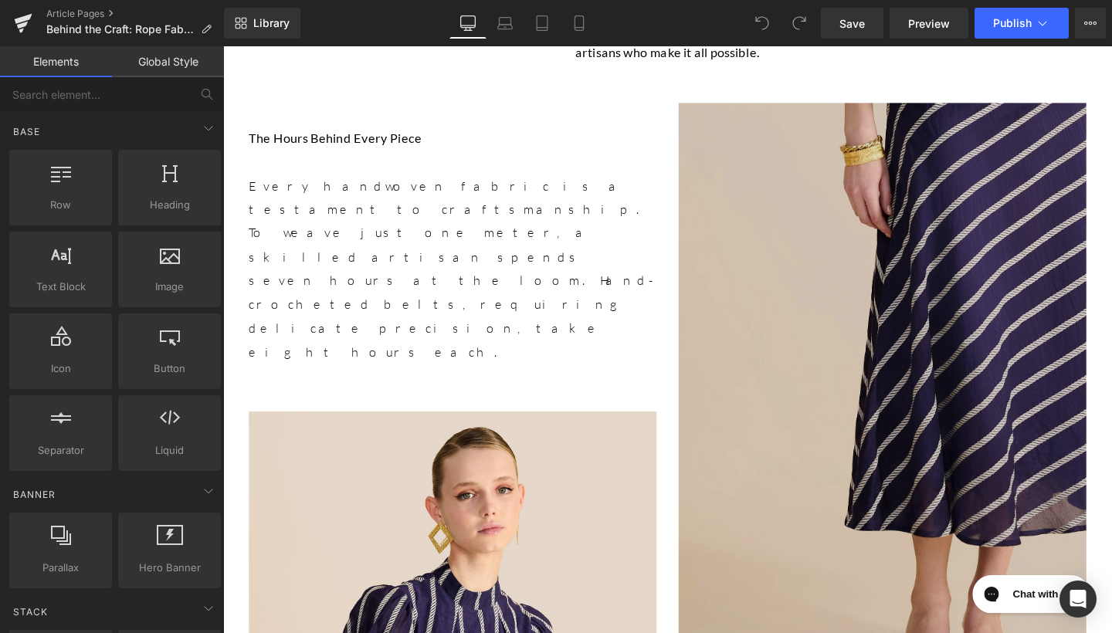
scroll to position [820, 0]
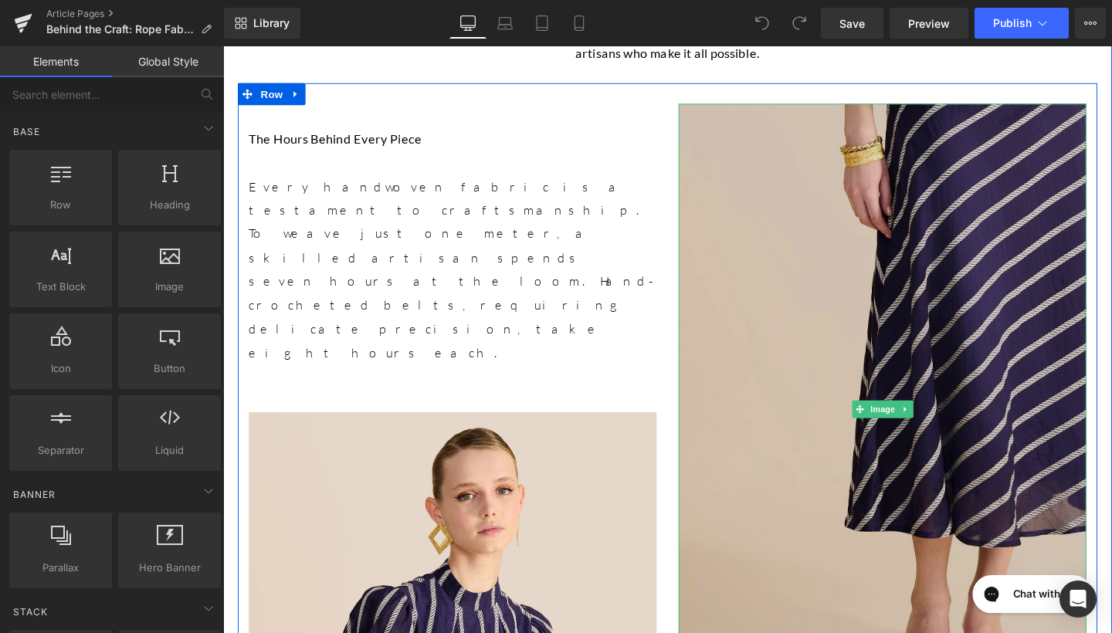
click at [824, 323] on img at bounding box center [916, 429] width 429 height 644
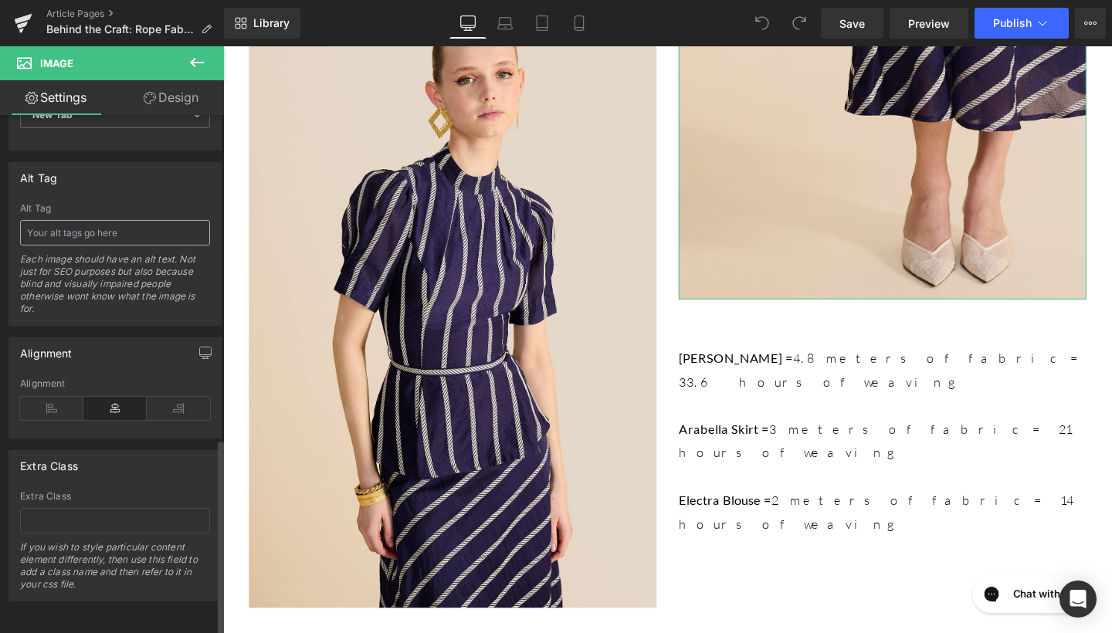
scroll to position [853, 0]
click at [109, 220] on input "text" at bounding box center [115, 232] width 190 height 25
type input "Arabella Rope Skirt"
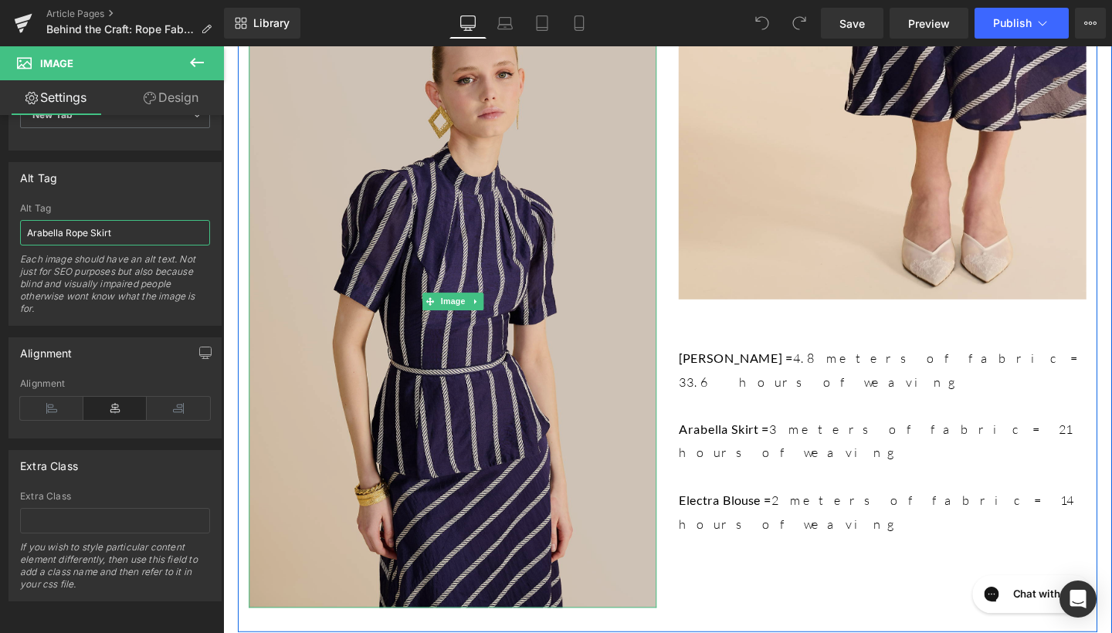
click at [521, 333] on img at bounding box center [464, 316] width 429 height 644
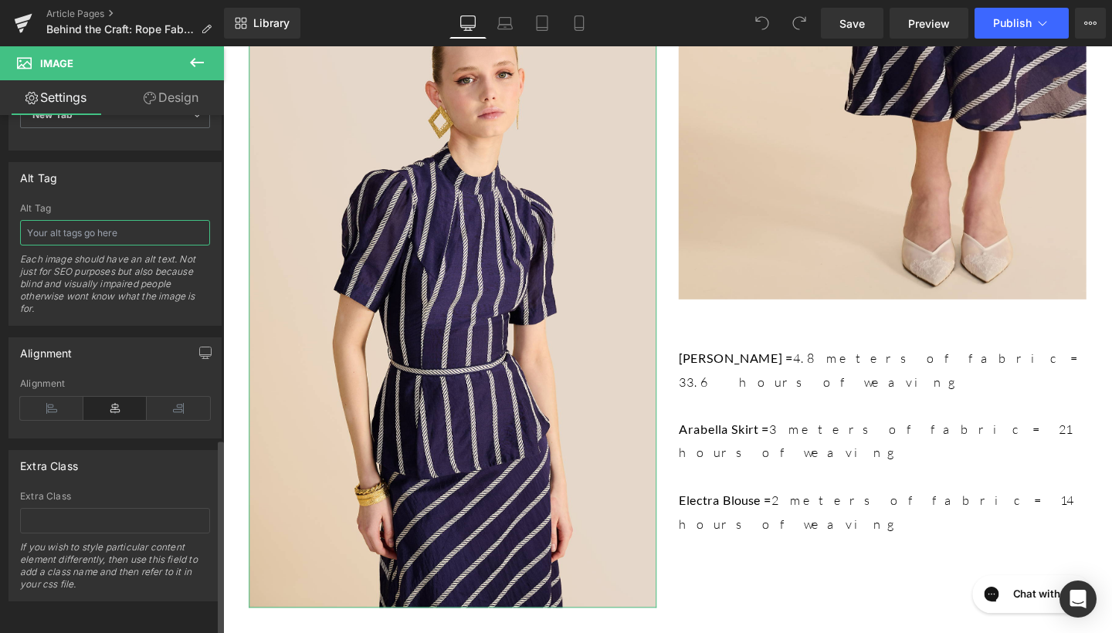
click at [105, 229] on input "text" at bounding box center [115, 232] width 190 height 25
type input "Electra Rope Blouse"
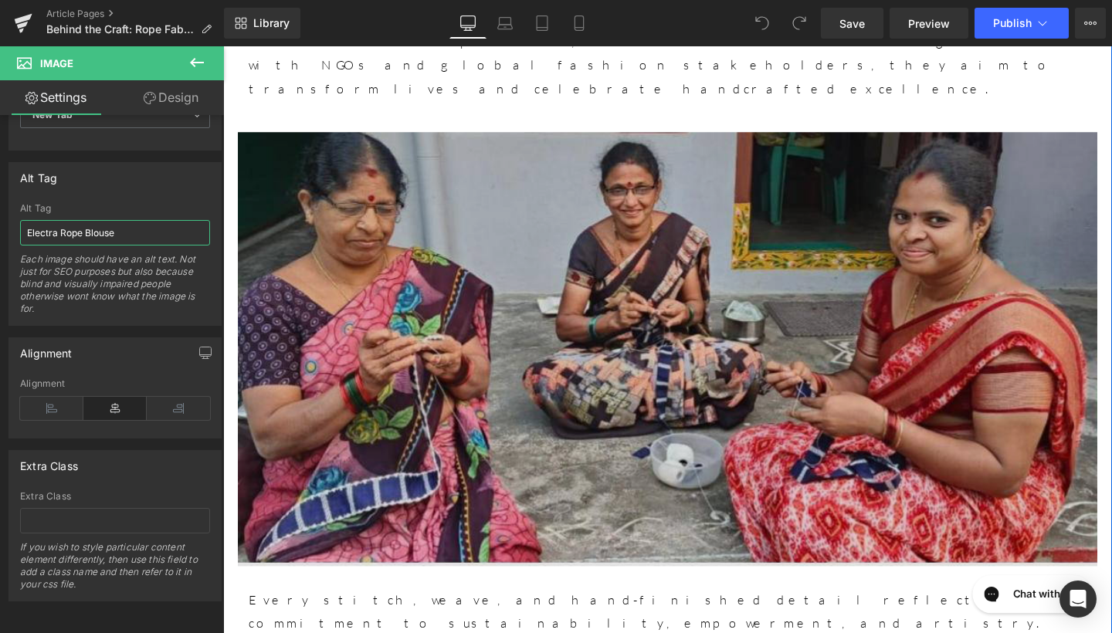
scroll to position [2707, 0]
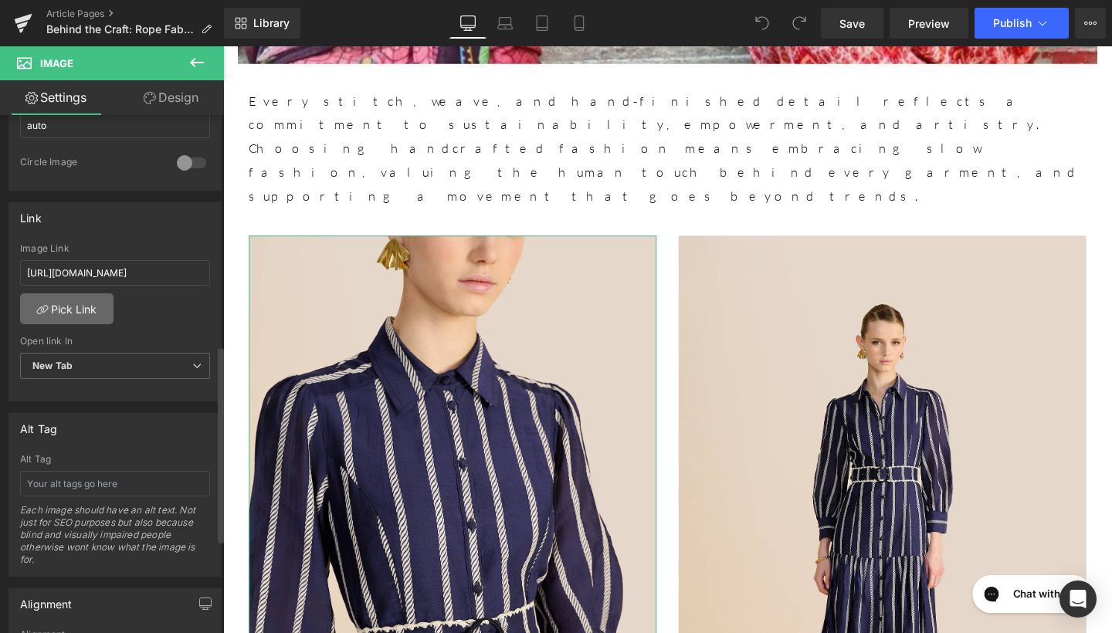
scroll to position [620, 0]
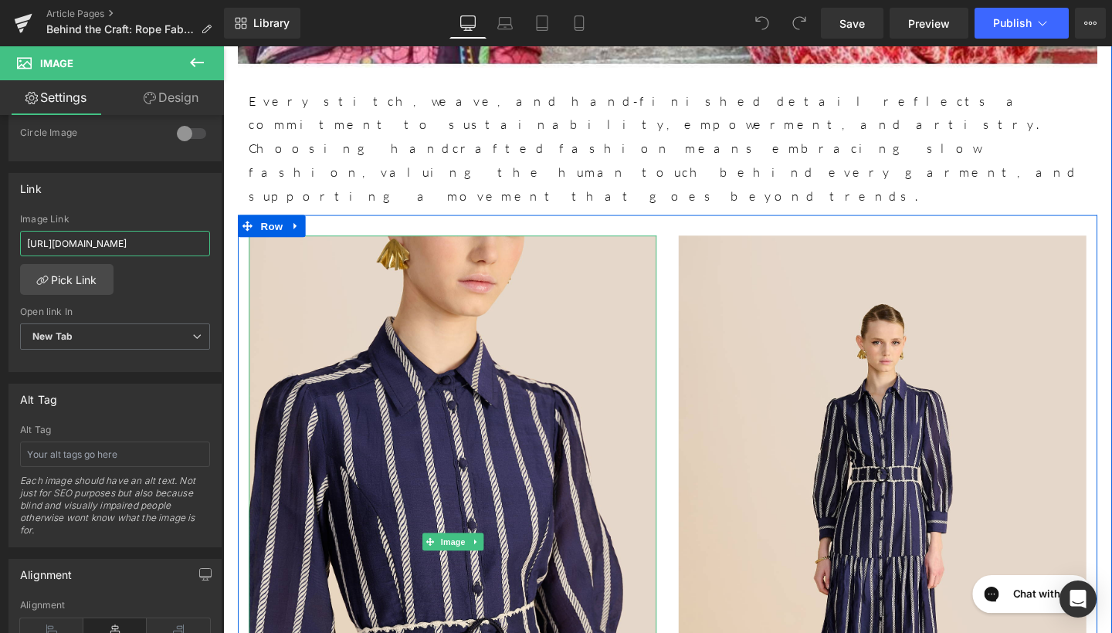
drag, startPoint x: 246, startPoint y: 287, endPoint x: 261, endPoint y: 257, distance: 33.2
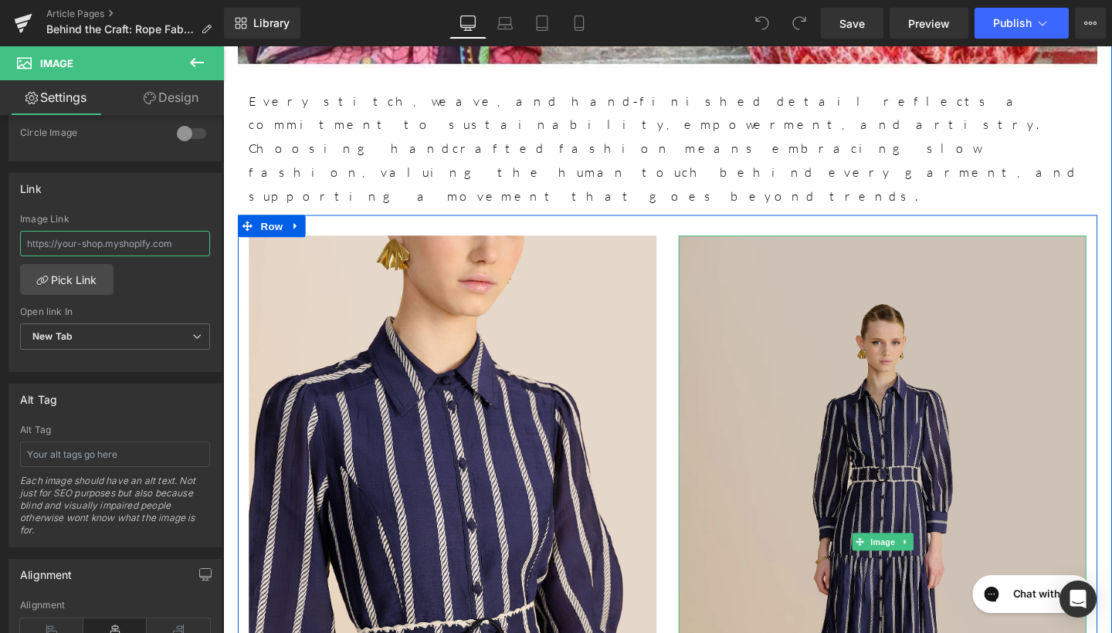
click at [861, 246] on img at bounding box center [916, 568] width 429 height 644
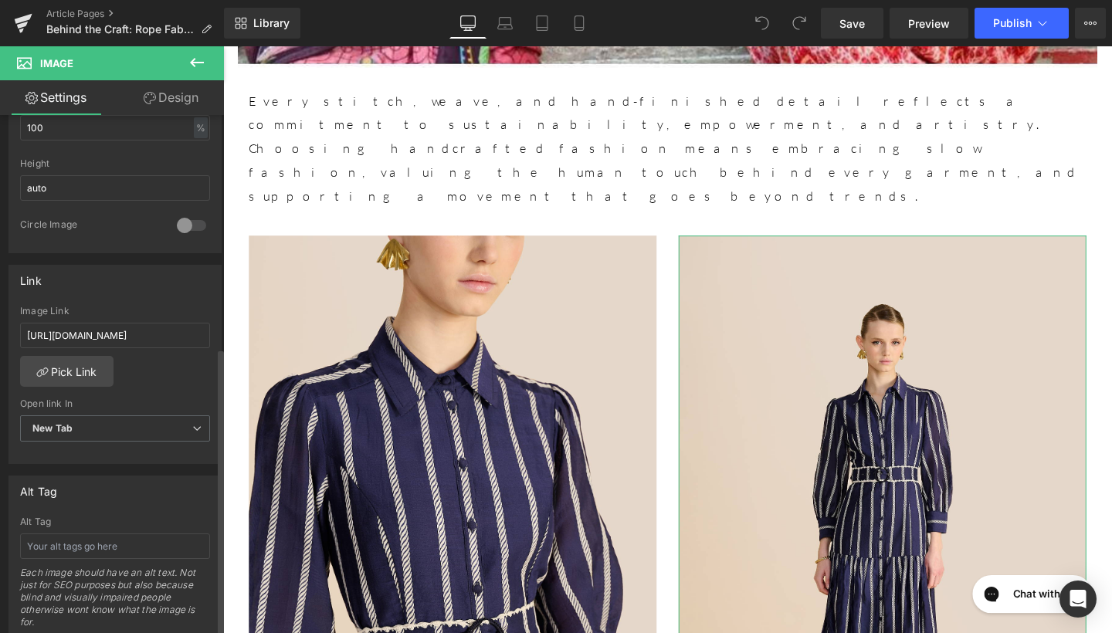
scroll to position [545, 0]
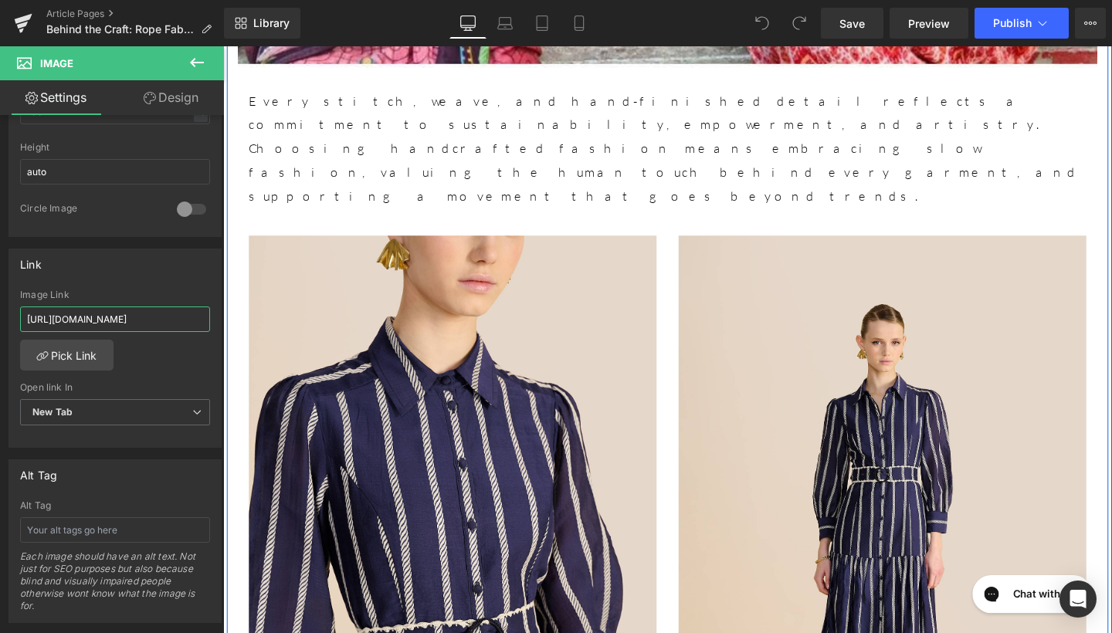
drag, startPoint x: 247, startPoint y: 364, endPoint x: 284, endPoint y: 325, distance: 53.0
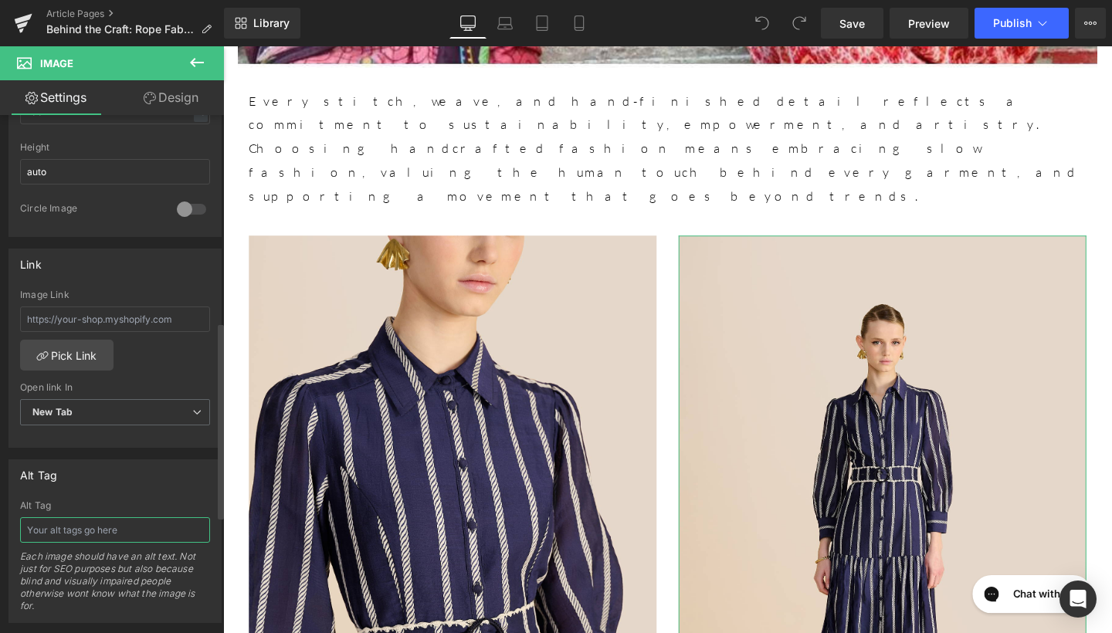
click at [106, 532] on input "text" at bounding box center [115, 530] width 190 height 25
type input "Helena Rope Dress"
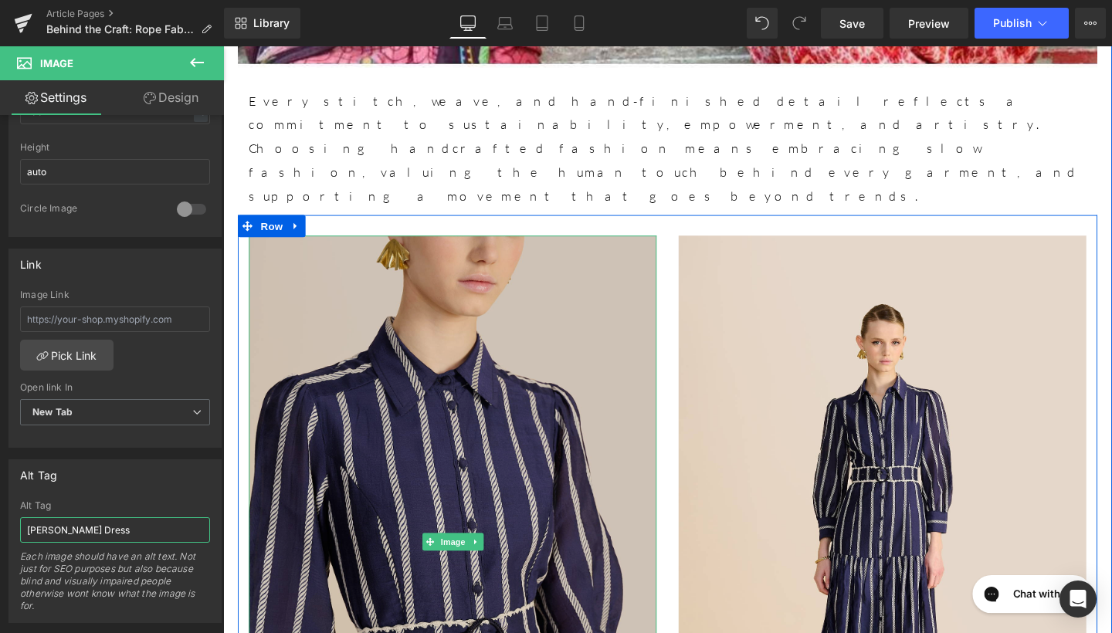
click at [442, 246] on img at bounding box center [464, 568] width 429 height 644
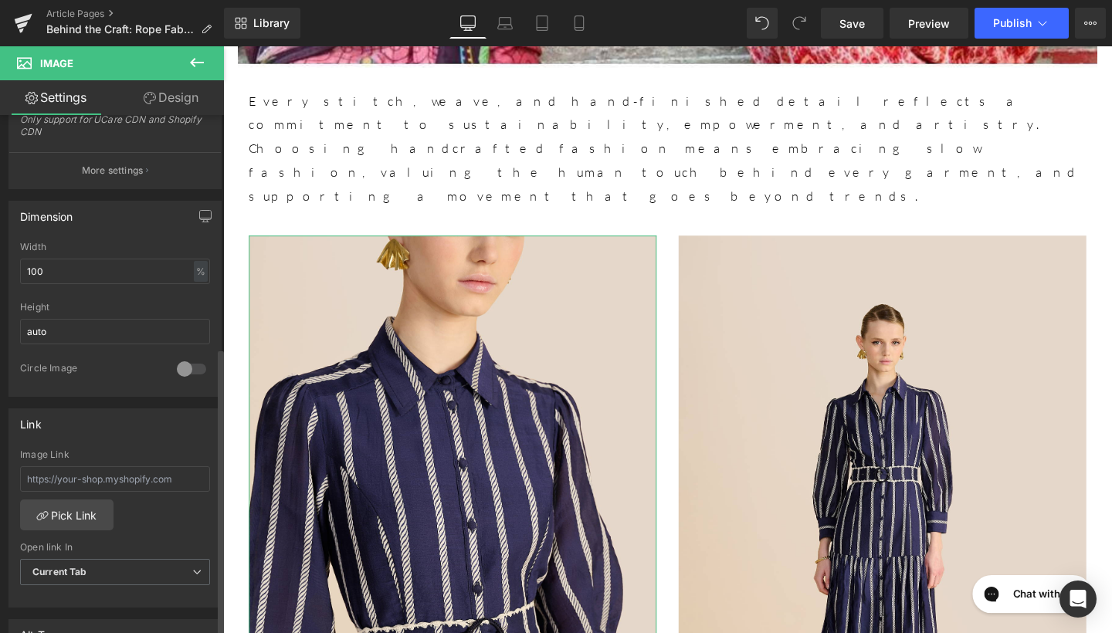
scroll to position [578, 0]
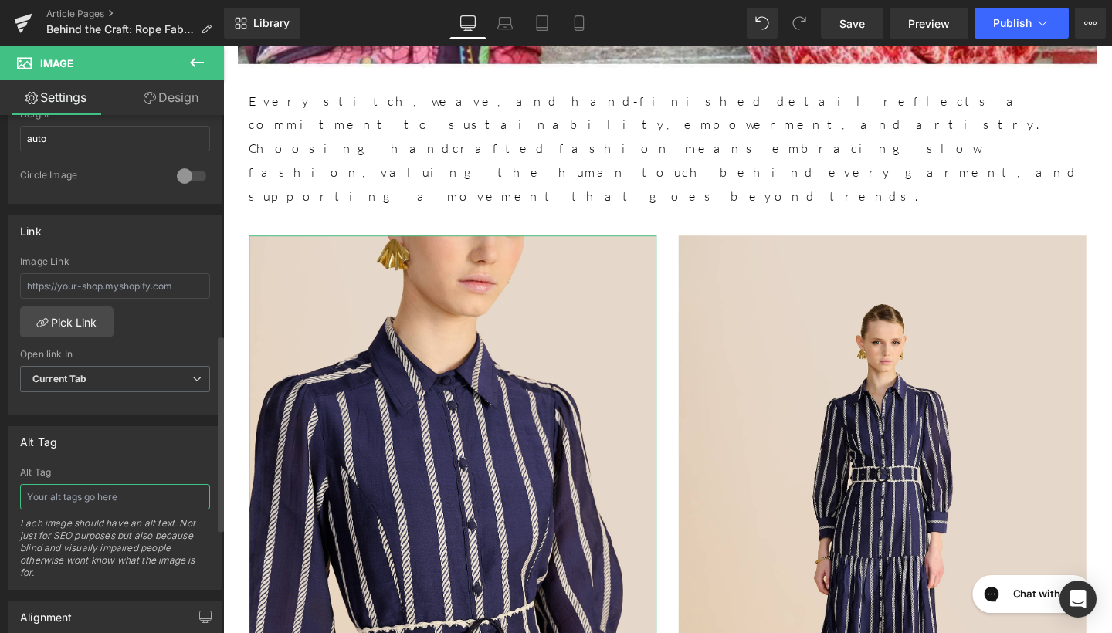
click at [75, 499] on input "text" at bounding box center [115, 496] width 190 height 25
type input "Helena Rope Dress"
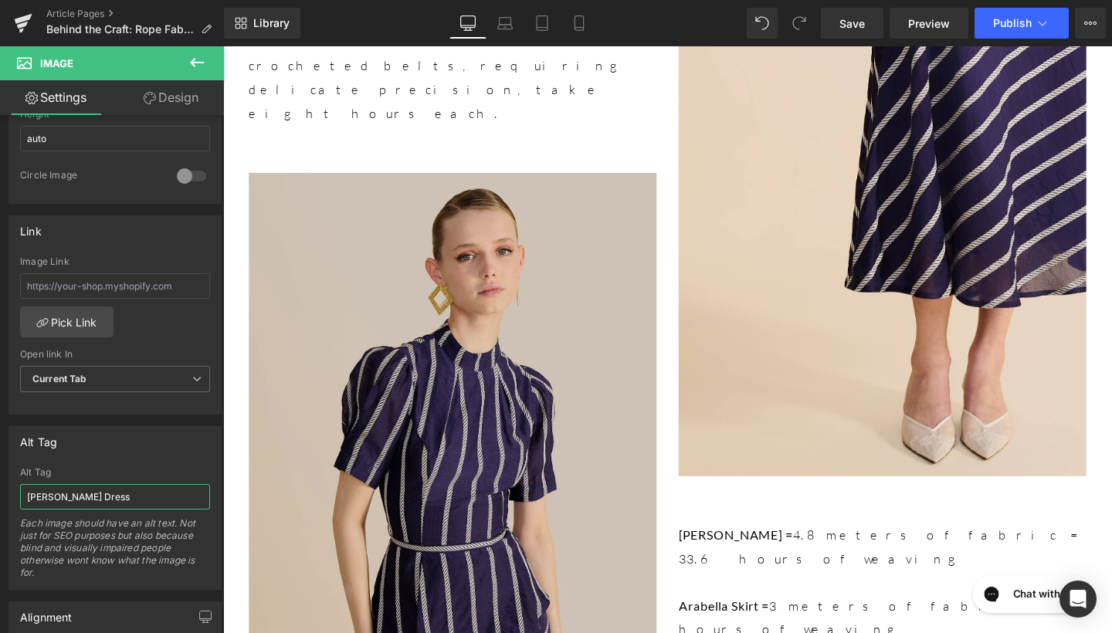
scroll to position [1109, 0]
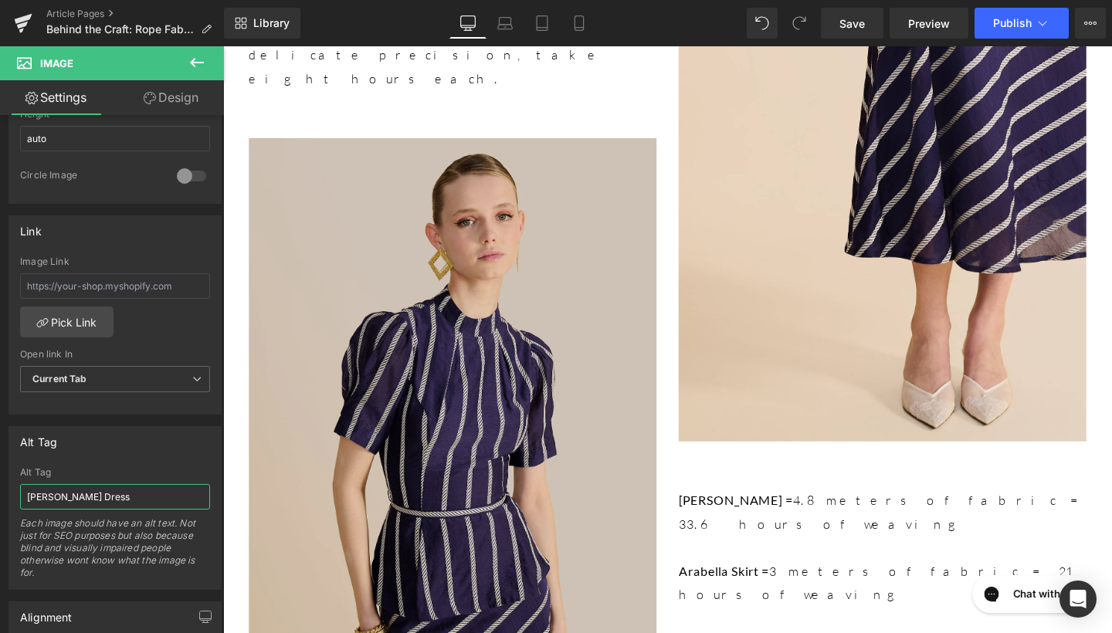
click at [325, 375] on img at bounding box center [464, 465] width 429 height 644
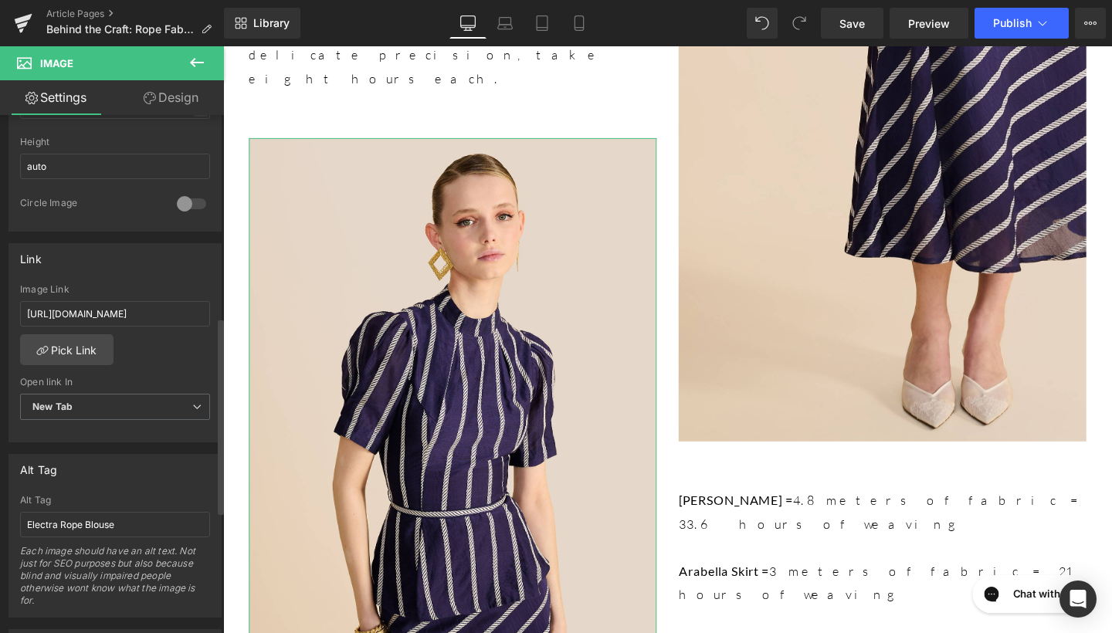
scroll to position [555, 0]
drag, startPoint x: 25, startPoint y: 312, endPoint x: 210, endPoint y: 311, distance: 185.4
click at [210, 311] on div "https://www.beulahlondon.com/products/arabella-rope-skirt Image Link https://ww…" at bounding box center [115, 359] width 212 height 158
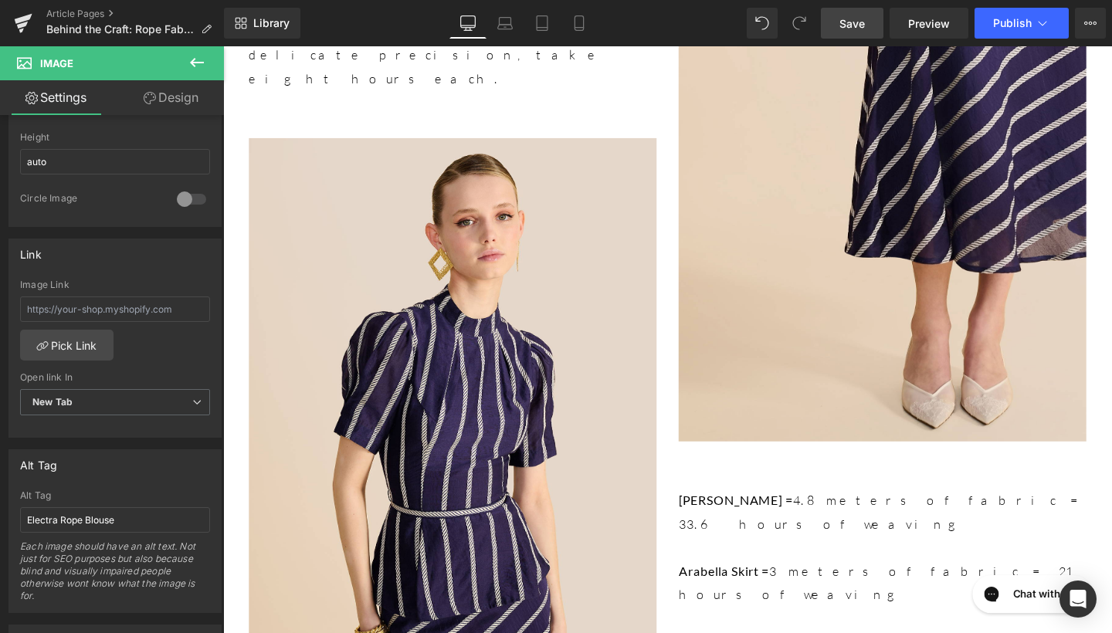
click at [854, 26] on span "Save" at bounding box center [852, 23] width 25 height 16
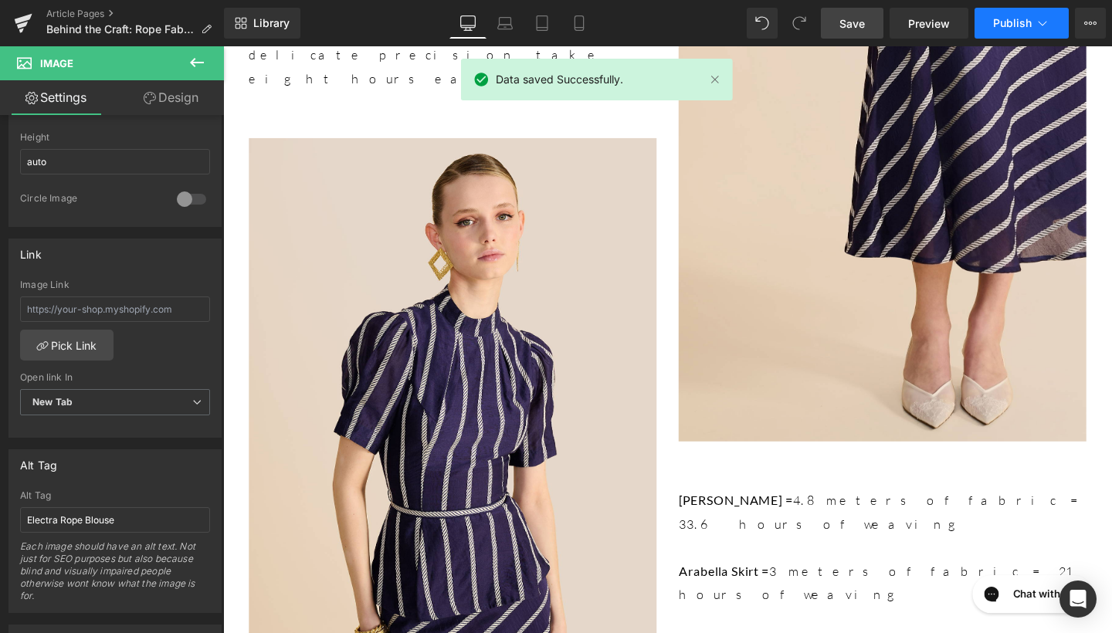
click at [1003, 25] on span "Publish" at bounding box center [1013, 23] width 39 height 12
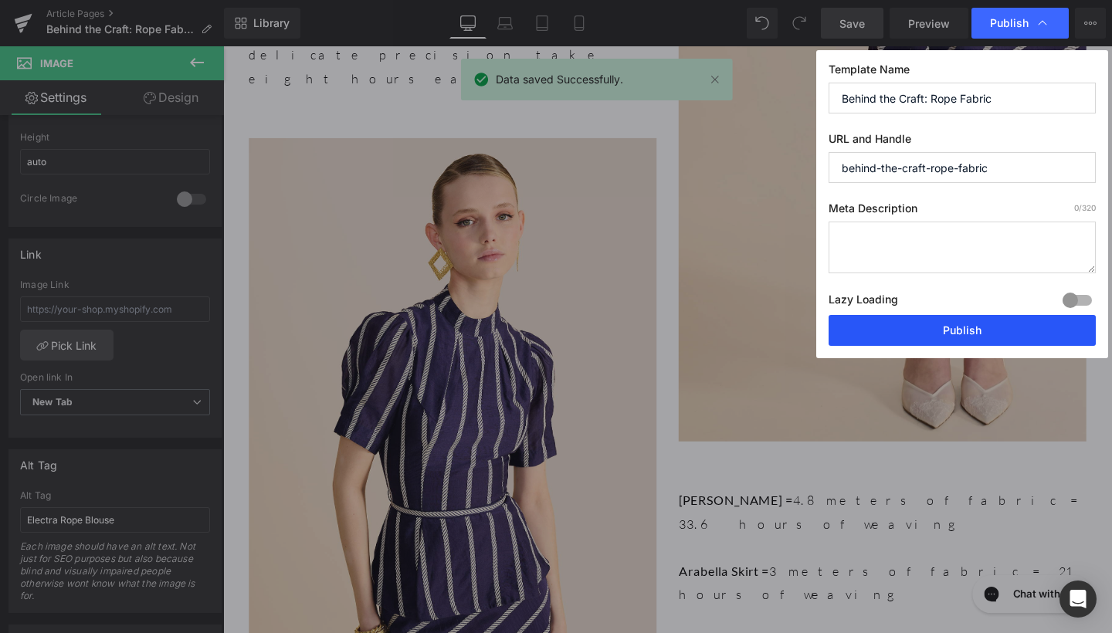
click at [923, 337] on button "Publish" at bounding box center [962, 330] width 267 height 31
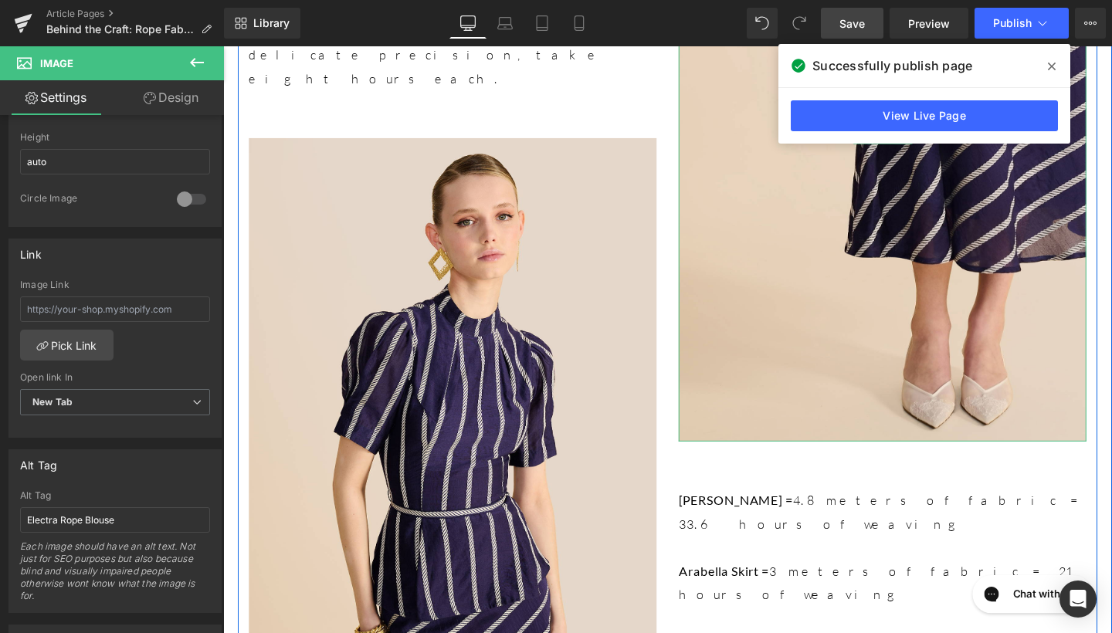
click at [1061, 64] on span at bounding box center [1052, 66] width 25 height 25
